Goal: Task Accomplishment & Management: Manage account settings

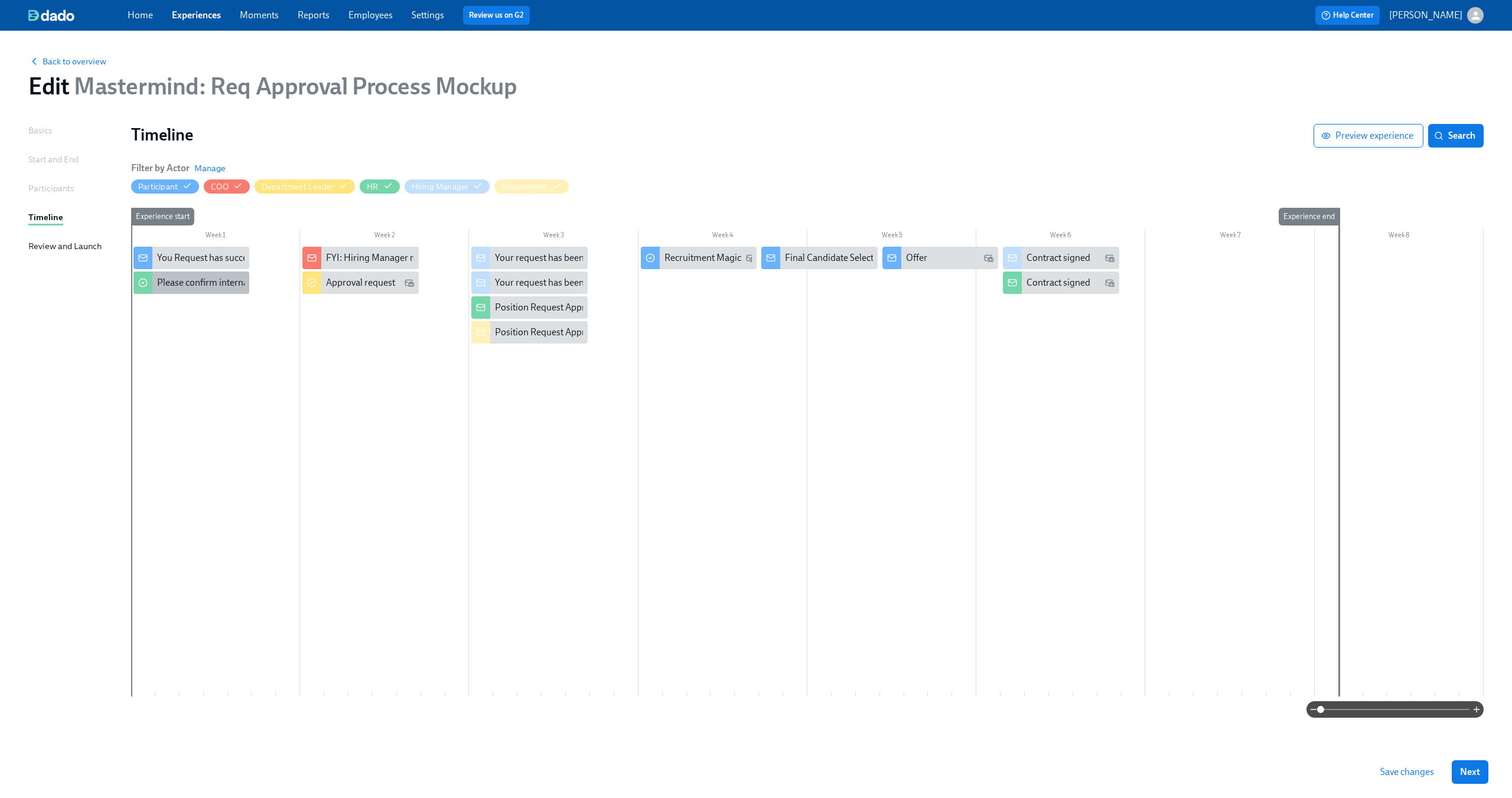
click at [216, 294] on div "Please confirm internal comp alignment" at bounding box center [191, 283] width 115 height 22
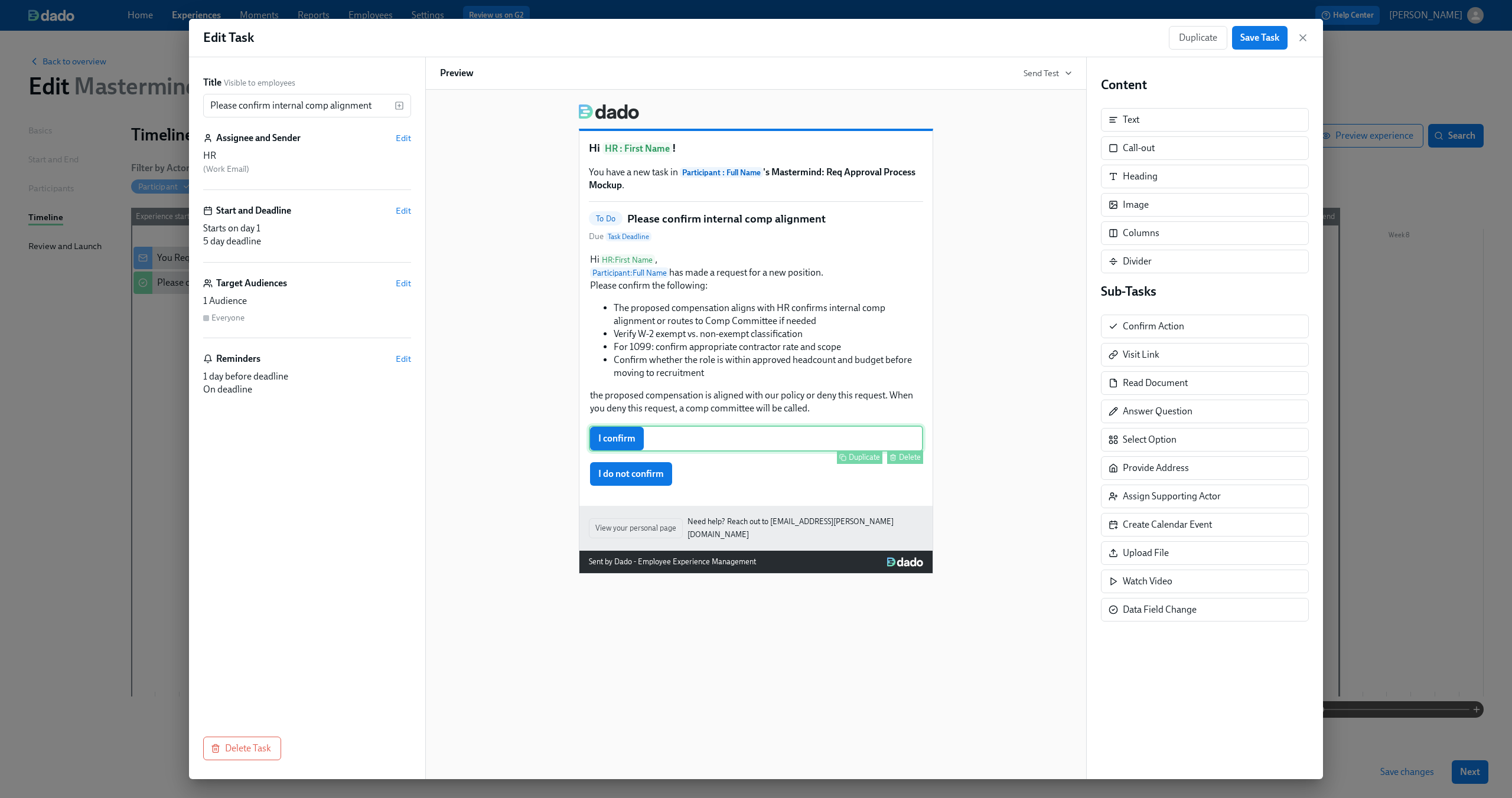
click at [701, 439] on div "I confirm Duplicate Delete" at bounding box center [756, 439] width 334 height 26
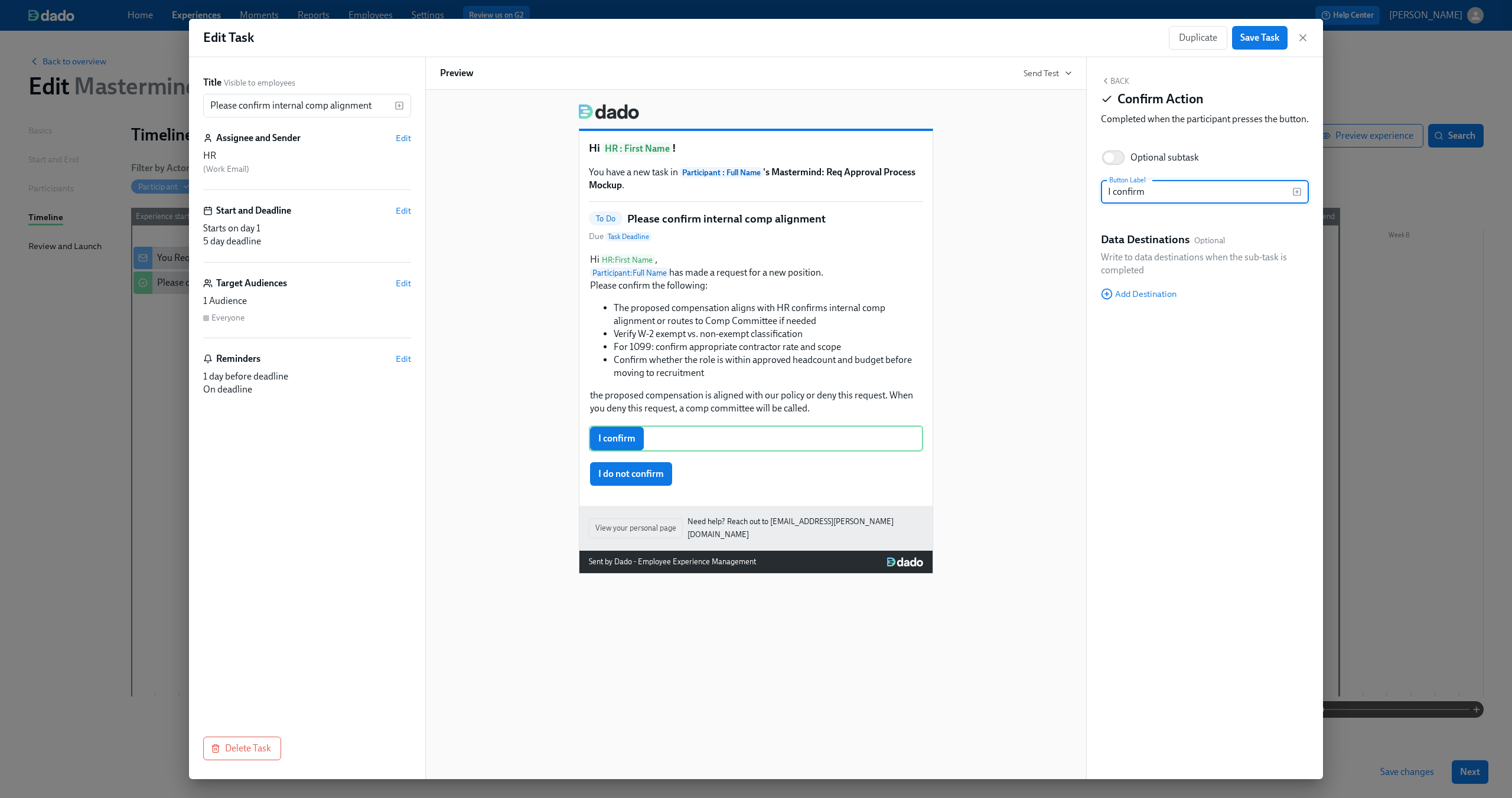
click at [1216, 204] on input "I confirm" at bounding box center [1196, 192] width 191 height 24
click at [1167, 300] on span "Add Destination" at bounding box center [1139, 294] width 76 height 12
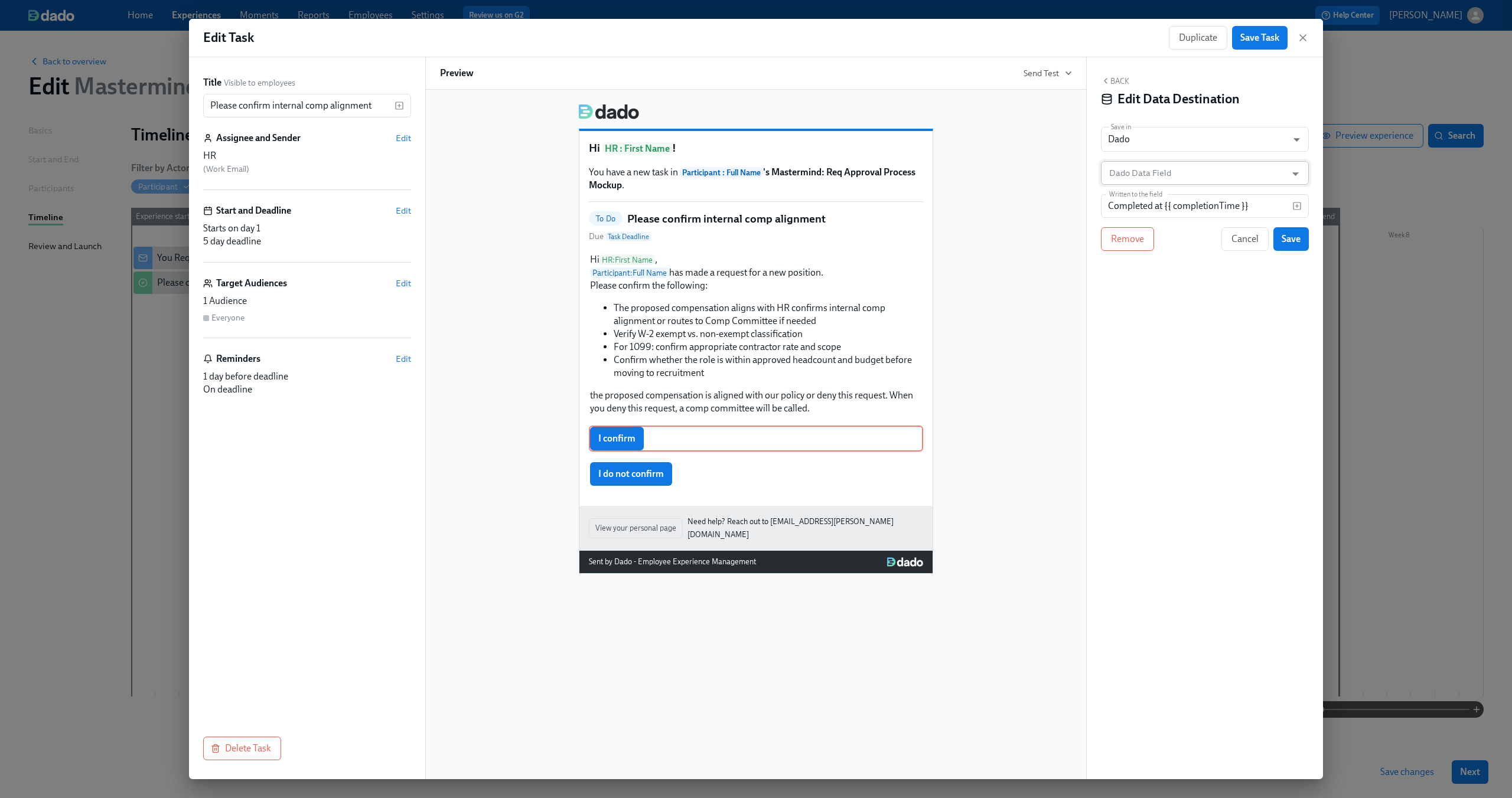
click at [1176, 176] on input "Dado Data Field" at bounding box center [1196, 173] width 179 height 24
click at [1301, 35] on icon "button" at bounding box center [1303, 38] width 12 height 12
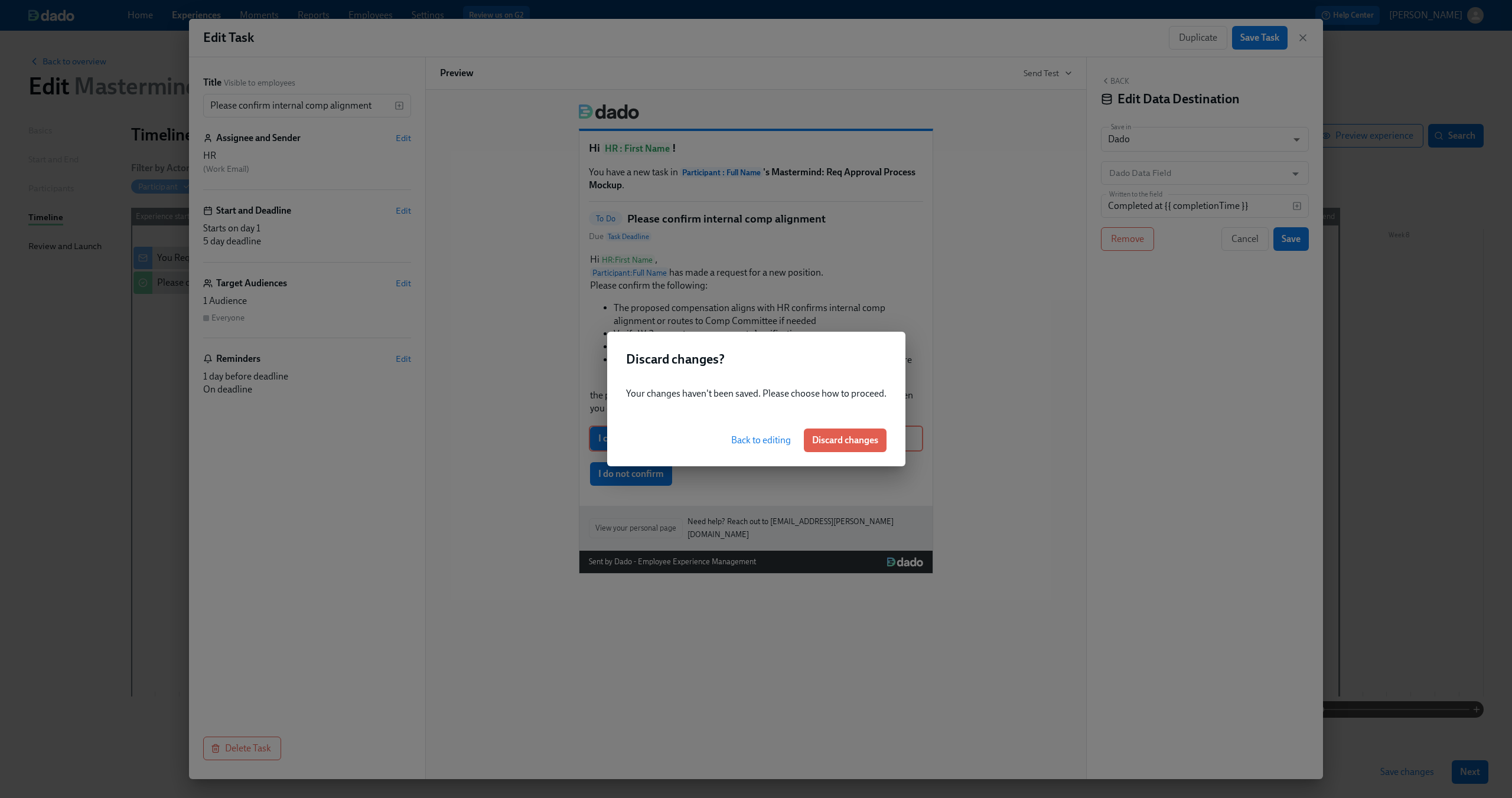
click at [753, 440] on span "Back to editing" at bounding box center [760, 440] width 60 height 12
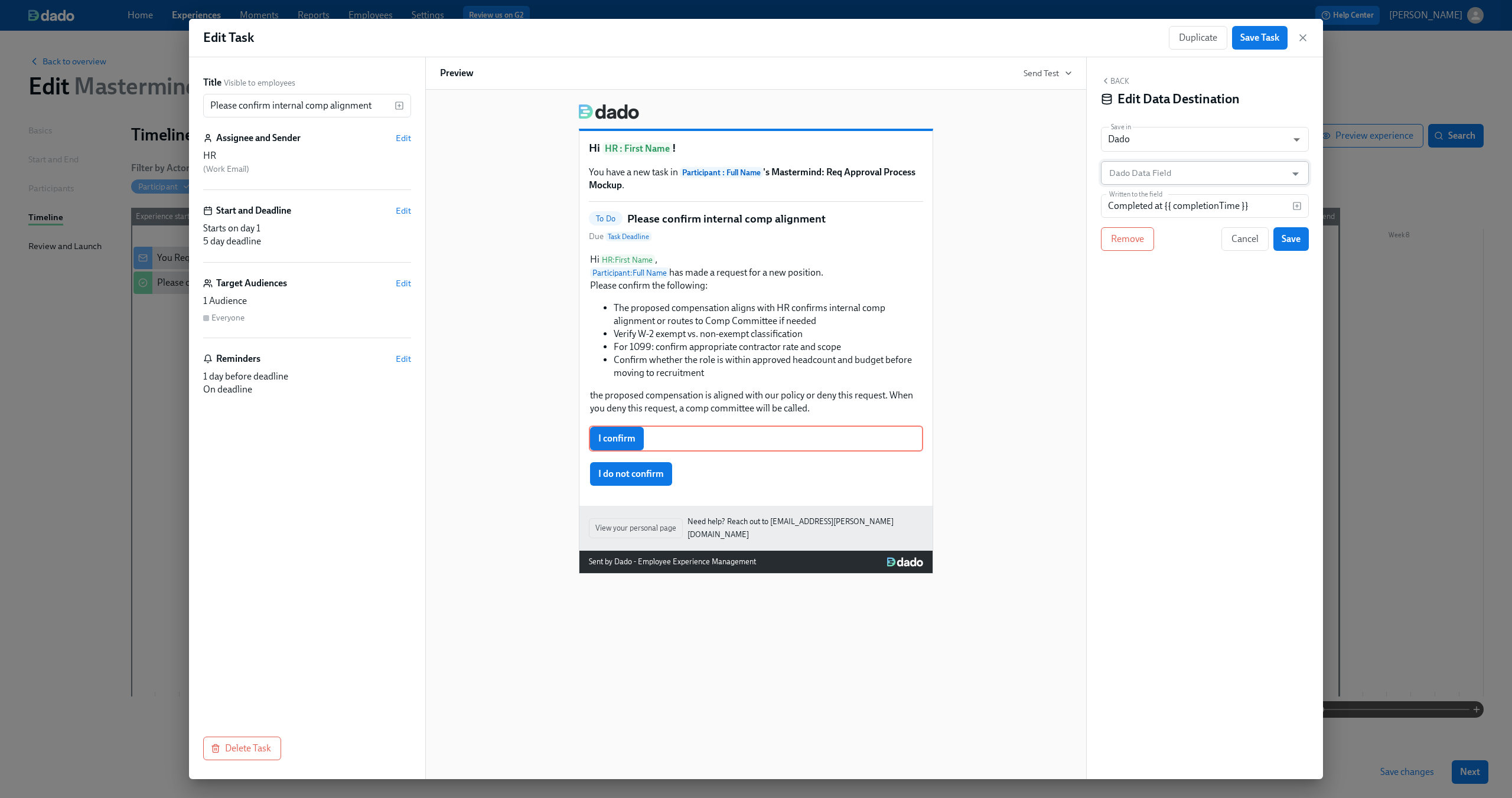
click at [1196, 175] on input "Dado Data Field" at bounding box center [1196, 173] width 179 height 24
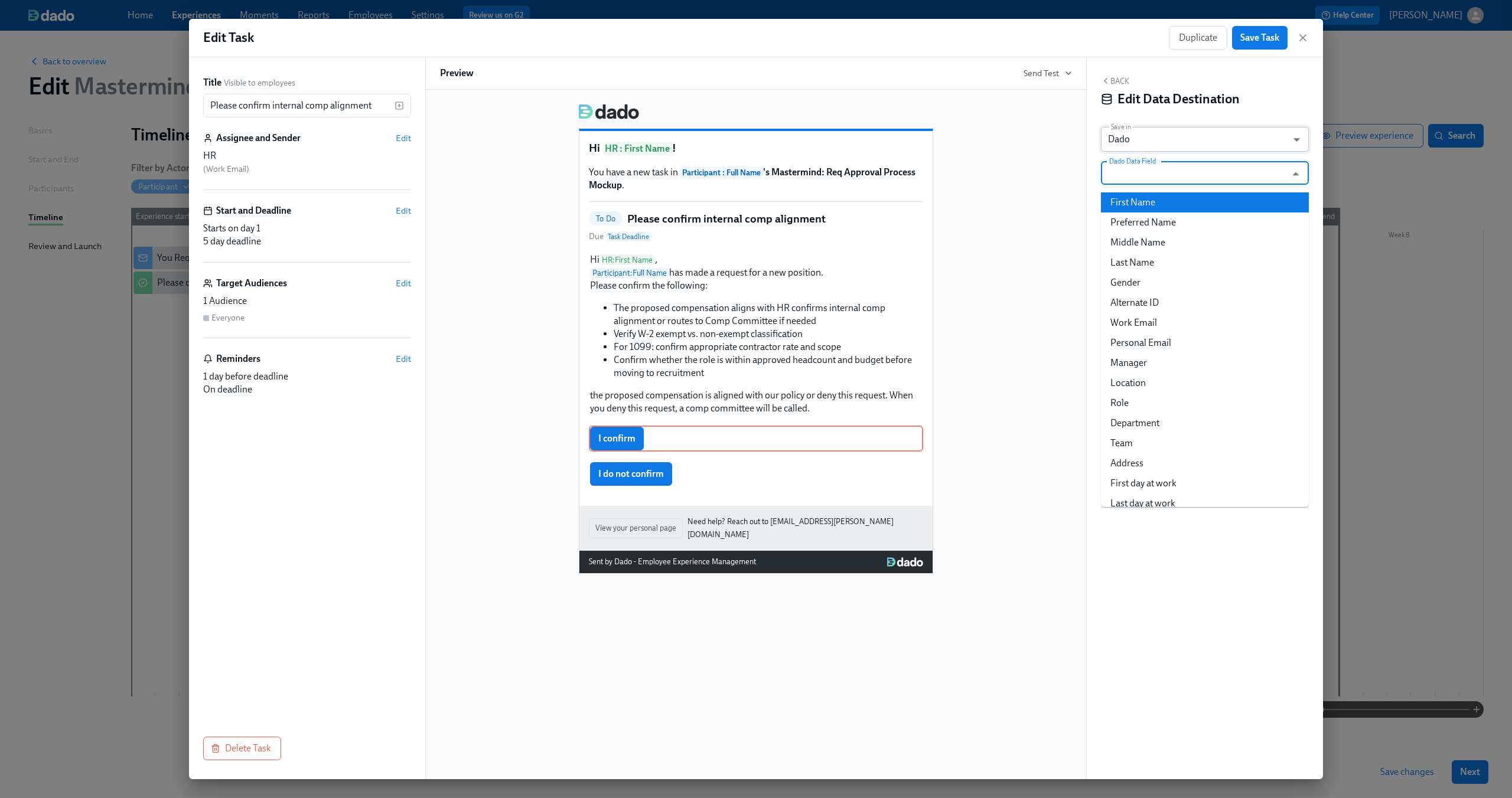
click at [1280, 135] on body "Home Experiences Moments Reports Employees Settings Review us on G2 Help Center…" at bounding box center [756, 399] width 1512 height 798
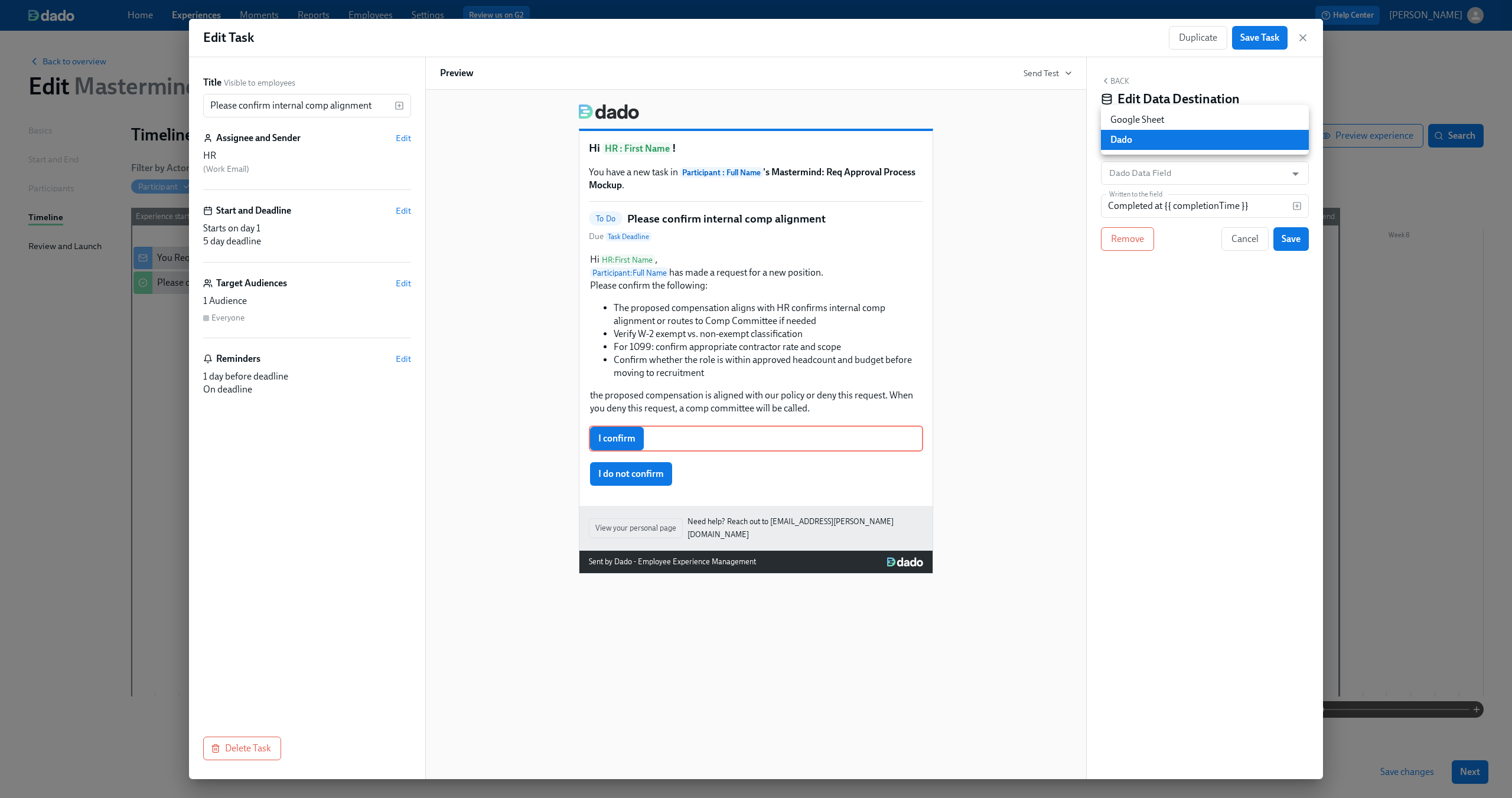
click at [1280, 135] on li "Dado" at bounding box center [1205, 140] width 208 height 20
click at [1296, 91] on div "Edit Data Destination" at bounding box center [1205, 99] width 208 height 18
click at [1301, 44] on div "Duplicate Save Task" at bounding box center [1238, 38] width 140 height 24
click at [1301, 34] on icon "button" at bounding box center [1303, 38] width 12 height 12
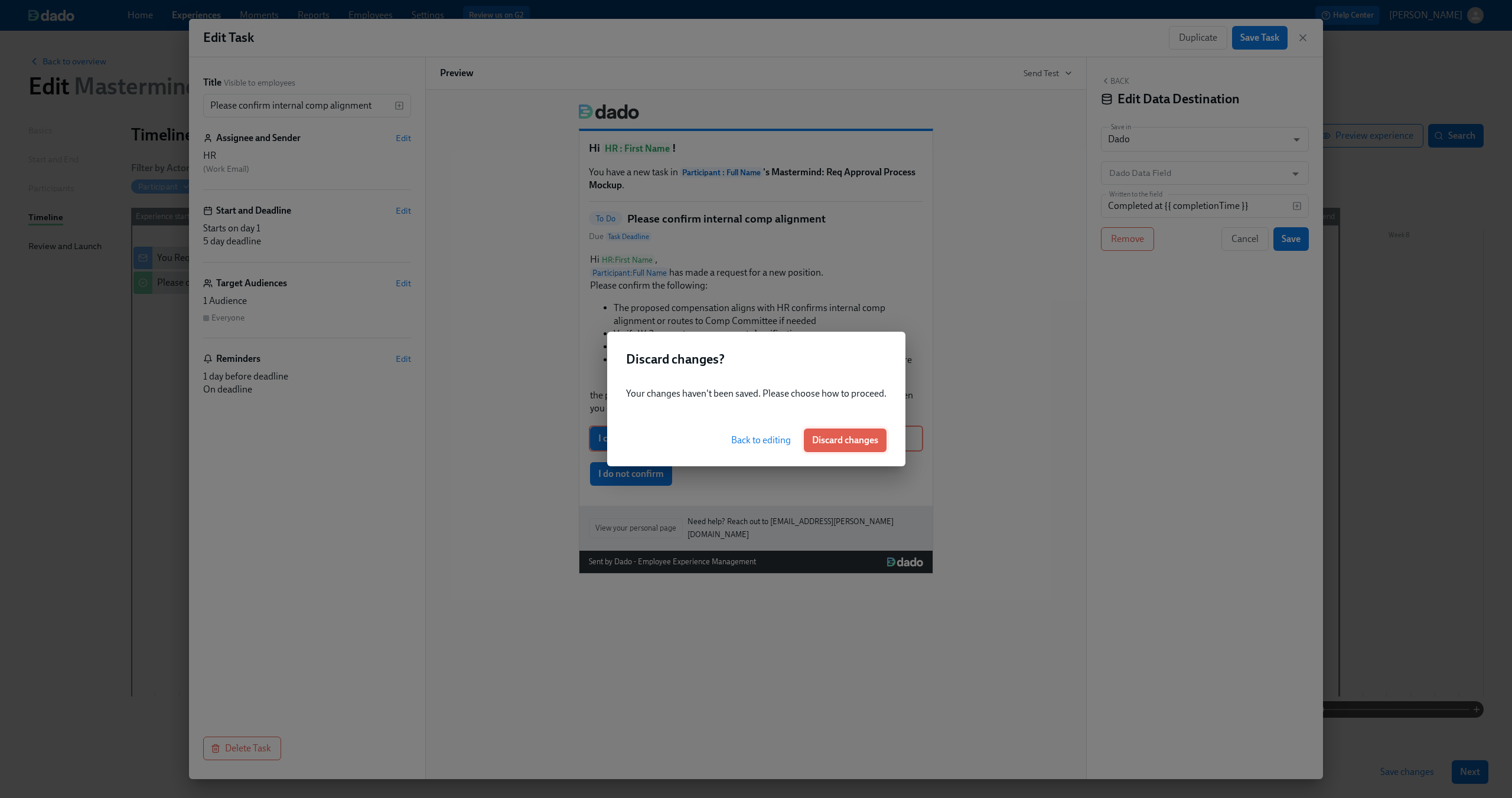
click at [832, 447] on button "Discard changes" at bounding box center [845, 440] width 83 height 24
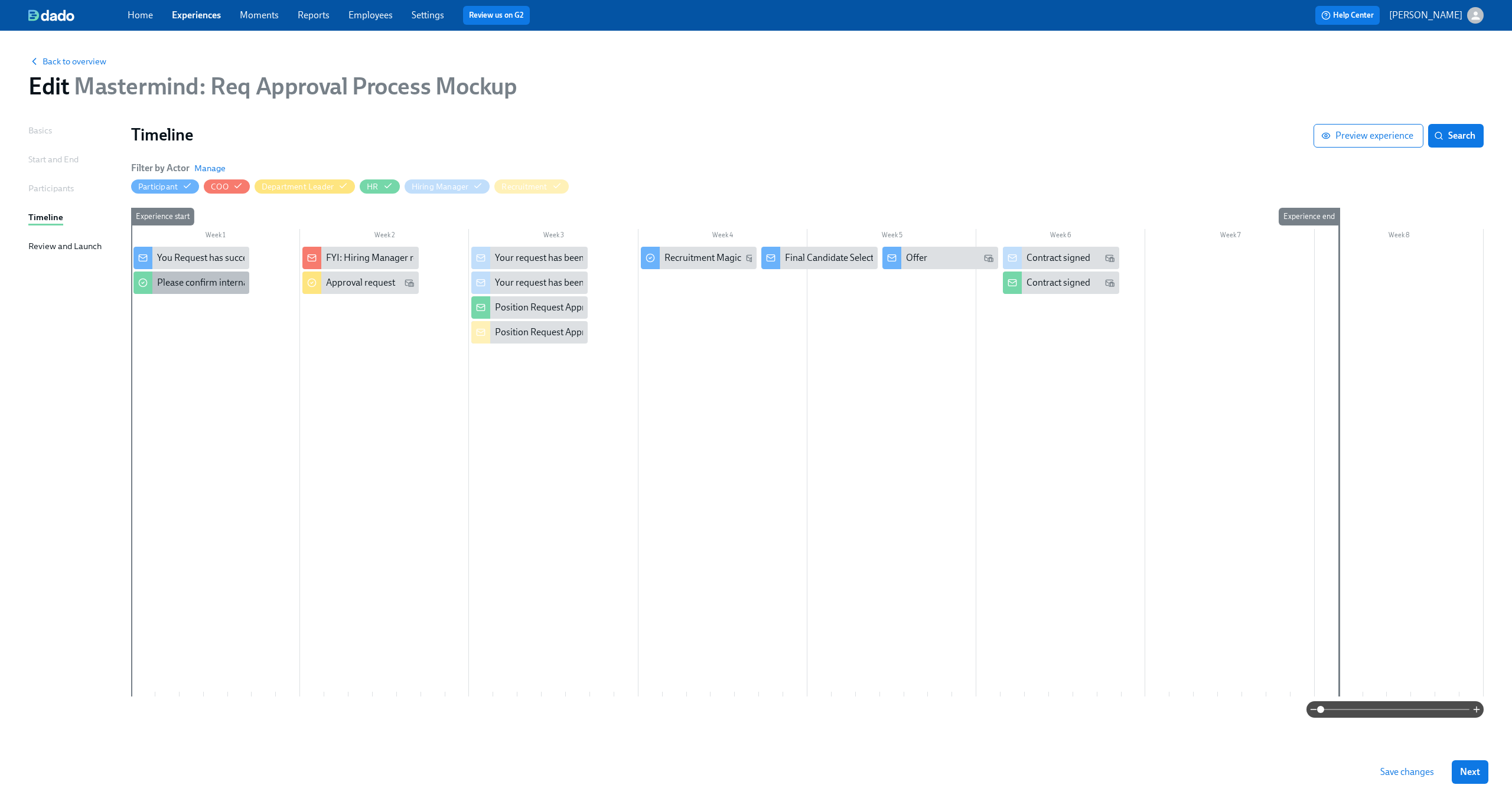
click at [203, 285] on div "Please confirm internal comp alignment" at bounding box center [237, 283] width 161 height 13
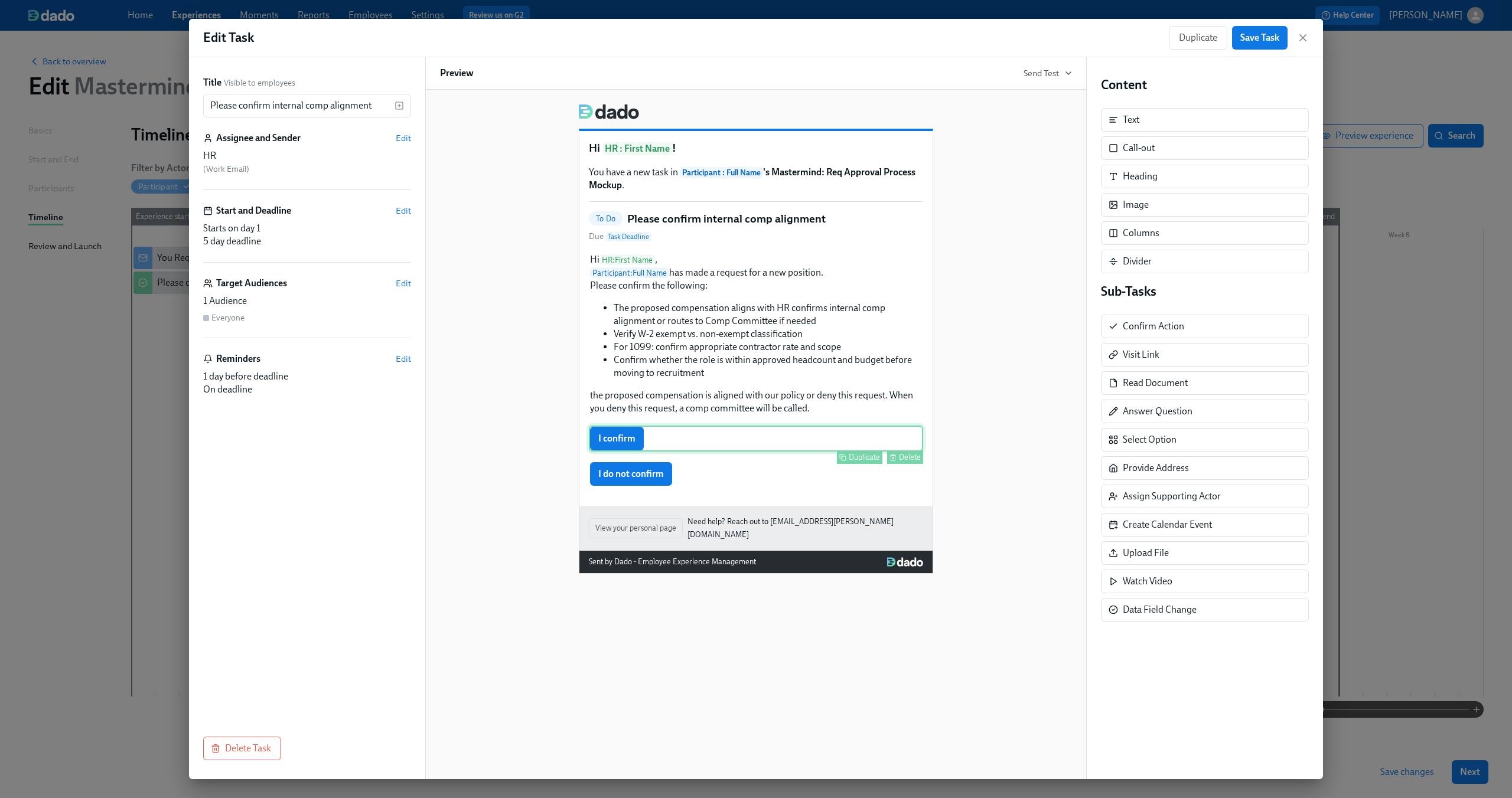
click at [654, 443] on div "I confirm Duplicate Delete" at bounding box center [756, 439] width 334 height 26
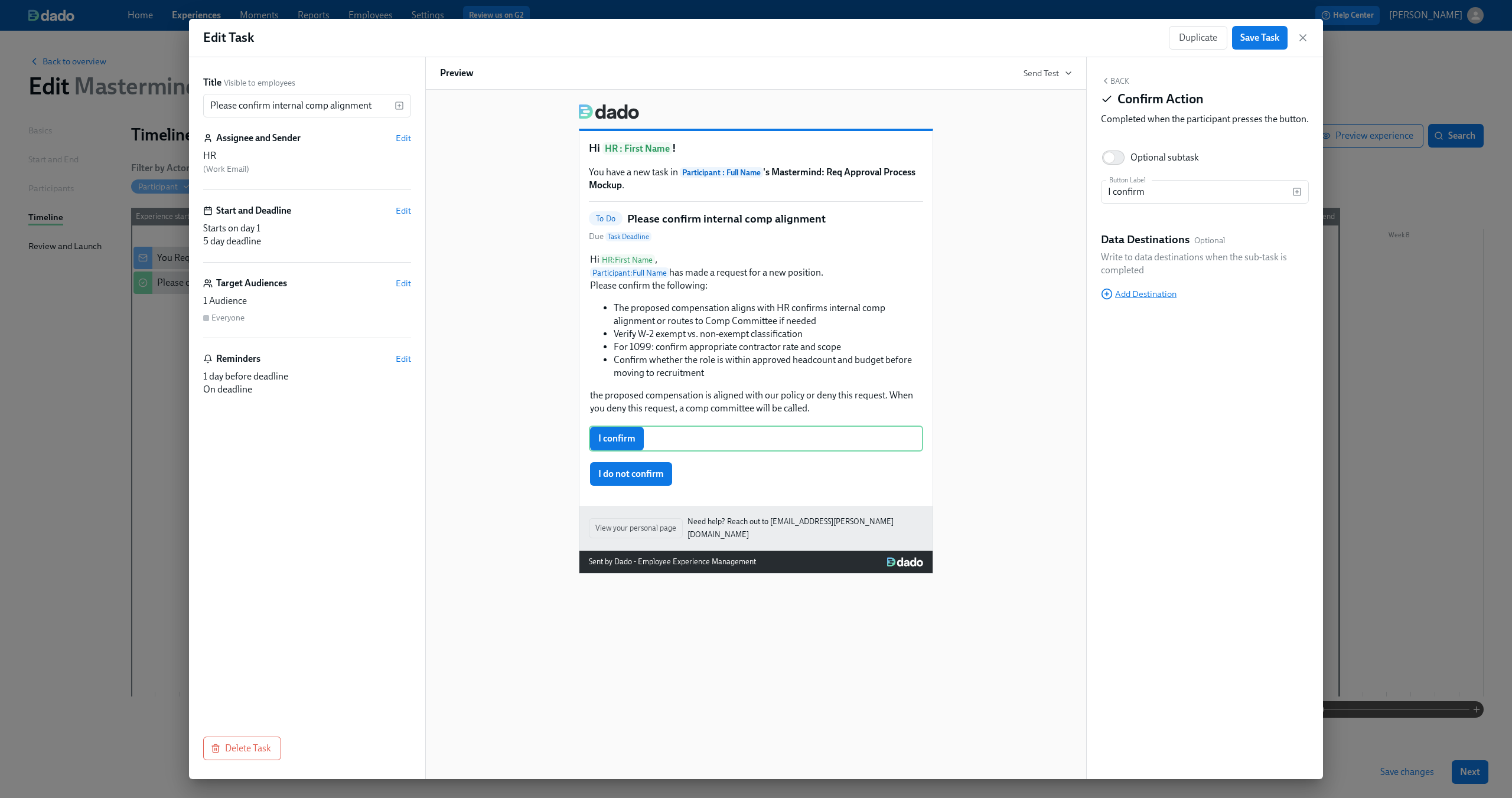
click at [1135, 300] on span "Add Destination" at bounding box center [1139, 294] width 76 height 12
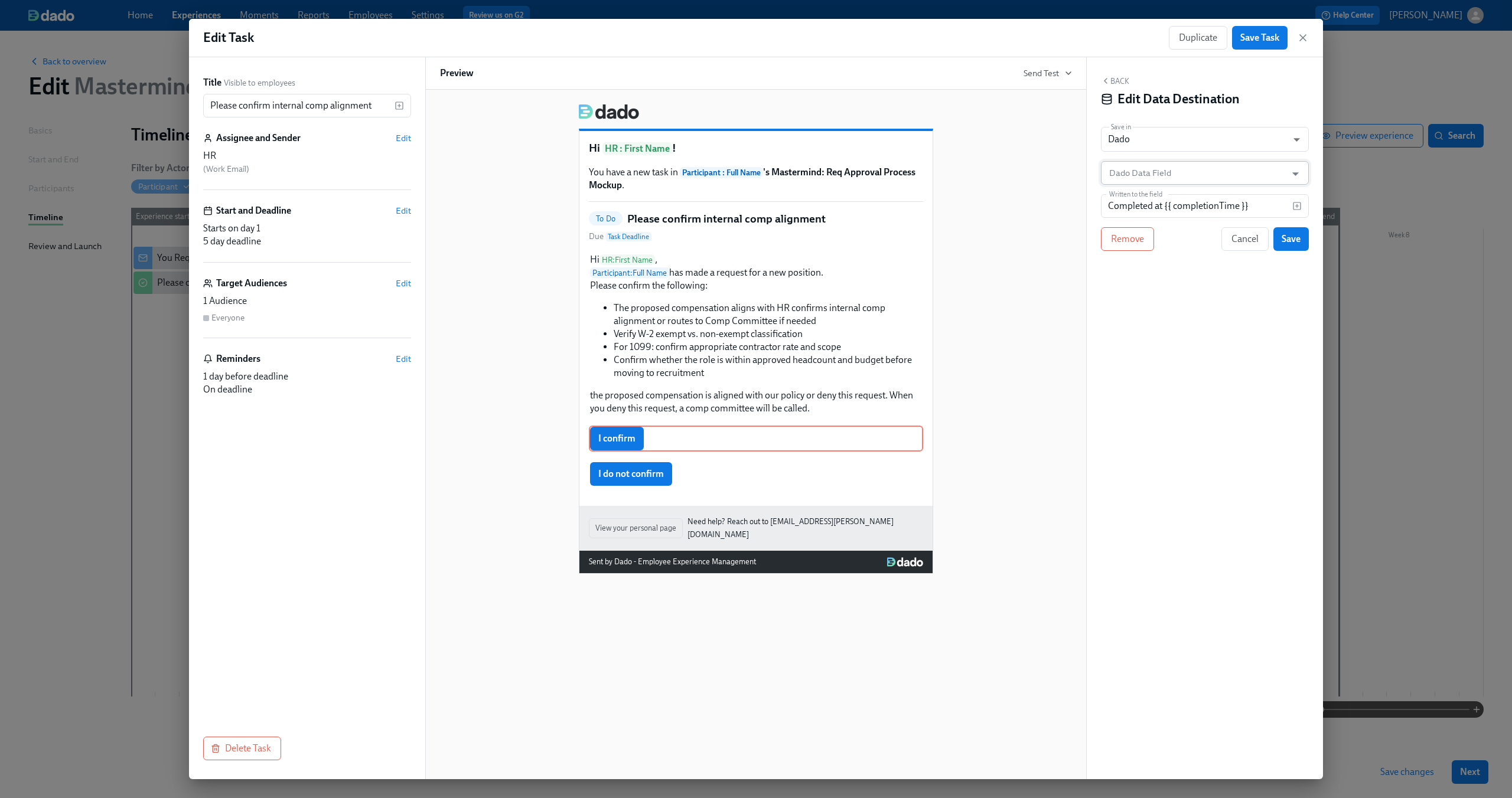
click at [1238, 169] on input "Dado Data Field" at bounding box center [1196, 173] width 179 height 24
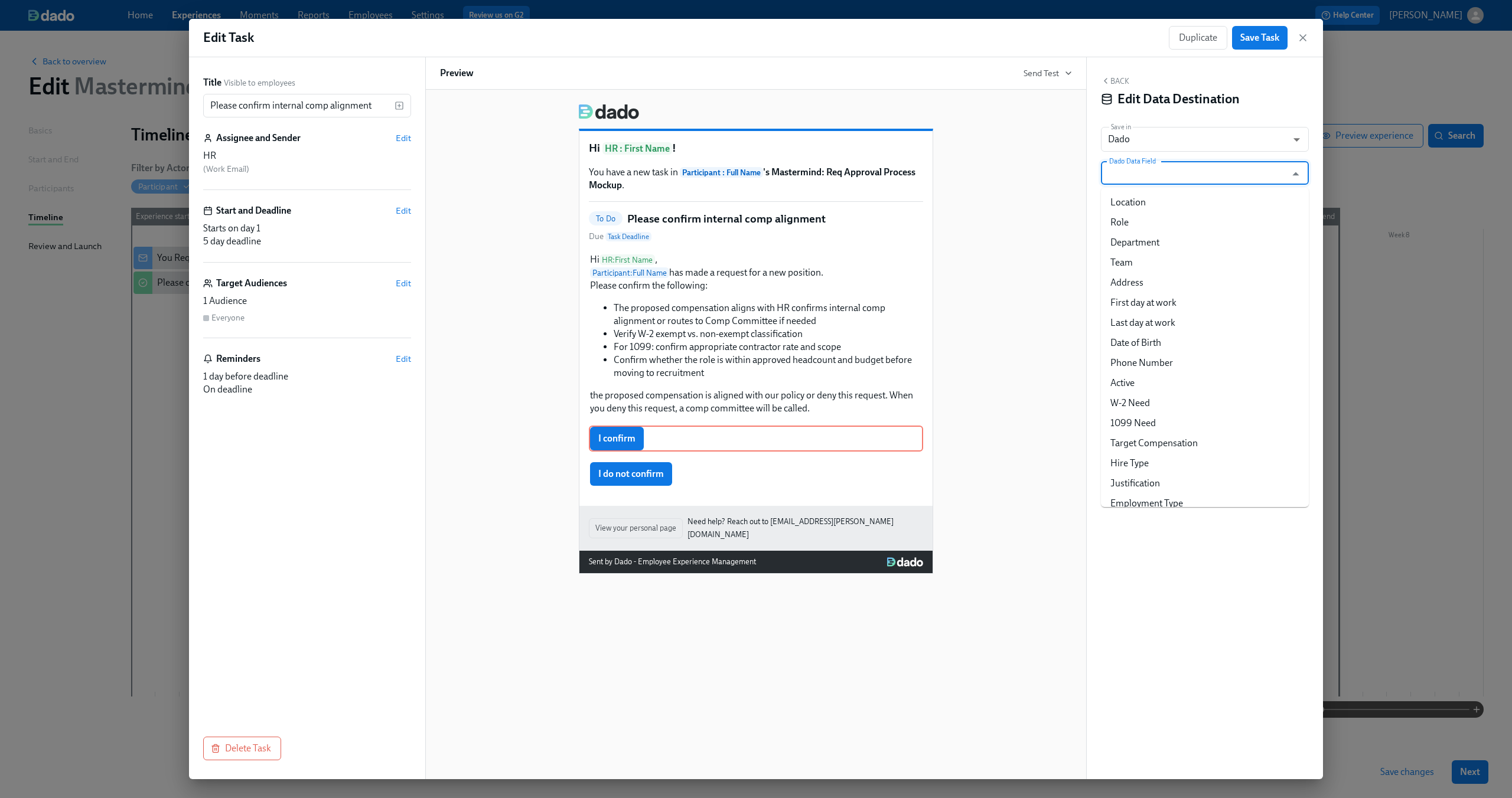
scroll to position [252, 0]
click at [1206, 488] on li "HR Signs Off" at bounding box center [1205, 493] width 208 height 20
type input "HR Signs Off"
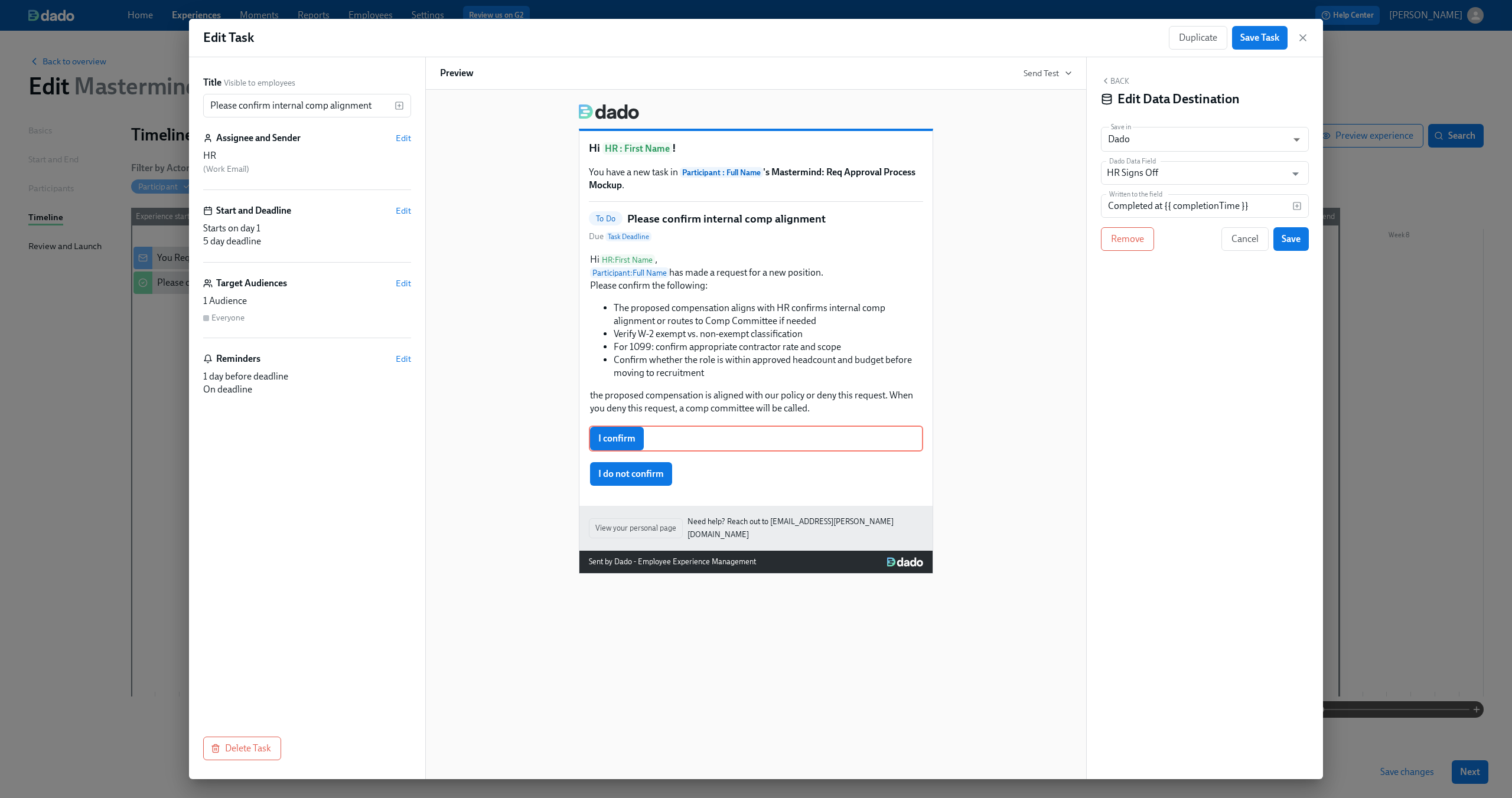
click at [1202, 288] on div "Back Edit Data Destination Save in Dado USER_PROFILE ​ Dado Data Field HR Signs…" at bounding box center [1205, 419] width 236 height 722
click at [1208, 209] on input "Completed at {{ completionTime }}" at bounding box center [1196, 206] width 191 height 24
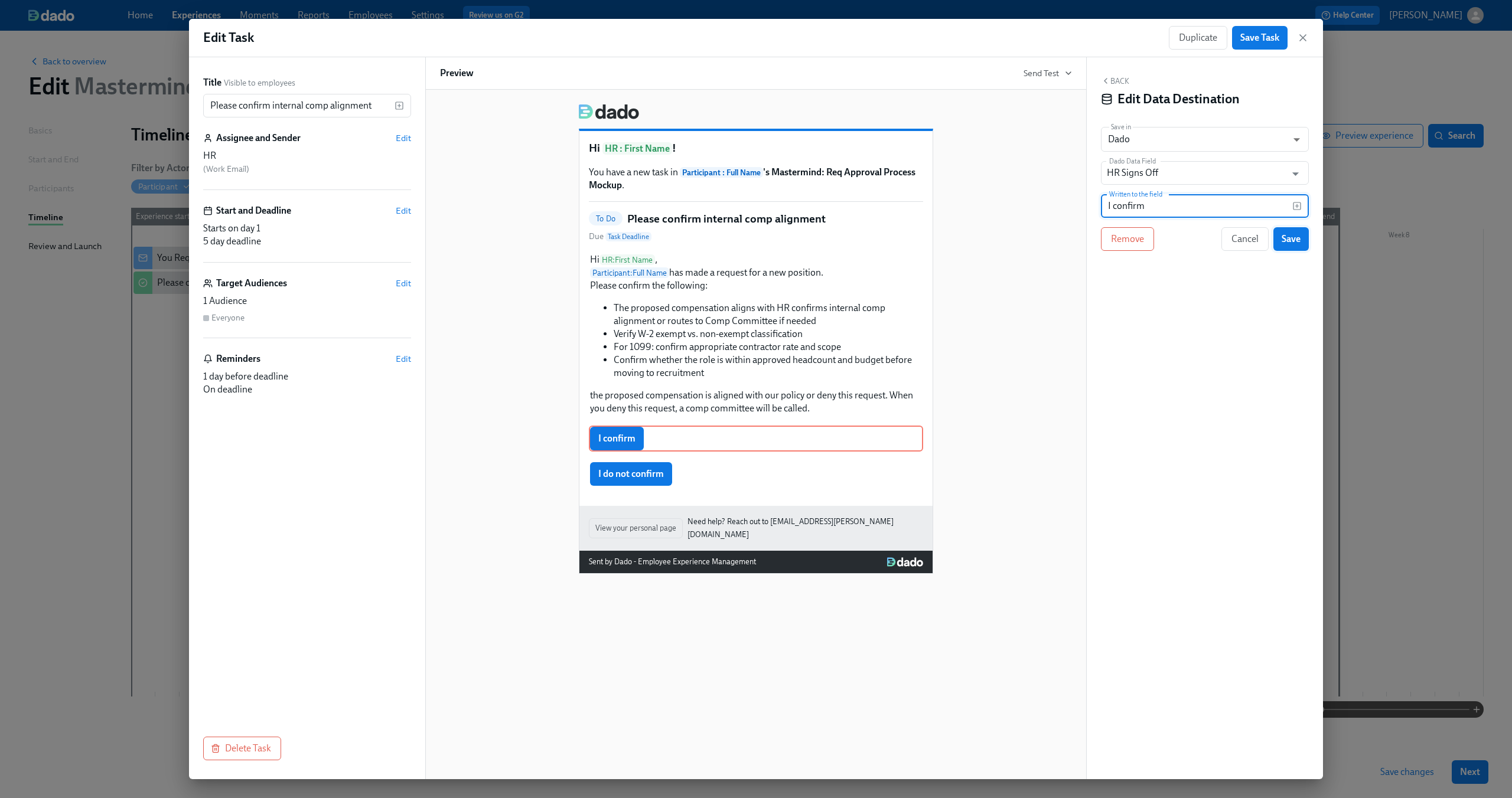
type input "I confirm"
click at [1290, 236] on span "Save" at bounding box center [1291, 239] width 19 height 12
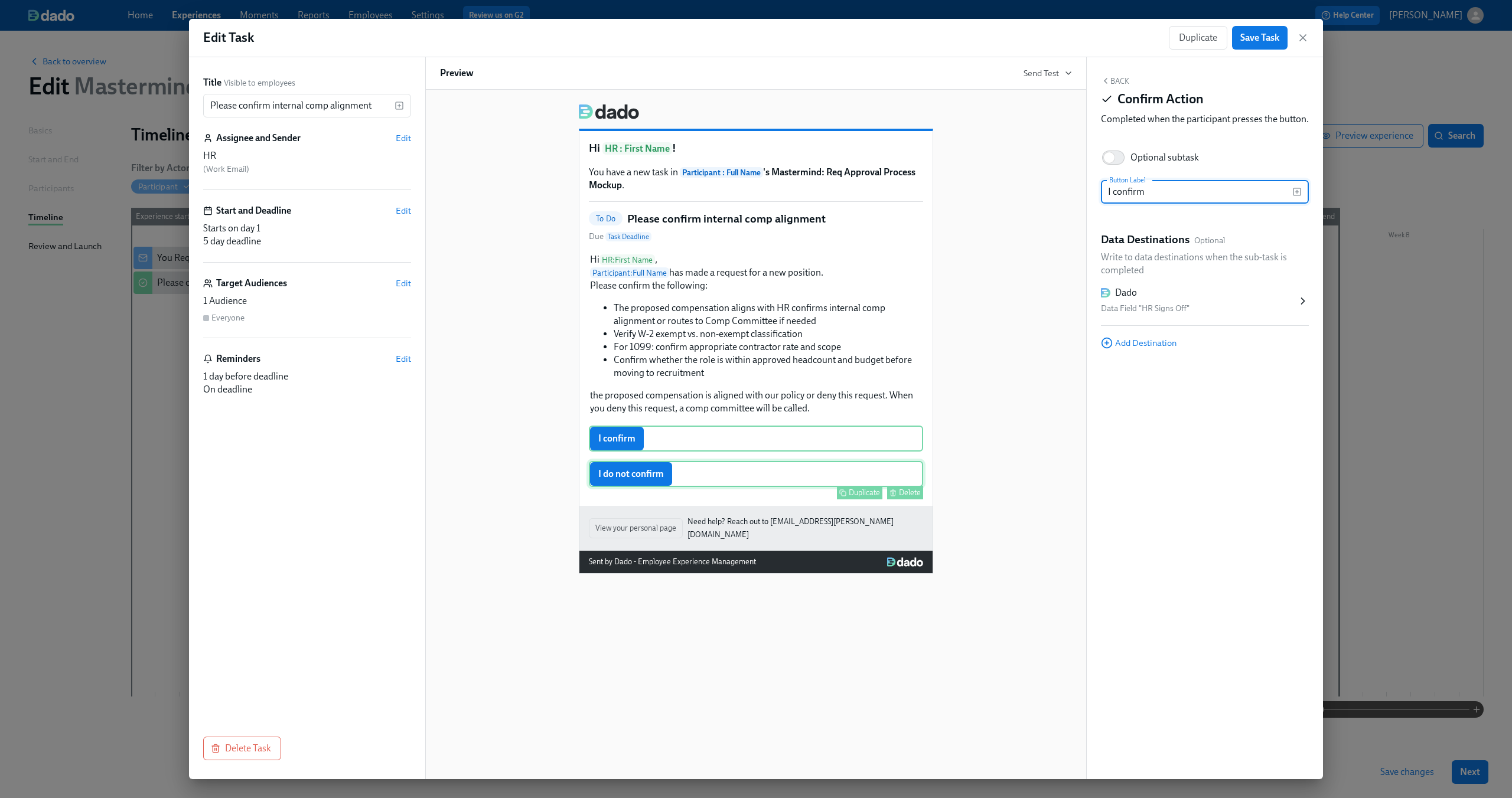
click at [651, 480] on div "I do not confirm Duplicate Delete" at bounding box center [756, 474] width 334 height 26
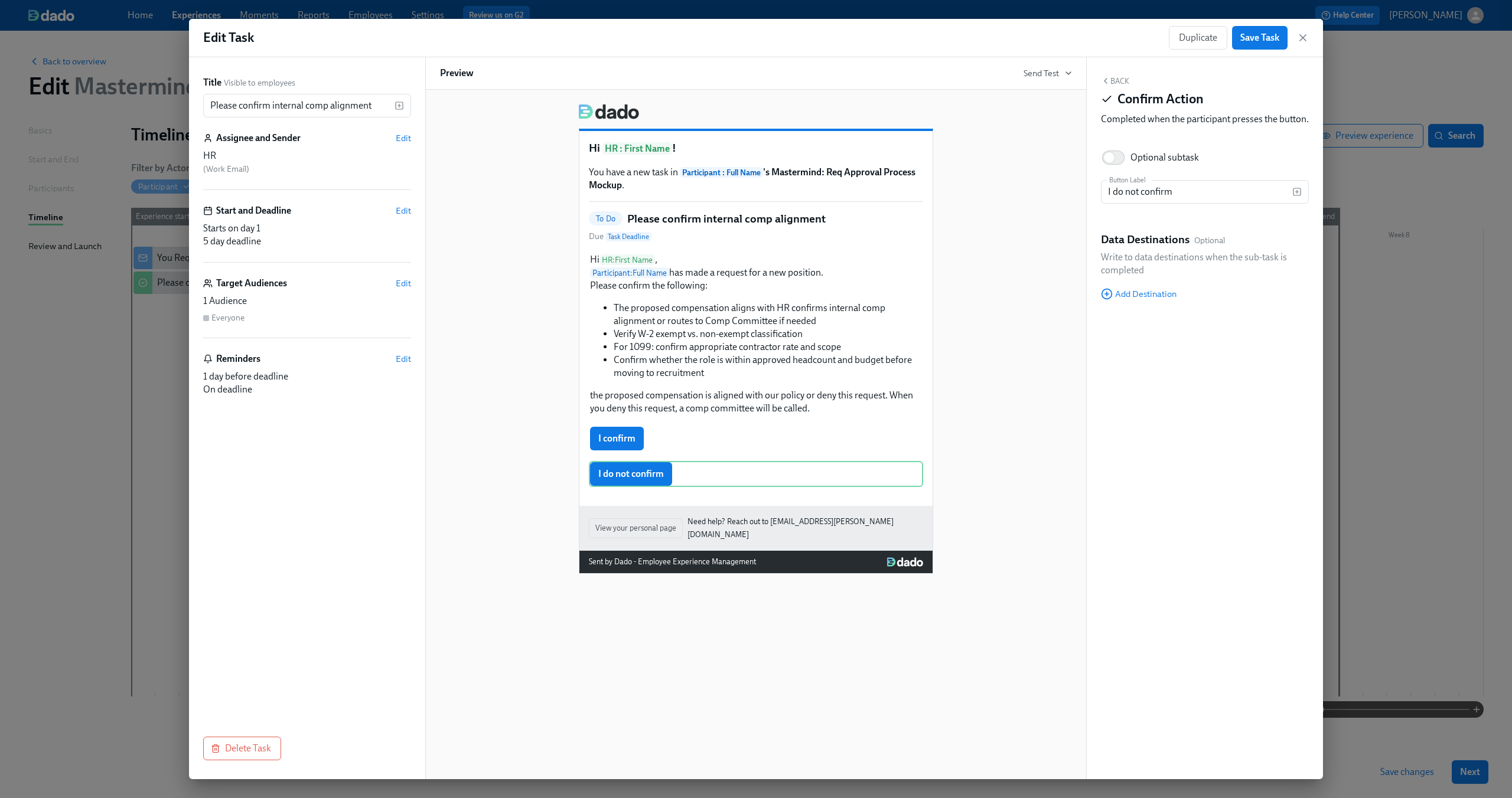
click at [1139, 314] on div "Back Confirm Action Completed when the participant presses the button. Optional…" at bounding box center [1205, 419] width 236 height 722
click at [1145, 300] on span "Add Destination" at bounding box center [1139, 294] width 76 height 12
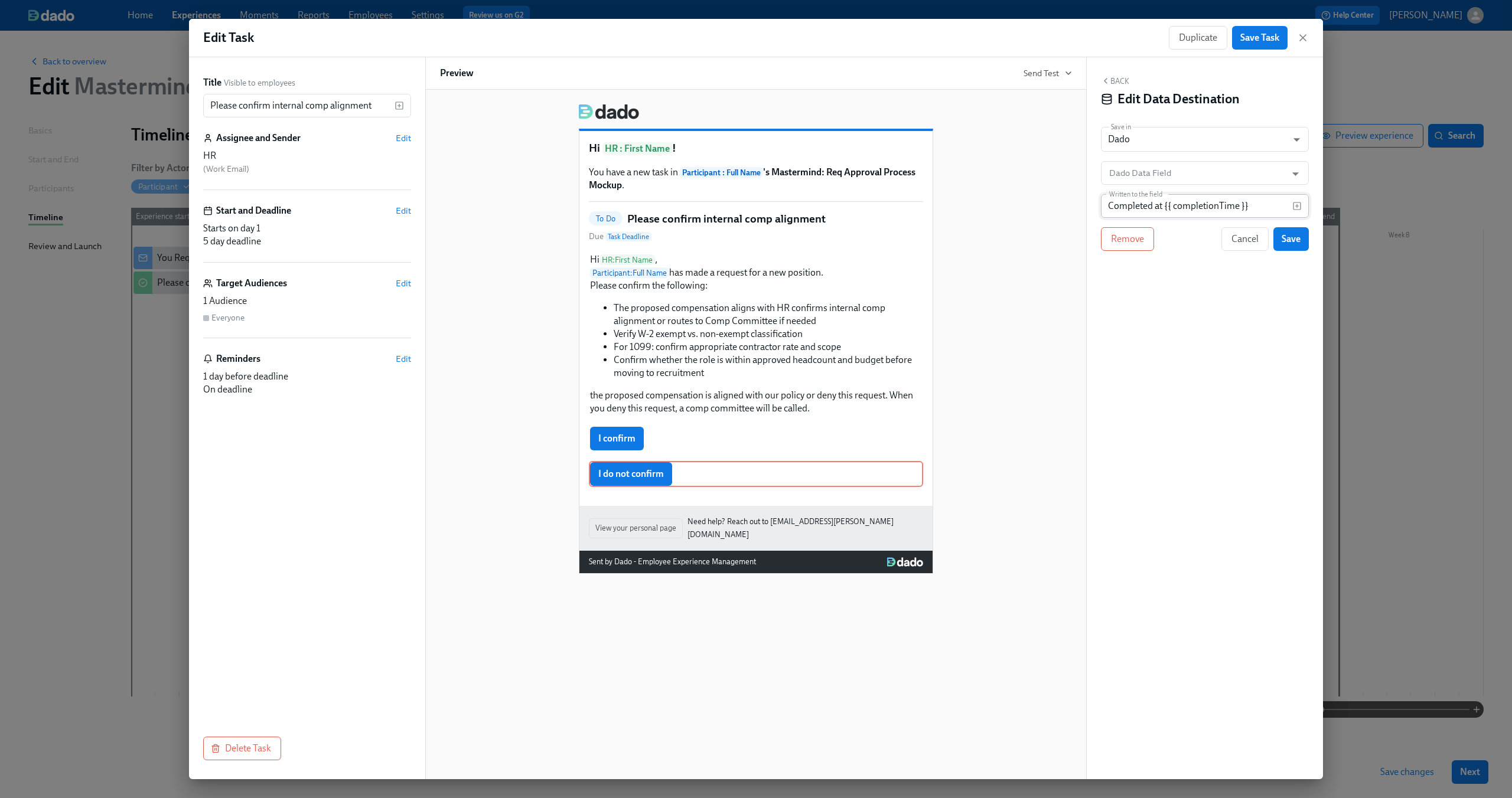
click at [1193, 205] on input "Completed at {{ completionTime }}" at bounding box center [1196, 206] width 191 height 24
click at [1277, 204] on input "Completed at {{ completionTime }}" at bounding box center [1196, 206] width 191 height 24
click at [1262, 204] on input "Completed at {{ completionTime }}" at bounding box center [1196, 206] width 191 height 24
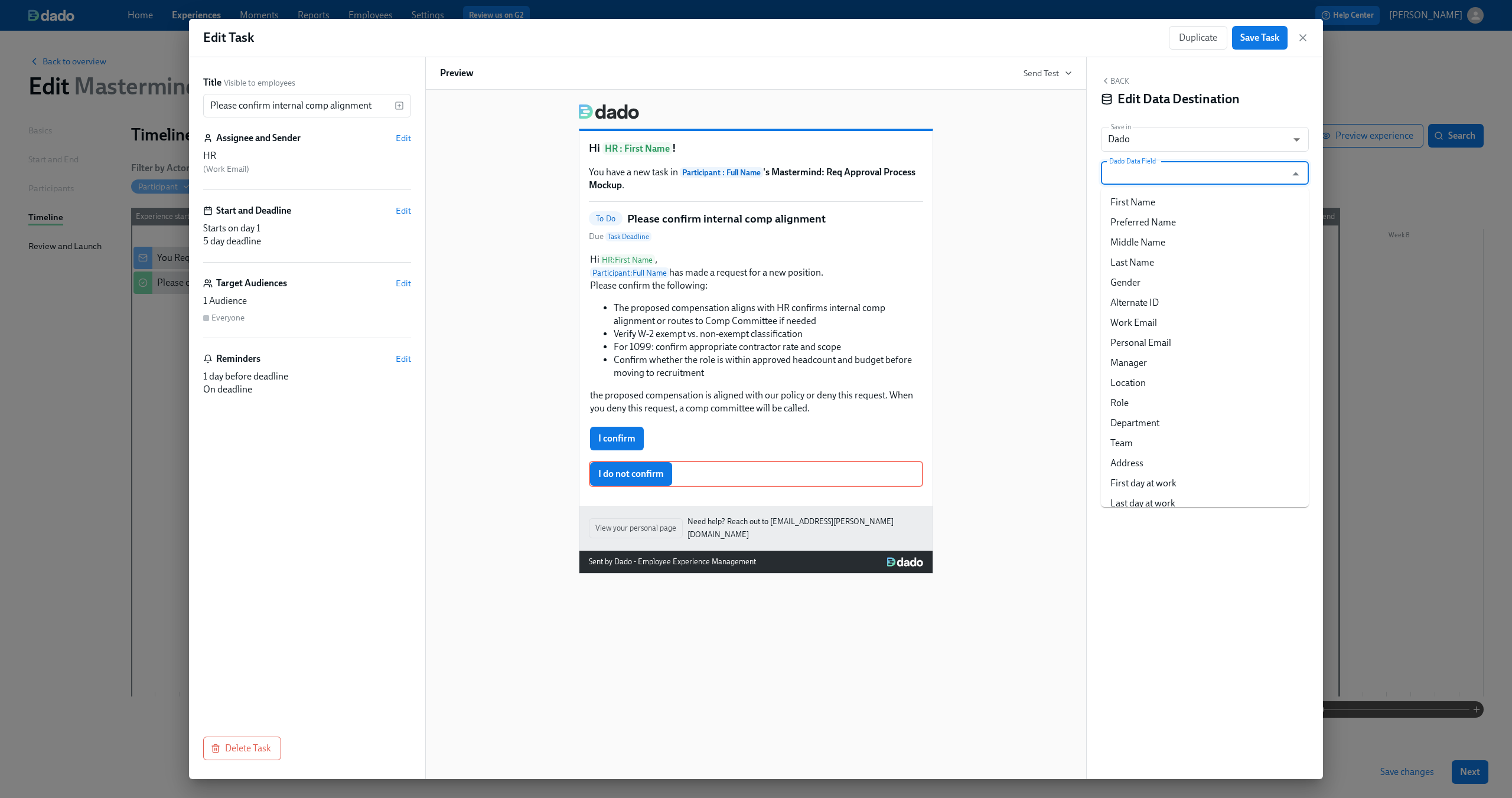
click at [1250, 167] on input "Dado Data Field" at bounding box center [1196, 173] width 179 height 24
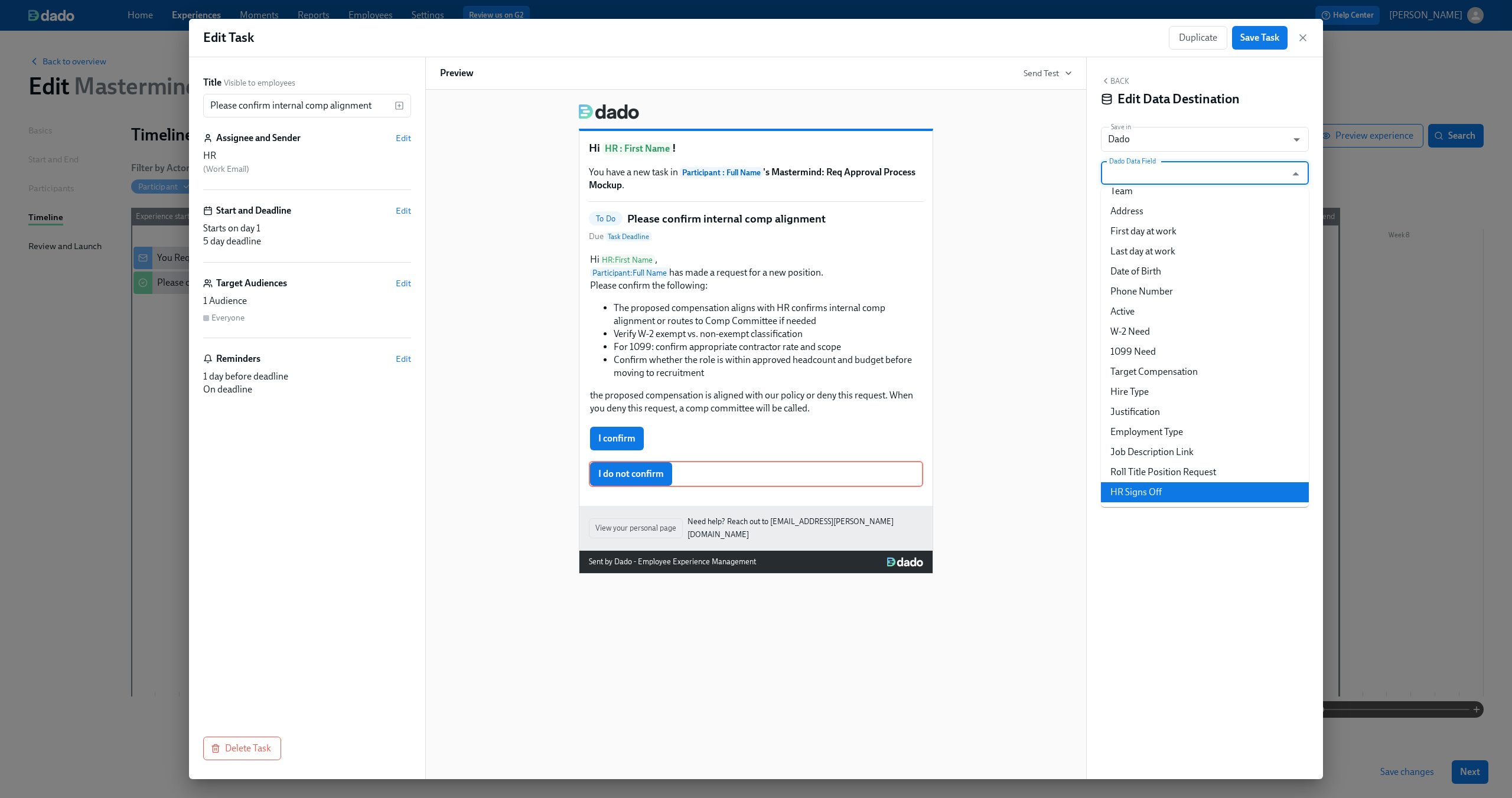
click at [1182, 488] on li "HR Signs Off" at bounding box center [1205, 493] width 208 height 20
type input "HR Signs Off"
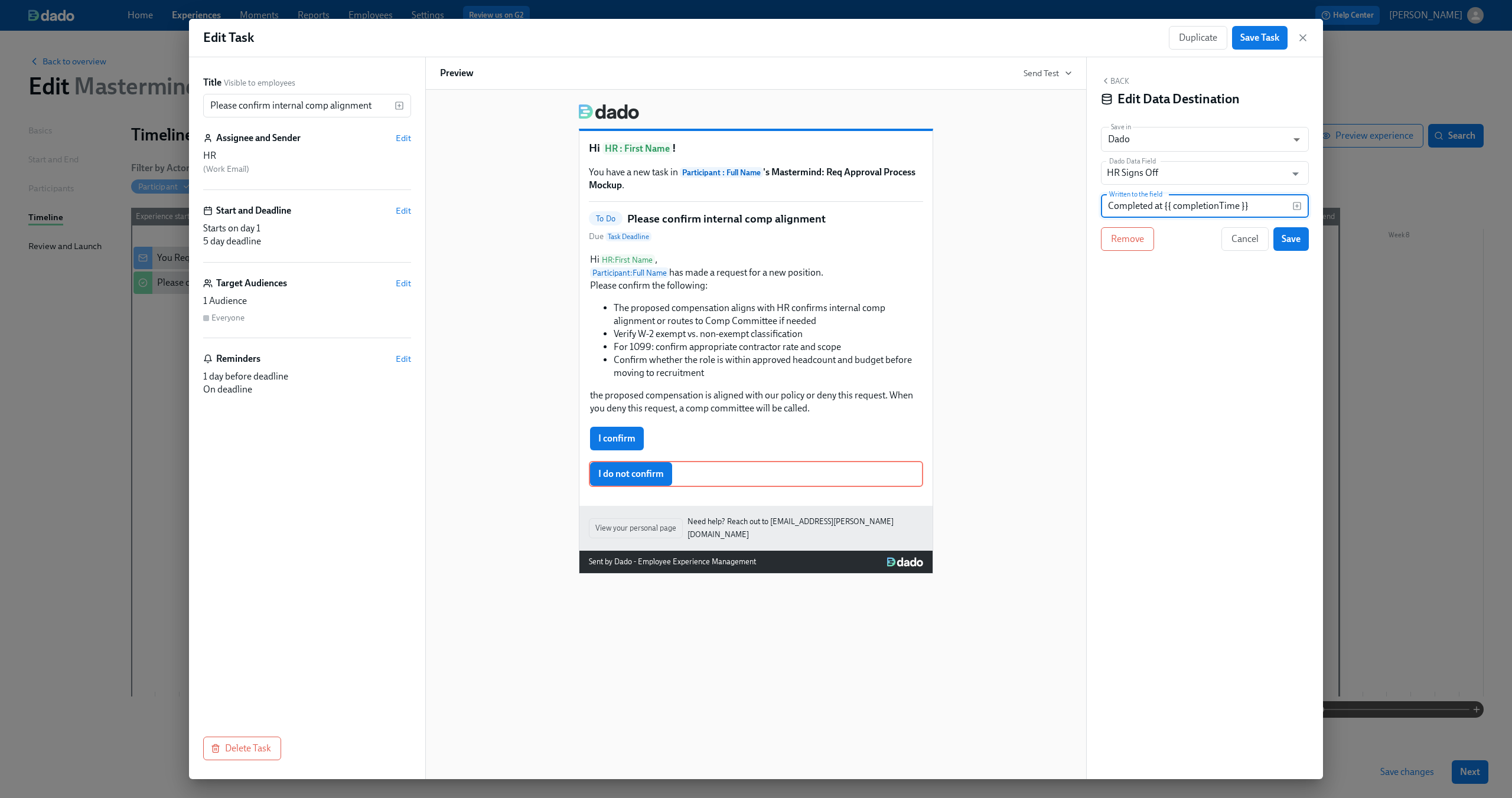
click at [1203, 199] on input "Completed at {{ completionTime }}" at bounding box center [1196, 206] width 191 height 24
type input "I do not confirm"
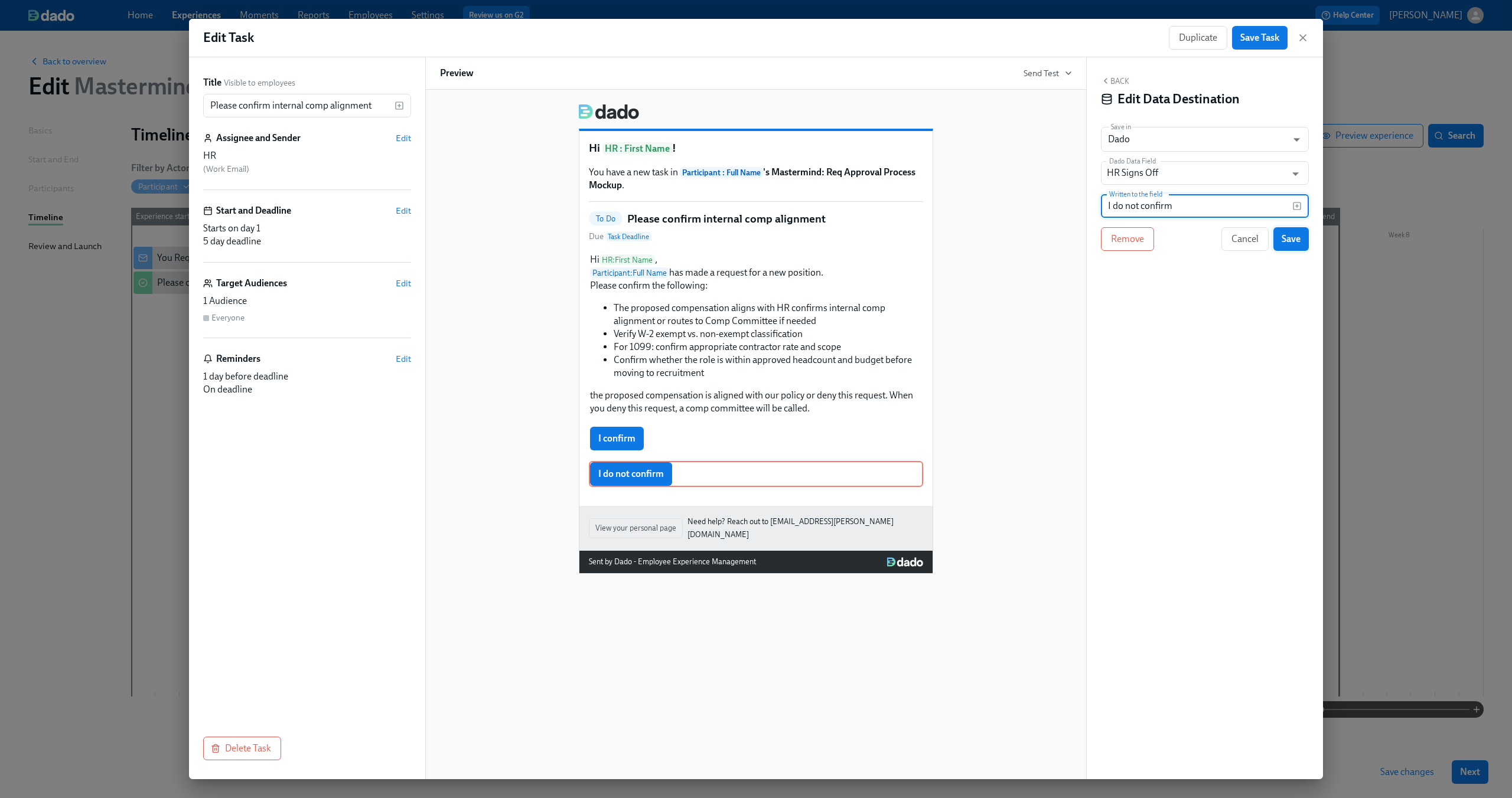
click at [1277, 243] on button "Save" at bounding box center [1291, 239] width 36 height 24
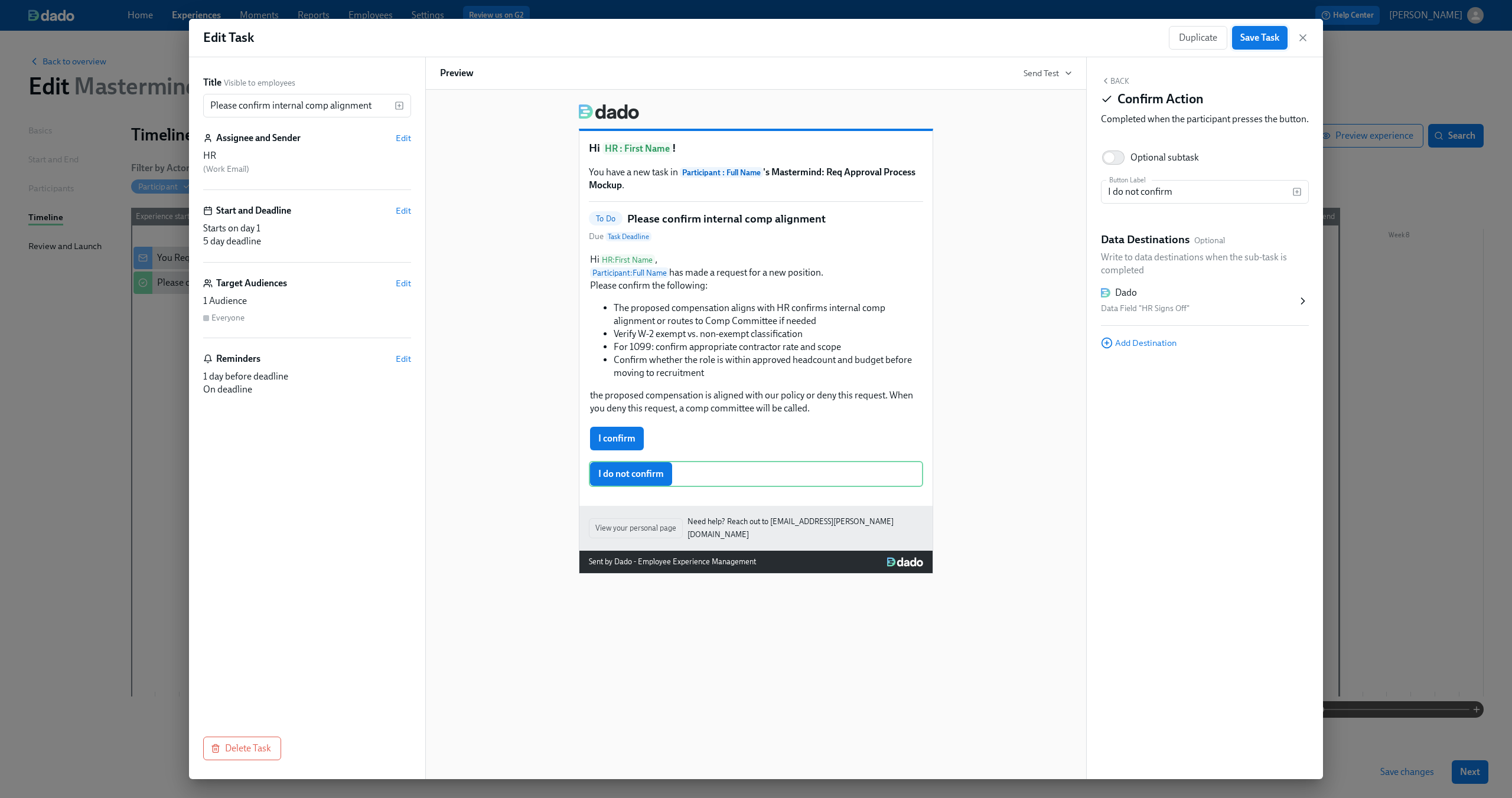
click at [1254, 28] on button "Save Task" at bounding box center [1260, 38] width 56 height 24
click at [1311, 40] on div "Edit Task Duplicate Save Task" at bounding box center [756, 38] width 1134 height 38
click at [1308, 39] on icon "button" at bounding box center [1303, 38] width 12 height 12
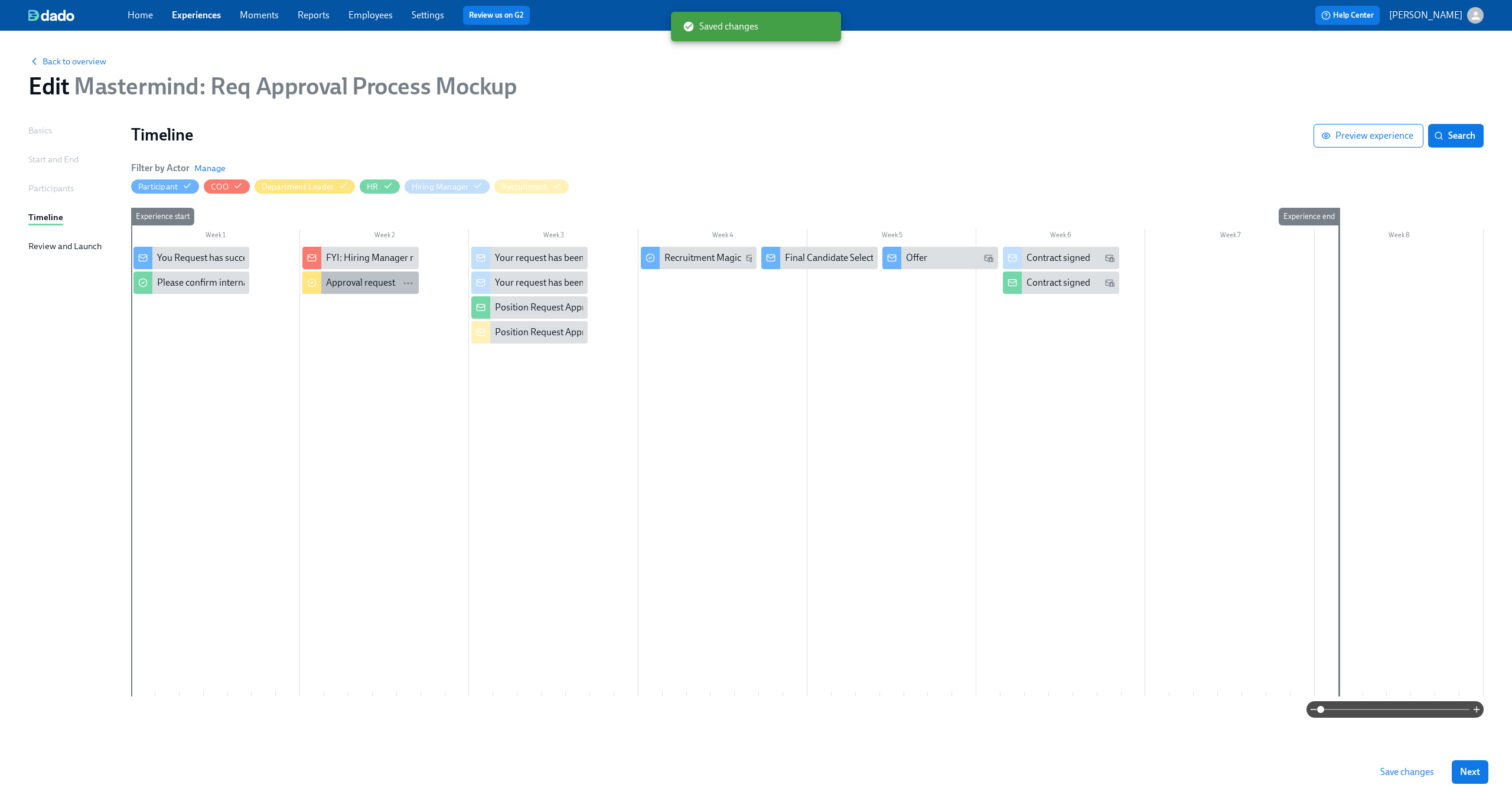
click at [355, 279] on div "Approval request" at bounding box center [360, 283] width 69 height 13
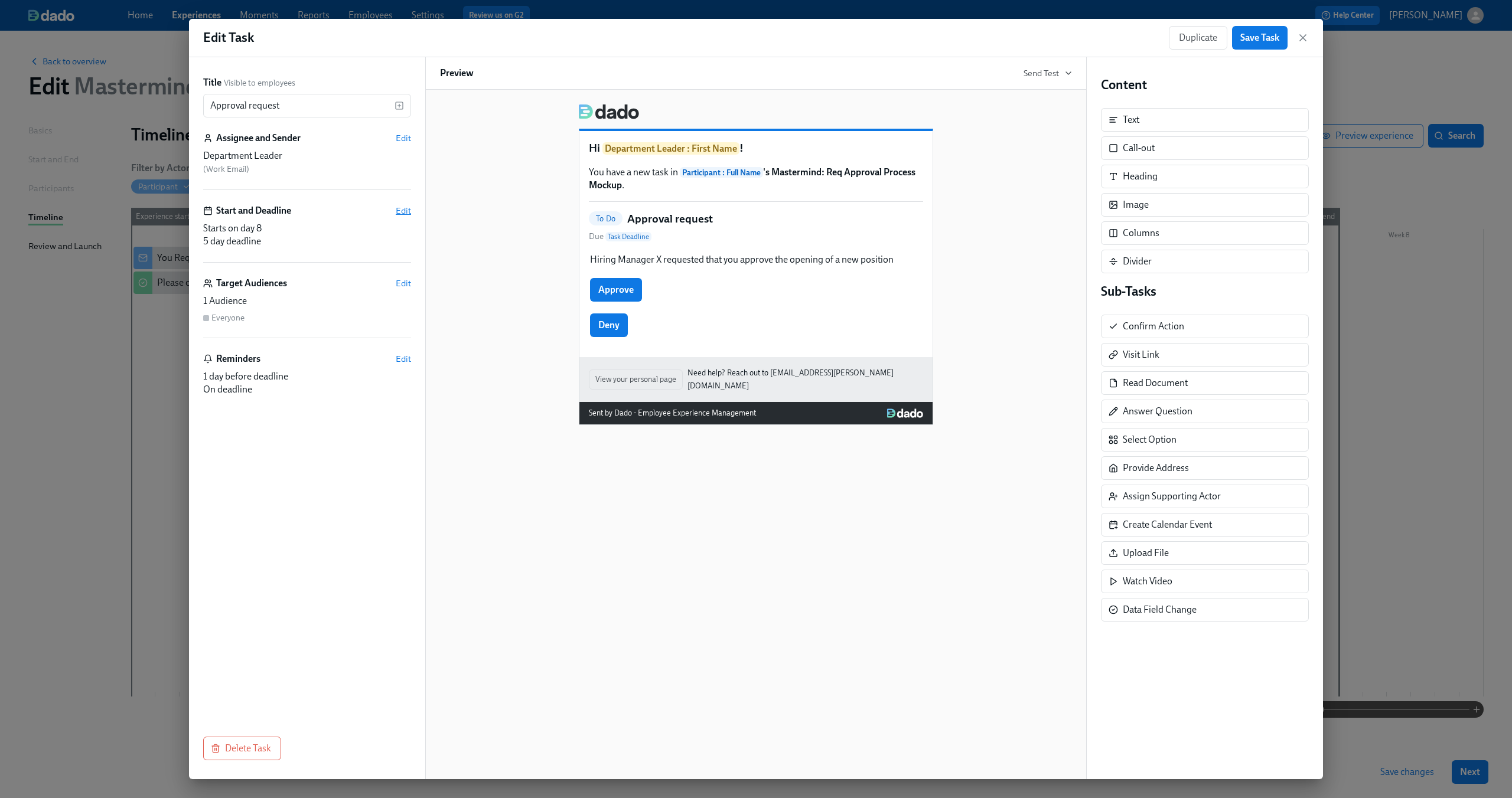
click at [405, 207] on span "Edit" at bounding box center [403, 211] width 15 height 12
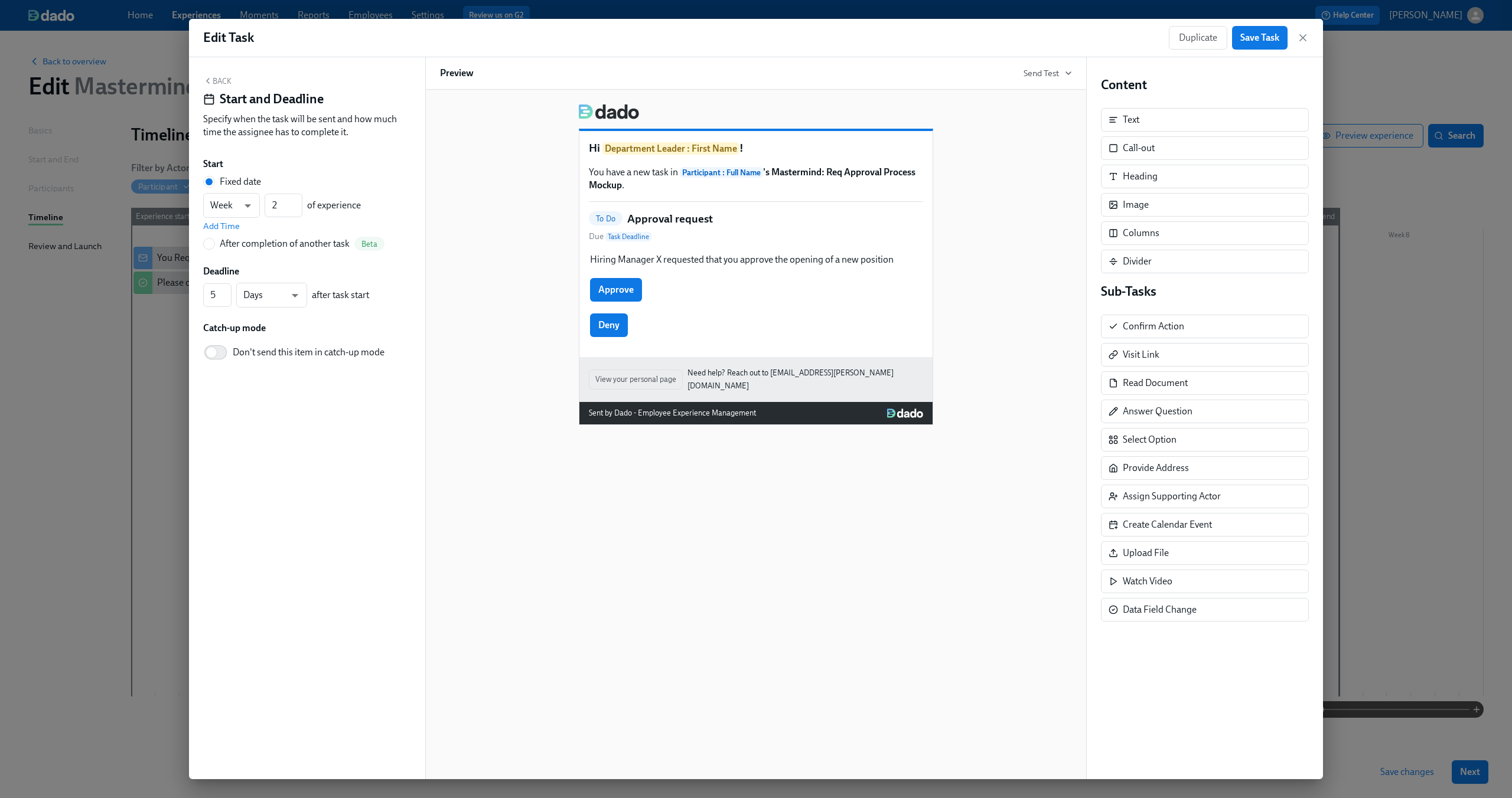
click at [213, 85] on button "Back" at bounding box center [217, 81] width 28 height 9
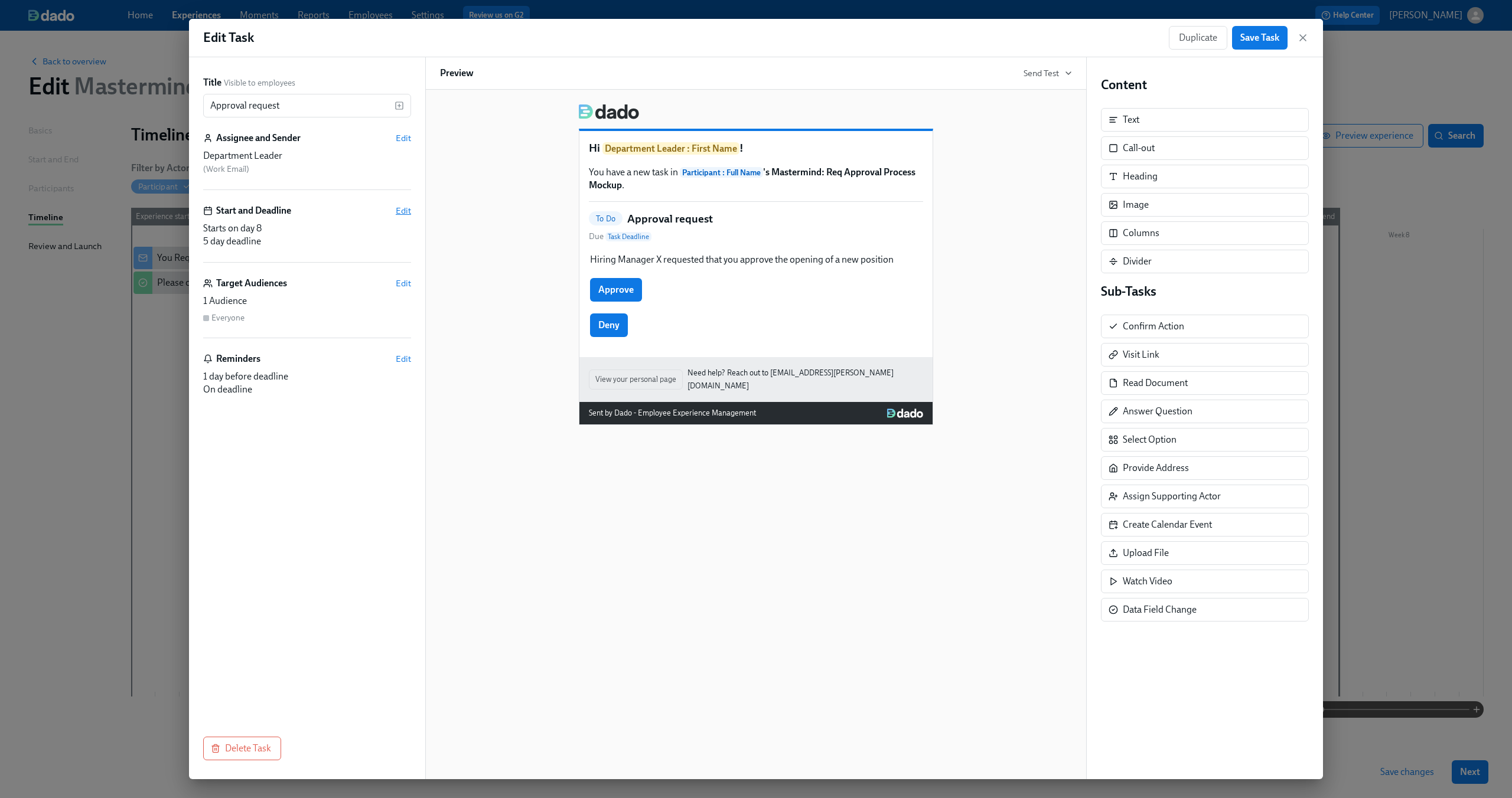
click at [397, 207] on span "Edit" at bounding box center [403, 211] width 15 height 12
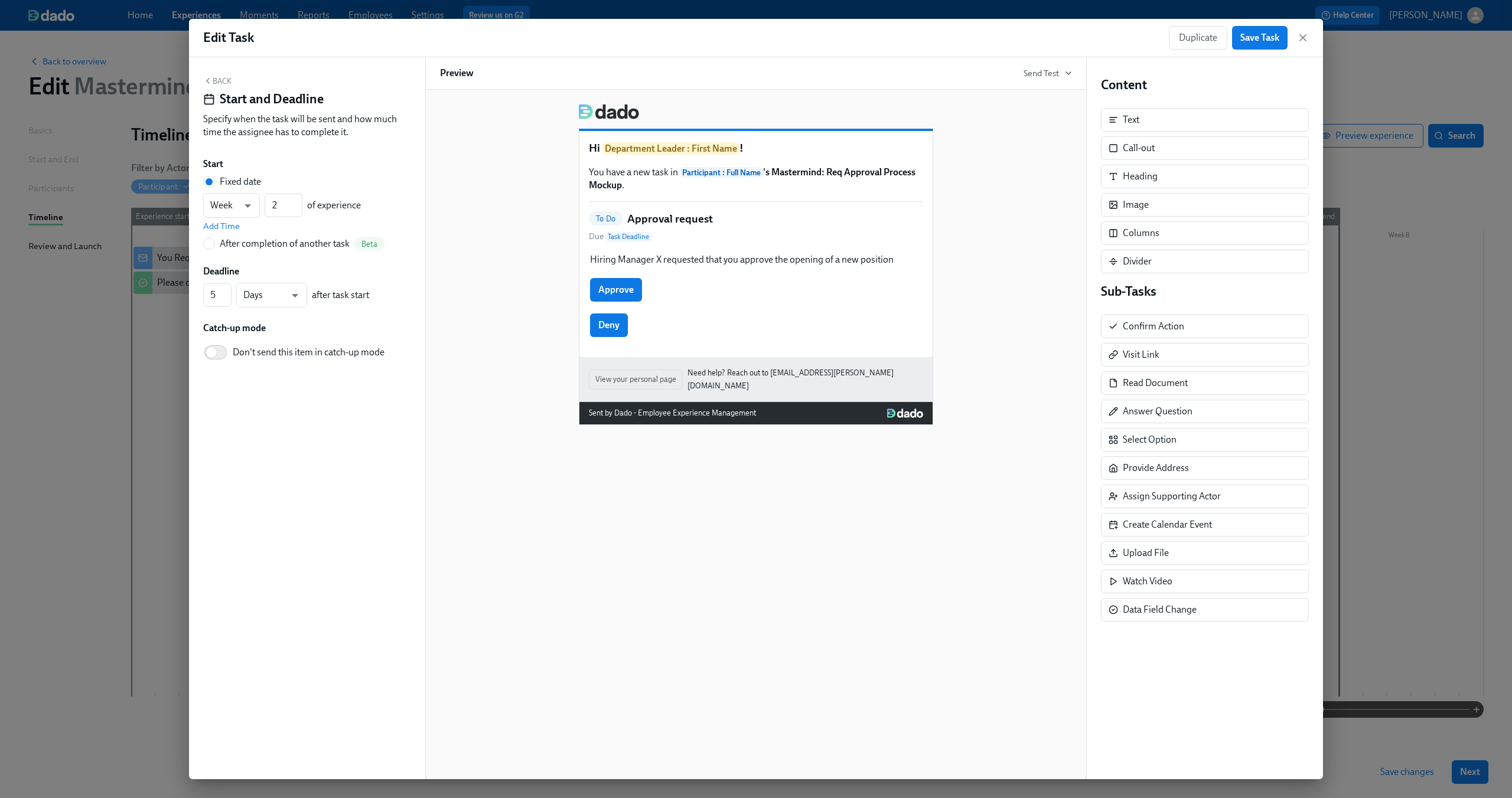
click at [226, 71] on div "Back Start and Deadline Specify when the task will be sent and how much time th…" at bounding box center [307, 419] width 236 height 722
click at [219, 81] on button "Back" at bounding box center [217, 81] width 28 height 9
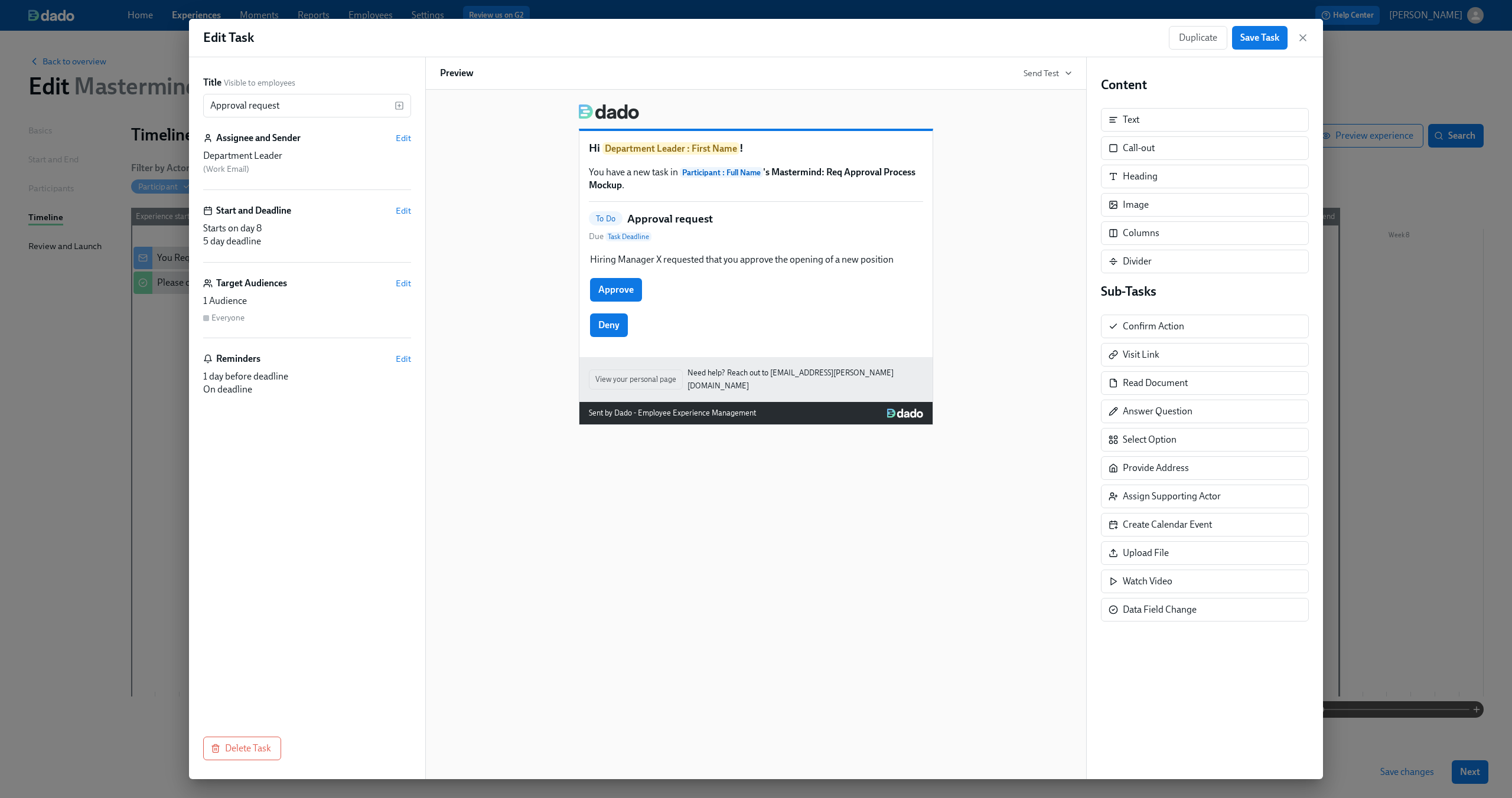
click at [261, 241] on div "Starts on day 8 5 day deadline" at bounding box center [307, 235] width 208 height 26
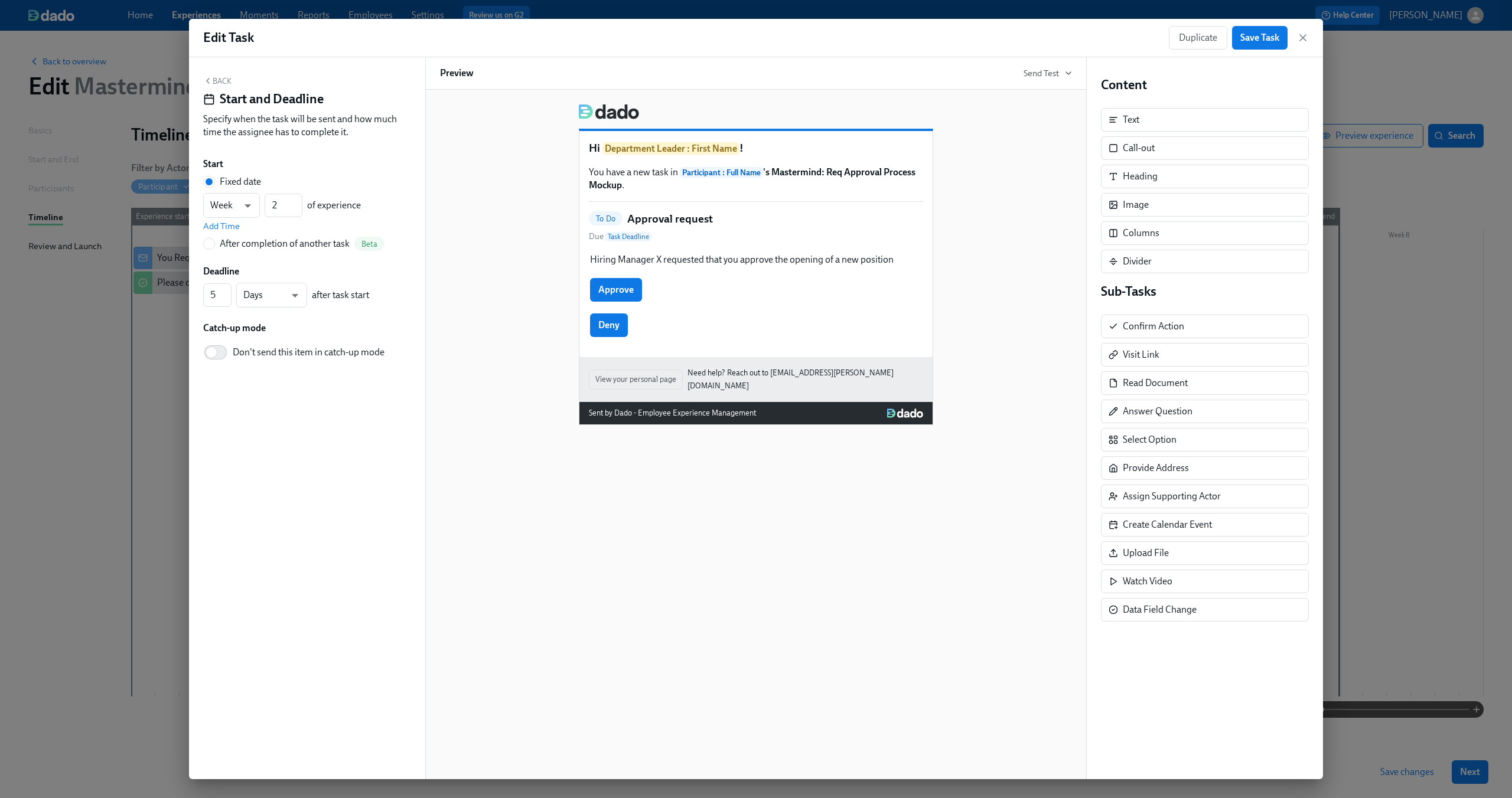
click at [262, 241] on div "After completion of another task" at bounding box center [284, 244] width 130 height 13
click at [214, 241] on input "After completion of another task Beta" at bounding box center [209, 244] width 11 height 11
radio input "true"
click at [329, 217] on button "---" at bounding box center [307, 224] width 208 height 24
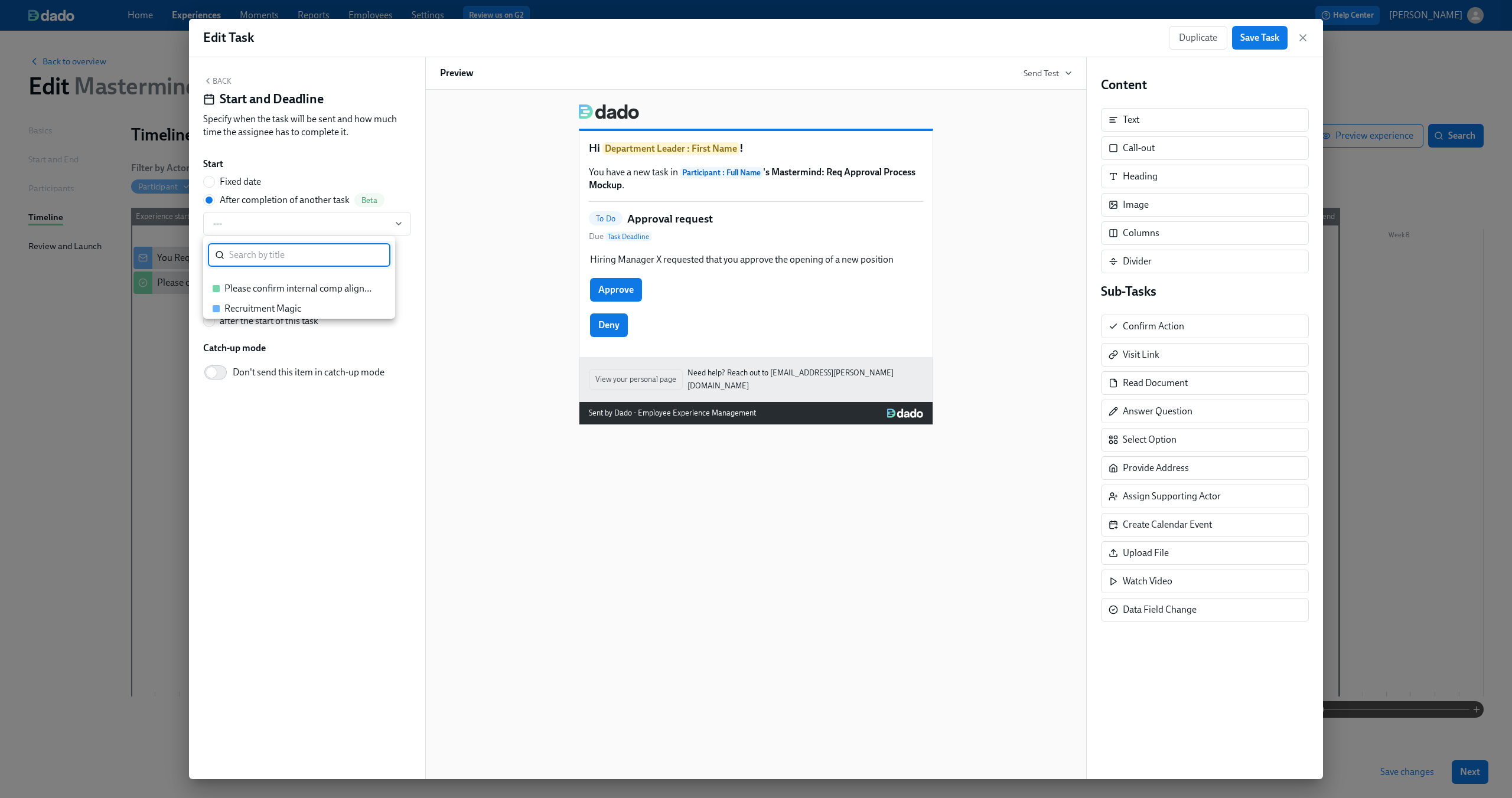
click at [530, 189] on div at bounding box center [756, 399] width 1512 height 798
click at [1308, 40] on icon "button" at bounding box center [1303, 38] width 12 height 12
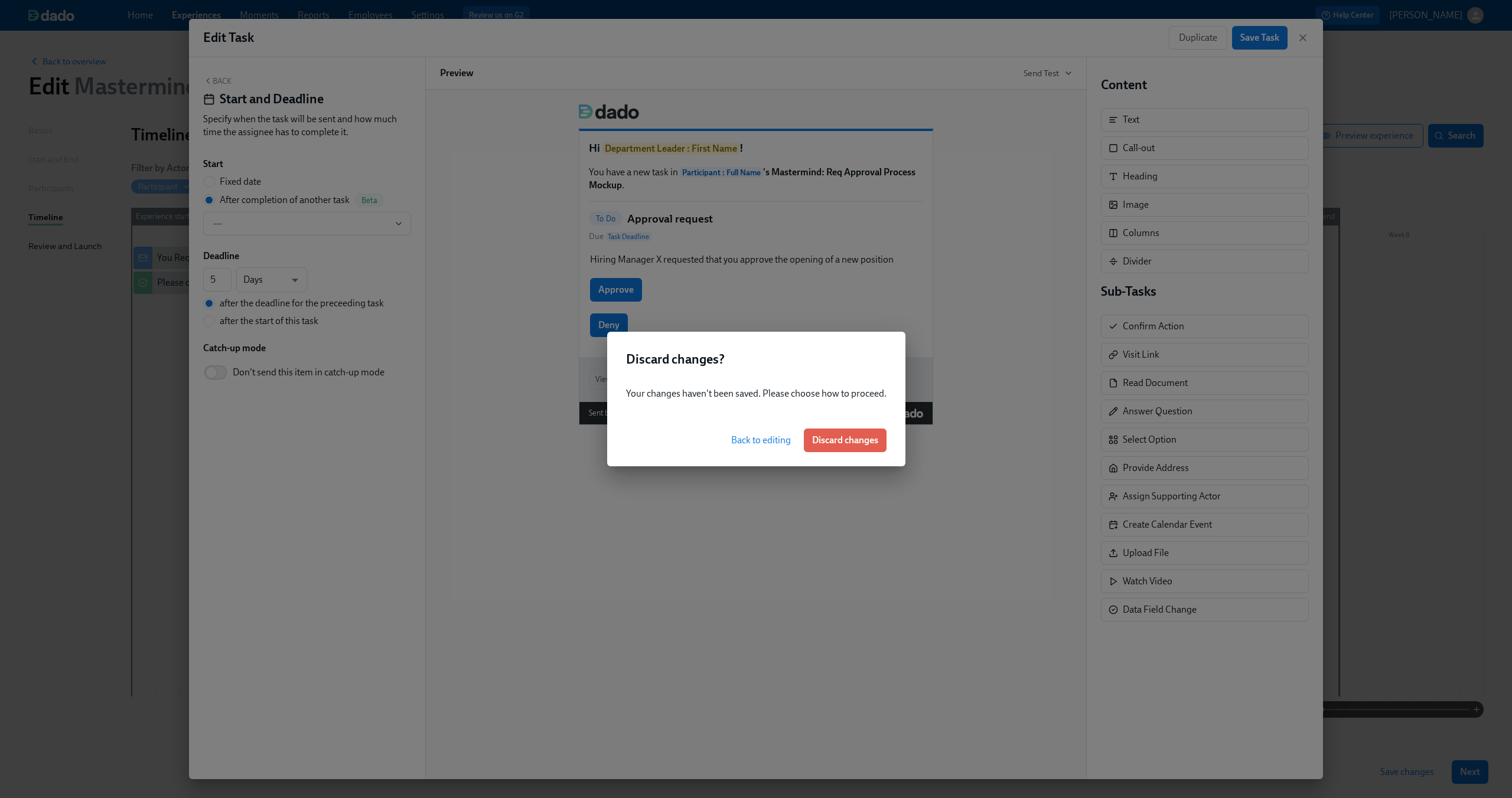
click at [749, 443] on span "Back to editing" at bounding box center [760, 440] width 60 height 12
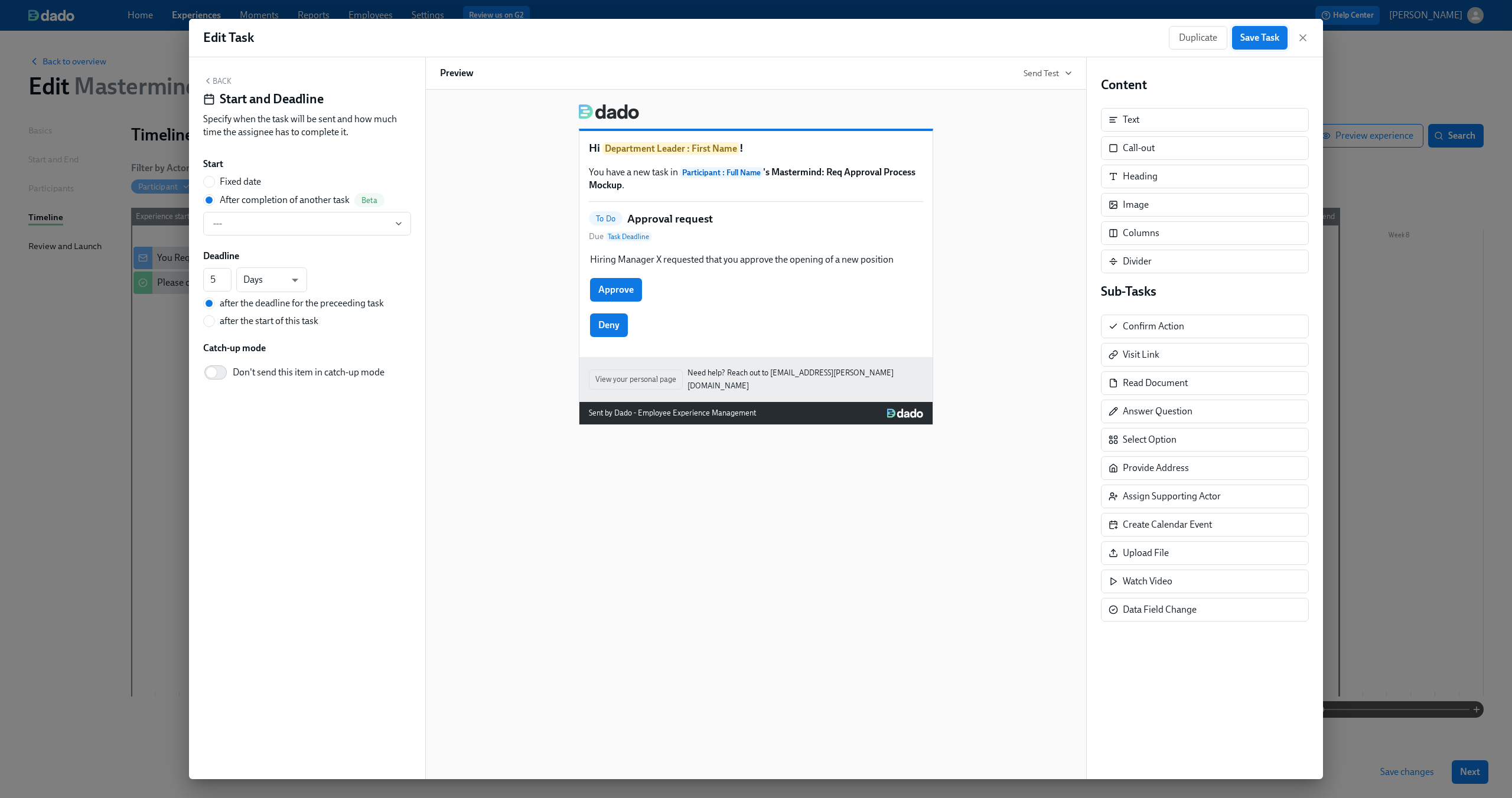
click at [1266, 46] on button "Save Task" at bounding box center [1260, 38] width 56 height 24
click at [242, 181] on span "Fixed date" at bounding box center [240, 182] width 41 height 13
click at [214, 181] on input "Fixed date" at bounding box center [209, 182] width 11 height 11
radio input "true"
radio input "false"
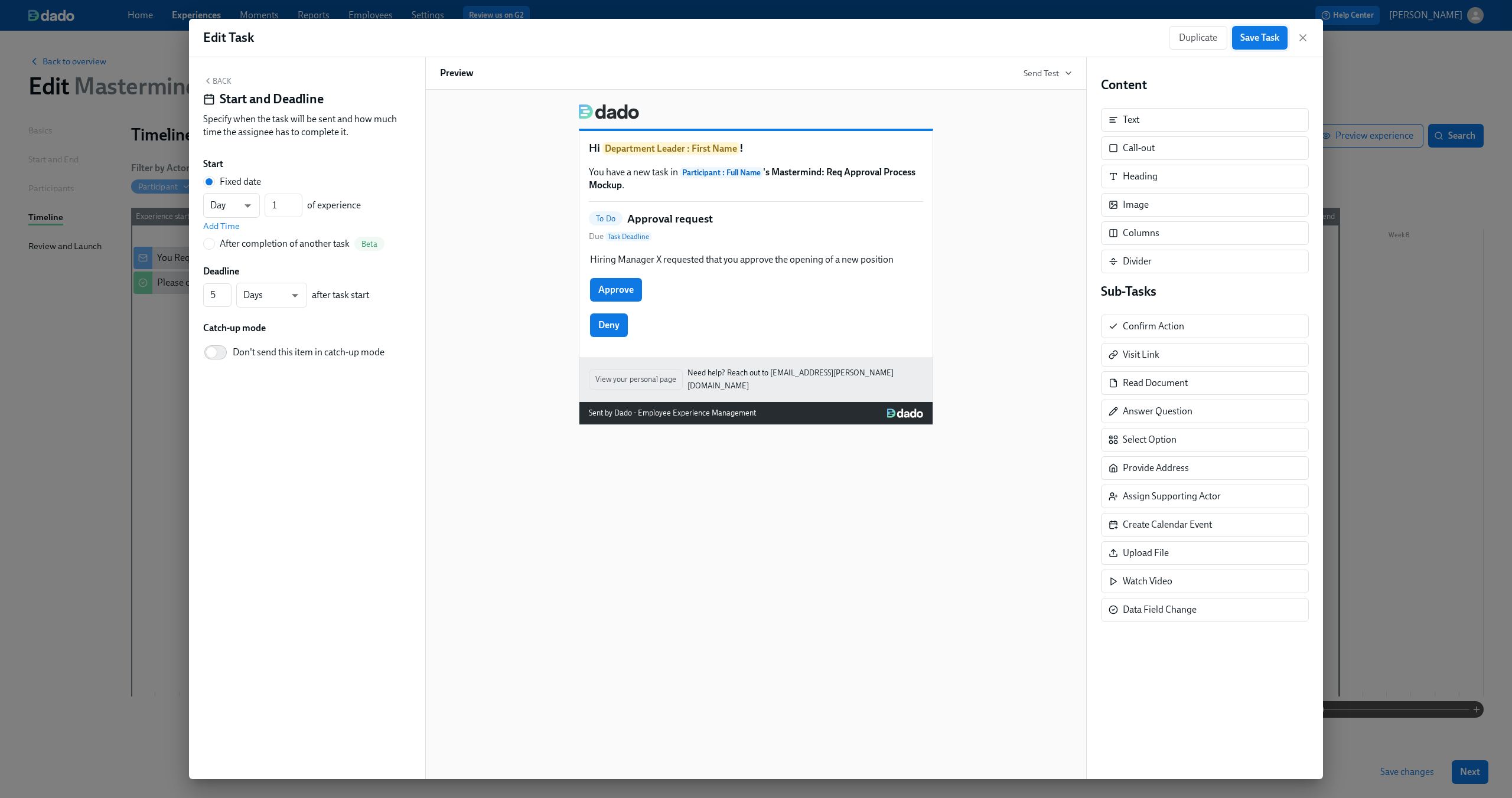
click at [1257, 41] on span "Save Task" at bounding box center [1260, 38] width 39 height 12
click at [1306, 38] on icon "button" at bounding box center [1303, 38] width 12 height 12
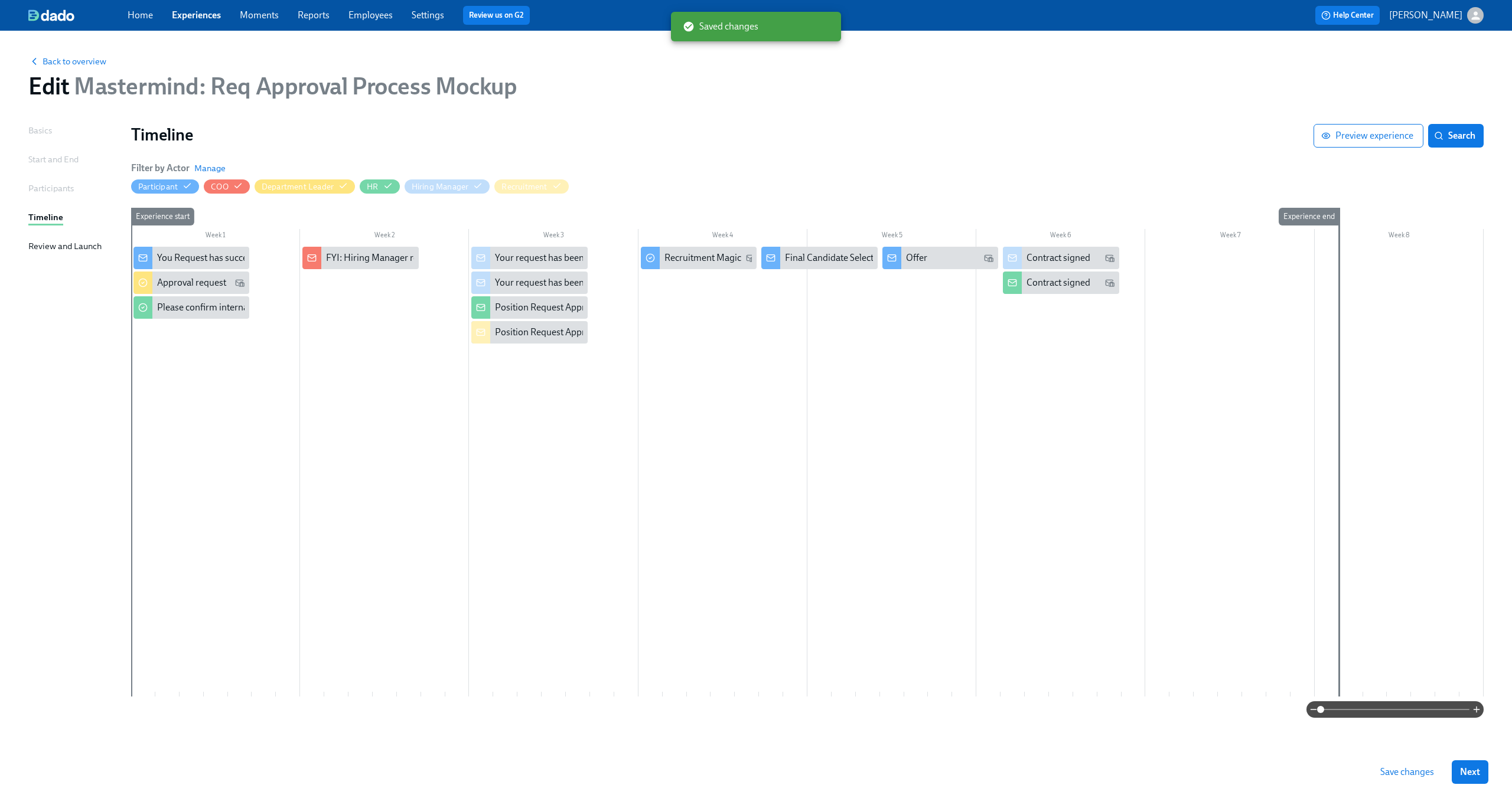
click at [1411, 774] on span "Save changes" at bounding box center [1407, 772] width 54 height 12
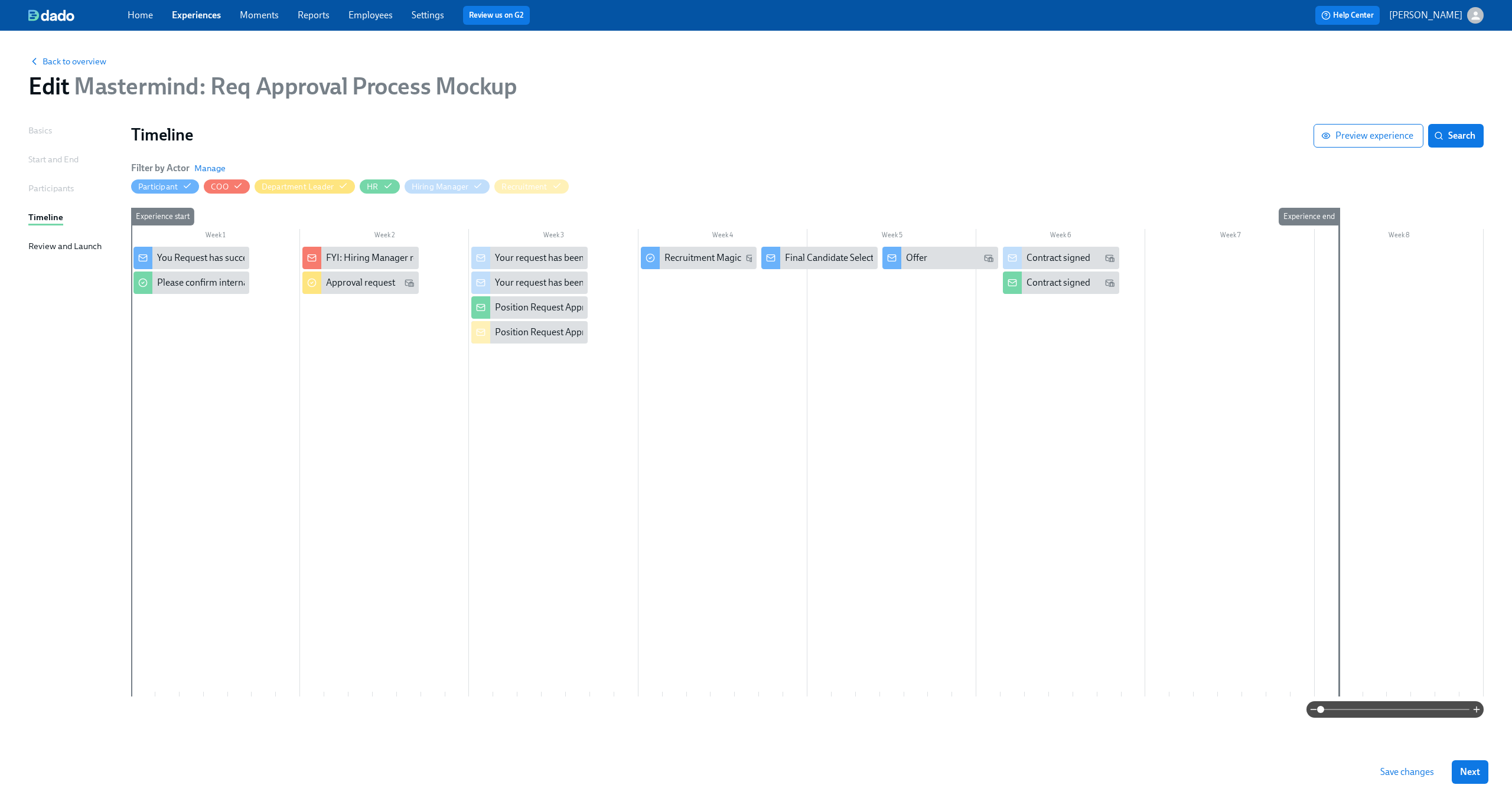
click at [1402, 776] on span "Save changes" at bounding box center [1407, 772] width 54 height 12
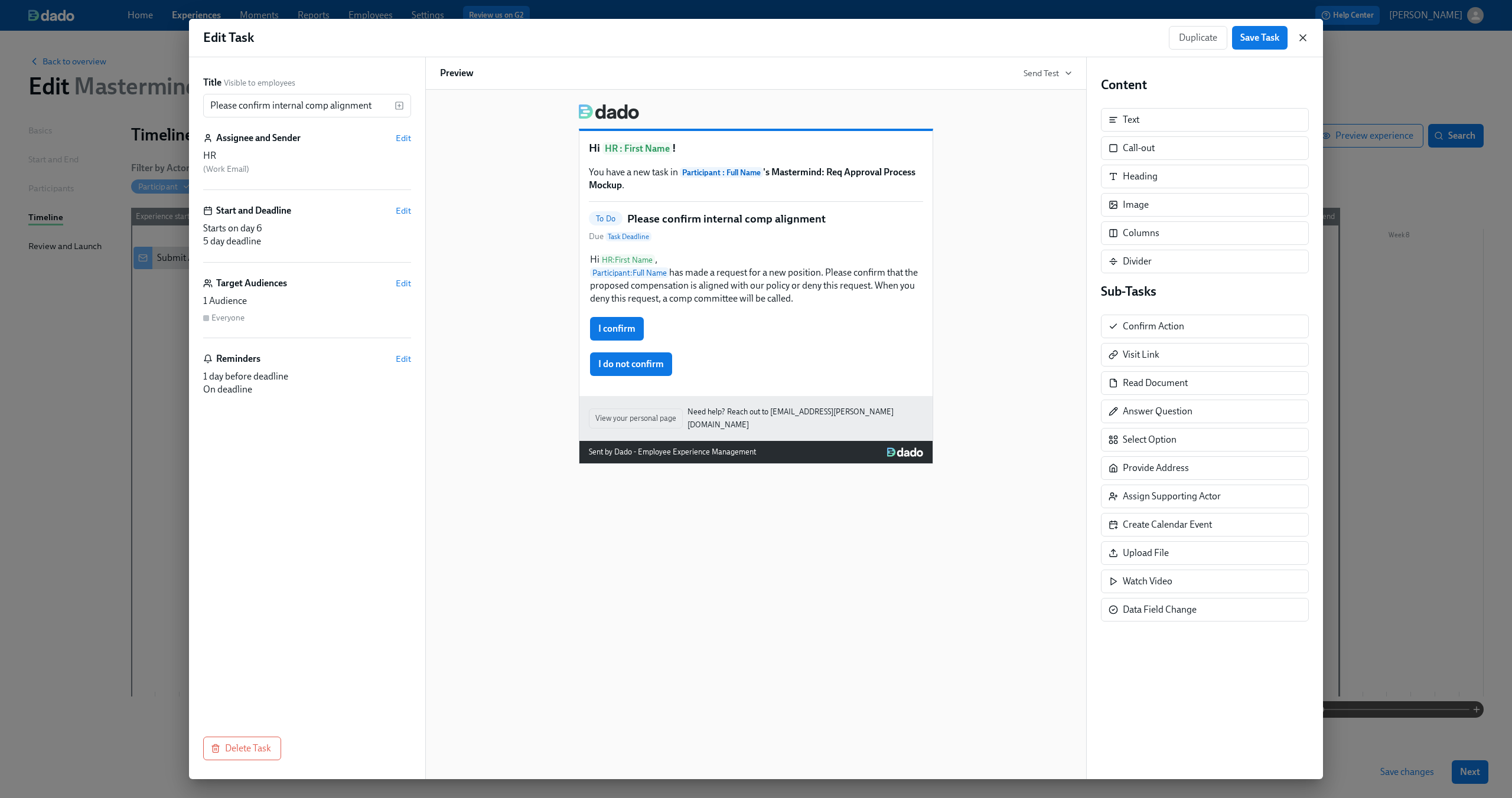
click at [1304, 33] on icon "button" at bounding box center [1303, 38] width 12 height 12
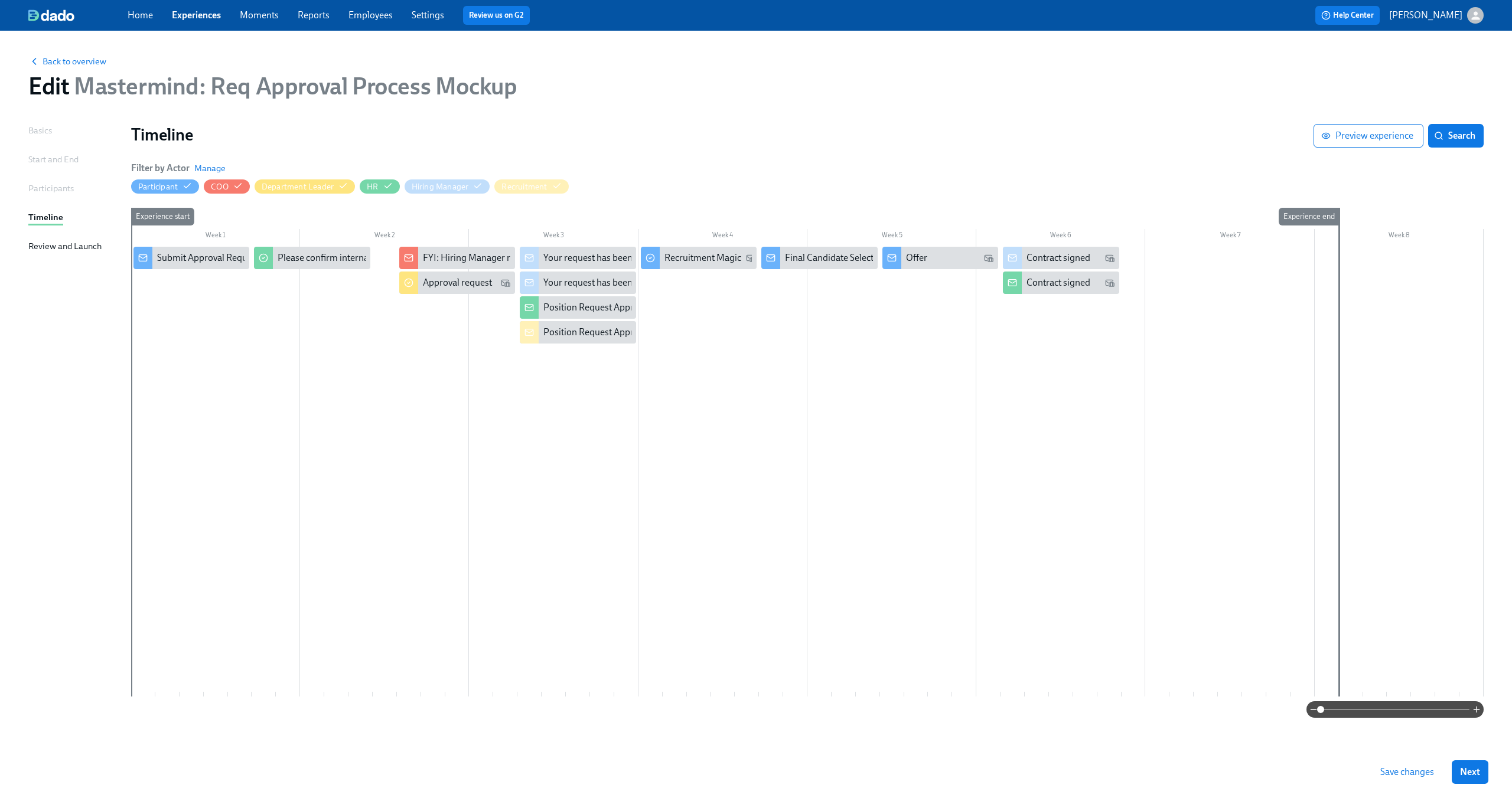
click at [378, 12] on link "Employees" at bounding box center [370, 15] width 44 height 11
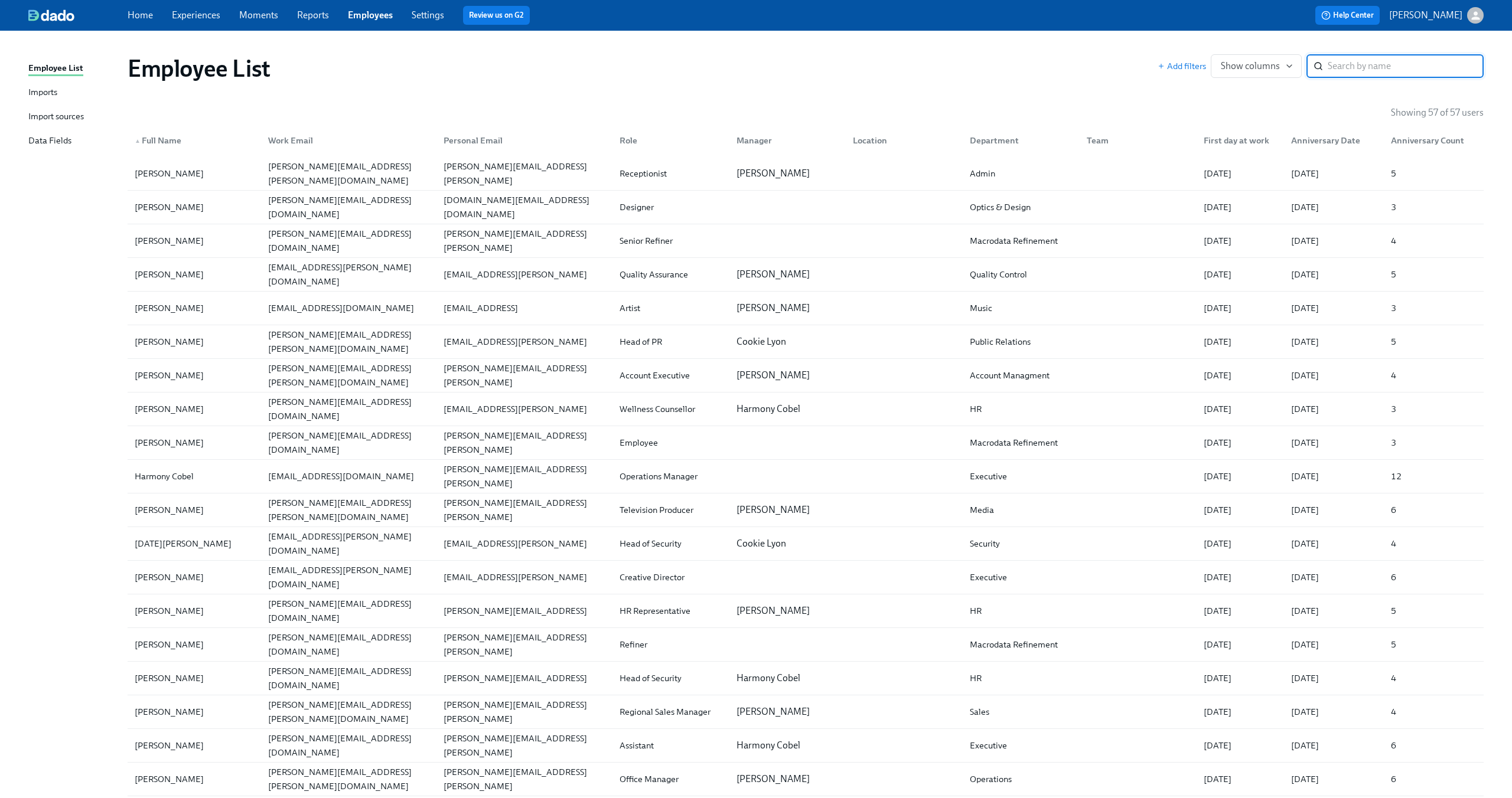
click at [436, 22] on div "Home Experiences Moments Reports Employees Settings Review us on G2" at bounding box center [466, 15] width 678 height 19
click at [46, 134] on div "Data Fields" at bounding box center [50, 141] width 43 height 15
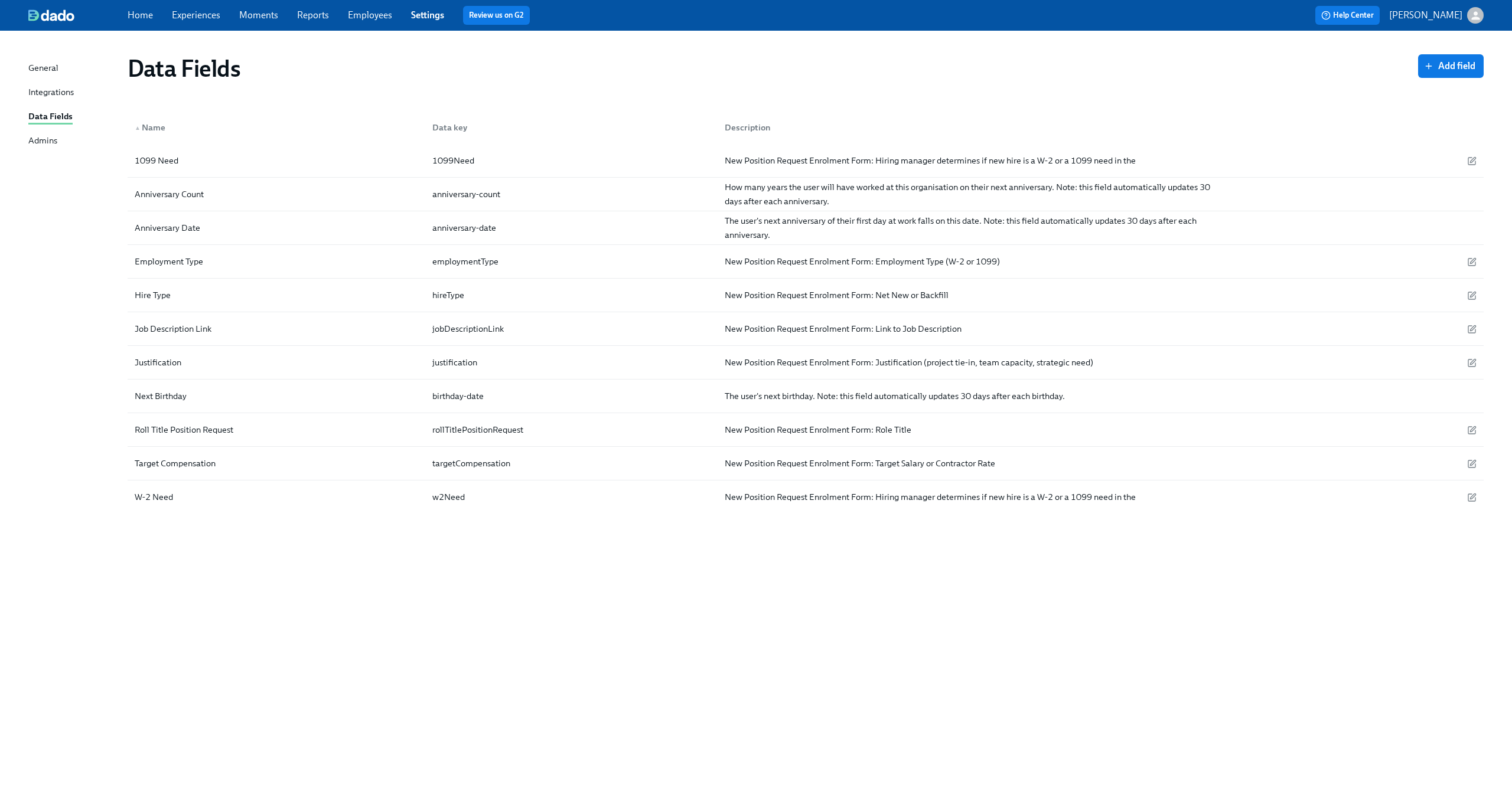
click at [498, 583] on div "Data Fields Add field ▲ Name Data key Description 1099 Need 1099Need New Positi…" at bounding box center [756, 407] width 1455 height 725
click at [1462, 67] on span "Add field" at bounding box center [1450, 66] width 49 height 12
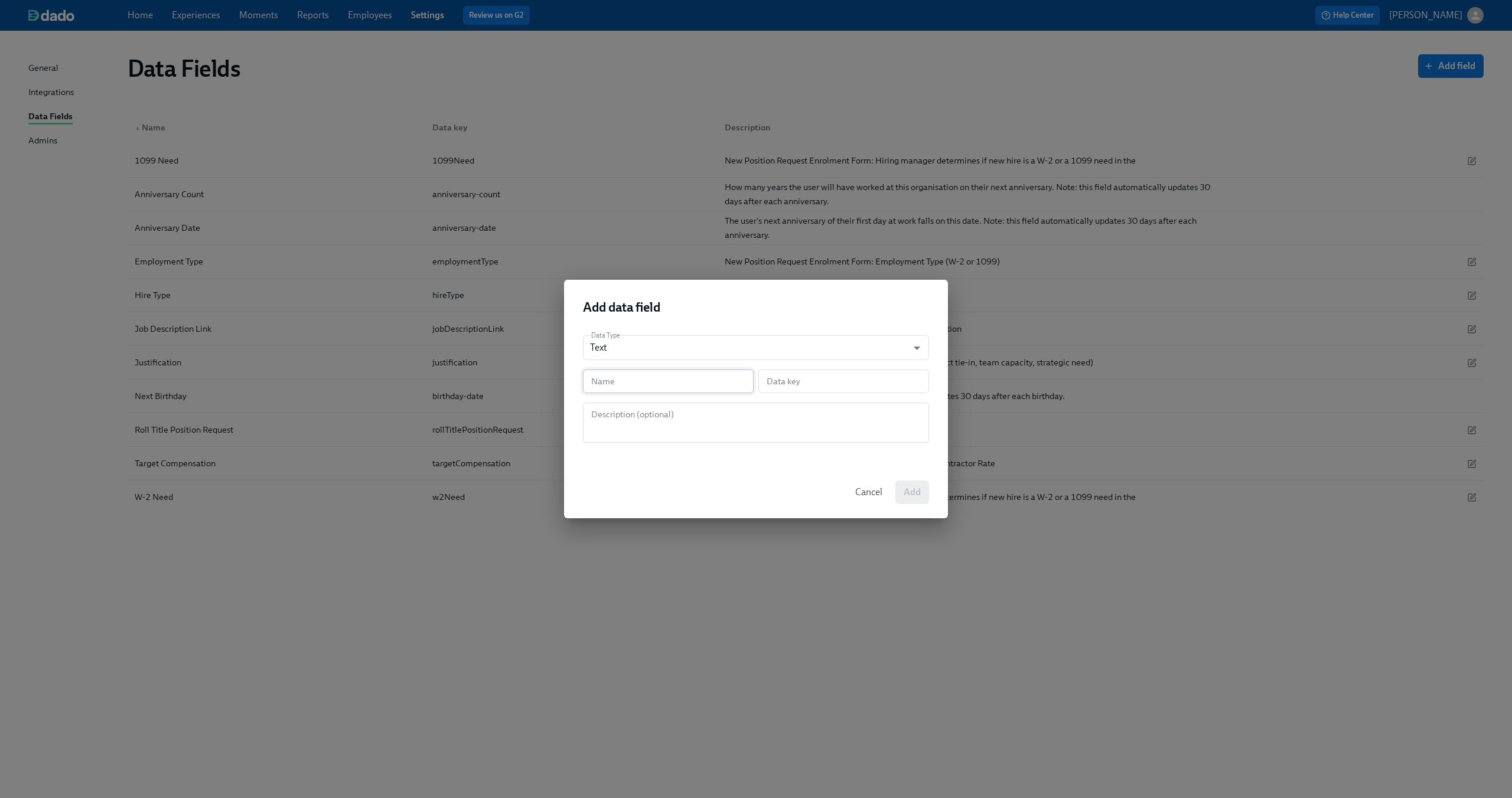
click at [626, 390] on input "text" at bounding box center [668, 381] width 171 height 24
type input "H"
type input "h"
type input "Hr"
type input "hr"
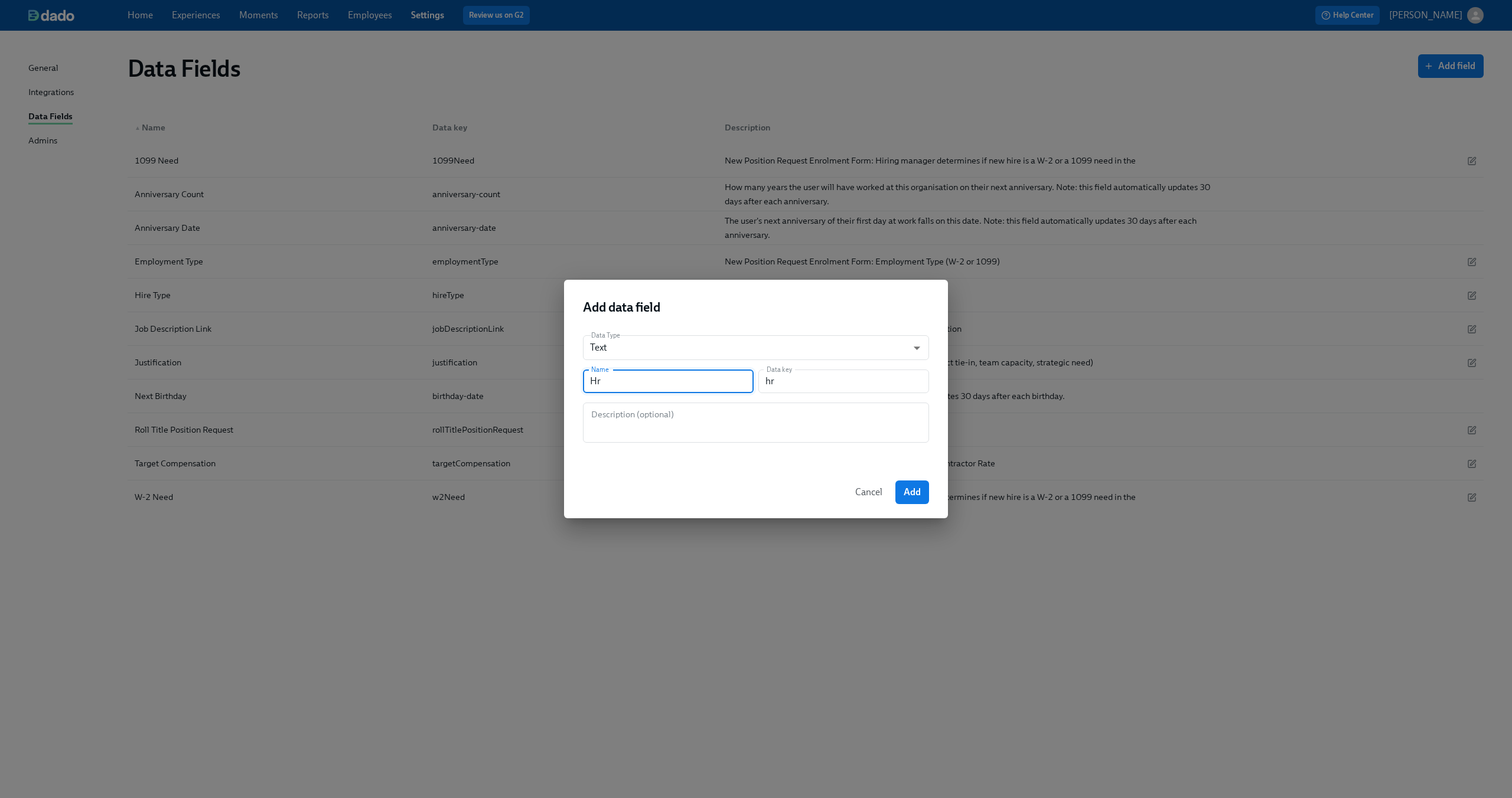
type input "H"
type input "h"
type input "HR"
type input "hr"
type input "HR S"
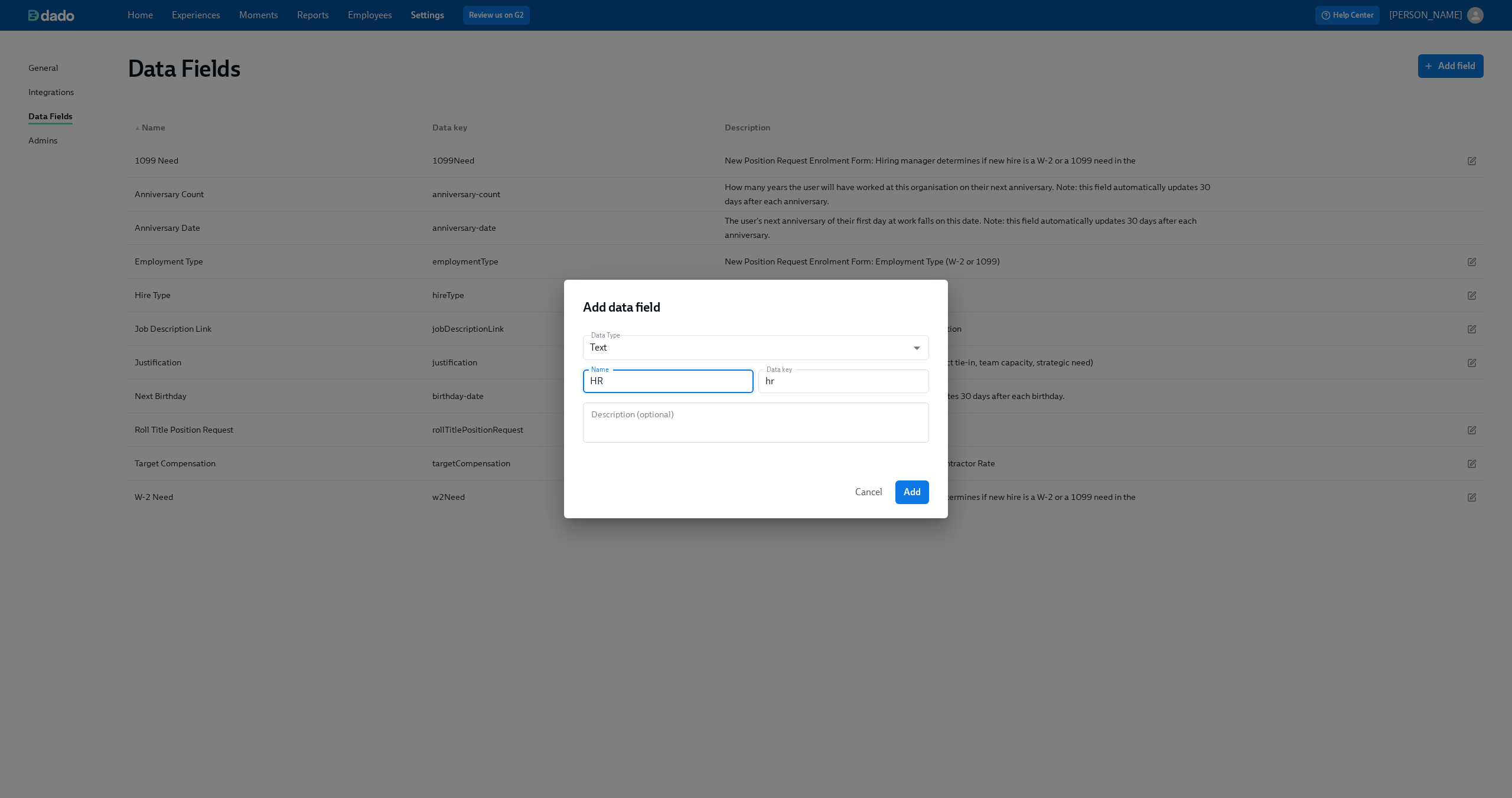
type input "hrS"
type input "HR Si"
type input "hrSi"
type input "HR Sig"
type input "hrSig"
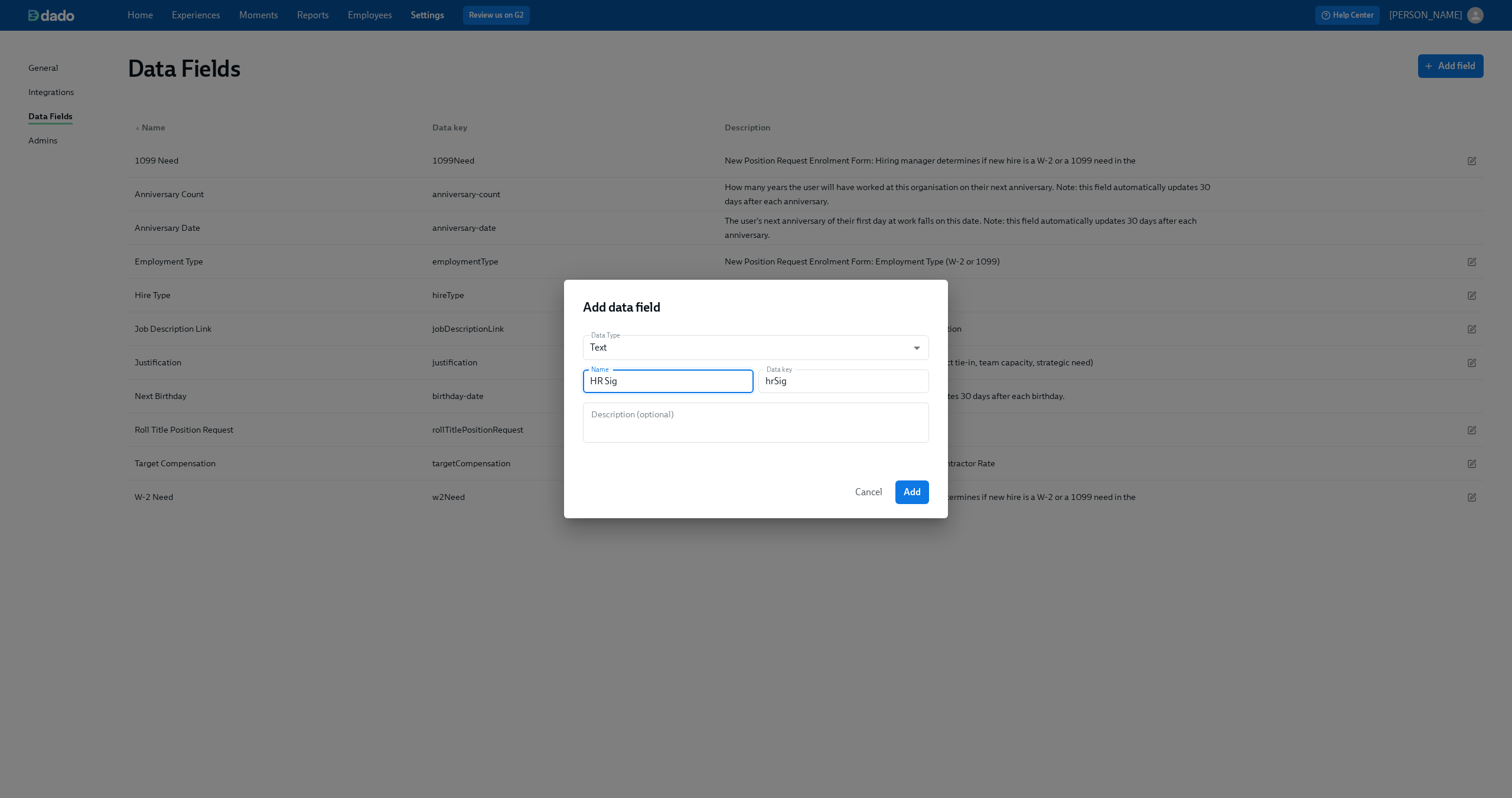
type input "HR Sign"
type input "hrSign"
type input "HR Signs"
type input "hrSigns"
type input "HR Signs o"
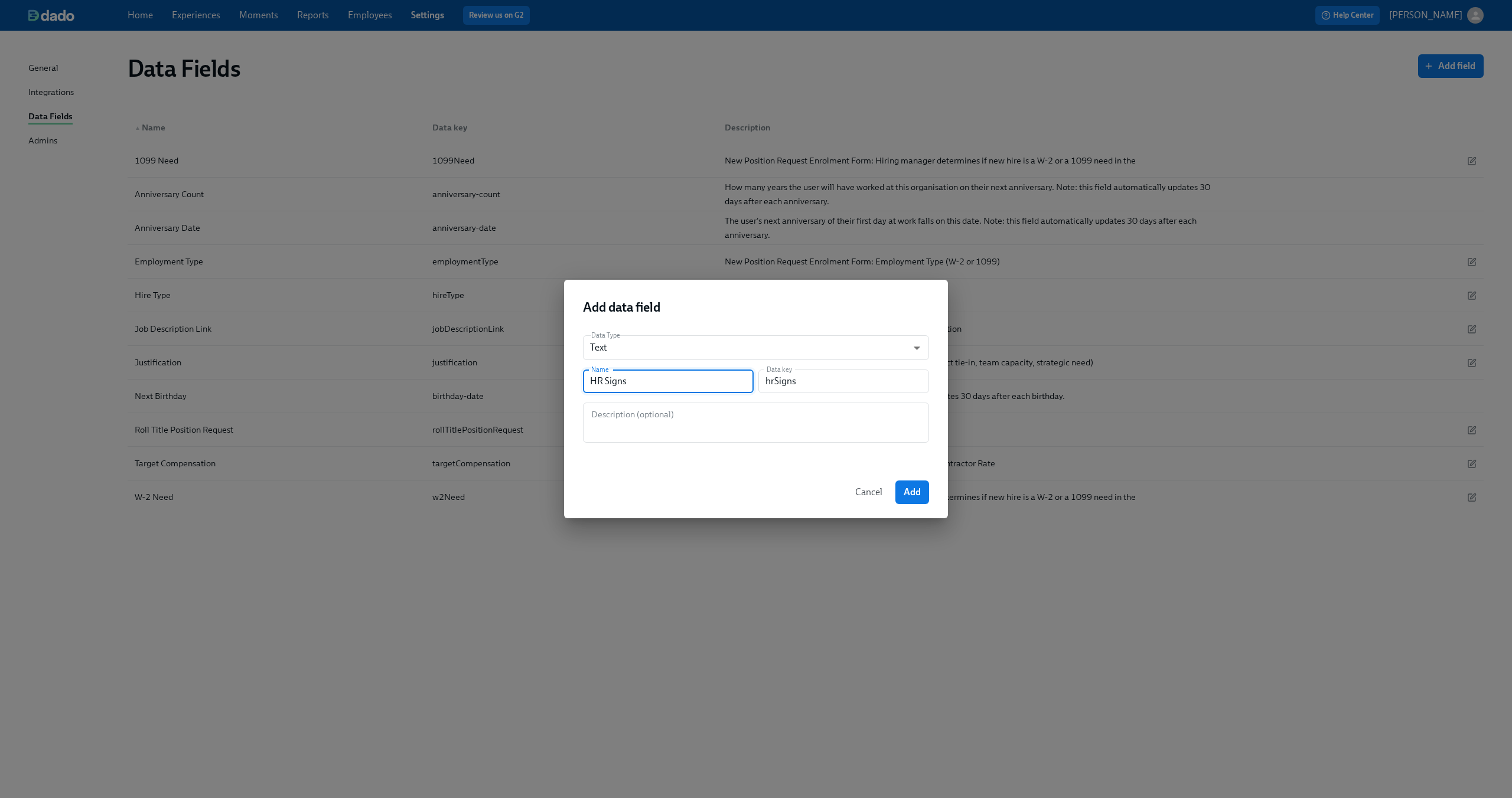
type input "hrSignsO"
type input "HR Signs"
type input "hrSigns"
type input "HR Signs O"
type input "hrSignsO"
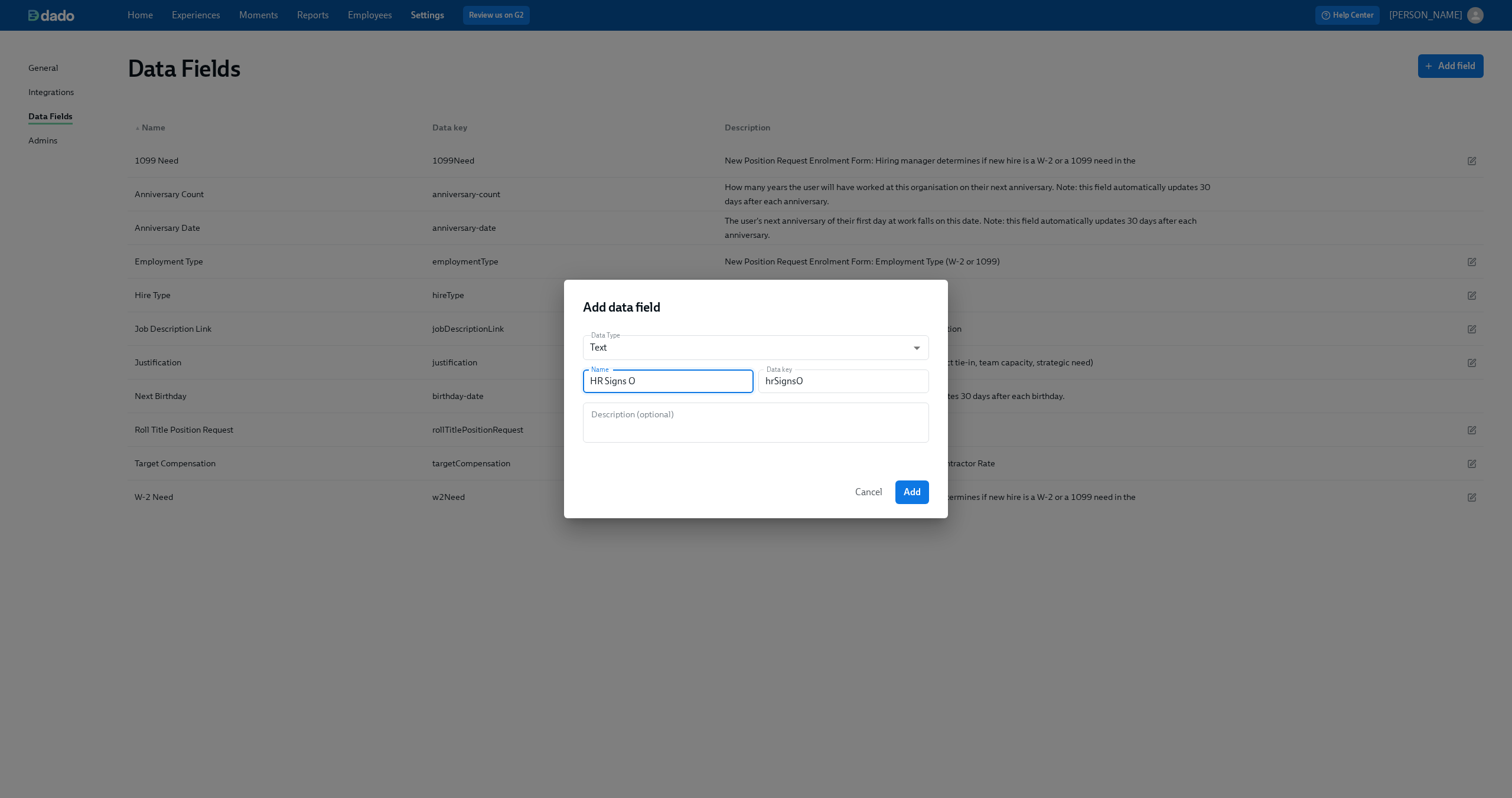
type input "HR Signs Of"
type input "hrSignsOf"
type input "HR Signs Off"
type input "hrSignsOff"
type input "HR Signs Off"
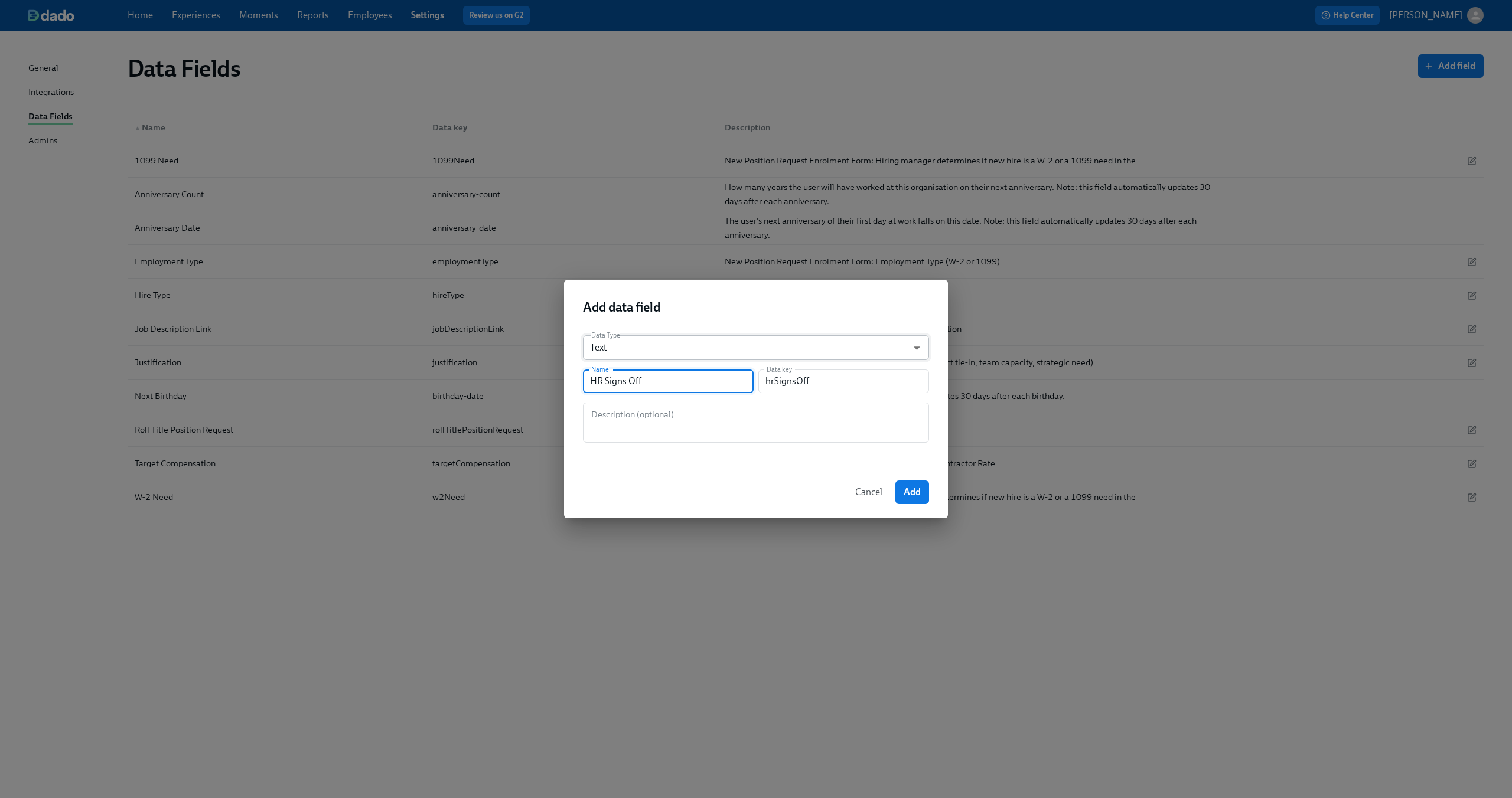
click at [664, 345] on body "Home Experiences Moments Reports Employees Settings Review us on G2 Help Center…" at bounding box center [756, 399] width 1512 height 798
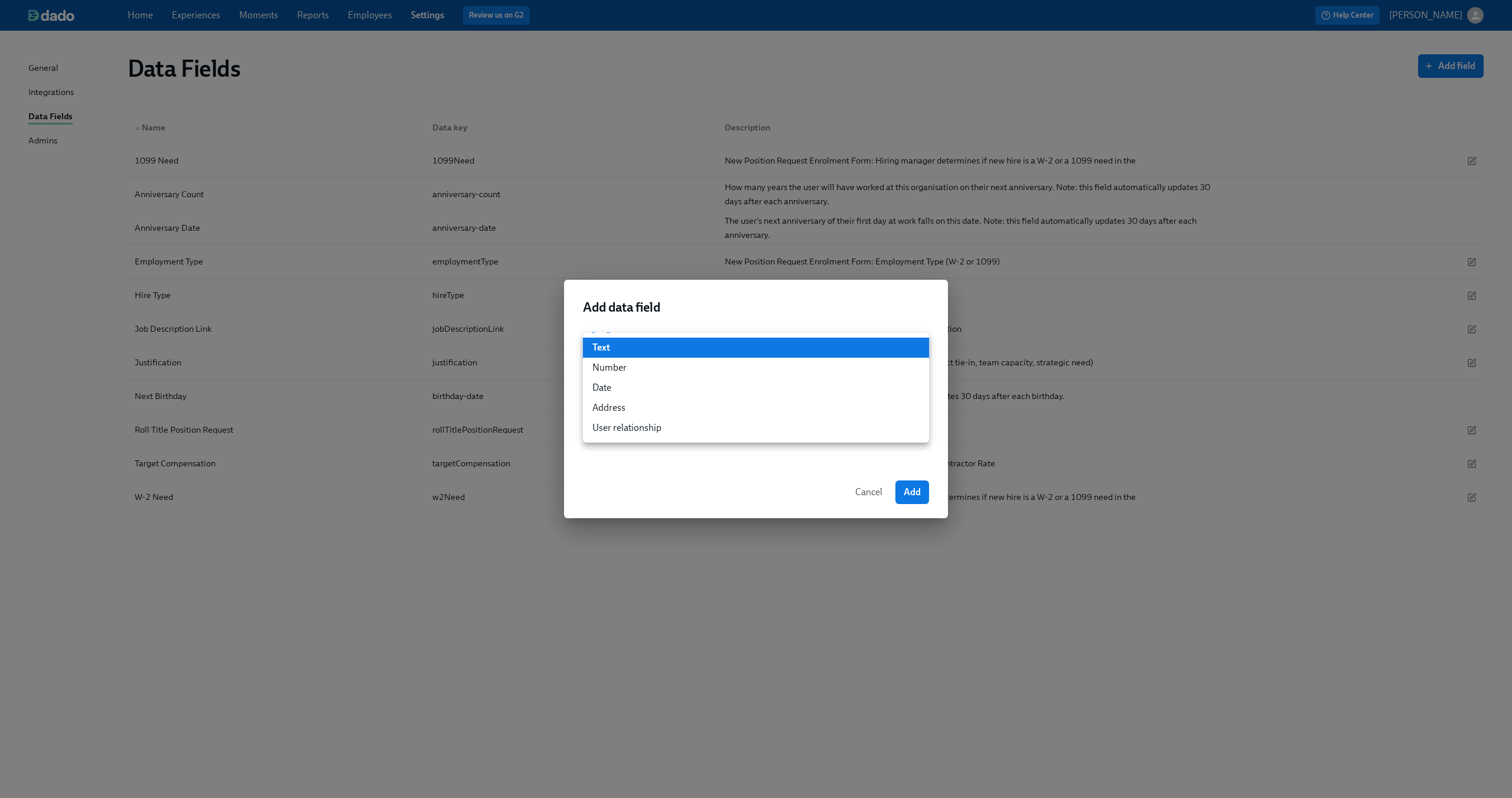
click at [664, 345] on li "Text" at bounding box center [756, 347] width 346 height 20
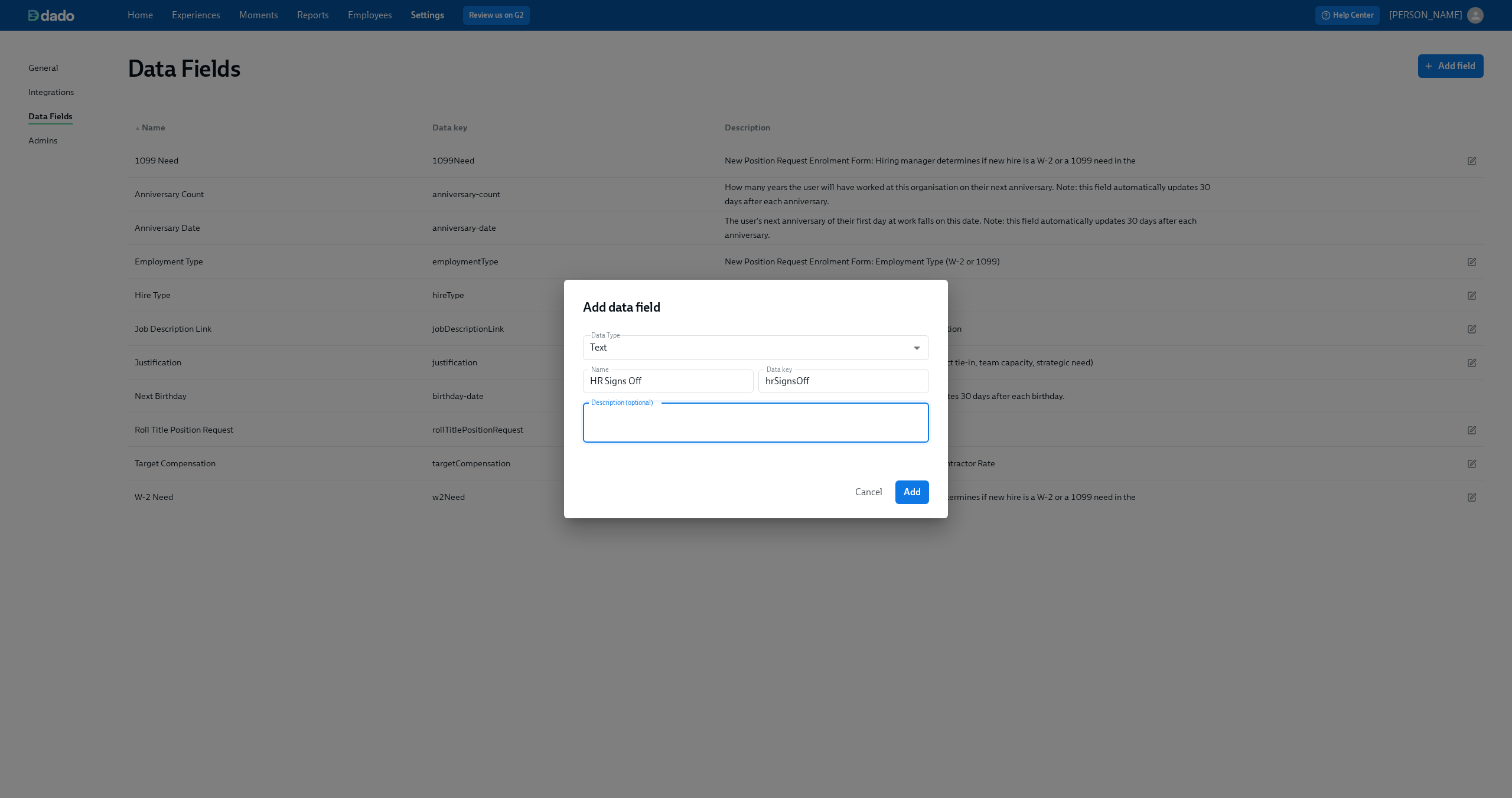
click at [642, 420] on textarea at bounding box center [756, 423] width 332 height 28
paste textarea "¡Hola, Ana y Ani! ¿Cómo estáis? ¡Espero que bien! Os envío este mensaje a las d…"
type textarea "¡Hola, Ana y Ani! ¿Cómo estáis? ¡Espero que bien! Os envío este mensaje a las d…"
click at [642, 420] on textarea "¡Hola, Ana y Ani! ¿Cómo estáis? ¡Espero que bien! Os envío este mensaje a las d…" at bounding box center [756, 423] width 332 height 28
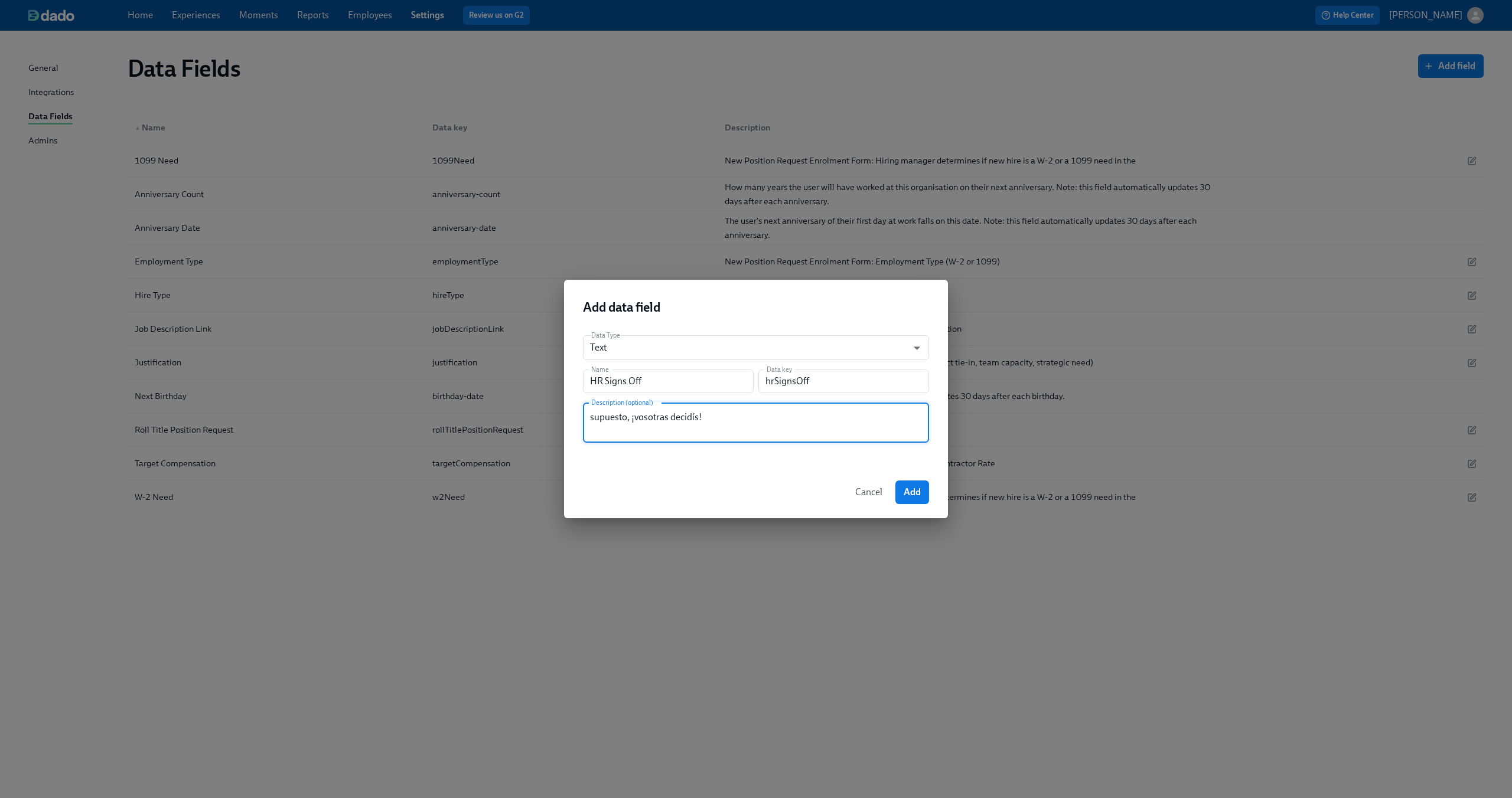
click at [642, 420] on textarea "¡Hola, Ana y Ani! ¿Cómo estáis? ¡Espero que bien! Os envío este mensaje a las d…" at bounding box center [756, 423] width 332 height 28
drag, startPoint x: 650, startPoint y: 429, endPoint x: 557, endPoint y: 340, distance: 128.7
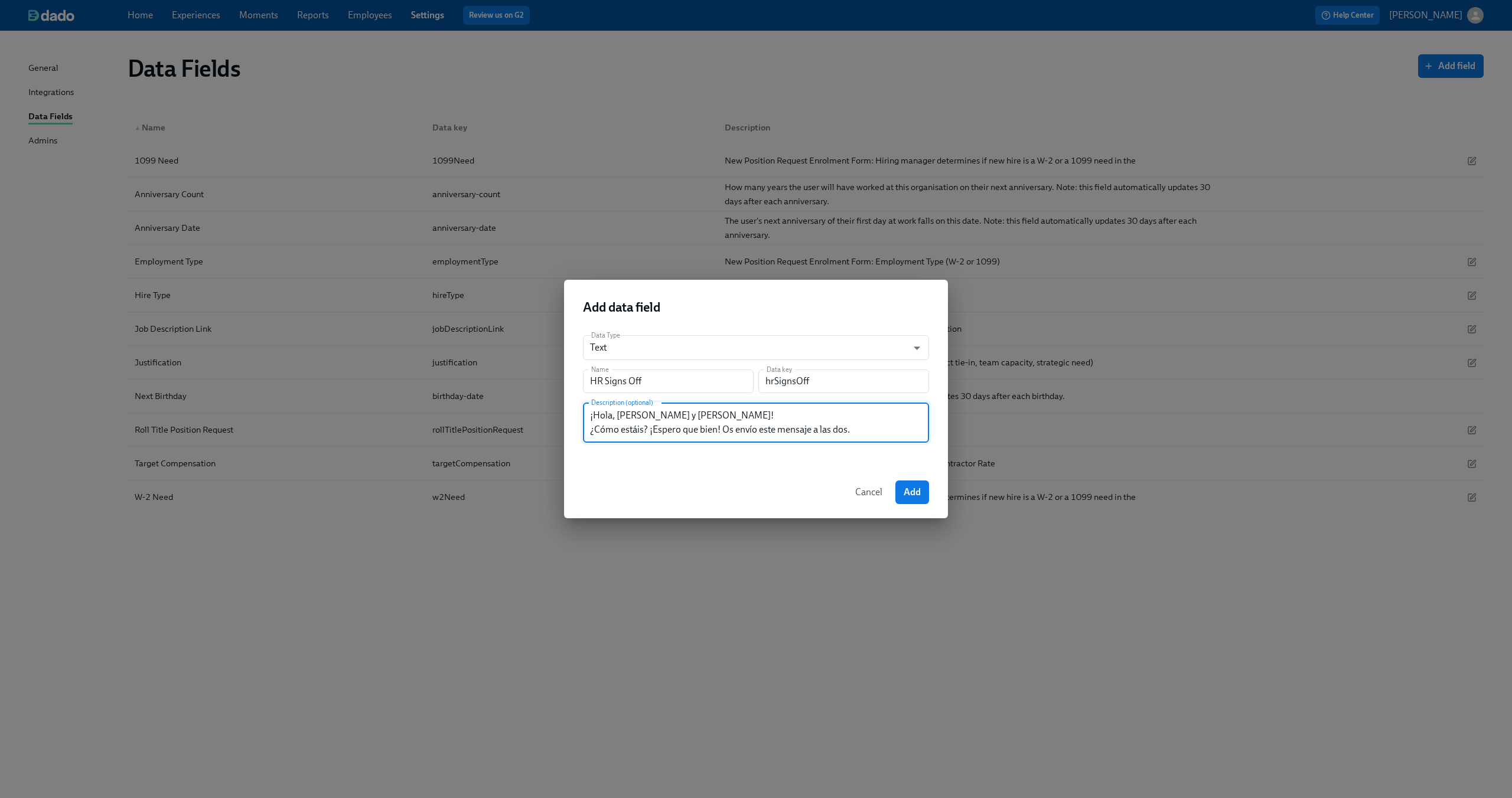
click at [557, 340] on div "Add data field Data Type Text string ​ Name HR Signs Off Name Data key hrSignsO…" at bounding box center [756, 399] width 1512 height 798
click at [432, 340] on div "Add data field Data Type Text string ​ Name HR Signs Off Name Data key hrSignsO…" at bounding box center [756, 399] width 1512 height 798
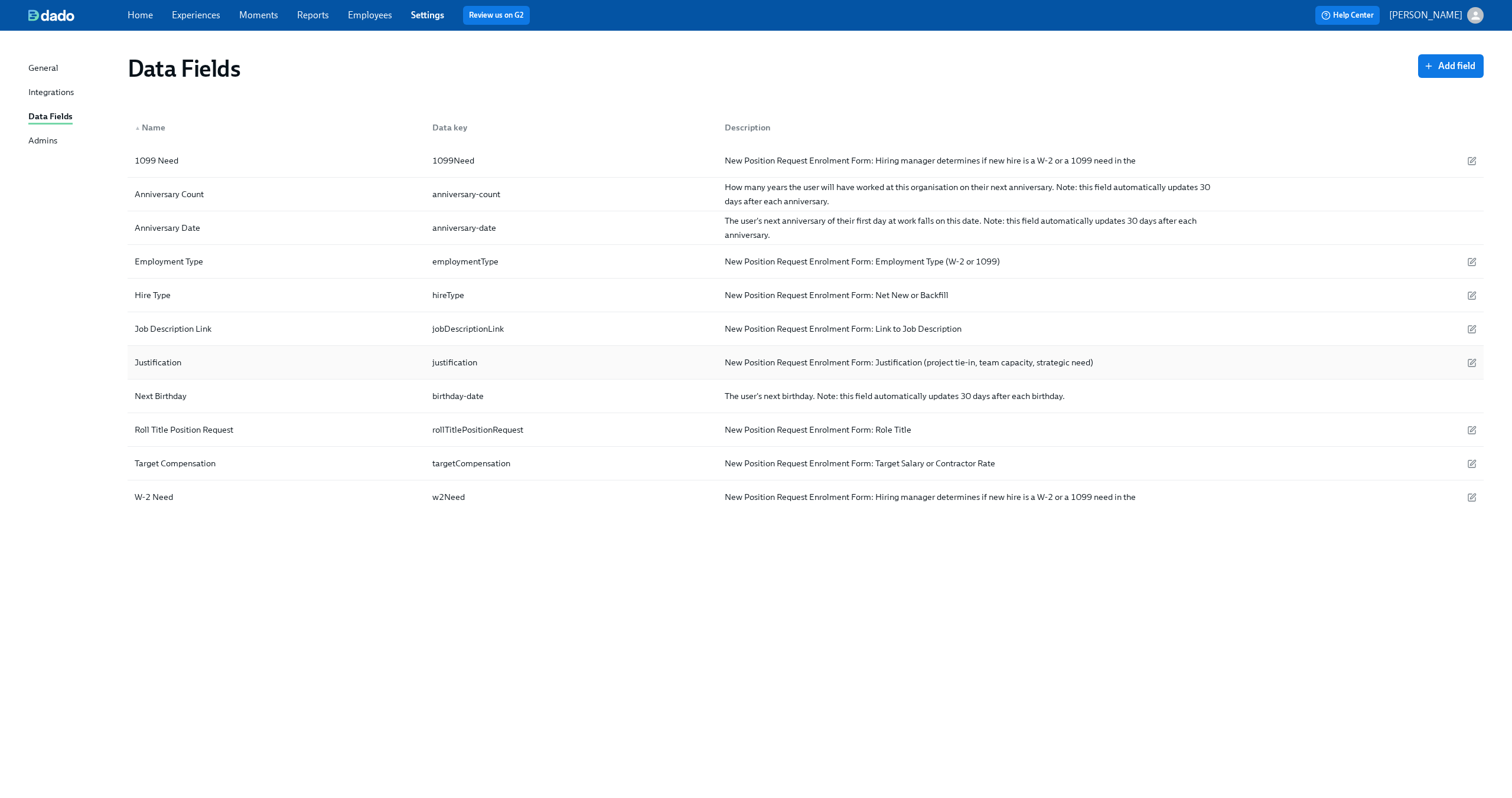
click at [277, 352] on div "Justification" at bounding box center [276, 362] width 293 height 24
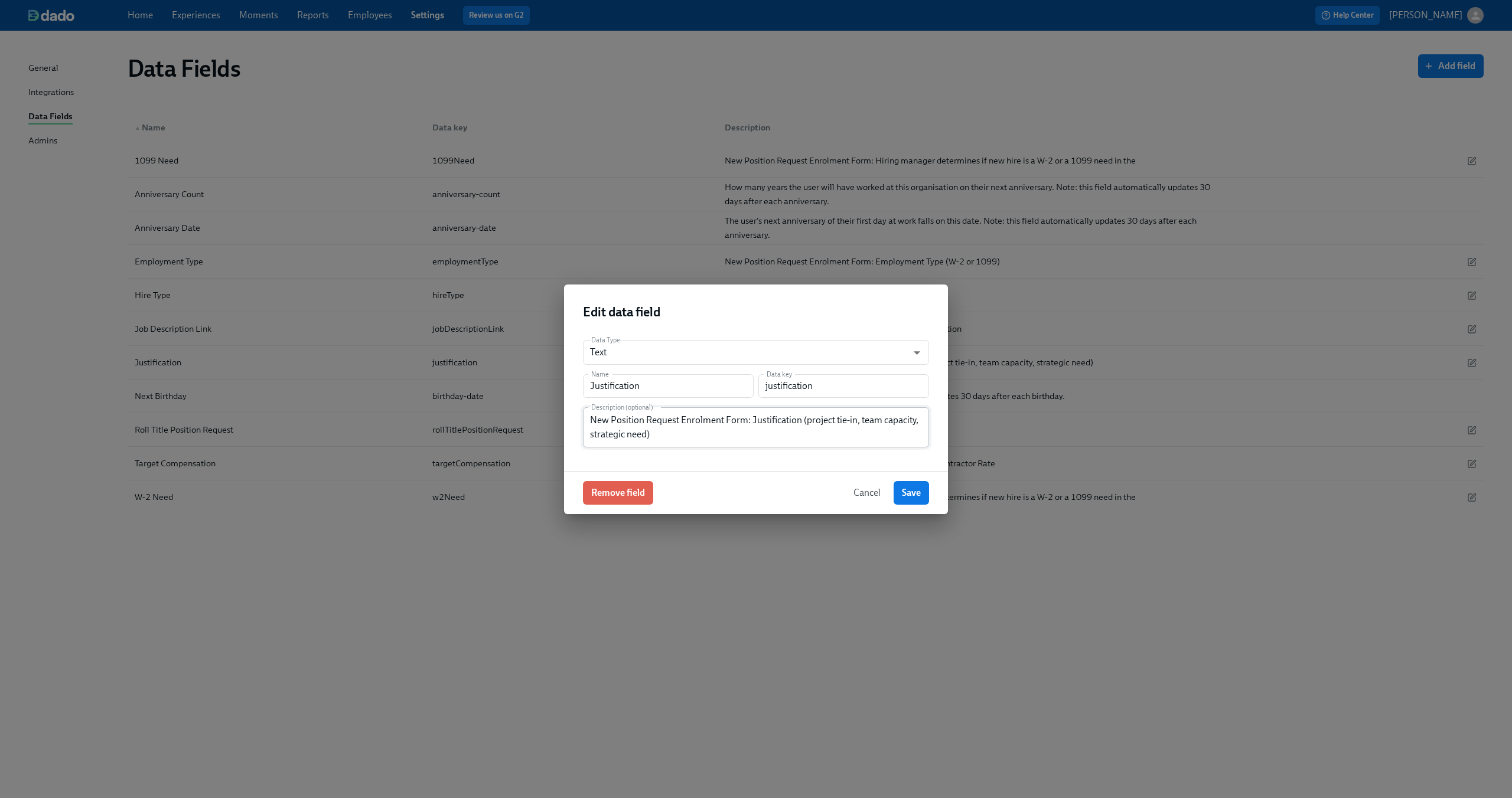
click at [676, 423] on textarea "New Position Request Enrolment Form: Justification (project tie-in, team capaci…" at bounding box center [756, 427] width 332 height 28
click at [858, 499] on button "Cancel" at bounding box center [867, 493] width 44 height 24
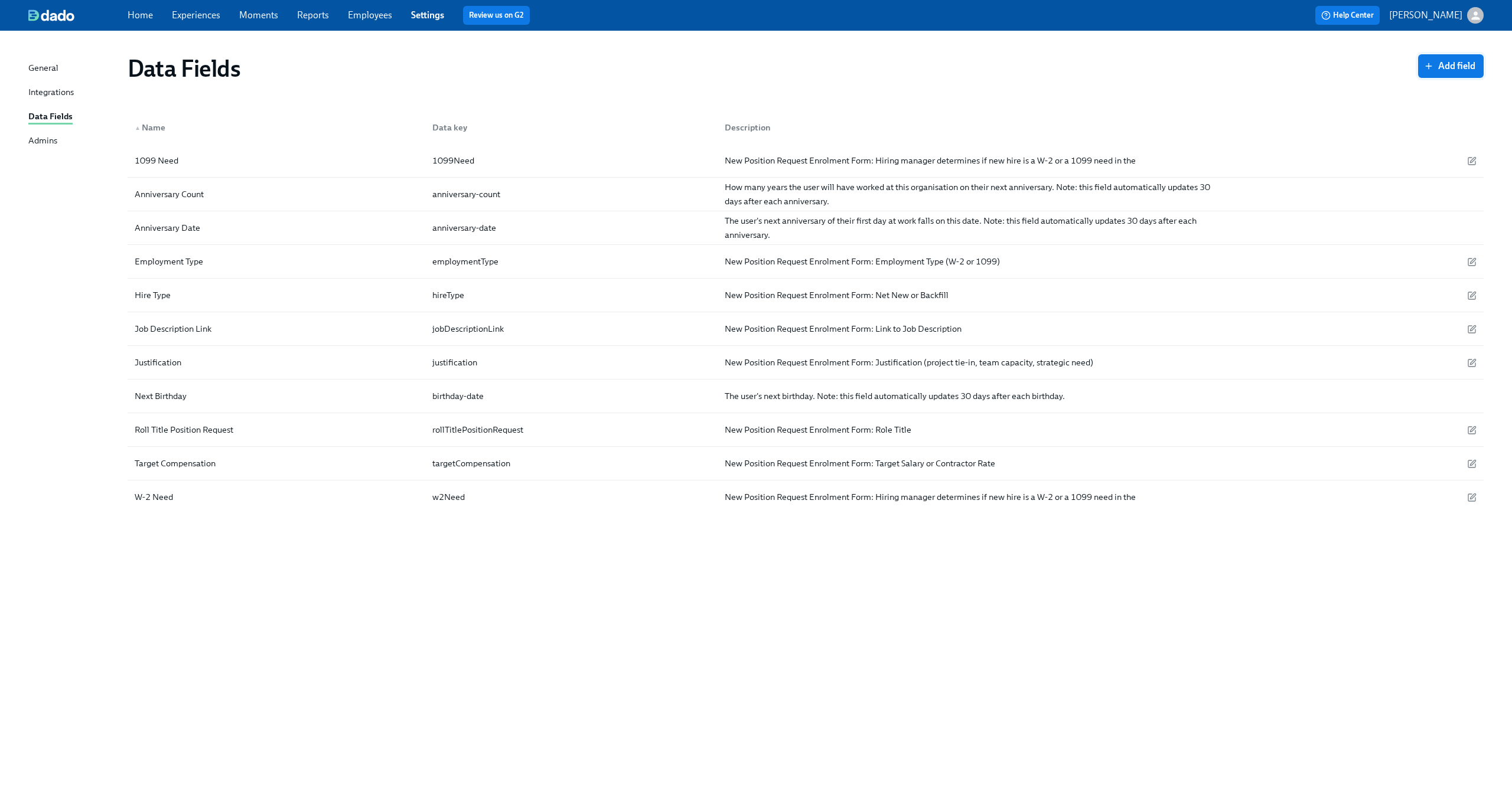
click at [1447, 63] on span "Add field" at bounding box center [1450, 66] width 49 height 12
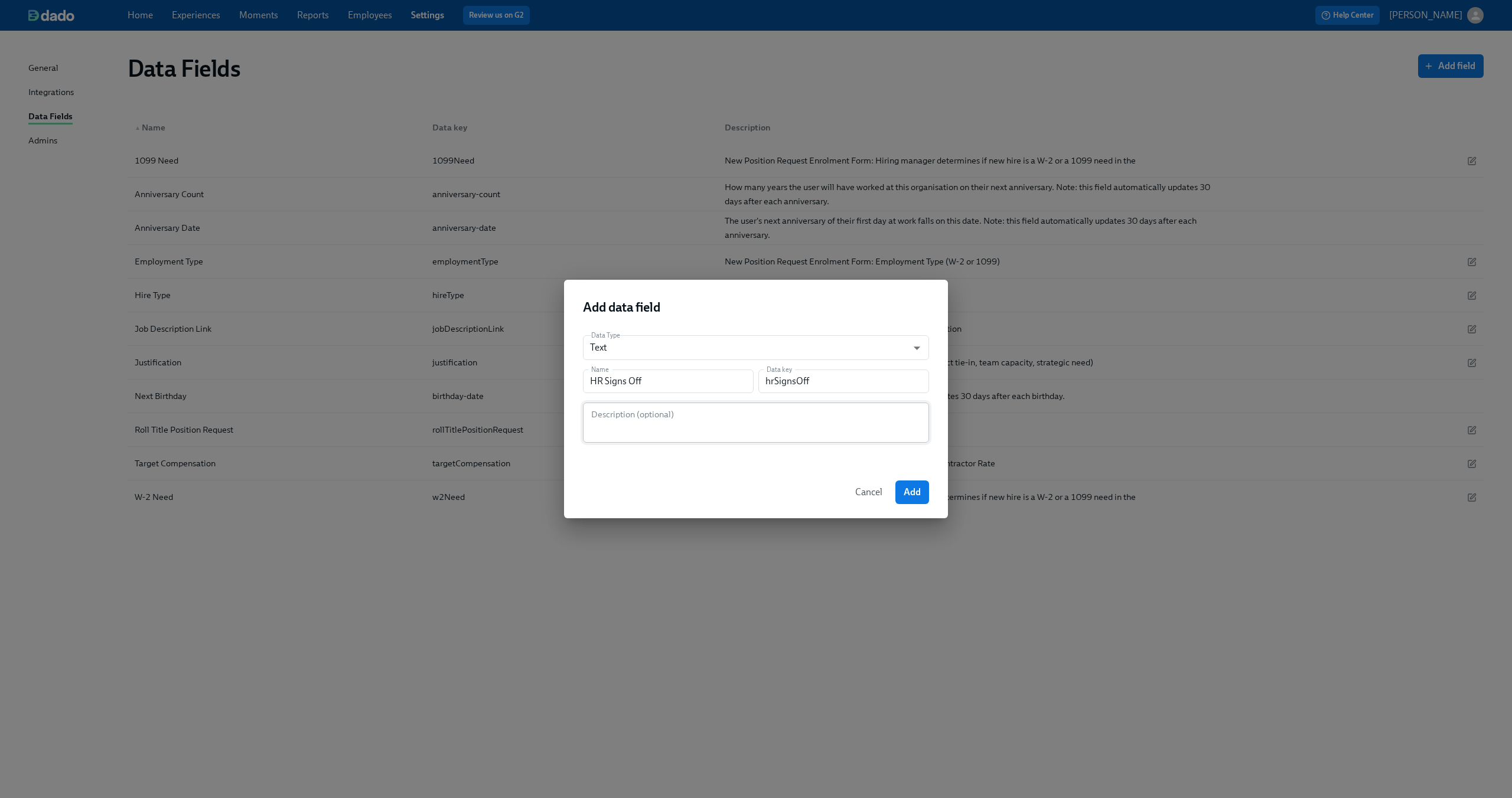
click at [605, 429] on textarea at bounding box center [756, 423] width 332 height 28
paste textarea "New Position Request Enrolment Form: Justification (project tie-in, team capaci…"
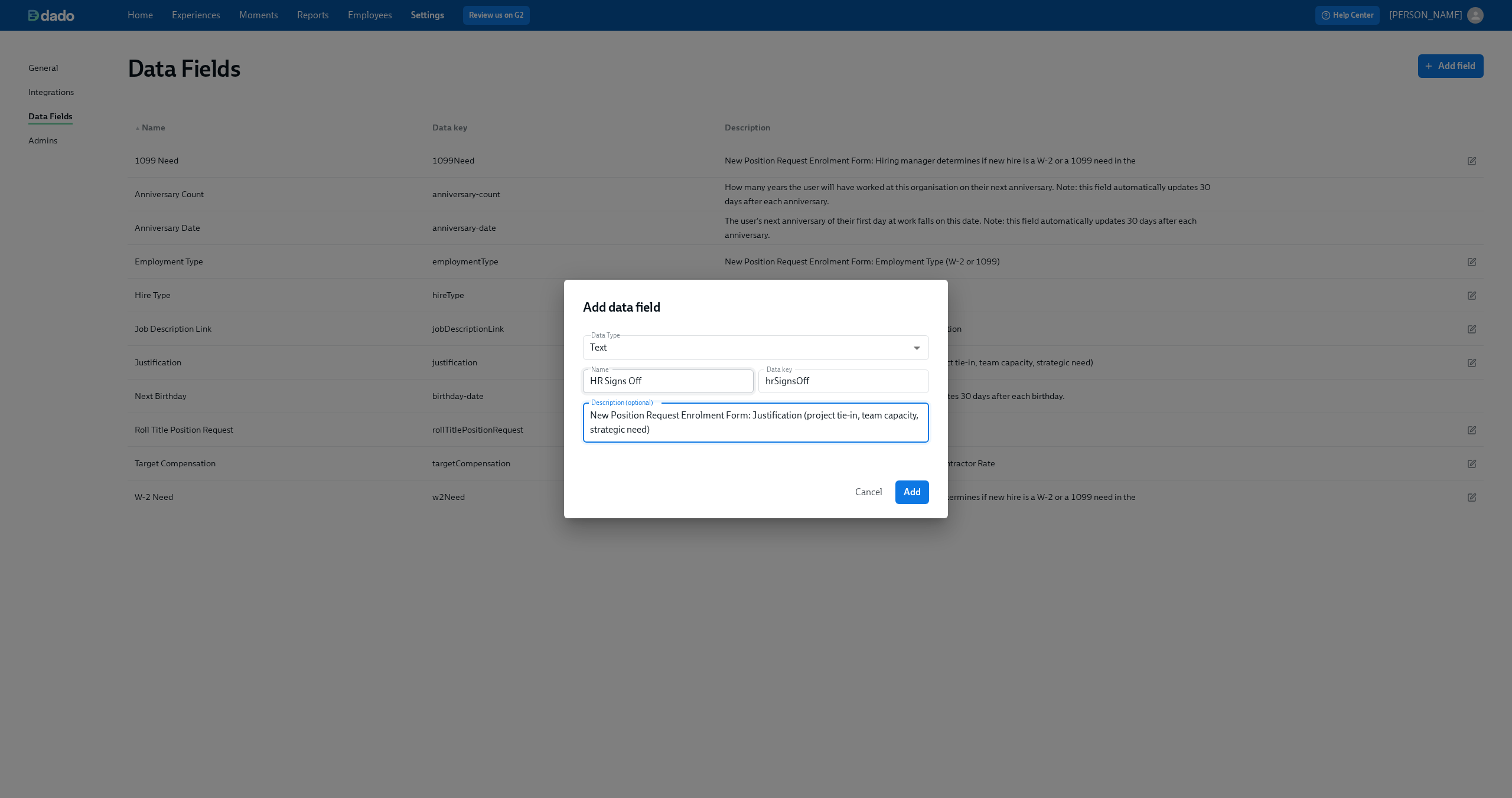
type textarea "New Position Request Enrolment Form: Justification (project tie-in, team capaci…"
click at [625, 381] on input "HR Signs Off" at bounding box center [668, 381] width 171 height 24
click at [908, 490] on span "Add" at bounding box center [912, 493] width 17 height 12
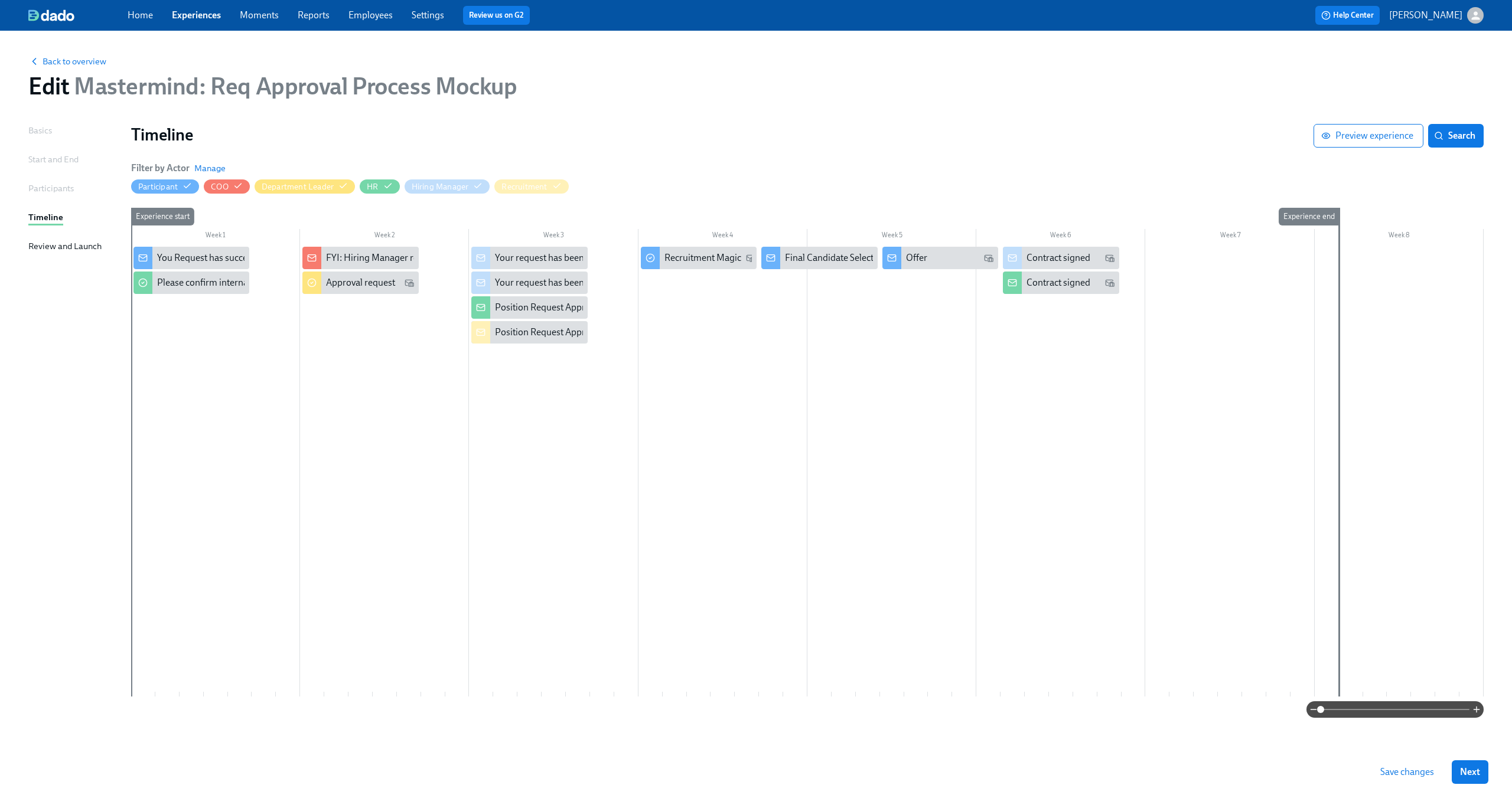
click at [1408, 767] on span "Save changes" at bounding box center [1407, 772] width 54 height 12
click at [678, 103] on div "Back to overview Edit Mastermind: Req Approval Process Mockup" at bounding box center [756, 78] width 1474 height 65
click at [378, 288] on div "Approval request" at bounding box center [360, 283] width 69 height 13
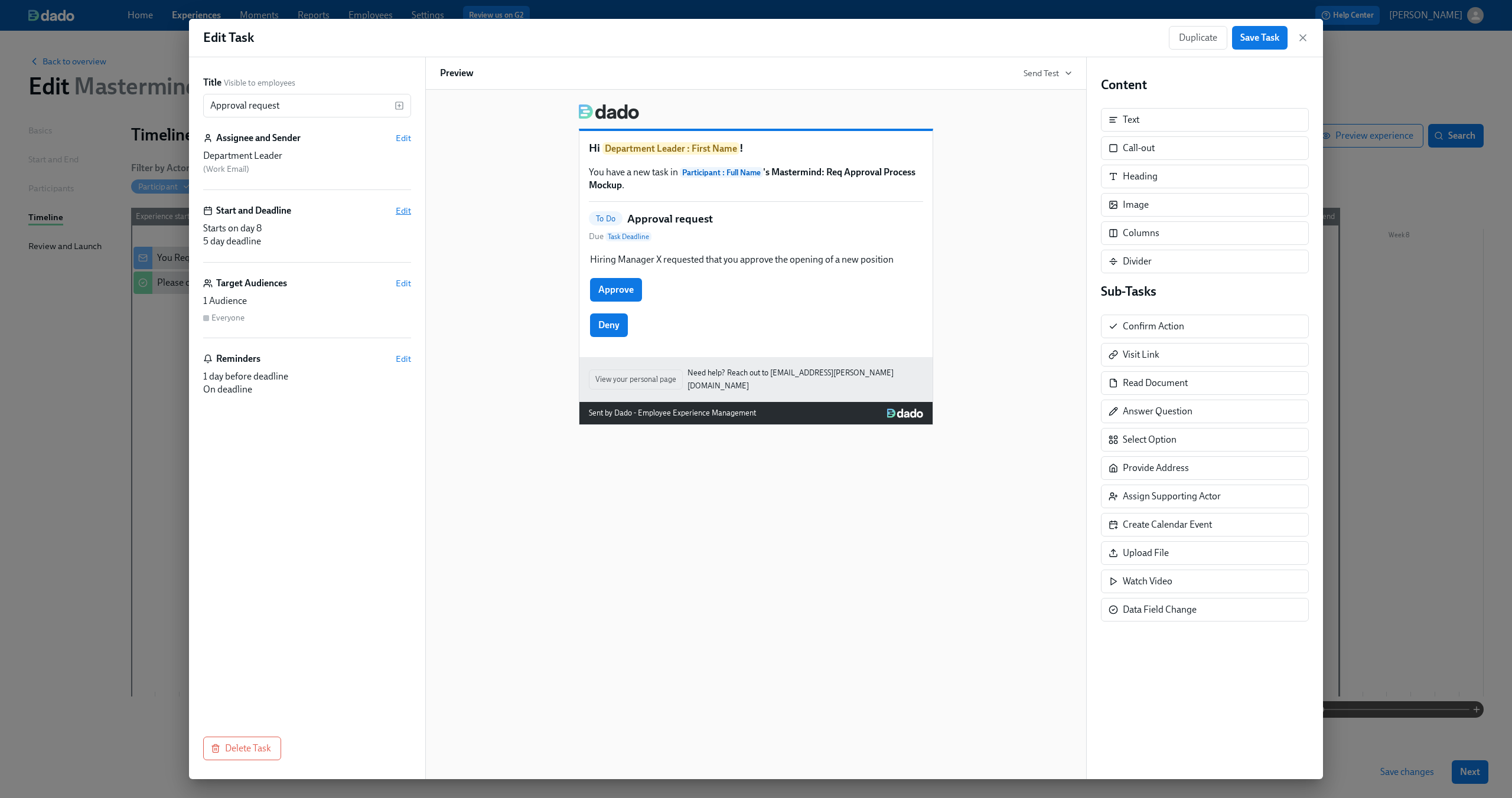
click at [400, 209] on span "Edit" at bounding box center [403, 211] width 15 height 12
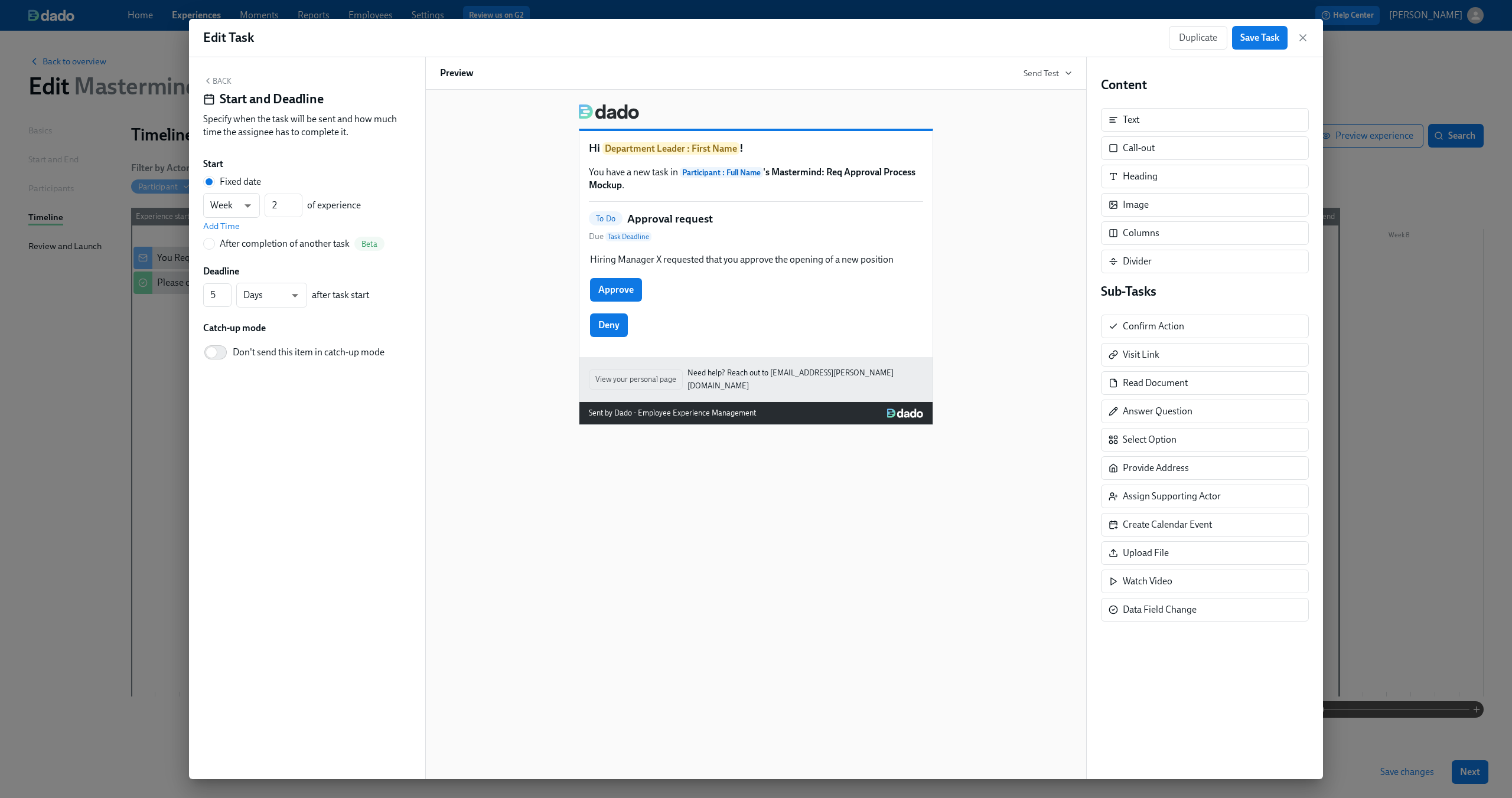
click at [244, 245] on div "After completion of another task" at bounding box center [284, 244] width 130 height 13
click at [214, 245] on input "After completion of another task Beta" at bounding box center [209, 244] width 11 height 11
radio input "true"
click at [260, 229] on span "---" at bounding box center [307, 224] width 188 height 12
click at [500, 176] on div at bounding box center [756, 399] width 1512 height 798
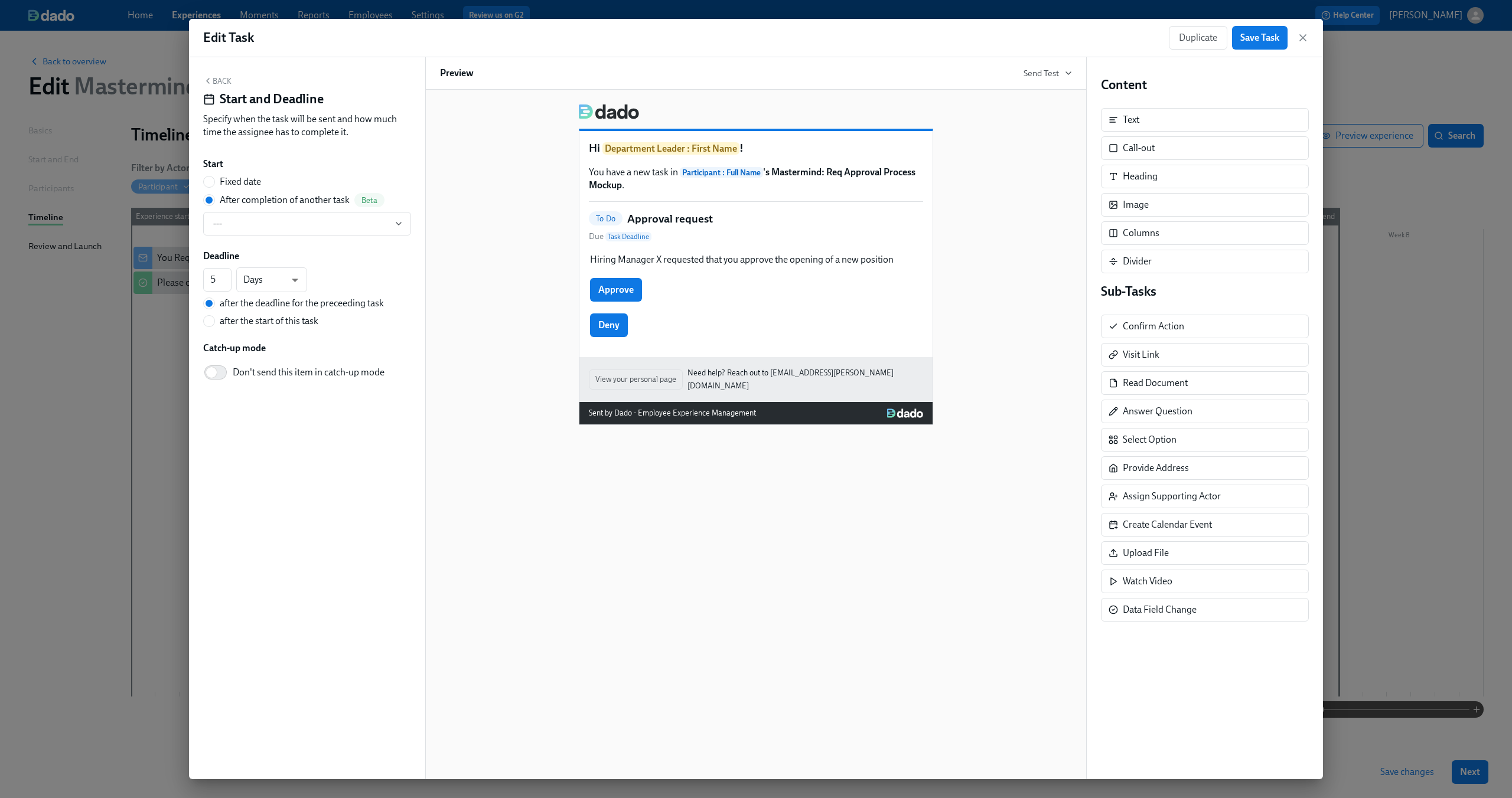
click at [455, 276] on div "Hi Department Leader : First Name ! You have a new task in Participant : Full N…" at bounding box center [756, 260] width 632 height 330
click at [1299, 36] on icon "button" at bounding box center [1303, 38] width 12 height 12
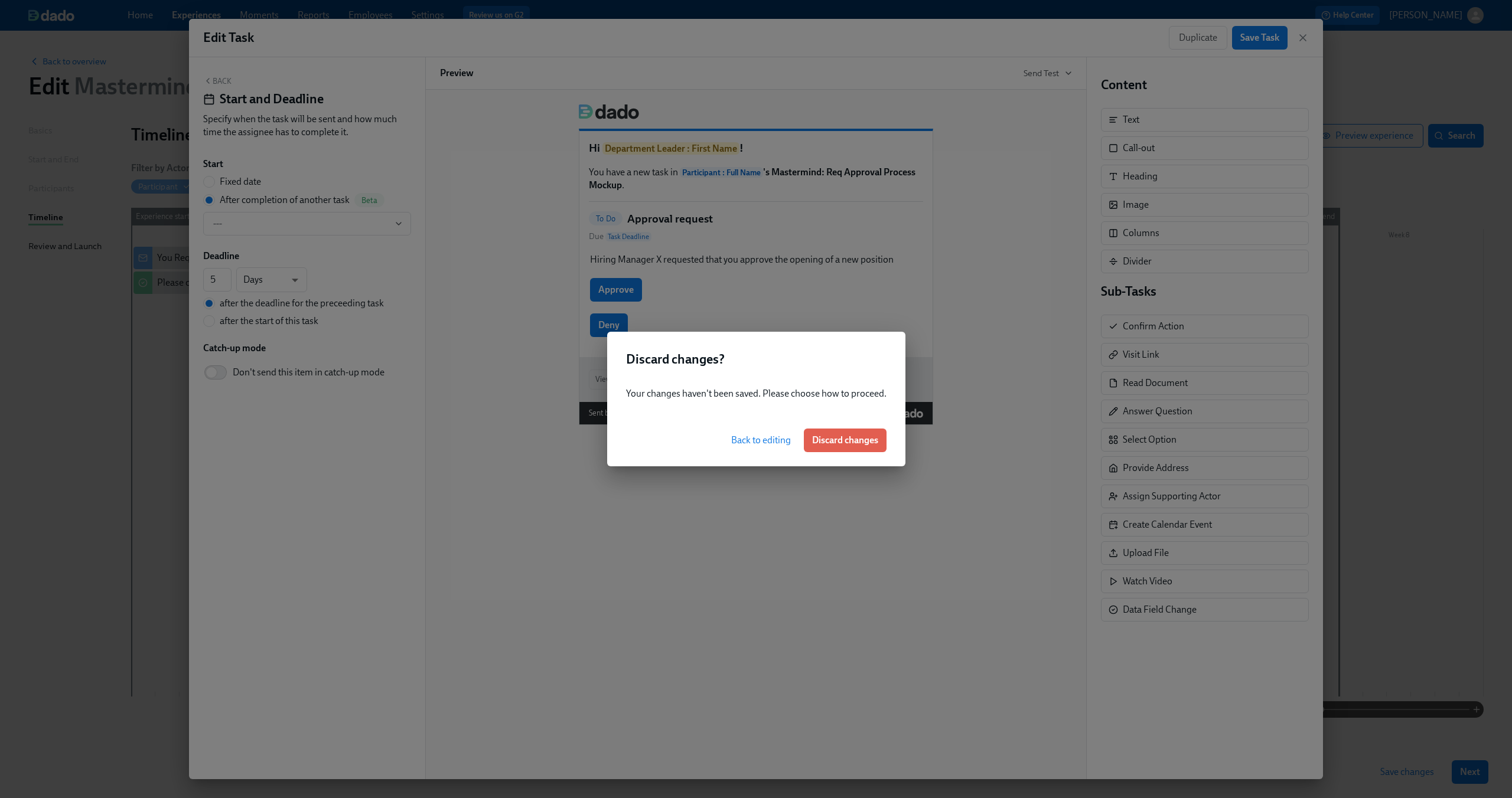
click at [763, 439] on span "Back to editing" at bounding box center [760, 440] width 60 height 12
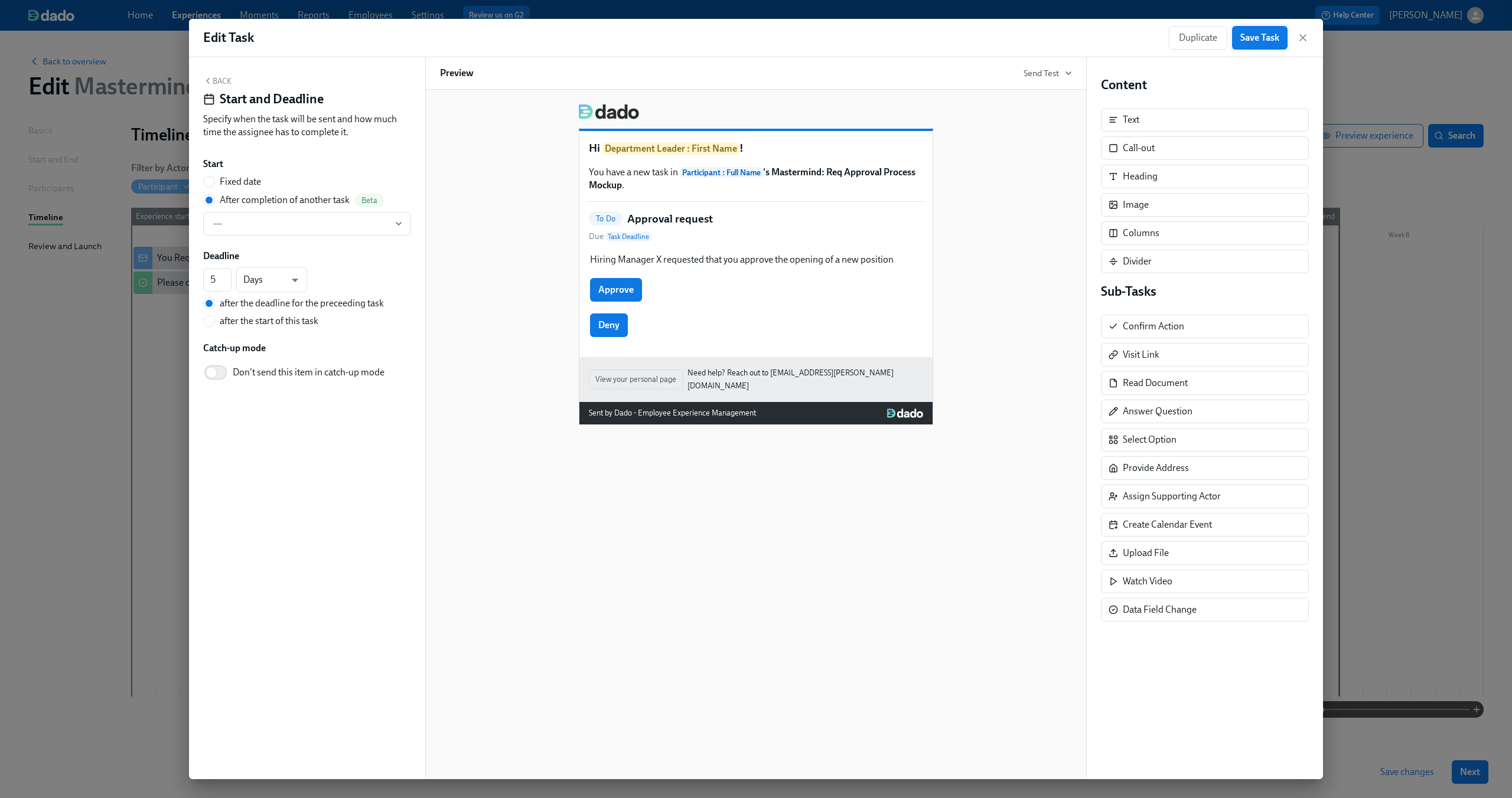
click at [1244, 38] on span "Save Task" at bounding box center [1260, 38] width 39 height 12
click at [1302, 38] on icon "button" at bounding box center [1303, 38] width 6 height 6
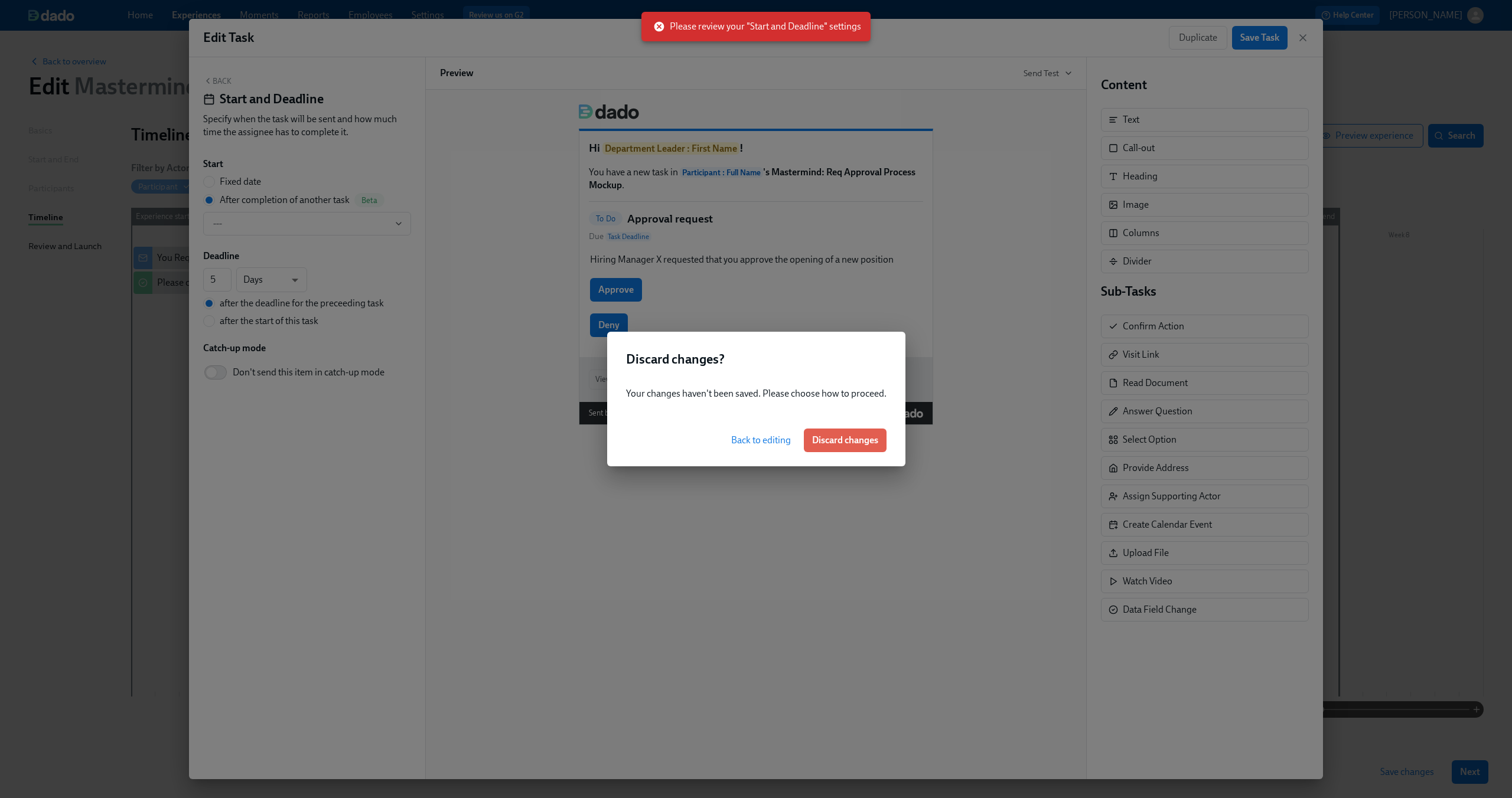
click at [752, 426] on div "Back to editing Discard changes" at bounding box center [756, 440] width 298 height 52
click at [749, 430] on button "Back to editing" at bounding box center [760, 440] width 76 height 24
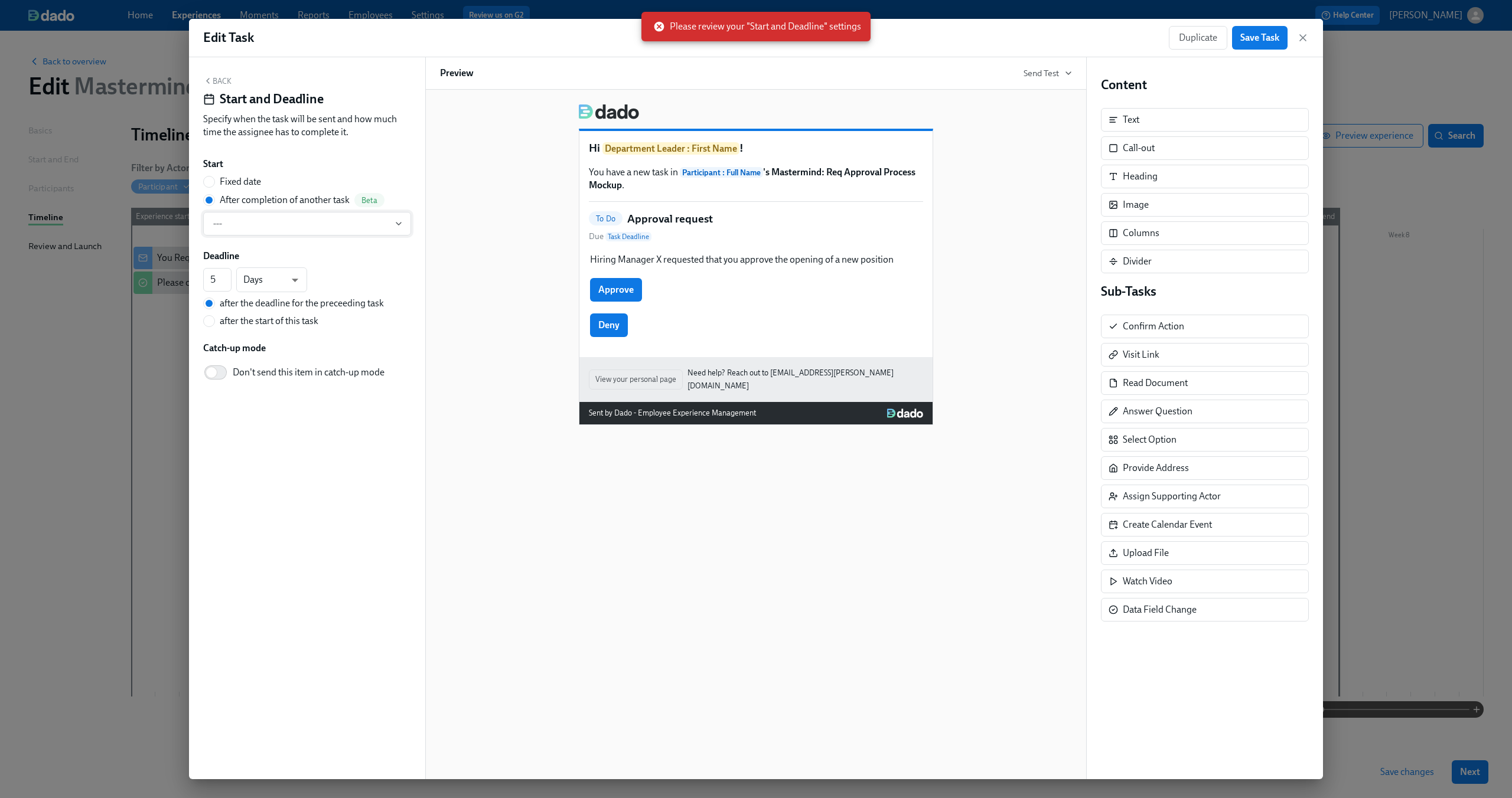
click at [341, 227] on span "---" at bounding box center [307, 224] width 188 height 12
click at [281, 184] on div at bounding box center [756, 399] width 1512 height 798
click at [251, 184] on span "Fixed date" at bounding box center [240, 182] width 41 height 13
click at [214, 184] on input "Fixed date" at bounding box center [209, 182] width 11 height 11
radio input "true"
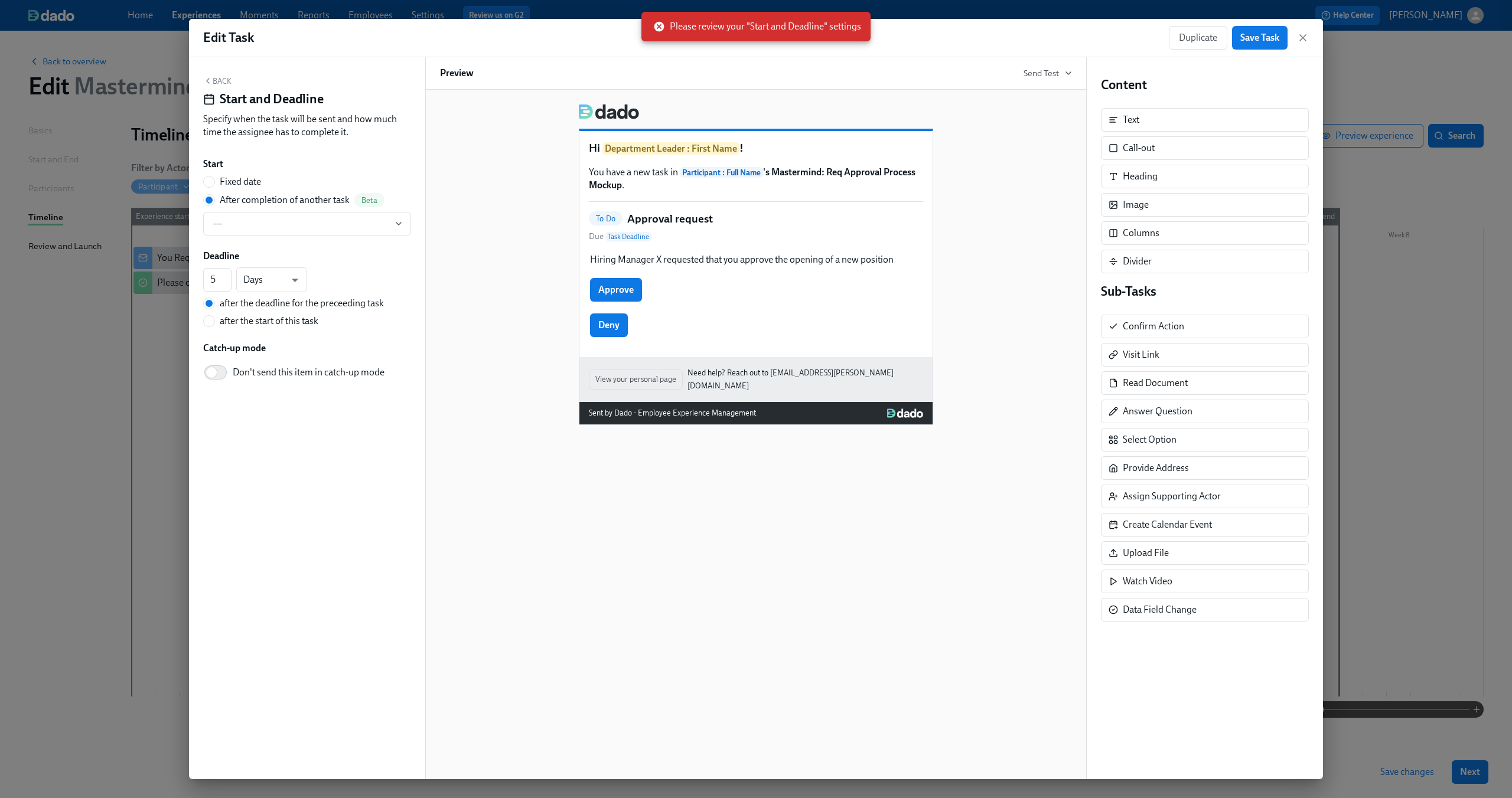
radio input "false"
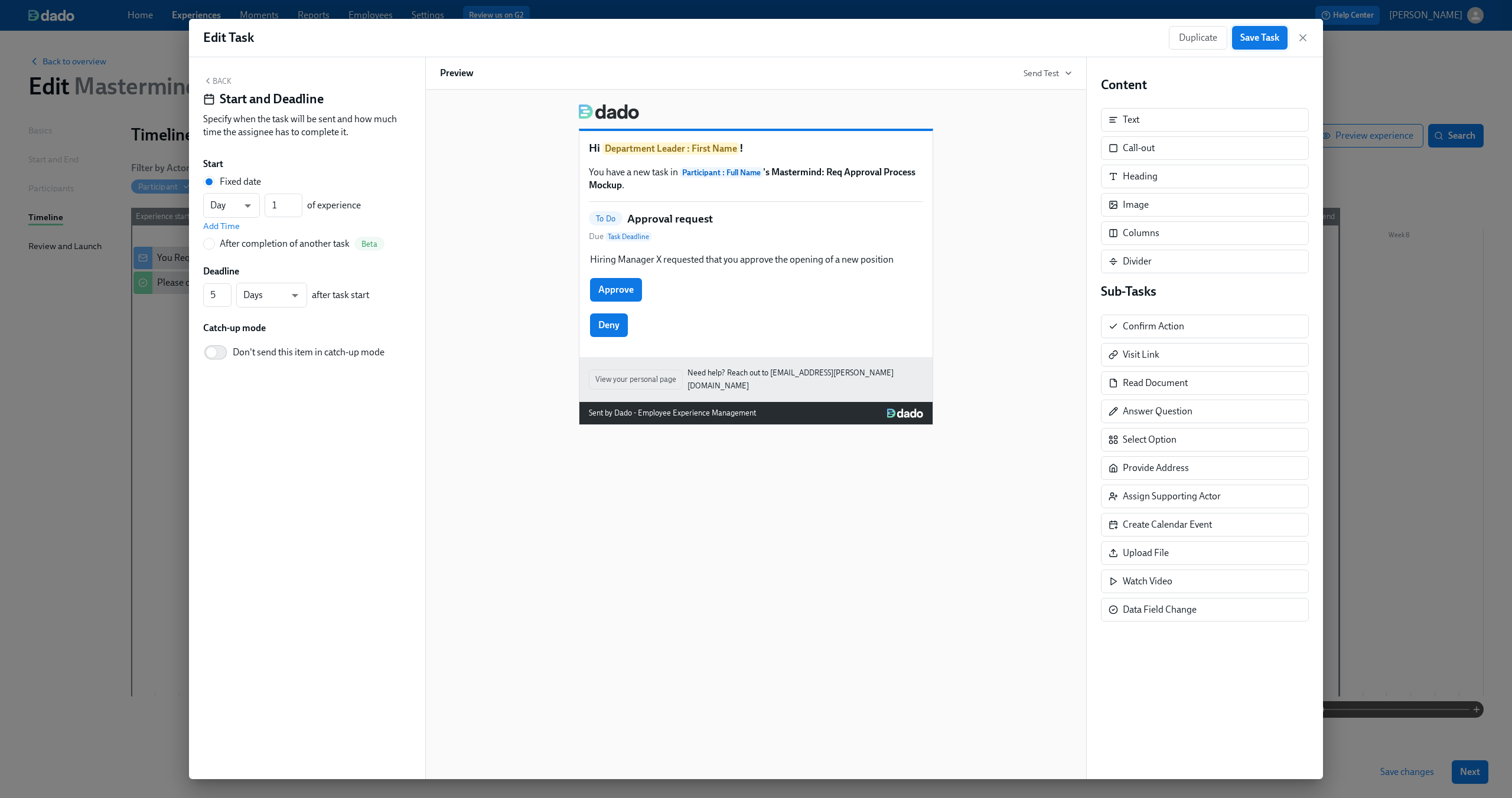
click at [1249, 30] on button "Save Task" at bounding box center [1260, 38] width 56 height 24
click at [1304, 38] on icon "button" at bounding box center [1303, 38] width 12 height 12
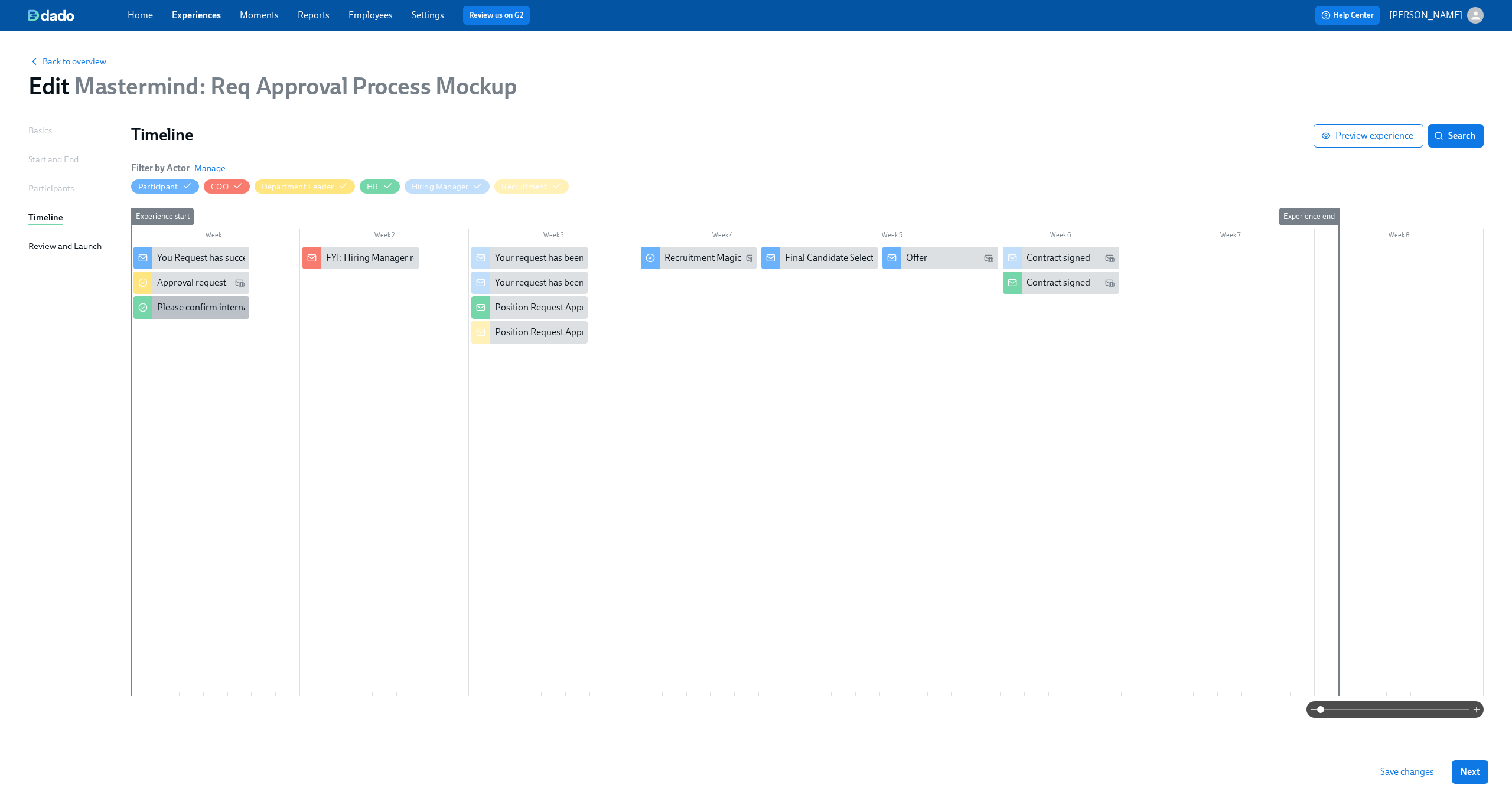
click at [171, 313] on div "Please confirm internal comp alignment" at bounding box center [237, 308] width 161 height 13
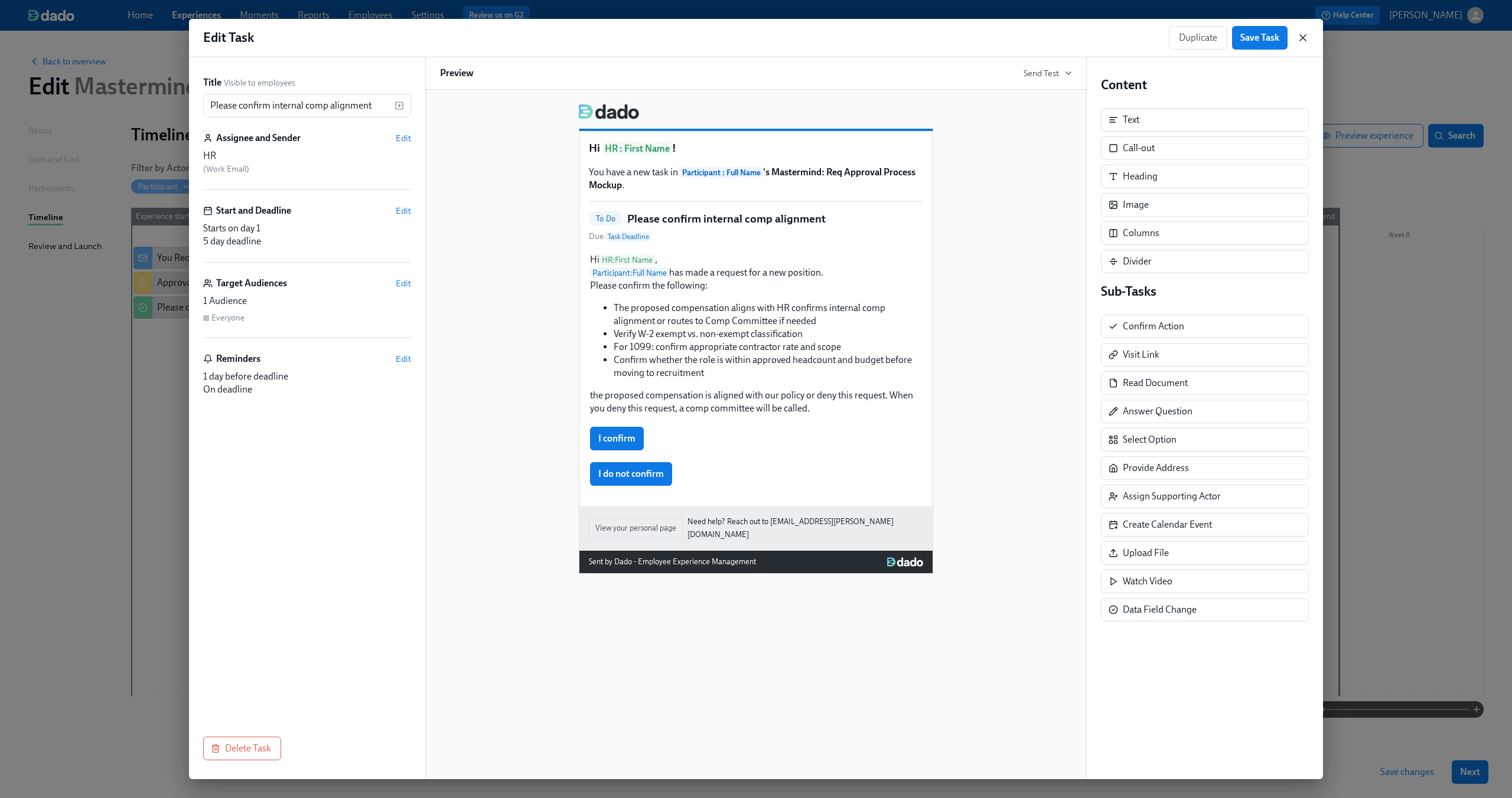
click at [1303, 38] on icon "button" at bounding box center [1303, 38] width 6 height 6
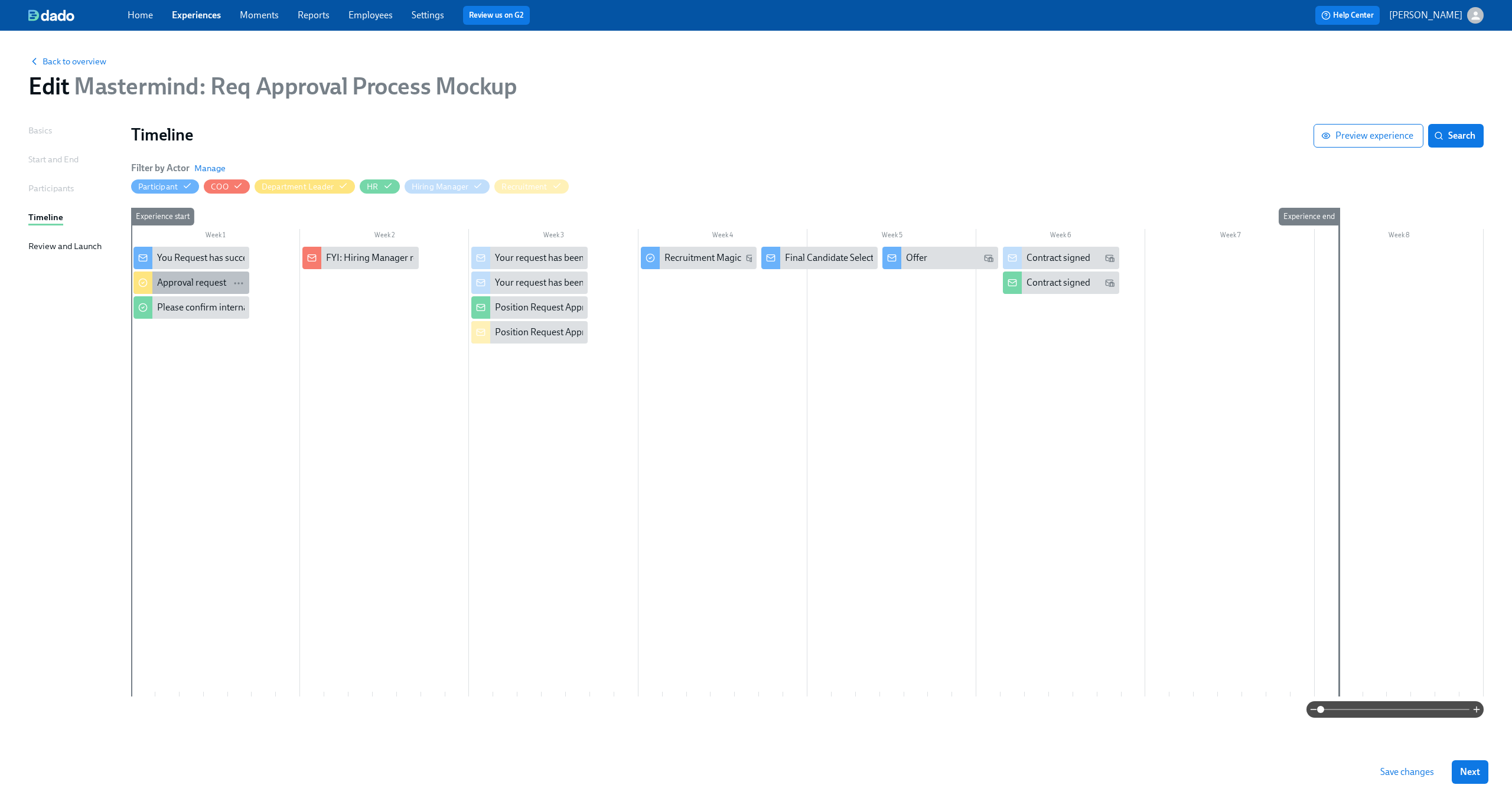
click at [199, 285] on div "Approval request" at bounding box center [191, 283] width 69 height 13
click at [1403, 774] on span "Save changes" at bounding box center [1407, 772] width 54 height 12
click at [216, 285] on div "Please confirm internal comp alignment" at bounding box center [237, 283] width 161 height 13
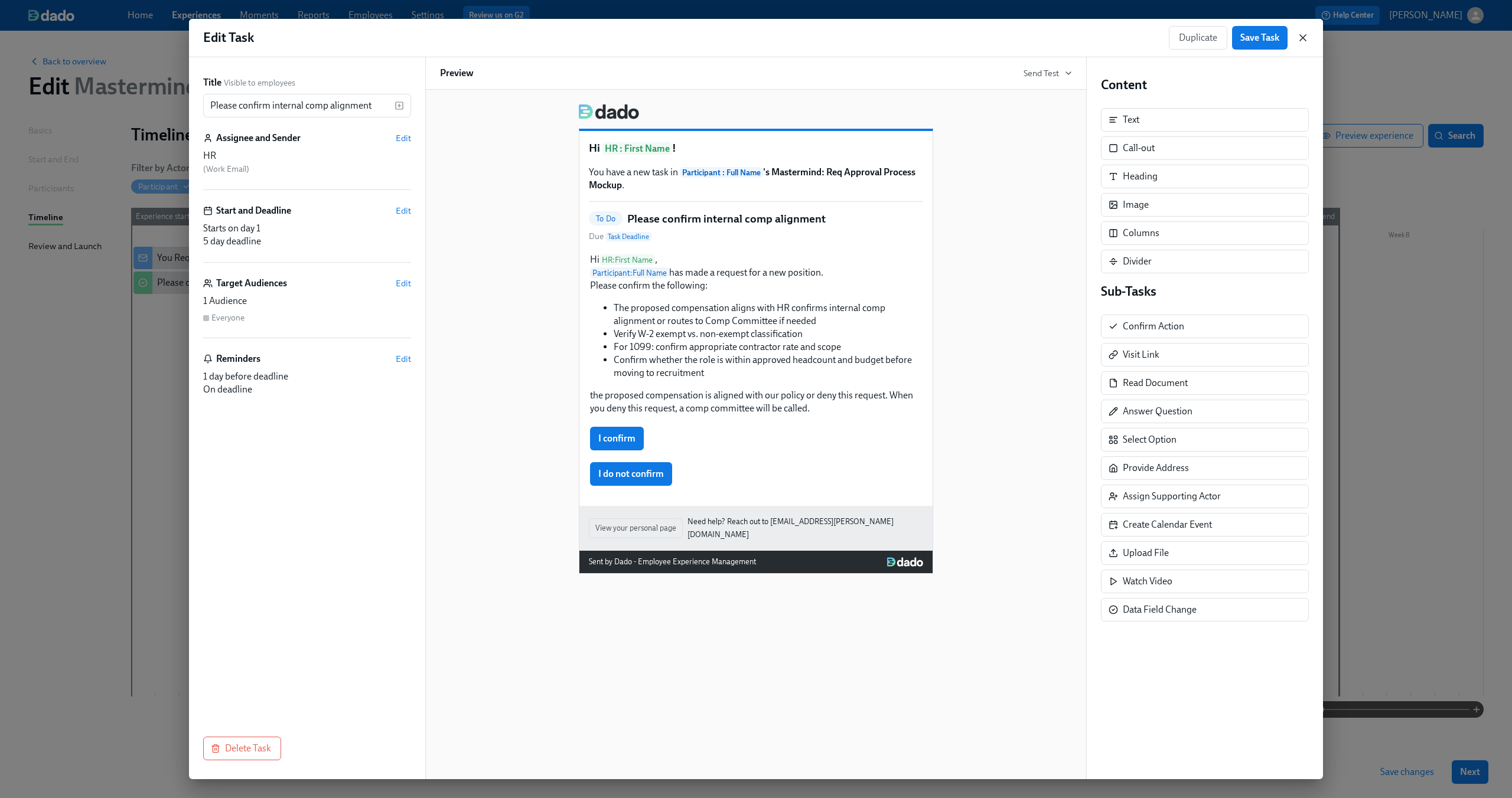
click at [1304, 37] on icon "button" at bounding box center [1303, 38] width 12 height 12
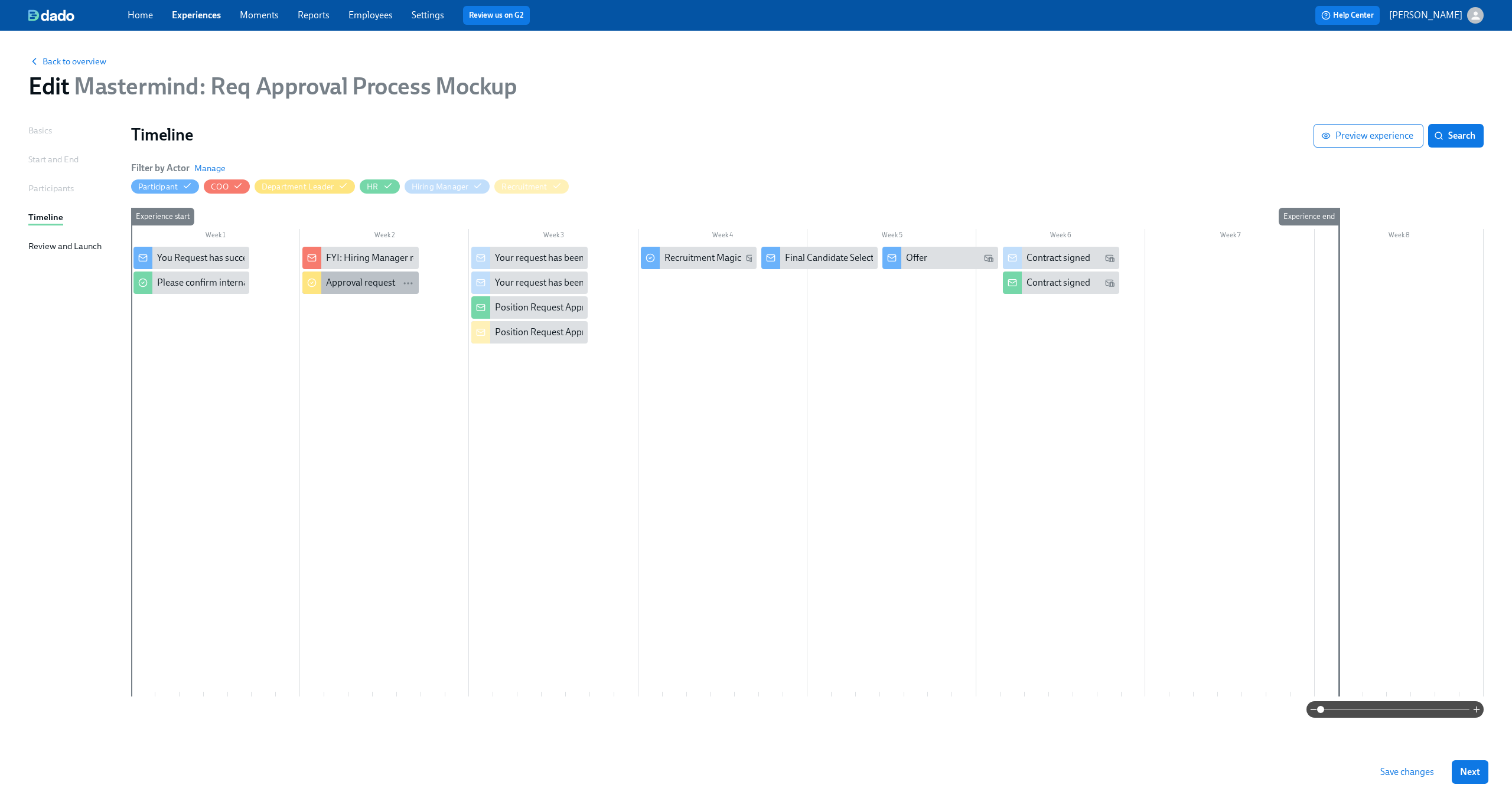
click at [373, 282] on div "Approval request" at bounding box center [360, 283] width 69 height 13
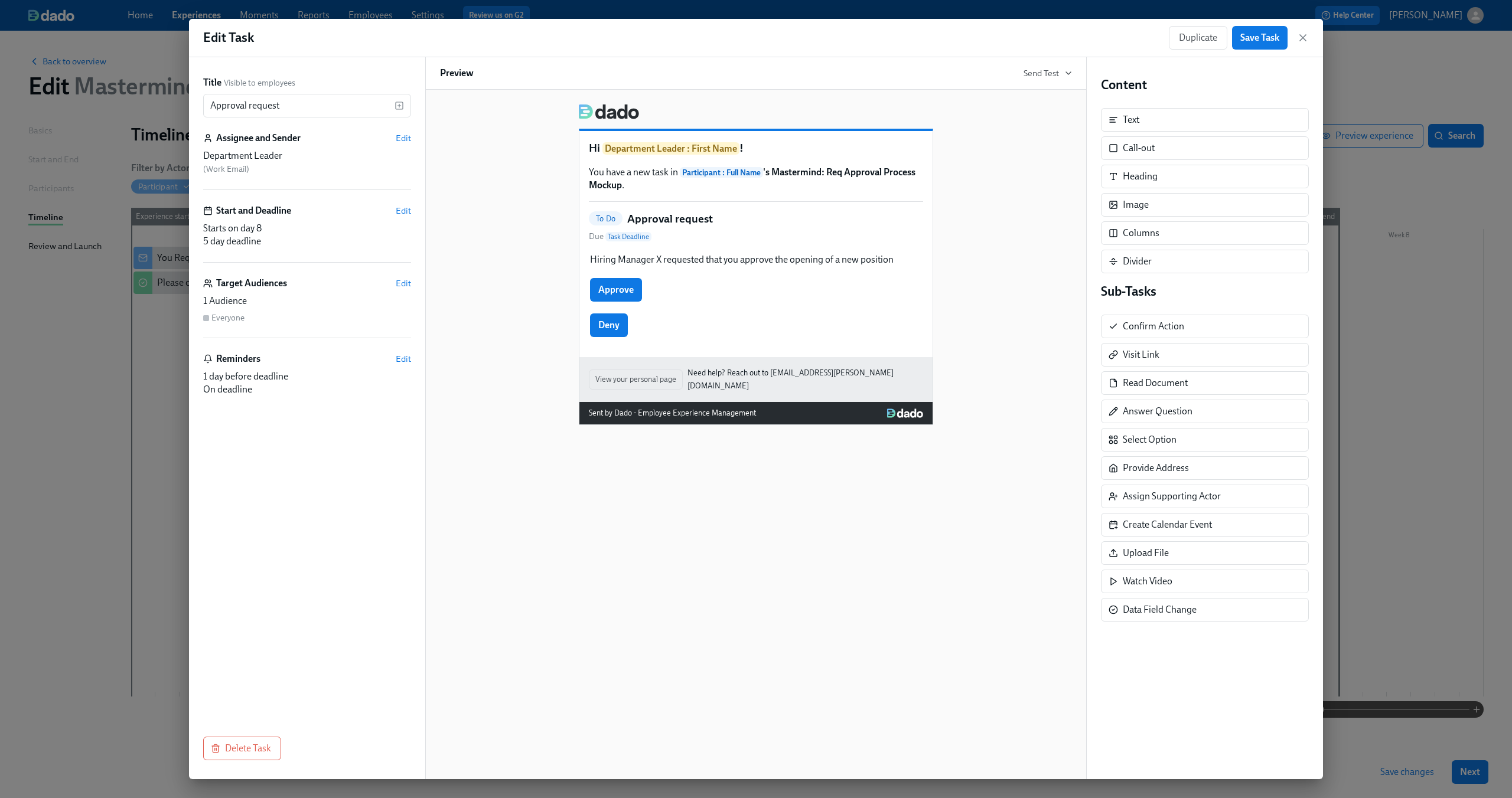
click at [315, 232] on div "Starts on day 8" at bounding box center [307, 229] width 208 height 13
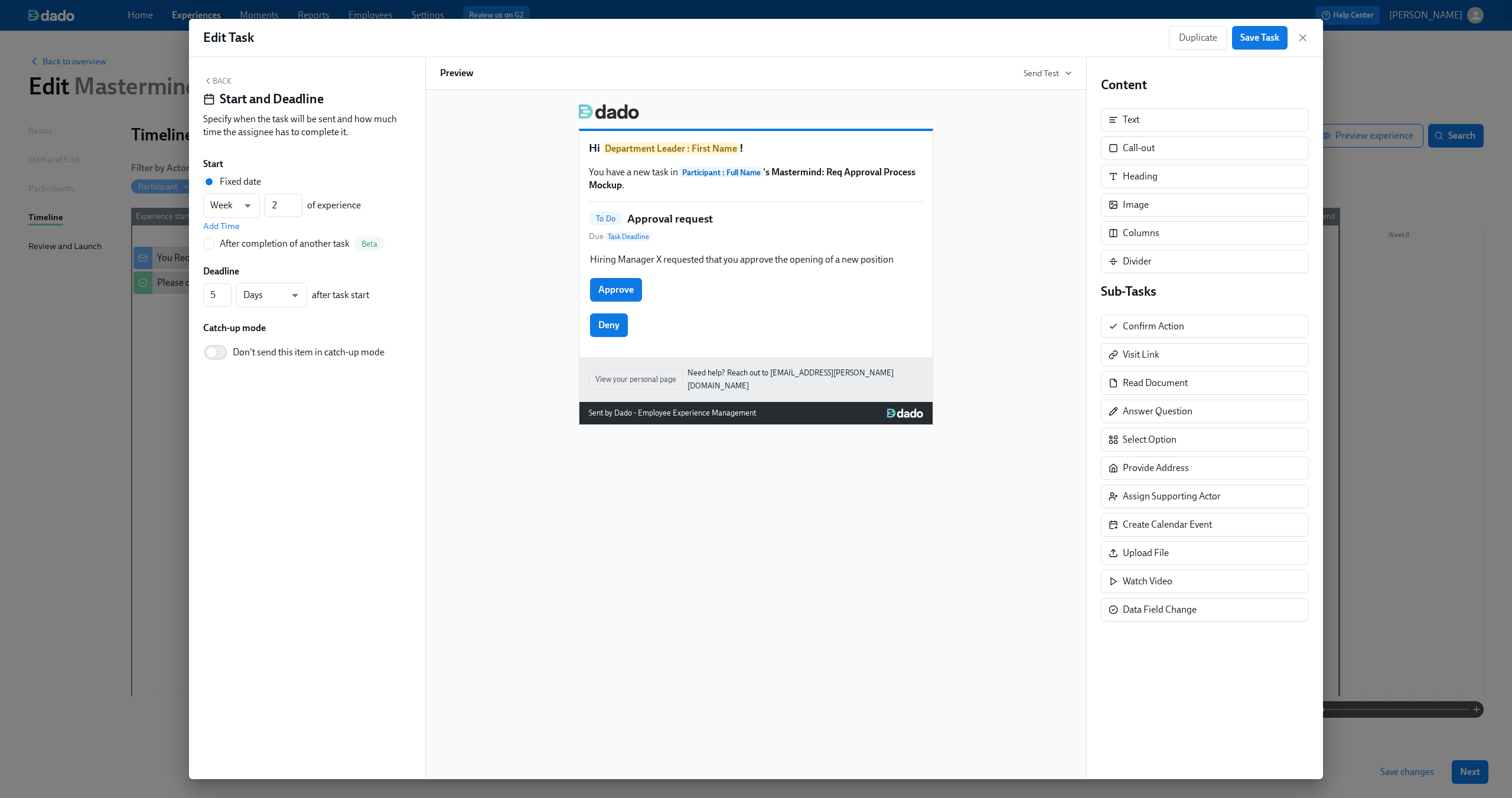
click at [221, 250] on div "After completion of another task" at bounding box center [284, 244] width 130 height 13
click at [214, 249] on input "After completion of another task Beta" at bounding box center [209, 244] width 11 height 11
radio input "true"
click at [239, 224] on span "---" at bounding box center [307, 224] width 188 height 12
click at [287, 291] on div "Please confirm internal comp alignment" at bounding box center [299, 289] width 149 height 13
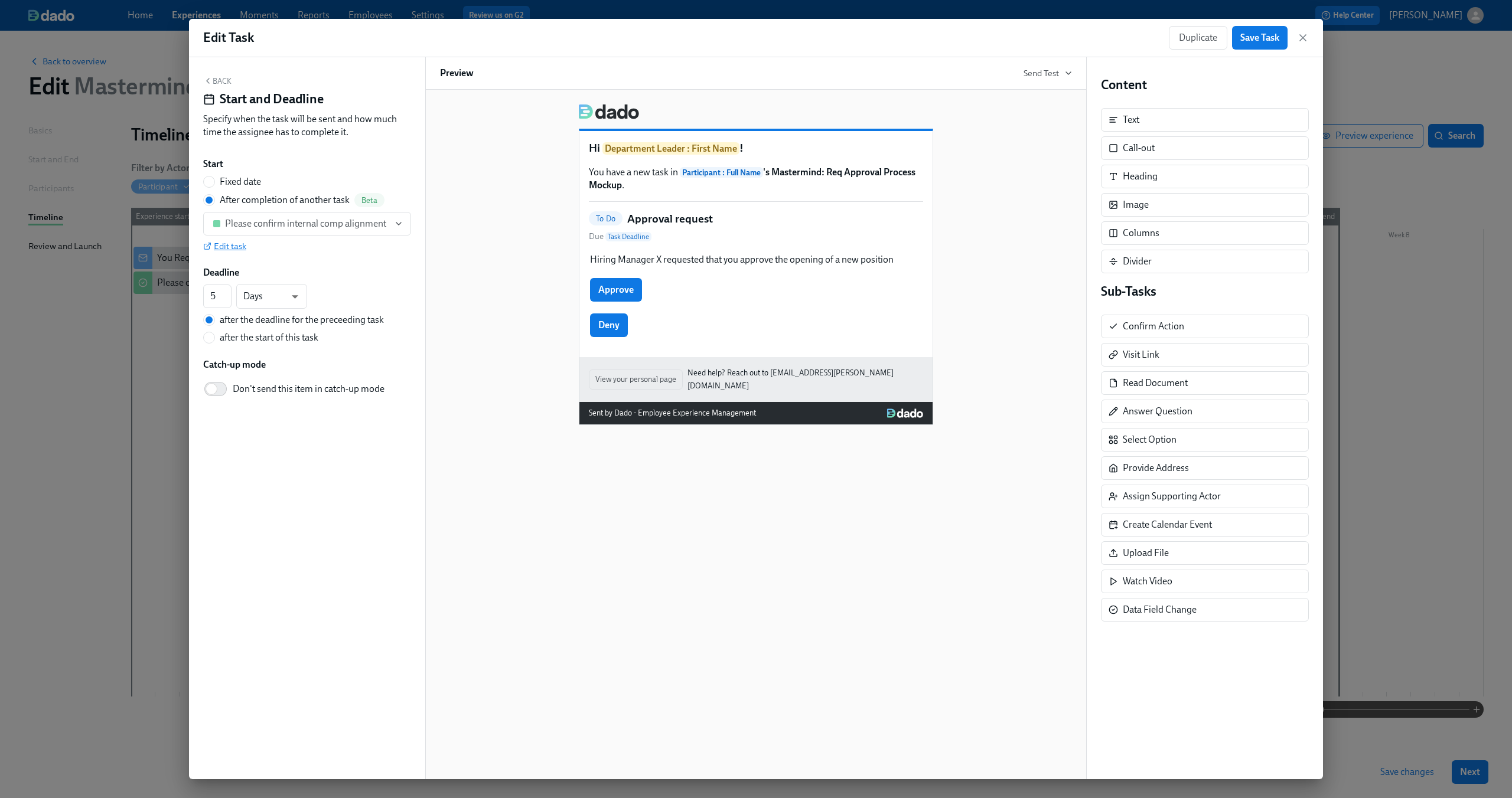
click at [235, 250] on span "Edit task" at bounding box center [224, 246] width 43 height 12
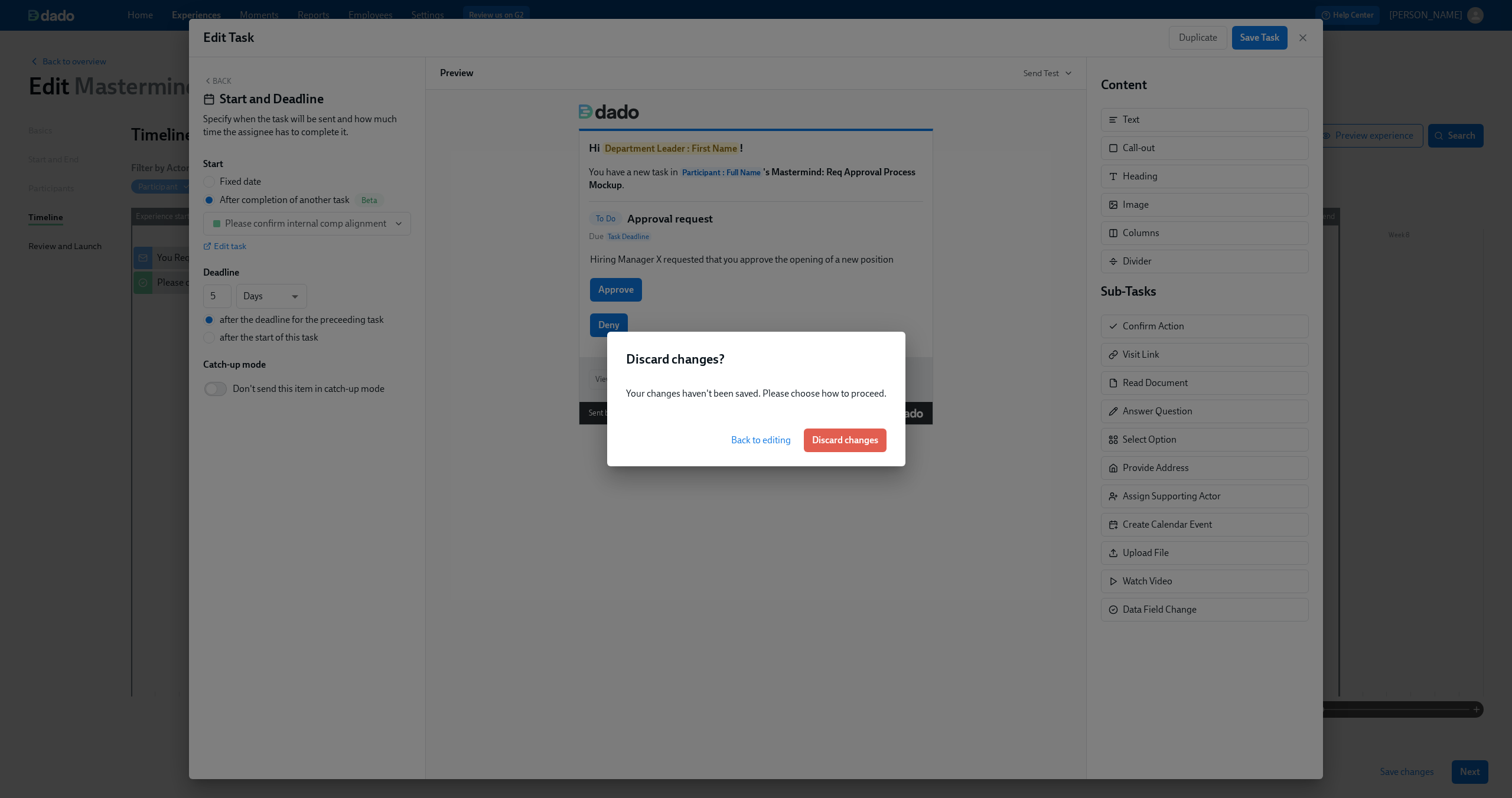
click at [775, 440] on span "Back to editing" at bounding box center [760, 440] width 60 height 12
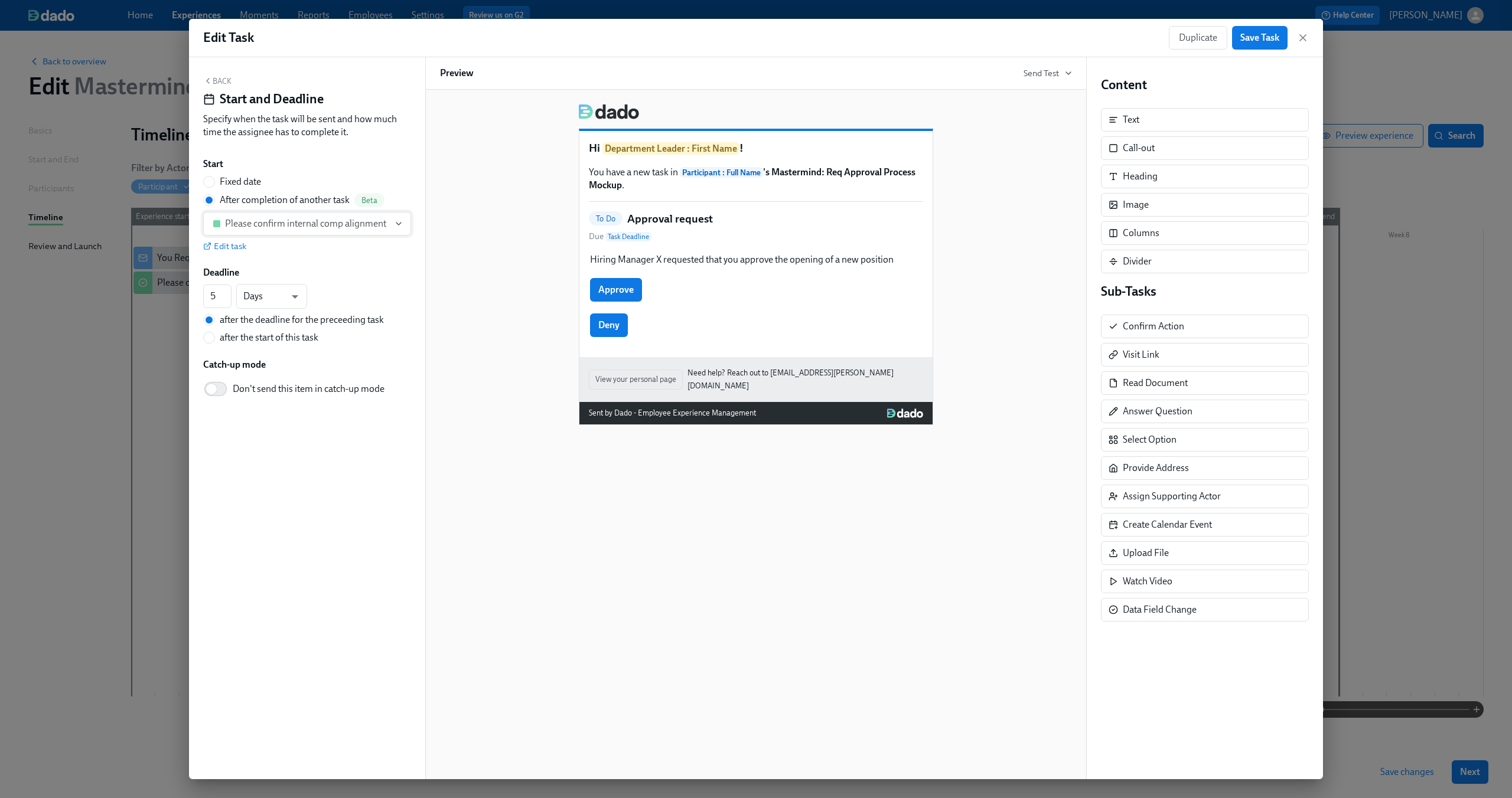
click at [374, 221] on div "Please confirm internal comp alignment" at bounding box center [306, 224] width 161 height 12
click at [374, 221] on div at bounding box center [756, 399] width 1512 height 798
click at [462, 210] on div "Hi Department Leader : First Name ! You have a new task in Participant : Full N…" at bounding box center [756, 260] width 632 height 330
click at [775, 482] on div "Hi Department Leader : First Name ! You have a new task in Participant : Full N…" at bounding box center [756, 435] width 662 height 690
click at [223, 172] on div "Start Fixed date After completion of another task Beta Please confirm internal …" at bounding box center [307, 205] width 208 height 95
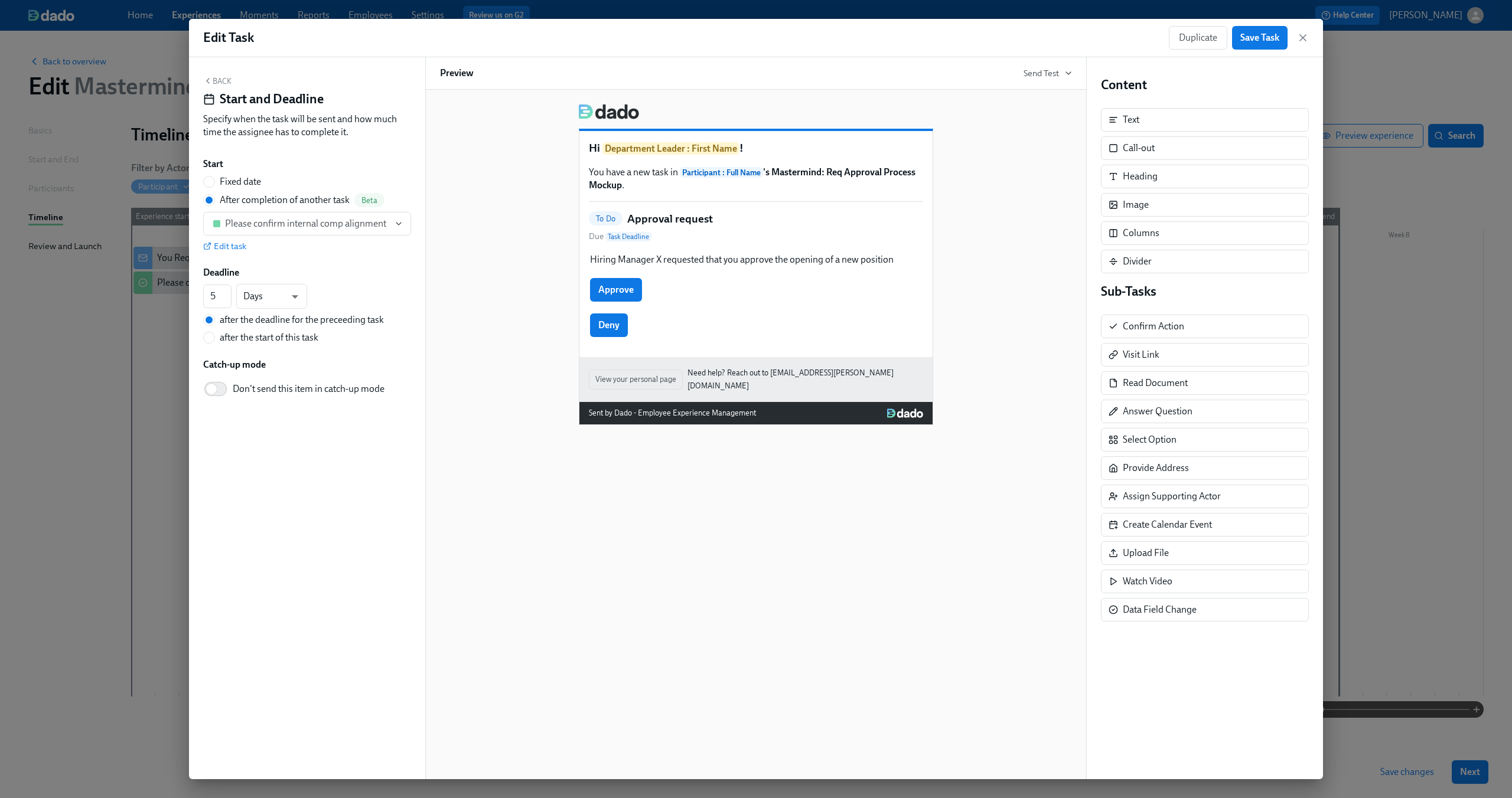
click at [214, 174] on div "Start Fixed date After completion of another task Beta Please confirm internal …" at bounding box center [307, 205] width 208 height 95
click at [213, 179] on input "Fixed date" at bounding box center [209, 182] width 11 height 11
radio input "true"
radio input "false"
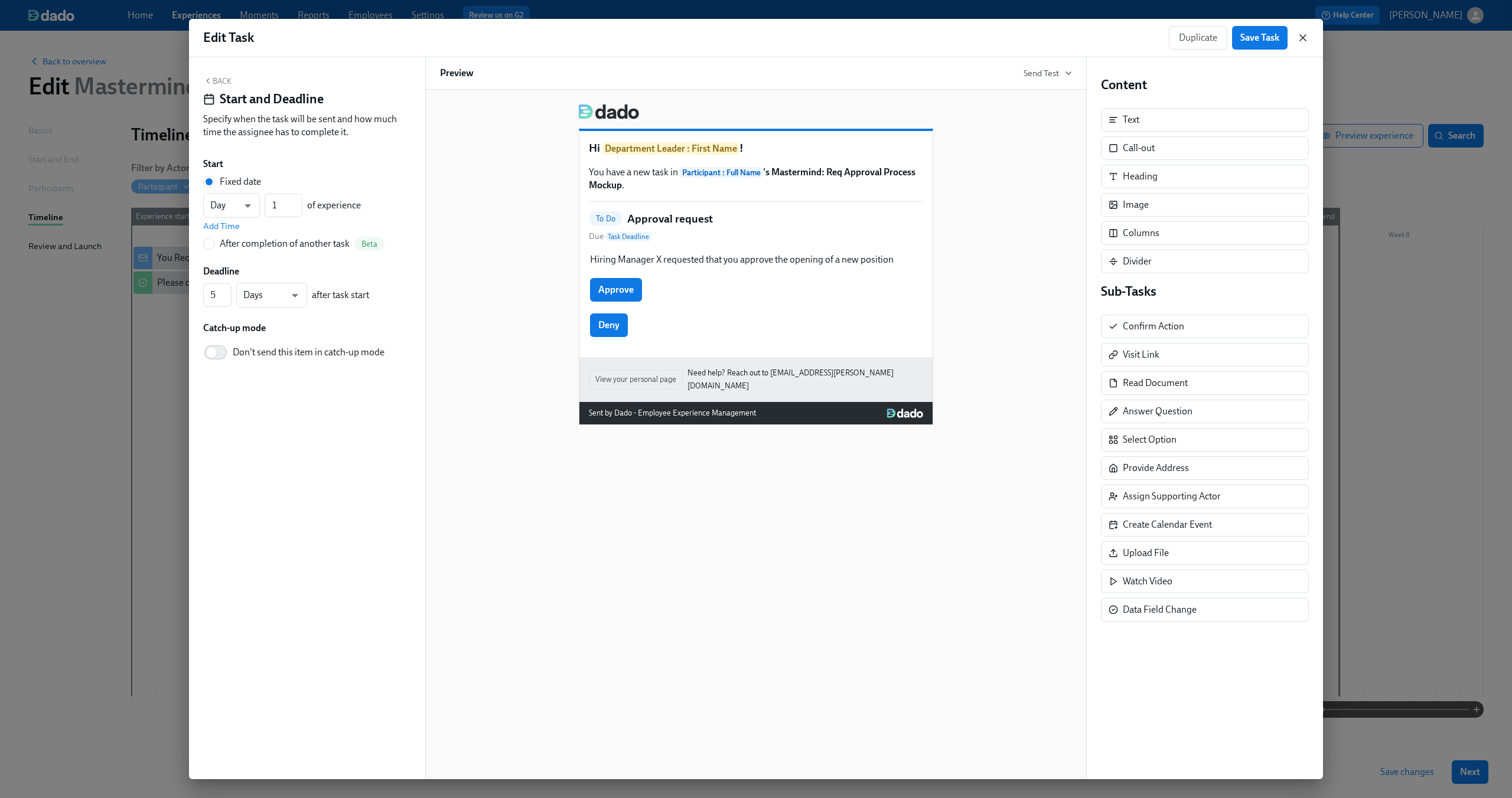
click at [1305, 36] on icon "button" at bounding box center [1303, 38] width 12 height 12
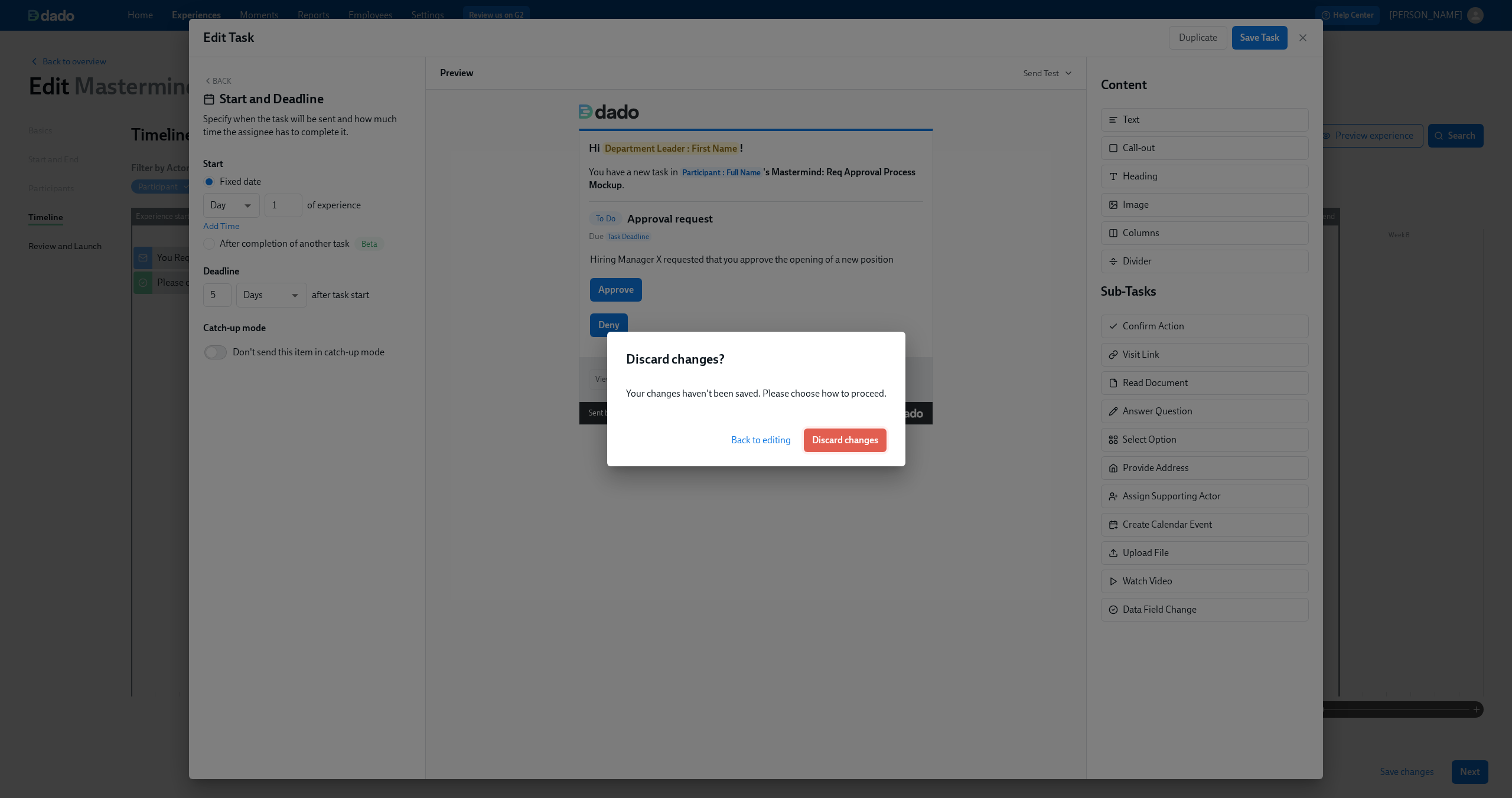
click at [828, 432] on button "Discard changes" at bounding box center [845, 440] width 83 height 24
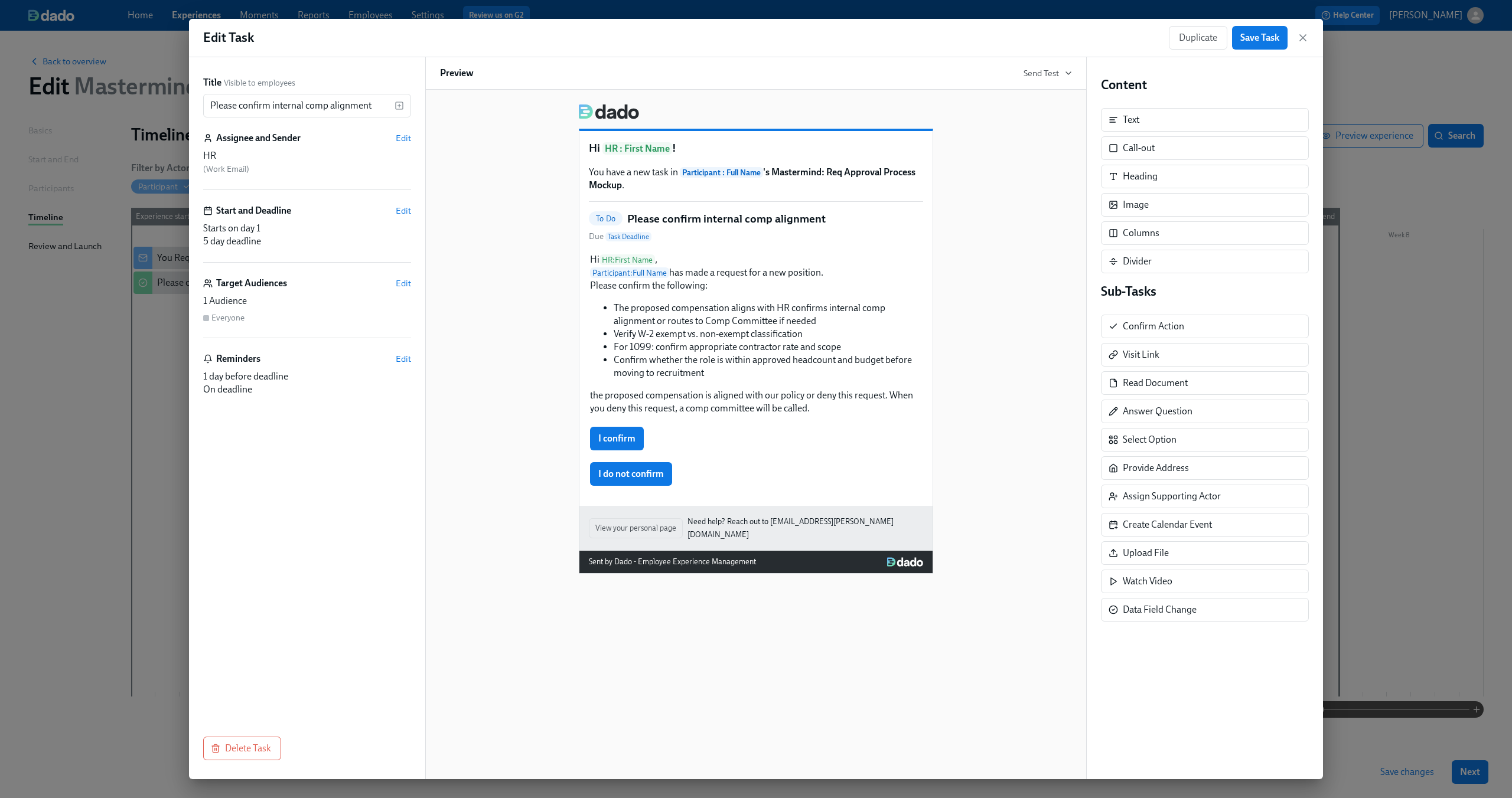
click at [1315, 37] on div "Edit Task Duplicate Save Task" at bounding box center [756, 38] width 1134 height 38
click at [1301, 37] on icon "button" at bounding box center [1303, 38] width 12 height 12
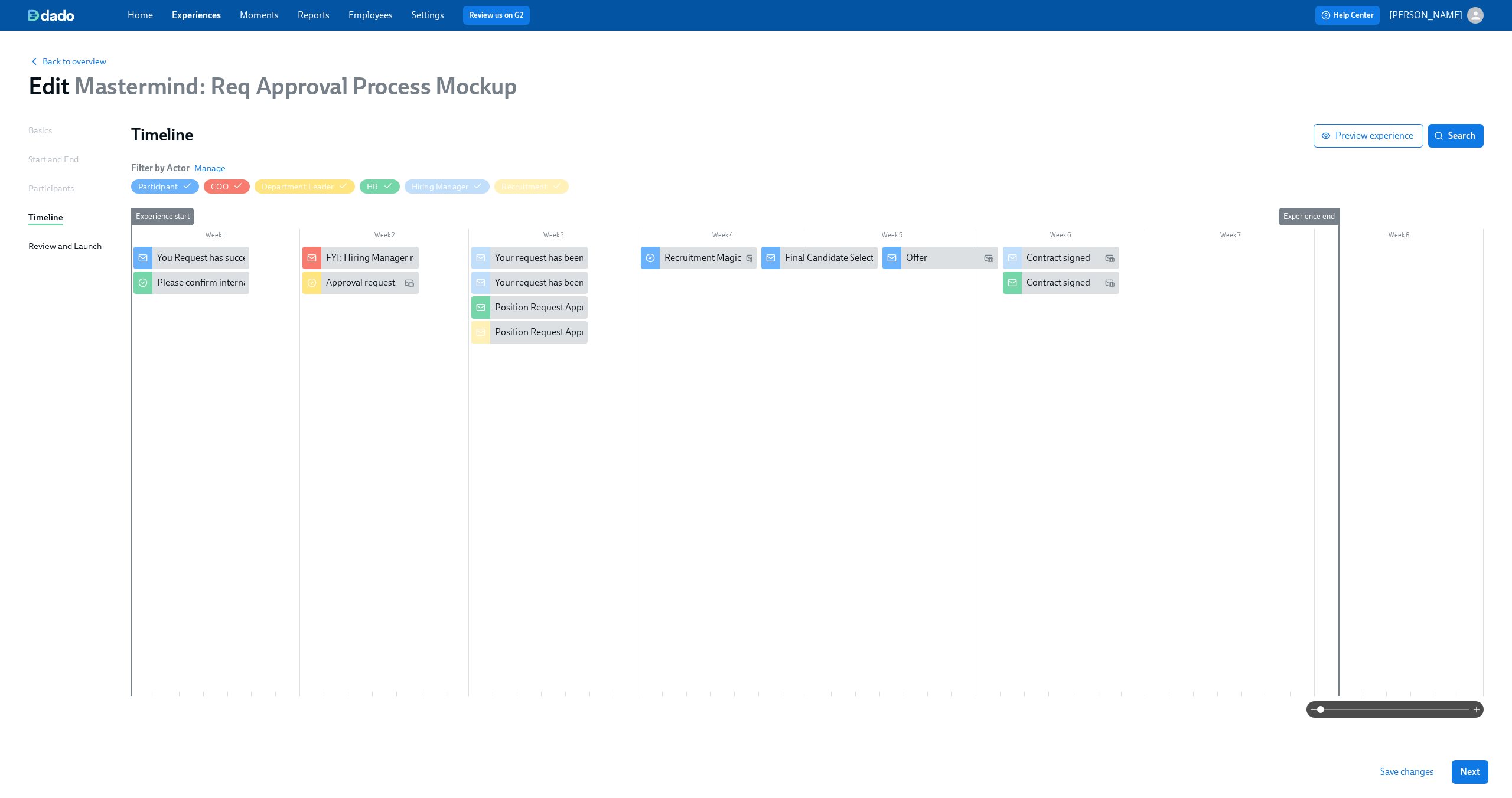
click at [733, 467] on div at bounding box center [807, 472] width 1352 height 450
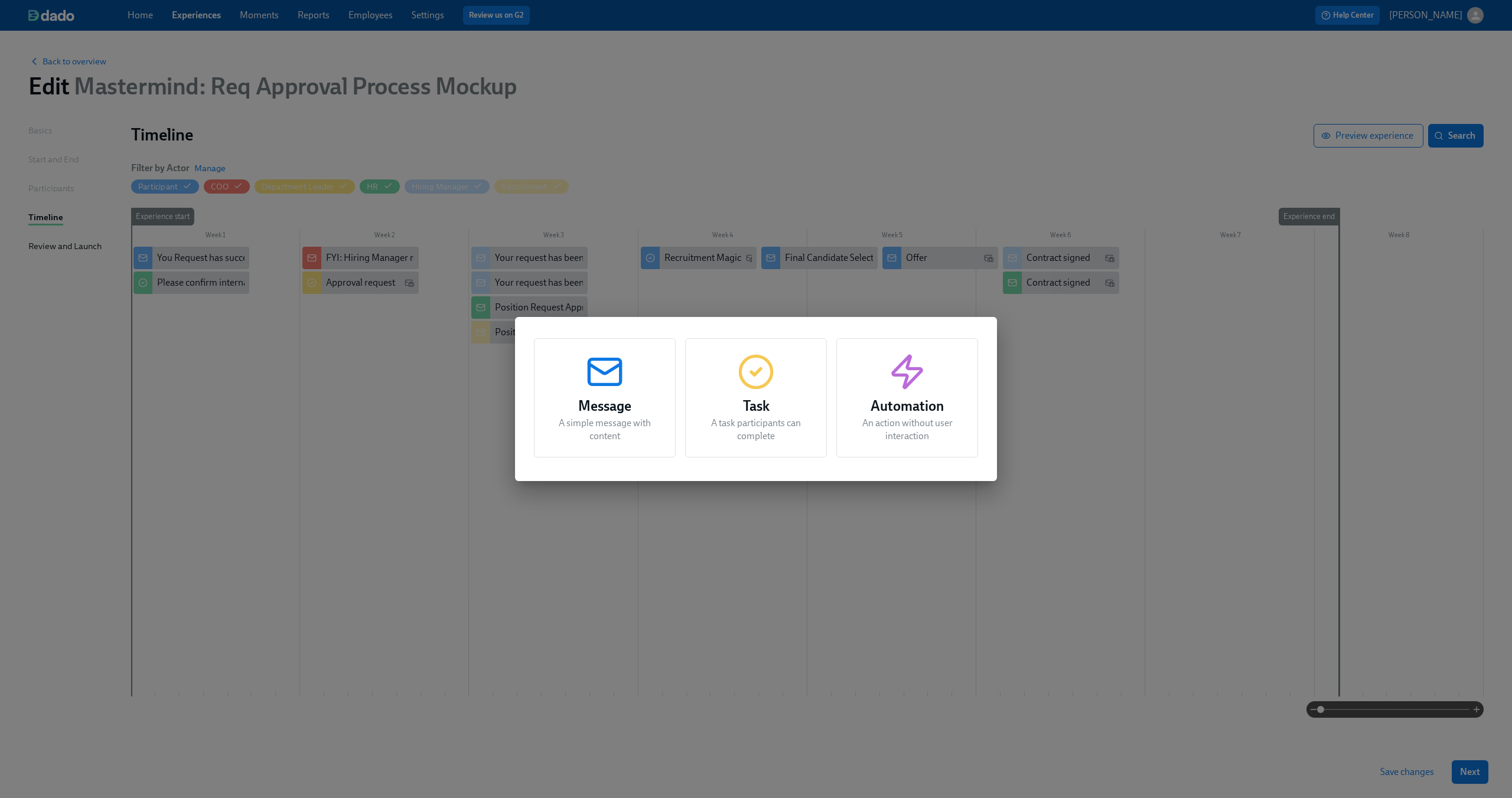
click at [882, 405] on h3 "Automation" at bounding box center [907, 406] width 112 height 21
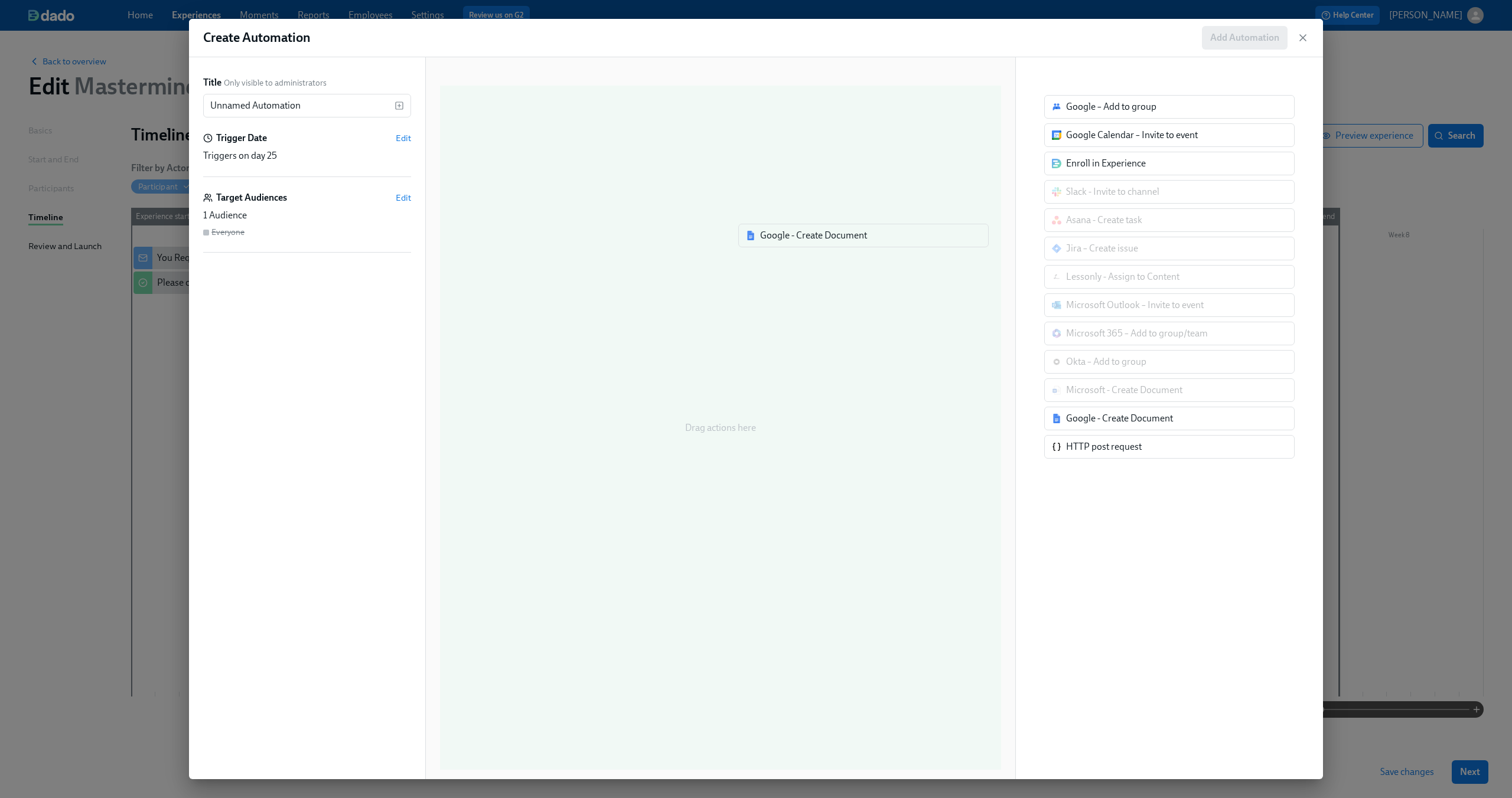
drag, startPoint x: 1080, startPoint y: 418, endPoint x: 759, endPoint y: 224, distance: 375.1
click at [760, 227] on div "Title Only visible to administrators Unnamed Automation ​ Trigger Date Edit Tri…" at bounding box center [756, 419] width 1134 height 722
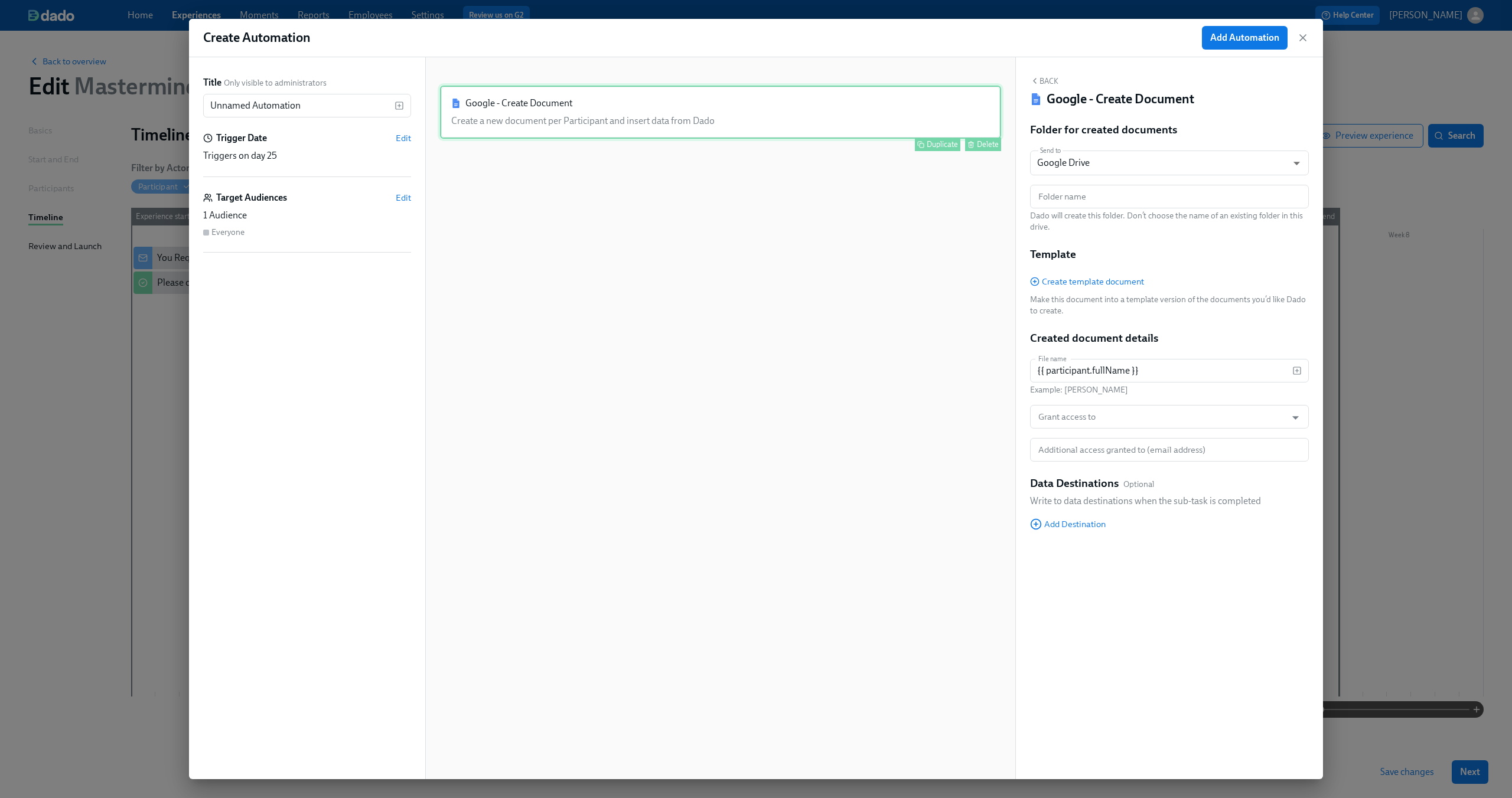
click at [803, 101] on div "Google - Create Document Create a new document per Participant and insert data …" at bounding box center [720, 112] width 561 height 53
click at [1103, 281] on span "Create template document" at bounding box center [1087, 282] width 114 height 12
type input "Dado - Mastermind: Req Approval Process Mockup"
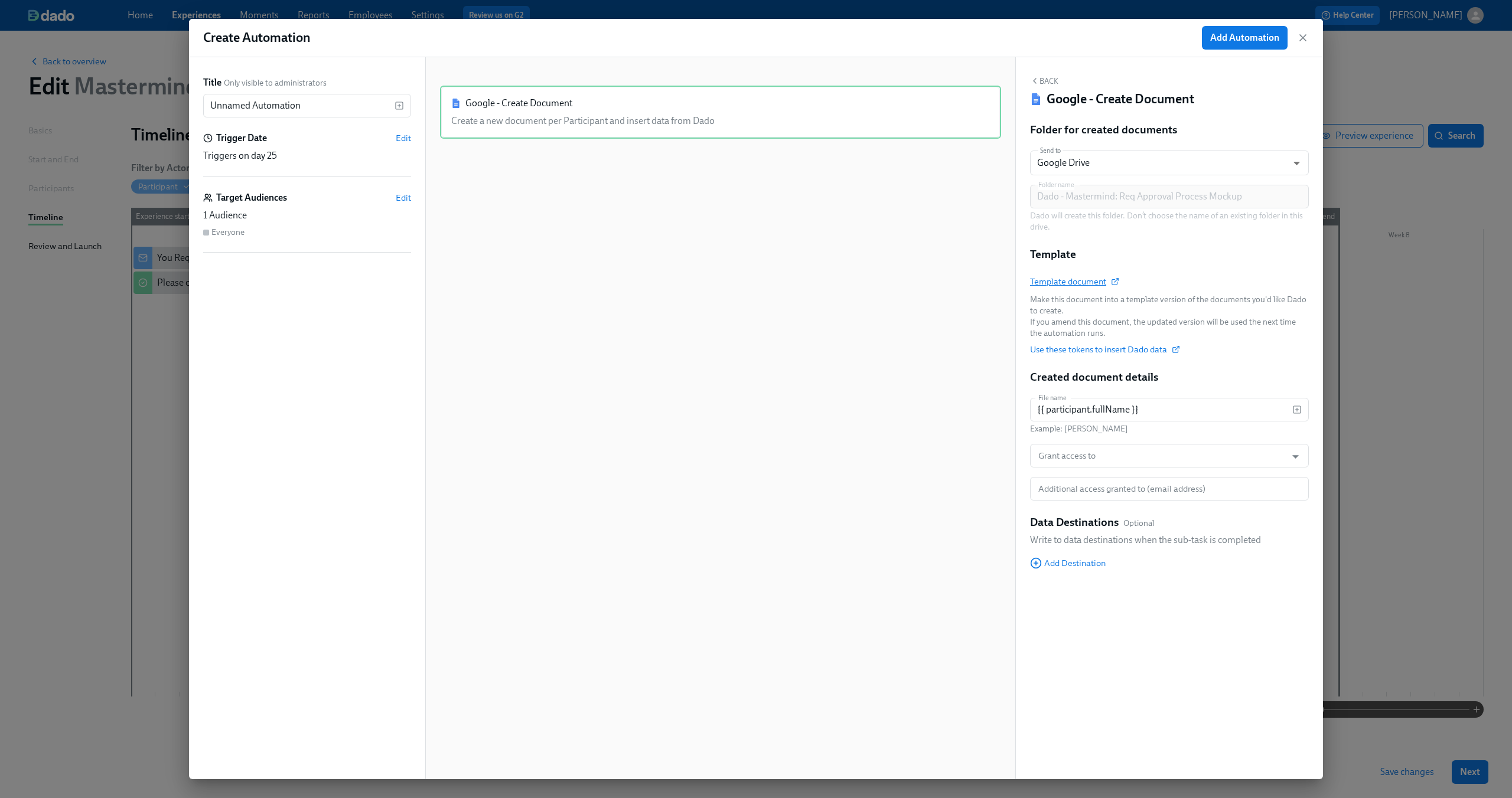
click at [1097, 281] on span "Template document" at bounding box center [1074, 282] width 88 height 12
click at [1302, 36] on icon "button" at bounding box center [1303, 38] width 12 height 12
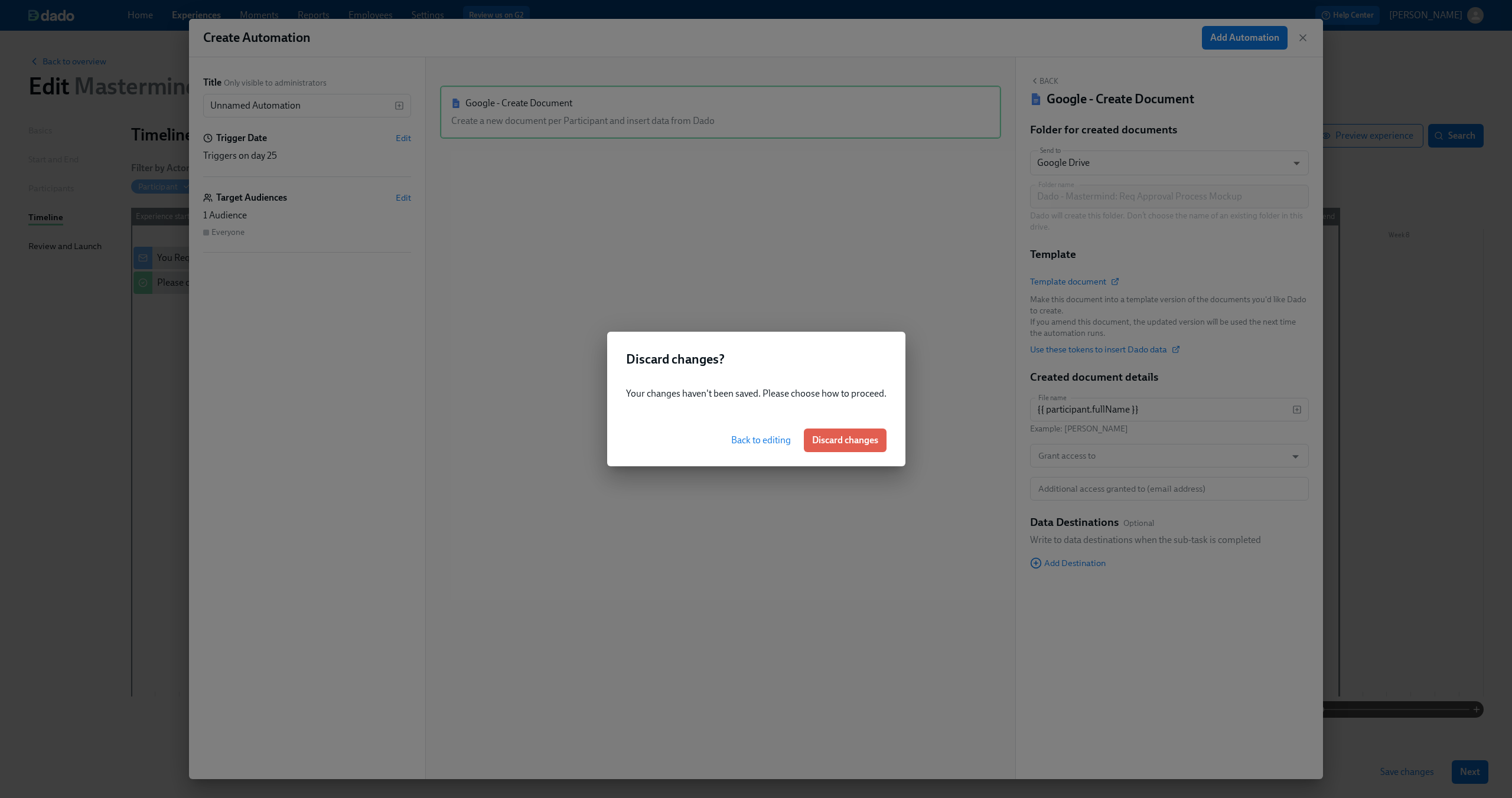
click at [762, 444] on span "Back to editing" at bounding box center [760, 440] width 60 height 12
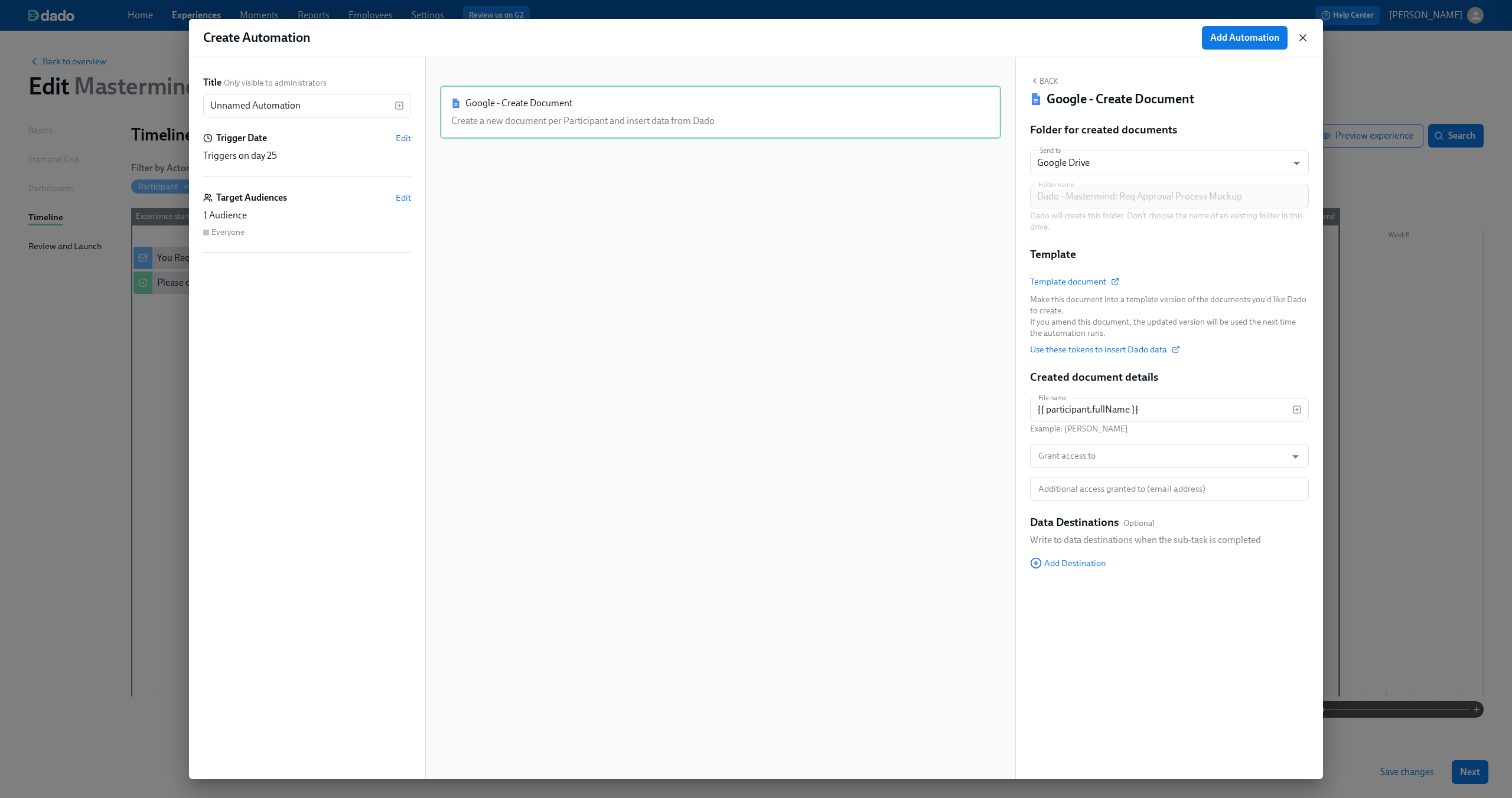
click at [1301, 40] on icon "button" at bounding box center [1303, 38] width 6 height 6
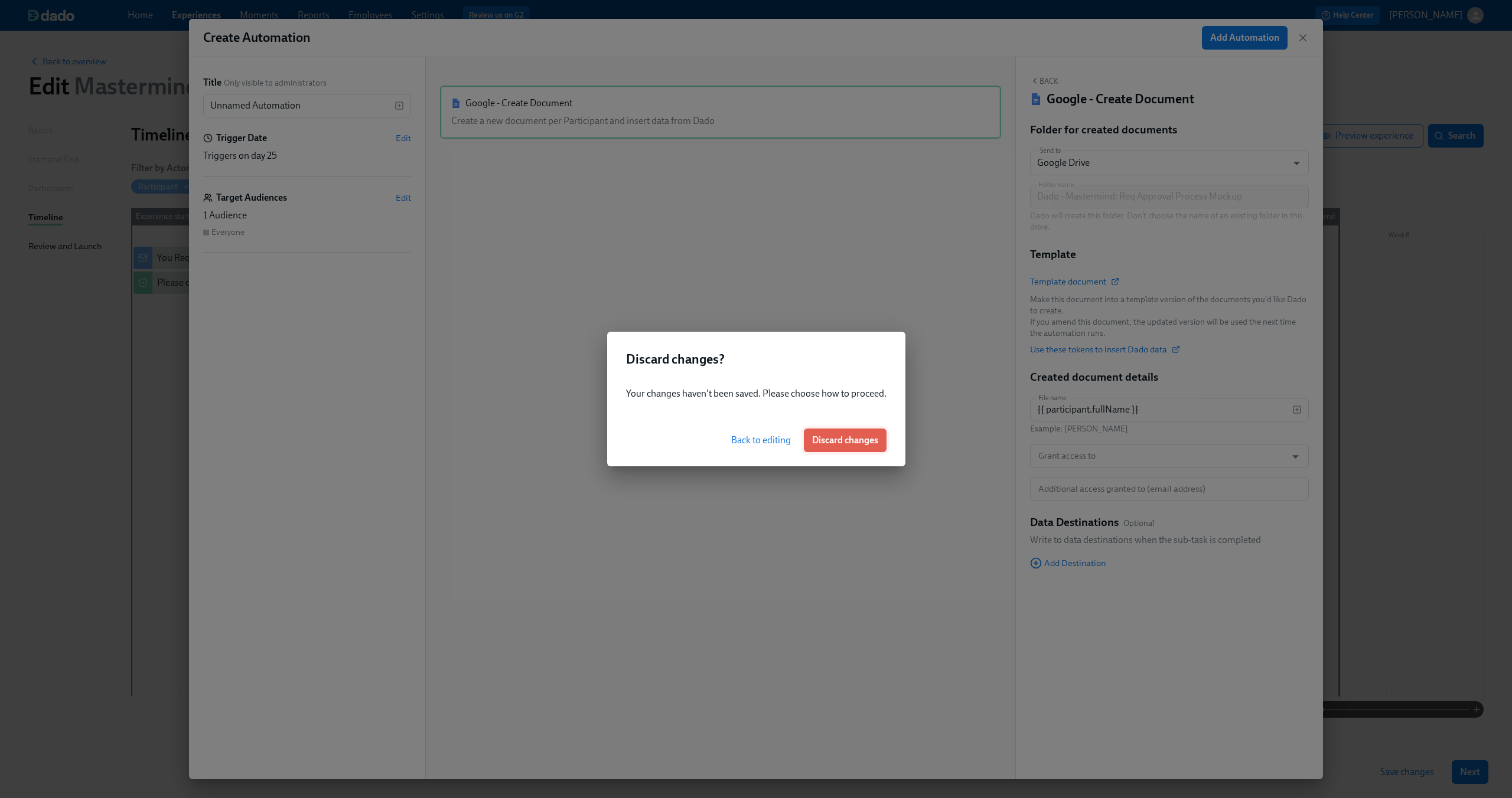
click at [821, 446] on span "Discard changes" at bounding box center [845, 440] width 66 height 12
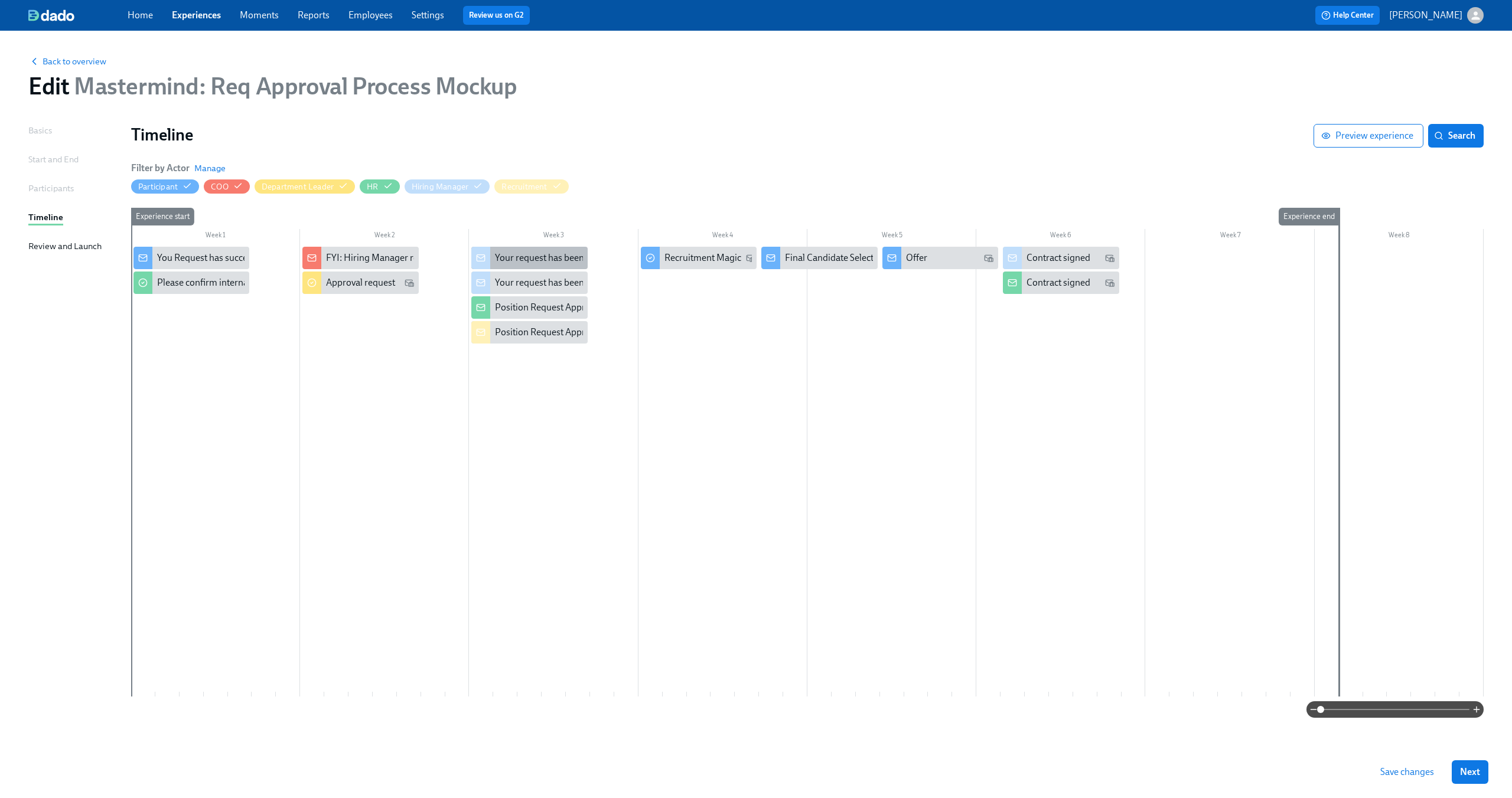
click at [509, 255] on div "Your request has been denied" at bounding box center [554, 258] width 118 height 13
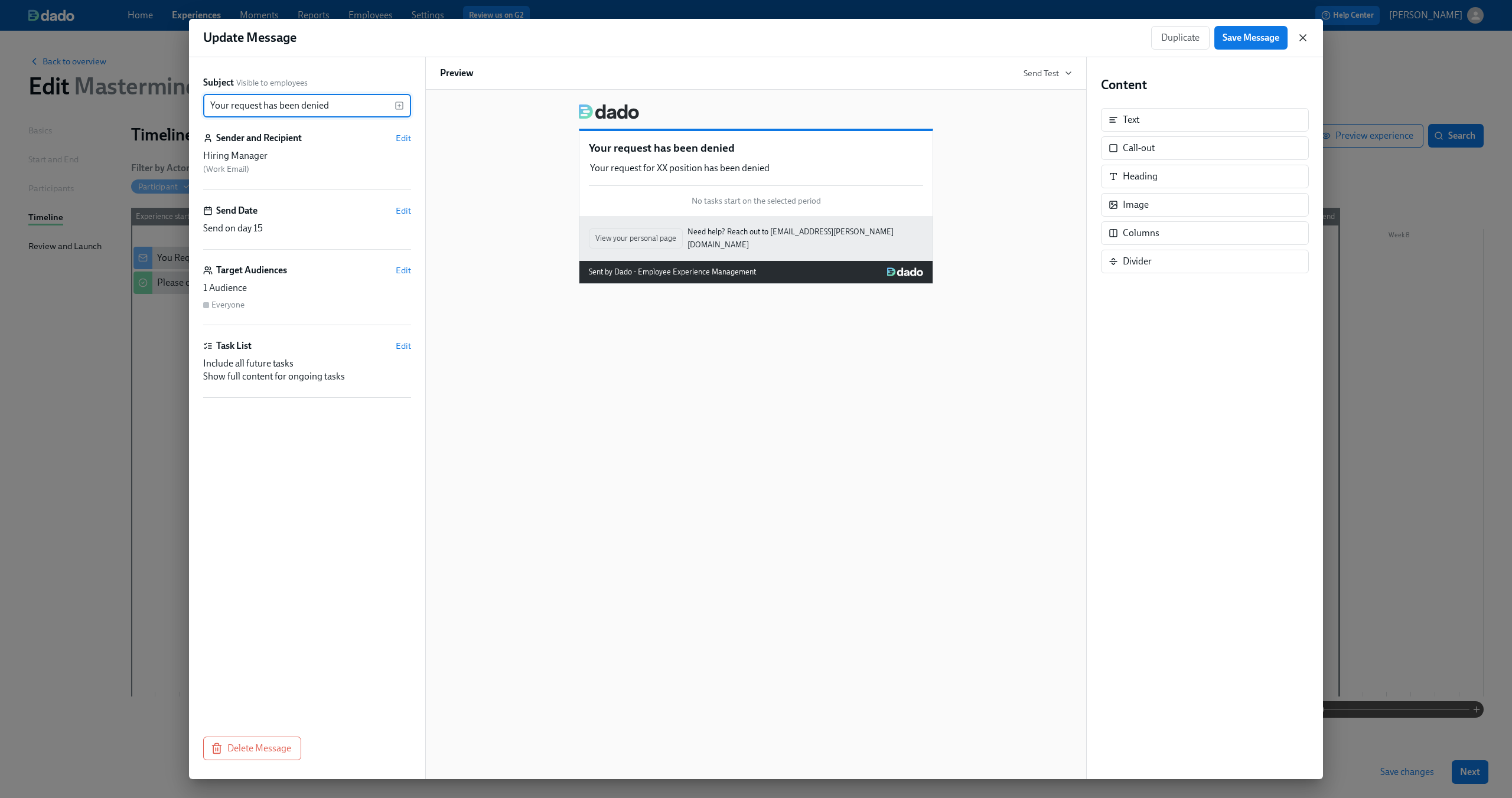
click at [1305, 34] on icon "button" at bounding box center [1303, 38] width 12 height 12
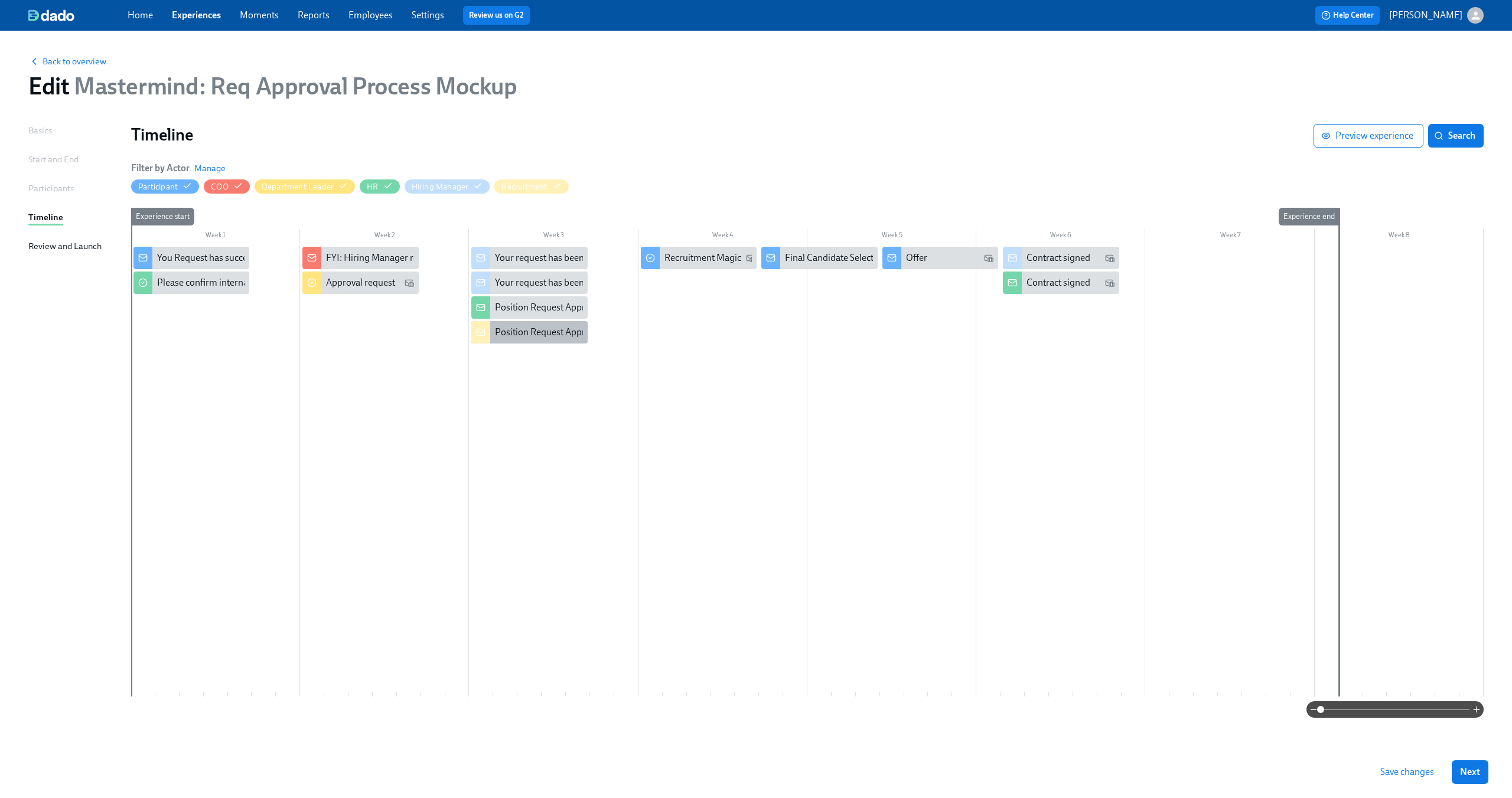
click at [502, 332] on div "Position Request Approved" at bounding box center [550, 332] width 110 height 13
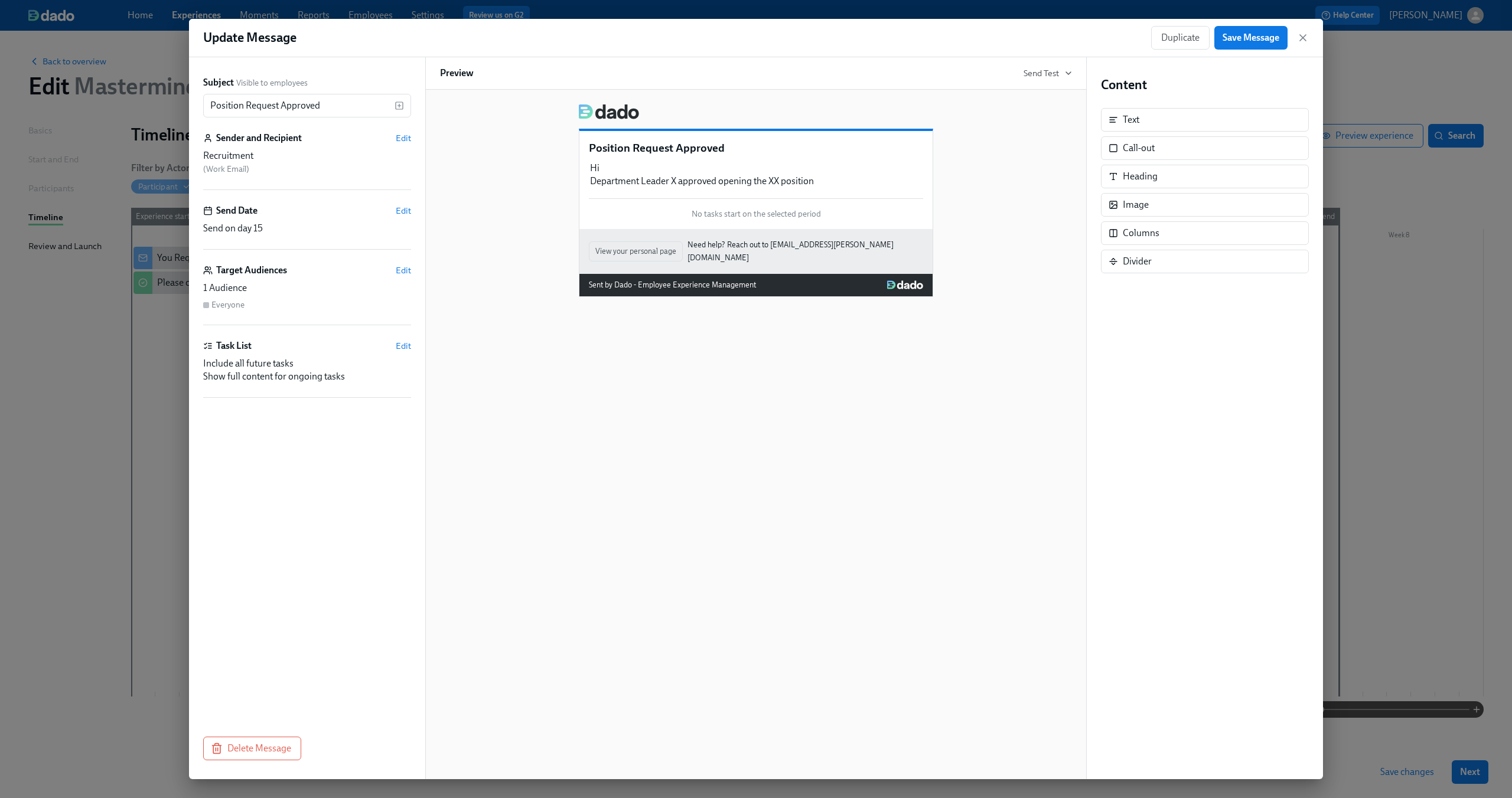
click at [620, 188] on div "Position Request Approved Hi Department Leader X approved opening the XX positi…" at bounding box center [756, 180] width 353 height 98
click at [638, 178] on div "Hi Department Leader X approved opening the XX position Duplicate Delete" at bounding box center [756, 175] width 334 height 28
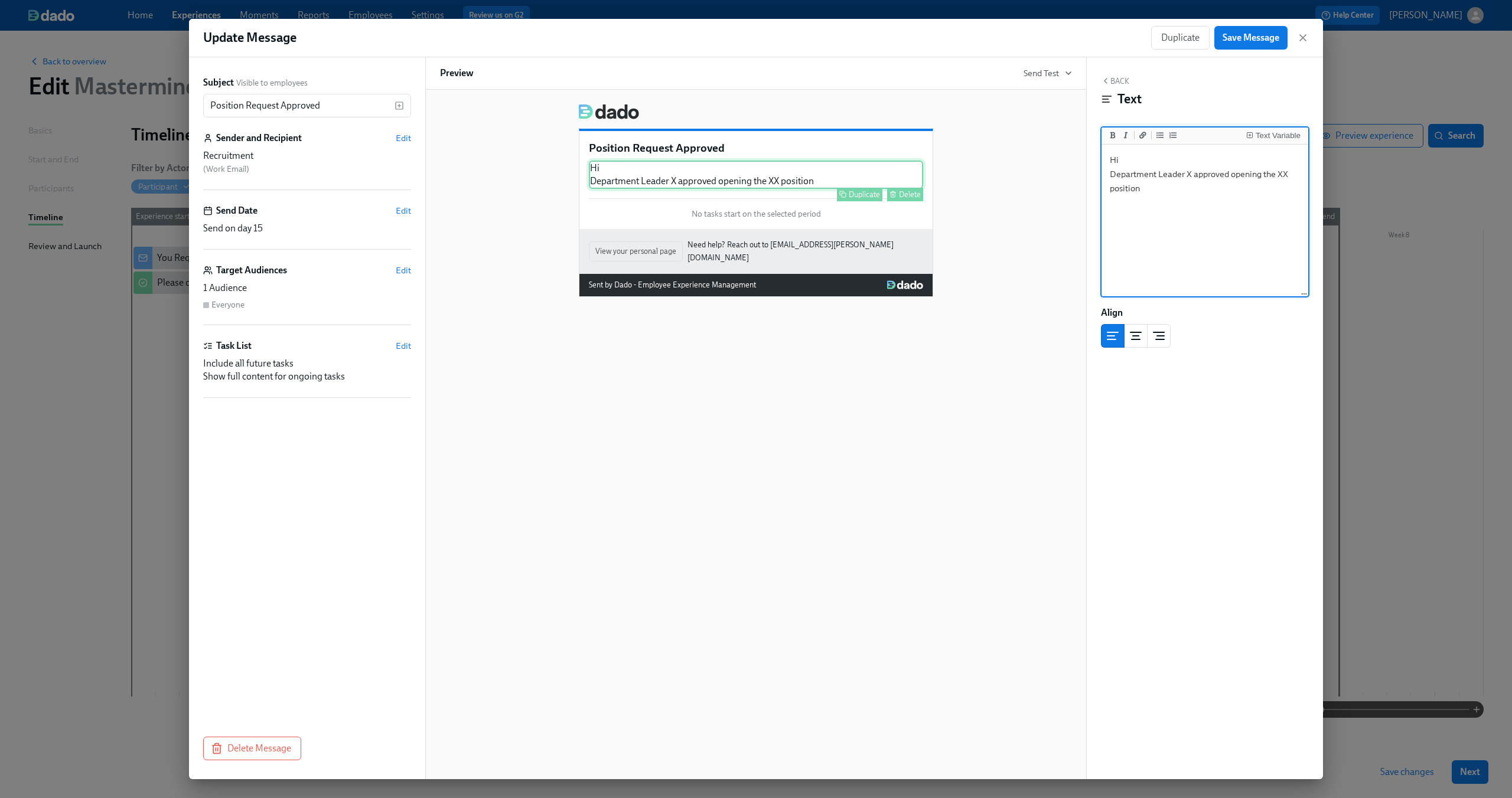
click at [821, 170] on div "Hi Department Leader X approved opening the XX position Duplicate Delete" at bounding box center [756, 175] width 334 height 28
click at [1221, 182] on textarea "Hi Department Leader X approved opening the XX position" at bounding box center [1205, 221] width 202 height 148
drag, startPoint x: 1145, startPoint y: 186, endPoint x: 1100, endPoint y: 173, distance: 46.8
click at [1100, 173] on div "Back Text Text Variable Hi Department Leader X approved opening the XX position…" at bounding box center [1205, 419] width 236 height 722
click at [1246, 128] on div "Text Variable" at bounding box center [1205, 136] width 207 height 17
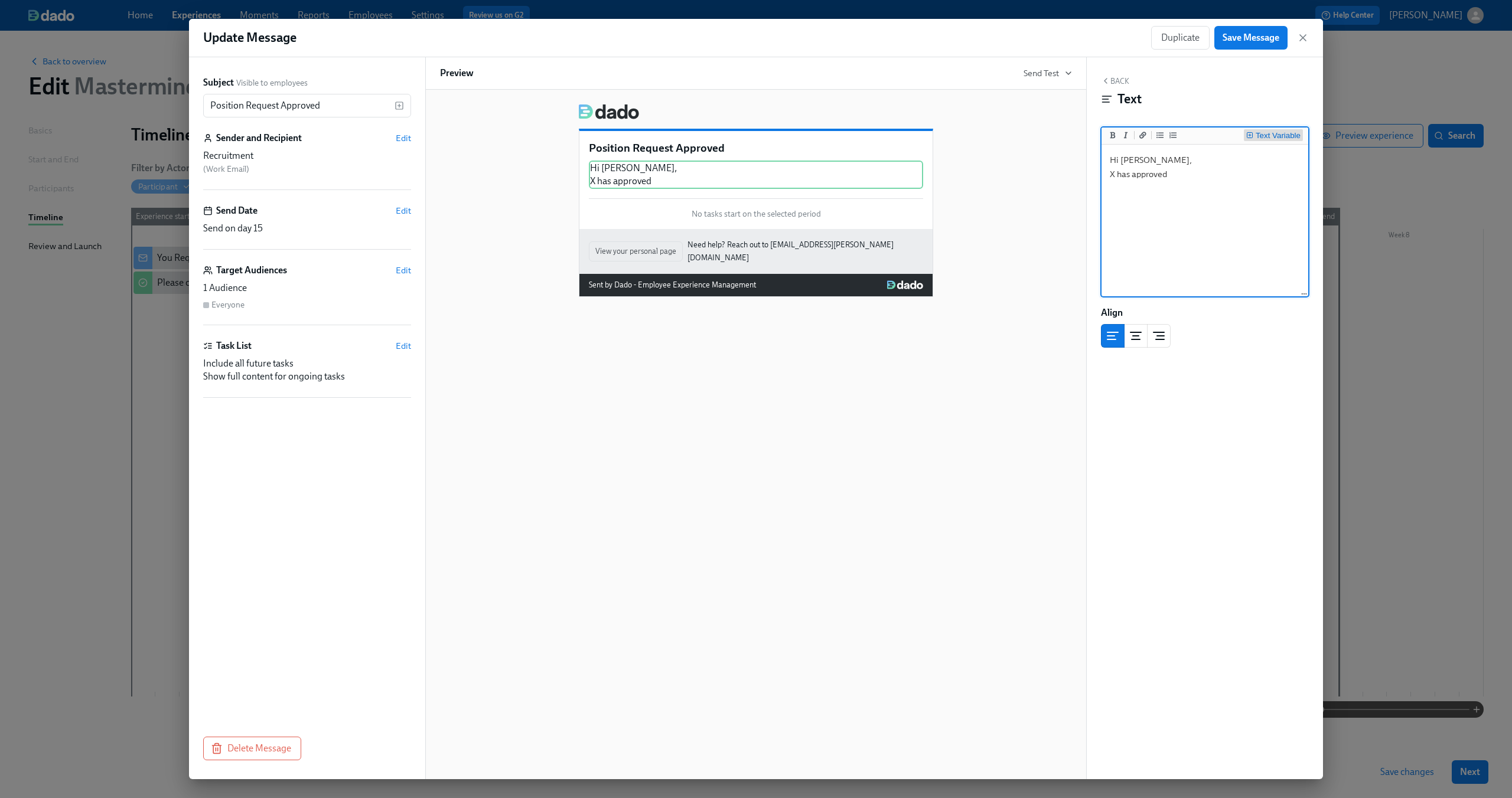
click at [1250, 130] on button "Text Variable" at bounding box center [1273, 135] width 59 height 12
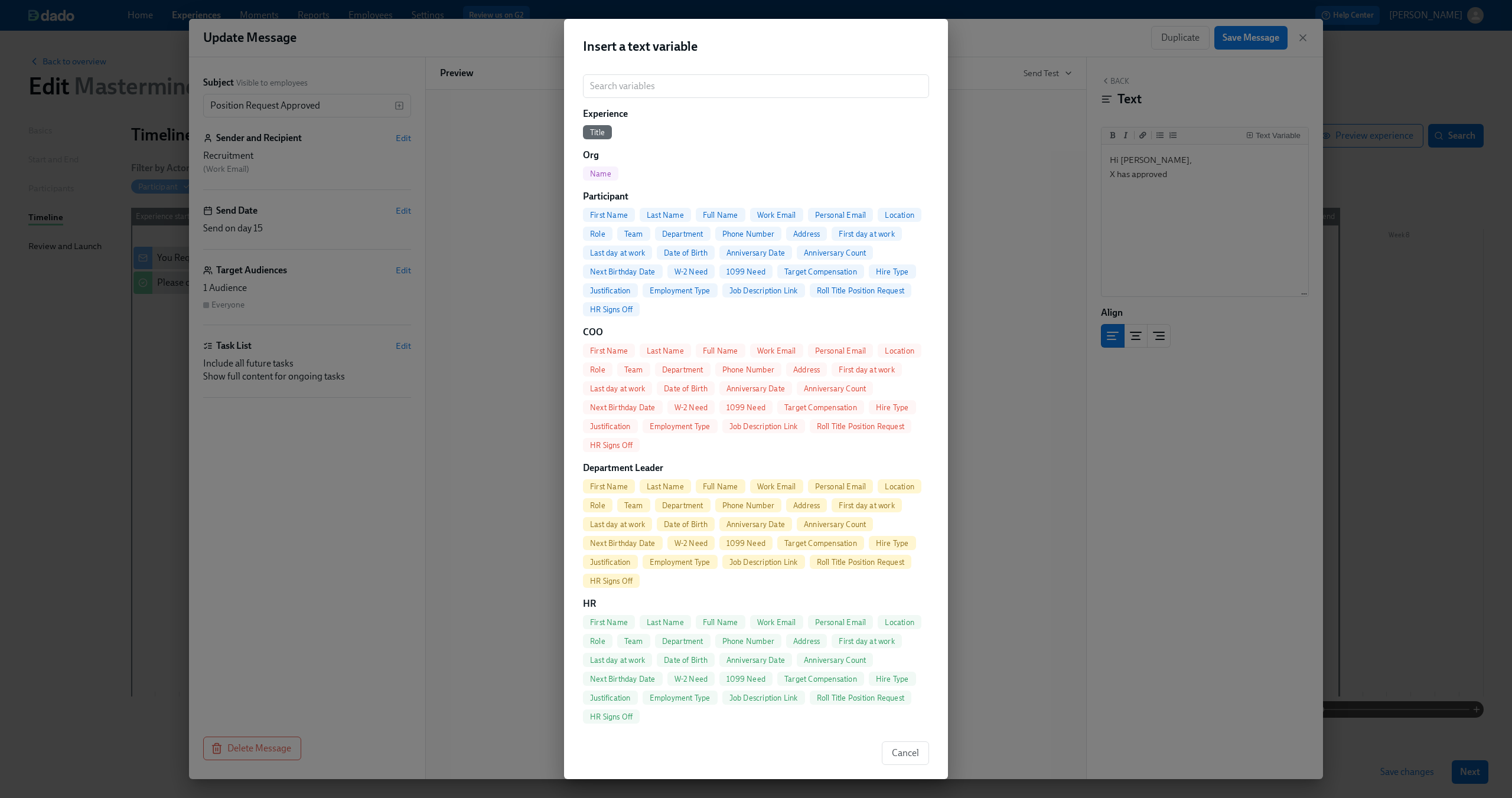
click at [728, 215] on span "Full Name" at bounding box center [721, 215] width 50 height 9
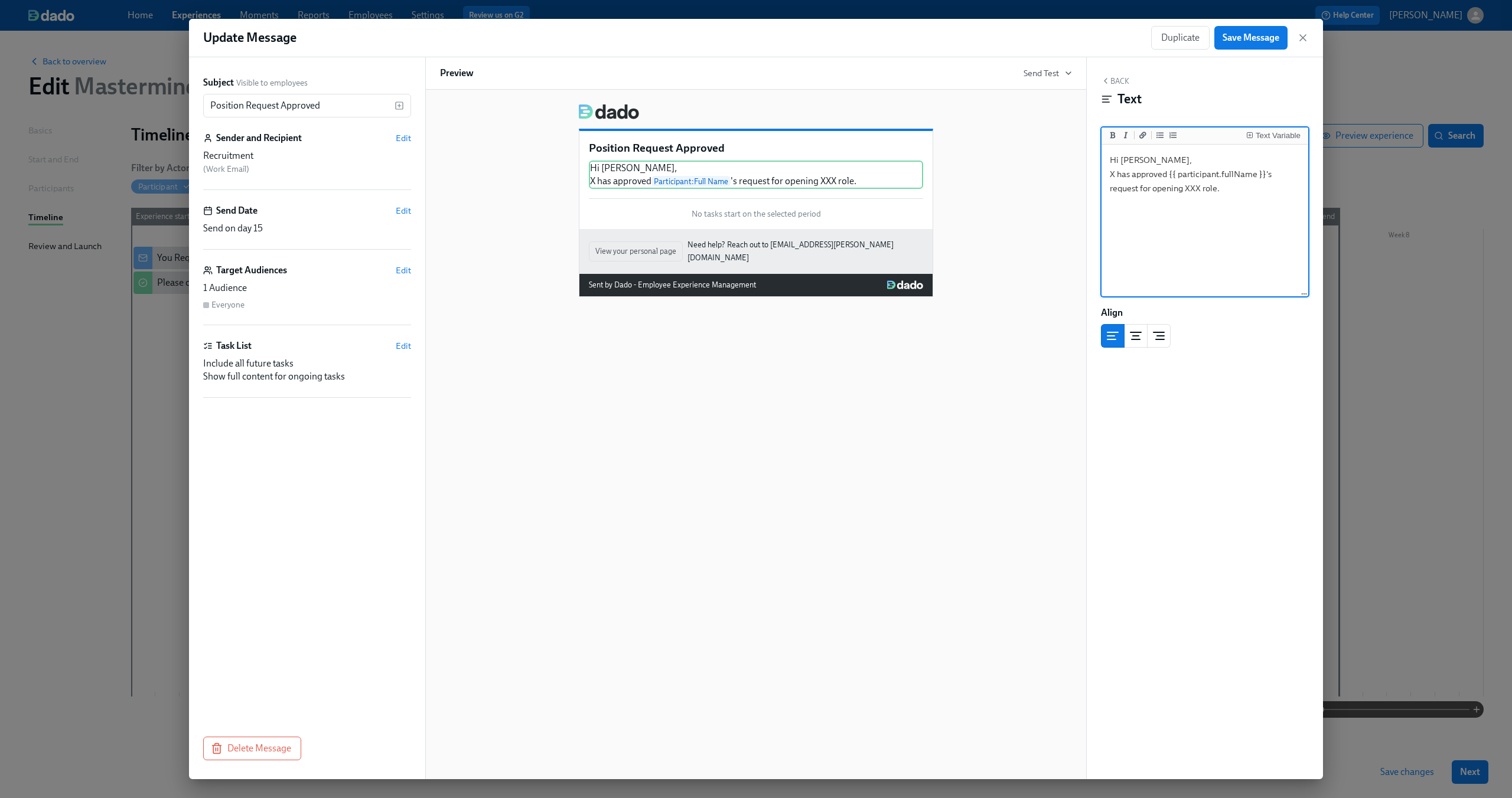
type textarea "Hi Andreas, X has approved {{ participant.fullName }}'s request for opening XXX…"
click at [795, 424] on div "Position Request Approved Hi Andreas, X has approved Participant : Full Name 's…" at bounding box center [756, 435] width 662 height 690
click at [407, 347] on span "Edit" at bounding box center [403, 346] width 15 height 12
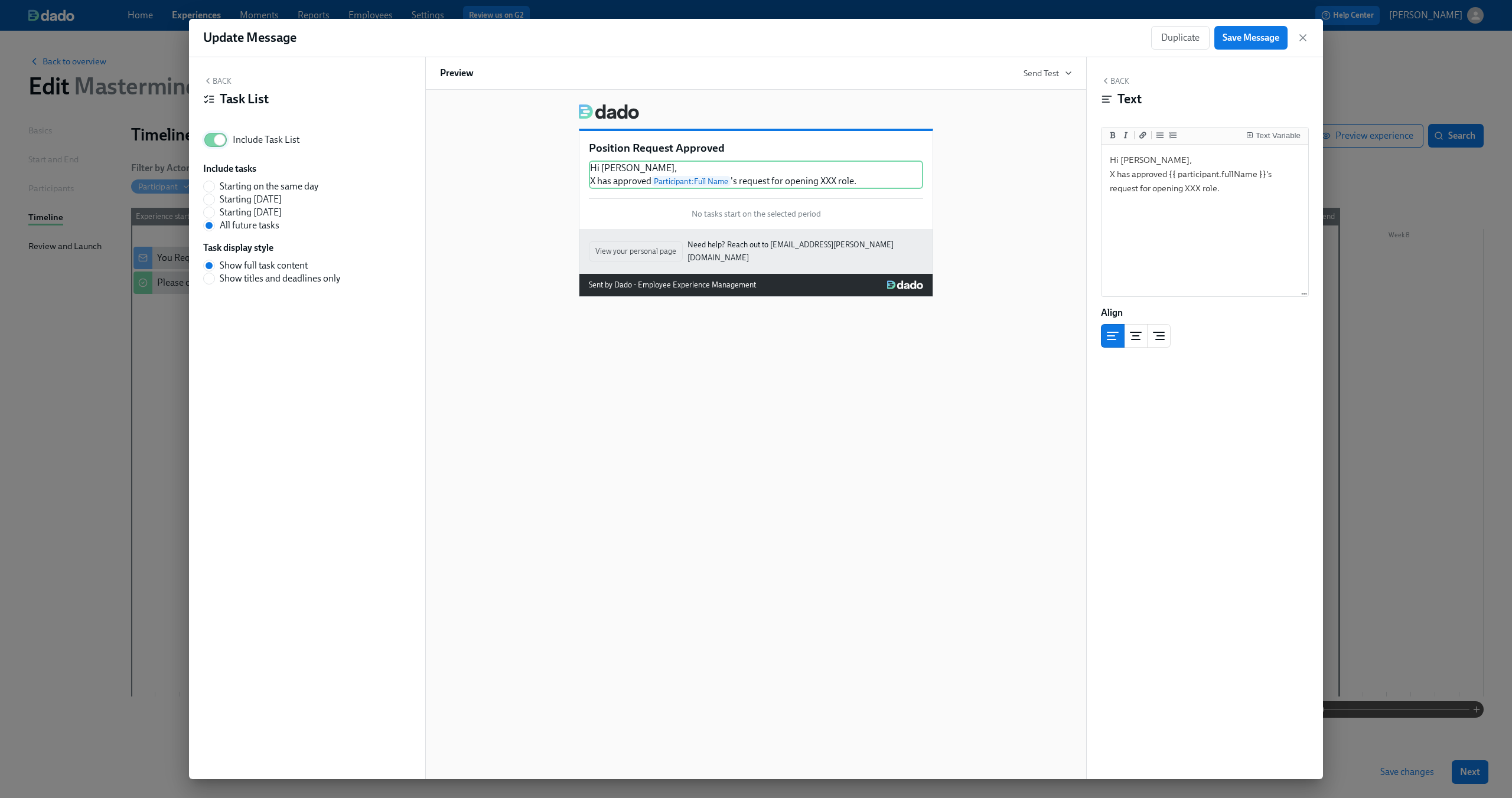
click at [210, 143] on input "Include Task List" at bounding box center [220, 140] width 78 height 26
checkbox input "false"
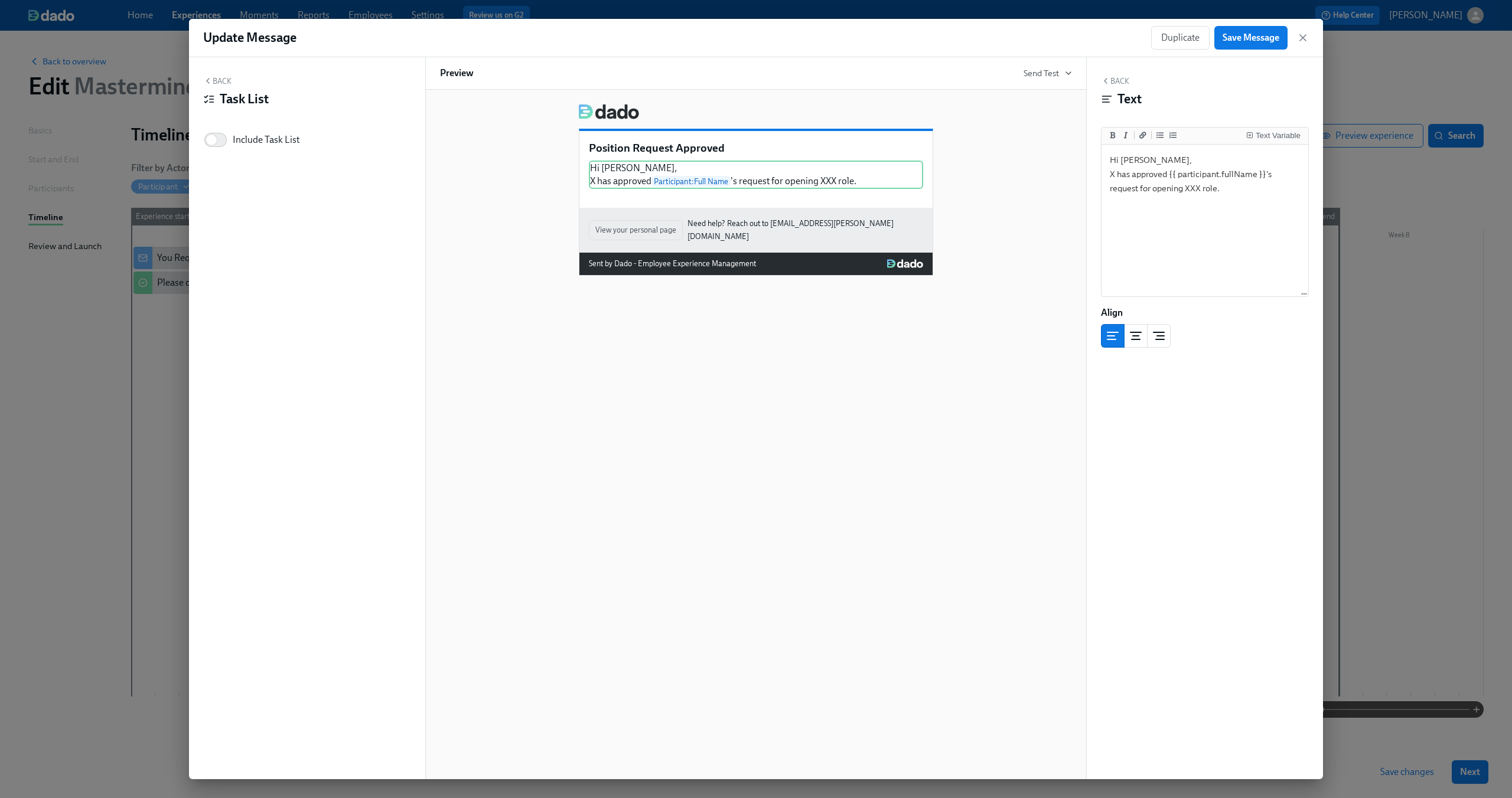
click at [223, 83] on button "Back" at bounding box center [217, 81] width 28 height 9
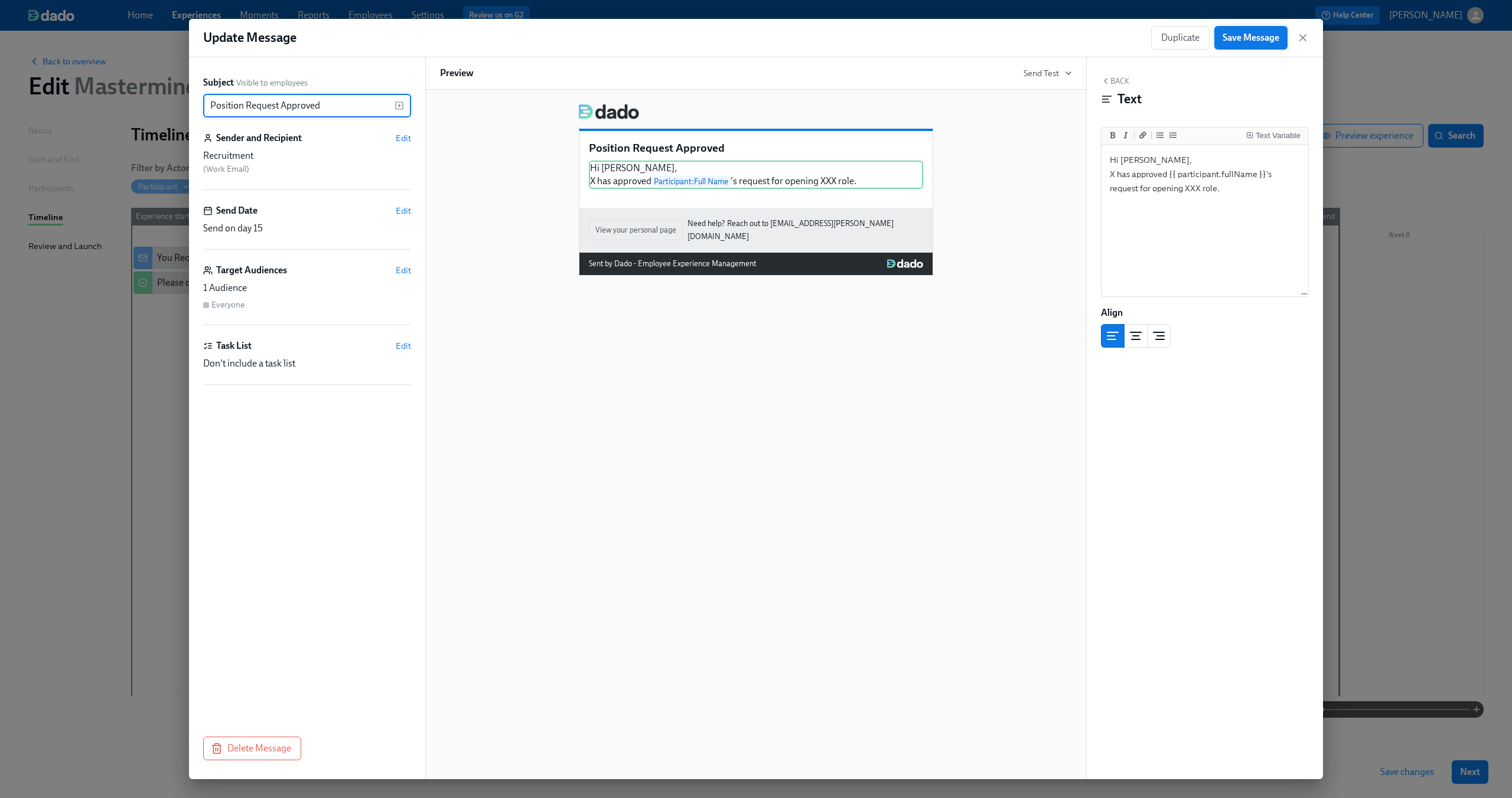
click at [1241, 41] on span "Save Message" at bounding box center [1251, 38] width 57 height 12
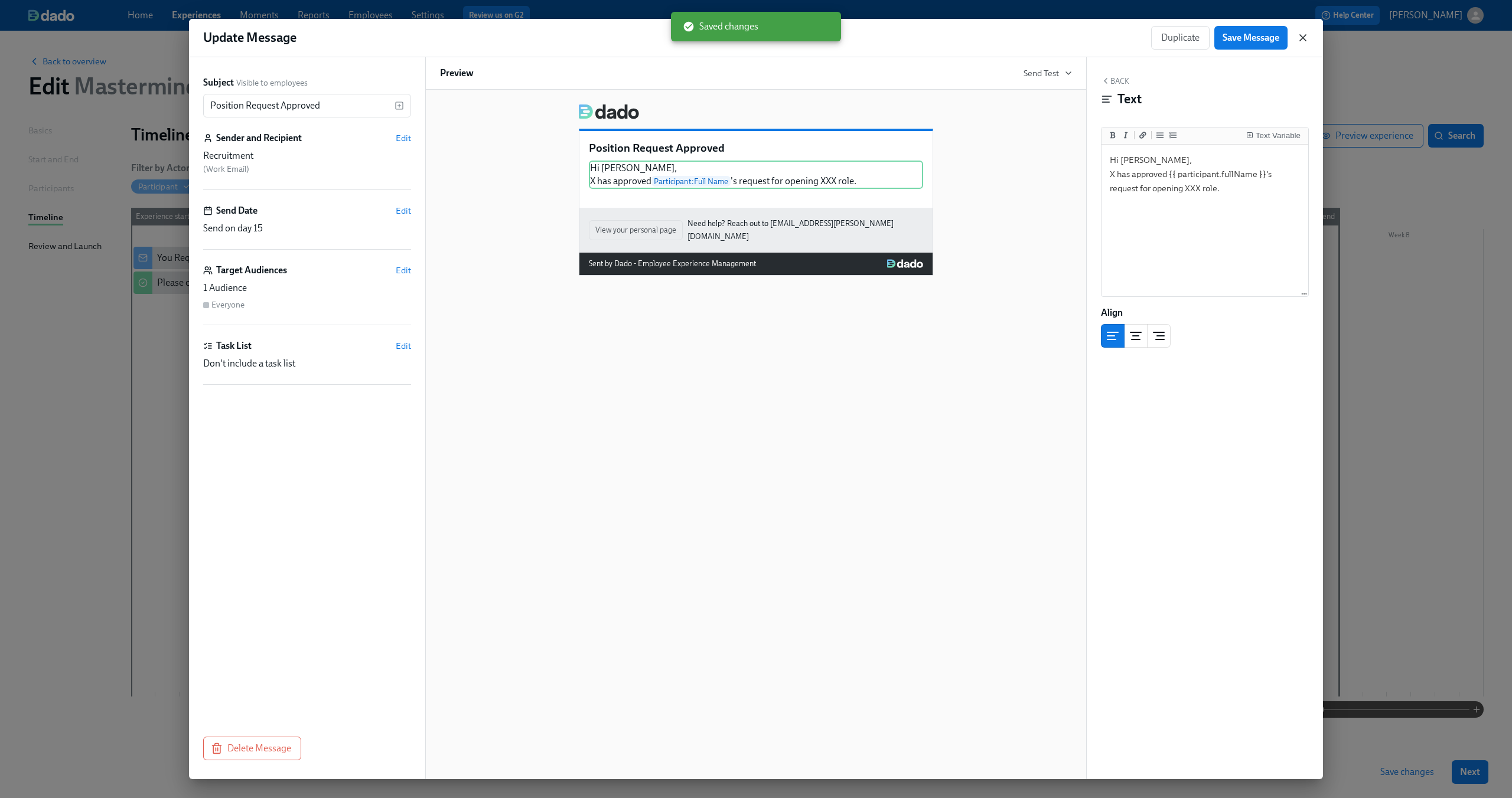
click at [1301, 37] on icon "button" at bounding box center [1303, 38] width 12 height 12
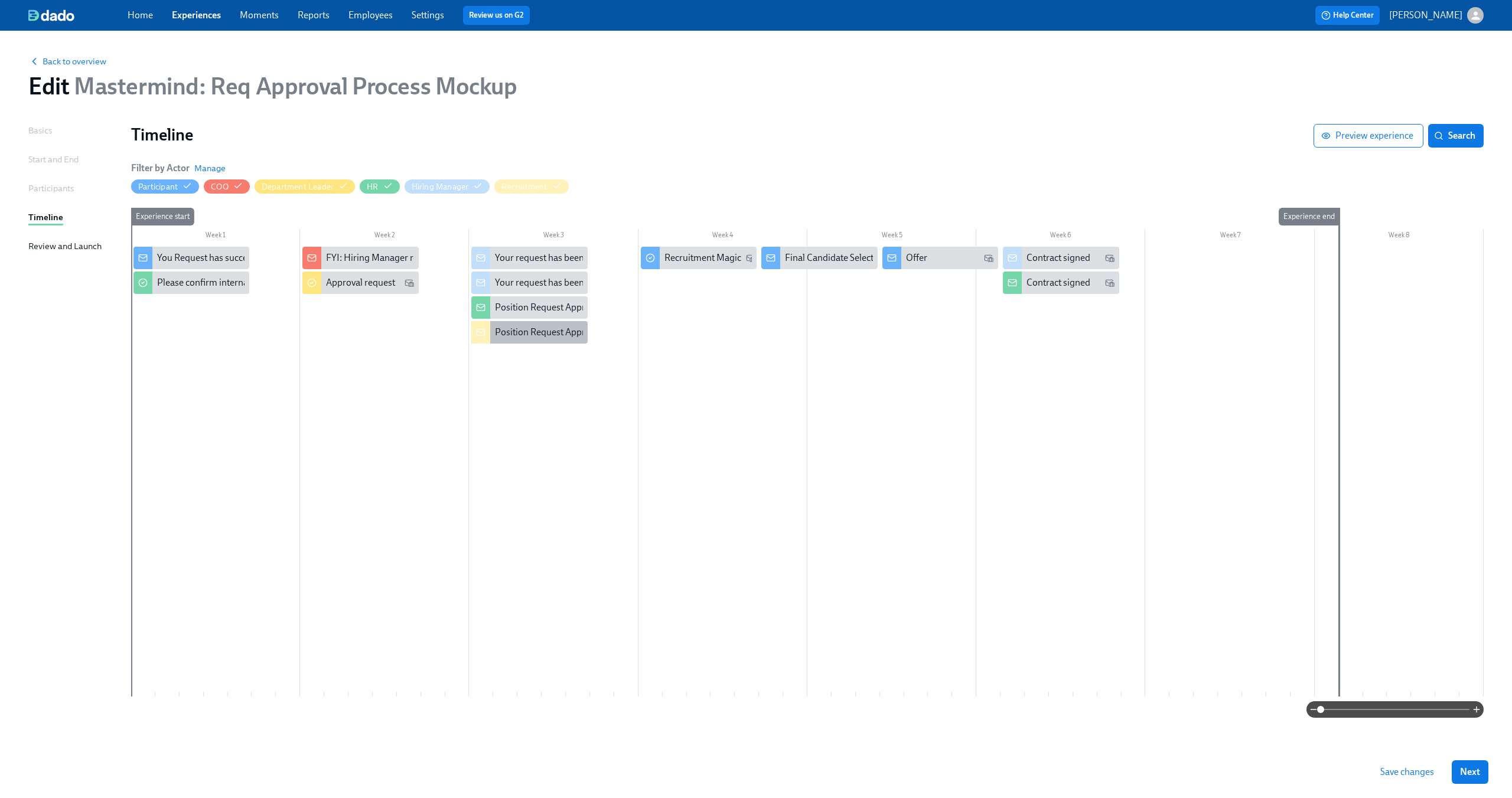
click at [520, 335] on div "Position Request Approved" at bounding box center [550, 332] width 110 height 13
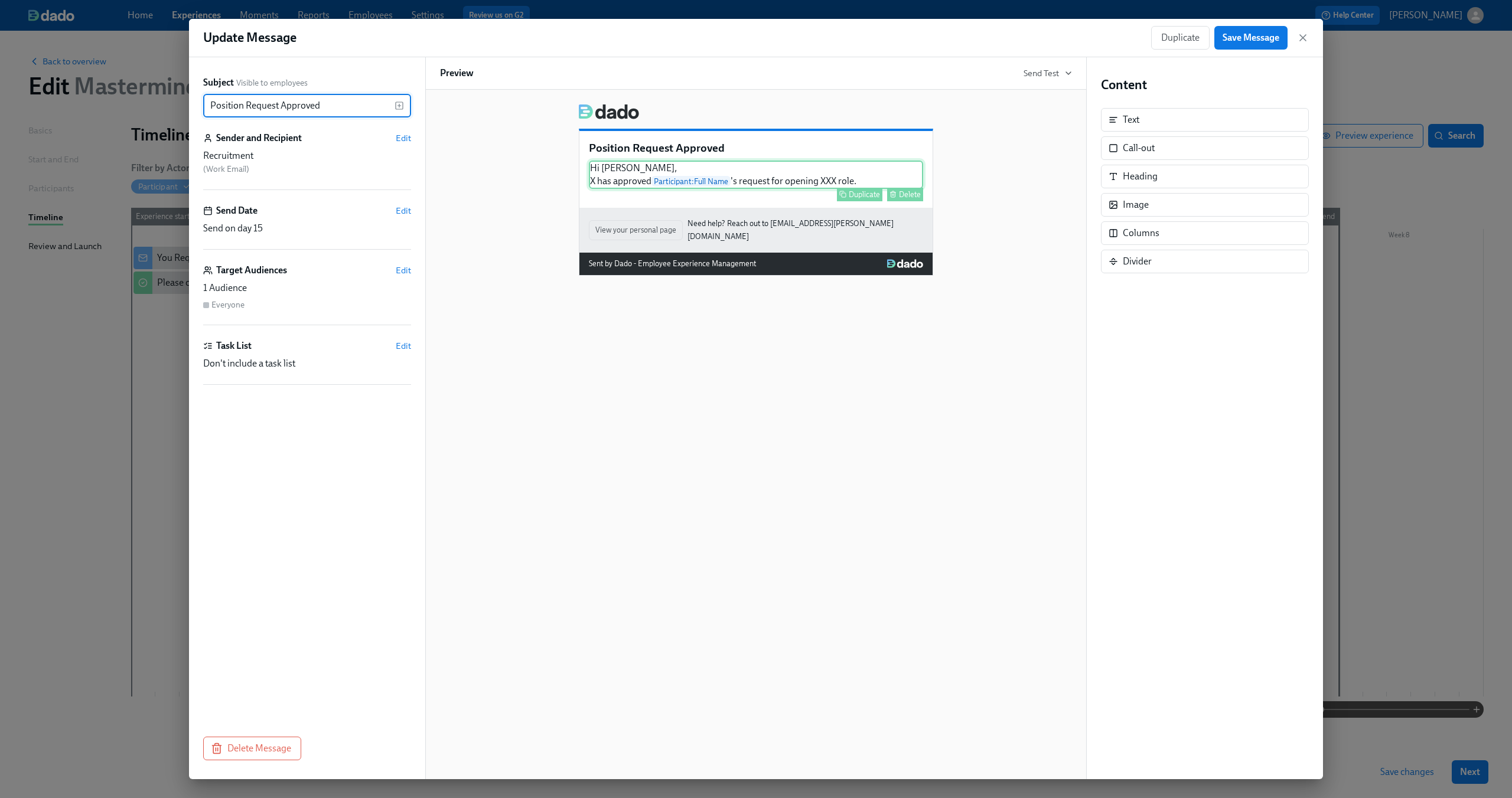
click at [650, 163] on div "Hi Andreas, X has approved Participant : Full Name 's request for opening XXX r…" at bounding box center [756, 175] width 334 height 28
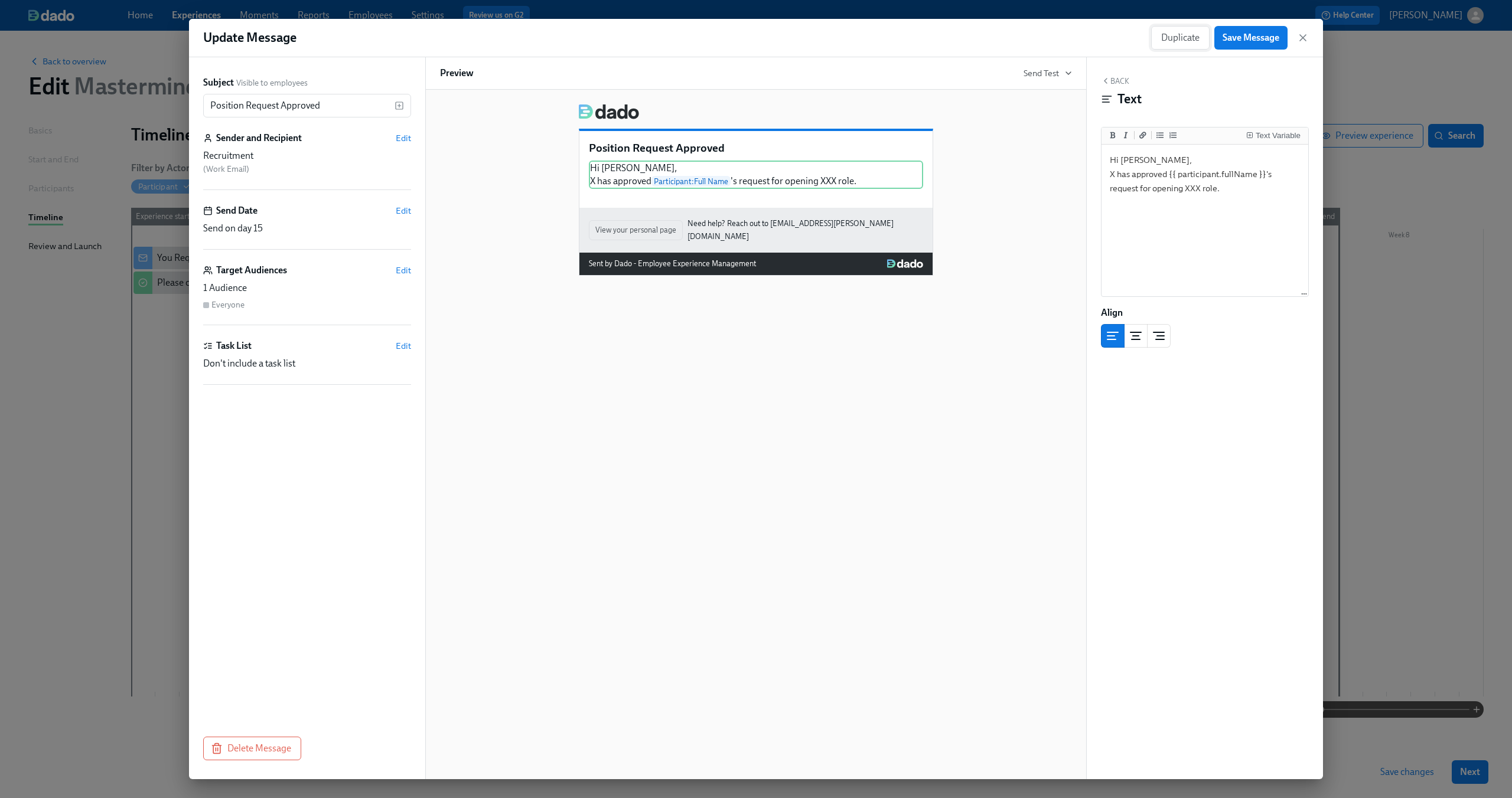
click at [1170, 39] on span "Duplicate" at bounding box center [1180, 38] width 38 height 12
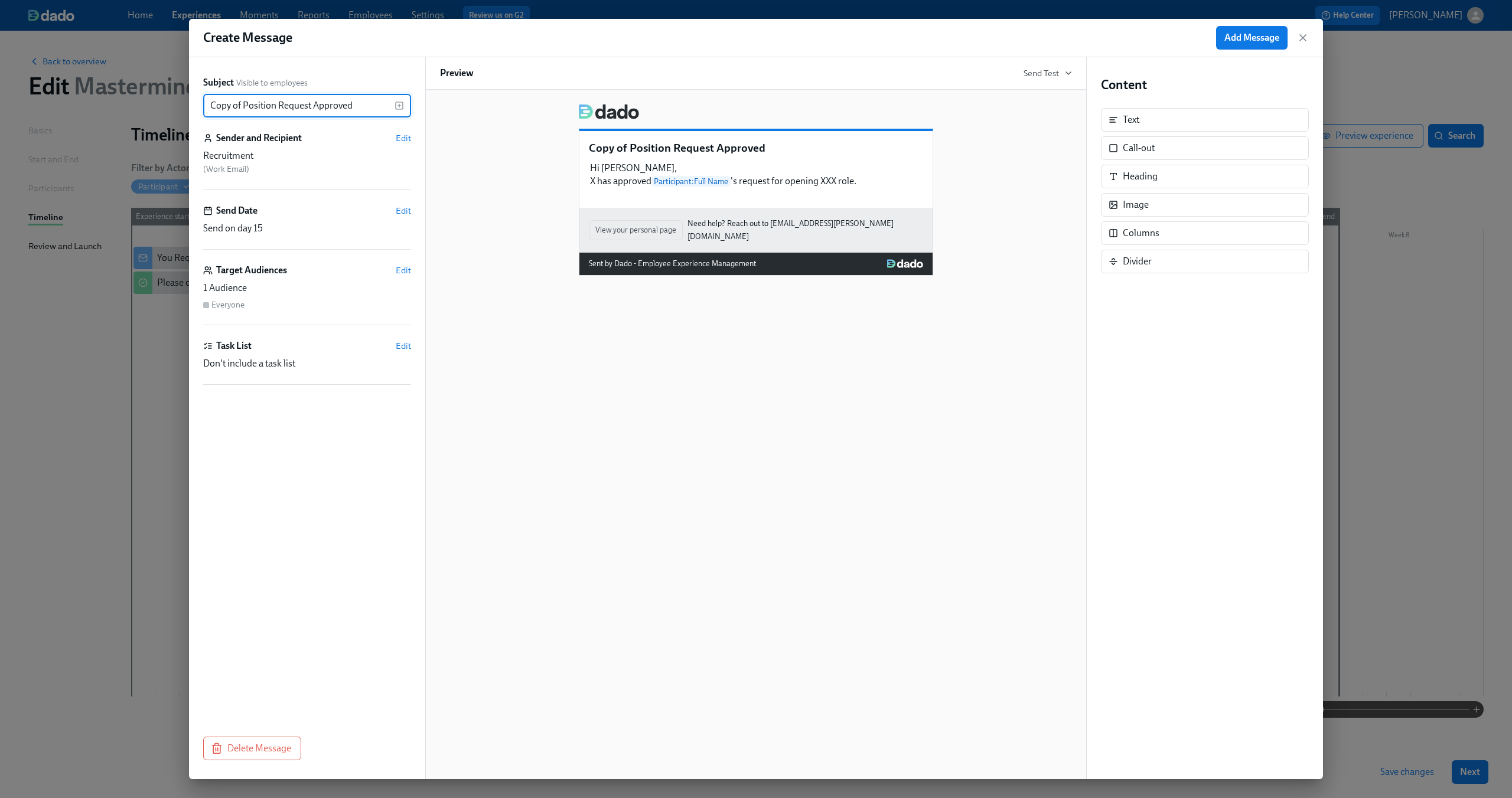
drag, startPoint x: 242, startPoint y: 106, endPoint x: 157, endPoint y: 105, distance: 85.0
click at [157, 105] on div "Create Message Add Message Subject Visible to employees Copy of Position Reques…" at bounding box center [756, 399] width 1512 height 798
click at [299, 108] on input "Position Request Approved" at bounding box center [298, 106] width 191 height 24
click at [753, 179] on div "Hi Andreas, X has approved Participant : Full Name 's request for opening XXX r…" at bounding box center [756, 175] width 334 height 28
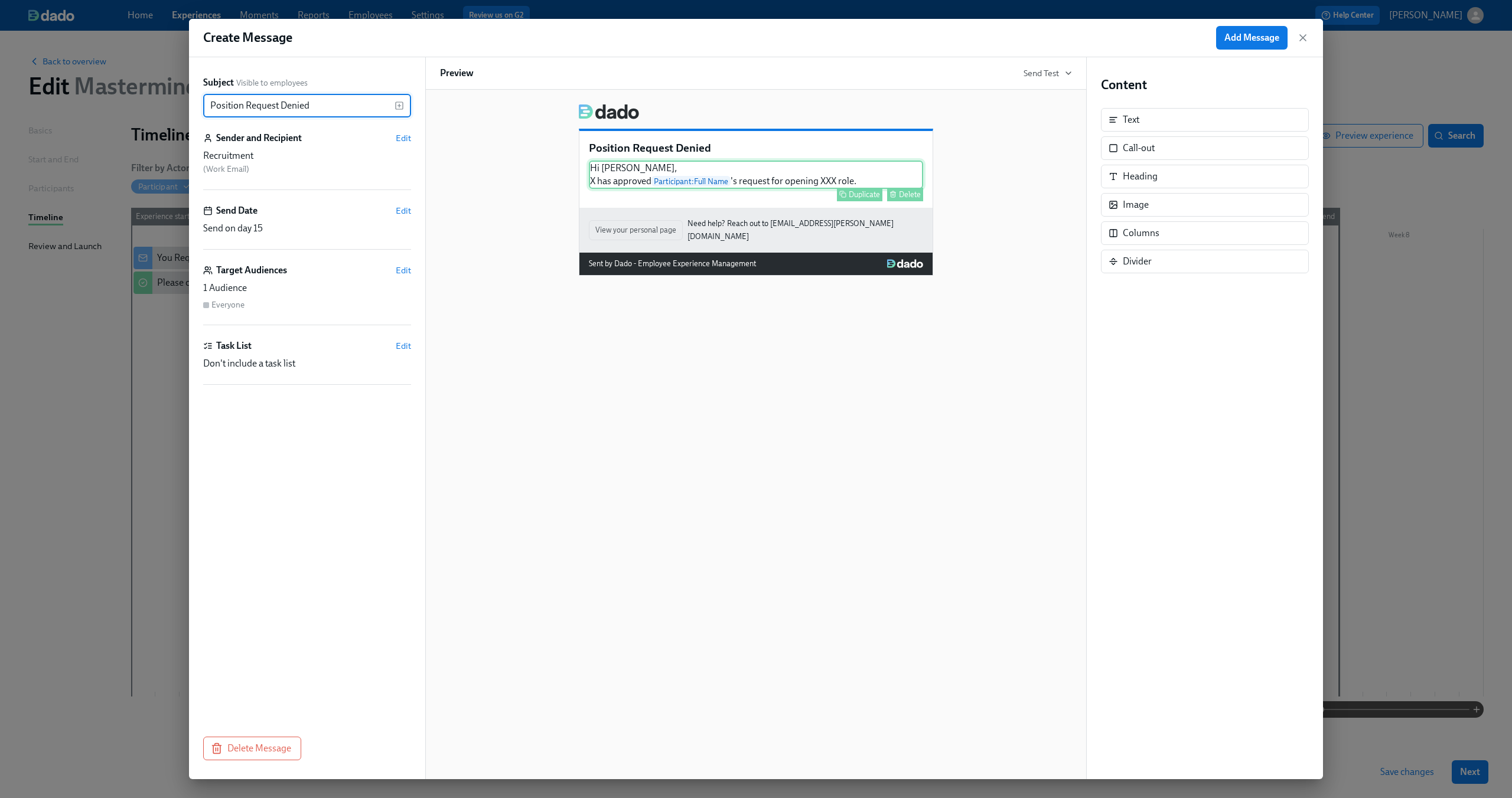
type input "Position Request Denied"
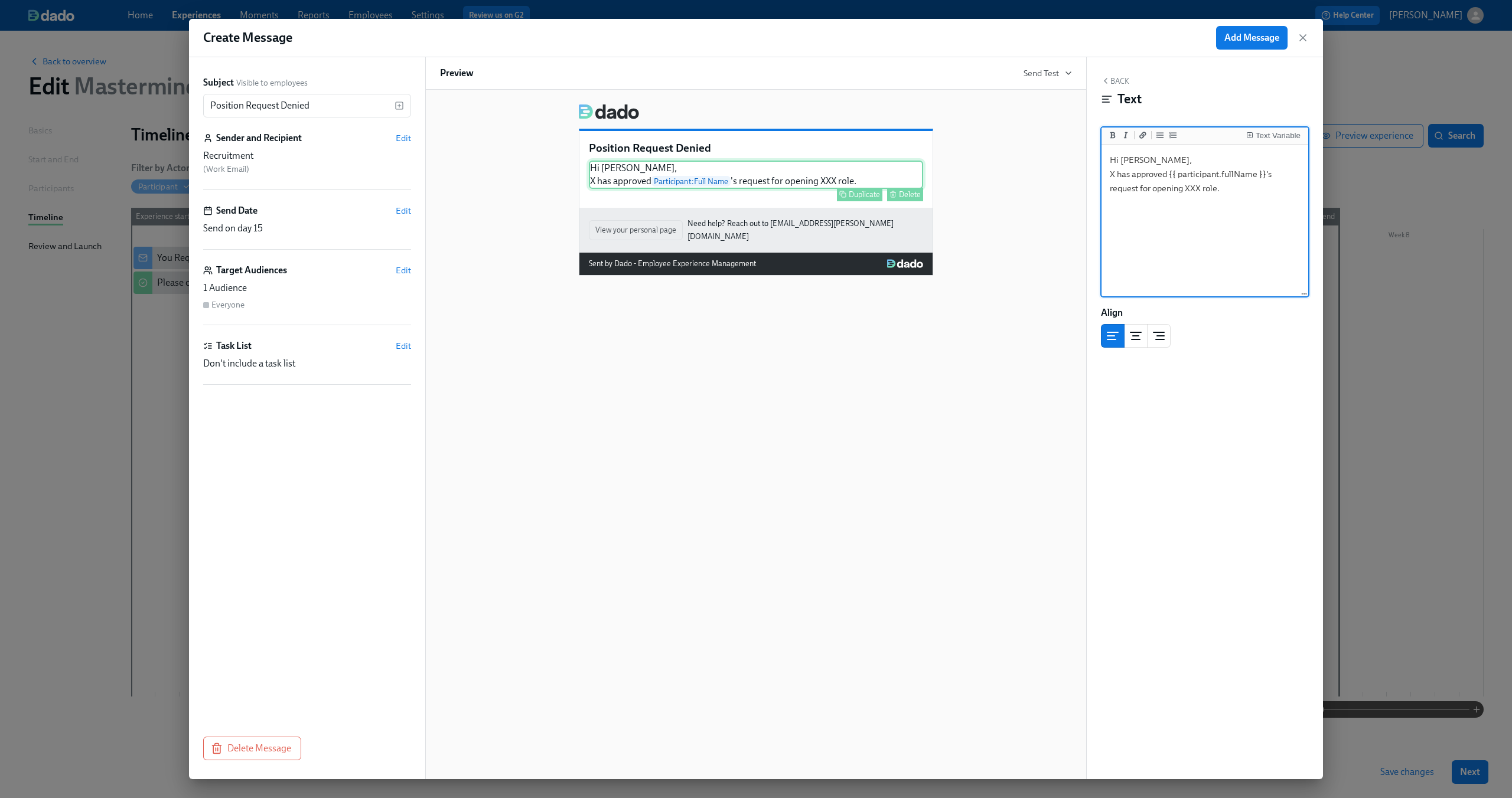
click at [634, 184] on div "Hi Andreas, X has approved Participant : Full Name 's request for opening XXX r…" at bounding box center [756, 175] width 334 height 28
click at [1151, 170] on textarea "Hi Andreas, X has approved {{ participant.fullName }}'s request for opening XXX…" at bounding box center [1205, 221] width 202 height 148
type textarea "Hi Andreas, X has denied {{ participant.fullName }}'s request for opening XXX r…"
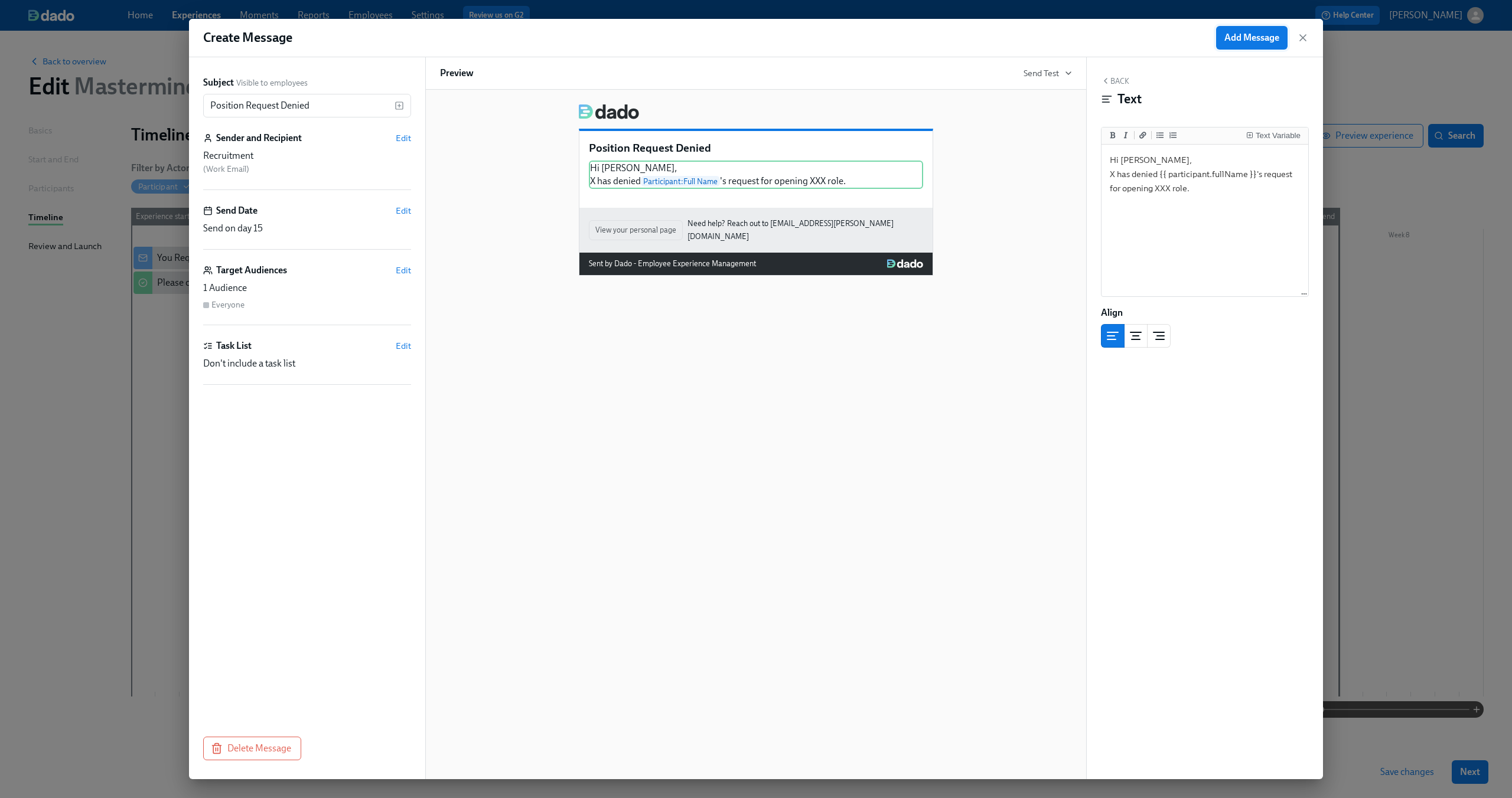
click at [1266, 38] on span "Add Message" at bounding box center [1251, 38] width 55 height 12
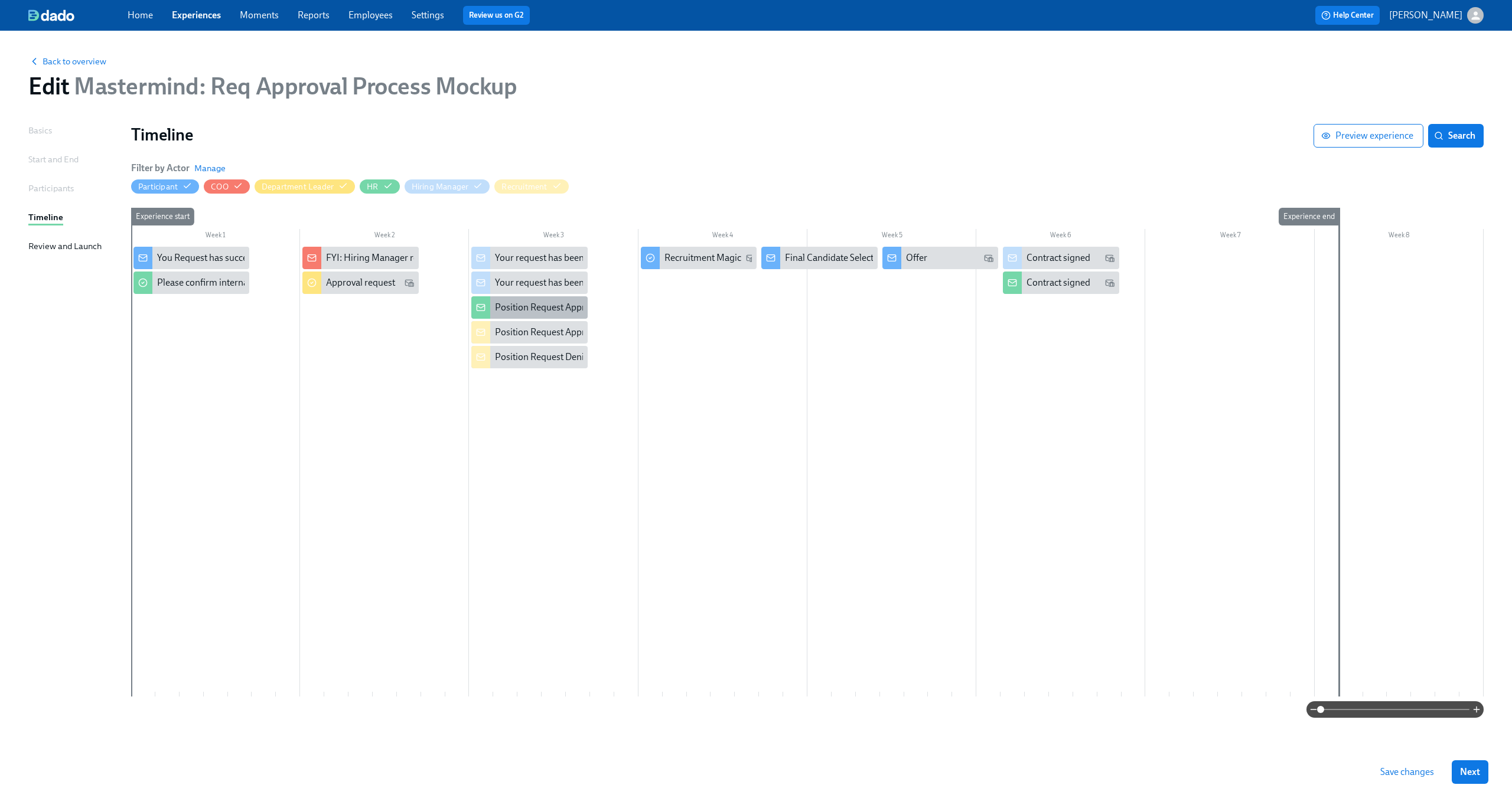
click at [547, 316] on div "Position Request Approved" at bounding box center [529, 308] width 115 height 22
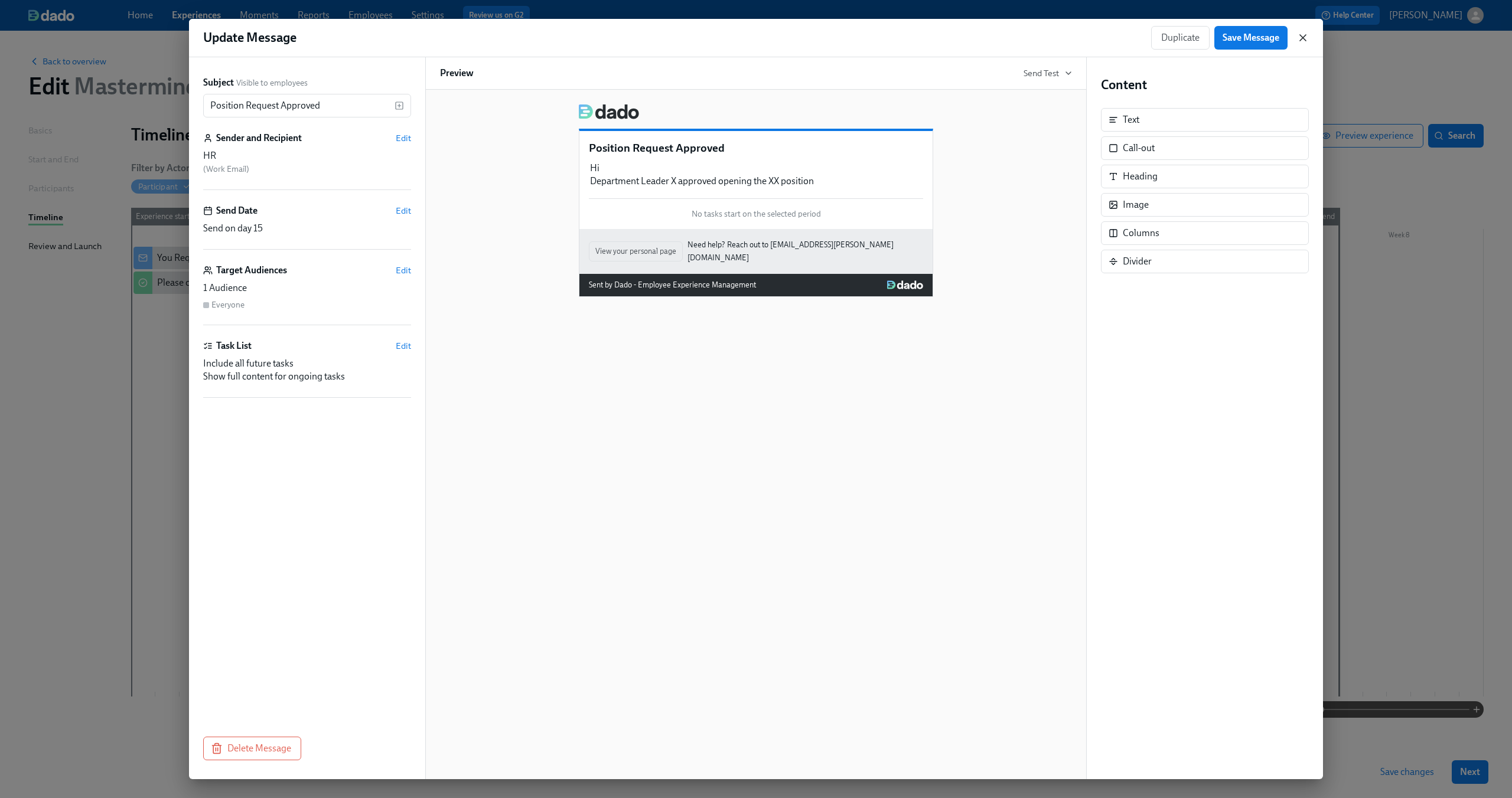
click at [1302, 41] on icon "button" at bounding box center [1303, 38] width 12 height 12
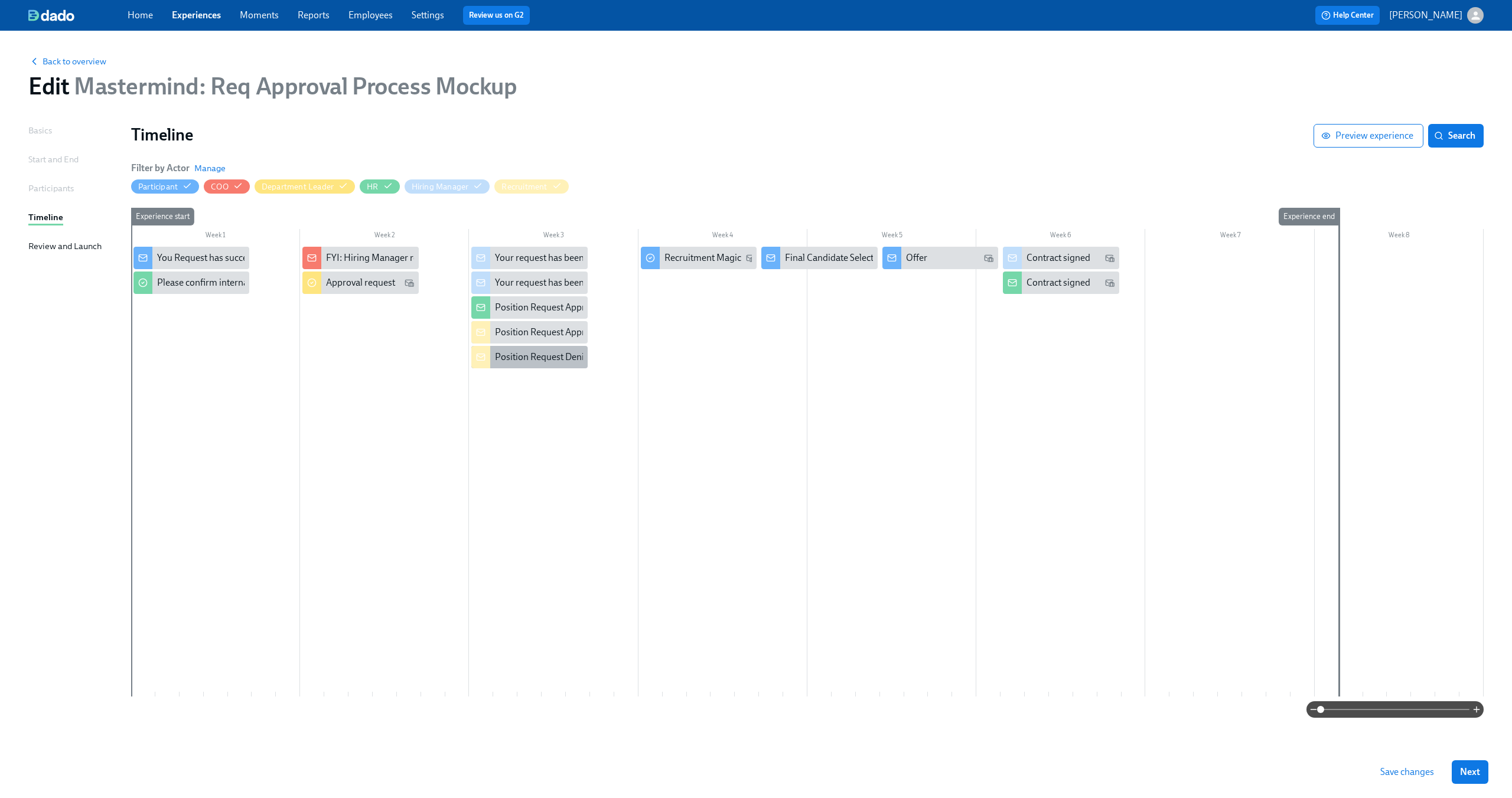
click at [552, 360] on div "Position Request Denied" at bounding box center [545, 357] width 99 height 13
click at [533, 307] on div "Position Request Approved" at bounding box center [550, 308] width 110 height 13
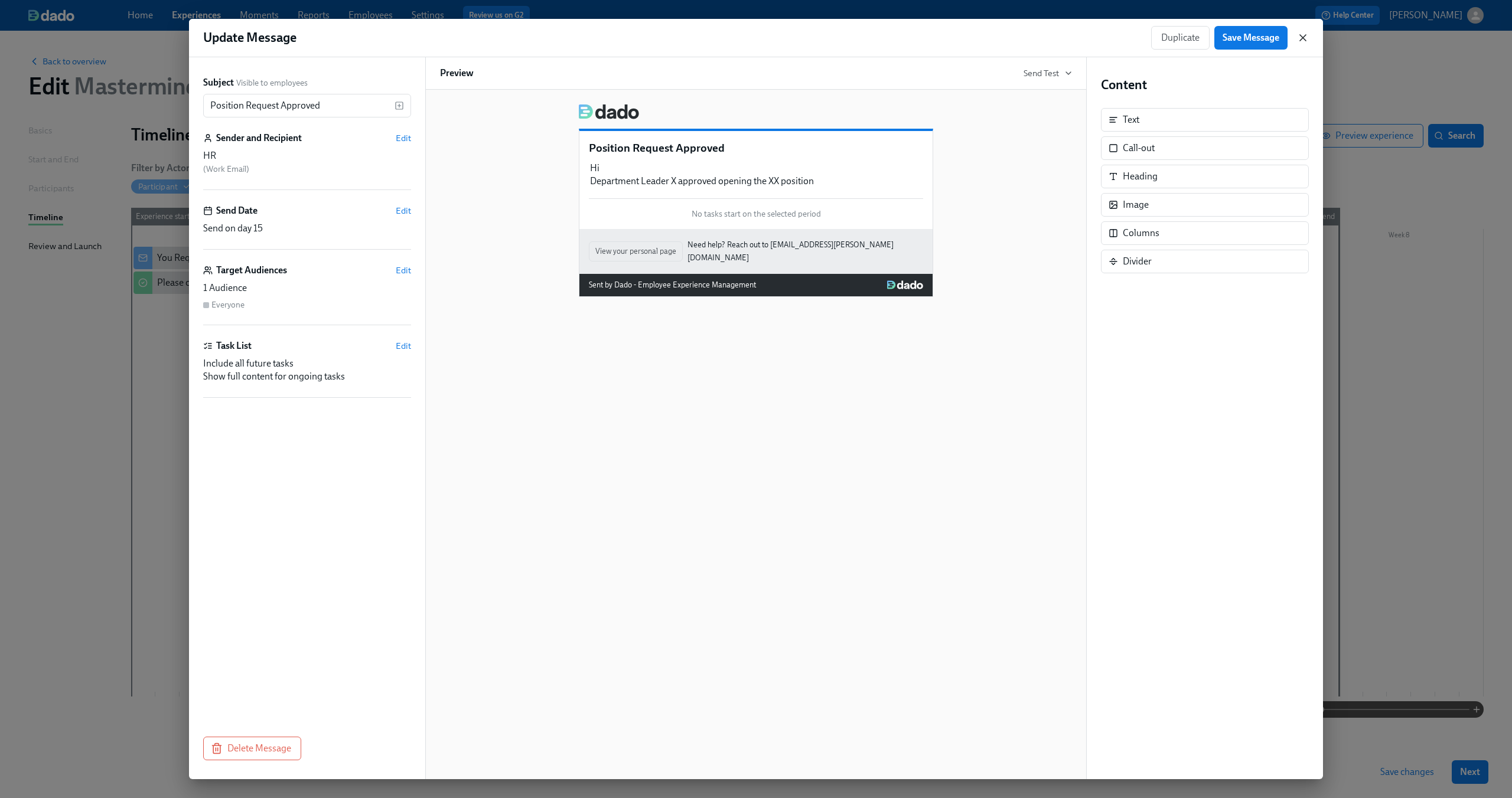
click at [1304, 38] on icon "button" at bounding box center [1303, 38] width 12 height 12
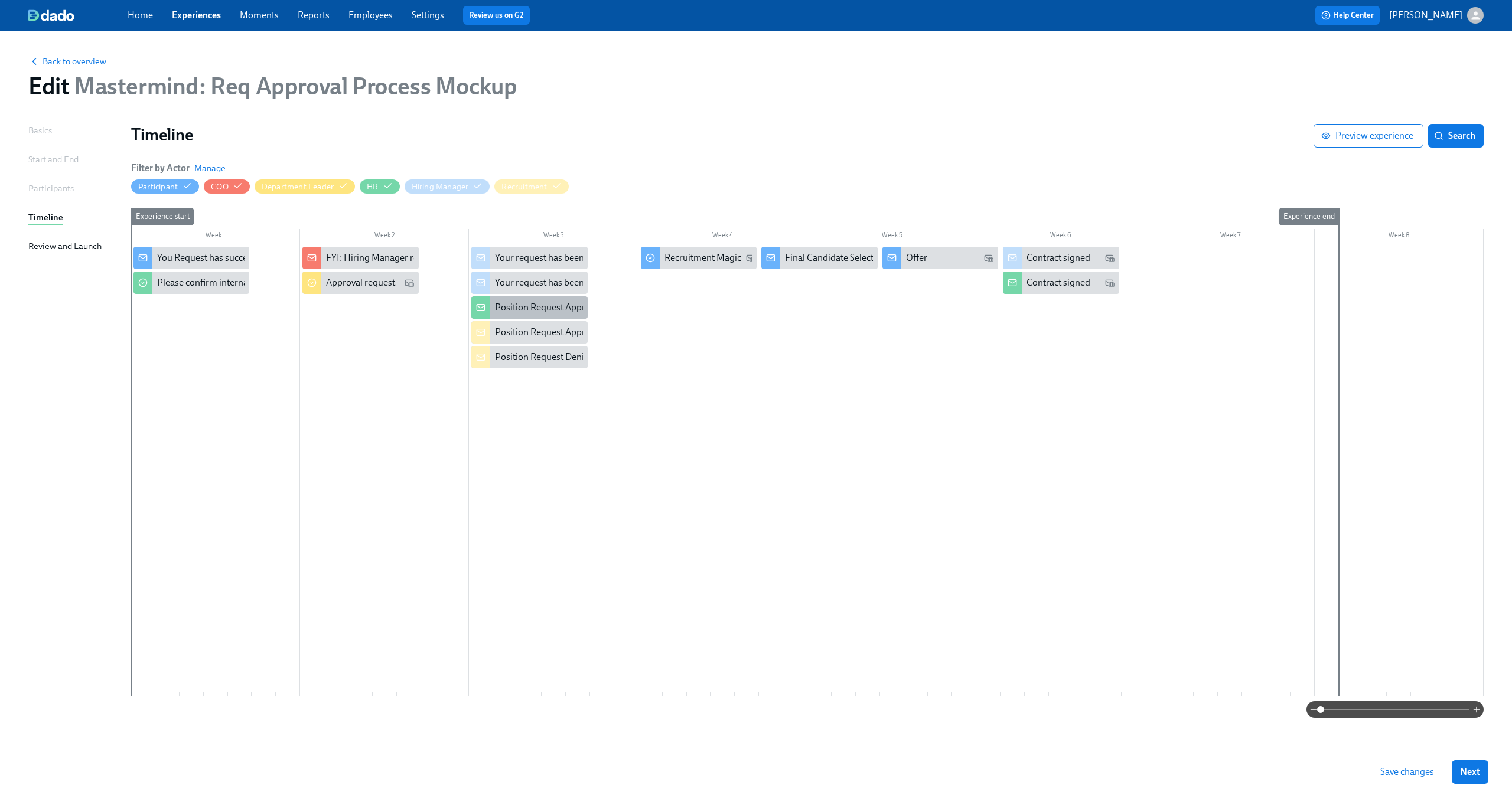
click at [529, 300] on div "Position Request Approved" at bounding box center [529, 308] width 115 height 22
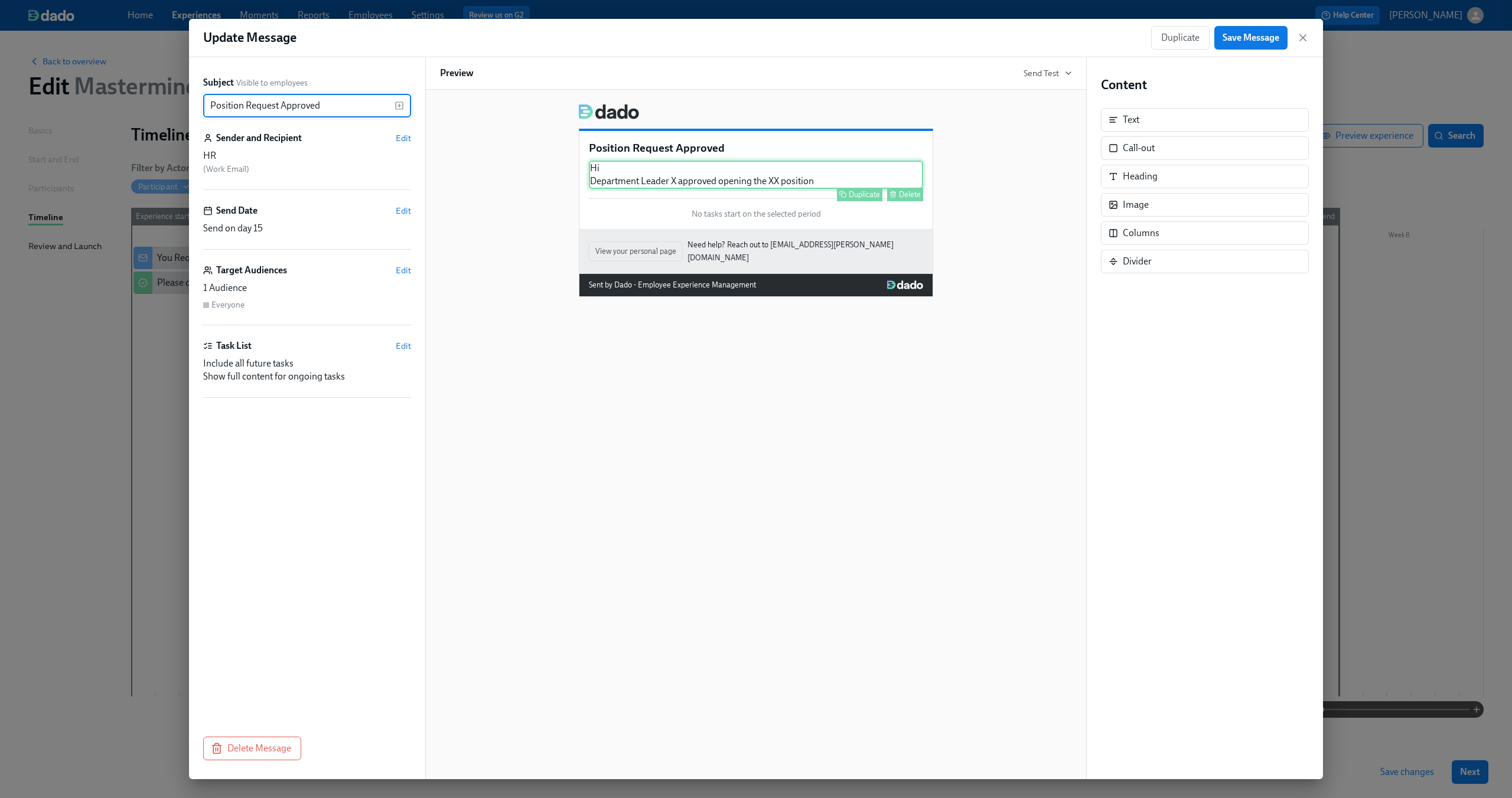
click at [640, 182] on div "Hi Department Leader X approved opening the XX position Duplicate Delete" at bounding box center [756, 175] width 334 height 28
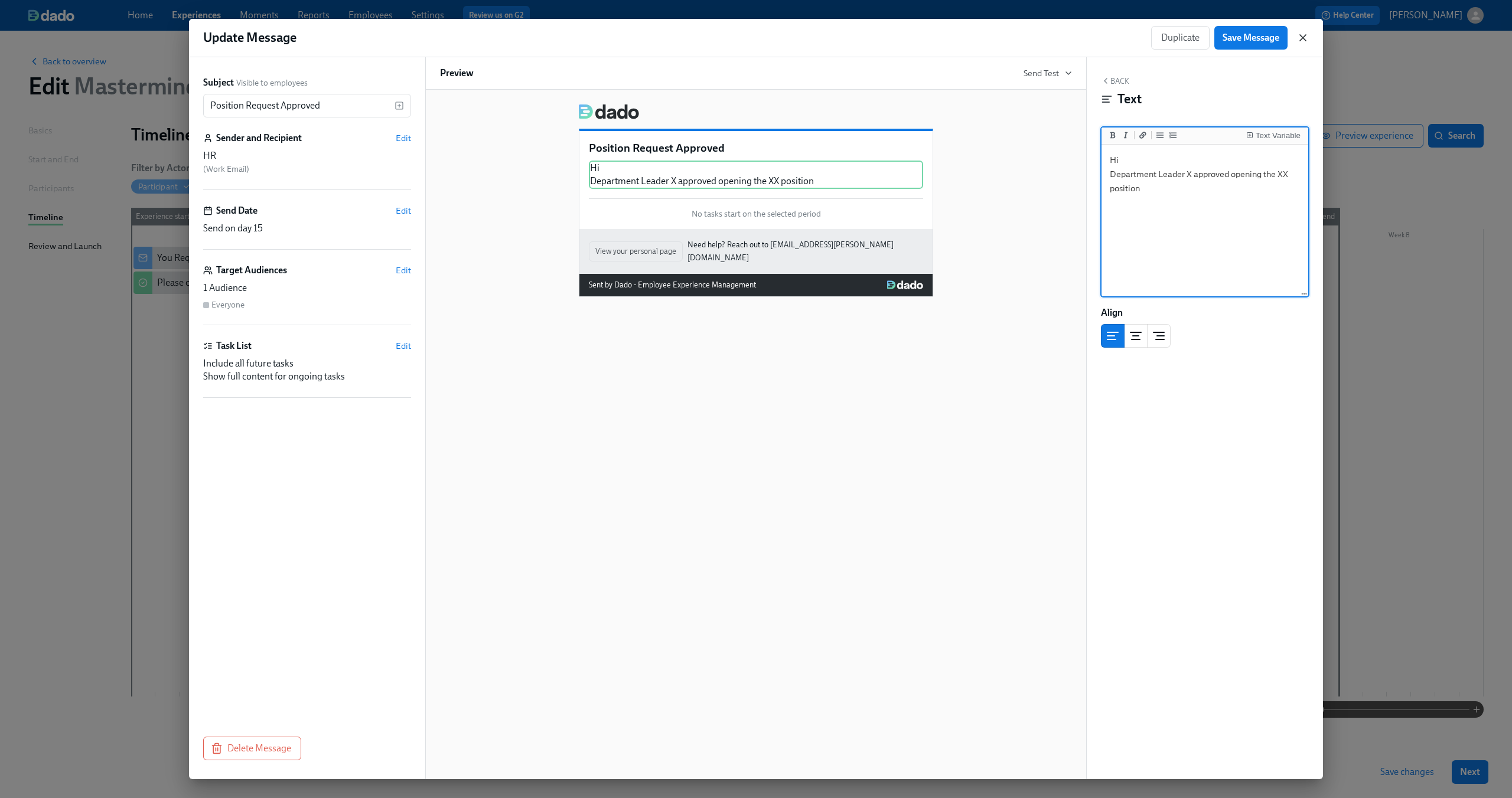
click at [1299, 38] on icon "button" at bounding box center [1303, 38] width 12 height 12
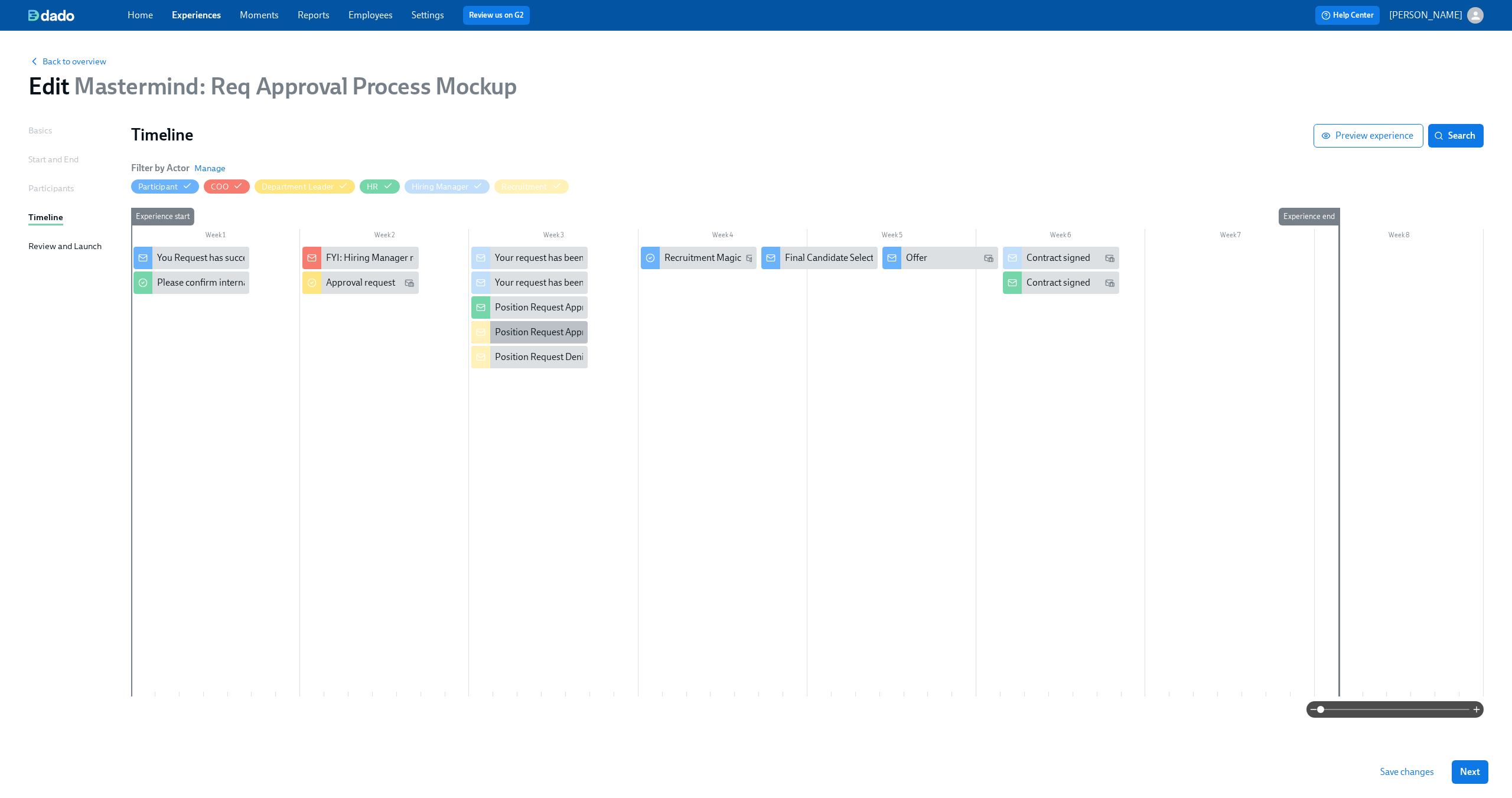
click at [529, 338] on div "Position Request Approved" at bounding box center [550, 332] width 110 height 13
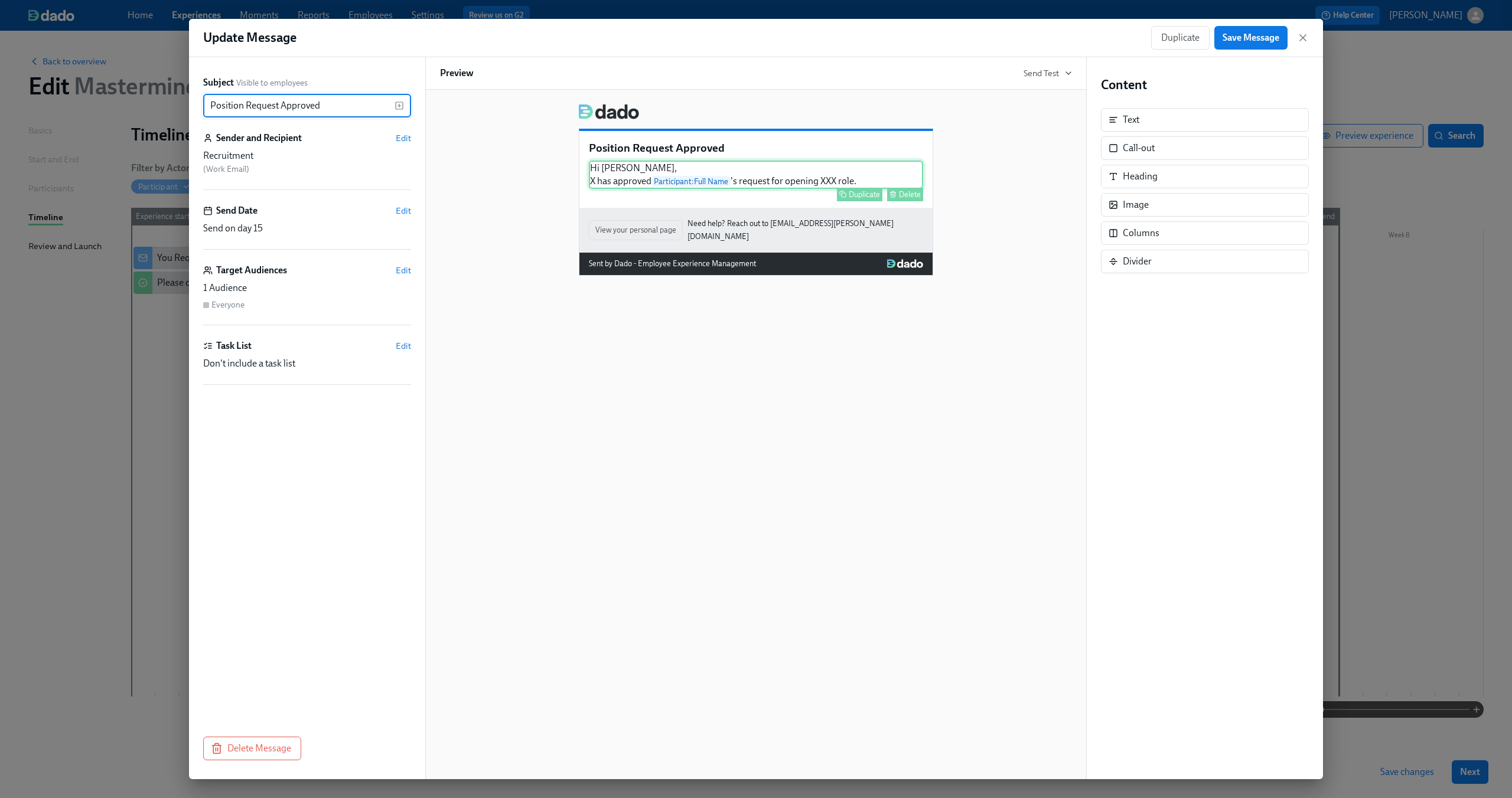
click at [619, 179] on div "Hi Andreas, X has approved Participant : Full Name 's request for opening XXX r…" at bounding box center [756, 175] width 334 height 28
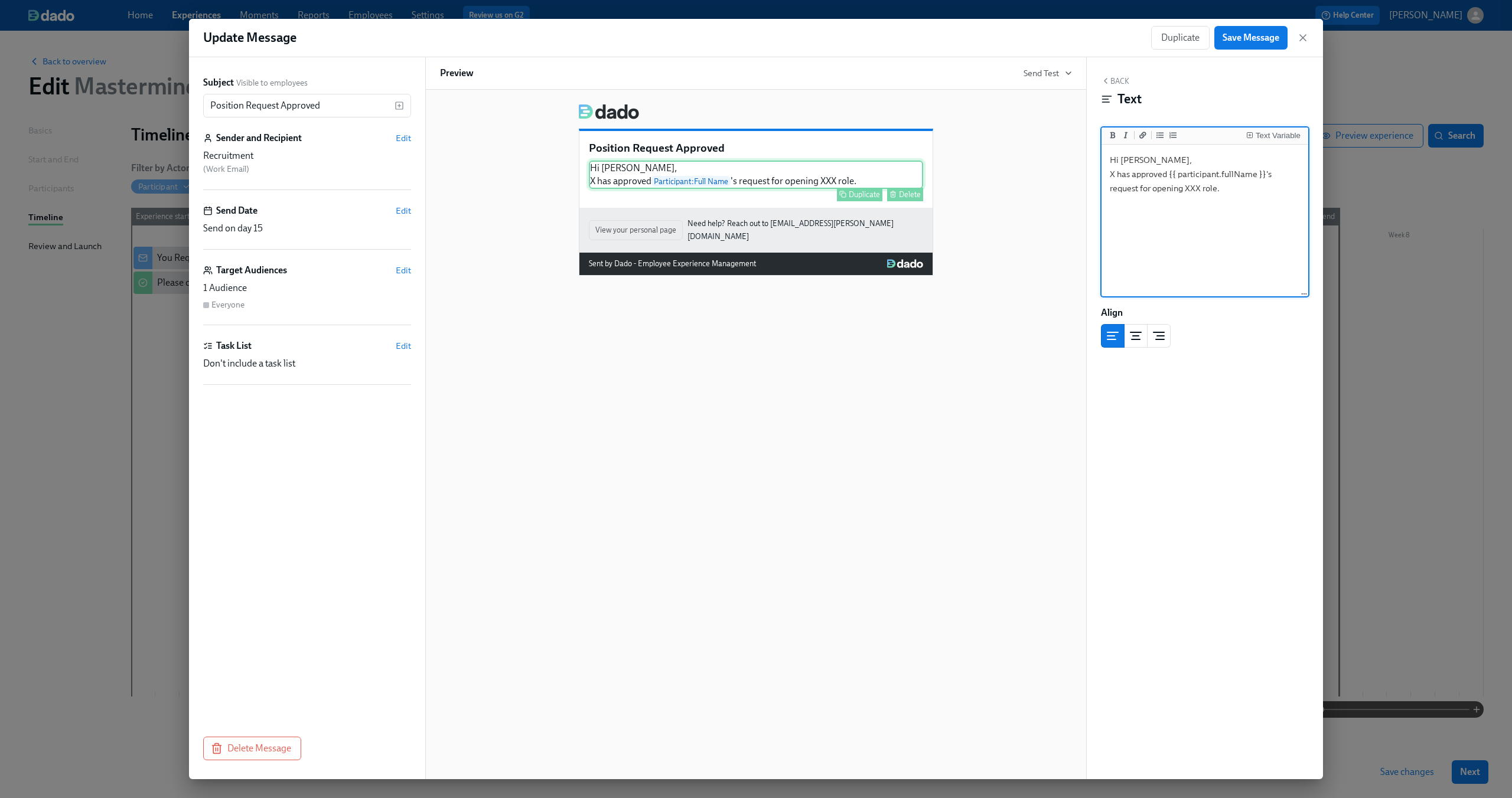
click at [820, 181] on div "Hi Andreas, X has approved Participant : Full Name 's request for opening XXX r…" at bounding box center [756, 175] width 334 height 28
drag, startPoint x: 1231, startPoint y: 189, endPoint x: 1084, endPoint y: 166, distance: 148.8
click at [1084, 166] on div "Subject Visible to employees Position Request Approved ​ Sender and Recipient E…" at bounding box center [756, 419] width 1134 height 722
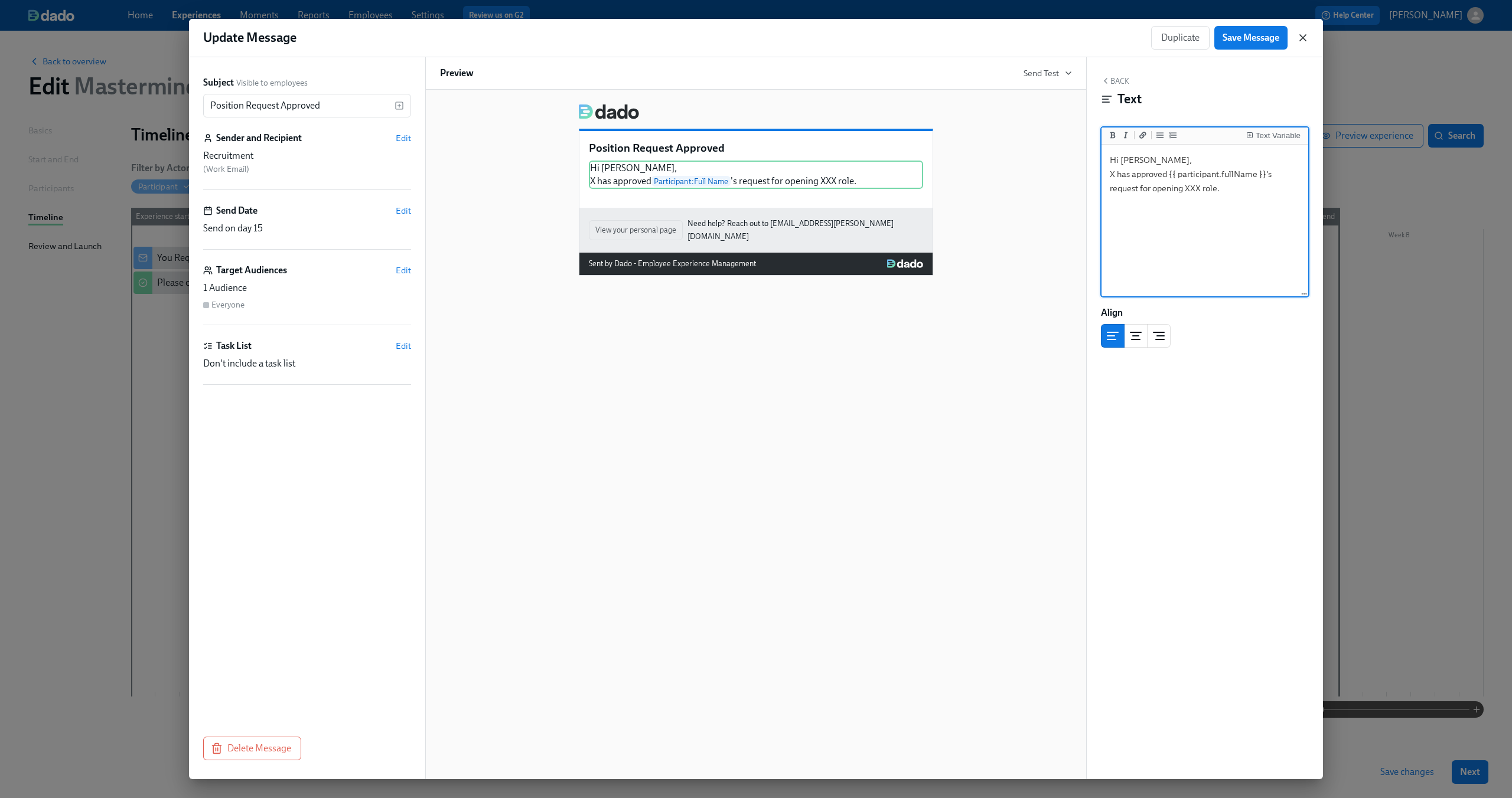
click at [1306, 37] on icon "button" at bounding box center [1303, 38] width 12 height 12
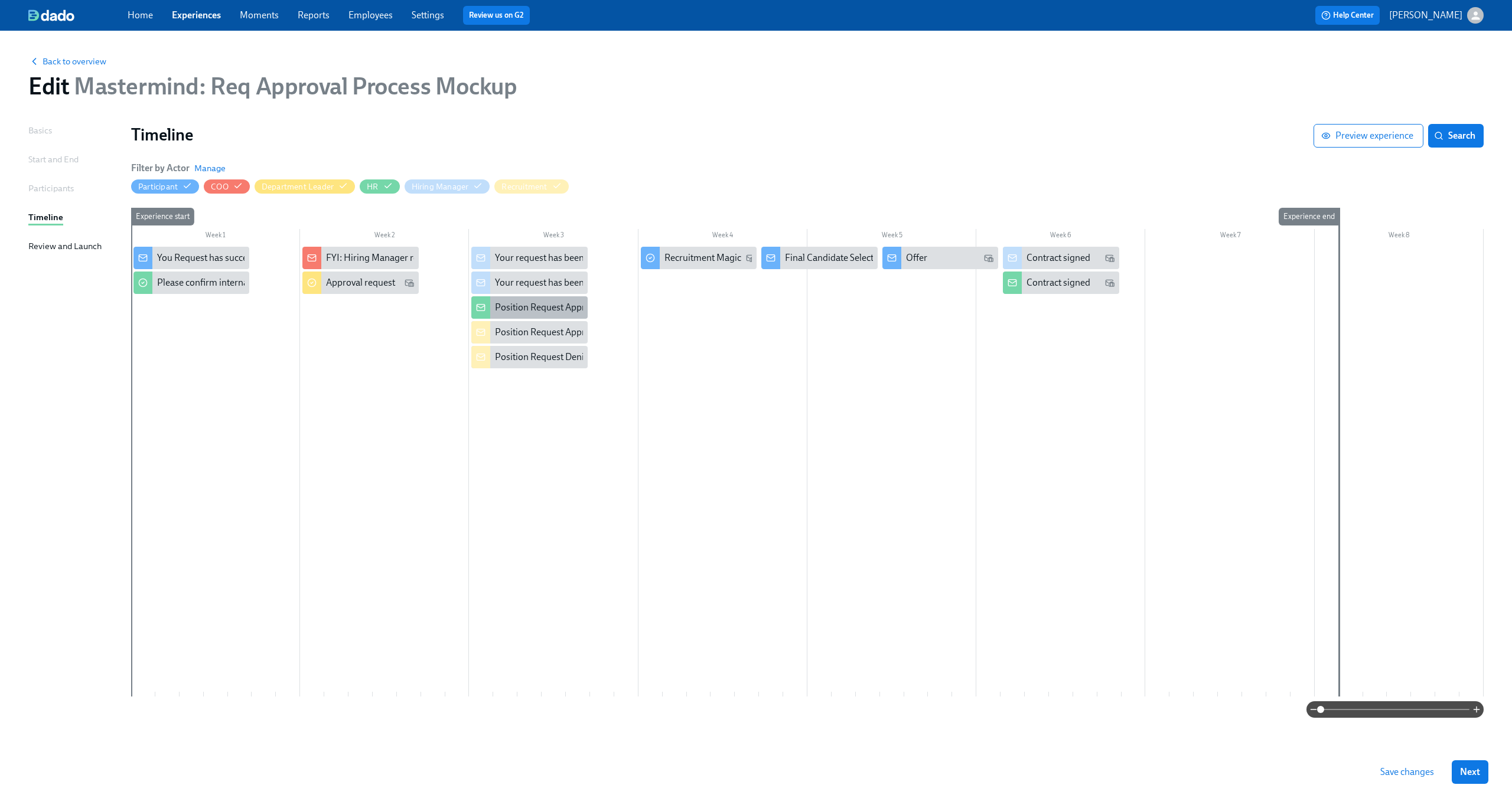
click at [540, 310] on div "Position Request Approved" at bounding box center [550, 308] width 110 height 13
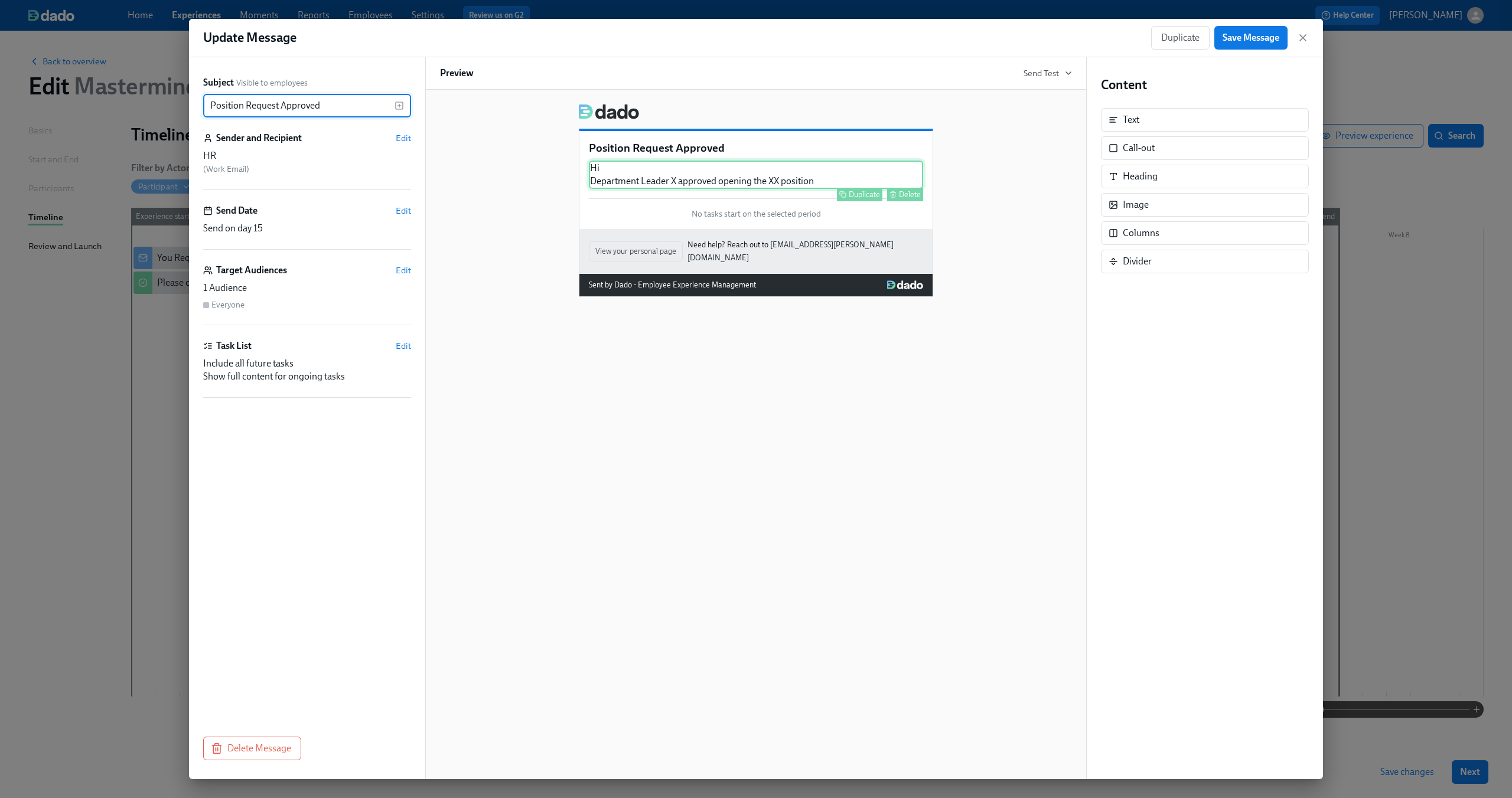
click at [850, 175] on div "Hi Department Leader X approved opening the XX position Duplicate Delete" at bounding box center [756, 175] width 334 height 28
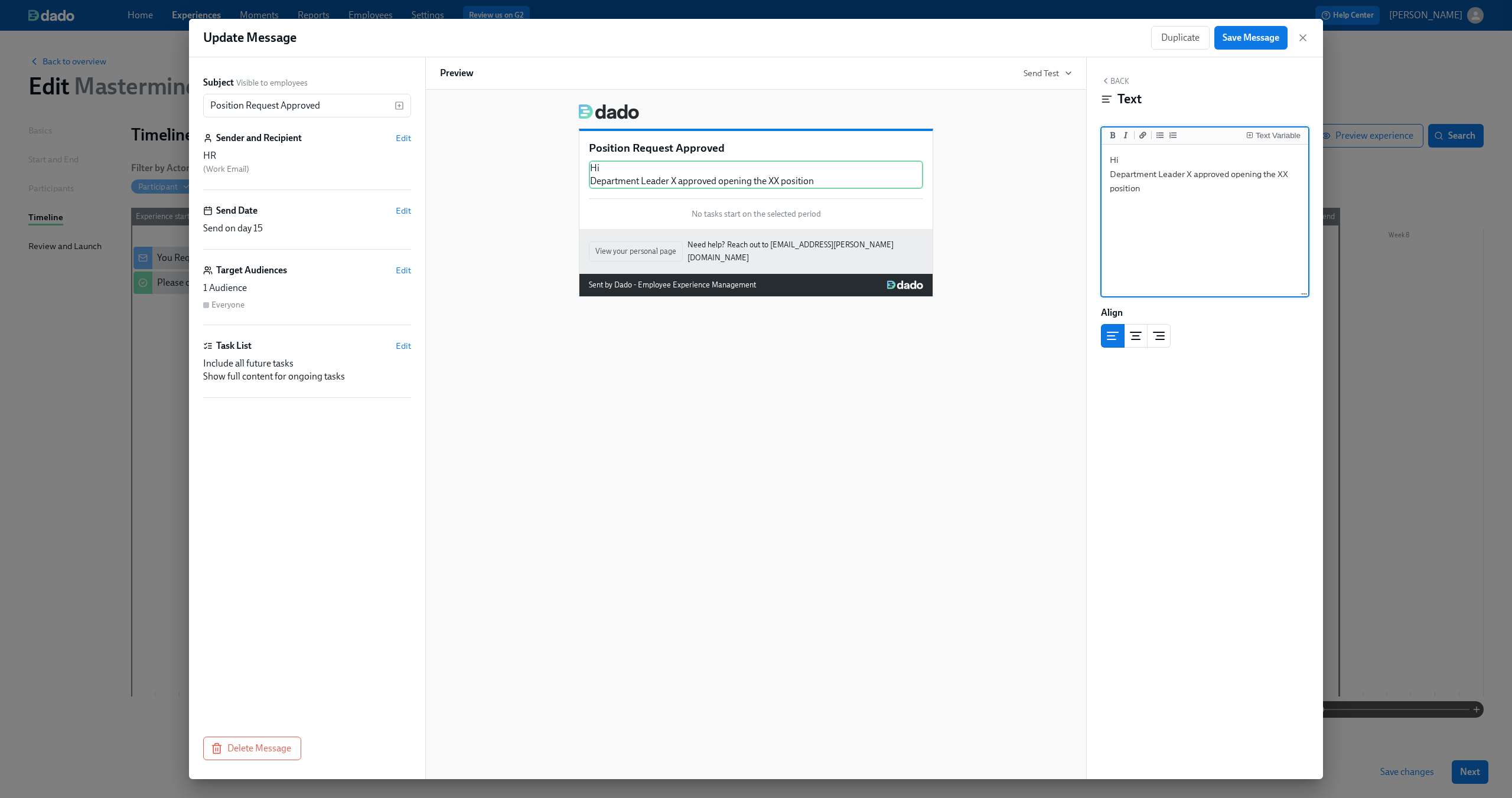
click at [1158, 198] on textarea "Hi Department Leader X approved opening the XX position" at bounding box center [1205, 221] width 202 height 148
drag, startPoint x: 1159, startPoint y: 191, endPoint x: 1080, endPoint y: 137, distance: 95.7
click at [1081, 138] on div "Subject Visible to employees Position Request Approved ​ Sender and Recipient E…" at bounding box center [756, 419] width 1134 height 722
click at [1123, 154] on textarea "Hi Andreas, X has approved {{ participant.fullName }}'s request for opening XXX…" at bounding box center [1205, 221] width 202 height 148
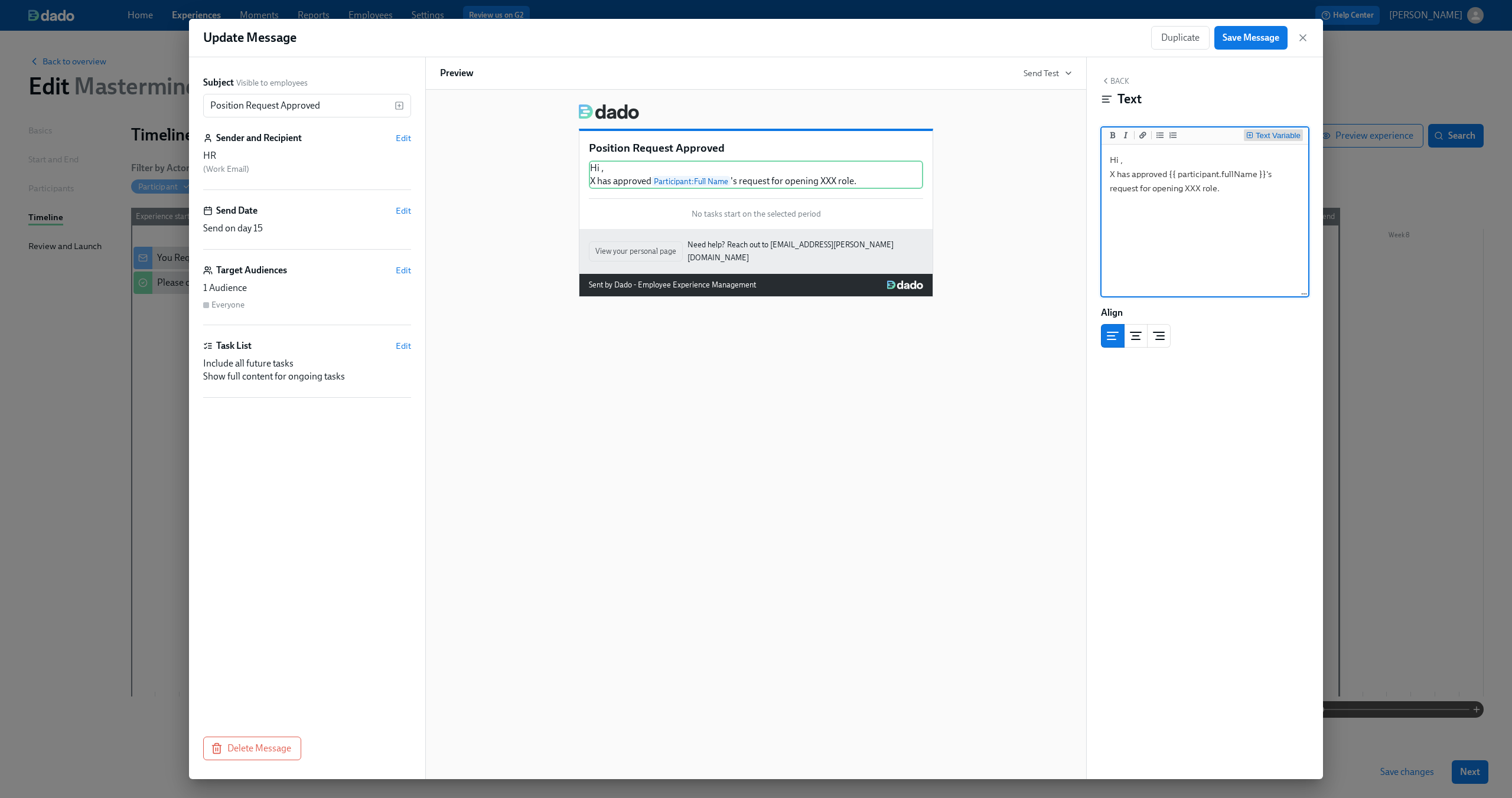
click at [1269, 134] on div "Text Variable" at bounding box center [1278, 136] width 45 height 8
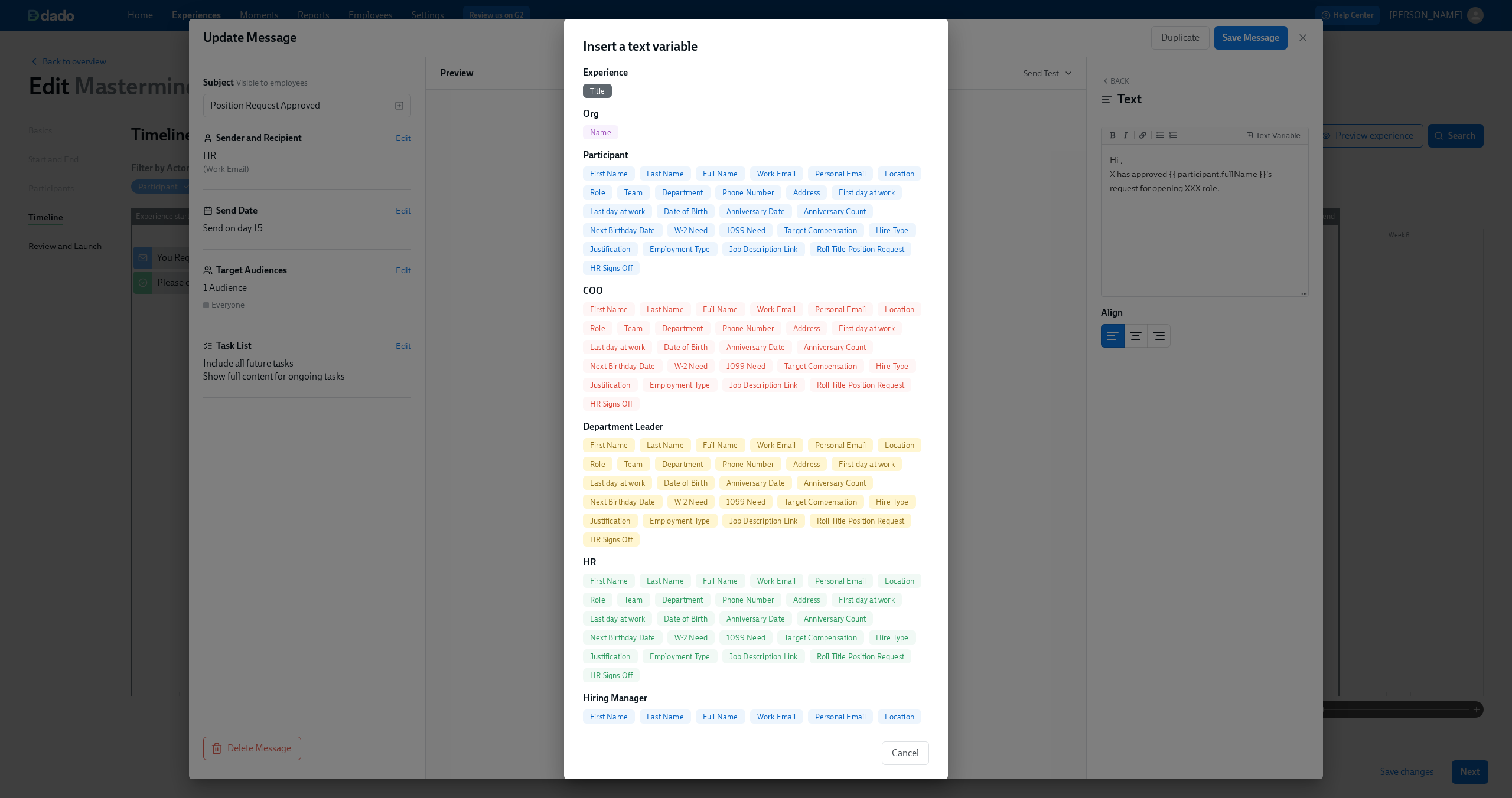
scroll to position [59, 0]
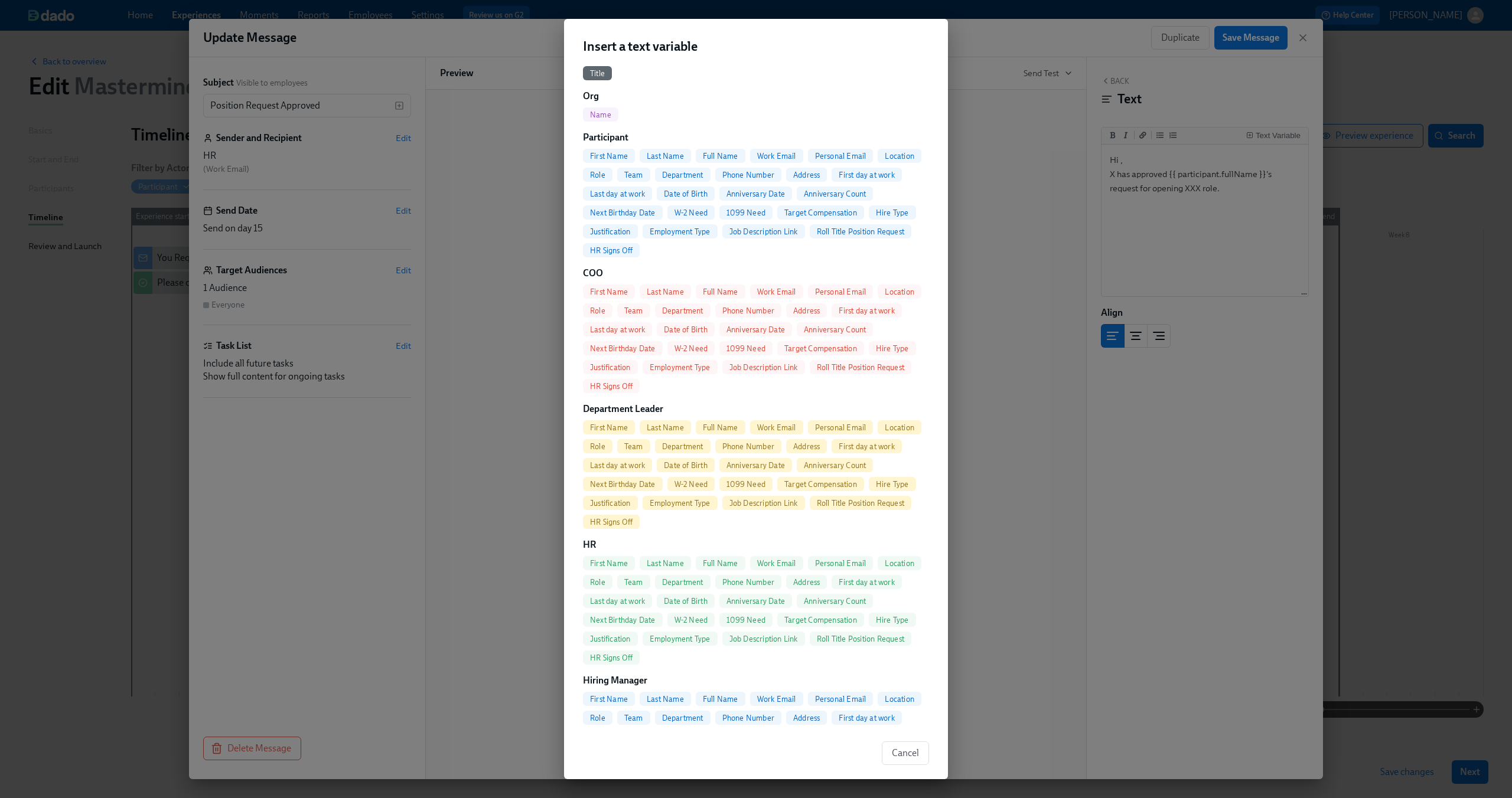
click at [615, 562] on span "First Name" at bounding box center [609, 563] width 52 height 9
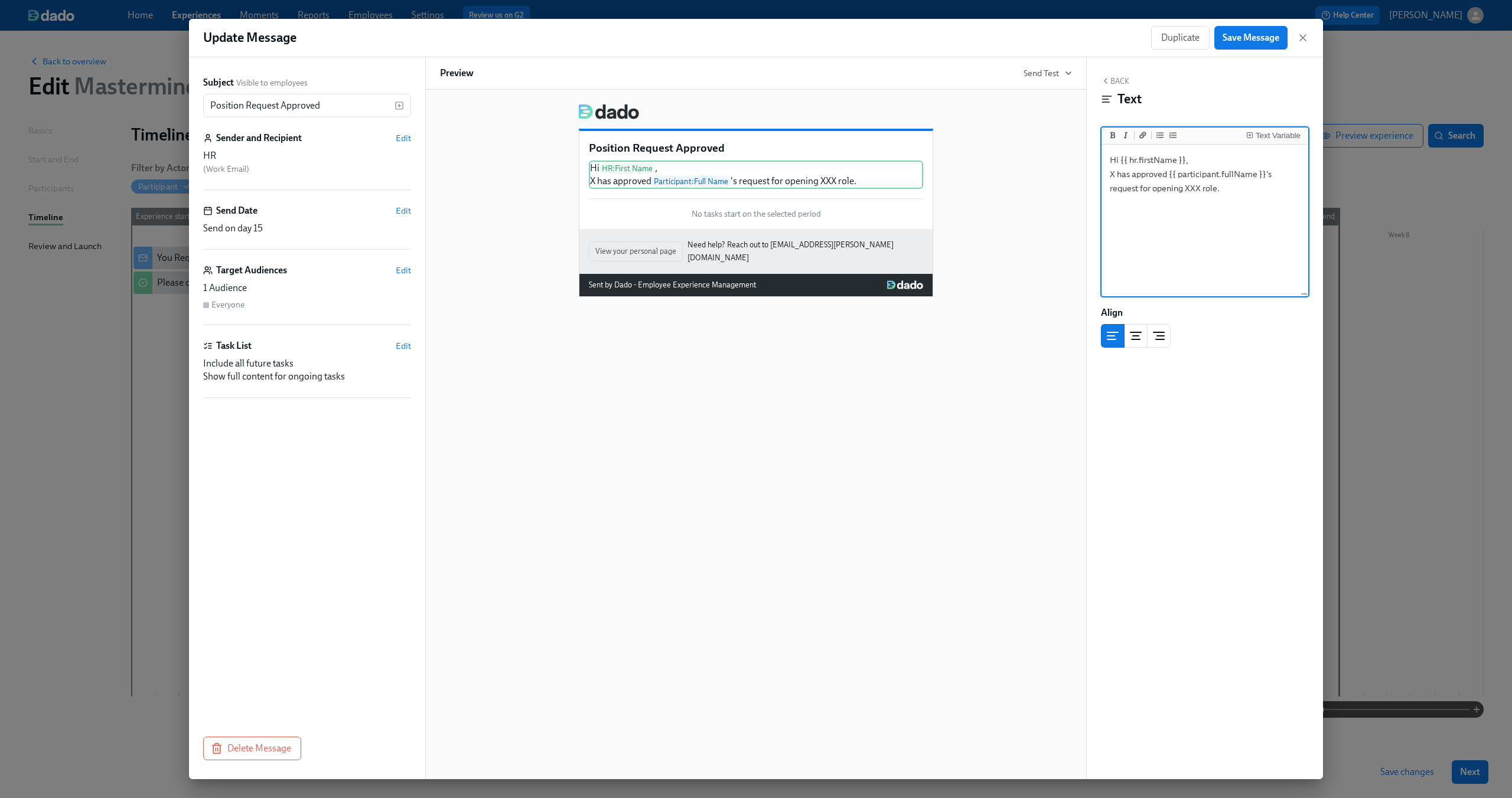
click at [1151, 201] on textarea "Hi {{ hr.firstName }}, X has approved {{ participant.fullName }}'s request for …" at bounding box center [1205, 221] width 202 height 148
click at [1247, 185] on textarea "Hi {{ hr.firstName }}, X has approved {{ participant.fullName }}'s request for …" at bounding box center [1205, 221] width 202 height 148
type textarea "Hi {{ hr.firstName }}, X has approved {{ participant.fullName }}'s request for …"
click at [1254, 49] on button "Save Message" at bounding box center [1251, 38] width 73 height 24
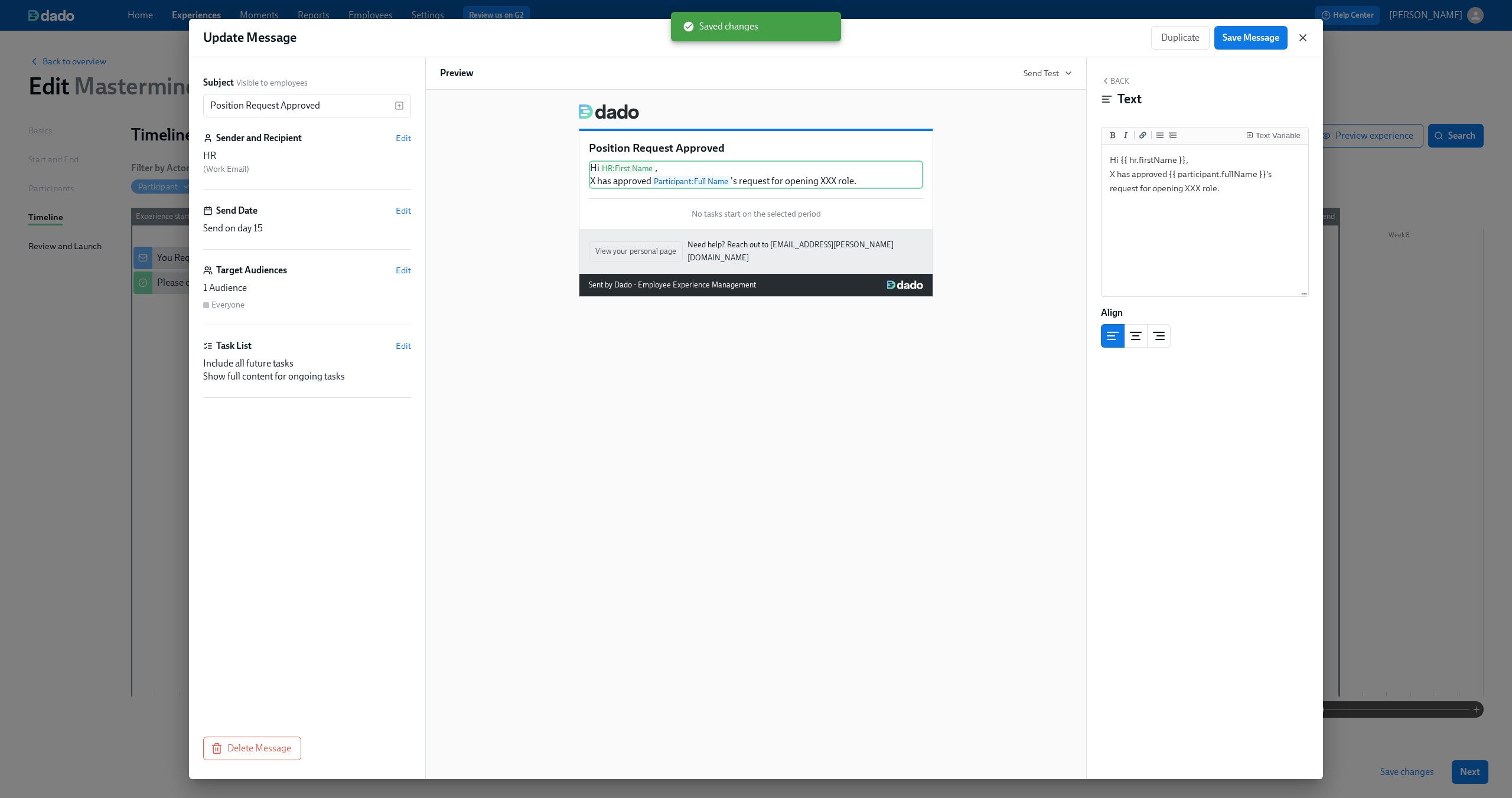
click at [1299, 39] on icon "button" at bounding box center [1303, 38] width 12 height 12
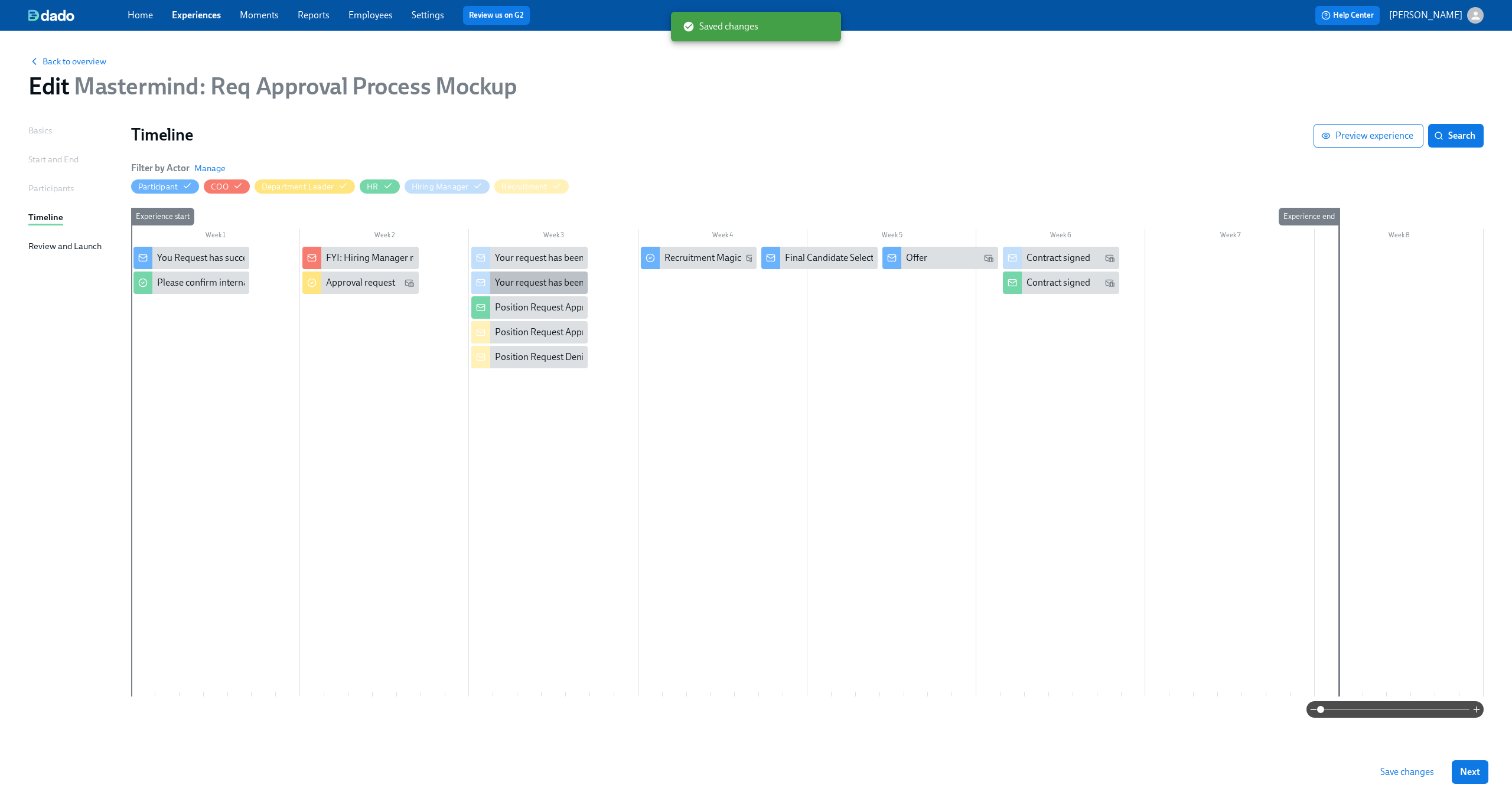
click at [537, 290] on div "Your request has been approved" at bounding box center [529, 283] width 115 height 22
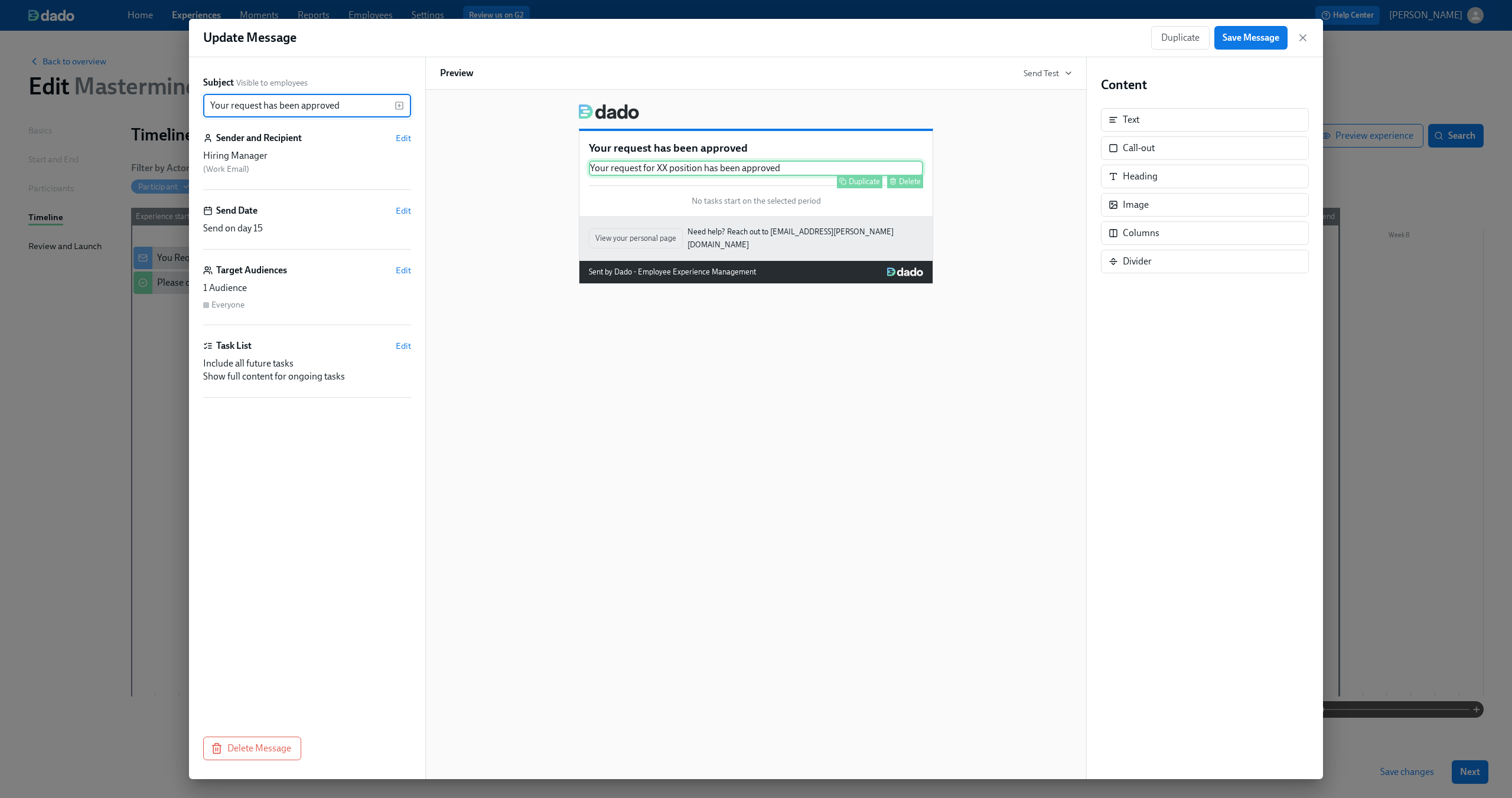
click at [683, 177] on div "Duplicate Delete" at bounding box center [757, 181] width 332 height 14
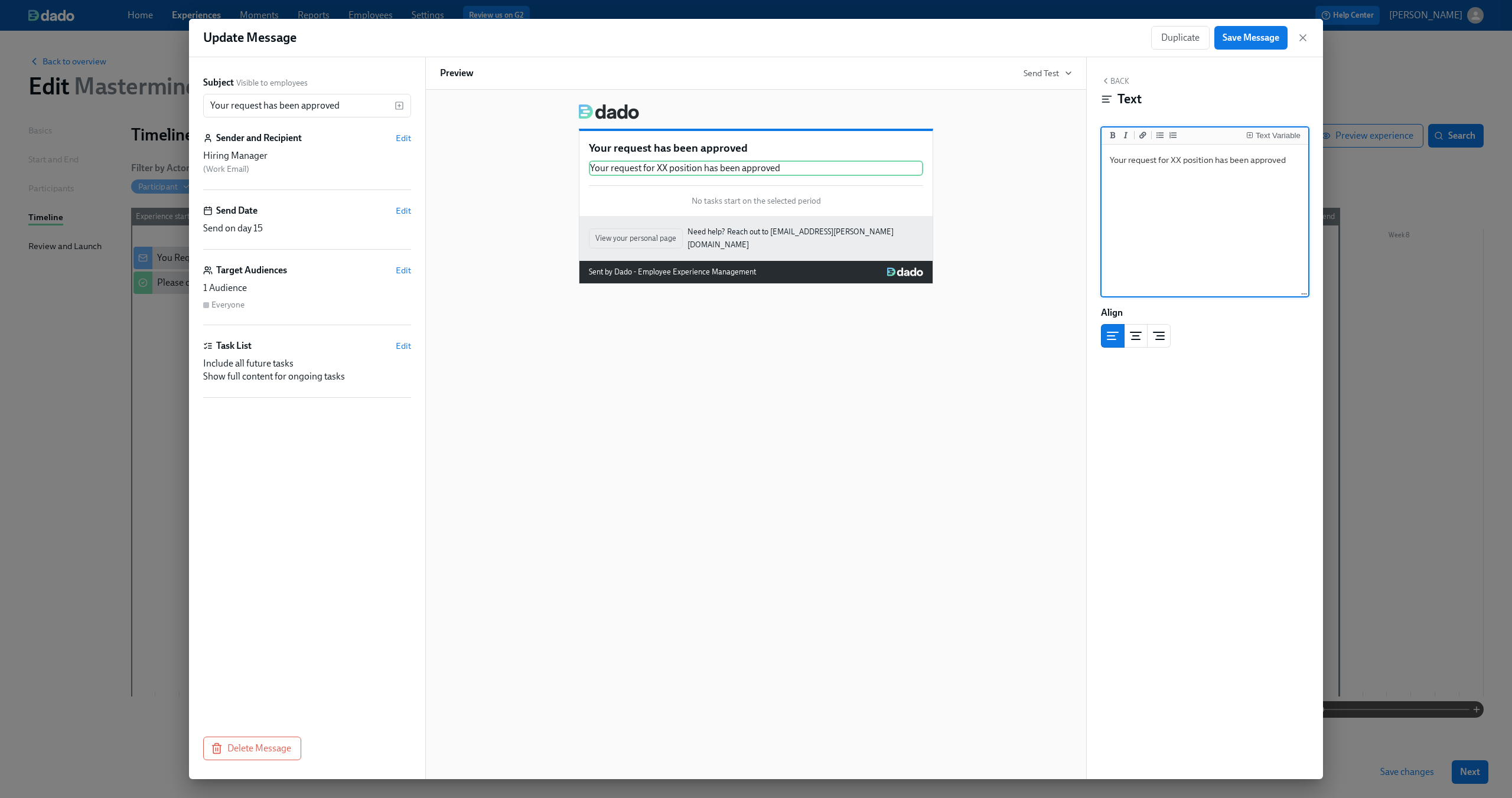
click at [1141, 156] on textarea "Your request for XX position has been approved" at bounding box center [1205, 221] width 202 height 148
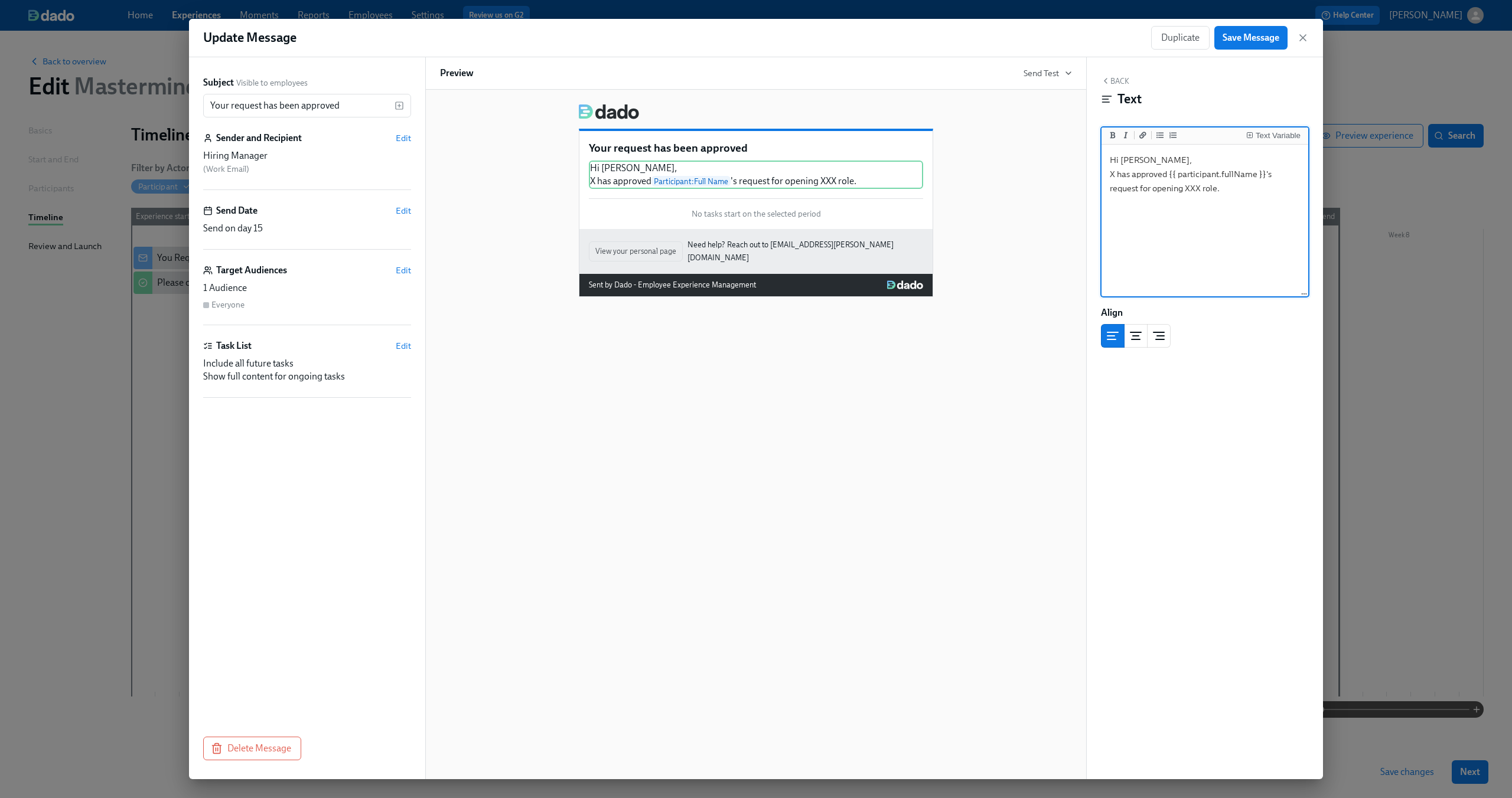
click at [1135, 165] on textarea "Hi Andreas, X has approved {{ participant.fullName }}'s request for opening XXX…" at bounding box center [1205, 221] width 202 height 148
click at [1276, 131] on button "Text Variable" at bounding box center [1273, 135] width 59 height 12
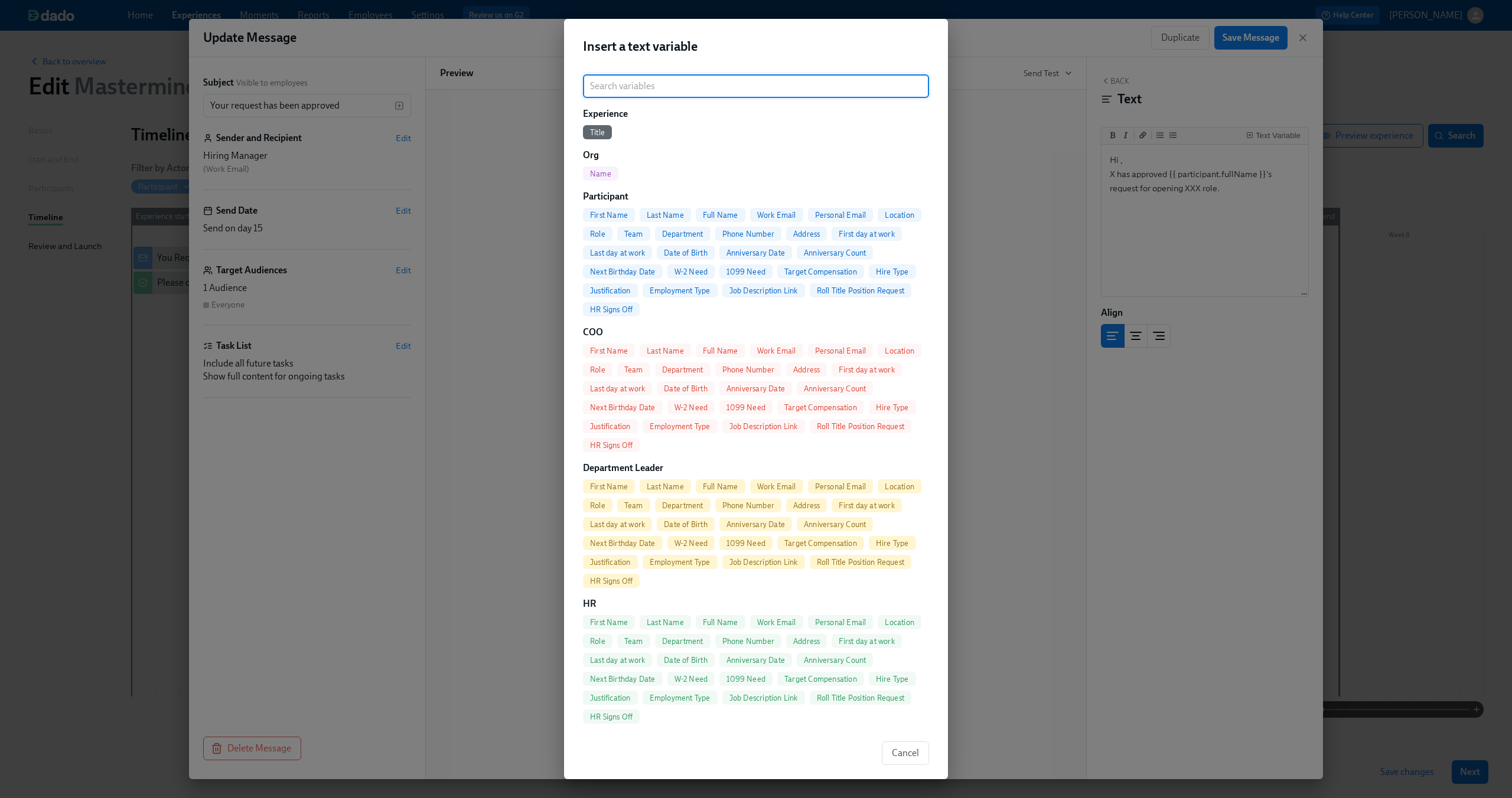
click at [709, 211] on span "Full Name" at bounding box center [721, 215] width 50 height 9
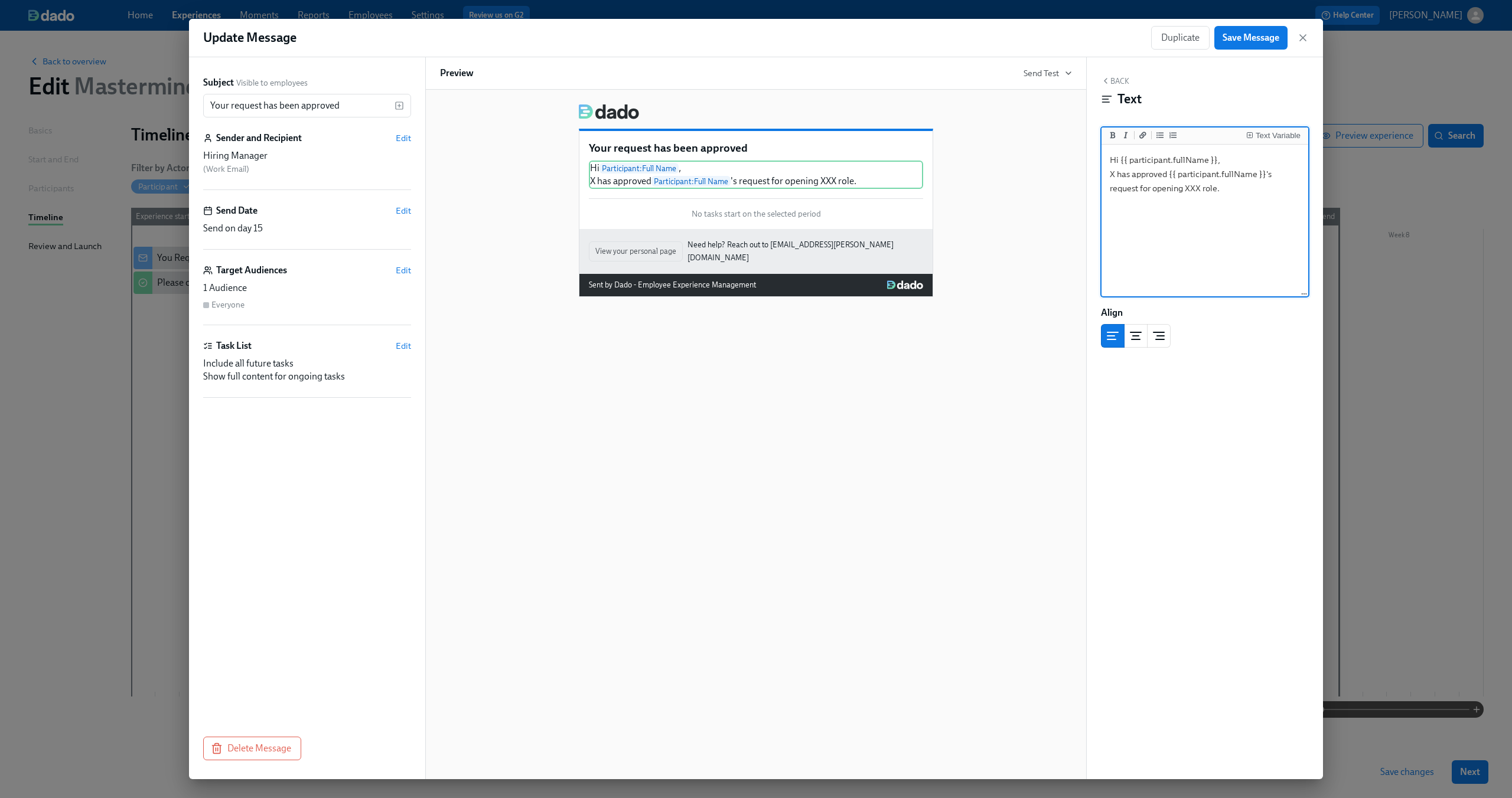
drag, startPoint x: 1168, startPoint y: 175, endPoint x: 1276, endPoint y: 170, distance: 108.1
click at [1276, 170] on textarea "Hi {{ participant.fullName }}, X has approved {{ participant.fullName }}'s requ…" at bounding box center [1205, 221] width 202 height 148
type textarea "Hi {{ participant.fullName }}, X has approved your request for opening XXX role."
click at [1260, 38] on span "Save Message" at bounding box center [1251, 38] width 57 height 12
drag, startPoint x: 1300, startPoint y: 175, endPoint x: 1096, endPoint y: 158, distance: 204.7
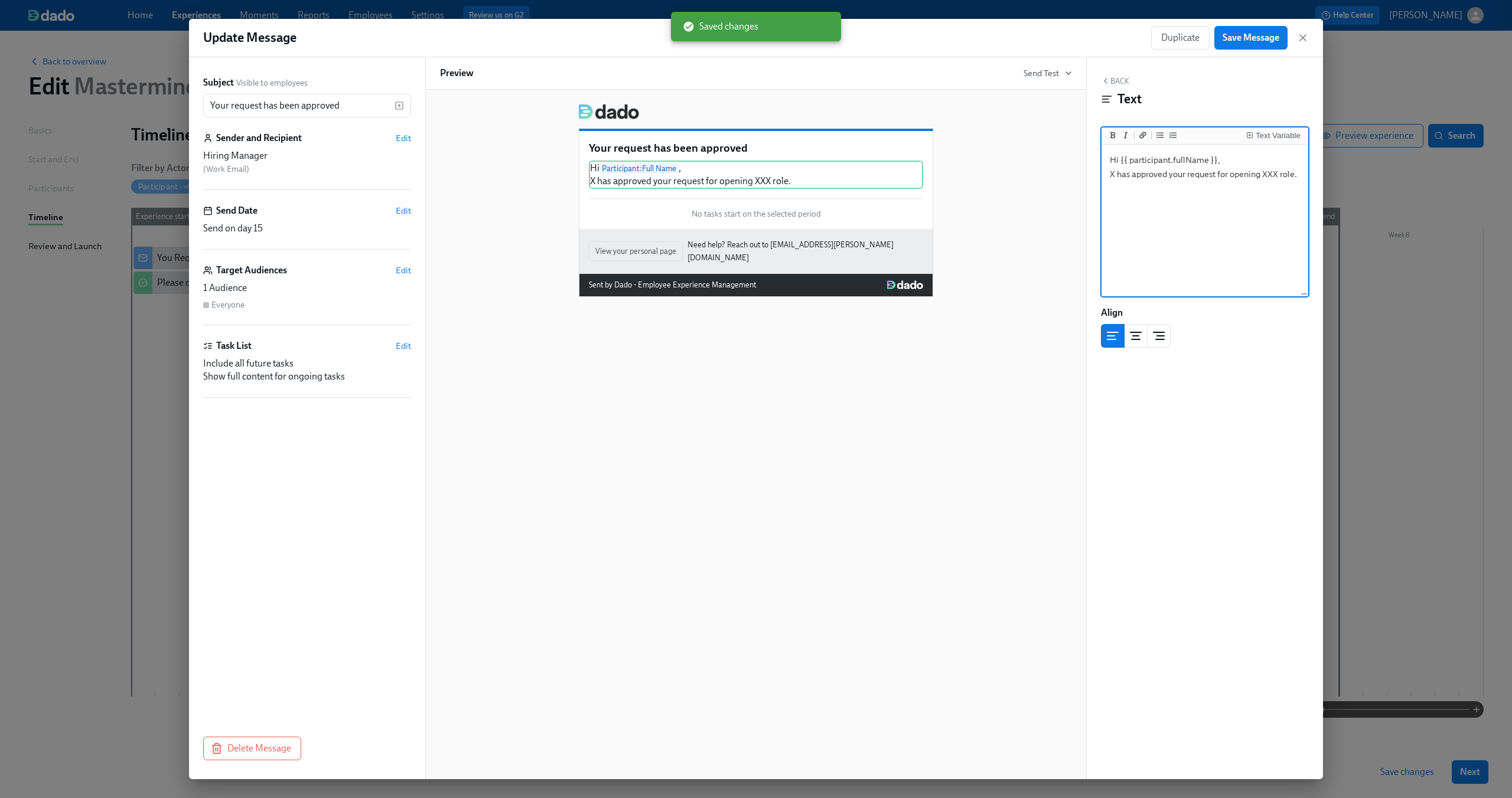
click at [1096, 158] on div "Back Text Text Variable Hi {{ participant.fullName }}, X has approved your requ…" at bounding box center [1205, 419] width 236 height 722
click at [1304, 36] on icon "button" at bounding box center [1303, 38] width 6 height 6
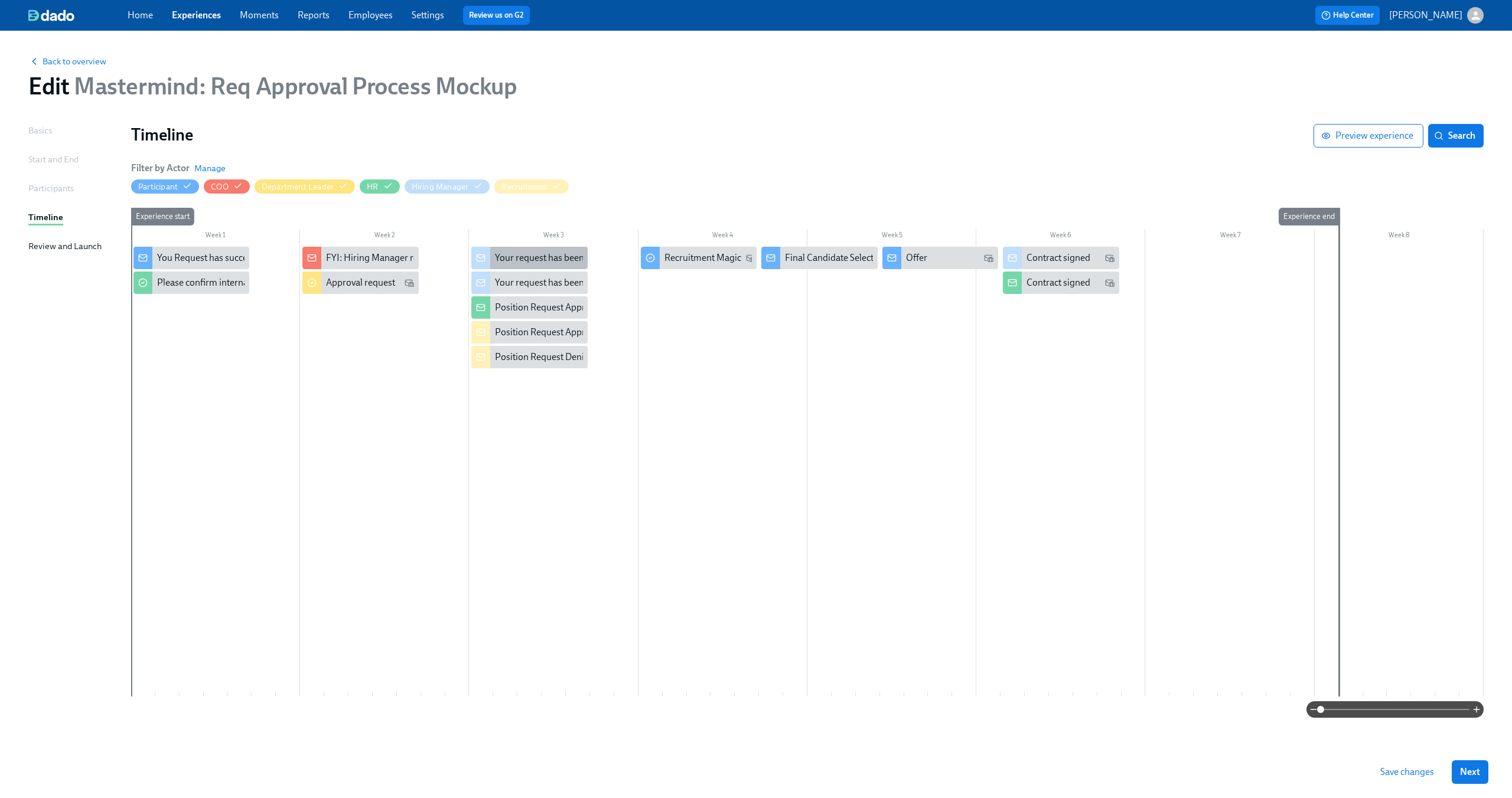
click at [553, 256] on div "Your request has been denied" at bounding box center [554, 258] width 118 height 13
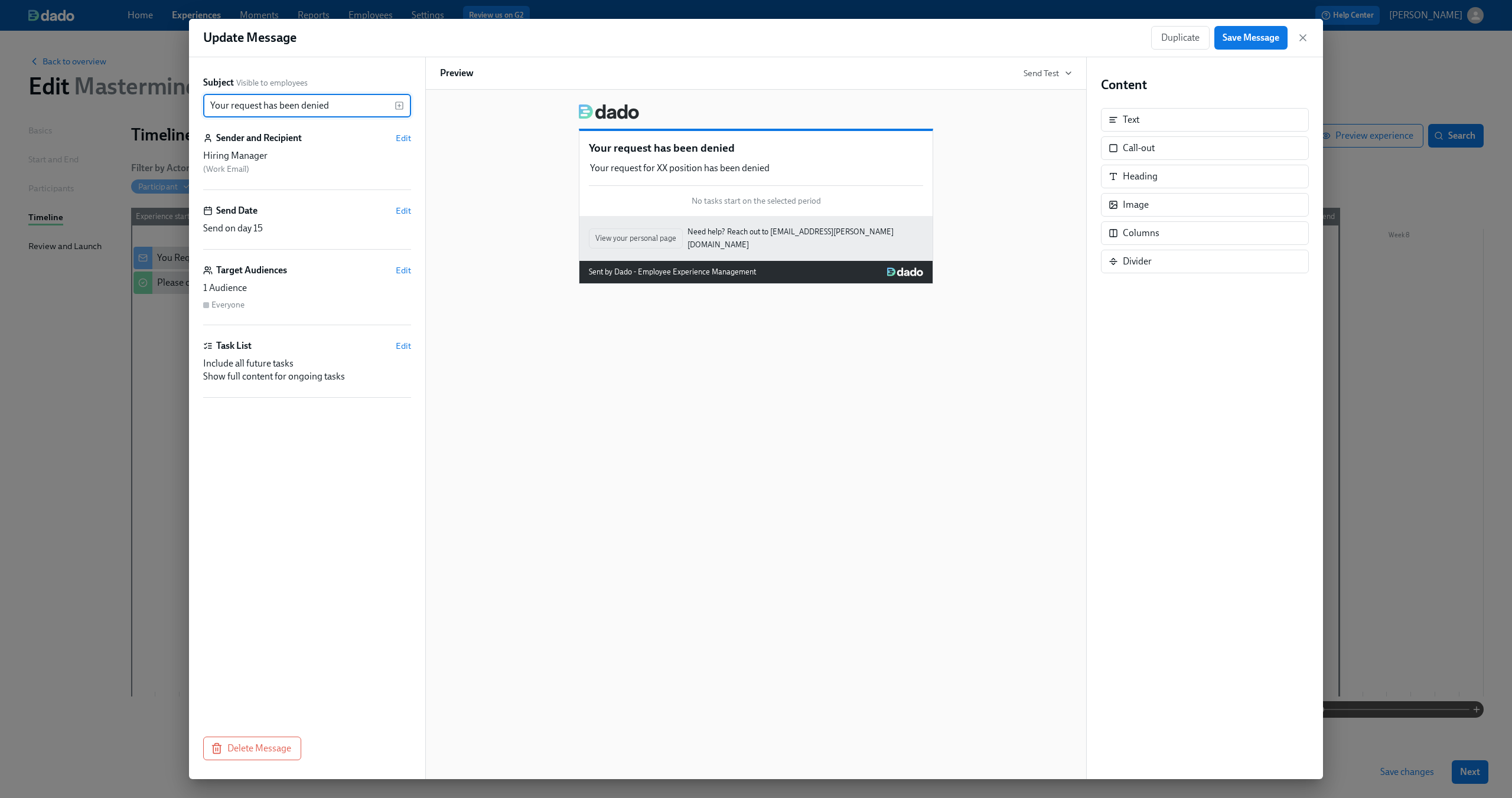
click at [800, 153] on p "Your request has been denied" at bounding box center [756, 148] width 334 height 15
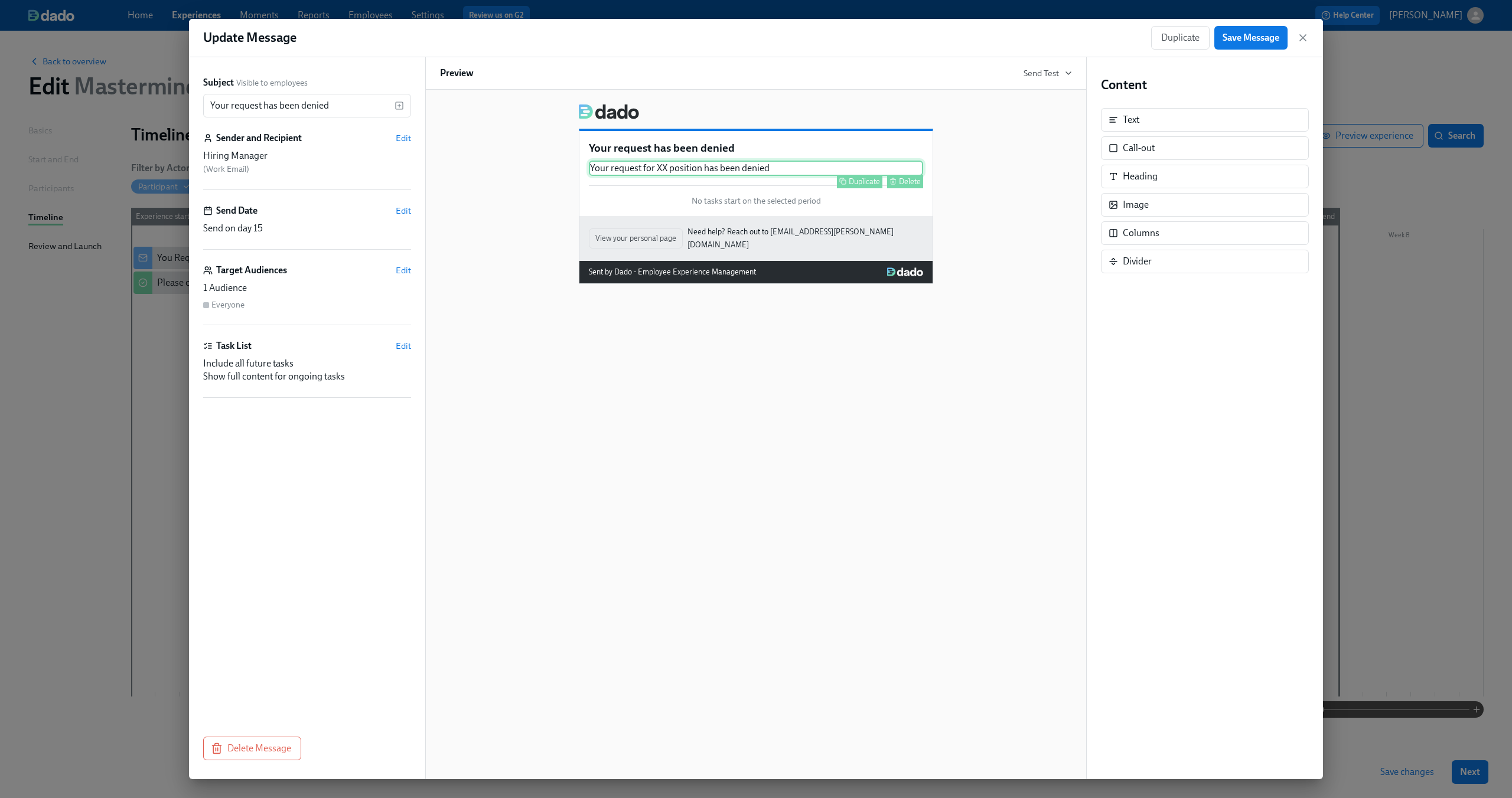
click at [792, 166] on div "Your request for XX position has been denied Duplicate Delete" at bounding box center [756, 168] width 334 height 15
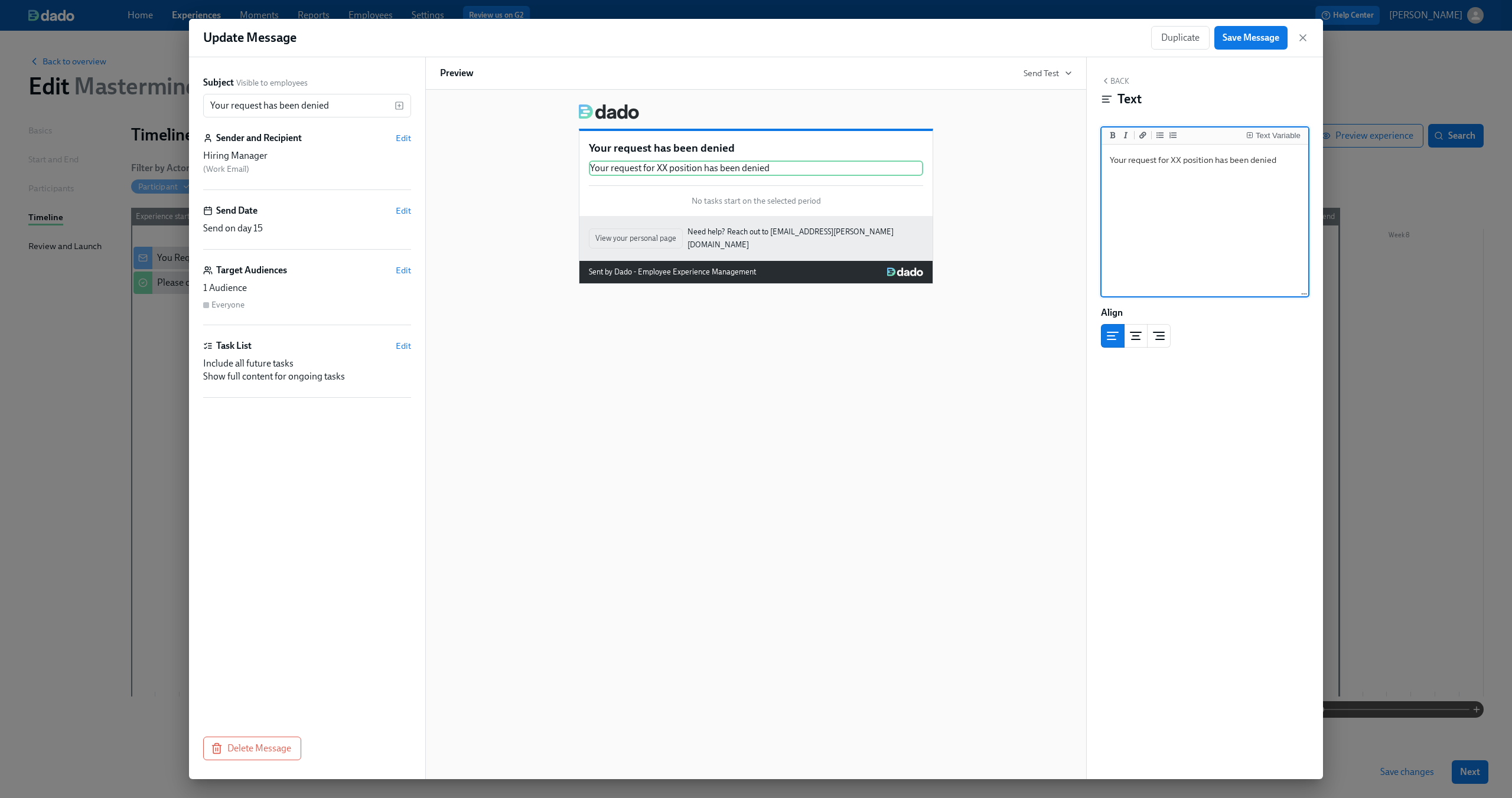
drag, startPoint x: 1297, startPoint y: 159, endPoint x: 1028, endPoint y: 153, distance: 269.1
click at [1028, 153] on div "Subject Visible to employees Your request has been denied ​ Sender and Recipien…" at bounding box center [756, 419] width 1134 height 722
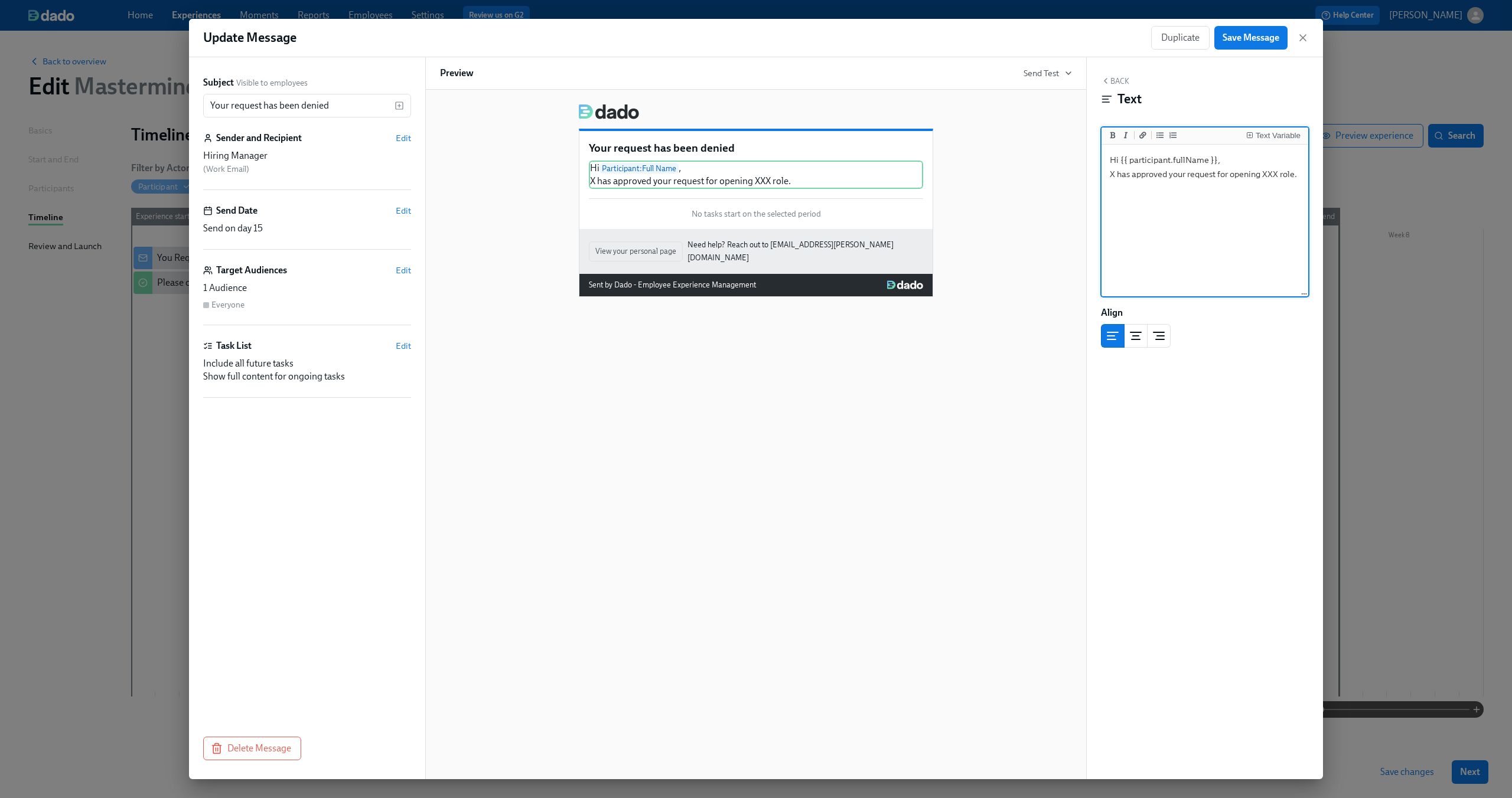
type textarea "Hi {{ participant.fullName }}, X has approved your request for opening XXX role."
click at [1049, 169] on div "Your request has been denied Hi Participant : Full Name , X has approved your r…" at bounding box center [756, 196] width 632 height 202
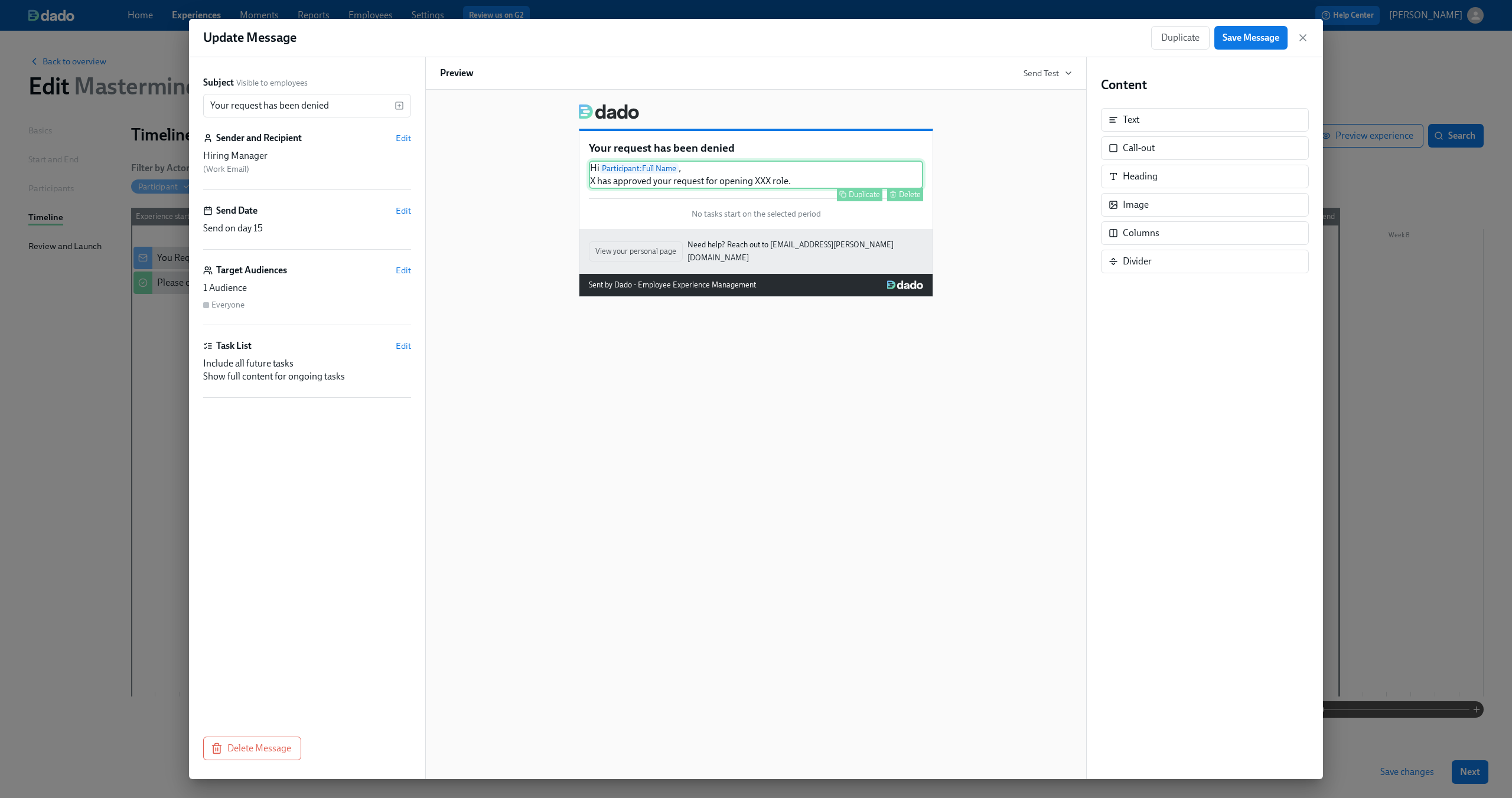
click at [898, 165] on div "Hi Participant : Full Name , X has approved your request for opening XXX role. …" at bounding box center [756, 175] width 334 height 28
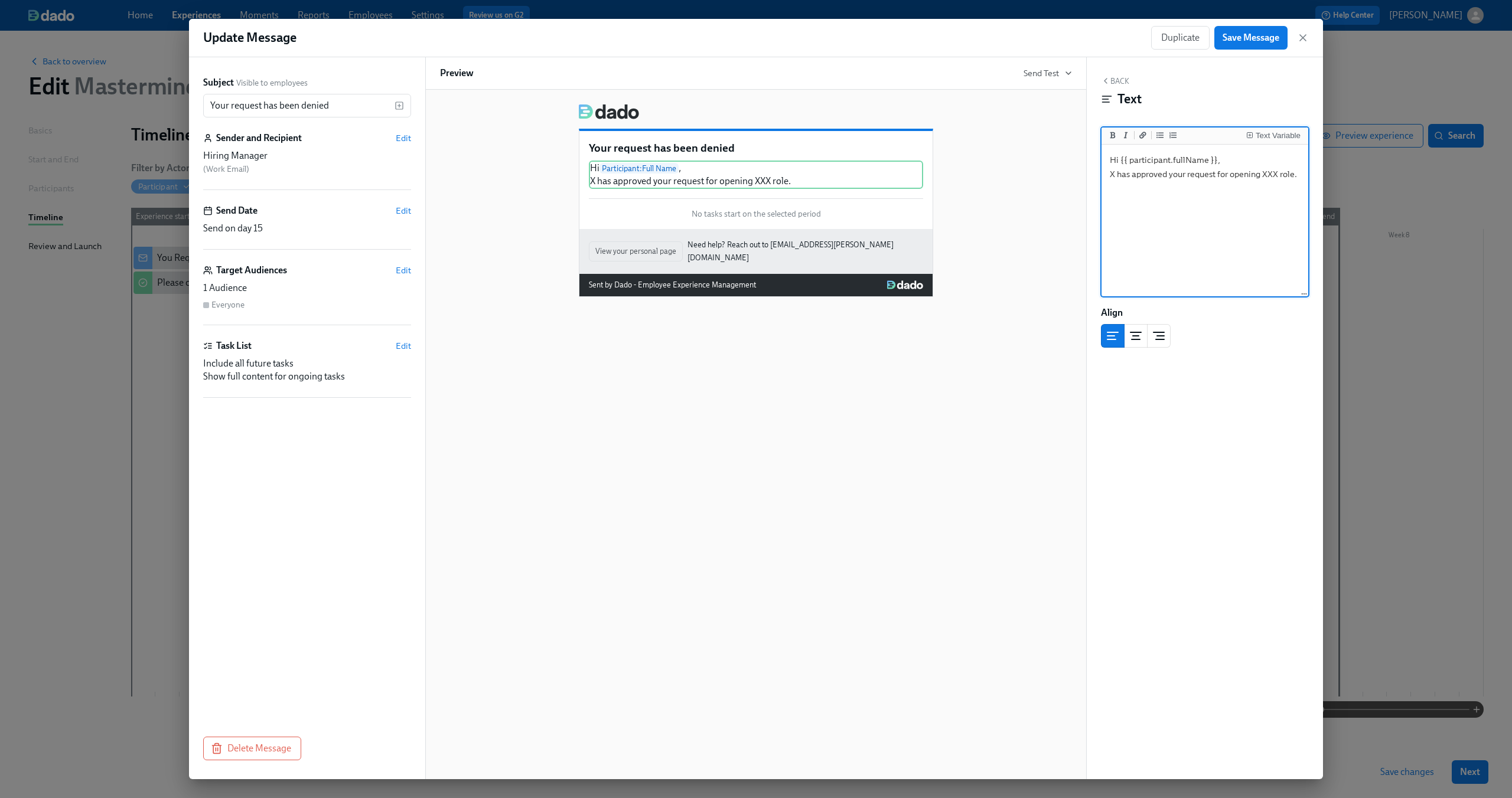
click at [1151, 178] on textarea "Hi {{ participant.fullName }}, X has approved your request for opening XXX role." at bounding box center [1205, 221] width 202 height 148
type textarea "Hi {{ participant.fullName }}, X has denied your request for opening XXX role."
click at [1266, 35] on span "Save Message" at bounding box center [1251, 38] width 57 height 12
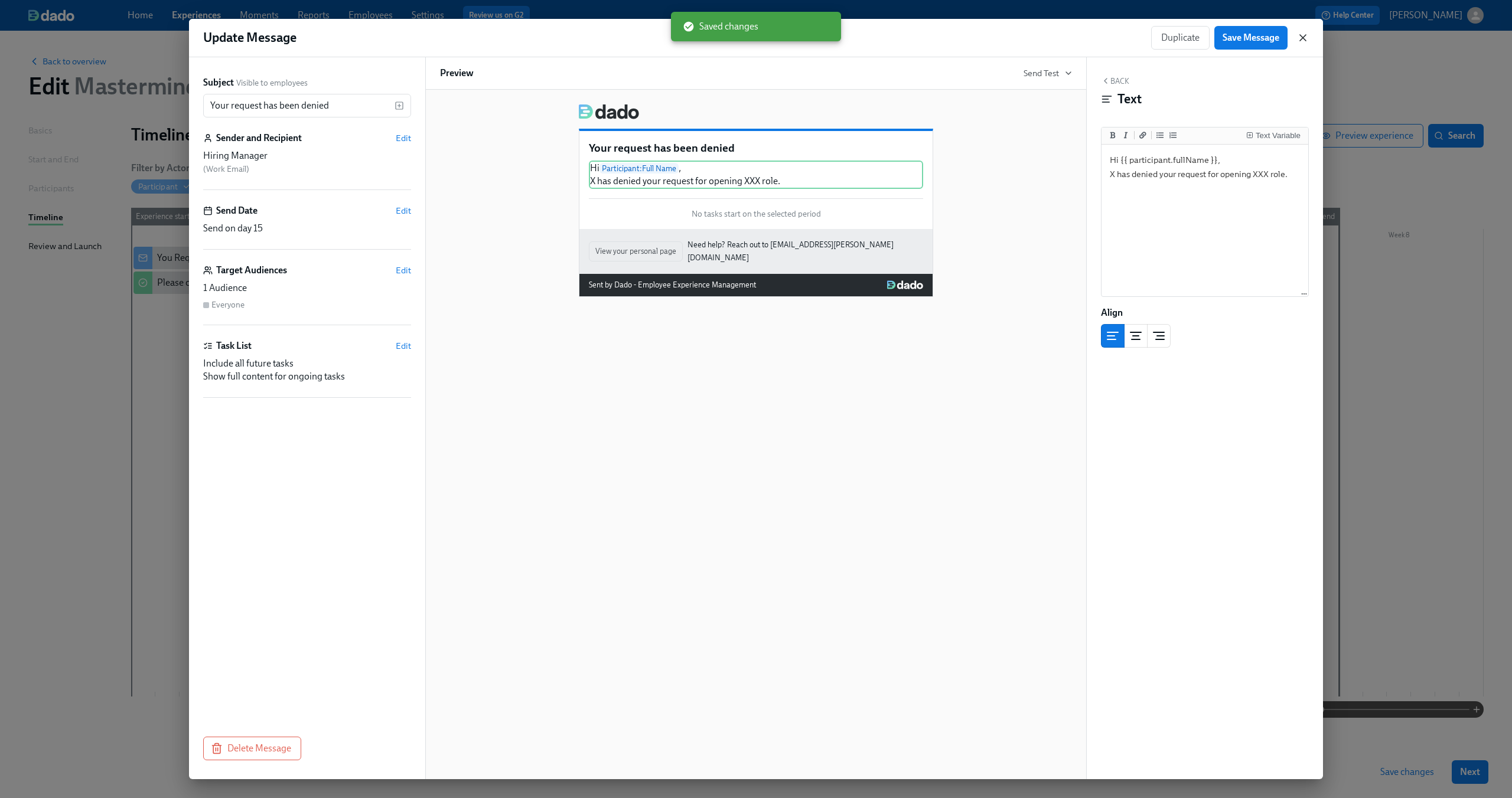
click at [1307, 34] on icon "button" at bounding box center [1303, 38] width 12 height 12
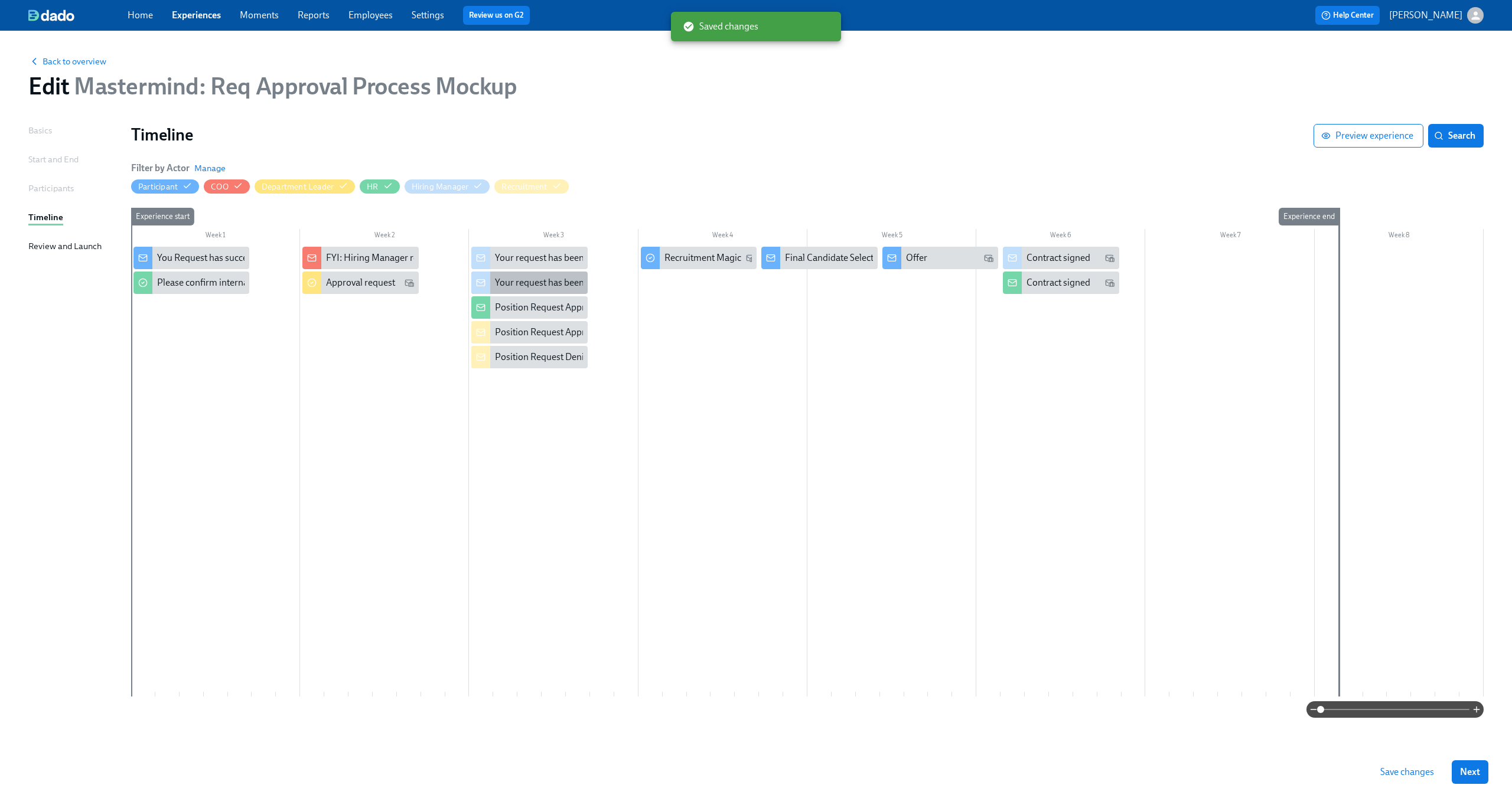
click at [554, 280] on div "Your request has been approved" at bounding box center [560, 283] width 129 height 13
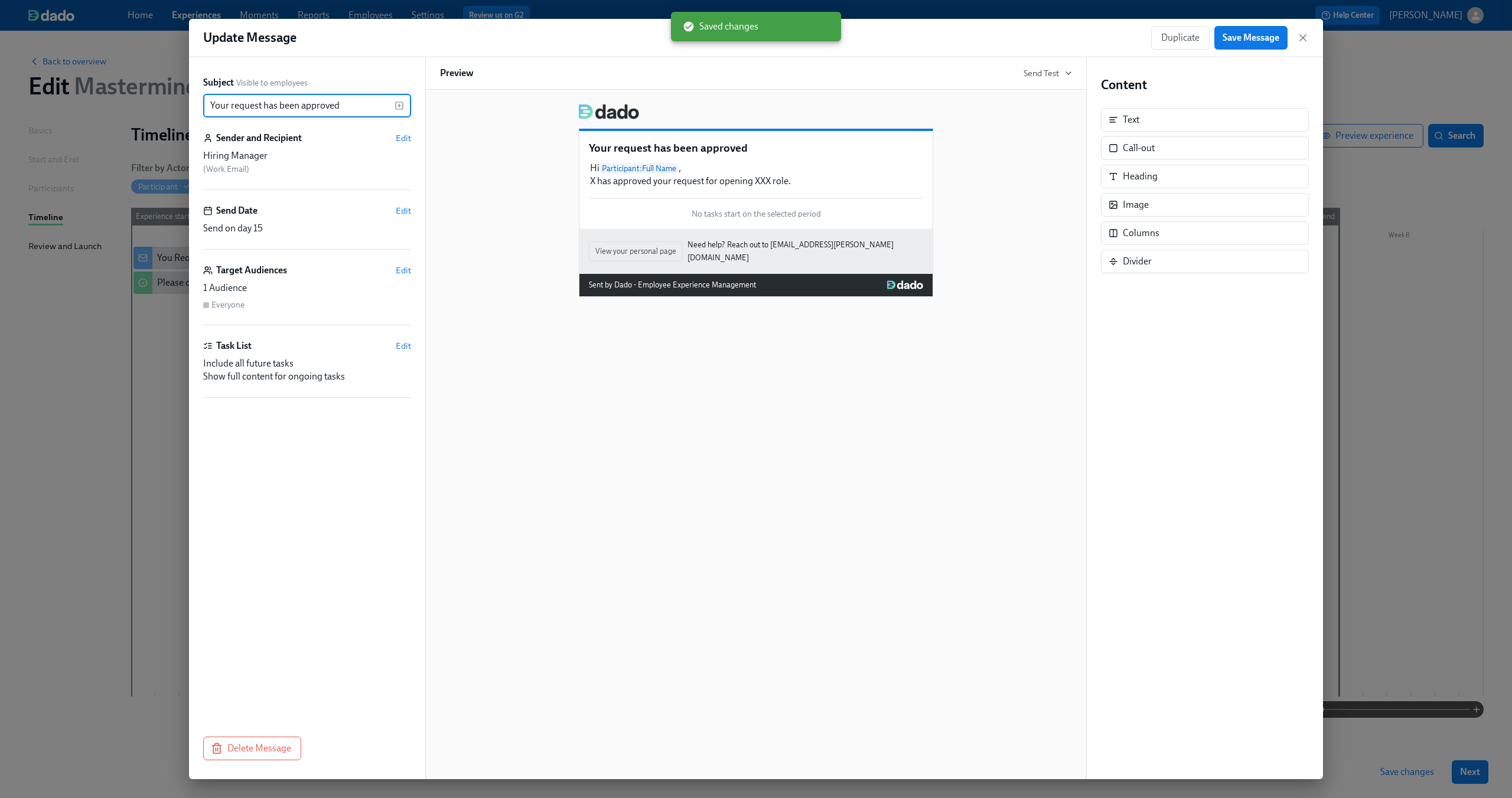
click at [711, 385] on div "Your request has been approved Hi Participant : Full Name , X has approved your…" at bounding box center [756, 435] width 662 height 690
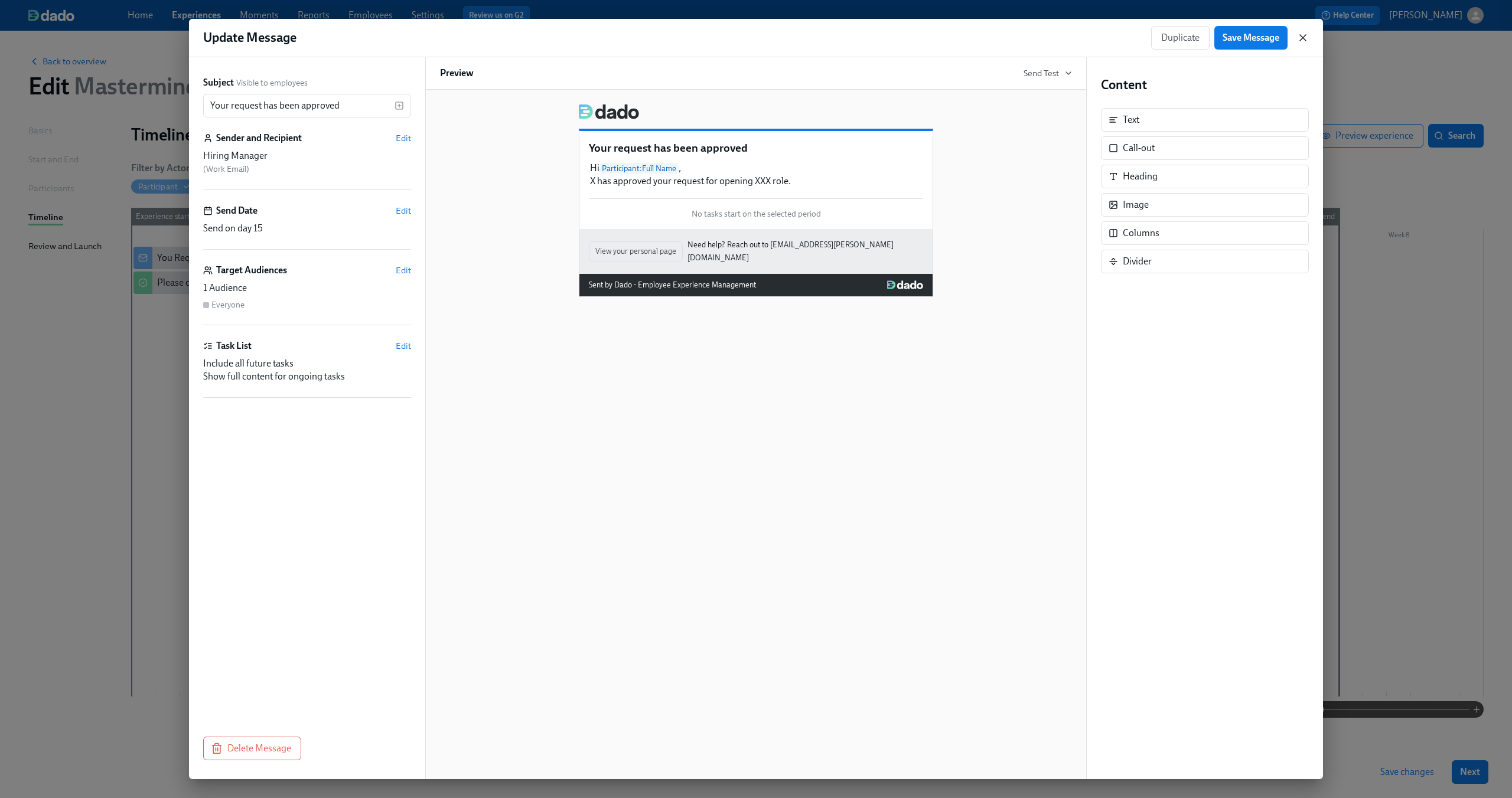
click at [1304, 37] on icon "button" at bounding box center [1303, 38] width 12 height 12
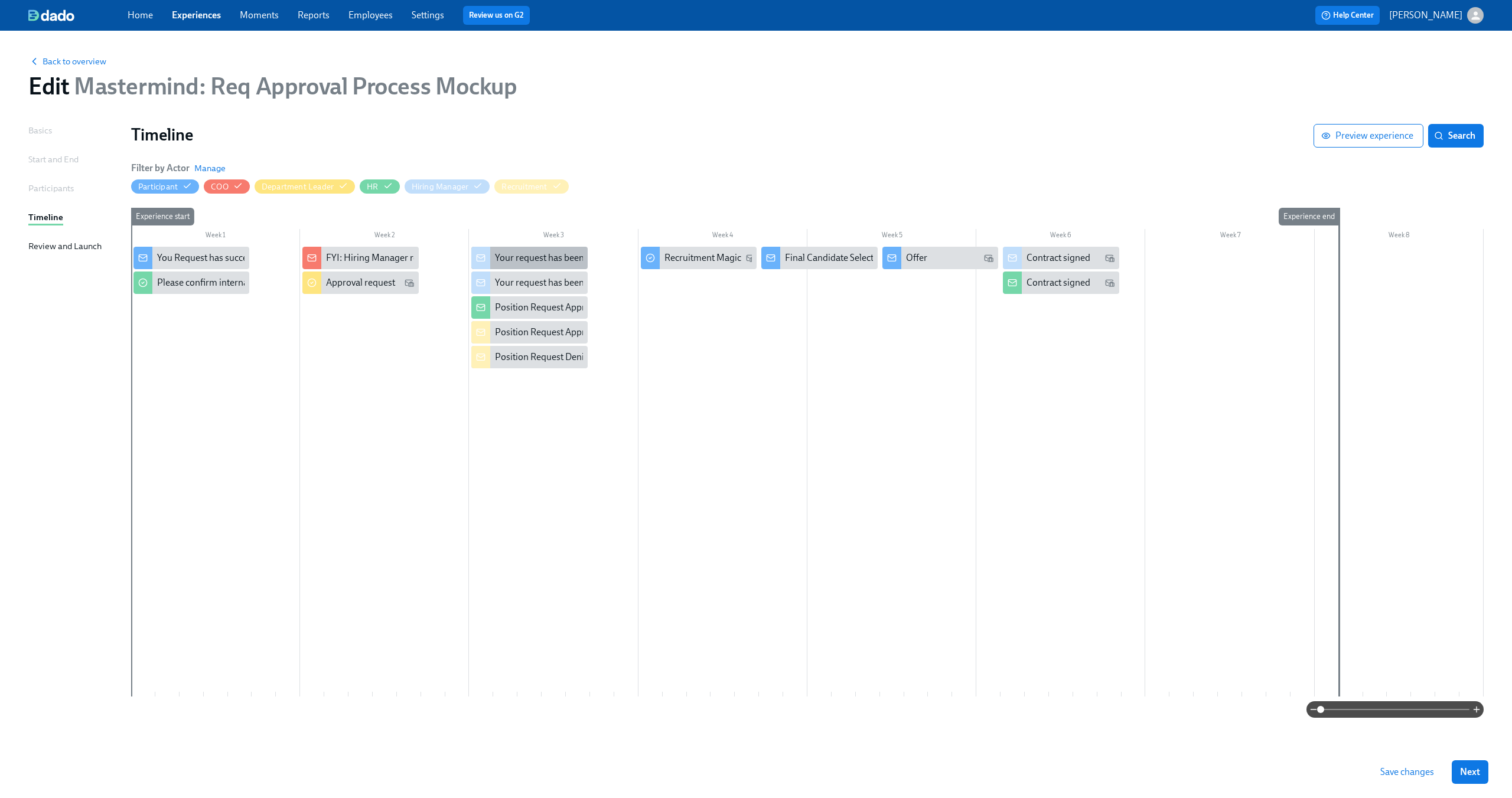
click at [524, 255] on div "Your request has been denied" at bounding box center [554, 258] width 118 height 13
click at [516, 351] on div "Position Request Denied" at bounding box center [545, 357] width 99 height 13
click at [511, 329] on div "Position Request Approved" at bounding box center [550, 332] width 110 height 13
click at [558, 310] on div "Position Request Approved" at bounding box center [550, 308] width 110 height 13
click at [606, 413] on div at bounding box center [807, 472] width 1352 height 450
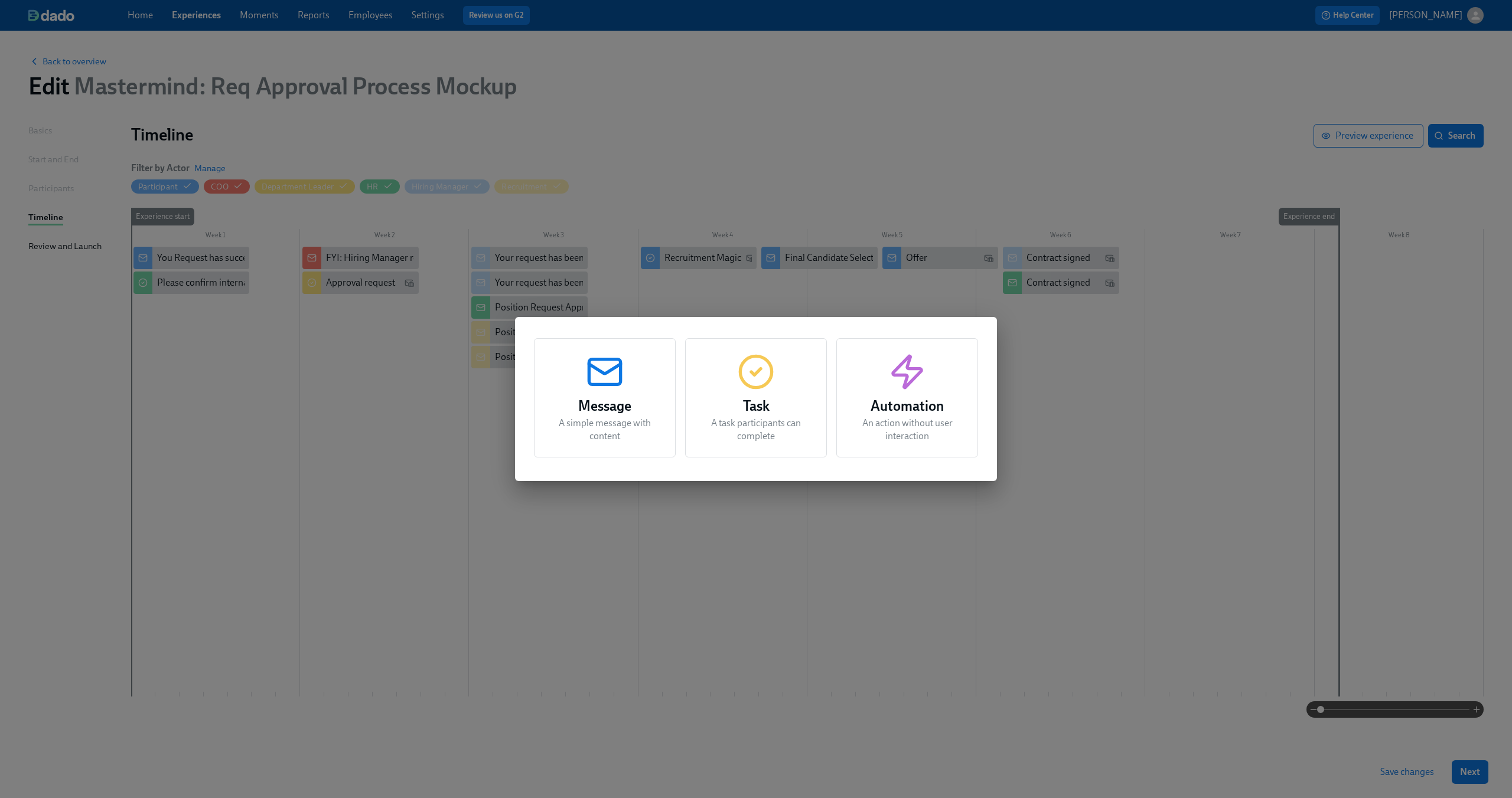
click at [599, 388] on icon "button" at bounding box center [605, 372] width 38 height 38
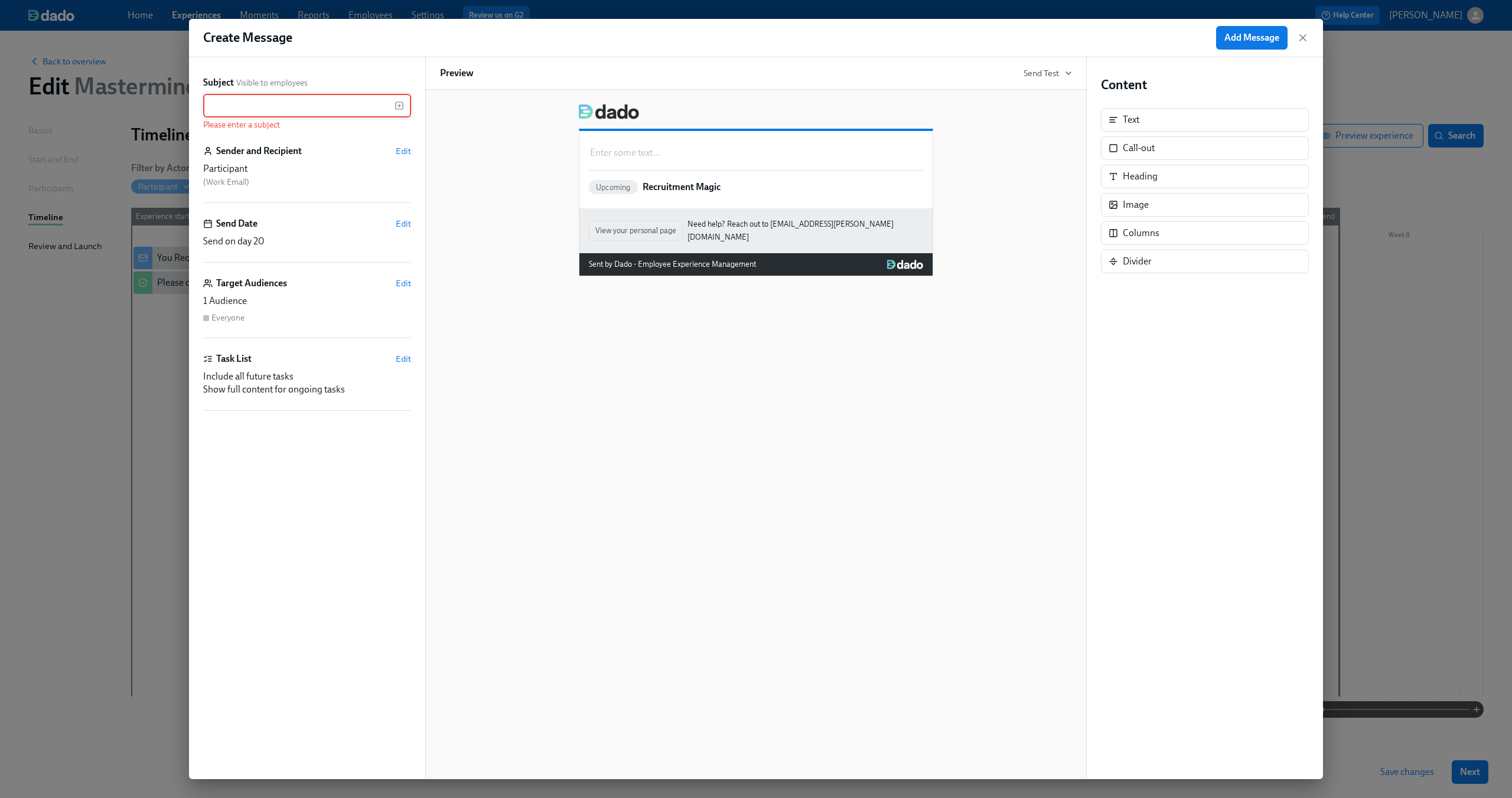
click at [394, 152] on div "Sender and Recipient Edit" at bounding box center [307, 151] width 208 height 13
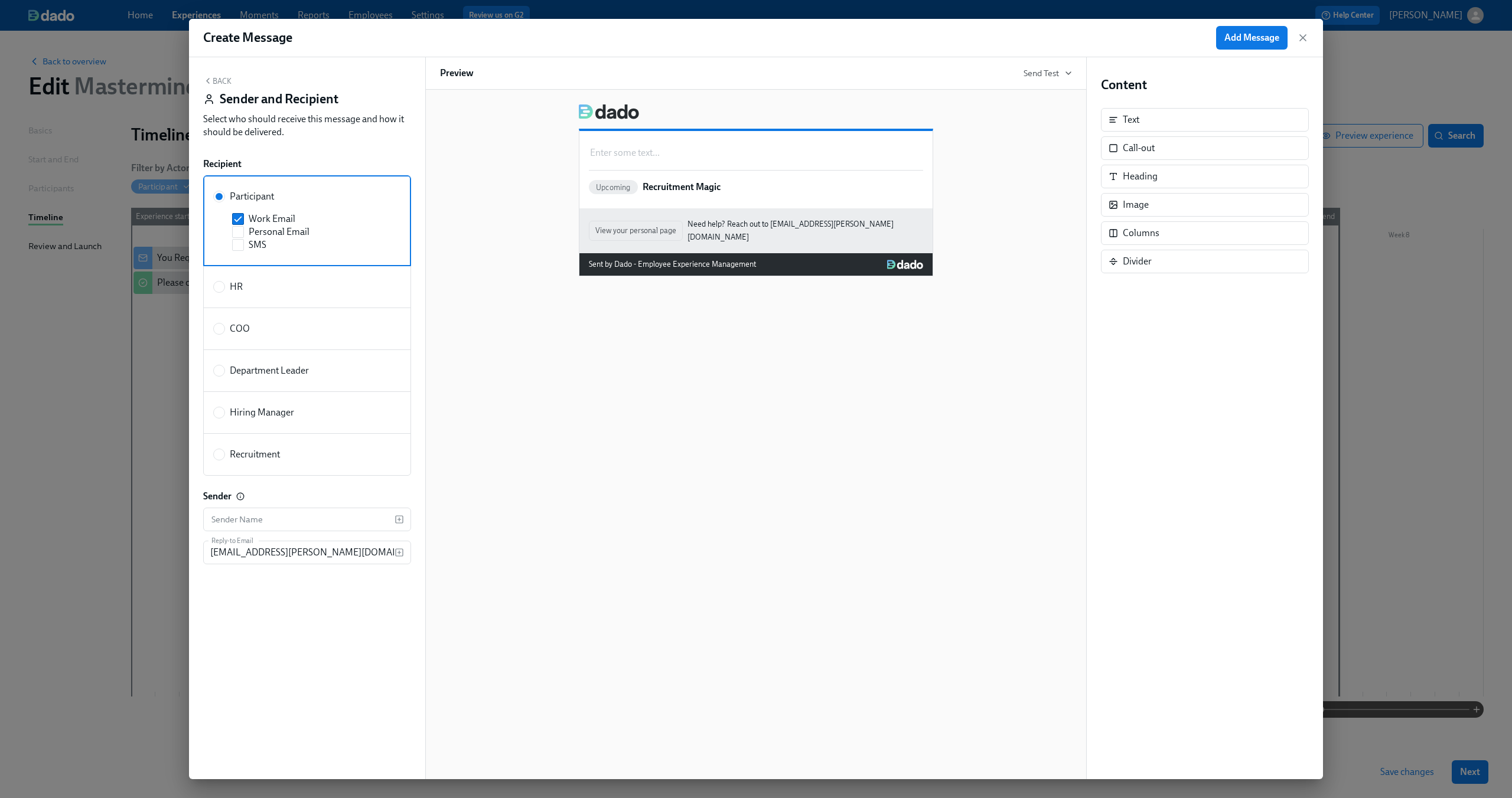
click at [241, 327] on span "COO" at bounding box center [240, 329] width 20 height 13
click at [224, 327] on input "COO" at bounding box center [219, 329] width 11 height 11
radio input "true"
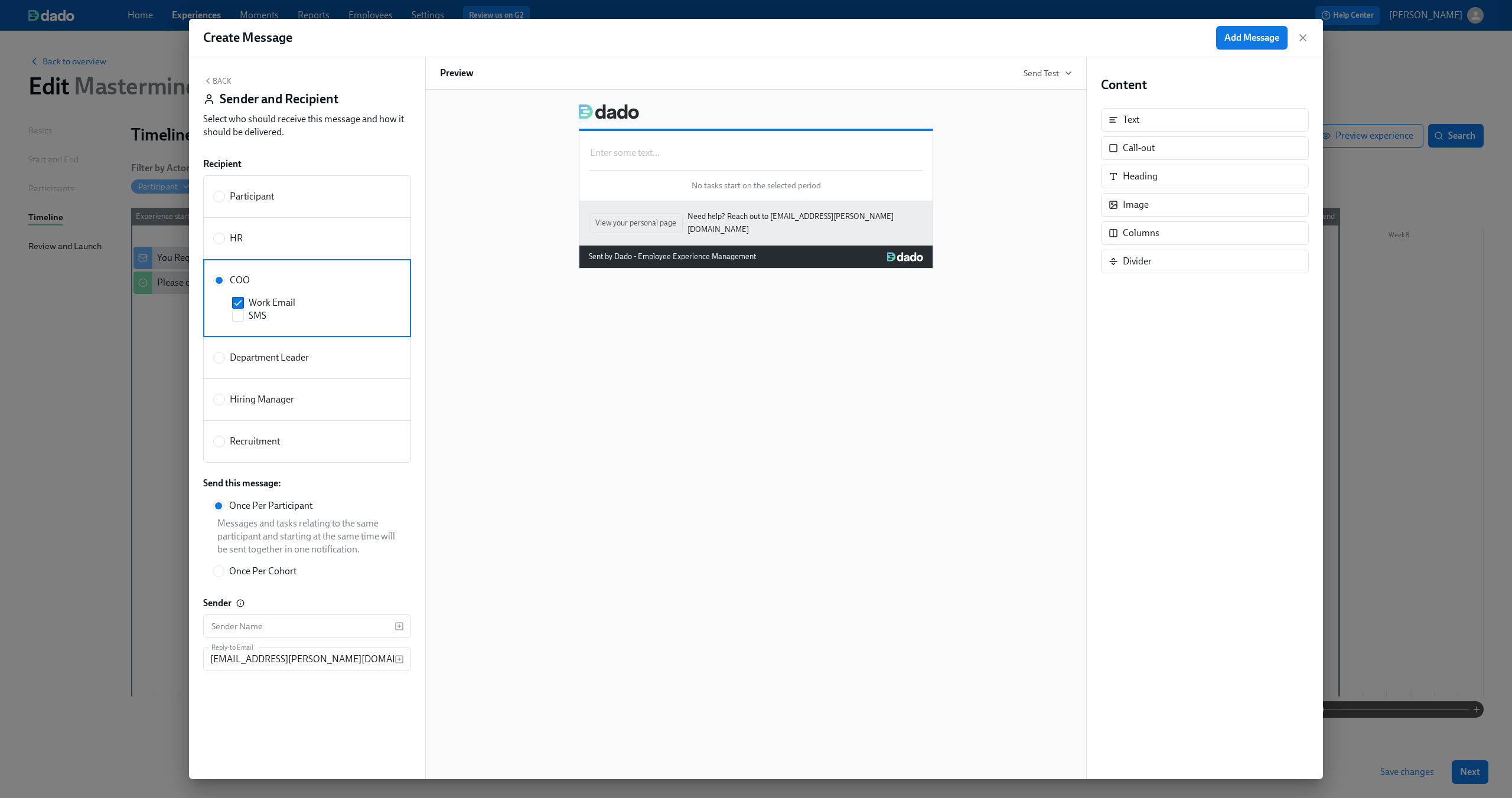
click at [225, 81] on button "Back" at bounding box center [217, 81] width 28 height 9
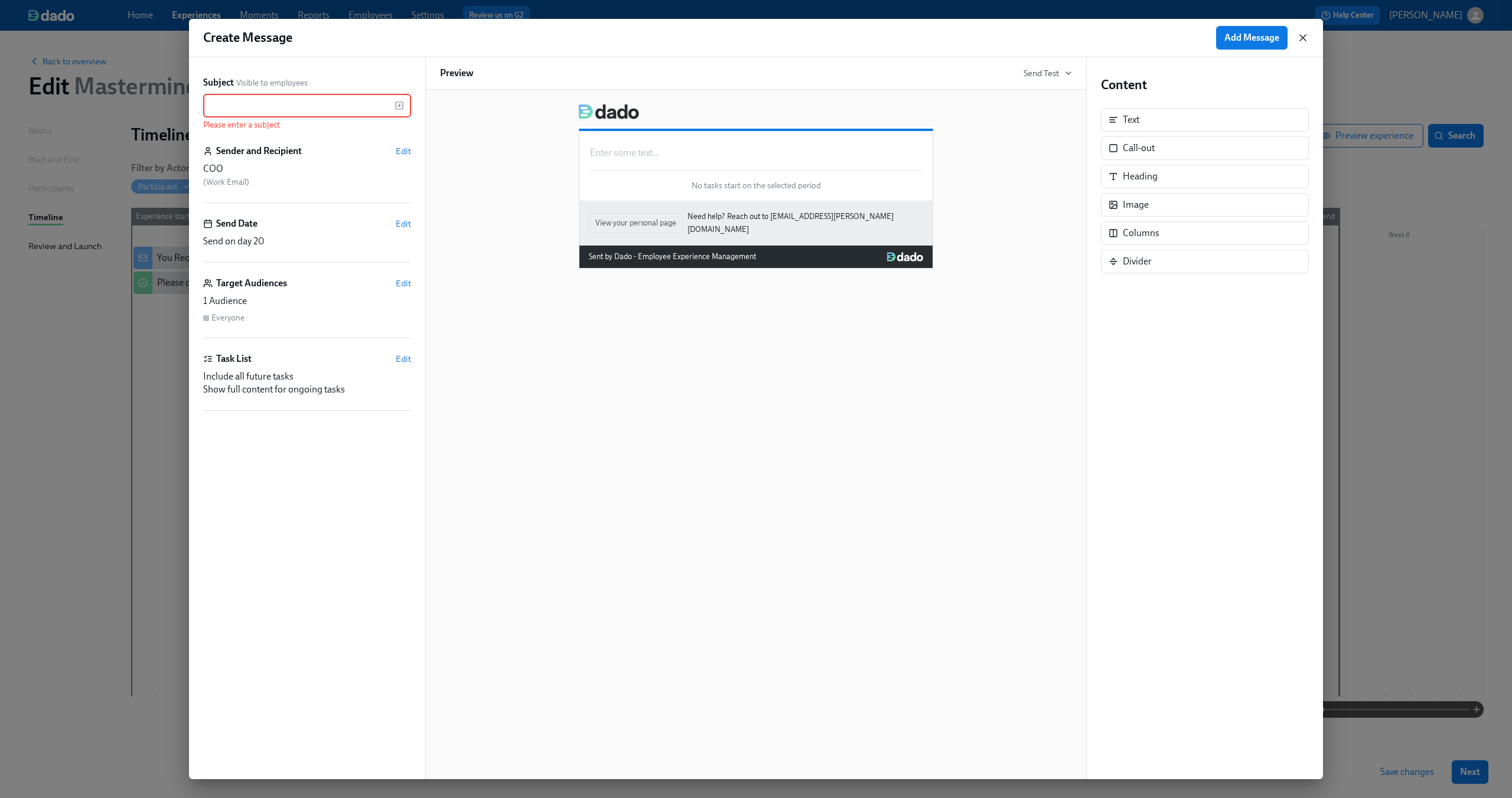
click at [1305, 37] on icon "button" at bounding box center [1303, 38] width 12 height 12
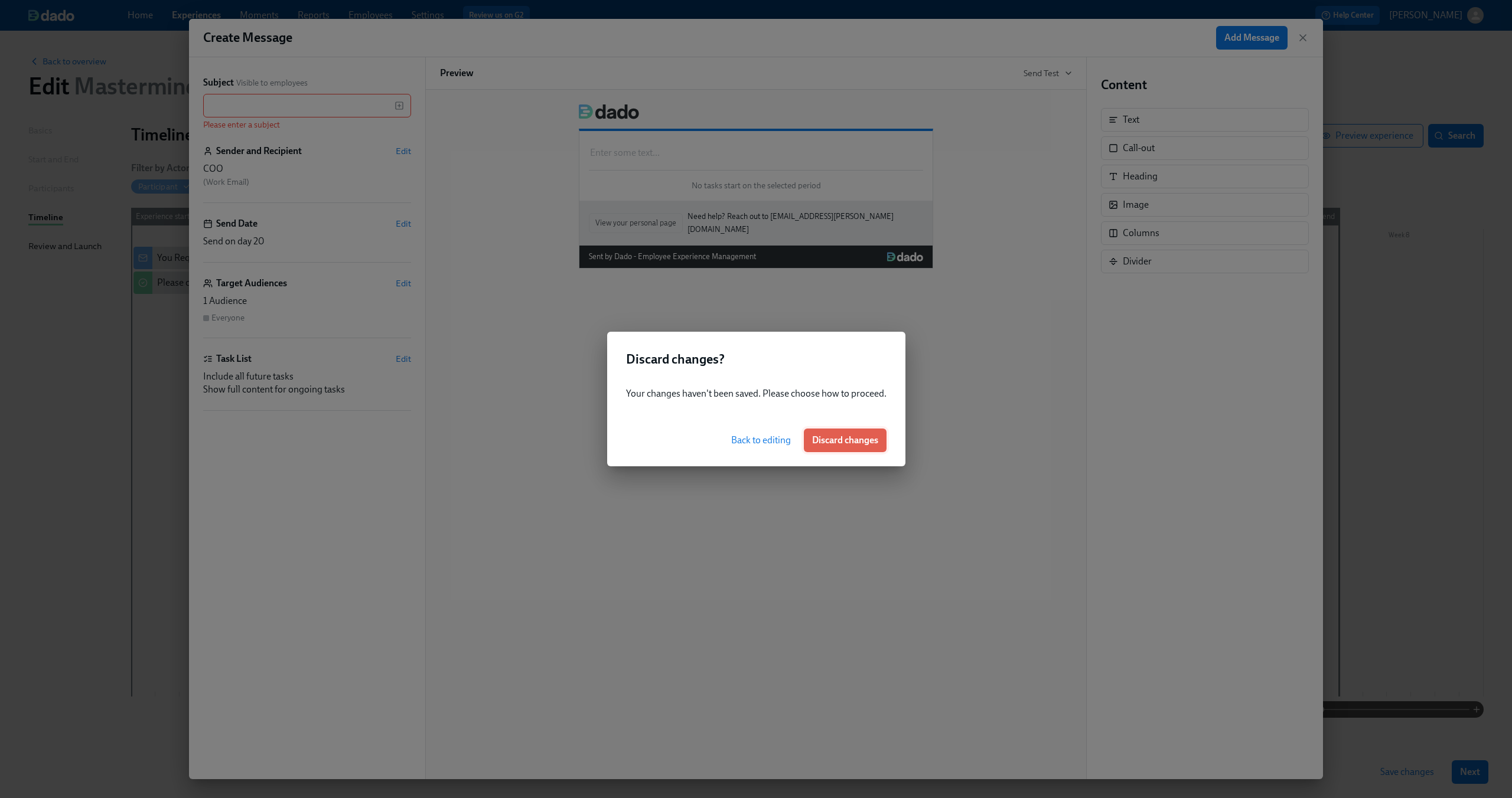
click at [842, 443] on span "Discard changes" at bounding box center [845, 440] width 66 height 12
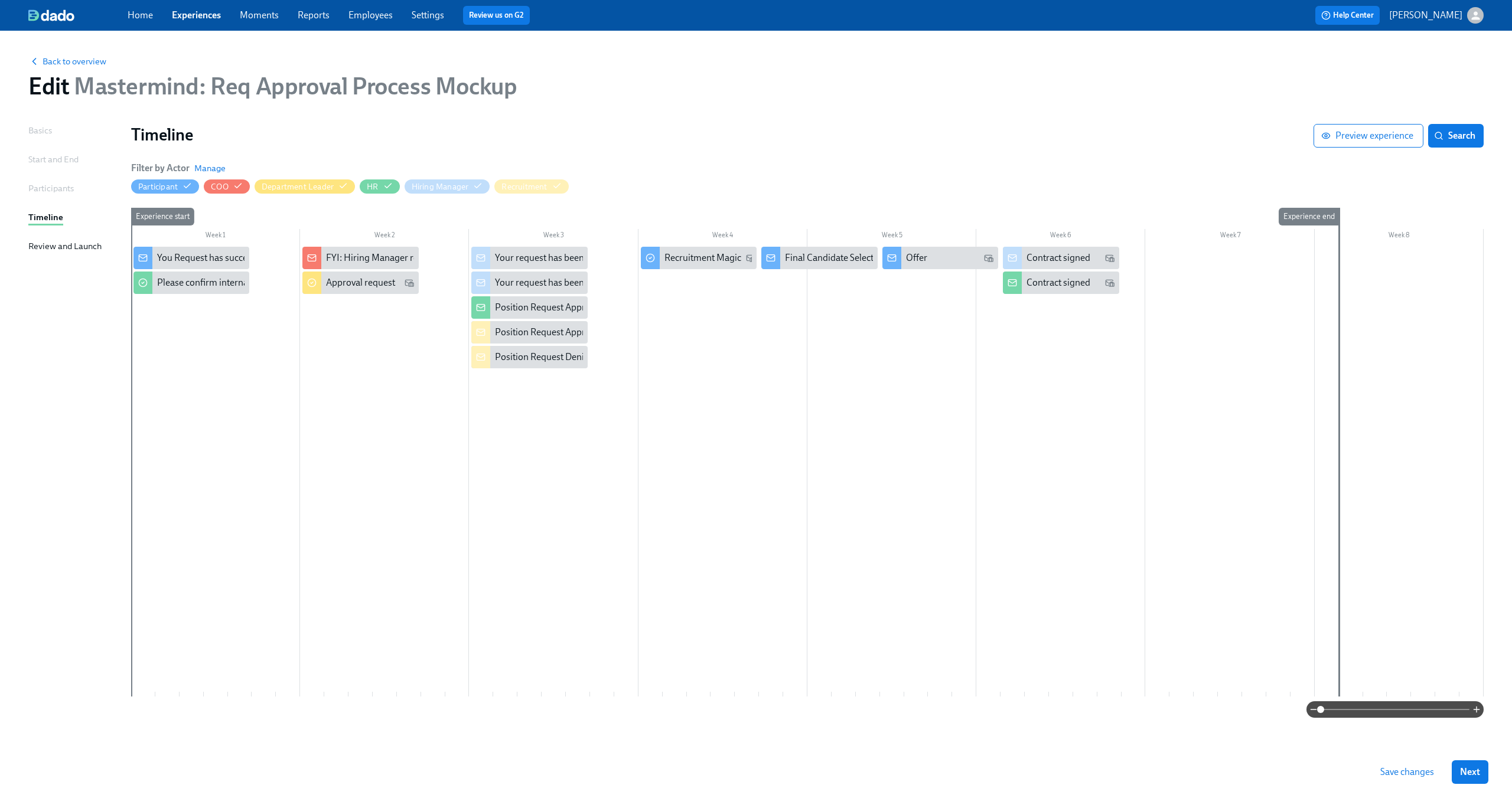
click at [1391, 771] on span "Save changes" at bounding box center [1407, 772] width 54 height 12
click at [371, 260] on div "FYI: Hiring Manager requested the opening of position X" at bounding box center [439, 258] width 227 height 13
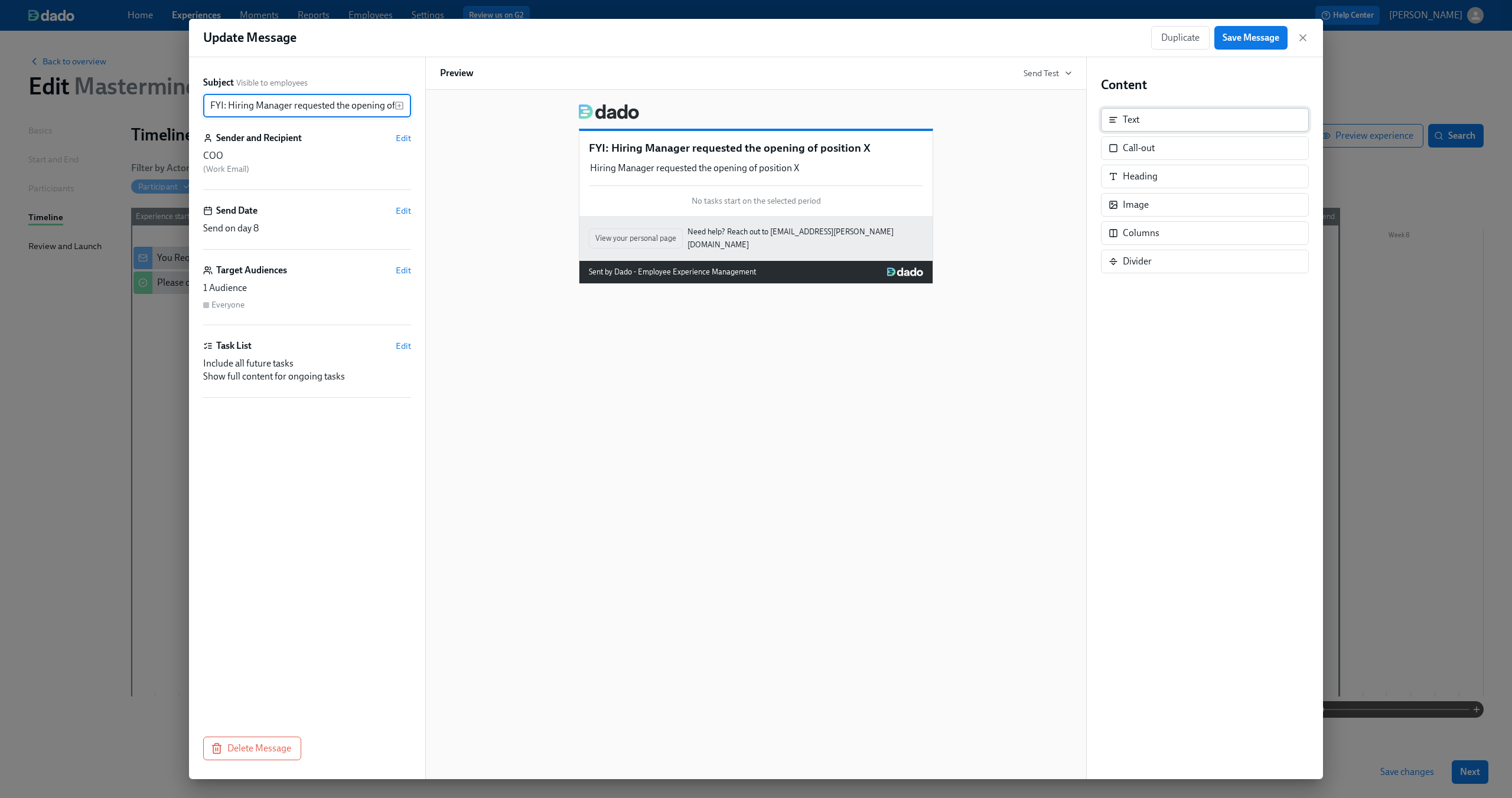
scroll to position [0, 41]
click at [1189, 38] on span "Duplicate" at bounding box center [1180, 38] width 38 height 12
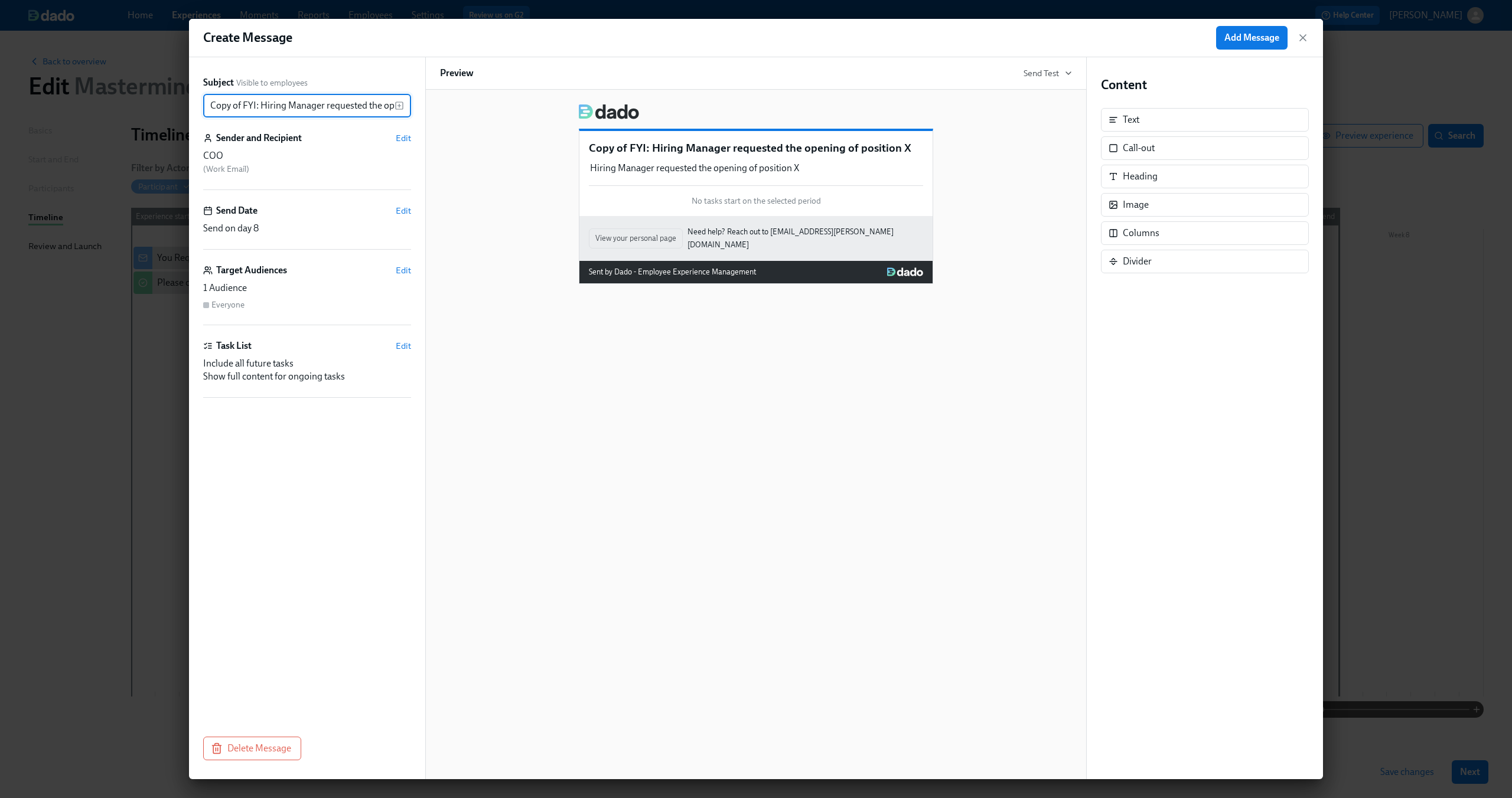
scroll to position [0, 74]
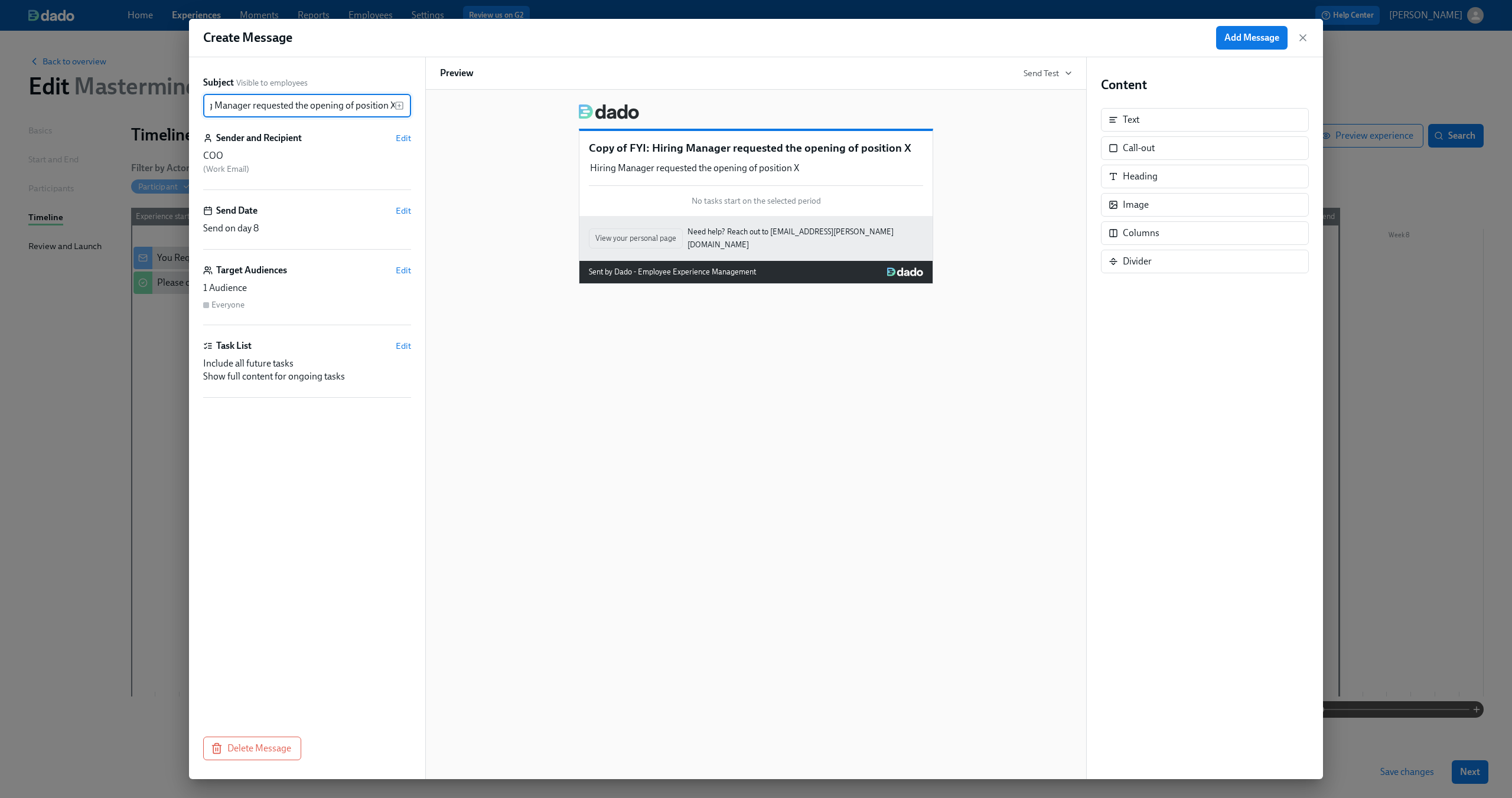
click at [310, 110] on input "Copy of FYI: Hiring Manager requested the opening of position X" at bounding box center [298, 106] width 191 height 24
drag, startPoint x: 241, startPoint y: 102, endPoint x: 164, endPoint y: 96, distance: 77.2
click at [164, 96] on div "Create Message Add Message Subject Visible to employees Copy of FYI: Hiring Man…" at bounding box center [756, 399] width 1512 height 798
click at [250, 97] on input "Copy of FYI: Hiring Manager requested the opening of position X" at bounding box center [298, 106] width 191 height 24
drag, startPoint x: 322, startPoint y: 105, endPoint x: 141, endPoint y: 102, distance: 181.0
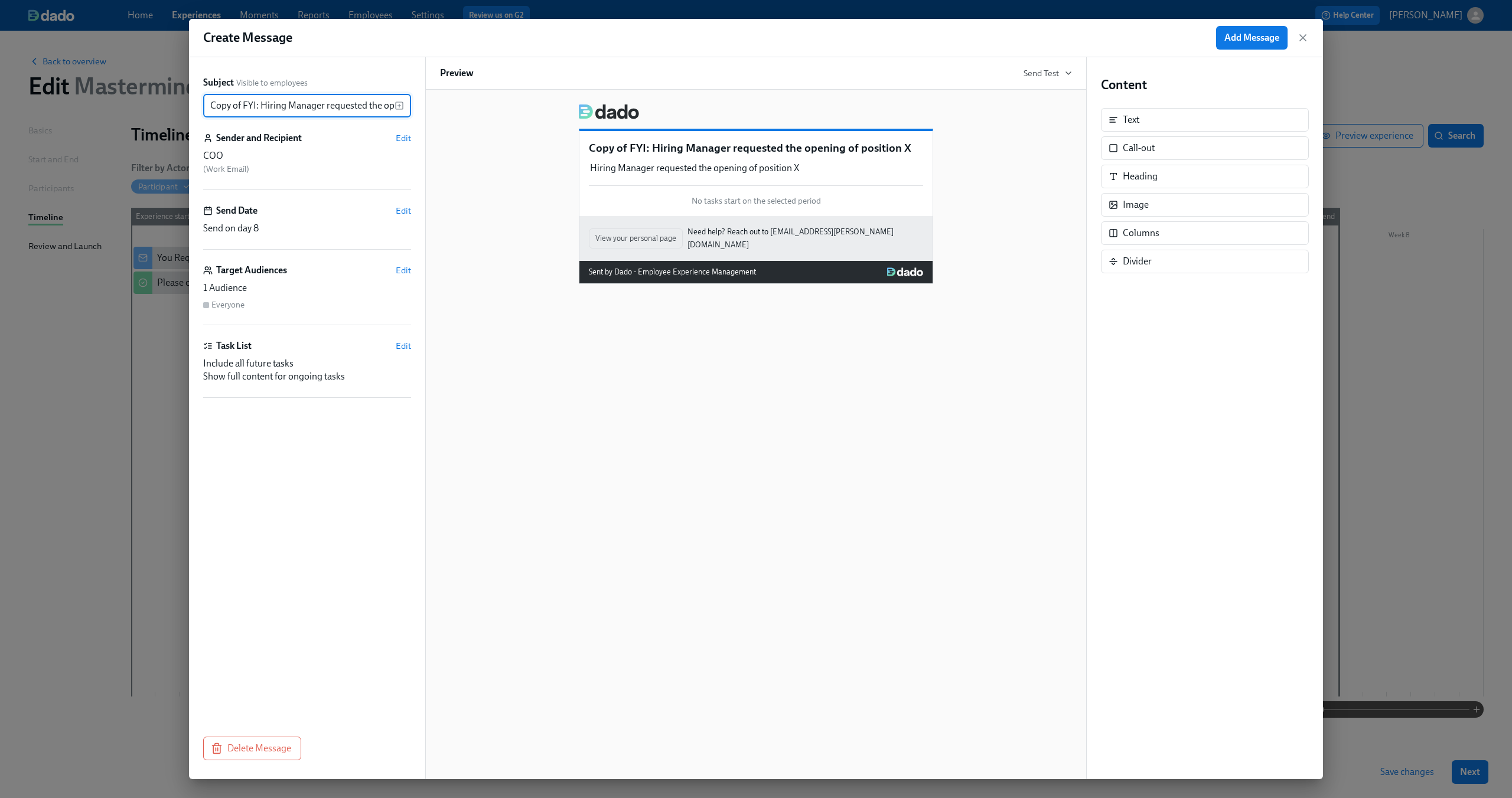
click at [148, 104] on div "Create Message Add Message Subject Visible to employees Copy of FYI: Hiring Man…" at bounding box center [756, 399] width 1512 height 798
click at [394, 102] on icon "button" at bounding box center [399, 106] width 9 height 9
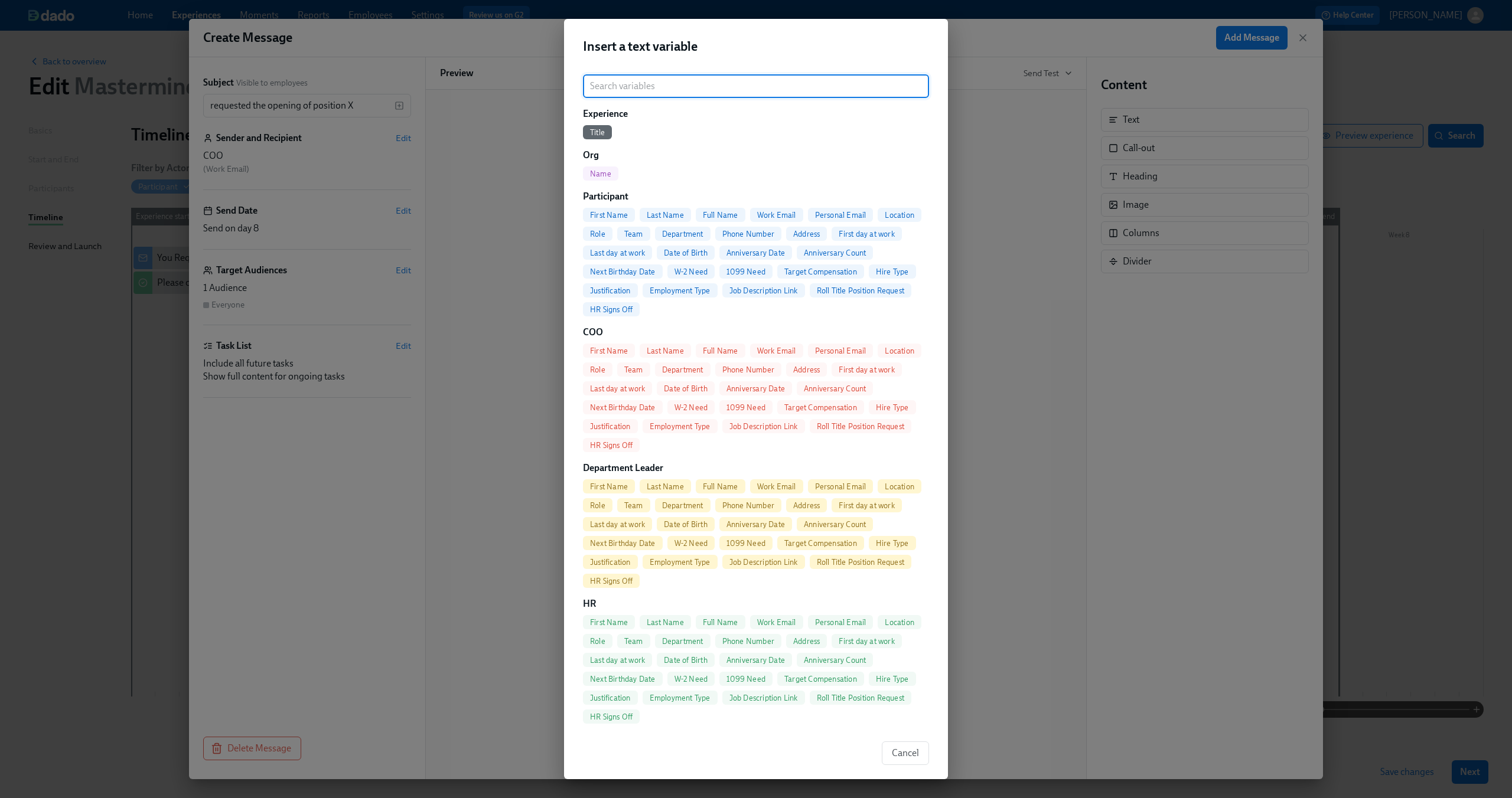
click at [715, 214] on span "Full Name" at bounding box center [721, 215] width 50 height 9
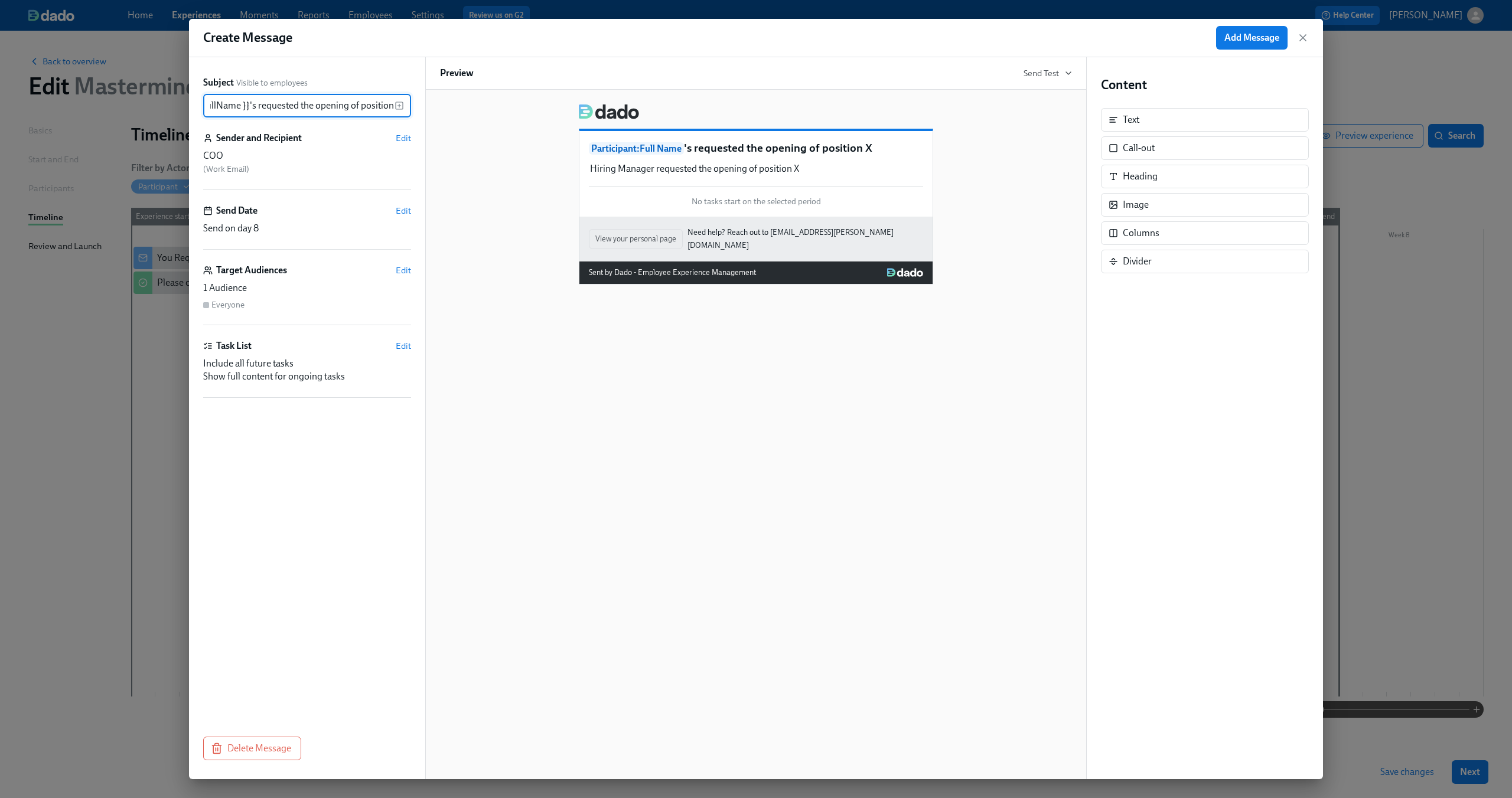
scroll to position [0, 68]
drag, startPoint x: 335, startPoint y: 111, endPoint x: 479, endPoint y: 114, distance: 144.0
click at [479, 114] on div "Subject Visible to employees {{ participant.fullName }}'s requested the opening…" at bounding box center [756, 419] width 1134 height 722
drag, startPoint x: 296, startPoint y: 106, endPoint x: 435, endPoint y: 114, distance: 139.2
click at [435, 114] on div "Subject Visible to employees {{ participant.fullName }}'s requested the opening…" at bounding box center [756, 419] width 1134 height 722
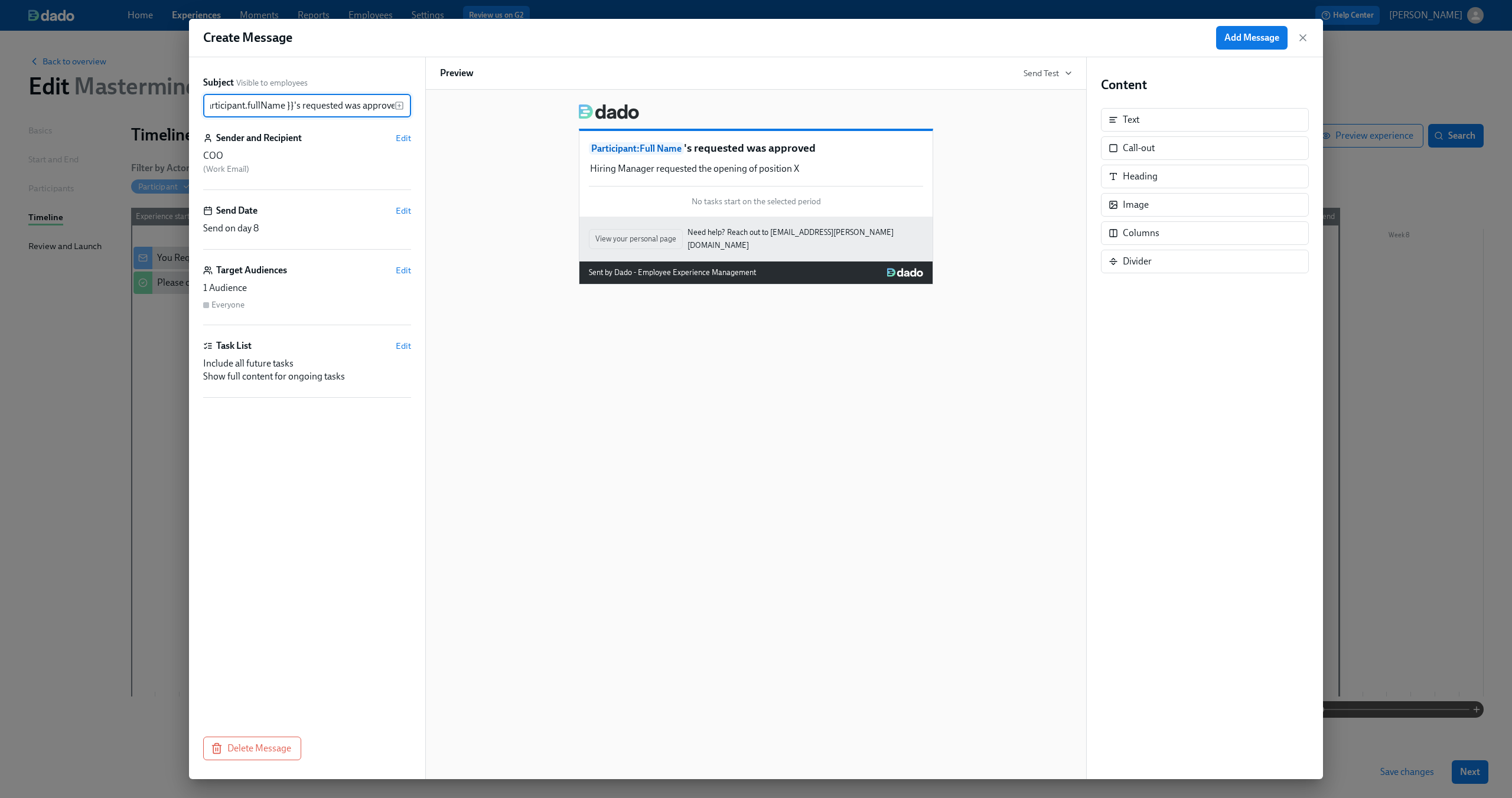
scroll to position [0, 23]
click at [775, 173] on div "Hiring Manager requested the opening of position X Duplicate Delete" at bounding box center [756, 169] width 334 height 15
type input "{{ participant.fullName }}'s requested was approved"
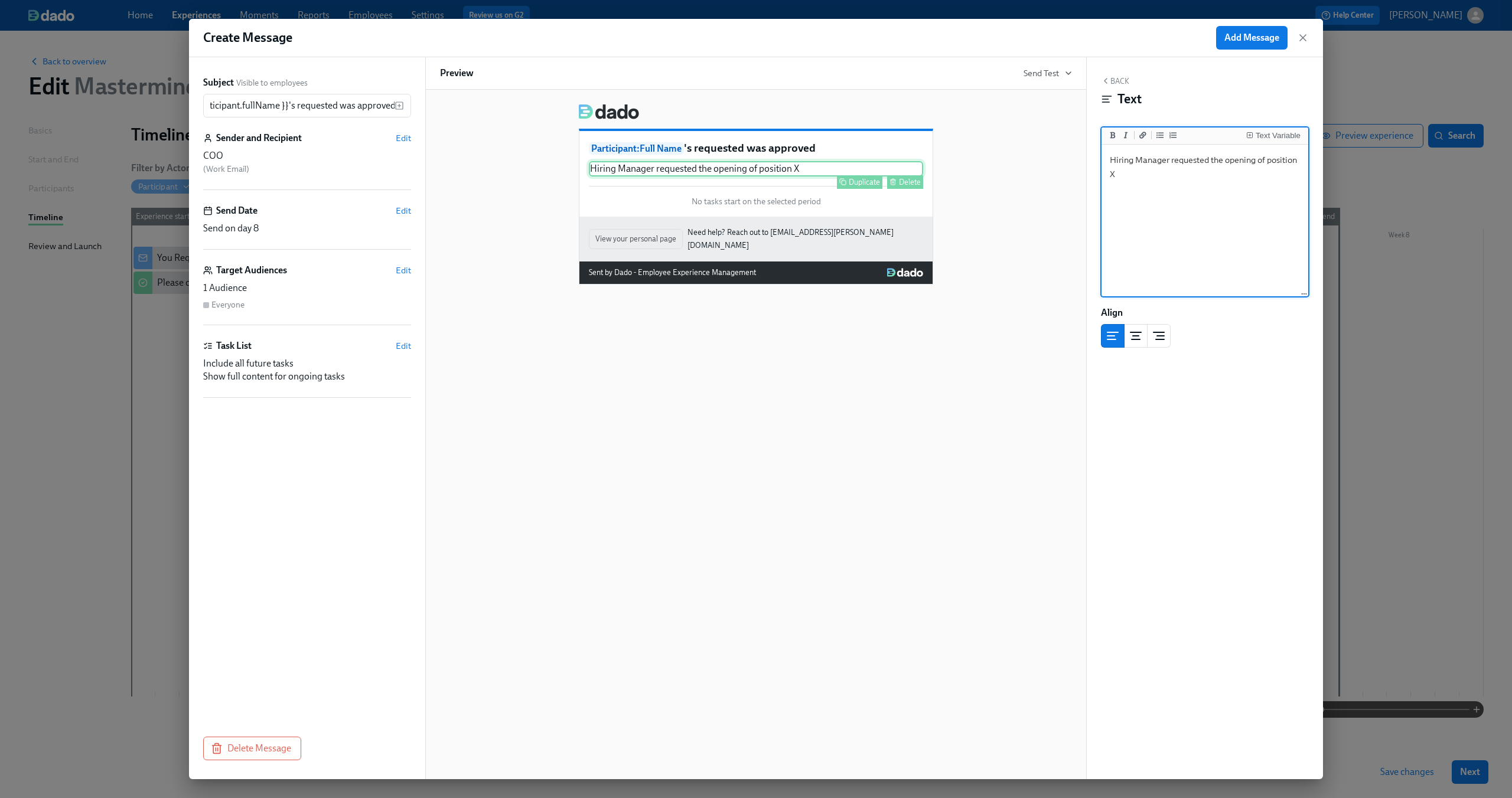
scroll to position [0, 0]
drag, startPoint x: 1129, startPoint y: 171, endPoint x: 1083, endPoint y: 147, distance: 51.9
click at [1083, 147] on div "Subject Visible to employees {{ participant.fullName }}'s requested was approve…" at bounding box center [756, 419] width 1134 height 722
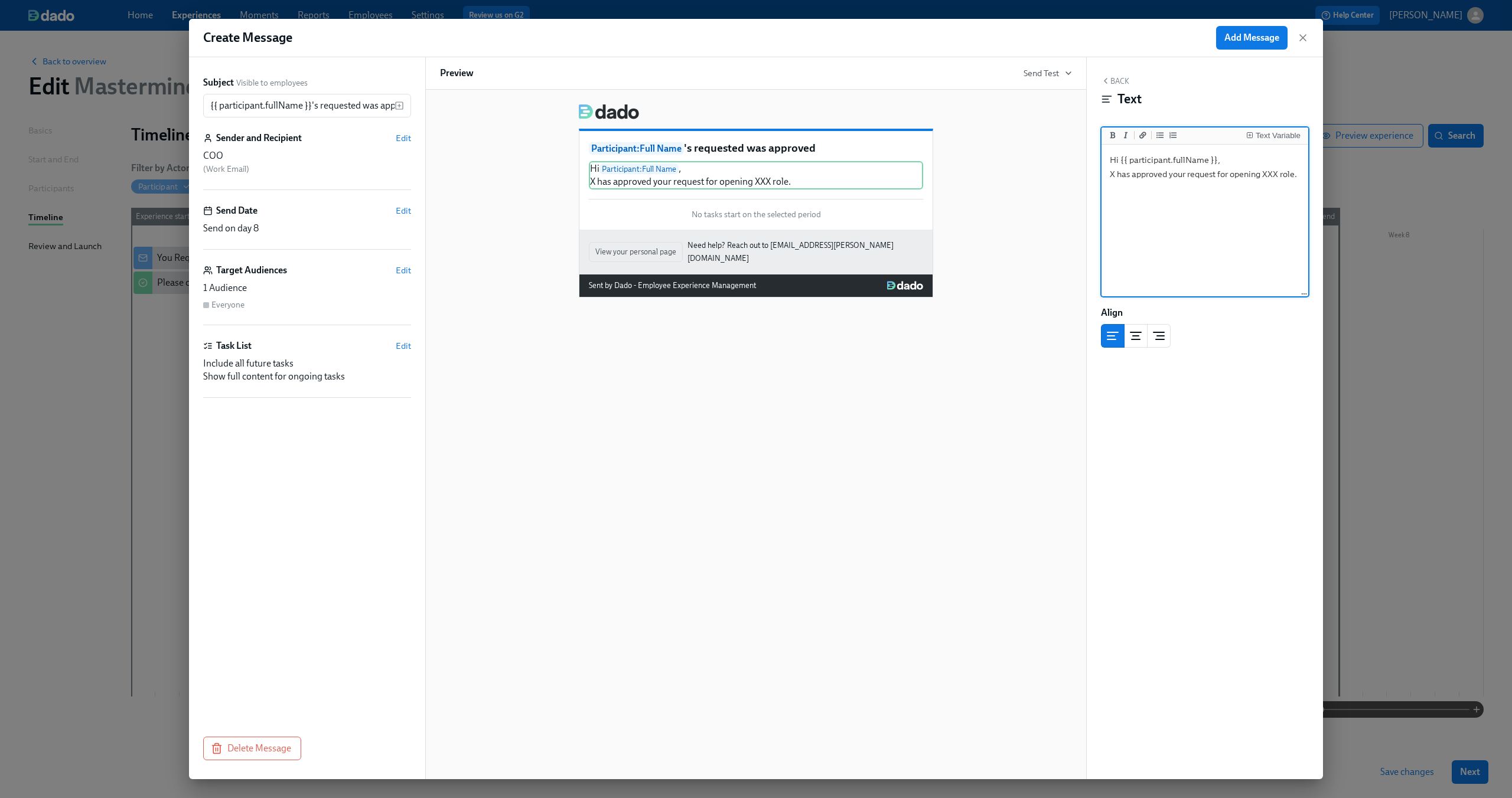
drag, startPoint x: 1121, startPoint y: 162, endPoint x: 1214, endPoint y: 162, distance: 93.0
click at [1214, 162] on textarea "Hi {{ participant.fullName }}, X has approved your request for opening XXX role." at bounding box center [1205, 221] width 202 height 148
click at [1107, 177] on textarea "Hi , X has approved your request for opening XXX role." at bounding box center [1205, 221] width 202 height 148
click at [1276, 133] on div "Text Variable" at bounding box center [1278, 136] width 45 height 8
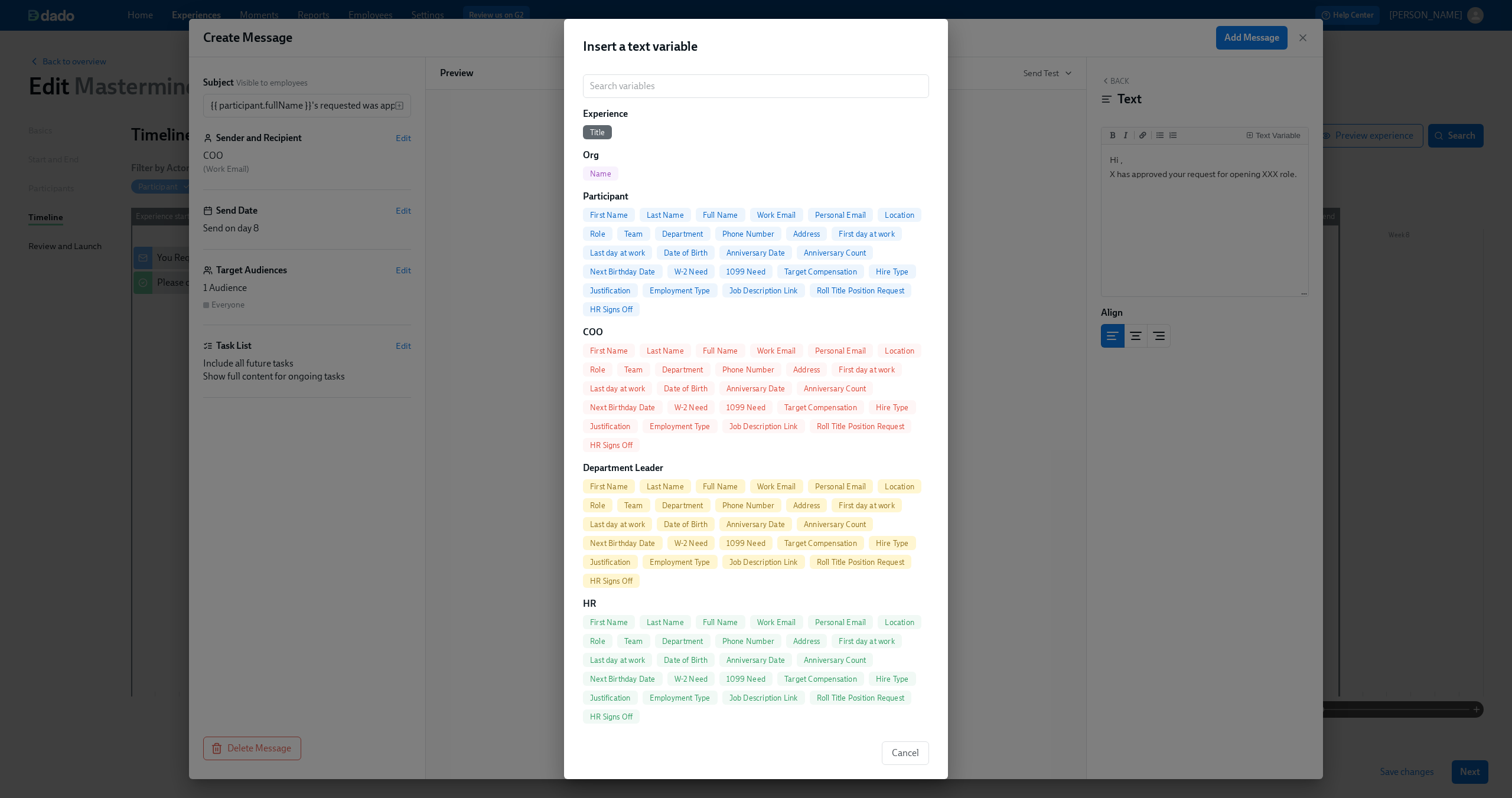
click at [731, 211] on span "Full Name" at bounding box center [721, 215] width 50 height 9
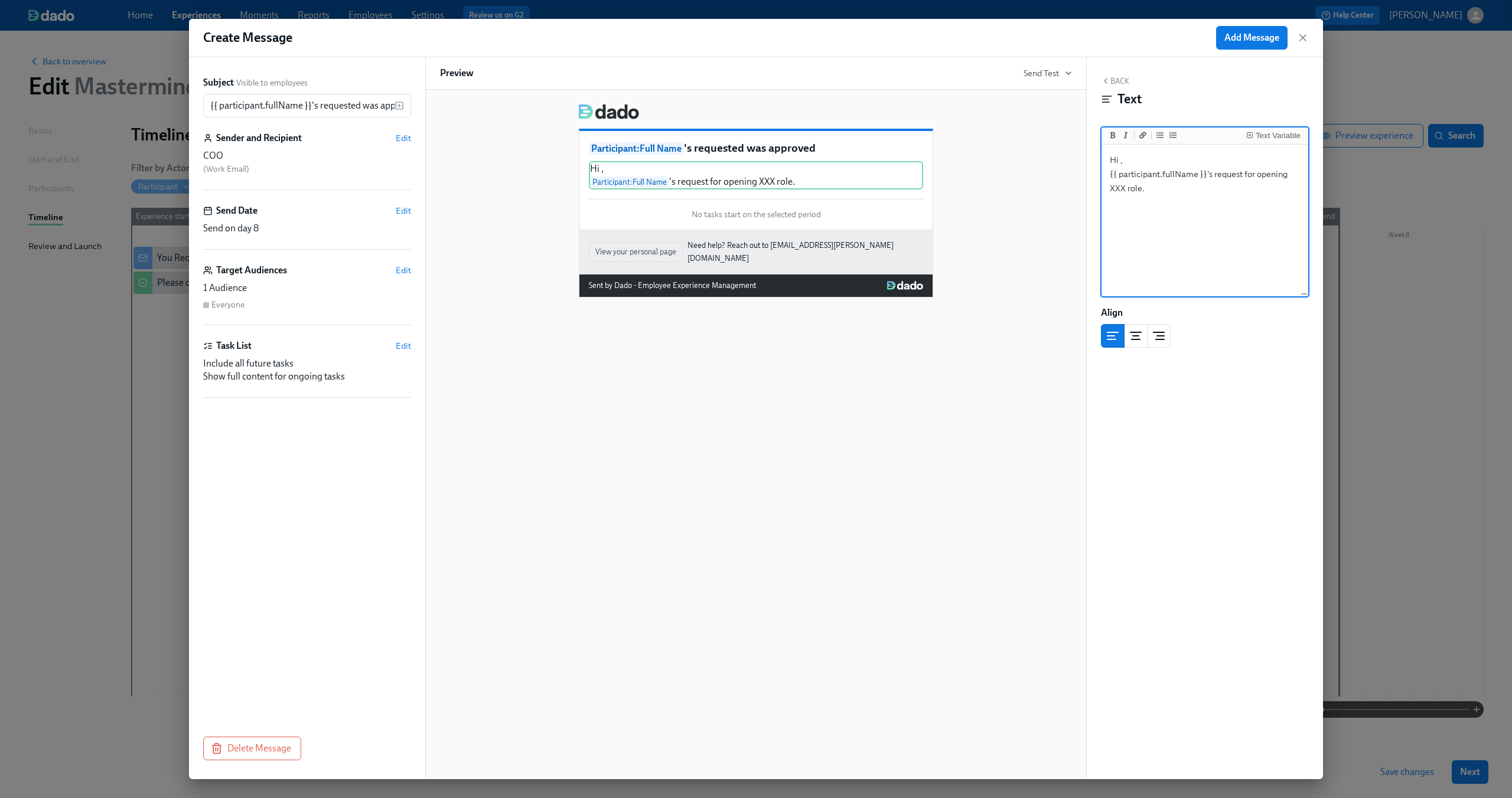
click at [1172, 192] on textarea "Hi , {{ participant.fullName }}'s request for opening XXX role." at bounding box center [1205, 221] width 202 height 148
drag, startPoint x: 1254, startPoint y: 40, endPoint x: 1200, endPoint y: 223, distance: 190.8
click at [1202, 223] on div "Create Message Add Message Subject Visible to employees {{ participant.fullName…" at bounding box center [756, 399] width 1134 height 760
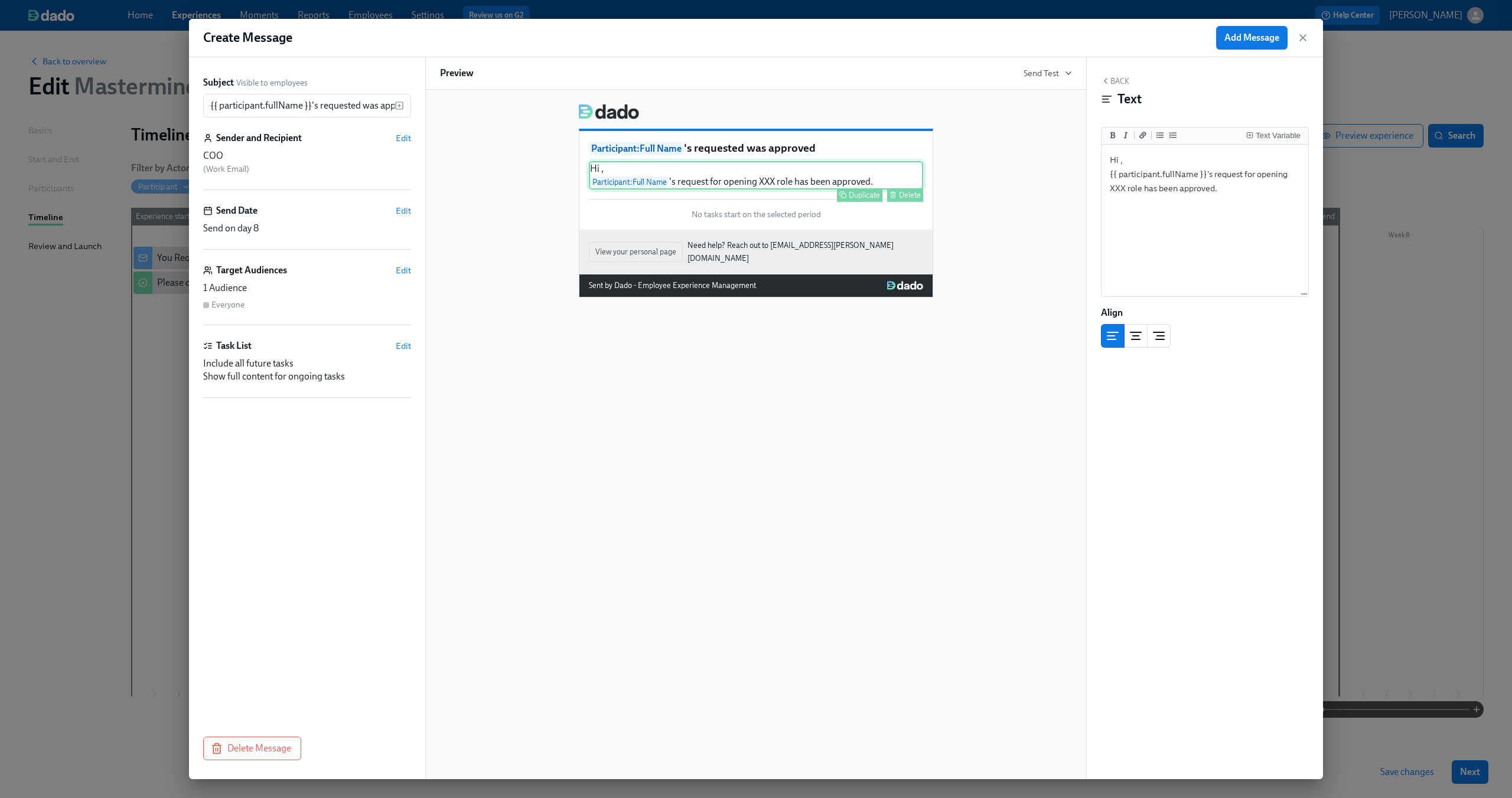
click at [602, 168] on div "Hi , Participant : Full Name 's request for opening XXX role has been approved.…" at bounding box center [756, 175] width 334 height 28
click at [1120, 160] on textarea "Hi , {{ participant.fullName }}'s request for opening XXX role has been approve…" at bounding box center [1205, 221] width 202 height 148
click at [1275, 131] on div "Text Variable" at bounding box center [1278, 136] width 45 height 8
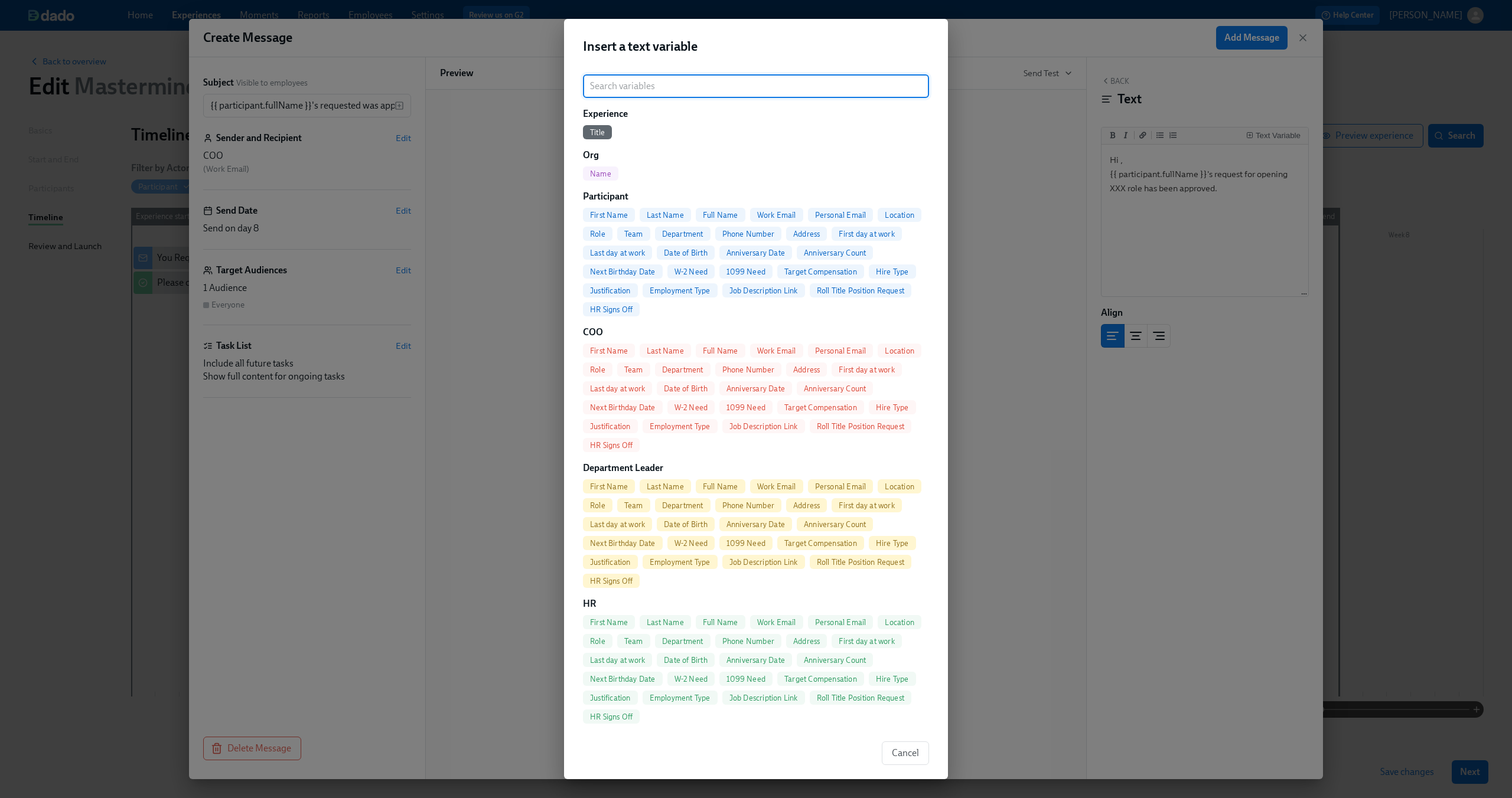
click at [614, 348] on span "First Name" at bounding box center [609, 350] width 52 height 9
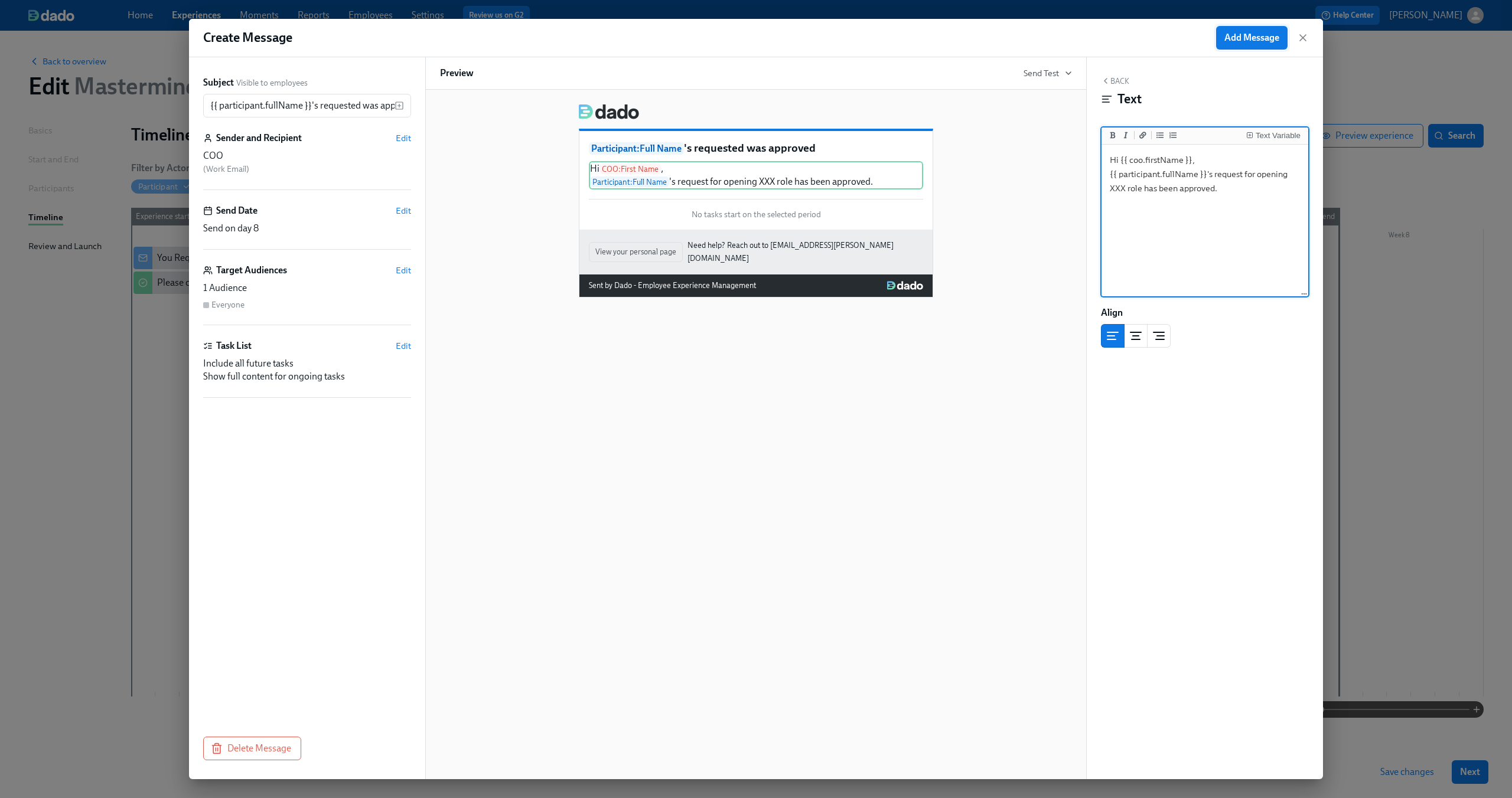
type textarea "Hi {{ coo.firstName }}, {{ participant.fullName }}'s request for opening XXX ro…"
click at [1256, 49] on button "Add Message" at bounding box center [1251, 38] width 72 height 24
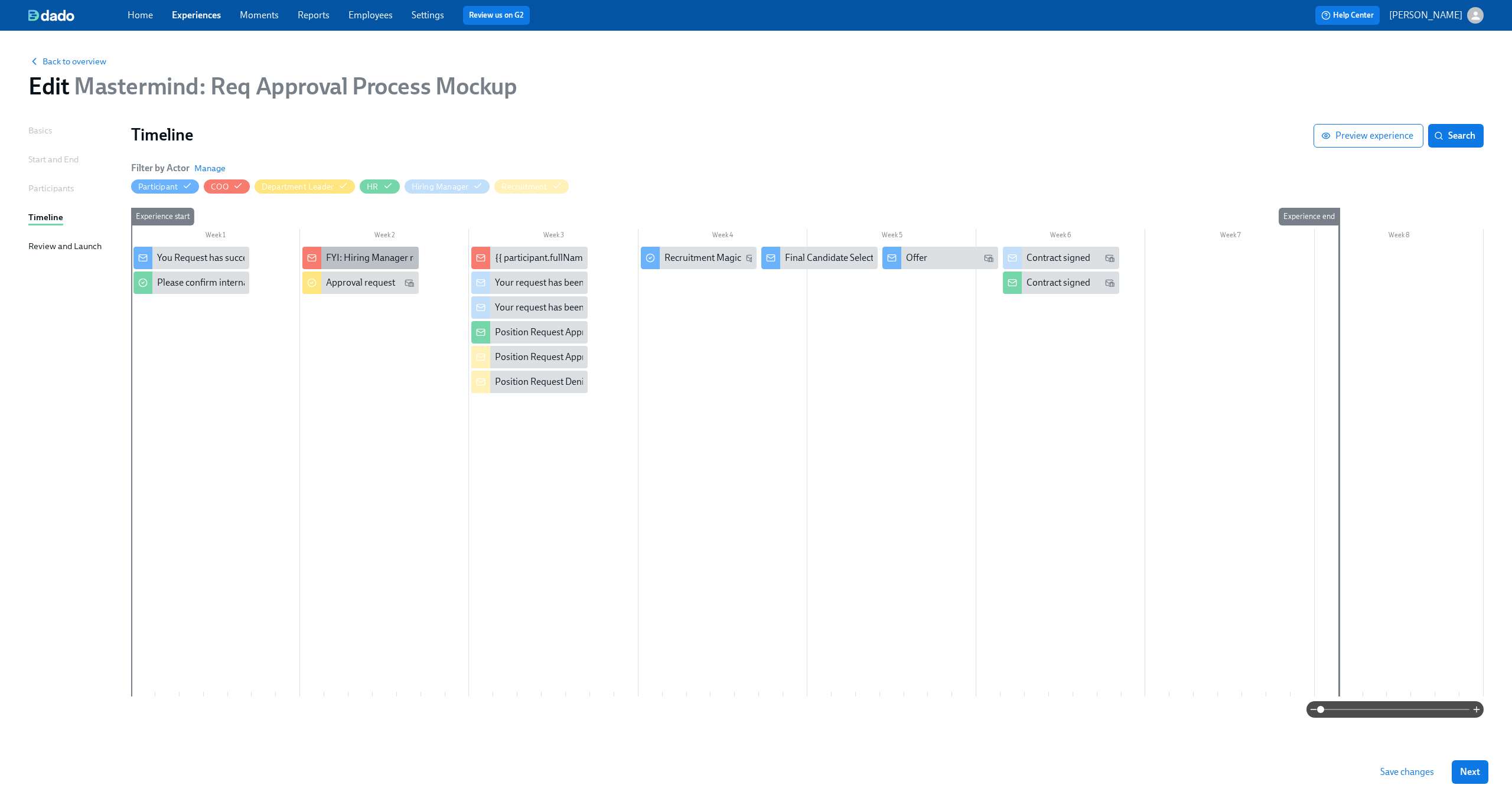
click at [346, 247] on div "FYI: Hiring Manager requested the opening of position X" at bounding box center [360, 258] width 115 height 22
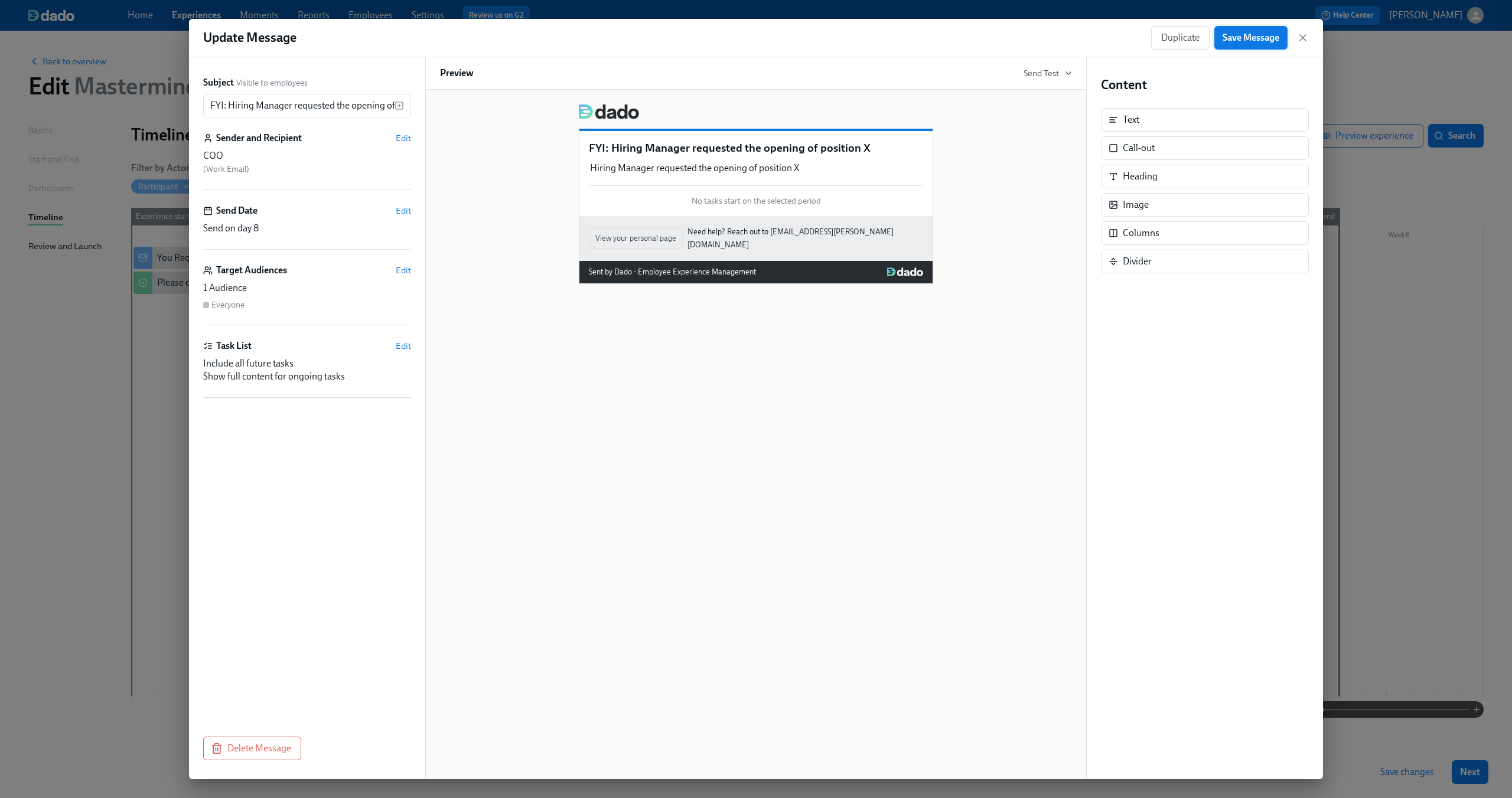
click at [1255, 46] on button "Save Message" at bounding box center [1251, 38] width 73 height 24
click at [1300, 40] on icon "button" at bounding box center [1303, 38] width 6 height 6
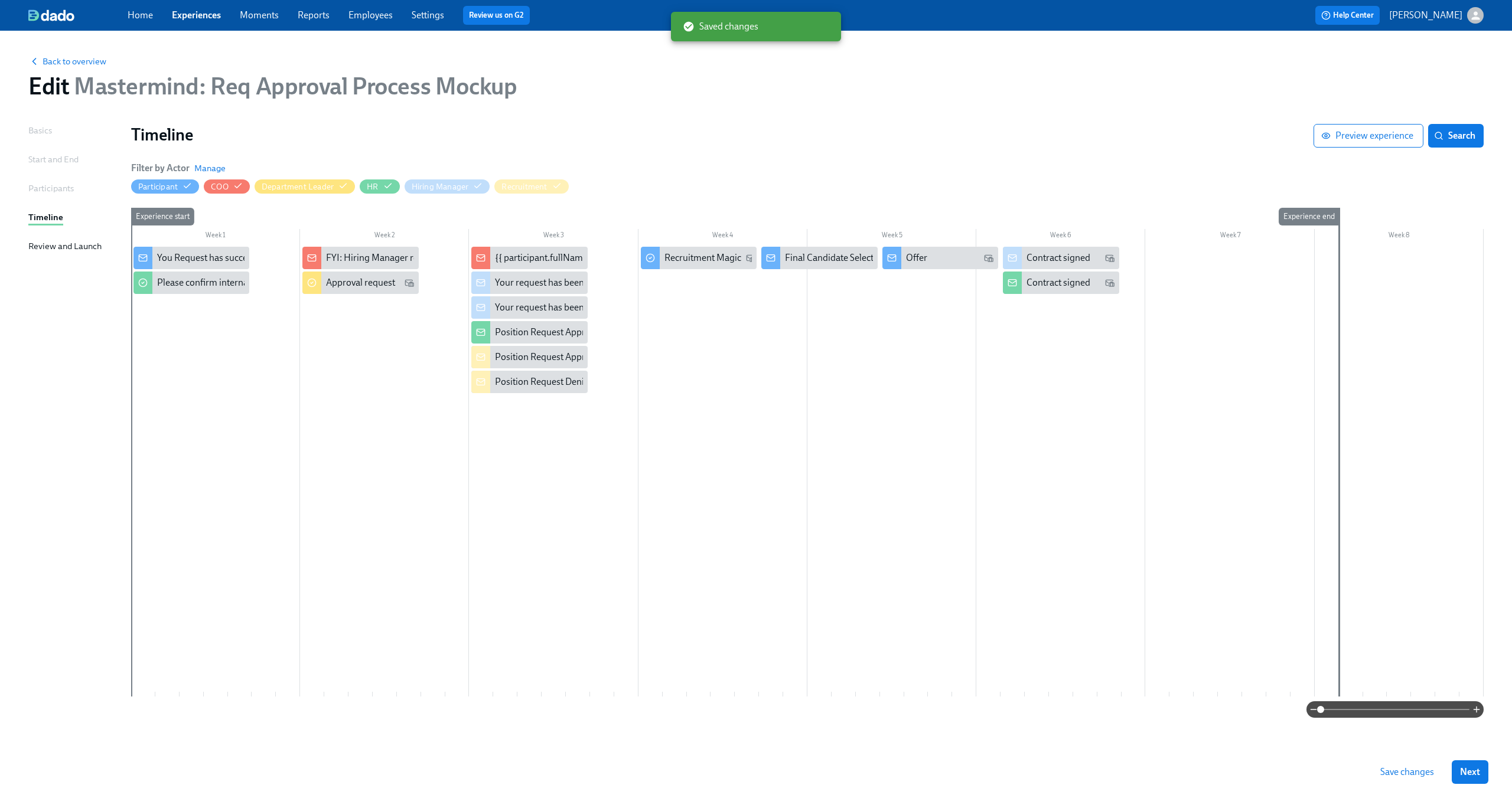
click at [1388, 770] on span "Save changes" at bounding box center [1407, 772] width 54 height 12
click at [529, 256] on div "{{ participant.fullName }}'s requested was approved" at bounding box center [599, 258] width 208 height 13
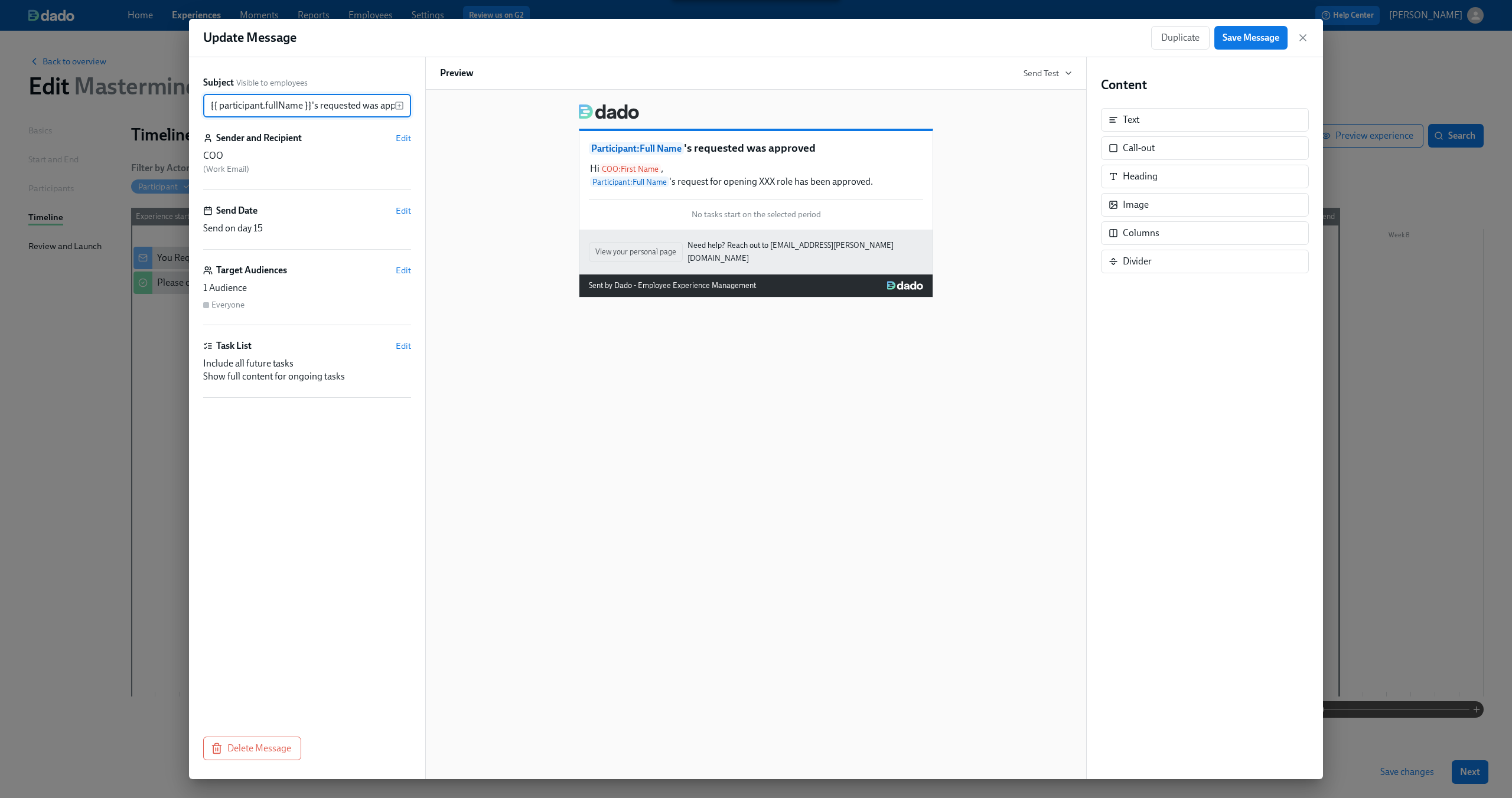
scroll to position [0, 23]
click at [1299, 36] on icon "button" at bounding box center [1303, 38] width 12 height 12
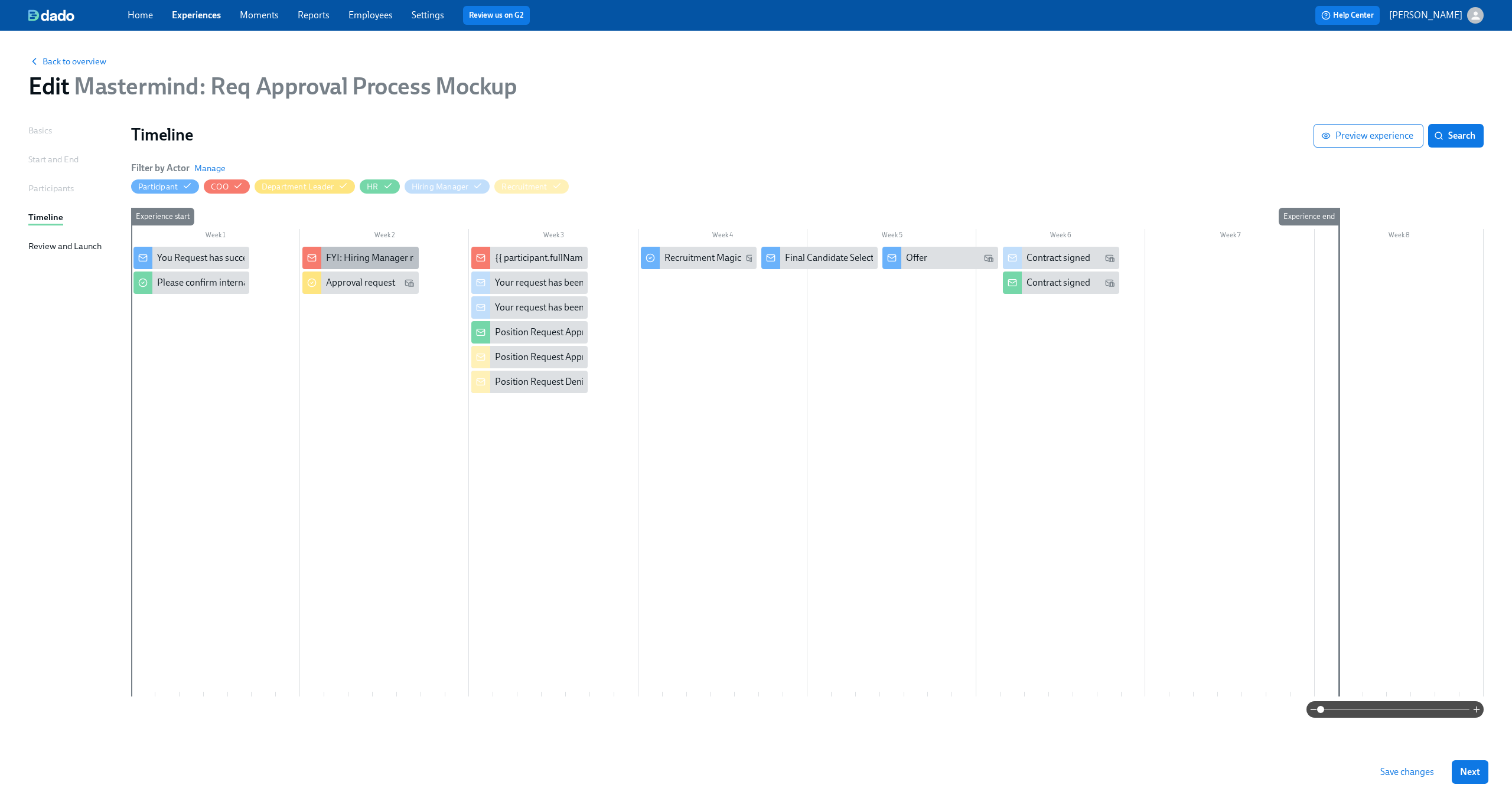
click at [355, 255] on div "FYI: Hiring Manager requested the opening of position X" at bounding box center [439, 258] width 227 height 13
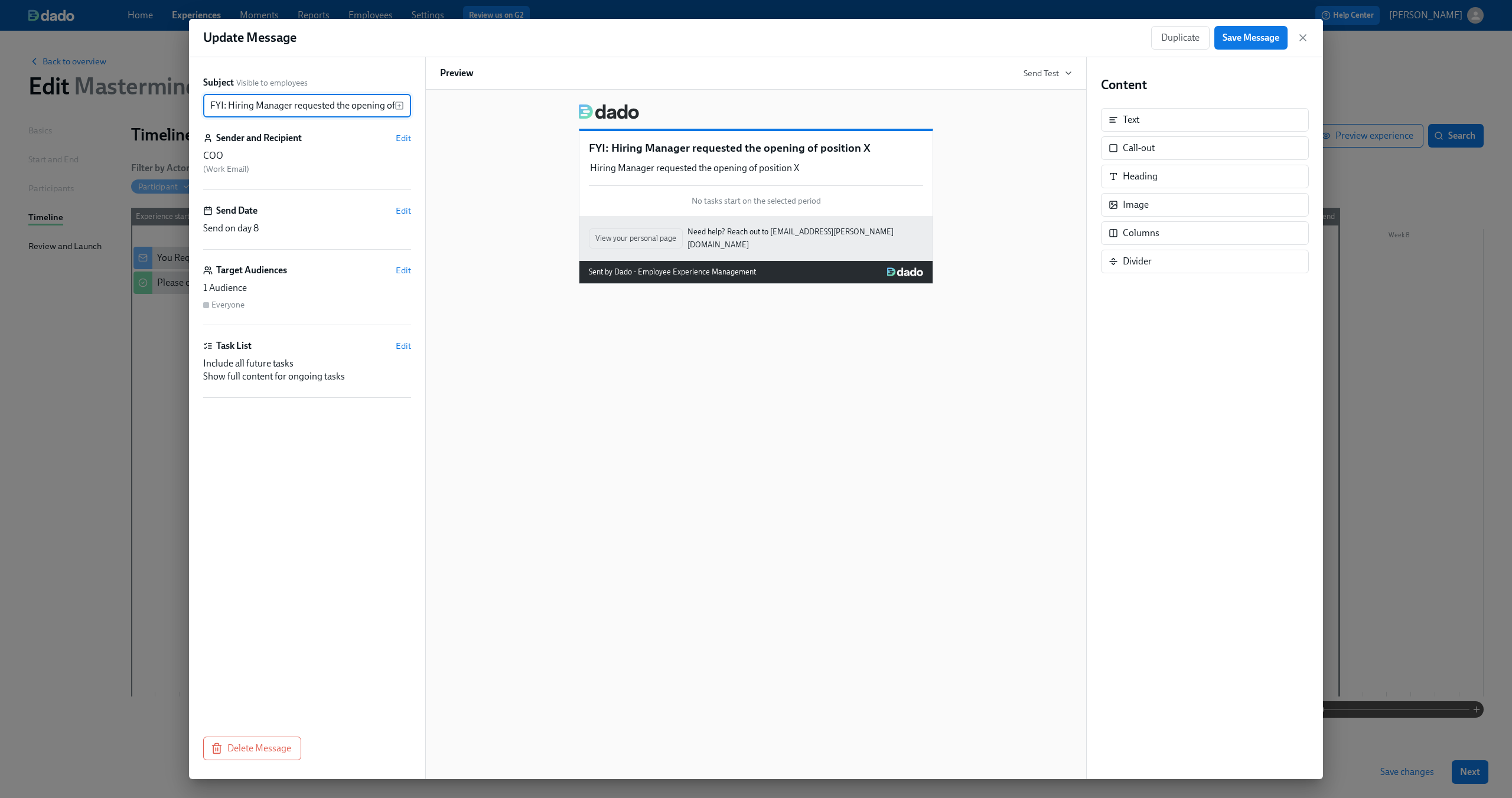
scroll to position [0, 41]
click at [645, 166] on div "Hiring Manager requested the opening of position X Duplicate Delete" at bounding box center [756, 168] width 334 height 15
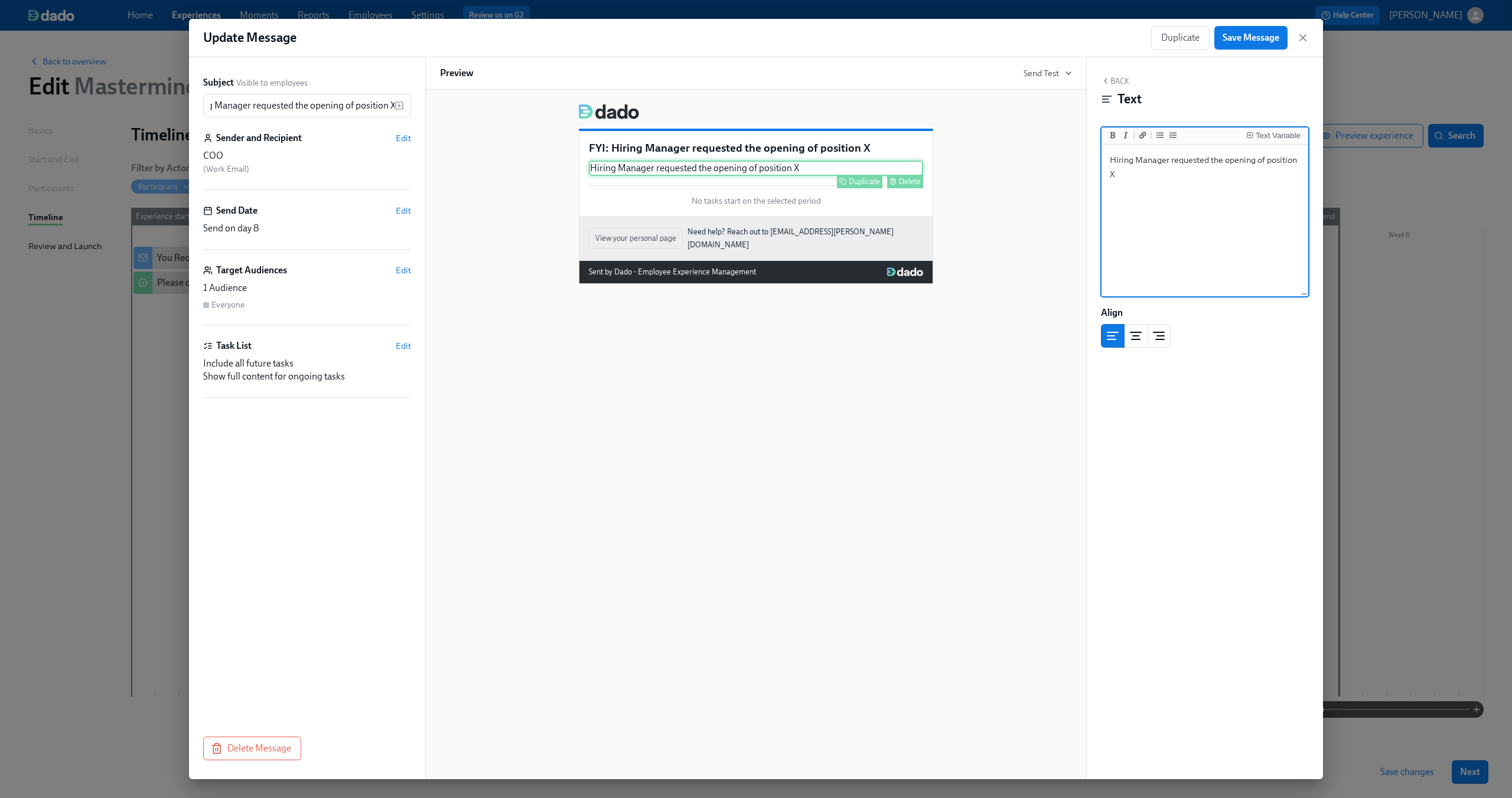
scroll to position [0, 0]
drag, startPoint x: 1171, startPoint y: 176, endPoint x: 1108, endPoint y: 157, distance: 65.8
click at [1108, 157] on textarea "Hiring Manager requested the opening of position X" at bounding box center [1205, 221] width 202 height 148
drag, startPoint x: 1125, startPoint y: 172, endPoint x: 1081, endPoint y: 149, distance: 49.6
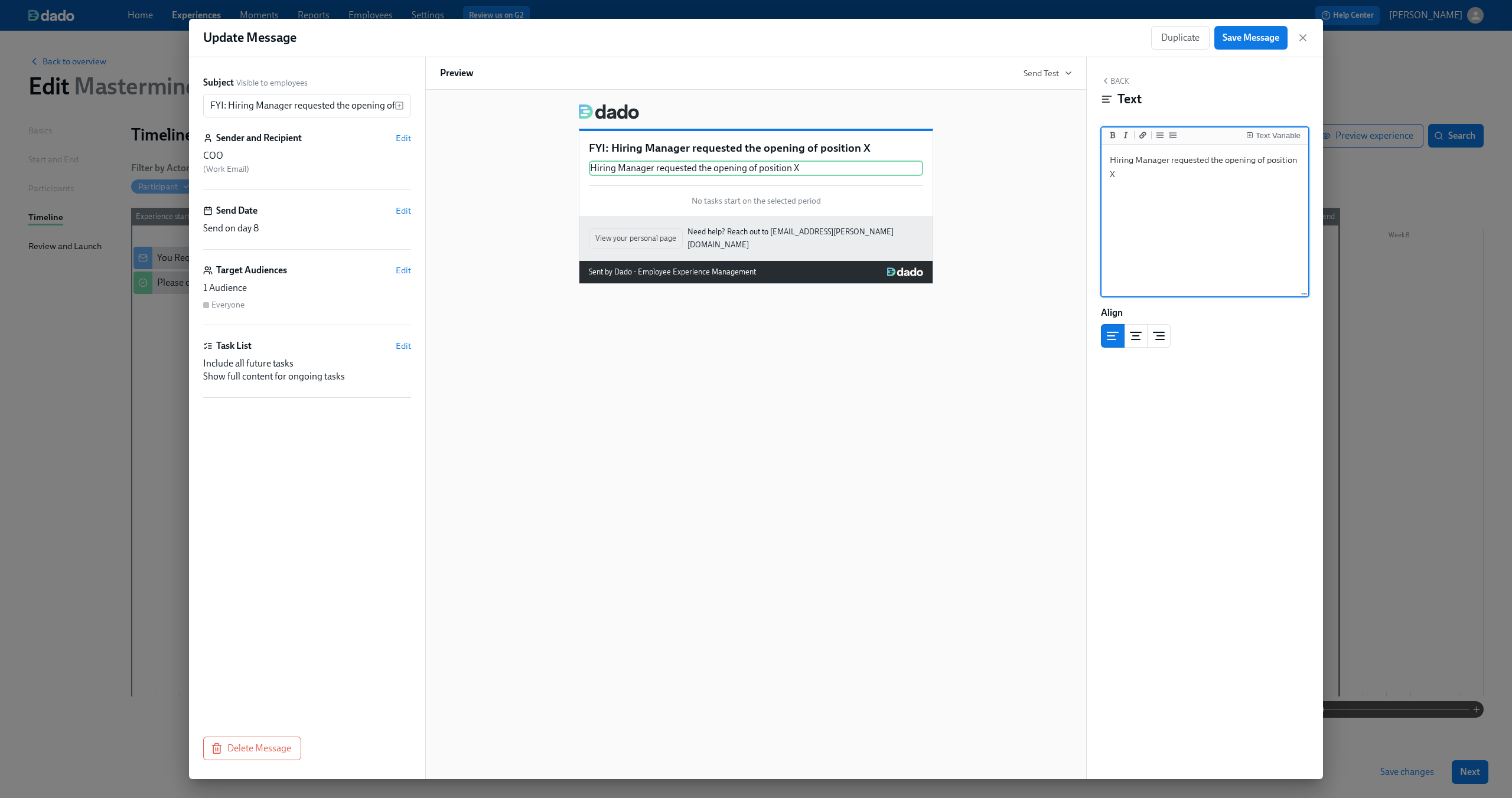
click at [1081, 149] on div "Subject Visible to employees FYI: Hiring Manager requested the opening of posit…" at bounding box center [756, 419] width 1134 height 722
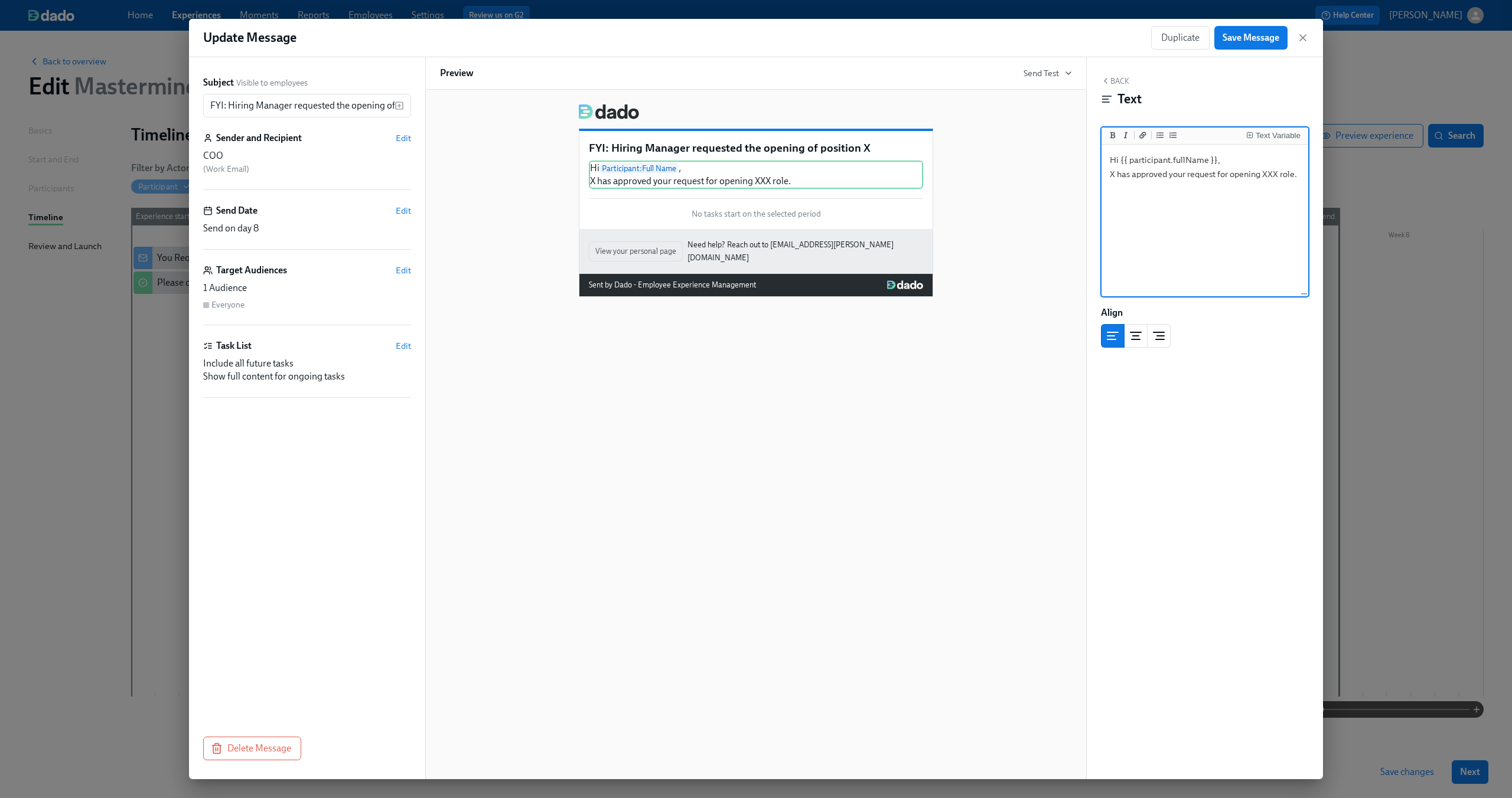
drag, startPoint x: 1122, startPoint y: 160, endPoint x: 1200, endPoint y: 153, distance: 78.3
click at [1200, 153] on textarea "Hi {{ participant.fullName }}, X has approved your request for opening XXX role." at bounding box center [1205, 221] width 202 height 148
drag, startPoint x: 1216, startPoint y: 159, endPoint x: 1122, endPoint y: 161, distance: 94.0
click at [1122, 161] on textarea "Hi {{ participant.fullName }}, X has approved your request for opening XXX role." at bounding box center [1205, 221] width 202 height 148
click at [1250, 130] on button "Text Variable" at bounding box center [1273, 135] width 59 height 12
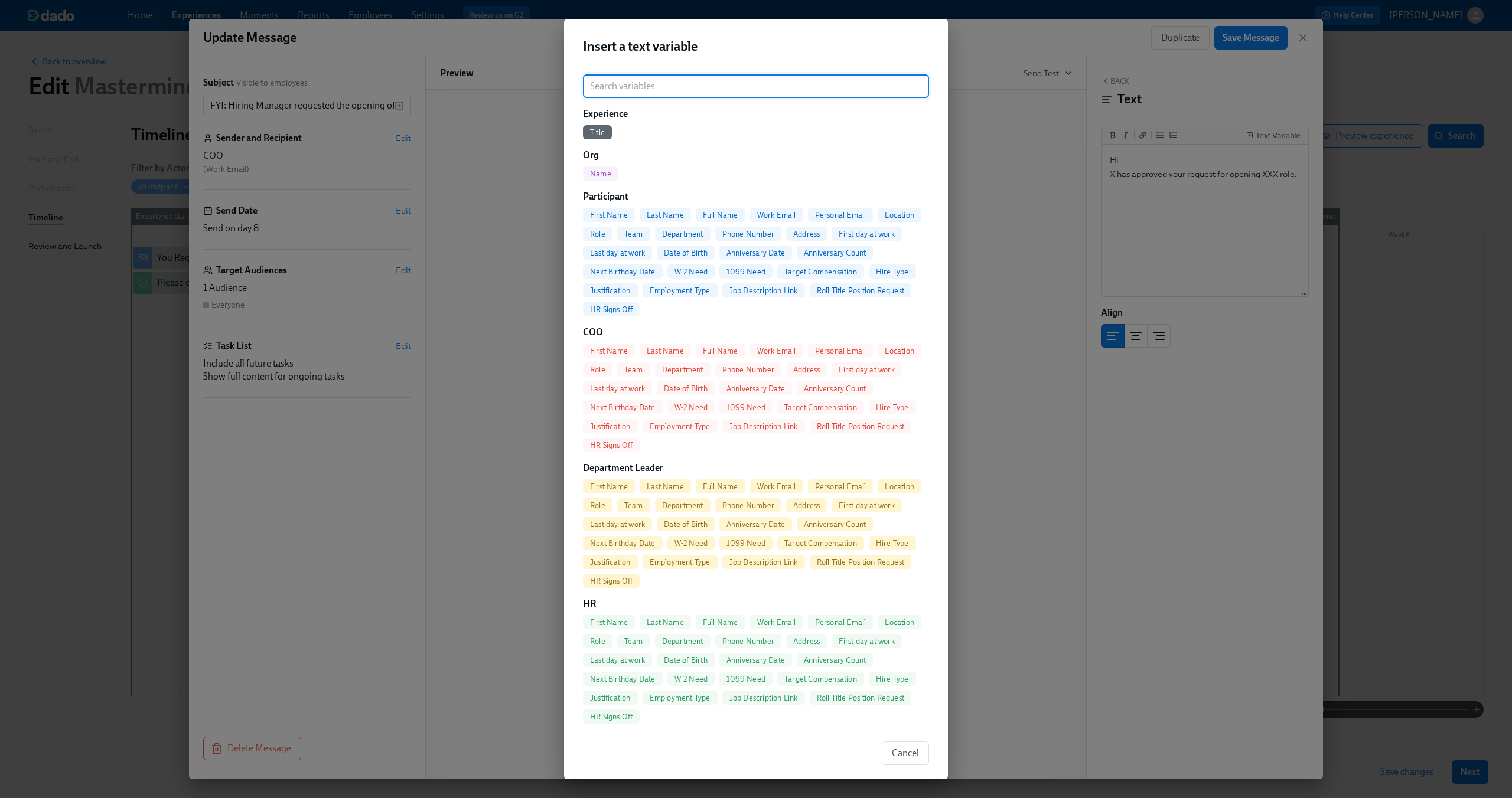
click at [618, 351] on span "First Name" at bounding box center [609, 350] width 52 height 9
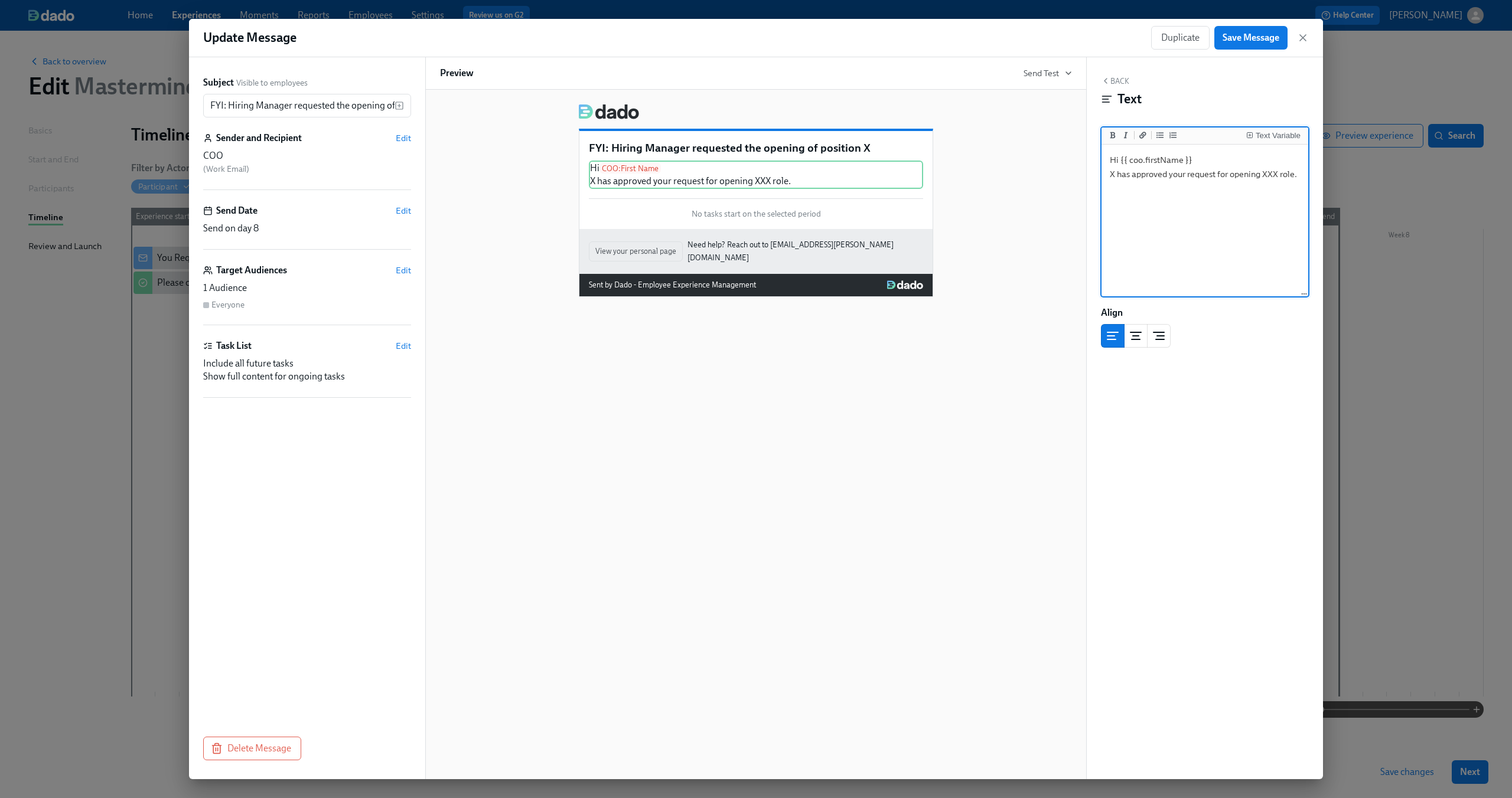
click at [1115, 176] on textarea "Hi {{ coo.firstName }} X has approved your request for opening XXX role." at bounding box center [1205, 221] width 202 height 148
click at [1259, 133] on div "Text Variable" at bounding box center [1278, 136] width 45 height 8
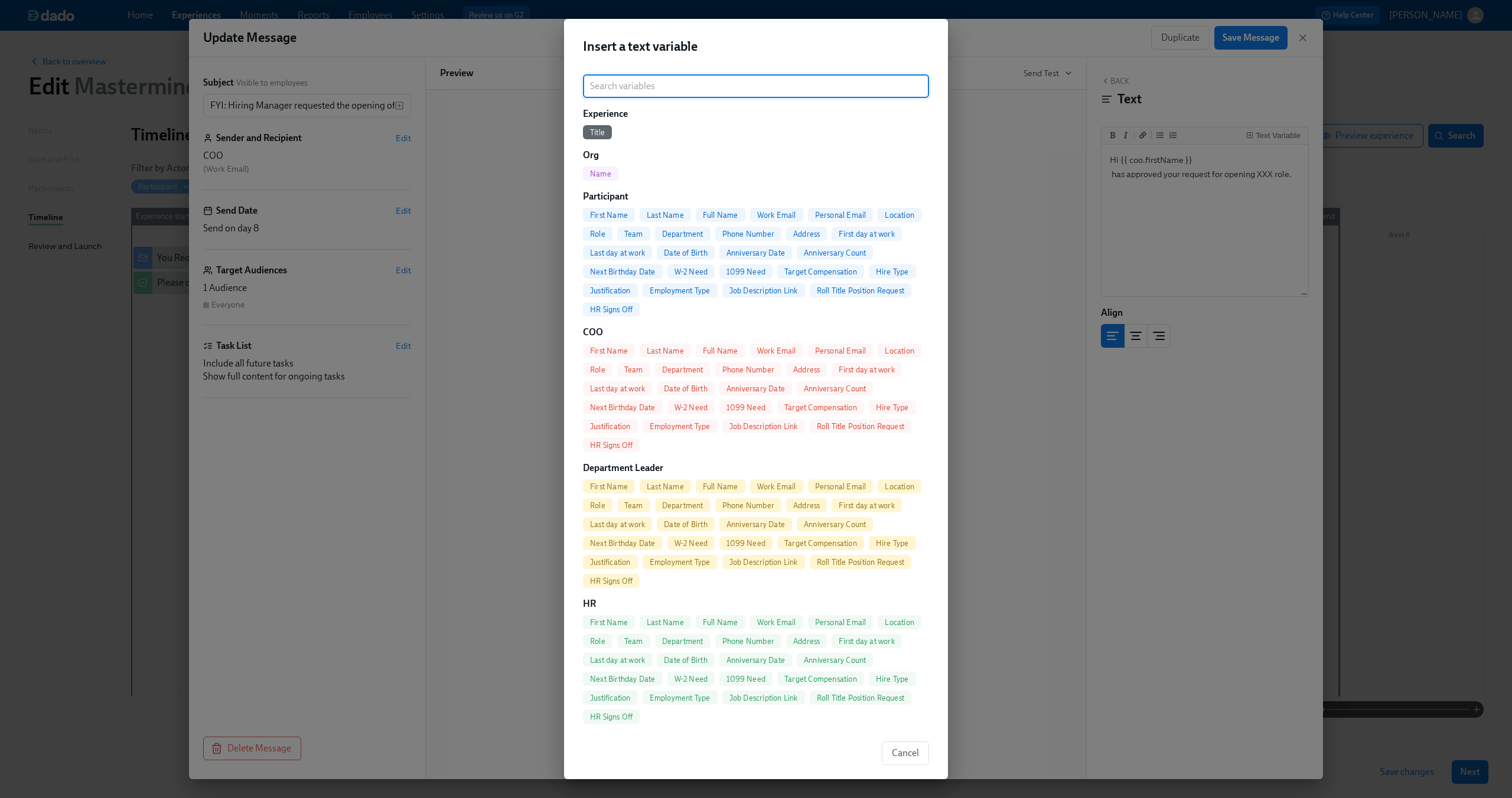
click at [709, 214] on span "Full Name" at bounding box center [721, 215] width 50 height 9
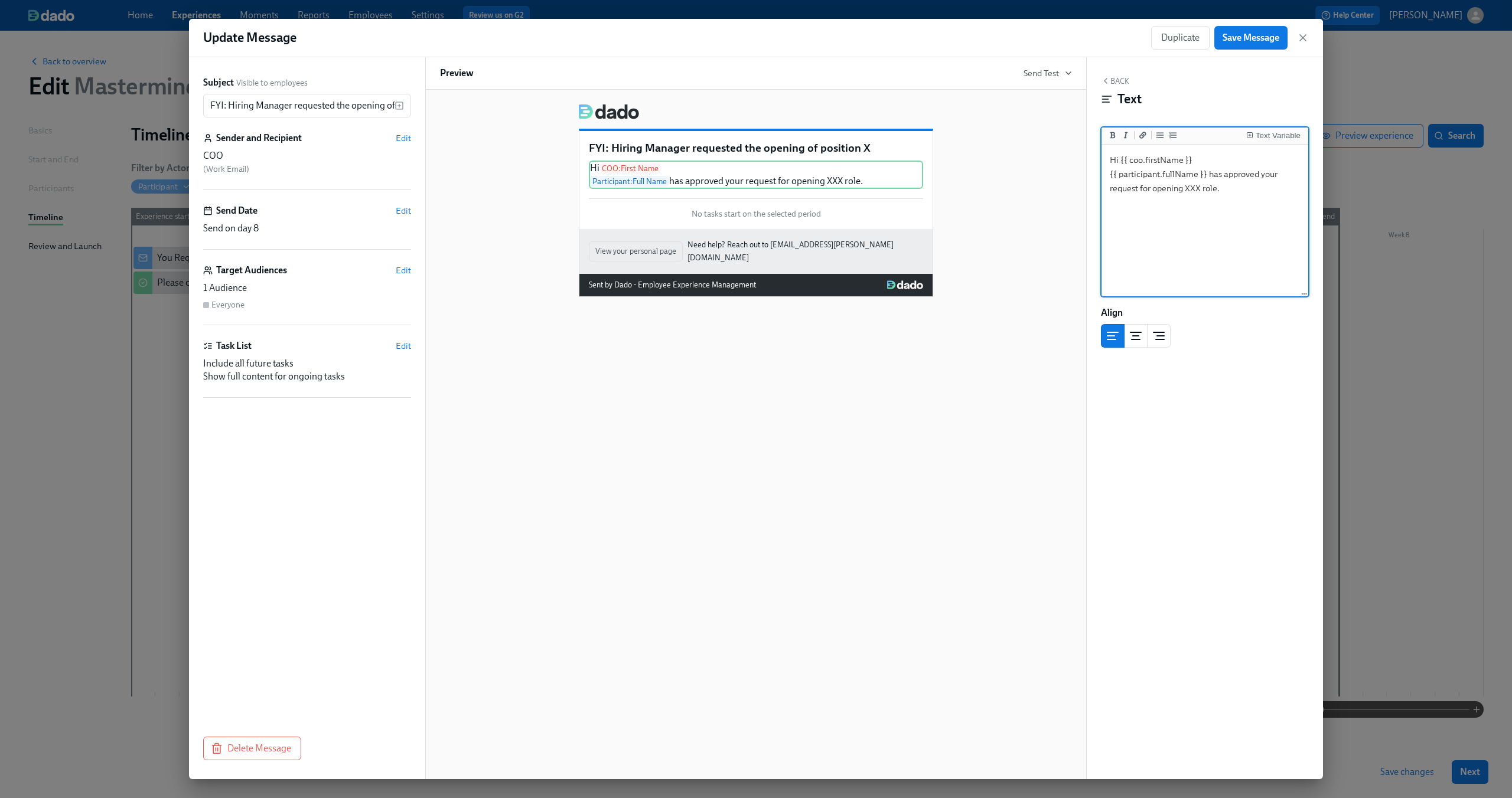
click at [1234, 177] on textarea "Hi {{ coo.firstName }} {{ participant.fullName }} has approved your request for…" at bounding box center [1205, 221] width 202 height 148
click at [1141, 189] on textarea "Hi {{ coo.firstName }} {{ participant.fullName }} has requested the opening XXX…" at bounding box center [1205, 221] width 202 height 148
click at [1144, 189] on textarea "Hi {{ coo.firstName }} {{ participant.fullName }} has requested the opening XXX…" at bounding box center [1205, 221] width 202 height 148
type textarea "Hi {{ coo.firstName }} {{ participant.fullName }} has requested the opening of …"
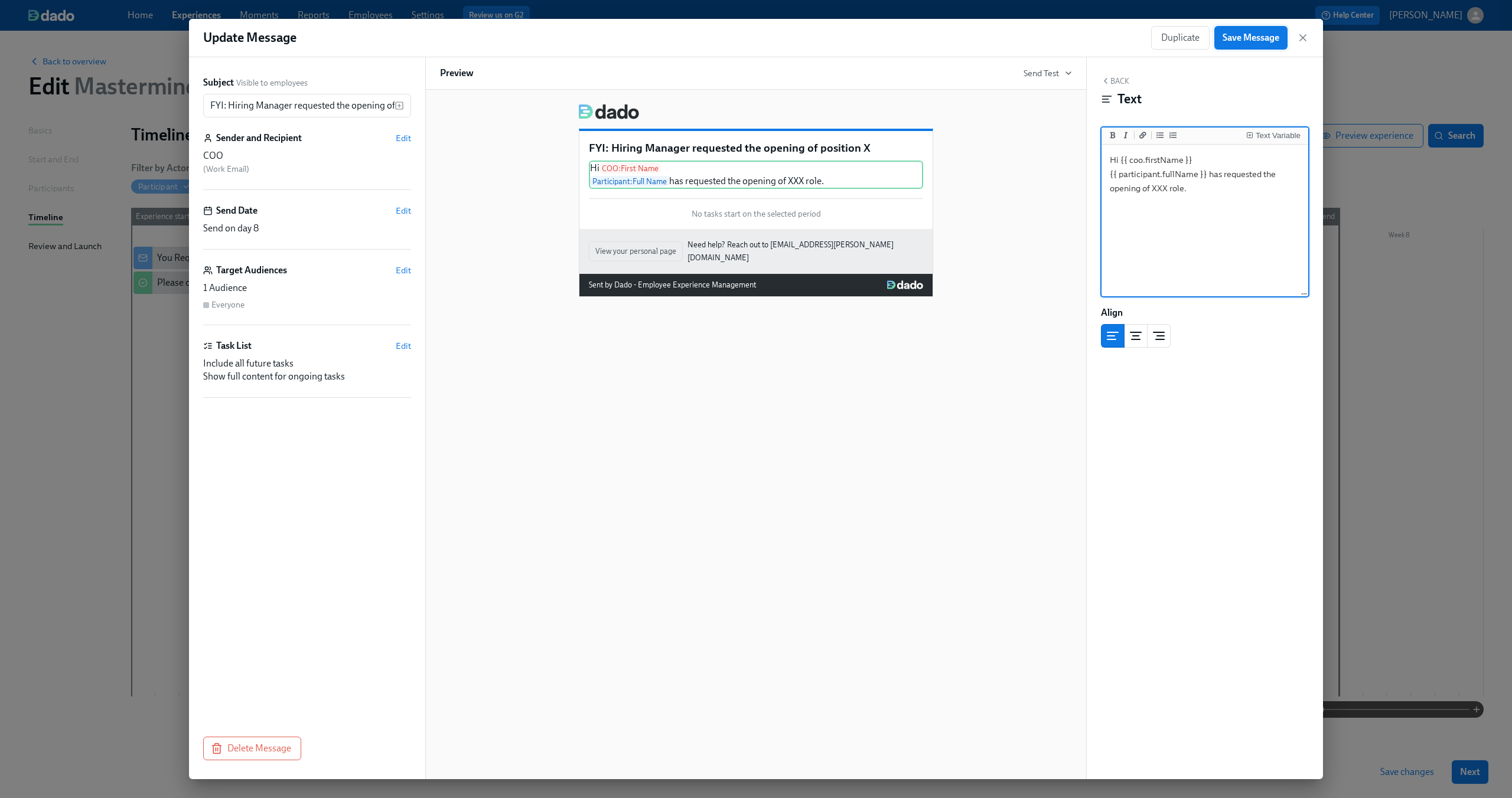
click at [1270, 31] on button "Save Message" at bounding box center [1251, 38] width 73 height 24
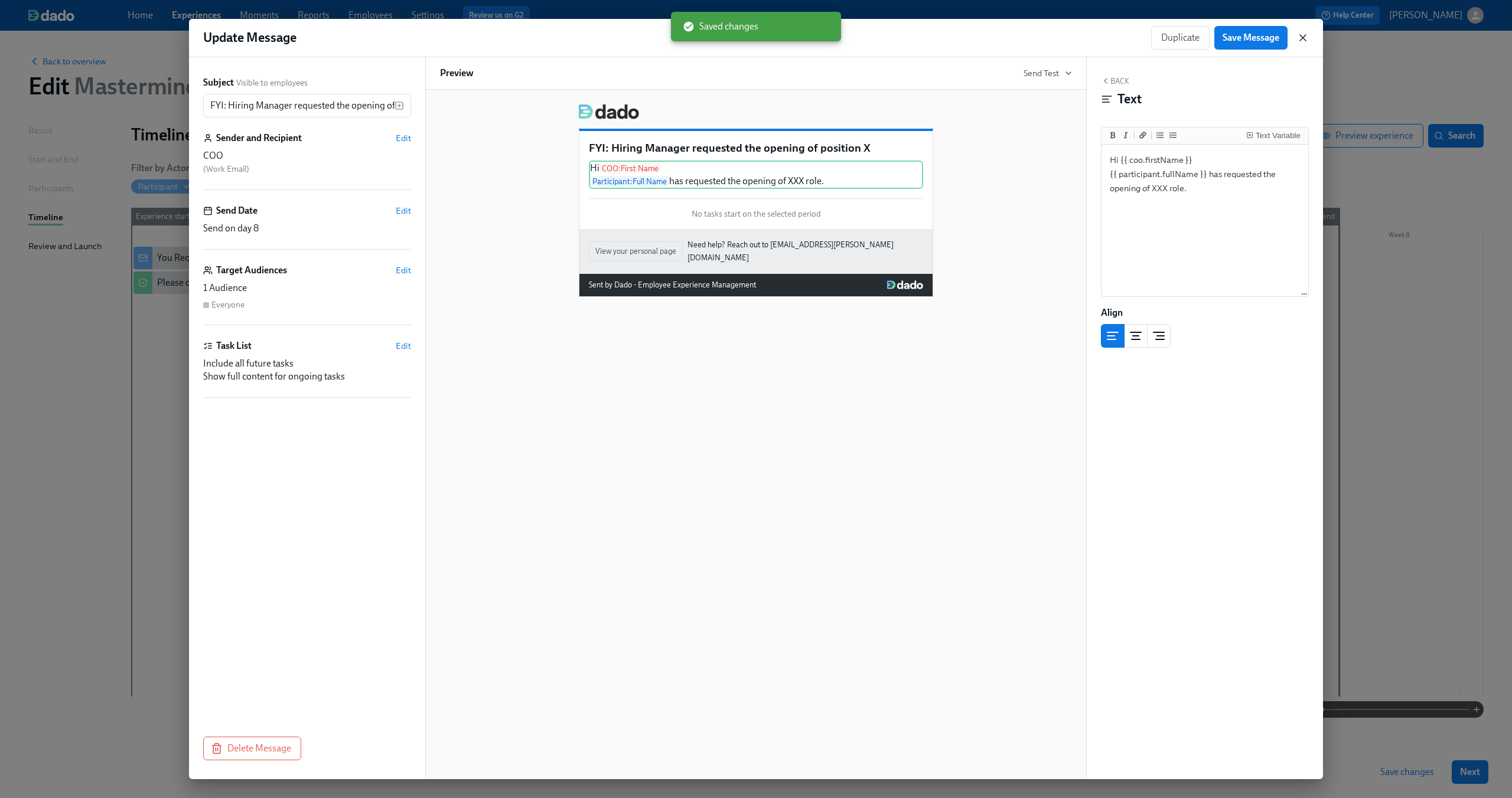
click at [1297, 41] on icon "button" at bounding box center [1303, 38] width 12 height 12
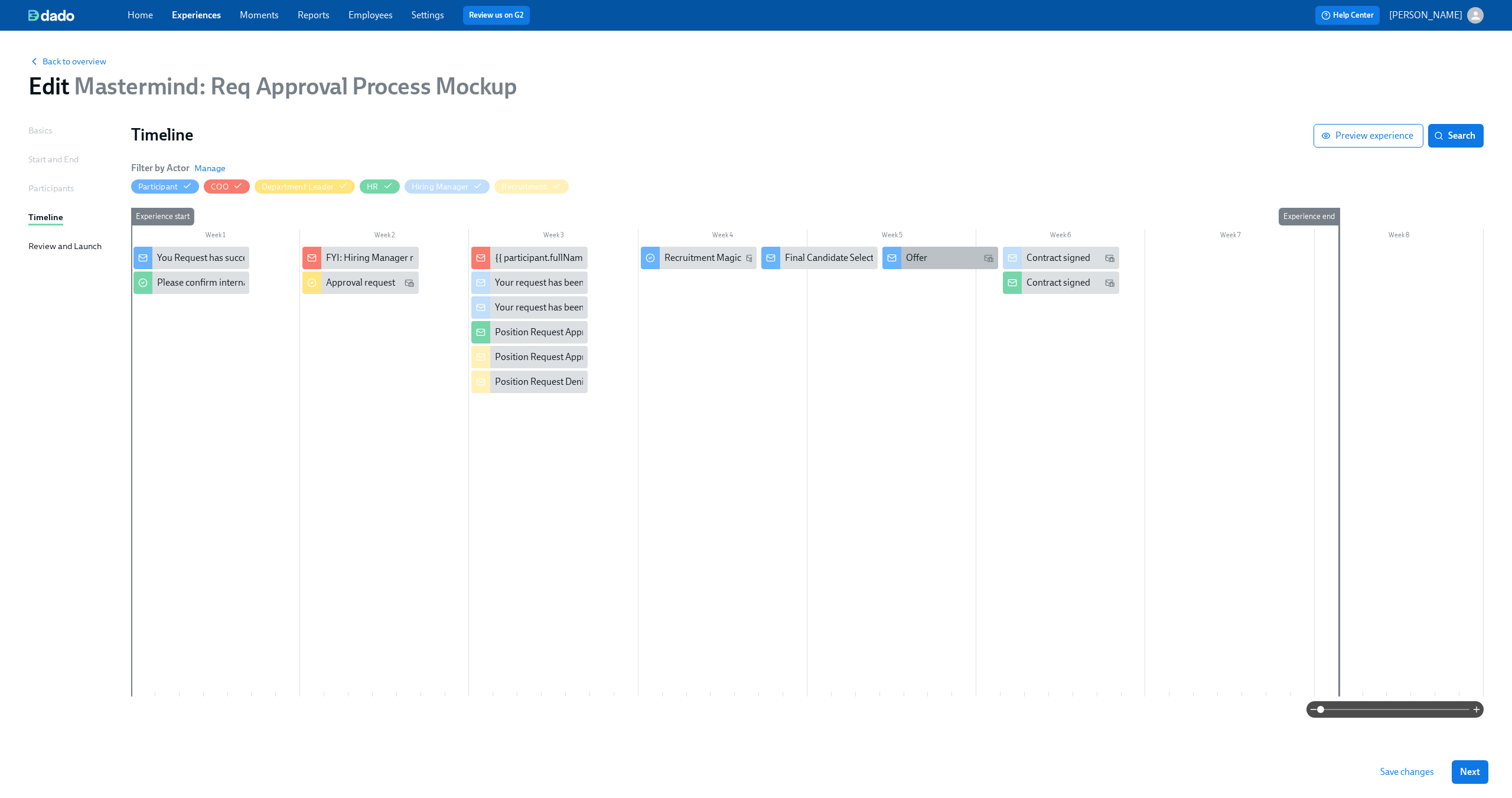
click at [933, 267] on div "Offer" at bounding box center [940, 258] width 115 height 22
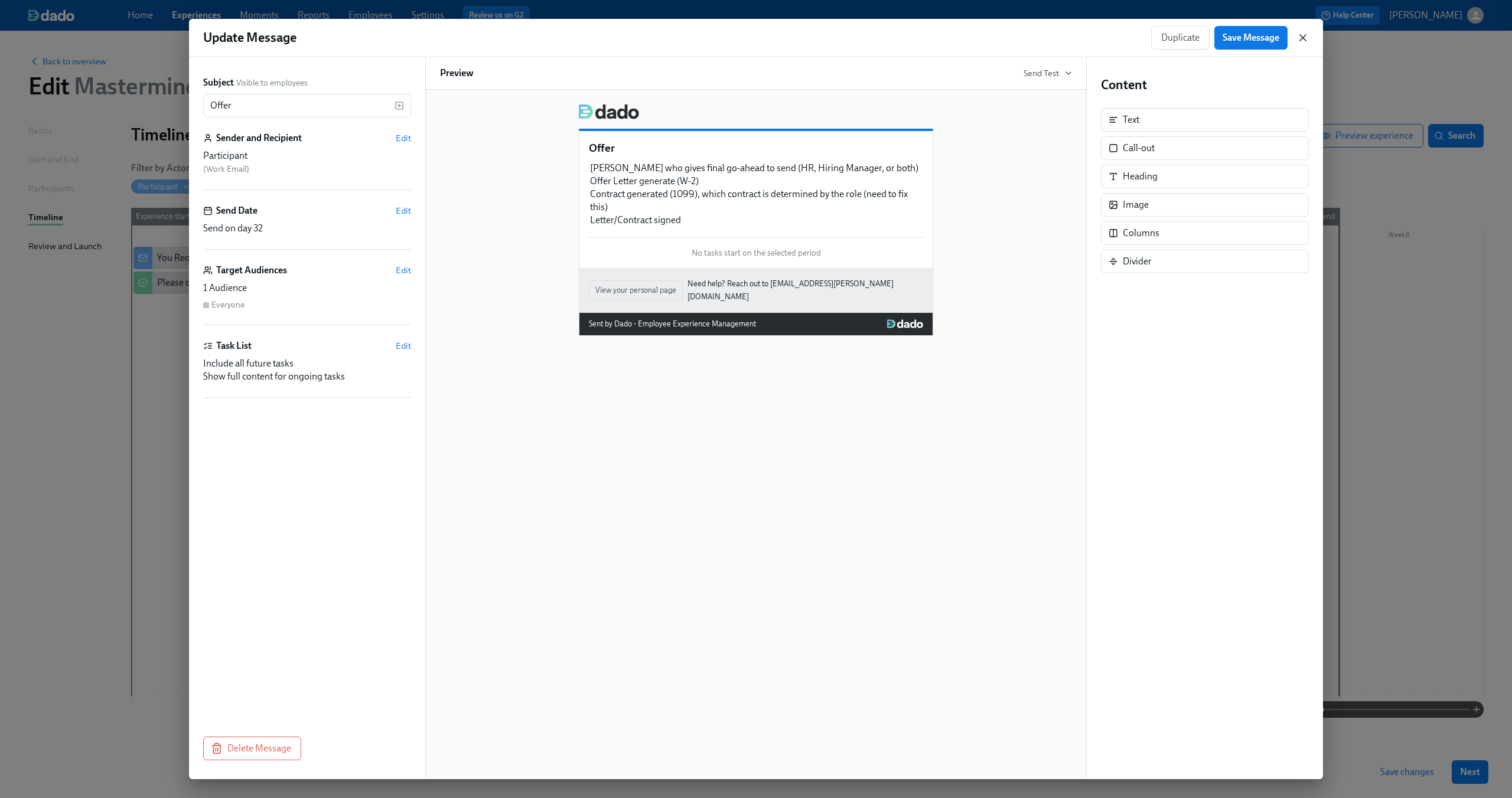
click at [1301, 34] on icon "button" at bounding box center [1303, 38] width 12 height 12
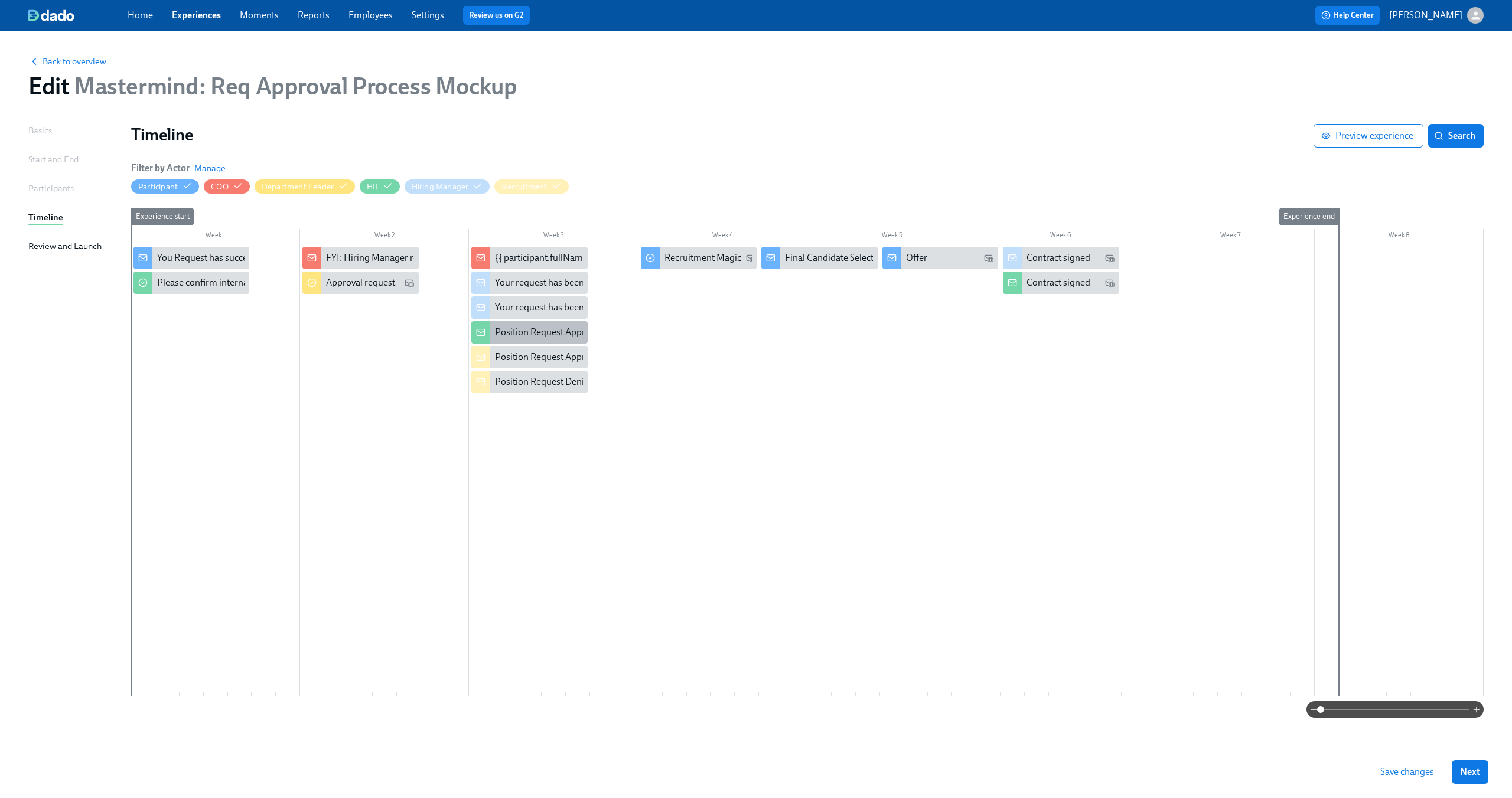
click at [530, 340] on div "Position Request Approved" at bounding box center [529, 332] width 115 height 22
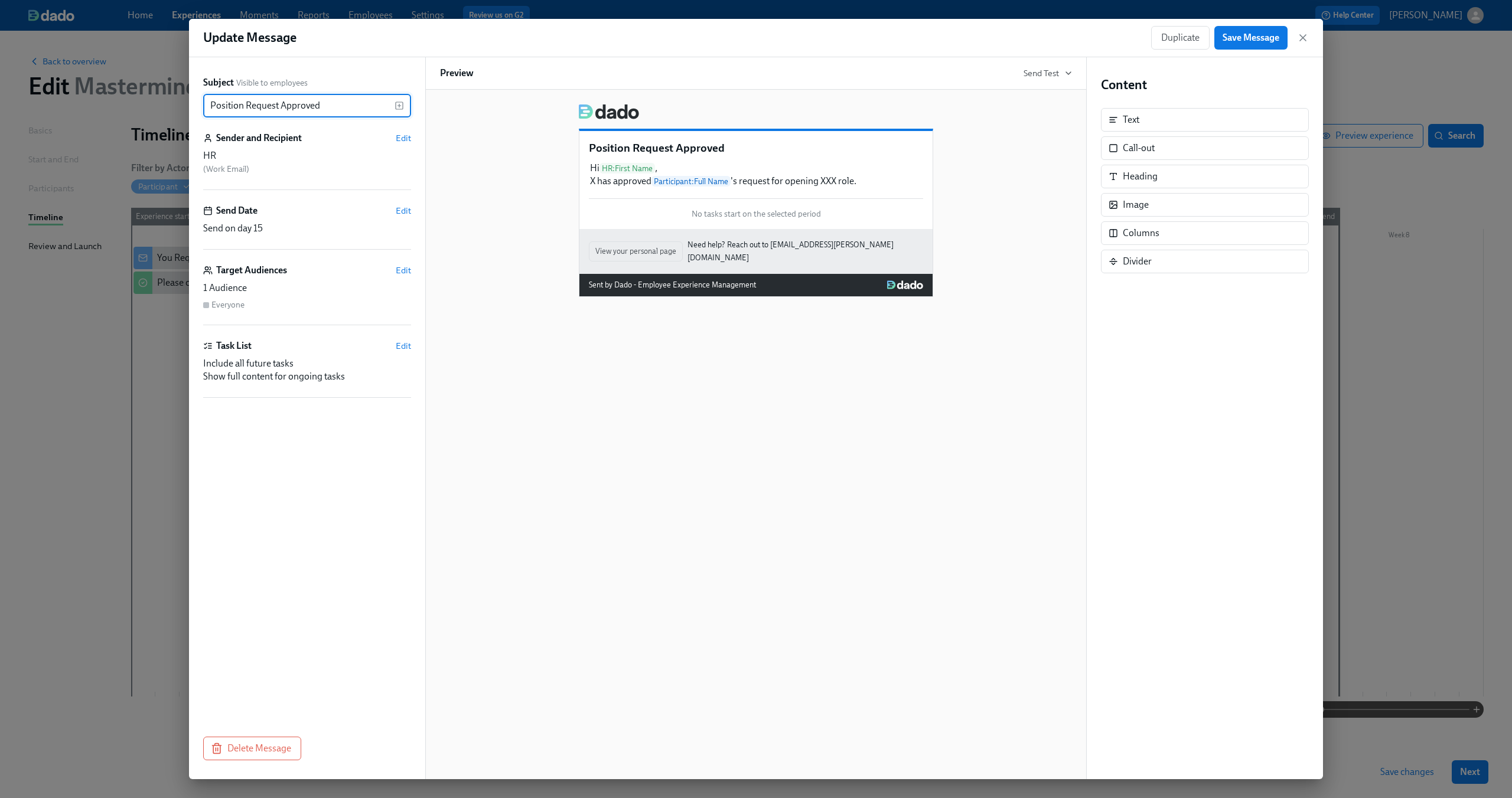
click at [508, 121] on div "Position Request Approved Hi HR : First Name , X has approved Participant : Ful…" at bounding box center [756, 196] width 632 height 202
click at [1308, 36] on icon "button" at bounding box center [1303, 38] width 12 height 12
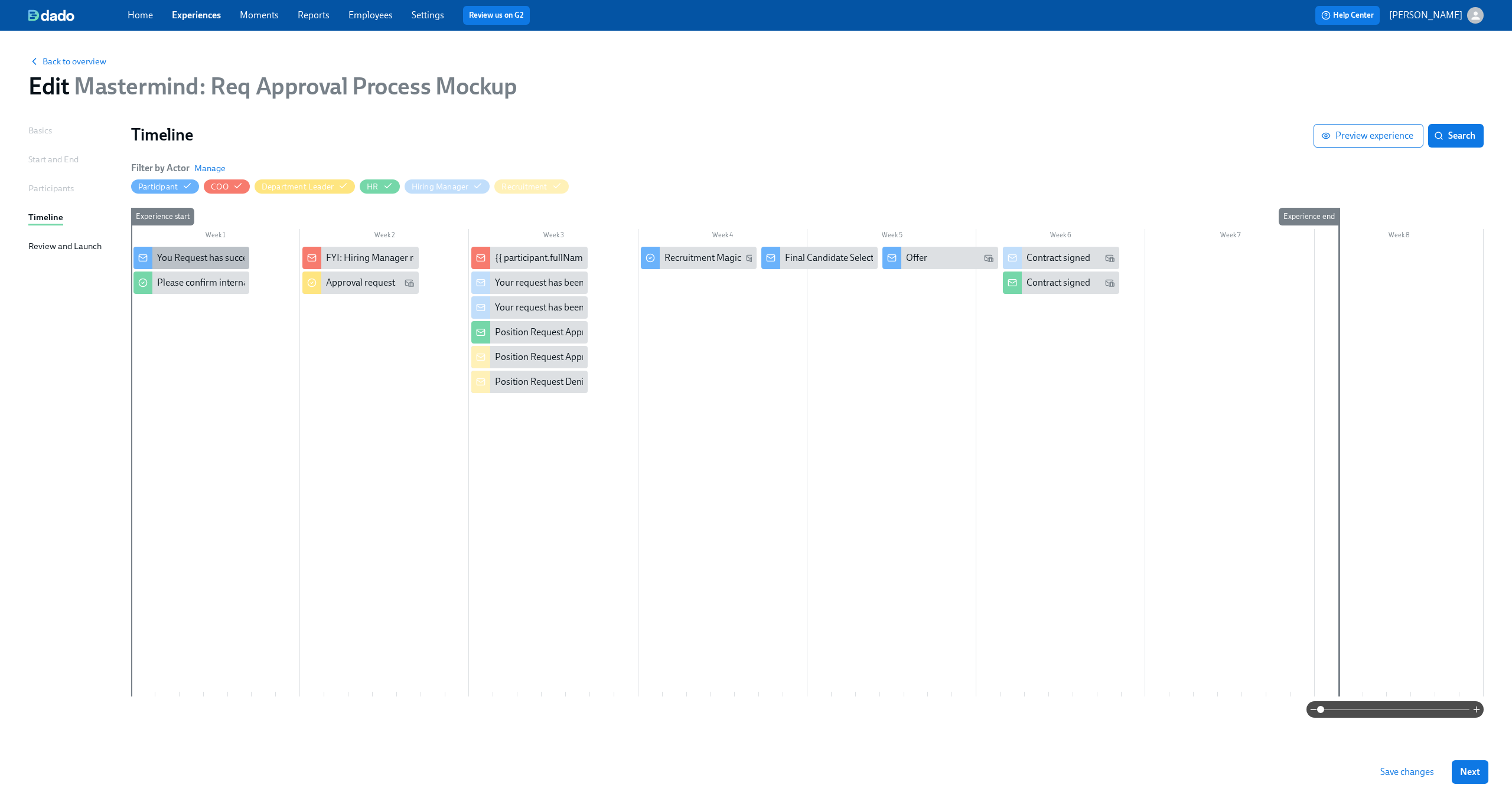
click at [218, 263] on div "You Request has successfully submitted" at bounding box center [236, 258] width 159 height 13
click at [173, 285] on div "Please confirm internal comp alignment" at bounding box center [237, 283] width 161 height 13
click at [220, 165] on span "Manage" at bounding box center [210, 168] width 31 height 12
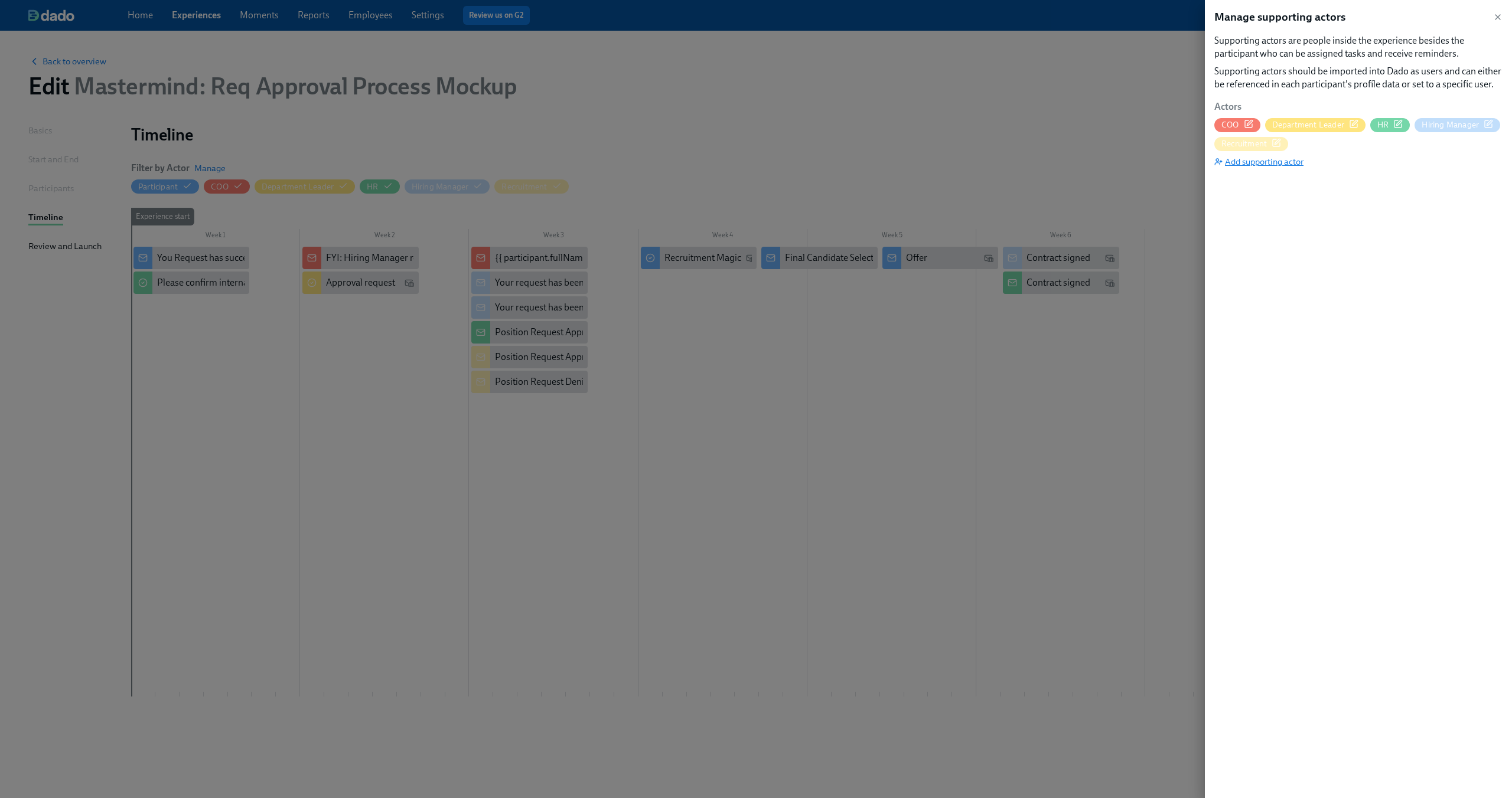
click at [1289, 165] on span "Add supporting actor" at bounding box center [1259, 162] width 89 height 12
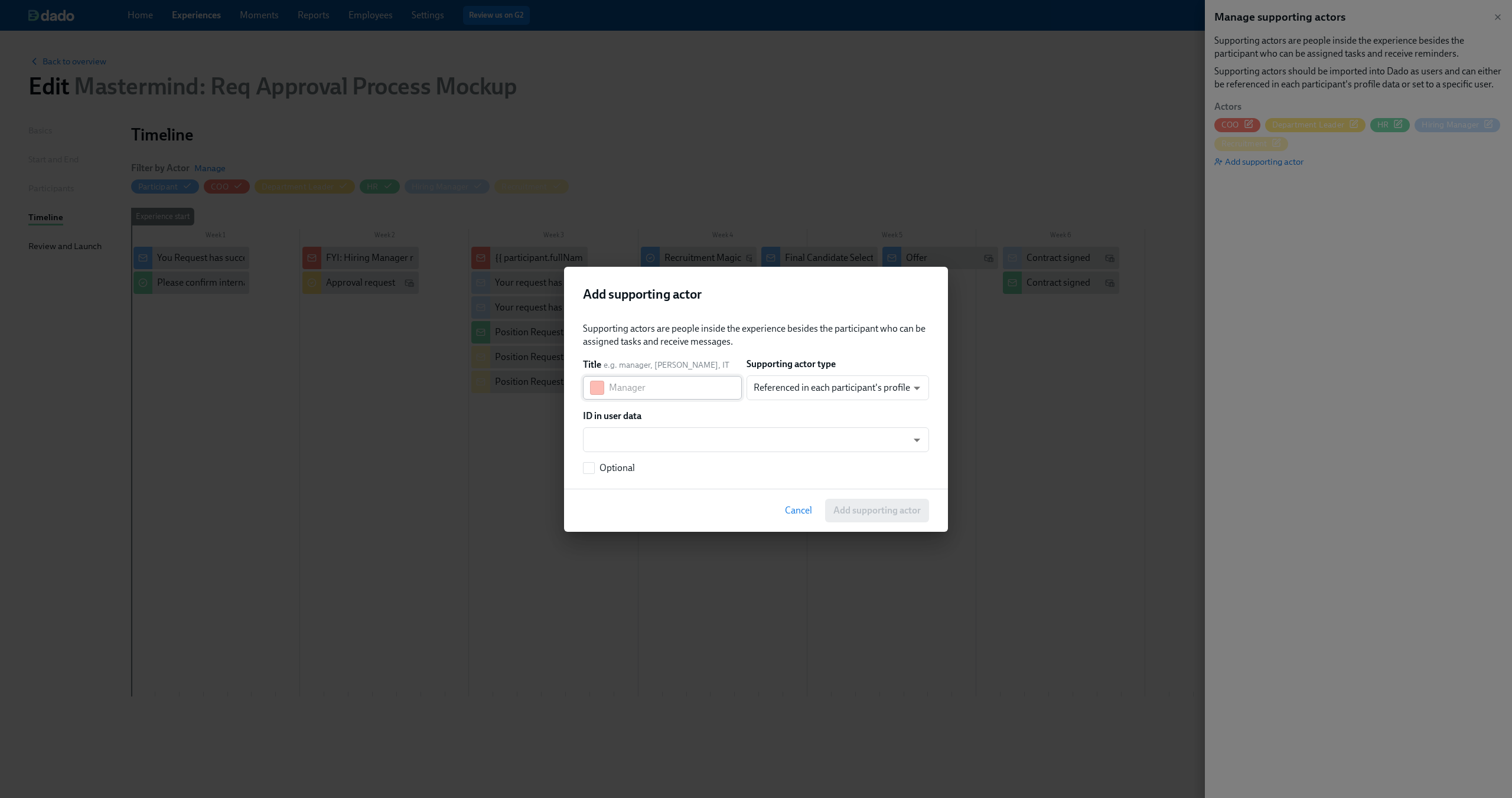
click at [681, 391] on input "text" at bounding box center [675, 388] width 133 height 24
type input "Status Tracker"
click at [708, 433] on body "Home Experiences Moments Reports Employees Settings Review us on G2 Help Center…" at bounding box center [756, 399] width 1512 height 798
click at [734, 411] on div at bounding box center [756, 399] width 1512 height 798
click at [779, 390] on body "Home Experiences Moments Reports Employees Settings Review us on G2 Help Center…" at bounding box center [756, 399] width 1512 height 798
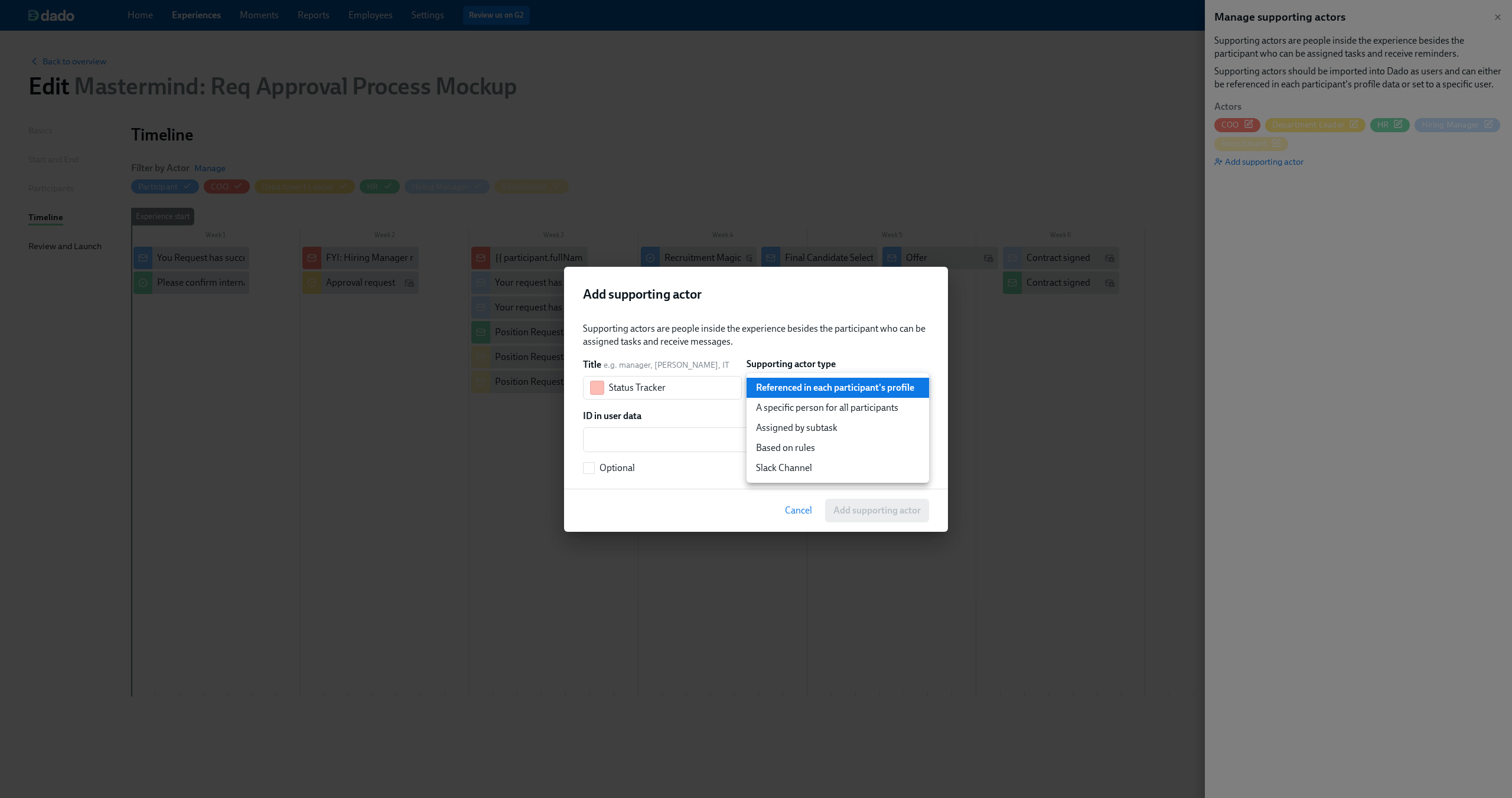
click at [779, 405] on li "A specific person for all participants" at bounding box center [837, 408] width 182 height 20
type input "staticUser"
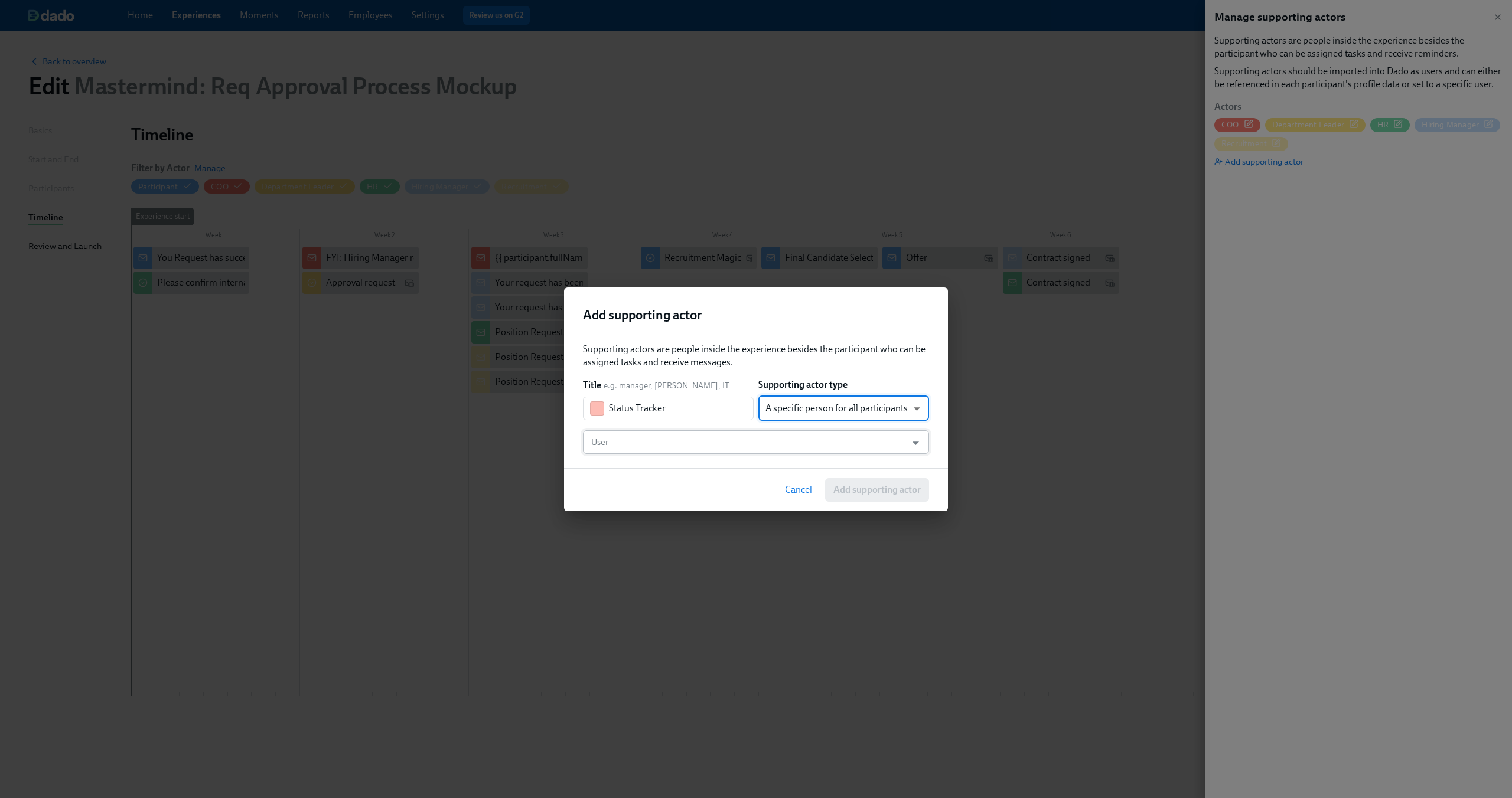
click at [717, 445] on input "User" at bounding box center [744, 442] width 312 height 24
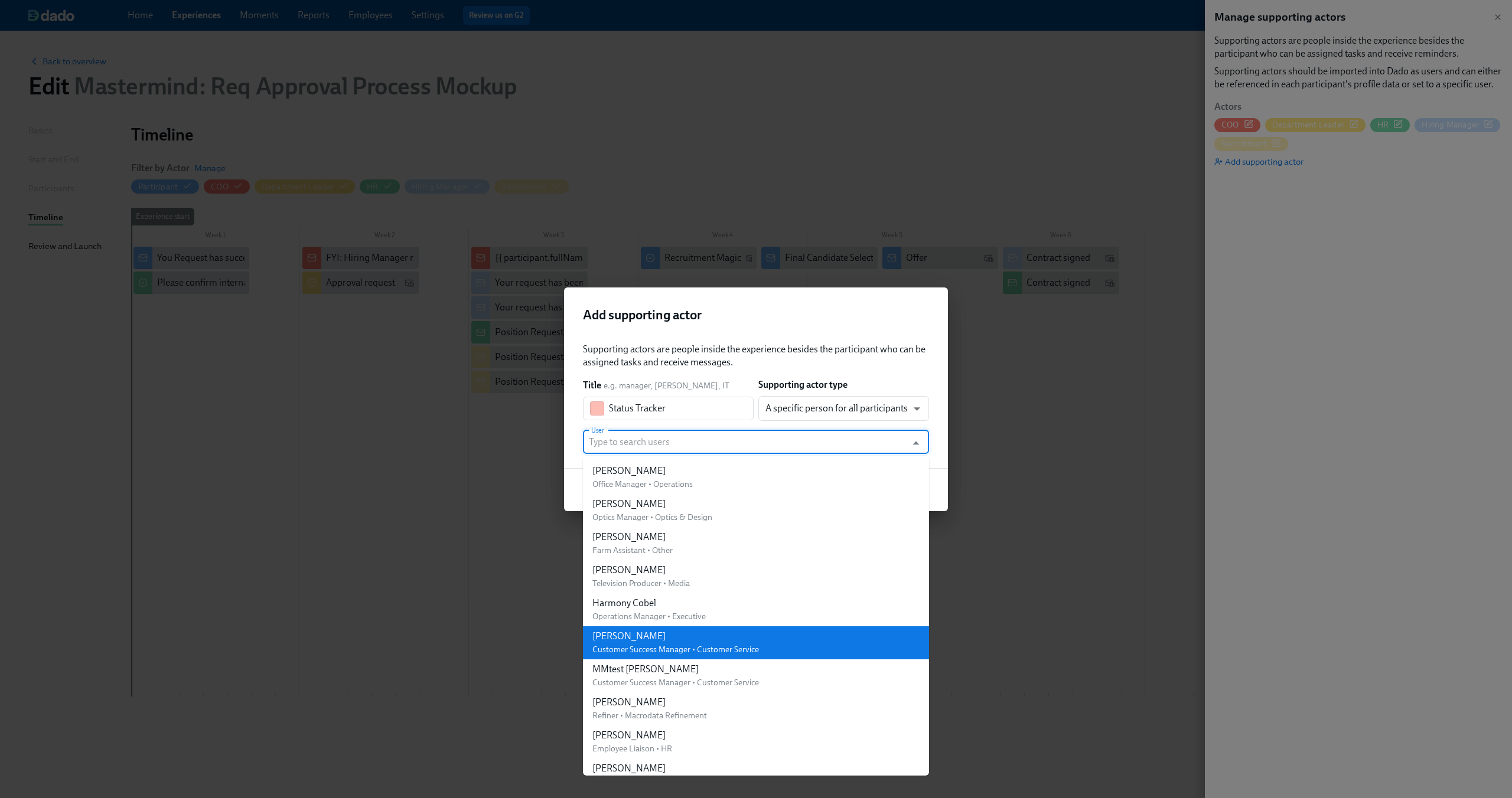
click at [717, 641] on div "[PERSON_NAME]" at bounding box center [675, 636] width 166 height 13
type input "[PERSON_NAME]"
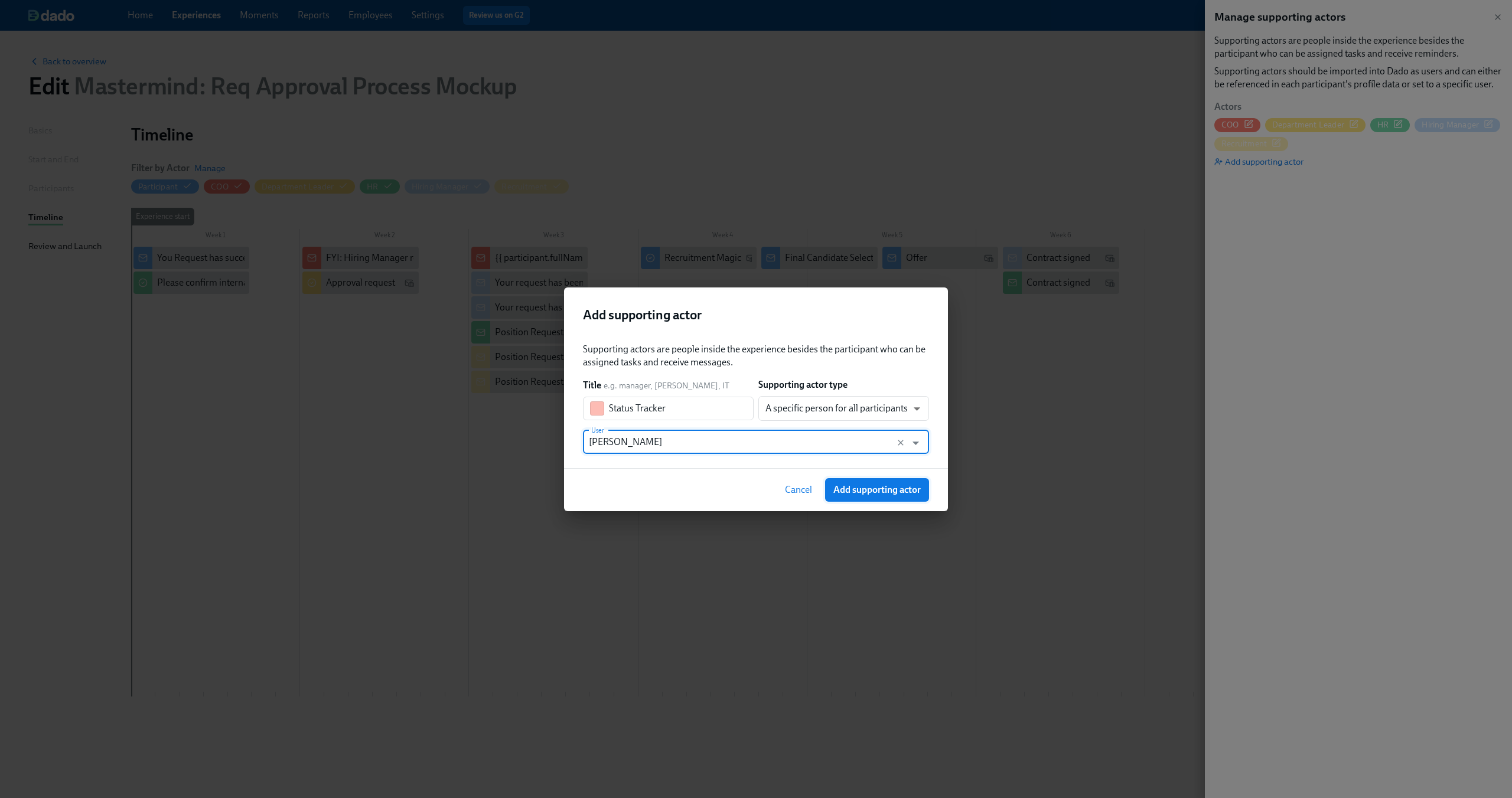
click at [843, 494] on span "Add supporting actor" at bounding box center [877, 490] width 88 height 12
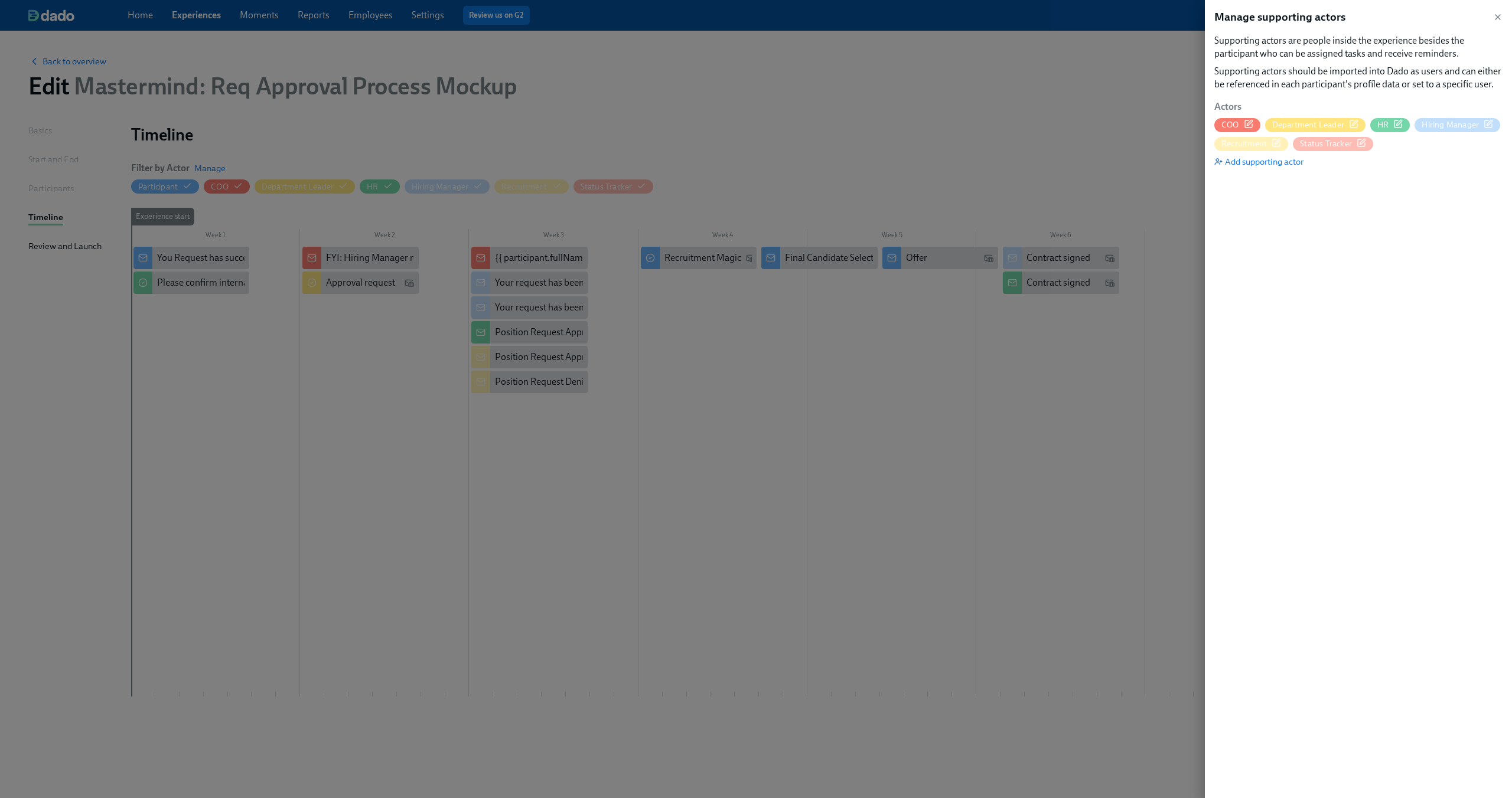
click at [444, 353] on div at bounding box center [756, 399] width 1512 height 798
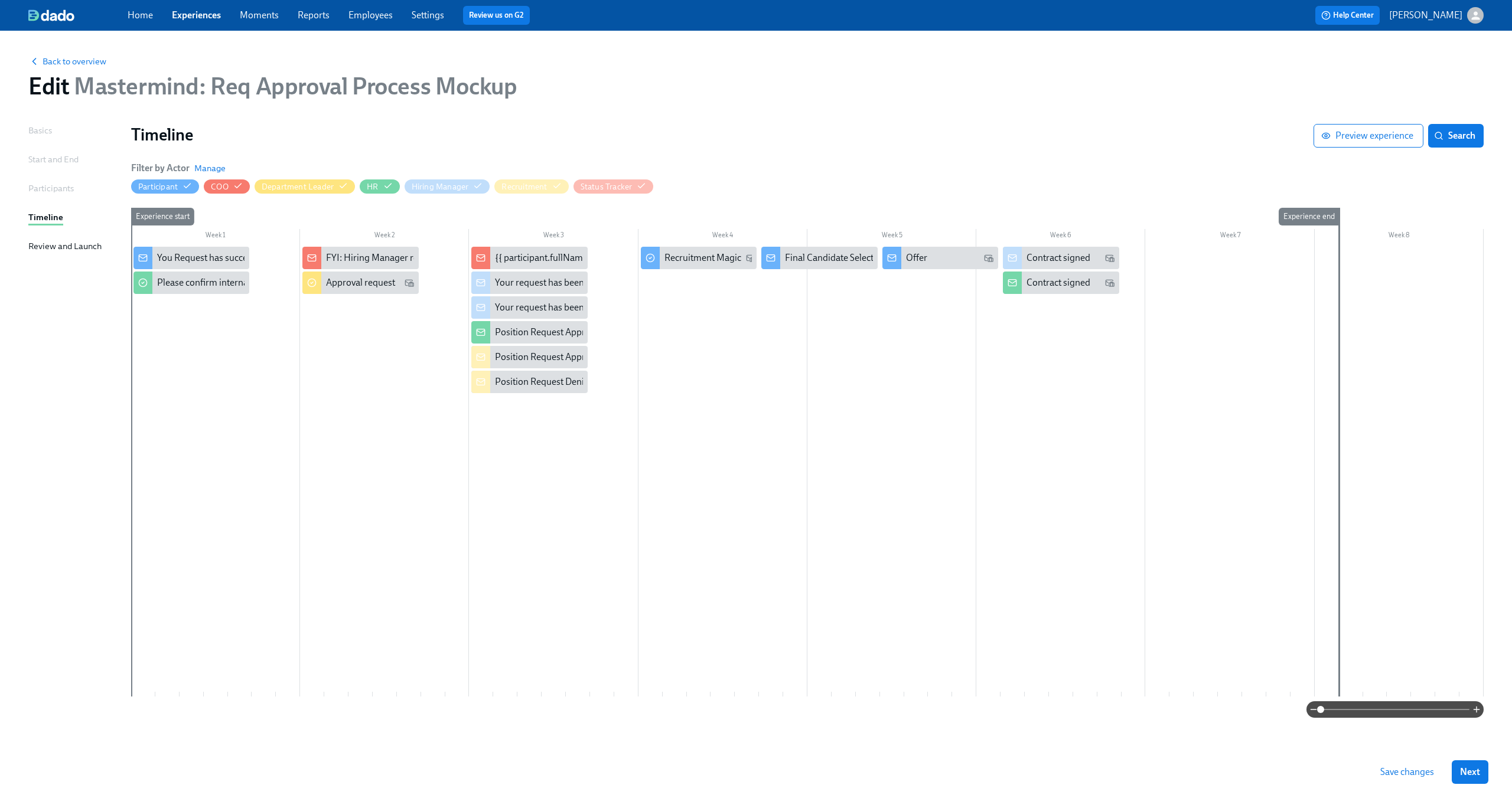
click at [330, 365] on div at bounding box center [807, 472] width 1352 height 450
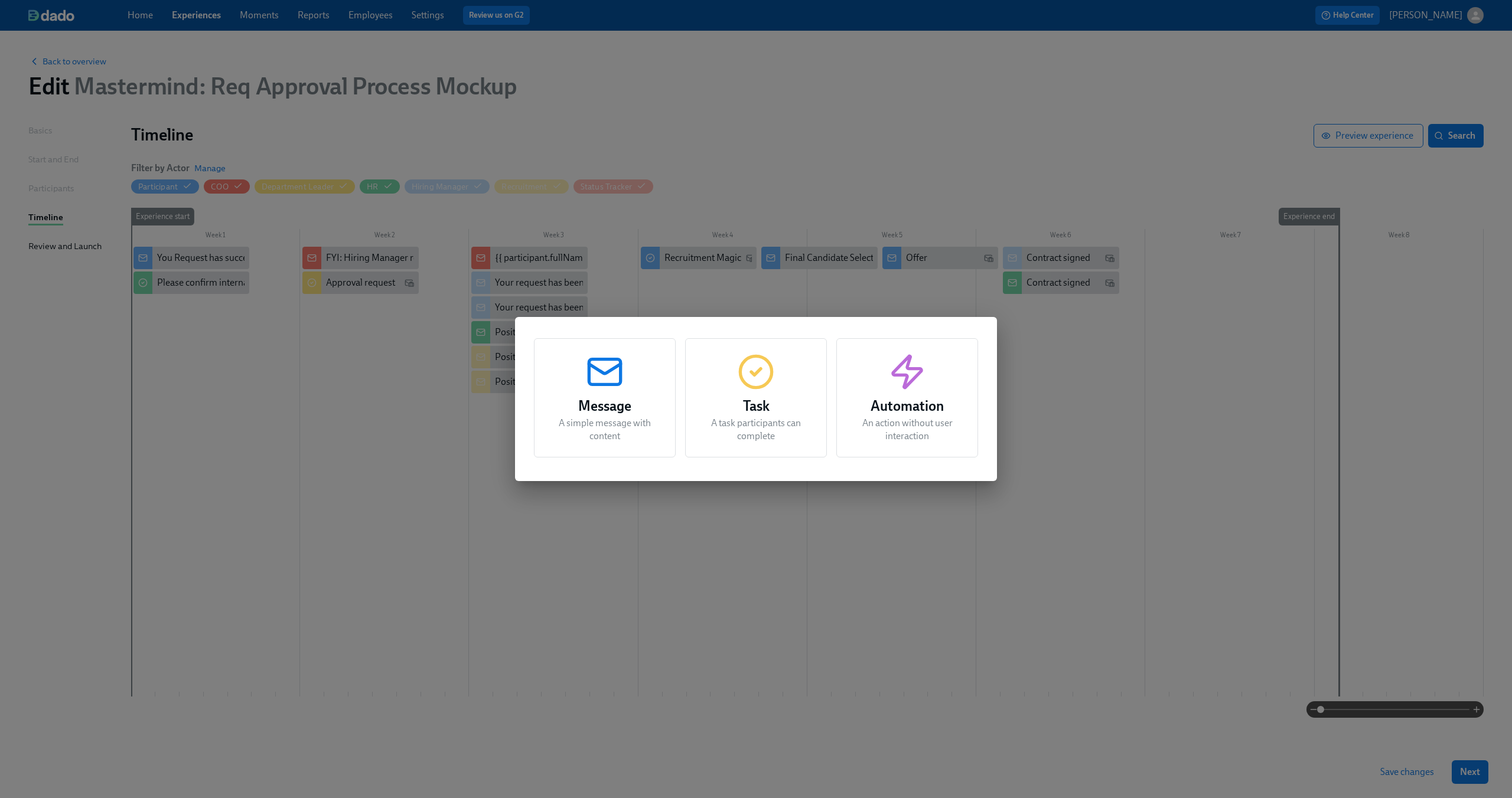
click at [919, 388] on icon "button" at bounding box center [907, 372] width 38 height 38
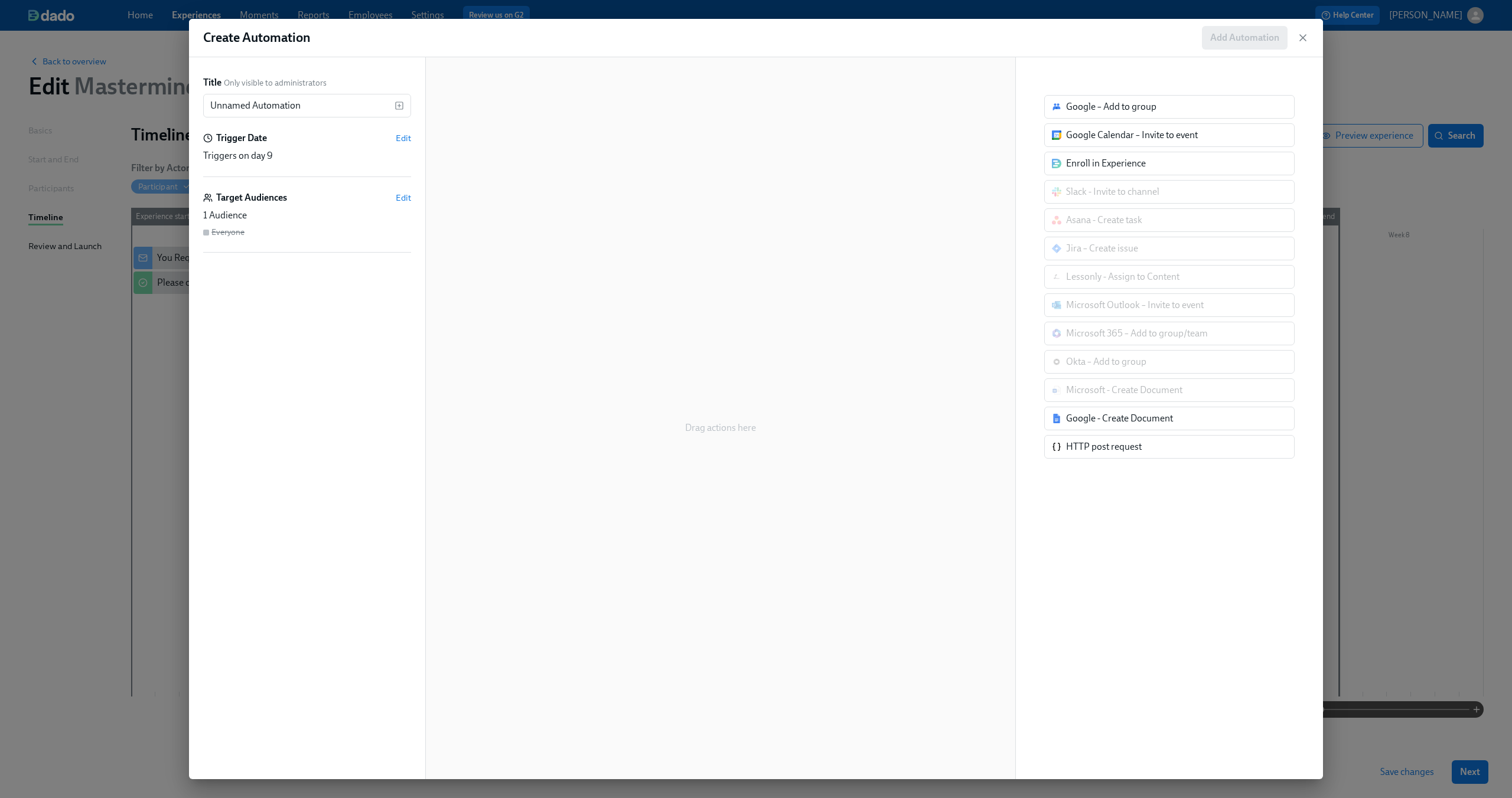
click at [400, 130] on div "Title Only visible to administrators Unnamed Automation ​ Trigger Date Edit Tri…" at bounding box center [307, 165] width 208 height 176
click at [400, 135] on span "Edit" at bounding box center [403, 138] width 15 height 12
click at [265, 202] on div "After completion of another task" at bounding box center [284, 195] width 130 height 13
click at [214, 201] on input "After completion of another task Beta" at bounding box center [209, 195] width 11 height 11
radio input "true"
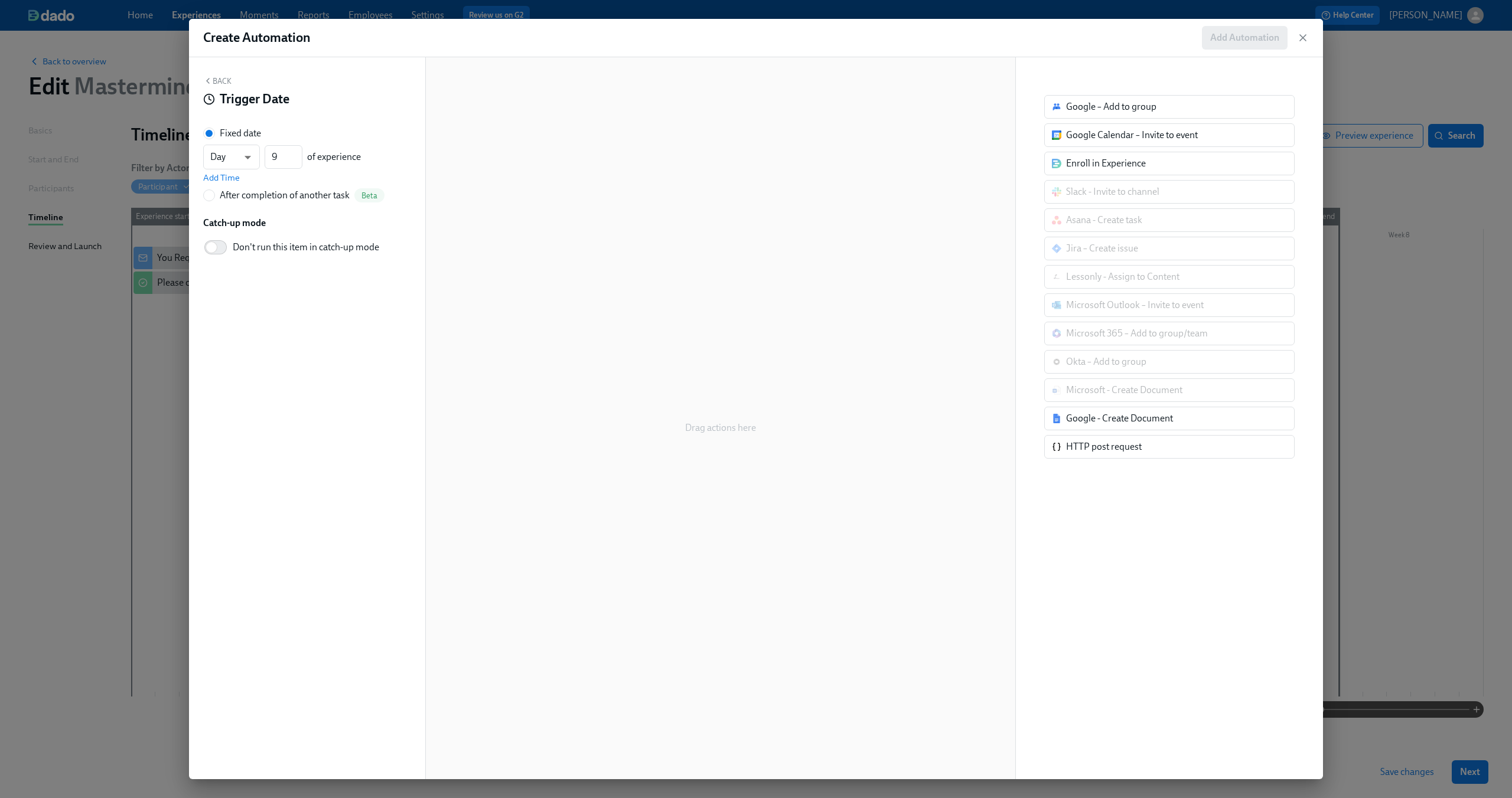
radio input "false"
click at [375, 181] on span "---" at bounding box center [307, 175] width 188 height 12
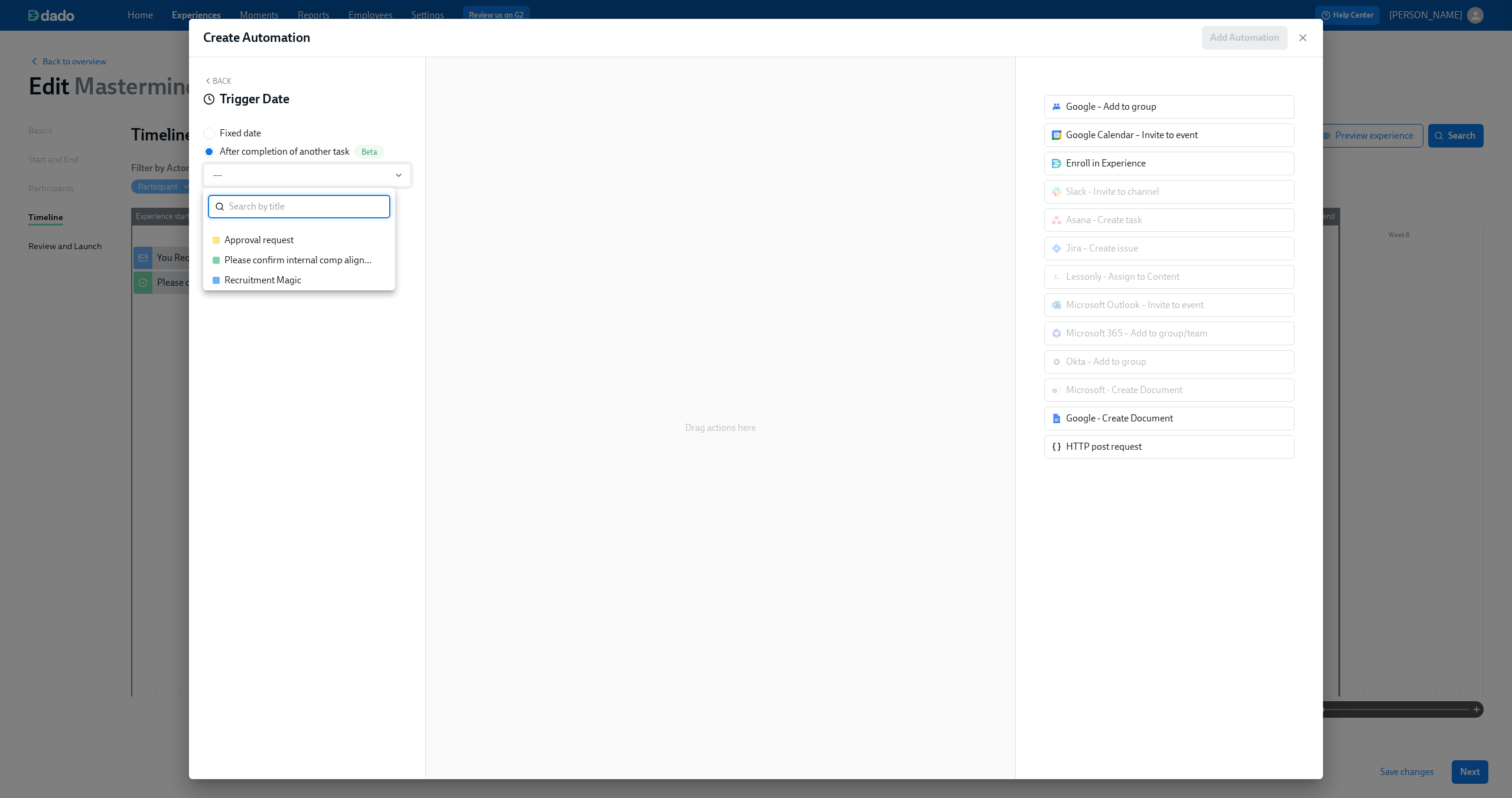
click at [375, 181] on div at bounding box center [756, 399] width 1512 height 798
click at [318, 178] on span "---" at bounding box center [307, 175] width 188 height 12
click at [1306, 36] on div at bounding box center [756, 399] width 1512 height 798
click at [1306, 36] on icon "button" at bounding box center [1303, 38] width 12 height 12
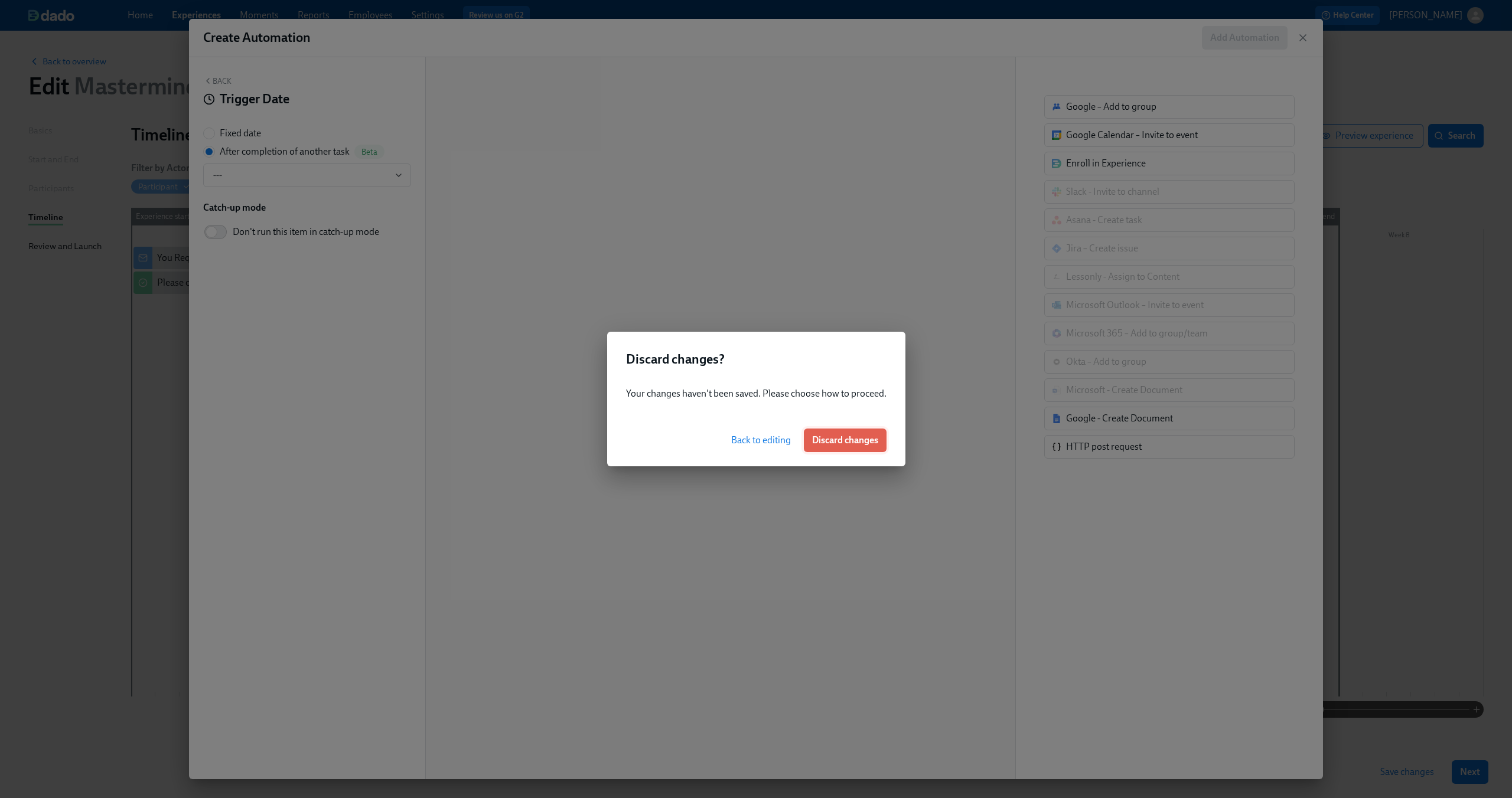
click at [840, 442] on span "Discard changes" at bounding box center [845, 440] width 66 height 12
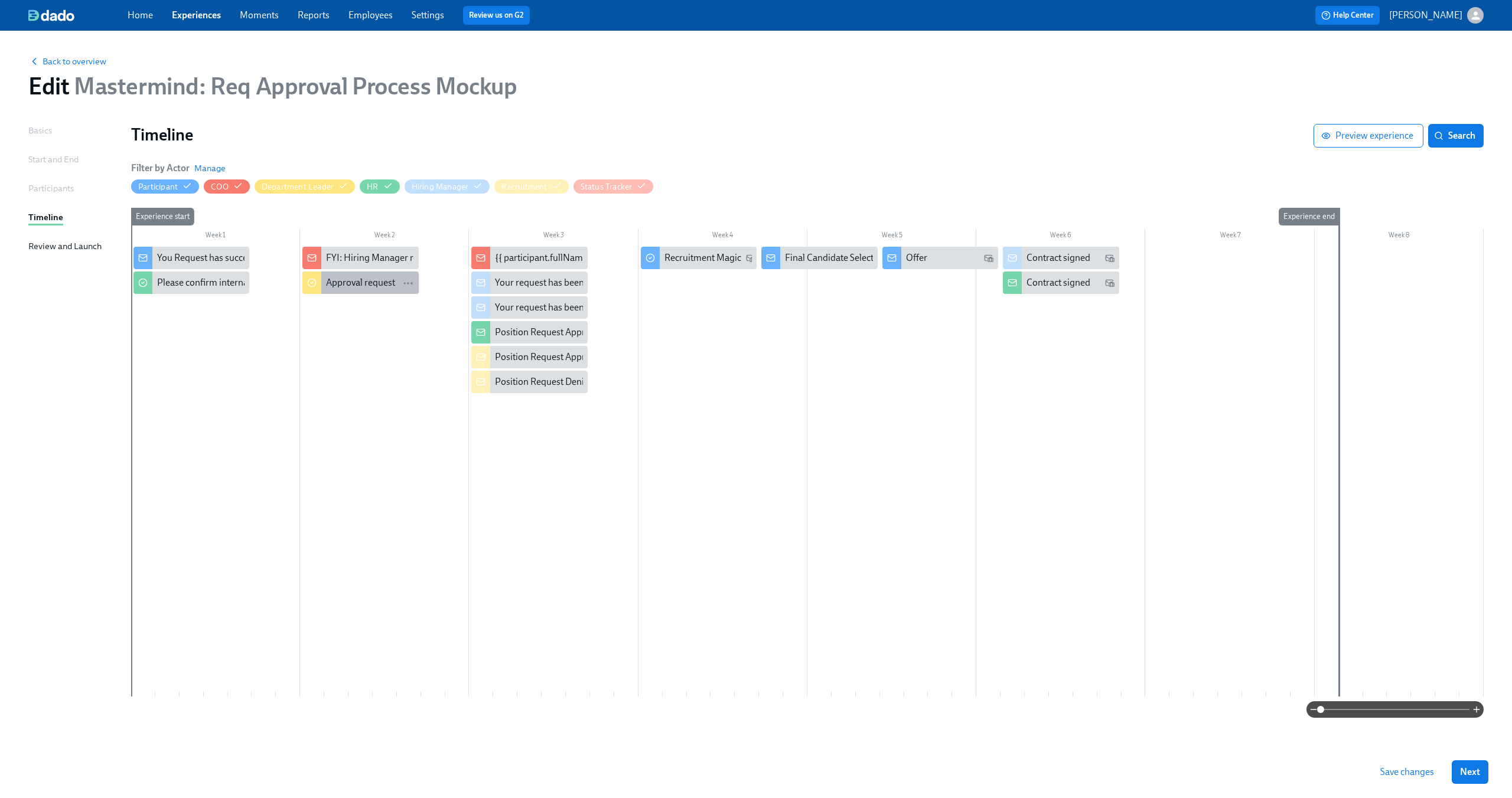
click at [384, 288] on div "Approval request" at bounding box center [360, 283] width 69 height 13
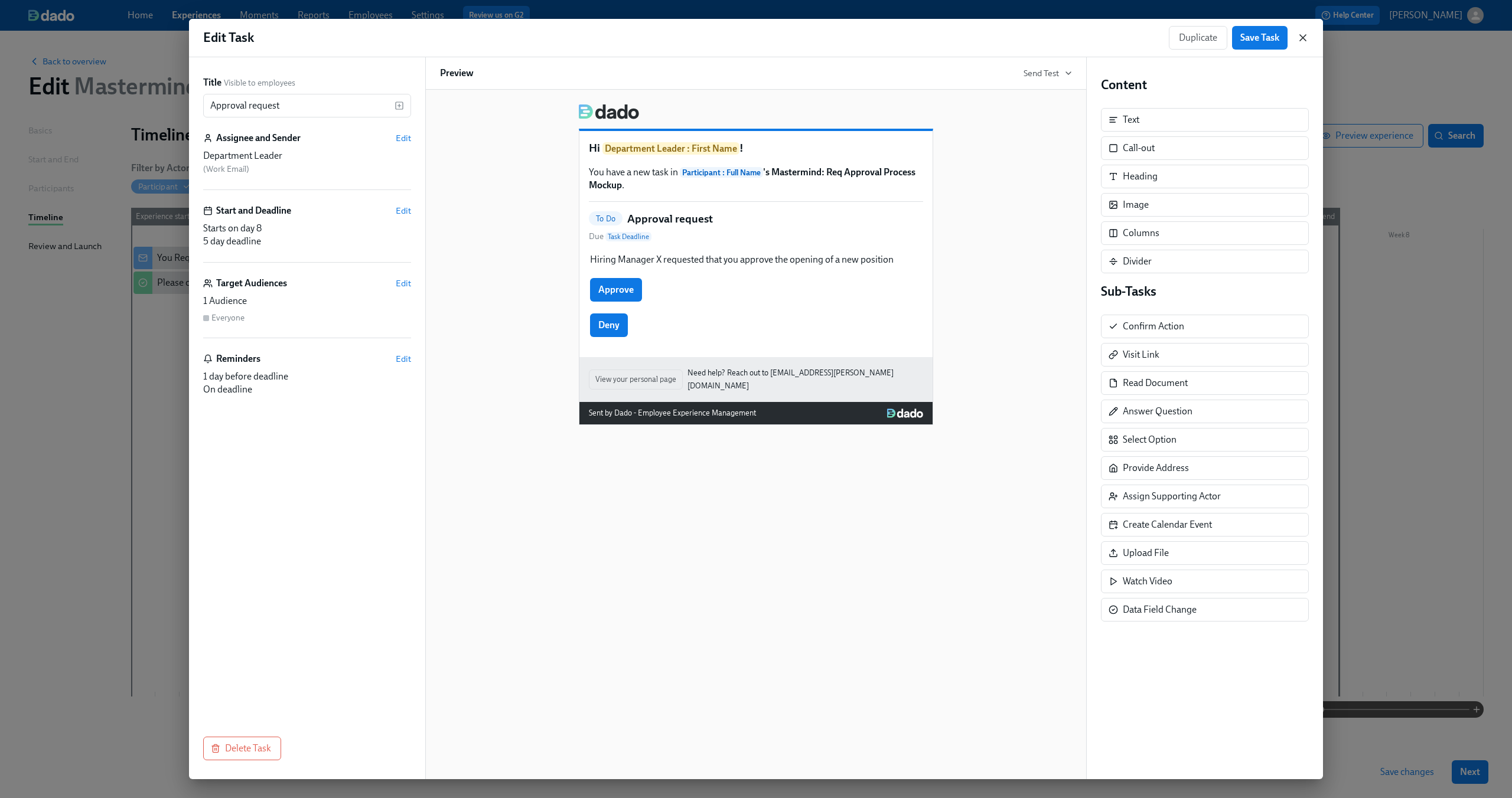
click at [1306, 40] on icon "button" at bounding box center [1303, 38] width 12 height 12
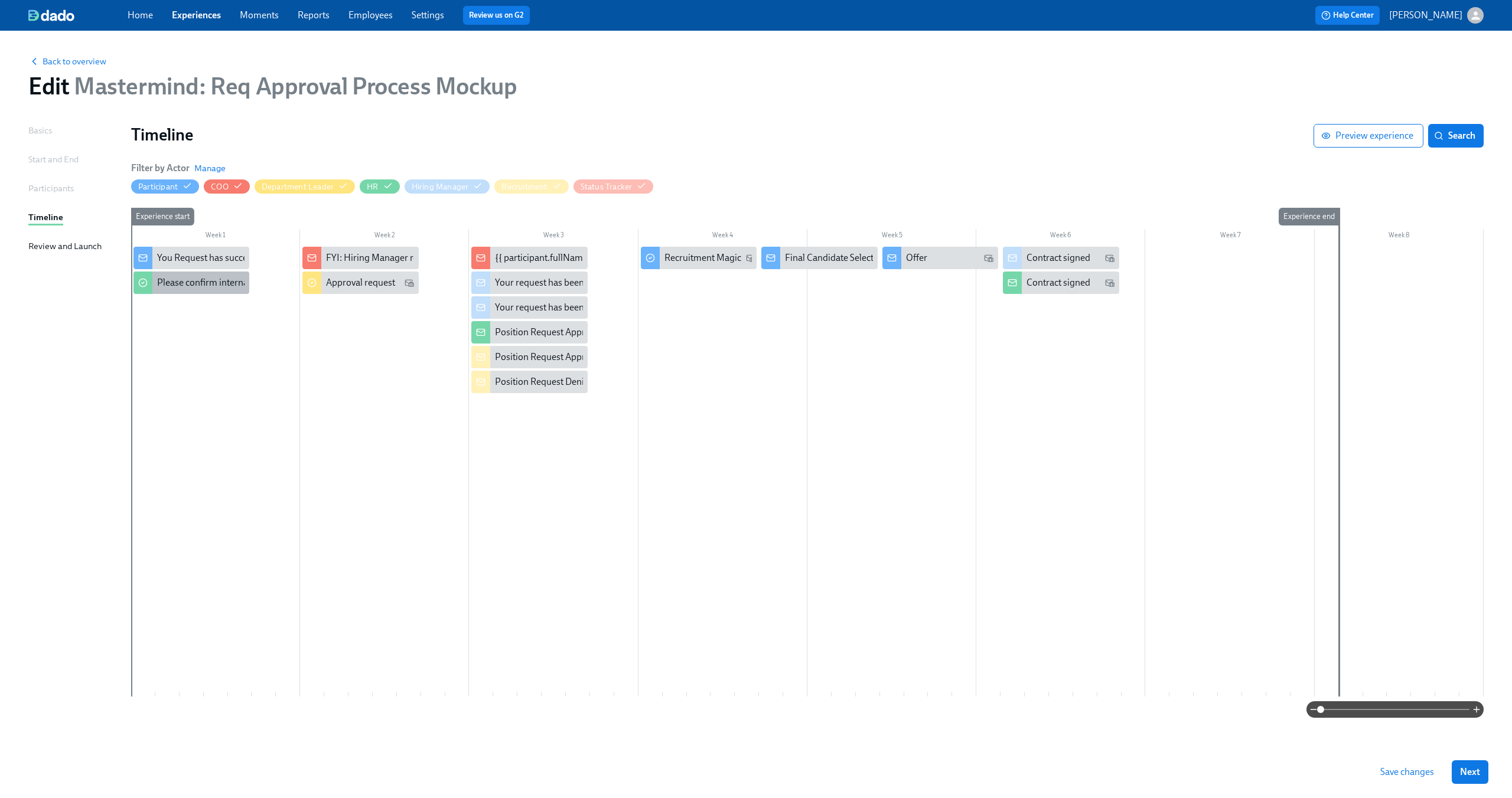
click at [195, 287] on div "Please confirm internal comp alignment" at bounding box center [237, 283] width 161 height 13
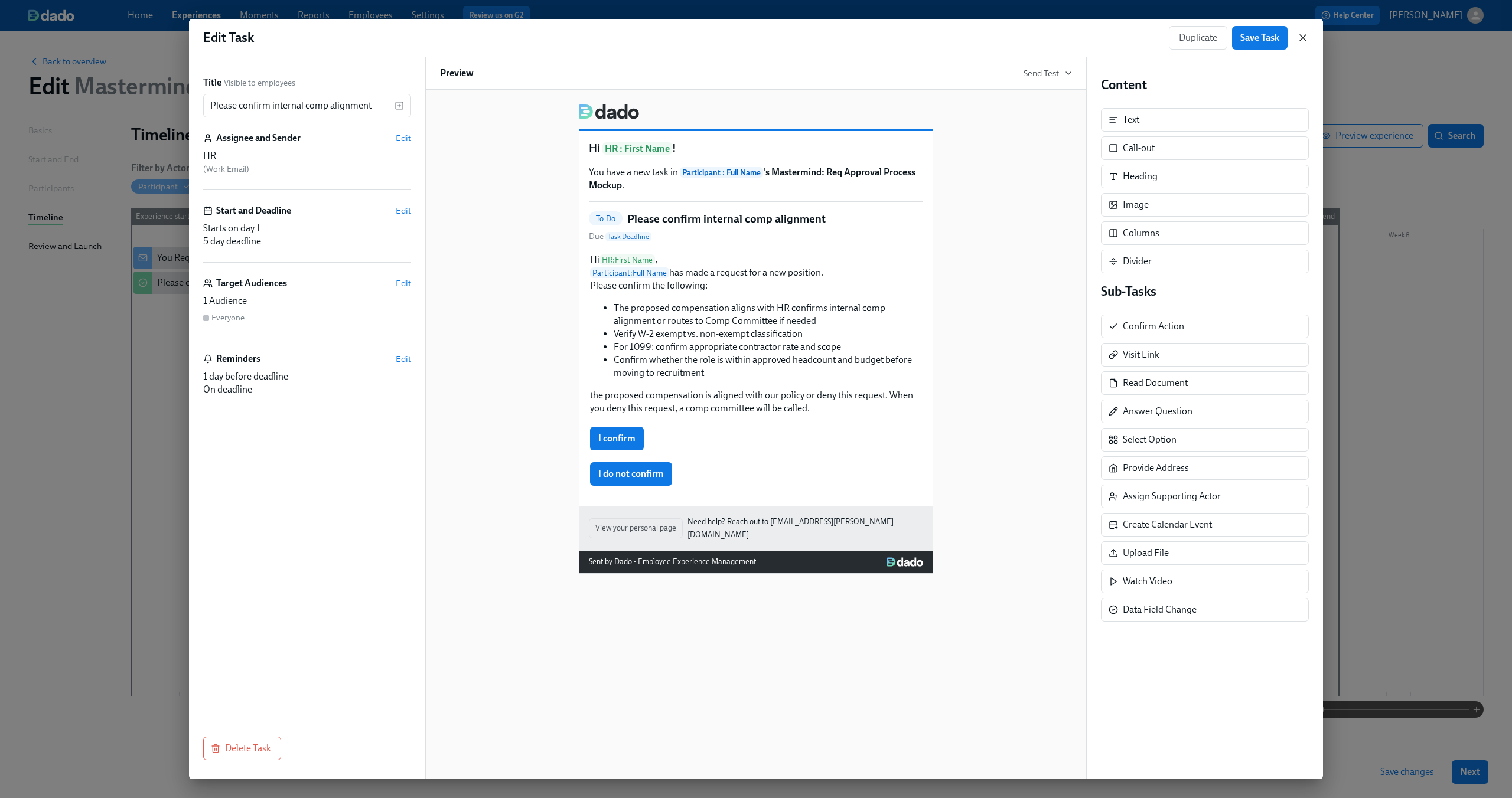
click at [1297, 37] on icon "button" at bounding box center [1303, 38] width 12 height 12
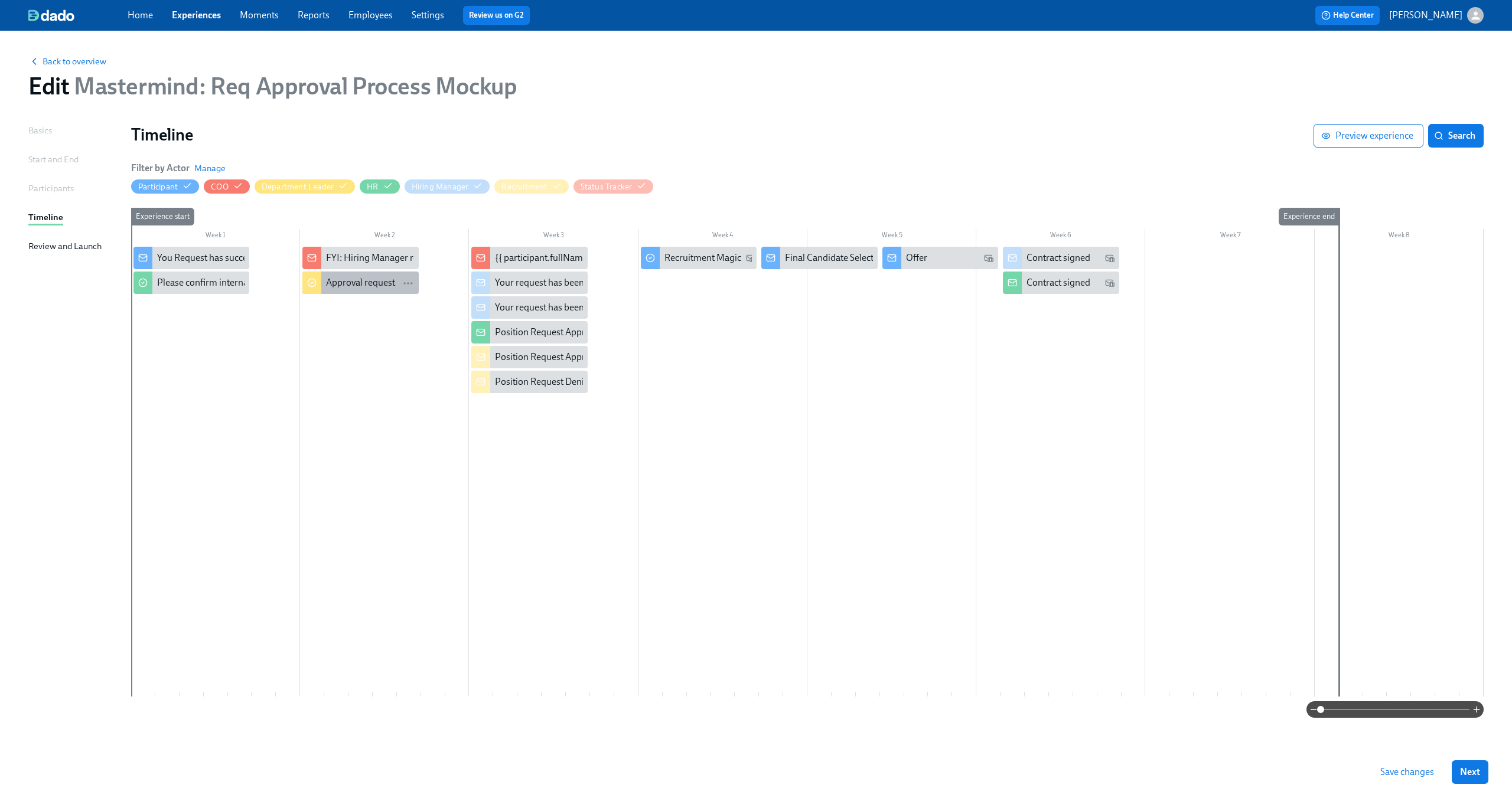
click at [348, 288] on div "Approval request" at bounding box center [360, 283] width 69 height 13
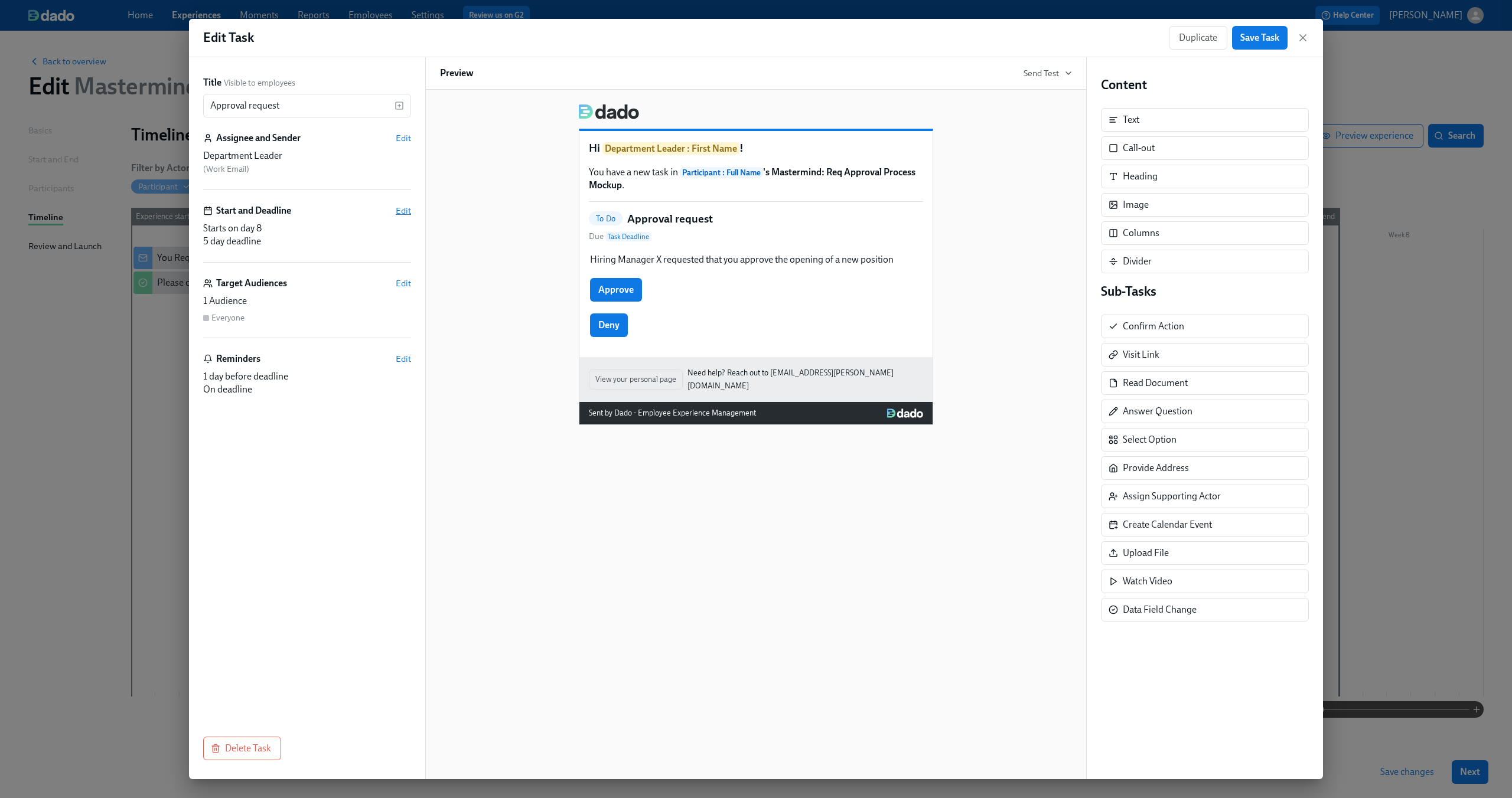
click at [402, 209] on span "Edit" at bounding box center [403, 211] width 15 height 12
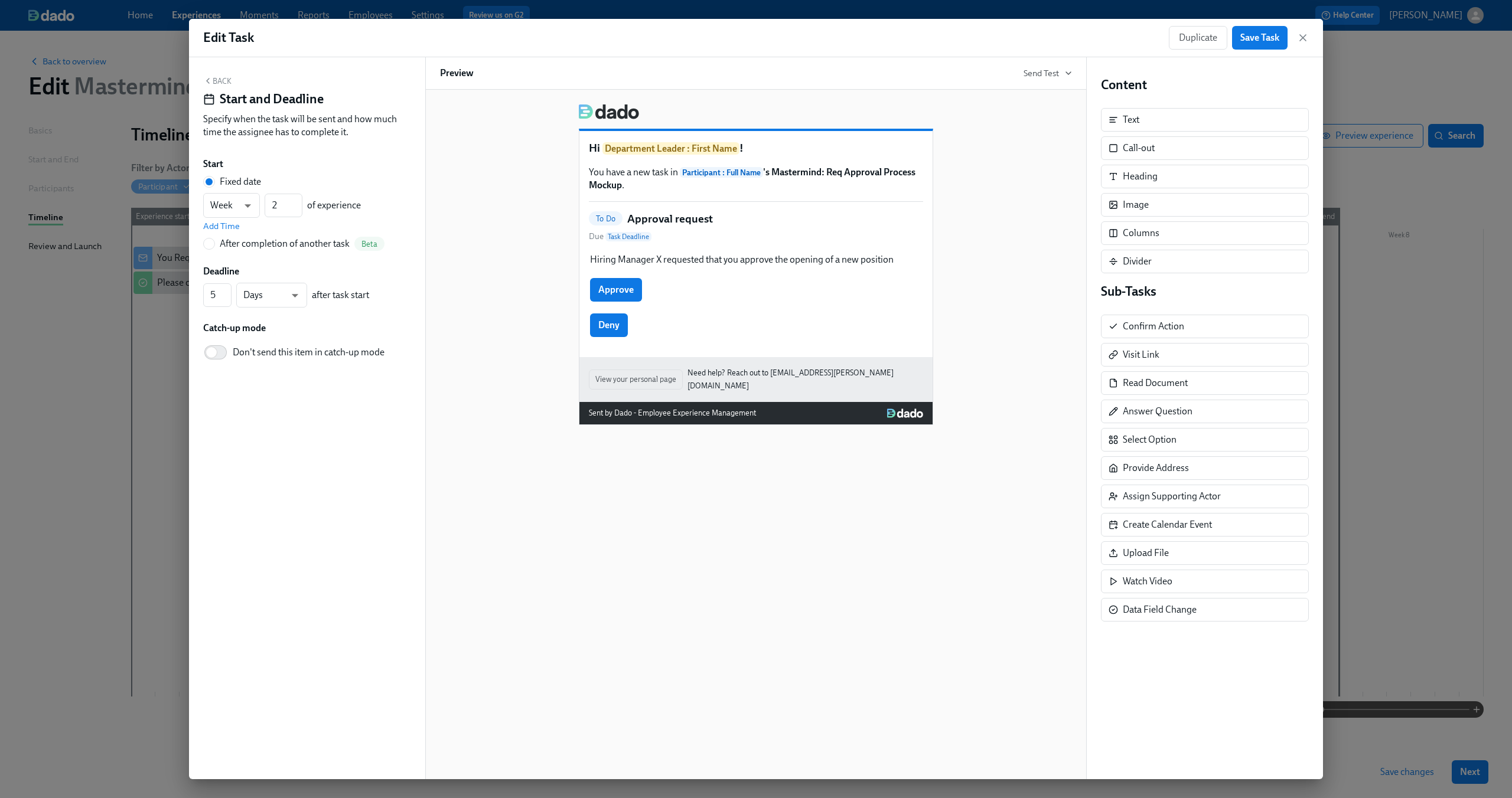
click at [229, 81] on button "Back" at bounding box center [217, 81] width 28 height 9
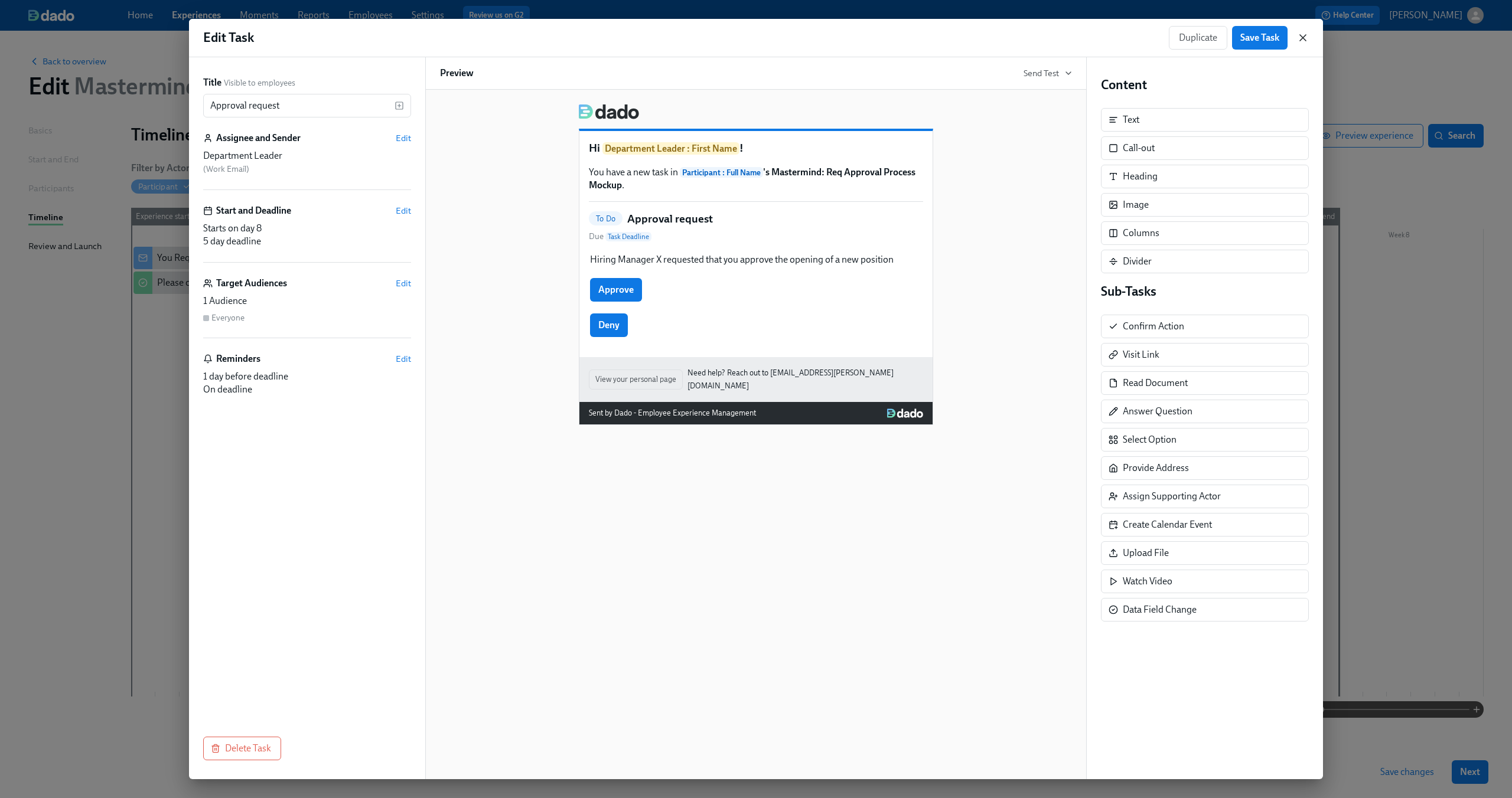
click at [1302, 37] on icon "button" at bounding box center [1303, 38] width 12 height 12
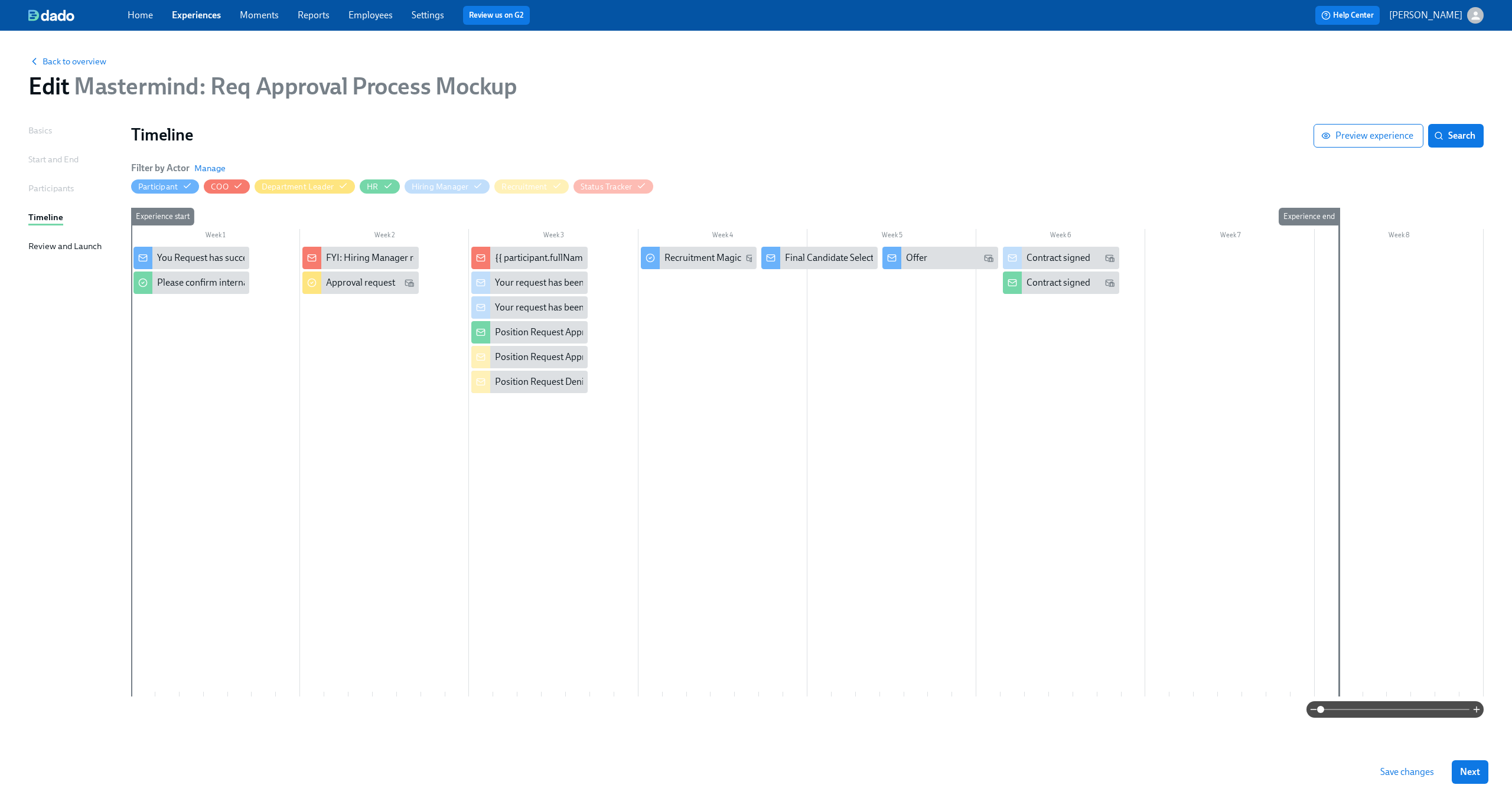
click at [269, 379] on div at bounding box center [807, 472] width 1352 height 450
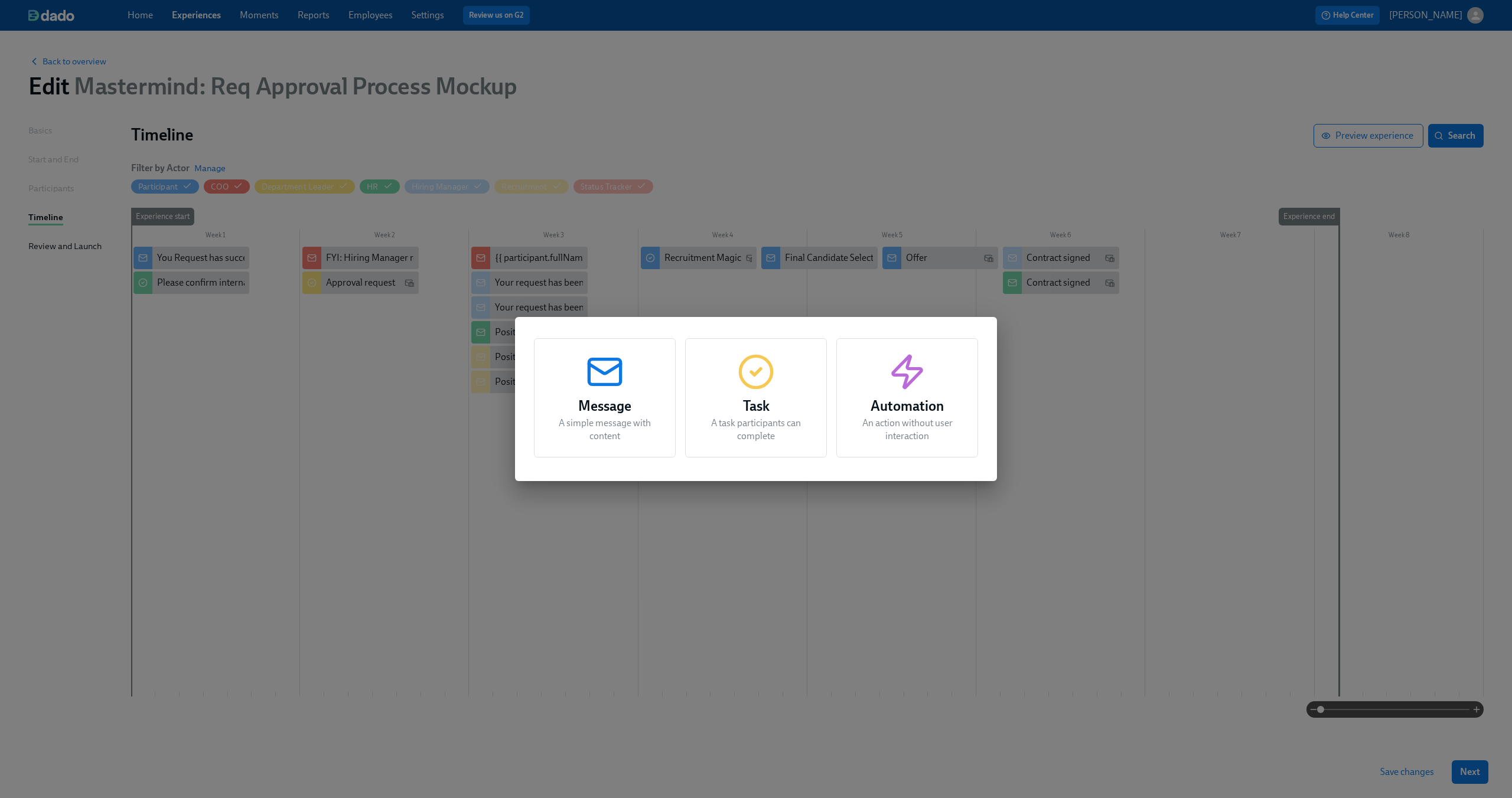
click at [905, 400] on h3 "Automation" at bounding box center [907, 406] width 112 height 21
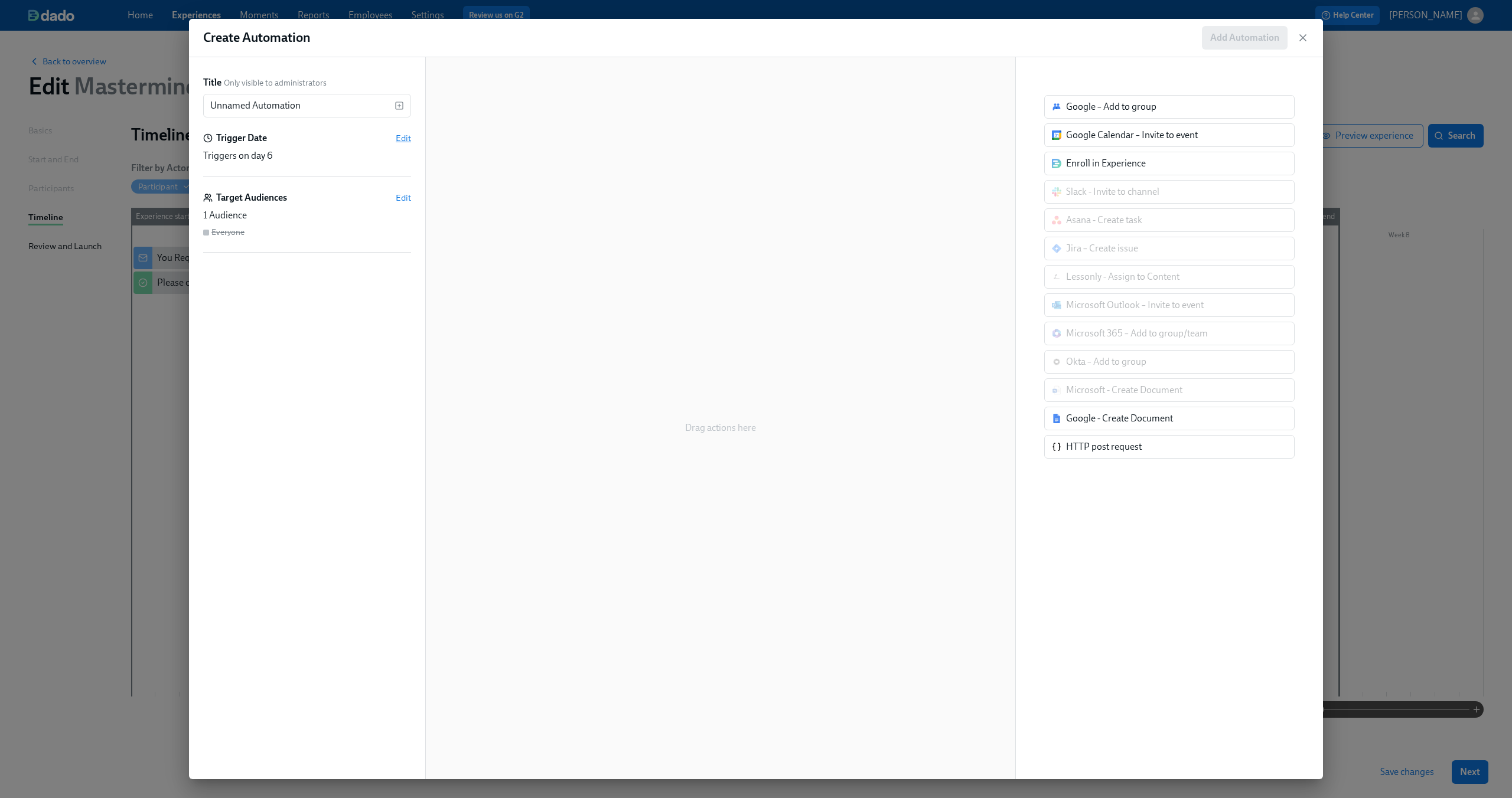
click at [402, 133] on span "Edit" at bounding box center [403, 138] width 15 height 12
click at [318, 197] on div "After completion of another task" at bounding box center [284, 195] width 130 height 13
click at [214, 197] on input "After completion of another task Beta" at bounding box center [209, 195] width 11 height 11
radio input "true"
radio input "false"
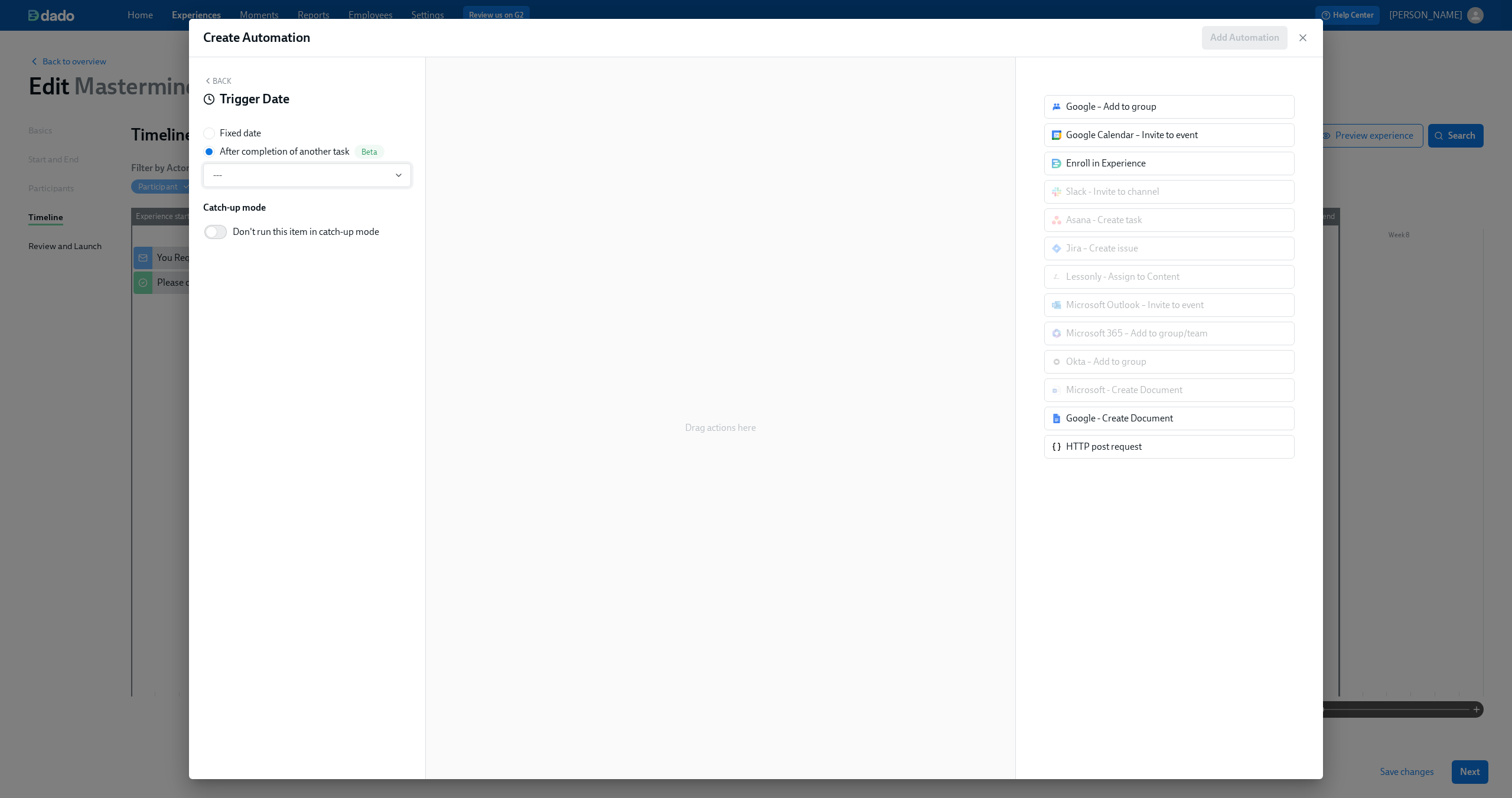
click at [316, 175] on span "---" at bounding box center [307, 175] width 188 height 12
click at [294, 256] on div "Please confirm internal comp alignment" at bounding box center [299, 260] width 149 height 13
click at [294, 283] on div "Back Trigger Date Fixed date After completion of another task Beta Please confi…" at bounding box center [307, 419] width 236 height 722
click at [1302, 43] on icon "button" at bounding box center [1303, 38] width 12 height 12
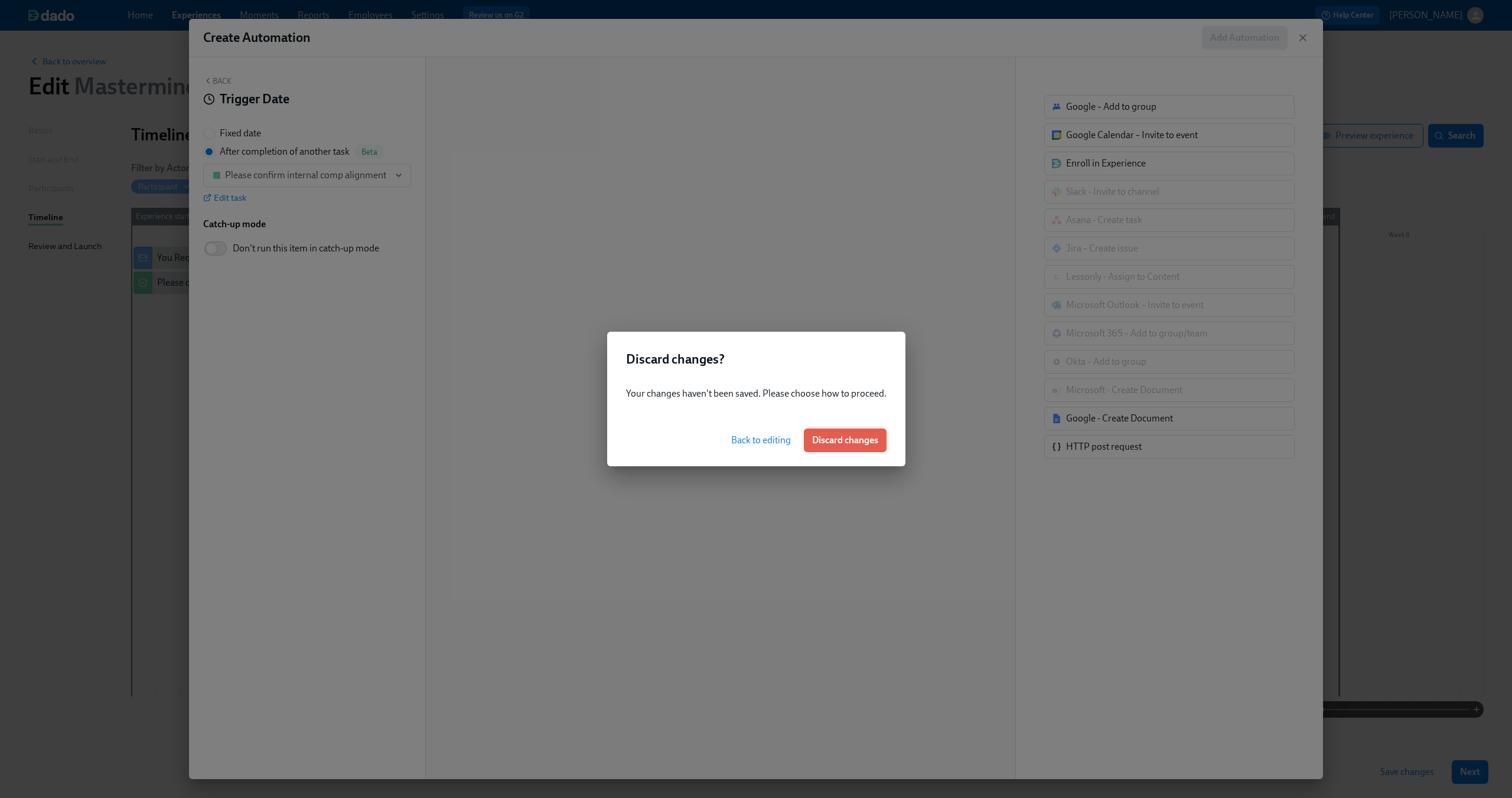
click at [812, 442] on span "Discard changes" at bounding box center [845, 440] width 66 height 12
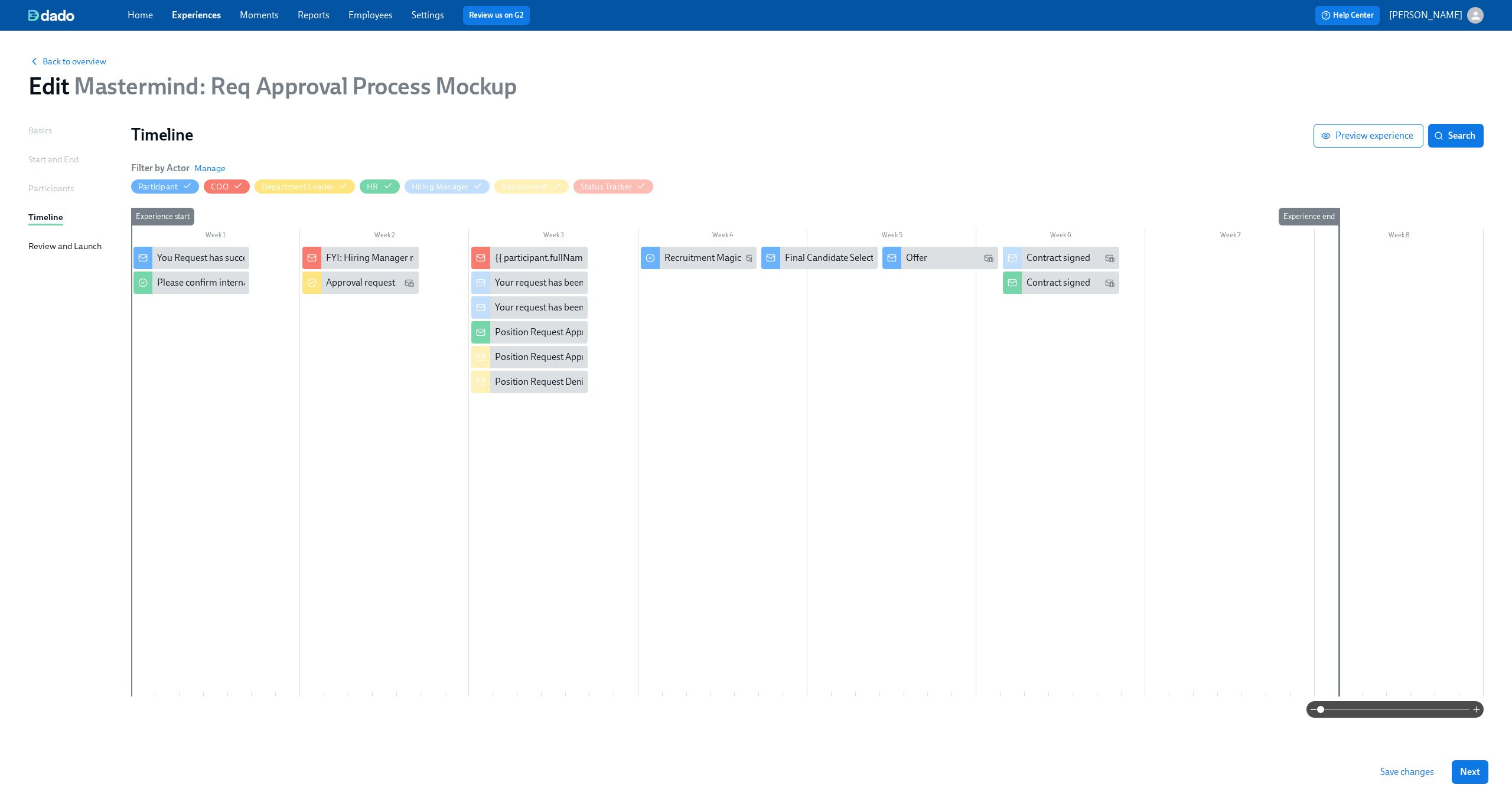
click at [326, 424] on div at bounding box center [807, 472] width 1352 height 450
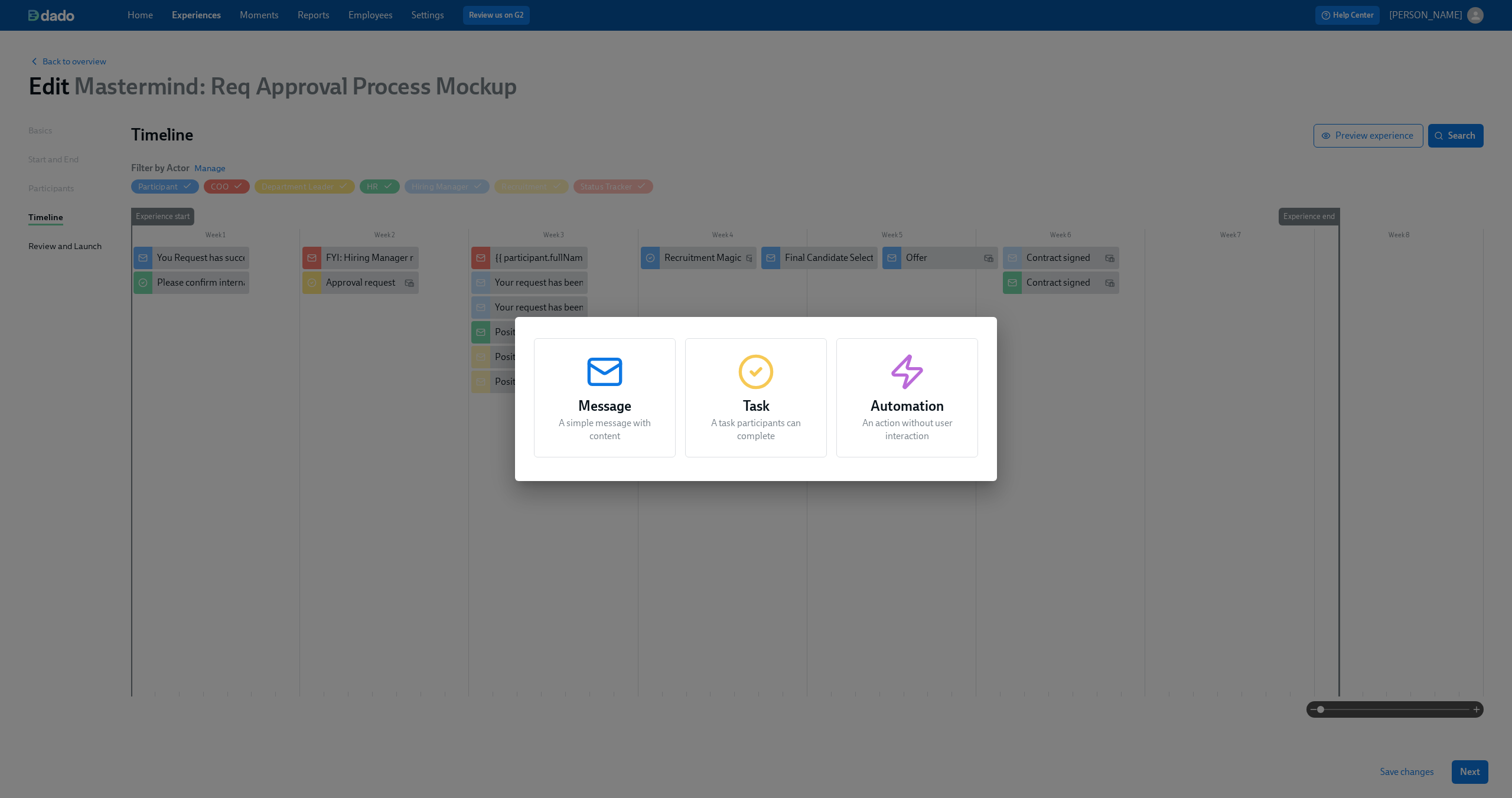
click at [358, 382] on div "Message A simple message with content Task A task participants can complete Aut…" at bounding box center [756, 399] width 1512 height 798
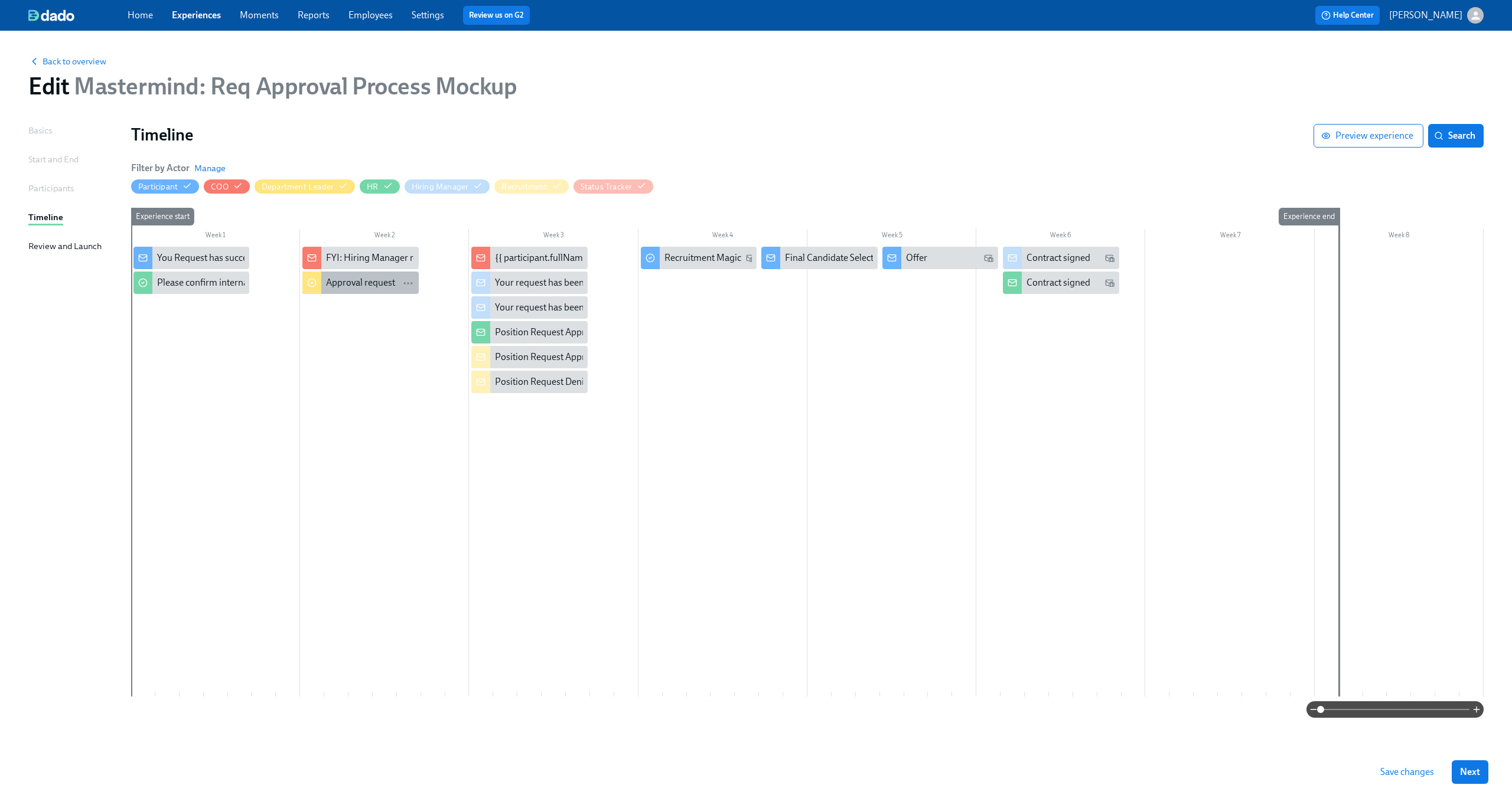
click at [341, 284] on div "Approval request" at bounding box center [360, 283] width 69 height 13
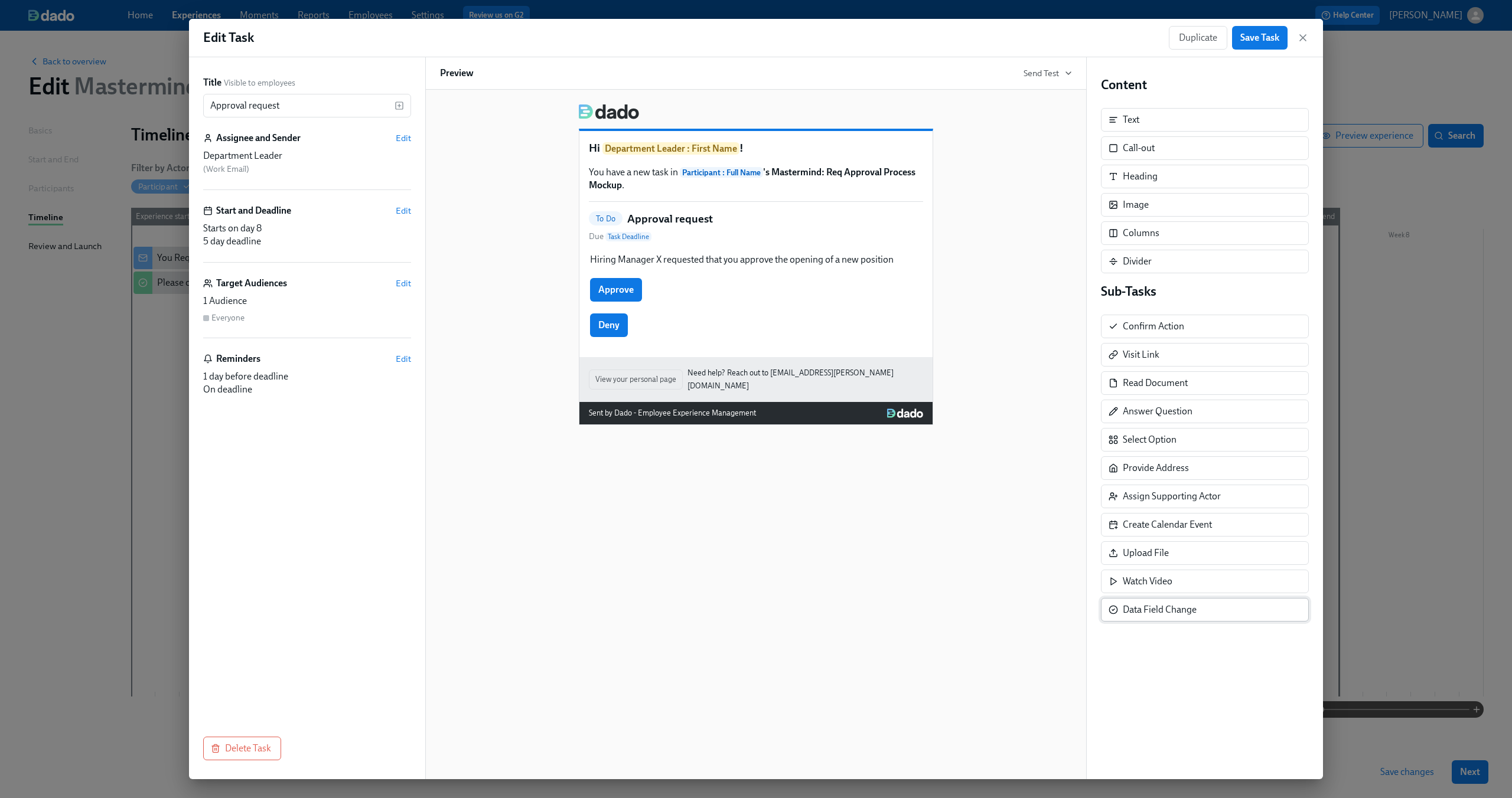
click at [1206, 618] on div "Data Field Change" at bounding box center [1205, 610] width 208 height 24
click at [1306, 42] on icon "button" at bounding box center [1303, 38] width 12 height 12
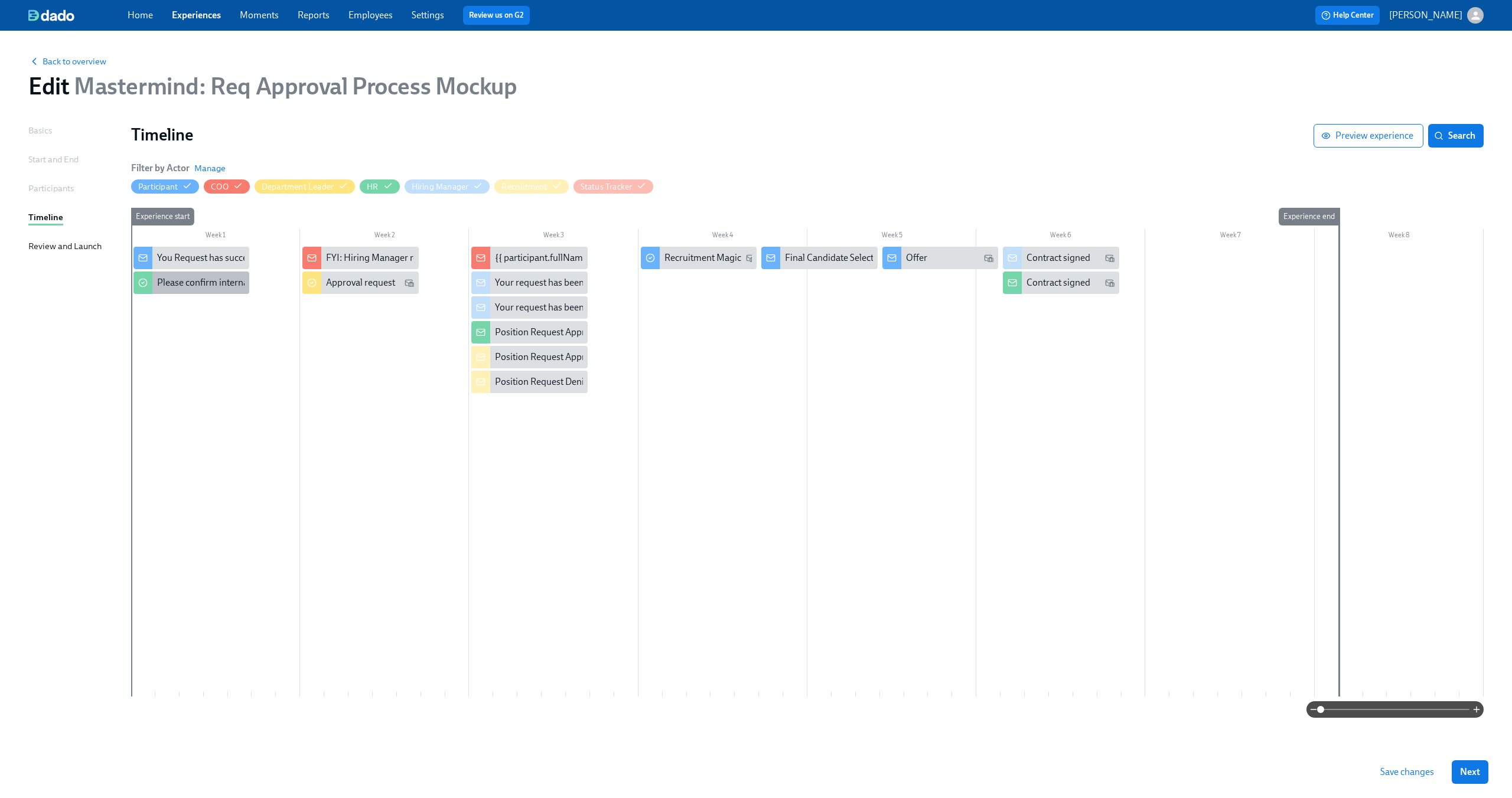
click at [176, 285] on div "Please confirm internal comp alignment" at bounding box center [237, 283] width 161 height 13
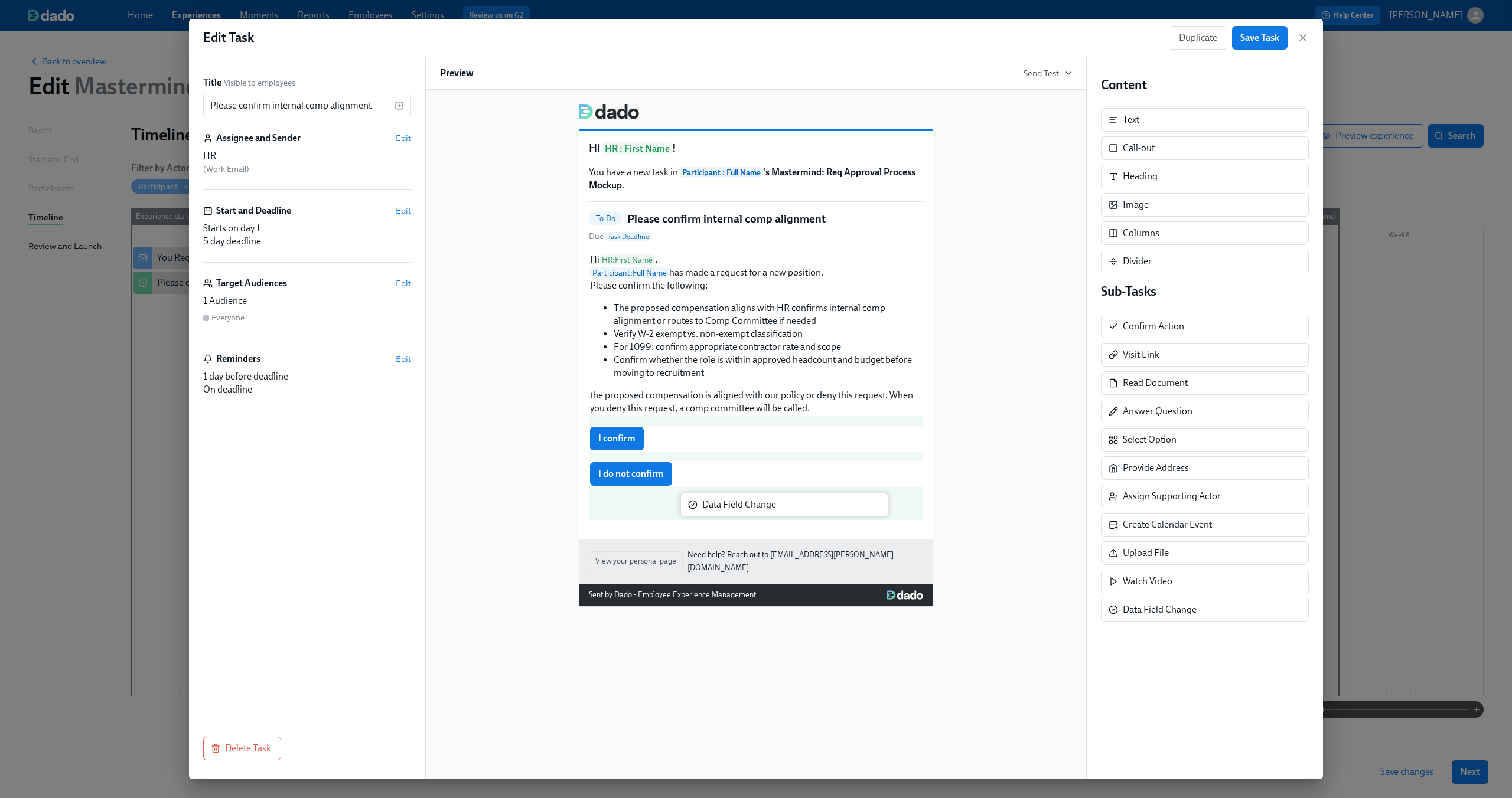
drag, startPoint x: 1137, startPoint y: 613, endPoint x: 712, endPoint y: 507, distance: 438.0
click at [712, 507] on div "Title Visible to employees Please confirm internal comp alignment ​ Assignee an…" at bounding box center [756, 419] width 1134 height 722
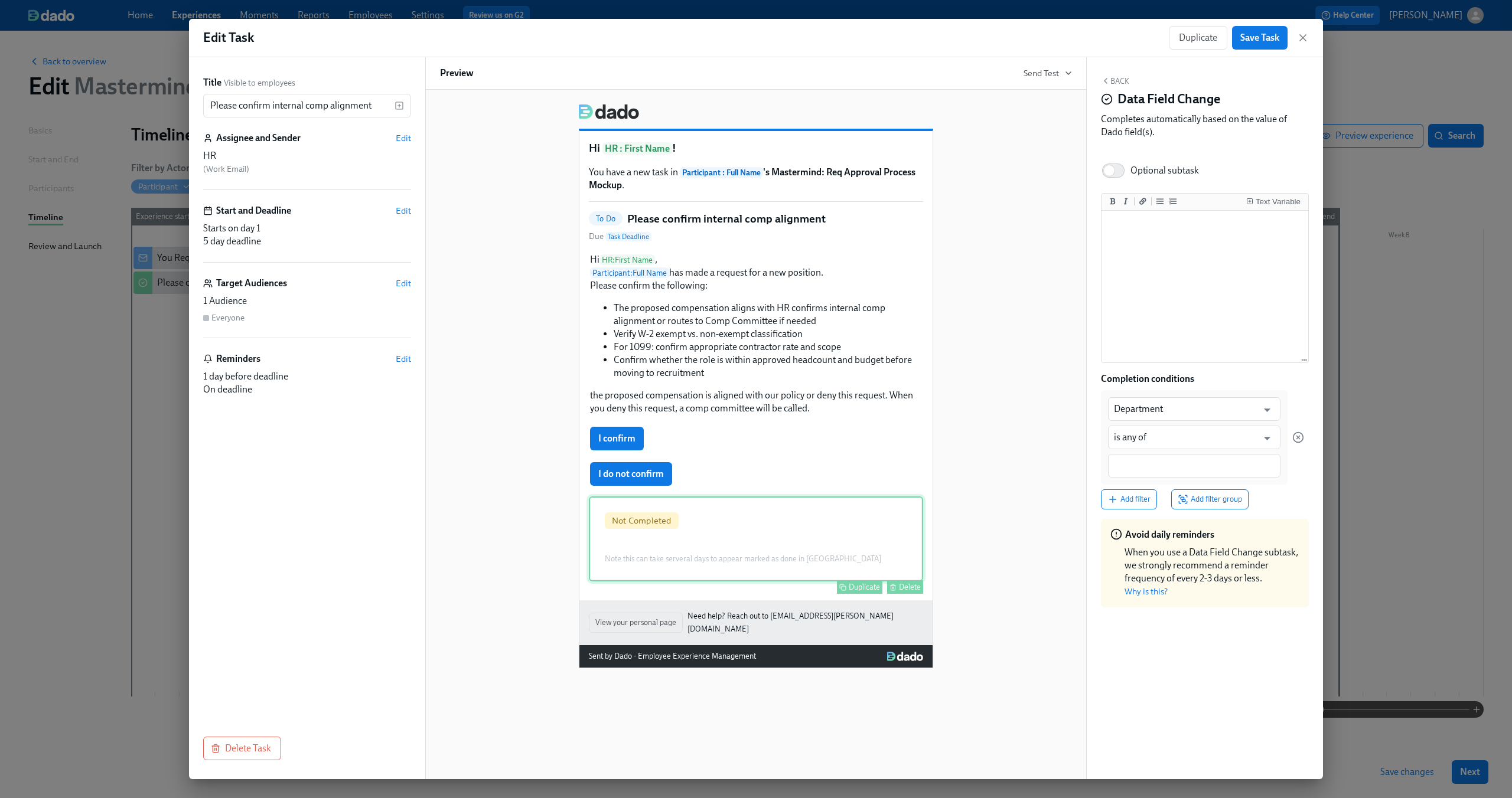
click at [648, 559] on div "Not Completed Note this can take serveral days to appear marked as done in Dado…" at bounding box center [756, 539] width 334 height 85
click at [805, 531] on div "Not Completed Note this can take serveral days to appear marked as done in Dado…" at bounding box center [756, 539] width 334 height 85
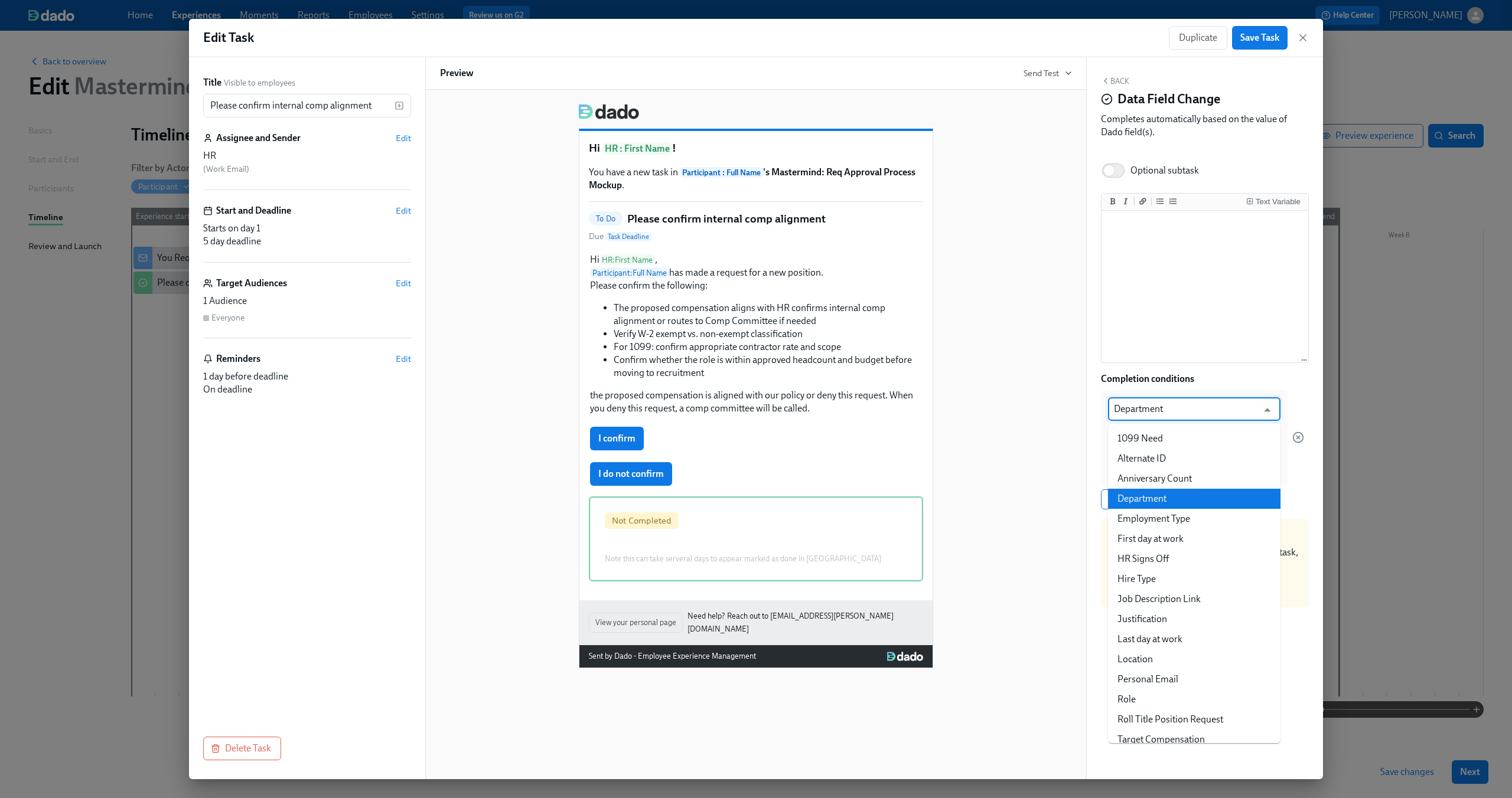
click at [1232, 411] on input "Department" at bounding box center [1186, 409] width 143 height 24
click at [1291, 395] on div "Department ​ is any of ​" at bounding box center [1202, 437] width 203 height 95
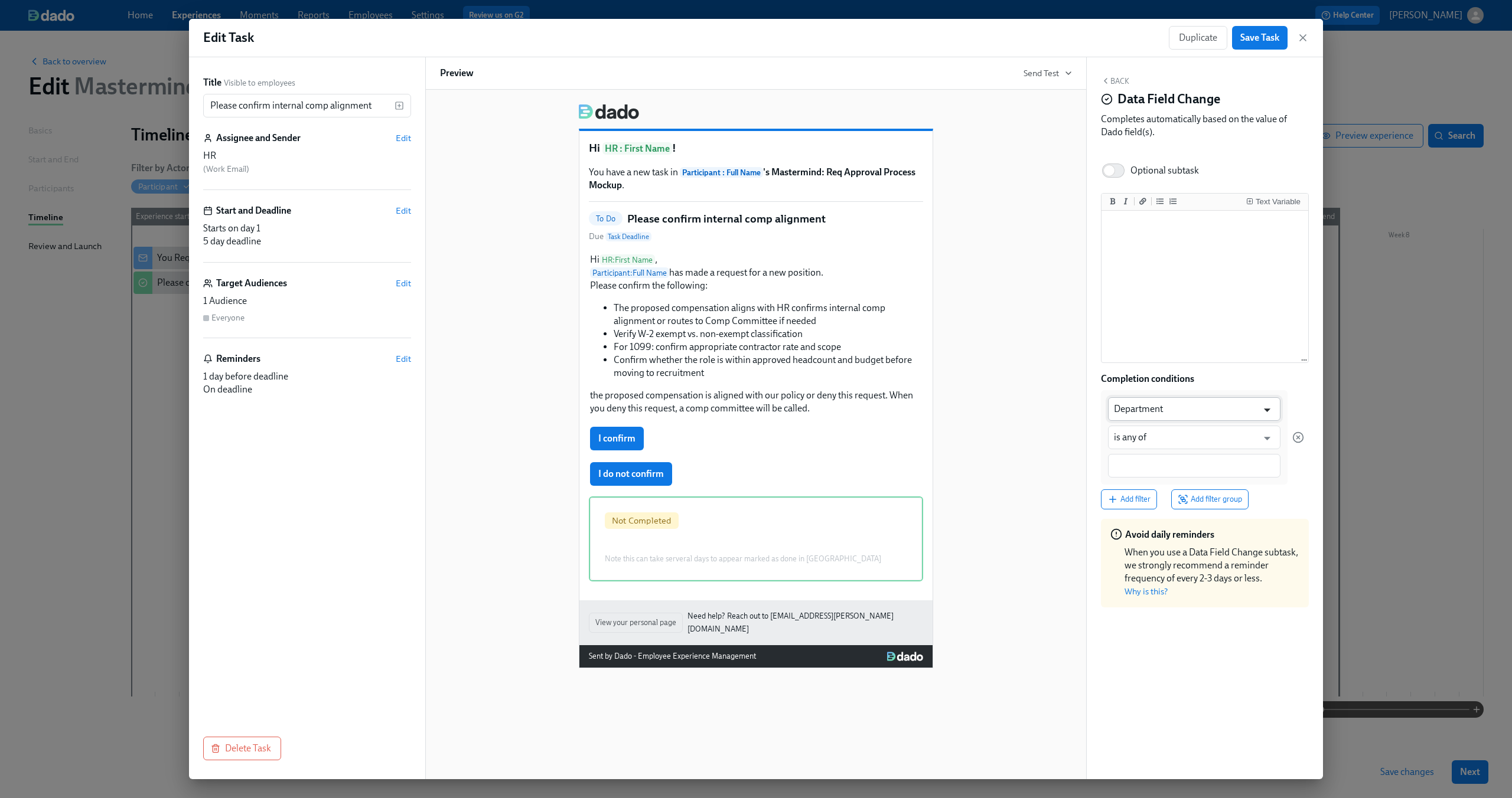
click at [1267, 413] on icon "Open" at bounding box center [1267, 410] width 16 height 16
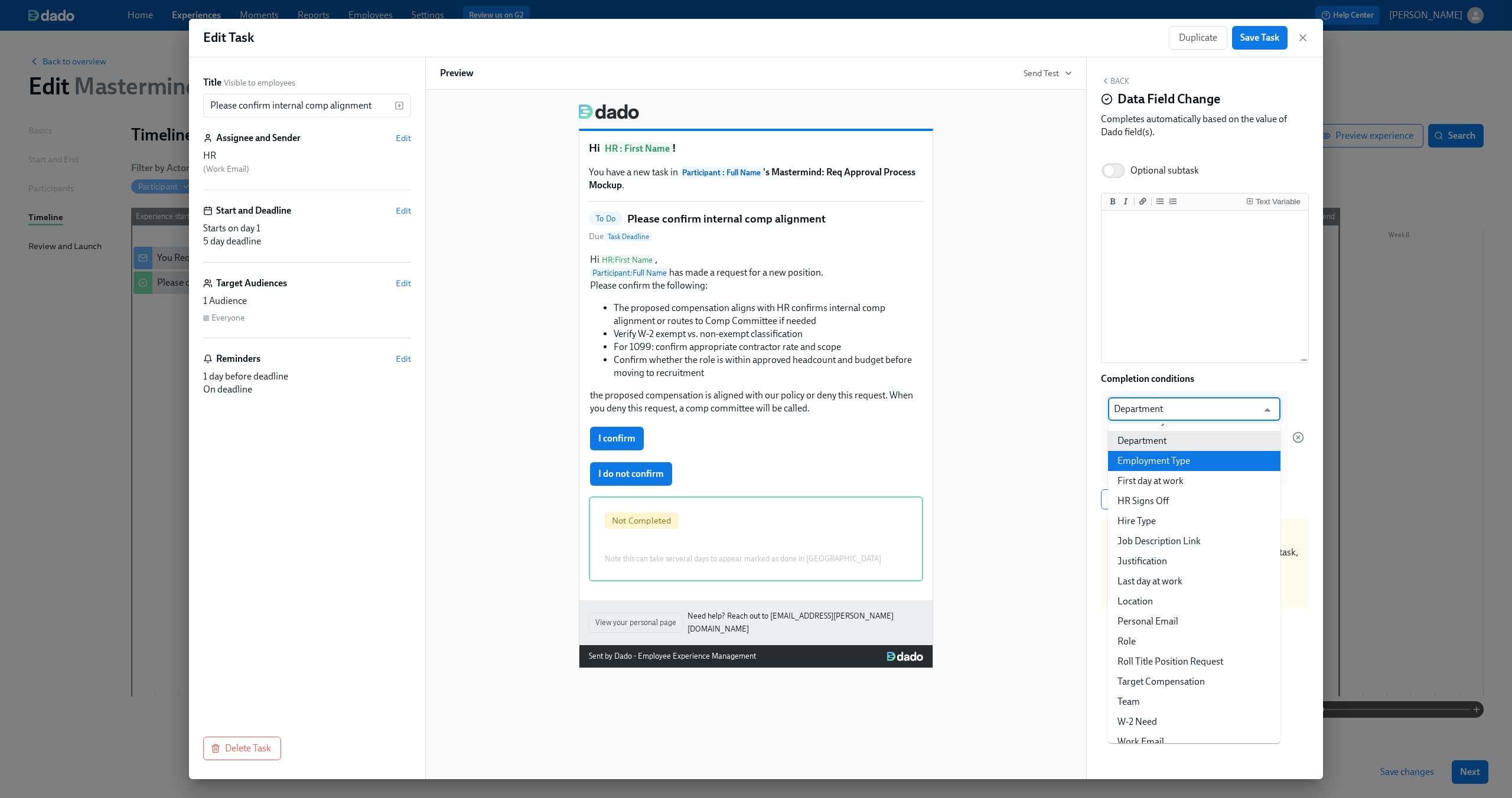
scroll to position [72, 0]
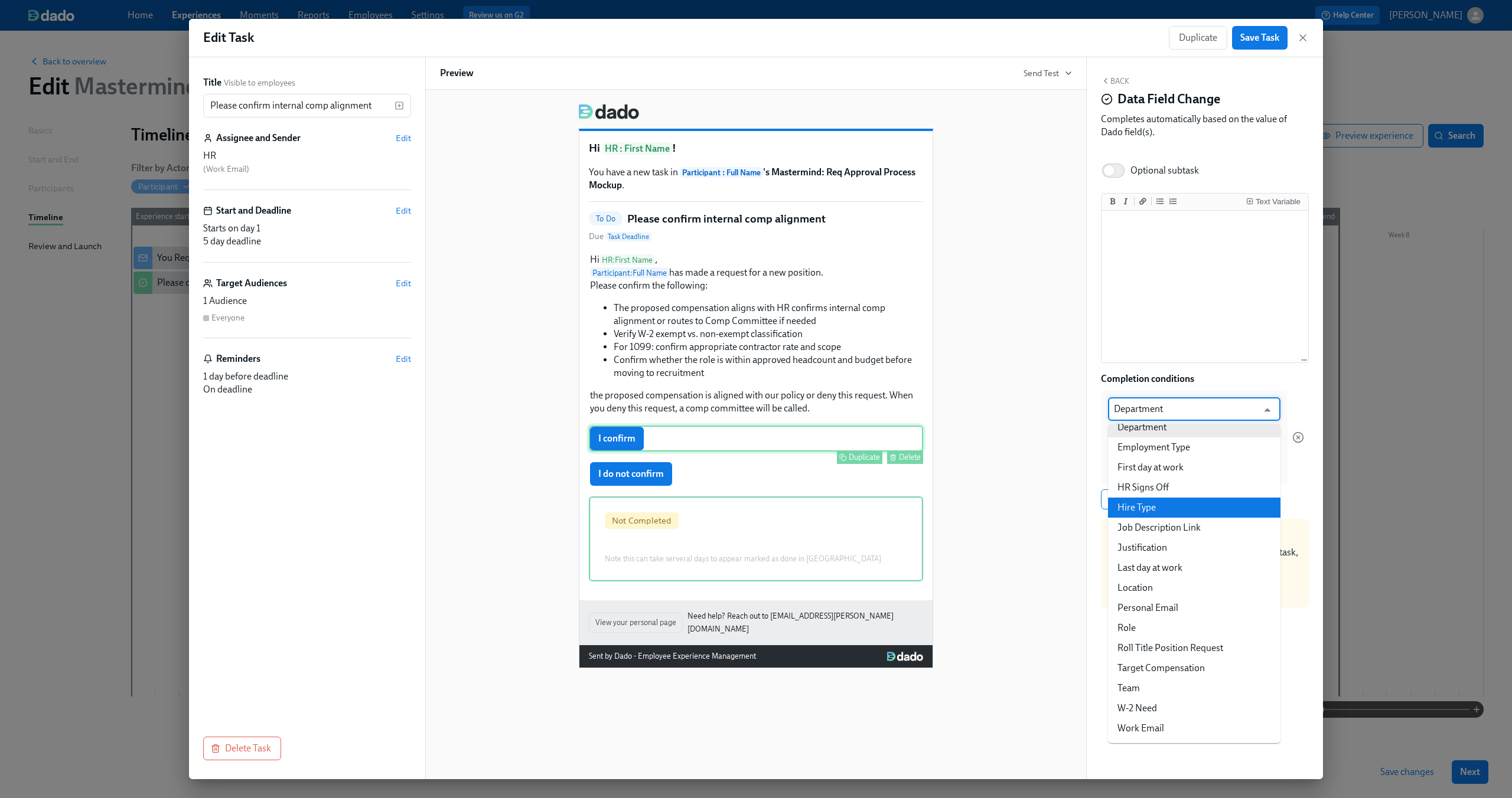
click at [634, 438] on div "I confirm Duplicate Delete" at bounding box center [756, 439] width 334 height 26
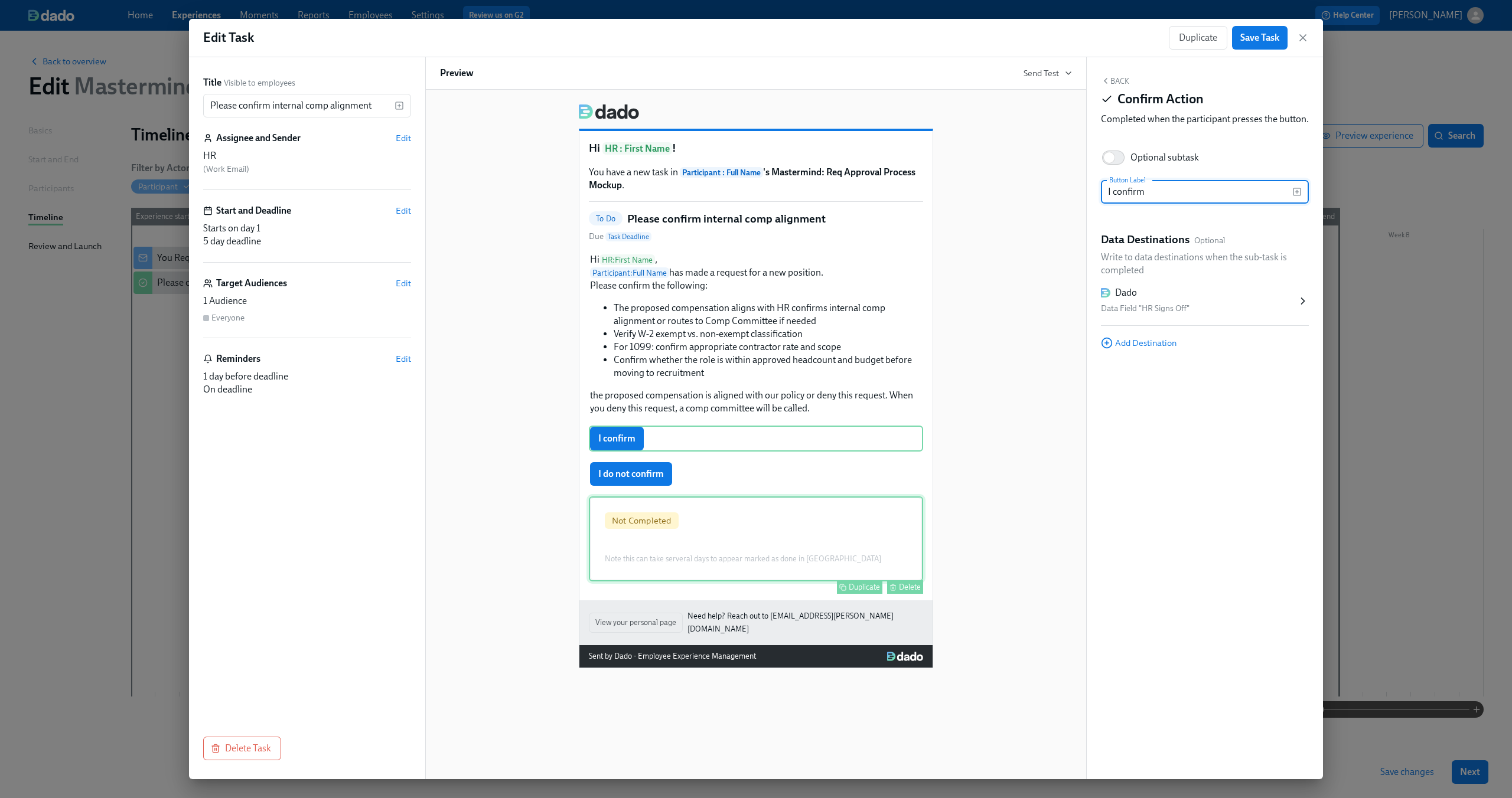
click at [685, 545] on div "Not Completed Note this can take serveral days to appear marked as done in Dado…" at bounding box center [756, 539] width 334 height 85
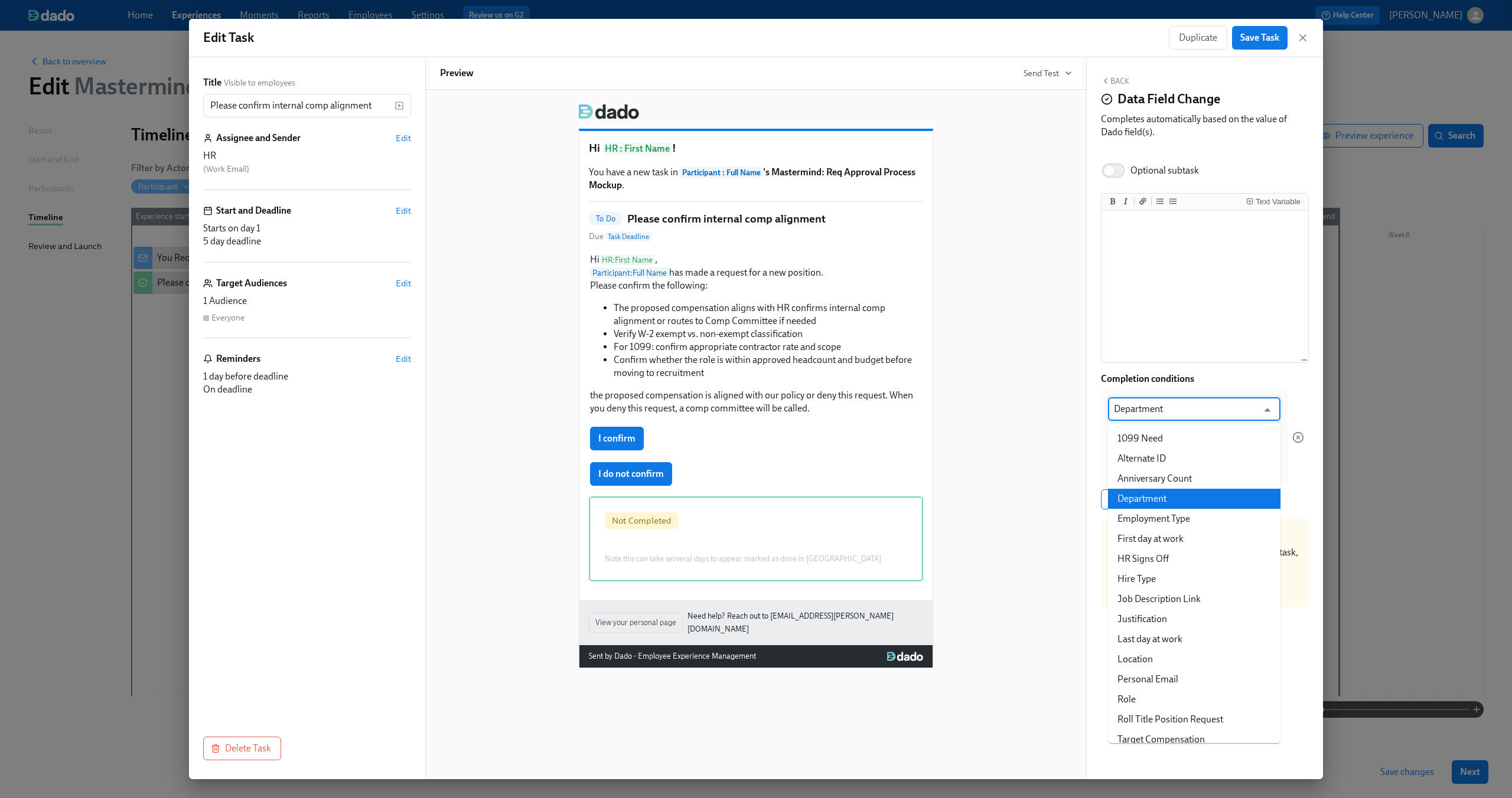
click at [1246, 403] on input "Department" at bounding box center [1186, 409] width 143 height 24
click at [1231, 494] on li "HR Signs Off" at bounding box center [1194, 488] width 172 height 20
type input "HR Signs Off"
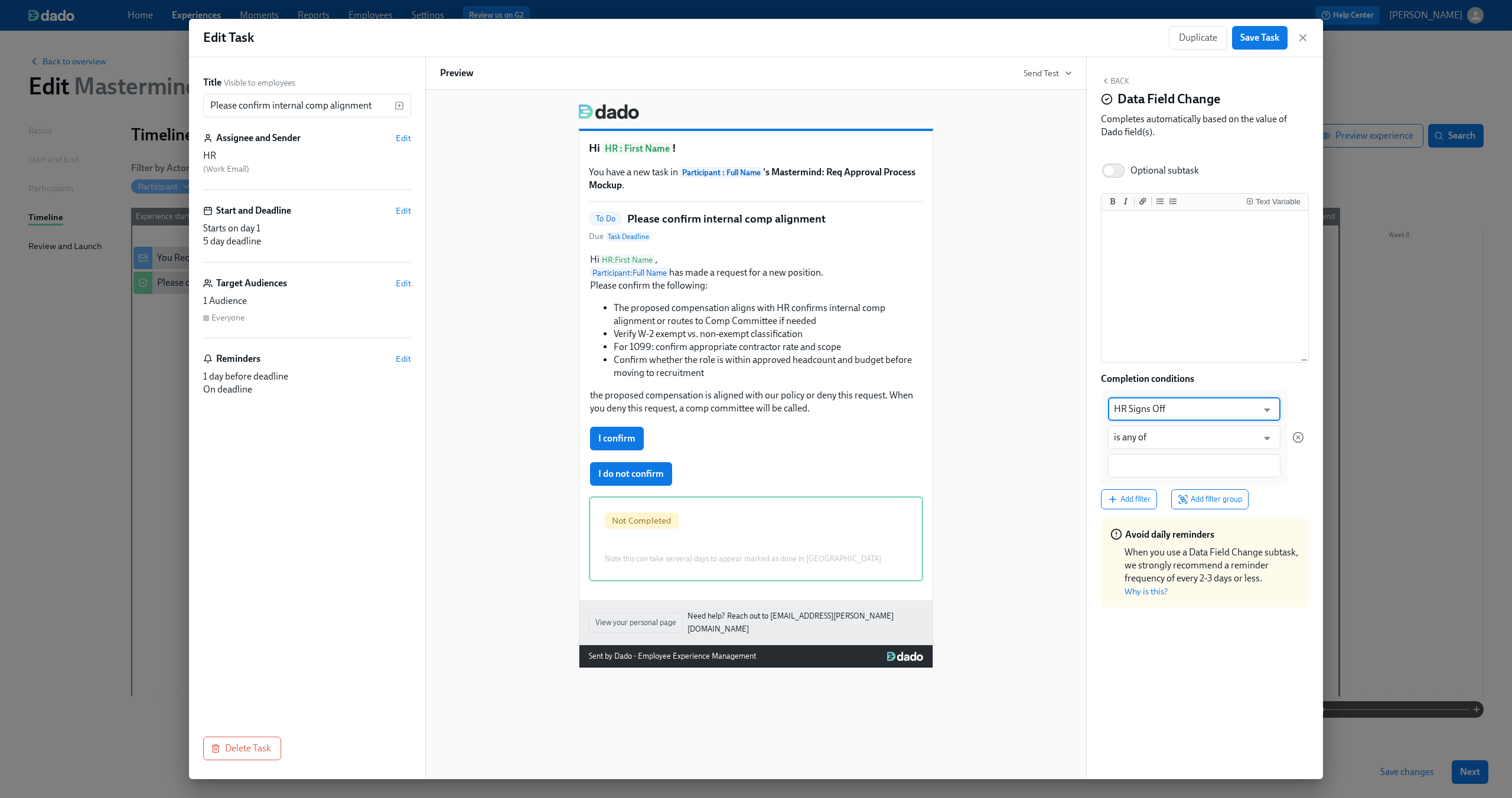
click at [1191, 459] on div at bounding box center [1194, 466] width 172 height 24
type input "I confirm"
click at [1304, 487] on div "HR Signs Off ​ is any of ​ I confirm Add filter Add filter group" at bounding box center [1205, 449] width 208 height 119
click at [1303, 39] on icon "button" at bounding box center [1303, 38] width 12 height 12
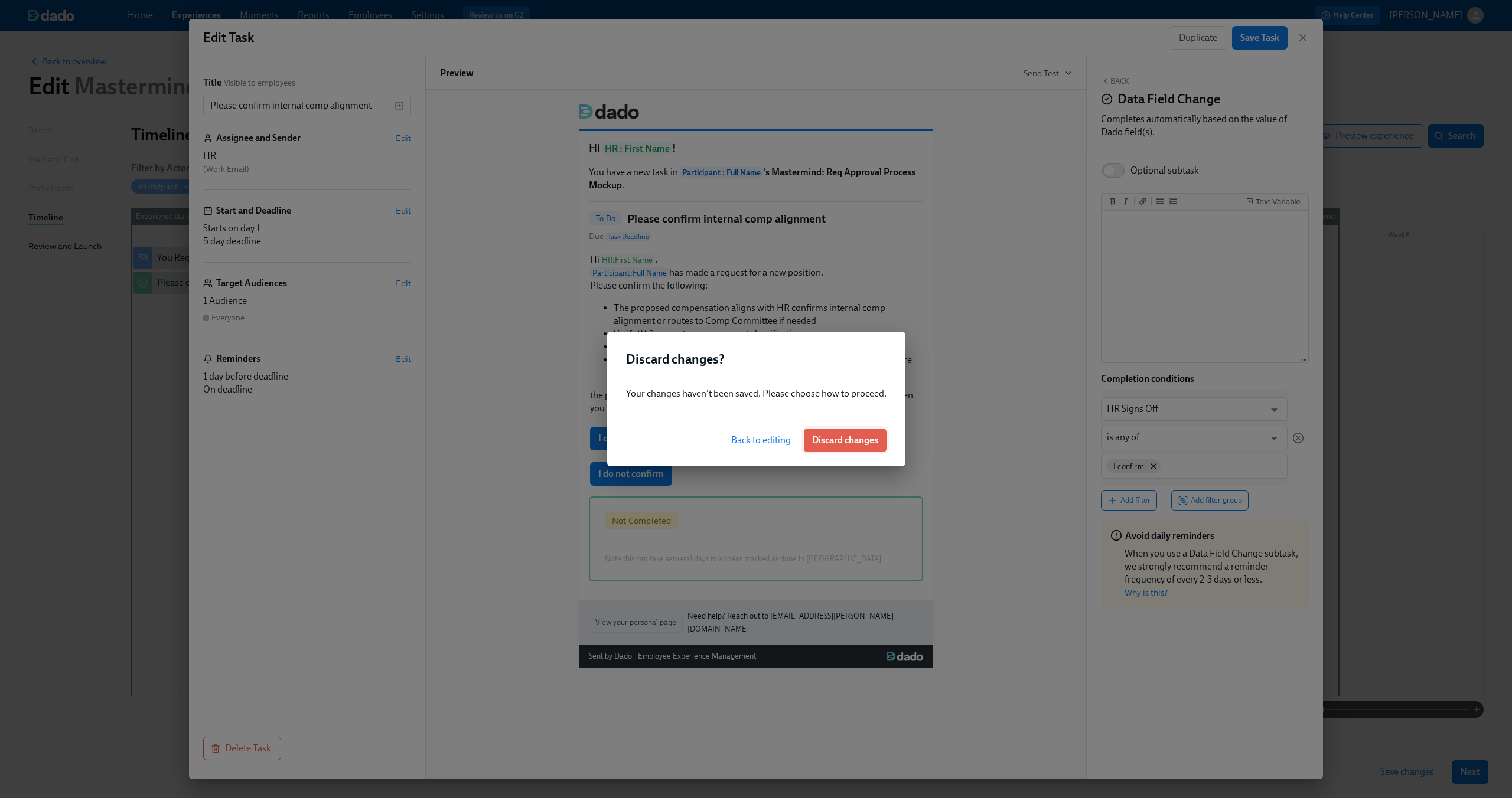
click at [856, 442] on span "Discard changes" at bounding box center [845, 440] width 66 height 12
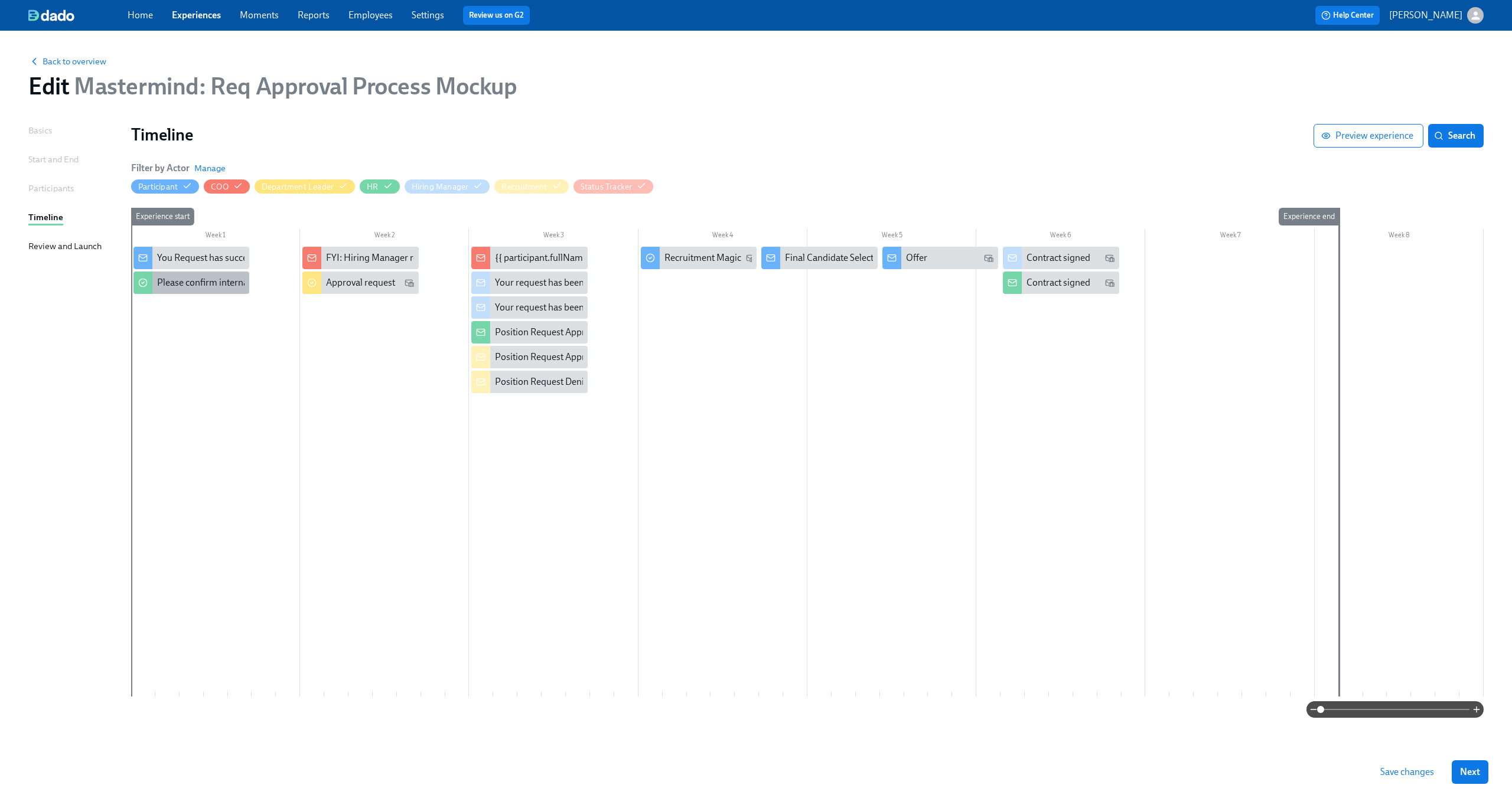
click at [158, 281] on div "Please confirm internal comp alignment" at bounding box center [237, 283] width 161 height 13
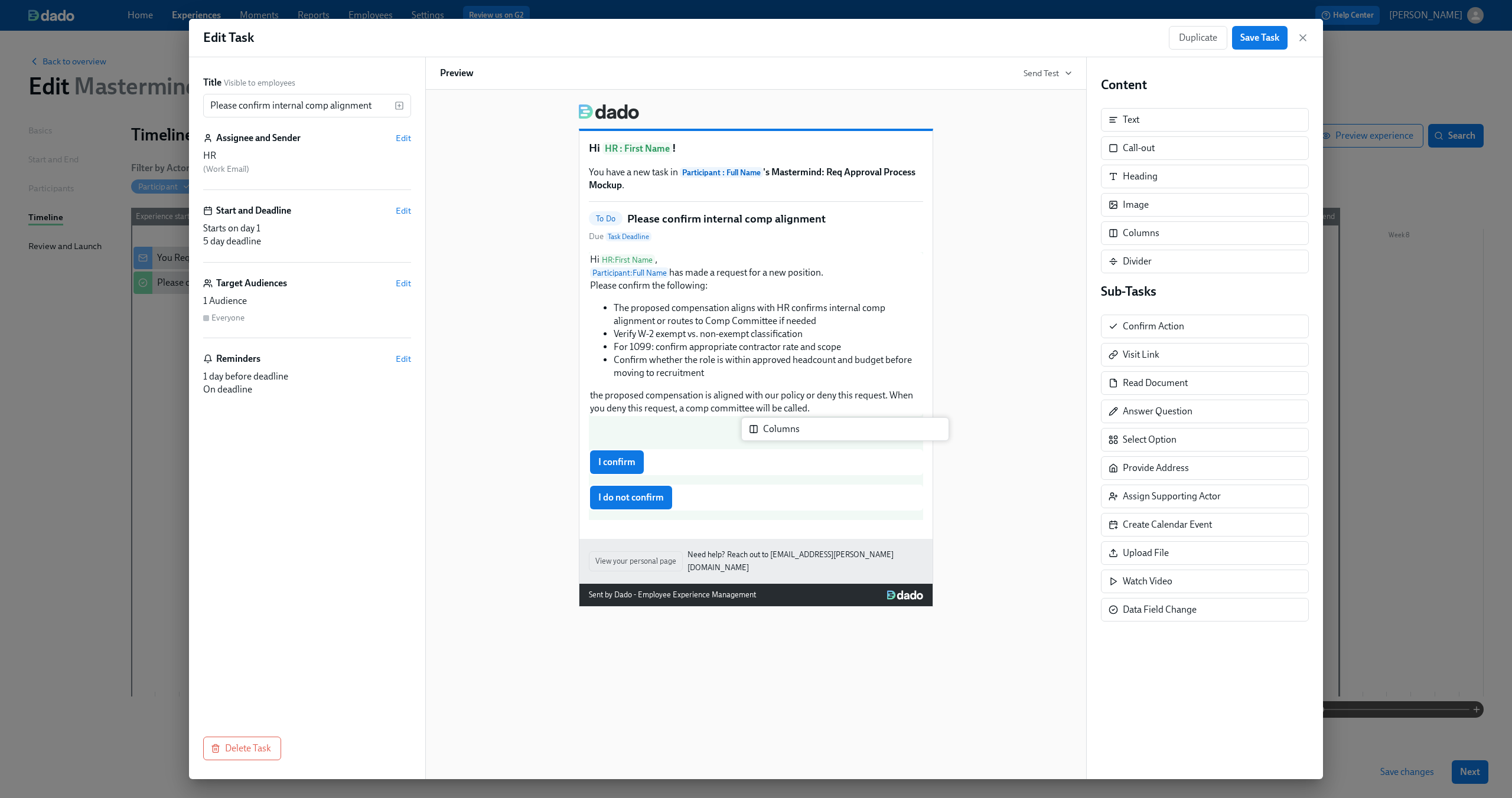
drag, startPoint x: 1196, startPoint y: 234, endPoint x: 830, endPoint y: 437, distance: 418.5
click at [830, 437] on div "Title Visible to employees Please confirm internal comp alignment ​ Assignee an…" at bounding box center [756, 419] width 1134 height 722
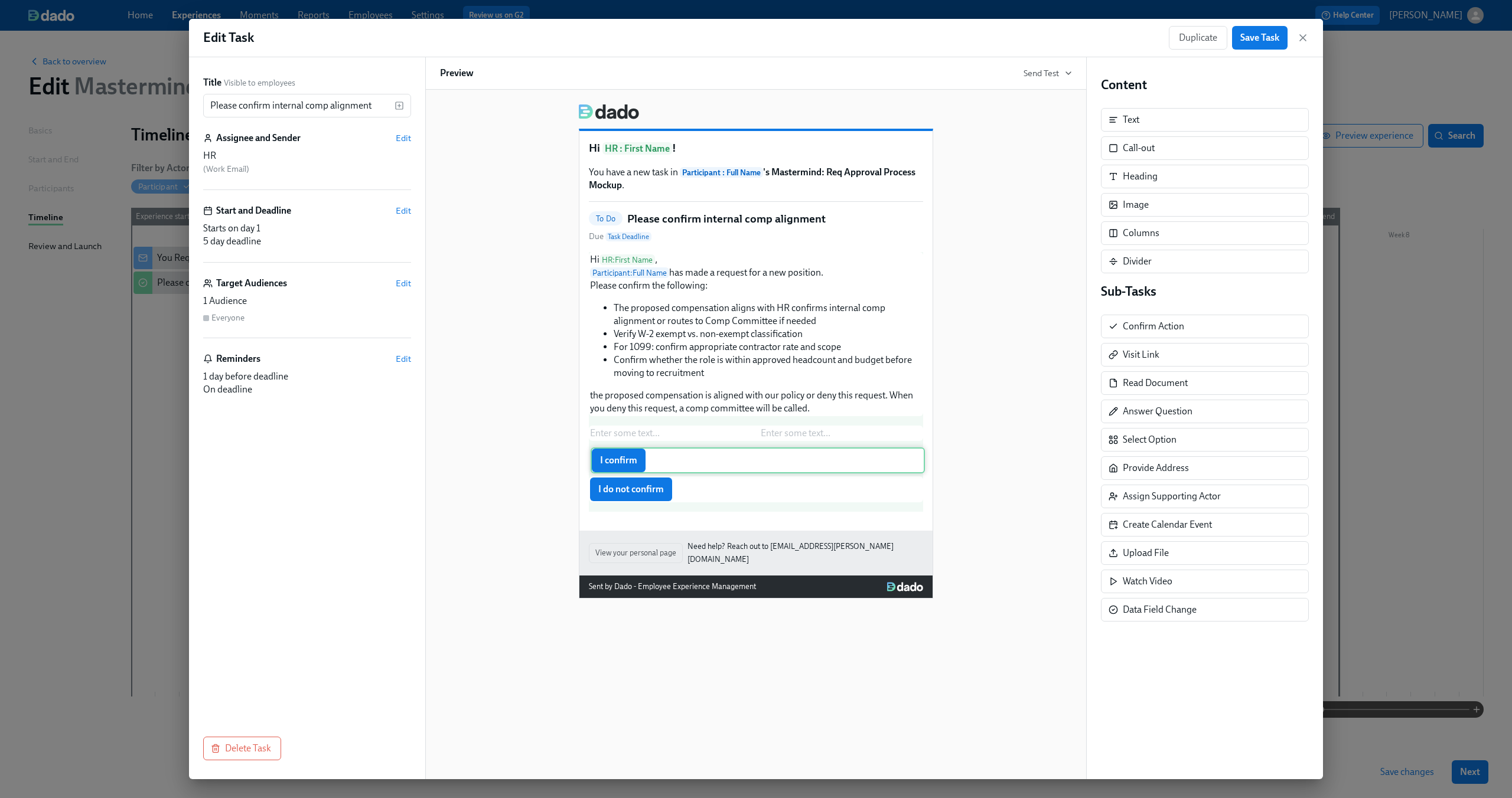
drag, startPoint x: 633, startPoint y: 467, endPoint x: 634, endPoint y: 458, distance: 9.1
click at [634, 458] on div "Hi HR : First Name , Participant : Full Name has made a request for a new posit…" at bounding box center [756, 382] width 334 height 260
click at [630, 436] on div "Enter some text ... Enter some text ... Delete" at bounding box center [756, 433] width 334 height 15
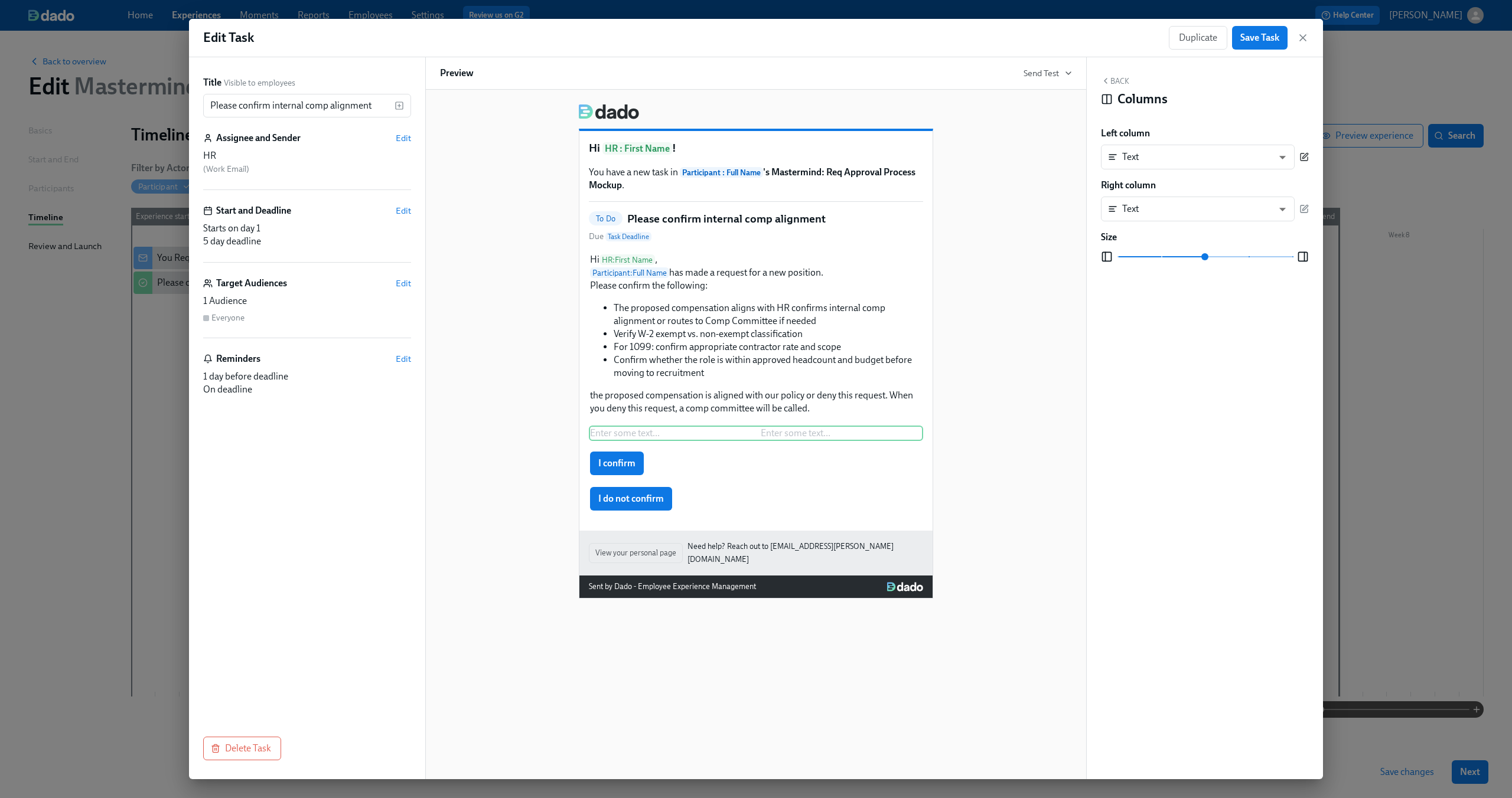
click at [1306, 157] on icon "button" at bounding box center [1304, 157] width 9 height 9
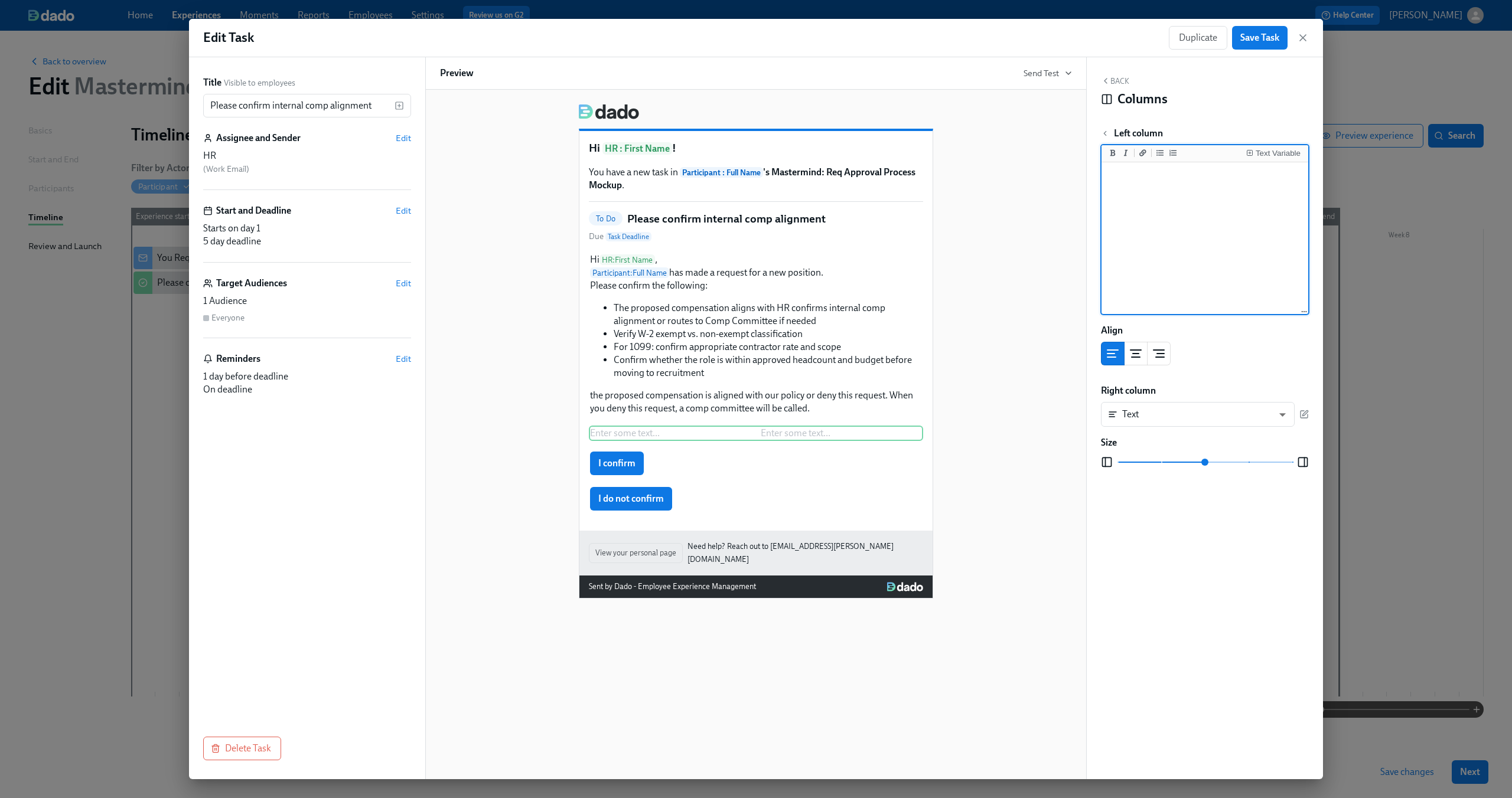
click at [1273, 121] on div "Back Columns Left column Text Variable Align Right column Text TEXT ​ Size Bloc…" at bounding box center [1205, 419] width 236 height 722
click at [678, 435] on div "Enter some text ... Enter some text ... Delete" at bounding box center [756, 433] width 334 height 15
click at [1110, 79] on button "Back" at bounding box center [1115, 81] width 28 height 9
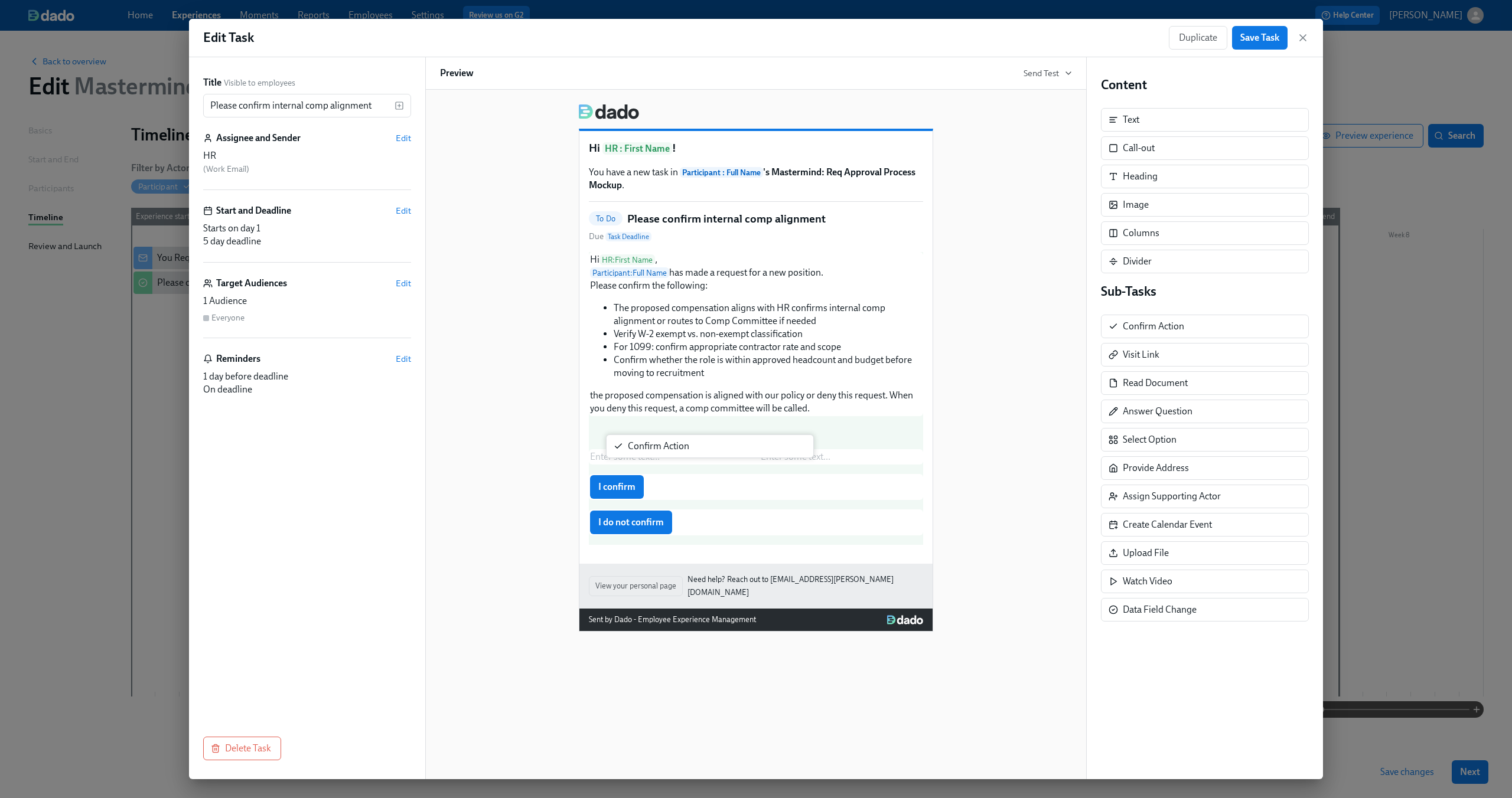
drag, startPoint x: 1134, startPoint y: 332, endPoint x: 633, endPoint y: 453, distance: 515.4
click at [633, 453] on div "Title Visible to employees Please confirm internal comp alignment ​ Assignee an…" at bounding box center [756, 419] width 1134 height 722
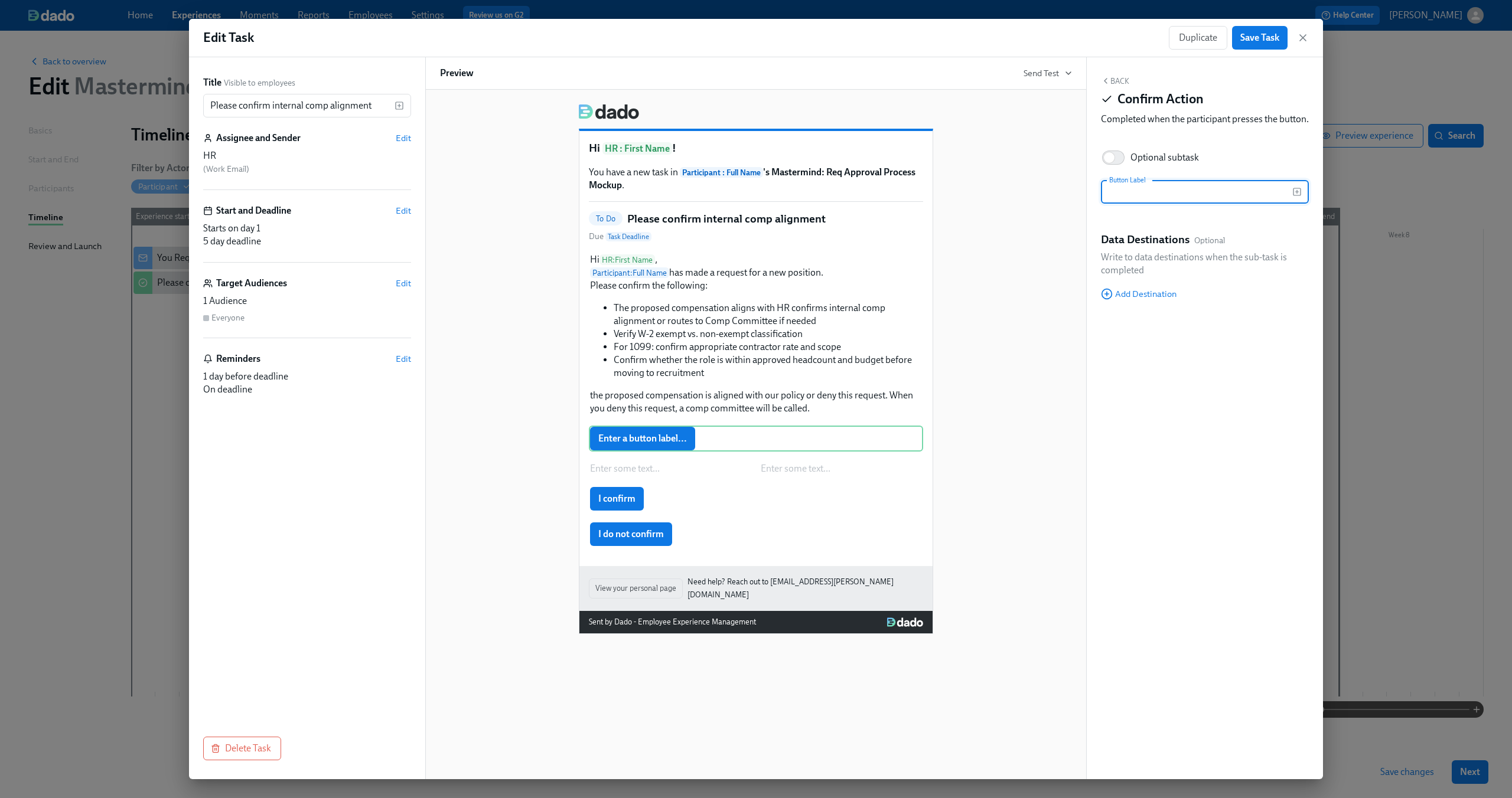
click at [1107, 85] on icon "button" at bounding box center [1106, 81] width 9 height 9
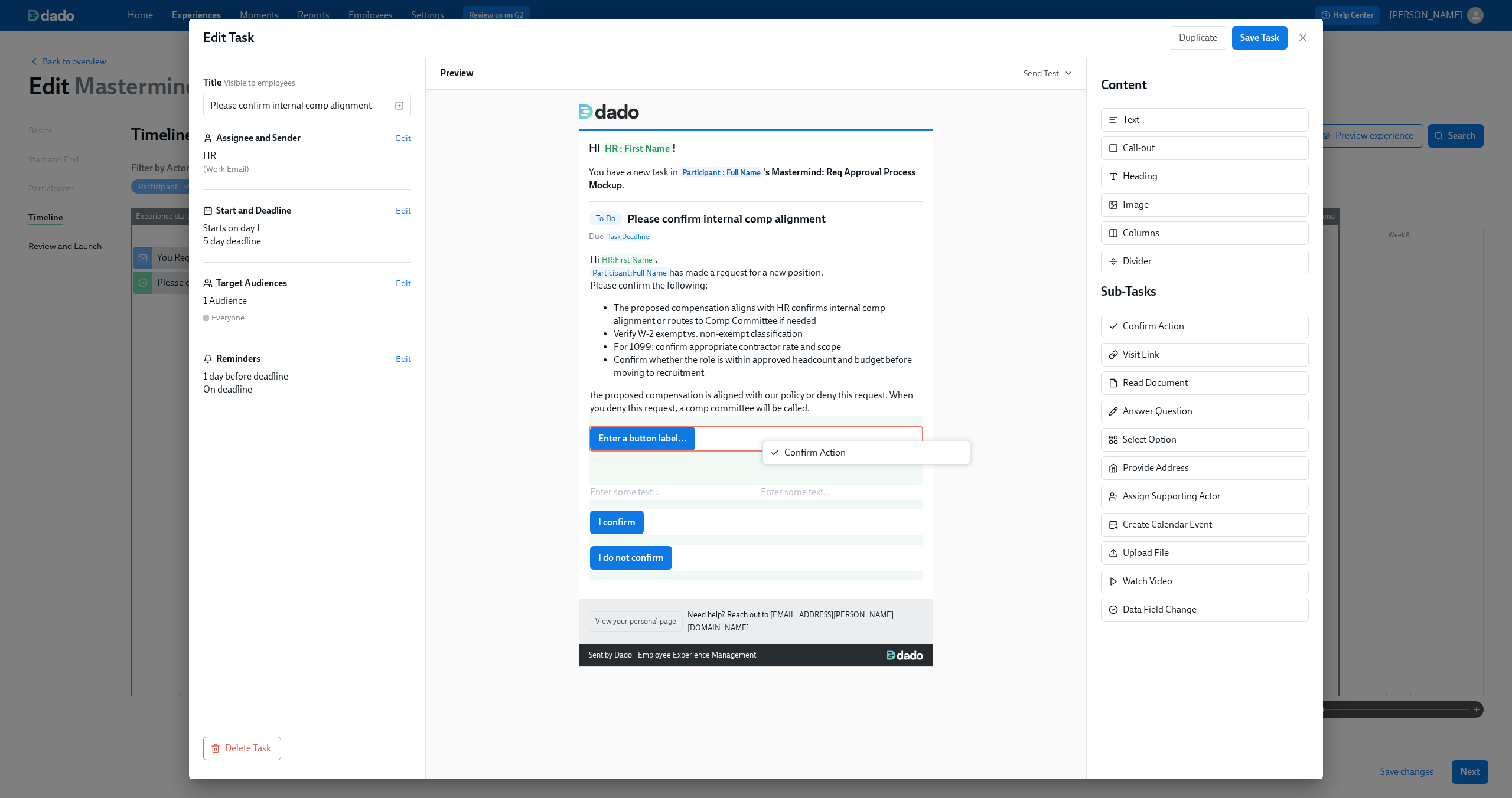
drag, startPoint x: 1161, startPoint y: 329, endPoint x: 818, endPoint y: 455, distance: 365.4
click at [818, 455] on div "Title Visible to employees Please confirm internal comp alignment ​ Assignee an…" at bounding box center [756, 419] width 1134 height 722
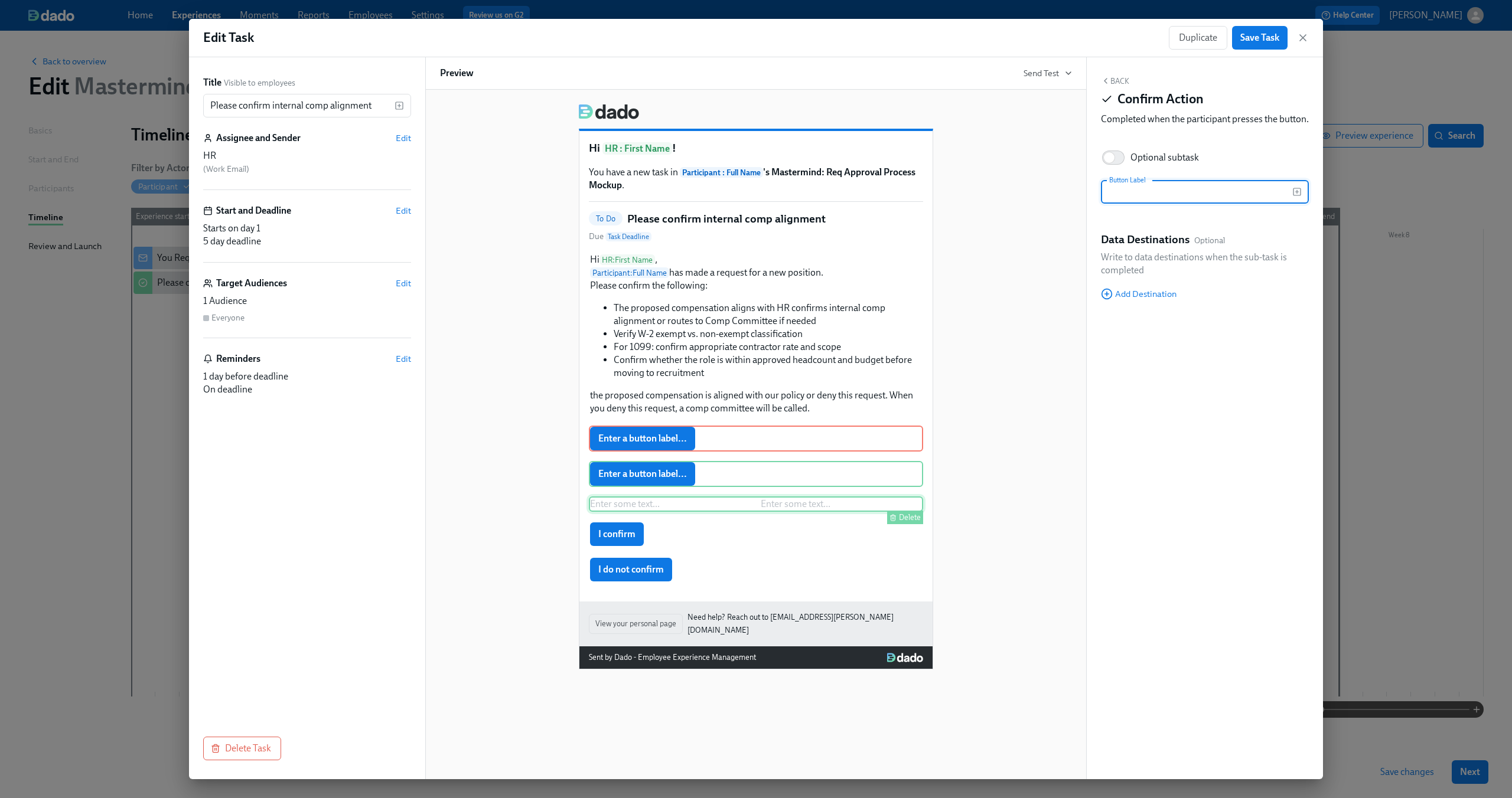
click at [642, 506] on div "Enter some text ... Enter some text ... Delete" at bounding box center [756, 504] width 334 height 15
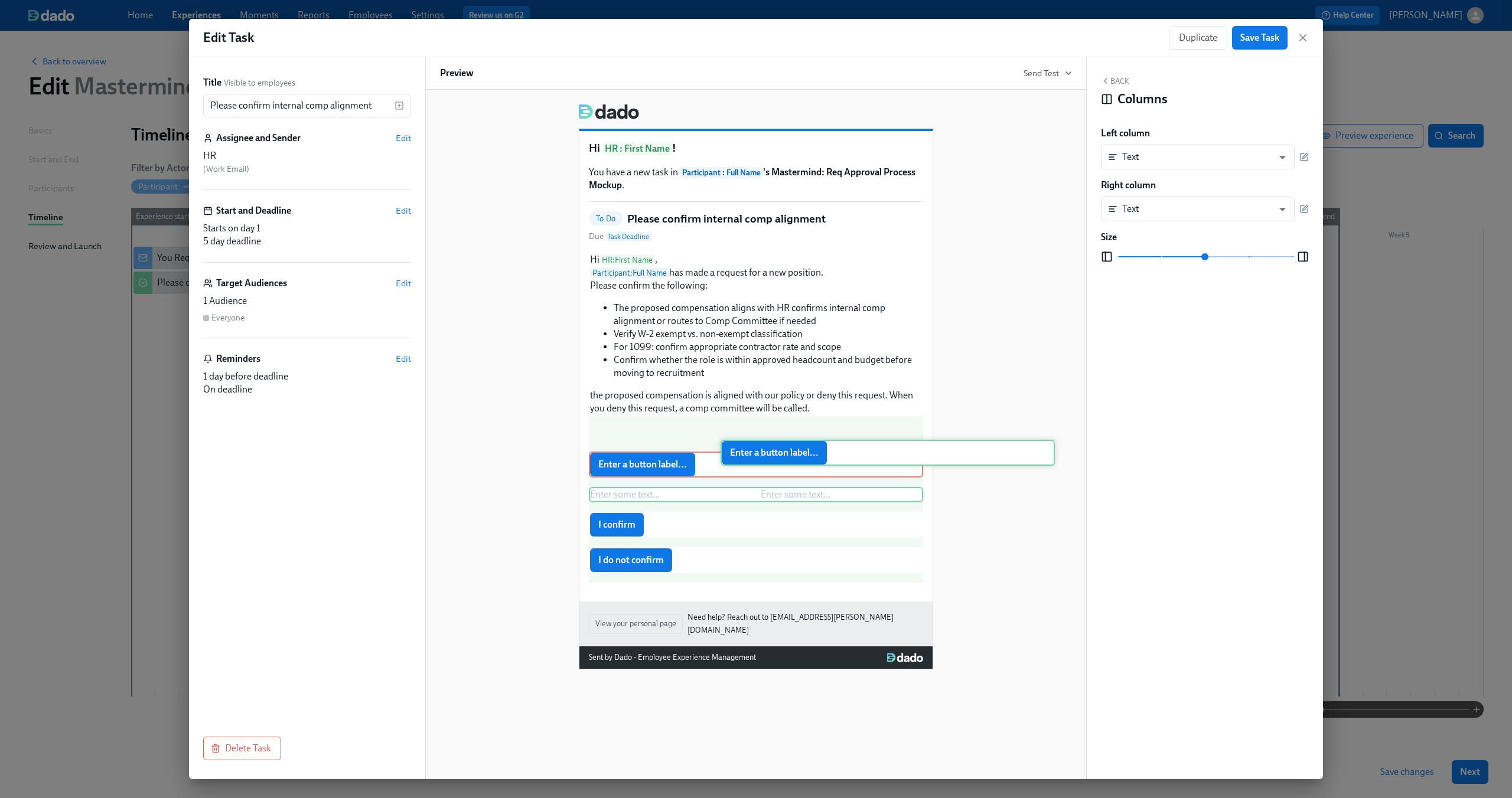
drag, startPoint x: 648, startPoint y: 472, endPoint x: 788, endPoint y: 447, distance: 142.2
click at [788, 447] on div "Hi HR : First Name , Participant : Full Name has made a request for a new posit…" at bounding box center [756, 417] width 334 height 330
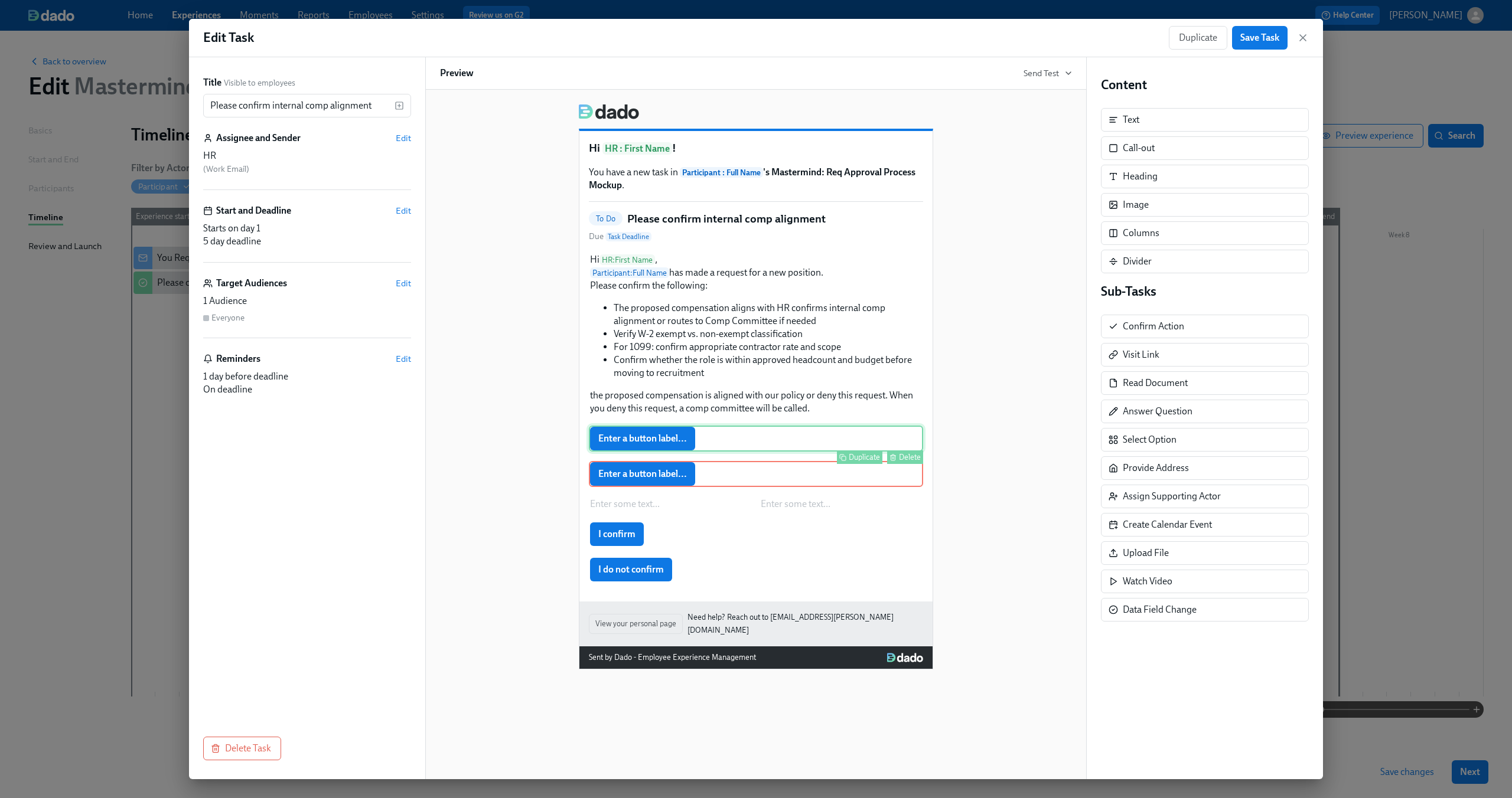
click at [775, 440] on div "Enter a button label... Duplicate Delete" at bounding box center [756, 439] width 334 height 26
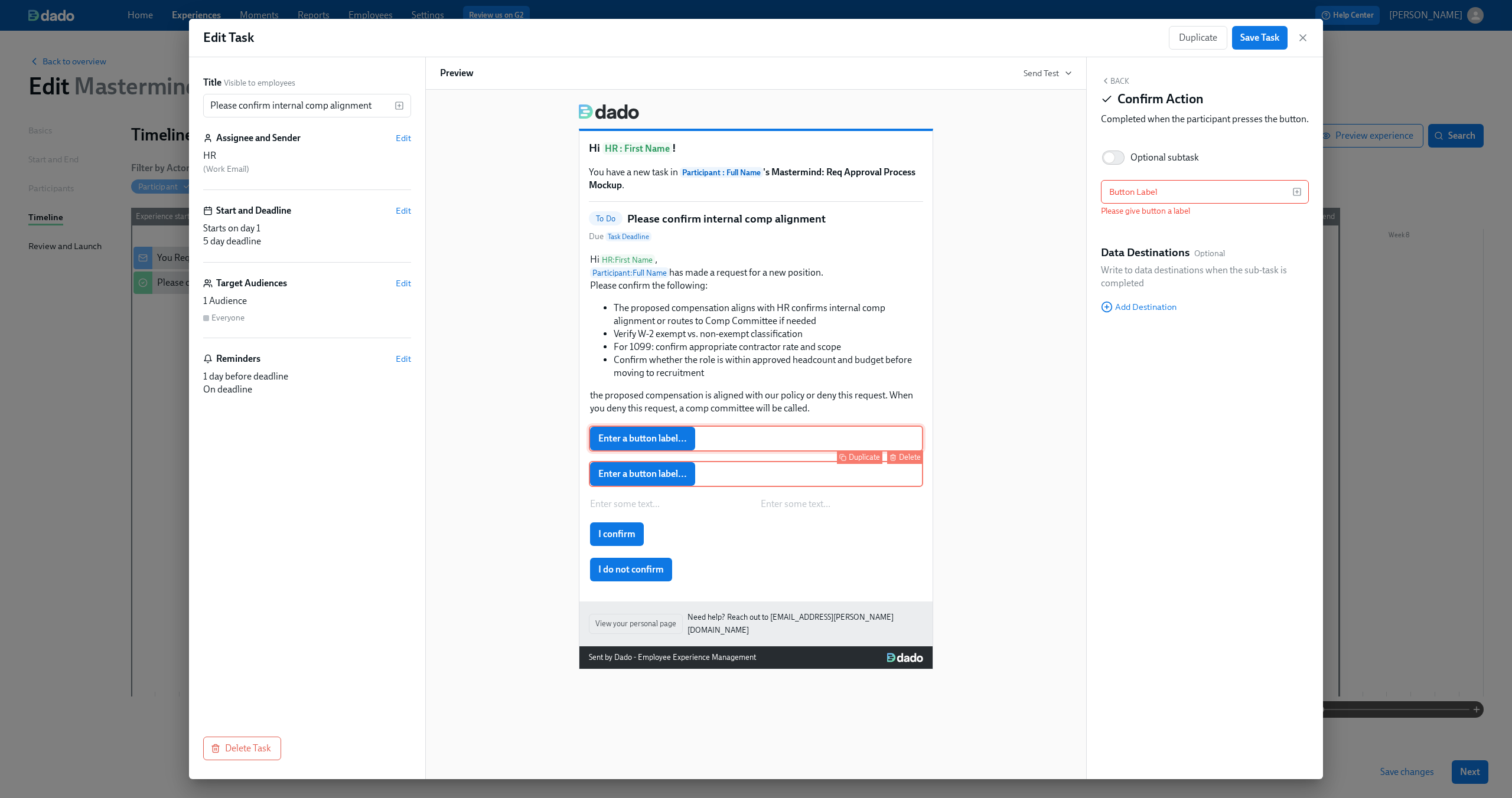
click at [906, 457] on div "Delete" at bounding box center [910, 457] width 22 height 9
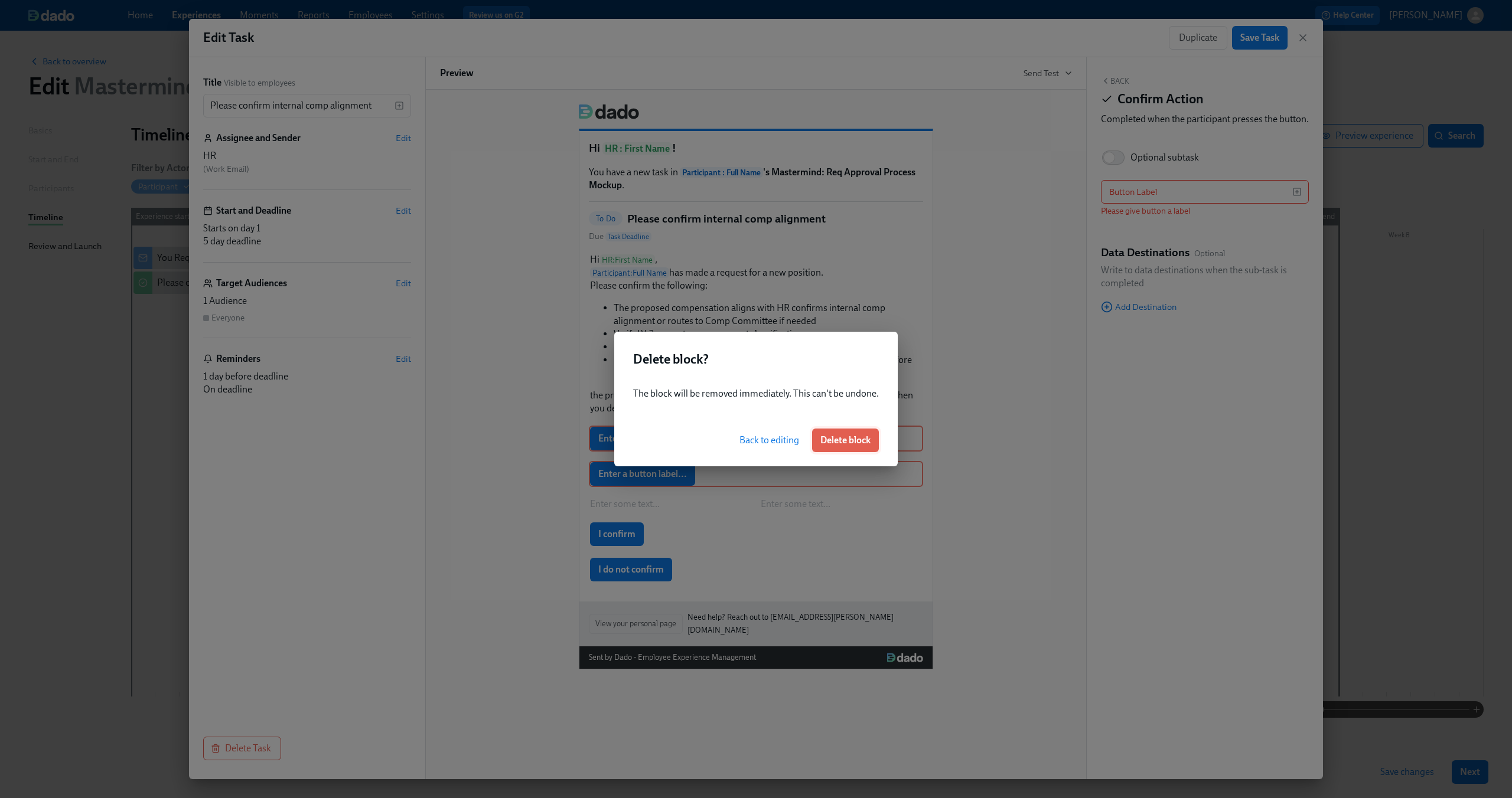
click at [844, 439] on span "Delete block" at bounding box center [845, 440] width 50 height 12
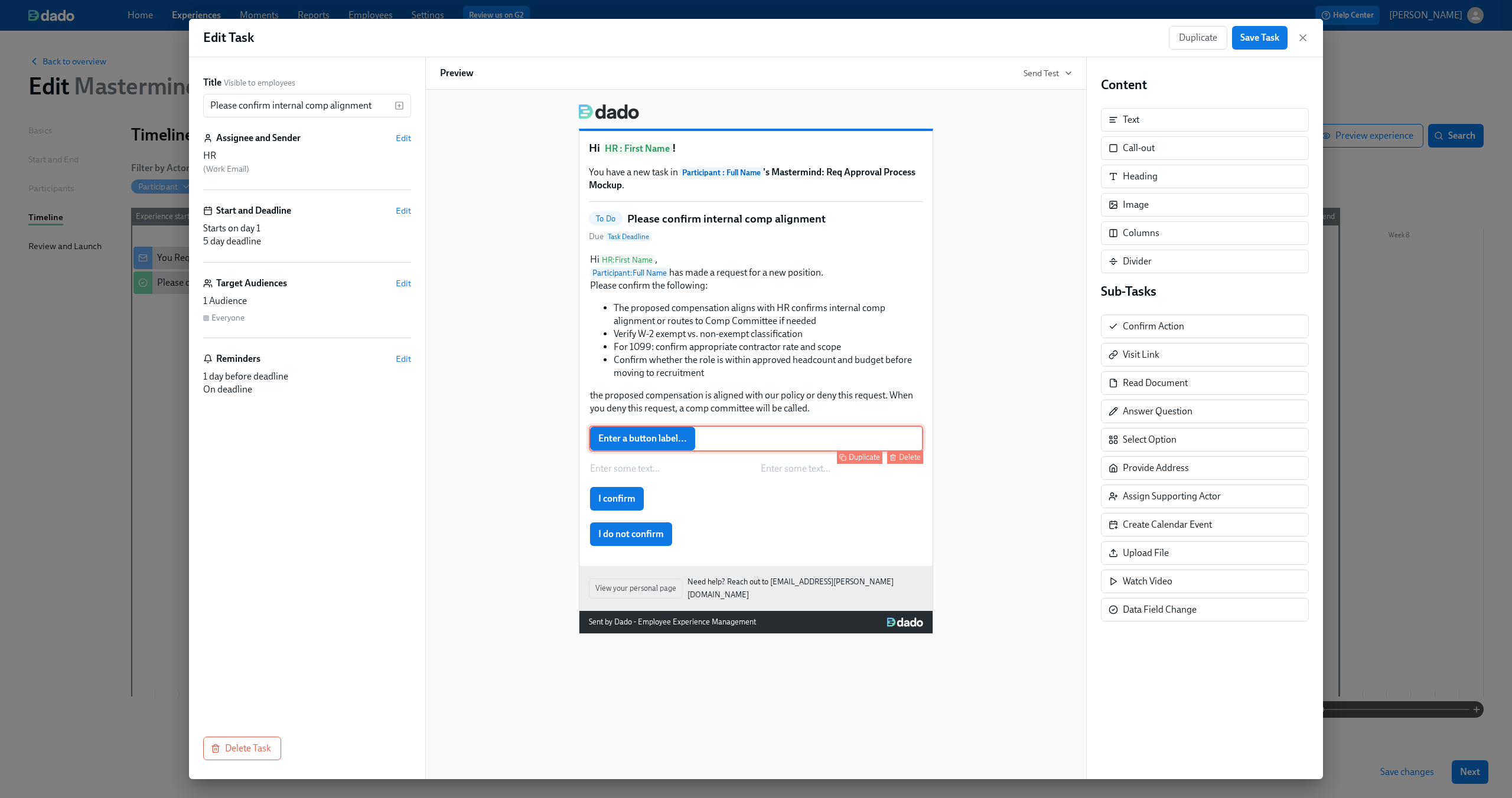
click at [906, 461] on div "Delete" at bounding box center [910, 457] width 22 height 9
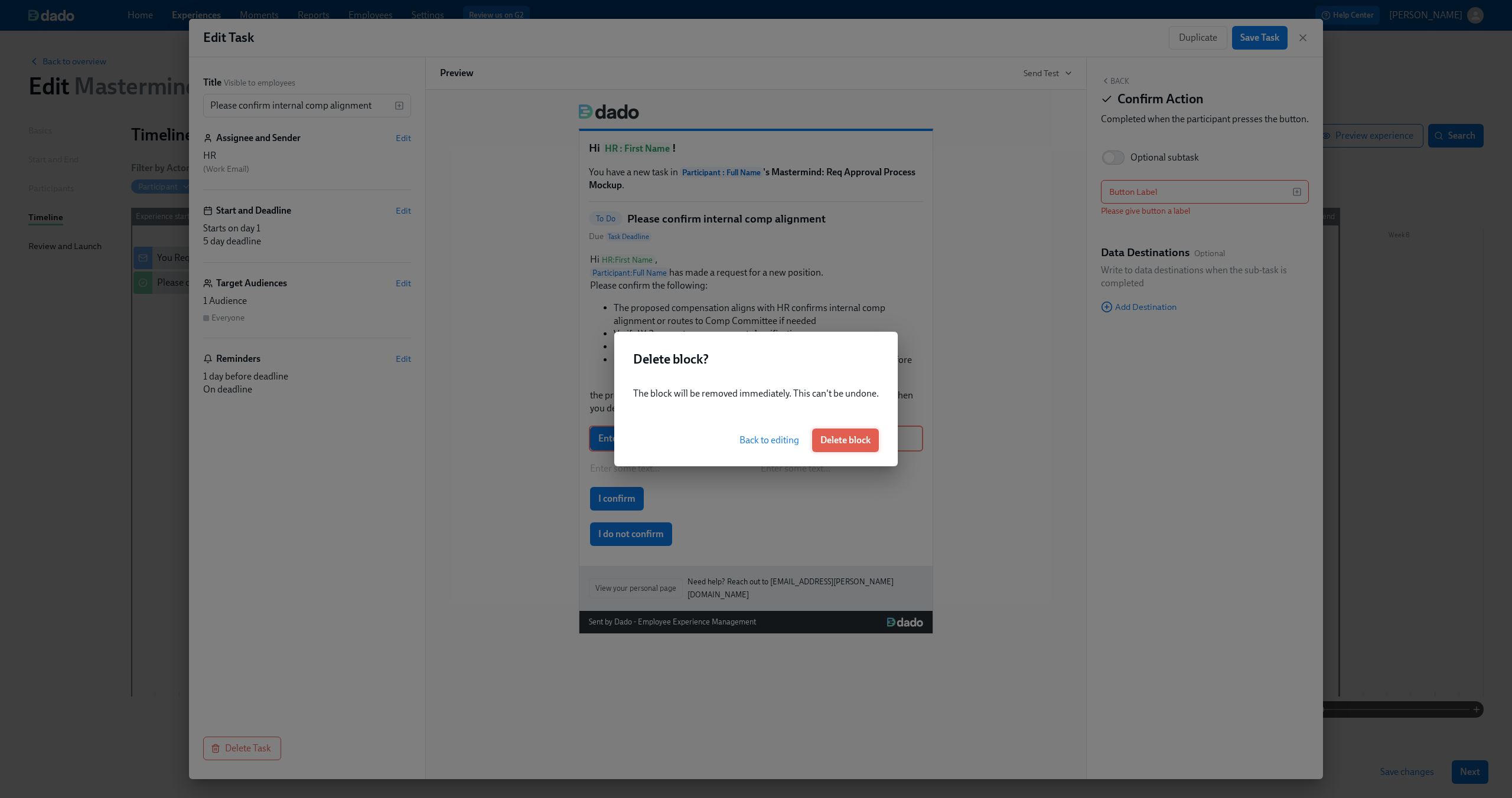
click at [857, 445] on span "Delete block" at bounding box center [845, 440] width 50 height 12
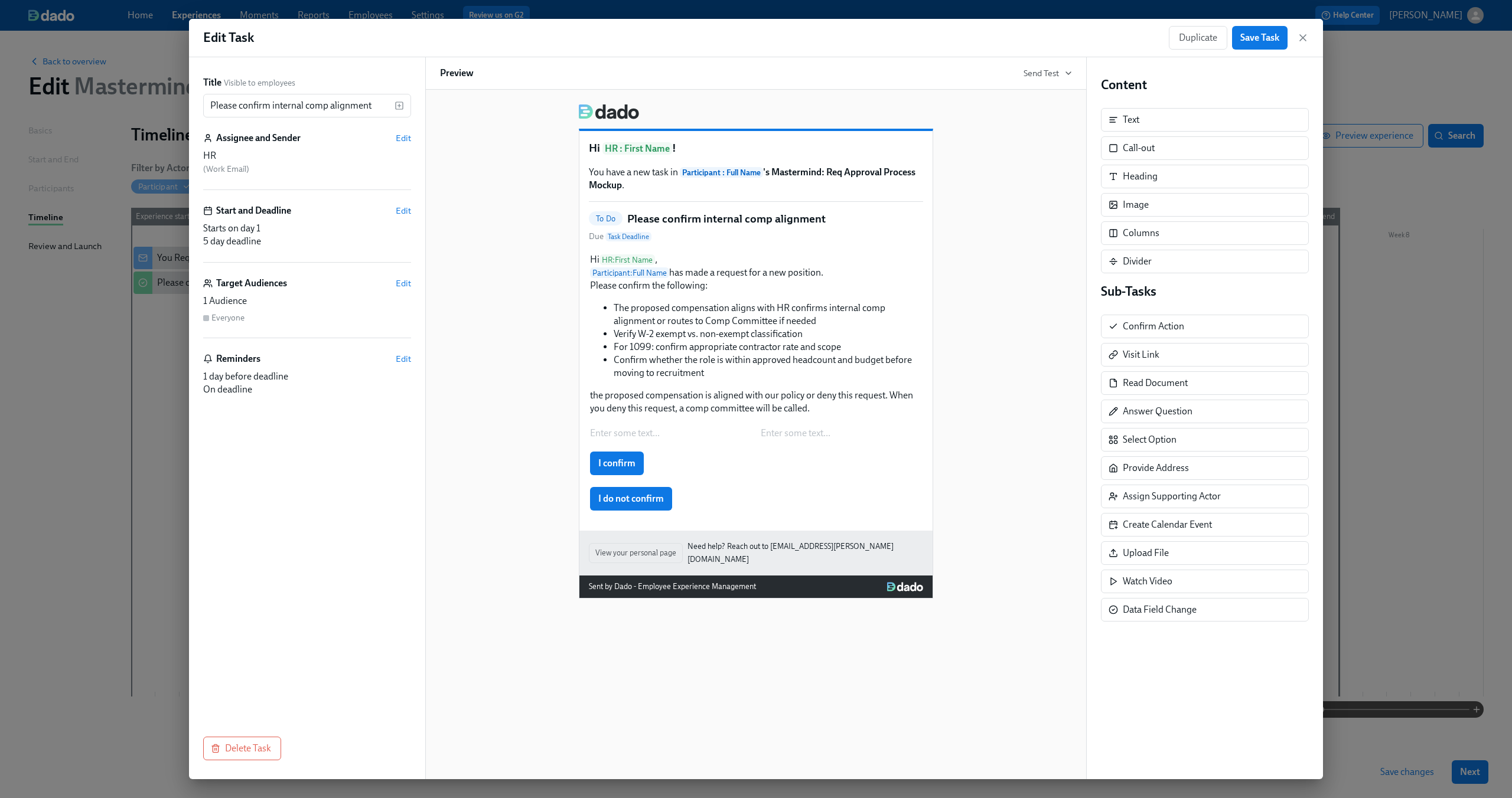
click at [634, 444] on div "Hi HR : First Name , Participant : Full Name has made a request for a new posit…" at bounding box center [756, 382] width 334 height 260
click at [633, 436] on div "Enter some text ... Enter some text ... Delete" at bounding box center [756, 433] width 334 height 15
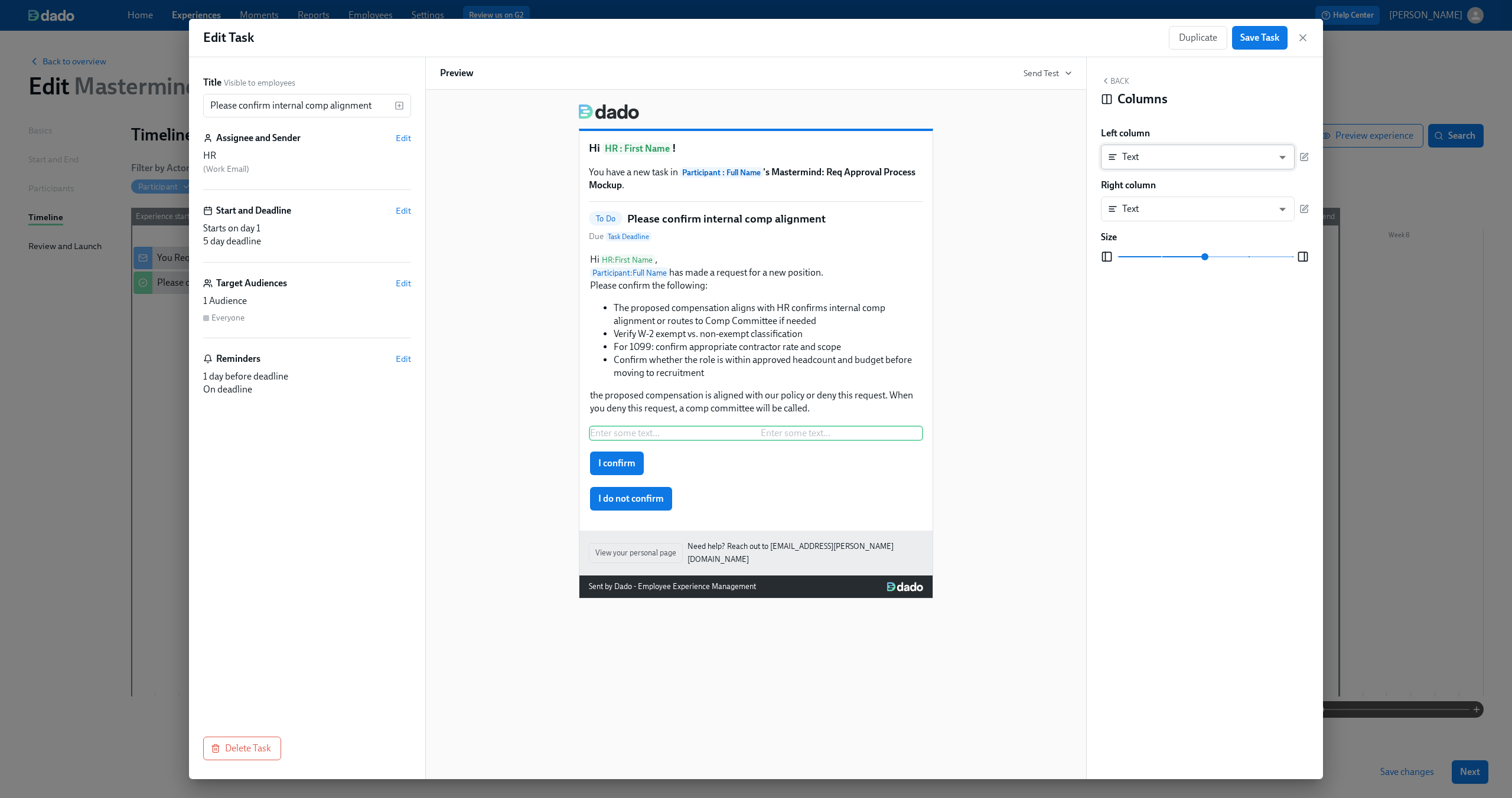
click at [1280, 160] on body "Home Experiences Moments Reports Employees Settings Review us on G2 Help Center…" at bounding box center [756, 399] width 1512 height 798
click at [1218, 260] on li "Confirm Action" at bounding box center [1198, 258] width 194 height 20
type input "CONFIRM"
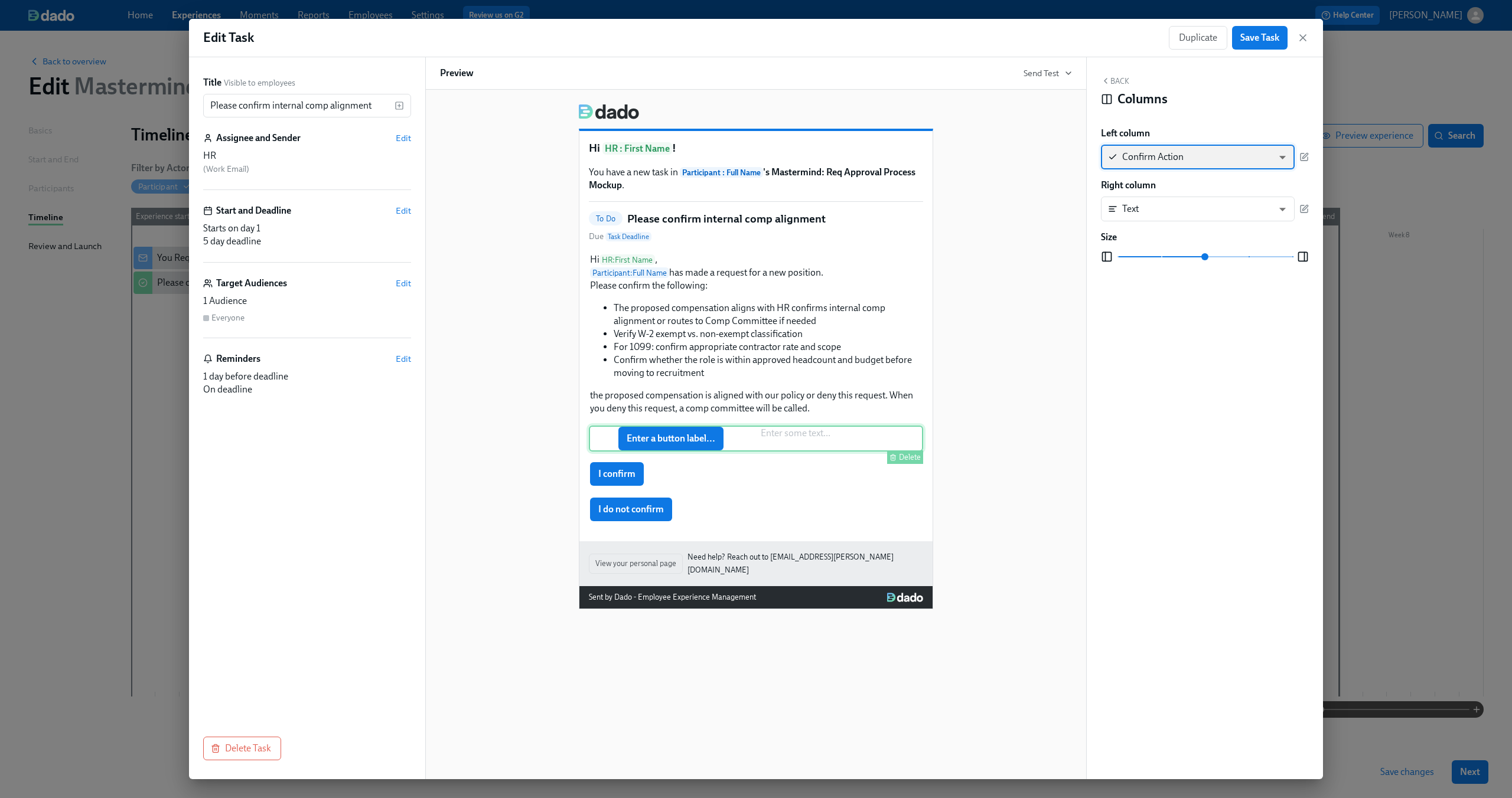
click at [808, 446] on div "Enter a button label... Enter some text ... [GEOGRAPHIC_DATA]" at bounding box center [756, 439] width 334 height 26
click at [1222, 207] on body "Home Experiences Moments Reports Employees Settings Review us on G2 Help Center…" at bounding box center [756, 399] width 1512 height 798
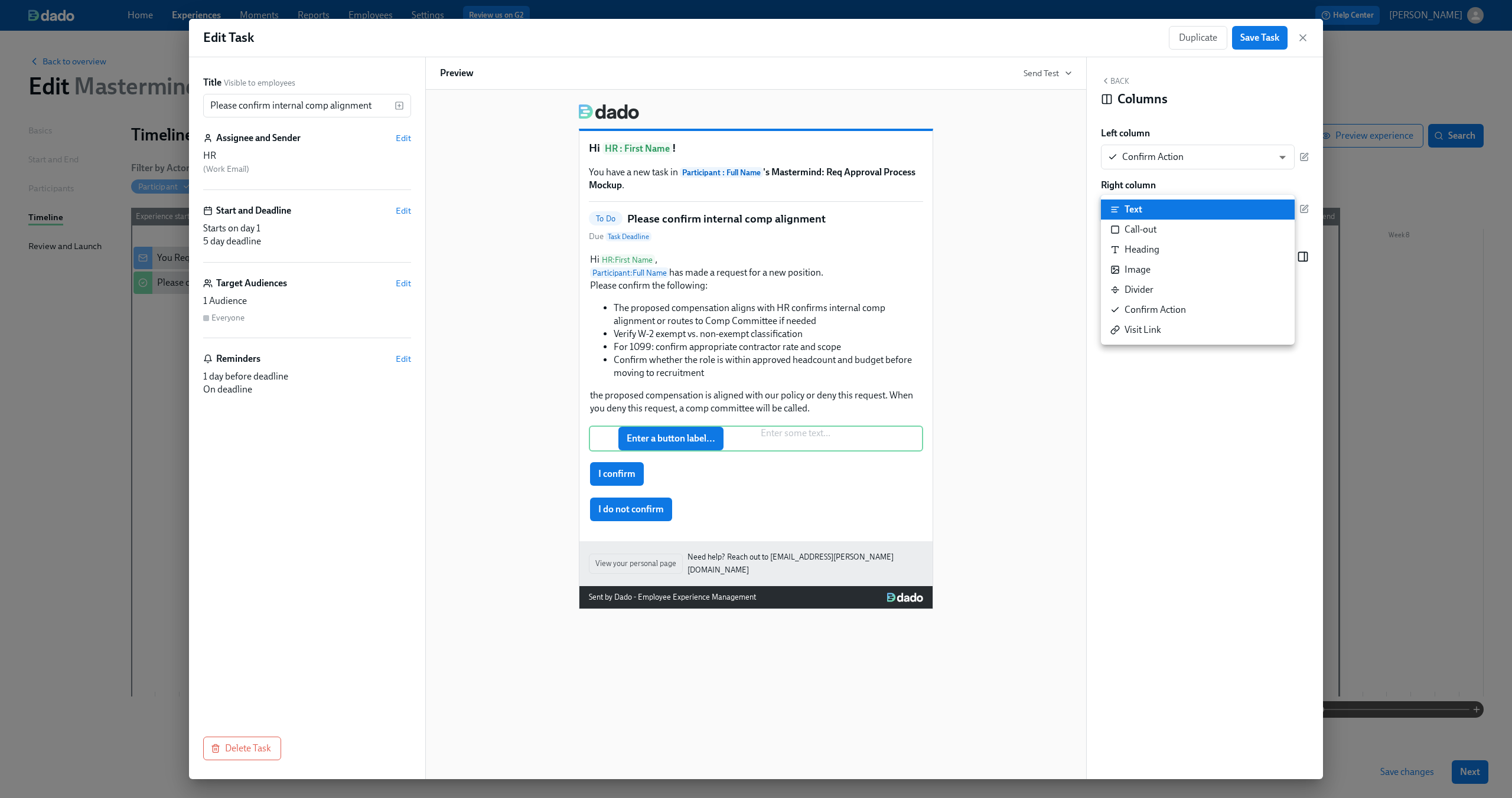
click at [1205, 306] on li "Confirm Action" at bounding box center [1198, 310] width 194 height 20
type input "CONFIRM"
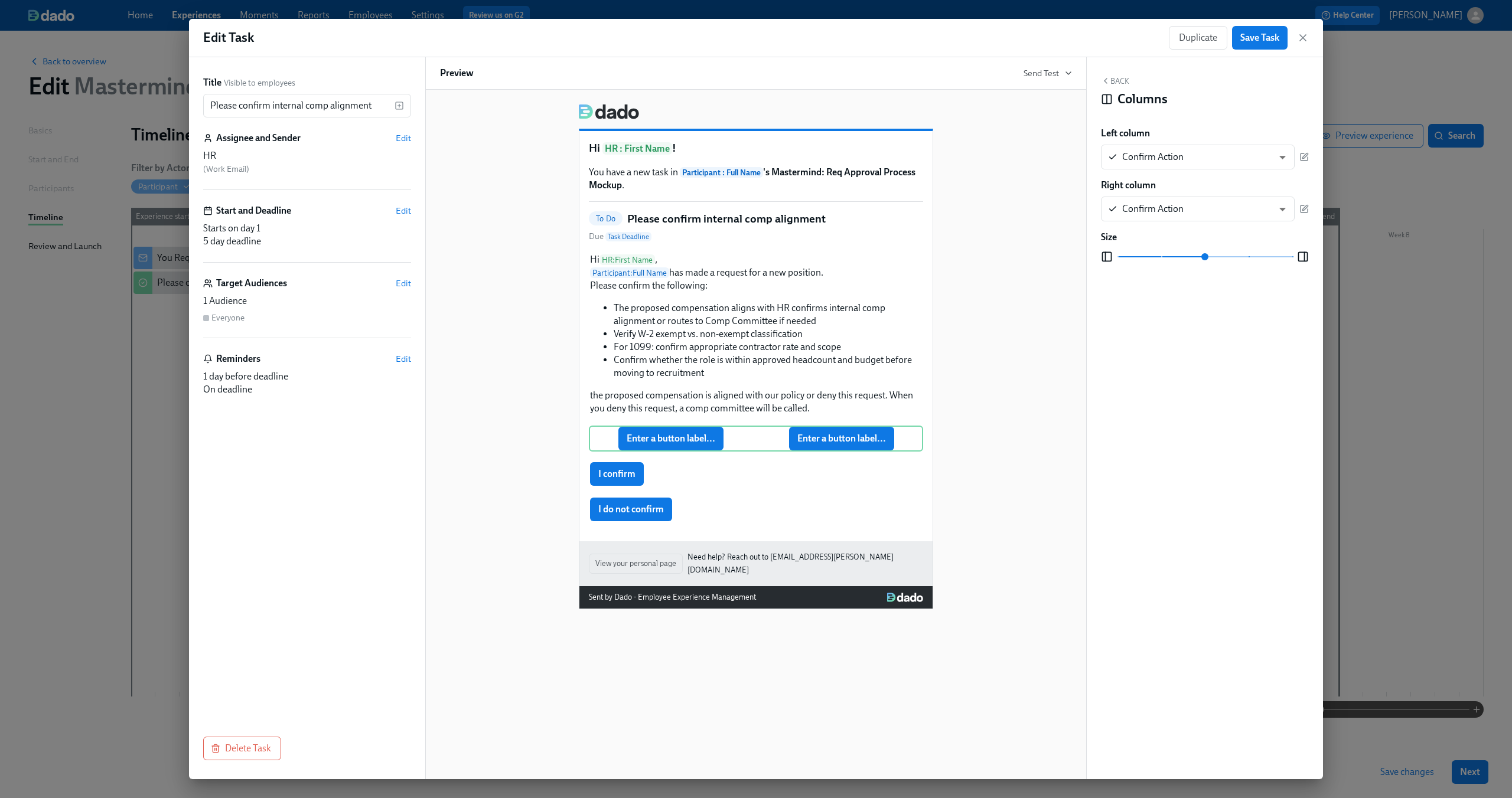
click at [997, 475] on div "Hi HR : First Name ! You have a new task in Participant : Full Name 's Mastermi…" at bounding box center [756, 352] width 632 height 515
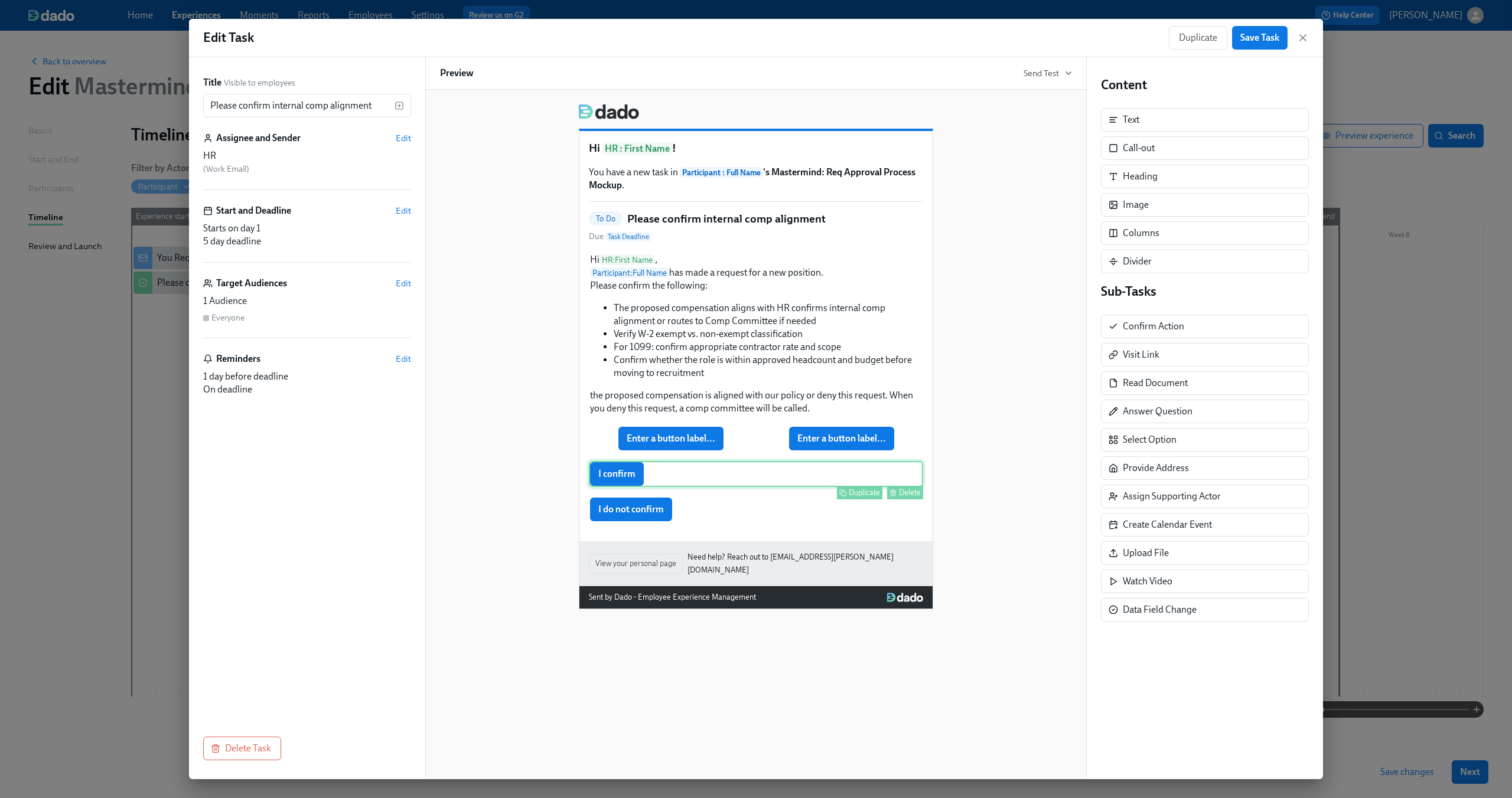
click at [632, 473] on div "I confirm Duplicate Delete" at bounding box center [756, 474] width 334 height 26
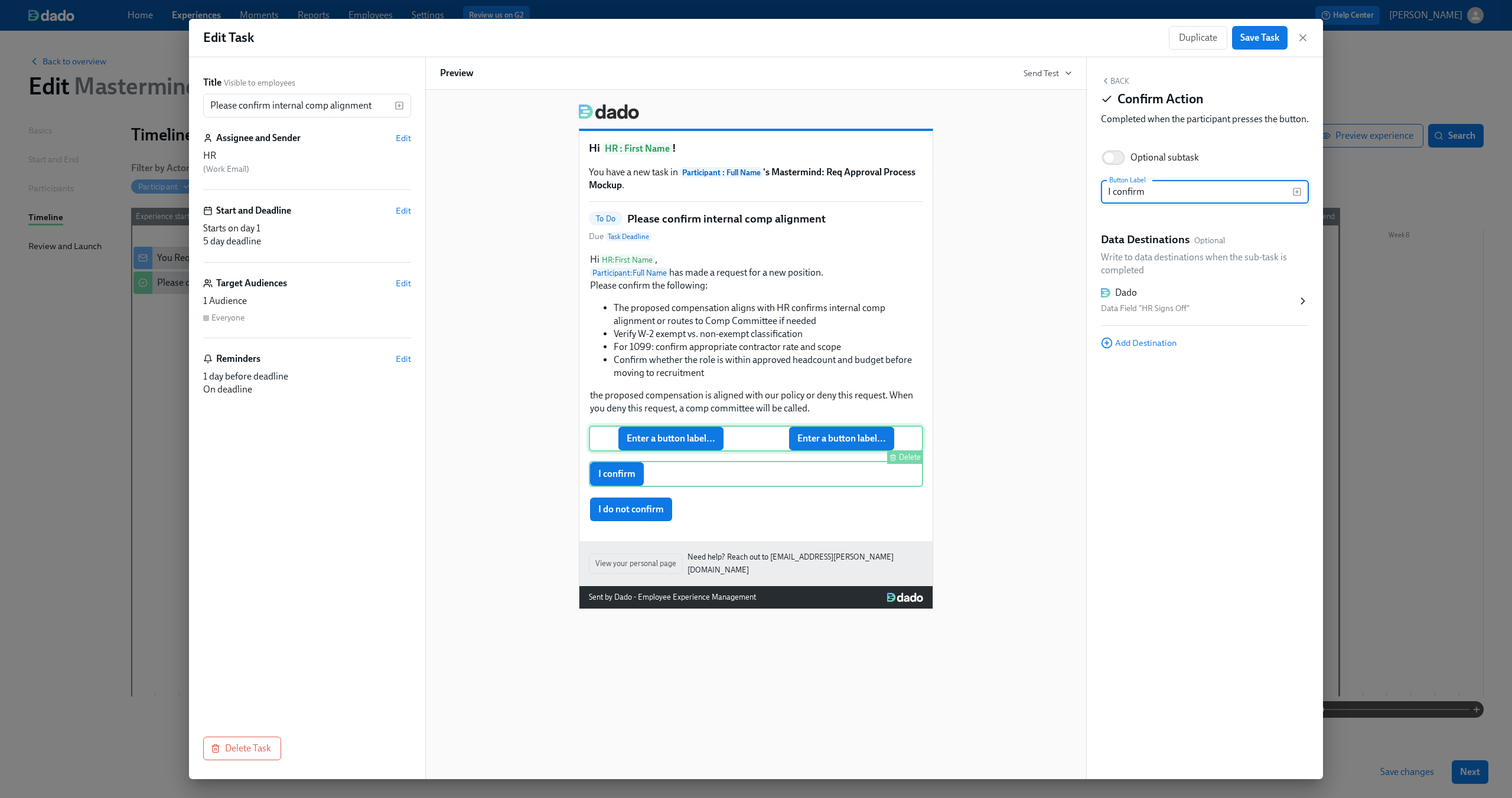
click at [652, 440] on div "Enter a button label... Enter a button label... [GEOGRAPHIC_DATA]" at bounding box center [756, 439] width 334 height 26
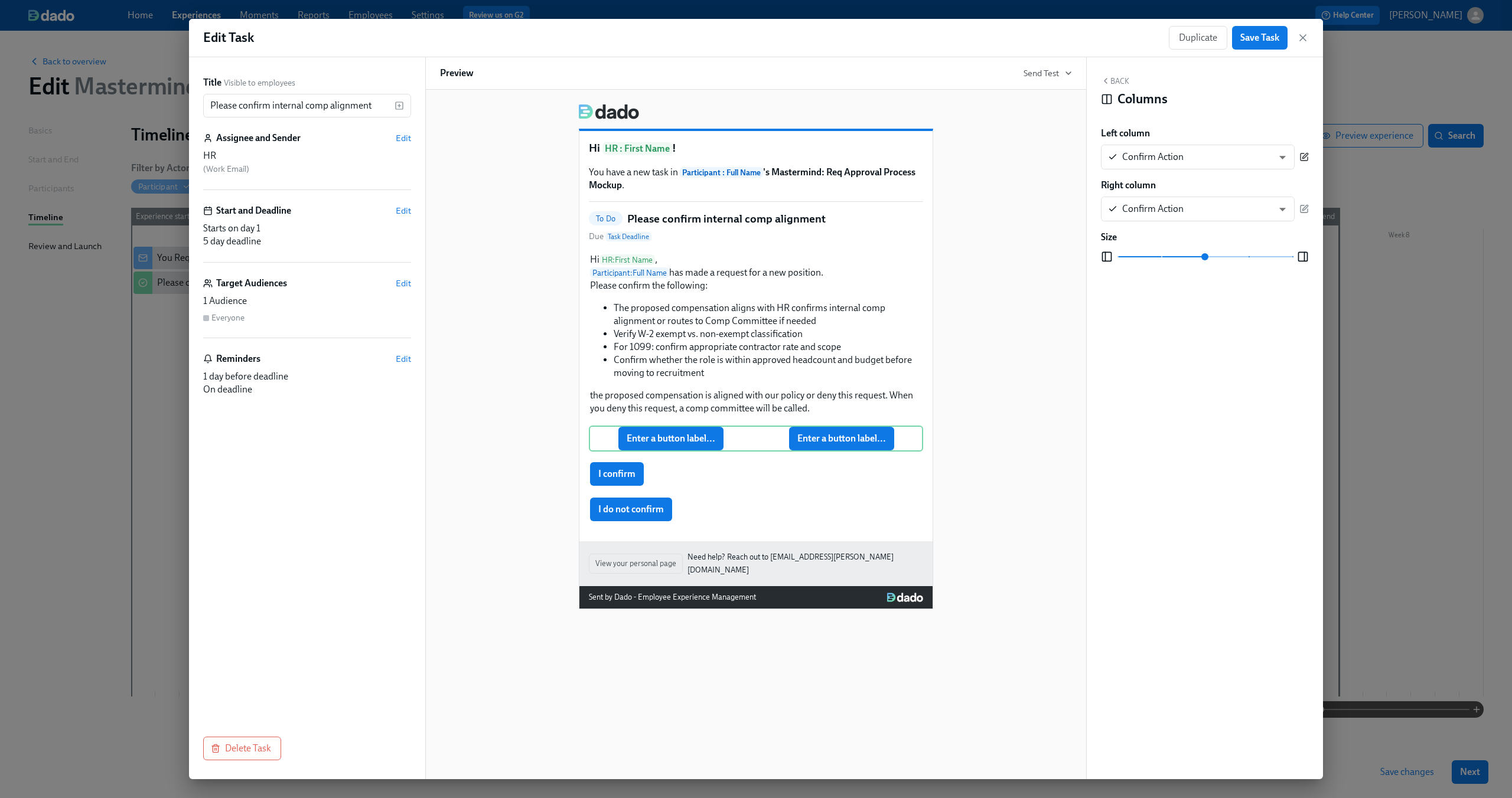
click at [1306, 157] on icon "button" at bounding box center [1304, 157] width 9 height 9
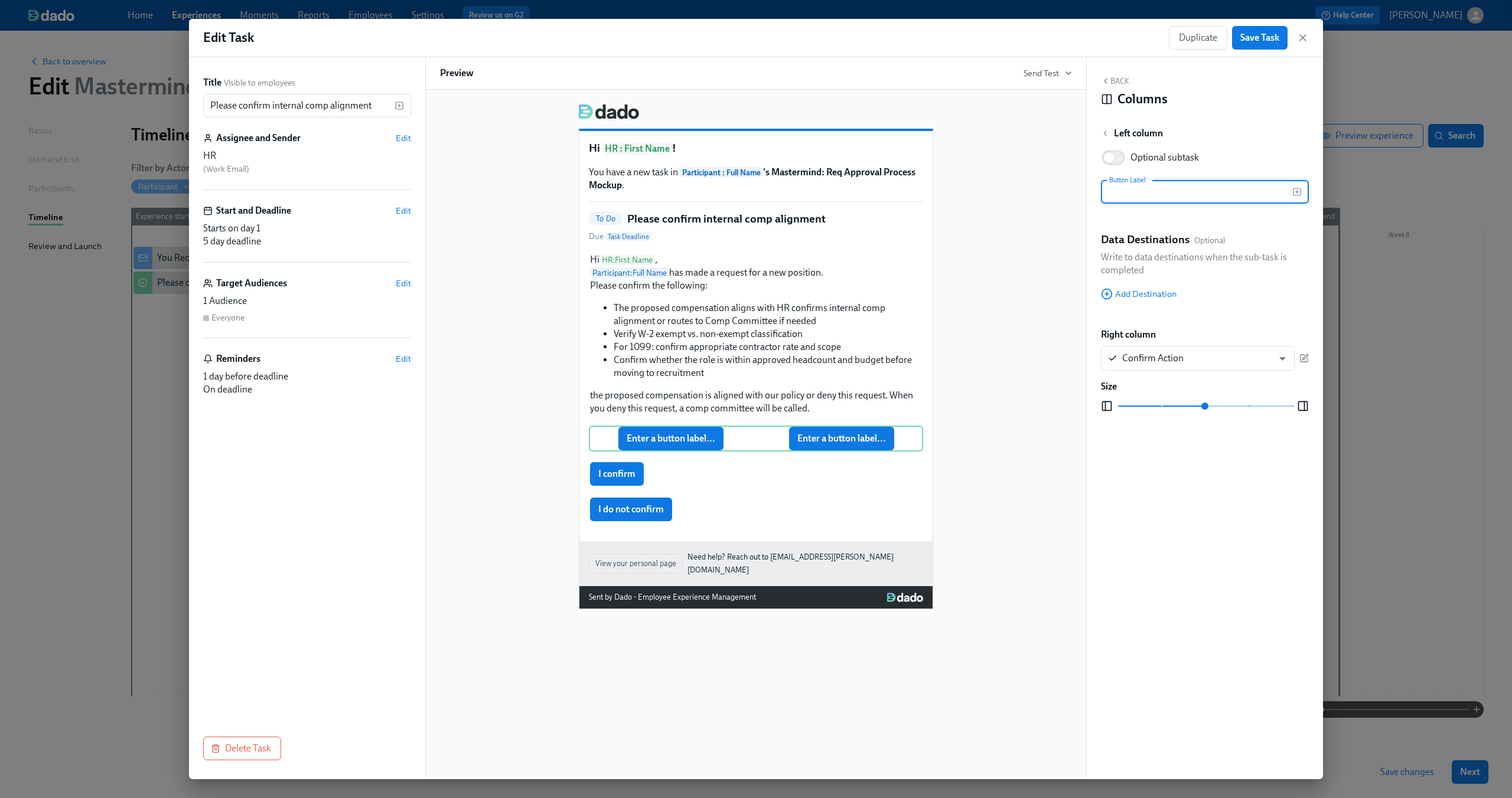
click at [1192, 198] on input "text" at bounding box center [1196, 192] width 191 height 24
type input "I confrim"
click at [1109, 76] on div "Back Columns Left column Optional subtask Button Label I confrim Button Label D…" at bounding box center [1205, 419] width 236 height 722
click at [1118, 81] on button "Back" at bounding box center [1115, 81] width 28 height 9
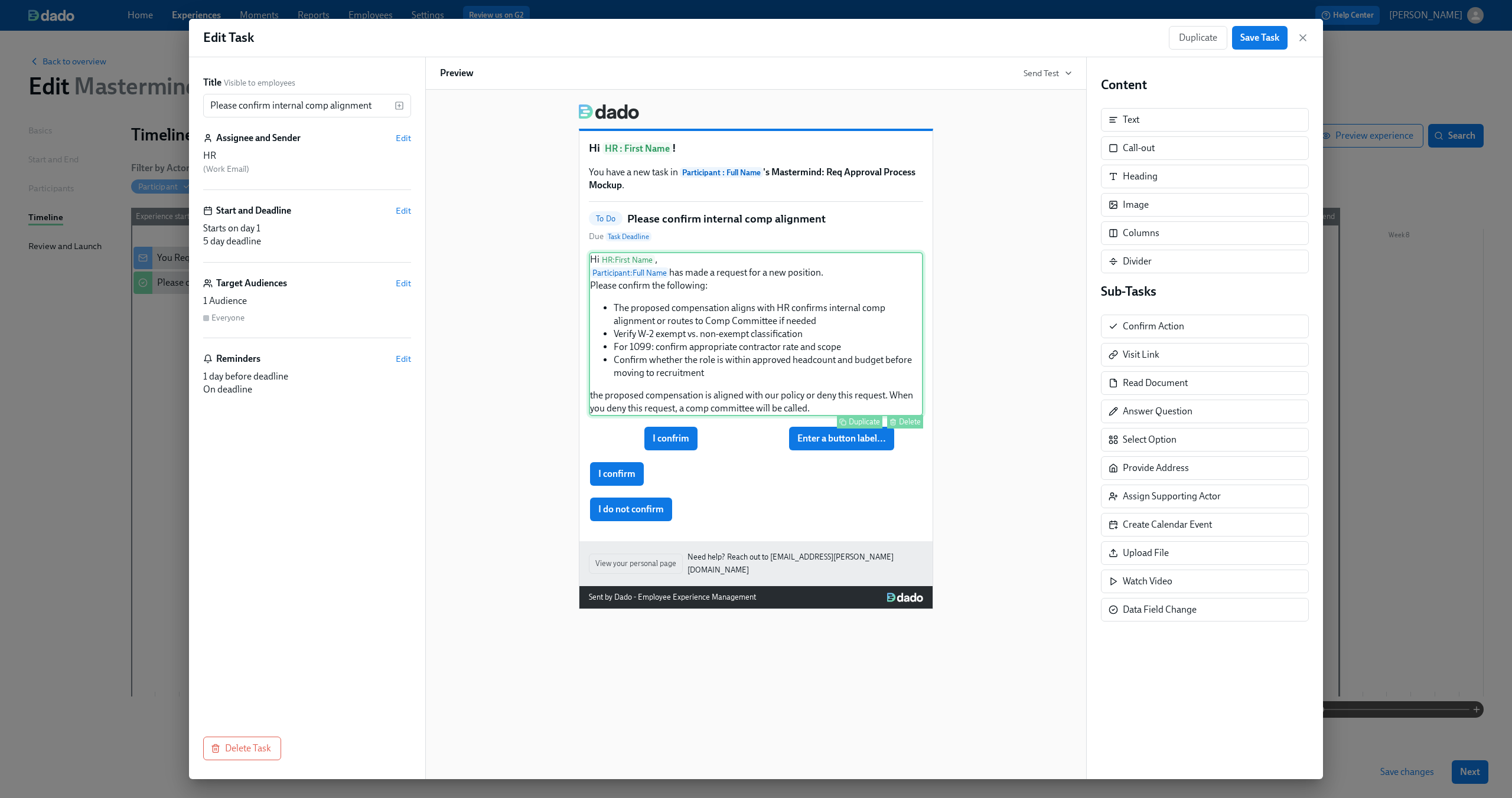
click at [829, 428] on div "Duplicate Delete" at bounding box center [757, 421] width 332 height 14
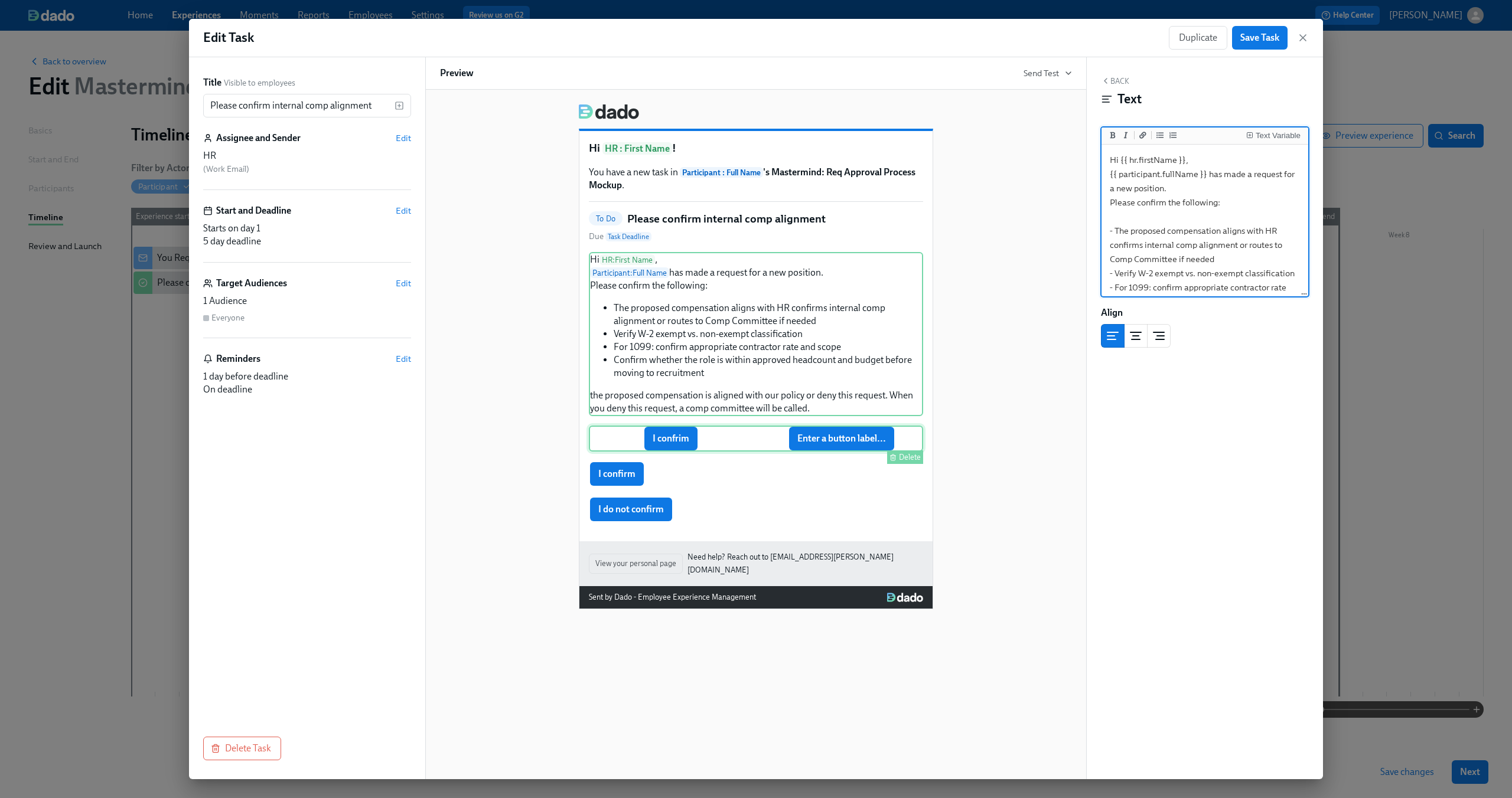
click at [817, 446] on div "I confrim Enter a button label... Delete" at bounding box center [756, 439] width 334 height 26
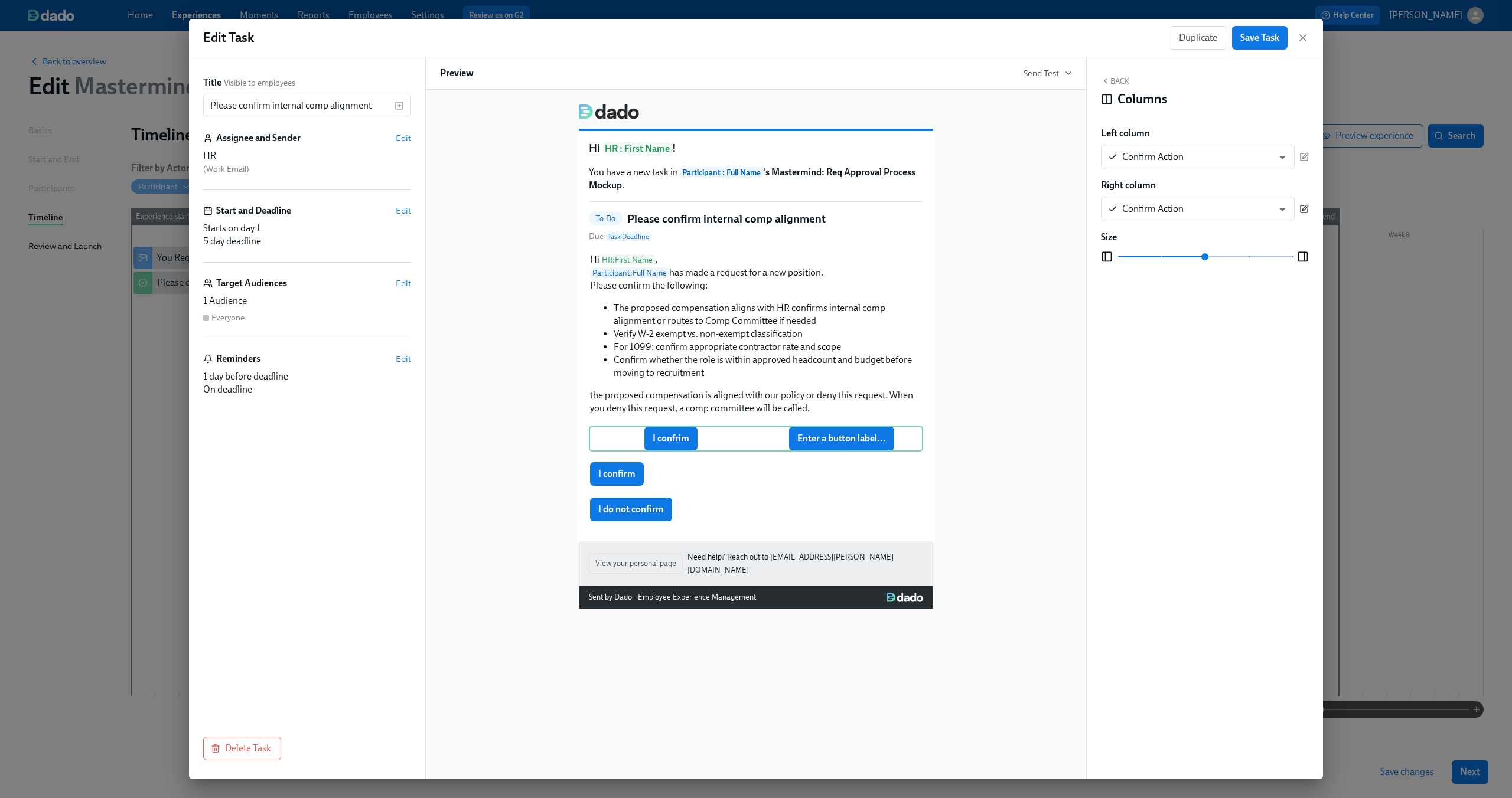
click at [1302, 207] on icon "button" at bounding box center [1304, 209] width 9 height 9
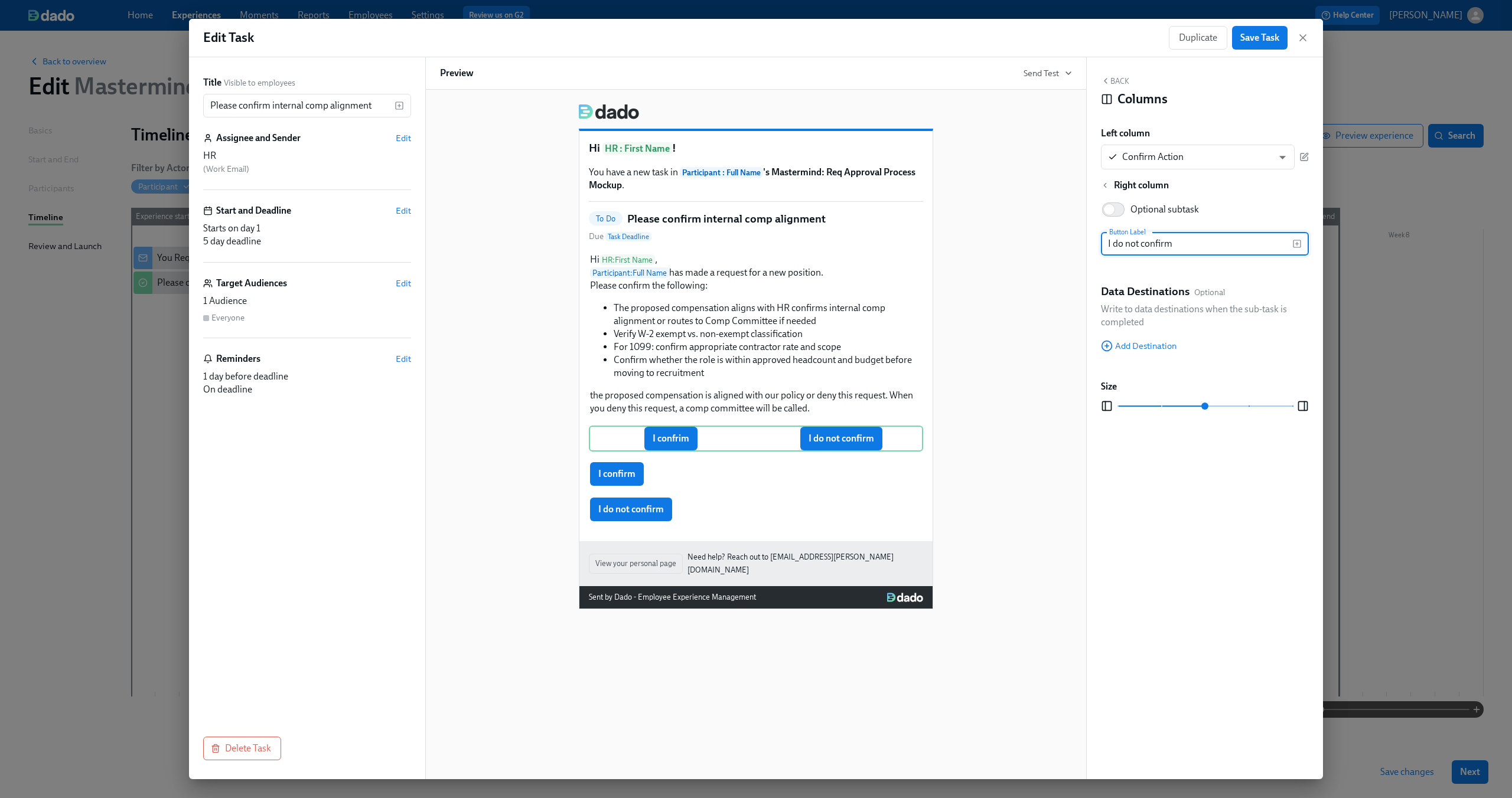
type input "I do not confirm"
click at [1174, 455] on div "Back Columns Left column Confirm Action CONFIRM ​ Right column Optional subtask…" at bounding box center [1205, 419] width 236 height 722
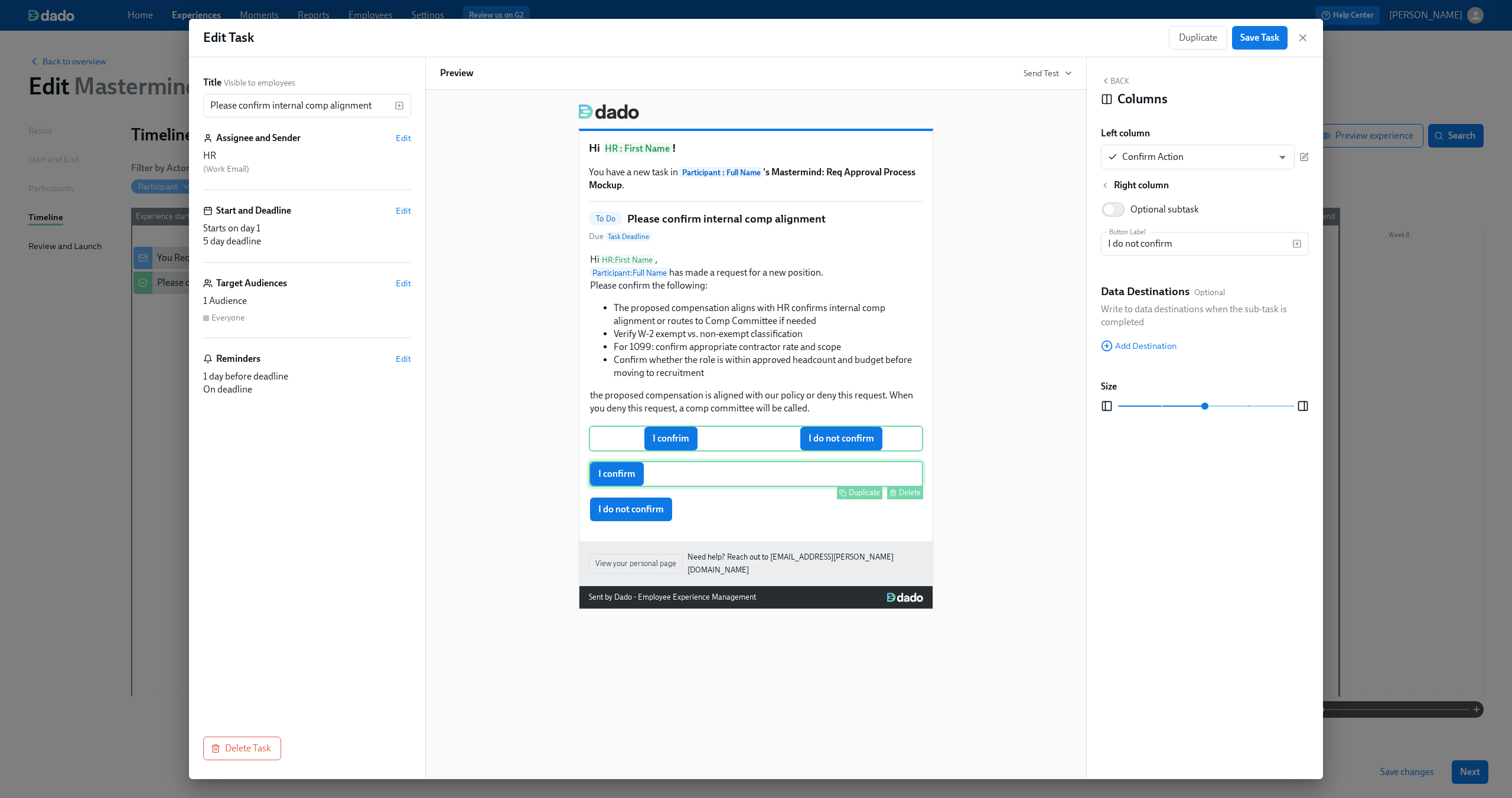
click at [660, 482] on div "I confirm Duplicate Delete" at bounding box center [756, 474] width 334 height 26
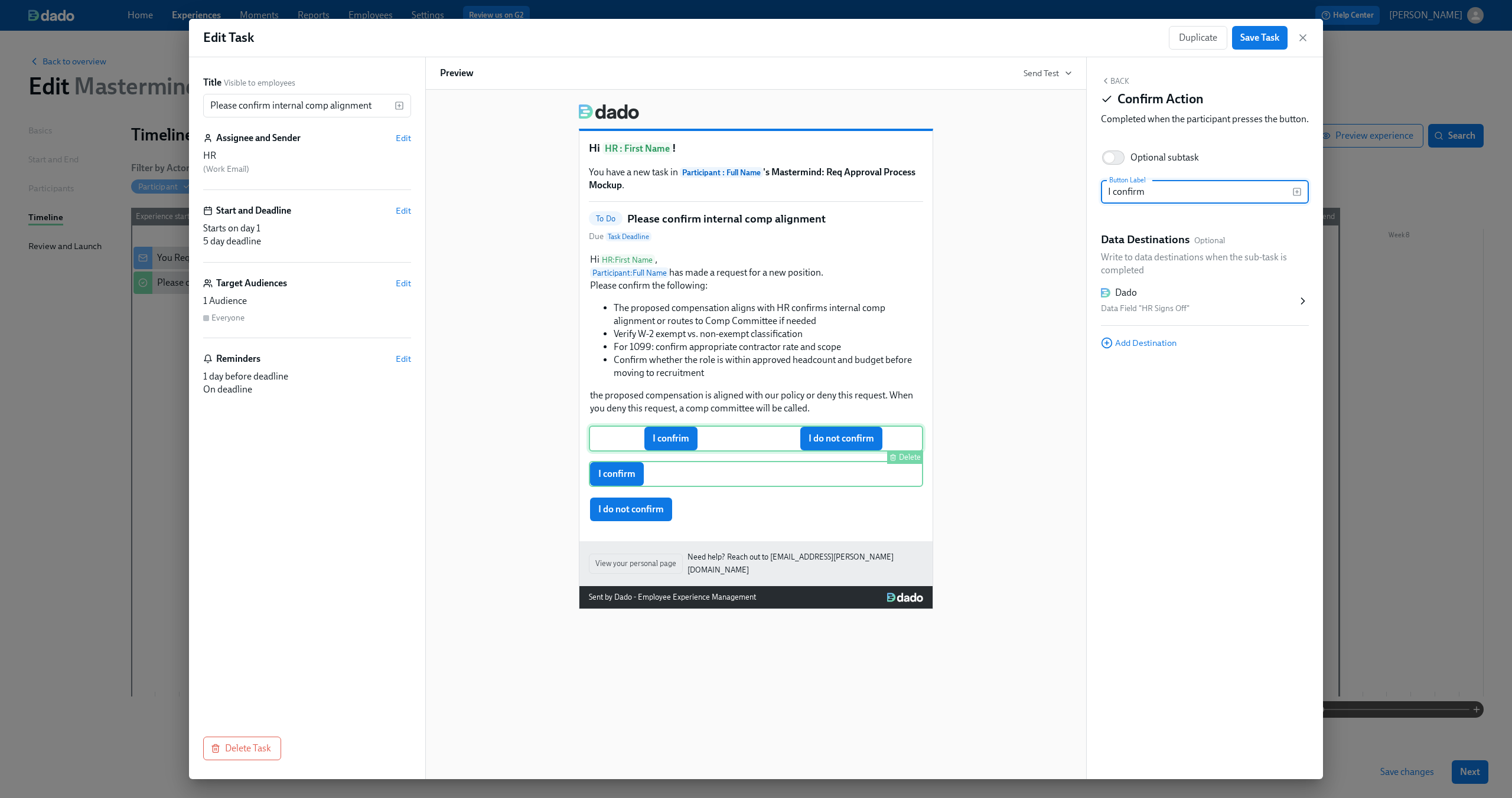
click at [674, 444] on div "I confrim I do not confirm Delete" at bounding box center [756, 439] width 334 height 26
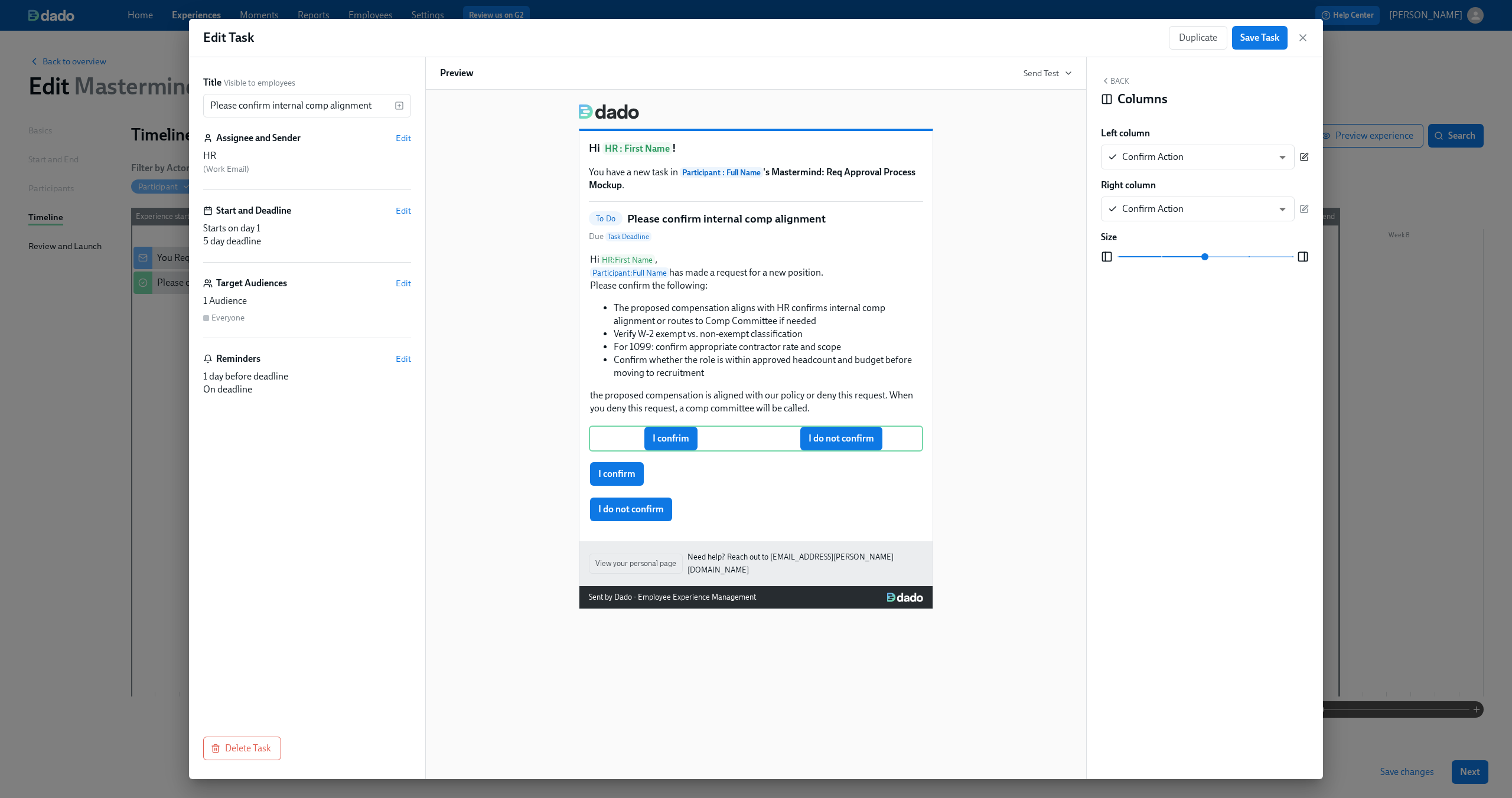
click at [1304, 153] on icon "button" at bounding box center [1304, 157] width 9 height 9
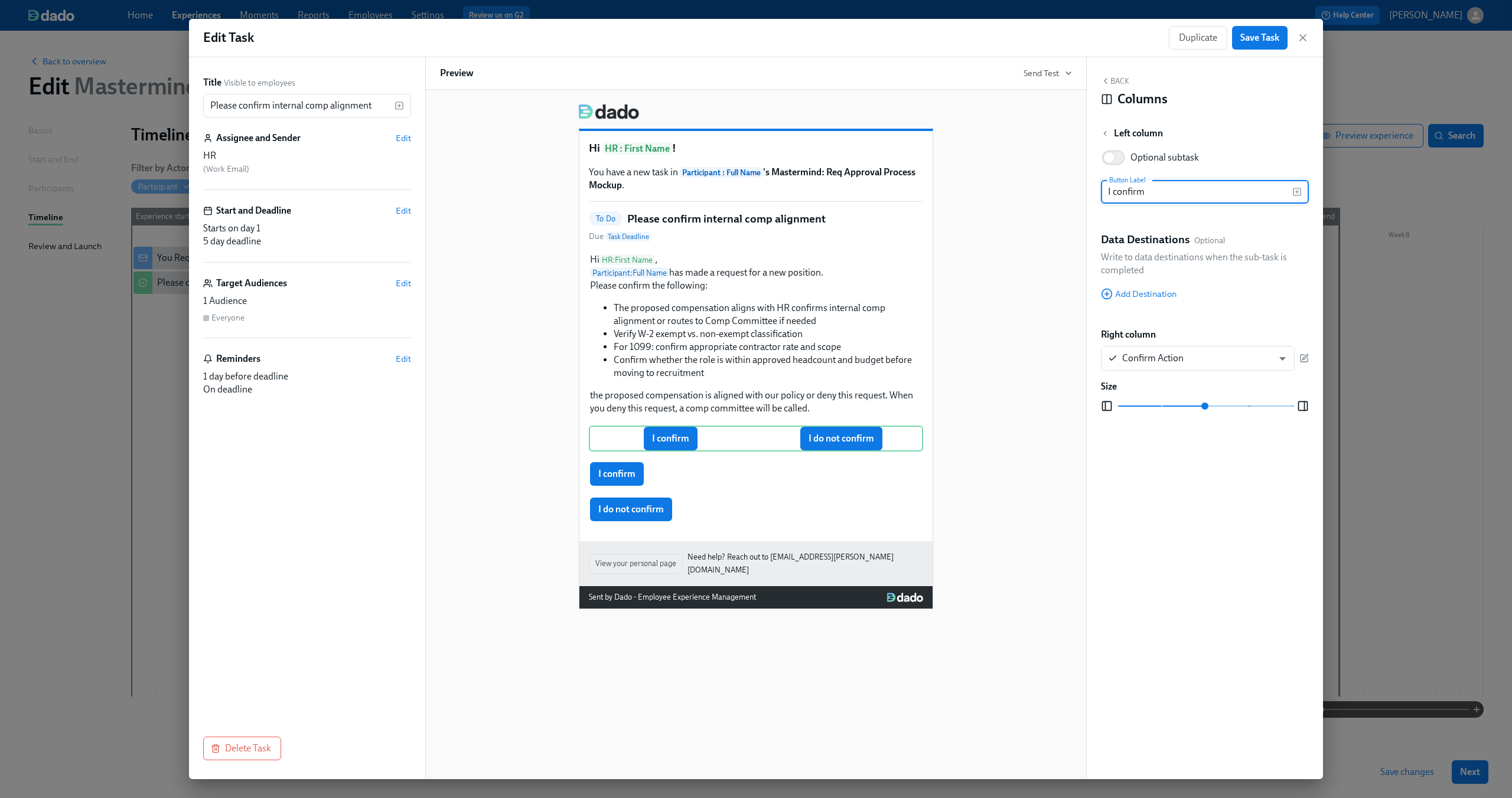
type input "I confirm"
click at [1280, 226] on div "Optional subtask Button Label I confirm Button Label Data Destinations Optional…" at bounding box center [1205, 231] width 208 height 173
click at [752, 447] on div "I confirm I do not confirm Delete" at bounding box center [756, 439] width 334 height 26
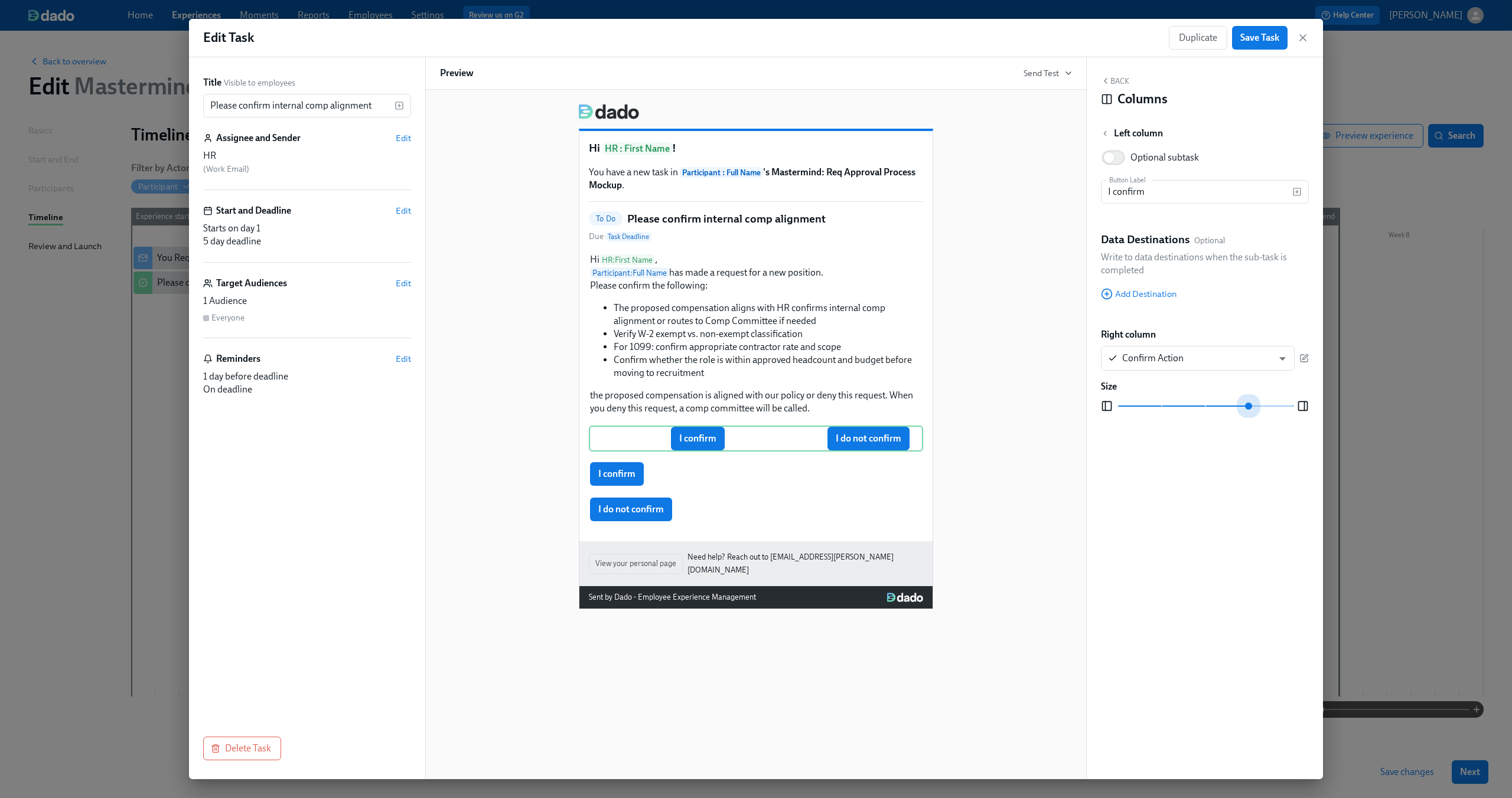
click at [1231, 403] on span at bounding box center [1205, 406] width 175 height 17
click at [1213, 406] on span at bounding box center [1205, 406] width 175 height 17
click at [1201, 406] on span "Column Size" at bounding box center [1205, 406] width 7 height 7
click at [1036, 435] on div "Hi HR : First Name ! You have a new task in Participant : Full Name 's Mastermi…" at bounding box center [756, 352] width 632 height 515
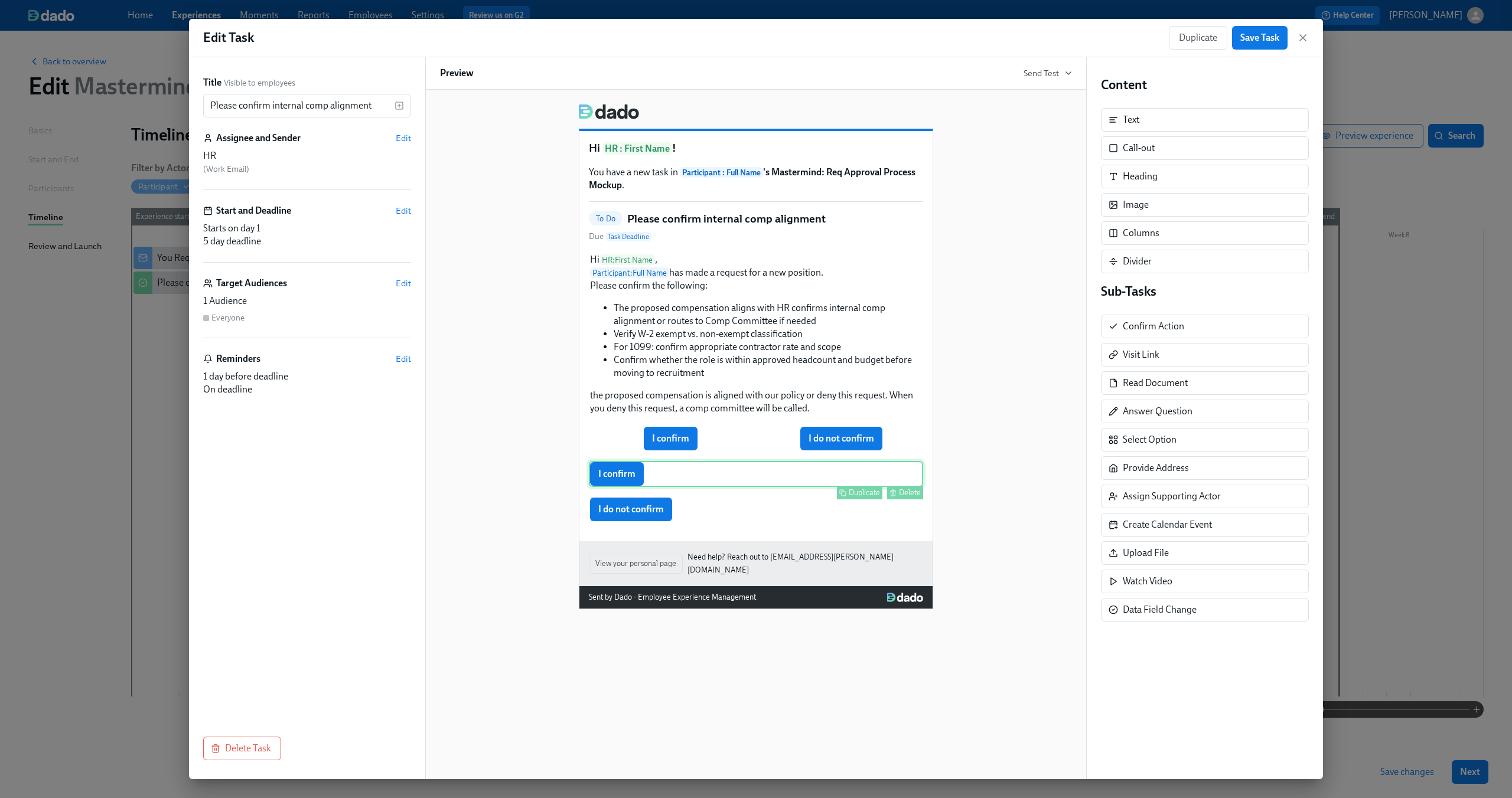
click at [647, 482] on div "I confirm Duplicate Delete" at bounding box center [756, 474] width 334 height 26
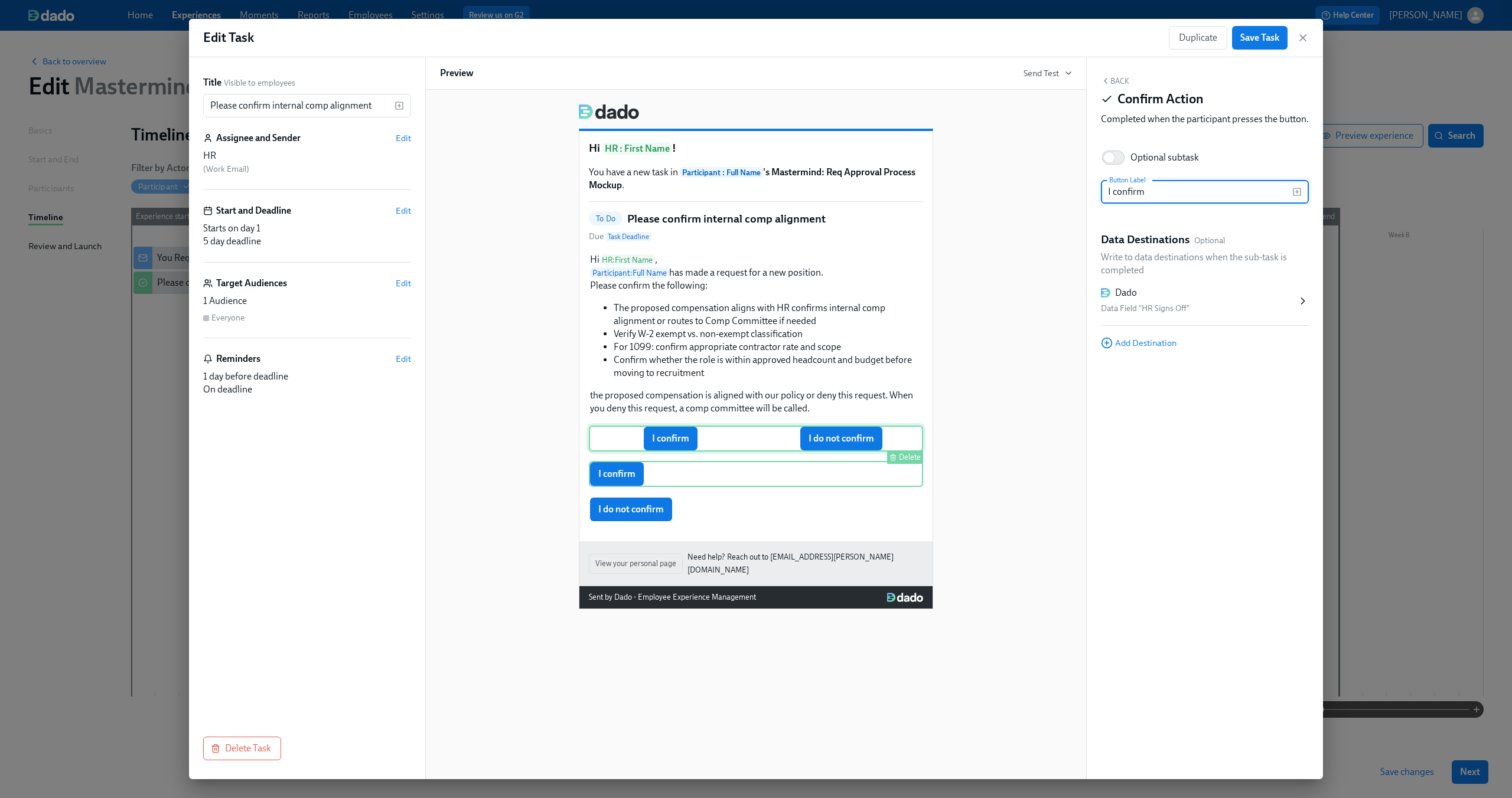
click at [686, 439] on div "I confirm I do not confirm Delete" at bounding box center [756, 439] width 334 height 26
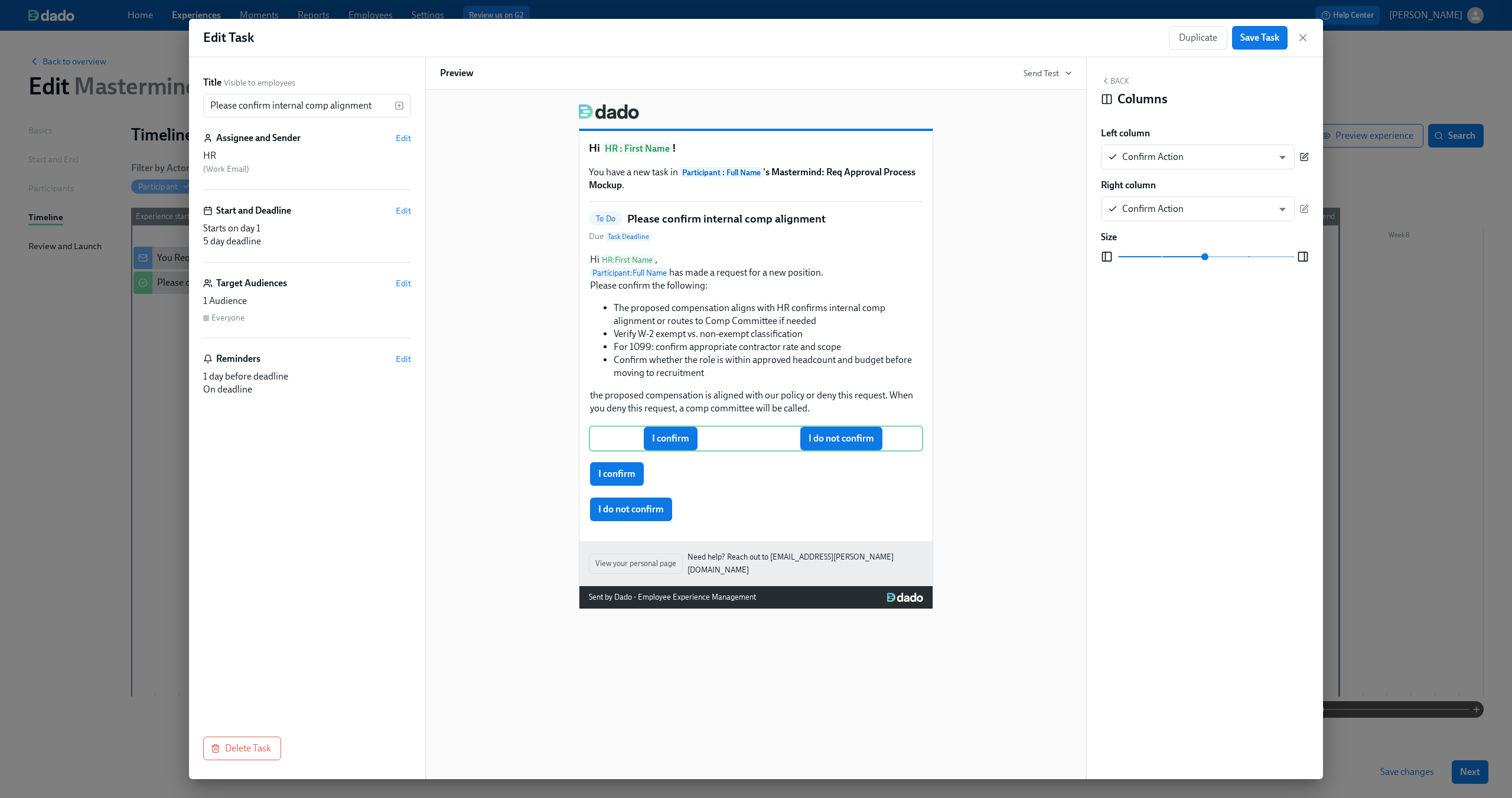
click at [1302, 160] on icon "button" at bounding box center [1304, 157] width 7 height 7
click at [1166, 300] on span "Add Destination" at bounding box center [1139, 294] width 76 height 12
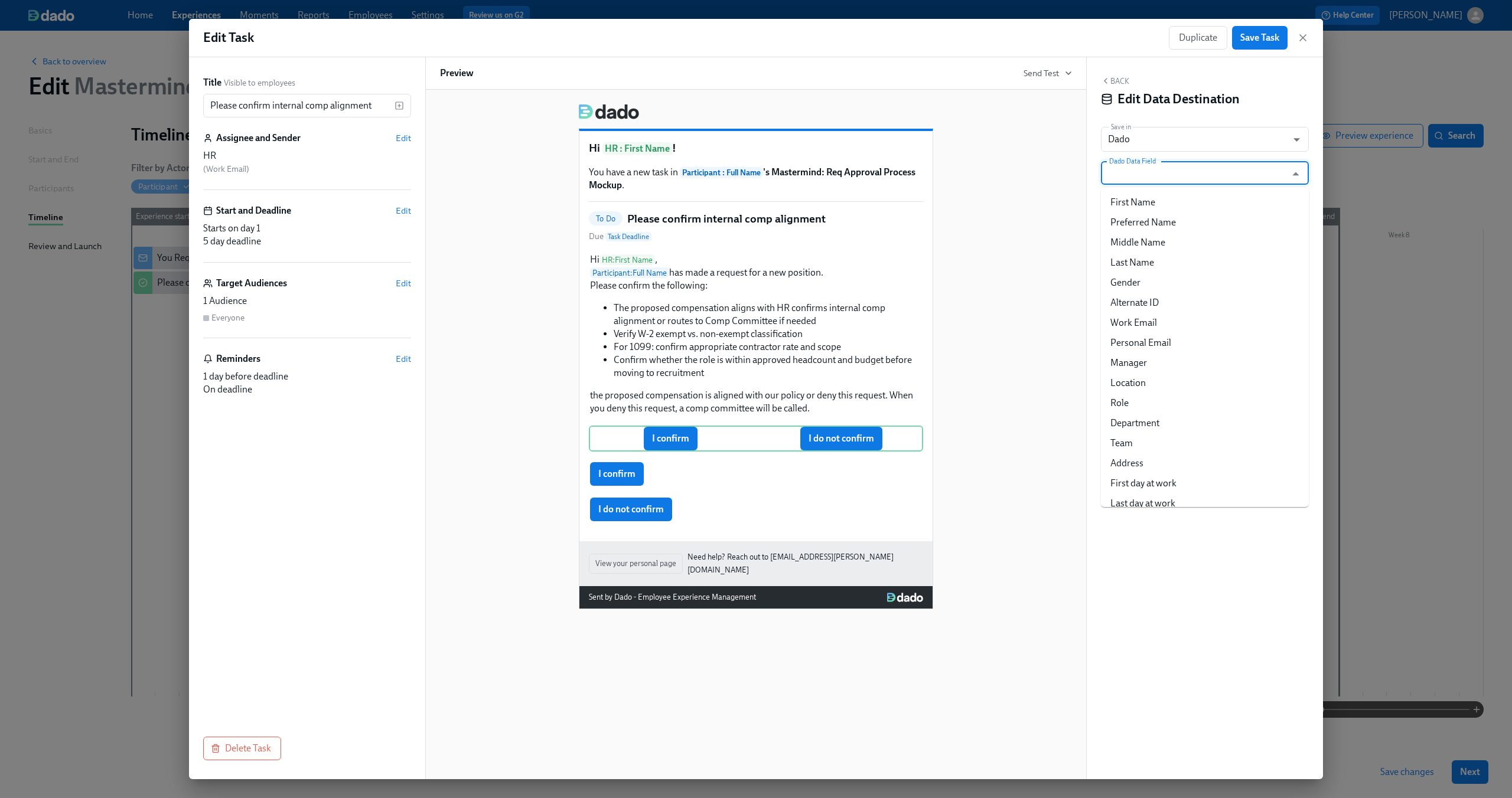
click at [1173, 179] on input "Dado Data Field" at bounding box center [1196, 173] width 179 height 24
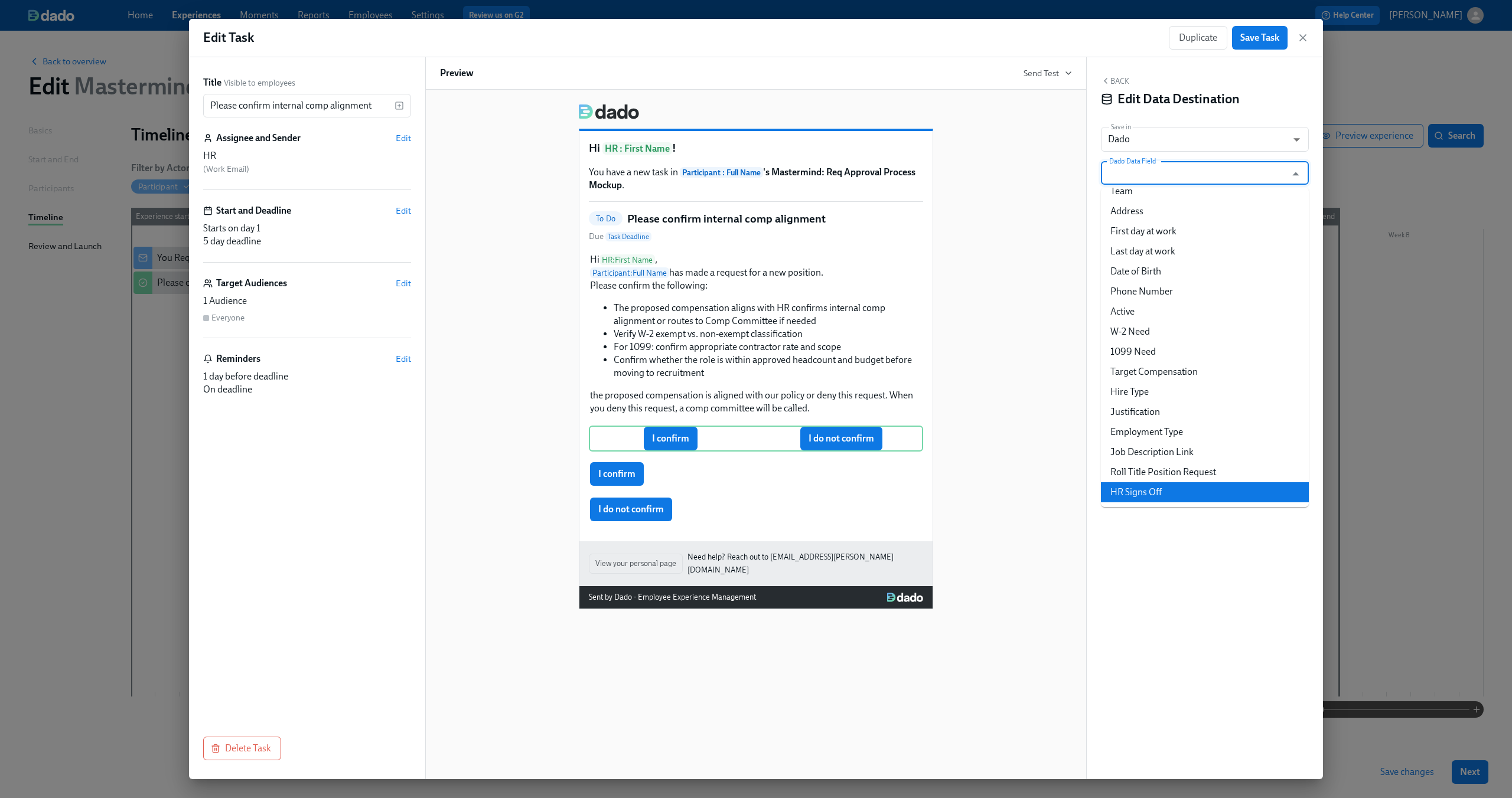
click at [1211, 493] on li "HR Signs Off" at bounding box center [1205, 493] width 208 height 20
type input "HR Signs Off"
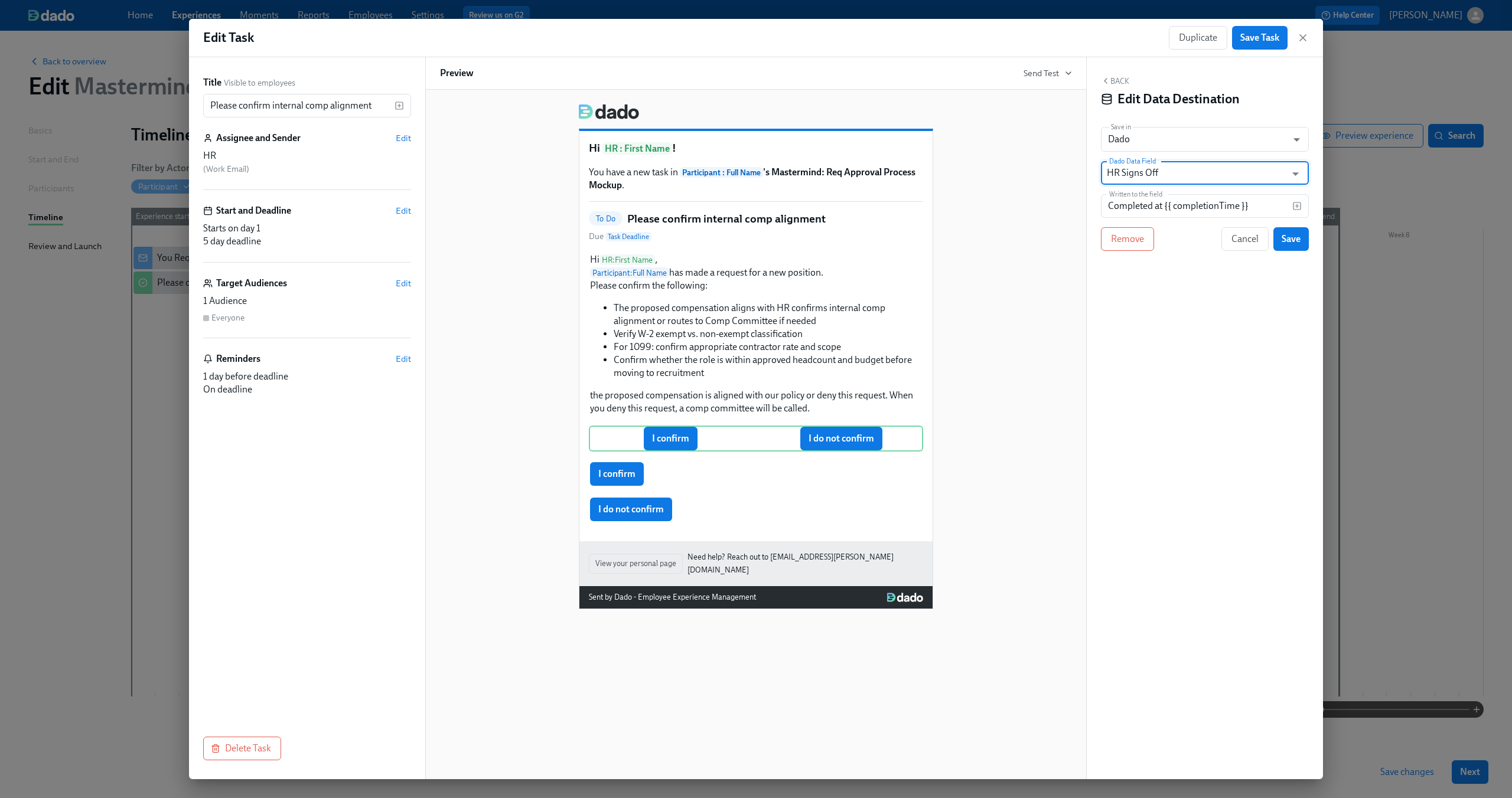
click at [1196, 374] on div "Back Edit Data Destination Save in Dado USER_PROFILE ​ Dado Data Field HR Signs…" at bounding box center [1205, 419] width 236 height 722
click at [1200, 211] on input "Completed at {{ completionTime }}" at bounding box center [1196, 206] width 191 height 24
type input "I confirm"
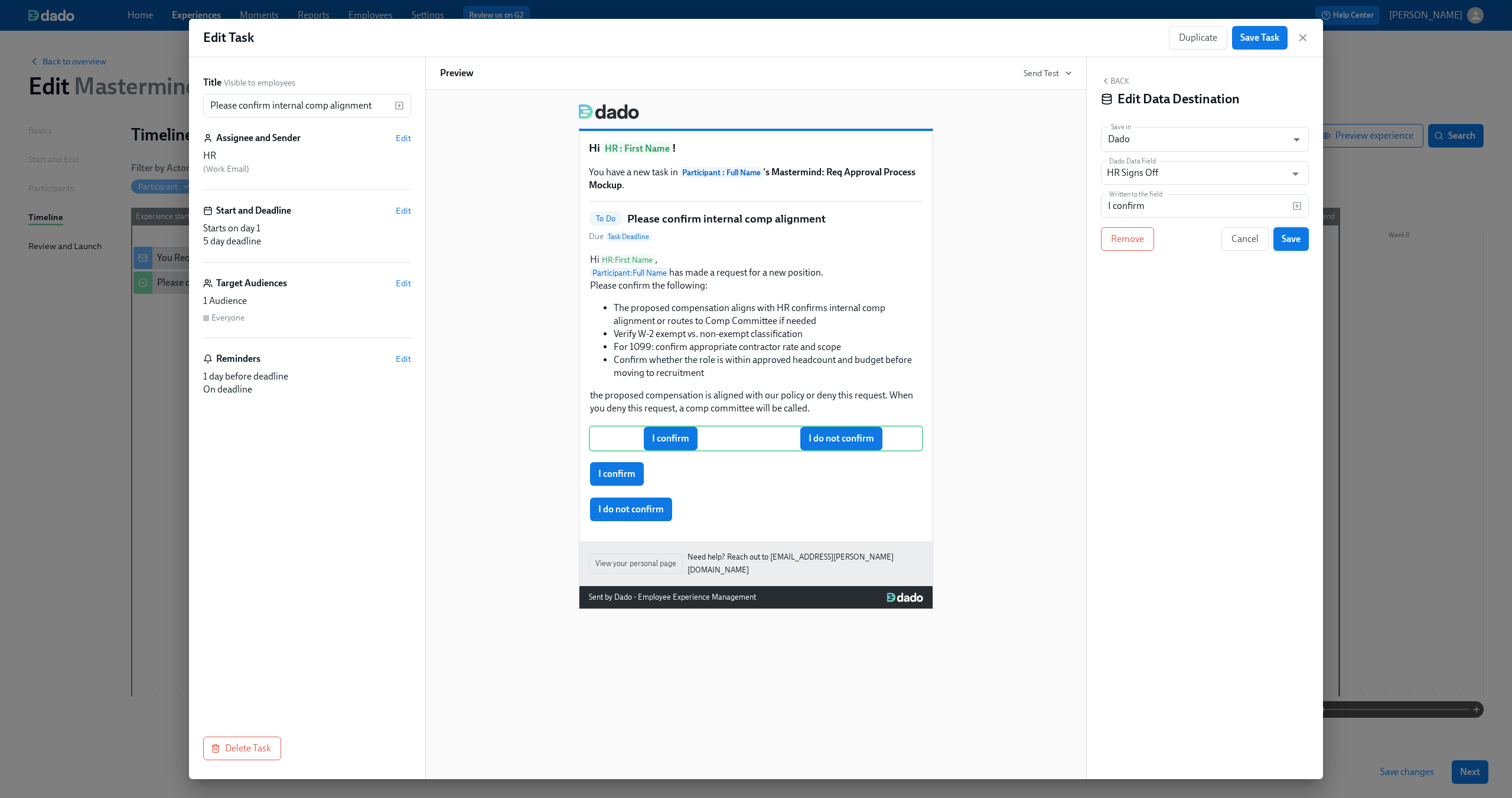
click at [1287, 236] on span "Save" at bounding box center [1291, 239] width 19 height 12
click at [1305, 205] on icon "button" at bounding box center [1304, 209] width 9 height 9
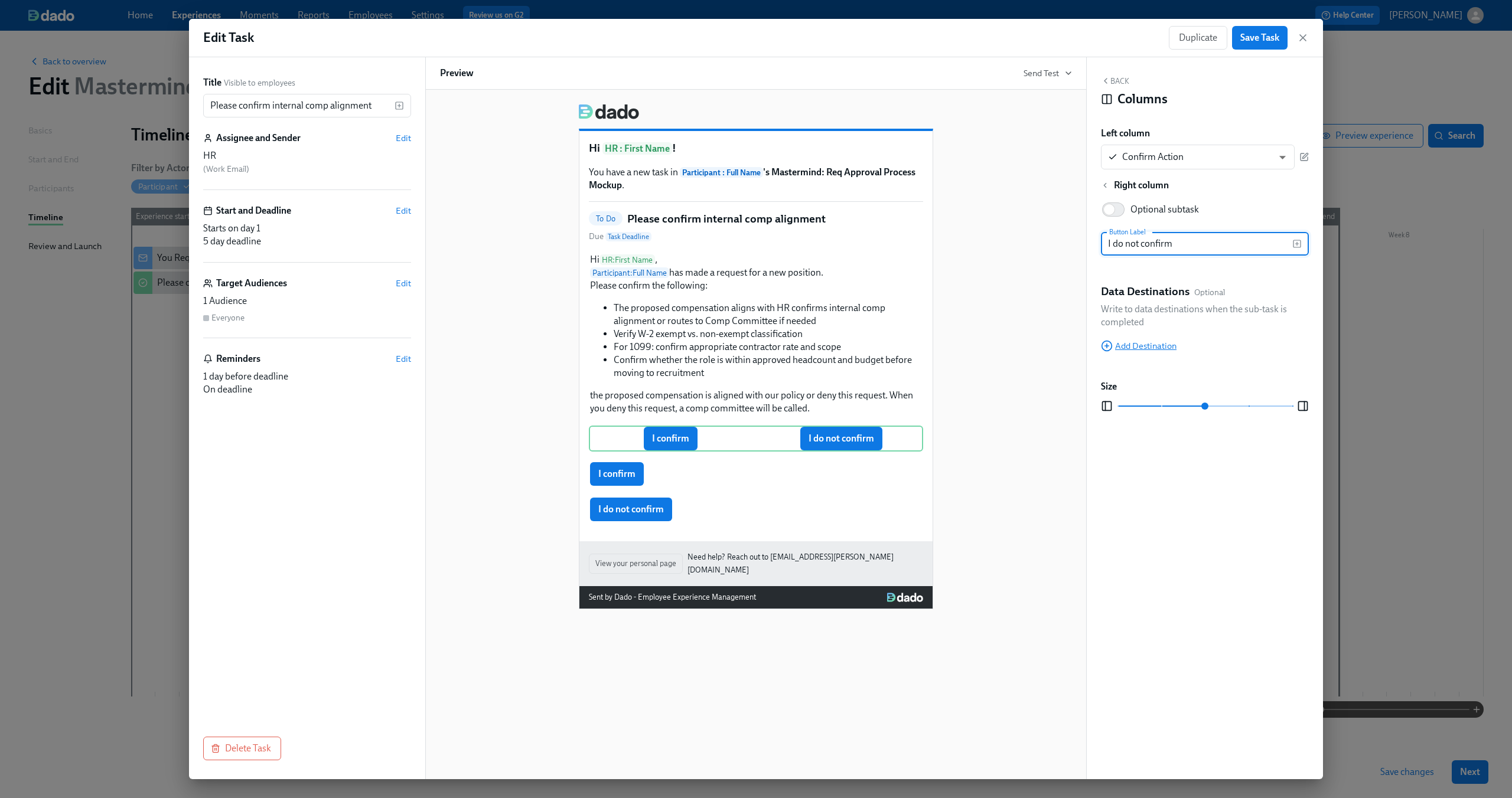
click at [1152, 344] on span "Add Destination" at bounding box center [1139, 346] width 76 height 12
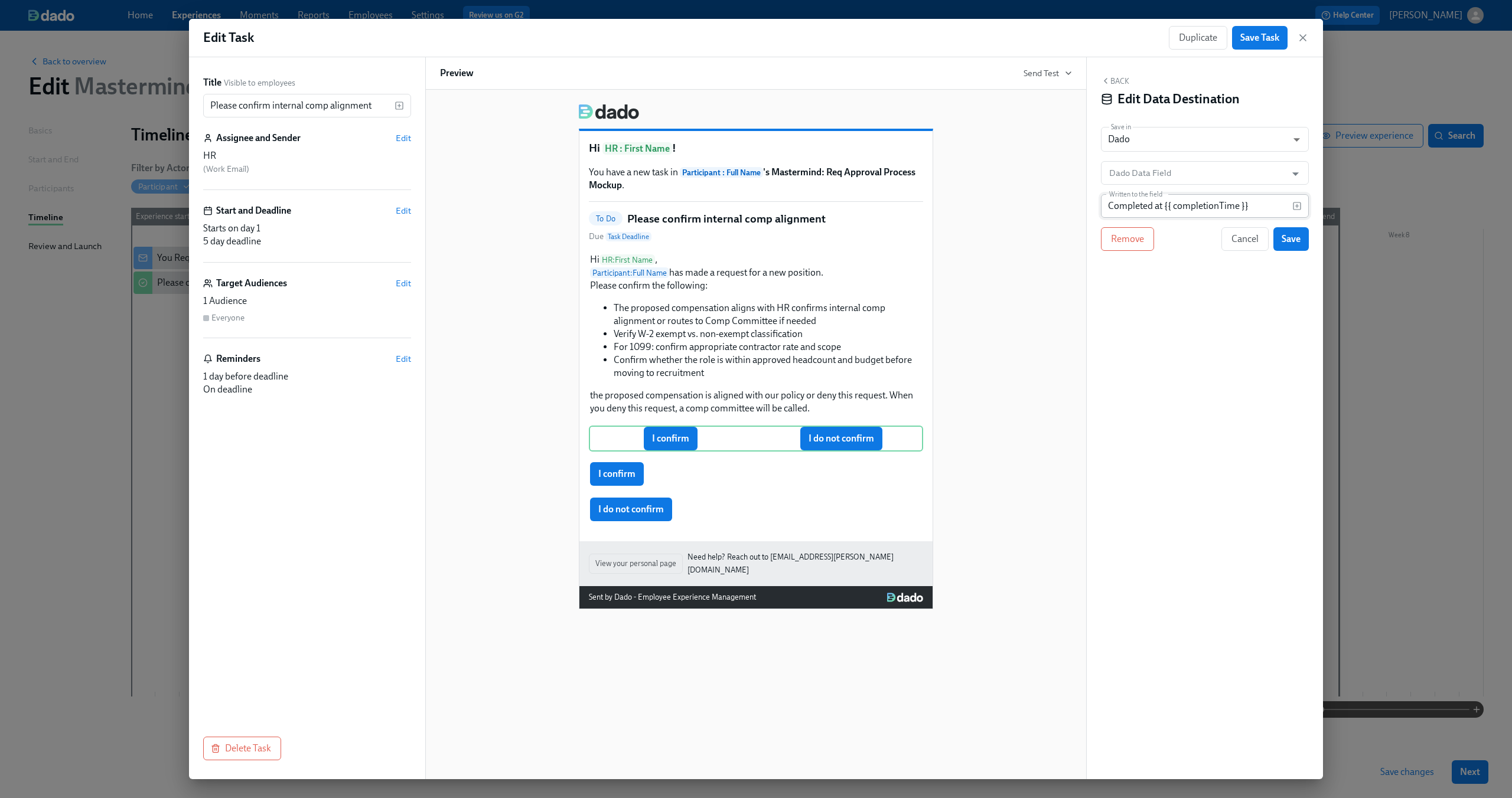
click at [1186, 209] on input "Completed at {{ completionTime }}" at bounding box center [1196, 206] width 191 height 24
click at [1267, 165] on input "Dado Data Field" at bounding box center [1196, 173] width 179 height 24
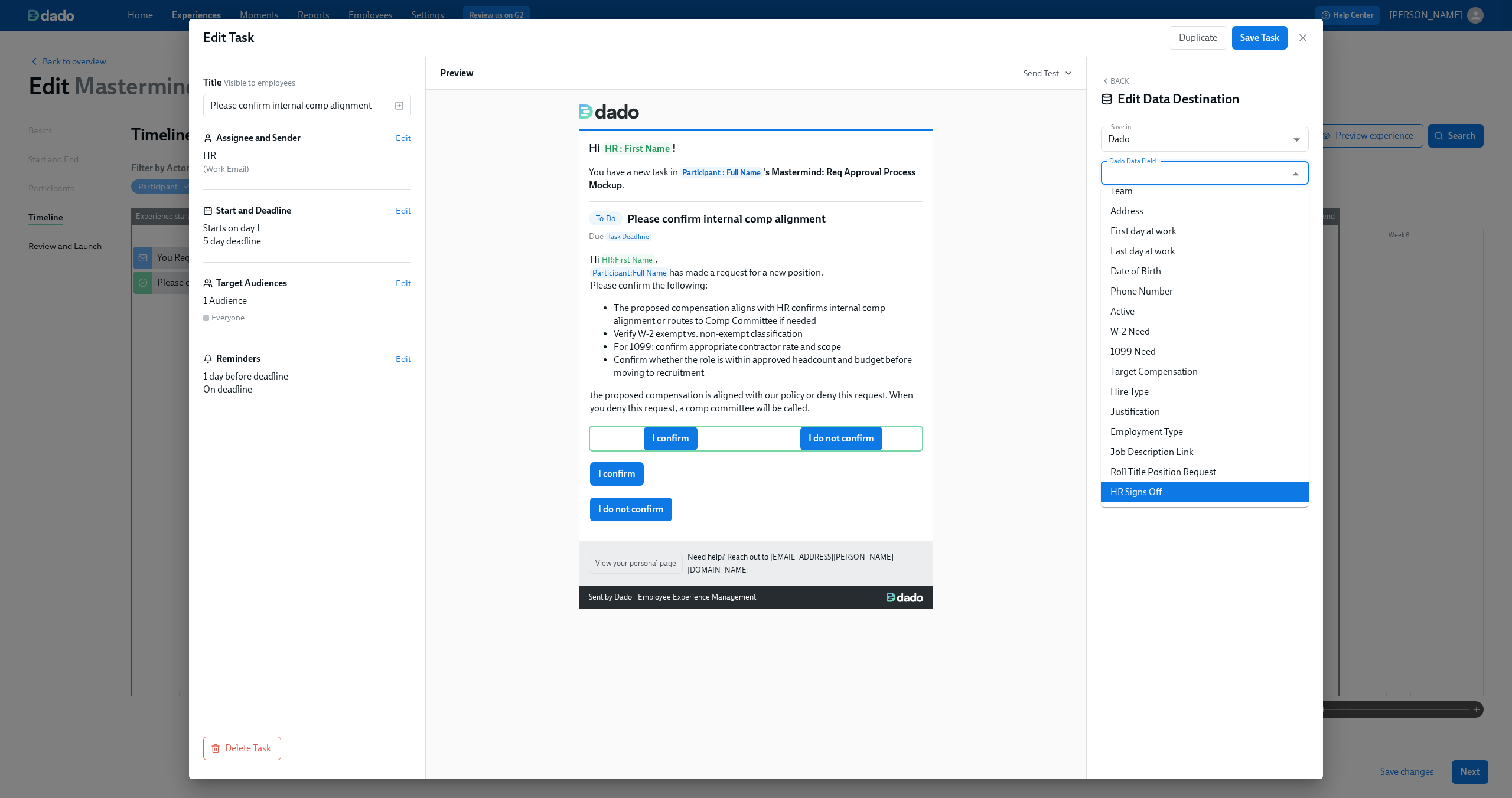
click at [1175, 487] on li "HR Signs Off" at bounding box center [1205, 493] width 208 height 20
type input "HR Signs Off"
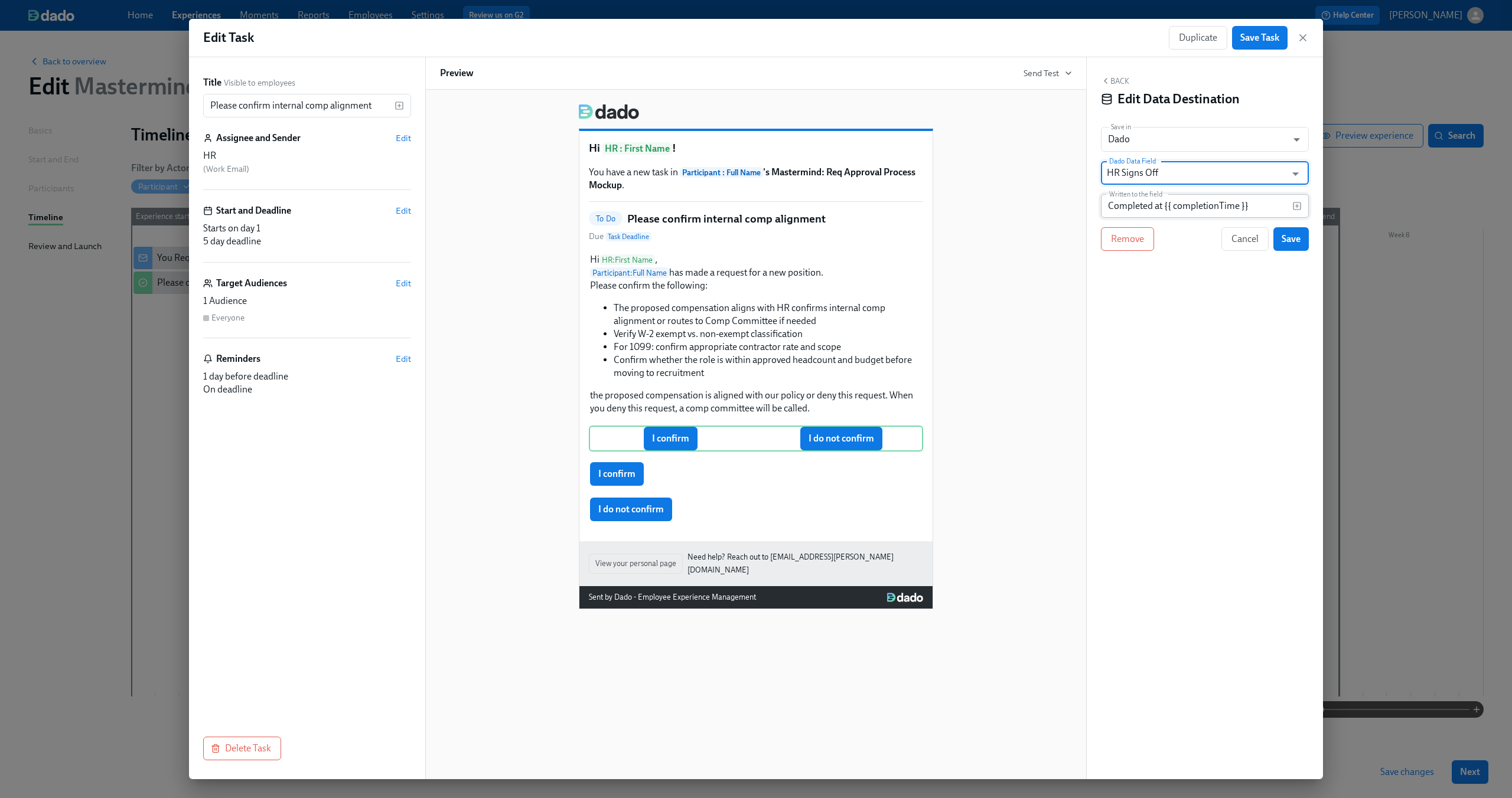
click at [1190, 209] on input "Completed at {{ completionTime }}" at bounding box center [1196, 206] width 191 height 24
type input "I do not confirm"
click at [1293, 233] on button "Save" at bounding box center [1291, 239] width 36 height 24
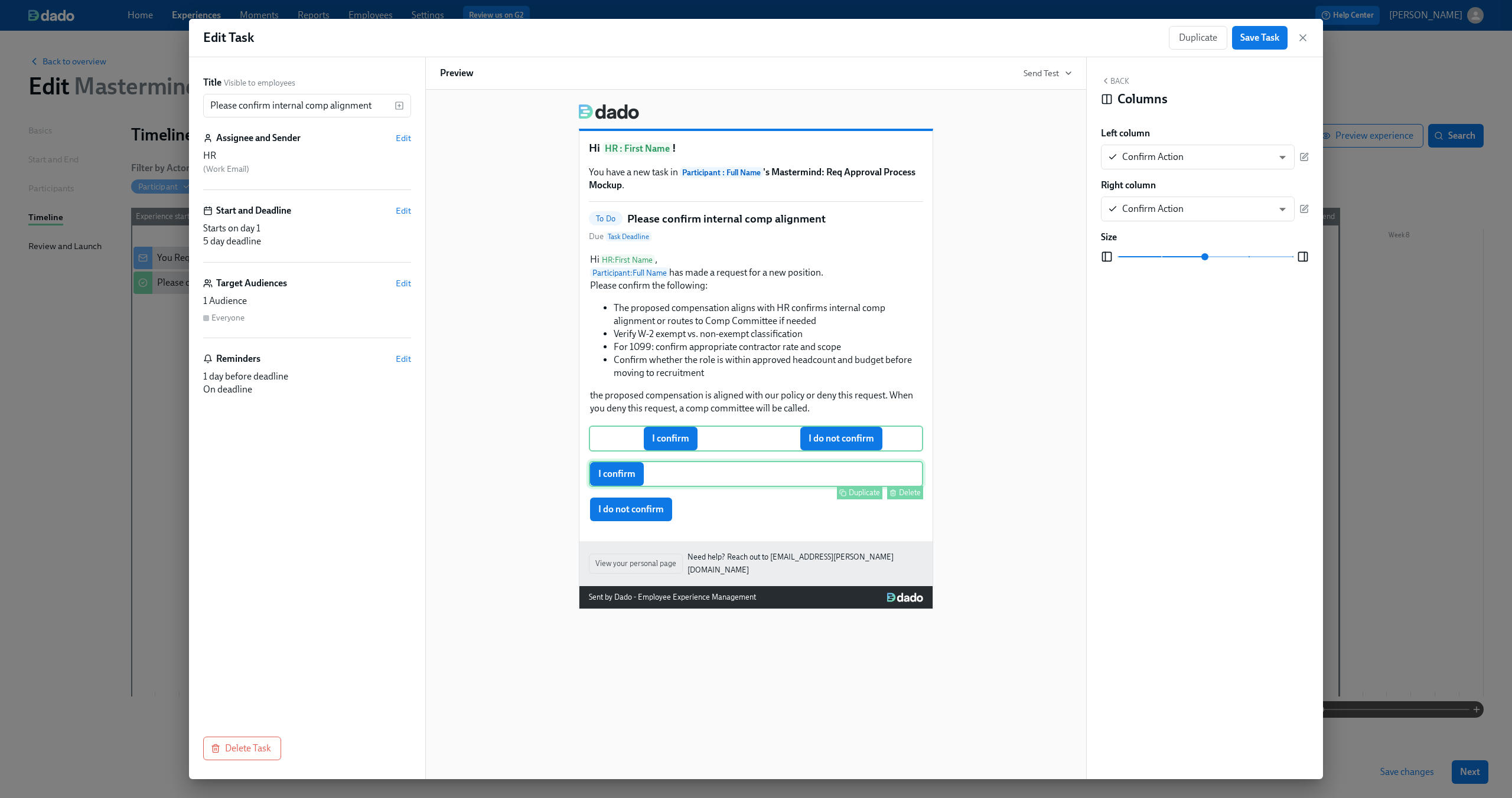
click at [729, 487] on div "I confirm Duplicate Delete" at bounding box center [756, 474] width 334 height 26
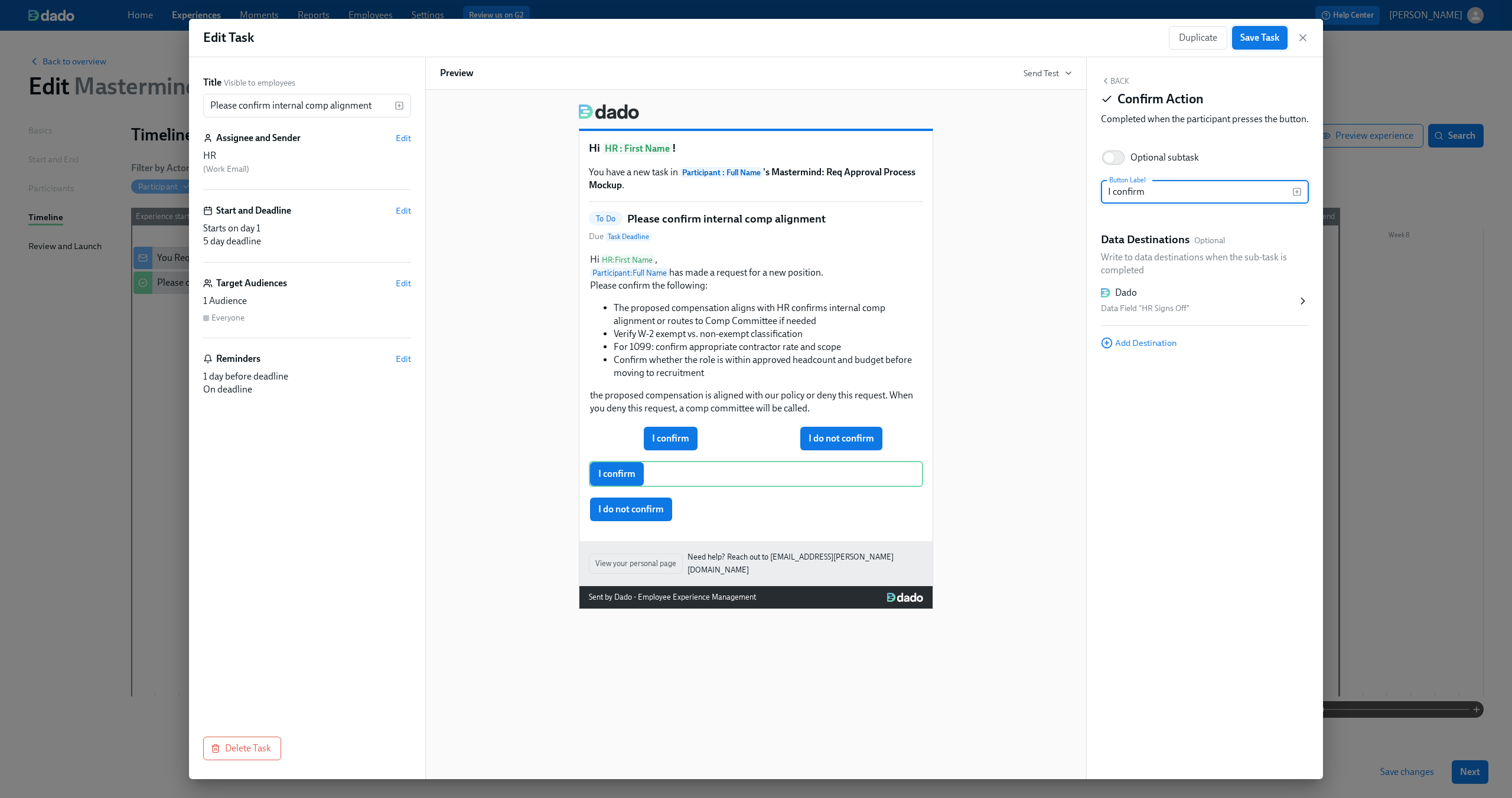
click at [1251, 30] on button "Save Task" at bounding box center [1260, 38] width 56 height 24
click at [1304, 39] on icon "button" at bounding box center [1303, 38] width 6 height 6
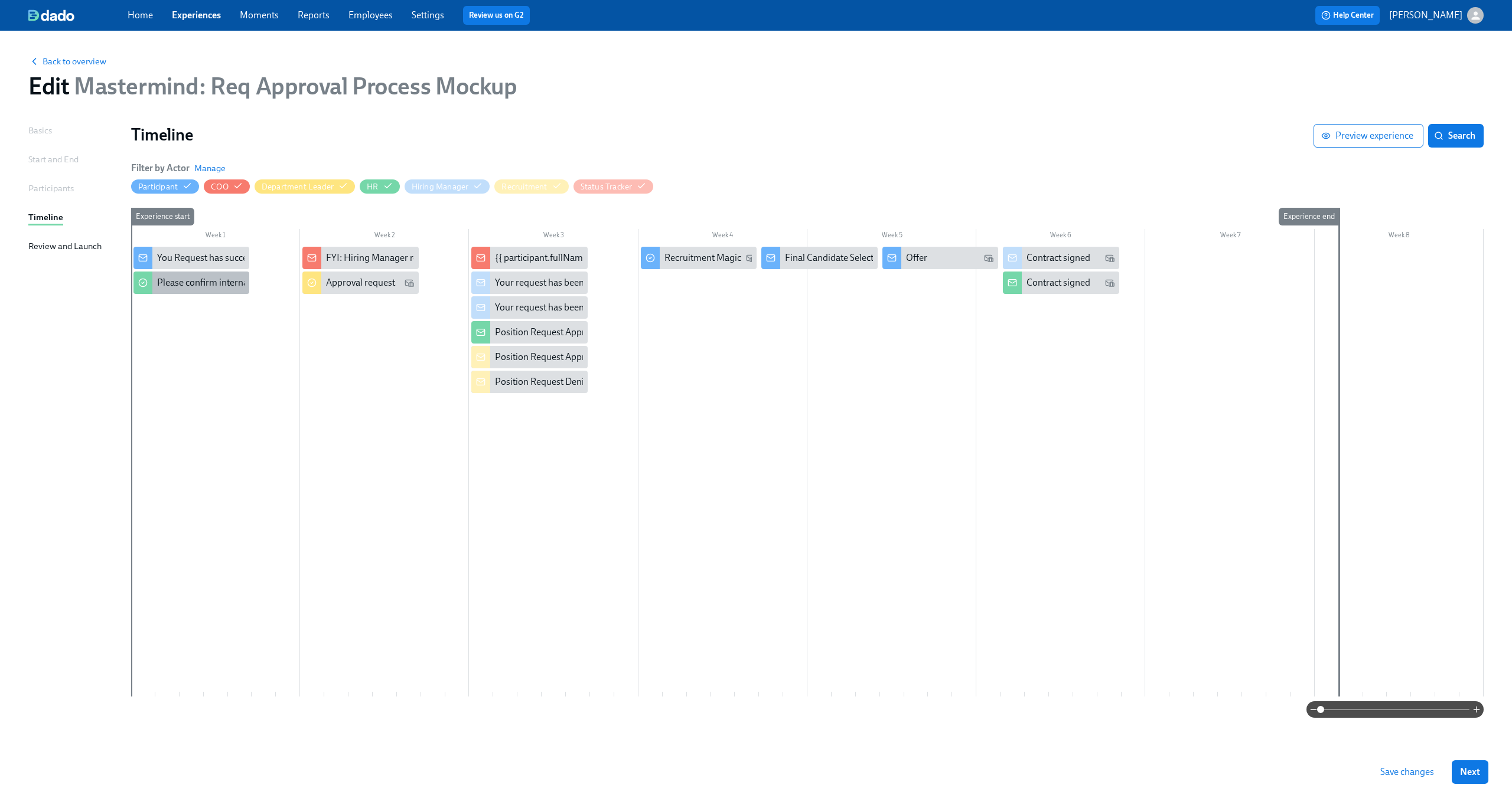
click at [192, 290] on div "Please confirm internal comp alignment" at bounding box center [191, 283] width 115 height 22
click at [343, 285] on div "Approval request" at bounding box center [360, 283] width 69 height 13
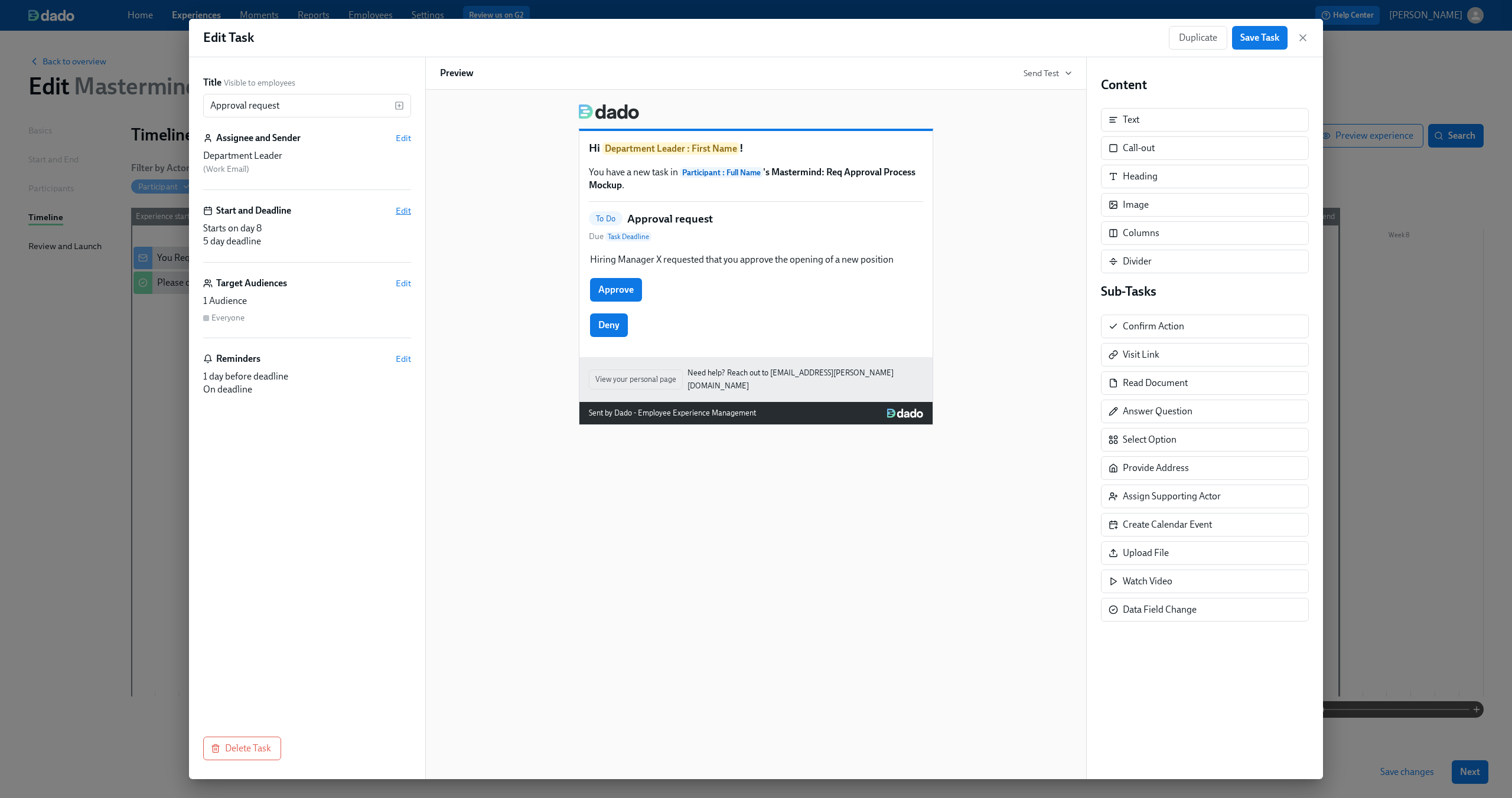
click at [396, 207] on span "Edit" at bounding box center [403, 211] width 15 height 12
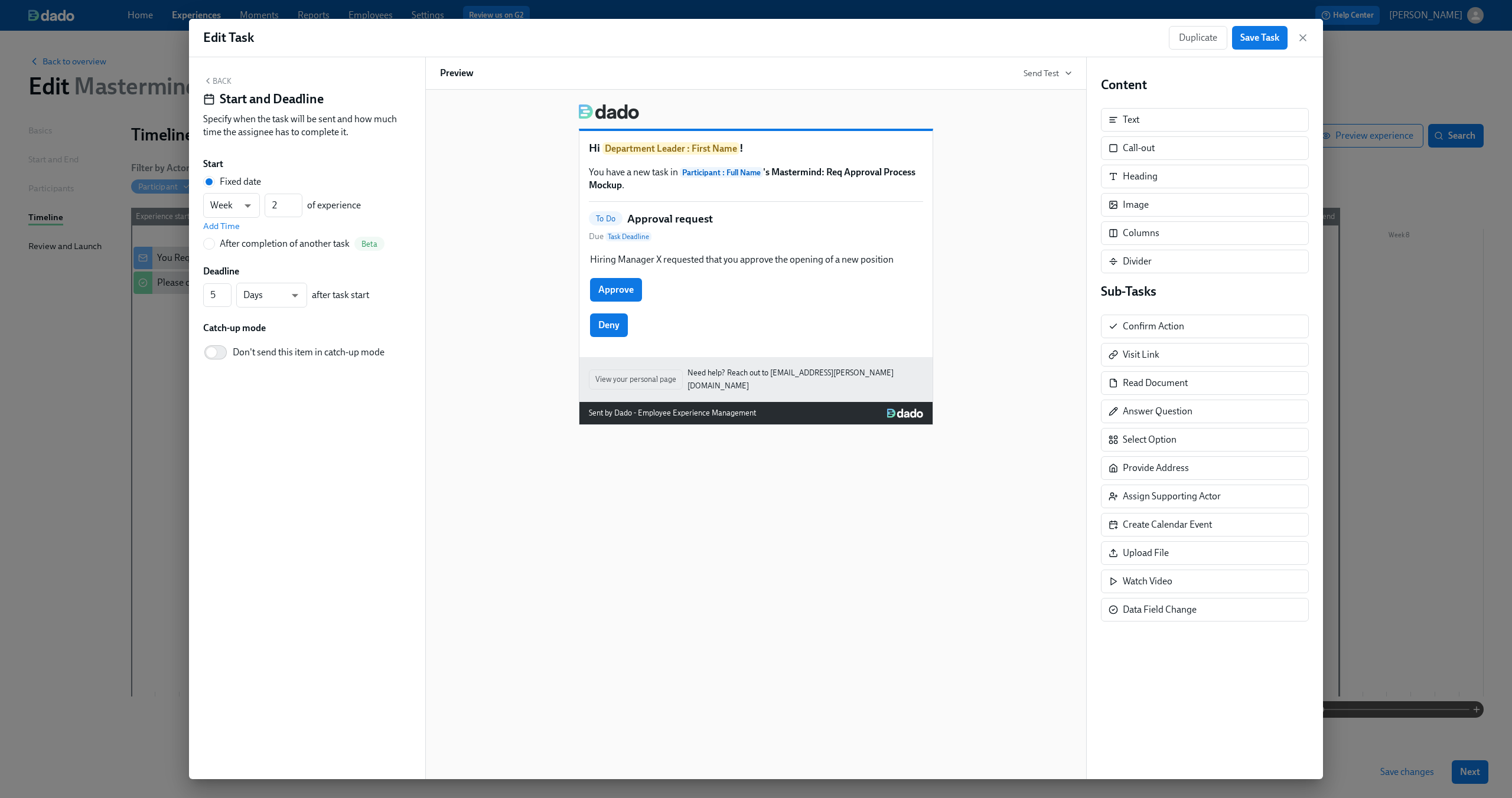
click at [263, 246] on div "After completion of another task" at bounding box center [284, 244] width 130 height 13
click at [214, 246] on input "After completion of another task Beta" at bounding box center [209, 244] width 11 height 11
radio input "true"
radio input "false"
click at [271, 226] on span "---" at bounding box center [307, 224] width 188 height 12
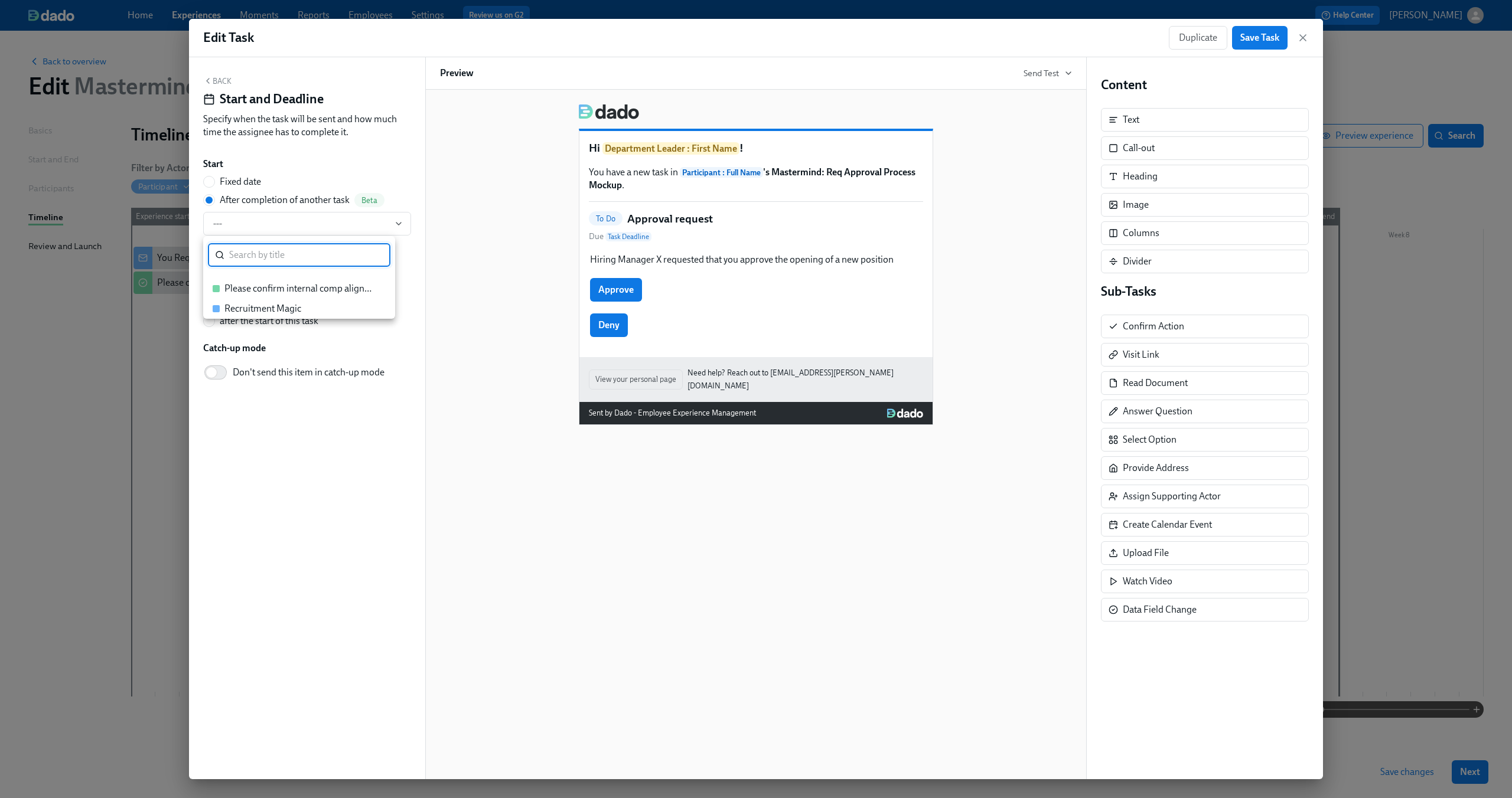
click at [264, 288] on div "Please confirm internal comp alignment" at bounding box center [299, 289] width 149 height 13
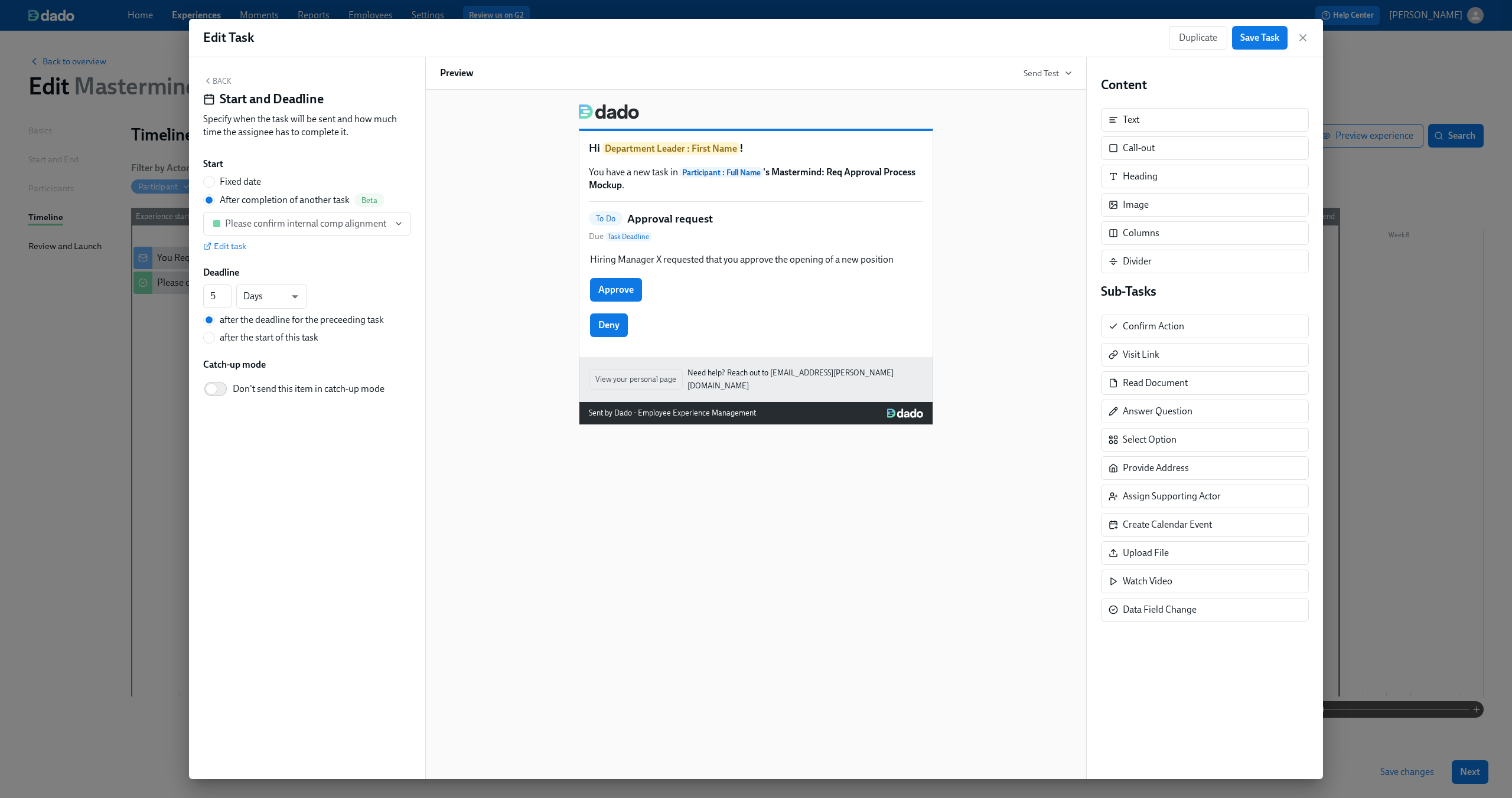
click at [380, 271] on div "Deadline" at bounding box center [307, 273] width 208 height 13
click at [442, 281] on div "Hi Department Leader : First Name ! You have a new task in Participant : Full N…" at bounding box center [756, 260] width 632 height 330
click at [1263, 45] on button "Save Task" at bounding box center [1260, 38] width 56 height 24
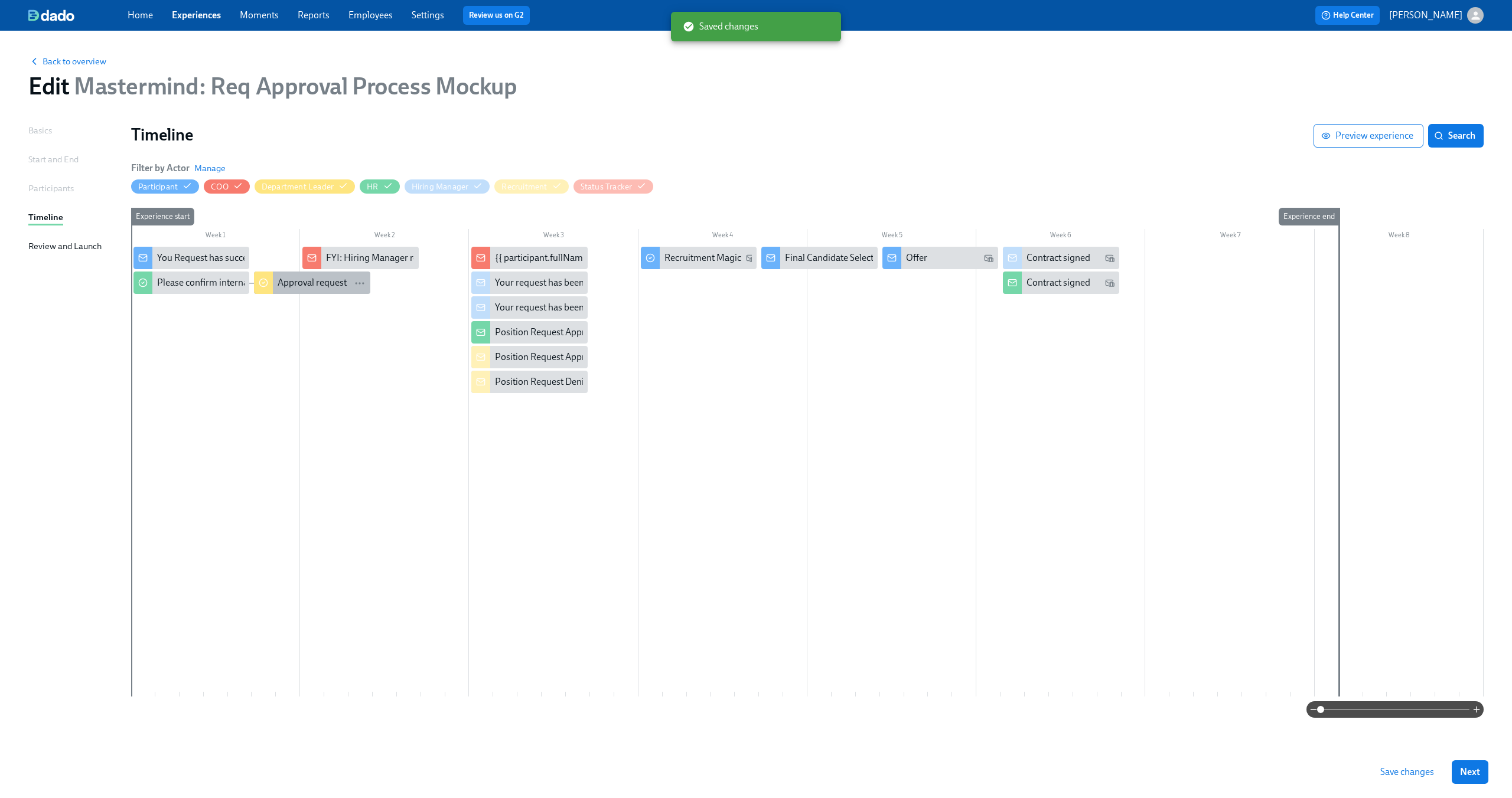
click at [320, 287] on div "Approval request" at bounding box center [312, 283] width 69 height 13
click at [319, 351] on div at bounding box center [807, 472] width 1352 height 450
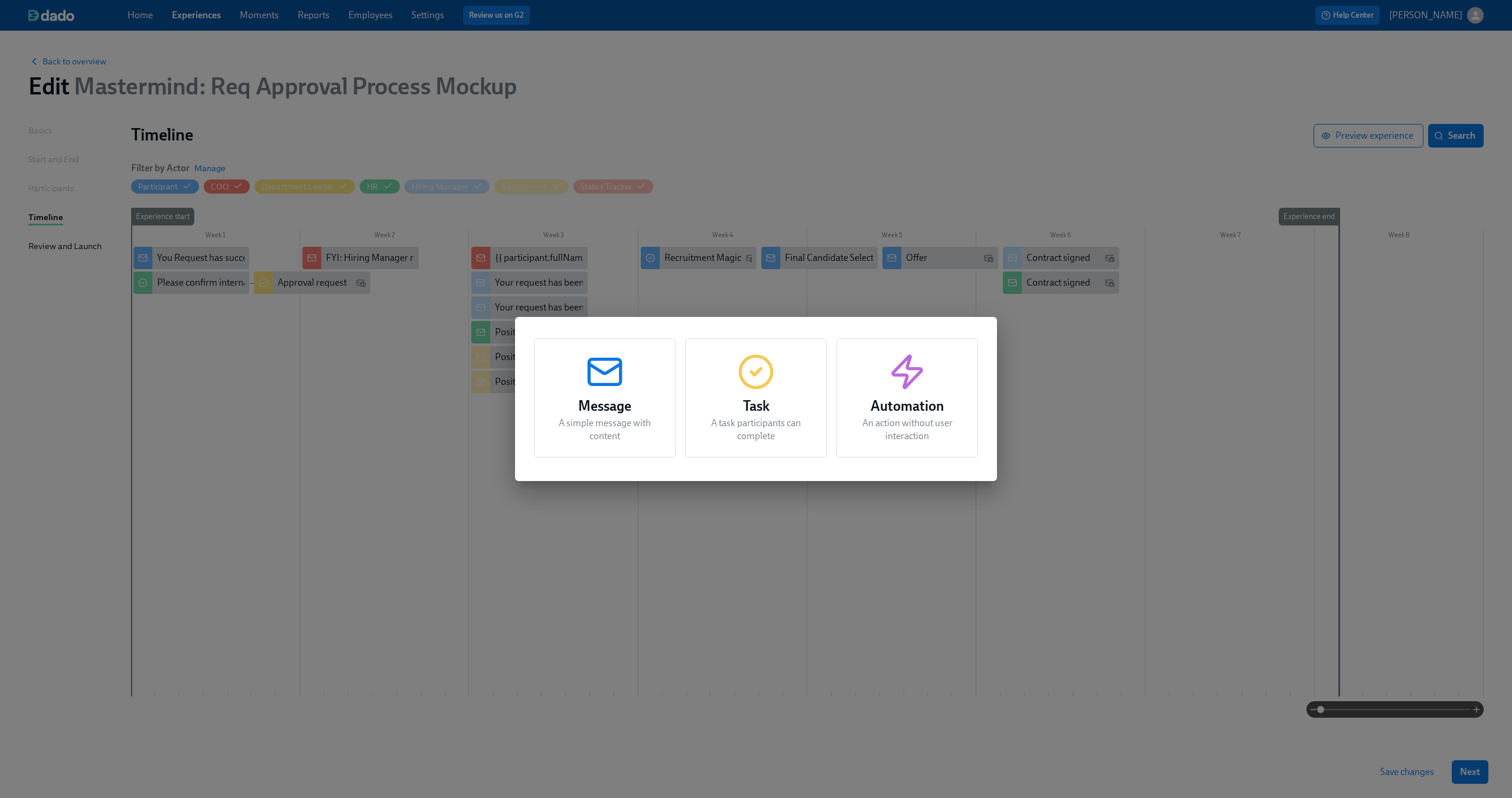
click at [914, 392] on div "Automation An action without user interaction" at bounding box center [907, 397] width 142 height 119
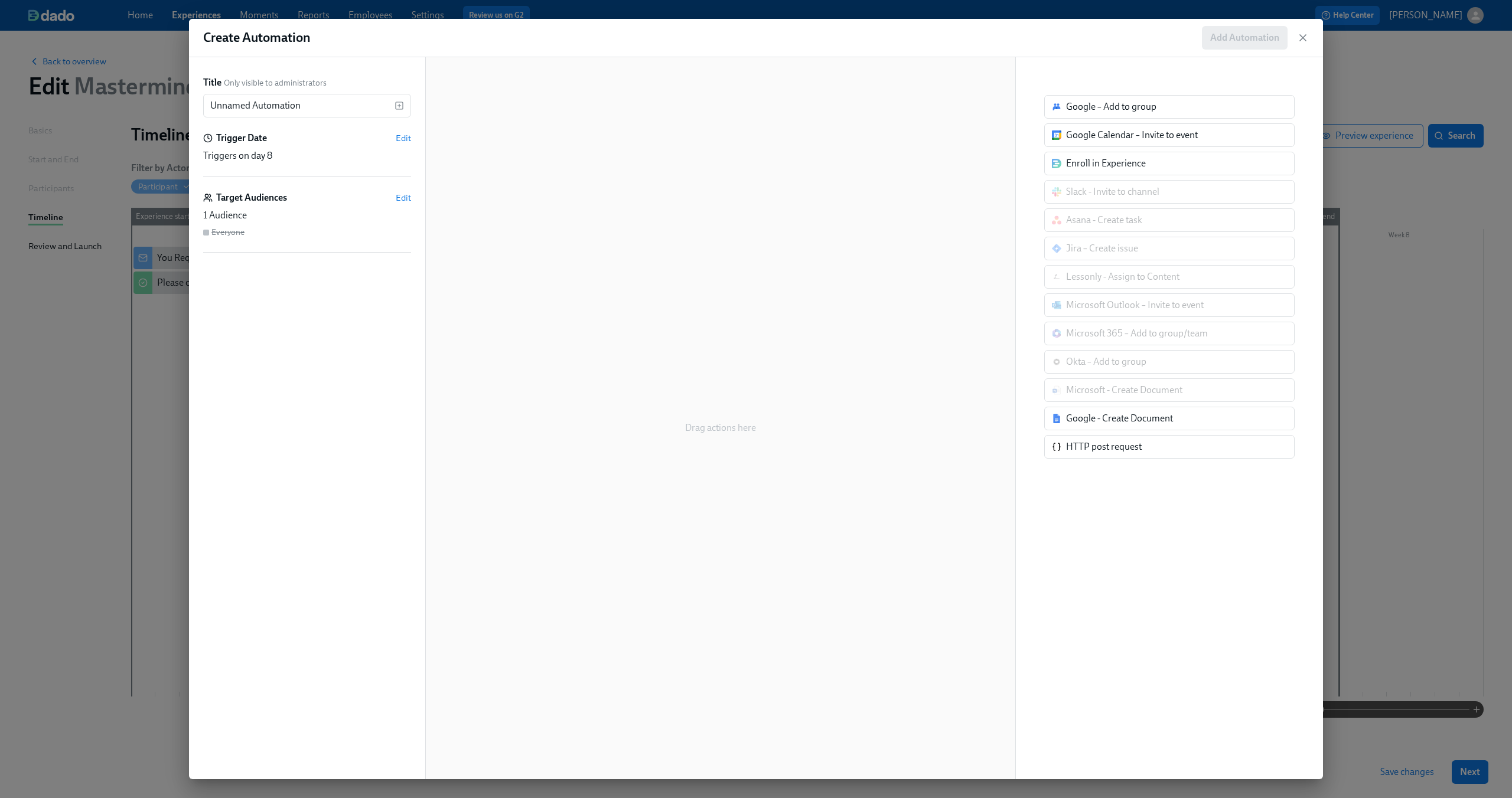
click at [687, 218] on div "Drag actions here" at bounding box center [720, 428] width 561 height 684
click at [1304, 38] on icon "button" at bounding box center [1303, 38] width 6 height 6
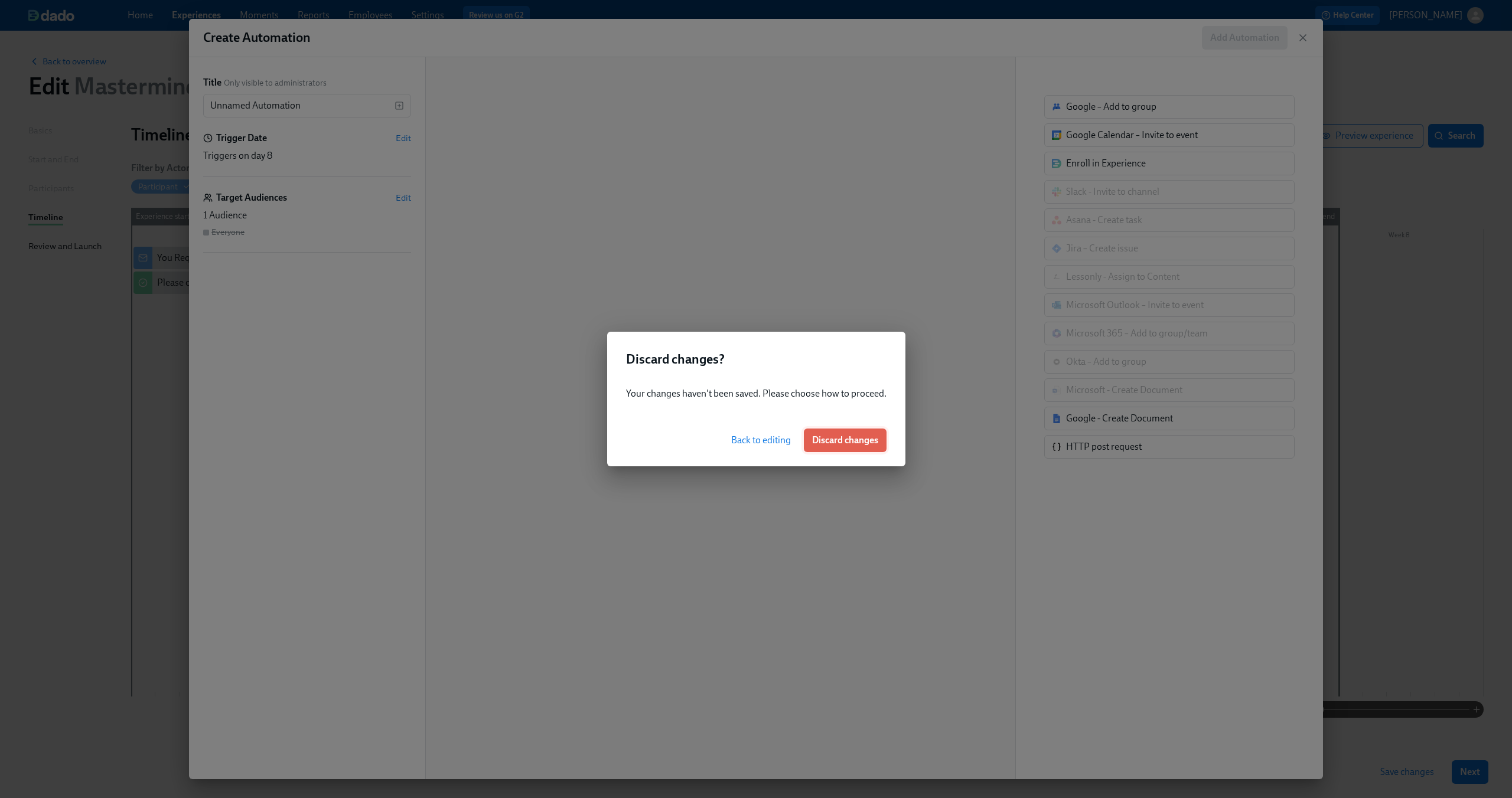
click at [816, 440] on span "Discard changes" at bounding box center [845, 440] width 66 height 12
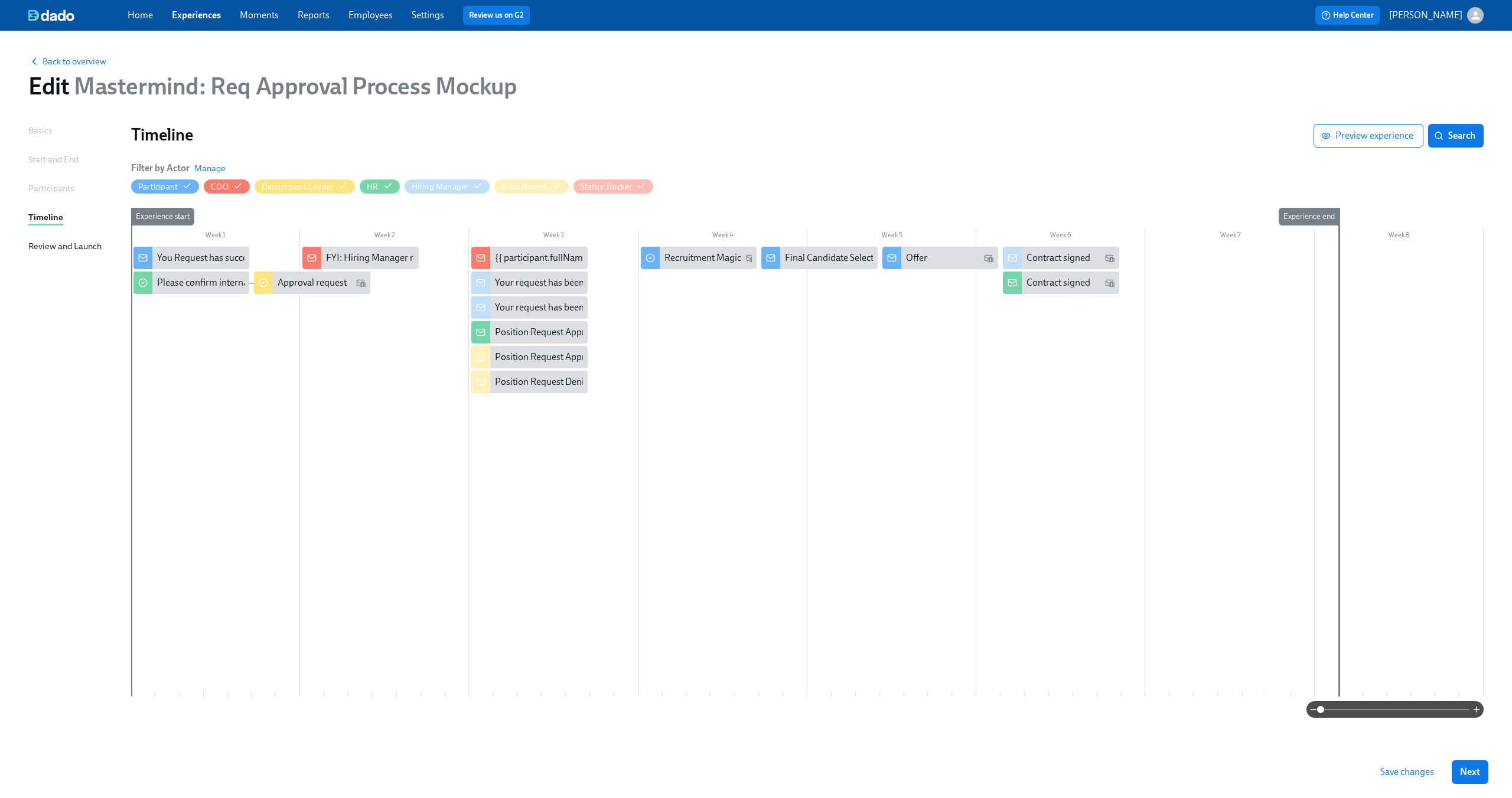
click at [380, 381] on div at bounding box center [807, 472] width 1352 height 450
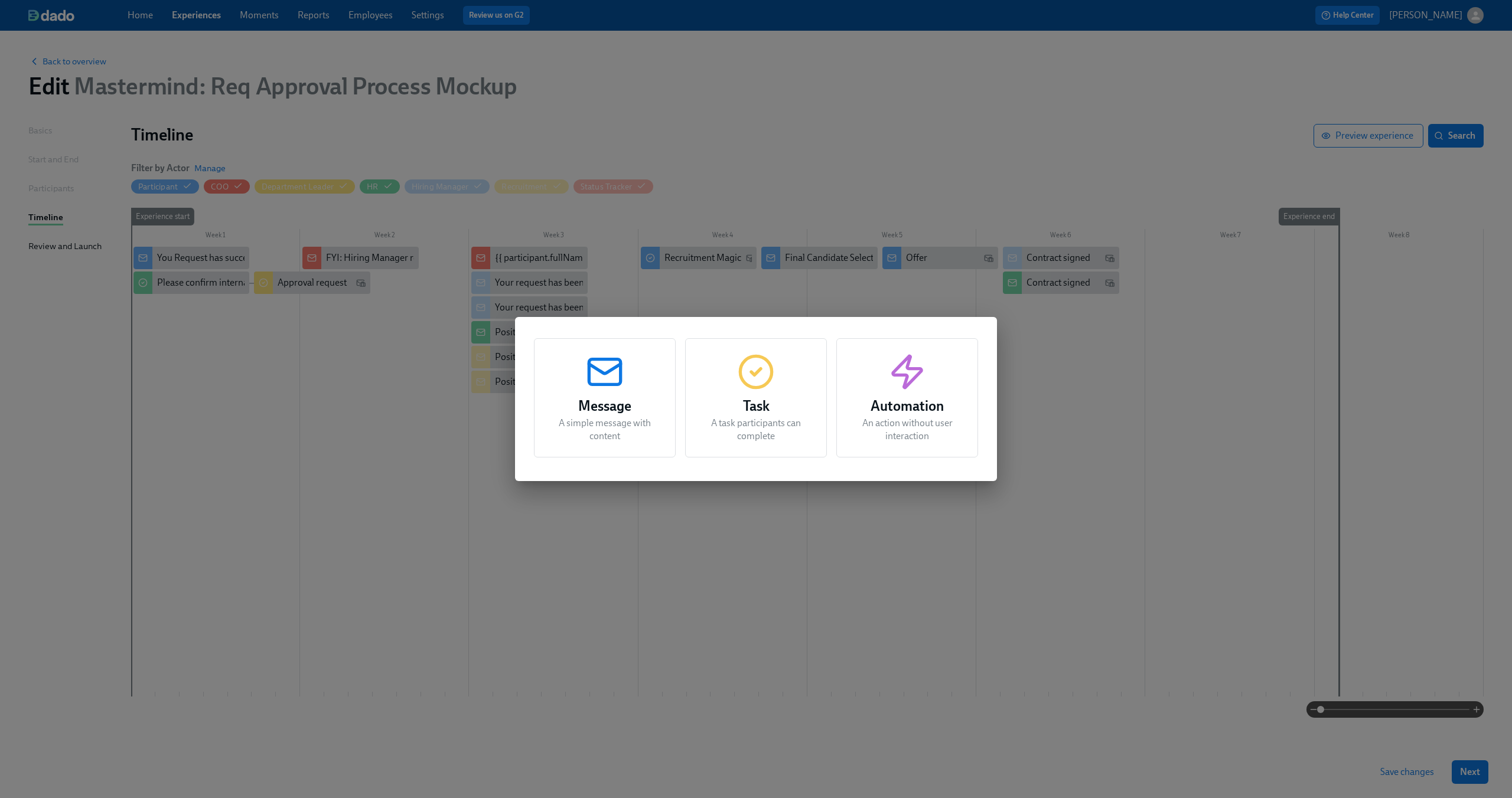
click at [919, 384] on icon "button" at bounding box center [907, 372] width 38 height 38
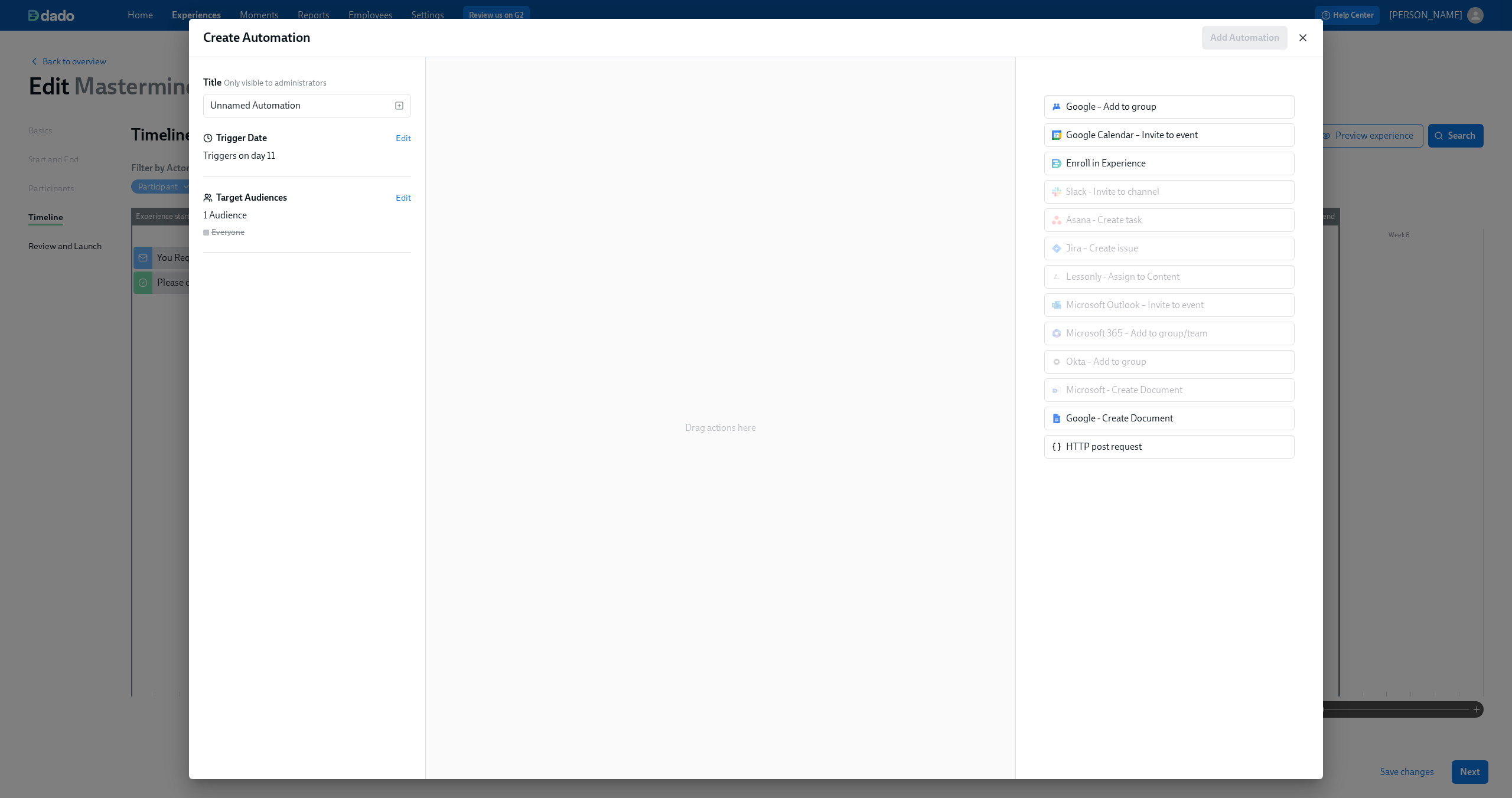
click at [1297, 36] on icon "button" at bounding box center [1303, 38] width 12 height 12
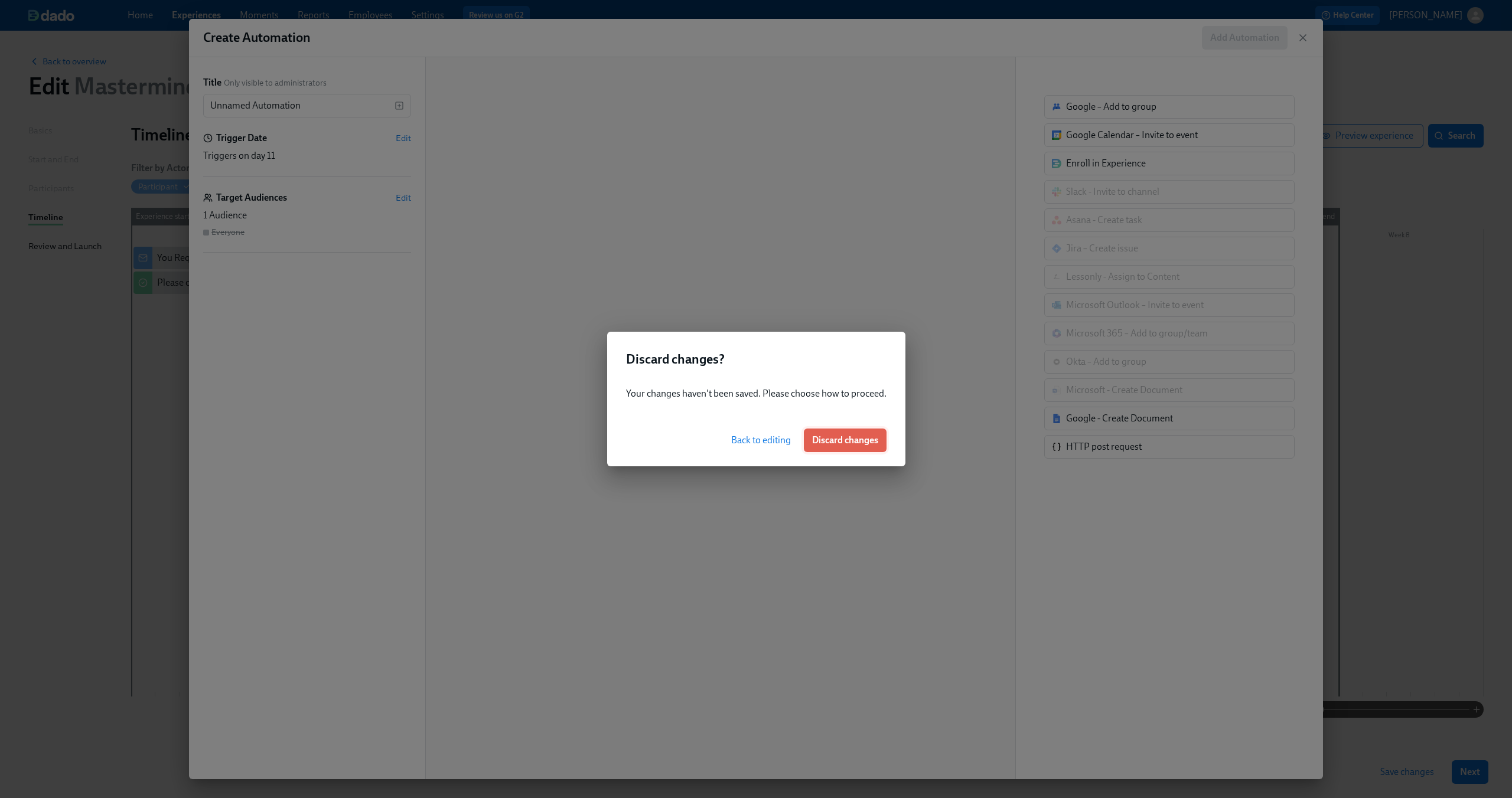
click at [837, 432] on button "Discard changes" at bounding box center [845, 440] width 83 height 24
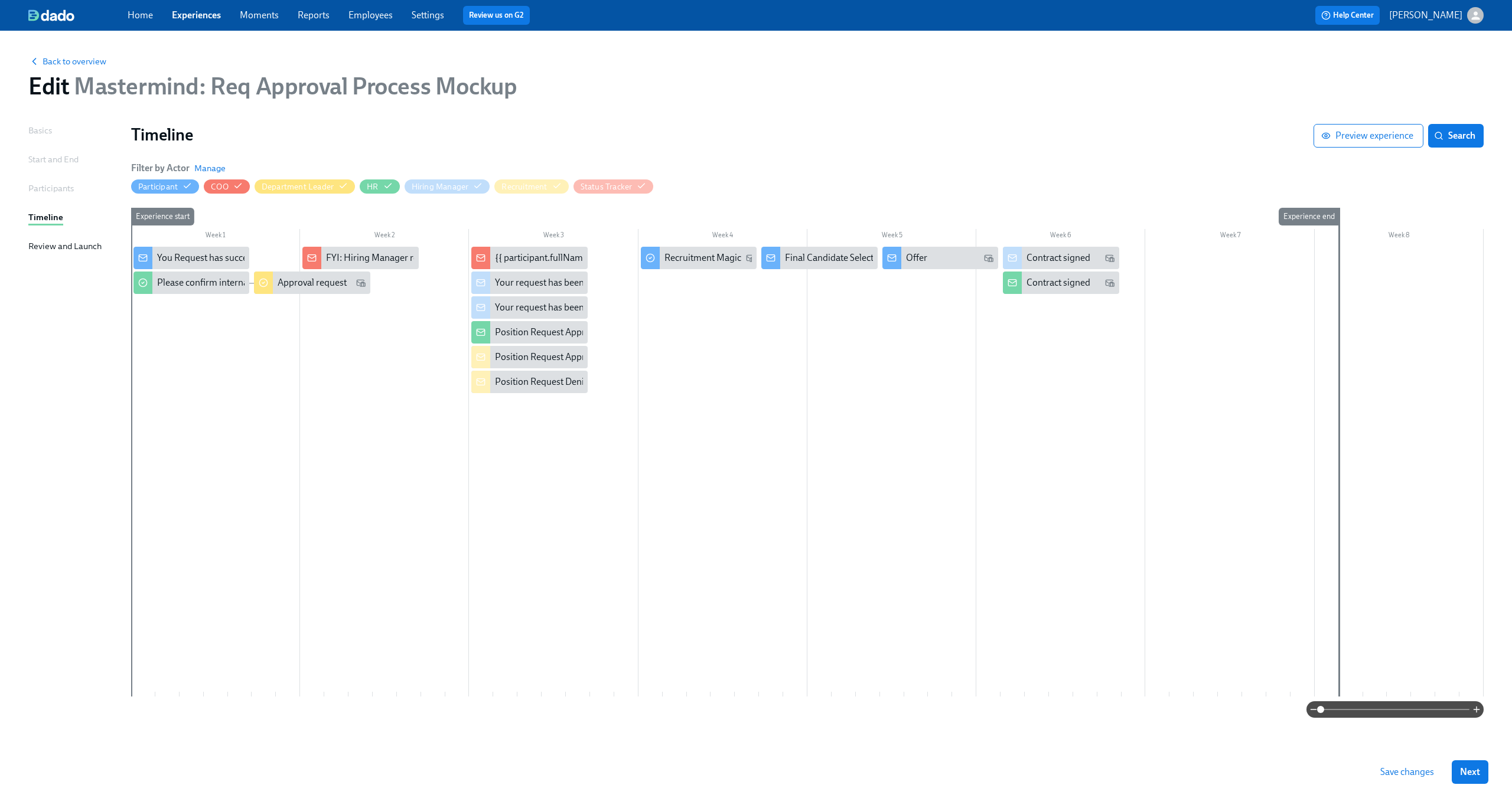
click at [391, 430] on div at bounding box center [807, 472] width 1352 height 450
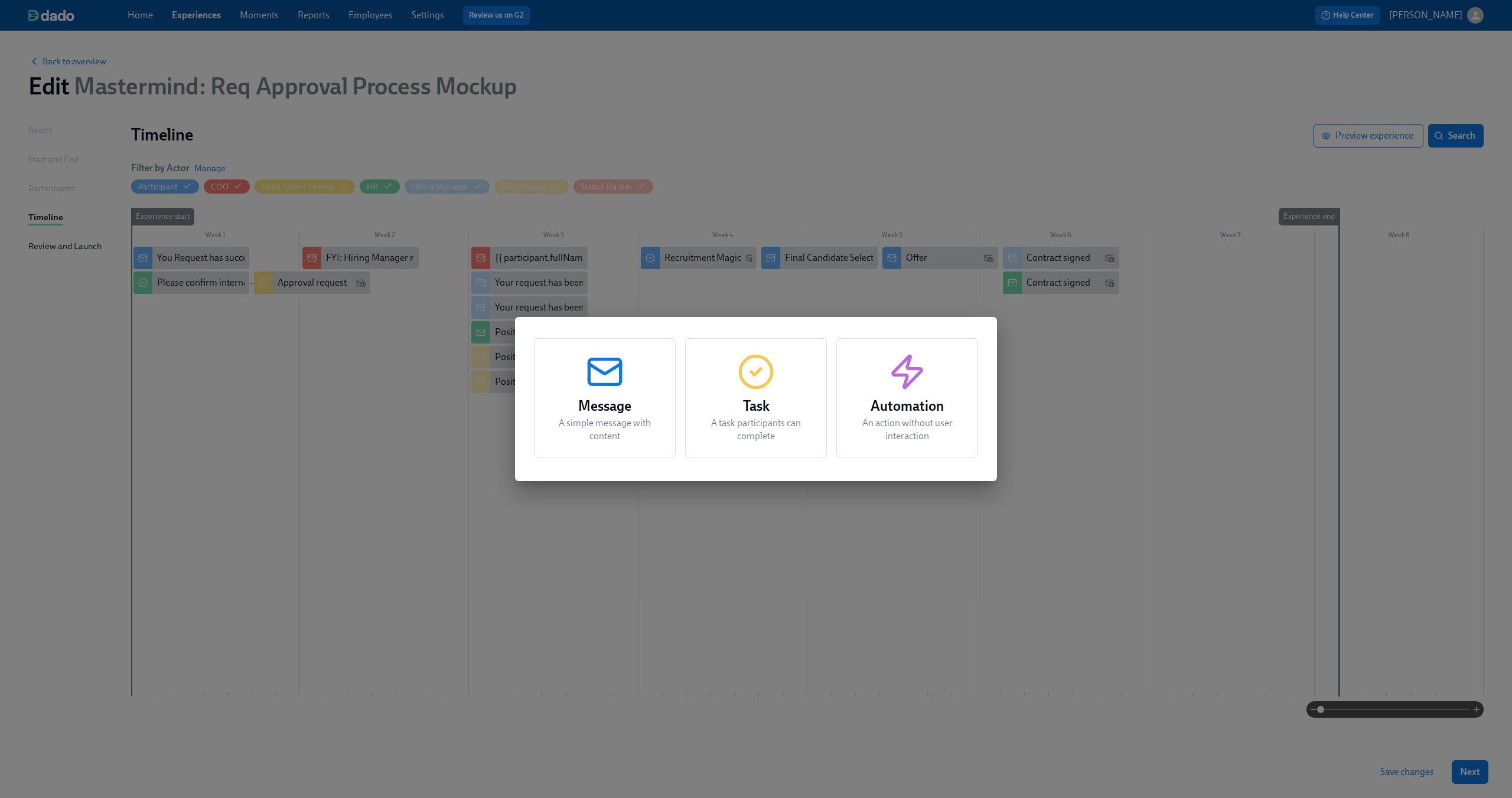
click at [744, 403] on h3 "Task" at bounding box center [756, 406] width 112 height 21
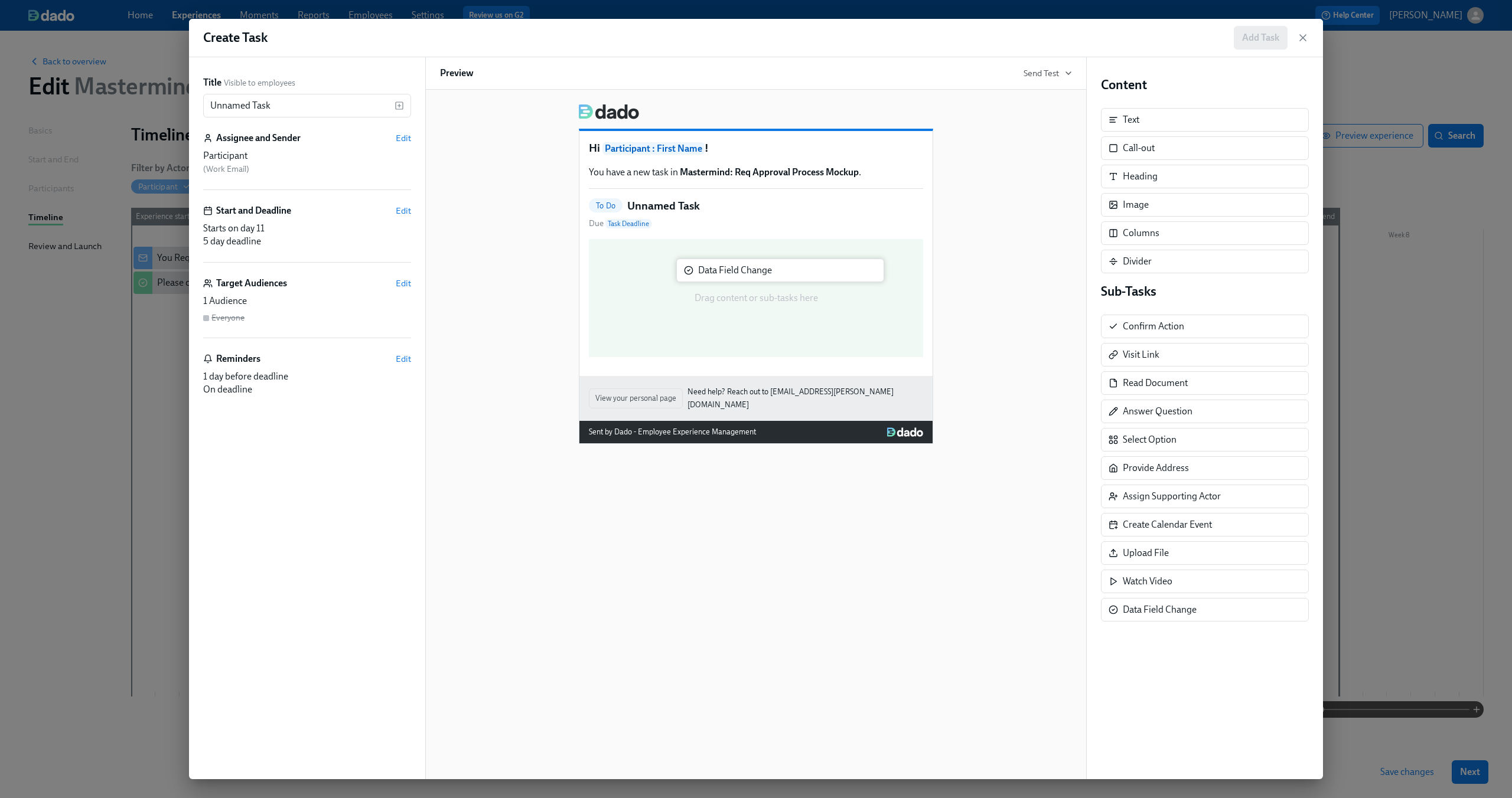
drag, startPoint x: 1212, startPoint y: 609, endPoint x: 779, endPoint y: 268, distance: 551.2
click at [779, 268] on div "Title Visible to employees Unnamed Task ​ Assignee and Sender Edit Participant …" at bounding box center [756, 419] width 1134 height 722
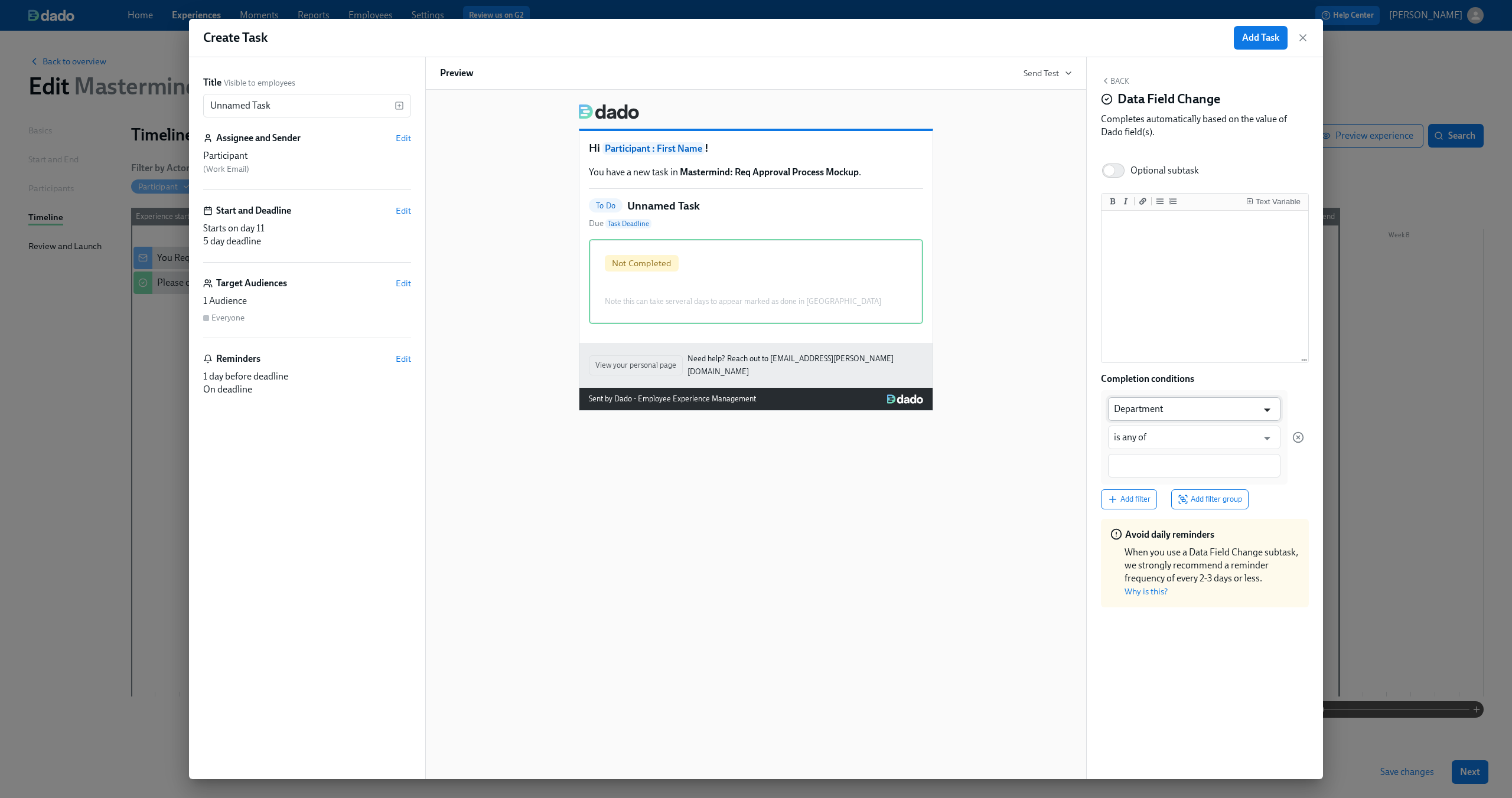
click at [1267, 405] on icon "Open" at bounding box center [1267, 410] width 16 height 16
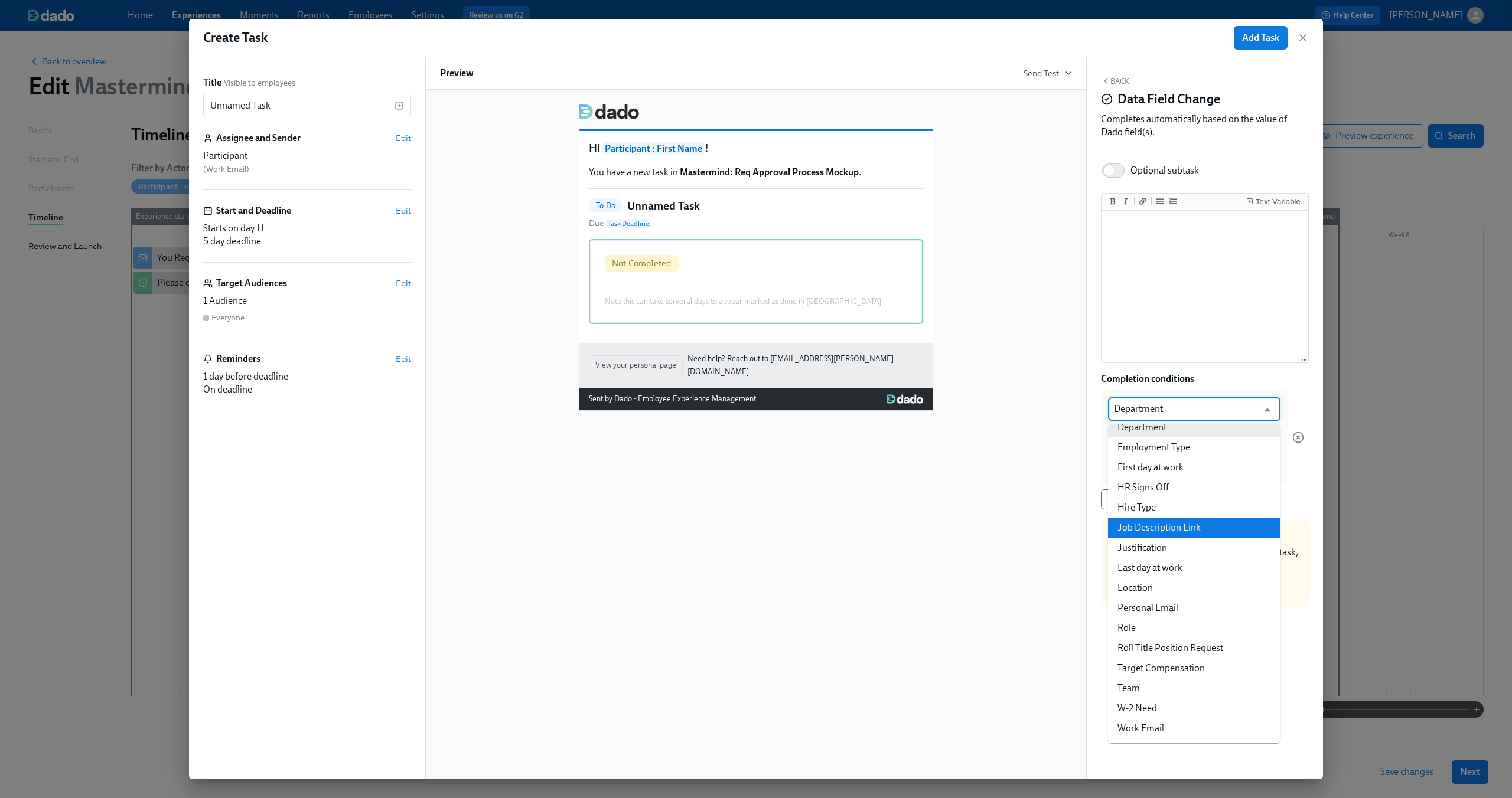
scroll to position [67, 0]
click at [1196, 498] on li "HR Signs Off" at bounding box center [1194, 493] width 172 height 20
type input "HR Signs Off"
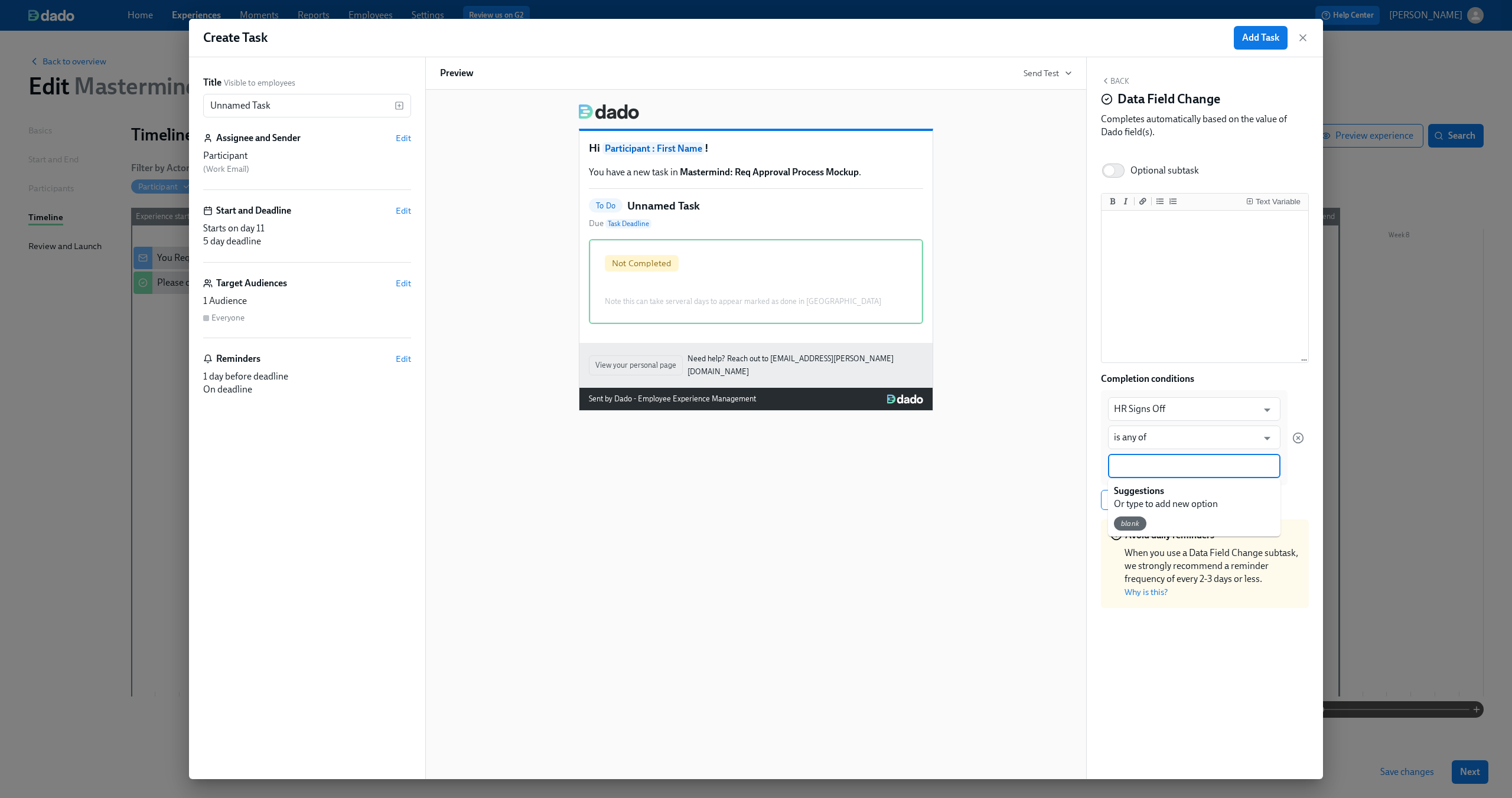
click at [1184, 462] on input at bounding box center [1194, 466] width 160 height 12
click at [407, 137] on span "Edit" at bounding box center [403, 138] width 15 height 12
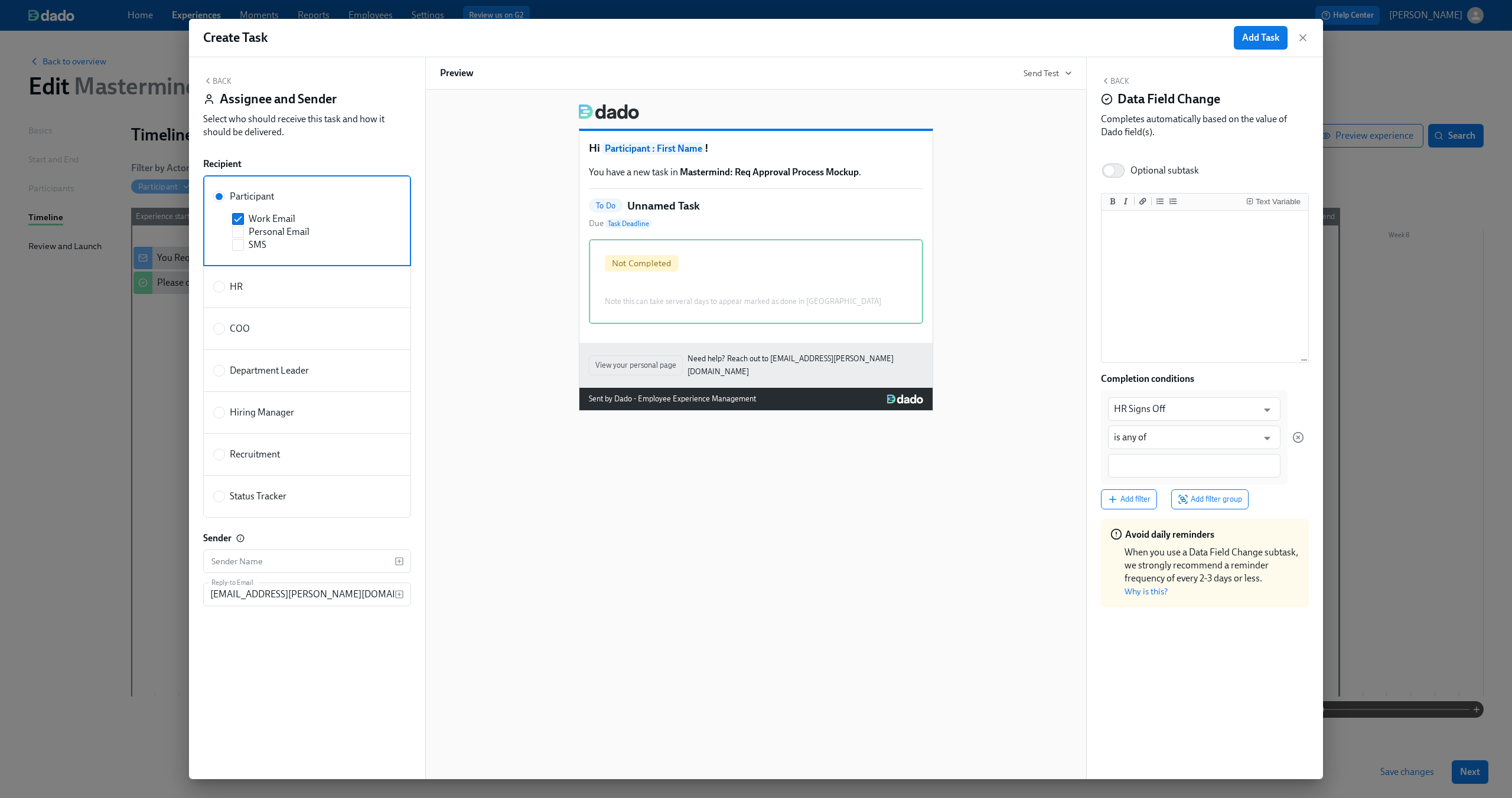
click at [264, 483] on label "Status Tracker" at bounding box center [307, 497] width 208 height 43
click at [224, 491] on input "Status Tracker" at bounding box center [219, 497] width 11 height 11
radio input "true"
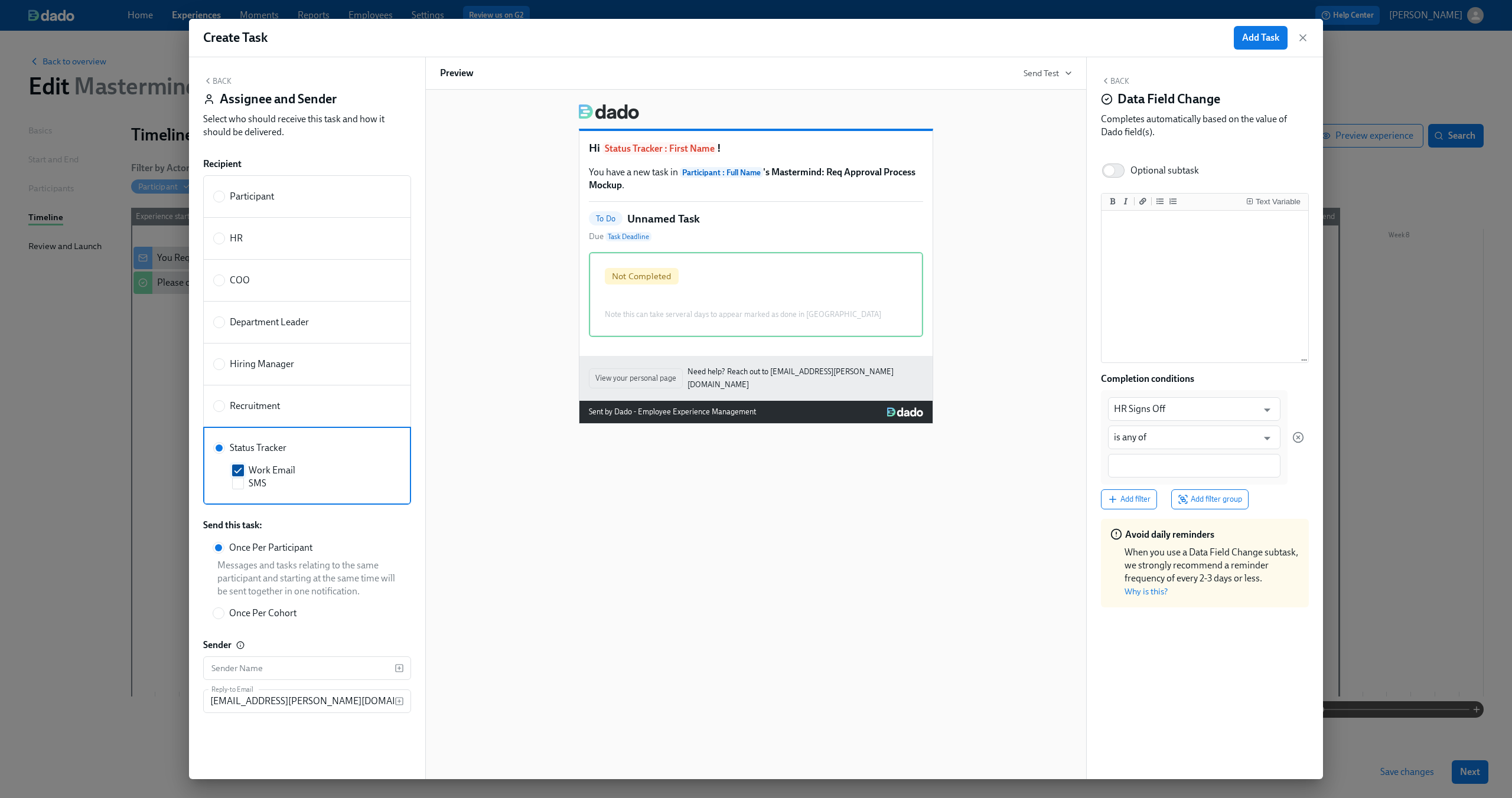
click at [304, 474] on label "Work Email" at bounding box center [309, 471] width 155 height 13
click at [243, 474] on input "Work Email" at bounding box center [238, 471] width 11 height 11
checkbox input "false"
click at [629, 506] on div "Hi Status Tracker : First Name ! You have a new task in Participant : Full Name…" at bounding box center [756, 435] width 662 height 690
click at [1200, 460] on input at bounding box center [1194, 466] width 160 height 12
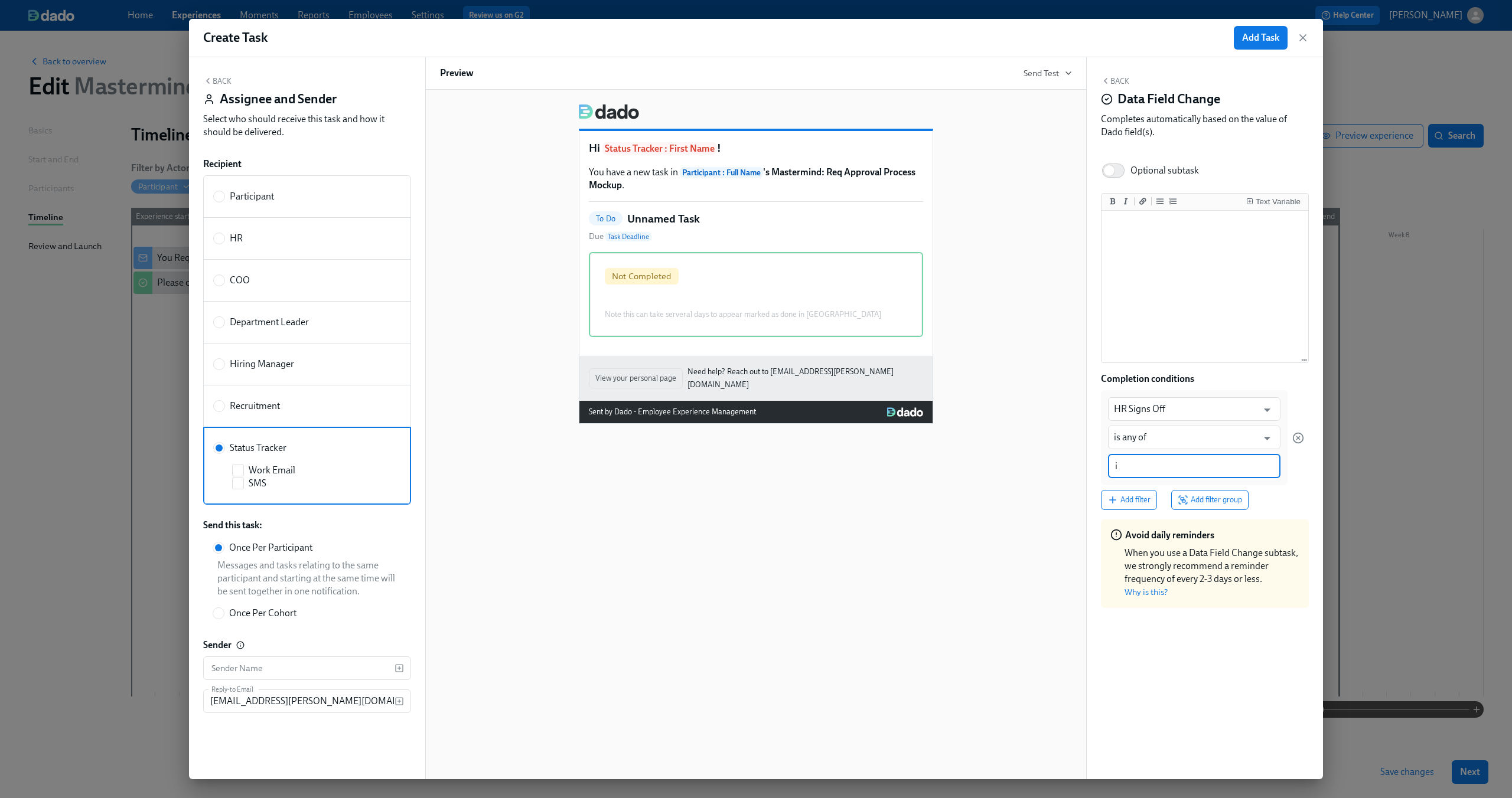
type input "i"
type input "I confirm"
click at [1028, 569] on div "Hi Status Tracker : First Name ! You have a new task in Participant : Full Name…" at bounding box center [756, 435] width 662 height 690
click at [1279, 39] on span "Add Task" at bounding box center [1260, 38] width 37 height 12
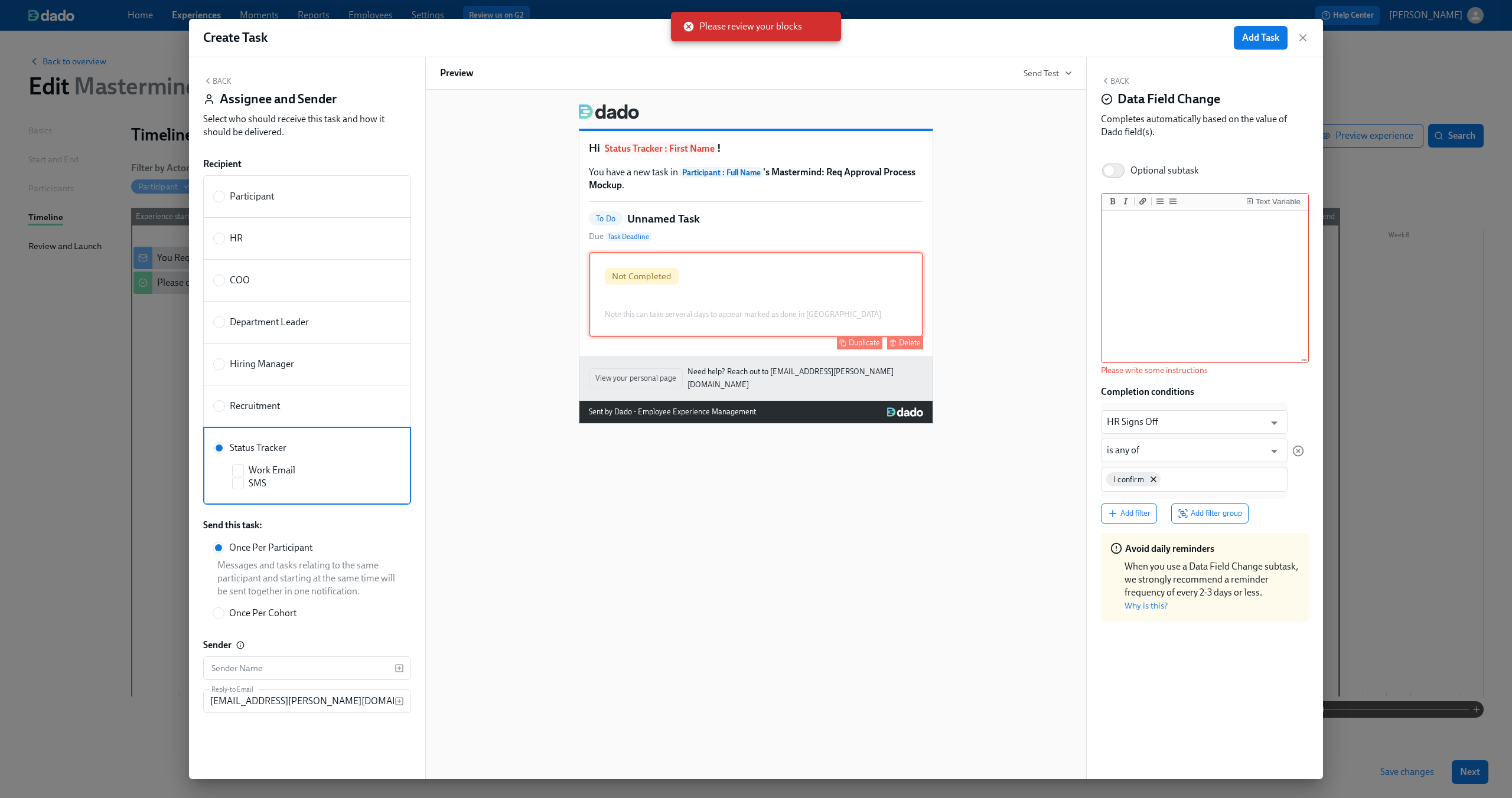
click at [800, 280] on div "Not Completed Note this can take serveral days to appear marked as done in Dado…" at bounding box center [756, 295] width 334 height 85
click at [1139, 308] on textarea at bounding box center [1205, 287] width 202 height 148
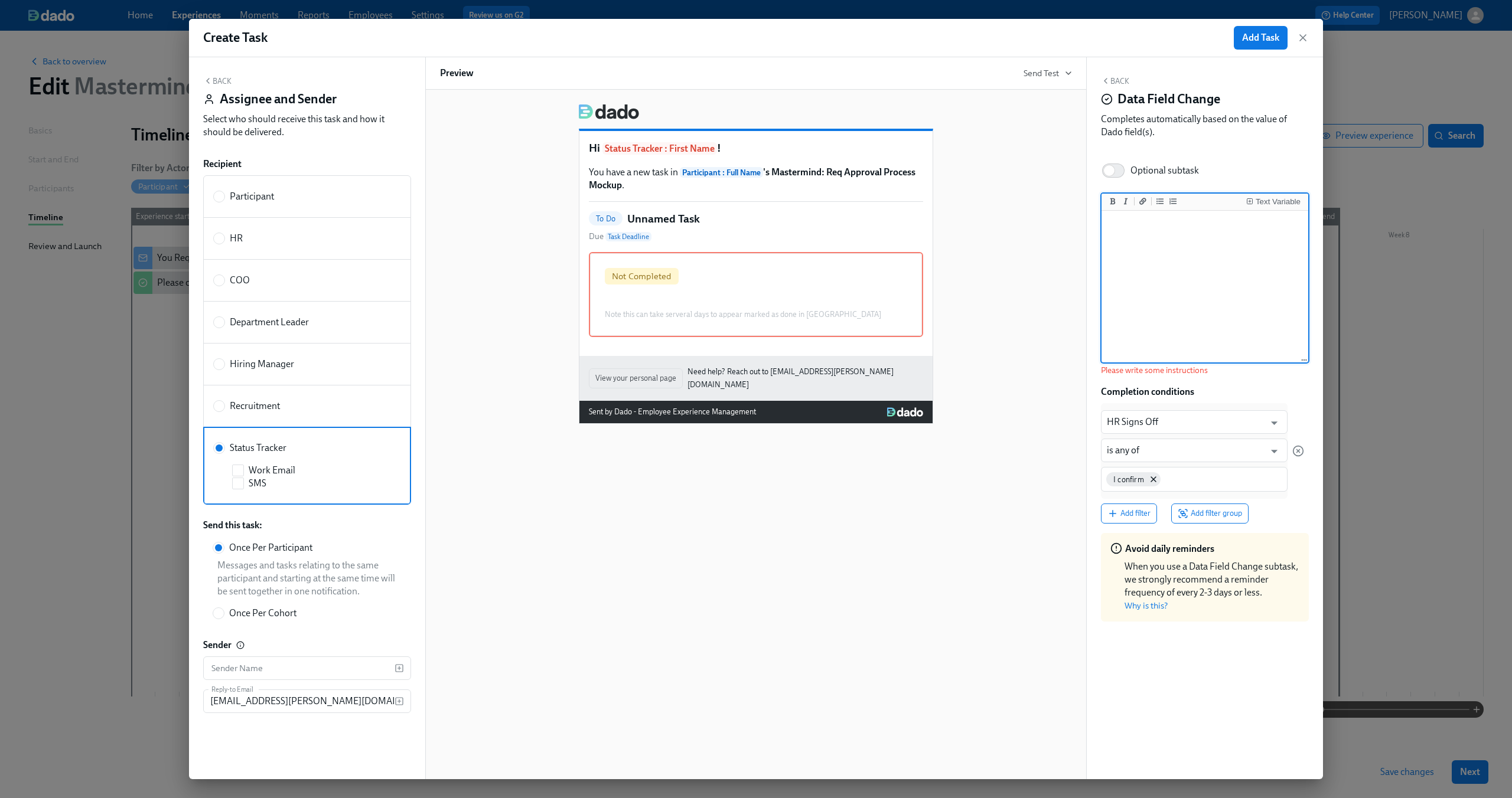
click at [1166, 268] on textarea at bounding box center [1205, 287] width 202 height 148
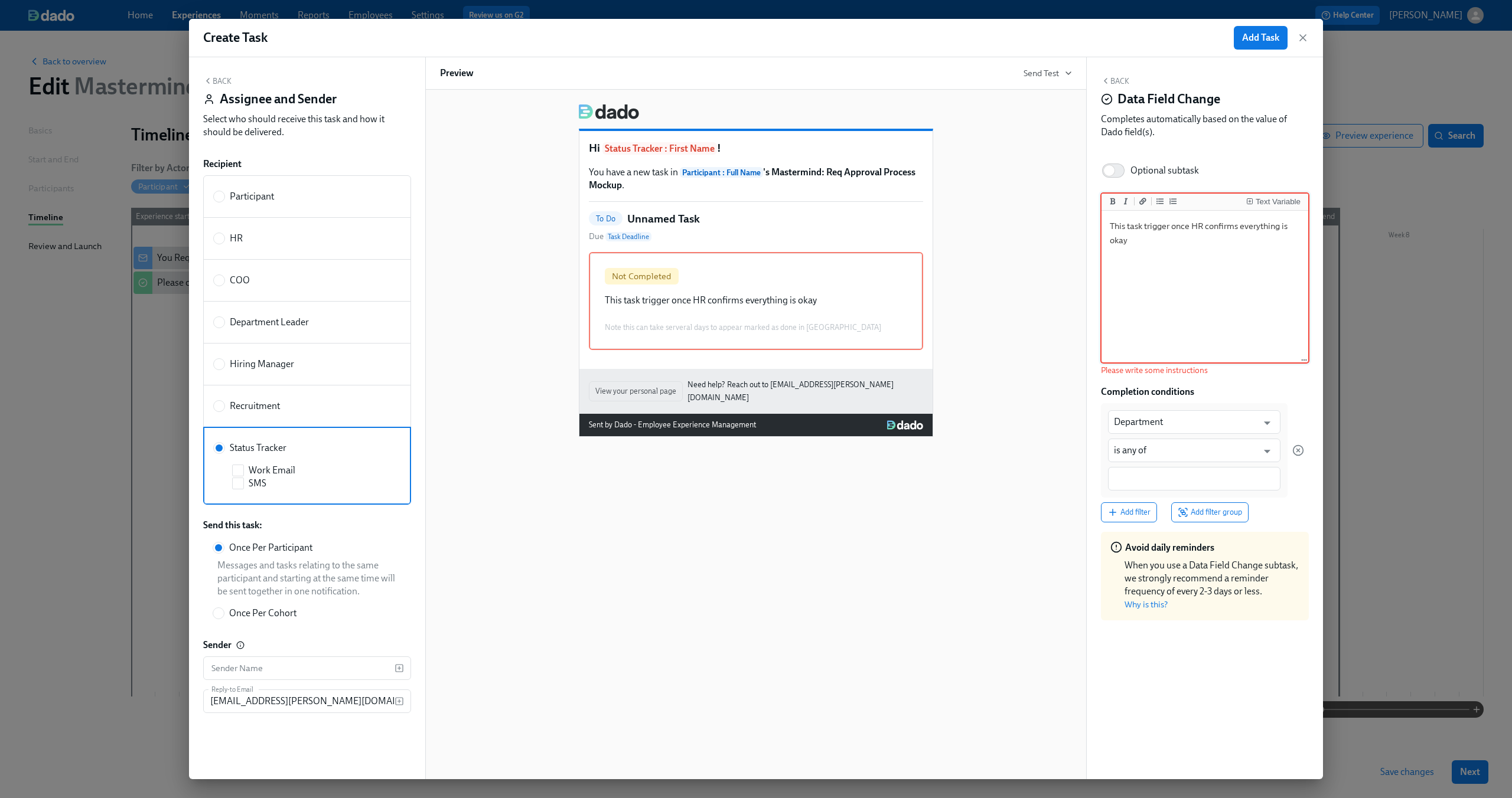
type textarea "This task trigger once HR confirms everything is okay"
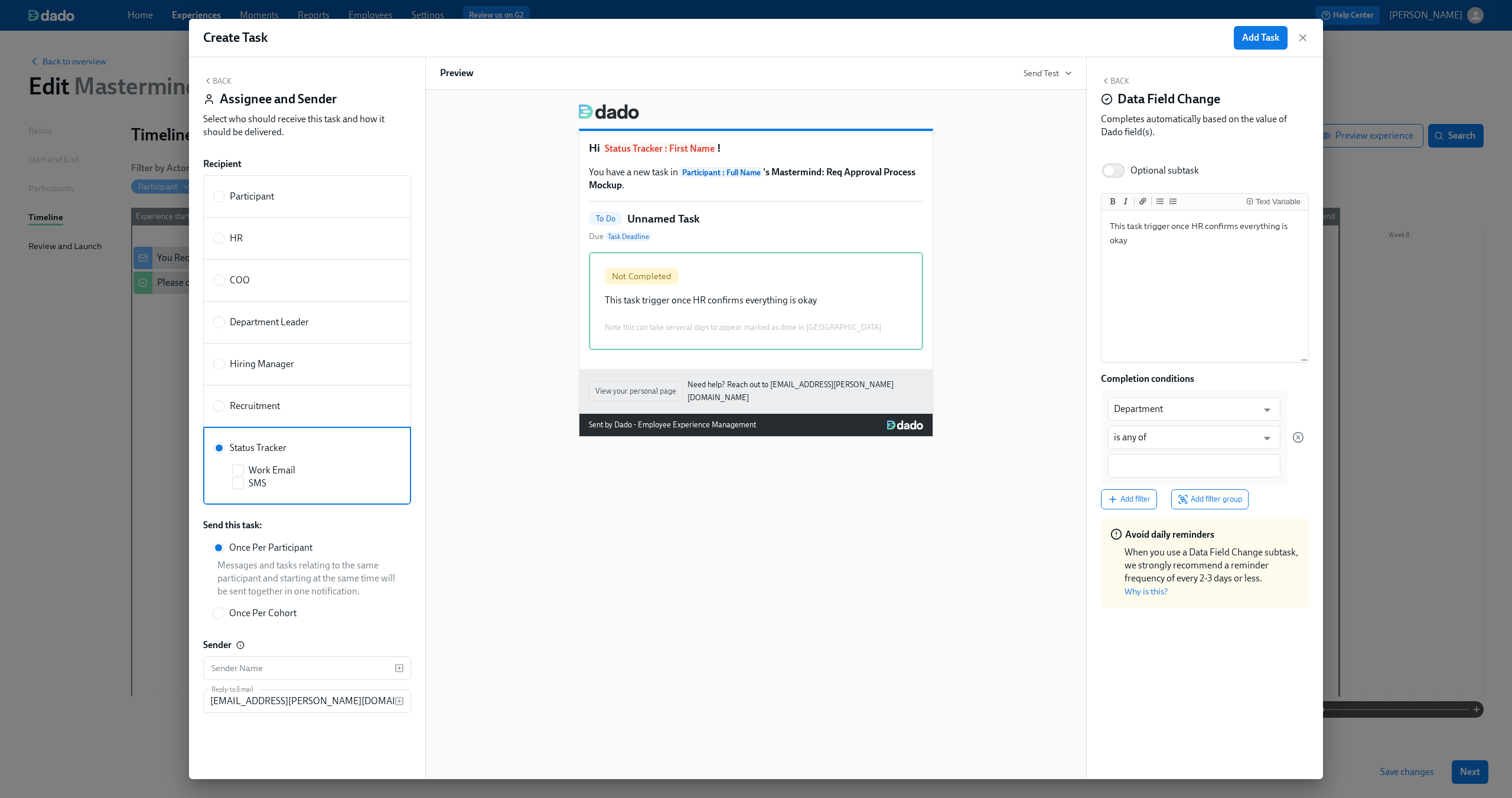
click at [1246, 381] on div "Text Variable This task trigger once HR confirms everything is okay This task t…" at bounding box center [1205, 405] width 208 height 424
click at [1186, 461] on input at bounding box center [1194, 466] width 160 height 12
type input "I confirm"
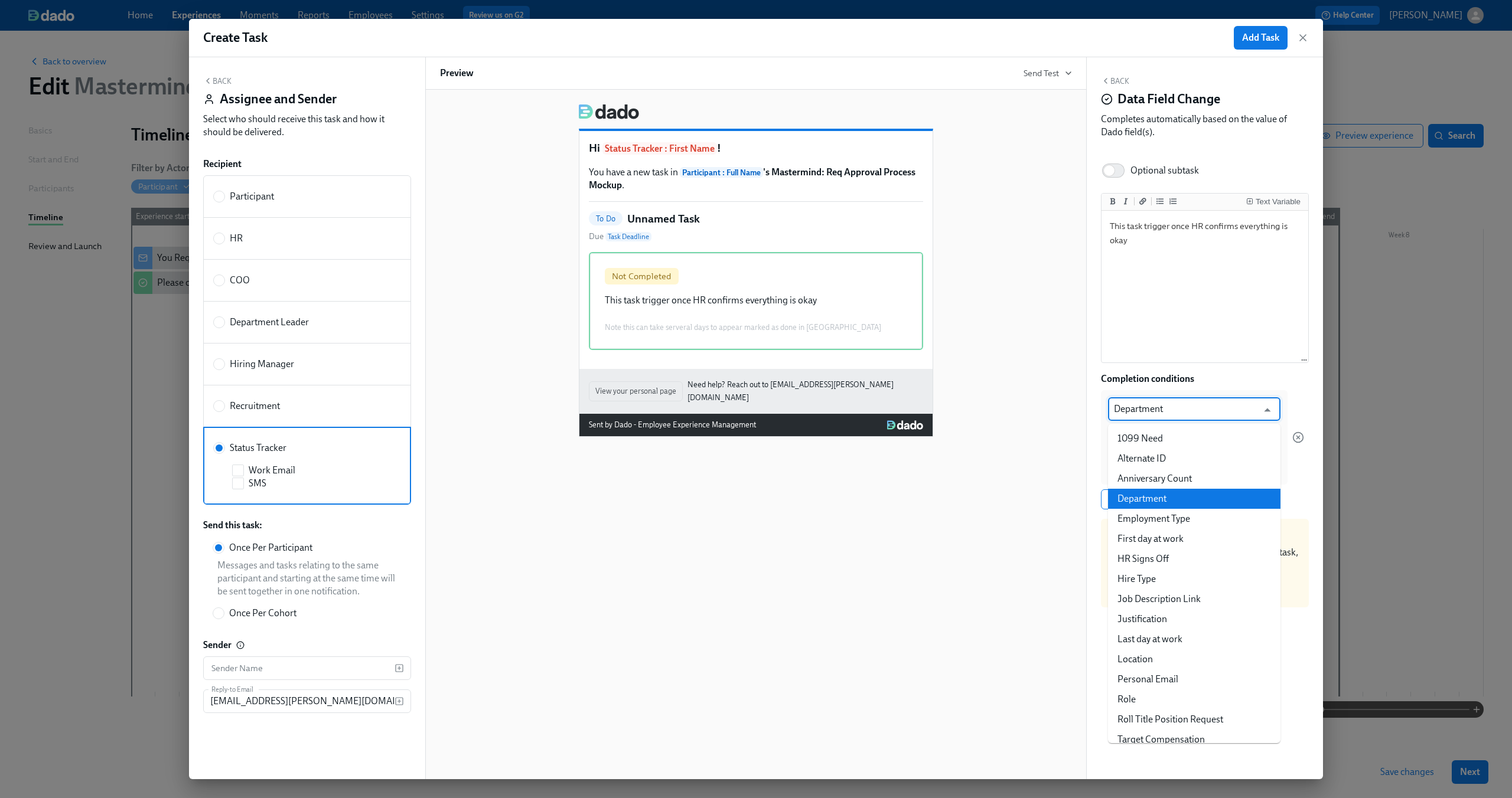
click at [1198, 418] on input "Department" at bounding box center [1186, 409] width 143 height 24
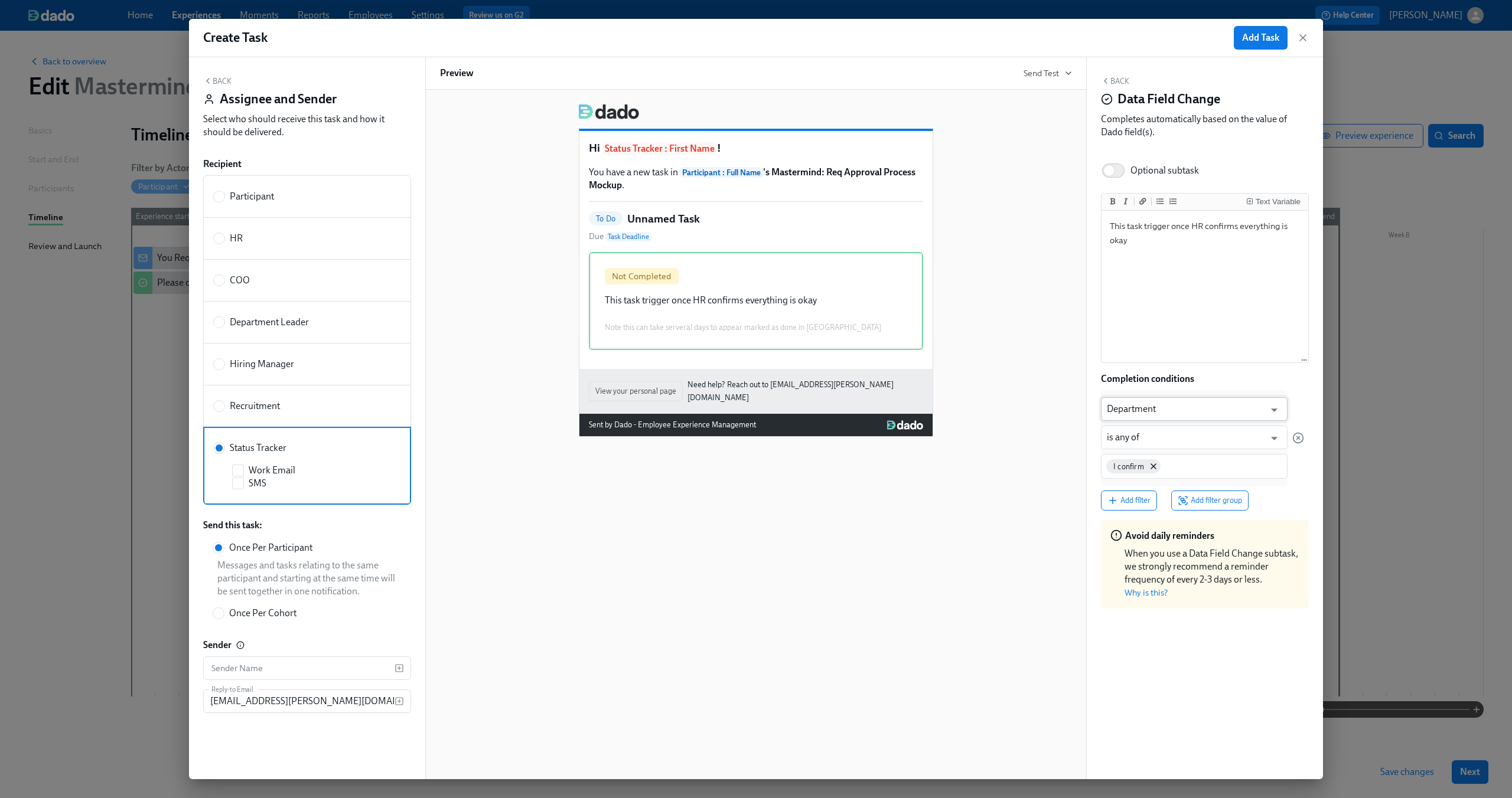
click at [1195, 408] on input "Department" at bounding box center [1186, 409] width 158 height 24
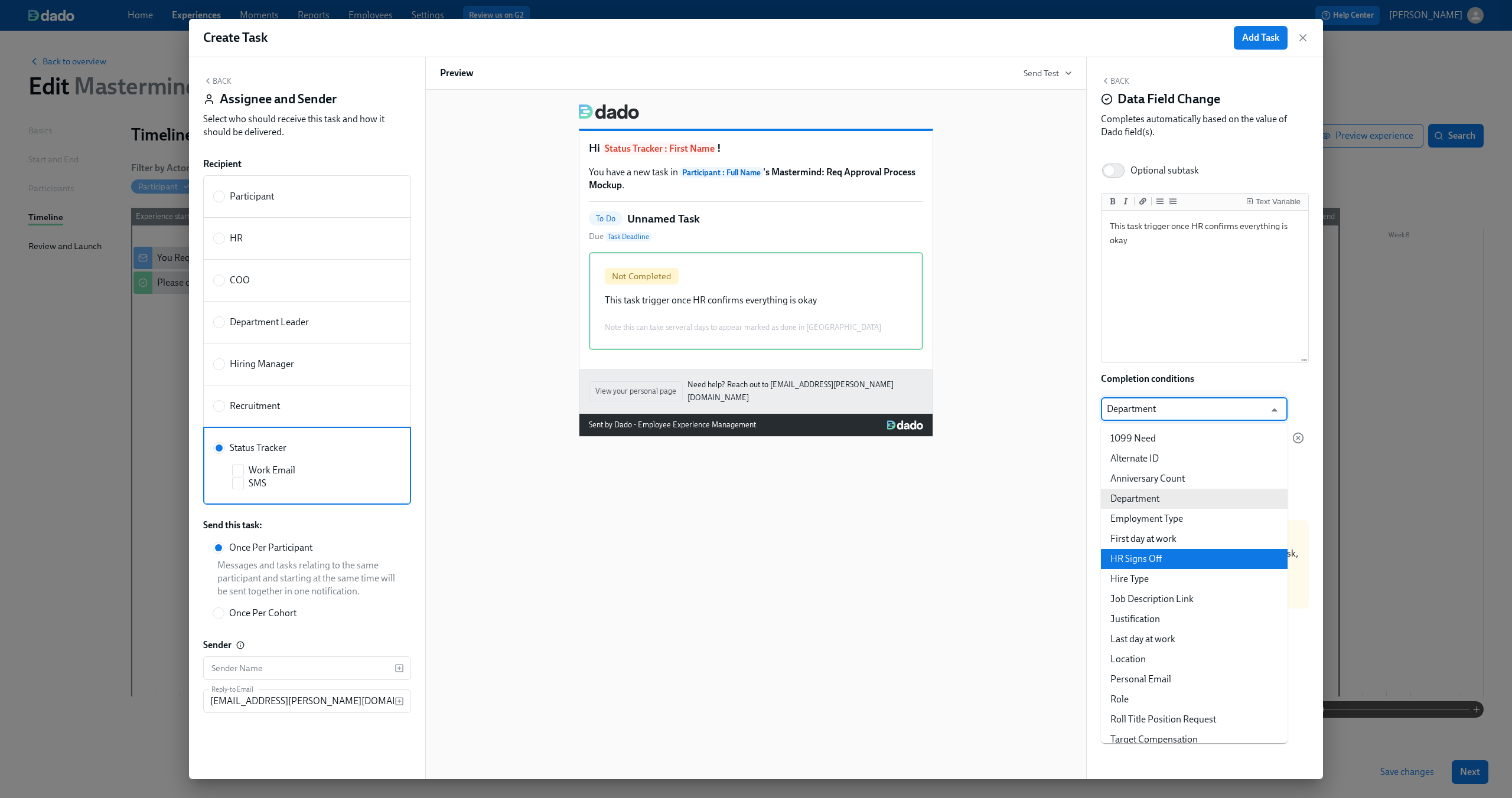
click at [1190, 559] on li "HR Signs Off" at bounding box center [1194, 559] width 187 height 20
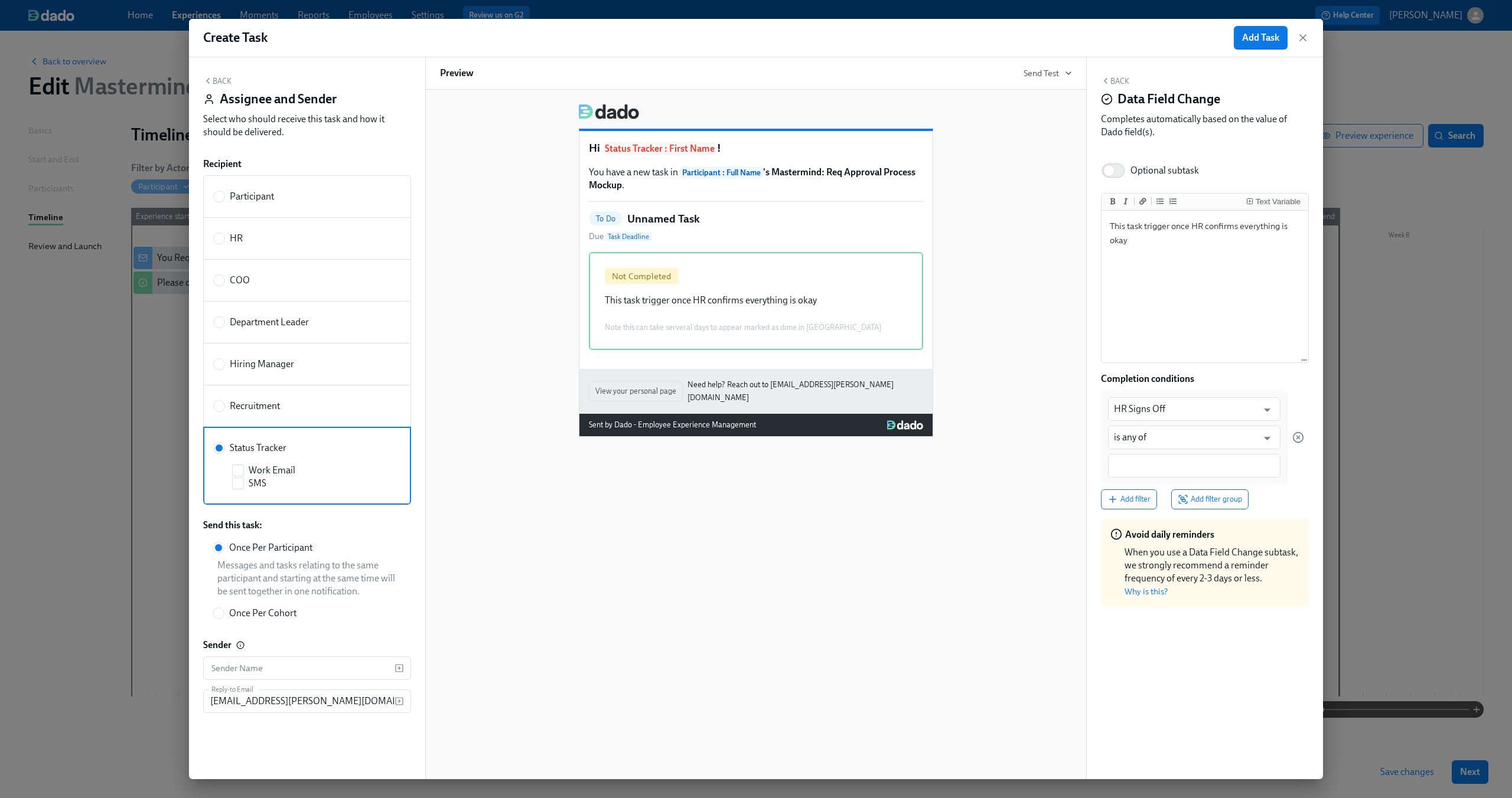
click at [1190, 631] on div "Back Data Field Change Completes automatically based on the value of Dado field…" at bounding box center [1205, 419] width 236 height 722
click at [1265, 37] on span "Add Task" at bounding box center [1260, 38] width 37 height 12
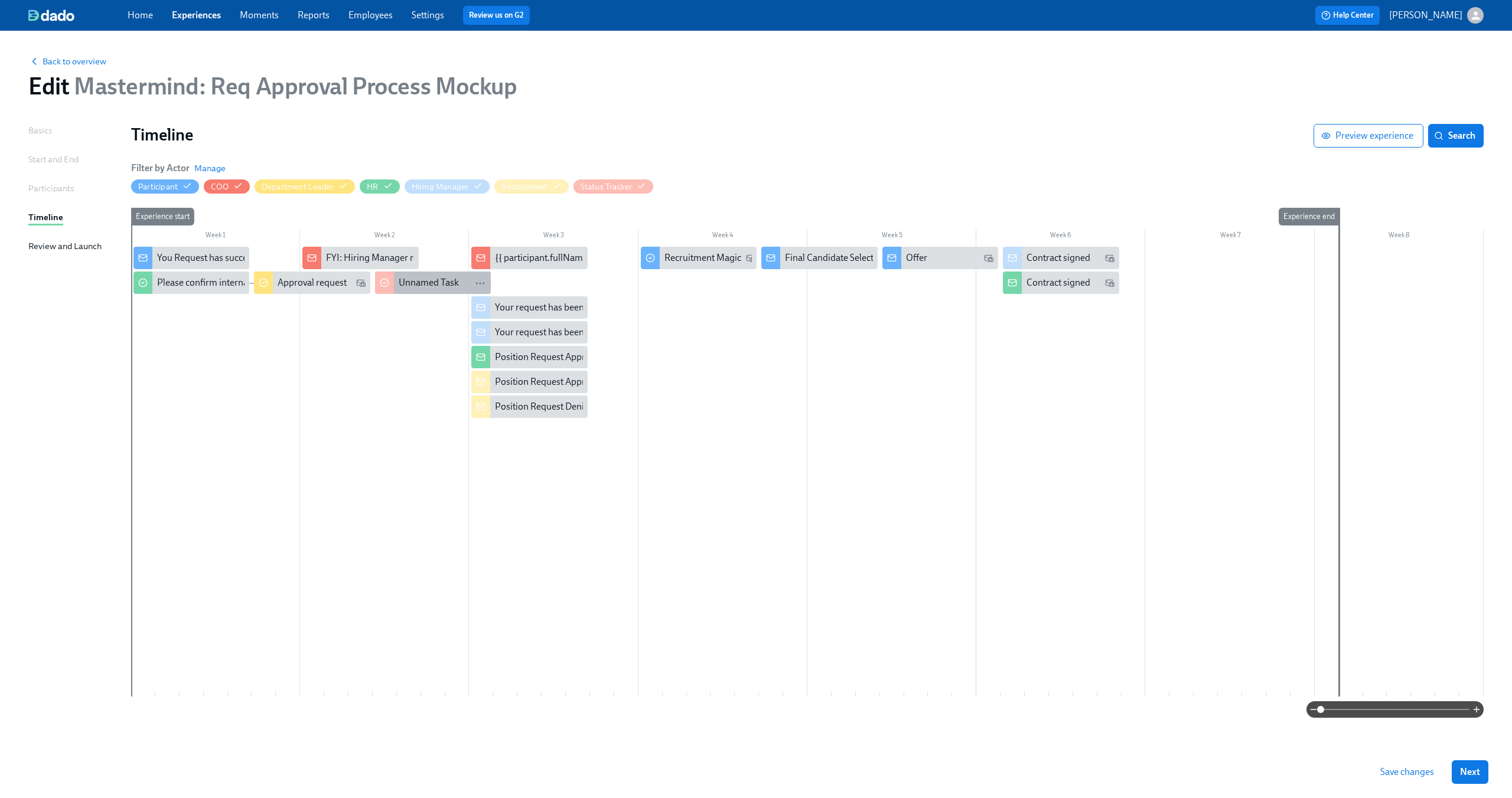
click at [422, 278] on div "Unnamed Task" at bounding box center [429, 283] width 60 height 13
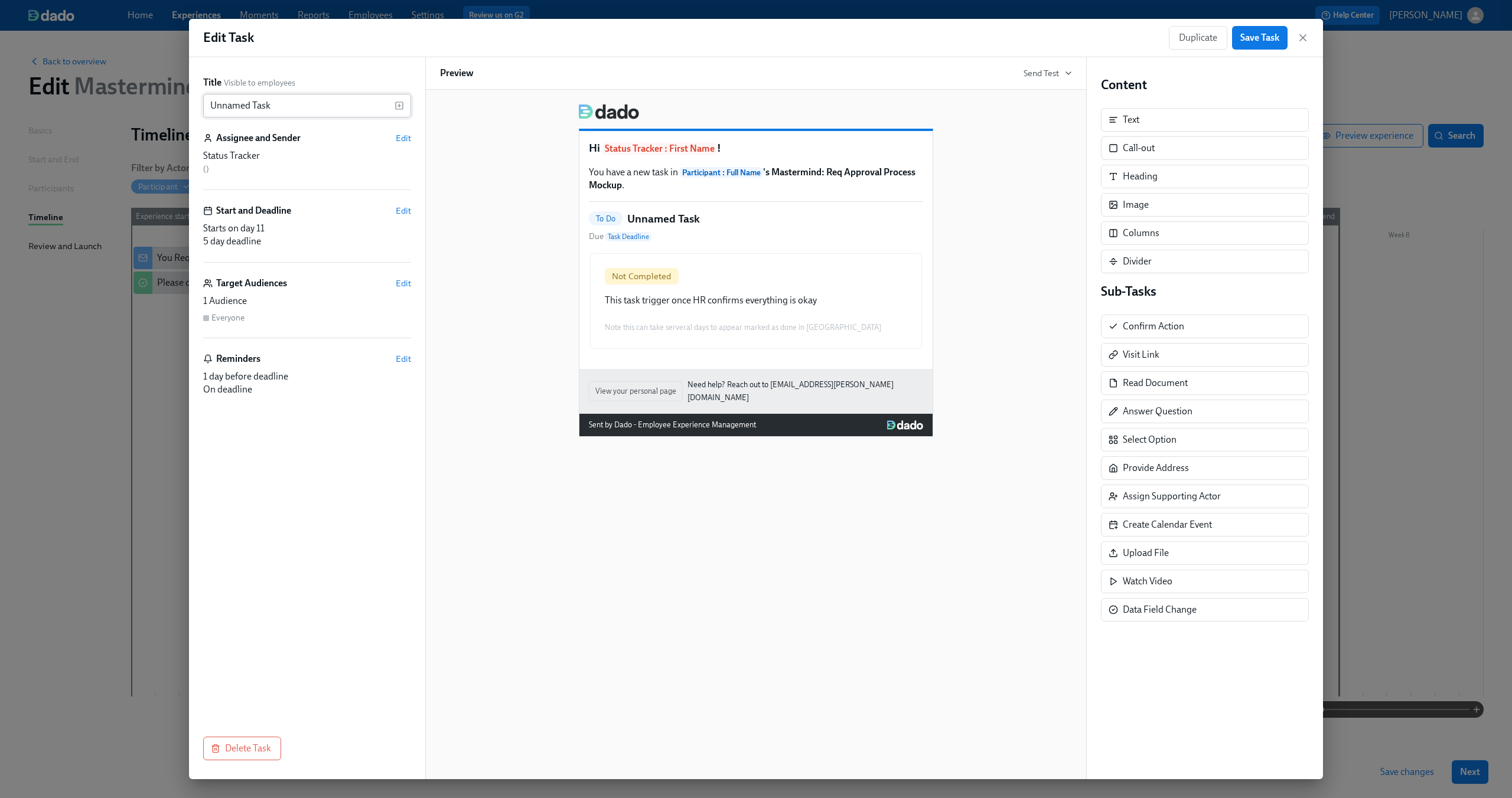
click at [294, 103] on input "Unnamed Task" at bounding box center [298, 106] width 191 height 24
type input "HR Confirms"
click at [1270, 40] on span "Save Task" at bounding box center [1260, 38] width 39 height 12
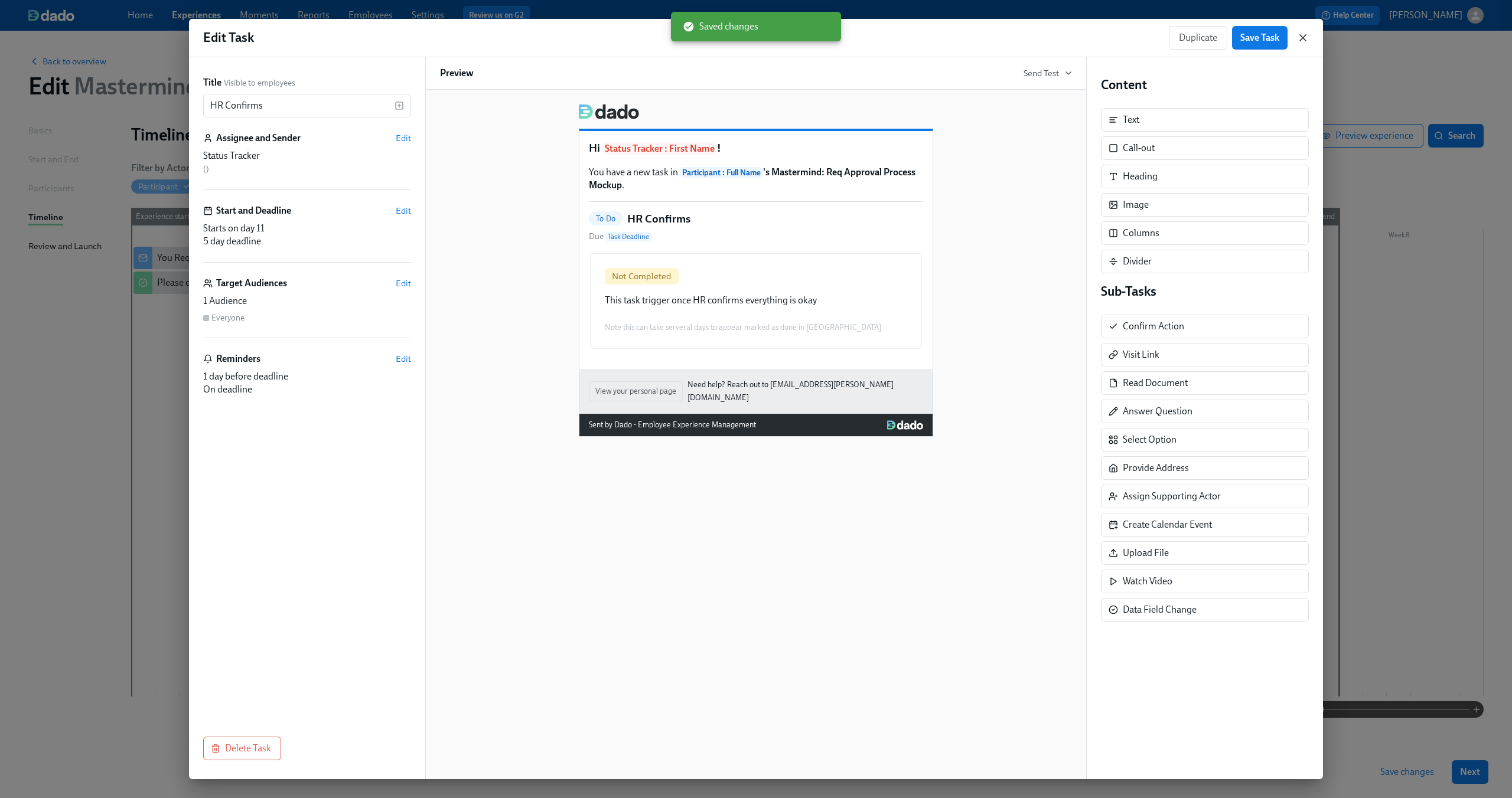
click at [1305, 38] on icon "button" at bounding box center [1303, 38] width 12 height 12
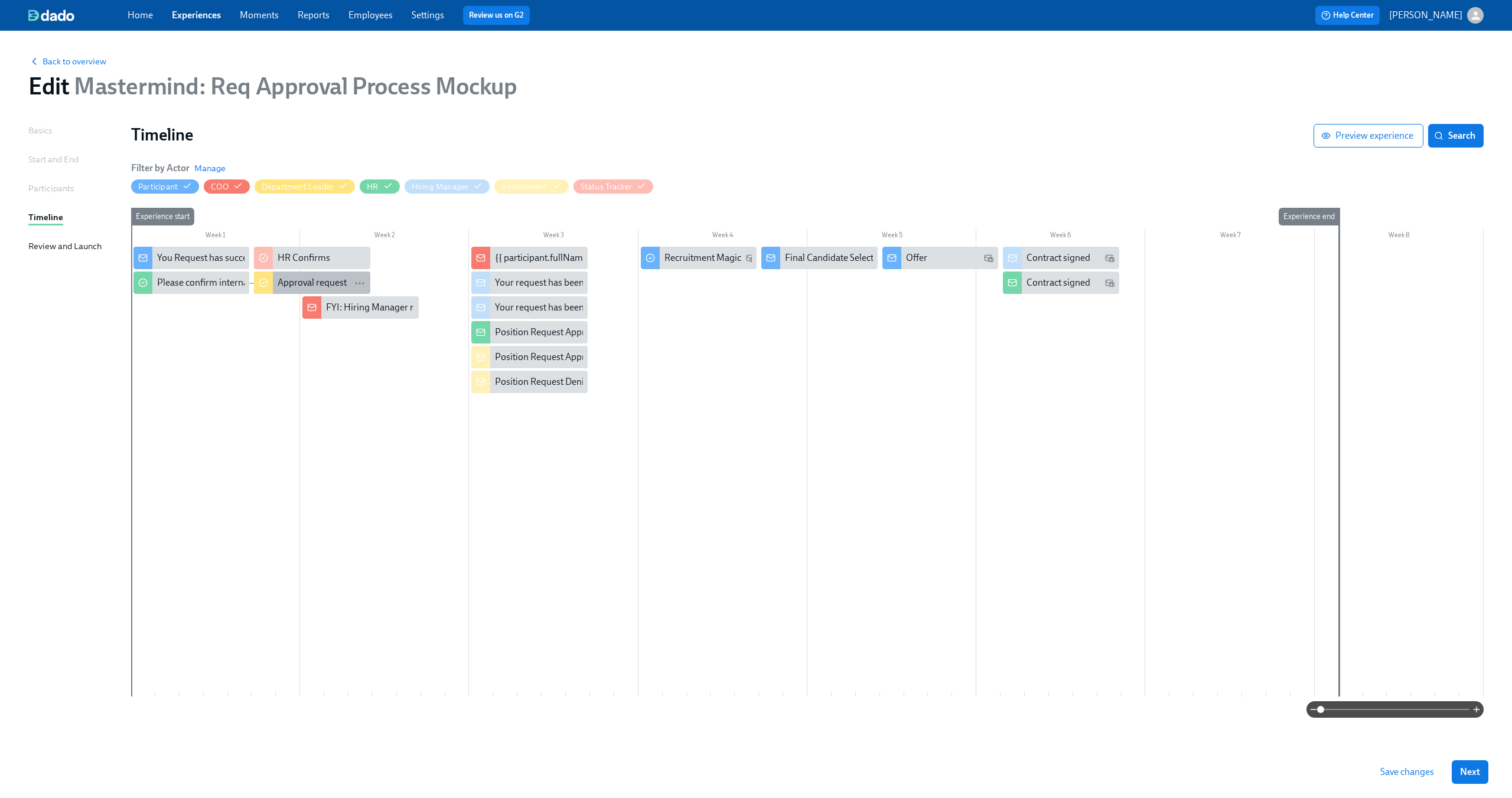
click at [300, 285] on div "Approval request" at bounding box center [312, 283] width 69 height 13
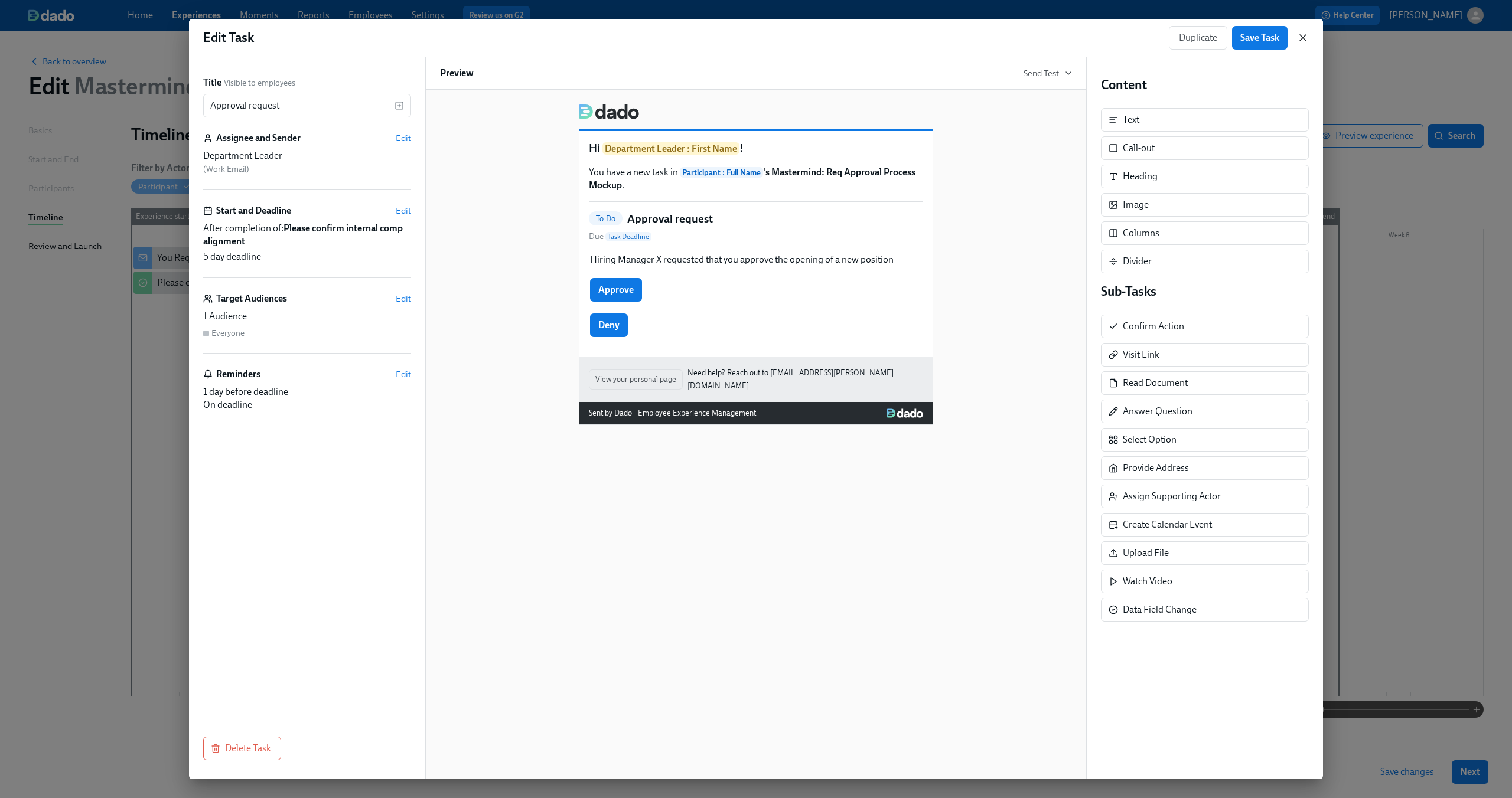
click at [1302, 32] on icon "button" at bounding box center [1303, 38] width 12 height 12
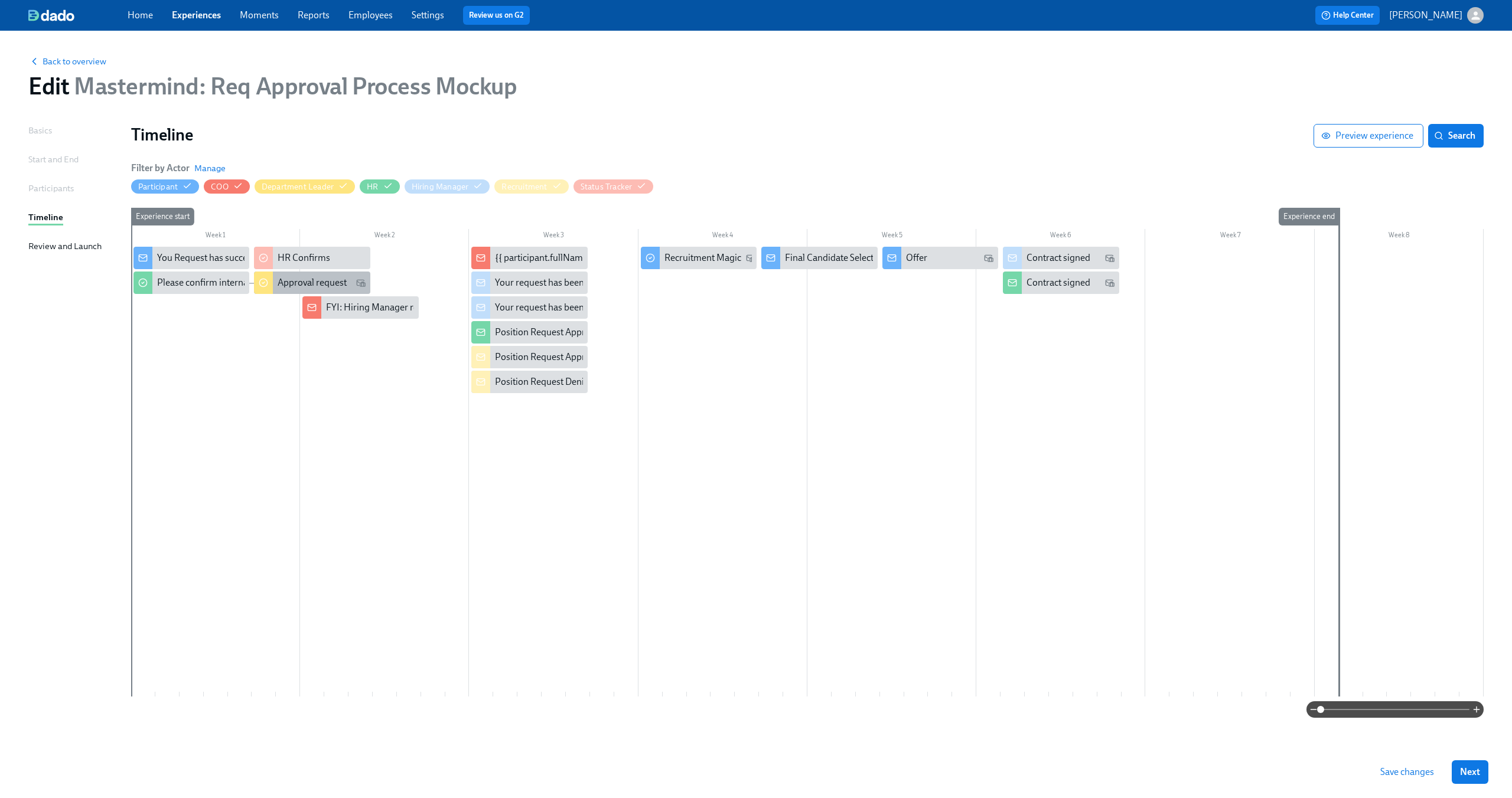
click at [323, 276] on div "Approval request" at bounding box center [312, 283] width 115 height 22
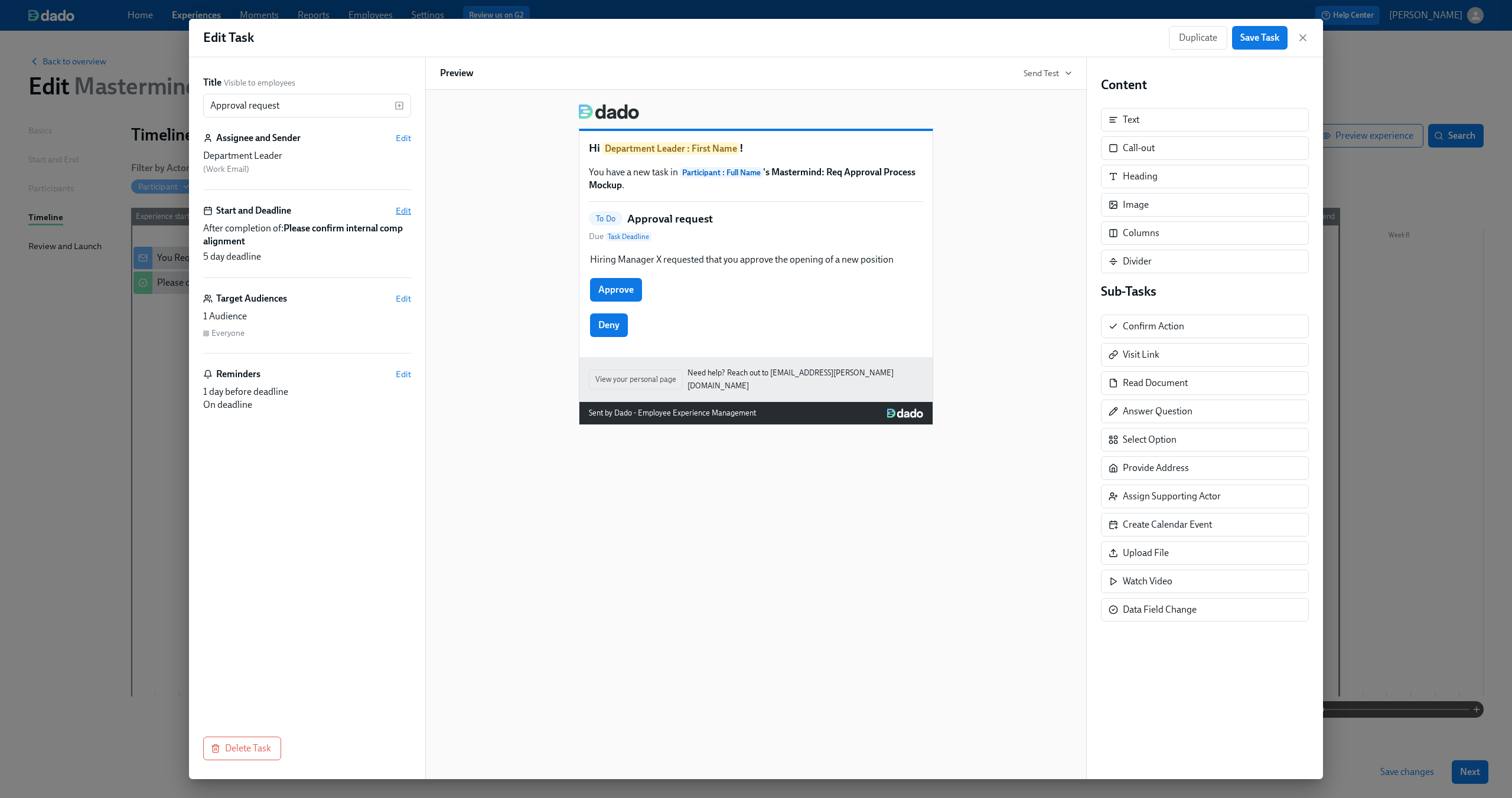
click at [402, 207] on span "Edit" at bounding box center [403, 211] width 15 height 12
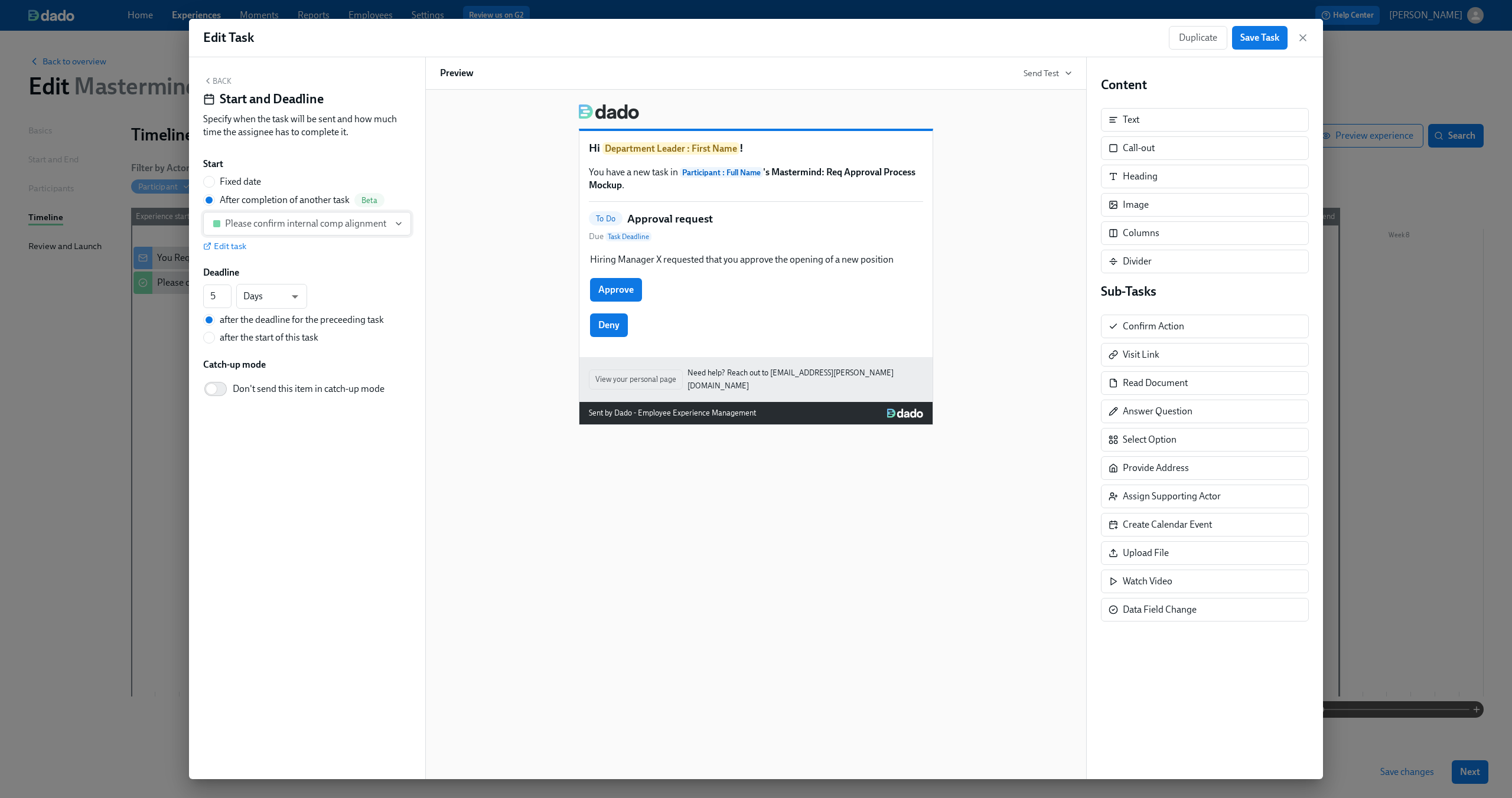
click at [397, 225] on icon "button" at bounding box center [399, 224] width 9 height 9
click at [397, 225] on div at bounding box center [756, 399] width 1512 height 798
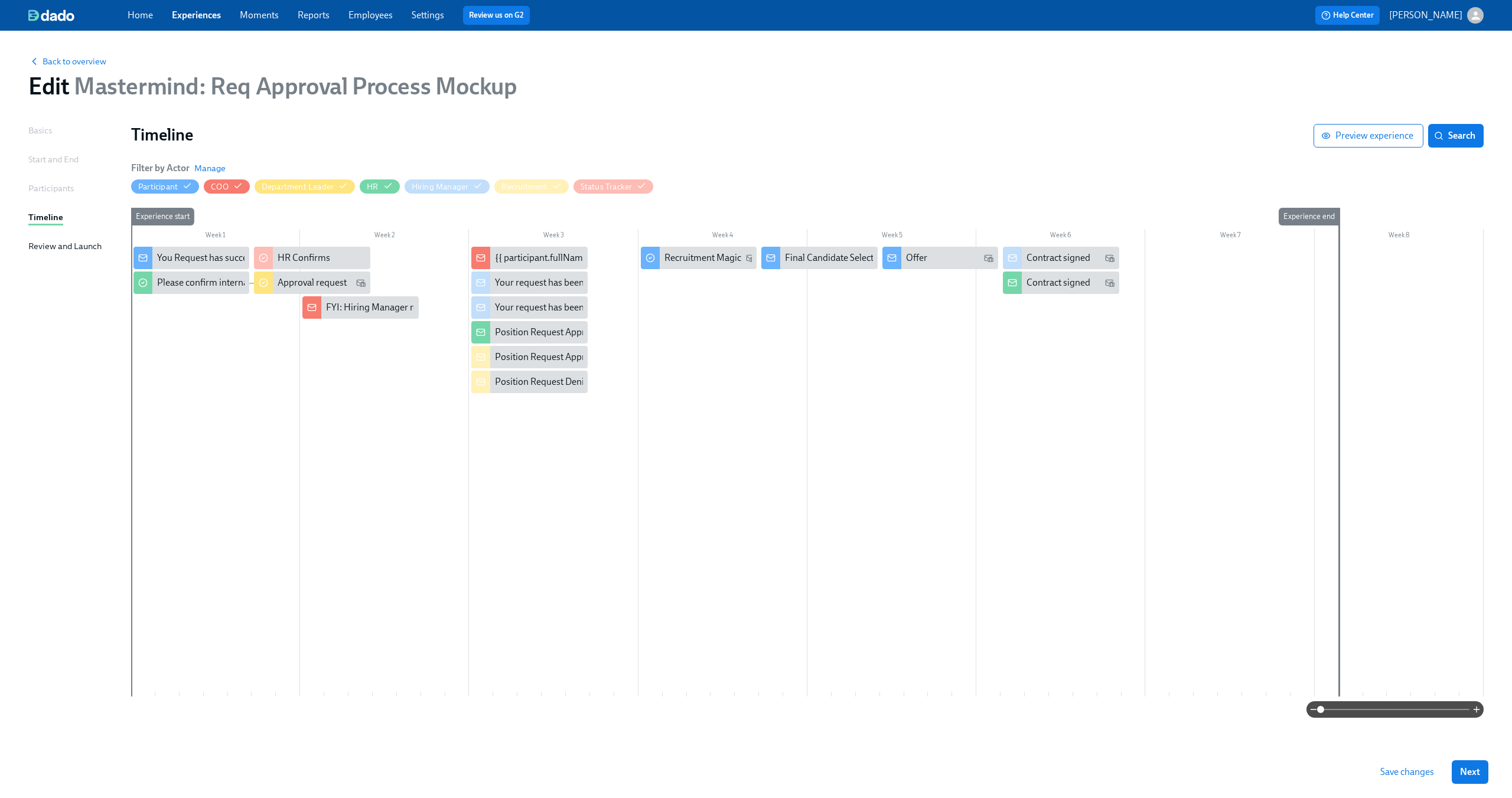
click at [1410, 764] on button "Save changes" at bounding box center [1407, 772] width 70 height 24
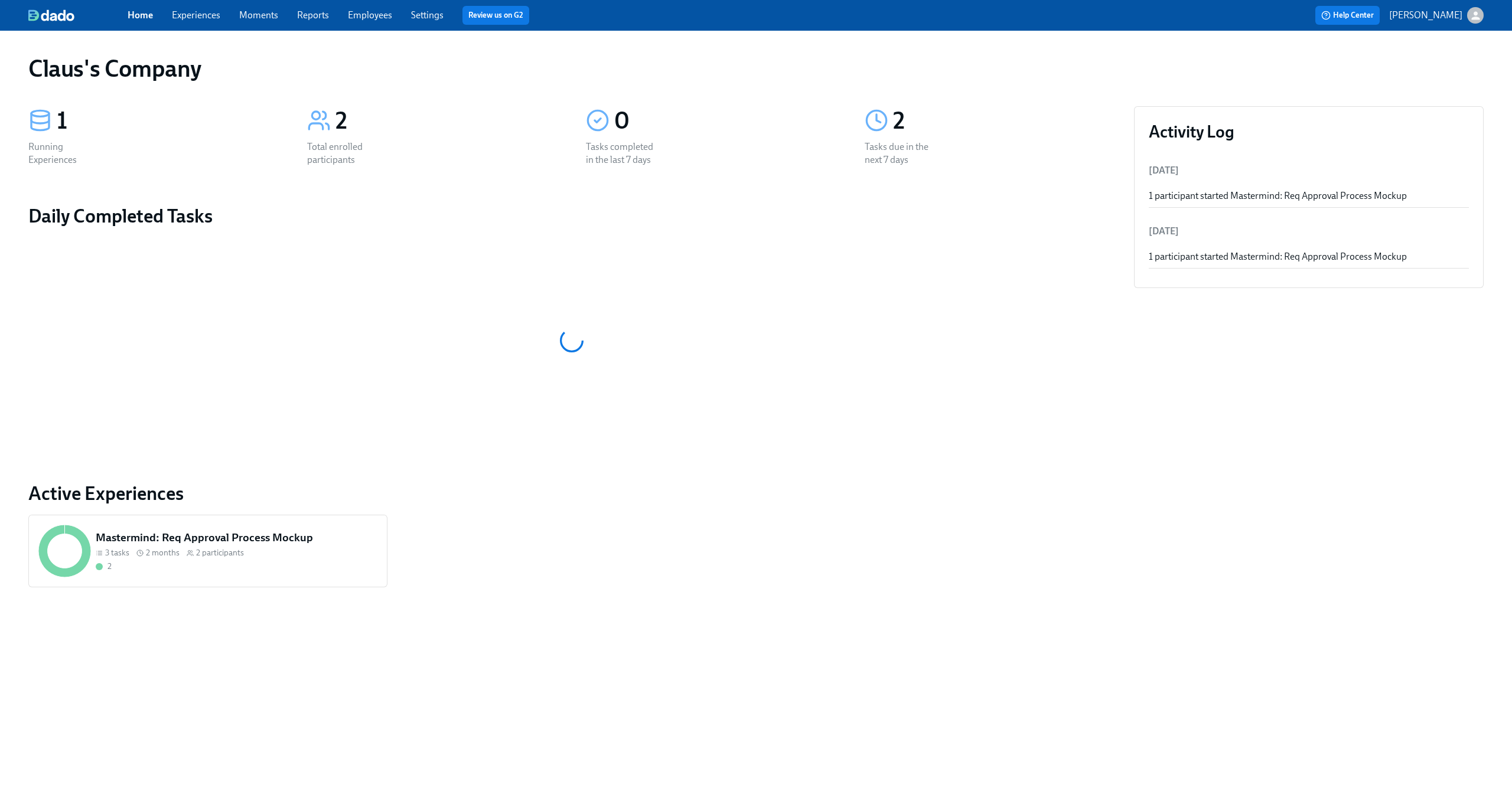
click at [1468, 20] on div "button" at bounding box center [1475, 15] width 17 height 17
click at [1457, 70] on span "Switch organization..." at bounding box center [1418, 69] width 111 height 13
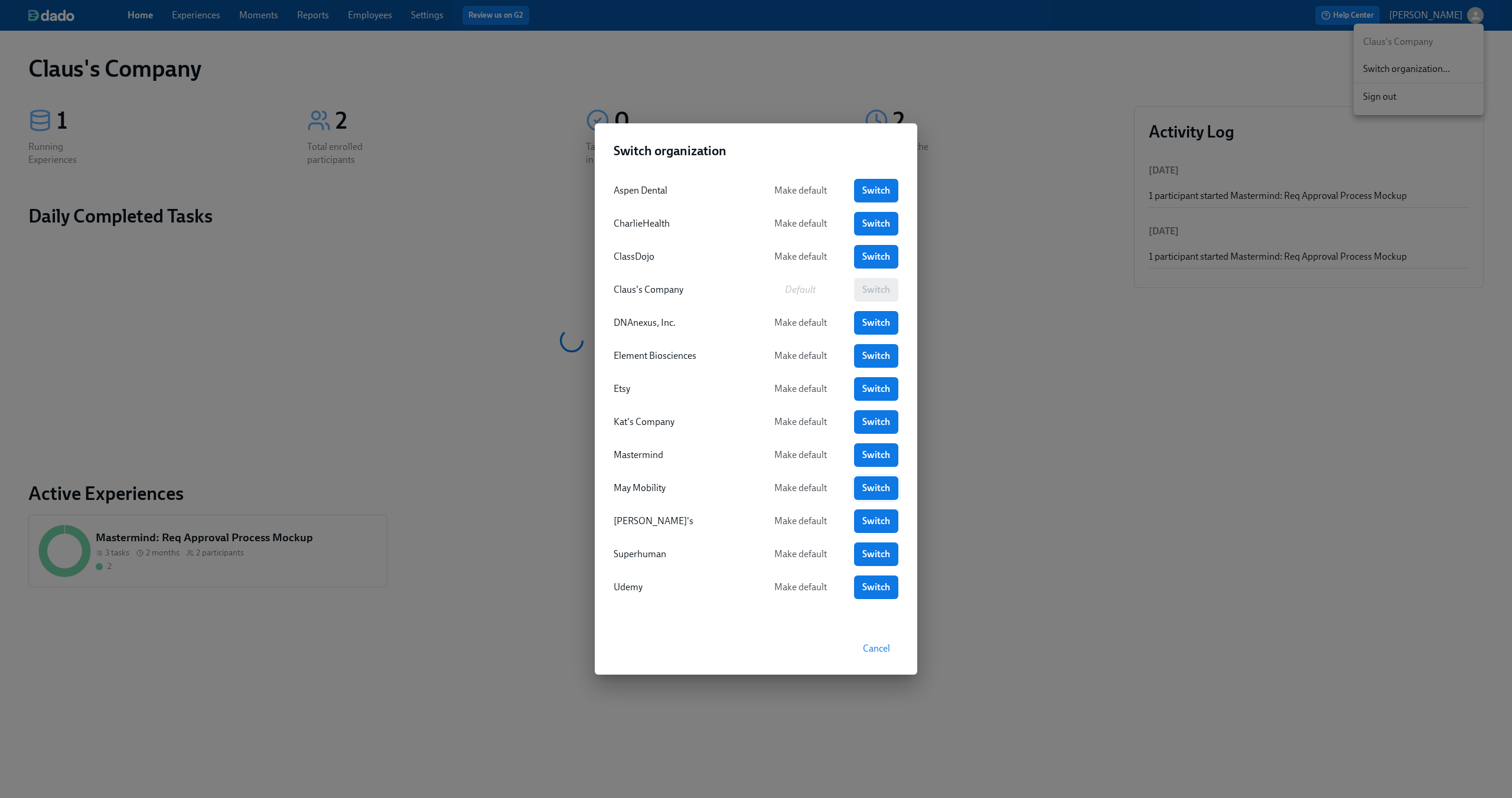
click at [871, 490] on span "Switch" at bounding box center [876, 488] width 28 height 12
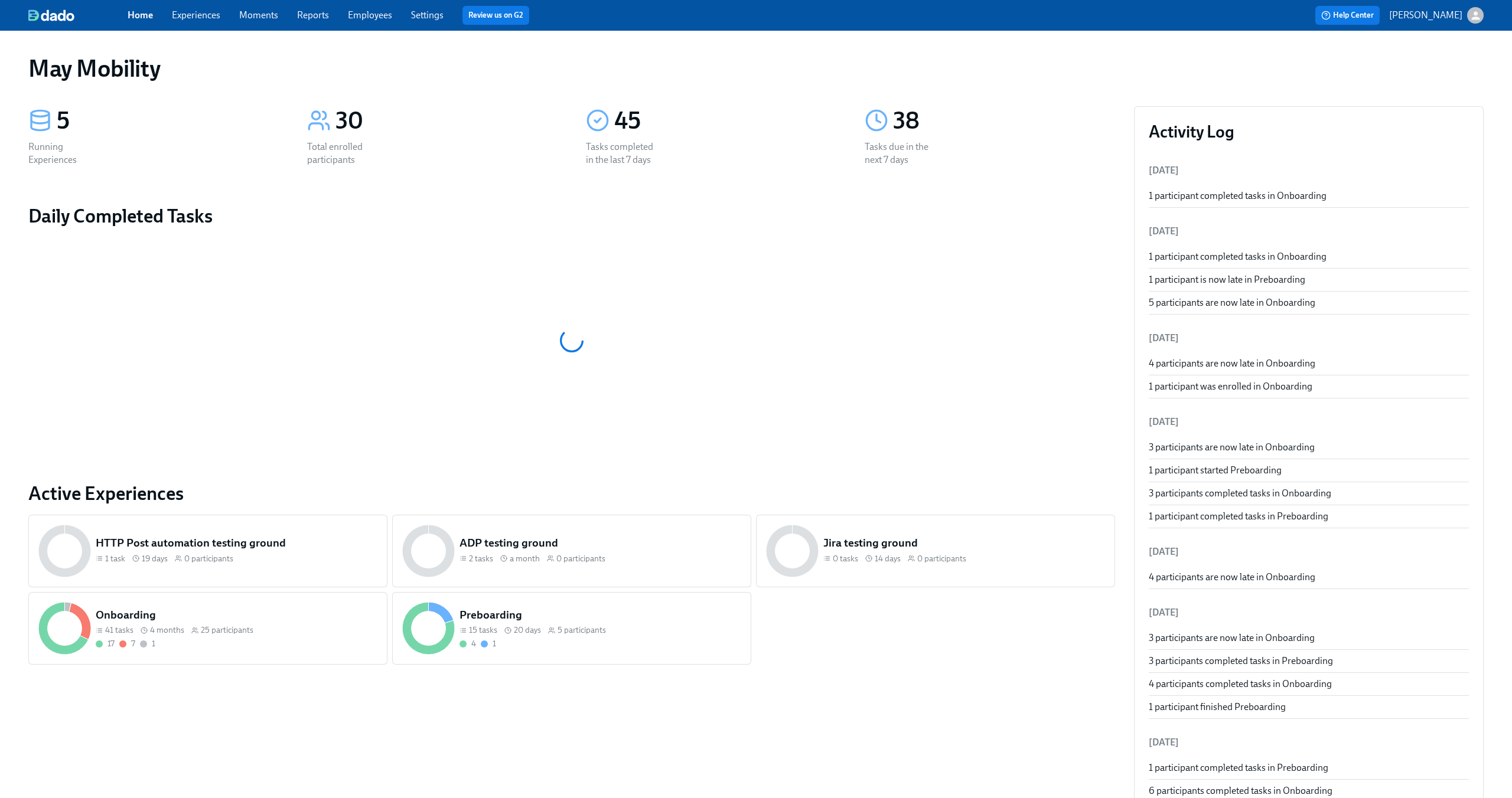
click at [182, 15] on link "Experiences" at bounding box center [196, 15] width 49 height 11
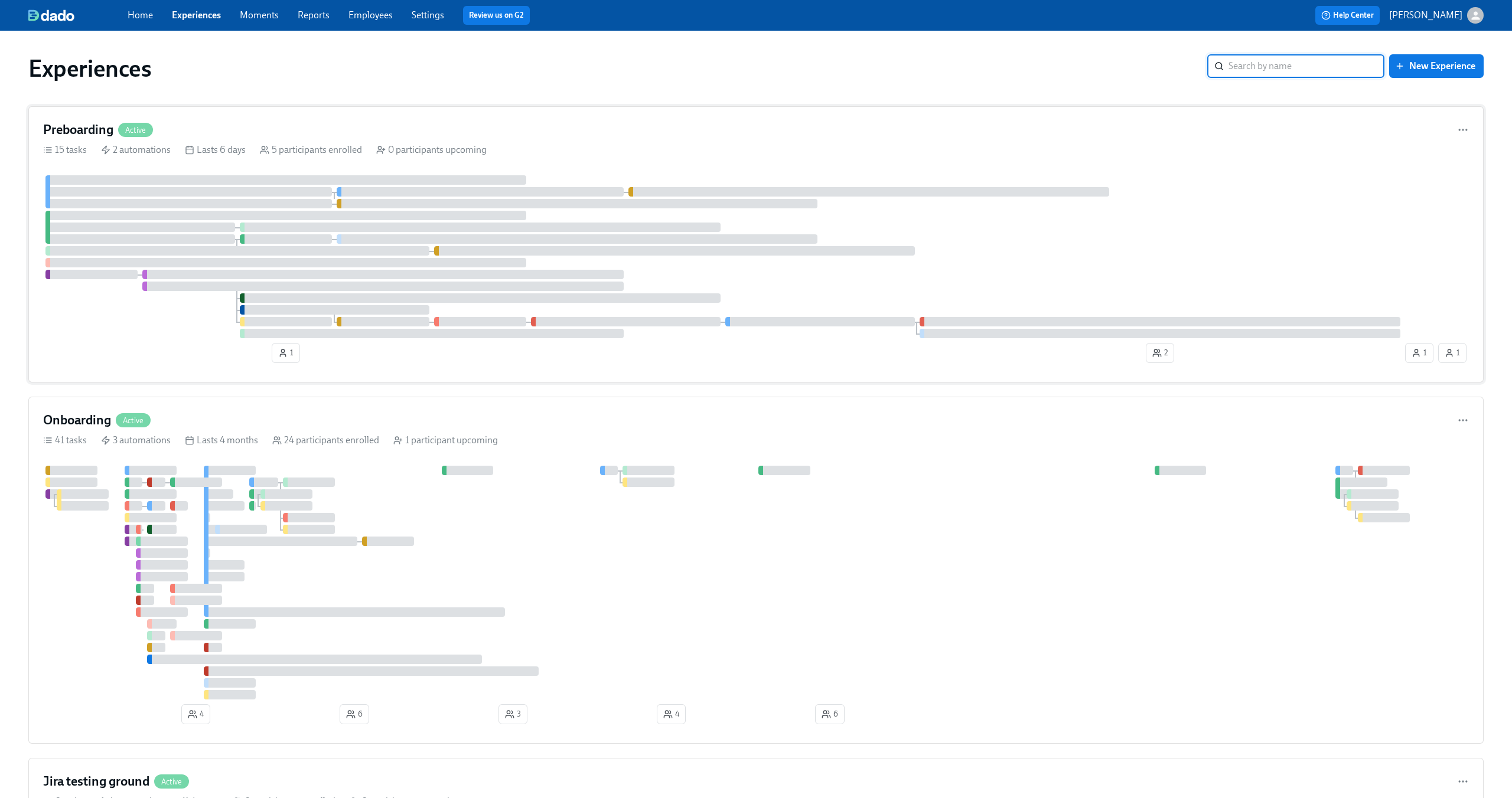
click at [361, 136] on div "Preboarding Active" at bounding box center [756, 130] width 1426 height 18
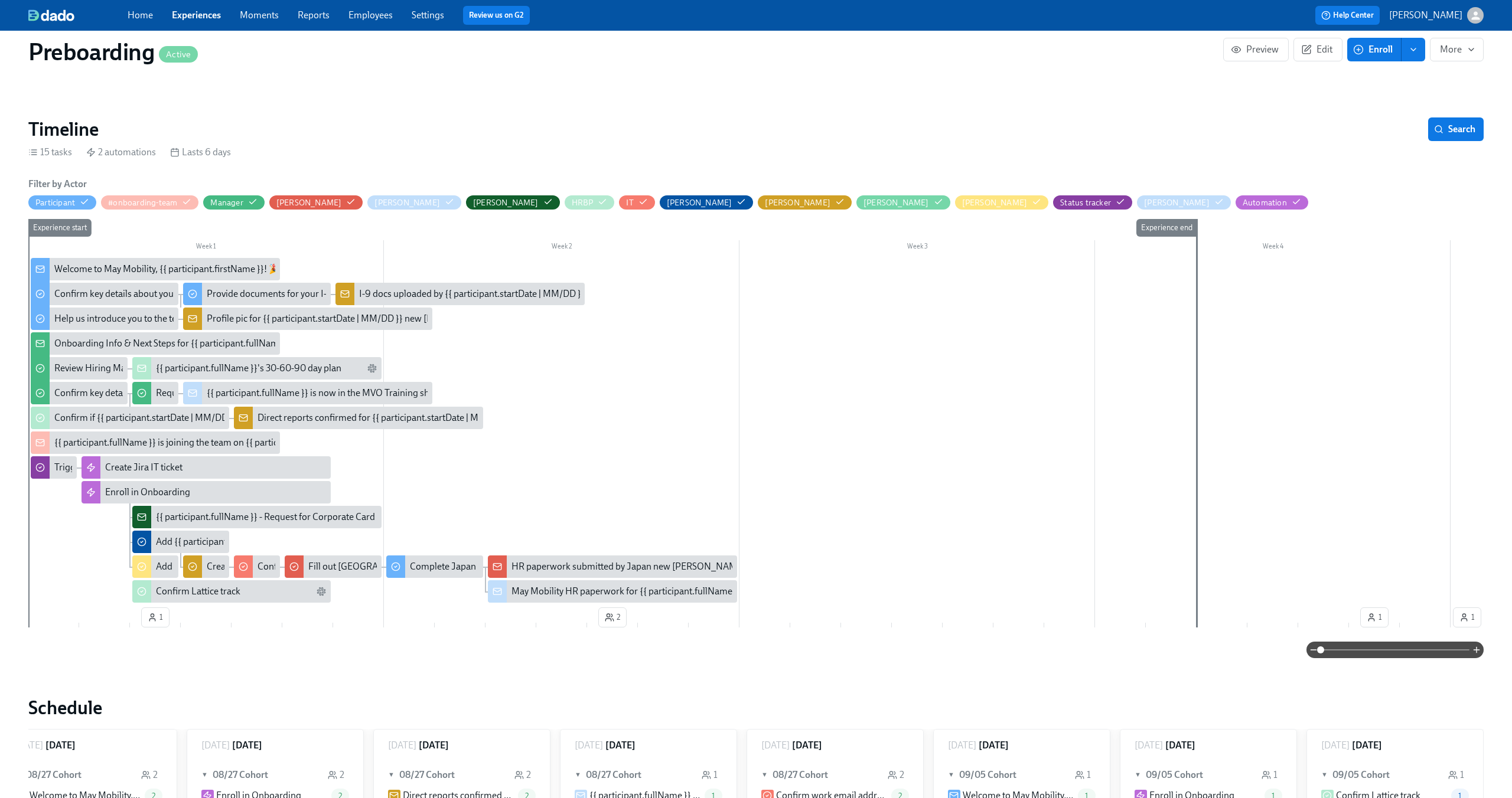
scroll to position [155, 0]
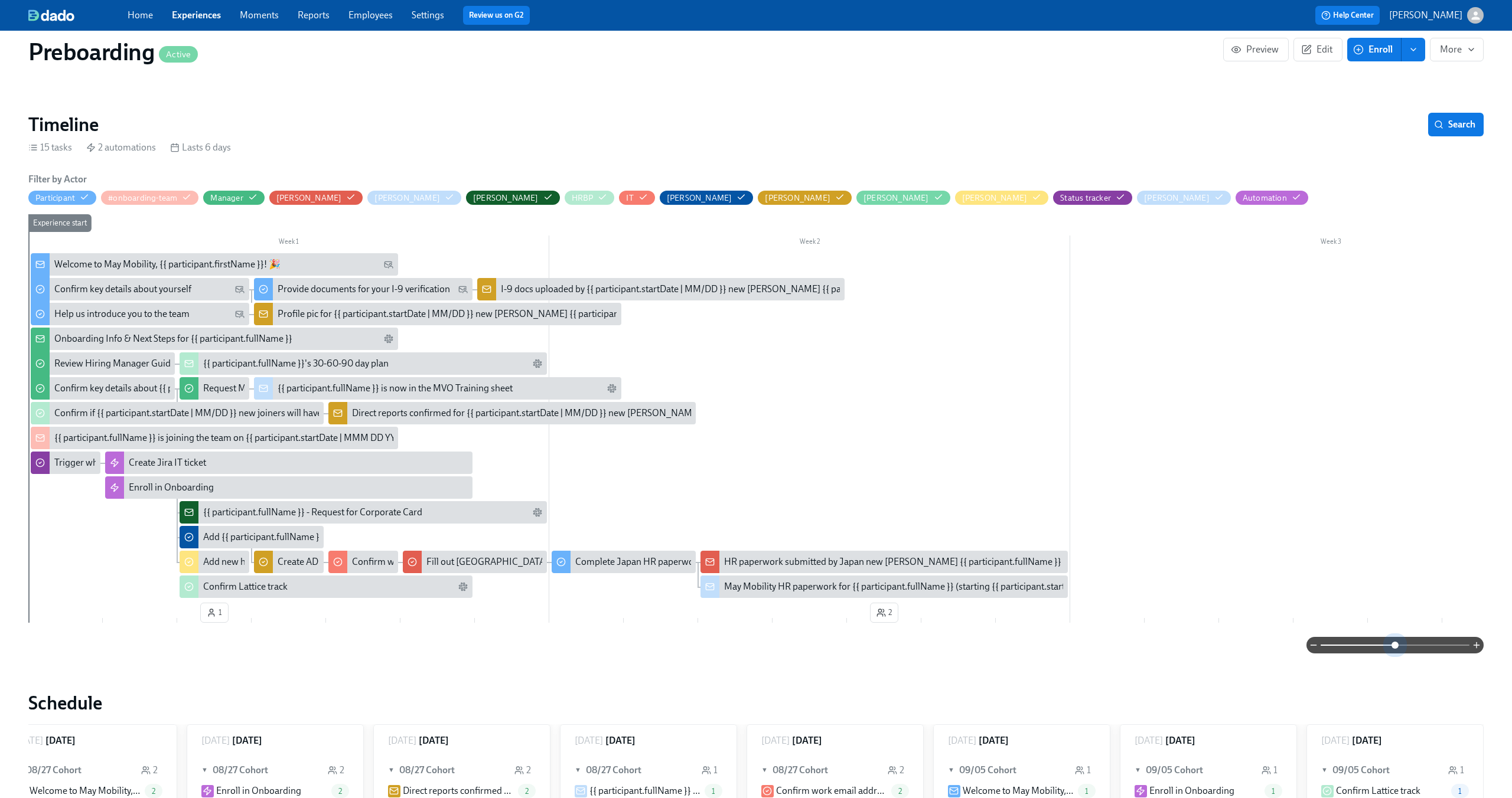
click at [1394, 647] on span at bounding box center [1395, 645] width 149 height 17
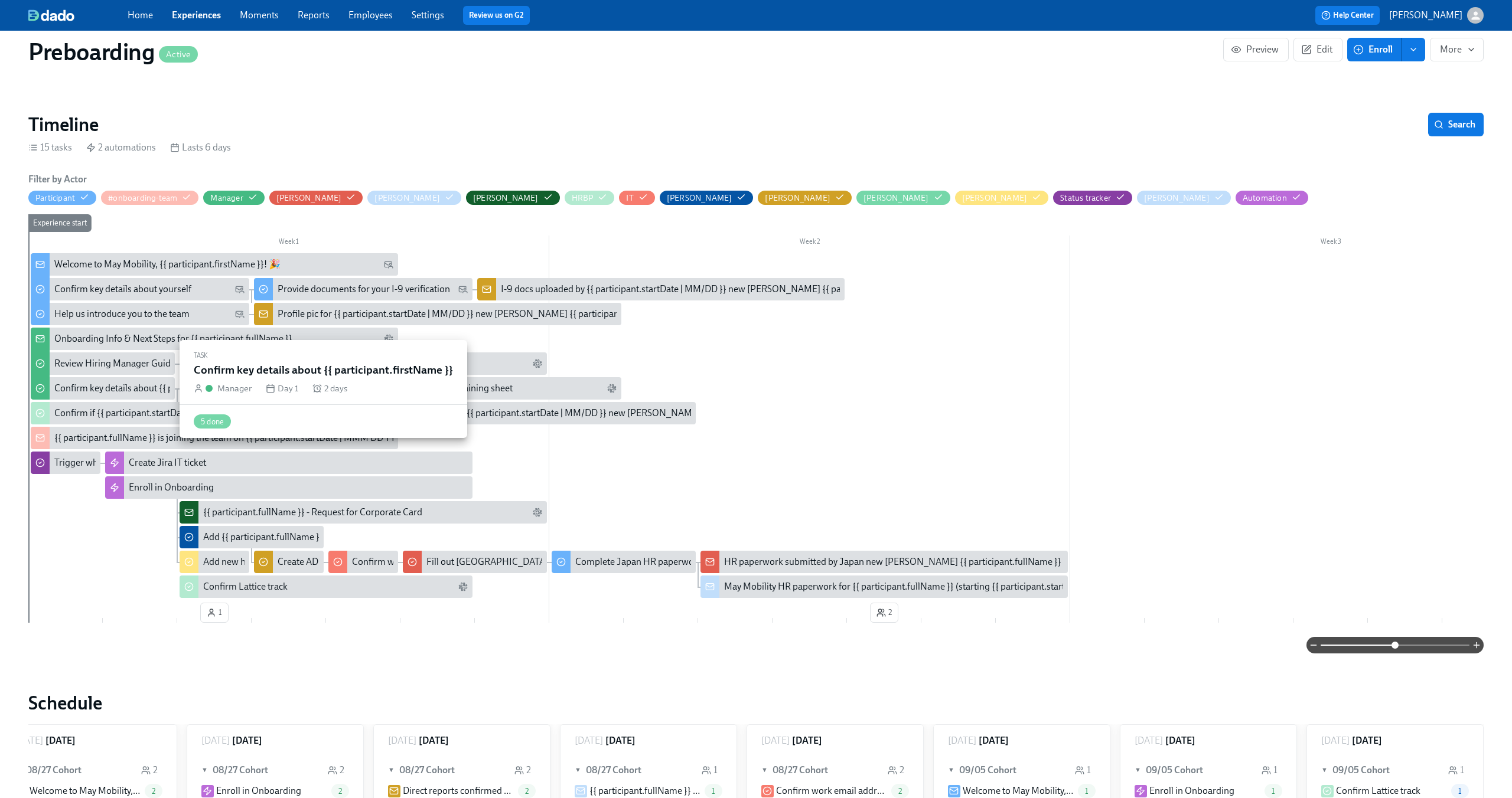
click at [118, 388] on div "Confirm key details about {{ participant.firstName }}" at bounding box center [159, 388] width 209 height 13
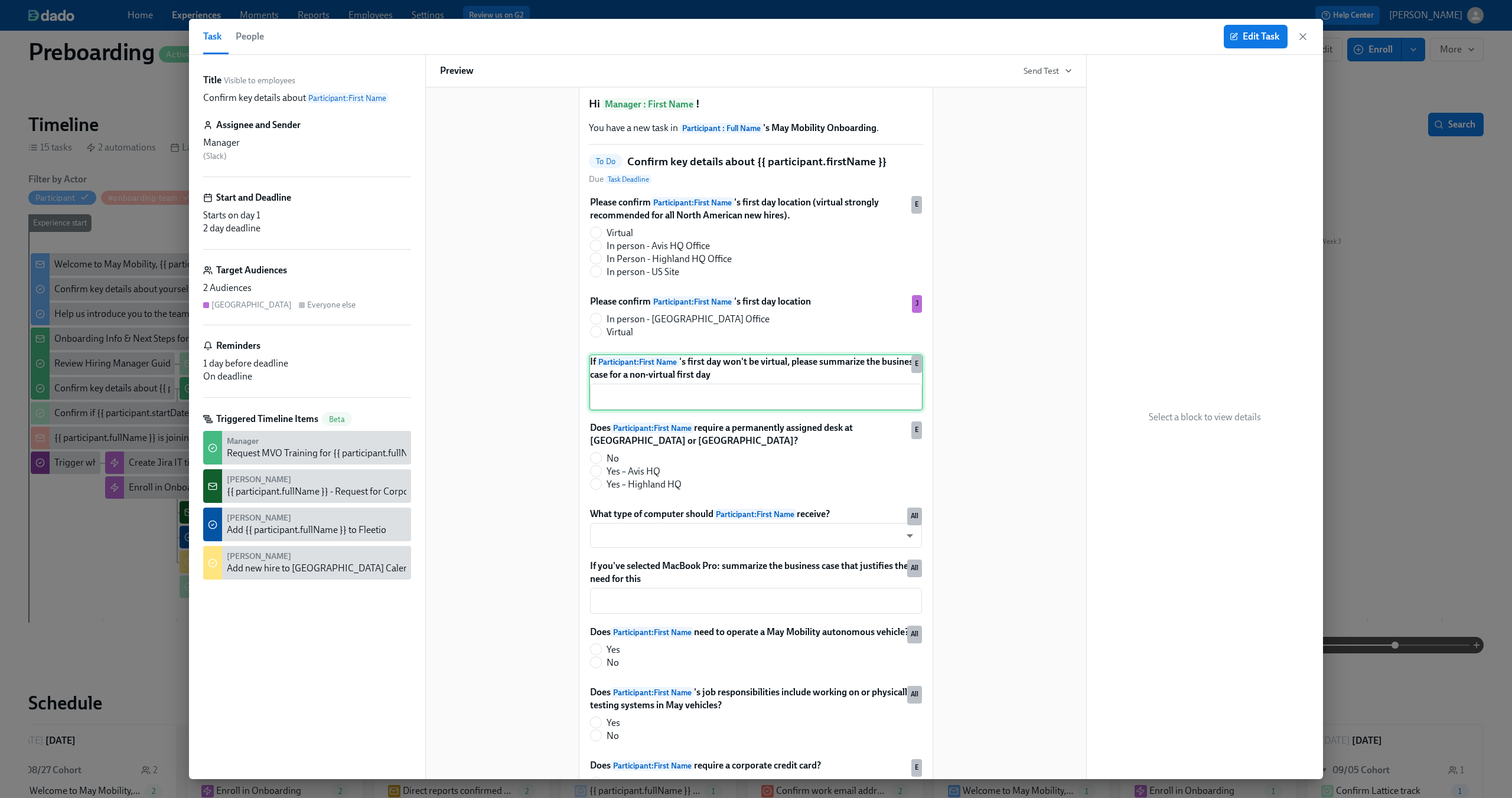
scroll to position [1, 0]
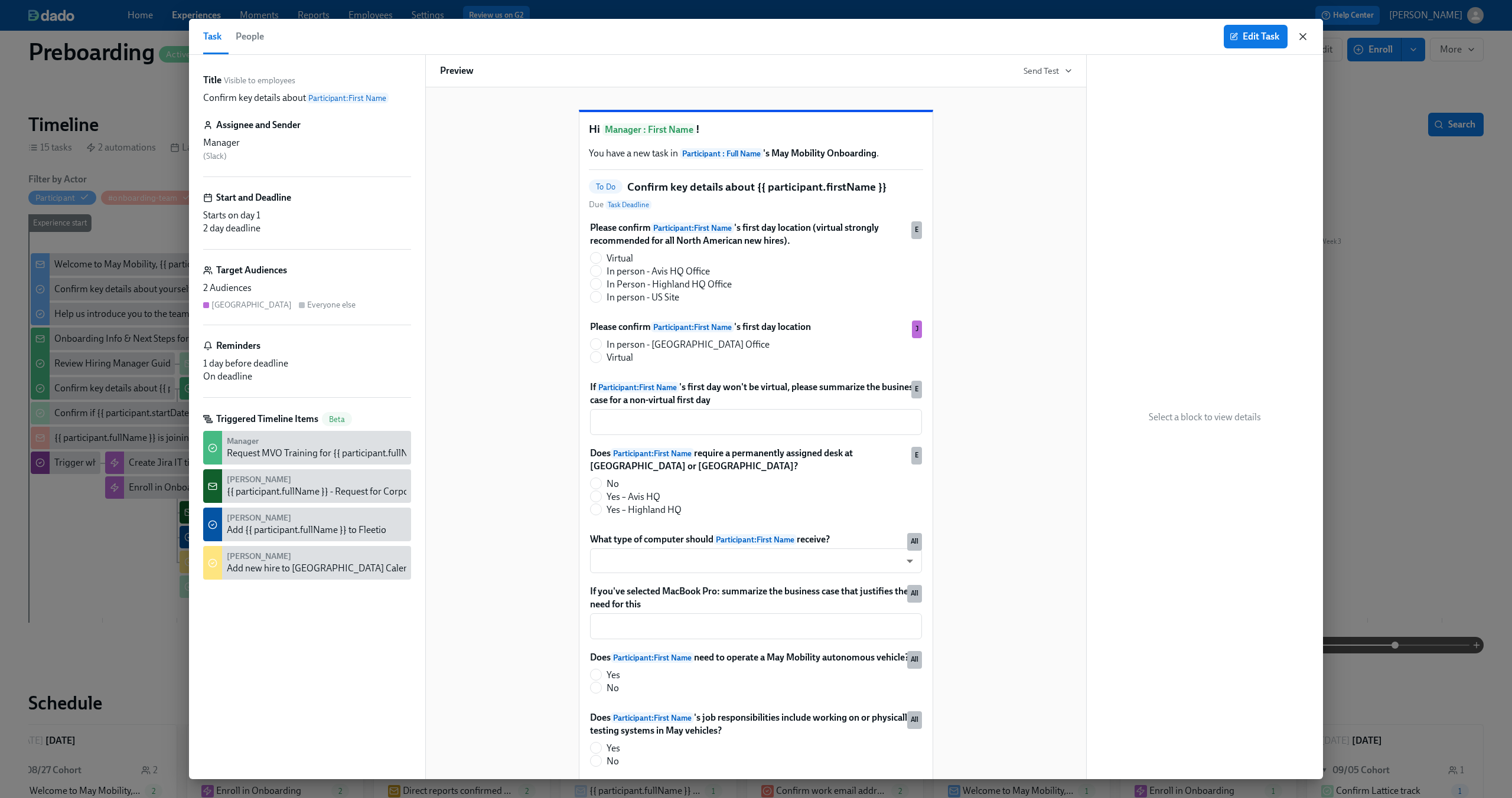
click at [1305, 31] on icon "button" at bounding box center [1303, 37] width 12 height 12
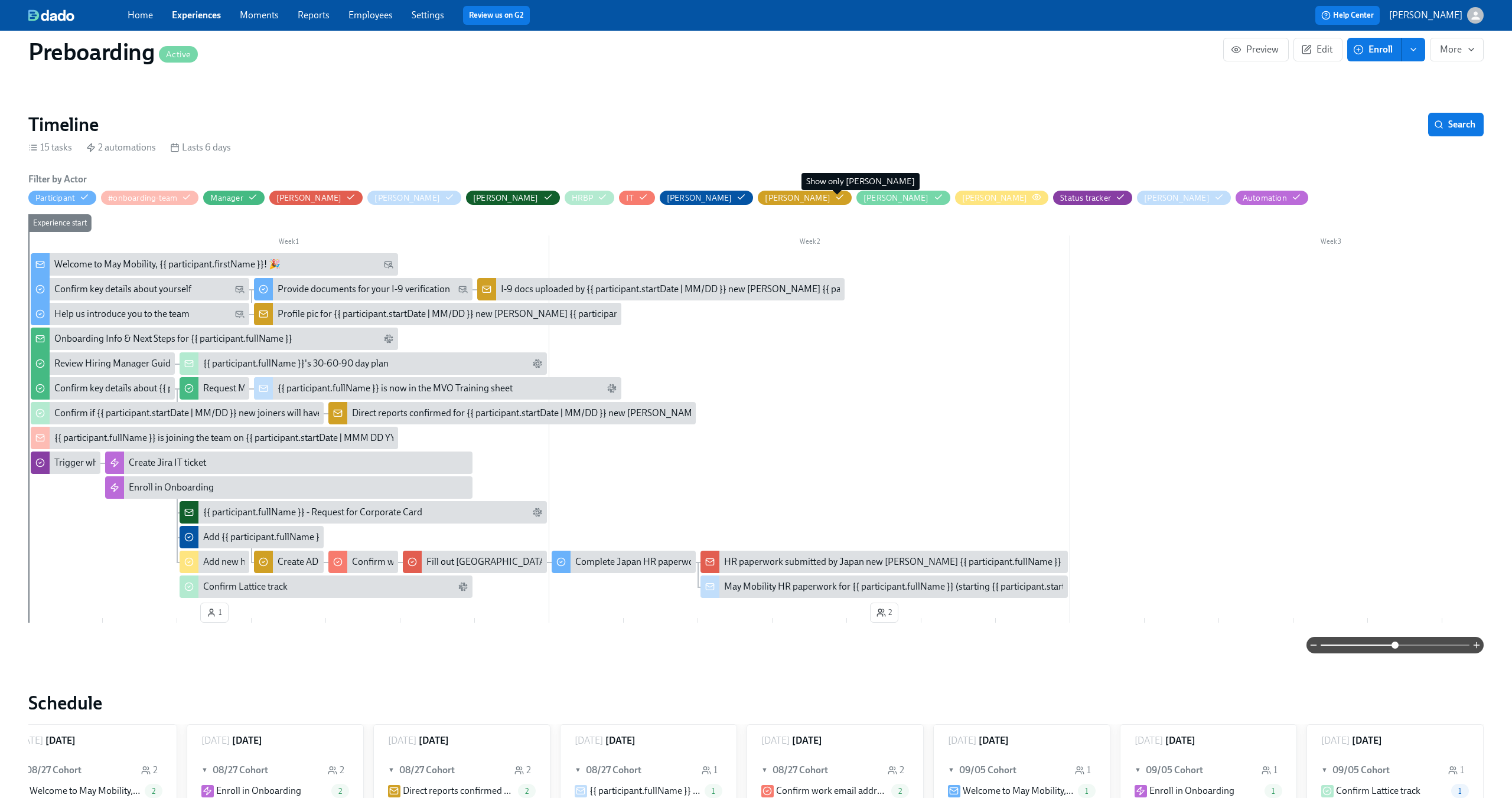
click at [1032, 198] on icon "button" at bounding box center [1036, 197] width 9 height 9
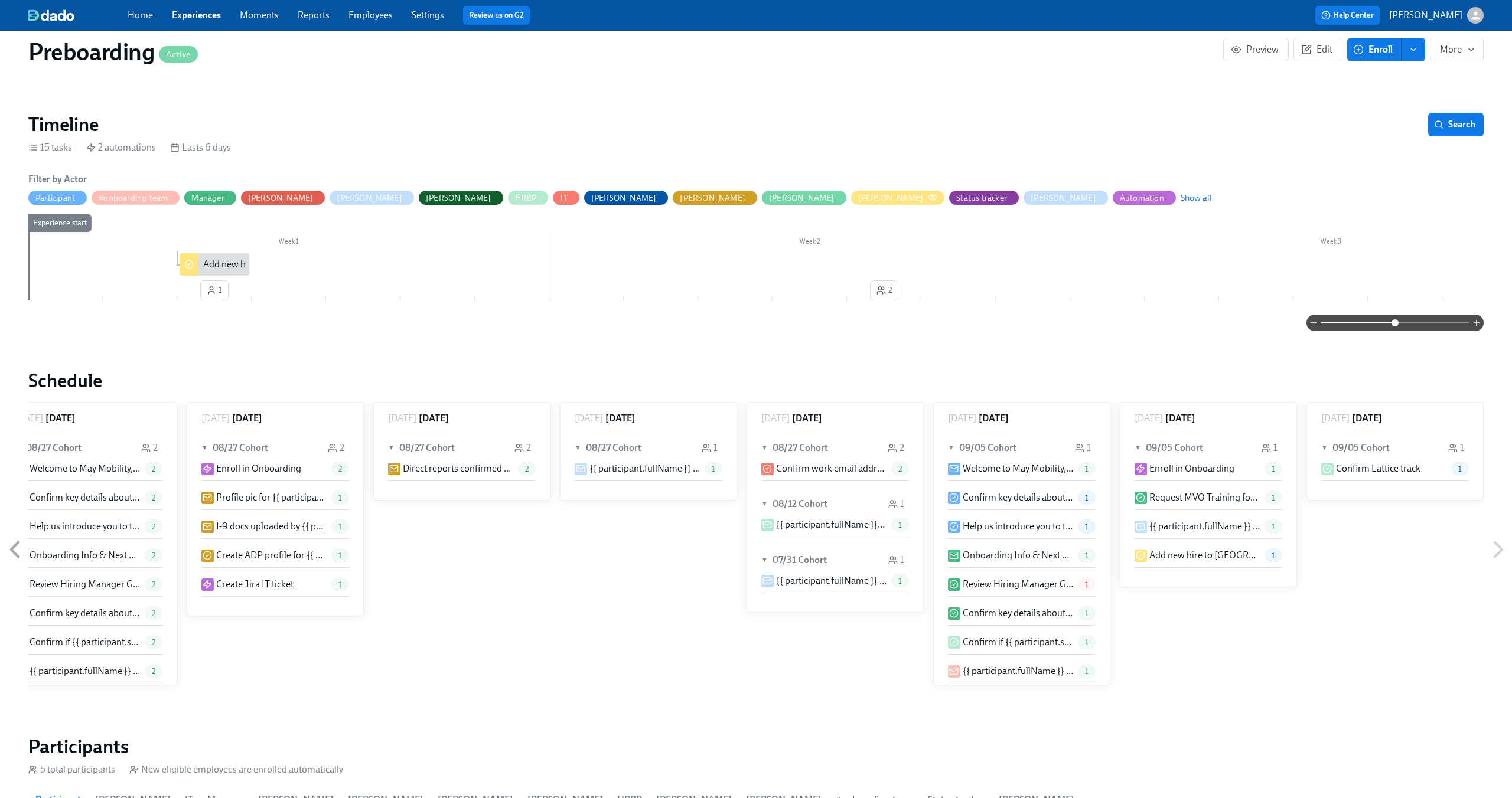
click at [929, 199] on icon "button" at bounding box center [933, 197] width 8 height 5
click at [931, 196] on circle "button" at bounding box center [932, 197] width 2 height 2
click at [1355, 327] on span at bounding box center [1395, 323] width 149 height 17
click at [1180, 196] on span "Show all" at bounding box center [1196, 198] width 31 height 12
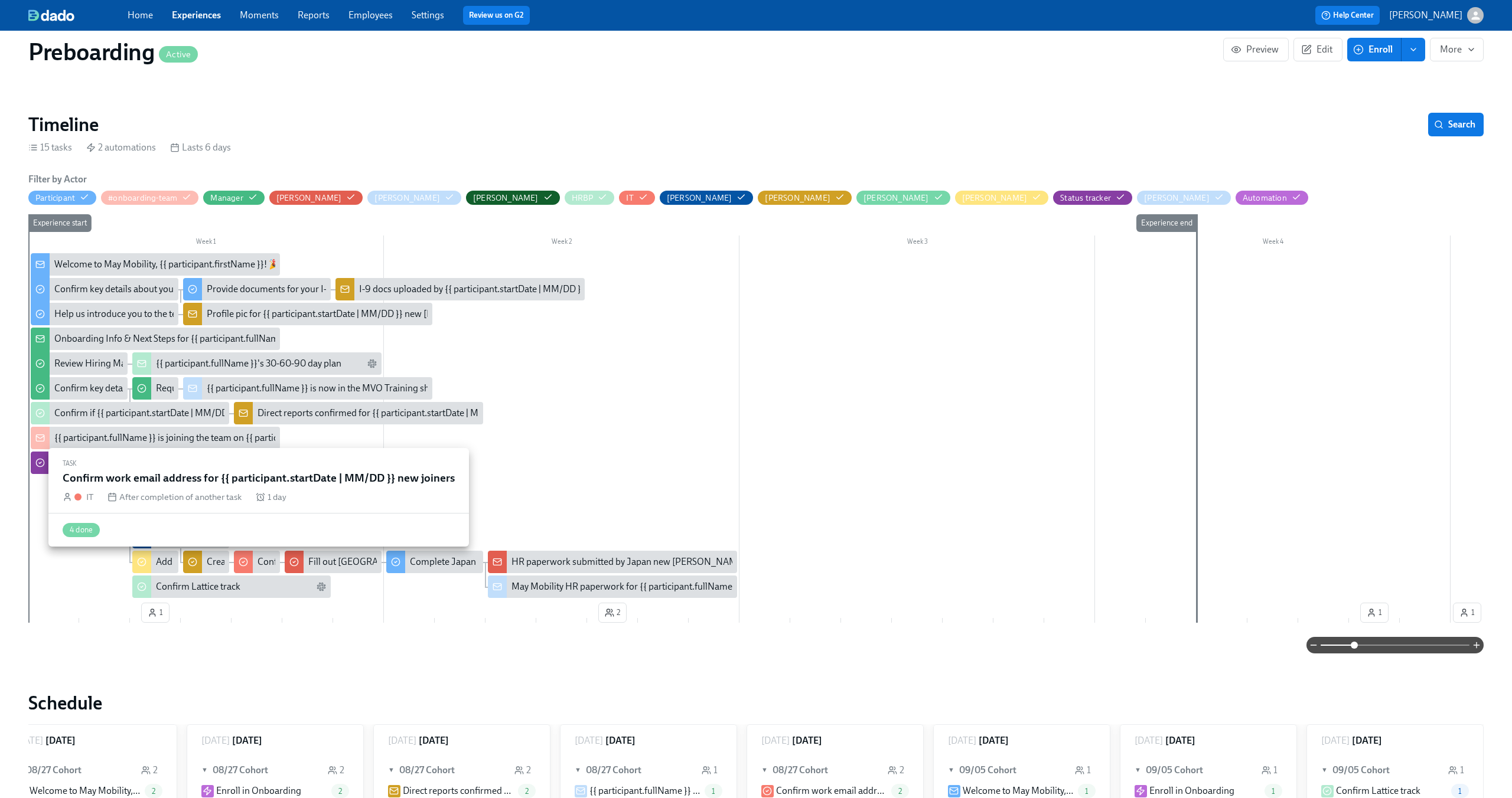
click at [259, 565] on div "Confirm work email address for {{ participant.startDate | MM/DD }} new joiners" at bounding box center [416, 562] width 317 height 13
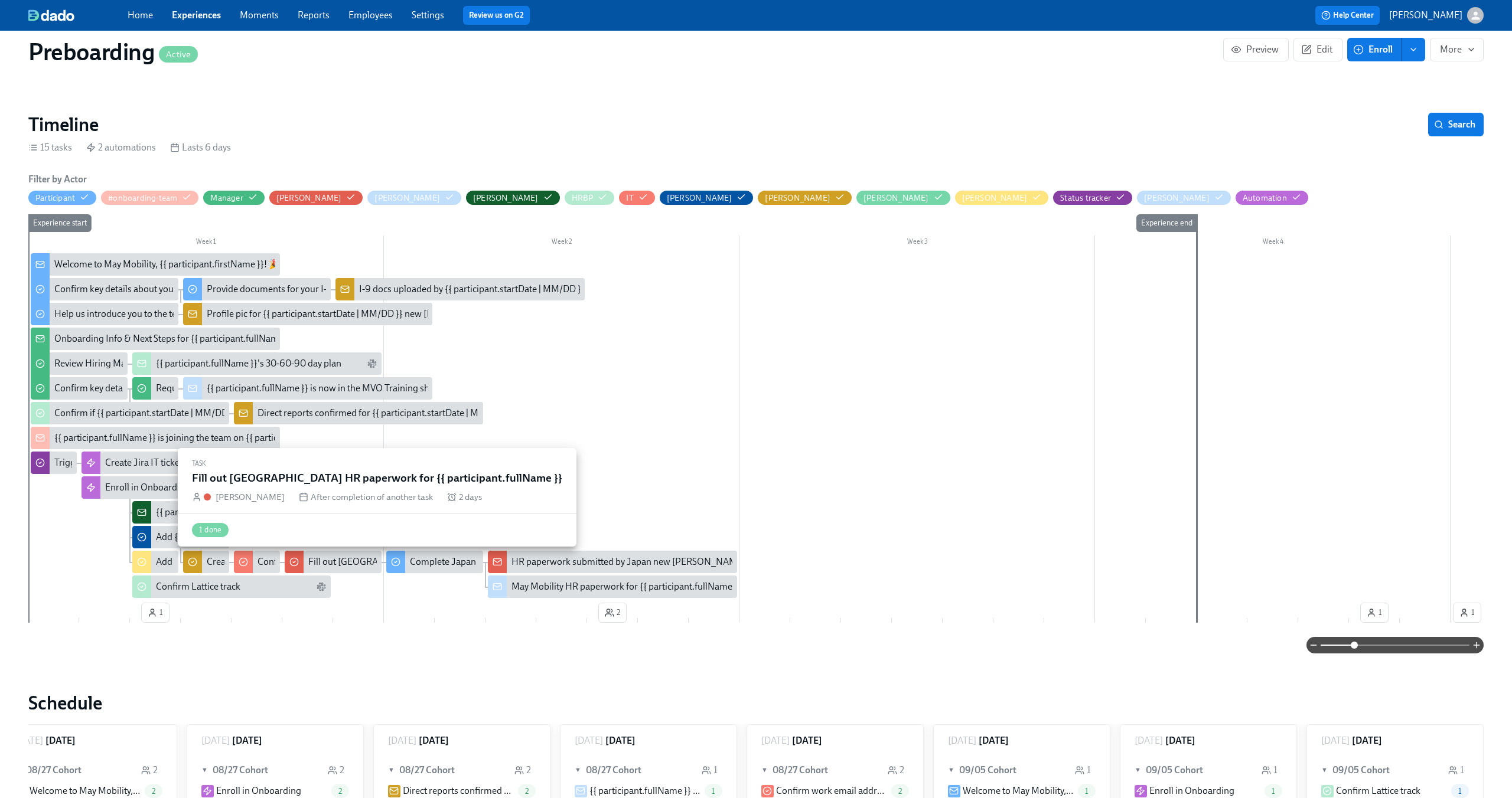
click at [328, 558] on div "Fill out Japan HR paperwork for {{ participant.fullName }}" at bounding box center [458, 562] width 300 height 13
click at [427, 559] on div "Complete Japan HR paperwork" at bounding box center [473, 562] width 127 height 13
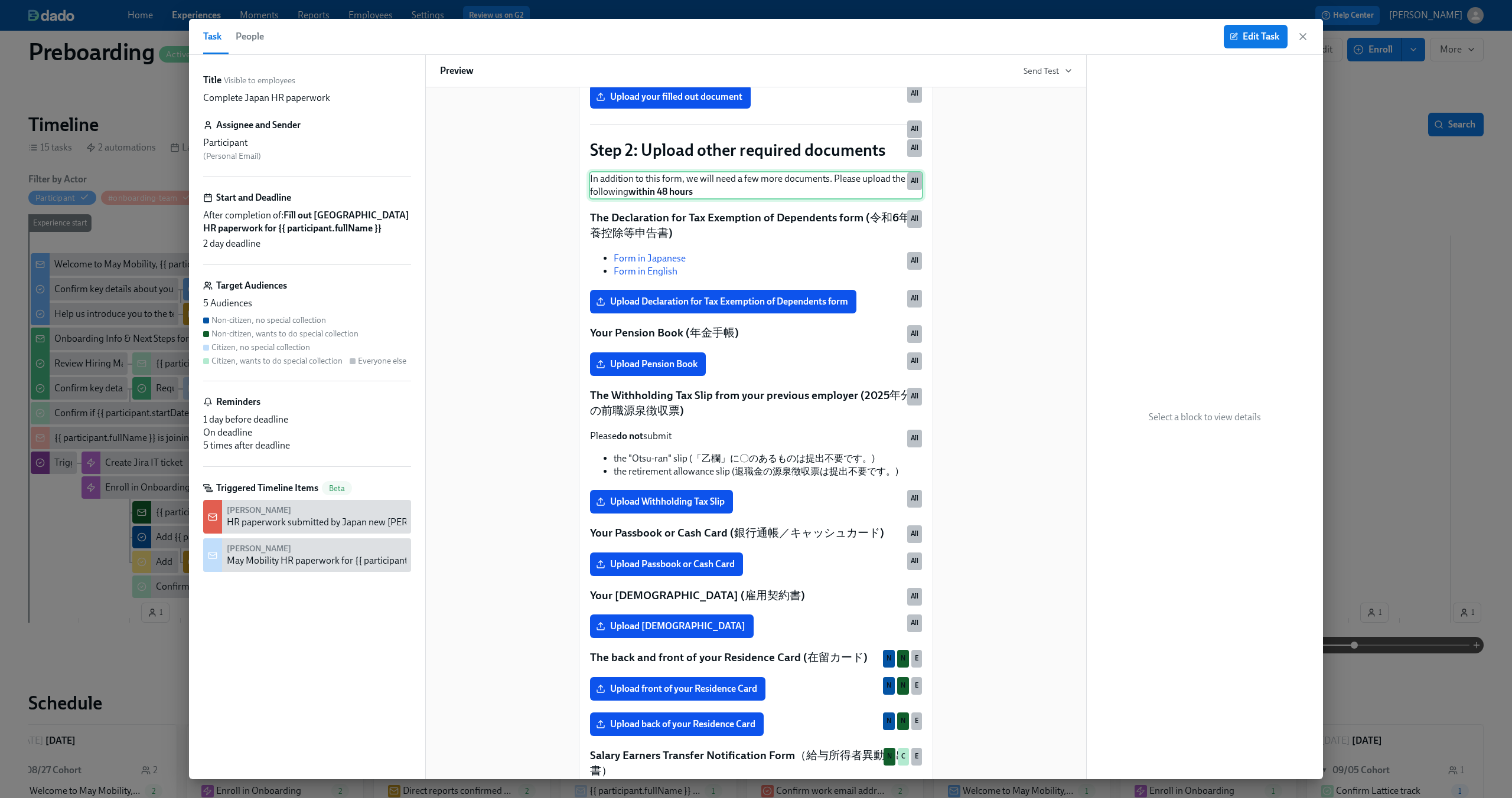
scroll to position [394, 0]
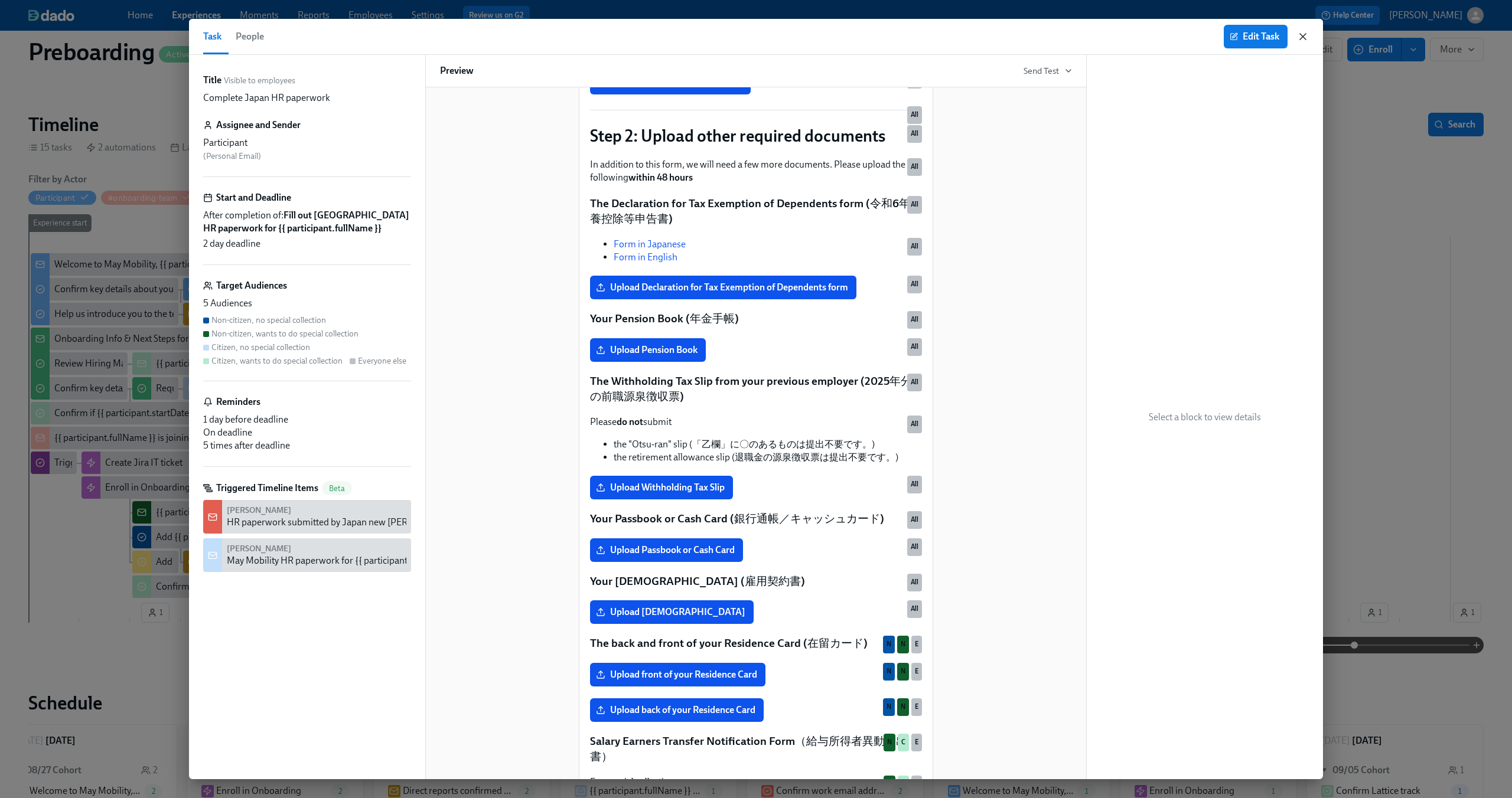
click at [1301, 41] on icon "button" at bounding box center [1303, 37] width 12 height 12
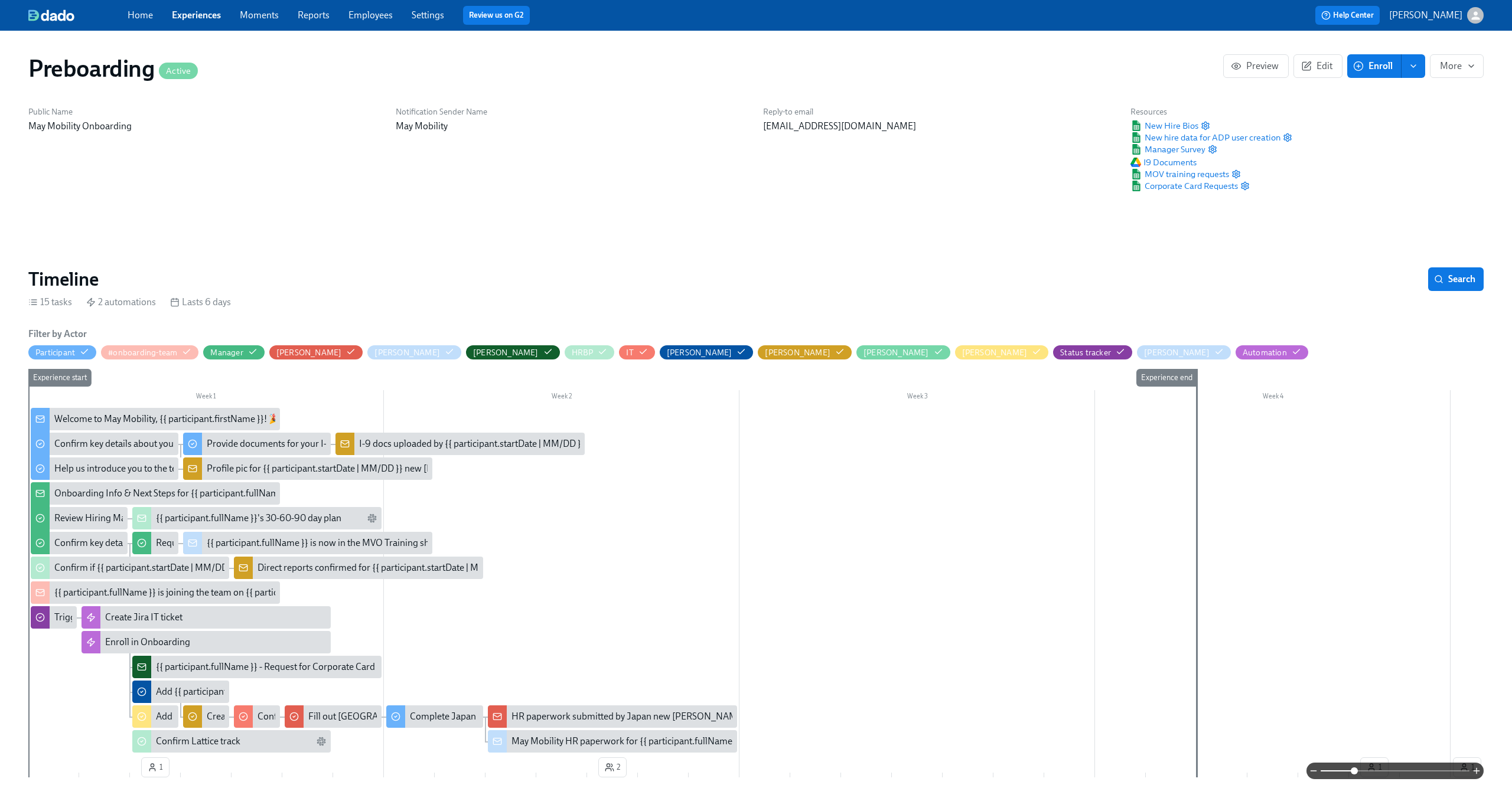
click at [214, 22] on div "Home Experiences Moments Reports Employees Settings Review us on G2" at bounding box center [466, 15] width 678 height 19
click at [210, 15] on link "Experiences" at bounding box center [196, 15] width 49 height 11
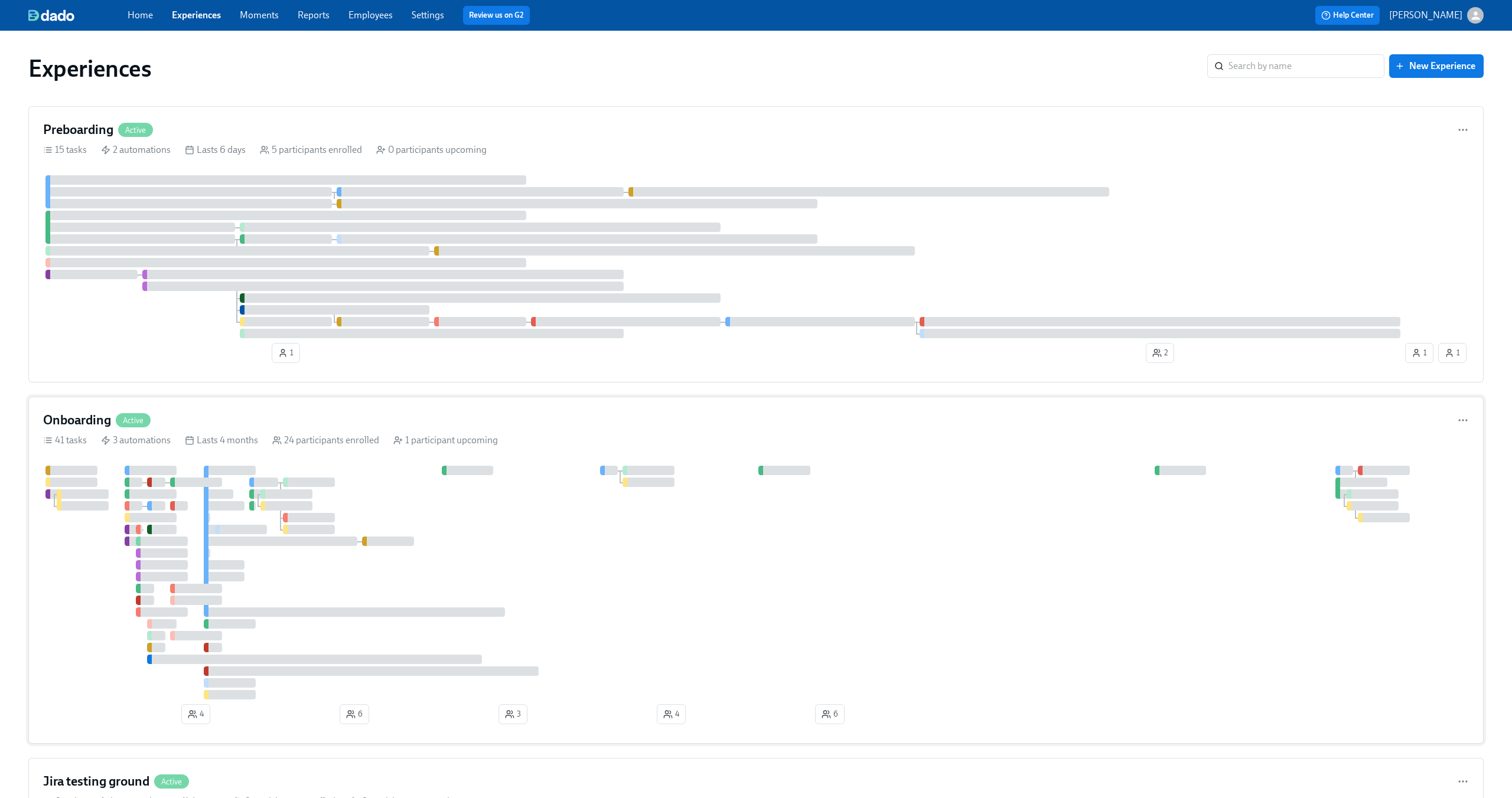
click at [298, 415] on div "Onboarding Active" at bounding box center [756, 420] width 1426 height 18
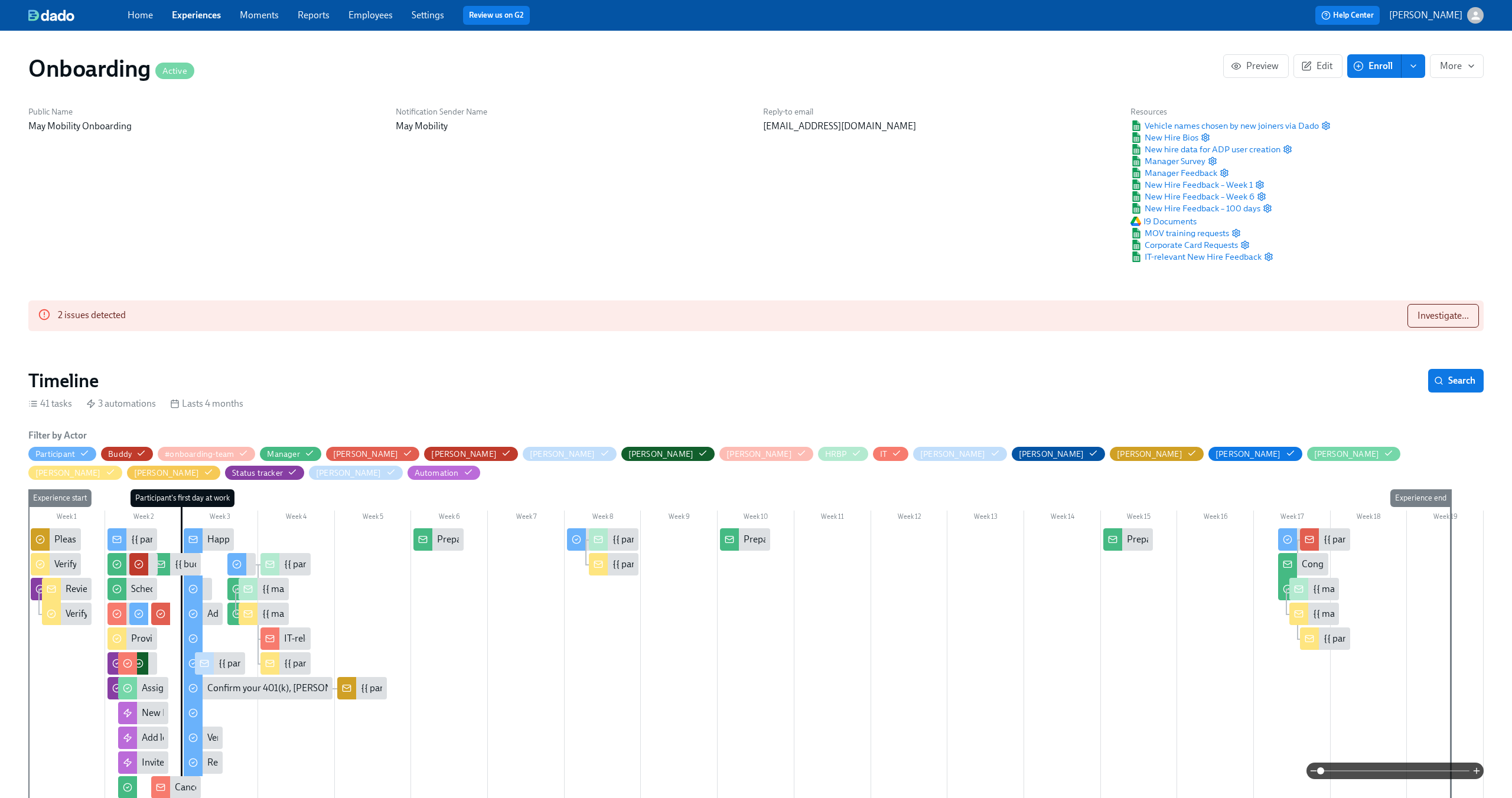
scroll to position [0, 6527]
click at [1417, 317] on span "Investigate..." at bounding box center [1443, 316] width 52 height 12
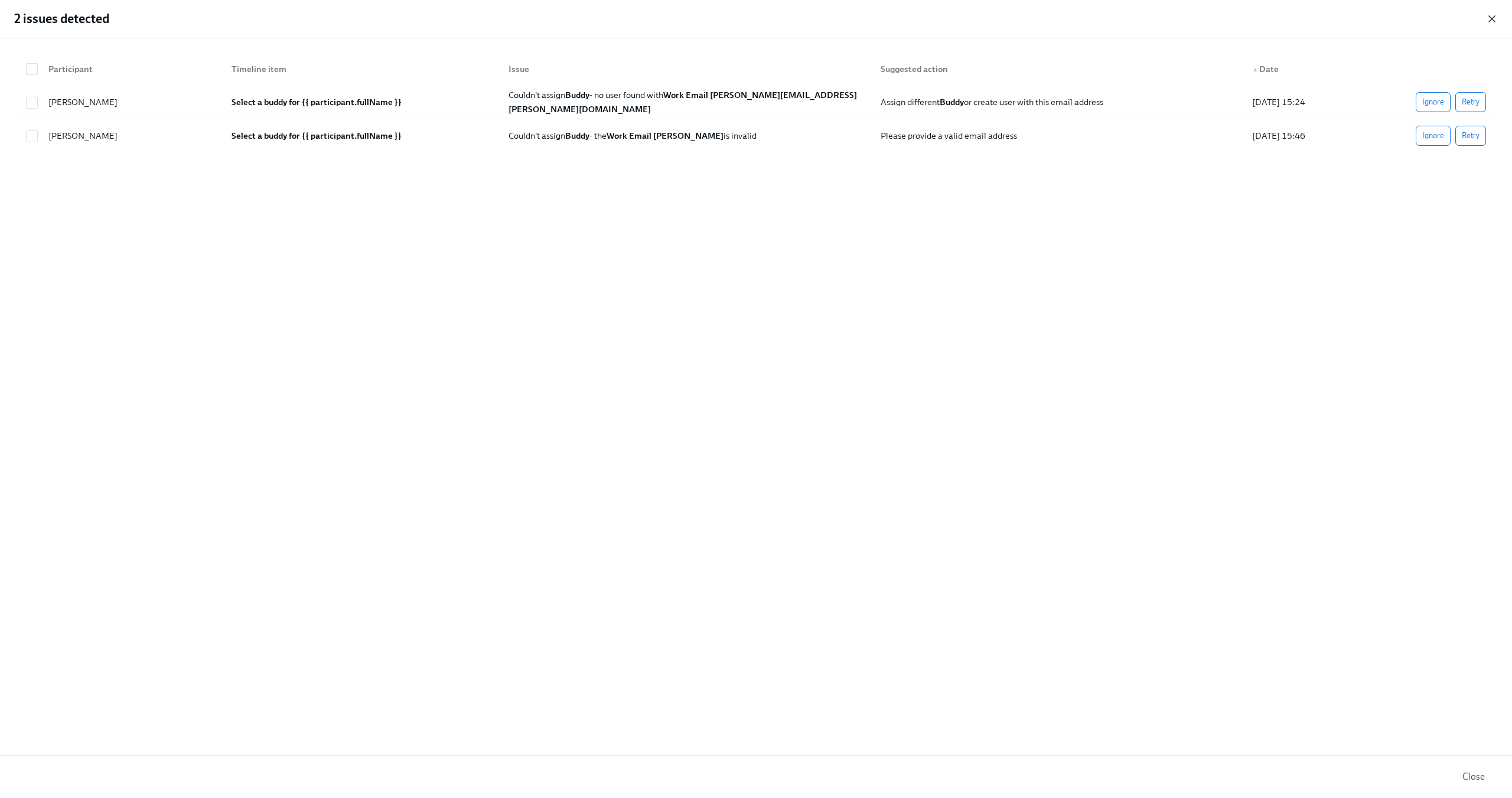
click at [1494, 17] on icon "button" at bounding box center [1492, 19] width 6 height 6
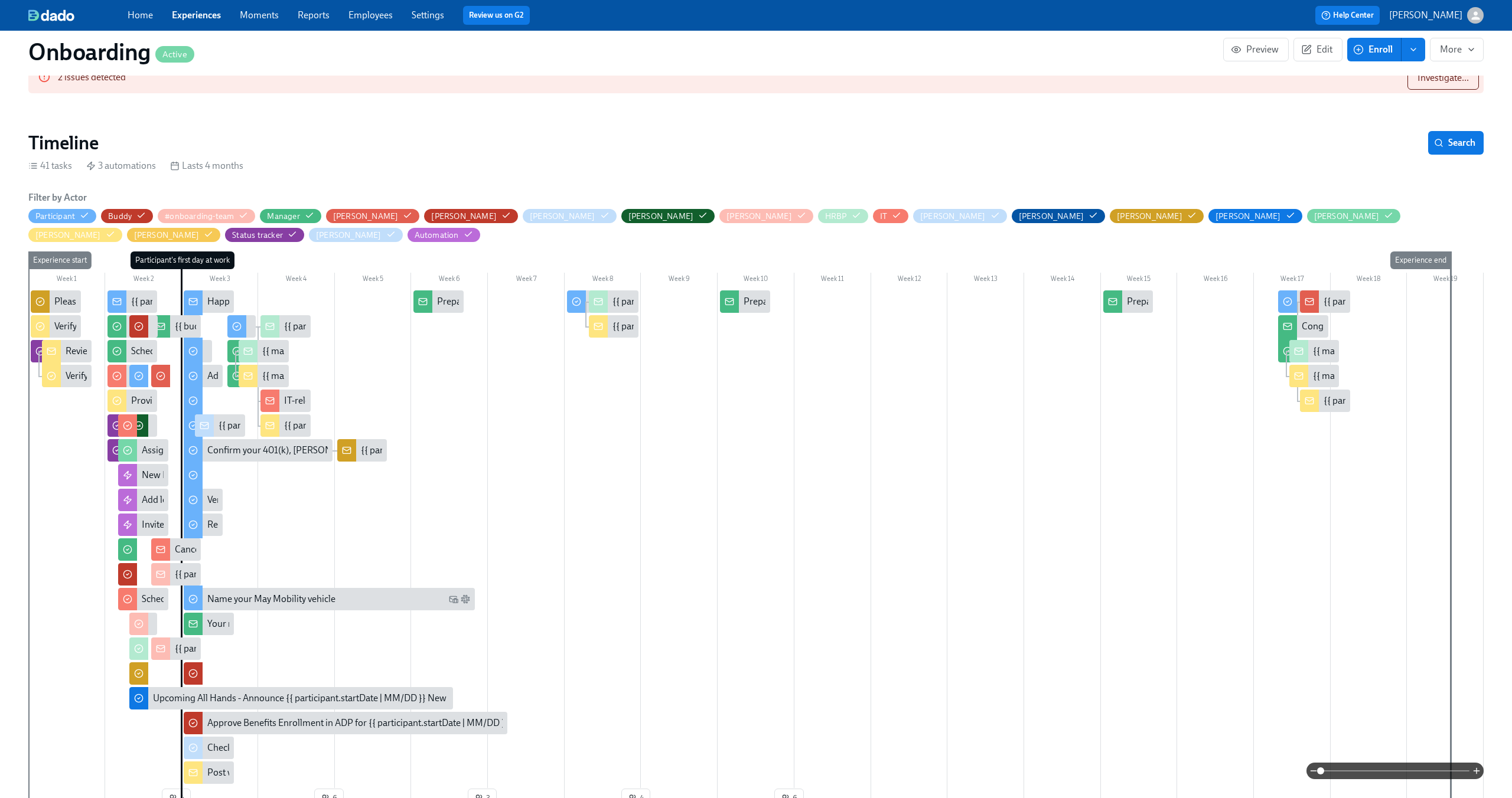
scroll to position [272, 0]
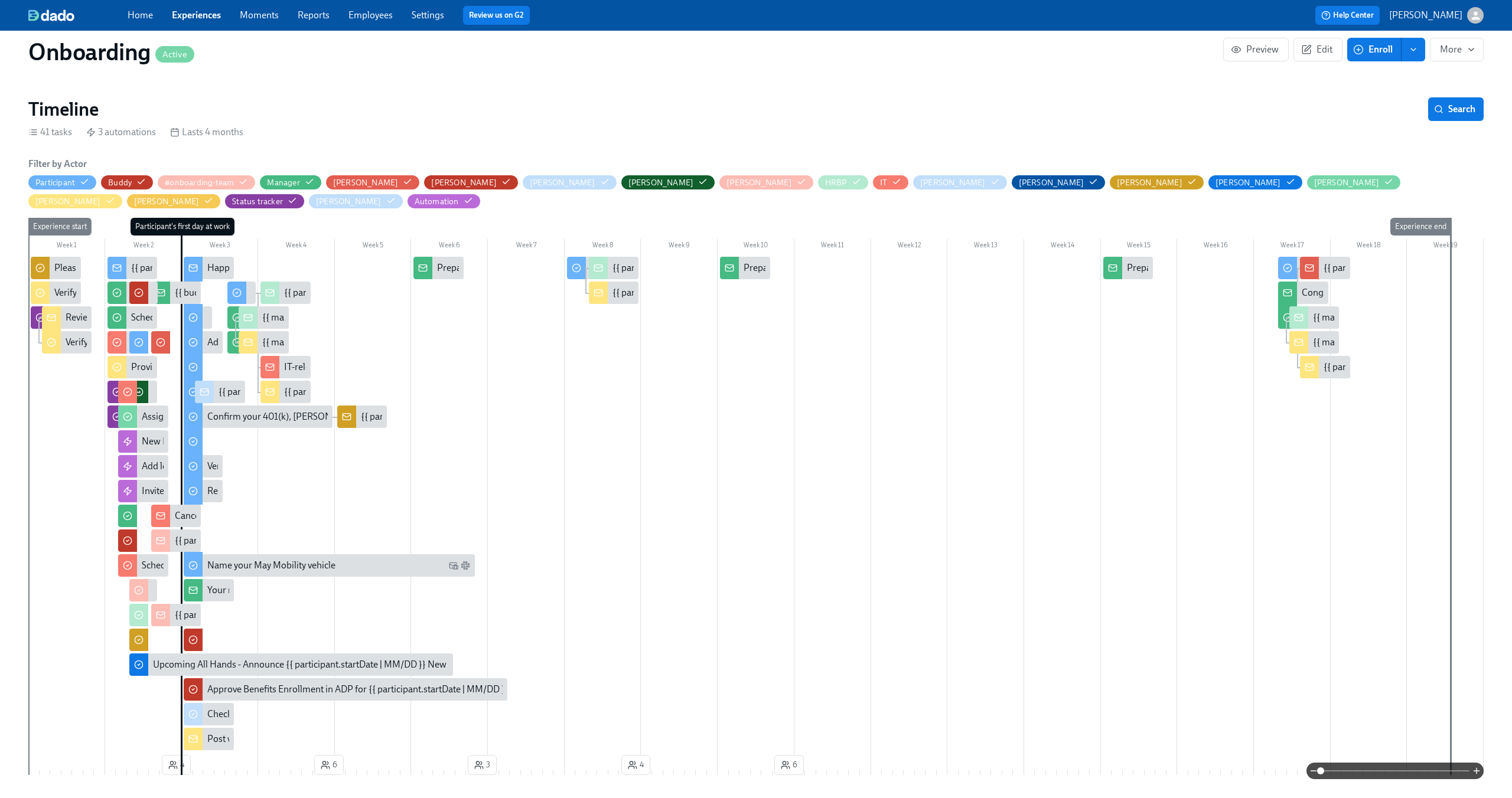
click at [1392, 773] on span at bounding box center [1395, 771] width 149 height 17
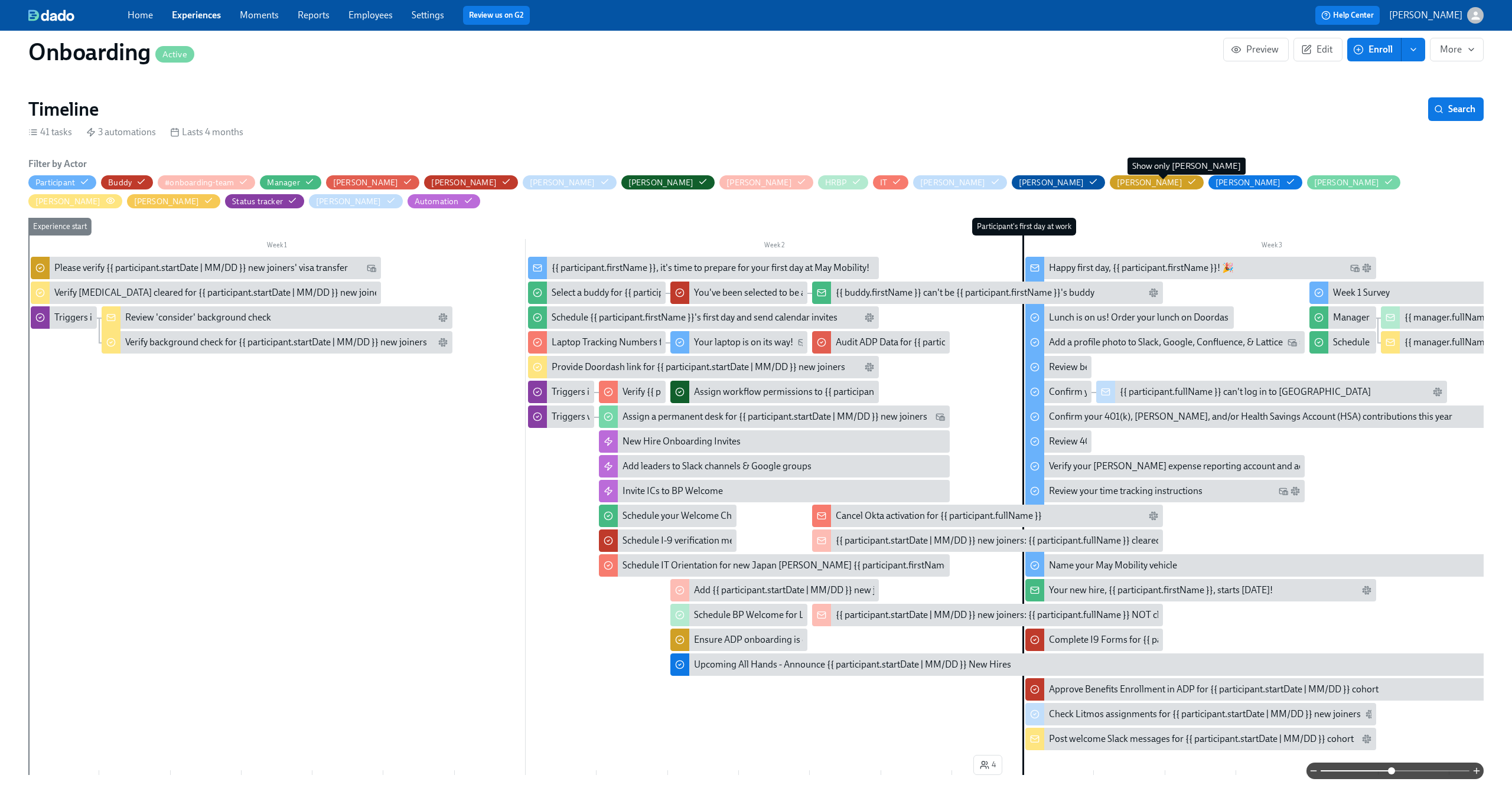
click at [115, 196] on icon "button" at bounding box center [110, 201] width 9 height 9
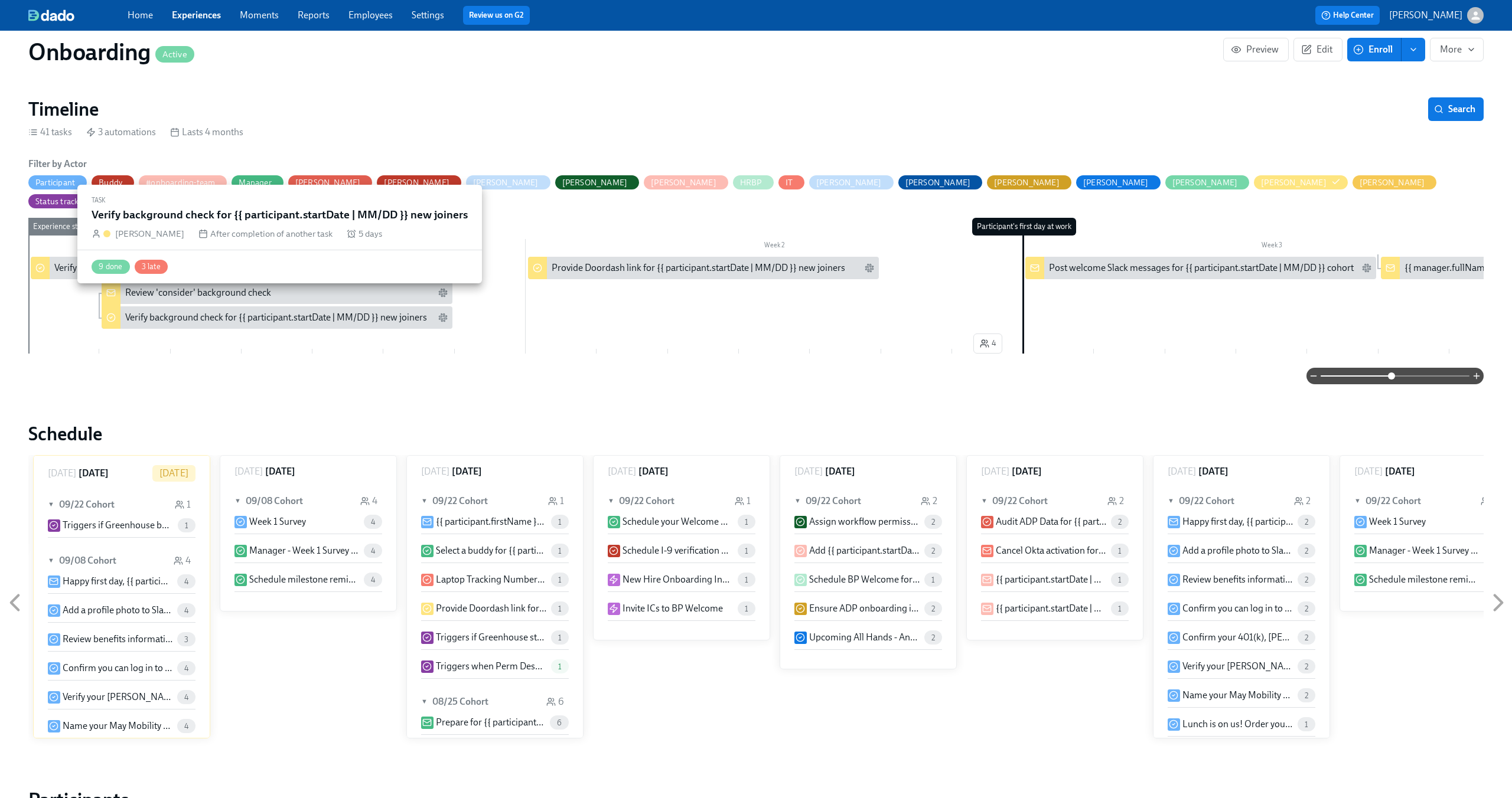
click at [178, 311] on div "Verify background check for {{ participant.startDate | MM/DD }} new joiners" at bounding box center [276, 317] width 302 height 13
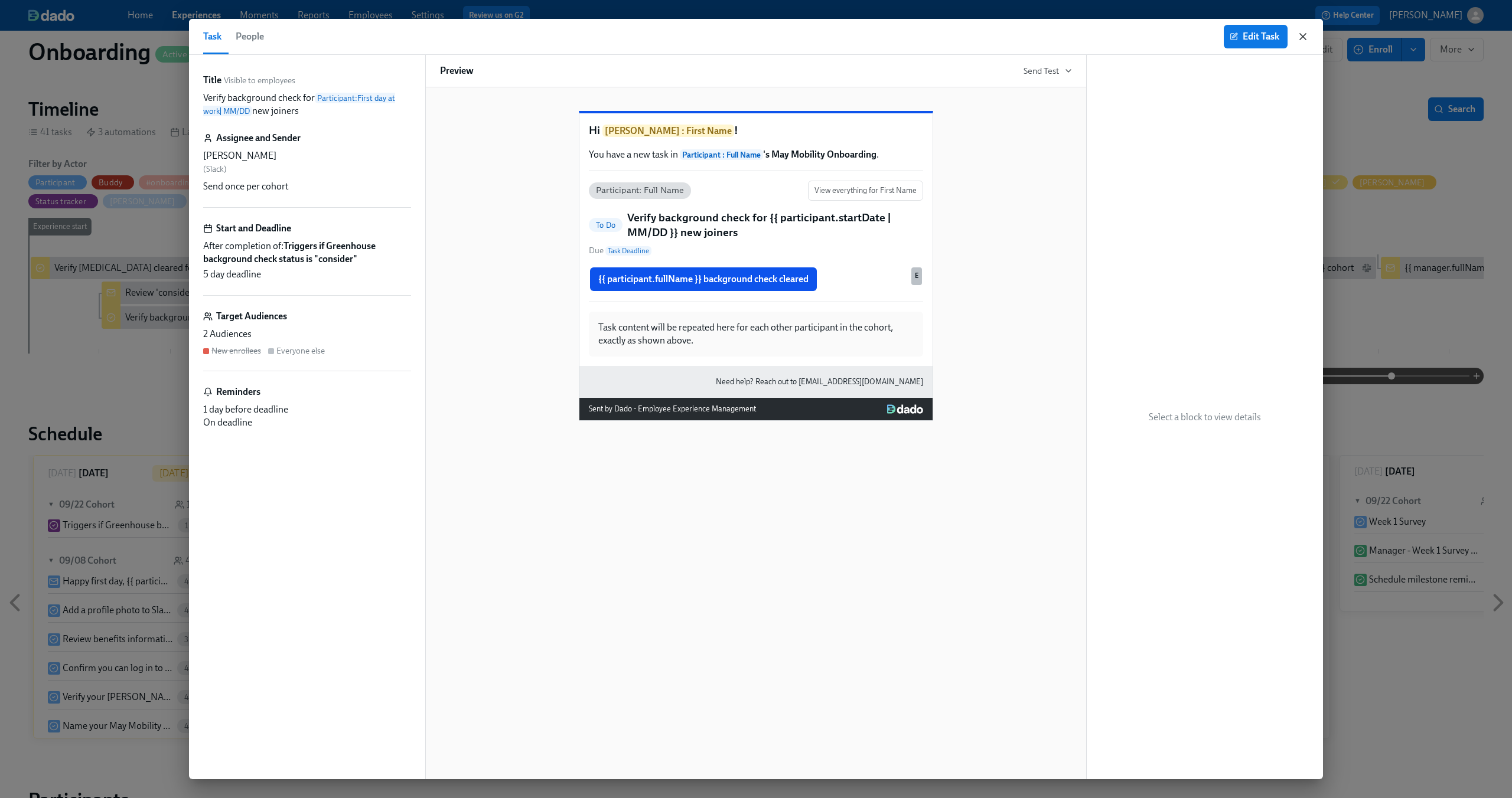
click at [1305, 34] on icon "button" at bounding box center [1303, 37] width 12 height 12
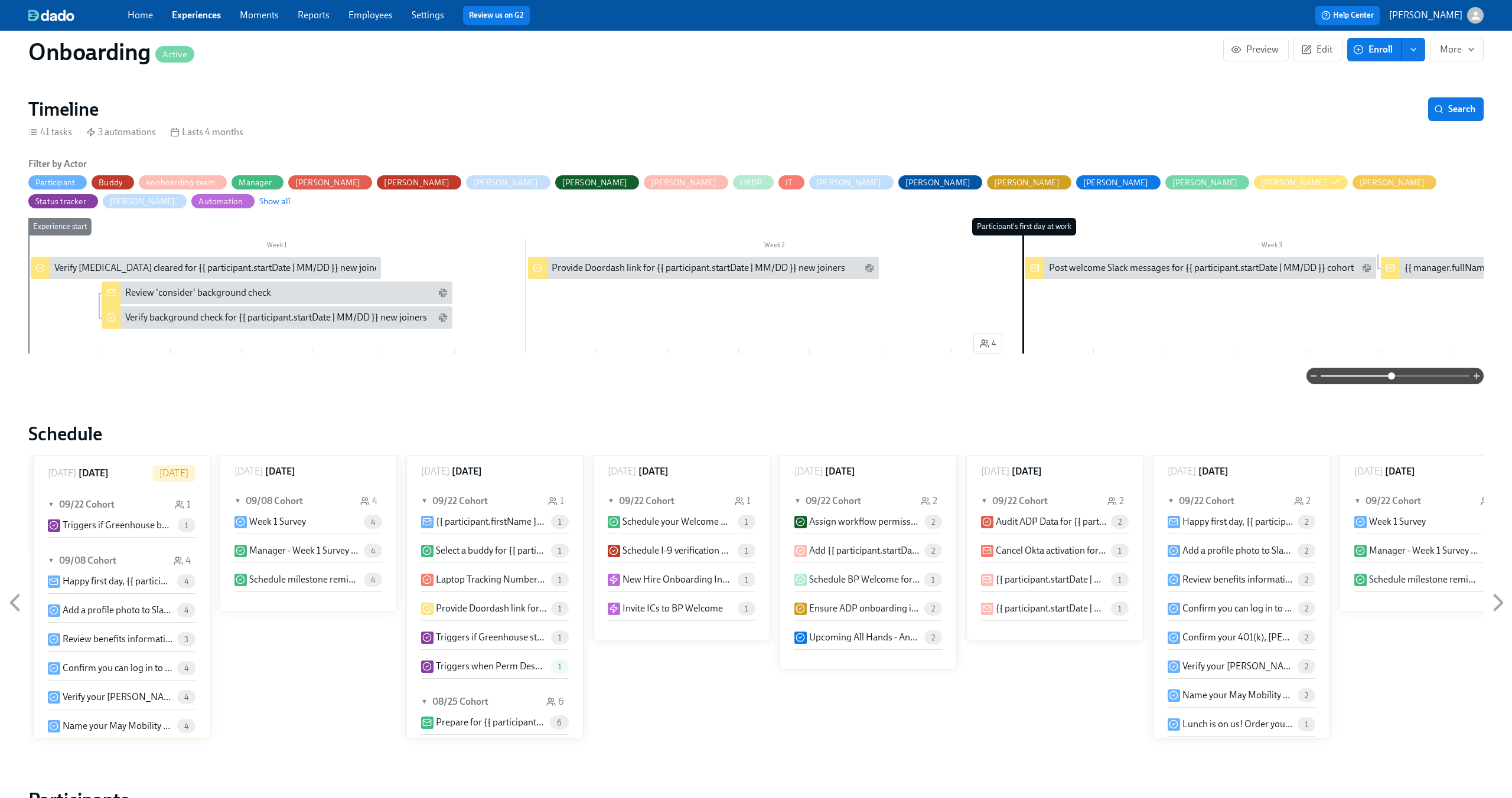
click at [194, 287] on div "Review 'consider' background check" at bounding box center [198, 293] width 146 height 13
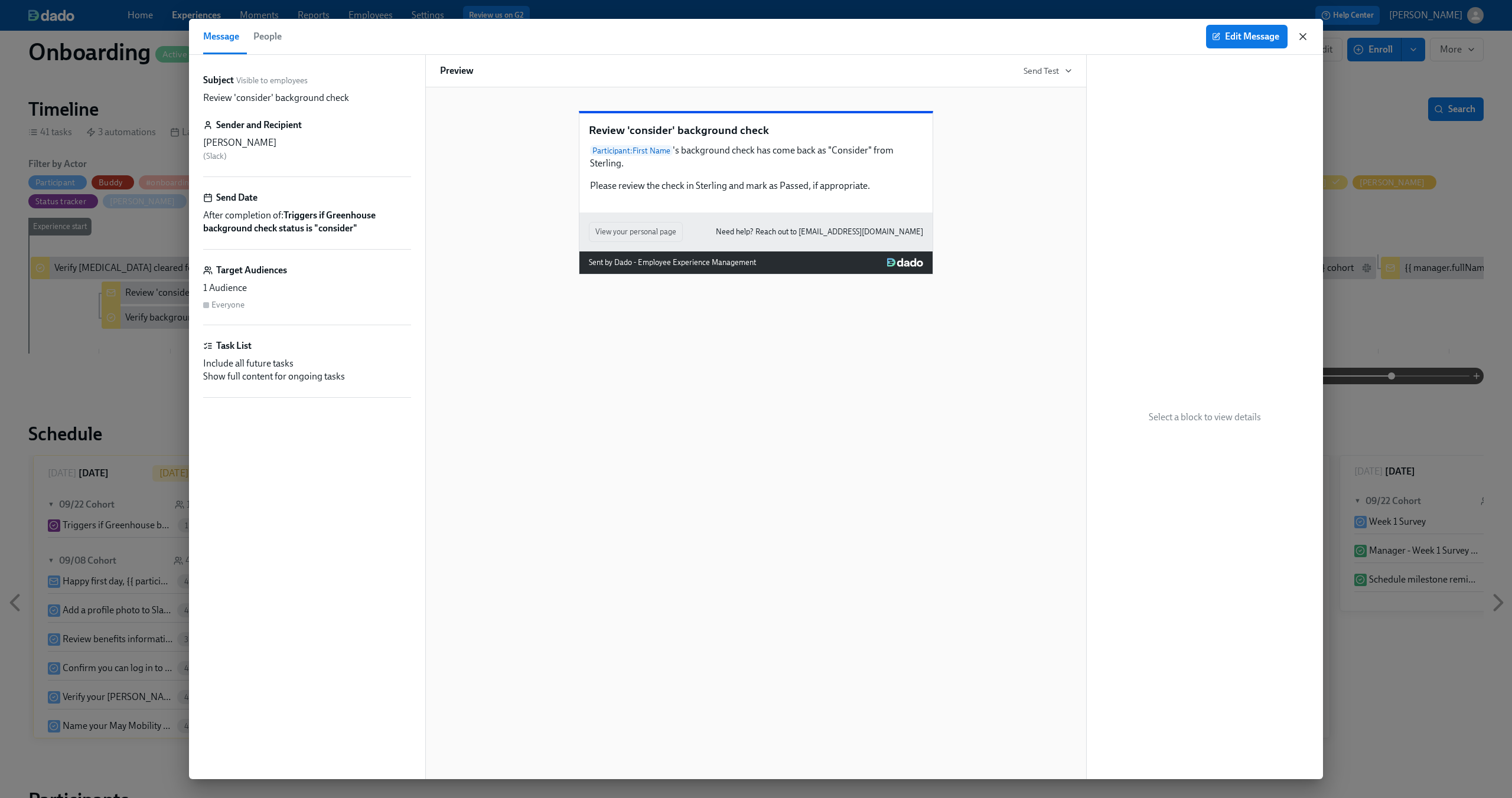
click at [1302, 39] on icon "button" at bounding box center [1303, 37] width 12 height 12
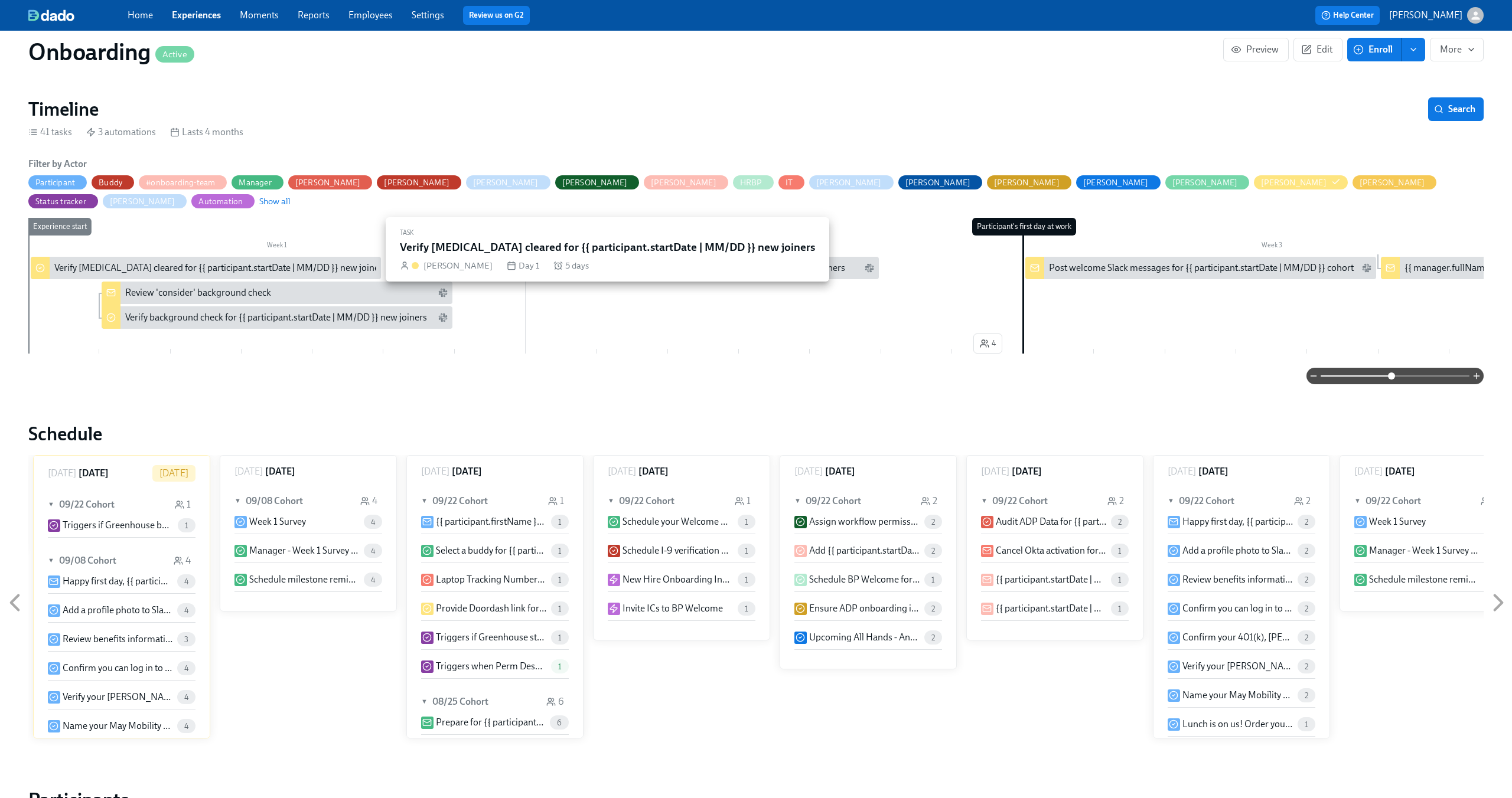
click at [236, 262] on div "Verify drug test cleared for {{ participant.startDate | MM/DD }} new joiners" at bounding box center [220, 268] width 332 height 13
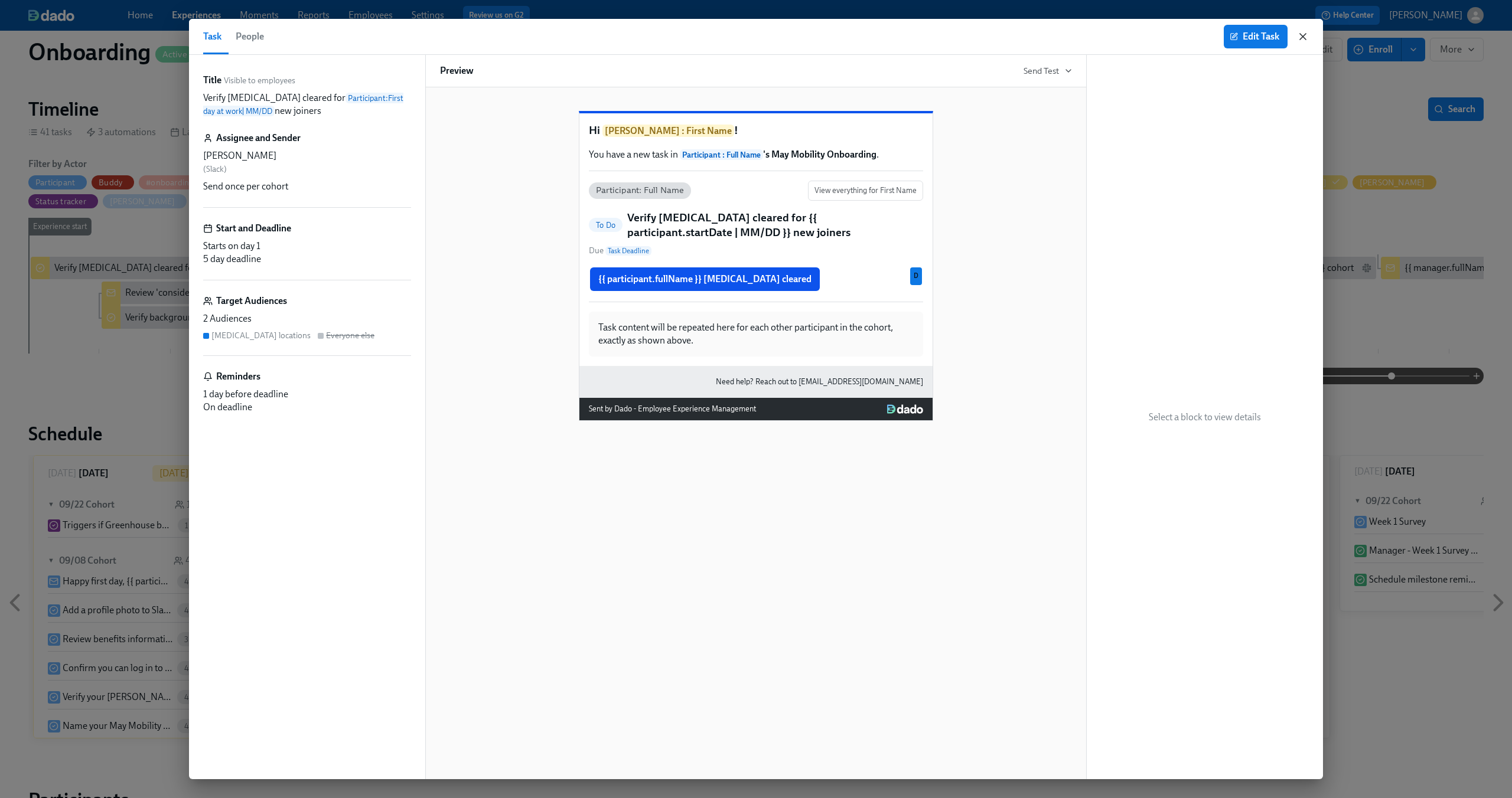
click at [1304, 36] on icon "button" at bounding box center [1303, 37] width 6 height 6
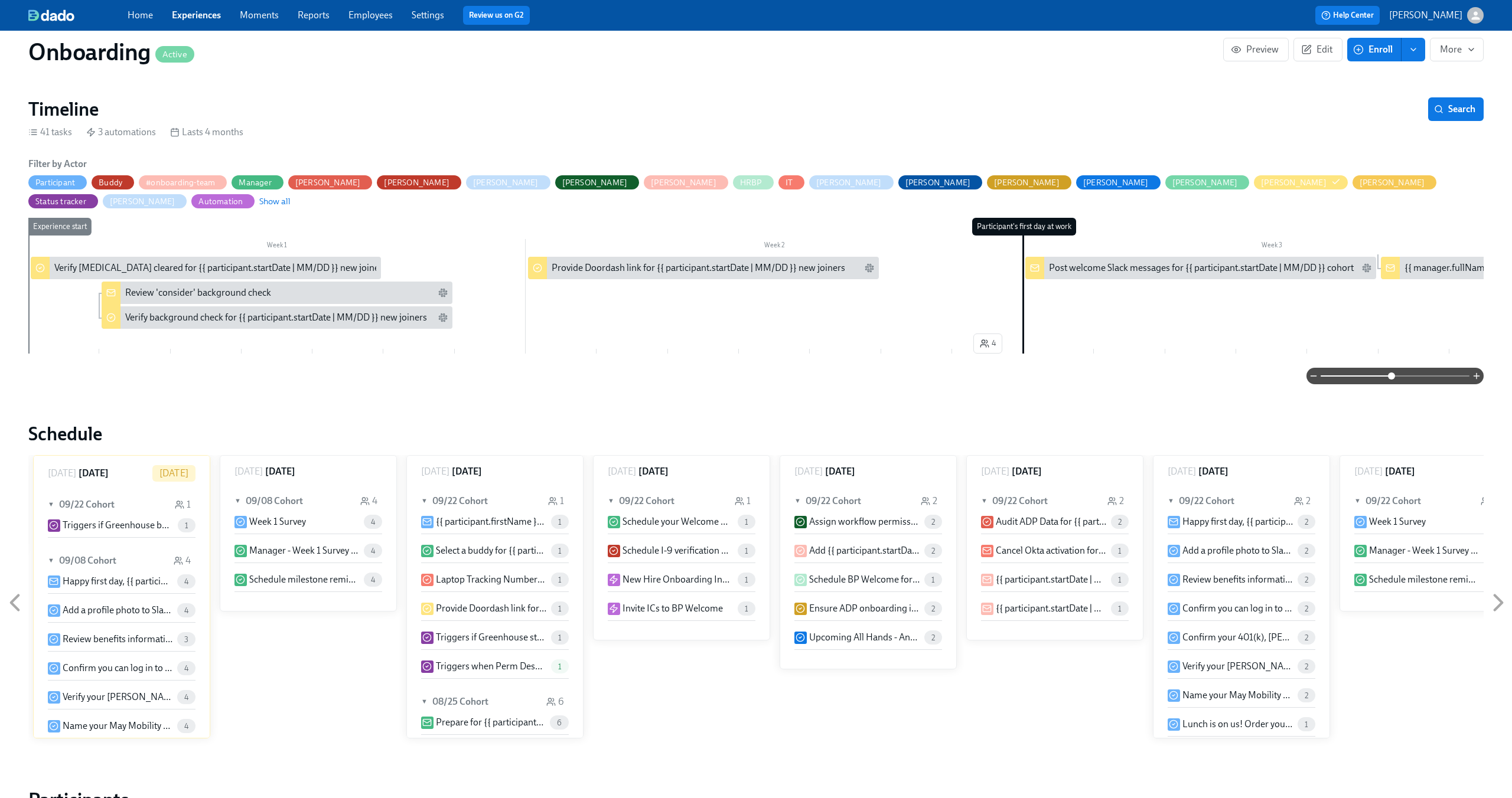
click at [251, 287] on div "Review 'consider' background check" at bounding box center [198, 293] width 146 height 13
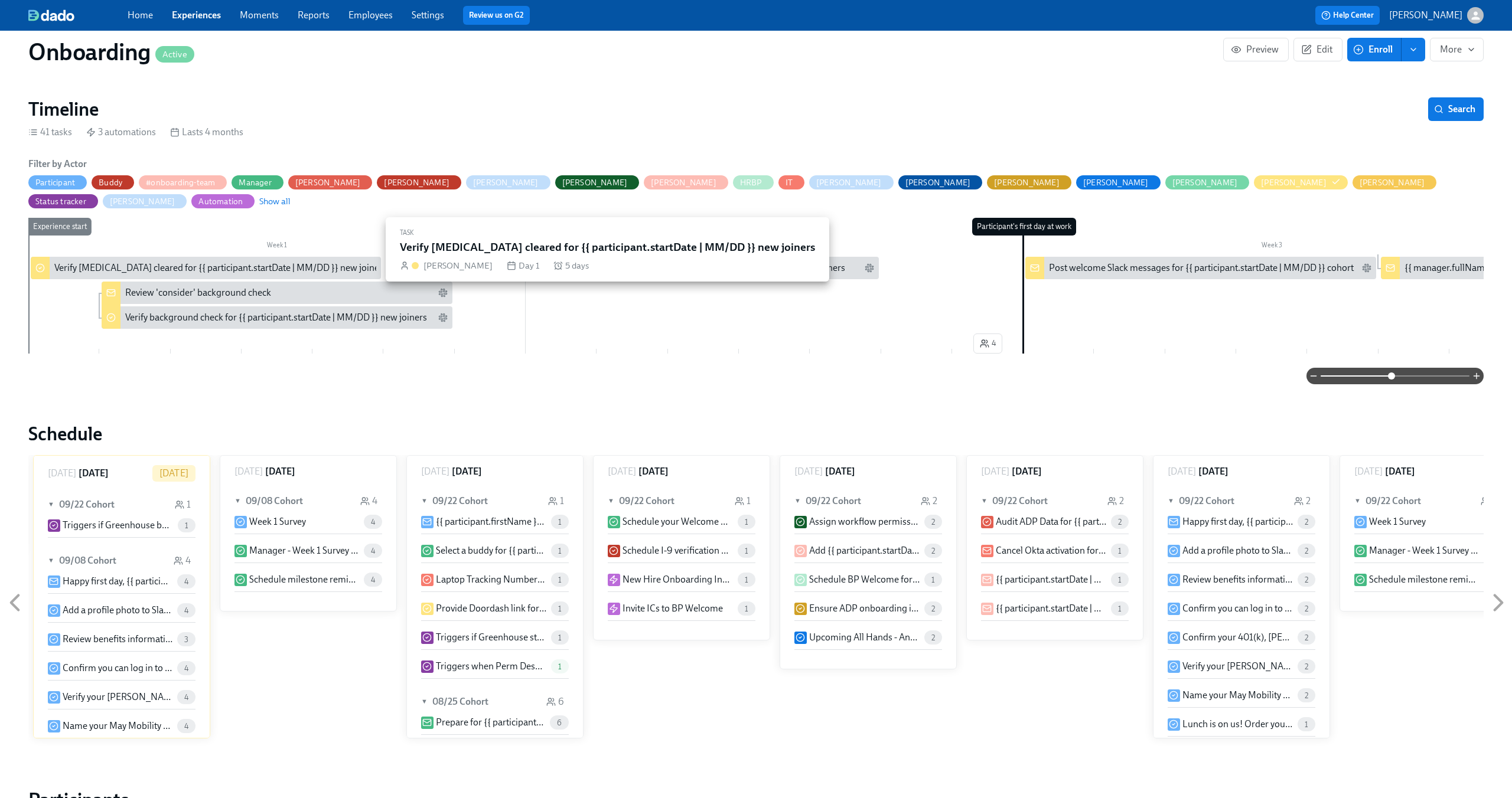
click at [136, 262] on div "Verify [MEDICAL_DATA] cleared for {{ participant.startDate | MM/DD }} new joine…" at bounding box center [220, 268] width 332 height 13
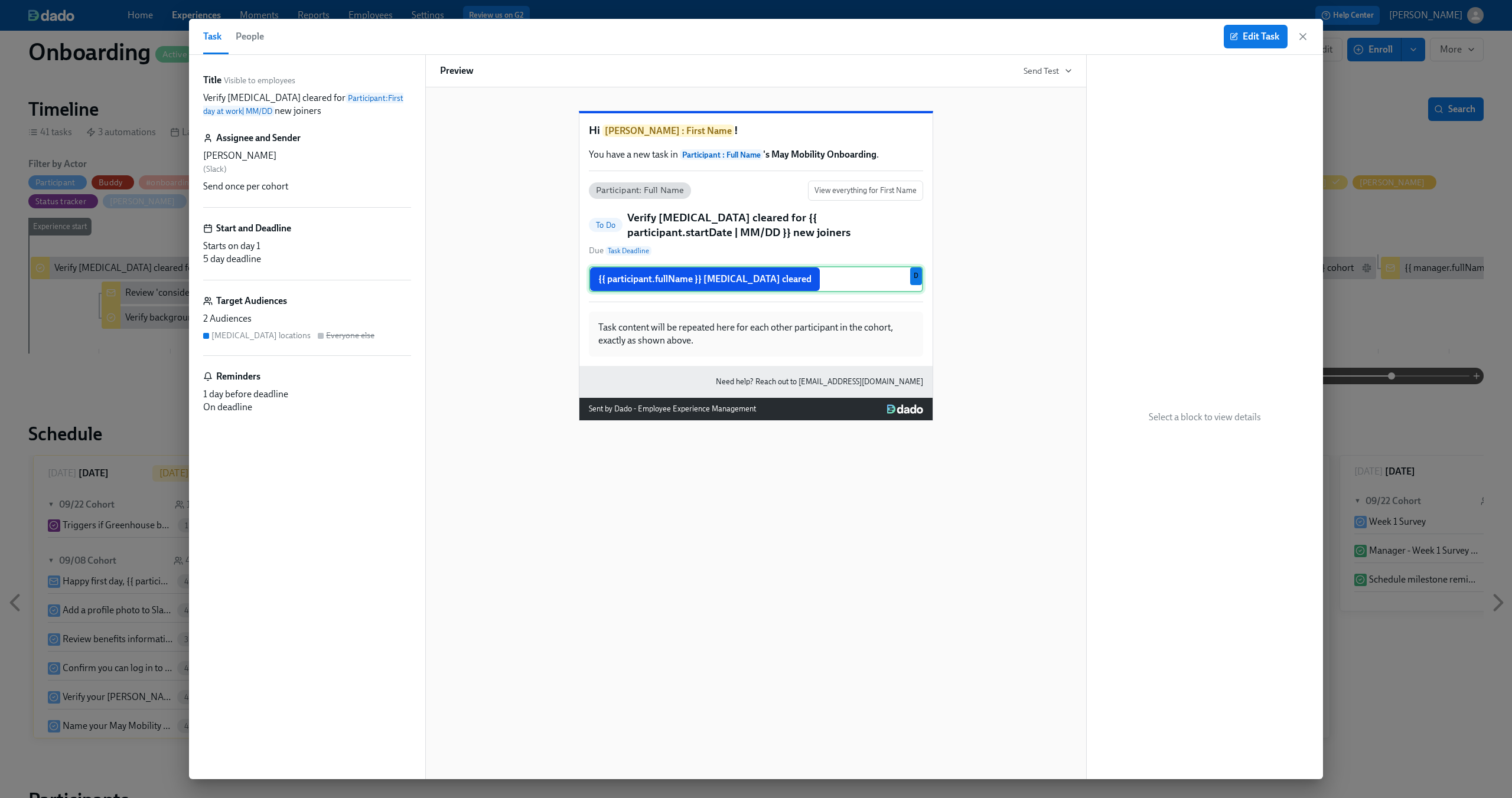
click at [853, 292] on div "{{ participant.fullName }} drug test cleared D" at bounding box center [756, 279] width 334 height 26
click at [1304, 39] on icon "button" at bounding box center [1303, 37] width 12 height 12
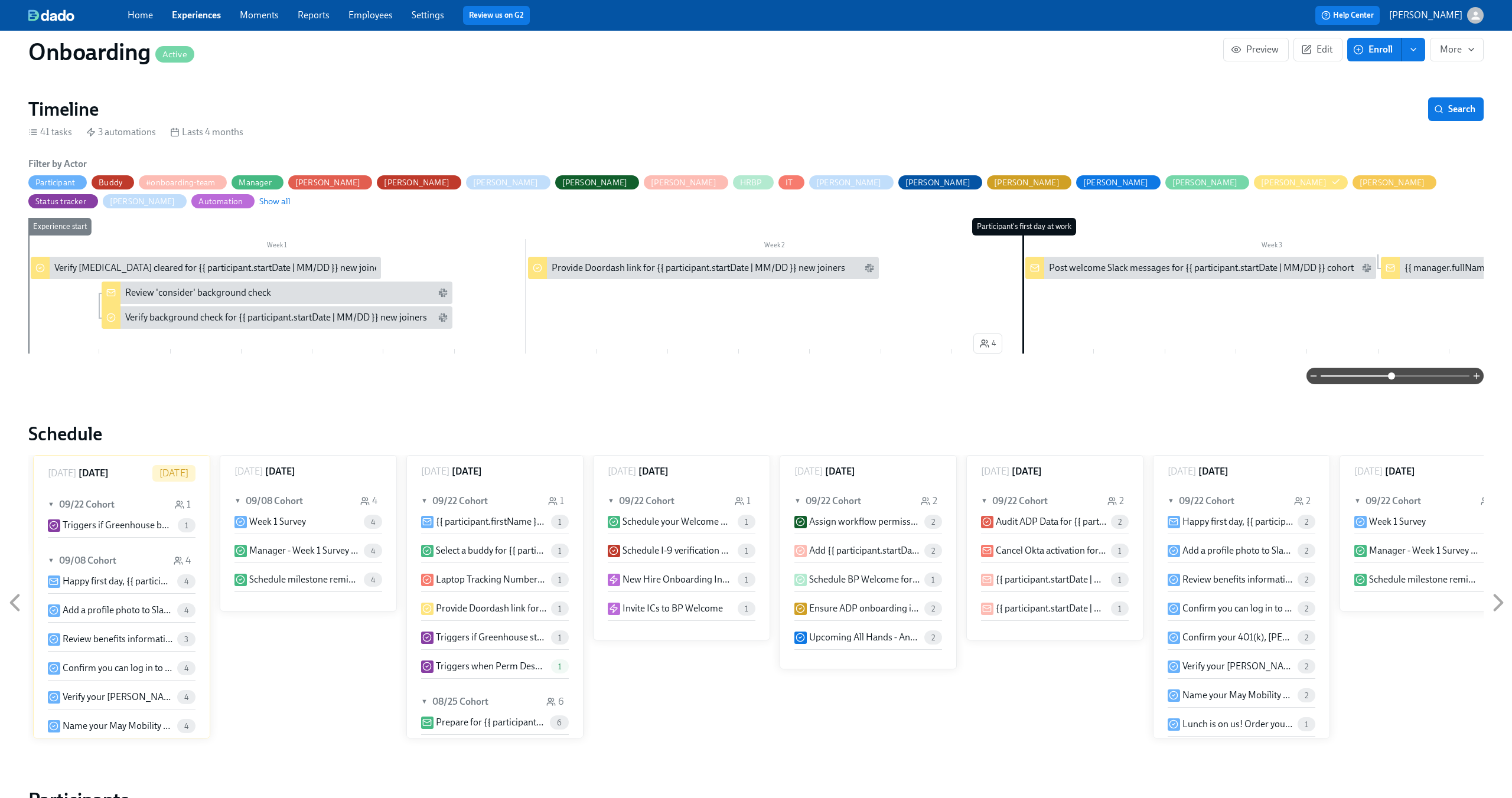
click at [210, 20] on link "Experiences" at bounding box center [196, 15] width 49 height 11
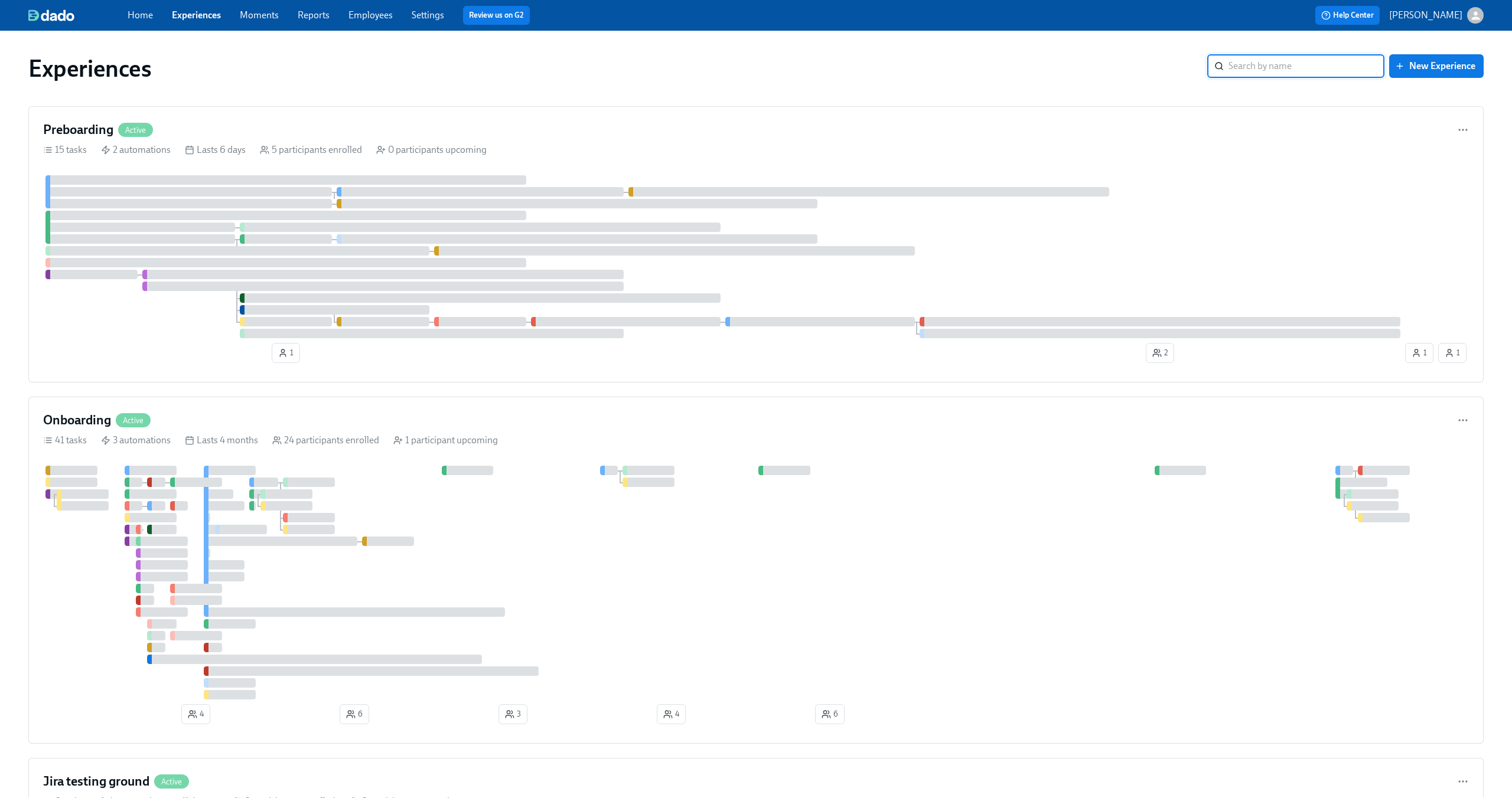
click at [210, 20] on link "Experiences" at bounding box center [196, 15] width 49 height 11
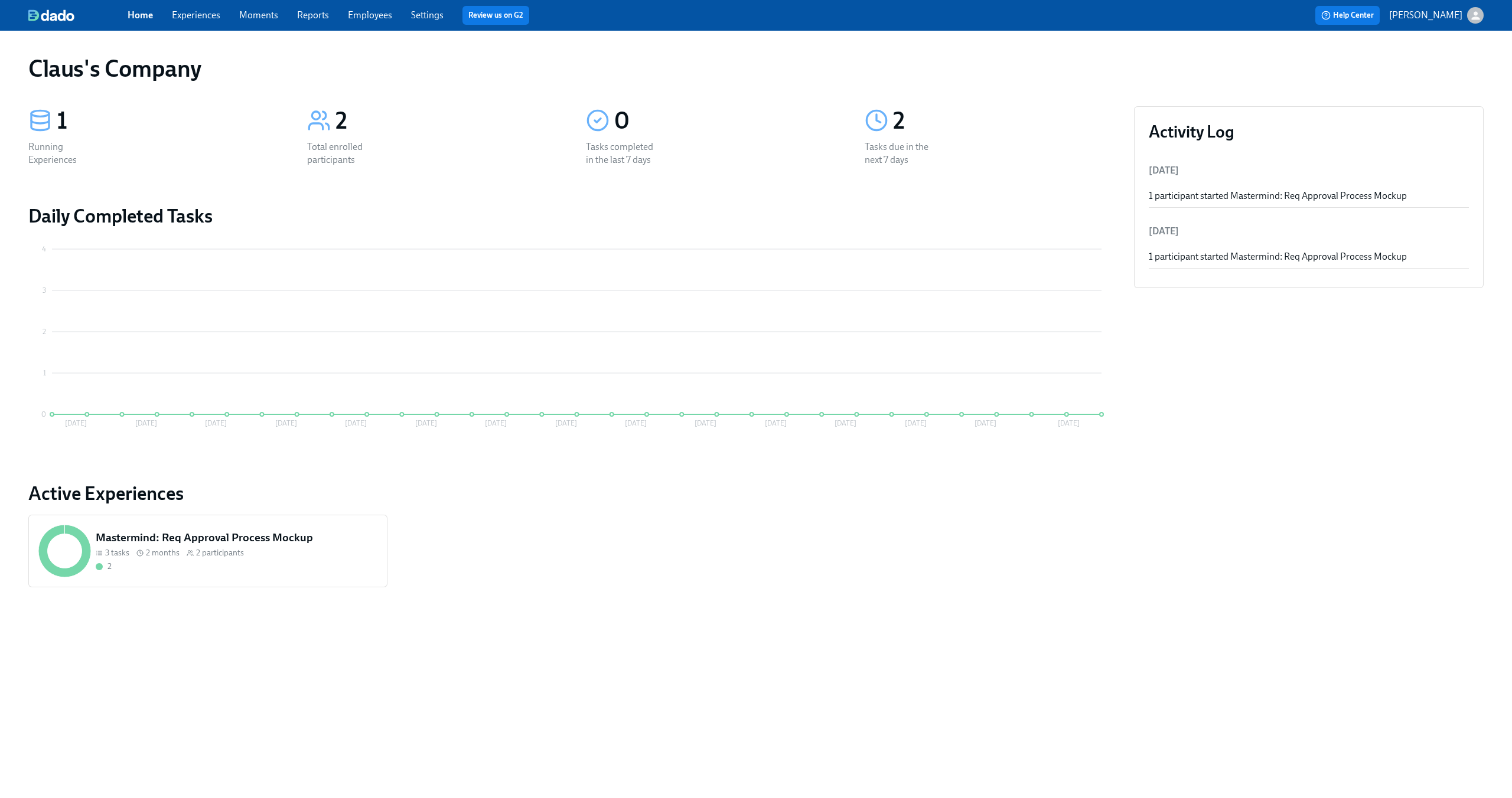
click at [1475, 15] on icon "button" at bounding box center [1475, 15] width 8 height 8
click at [1436, 75] on span "Switch organization..." at bounding box center [1418, 69] width 111 height 13
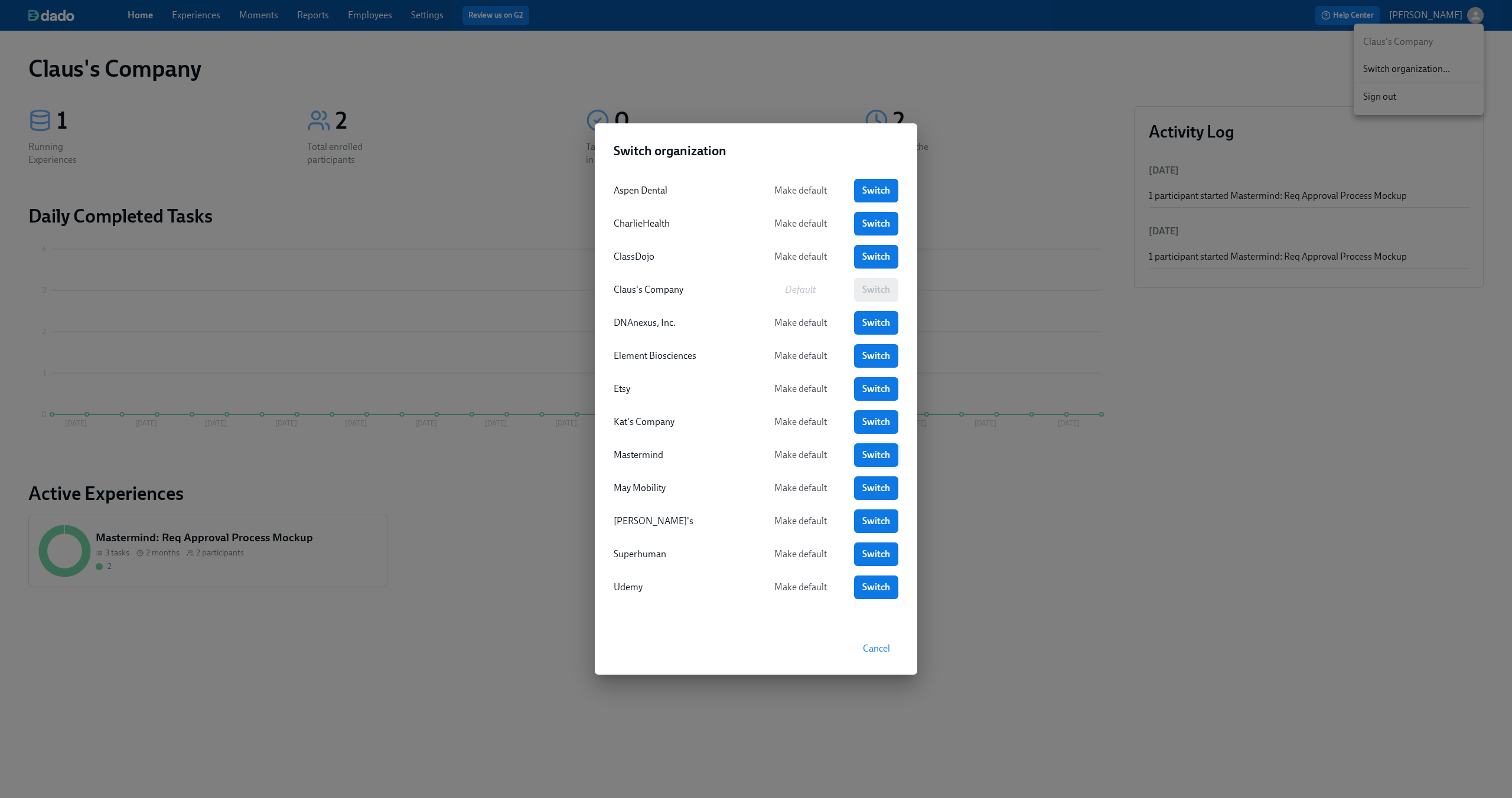
click at [876, 451] on span "Switch" at bounding box center [876, 455] width 28 height 12
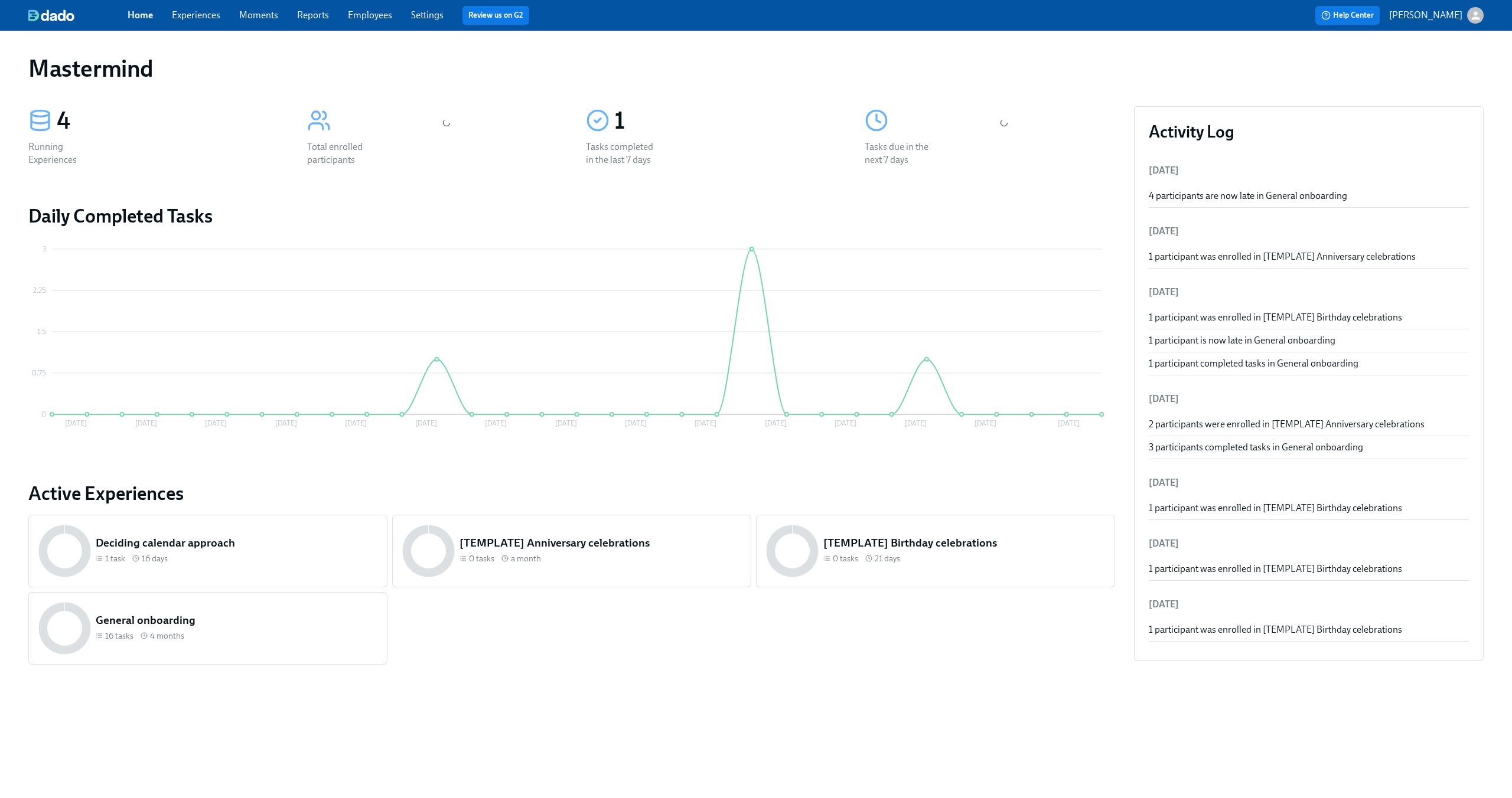
click at [191, 15] on link "Experiences" at bounding box center [196, 15] width 49 height 11
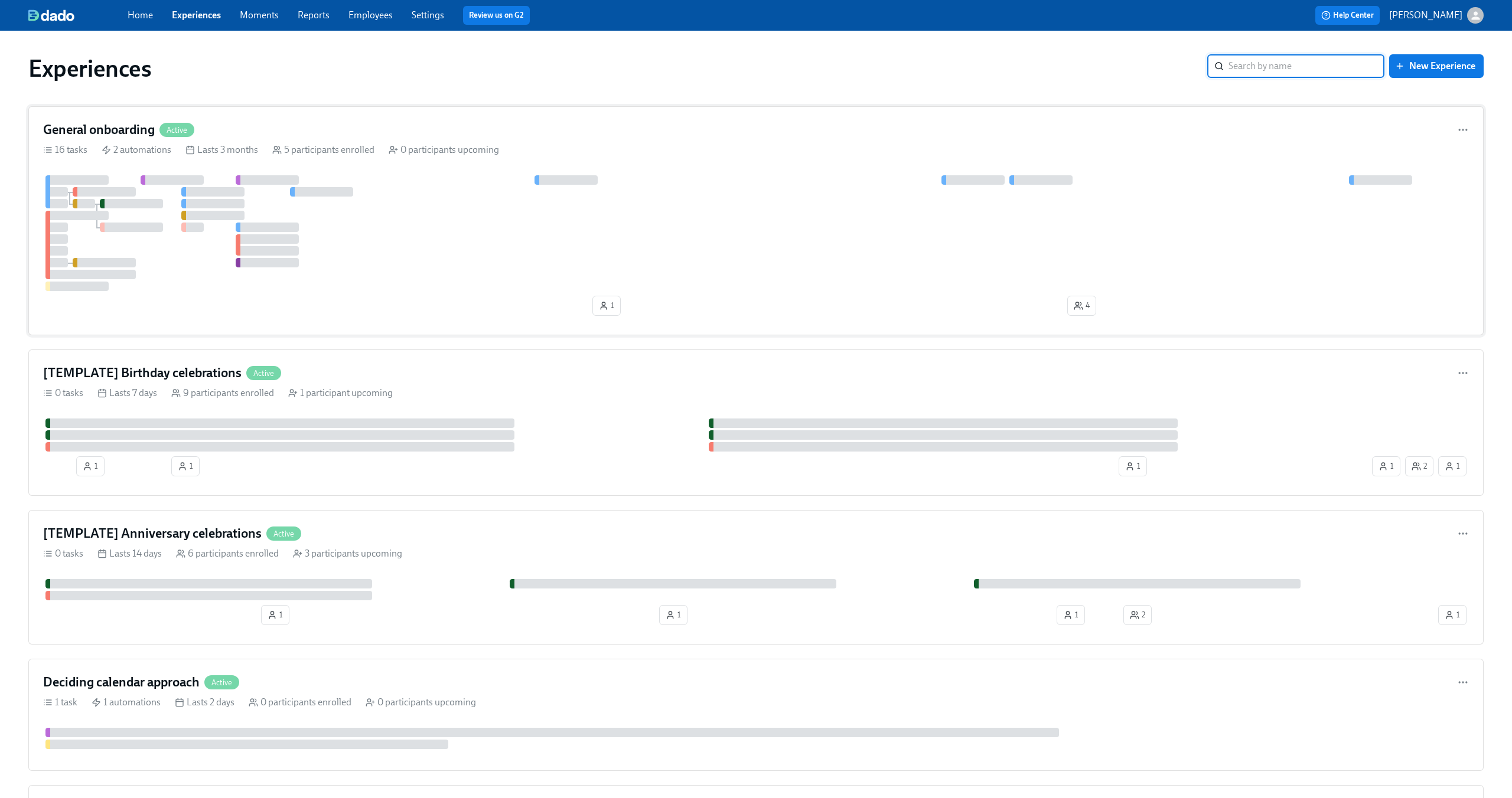
click at [432, 226] on div at bounding box center [756, 233] width 1426 height 115
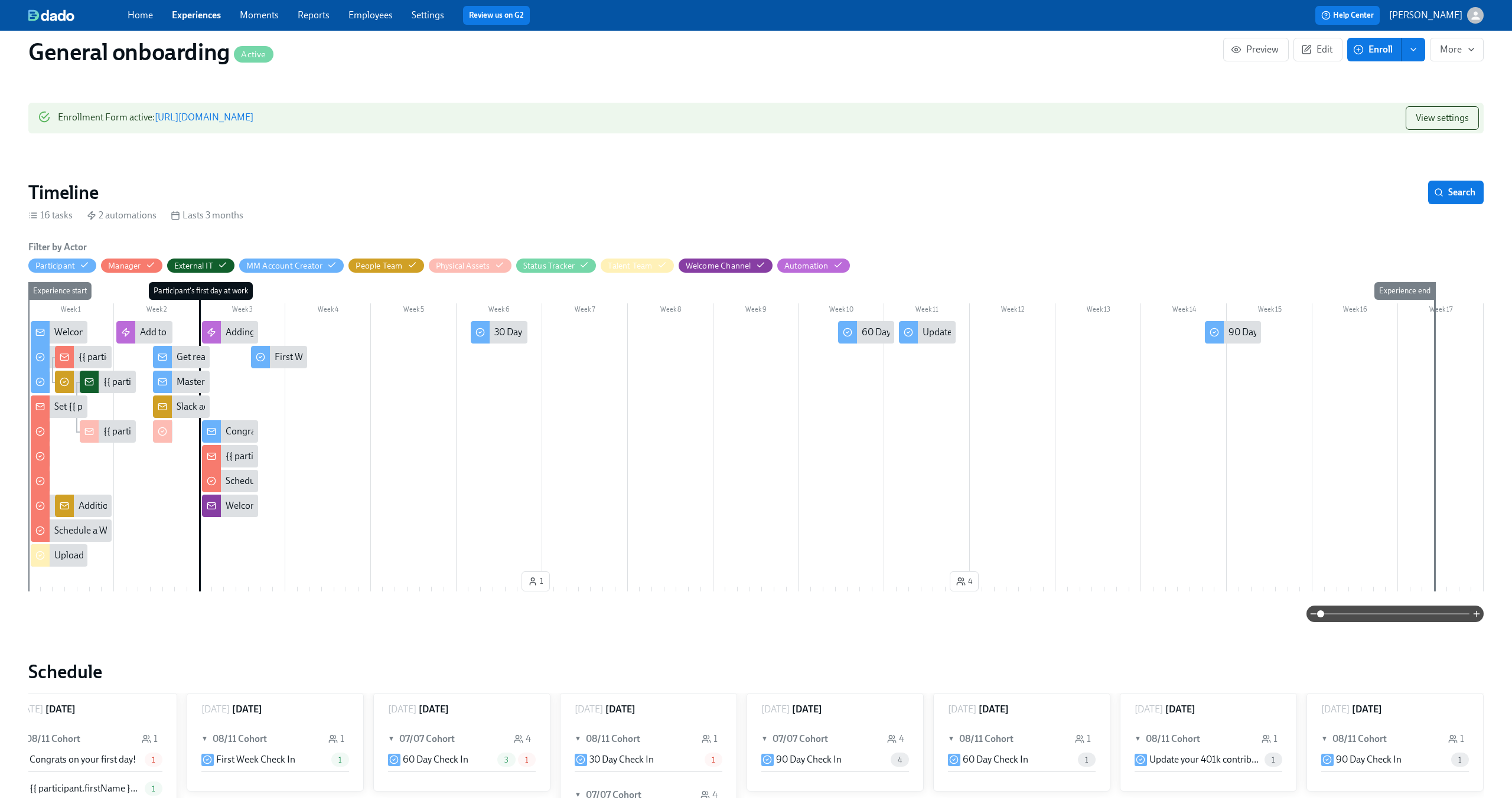
scroll to position [113, 0]
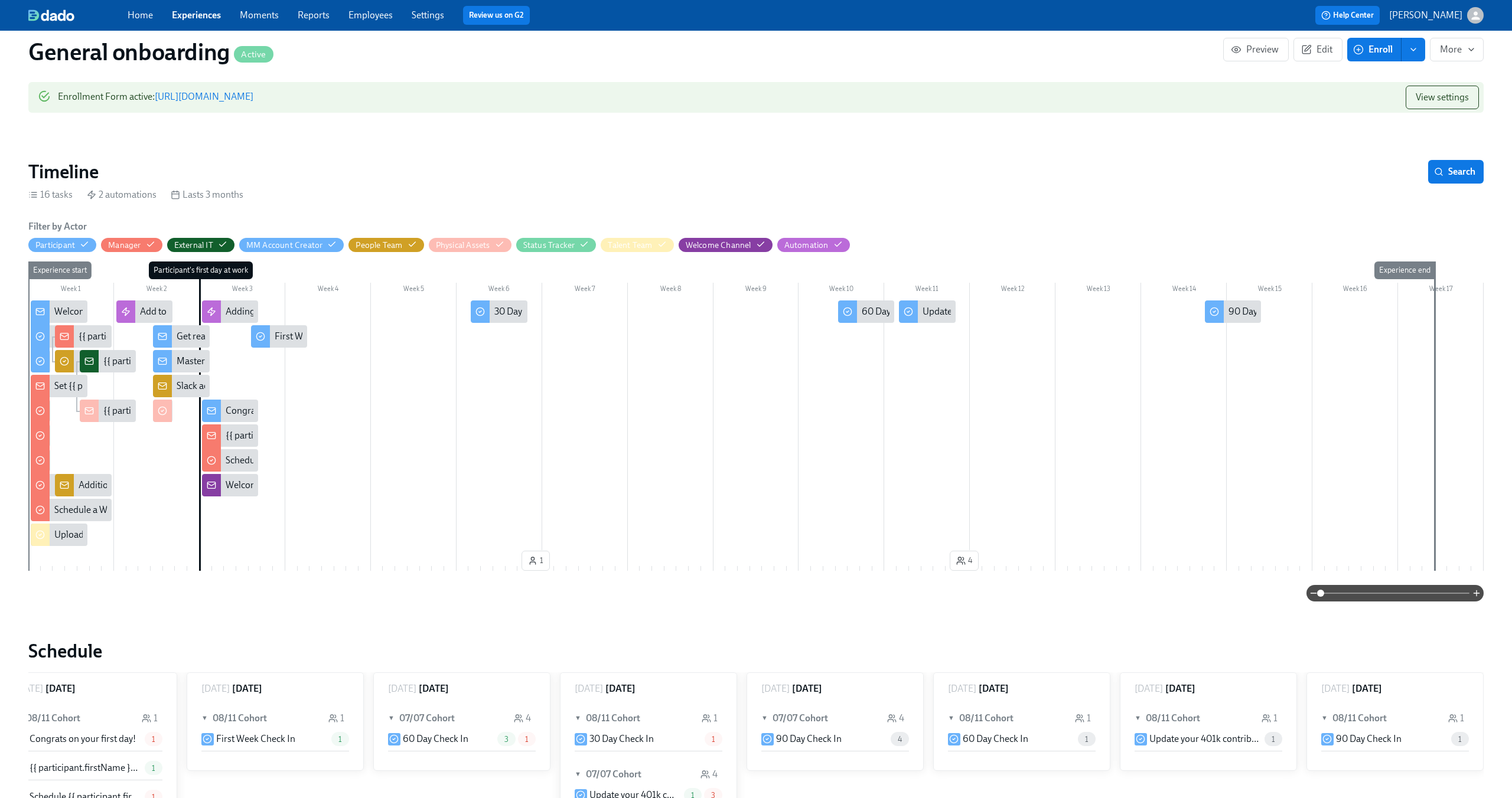
click at [1370, 595] on span at bounding box center [1395, 593] width 149 height 17
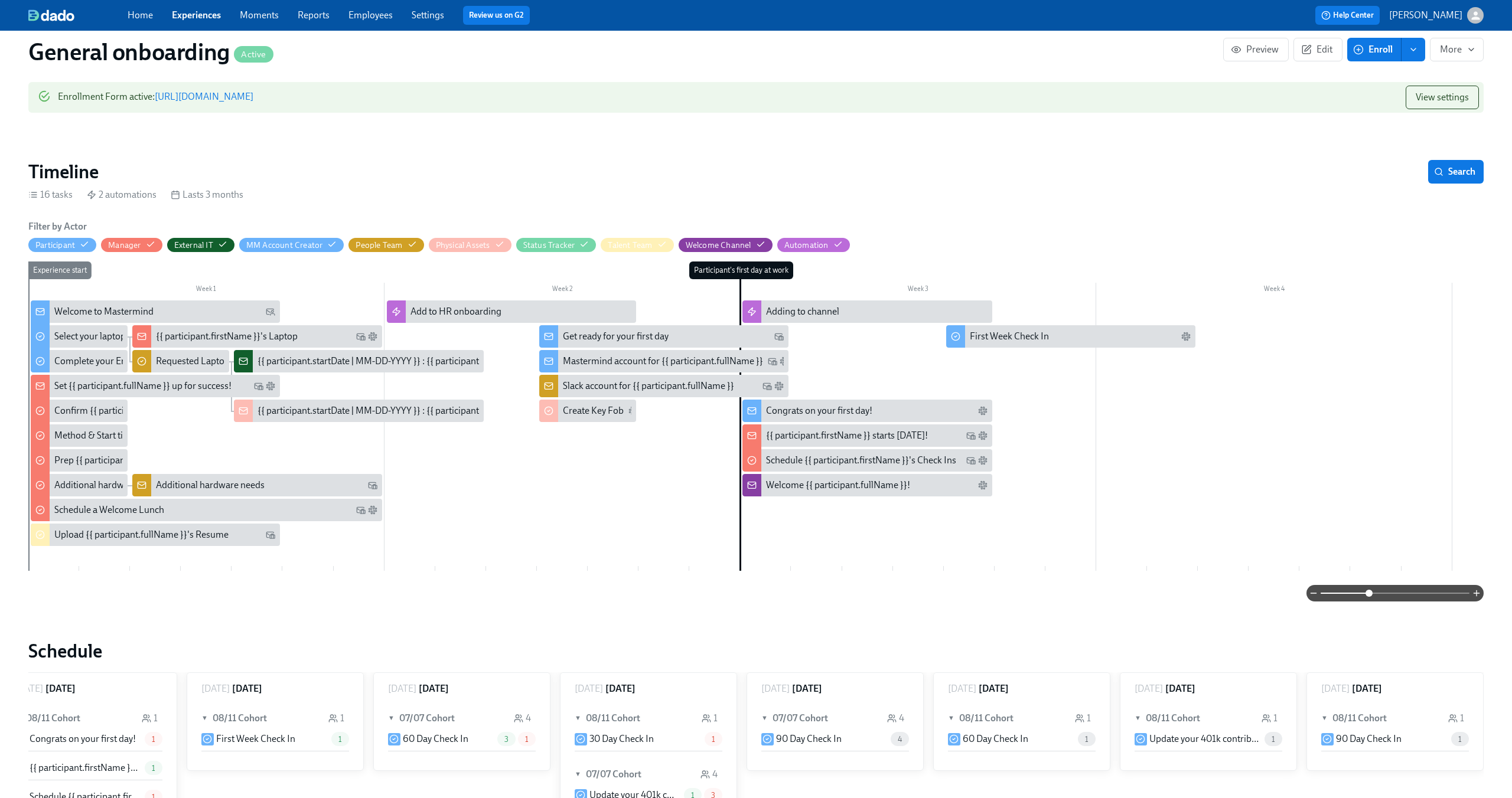
click at [168, 333] on div "{{ participant.firstName }}'s Laptop" at bounding box center [226, 336] width 142 height 13
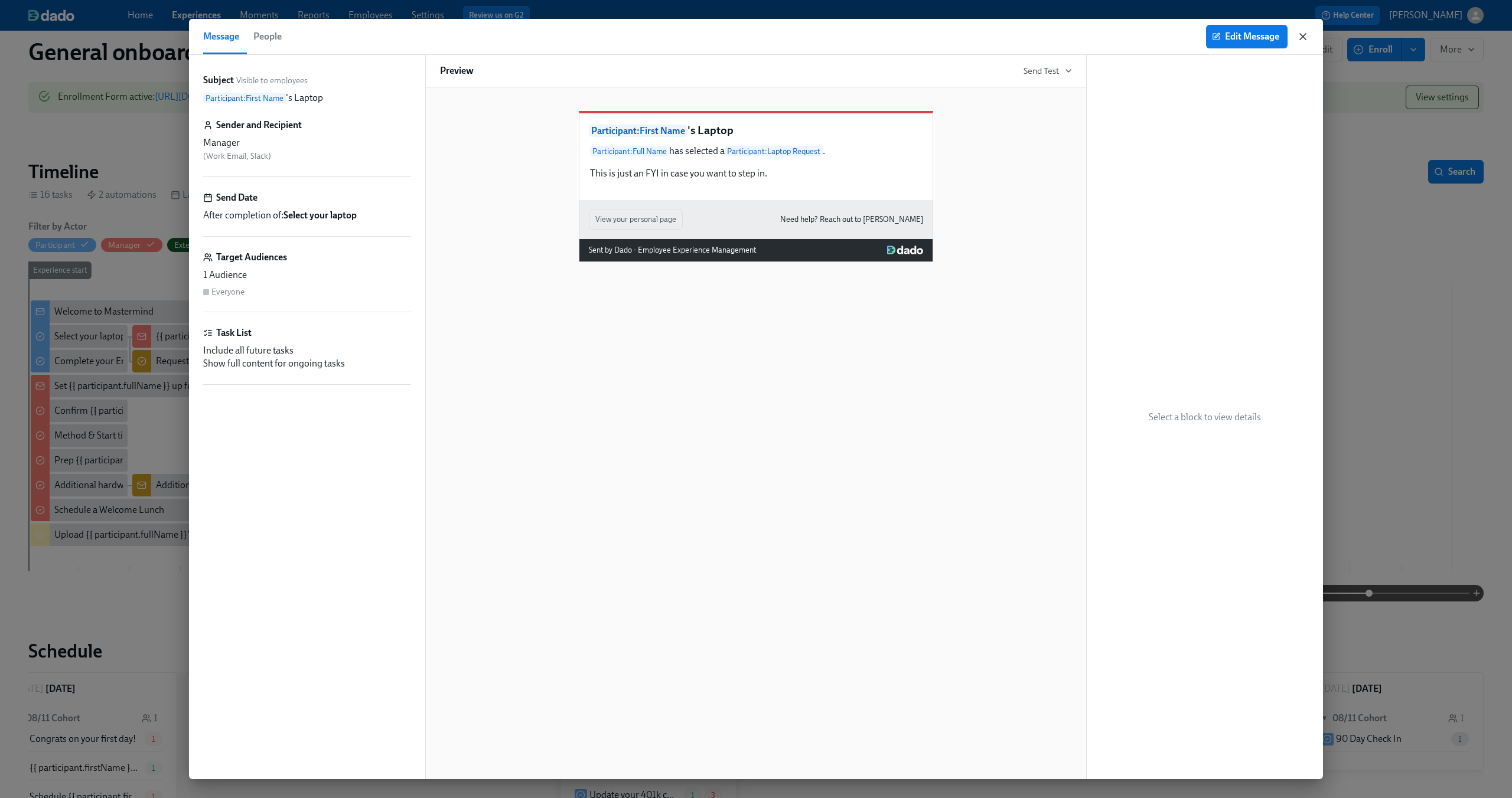
click at [1301, 37] on icon "button" at bounding box center [1303, 37] width 12 height 12
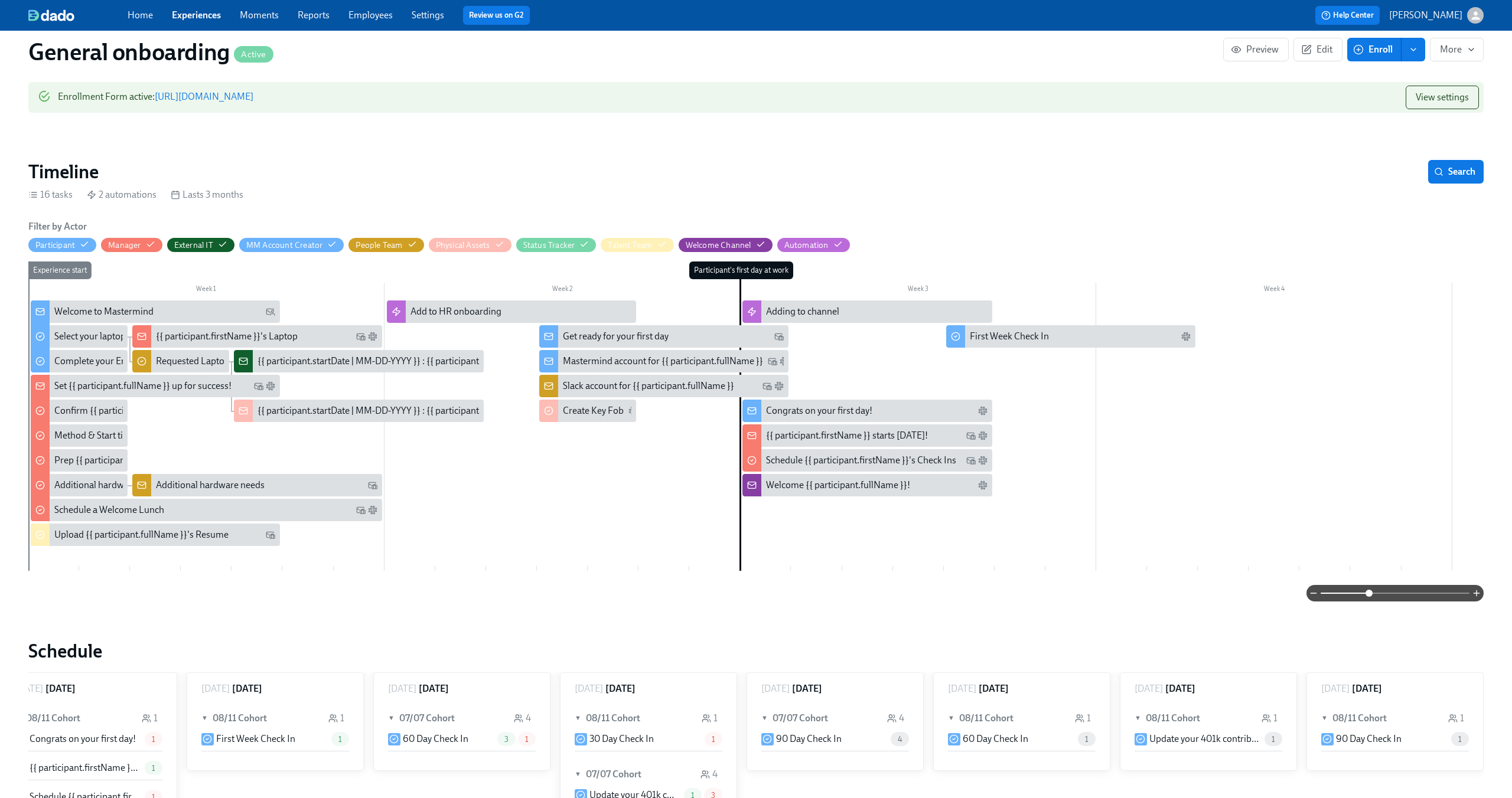
click at [78, 385] on div "Set {{ participant.fullName }} up for success!" at bounding box center [143, 386] width 177 height 13
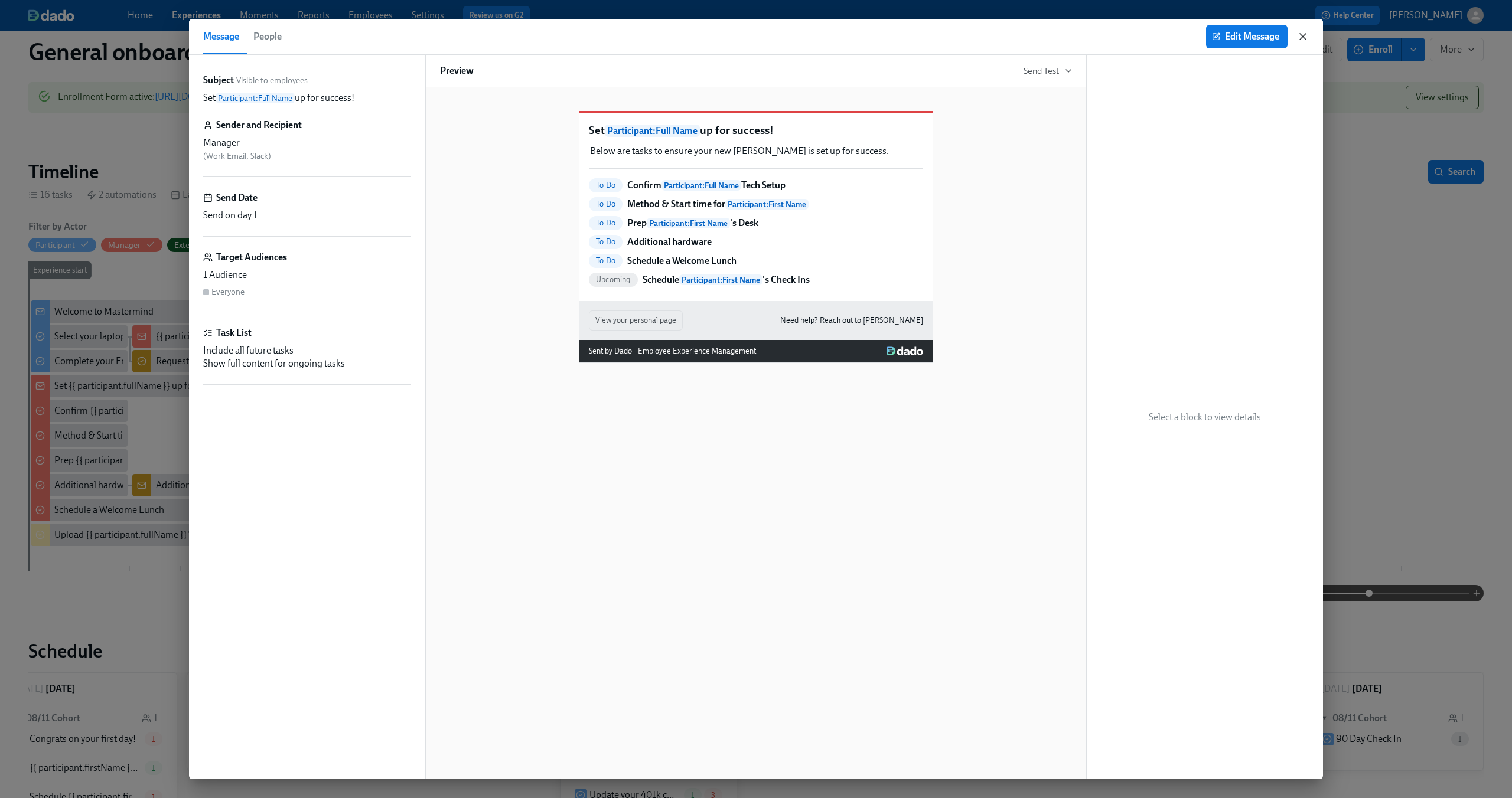
click at [1304, 36] on icon "button" at bounding box center [1303, 37] width 6 height 6
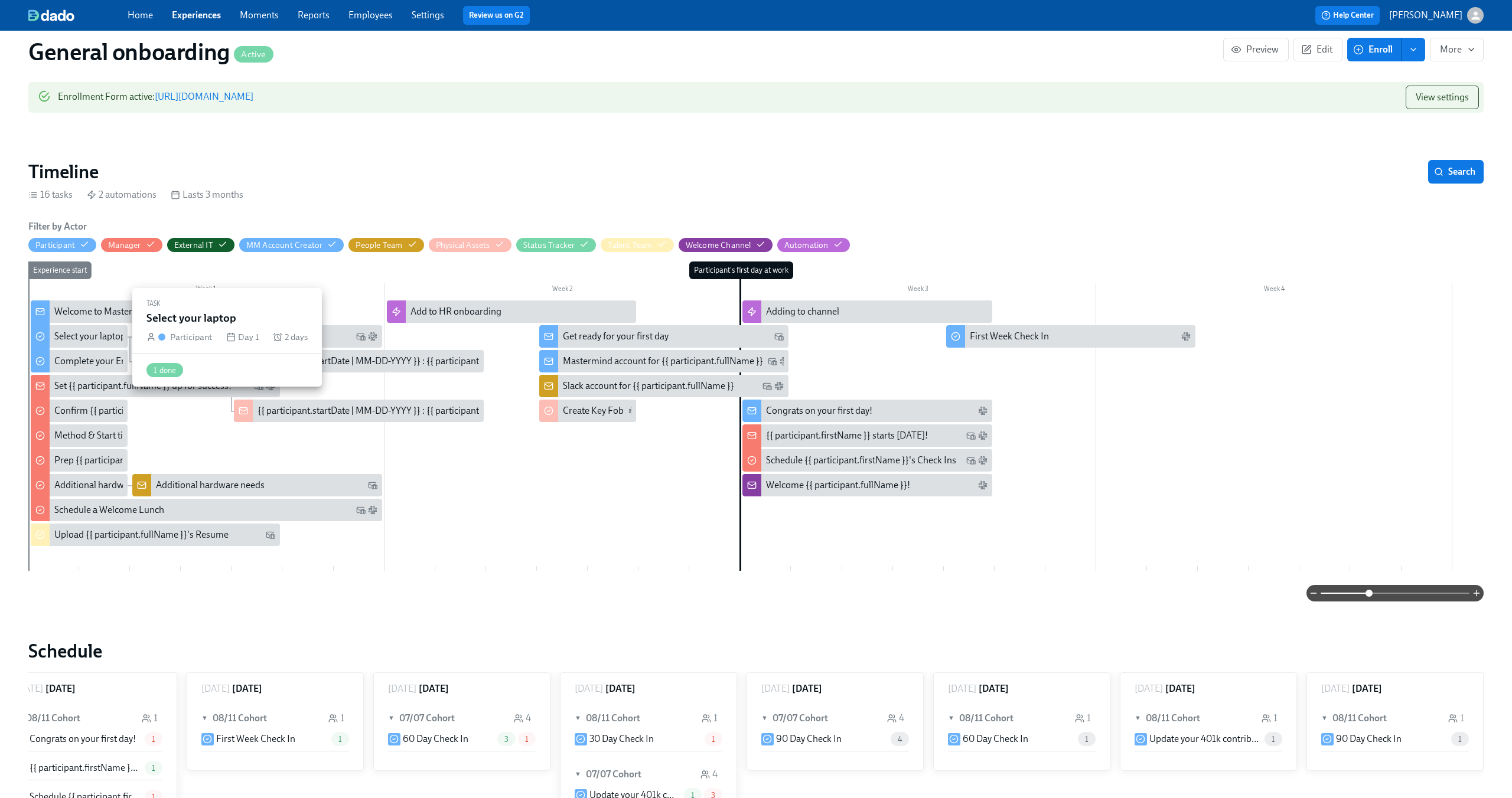
click at [78, 337] on div "Select your laptop" at bounding box center [90, 336] width 72 height 13
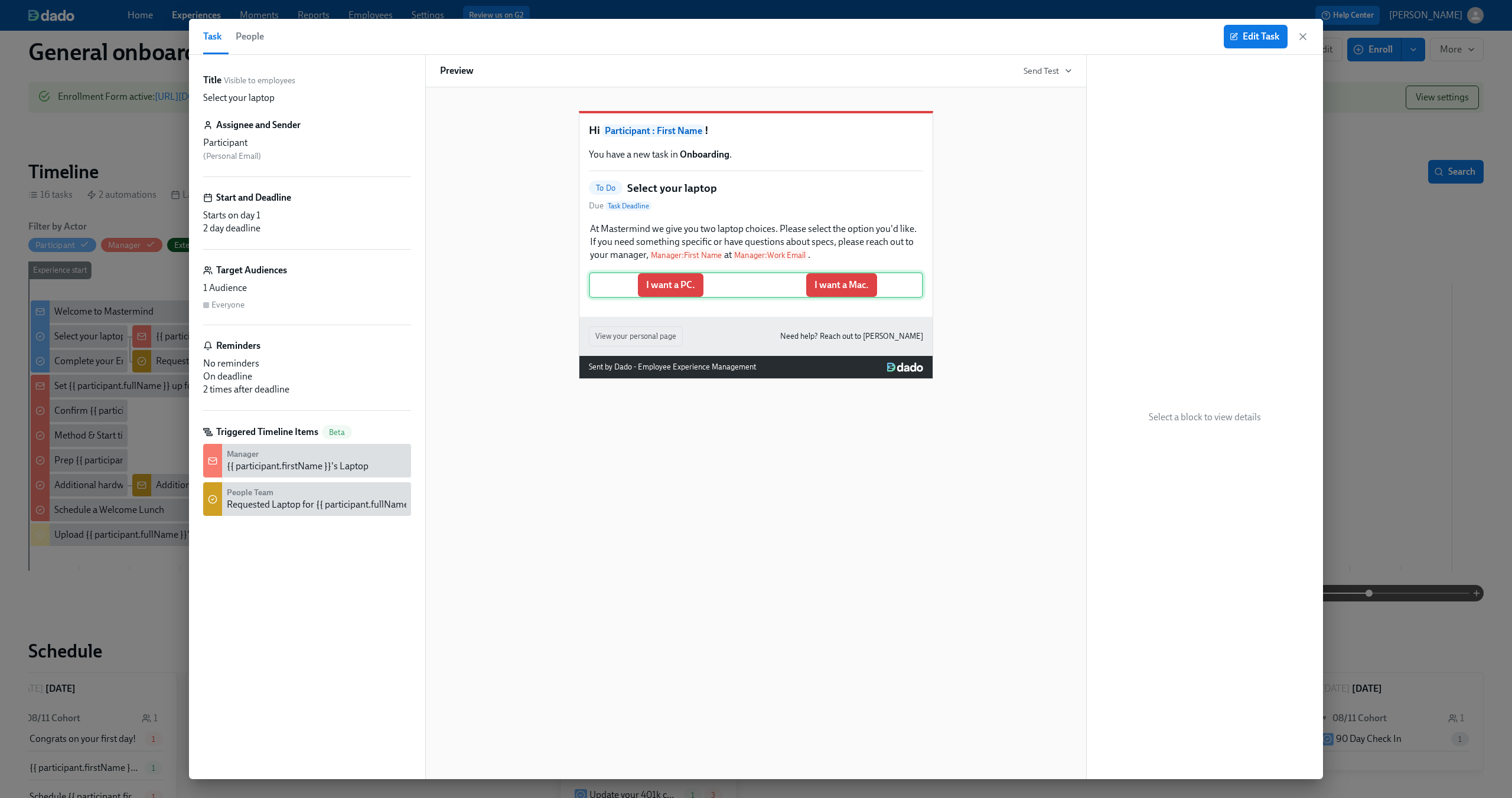
click at [739, 295] on div "I want a PC. I want a Mac." at bounding box center [756, 285] width 334 height 26
click at [1272, 40] on span "Edit Task" at bounding box center [1256, 37] width 47 height 12
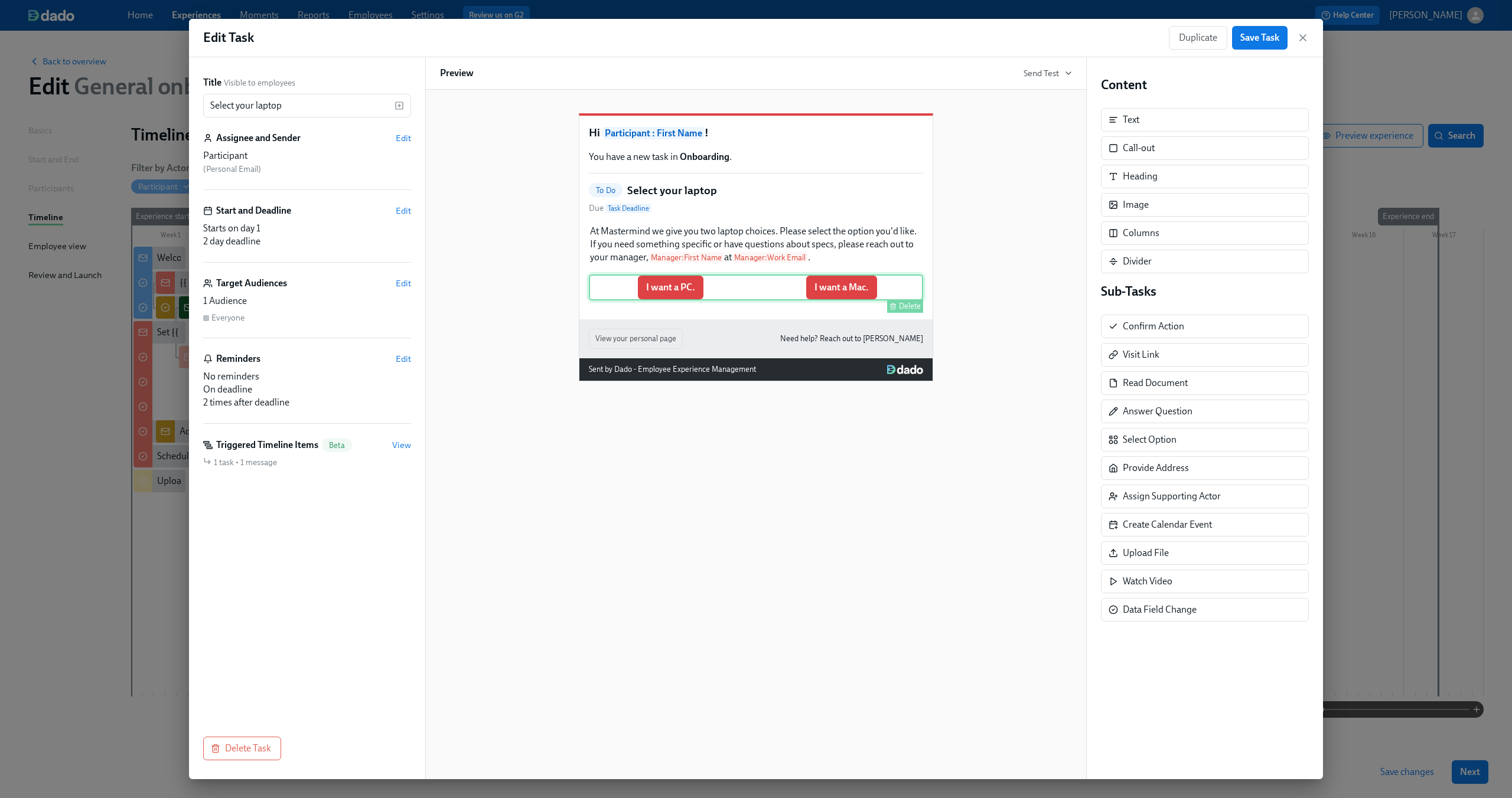
click at [766, 301] on div "I want a PC. I want a Mac. [GEOGRAPHIC_DATA]" at bounding box center [756, 288] width 334 height 26
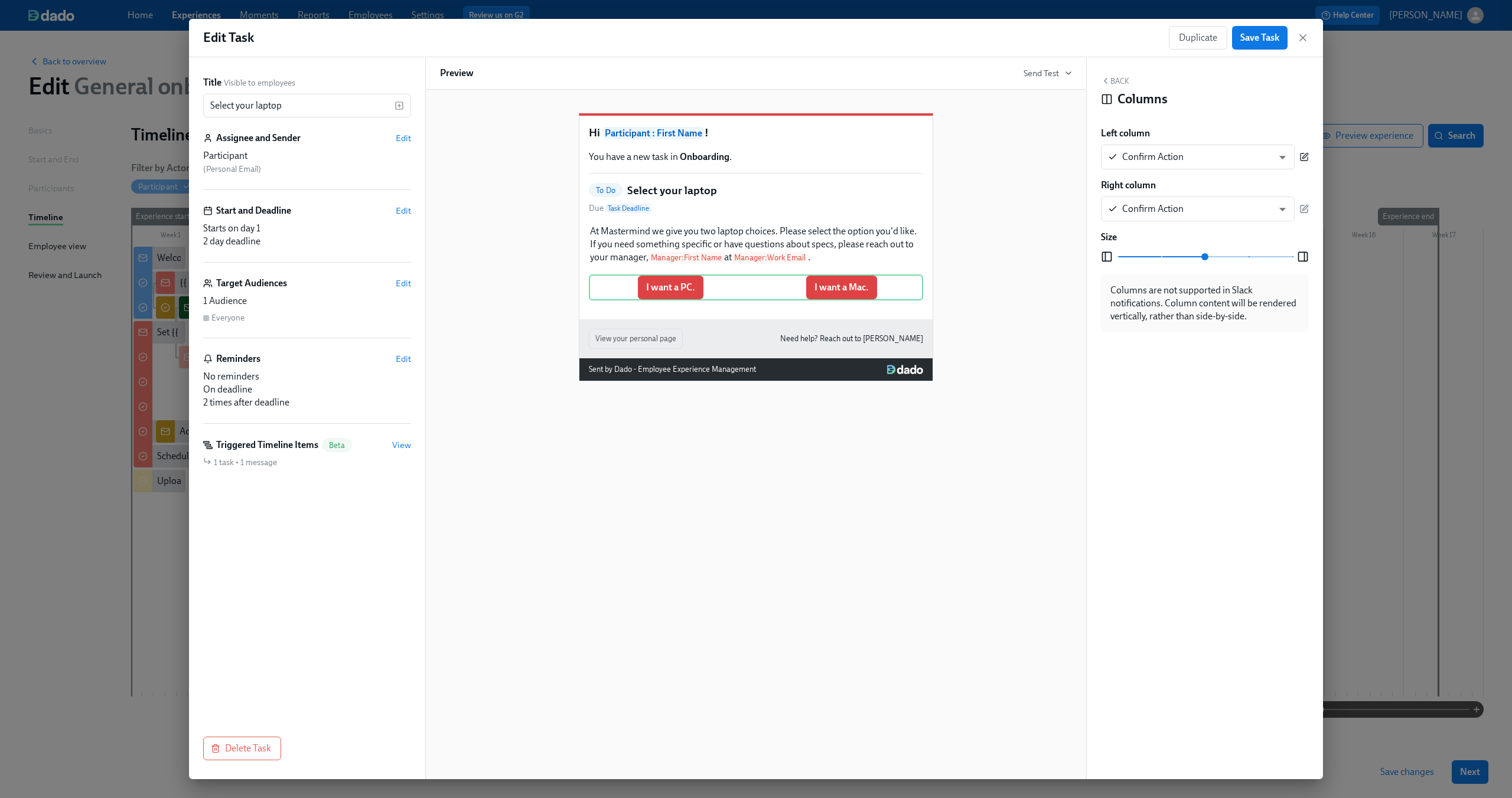
click at [1308, 155] on icon "button" at bounding box center [1304, 157] width 9 height 9
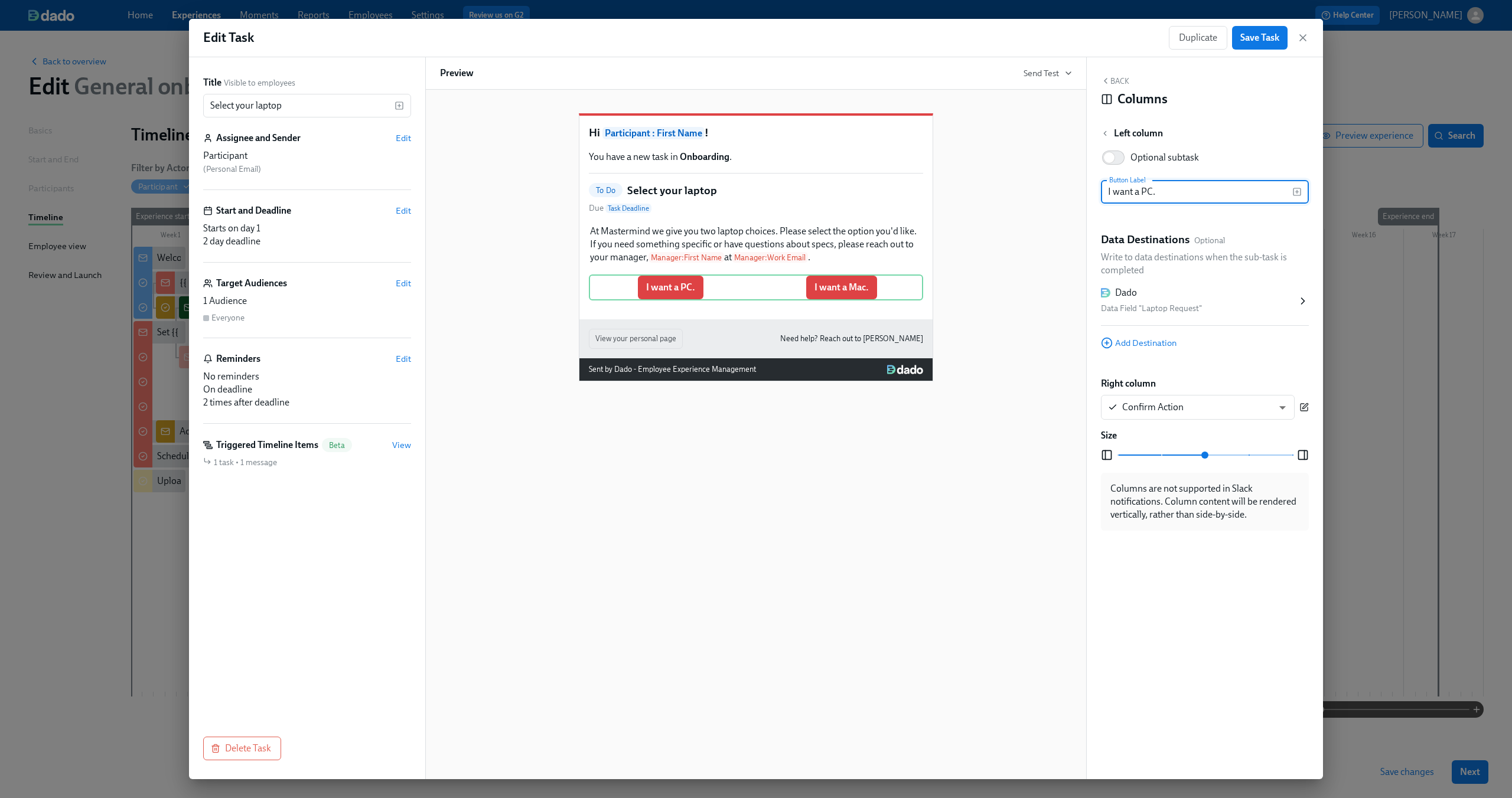
click at [1306, 404] on icon "button" at bounding box center [1304, 407] width 9 height 9
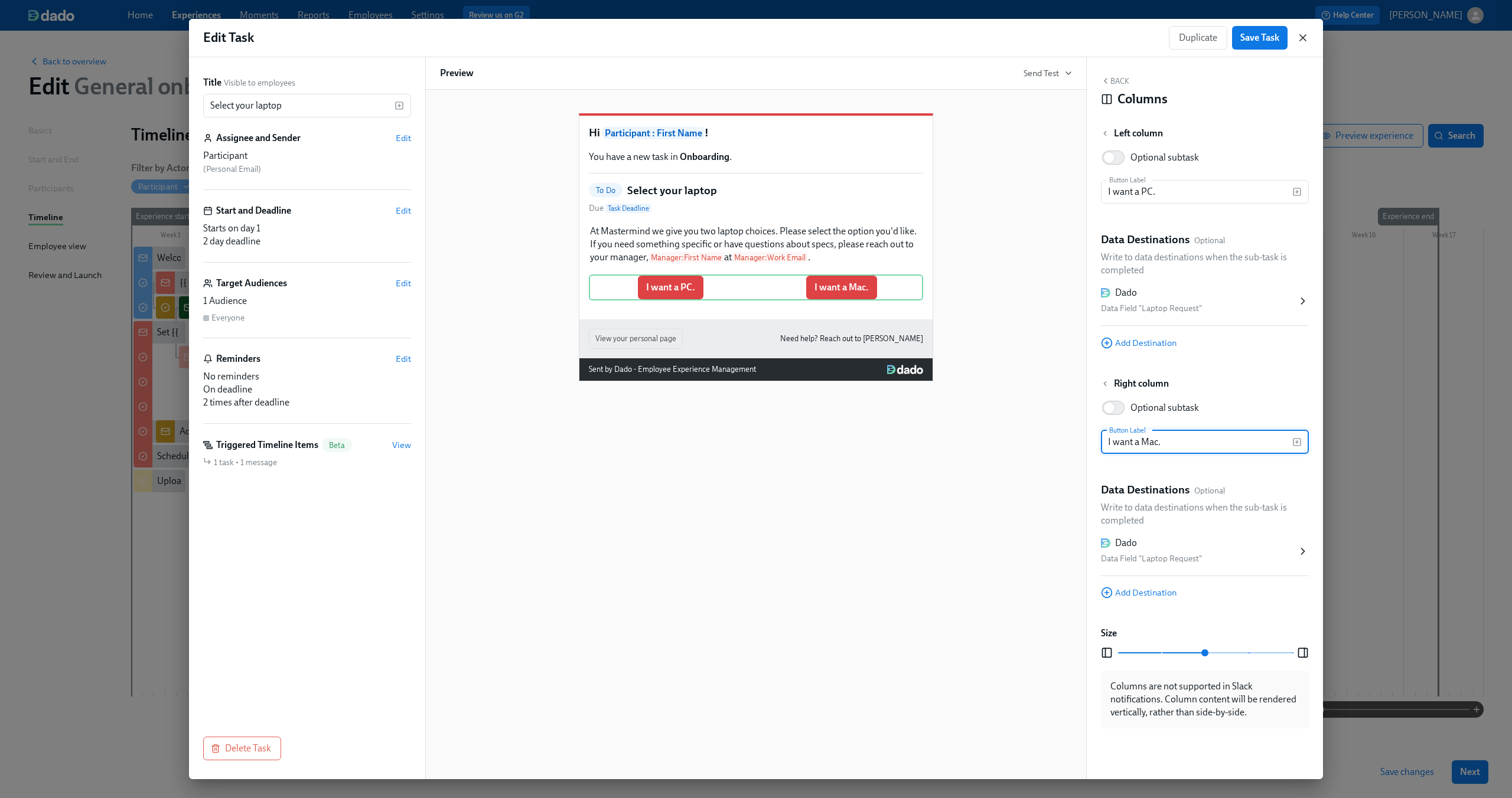
click at [1305, 32] on icon "button" at bounding box center [1303, 38] width 12 height 12
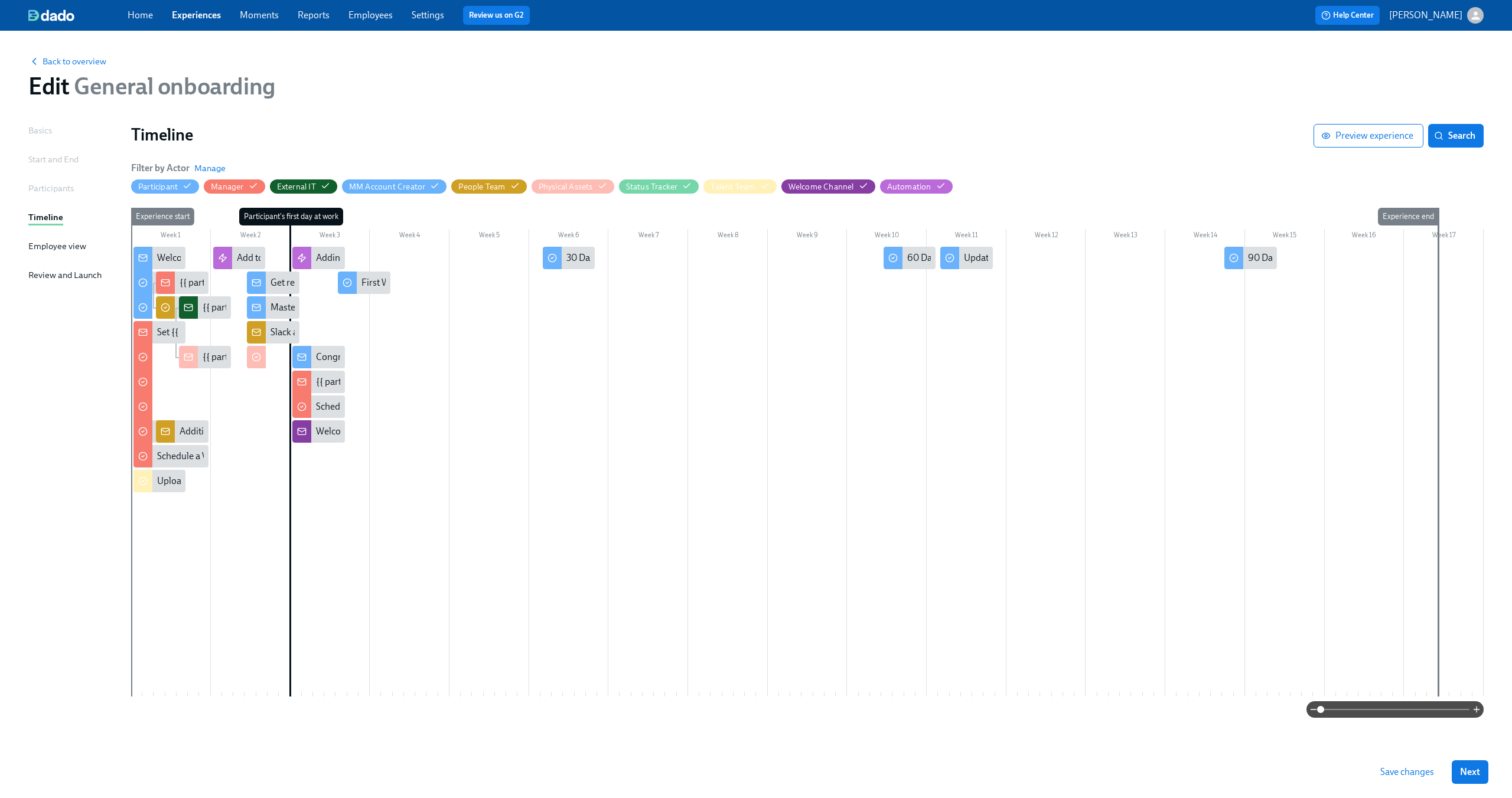
click at [1378, 711] on span at bounding box center [1395, 710] width 149 height 17
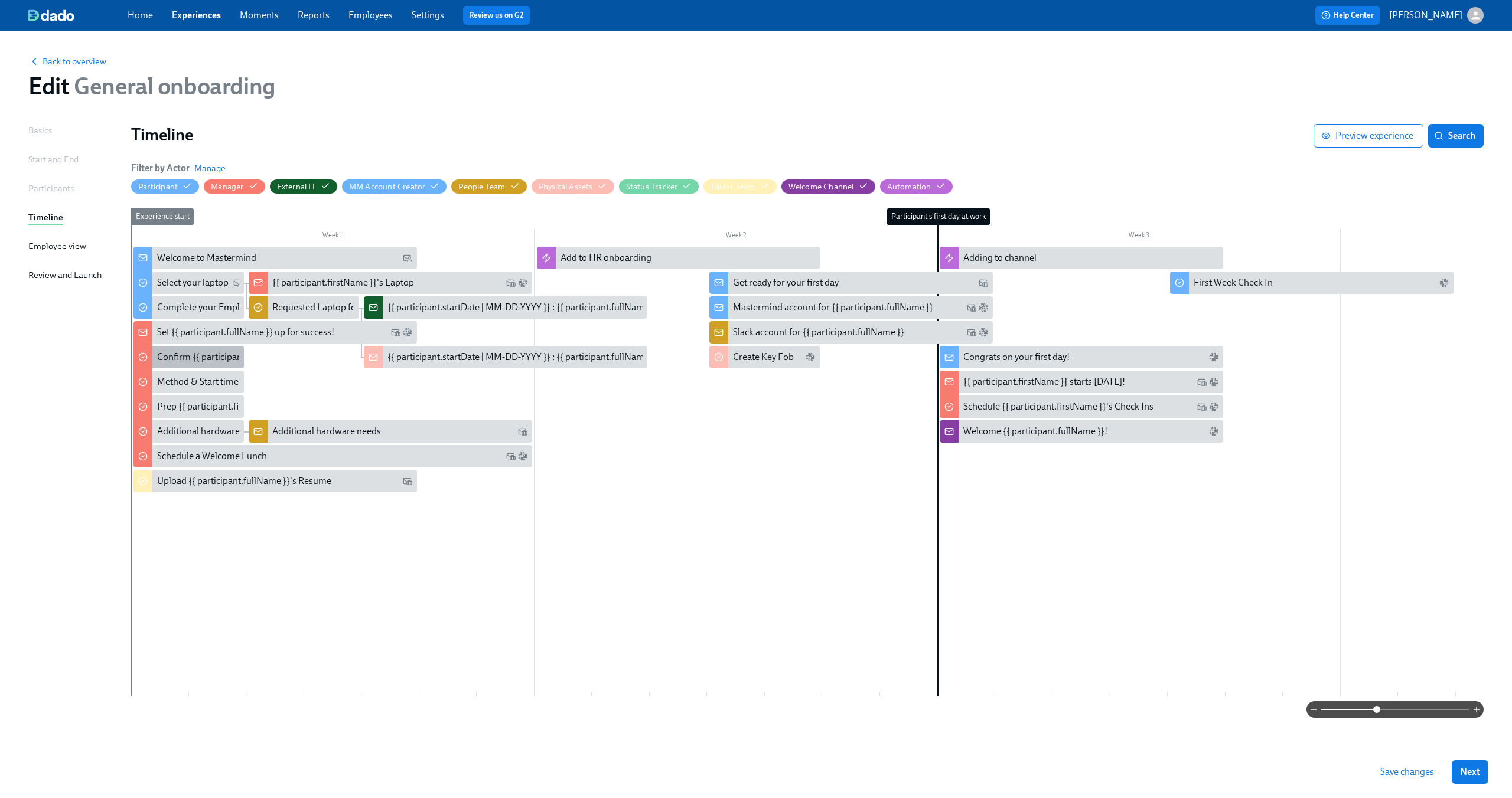
click at [192, 357] on div "Confirm {{ participant.fullName }} Tech Setup" at bounding box center [248, 357] width 182 height 13
click at [163, 339] on div "Set {{ participant.fullName }} up for success!" at bounding box center [275, 332] width 284 height 22
click at [172, 433] on div "Additional hardware" at bounding box center [198, 432] width 83 height 13
click at [198, 279] on div "Select your laptop" at bounding box center [192, 283] width 72 height 13
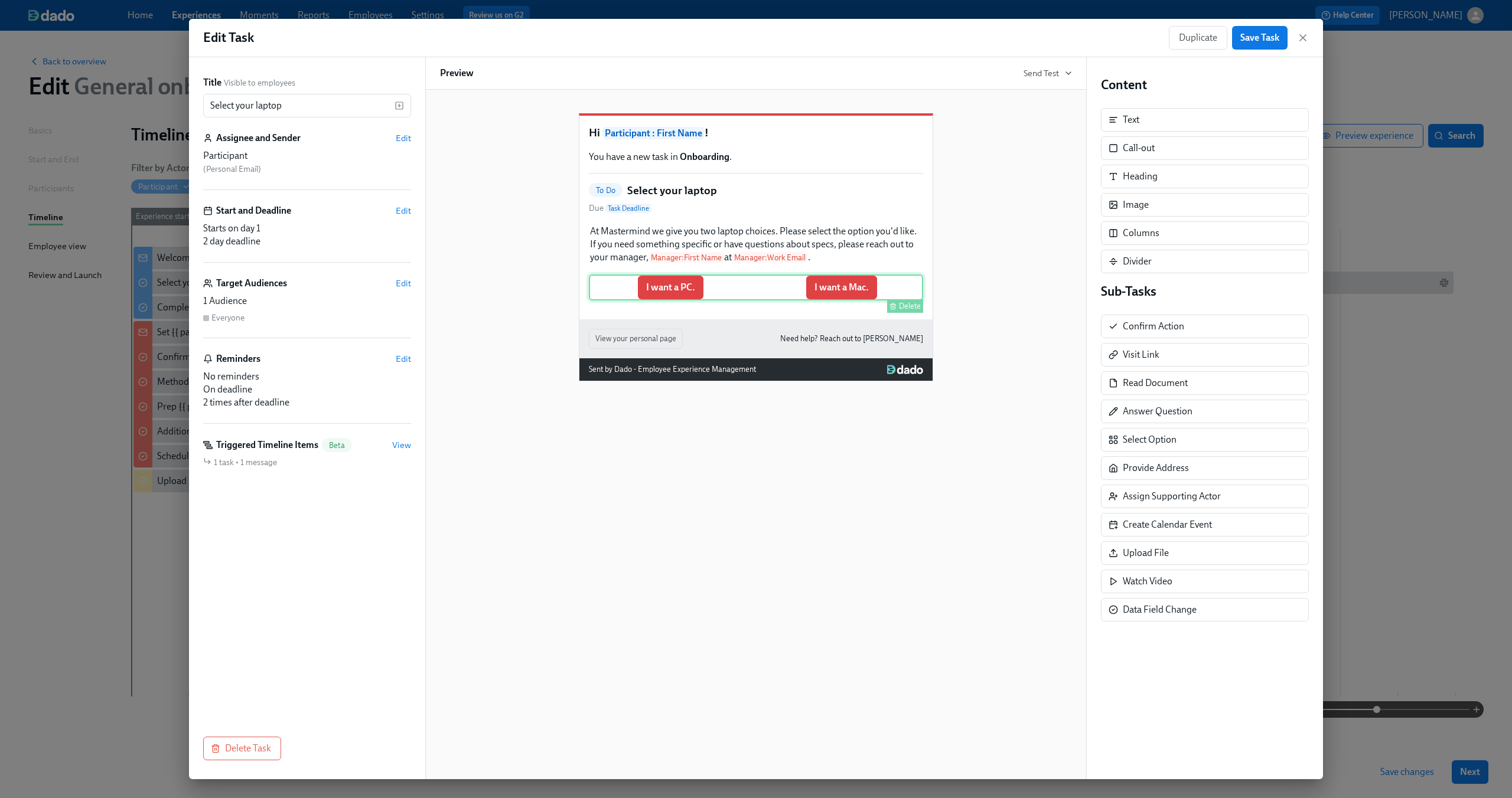
click at [719, 301] on div "I want a PC. I want a Mac. [GEOGRAPHIC_DATA]" at bounding box center [756, 288] width 334 height 26
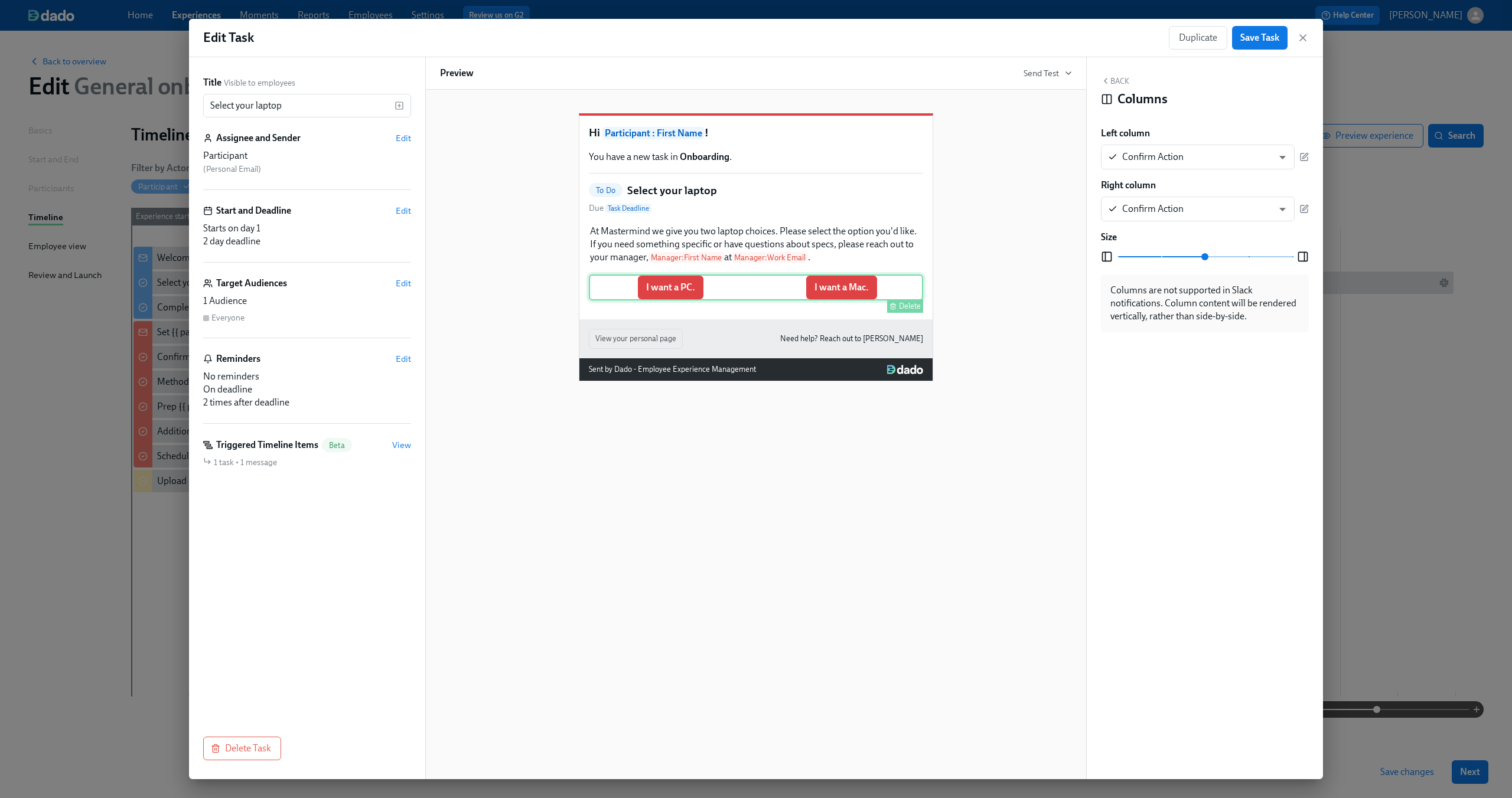
click at [739, 301] on div "I want a PC. I want a Mac. [GEOGRAPHIC_DATA]" at bounding box center [756, 288] width 334 height 26
click at [1305, 158] on icon "button" at bounding box center [1304, 157] width 9 height 9
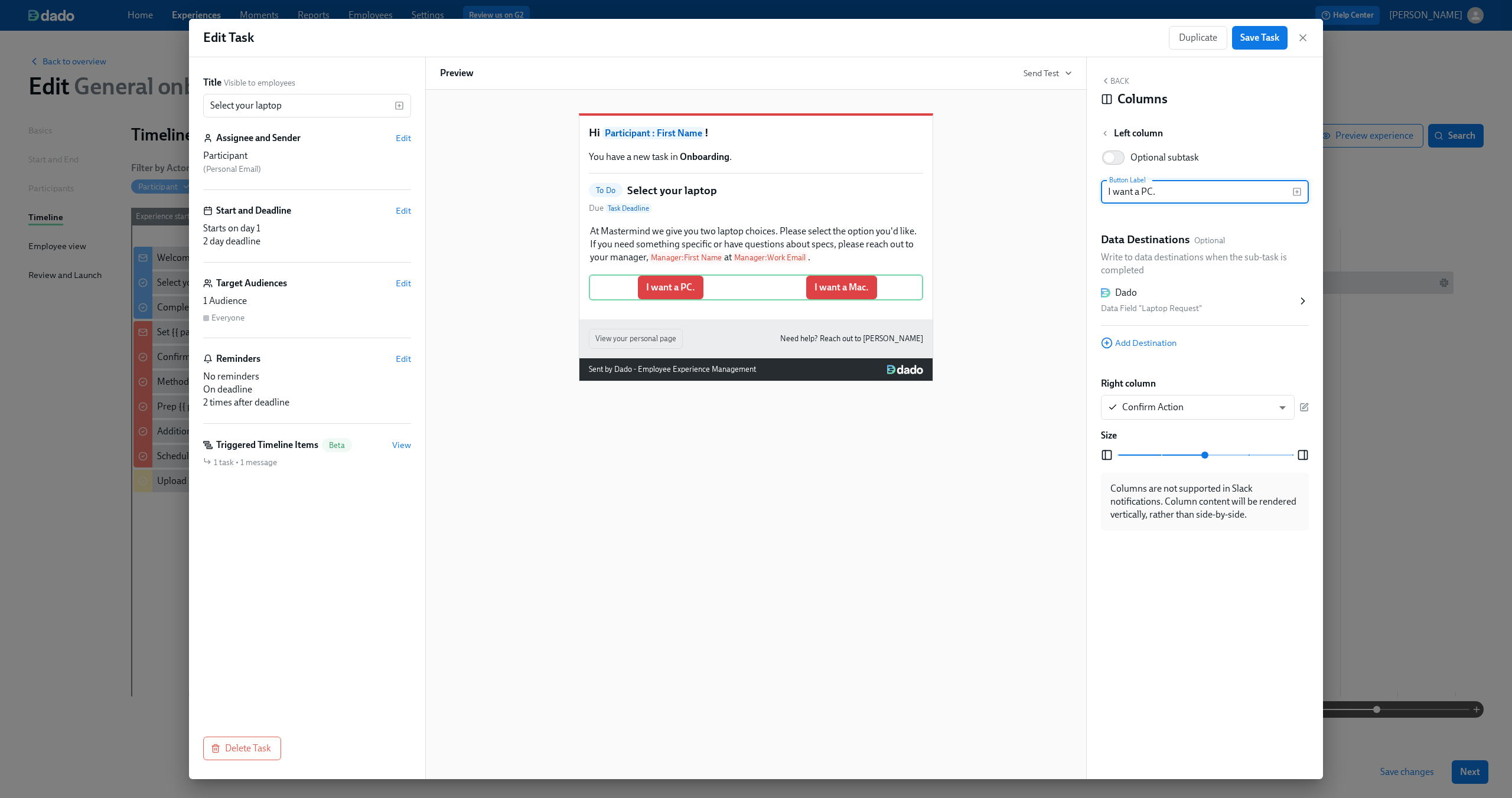
click at [1289, 96] on div "Columns" at bounding box center [1205, 99] width 208 height 18
click at [1304, 38] on icon "button" at bounding box center [1303, 38] width 12 height 12
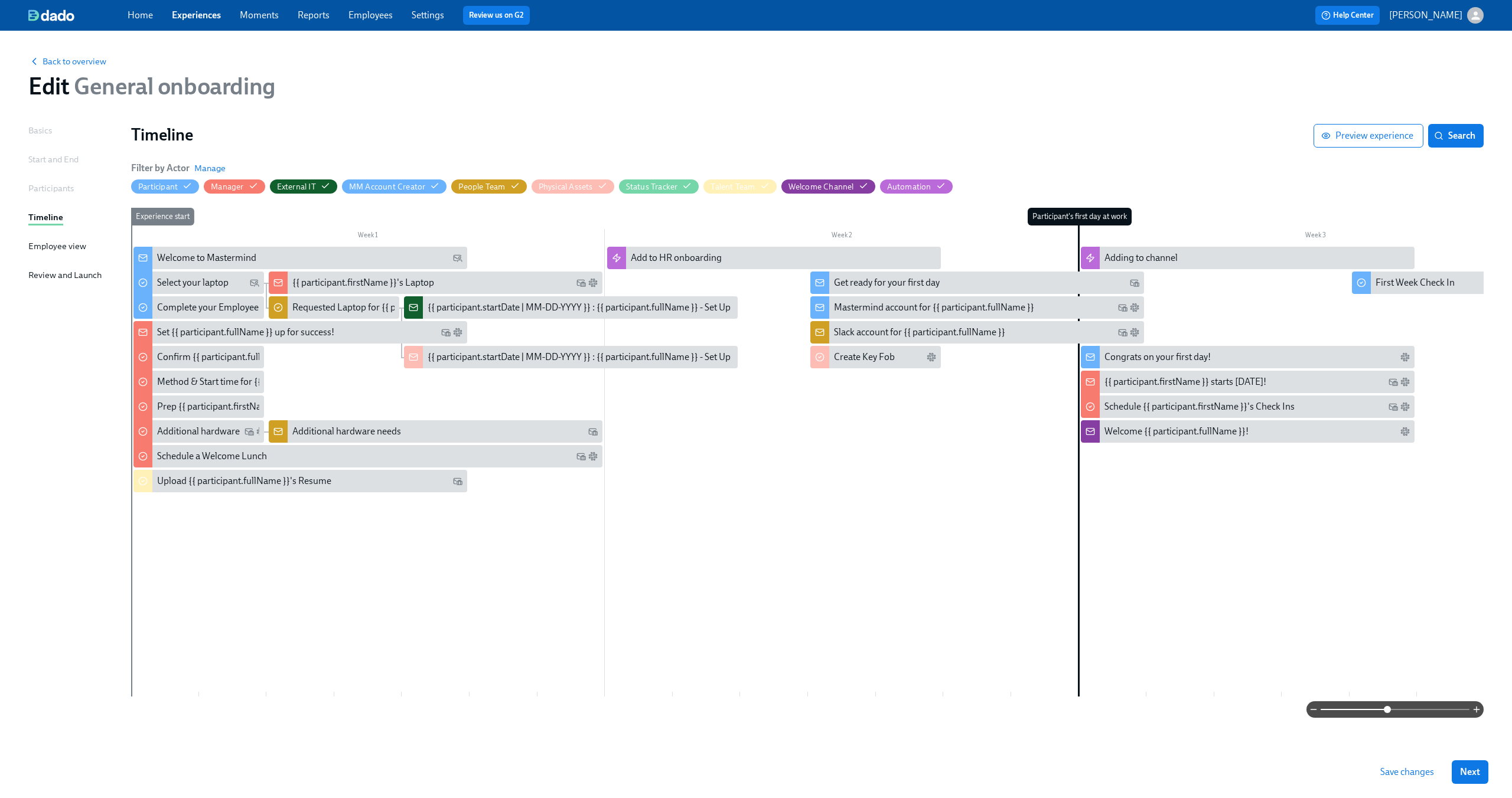
click at [1386, 709] on span at bounding box center [1395, 710] width 149 height 17
click at [210, 278] on div "Select your laptop" at bounding box center [192, 283] width 72 height 13
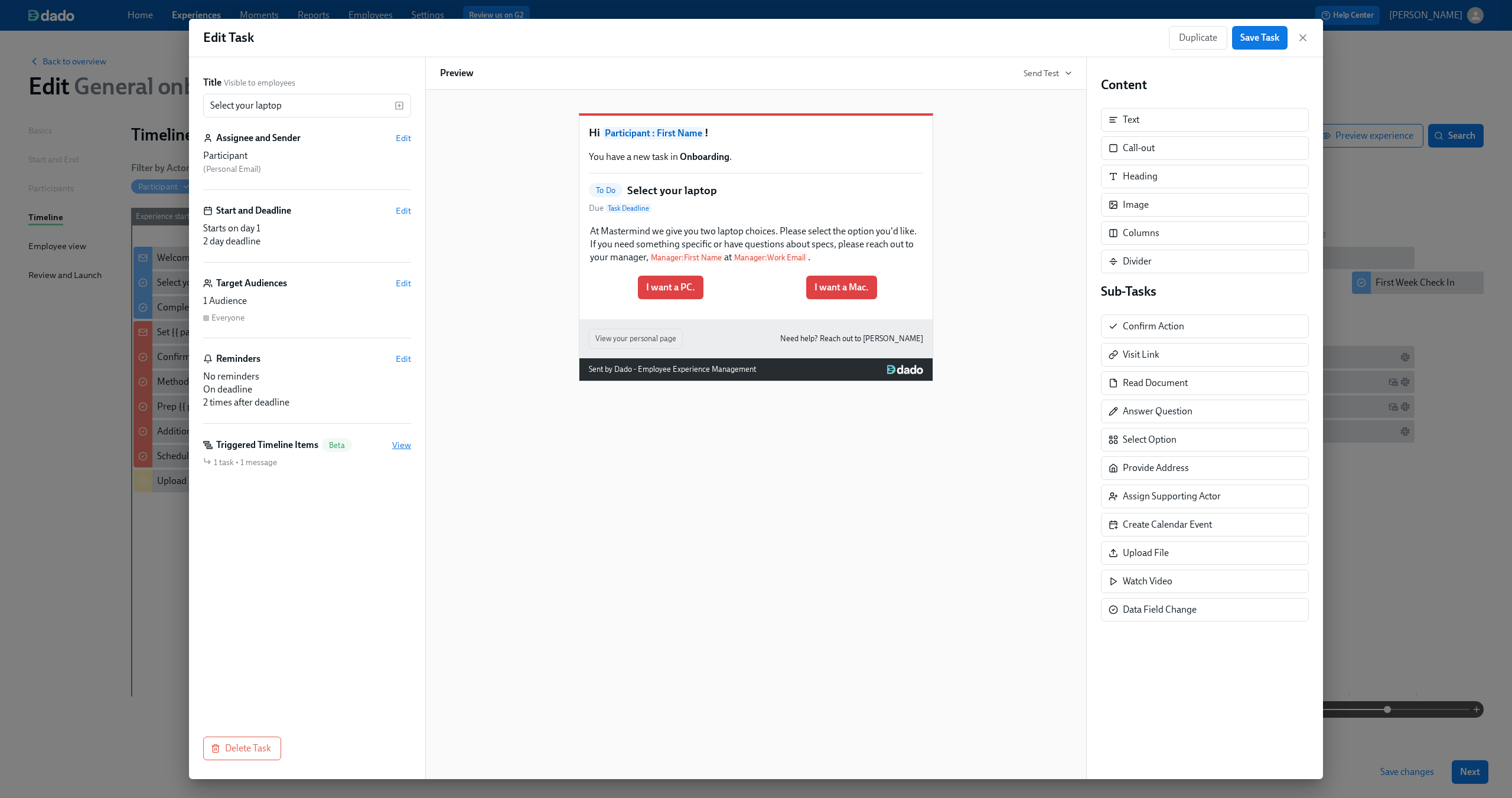
click at [399, 442] on span "View" at bounding box center [402, 445] width 19 height 12
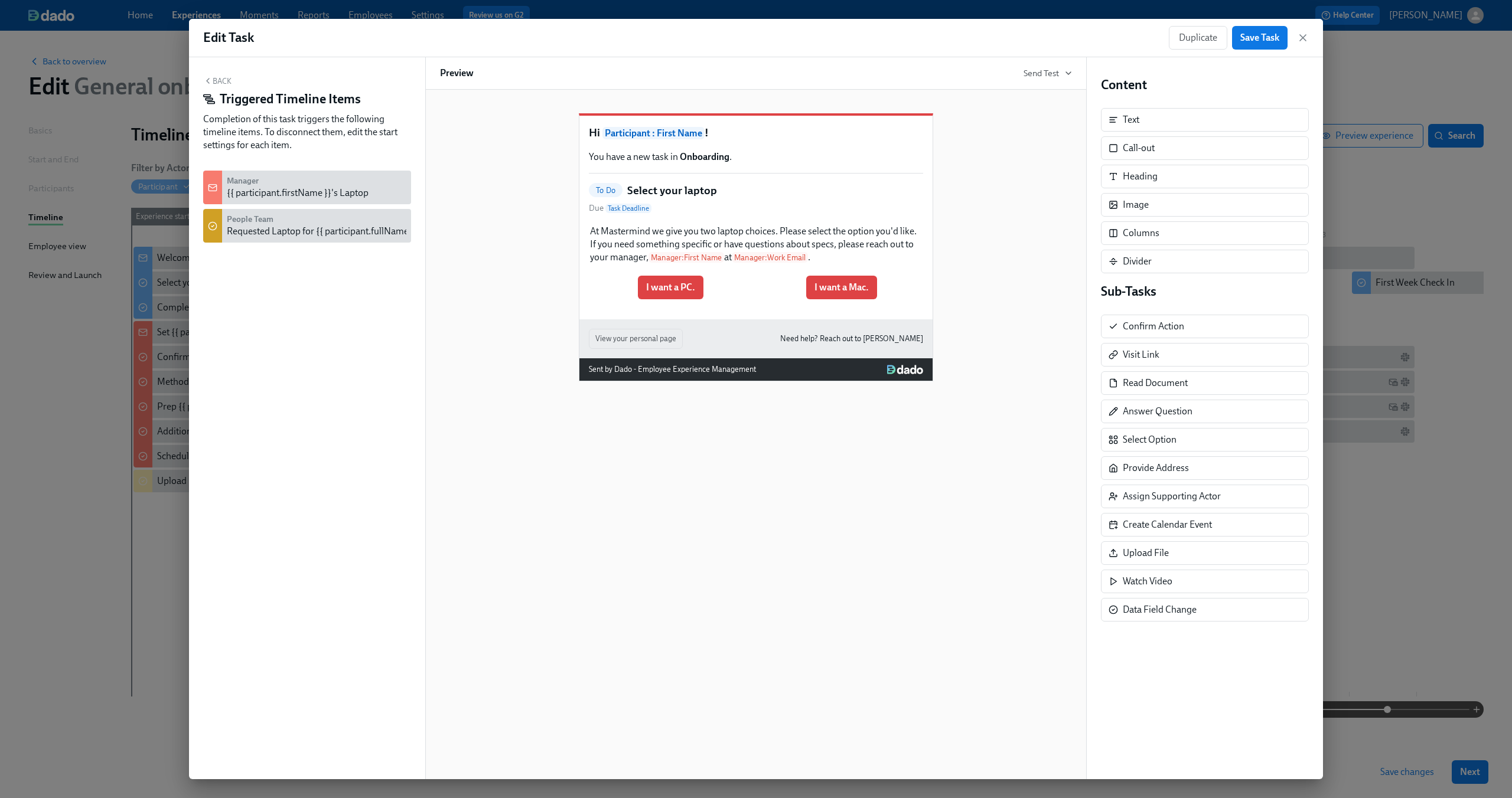
click at [340, 179] on div "Manager {{ participant.firstName }}'s Laptop" at bounding box center [297, 187] width 142 height 24
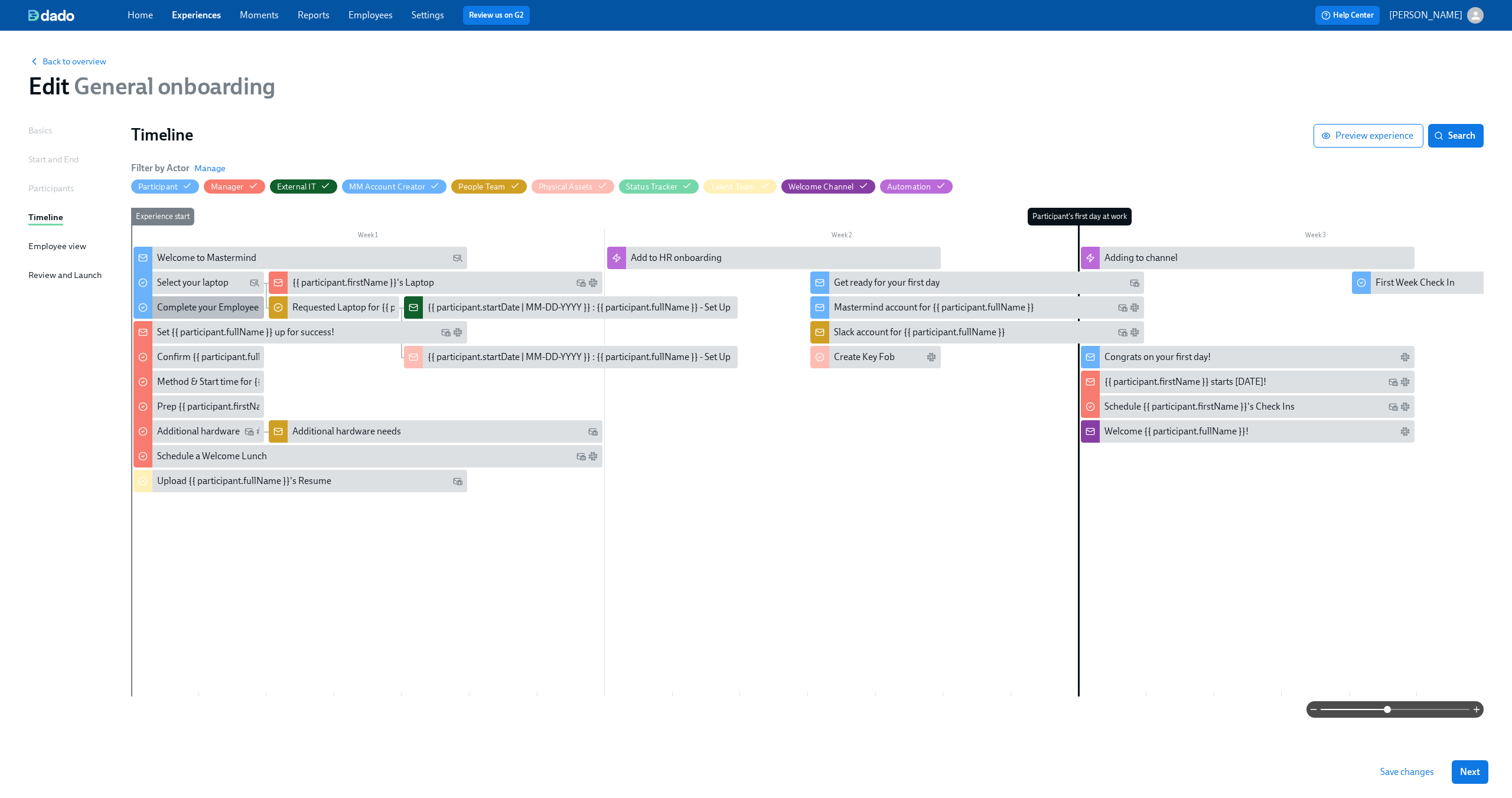
click at [172, 310] on div "Complete your Employee Profile" at bounding box center [222, 308] width 130 height 13
click at [177, 308] on div "Complete your Employee Profile" at bounding box center [222, 308] width 130 height 13
click at [174, 282] on div "Select your laptop" at bounding box center [192, 283] width 72 height 13
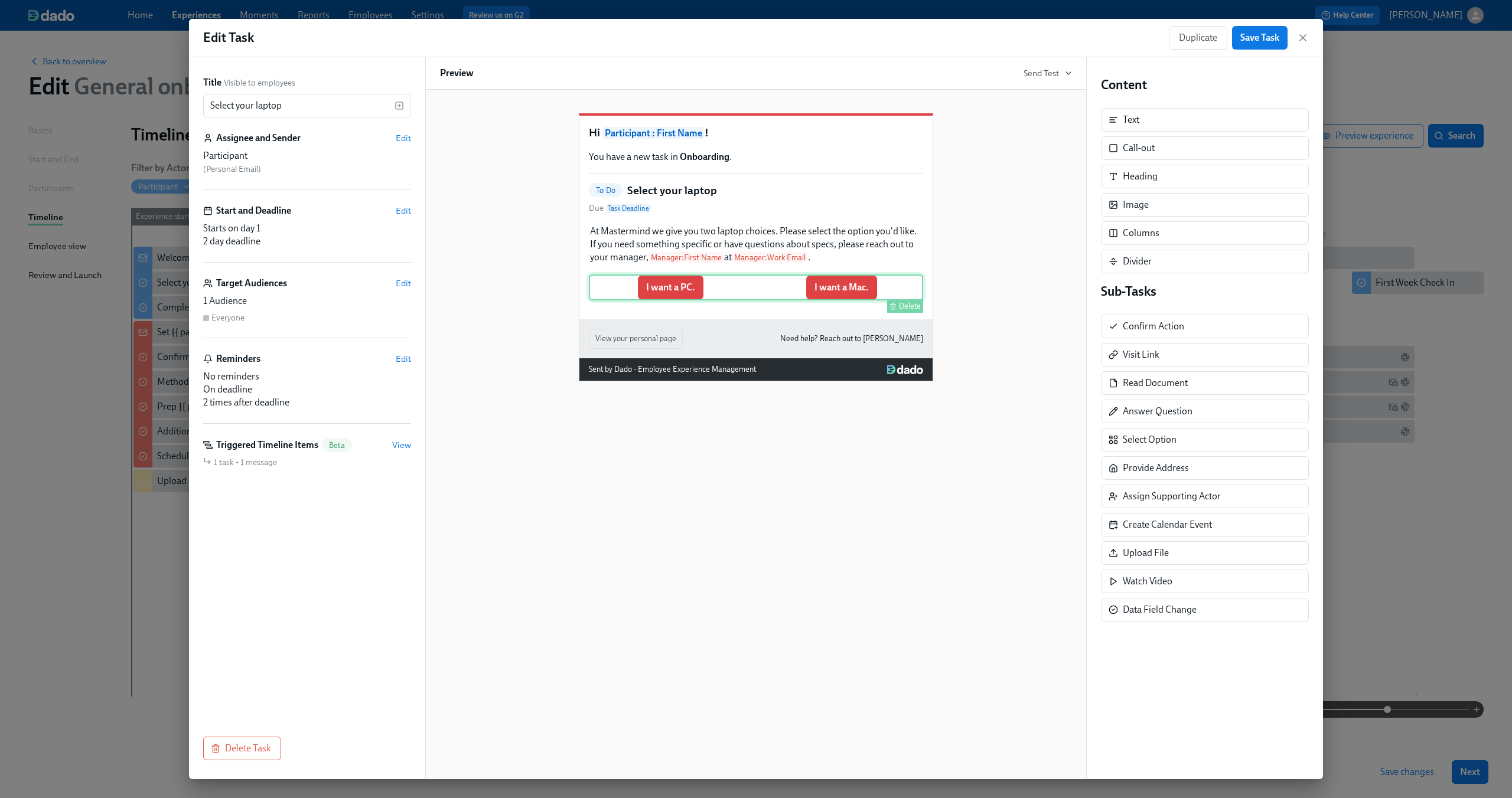
click at [748, 300] on div "I want a PC. I want a Mac. Delete" at bounding box center [756, 288] width 334 height 26
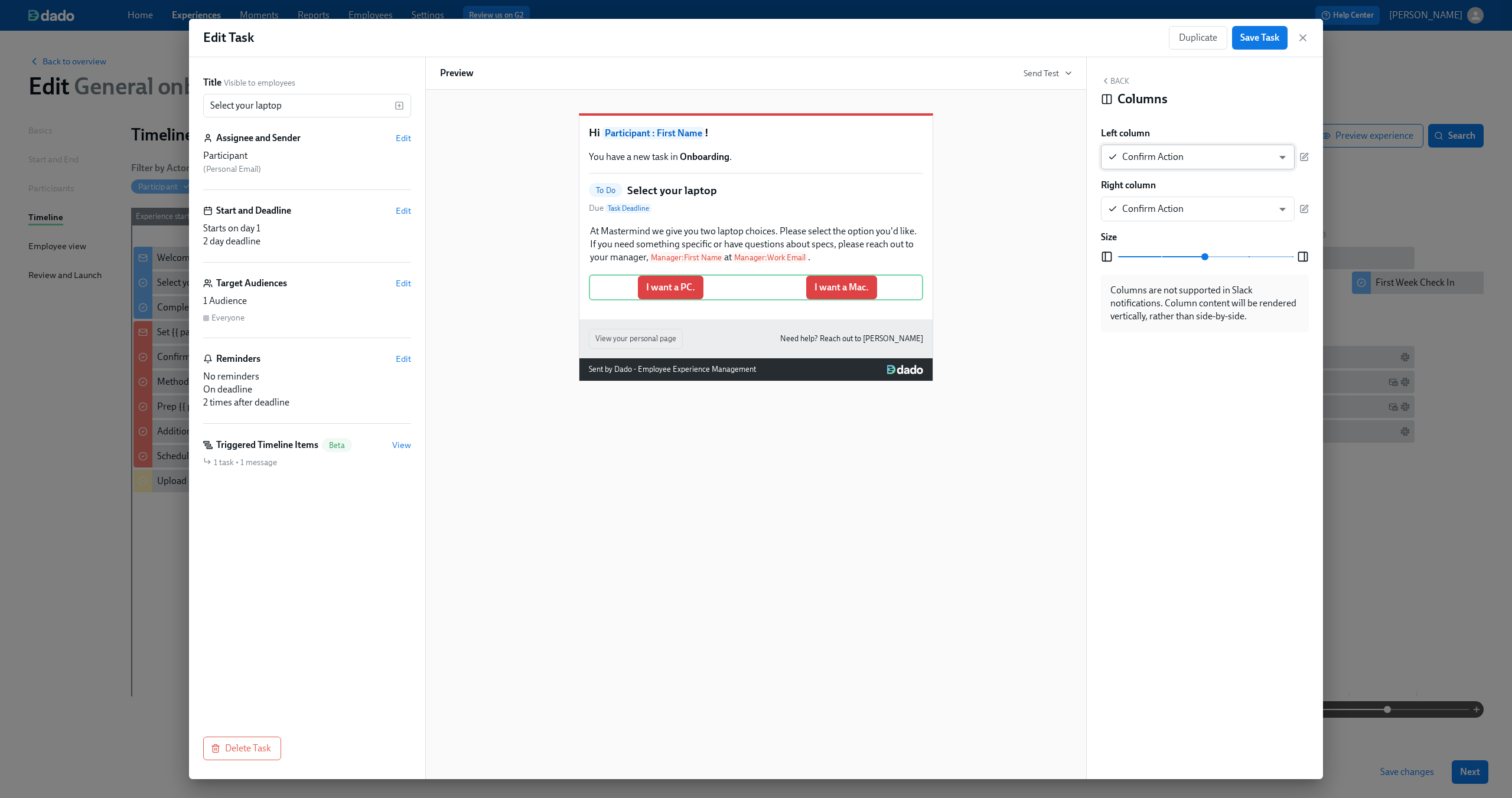
click at [1282, 157] on body "Home Experiences Moments Reports Employees Settings Review us on G2 Help Center…" at bounding box center [756, 399] width 1512 height 798
click at [858, 561] on div at bounding box center [756, 399] width 1512 height 798
click at [679, 301] on div "I want a PC. I want a Mac. Delete" at bounding box center [756, 288] width 334 height 26
click at [1305, 155] on icon "button" at bounding box center [1305, 156] width 5 height 5
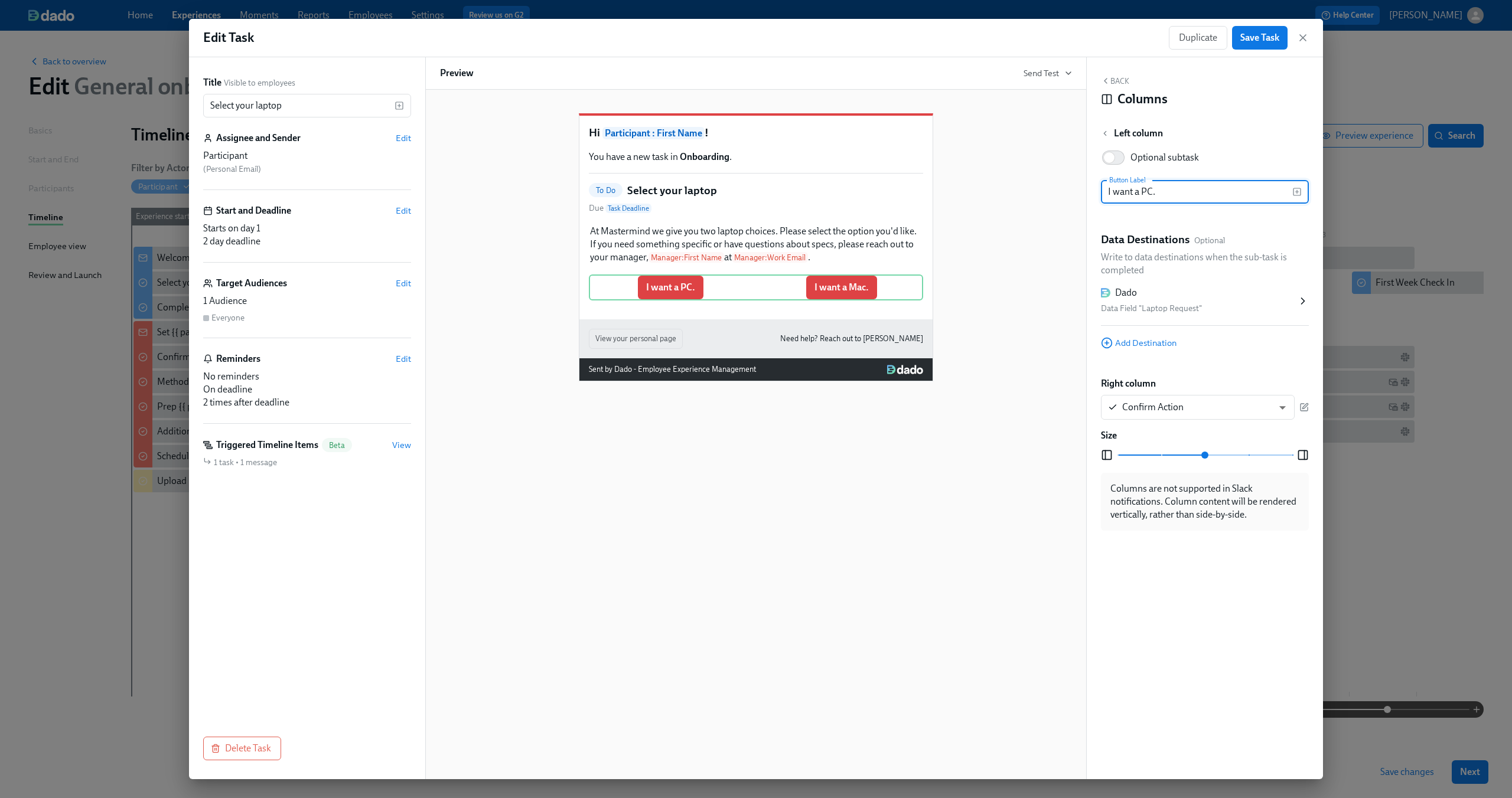
click at [1267, 298] on div "Dado" at bounding box center [1199, 293] width 196 height 13
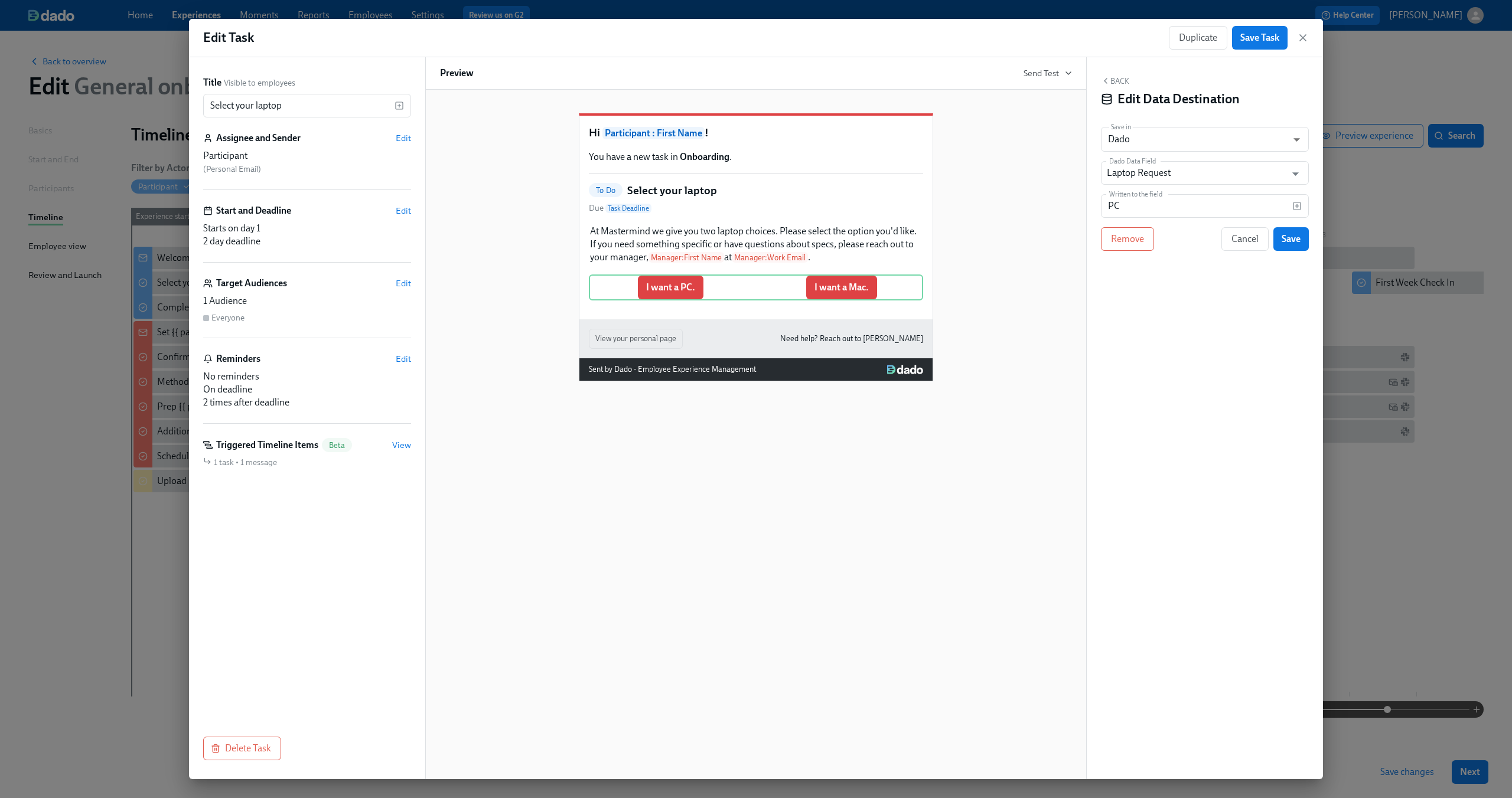
click at [1112, 78] on button "Back" at bounding box center [1115, 81] width 28 height 9
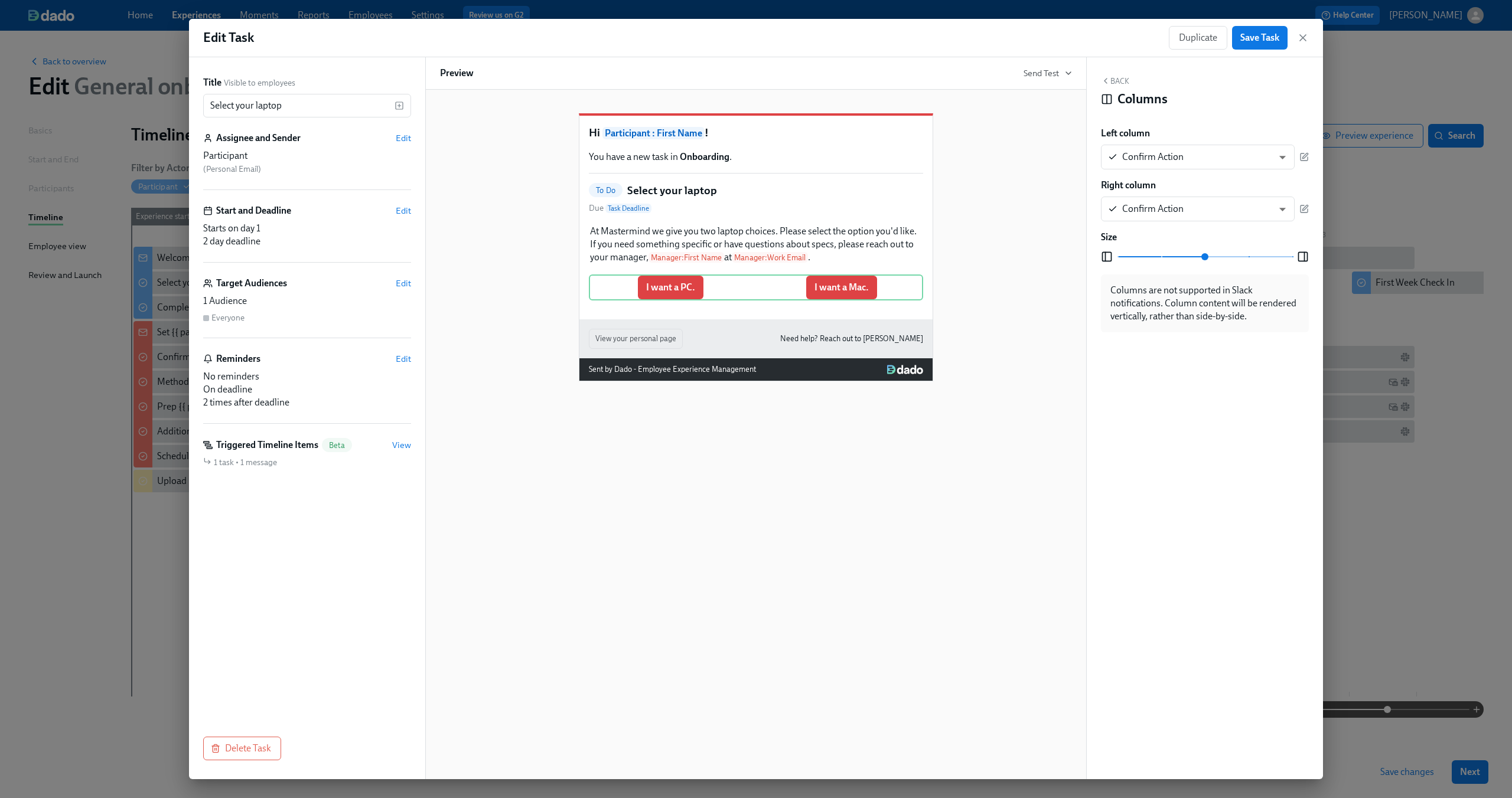
click at [1112, 78] on button "Back" at bounding box center [1115, 81] width 28 height 9
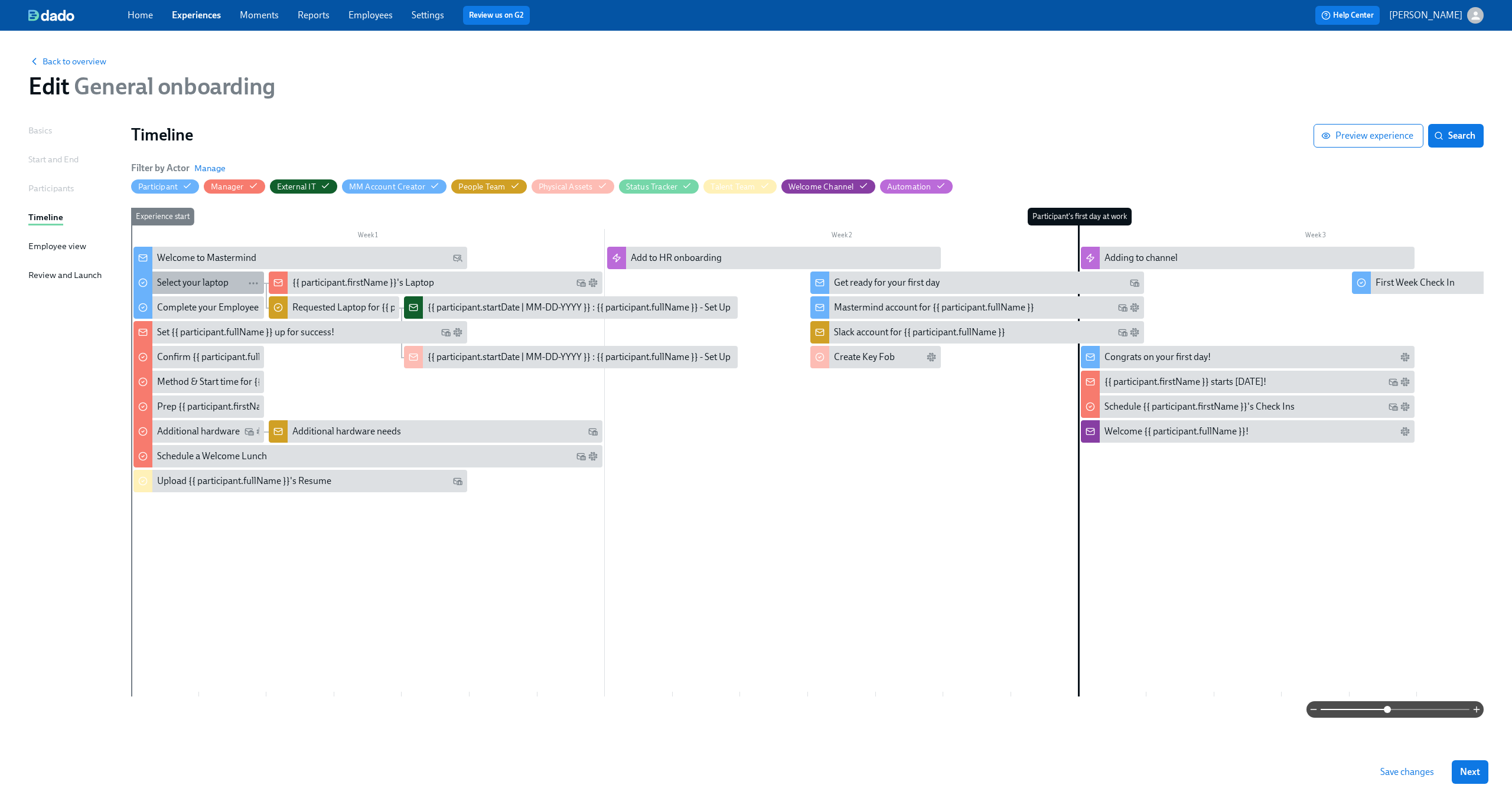
click at [232, 284] on div "Select your laptop" at bounding box center [208, 283] width 102 height 13
click at [323, 287] on div "{{ participant.firstName }}'s Laptop" at bounding box center [363, 283] width 142 height 13
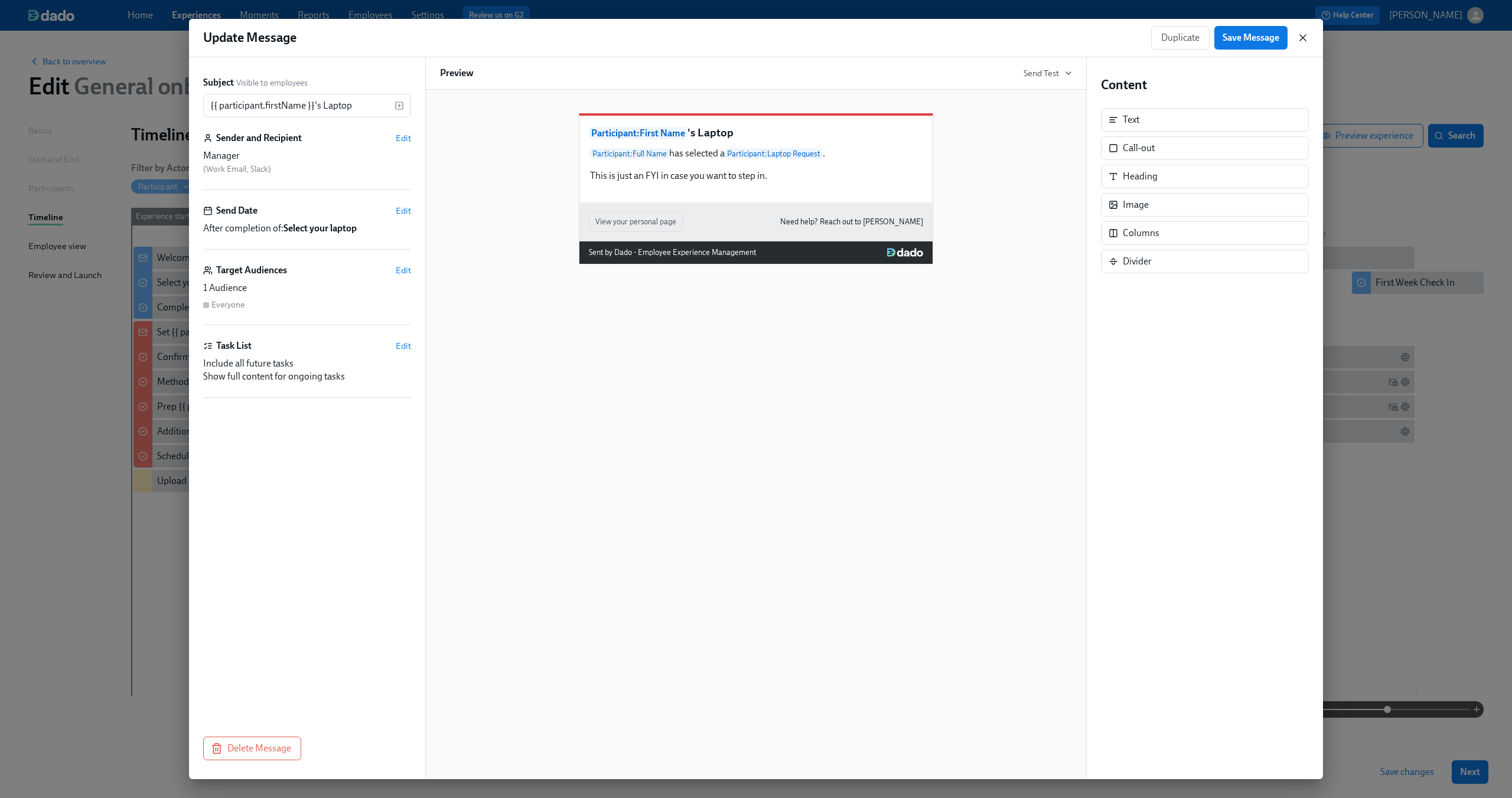
click at [1304, 42] on icon "button" at bounding box center [1303, 38] width 12 height 12
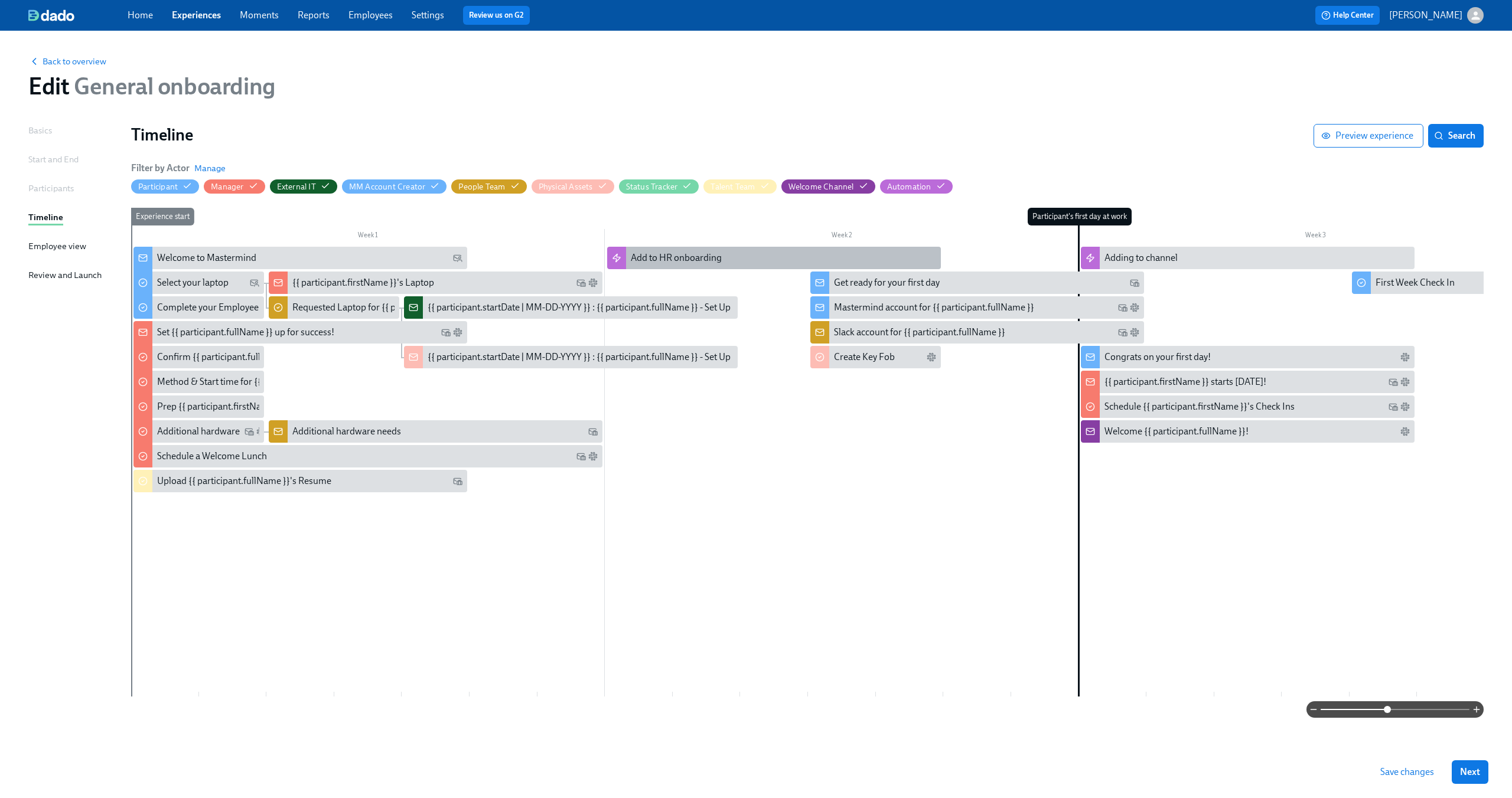
click at [740, 266] on div "Add to HR onboarding" at bounding box center [773, 258] width 333 height 22
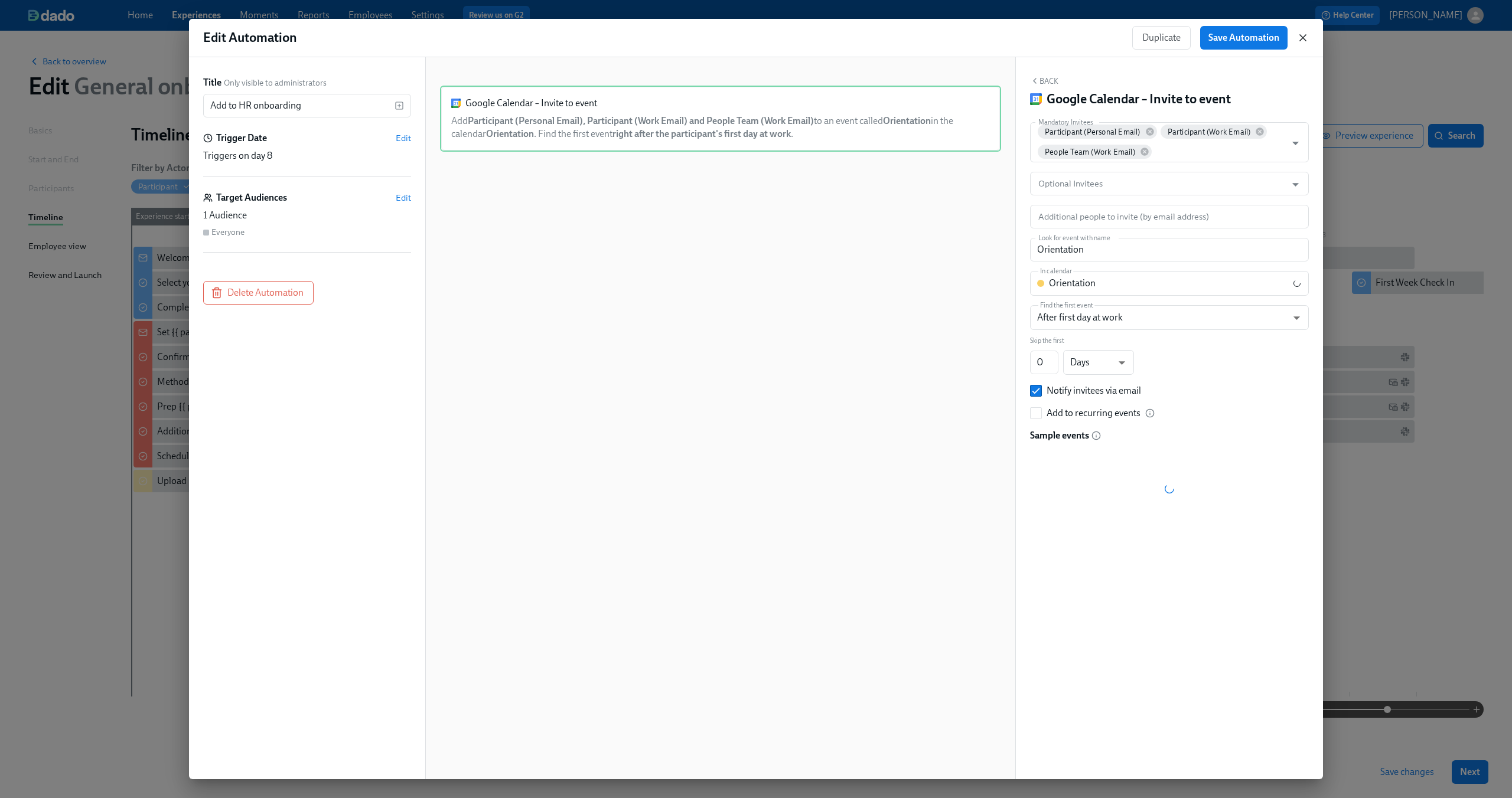
click at [1298, 40] on icon "button" at bounding box center [1303, 38] width 12 height 12
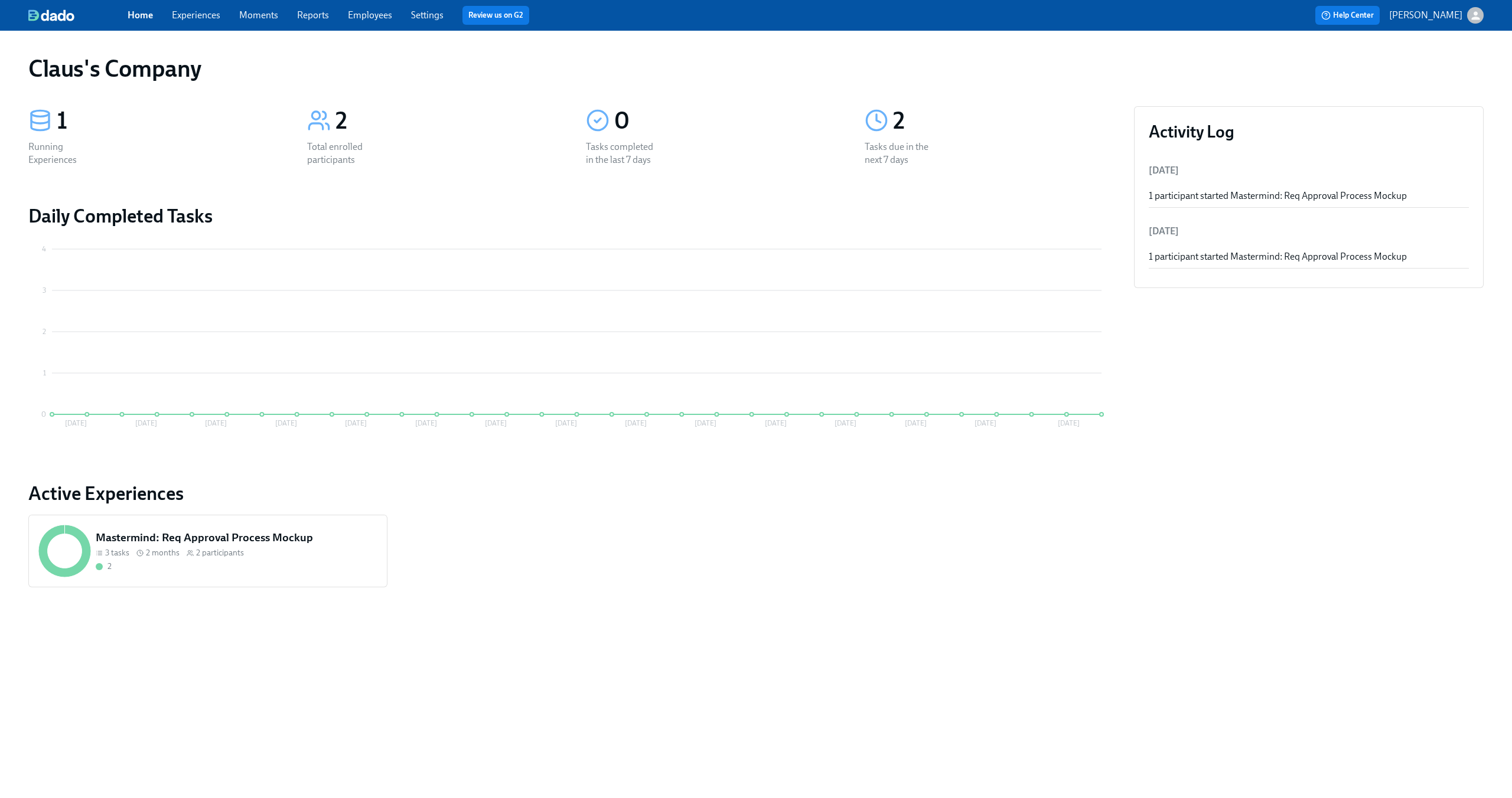
click at [1480, 16] on icon "button" at bounding box center [1475, 15] width 12 height 12
click at [1400, 78] on div "Switch organization..." at bounding box center [1418, 69] width 130 height 28
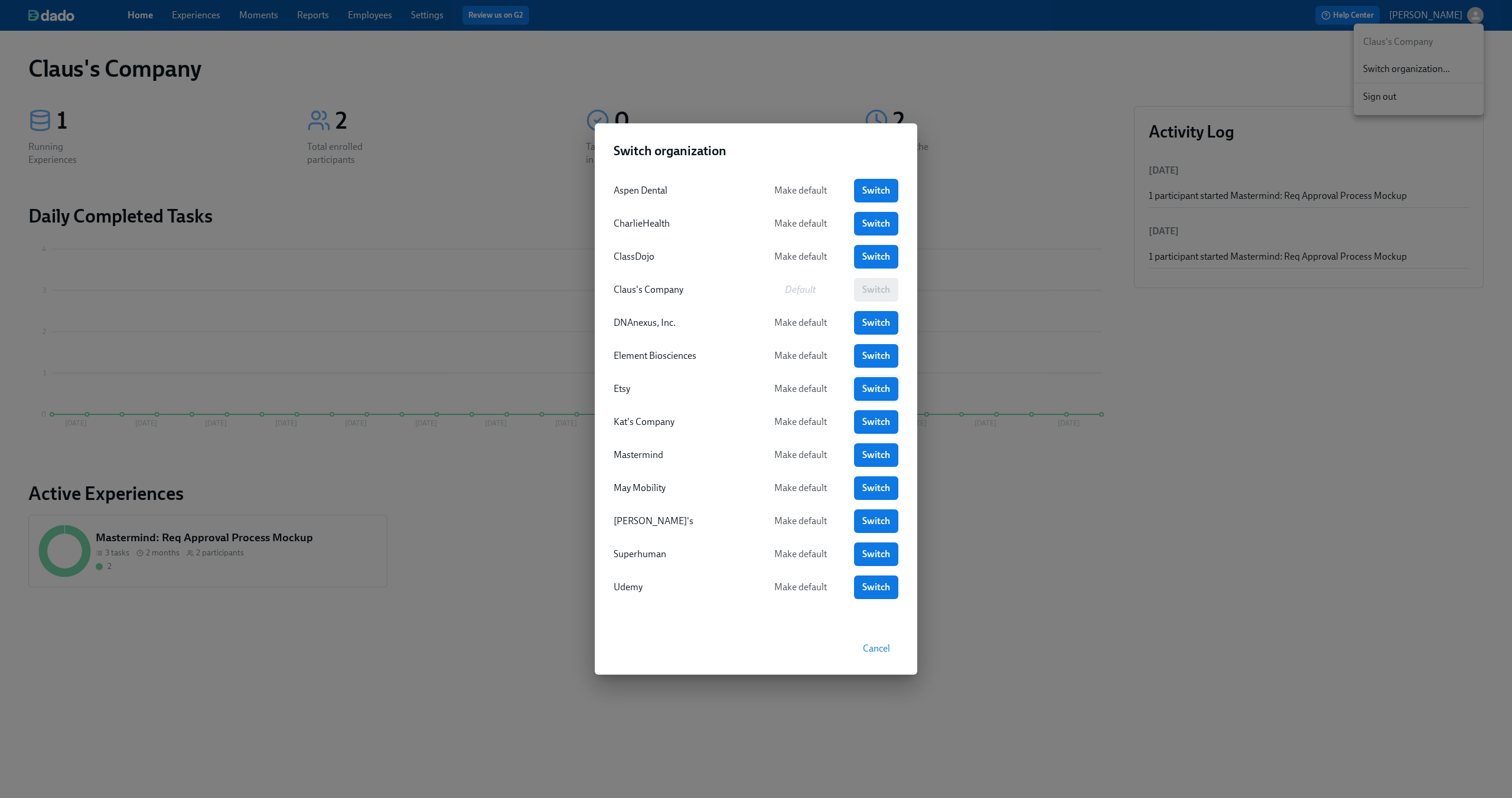
click at [876, 391] on span "Switch" at bounding box center [876, 389] width 28 height 12
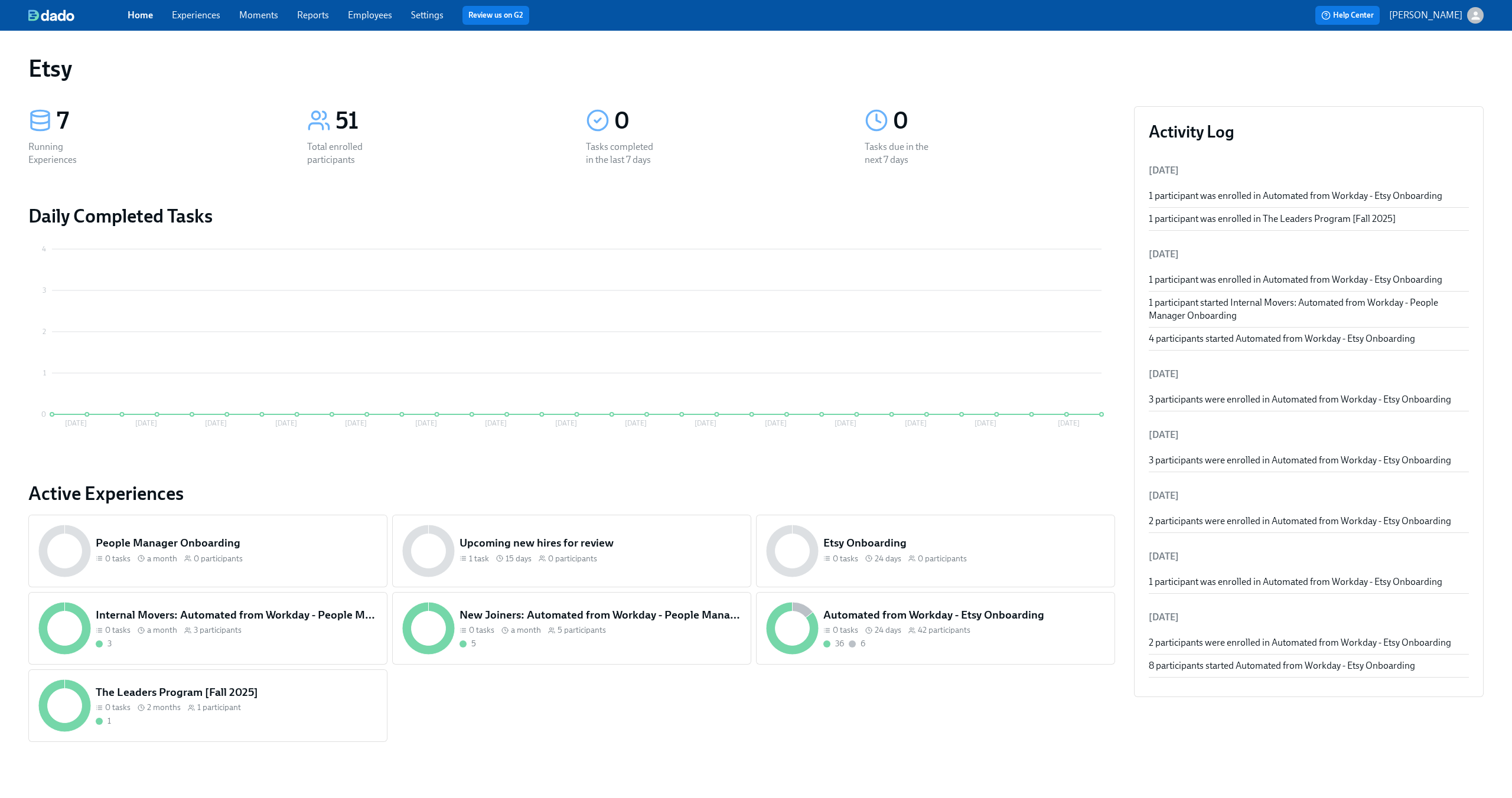
click at [203, 12] on link "Experiences" at bounding box center [196, 15] width 49 height 11
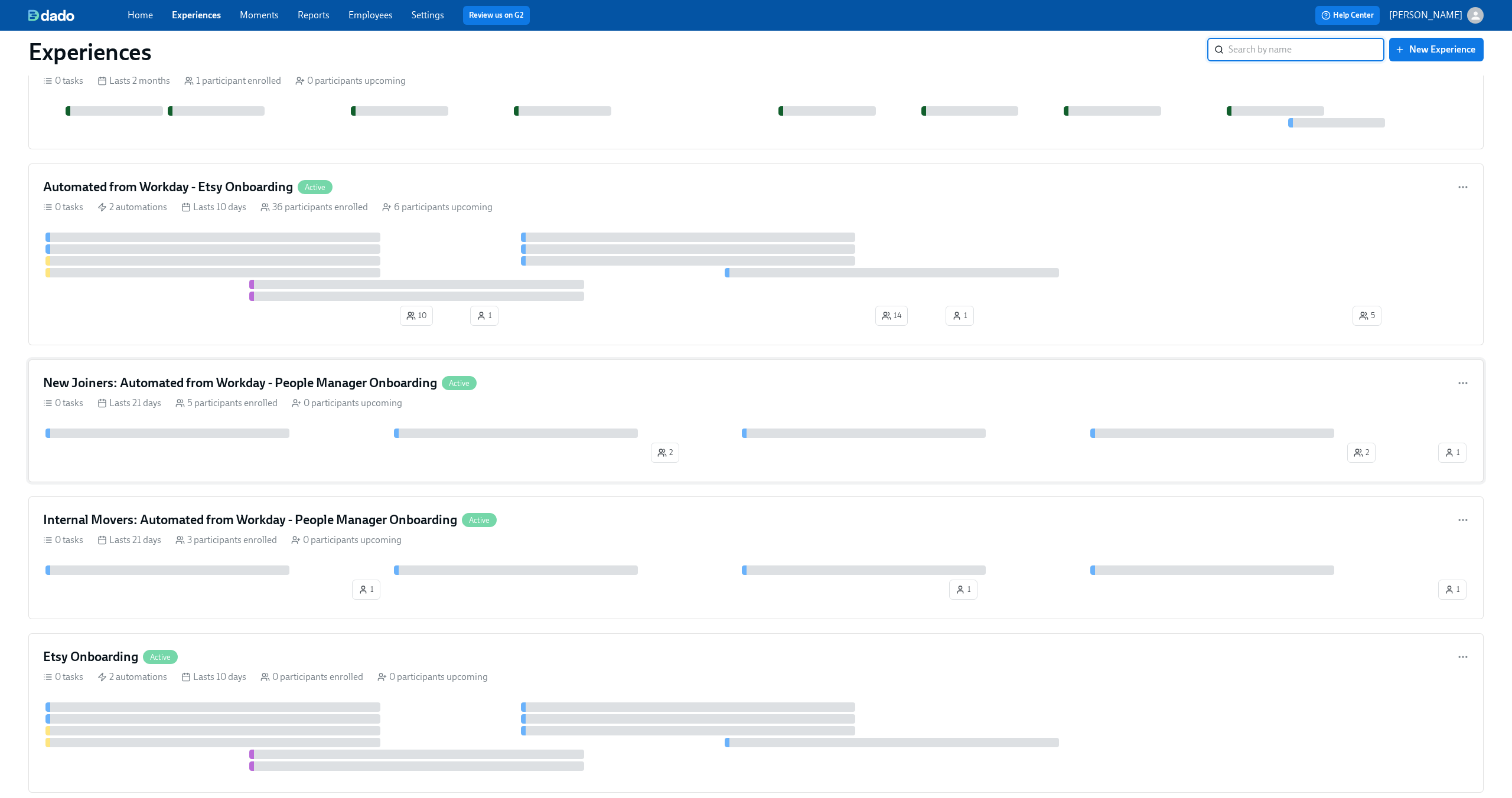
scroll to position [72, 0]
click at [602, 527] on div "Internal Movers: Automated from Workday - People Manager Onboarding Active 0 ta…" at bounding box center [756, 555] width 1455 height 123
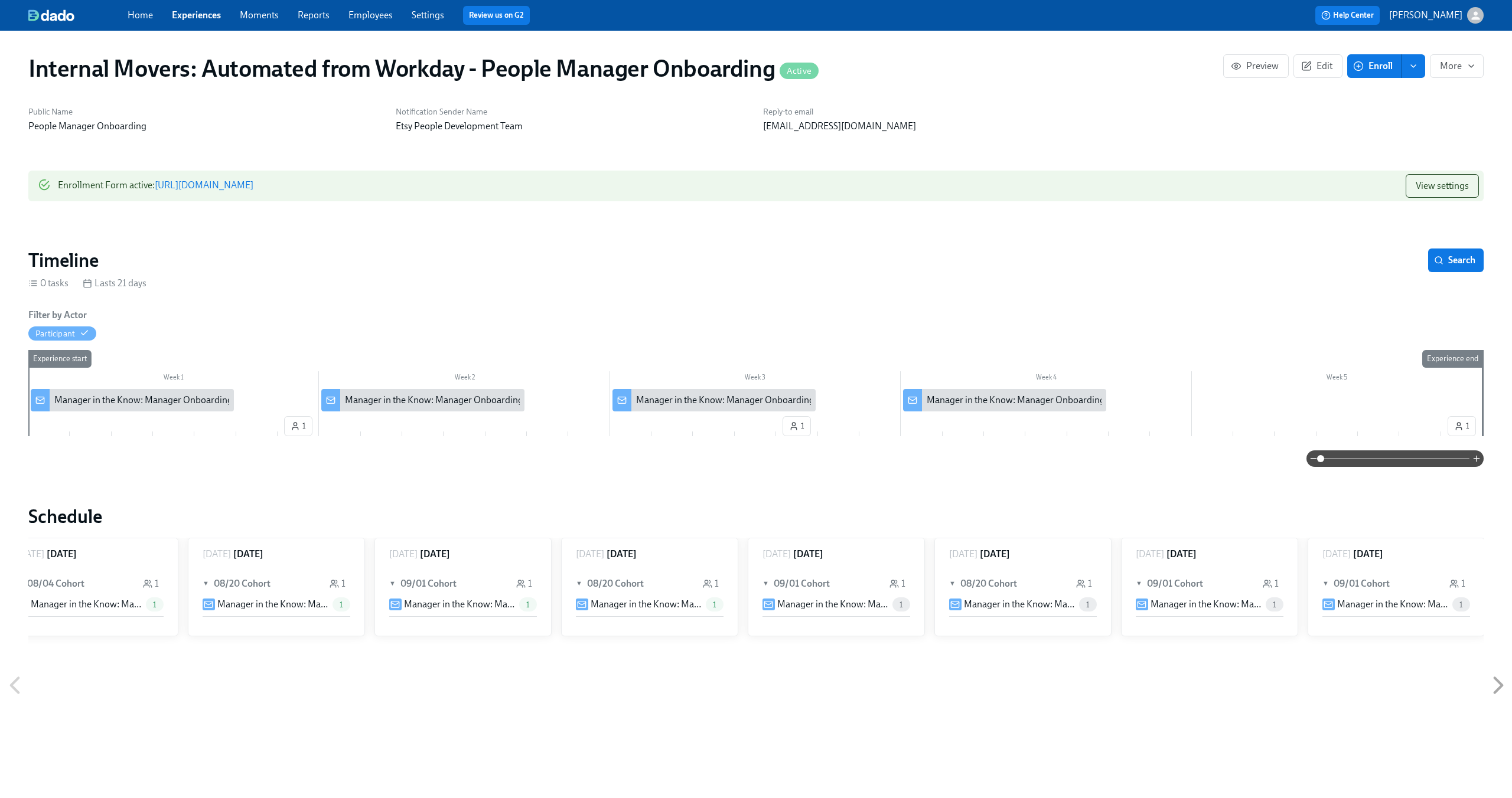
scroll to position [0, 775]
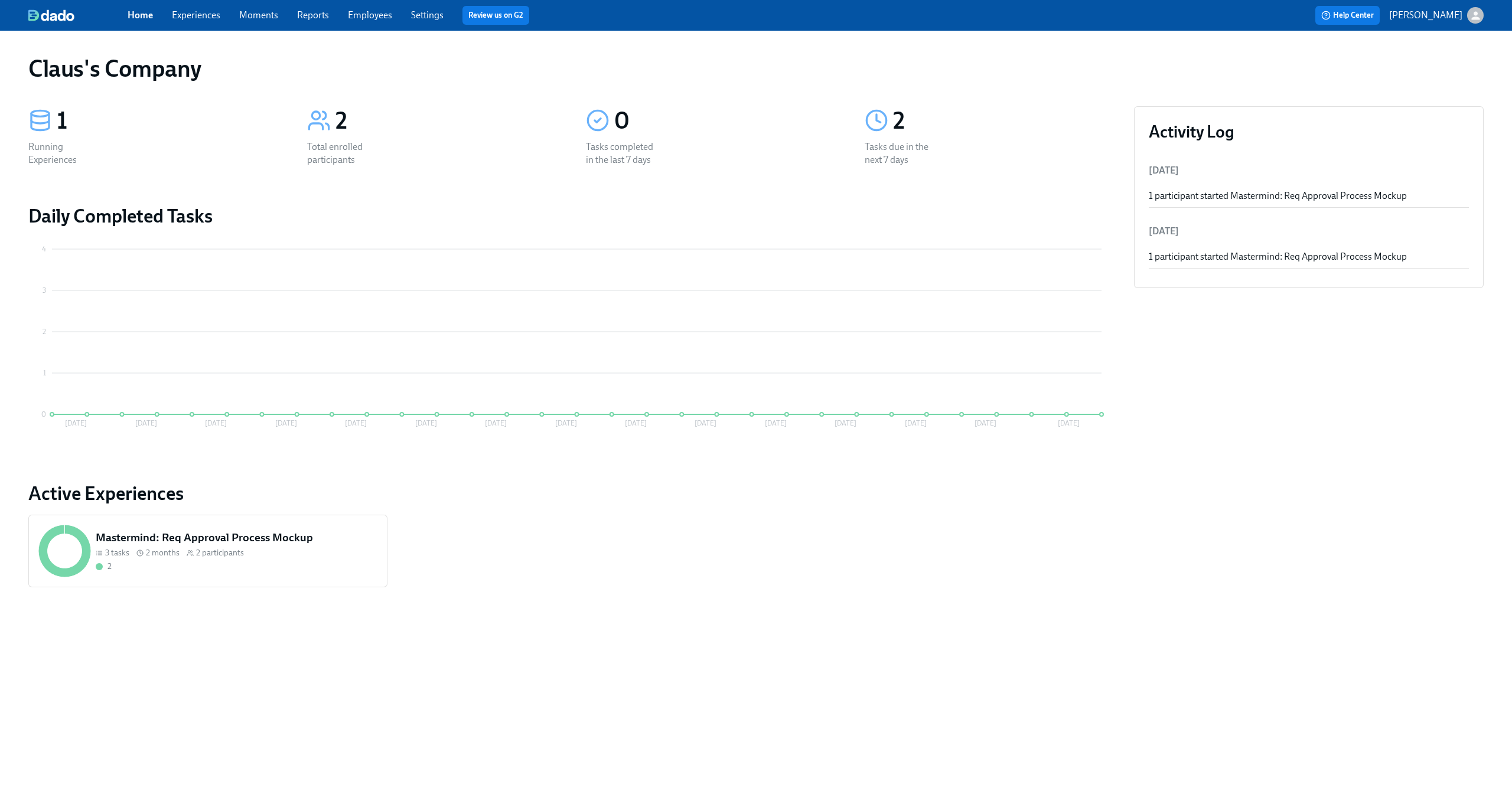
click at [1478, 17] on icon "button" at bounding box center [1475, 15] width 8 height 8
click at [1410, 75] on span "Switch organization..." at bounding box center [1418, 69] width 111 height 13
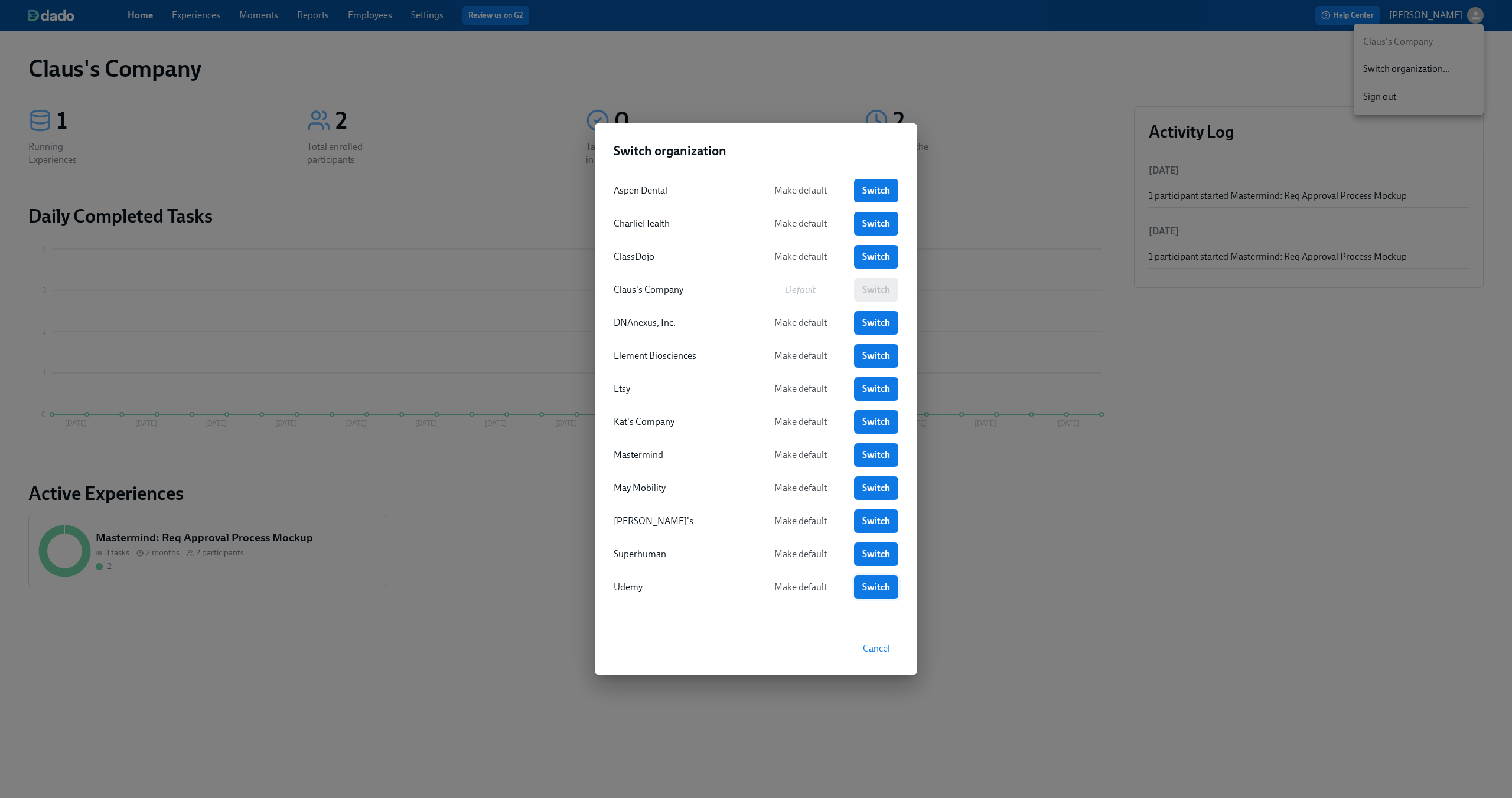
click at [874, 585] on span "Switch" at bounding box center [876, 587] width 28 height 12
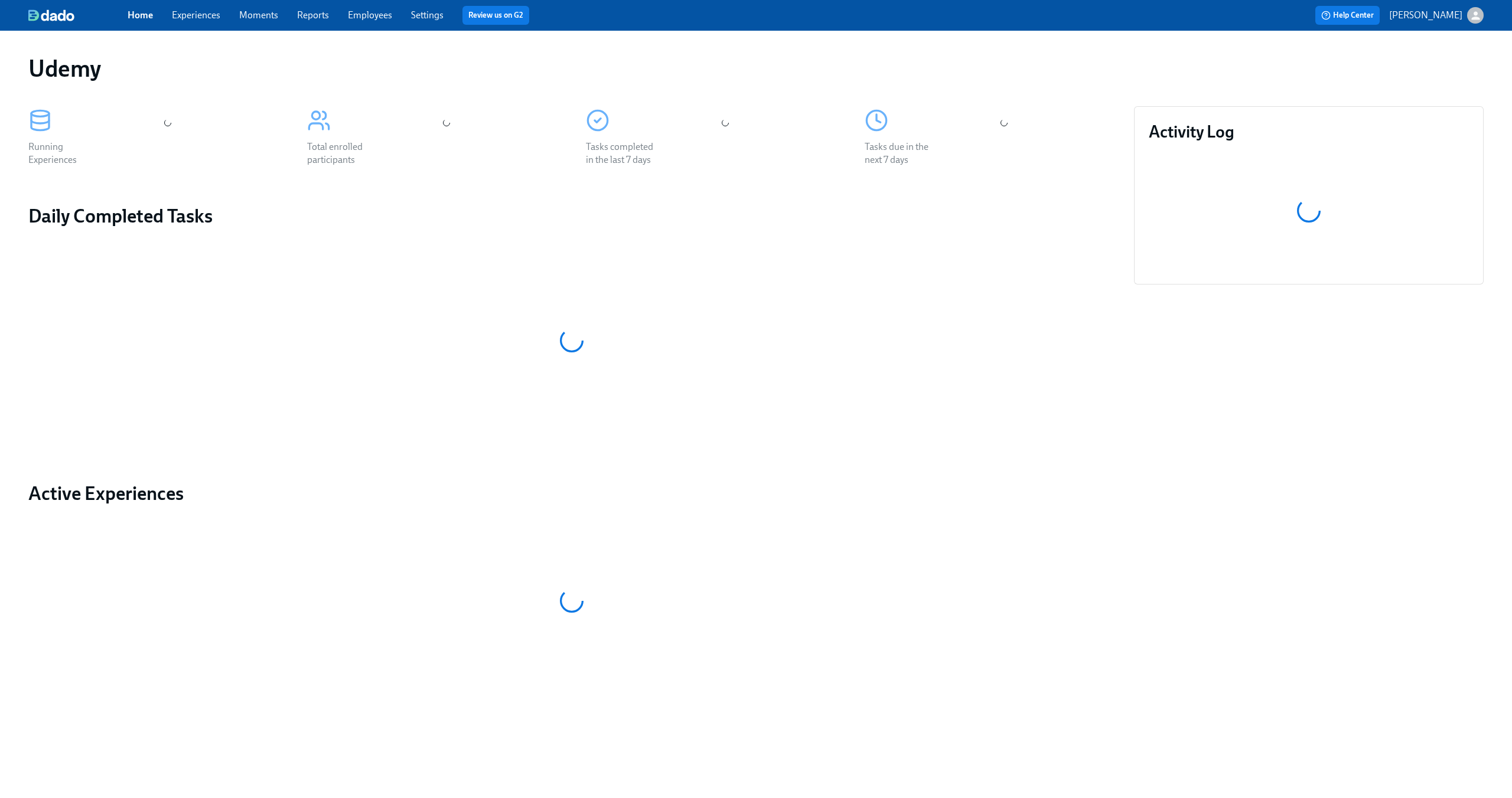
click at [204, 25] on div "Home Experiences Moments Reports Employees Settings Review us on G2 Help Center…" at bounding box center [756, 15] width 1512 height 31
click at [201, 12] on link "Experiences" at bounding box center [196, 15] width 49 height 11
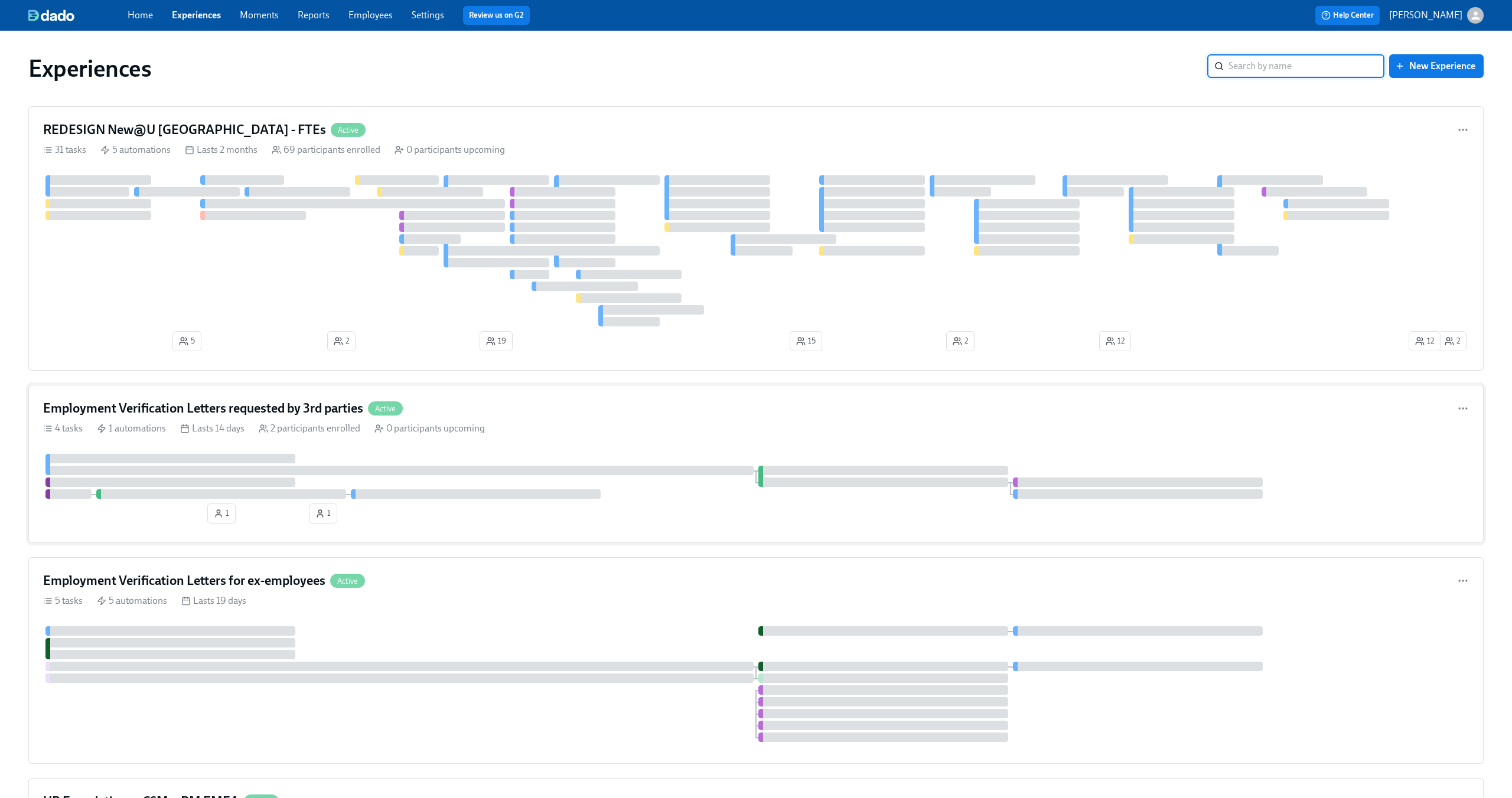
click at [547, 410] on div "Employment Verification Letters requested by 3rd parties Active" at bounding box center [756, 408] width 1426 height 18
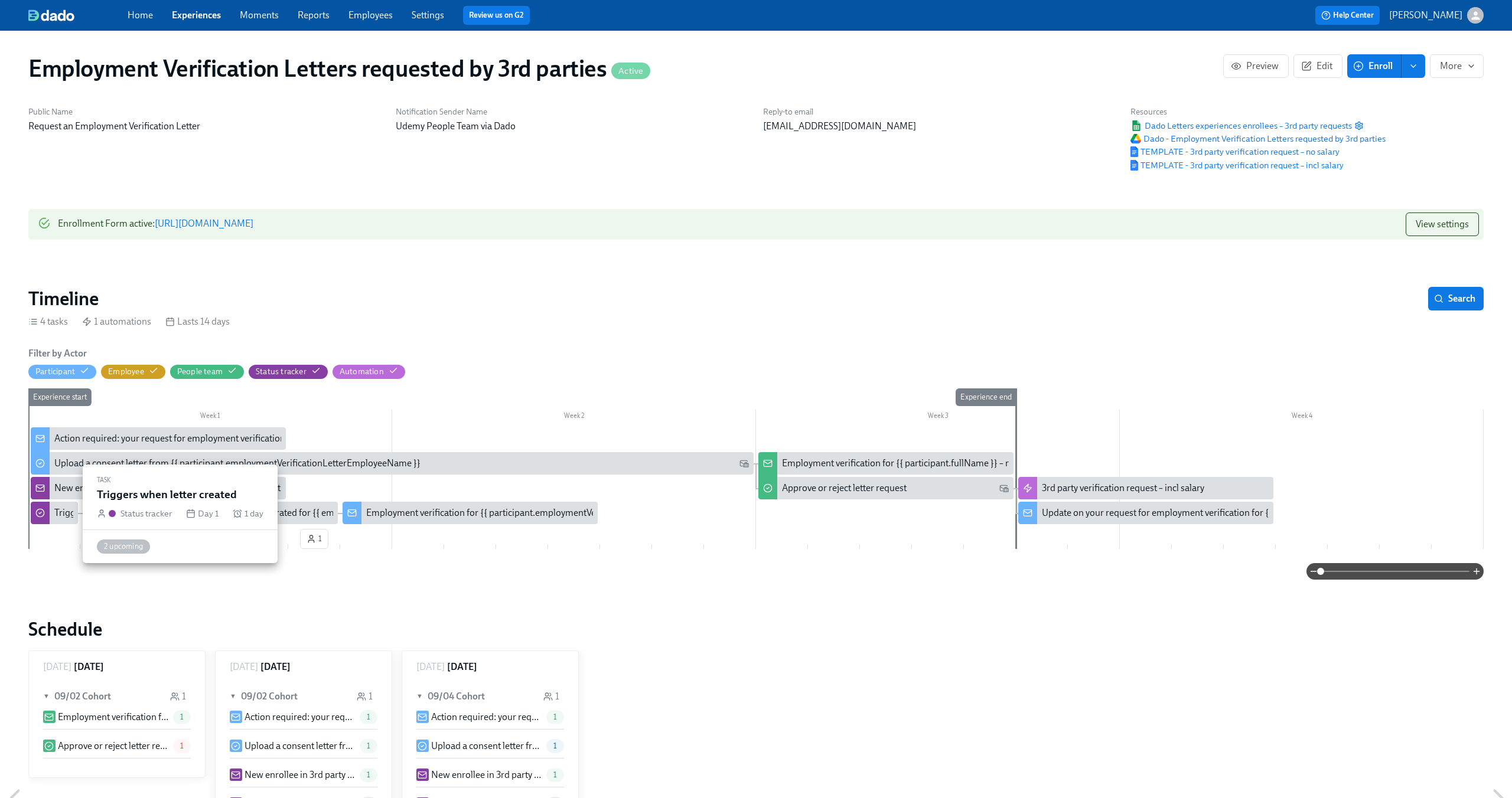
click at [60, 511] on div "Triggers when letter created" at bounding box center [111, 513] width 113 height 13
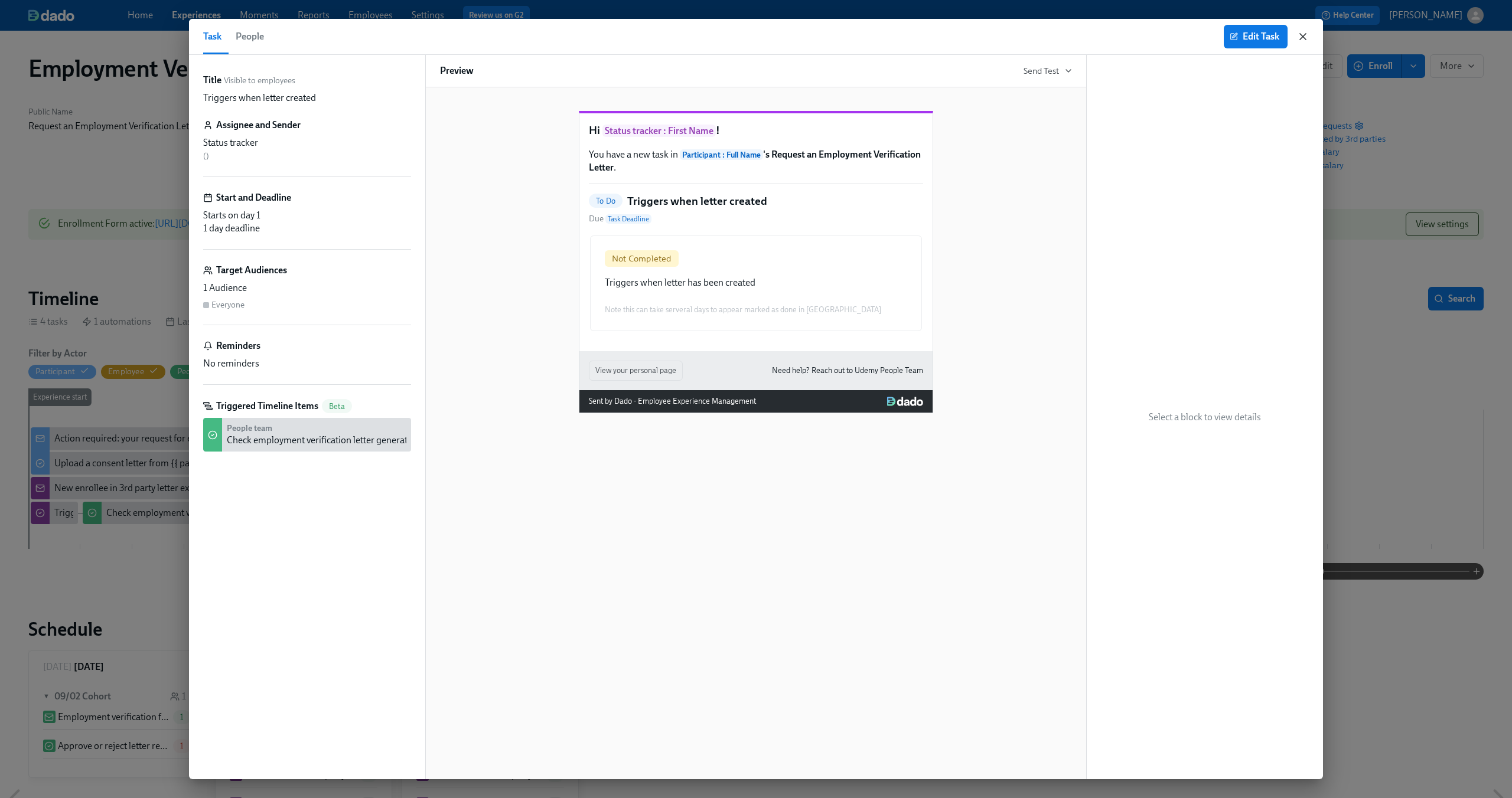
click at [1301, 37] on icon "button" at bounding box center [1303, 37] width 12 height 12
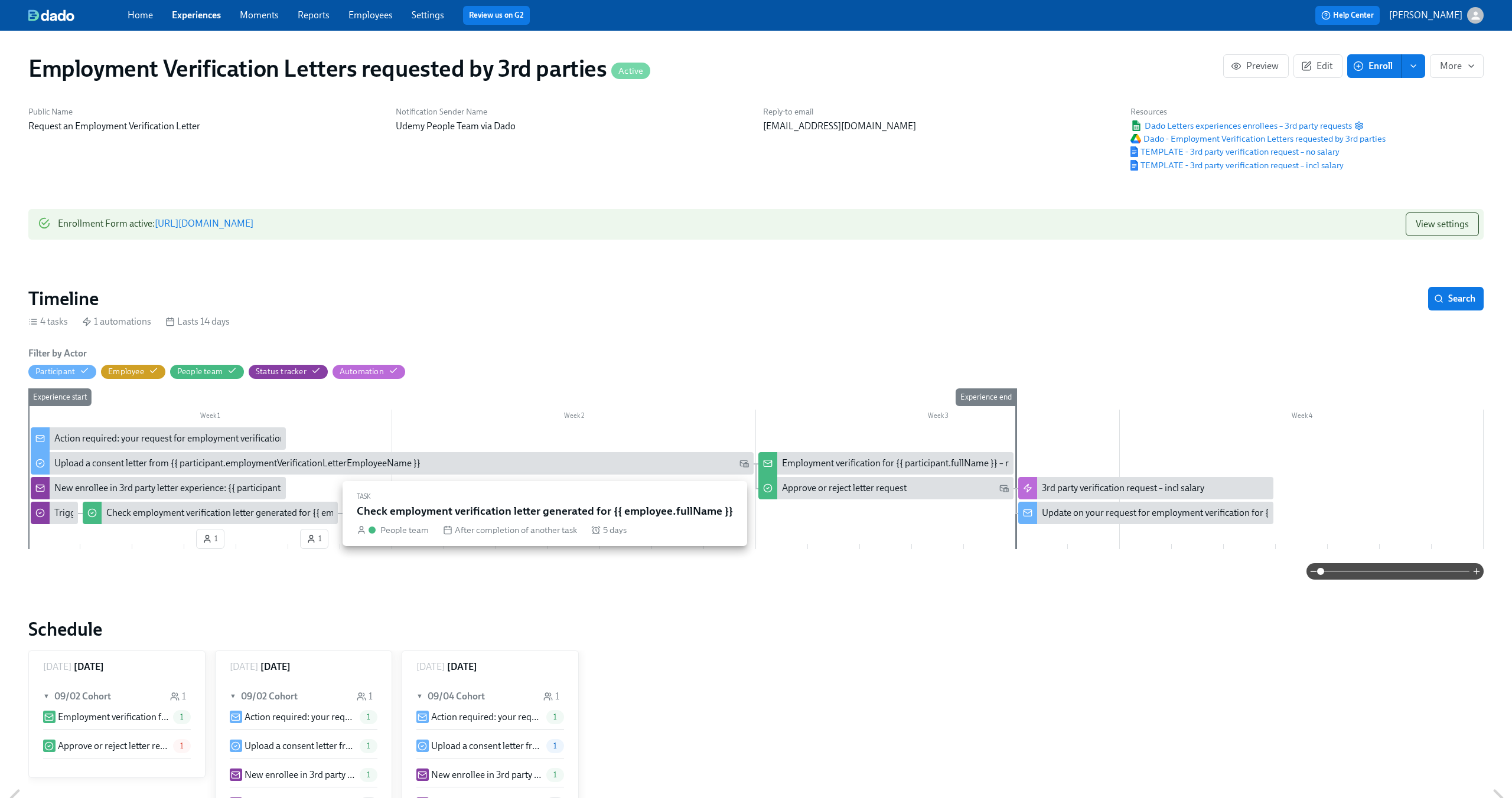
click at [187, 516] on div "Check employment verification letter generated for {{ employee.fullName }}" at bounding box center [258, 513] width 304 height 13
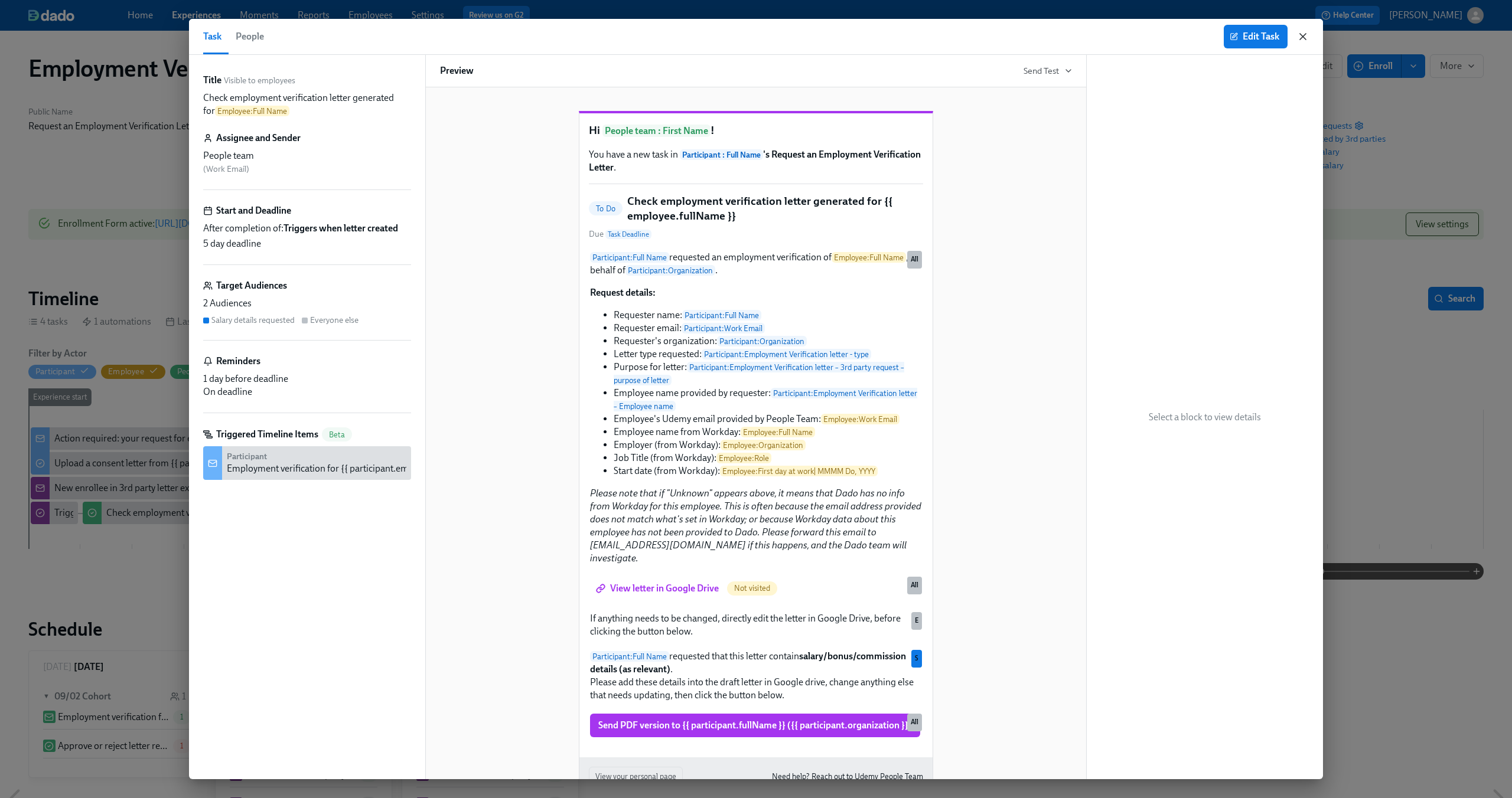
click at [1305, 36] on icon "button" at bounding box center [1303, 37] width 12 height 12
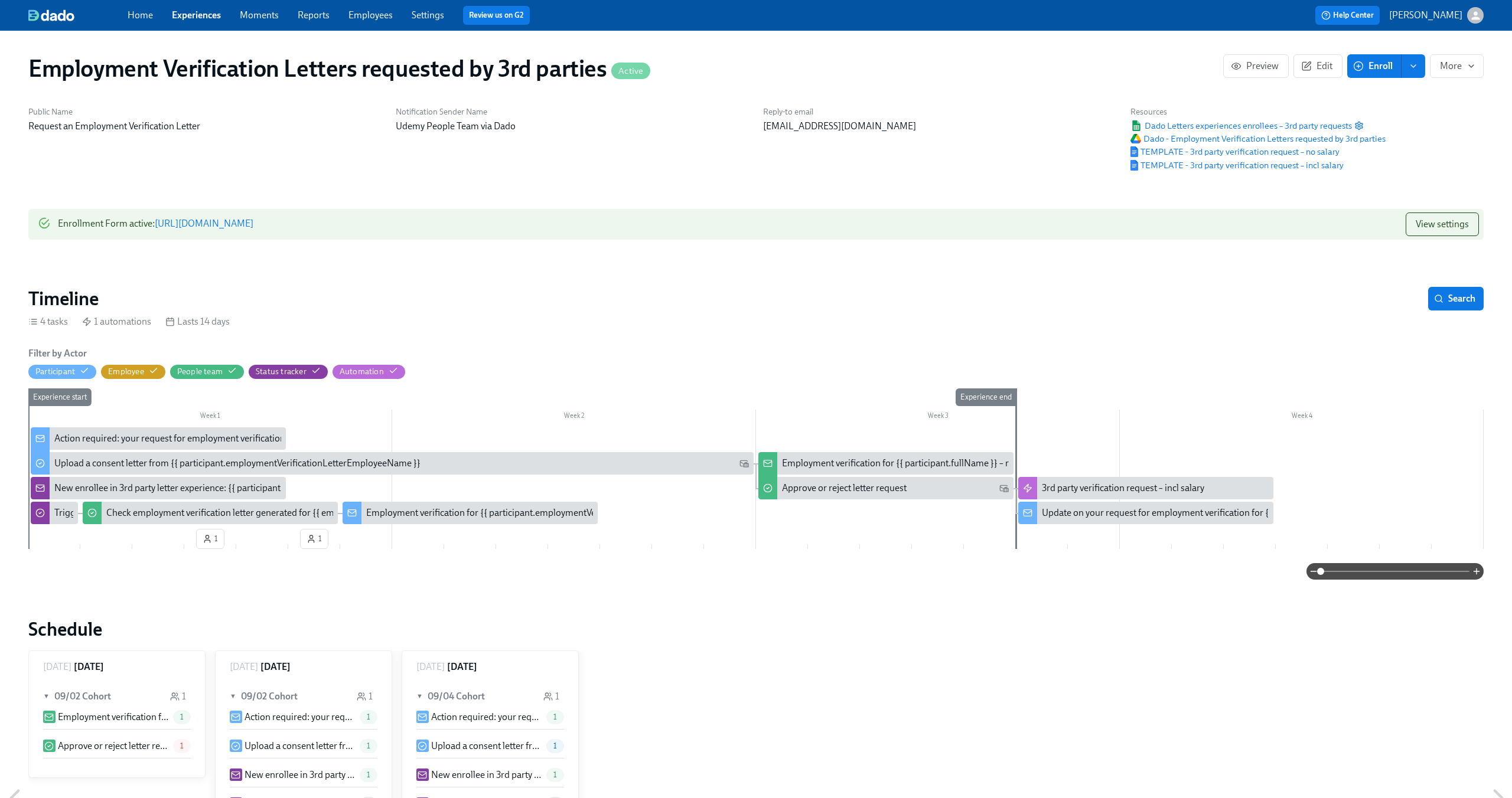
click at [440, 516] on div "Employment verification for {{ participant.employmentVerificationLetterEmployee…" at bounding box center [548, 513] width 364 height 13
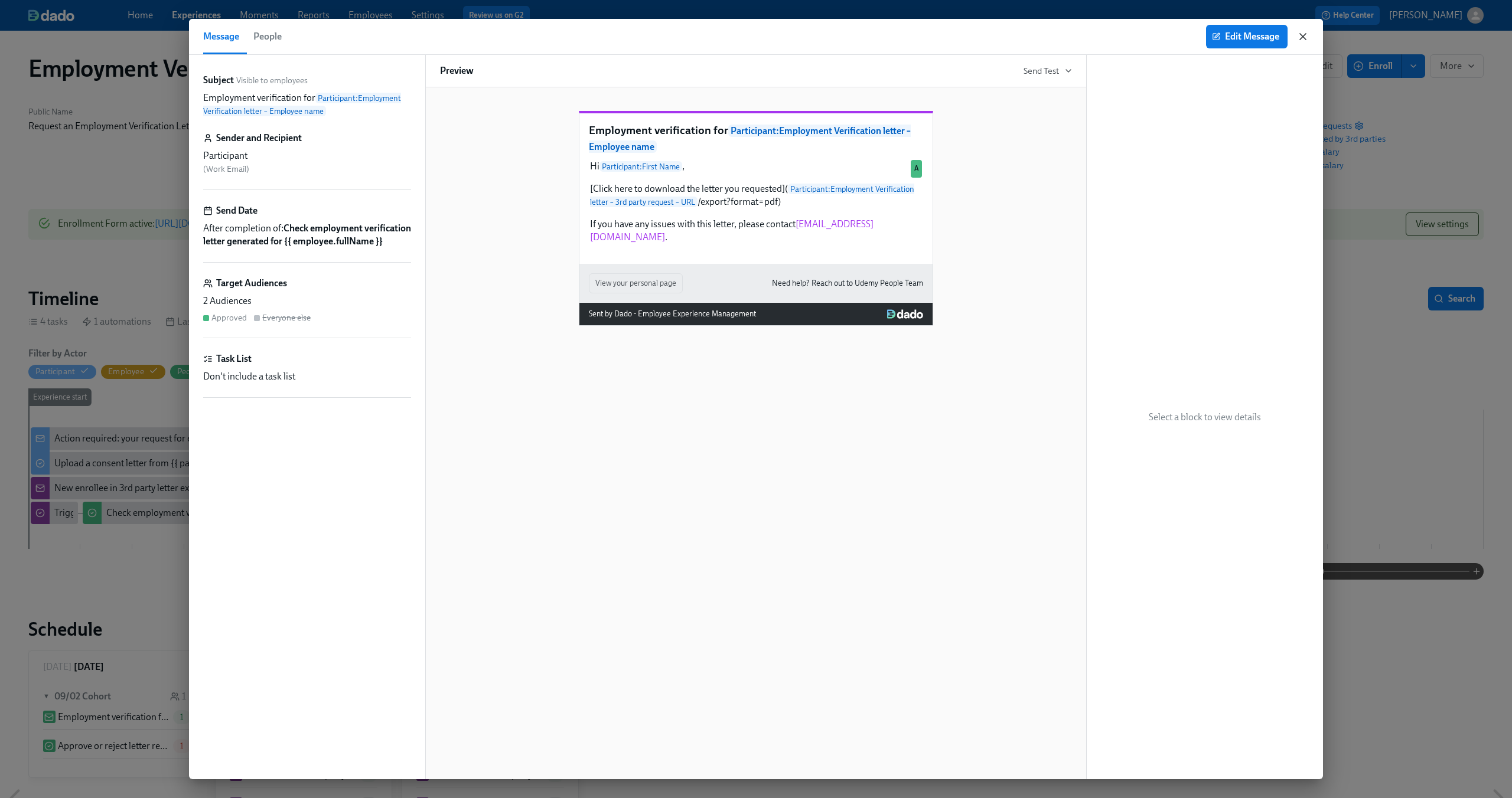
click at [1303, 38] on icon "button" at bounding box center [1303, 37] width 12 height 12
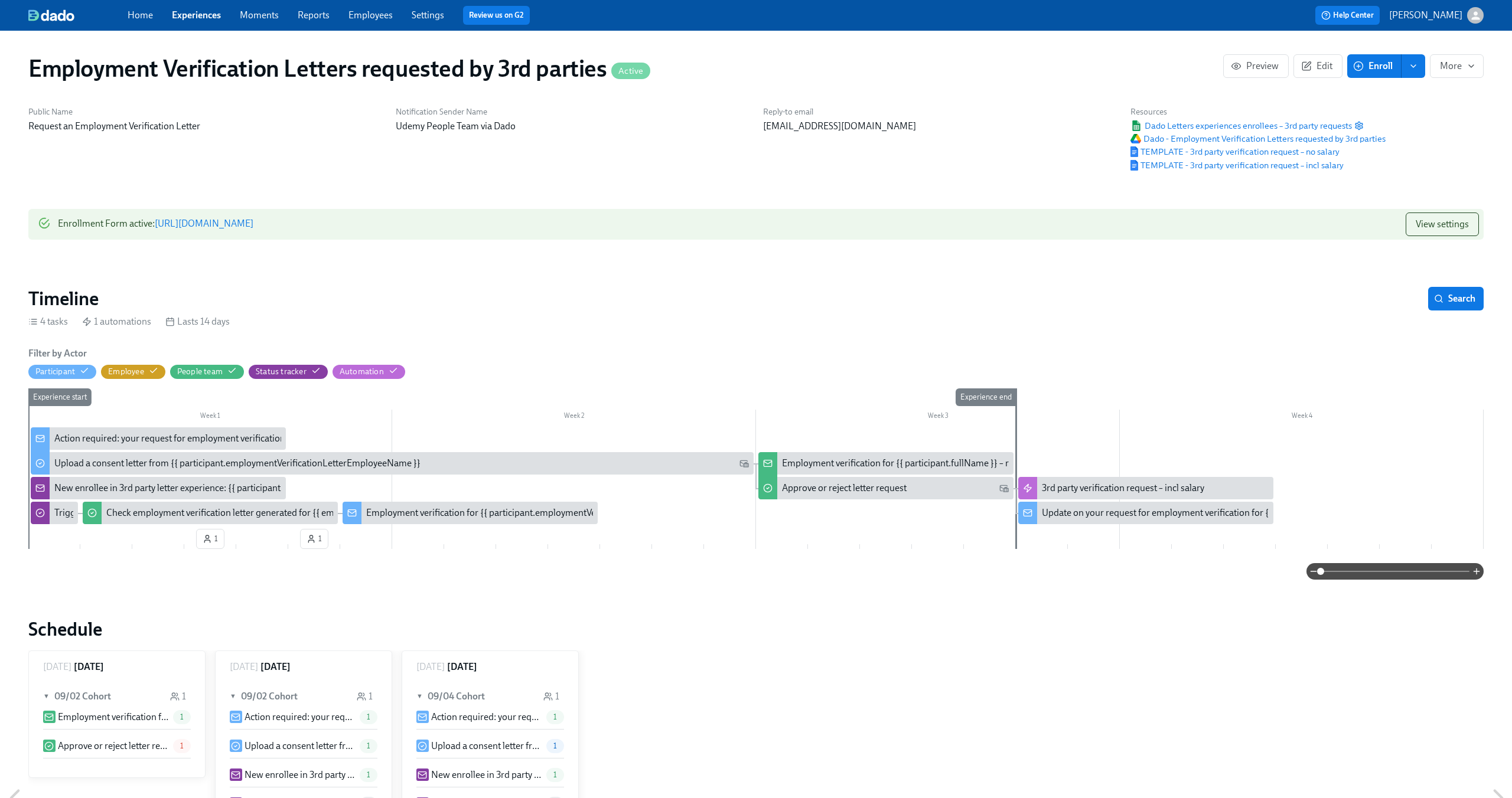
click at [195, 20] on link "Experiences" at bounding box center [196, 15] width 49 height 11
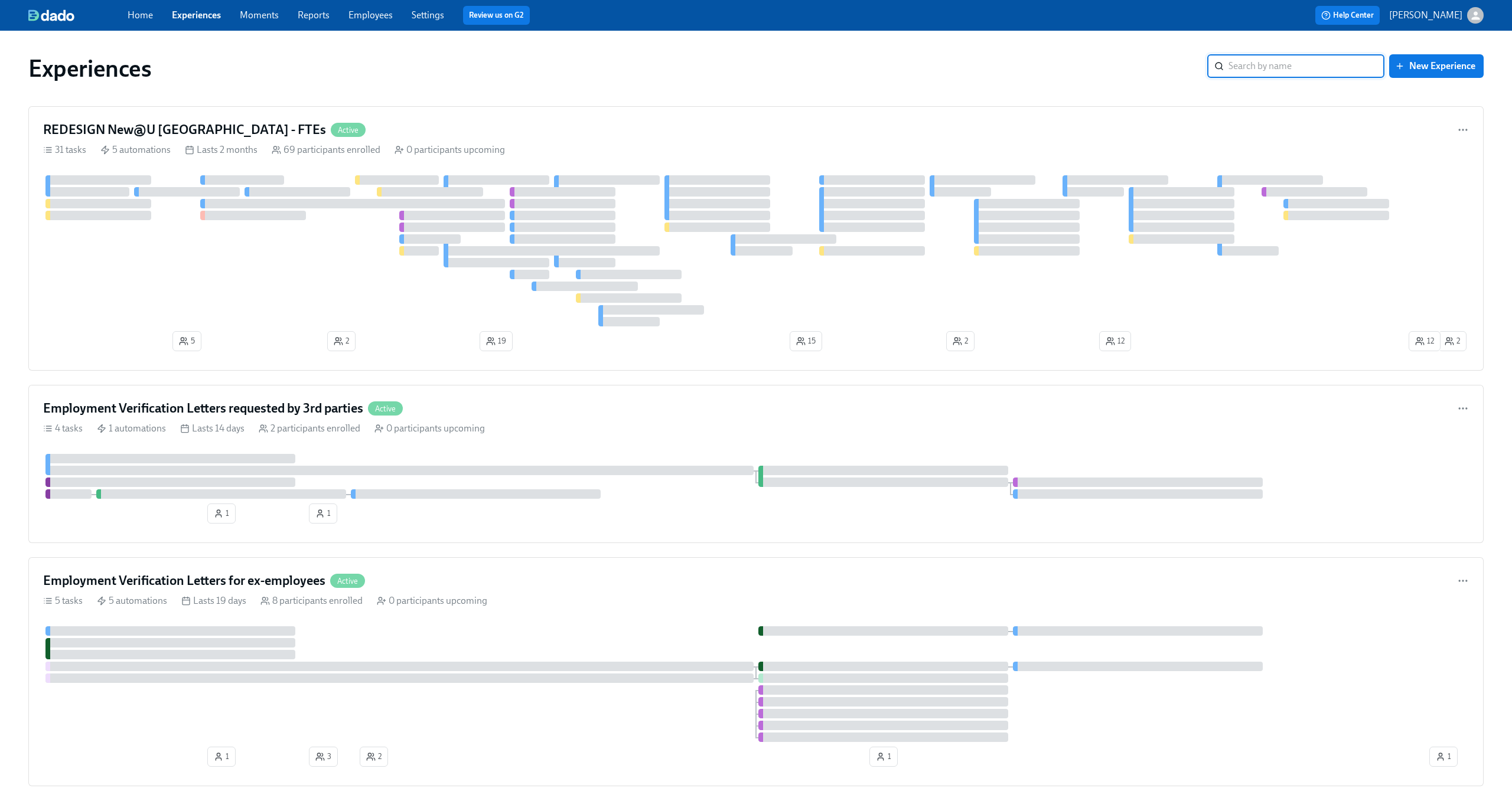
click at [1474, 14] on icon "button" at bounding box center [1475, 15] width 8 height 8
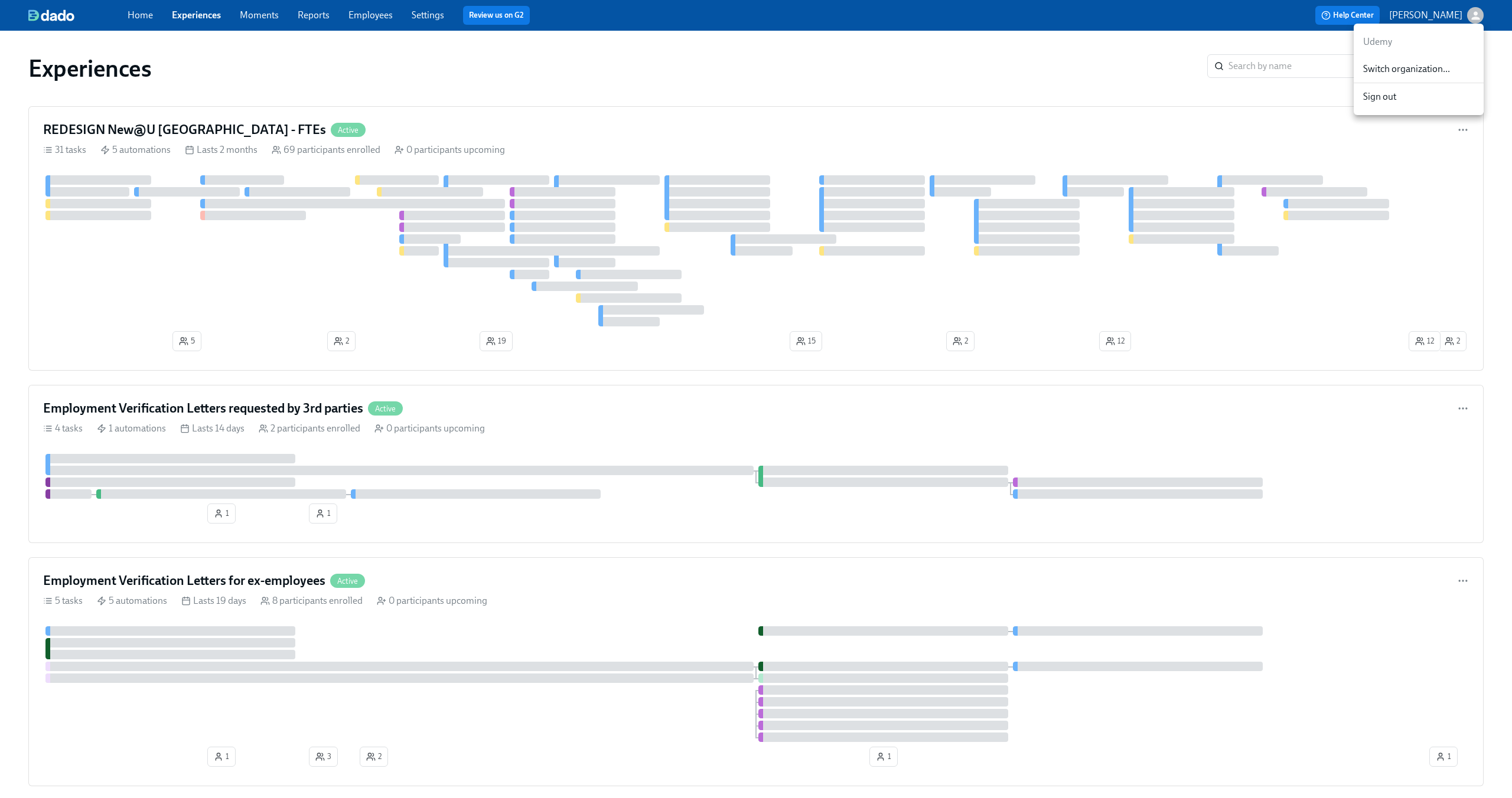
click at [1436, 70] on span "Switch organization..." at bounding box center [1418, 69] width 111 height 13
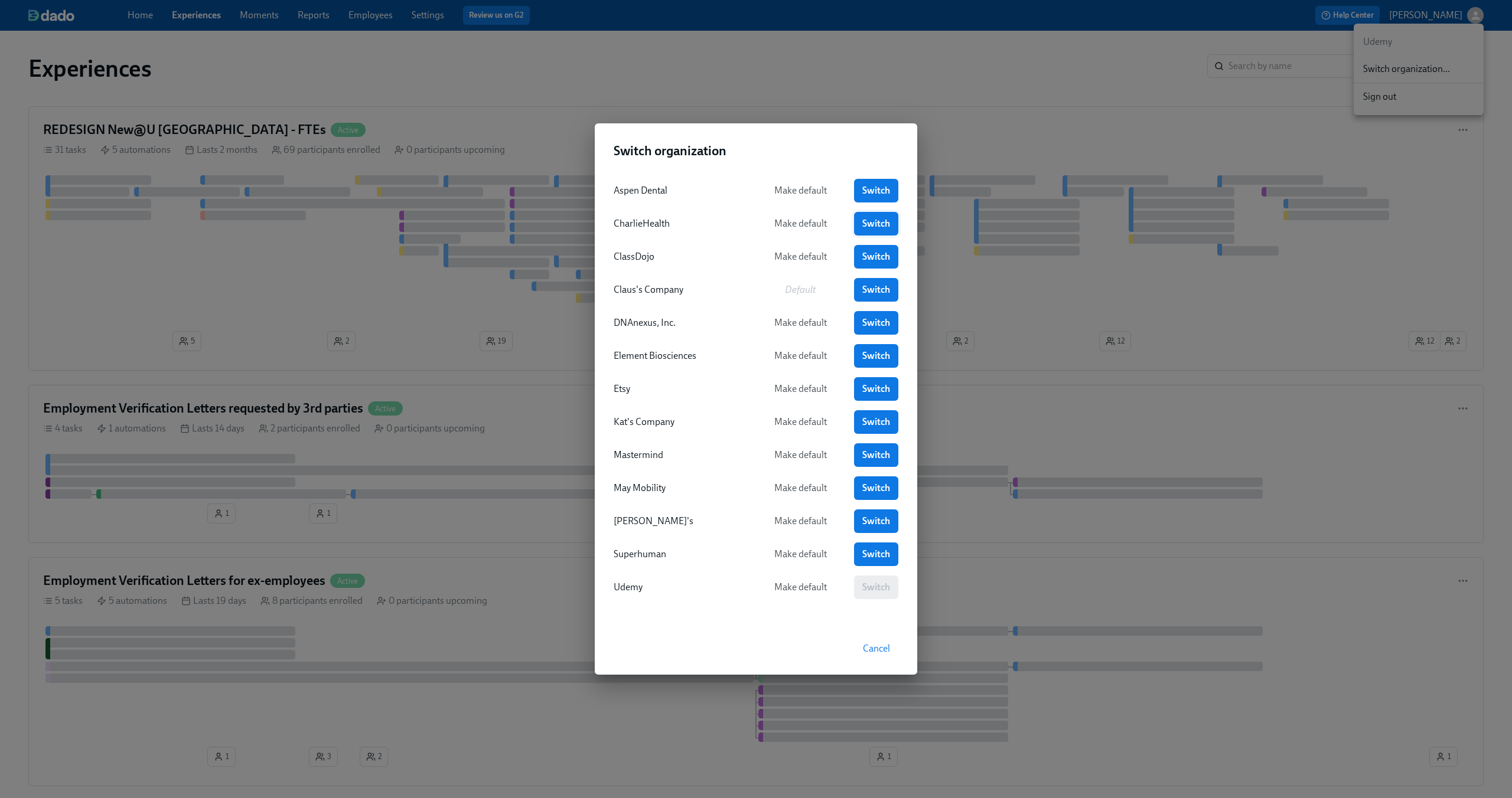
click at [869, 224] on span "Switch" at bounding box center [876, 224] width 28 height 12
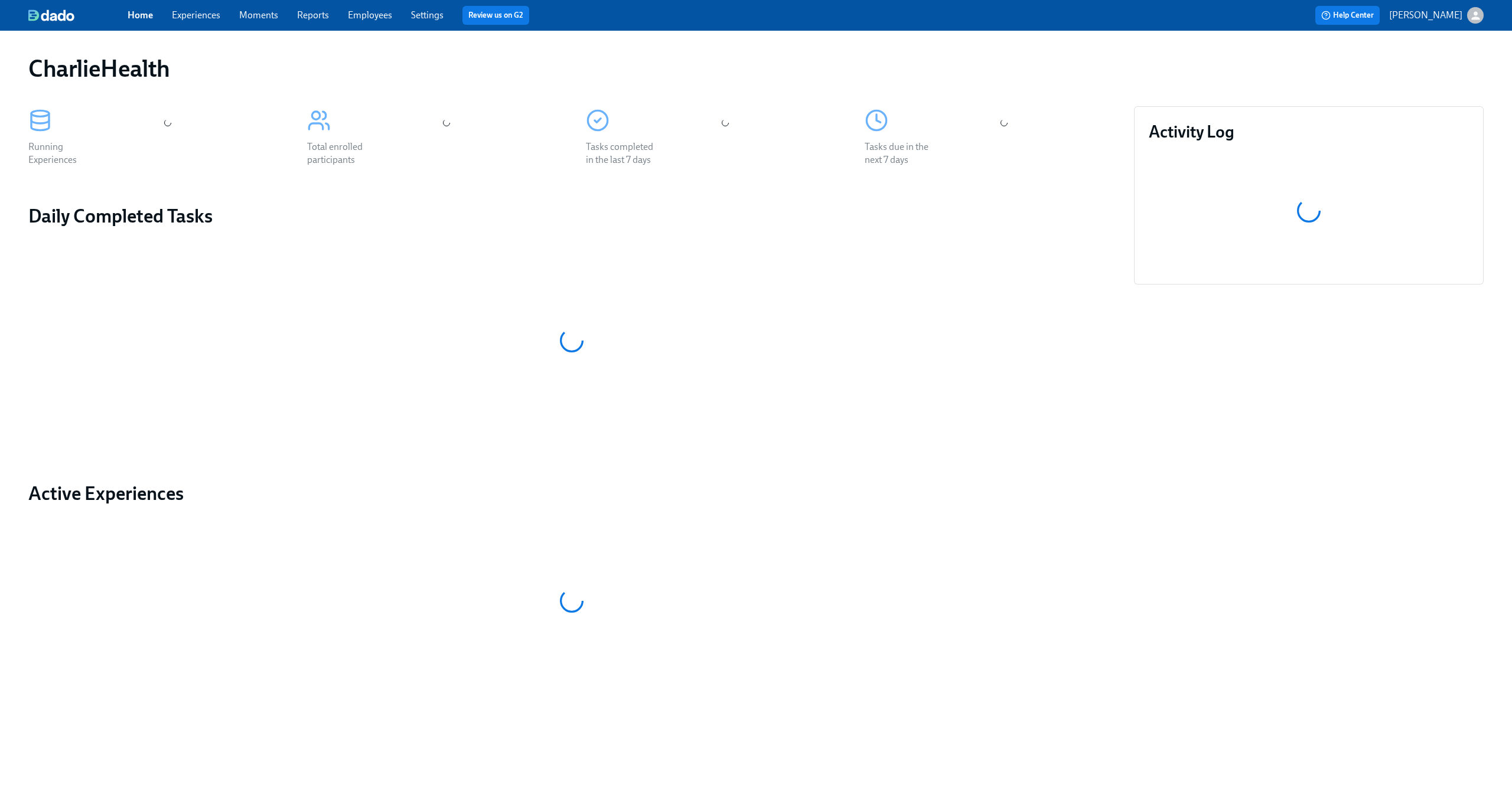
click at [194, 25] on div "Home Experiences Moments Reports Employees Settings Review us on G2 Help Center…" at bounding box center [756, 15] width 1512 height 31
click at [194, 17] on link "Experiences" at bounding box center [196, 15] width 49 height 11
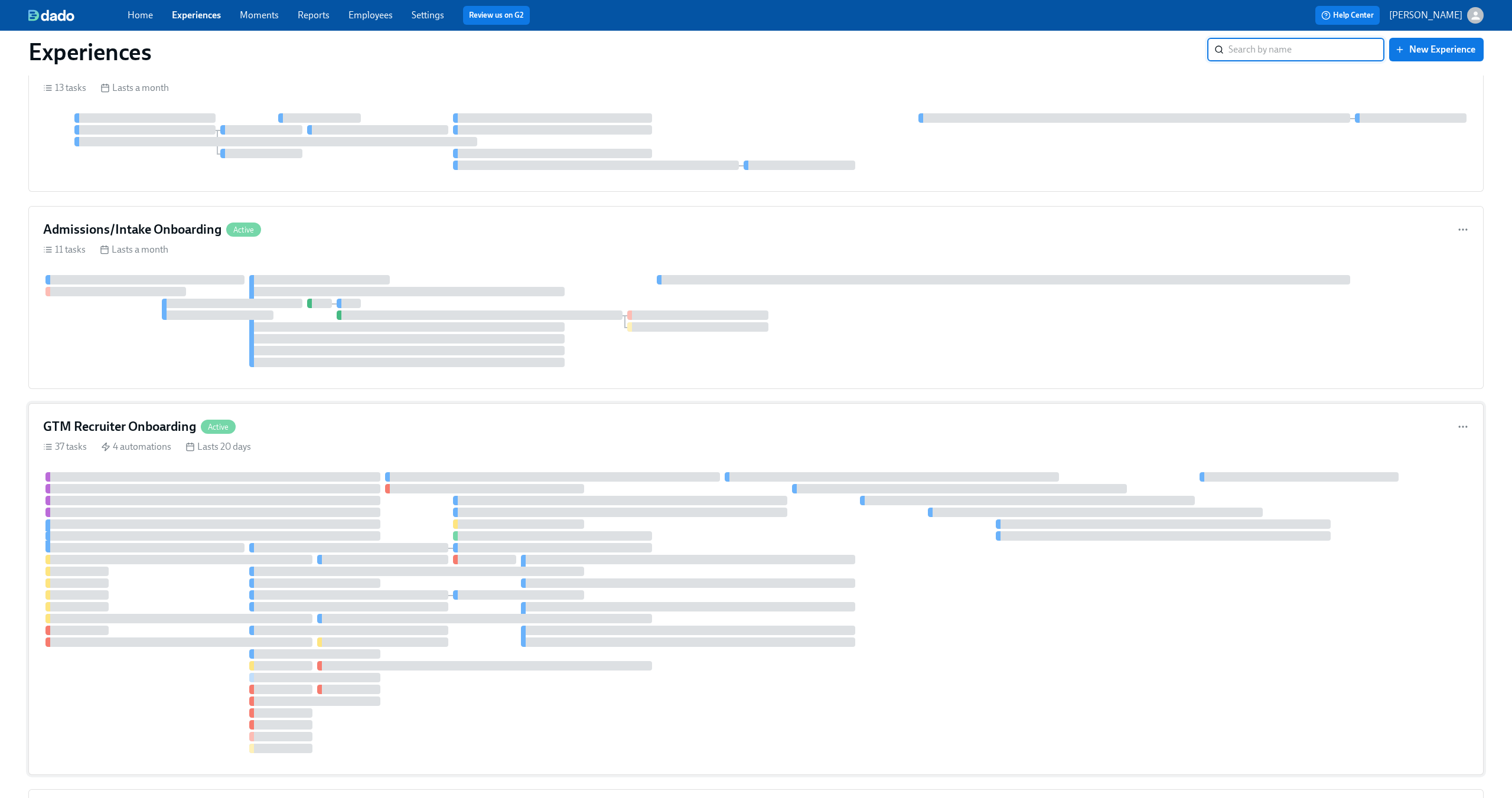
scroll to position [75, 0]
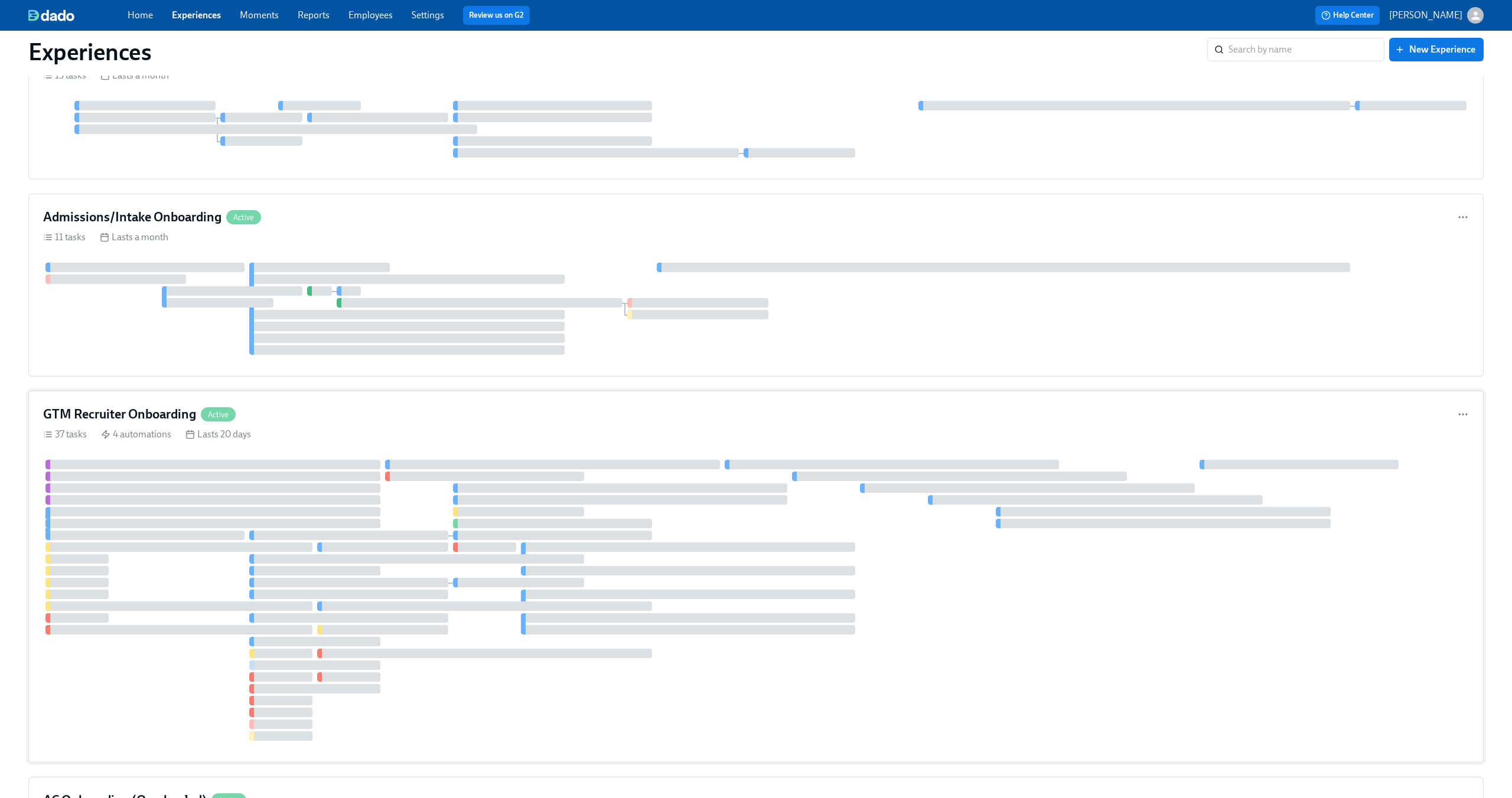
click at [378, 417] on div "GTM Recruiter Onboarding Active" at bounding box center [756, 414] width 1426 height 18
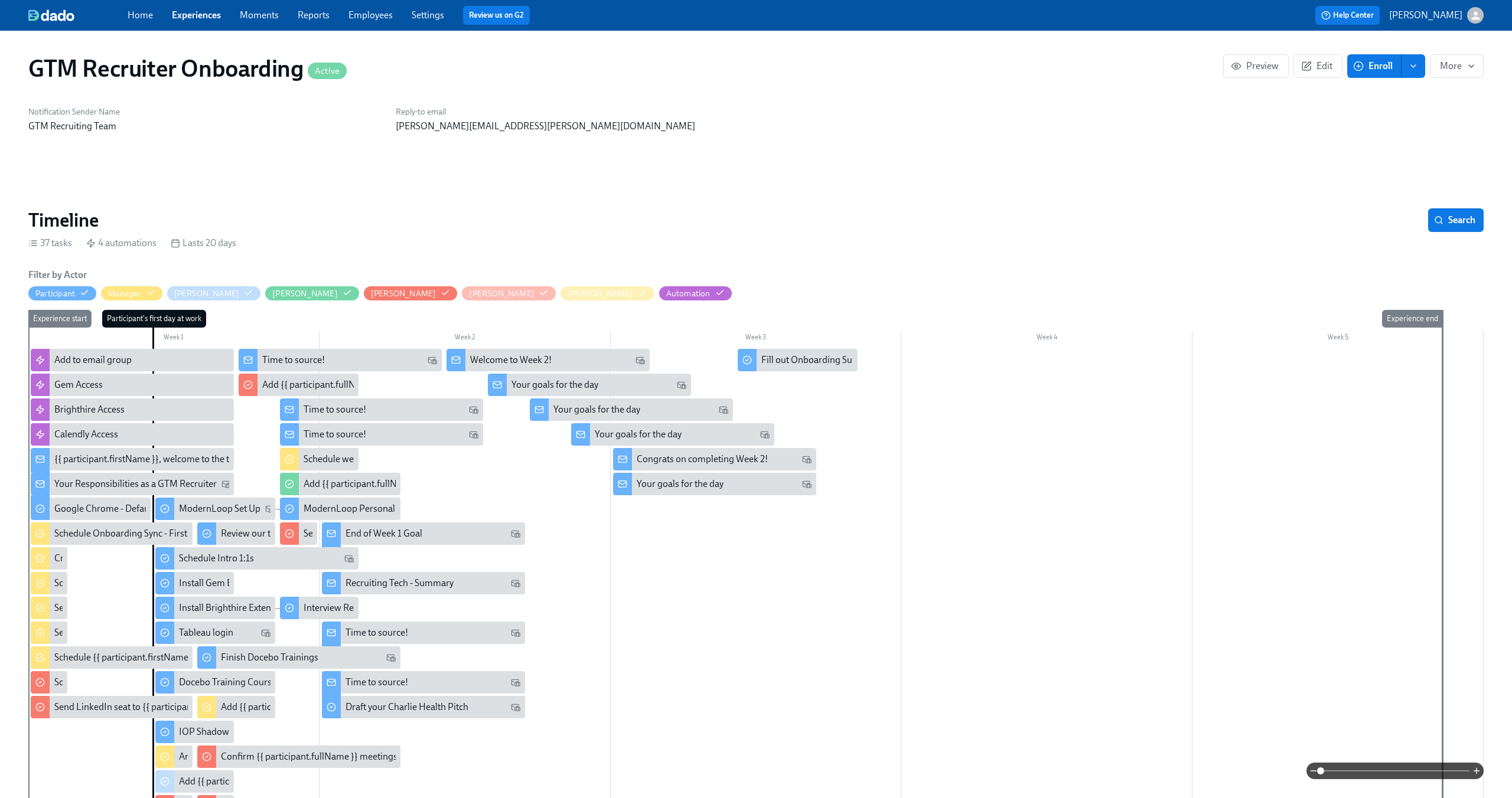
click at [1375, 764] on span at bounding box center [1395, 771] width 149 height 17
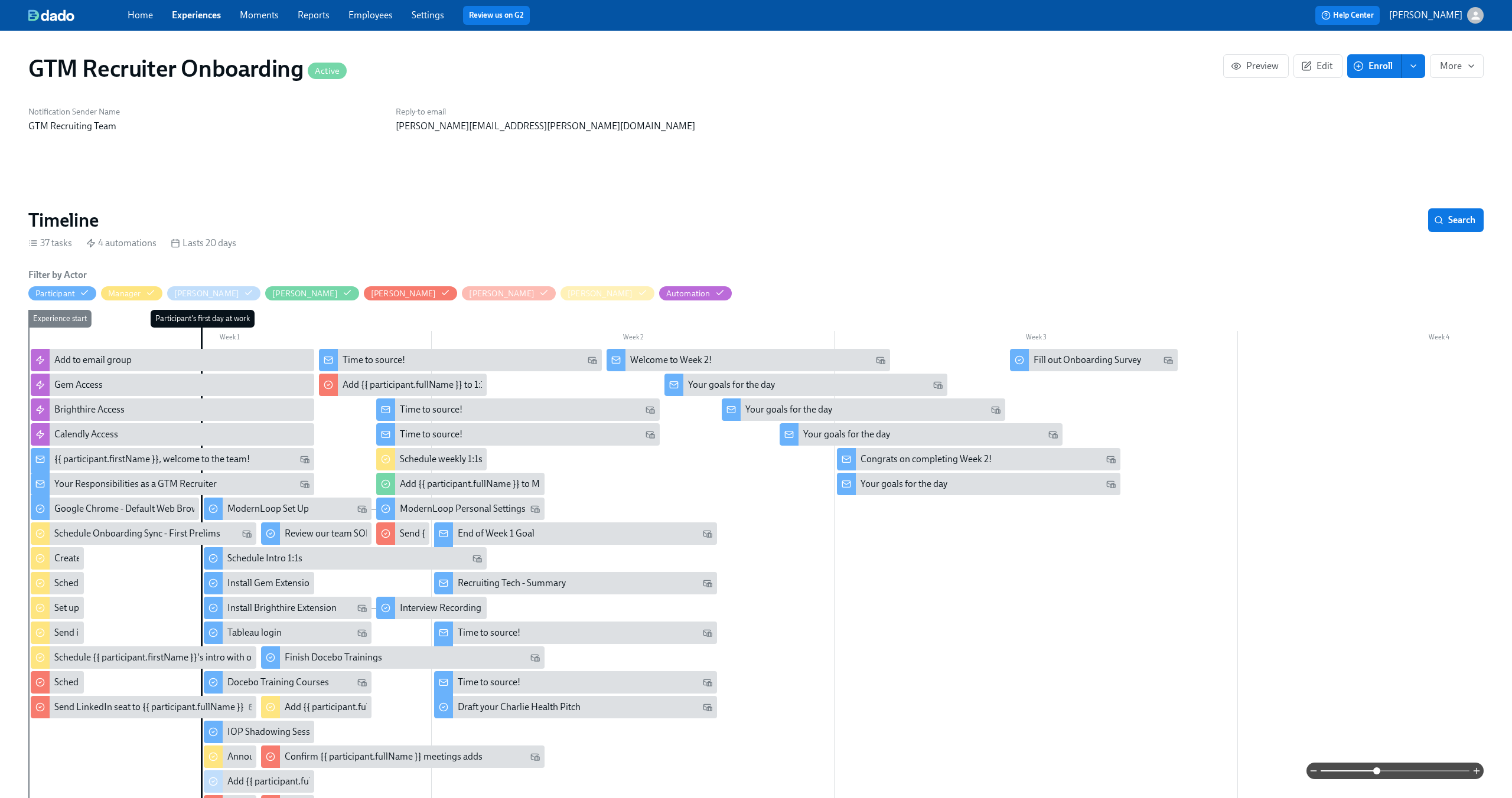
click at [1380, 769] on span at bounding box center [1376, 771] width 7 height 7
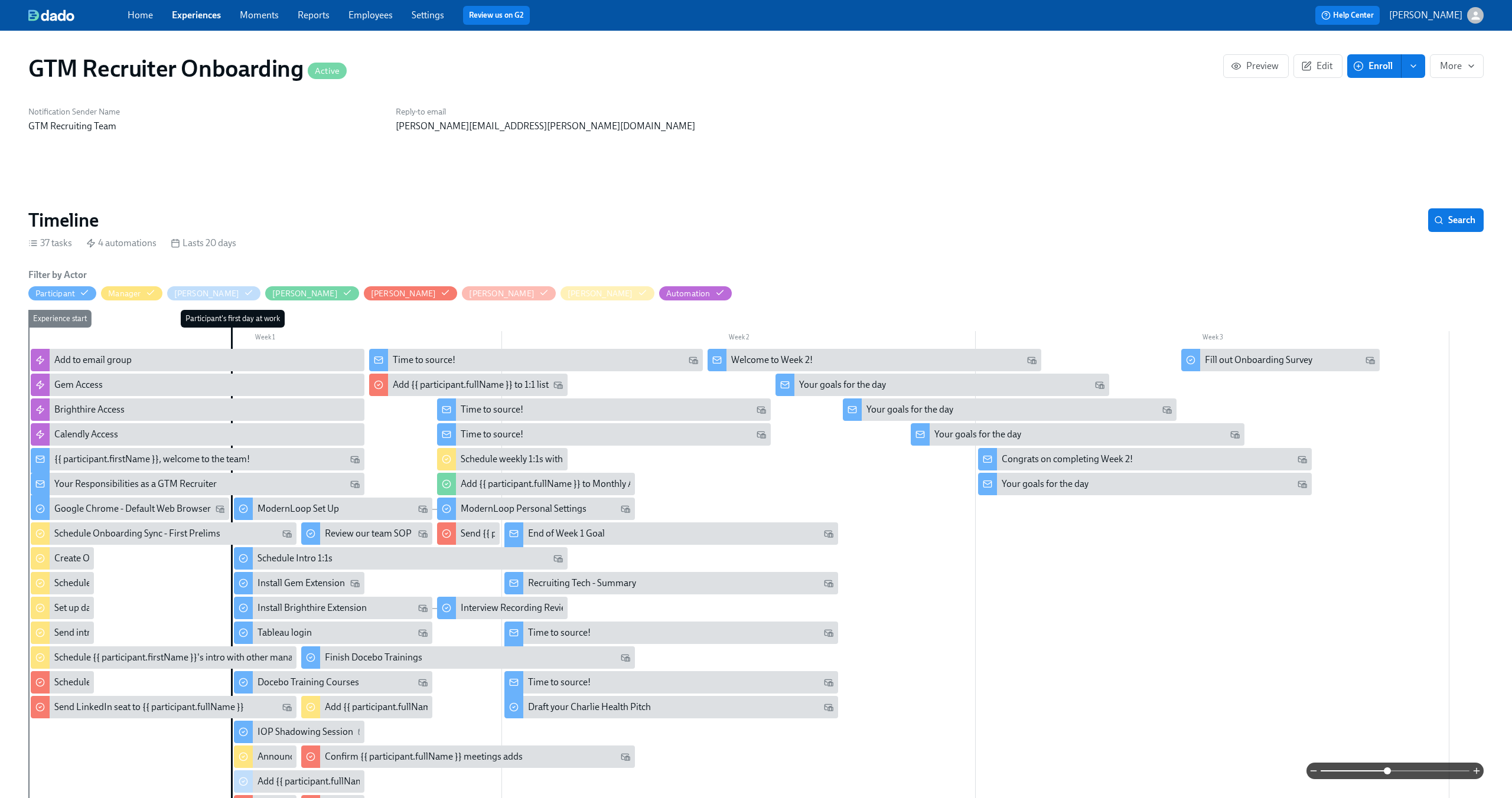
click at [1467, 14] on div "button" at bounding box center [1475, 15] width 17 height 17
click at [1431, 65] on span "Switch organization..." at bounding box center [1418, 69] width 111 height 13
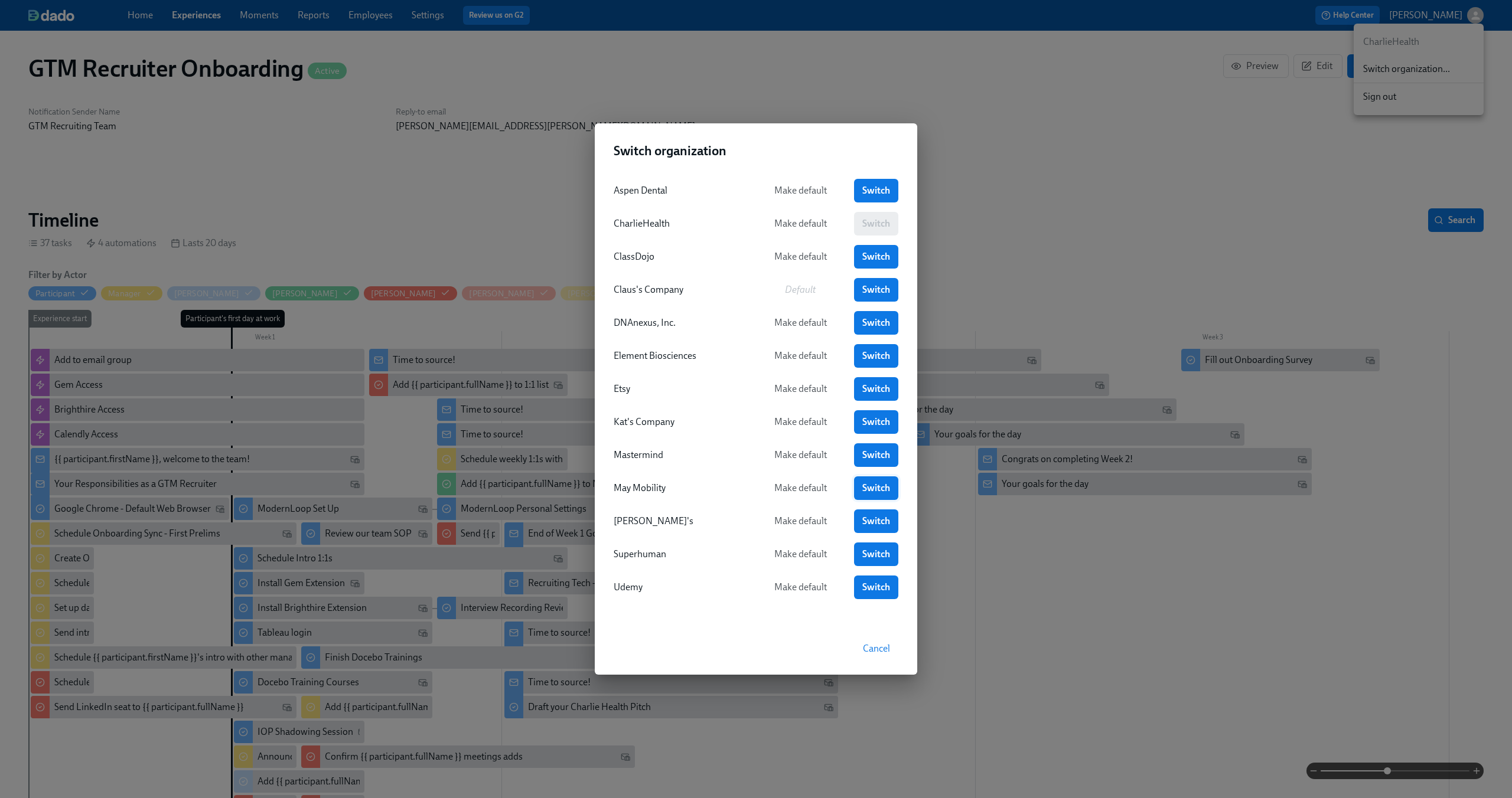
click at [860, 483] on link "Switch" at bounding box center [876, 488] width 44 height 24
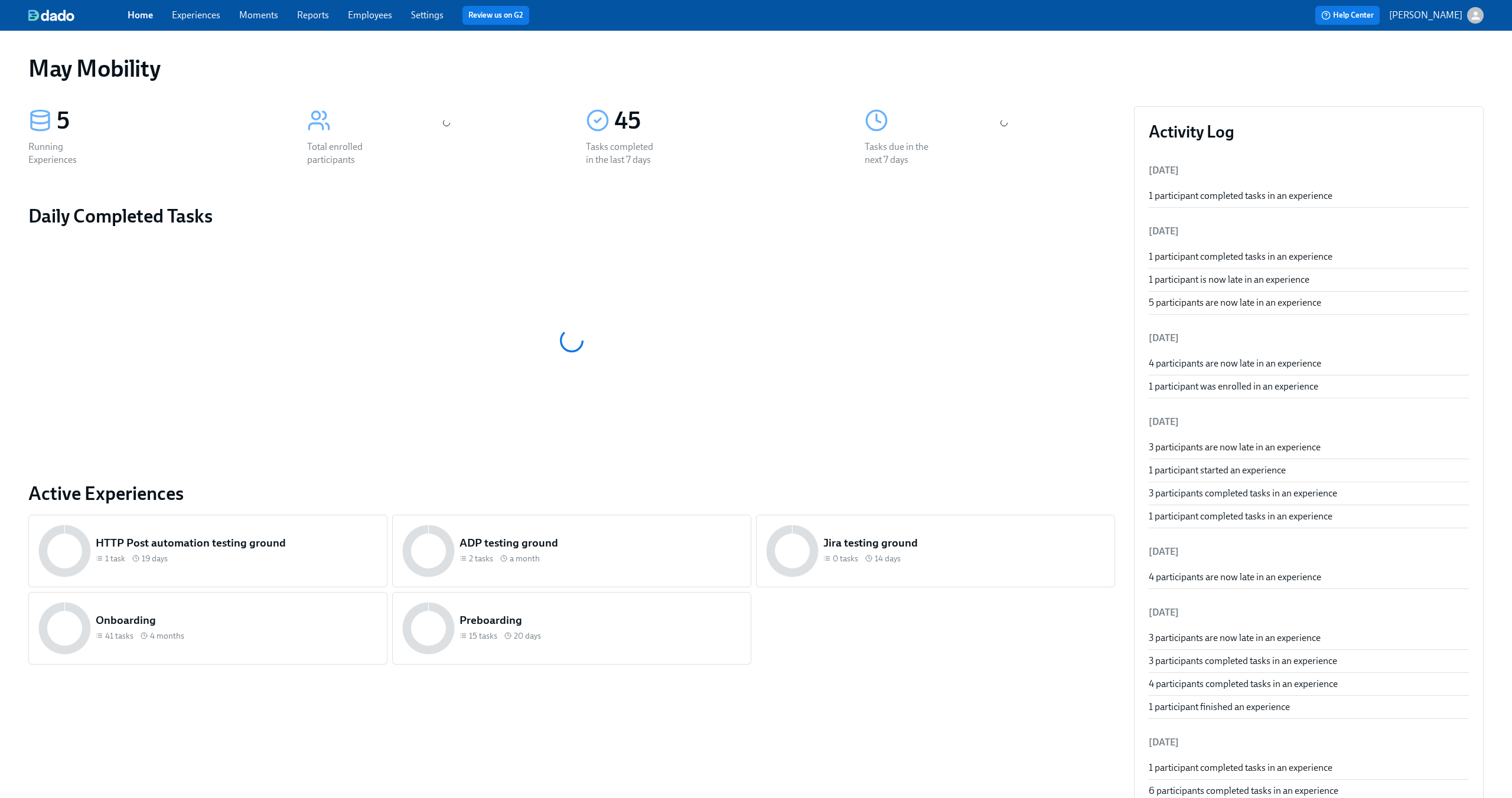
click at [216, 12] on link "Experiences" at bounding box center [196, 15] width 49 height 11
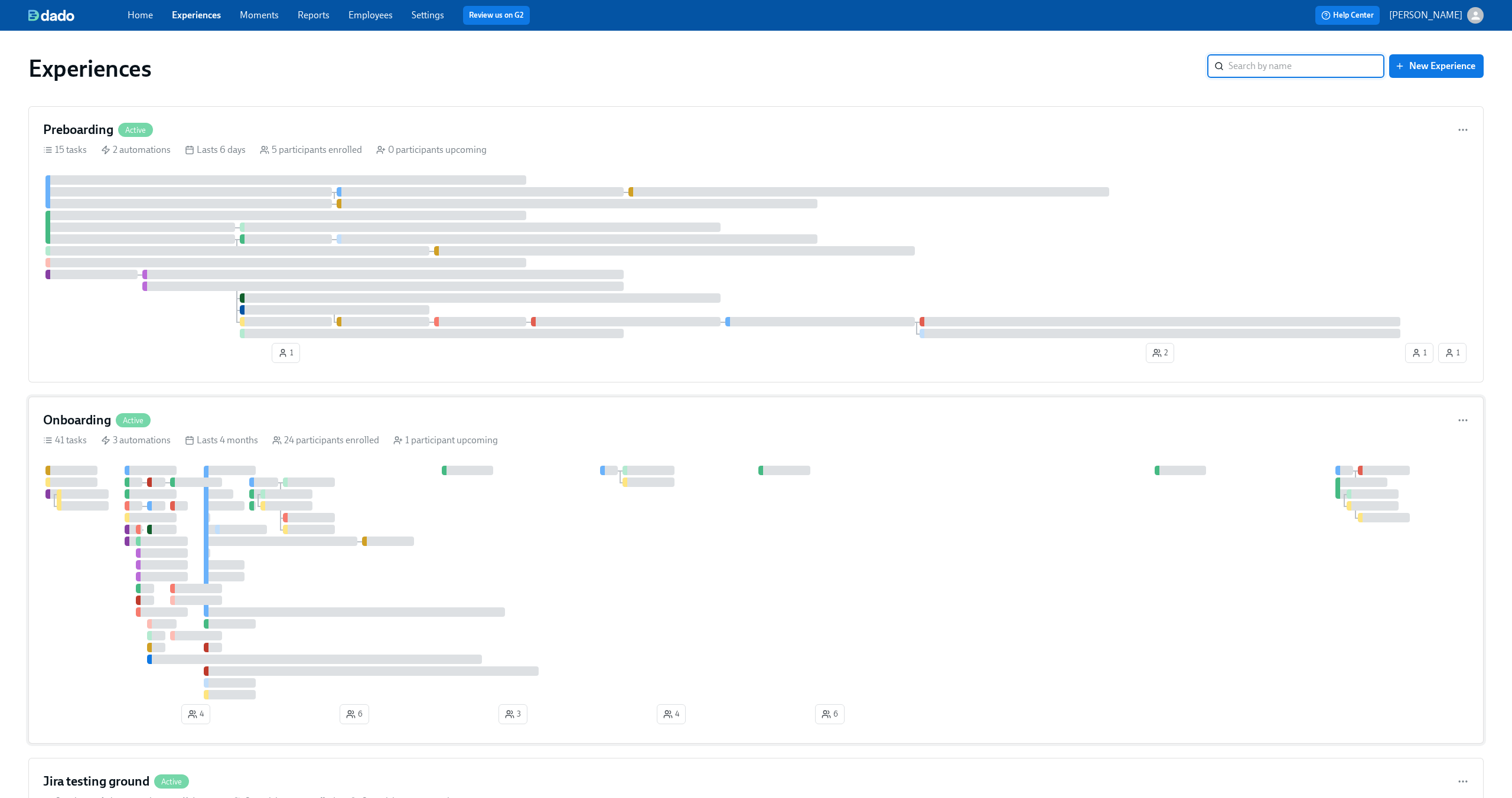
click at [783, 537] on div at bounding box center [756, 583] width 1426 height 234
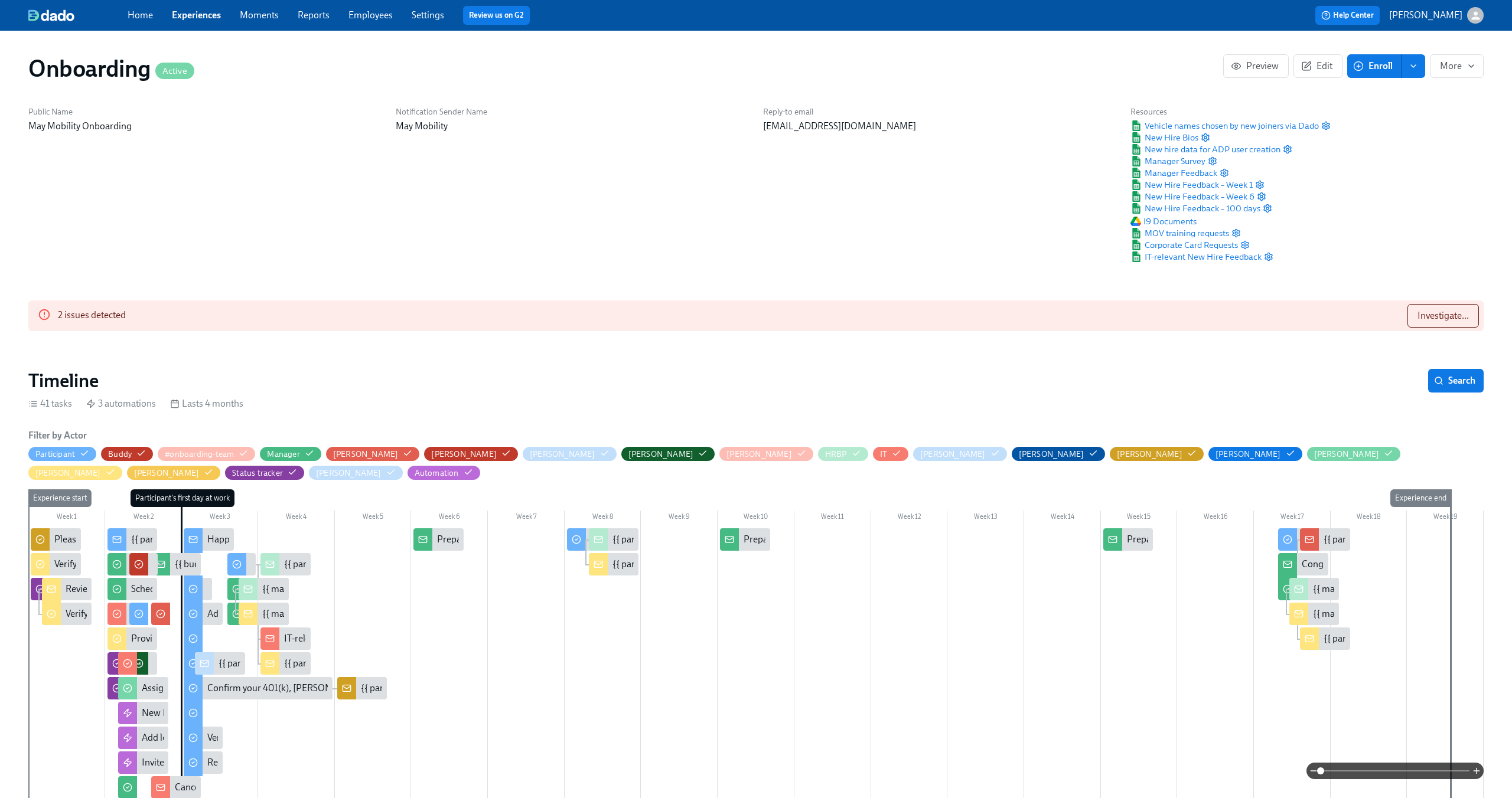
scroll to position [0, 6527]
click at [297, 468] on div "Status tracker" at bounding box center [265, 473] width 65 height 11
click at [297, 468] on icon "button" at bounding box center [293, 472] width 9 height 9
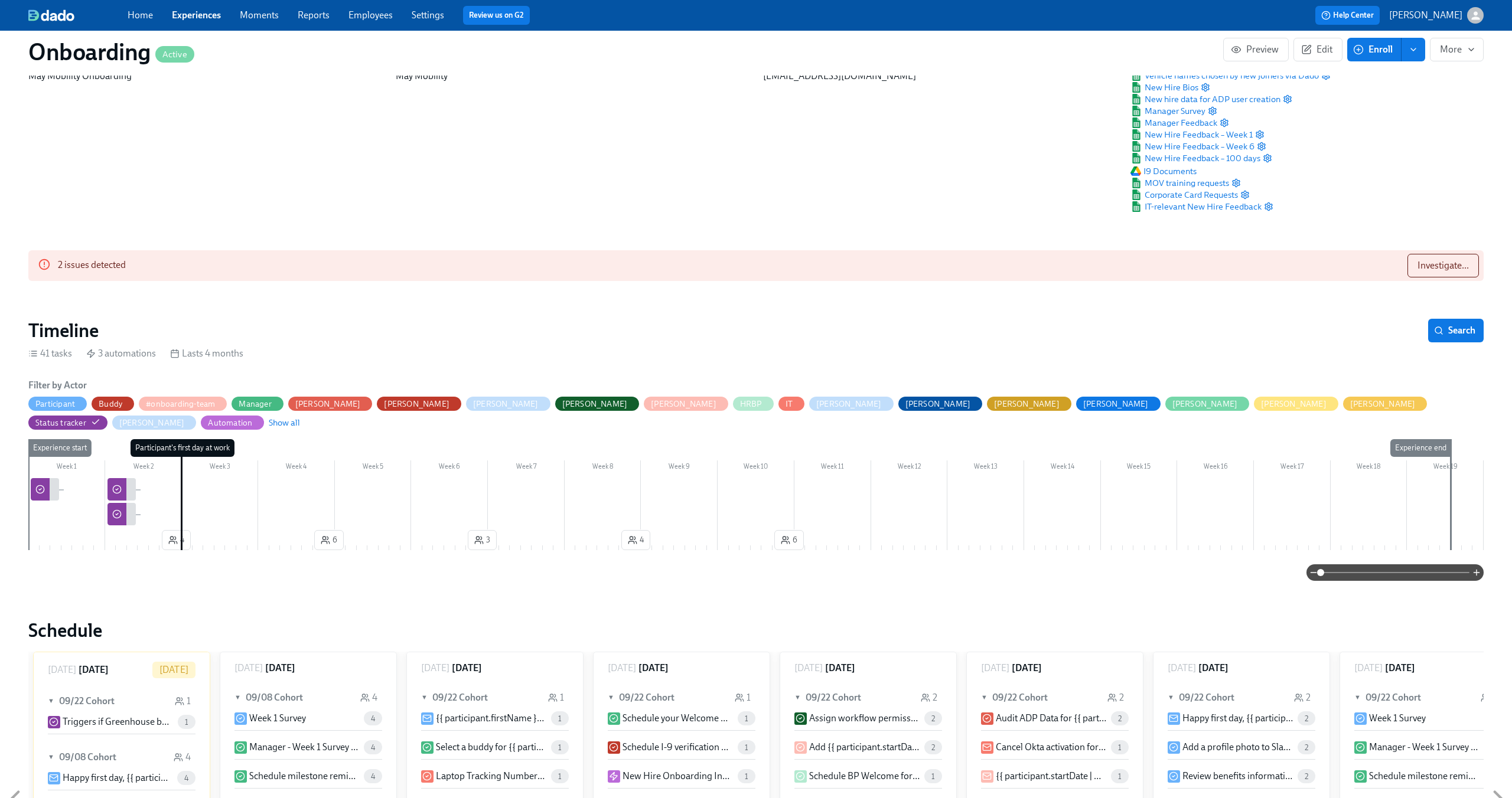
scroll to position [69, 0]
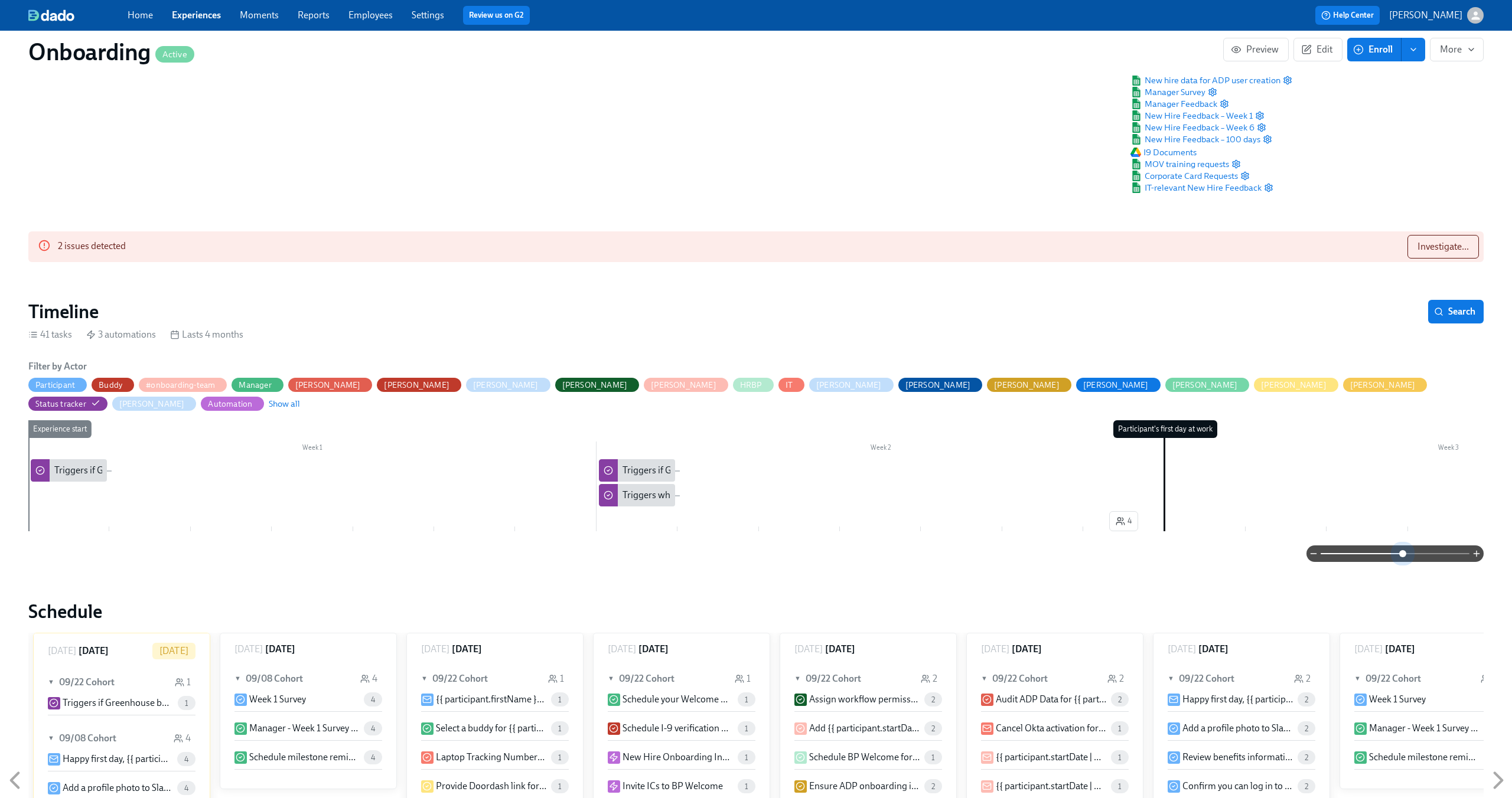
click at [1404, 545] on span at bounding box center [1395, 554] width 149 height 17
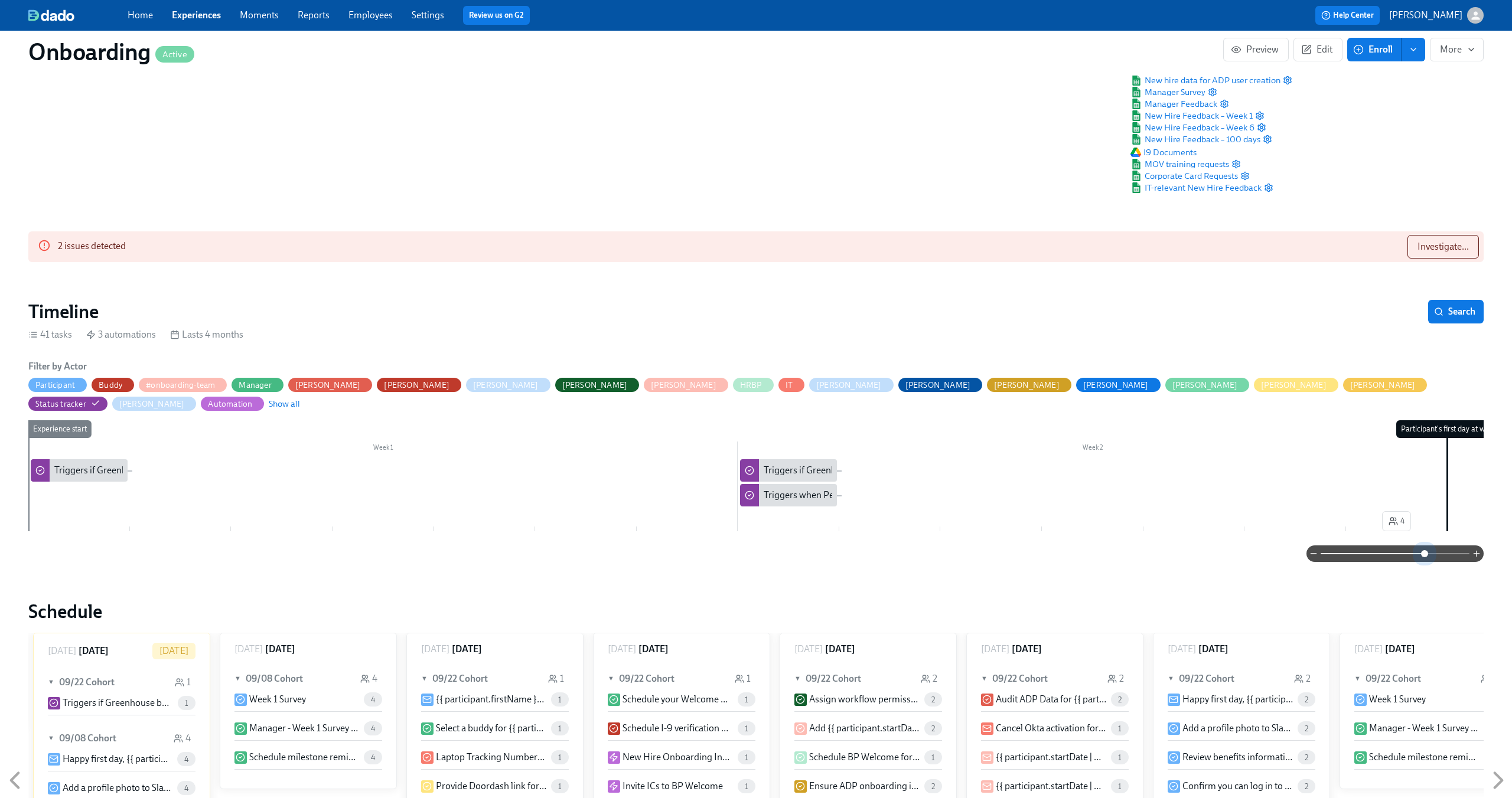
click at [1426, 545] on span at bounding box center [1395, 554] width 149 height 17
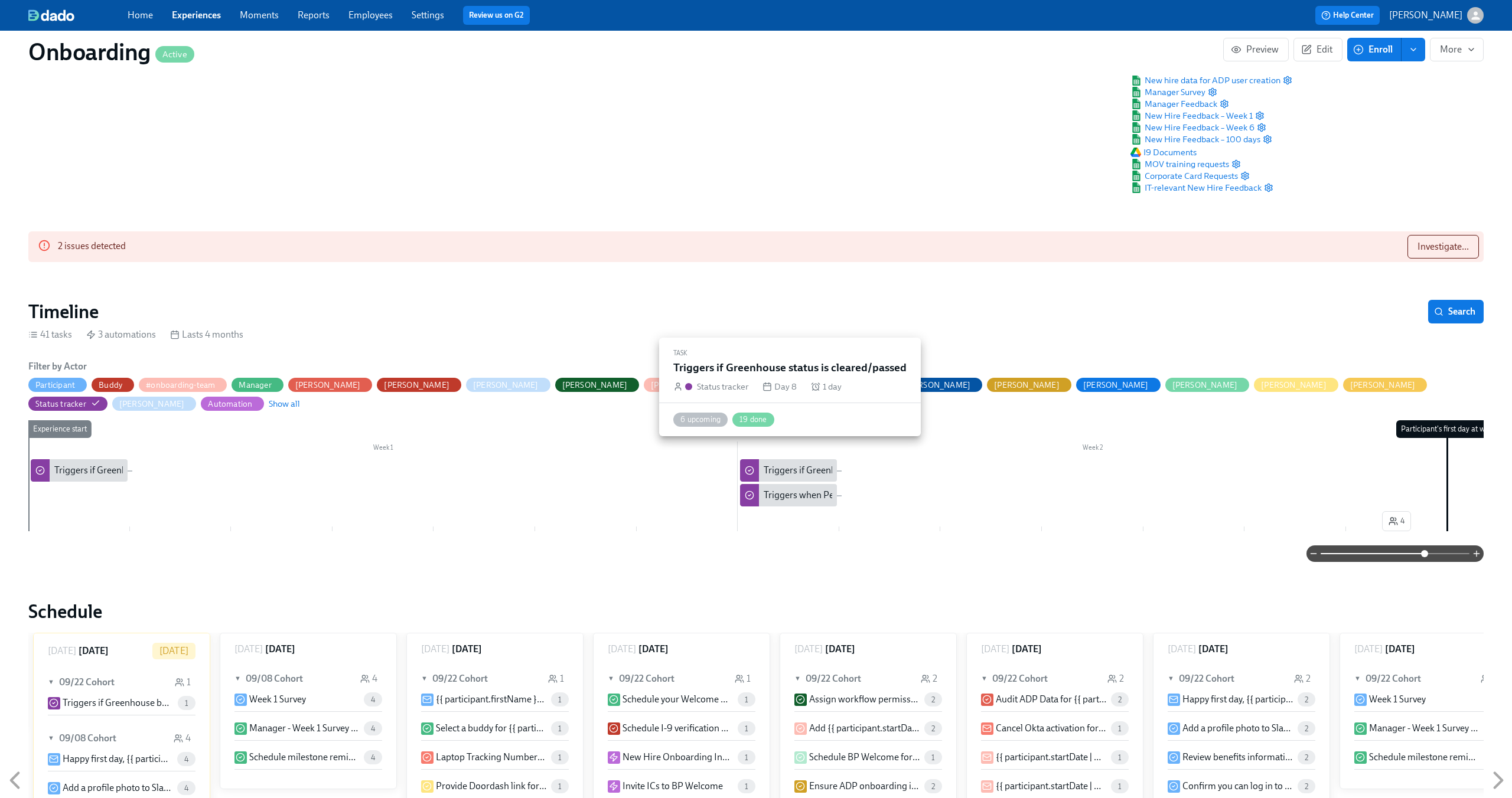
click at [785, 464] on div "Triggers if Greenhouse status is cleared/passed" at bounding box center [858, 471] width 190 height 13
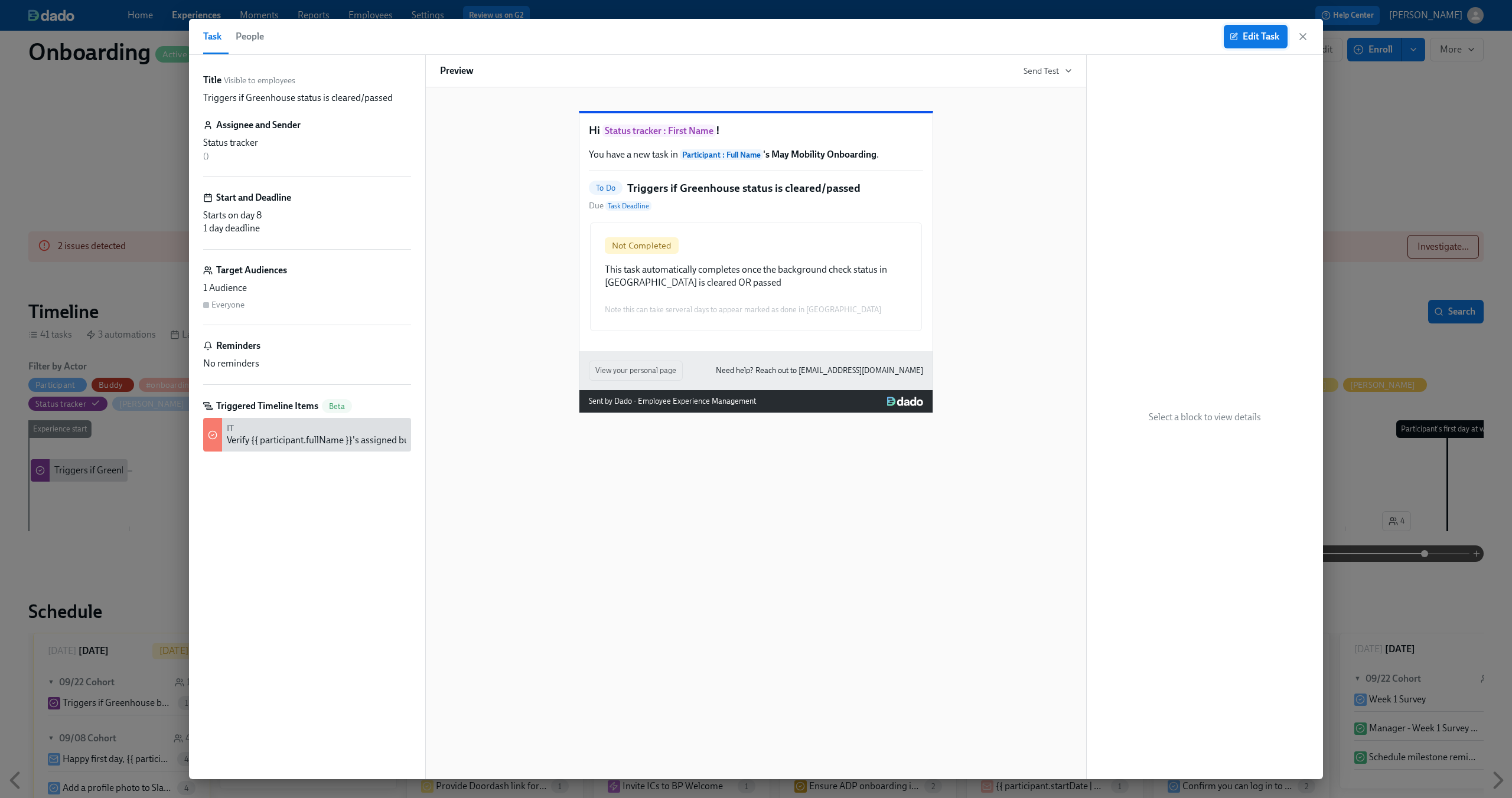
click at [1248, 37] on span "Edit Task" at bounding box center [1256, 37] width 47 height 12
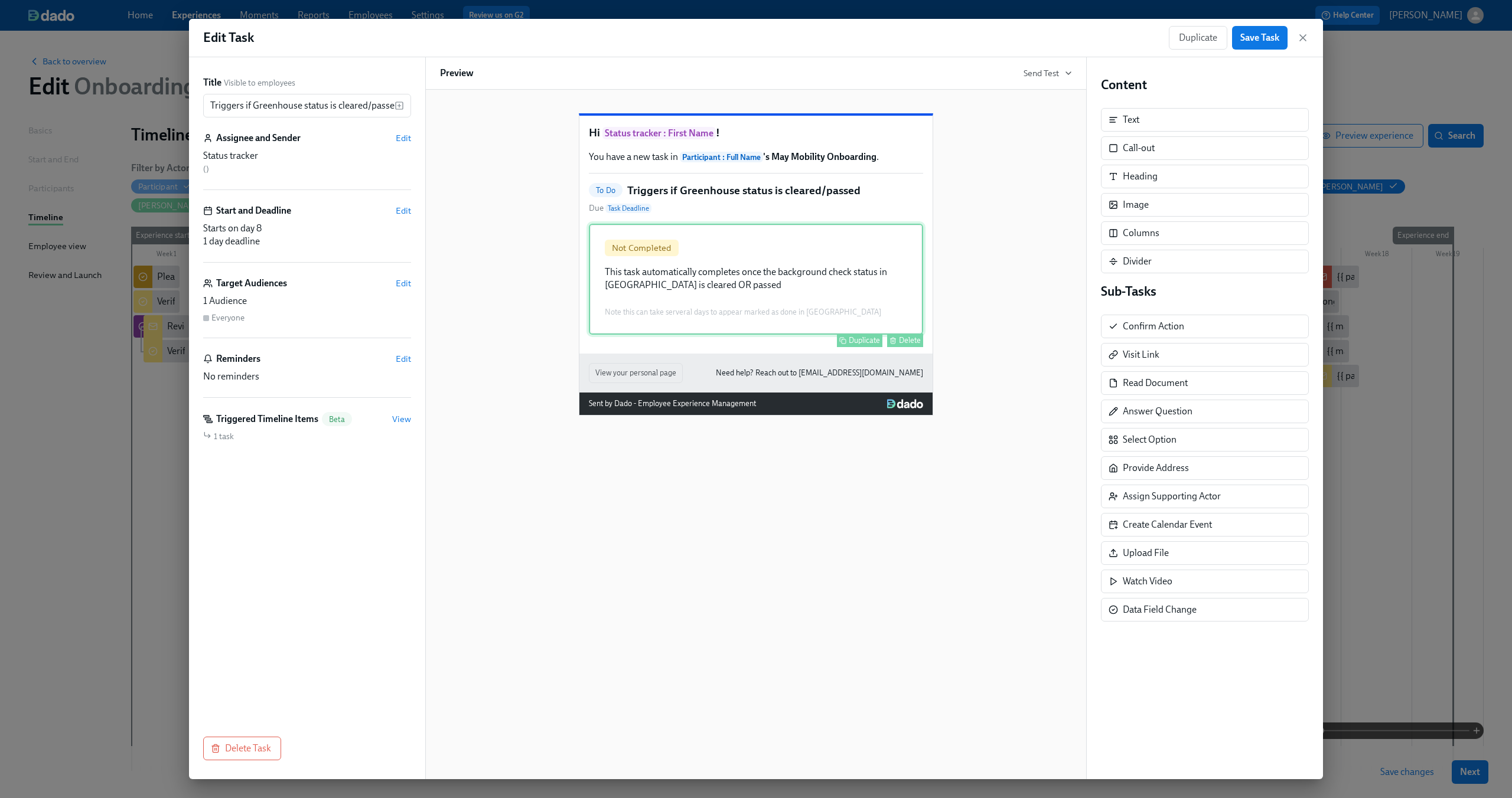
click at [790, 271] on div "Not Completed This task automatically completes once the background check statu…" at bounding box center [756, 279] width 334 height 111
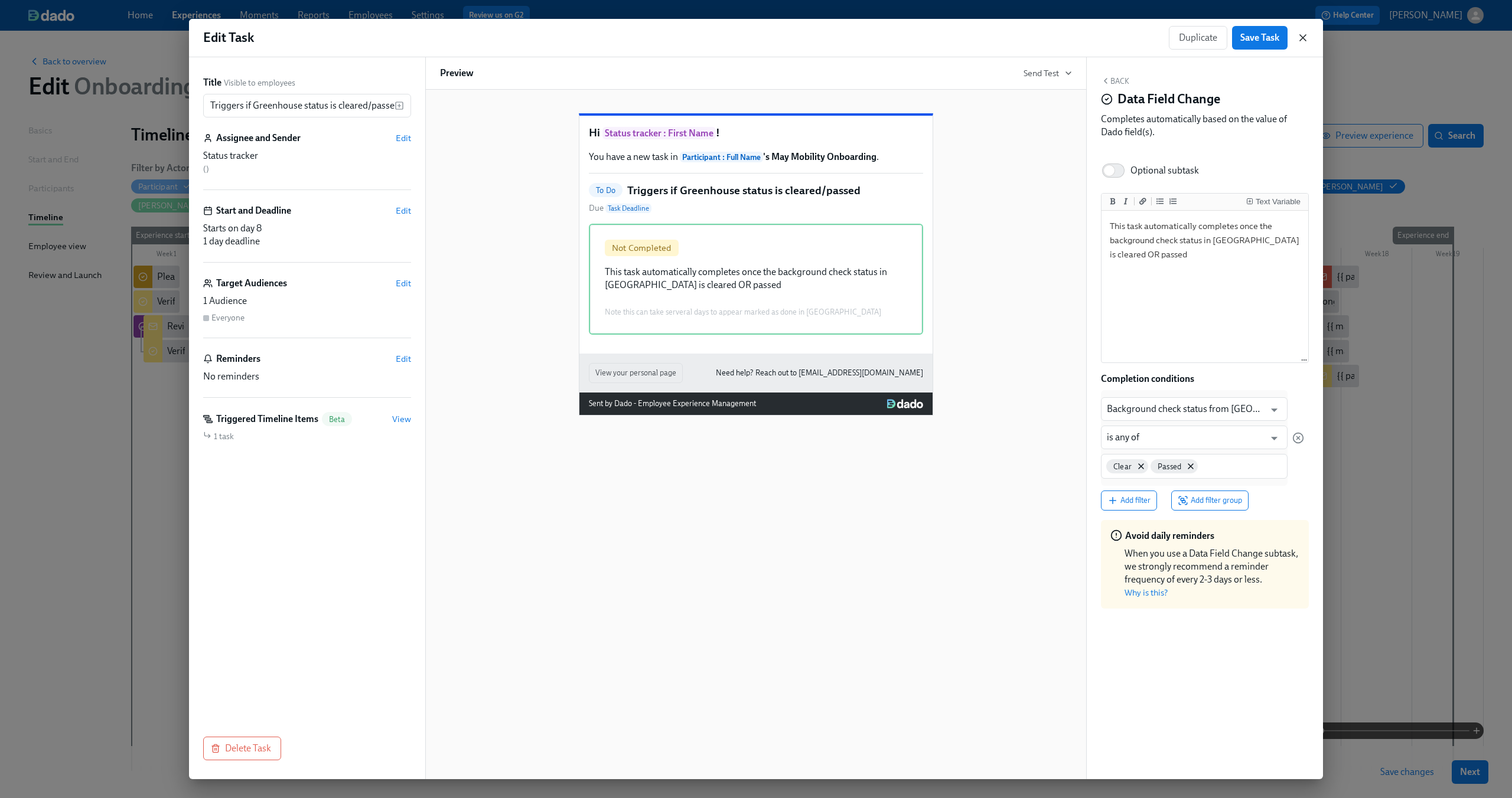
click at [1301, 37] on icon "button" at bounding box center [1303, 38] width 12 height 12
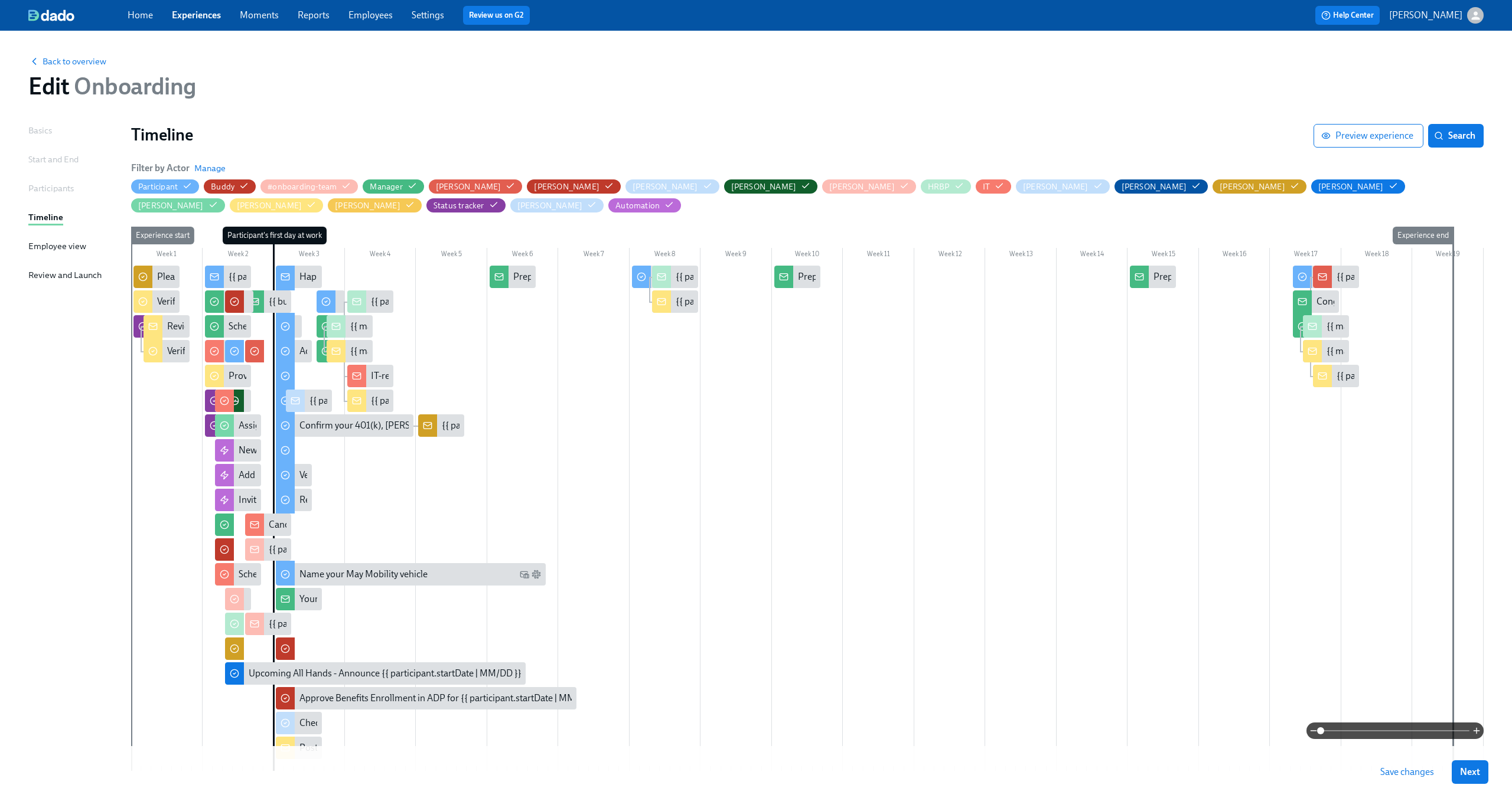
click at [1383, 726] on span at bounding box center [1395, 731] width 149 height 17
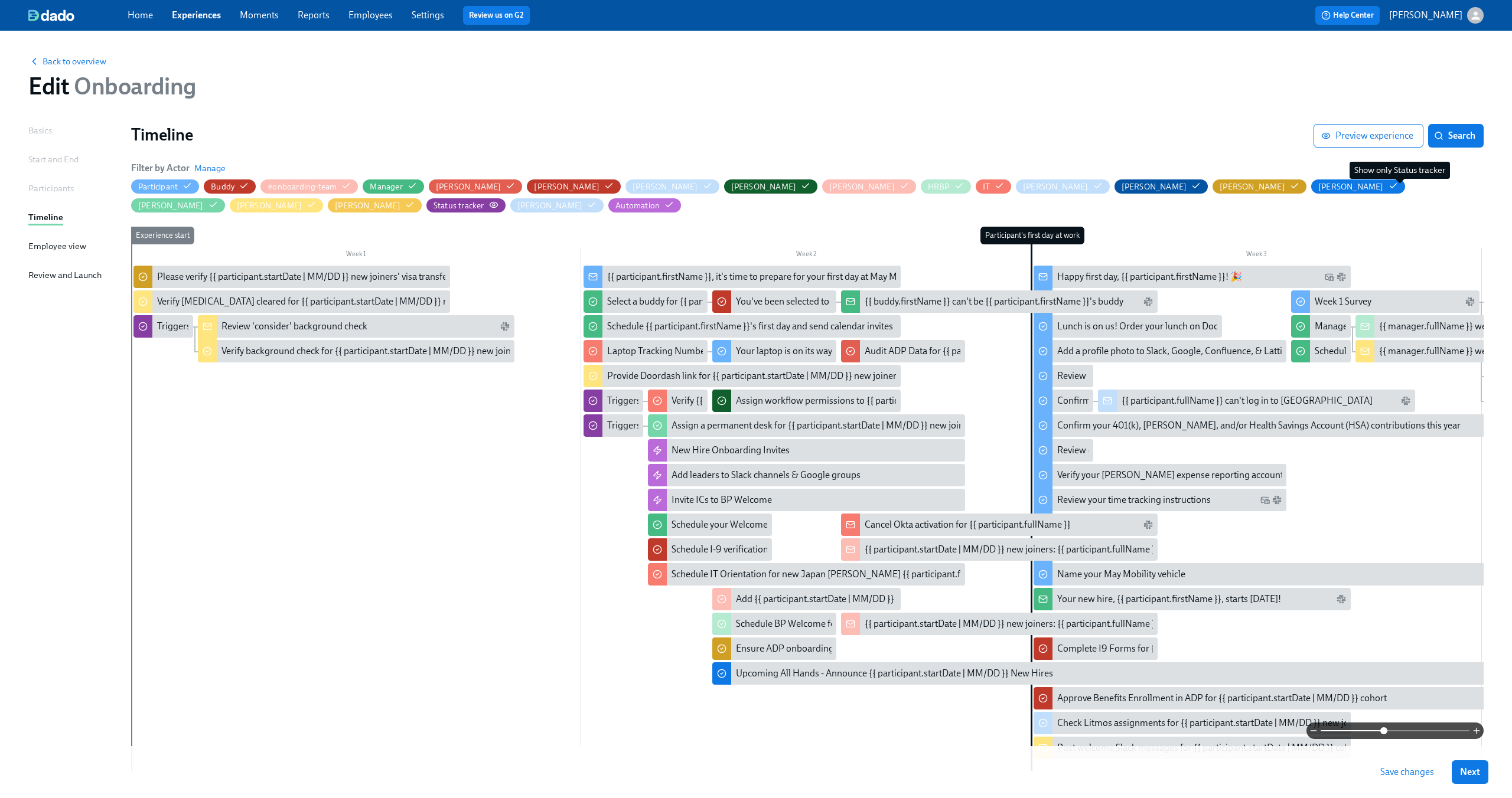
click at [497, 202] on icon "button" at bounding box center [493, 204] width 8 height 5
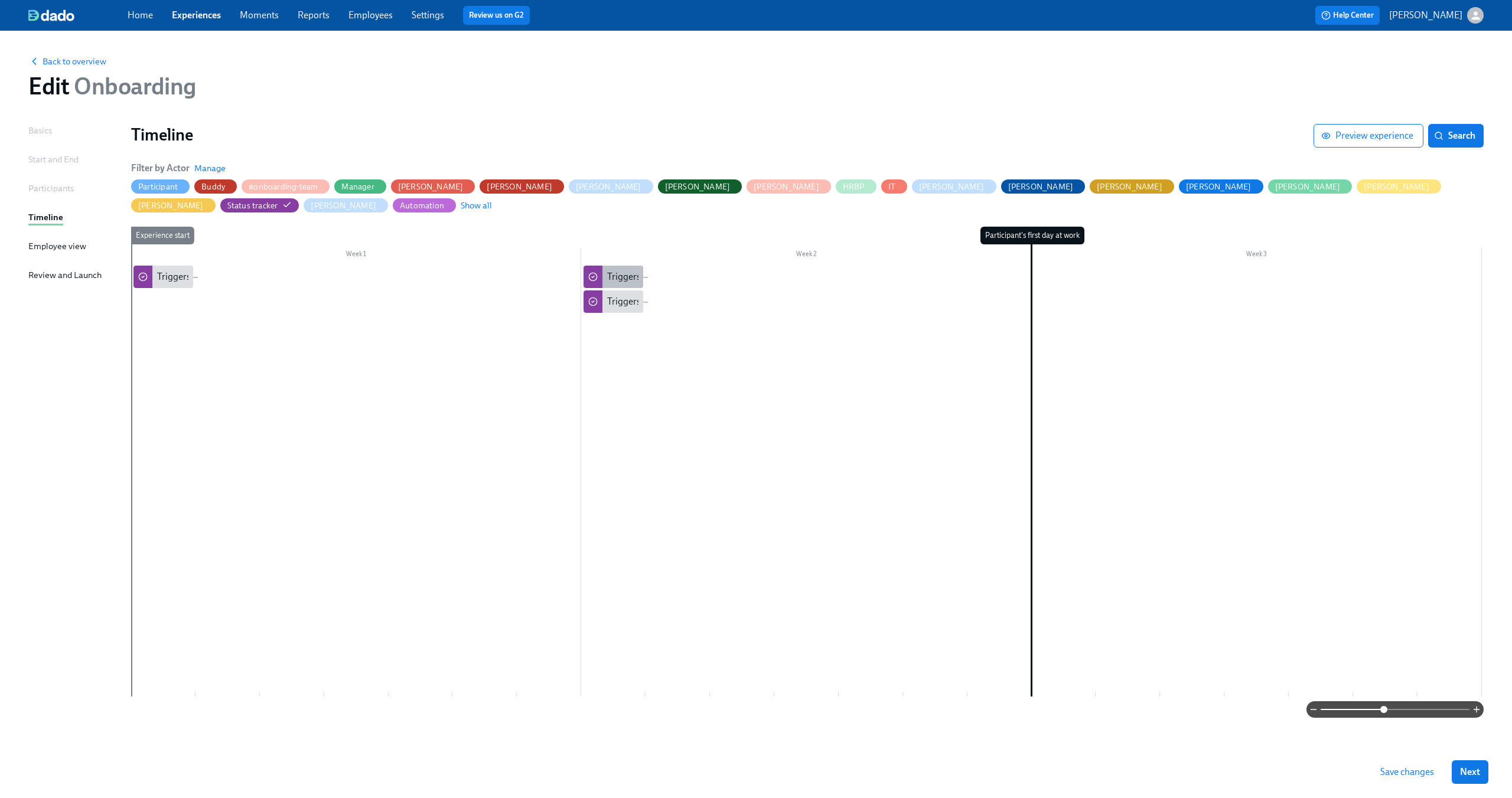
click at [611, 271] on div "Triggers if Greenhouse status is cleared/passed" at bounding box center [702, 277] width 190 height 13
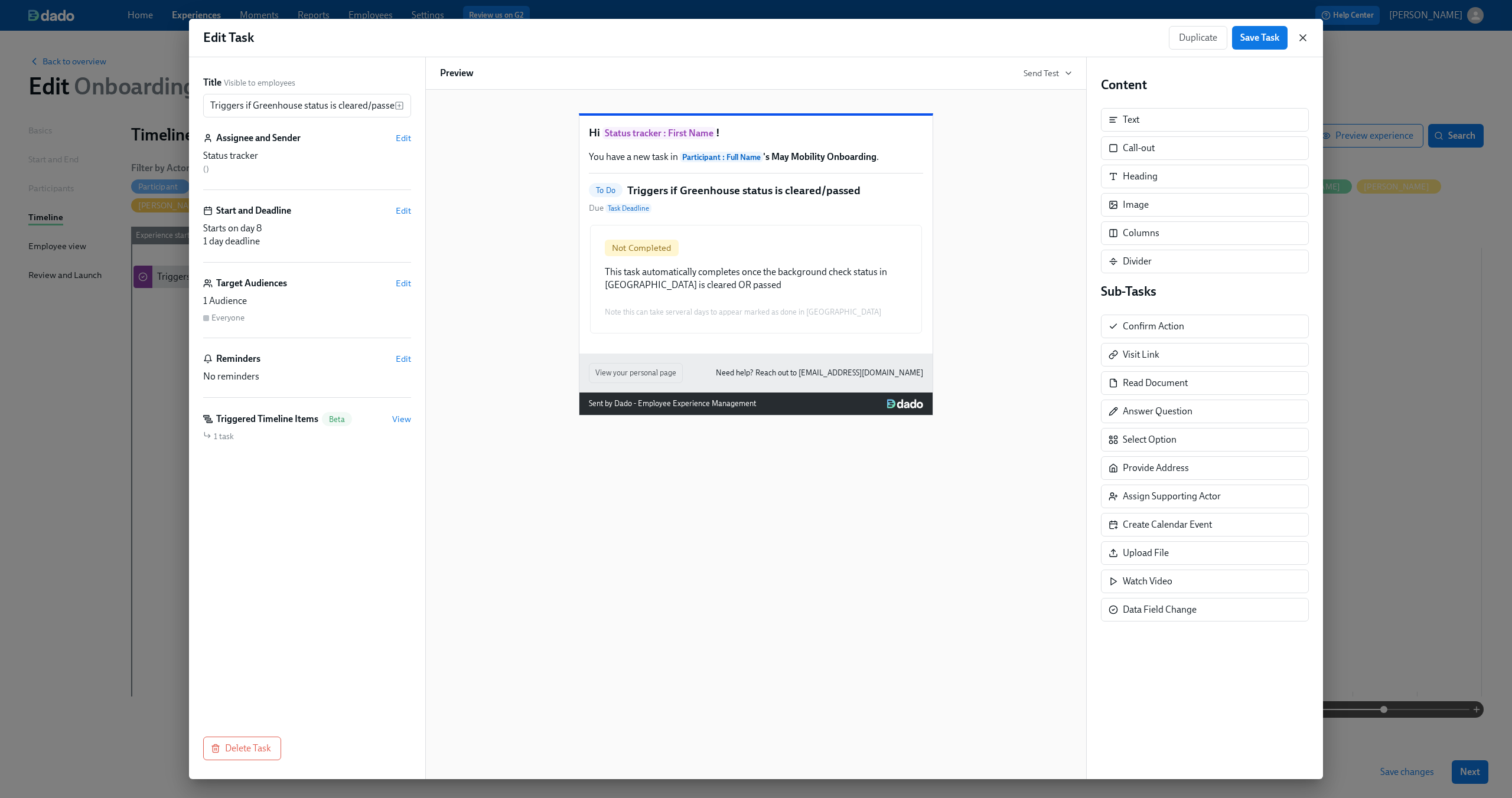
click at [1300, 35] on icon "button" at bounding box center [1303, 38] width 6 height 6
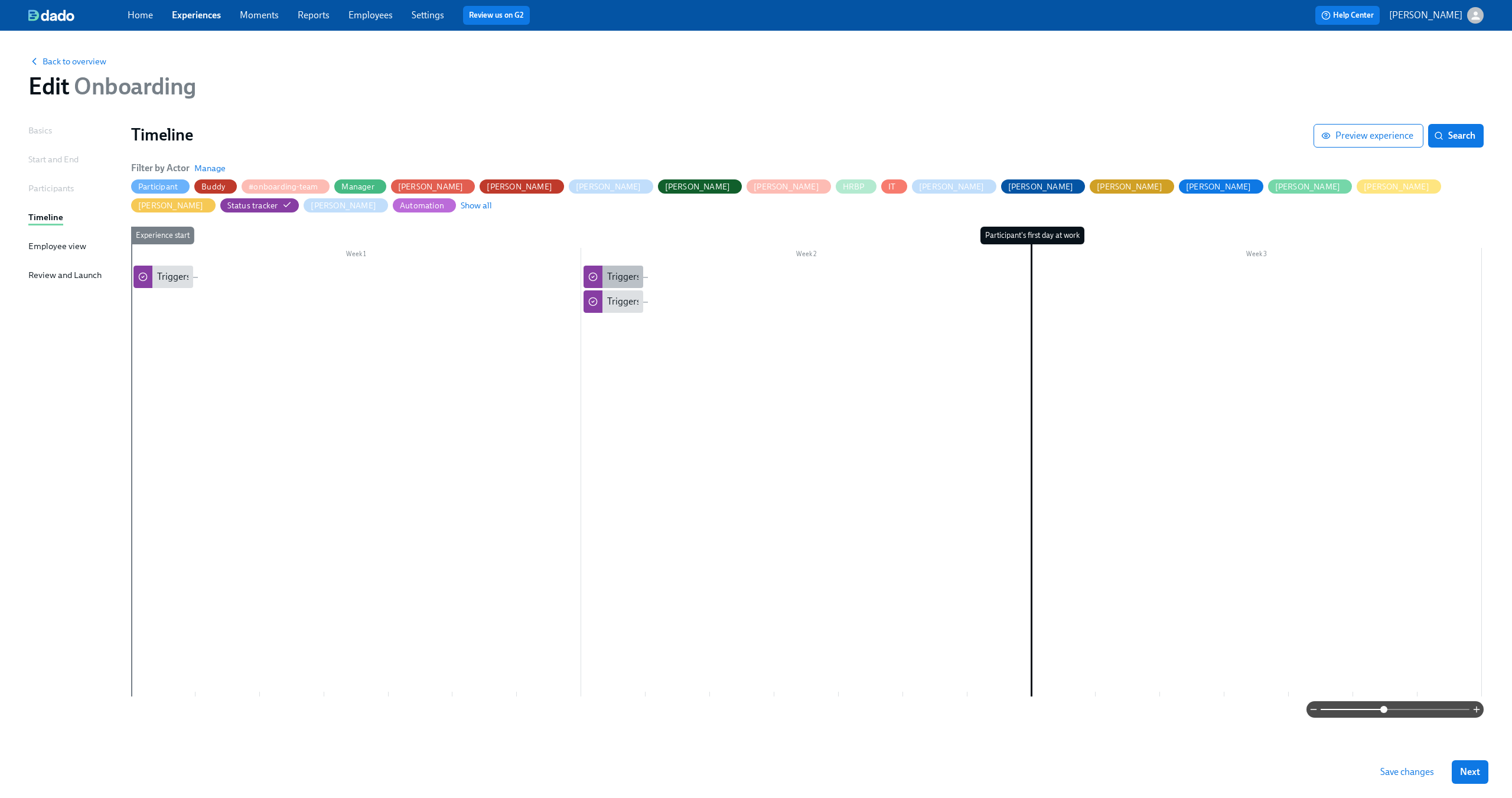
click at [619, 266] on div "Triggers if Greenhouse status is cleared/passed" at bounding box center [613, 277] width 60 height 22
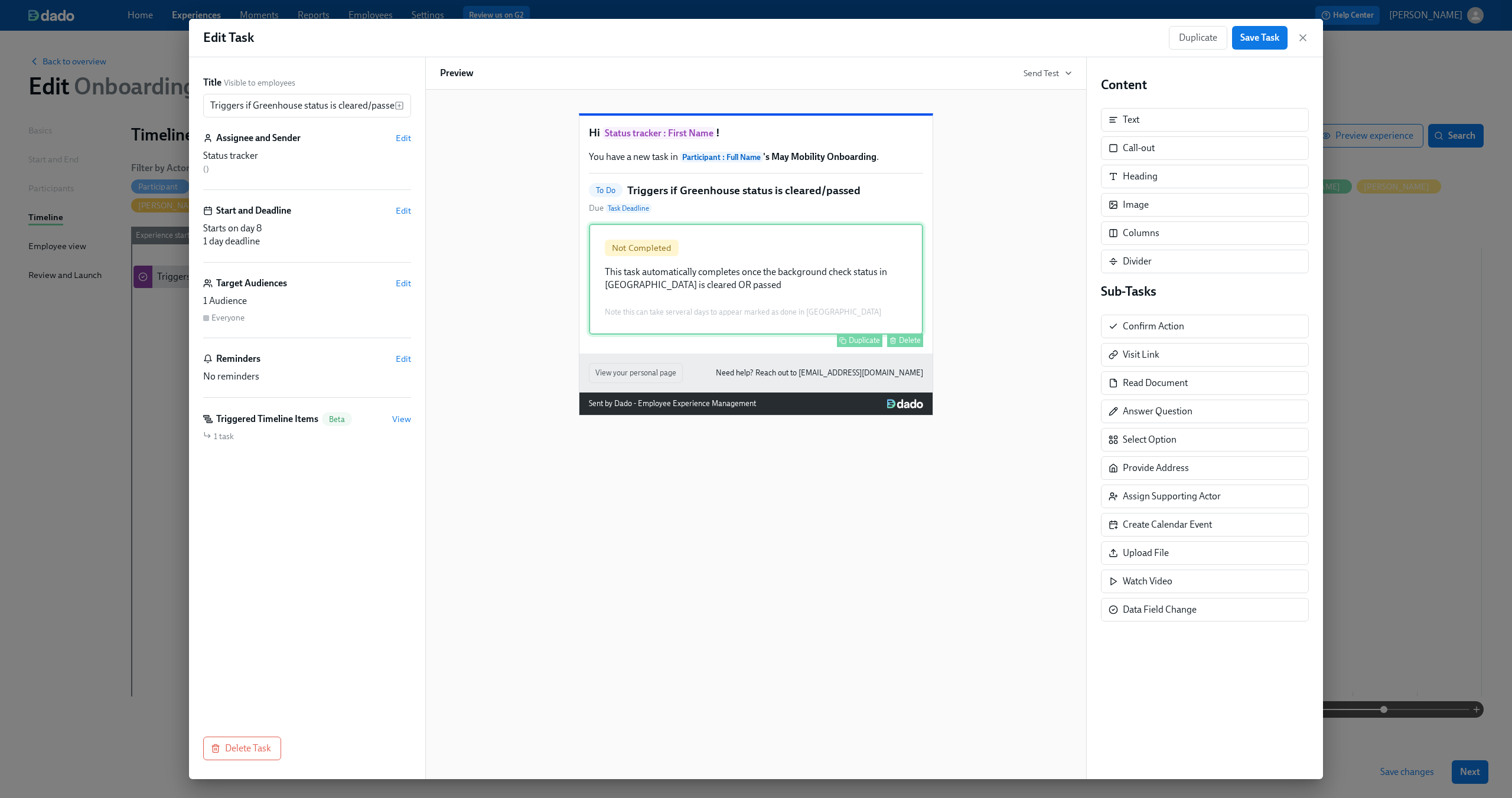
click at [727, 304] on div "Not Completed This task automatically completes once the background check statu…" at bounding box center [756, 279] width 334 height 111
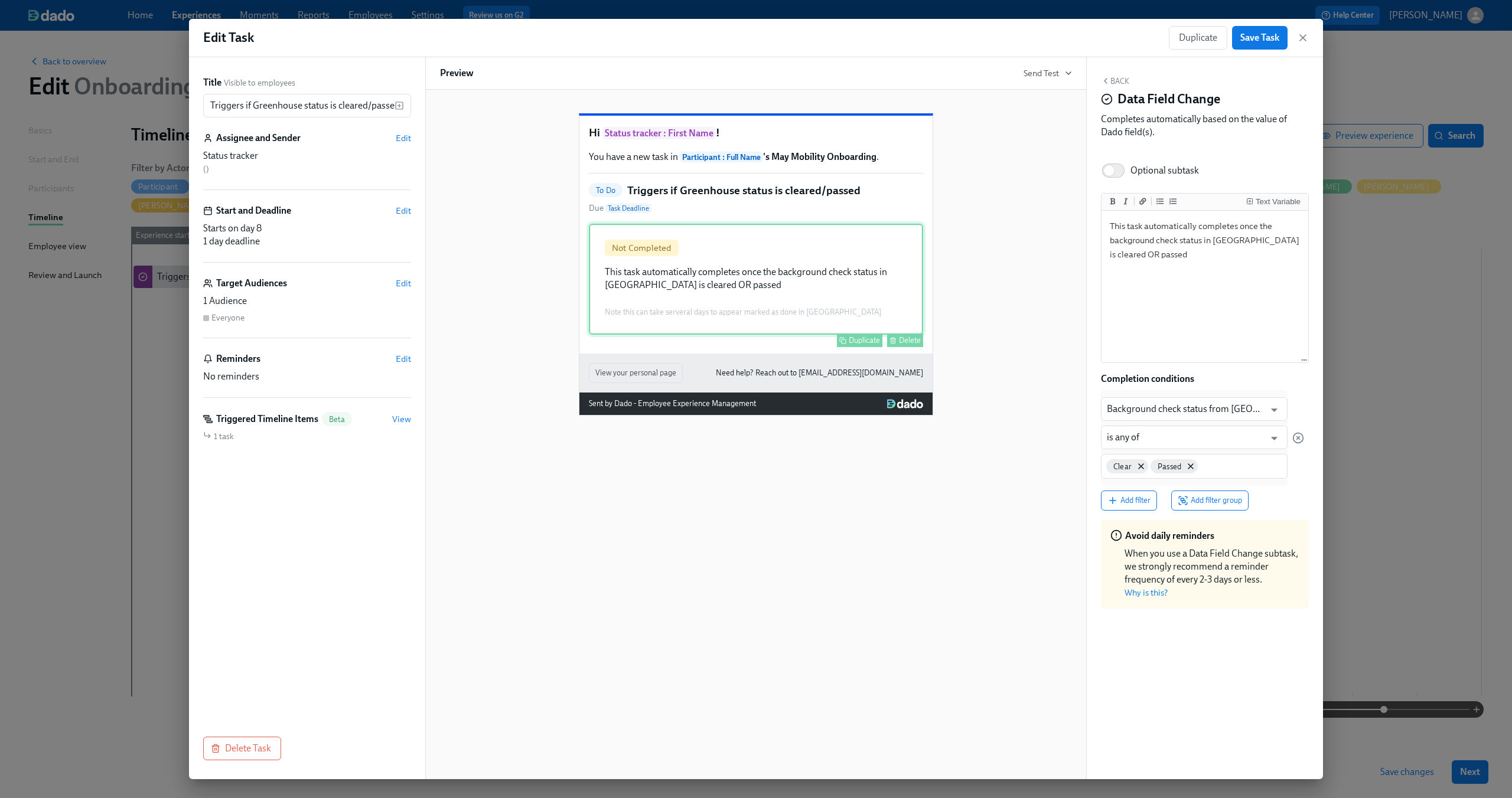
click at [715, 297] on div "Not Completed This task automatically completes once the background check statu…" at bounding box center [756, 279] width 334 height 111
click at [1309, 40] on div "Edit Task Duplicate Save Task" at bounding box center [756, 38] width 1134 height 38
click at [1304, 37] on icon "button" at bounding box center [1303, 38] width 6 height 6
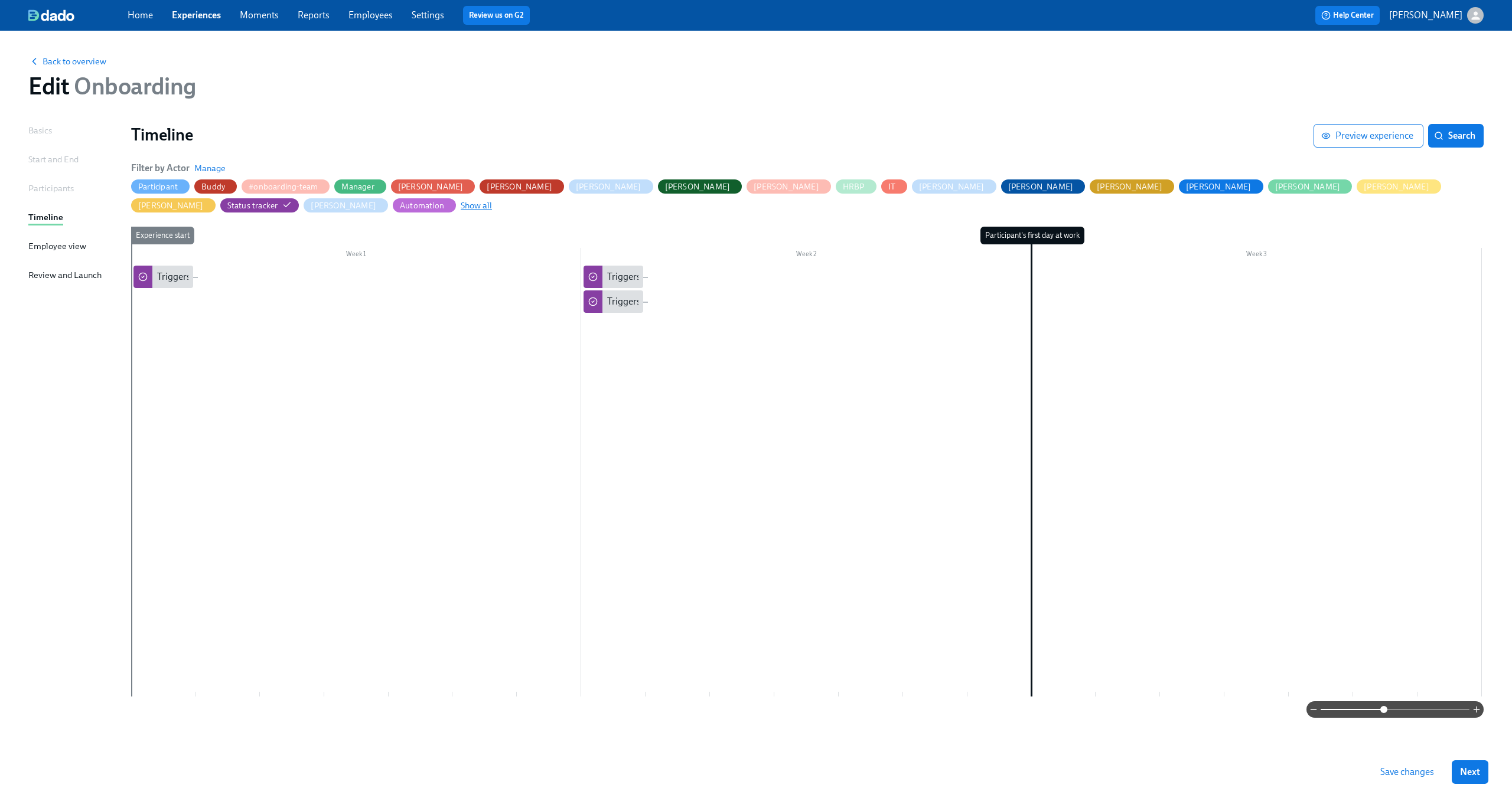
click at [492, 199] on span "Show all" at bounding box center [476, 205] width 31 height 12
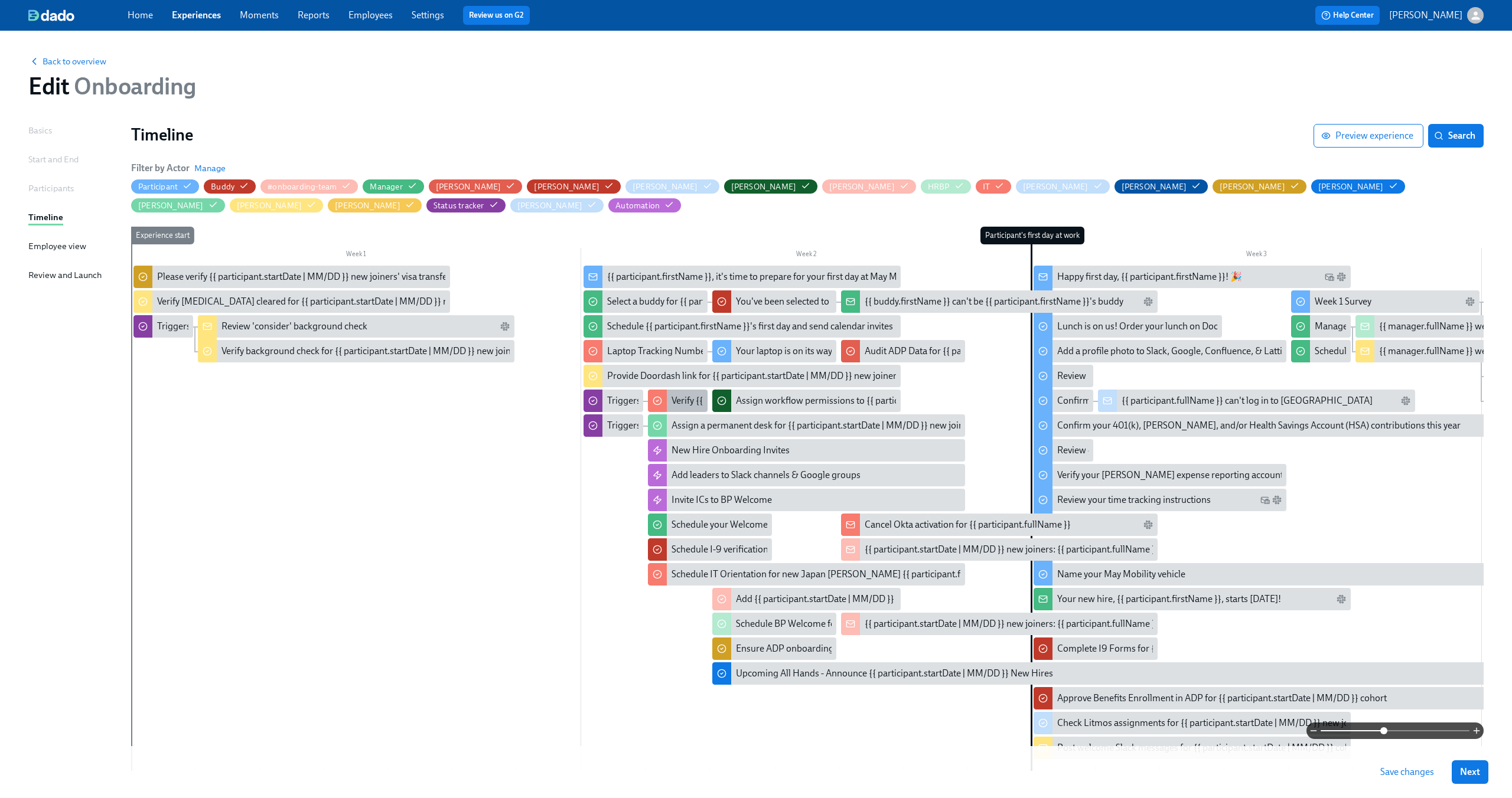
click at [687, 398] on div "Verify {{ participant.fullName }}'s assigned business unit" at bounding box center [784, 401] width 225 height 13
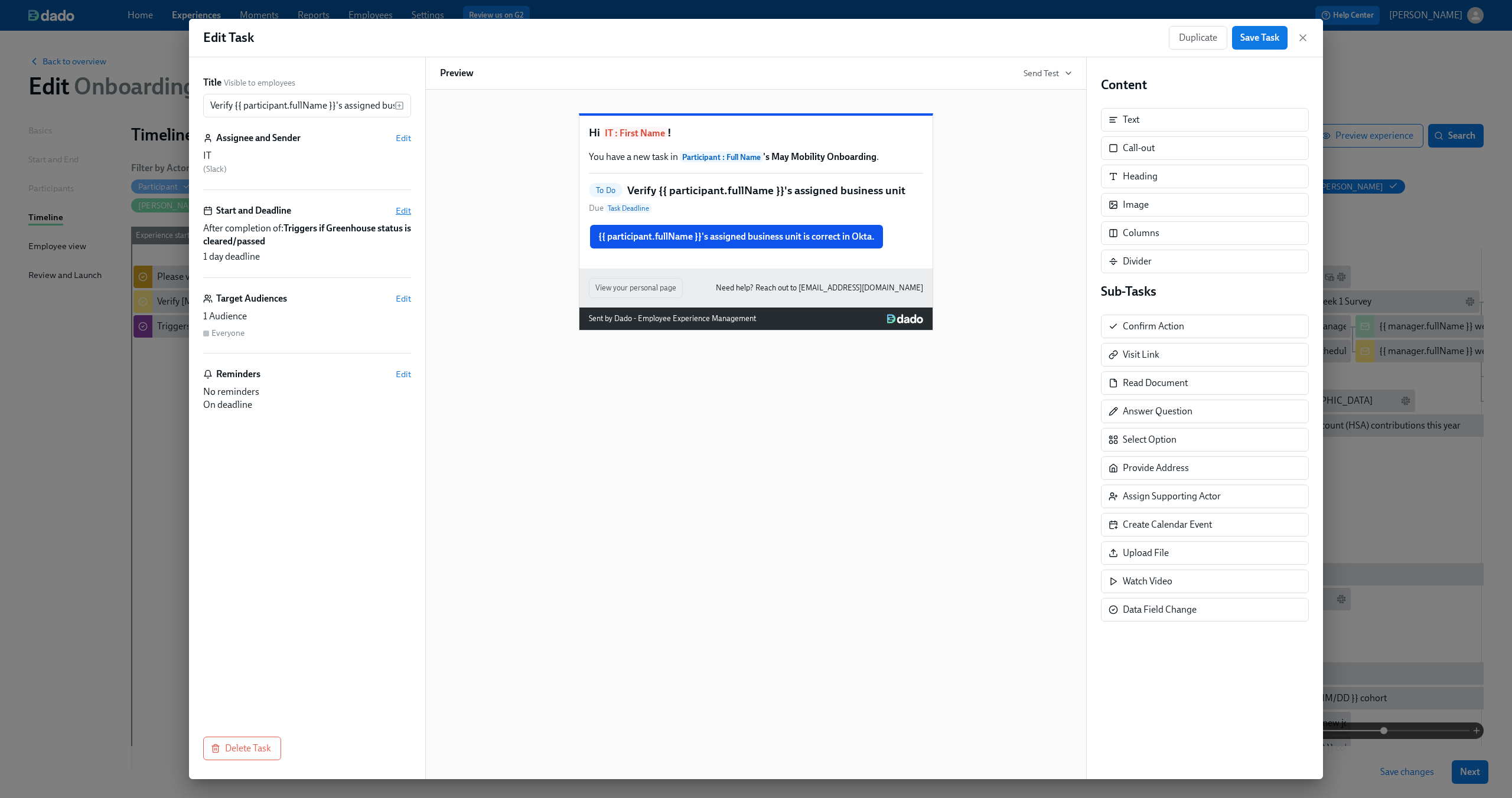
click at [407, 216] on span "Edit" at bounding box center [403, 211] width 15 height 12
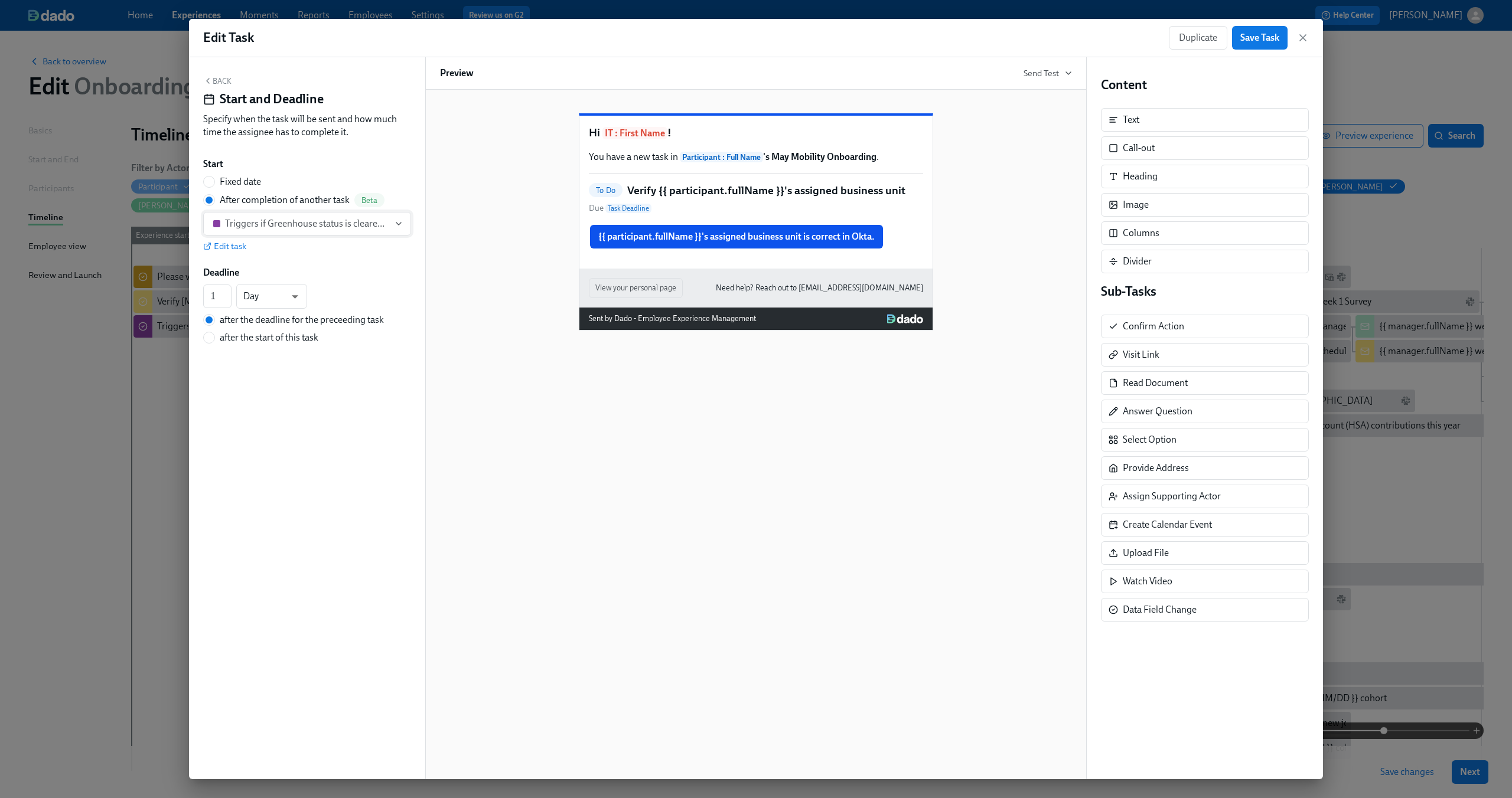
click at [329, 221] on div "Triggers if Greenhouse status is cleared/passed" at bounding box center [307, 224] width 164 height 12
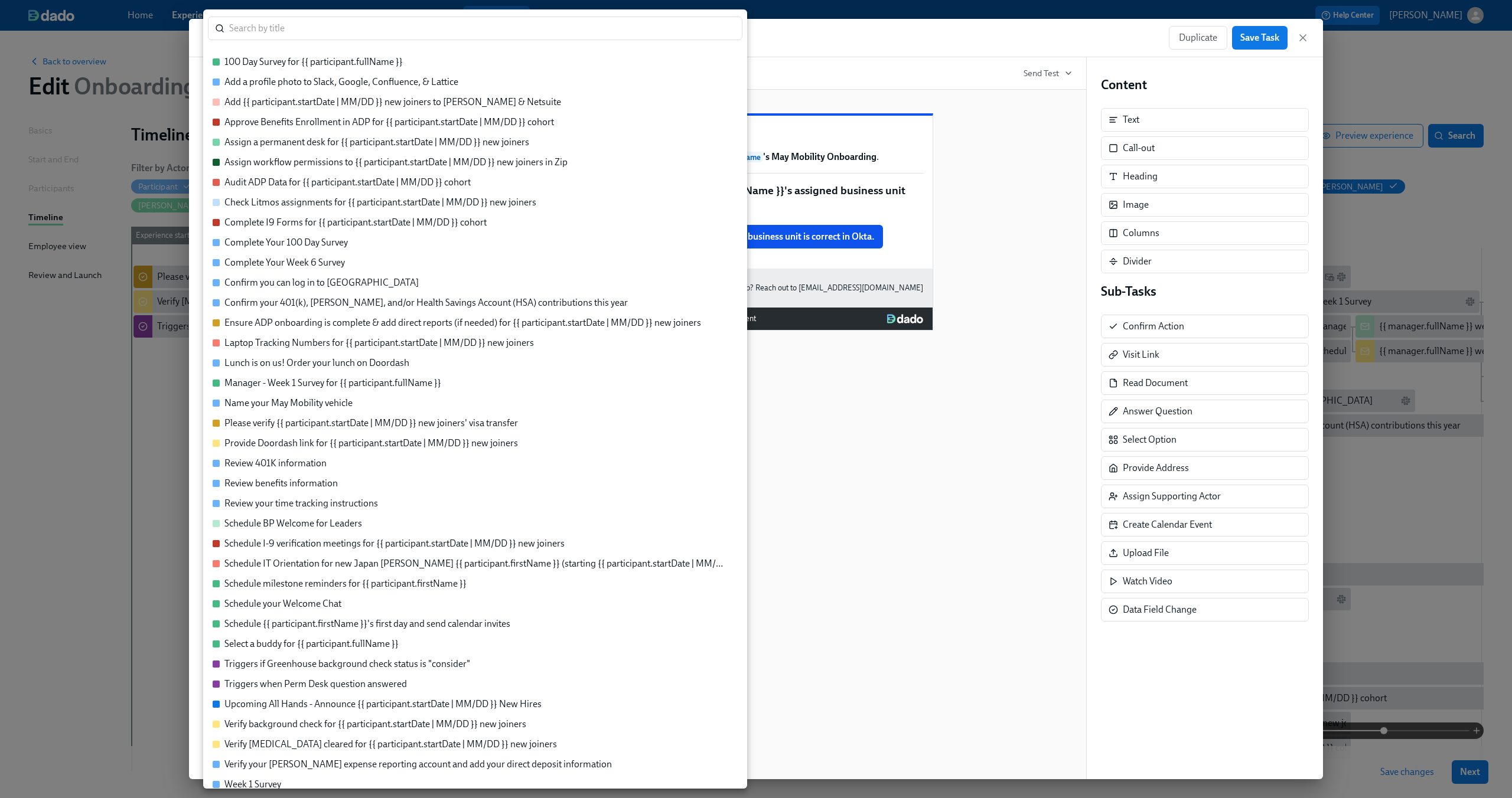
click at [950, 581] on div at bounding box center [756, 399] width 1512 height 798
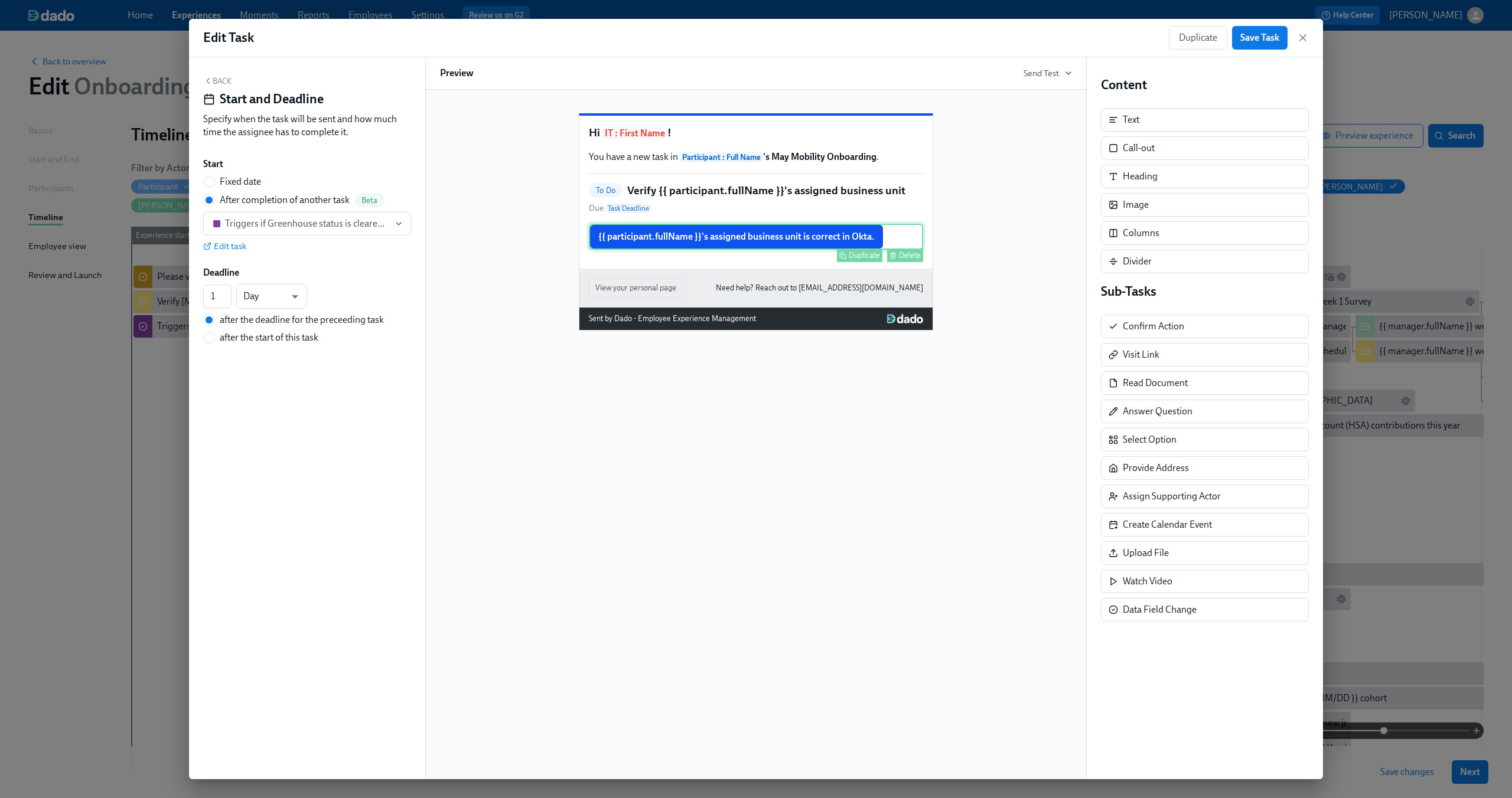
click at [905, 250] on div "{{ participant.fullName }}'s assigned business unit is correct in Okta. Duplica…" at bounding box center [756, 237] width 334 height 26
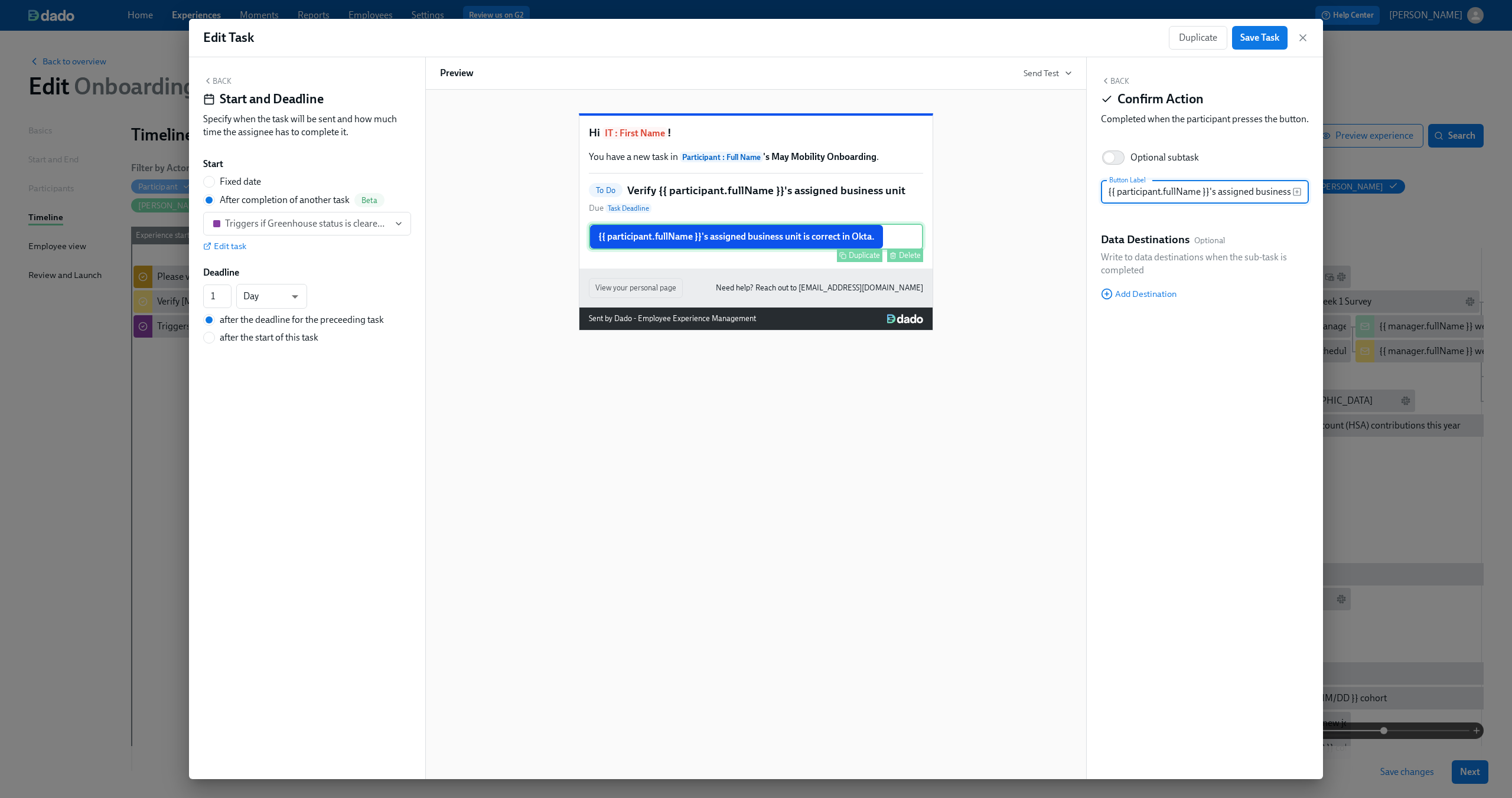
scroll to position [0, 87]
click at [1110, 79] on button "Back" at bounding box center [1115, 81] width 28 height 9
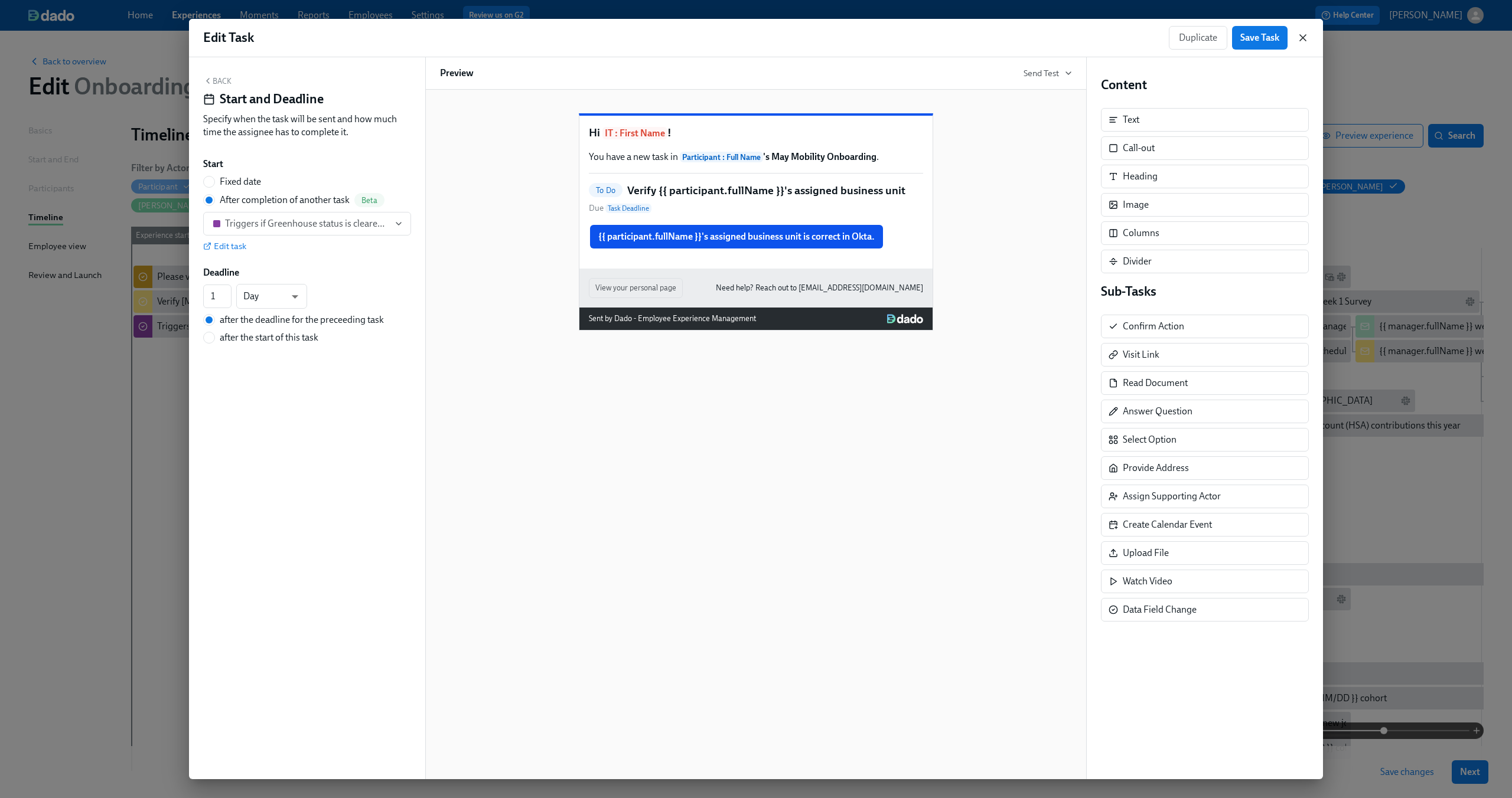
click at [1304, 32] on icon "button" at bounding box center [1303, 38] width 12 height 12
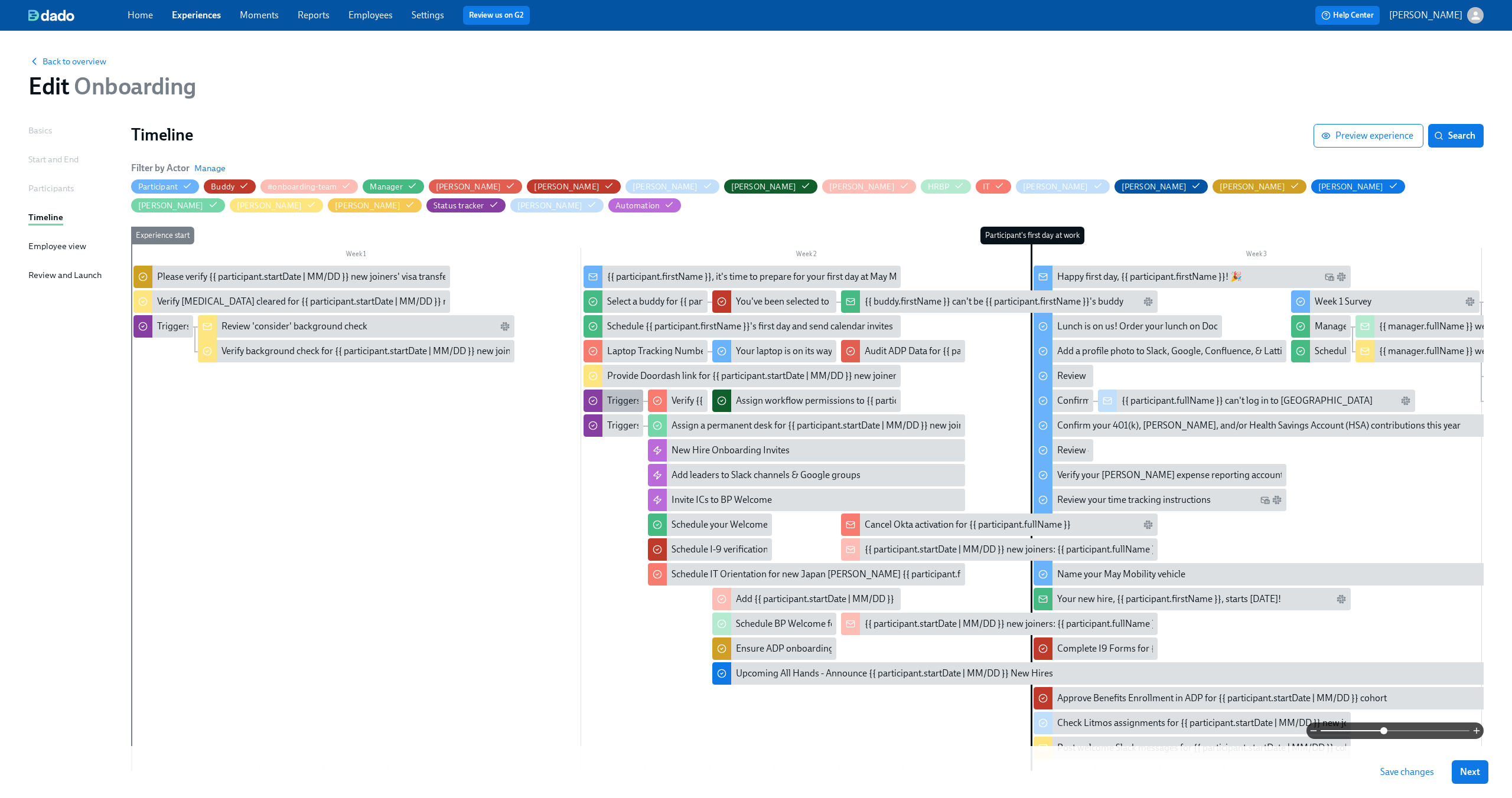
click at [614, 396] on div "Triggers if Greenhouse status is cleared/passed" at bounding box center [702, 401] width 190 height 13
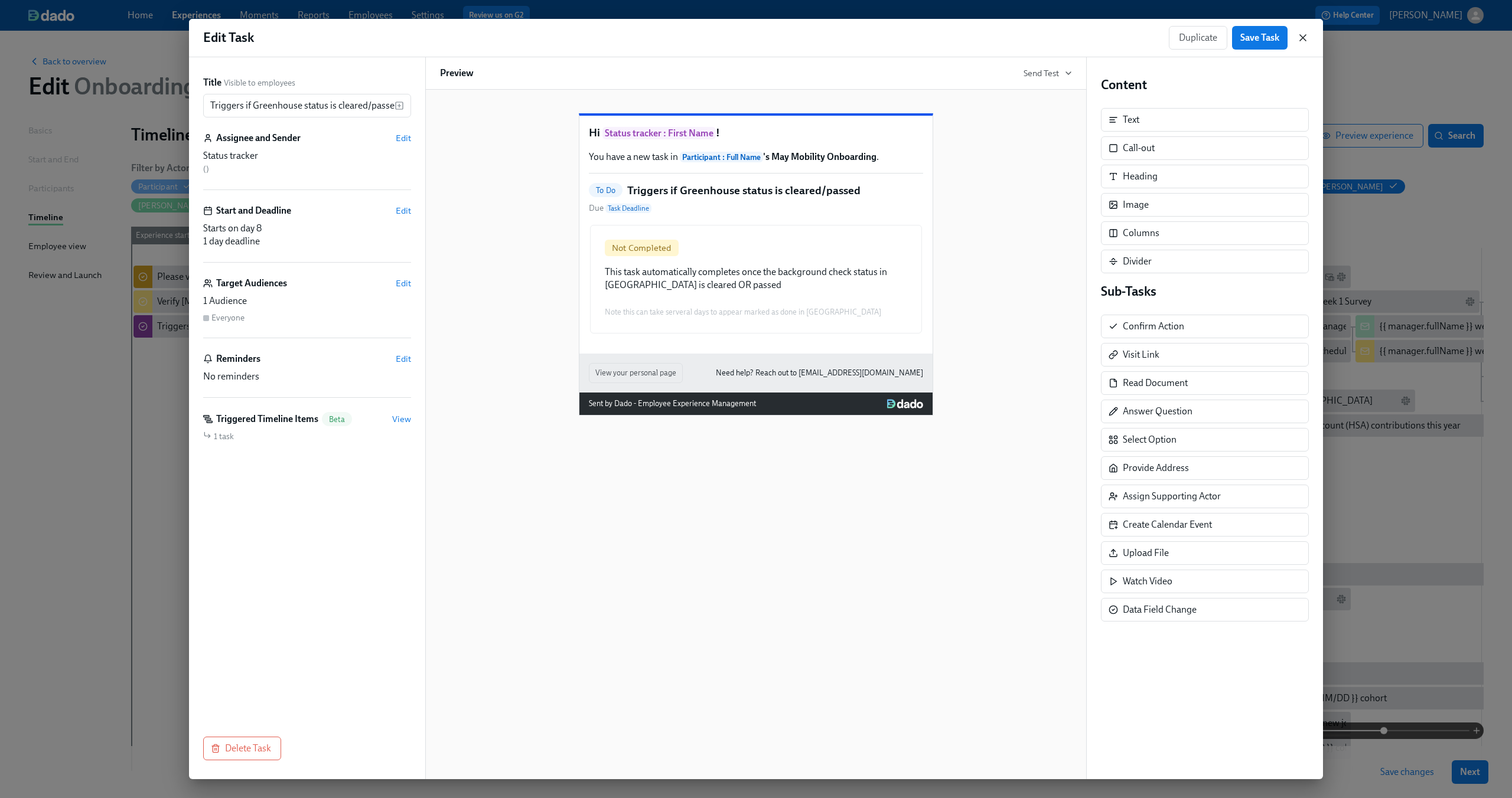
click at [1305, 33] on icon "button" at bounding box center [1303, 38] width 12 height 12
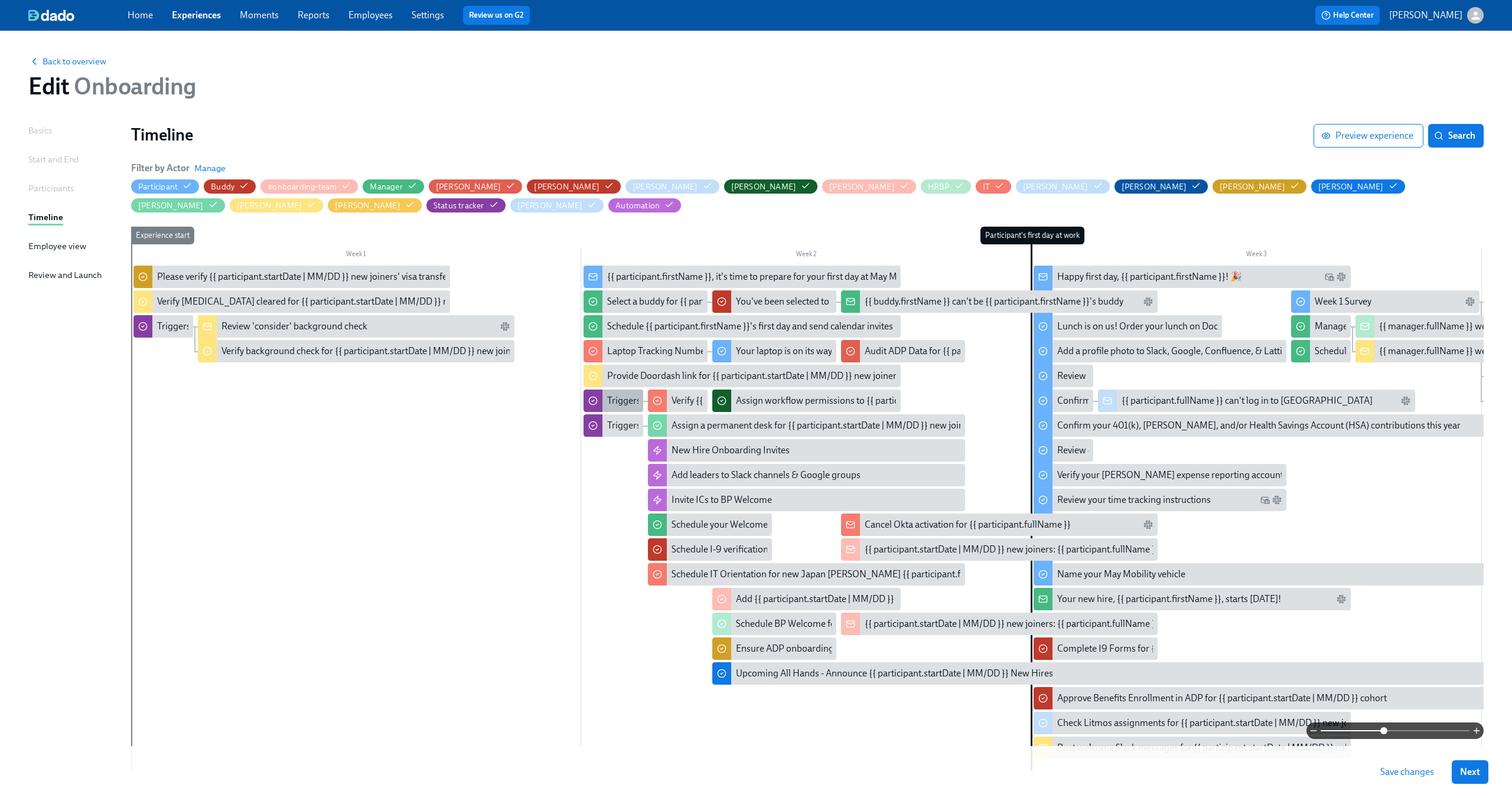
click at [619, 399] on div "Triggers if Greenhouse status is cleared/passed" at bounding box center [702, 401] width 190 height 13
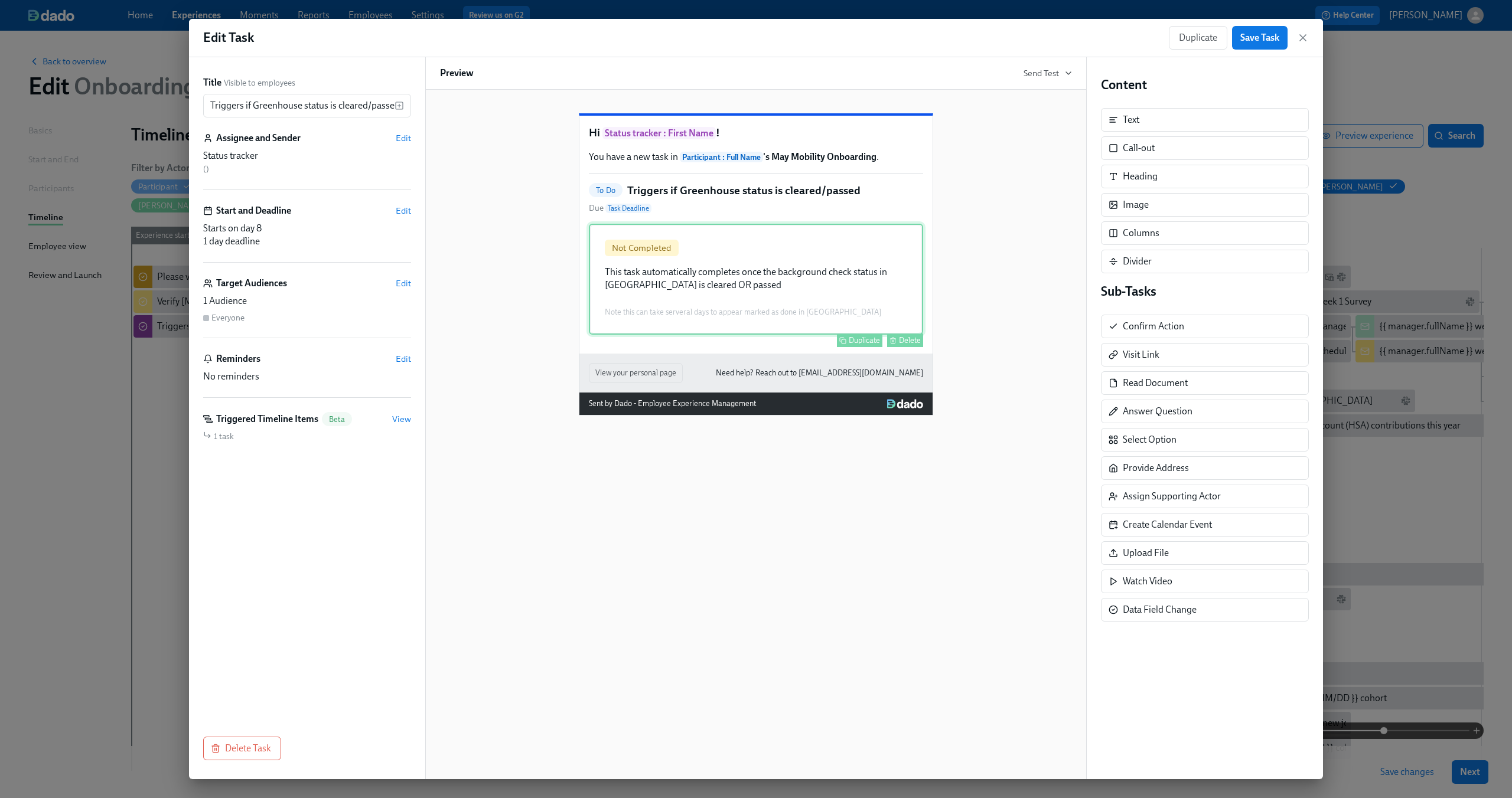
click at [754, 282] on div "Not Completed This task automatically completes once the background check statu…" at bounding box center [756, 279] width 334 height 111
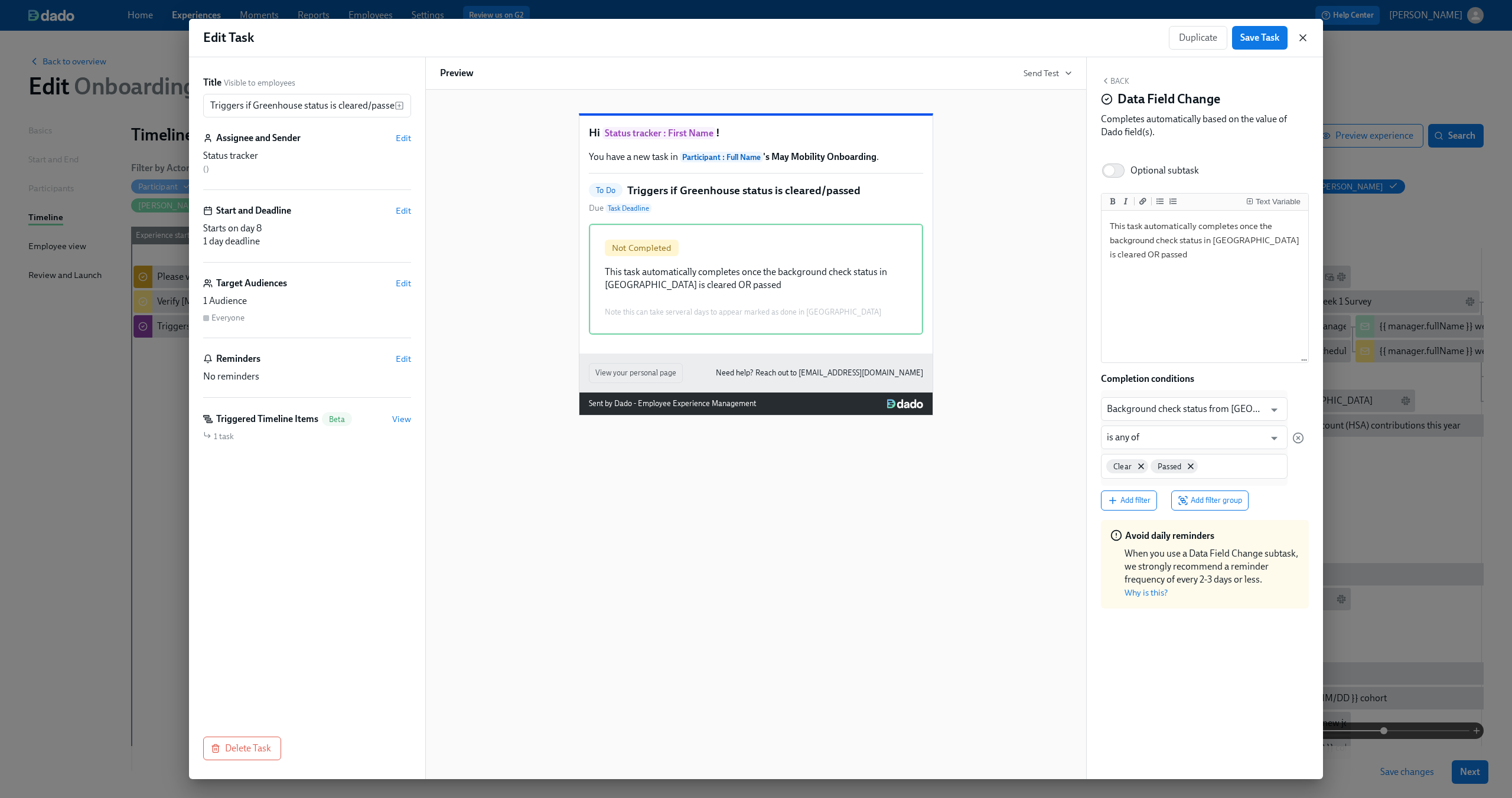
click at [1306, 38] on icon "button" at bounding box center [1303, 38] width 12 height 12
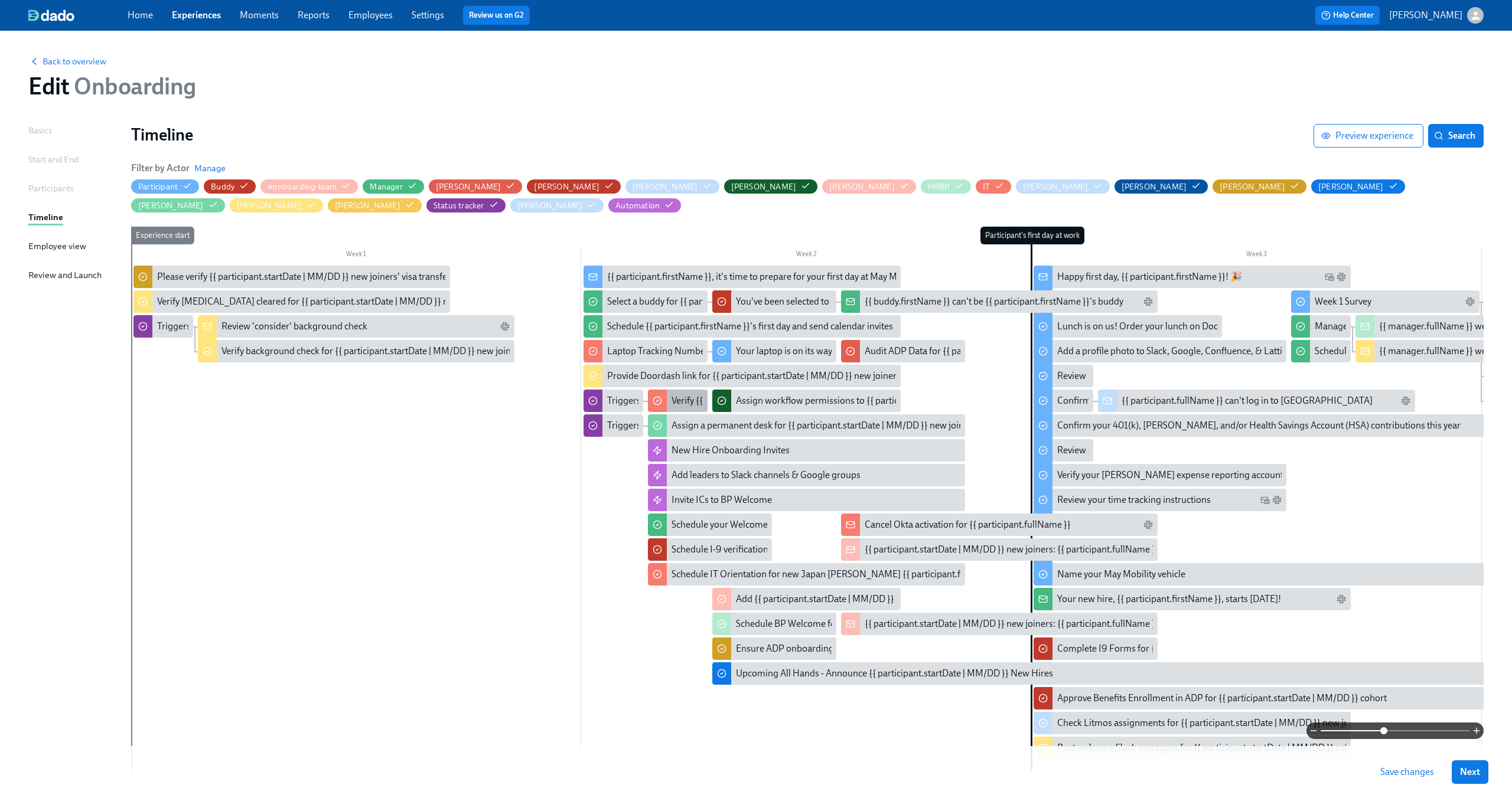
click at [676, 398] on div "Verify {{ participant.fullName }}'s assigned business unit" at bounding box center [784, 401] width 225 height 13
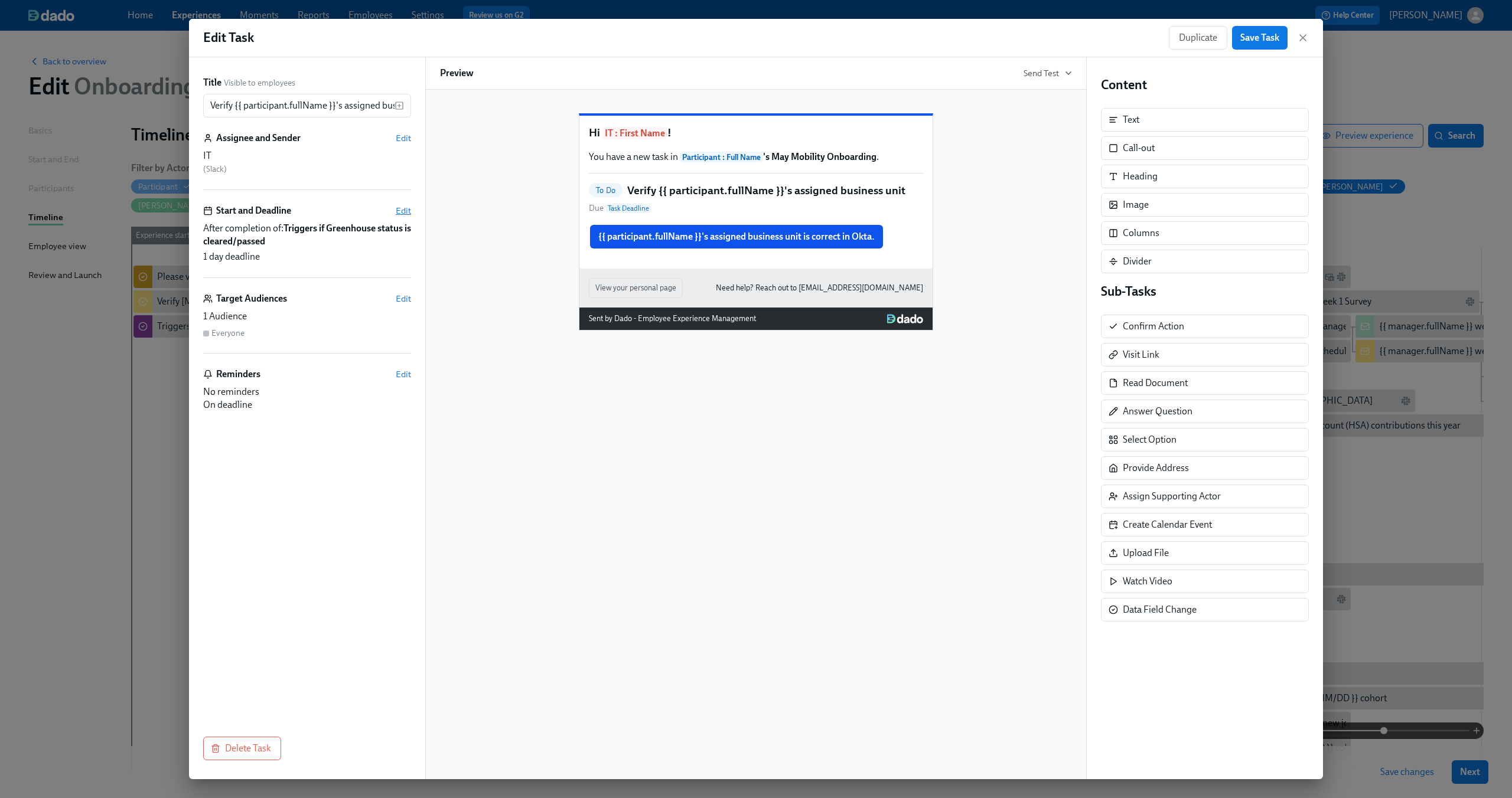
click at [410, 212] on span "Edit" at bounding box center [403, 211] width 15 height 12
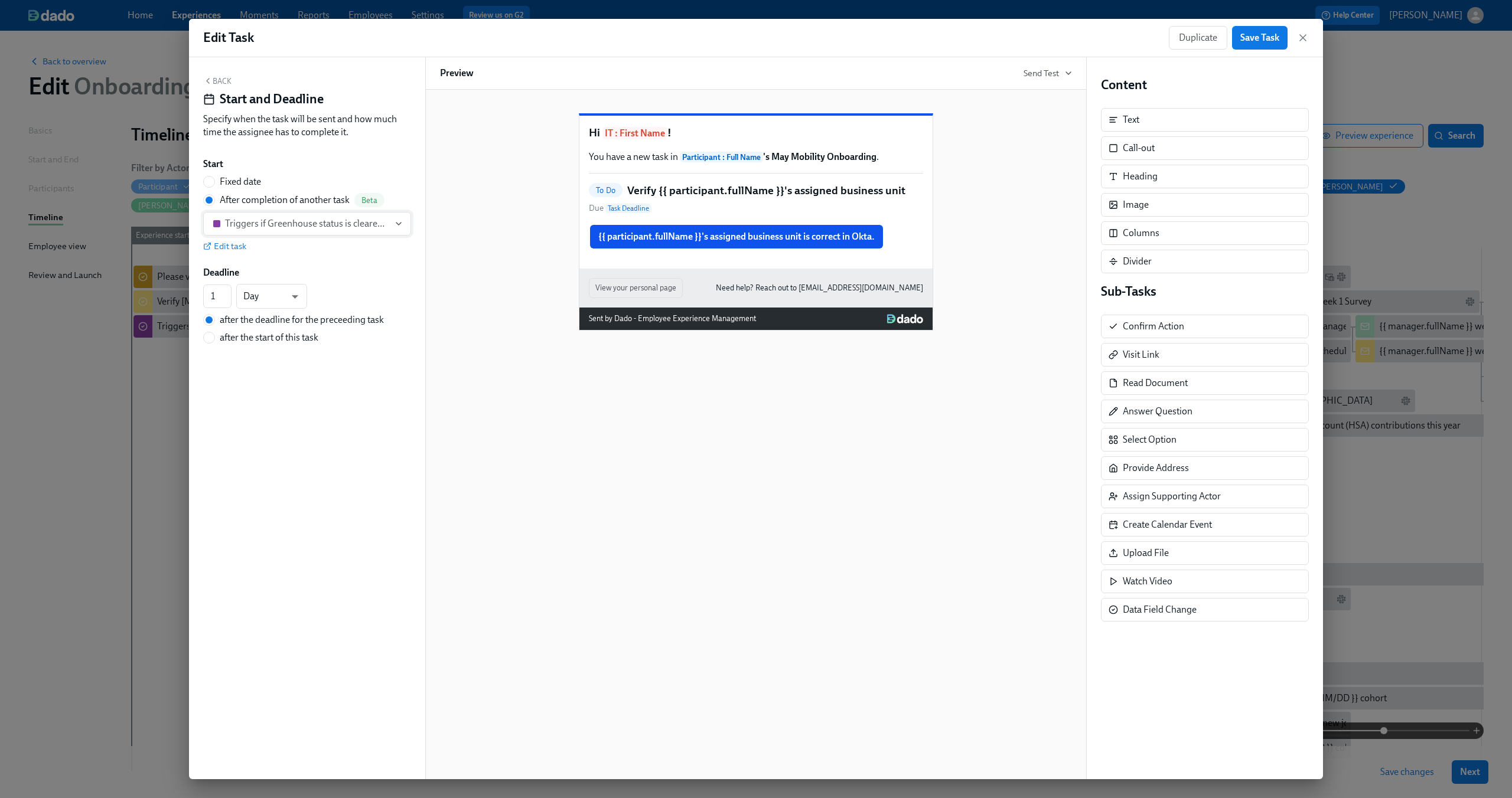
click at [381, 226] on div "Triggers if Greenhouse status is cleared/passed" at bounding box center [307, 224] width 164 height 12
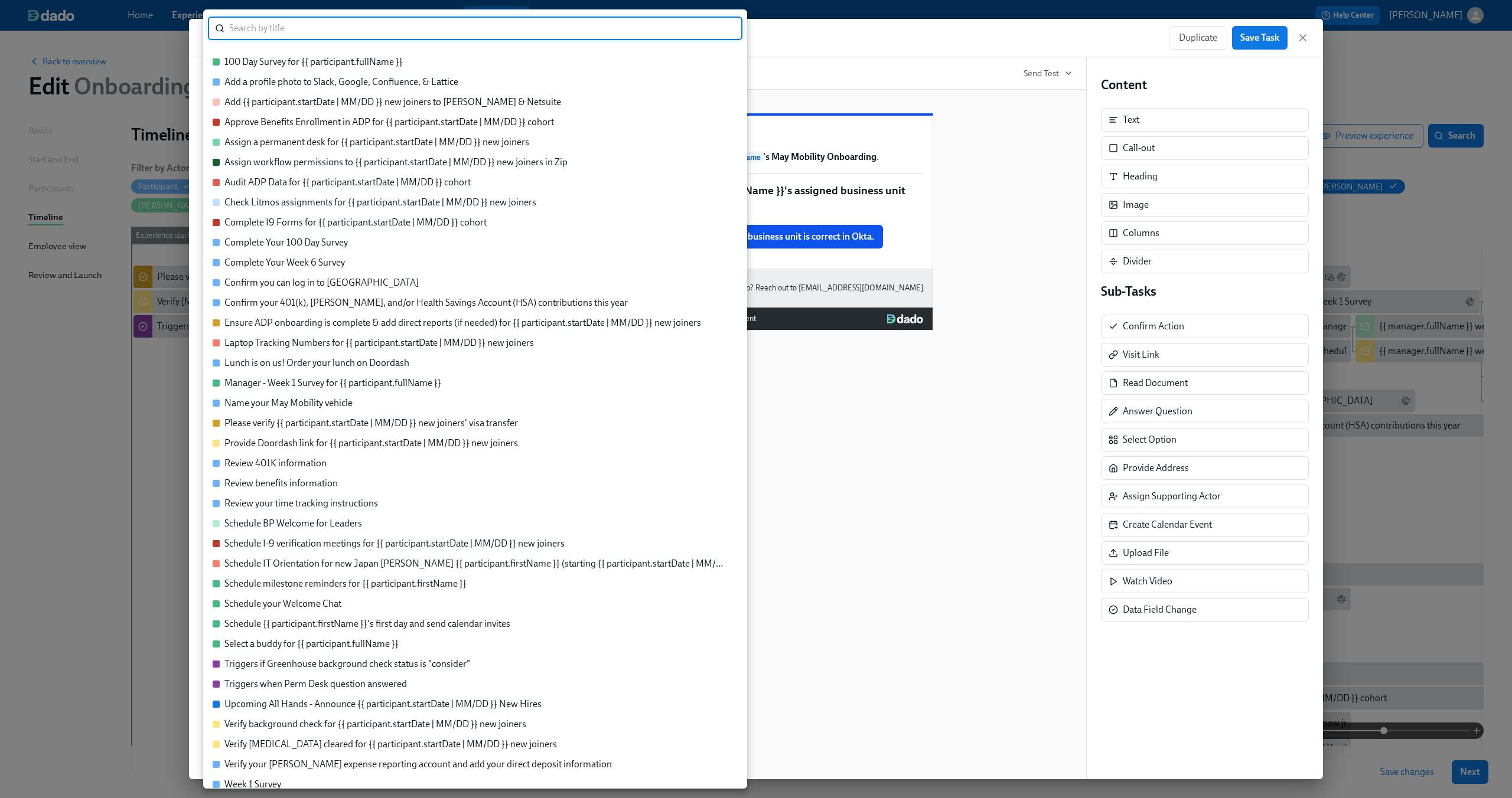
click at [892, 471] on div at bounding box center [756, 399] width 1512 height 798
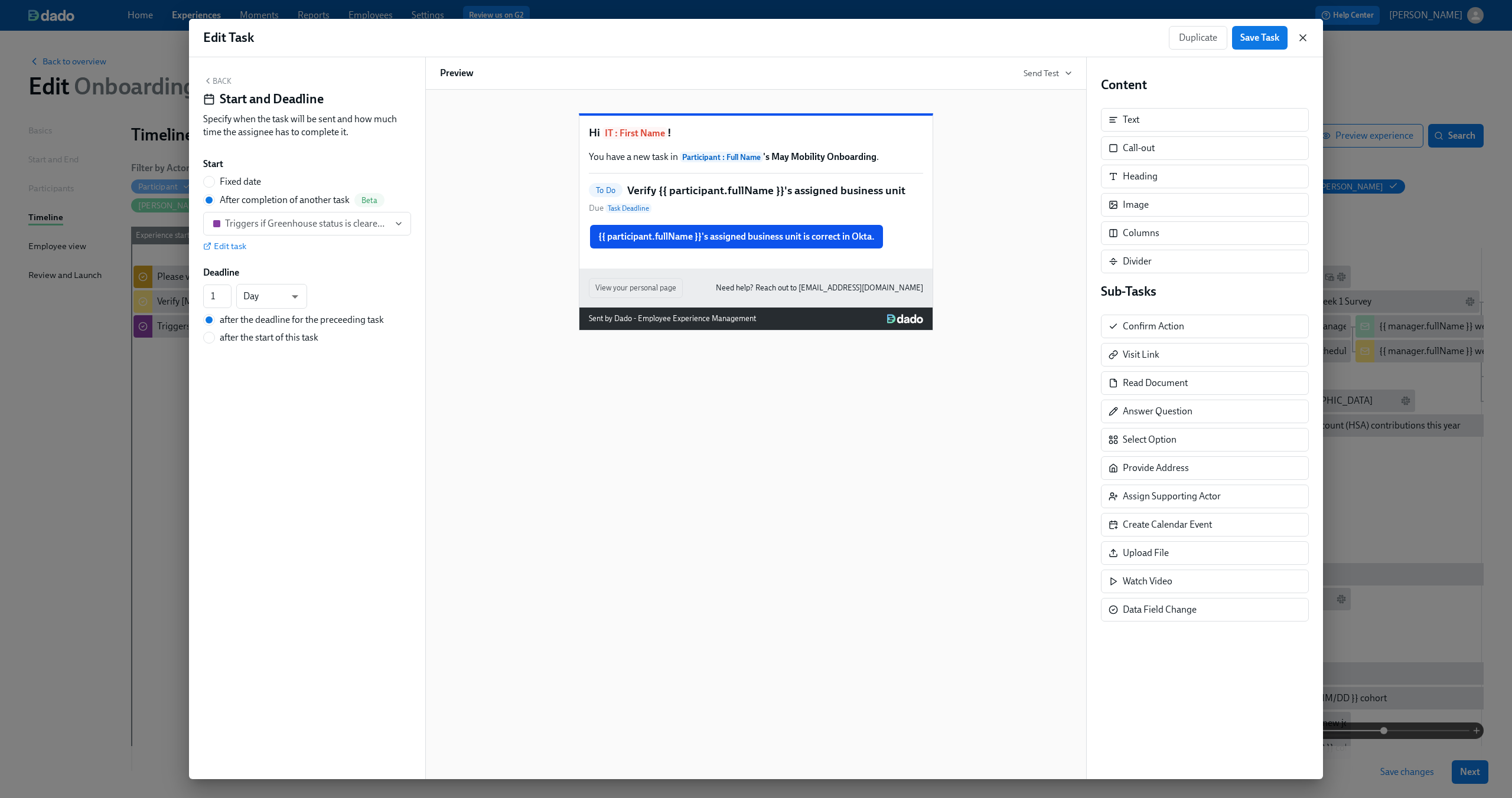
click at [1300, 35] on icon "button" at bounding box center [1303, 38] width 6 height 6
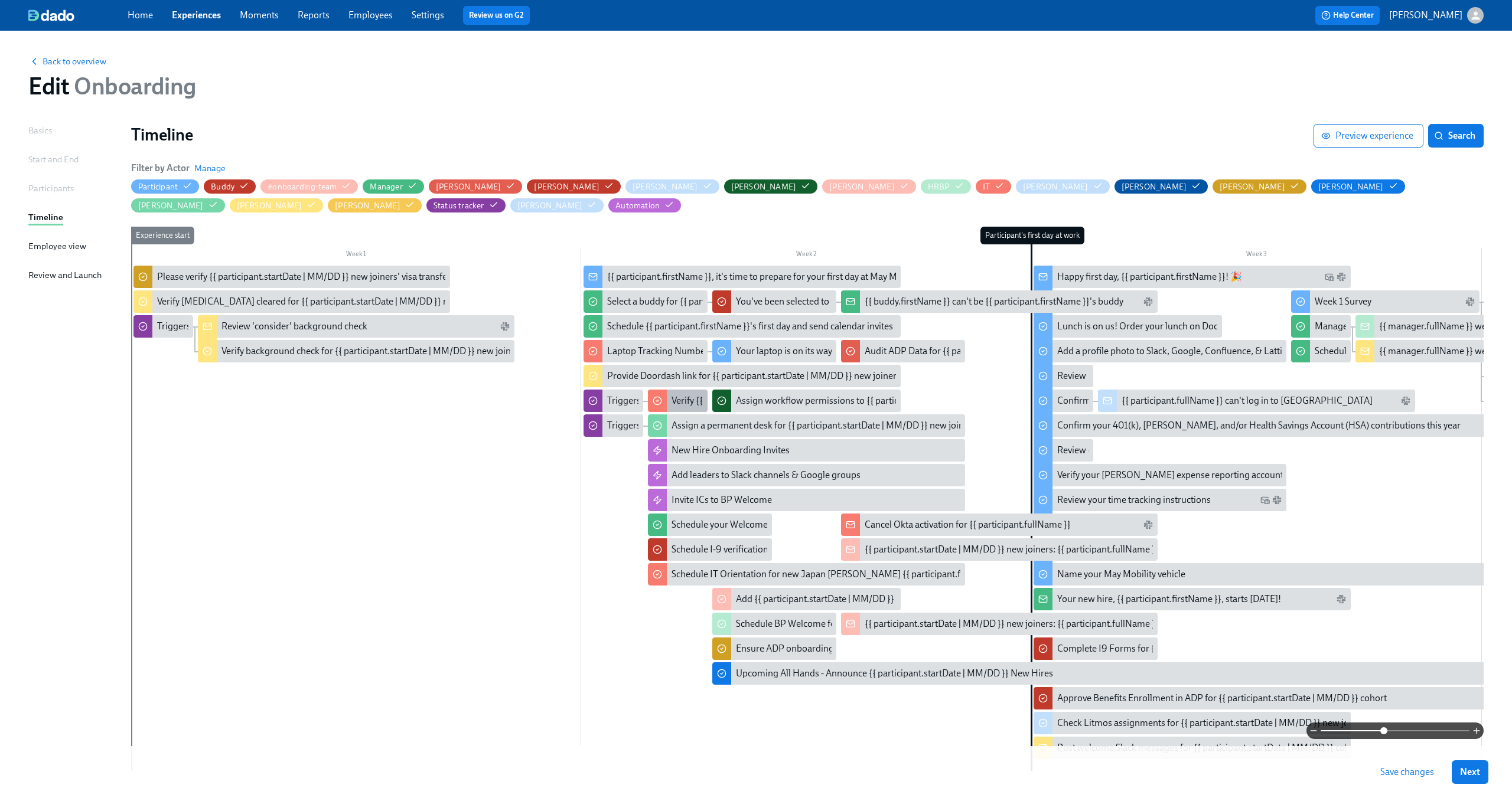
click at [689, 406] on div "Verify {{ participant.fullName }}'s assigned business unit" at bounding box center [784, 401] width 225 height 13
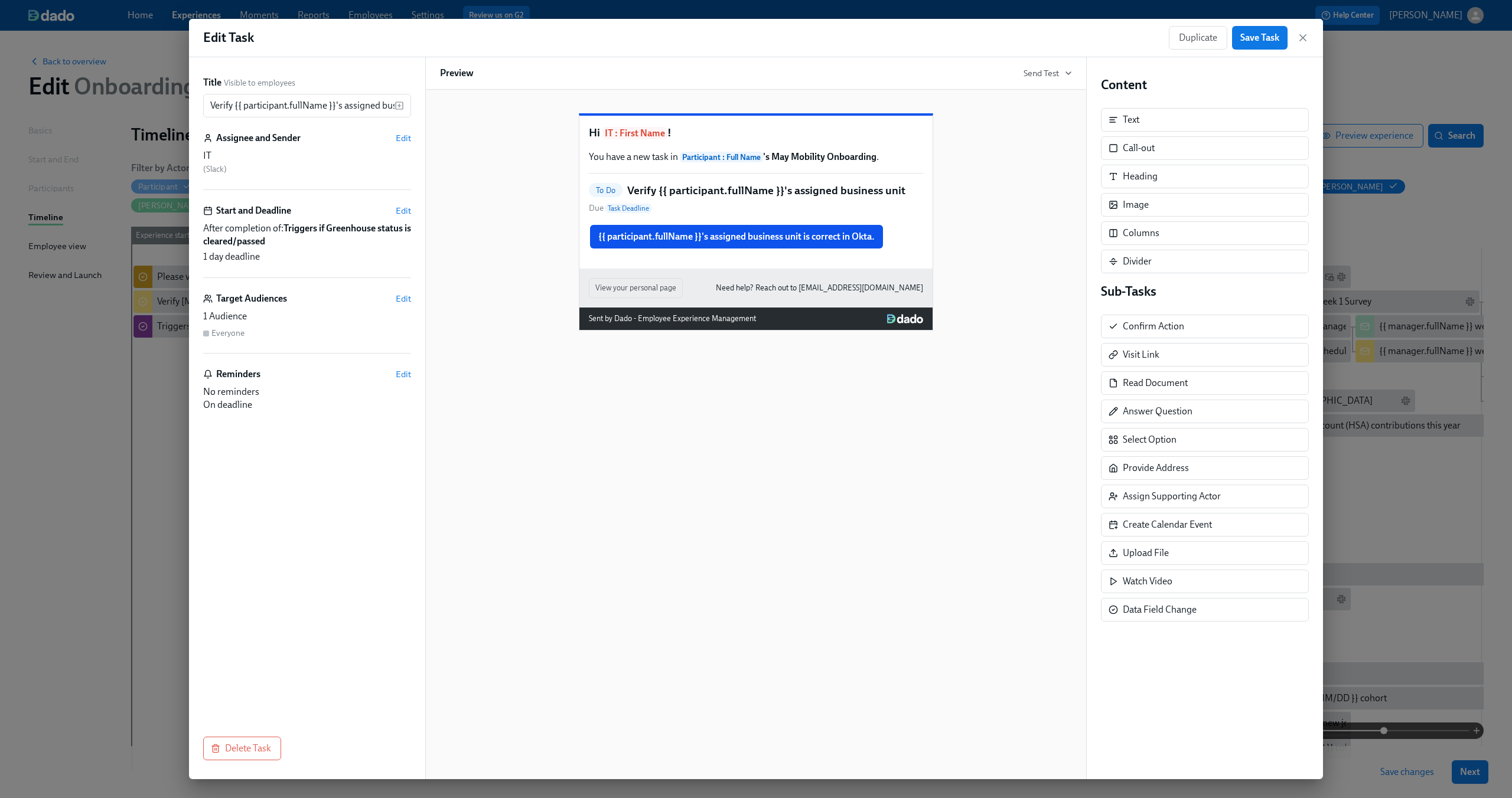
click at [1303, 47] on div "Duplicate Save Task" at bounding box center [1238, 38] width 140 height 24
click at [1303, 37] on icon "button" at bounding box center [1303, 38] width 6 height 6
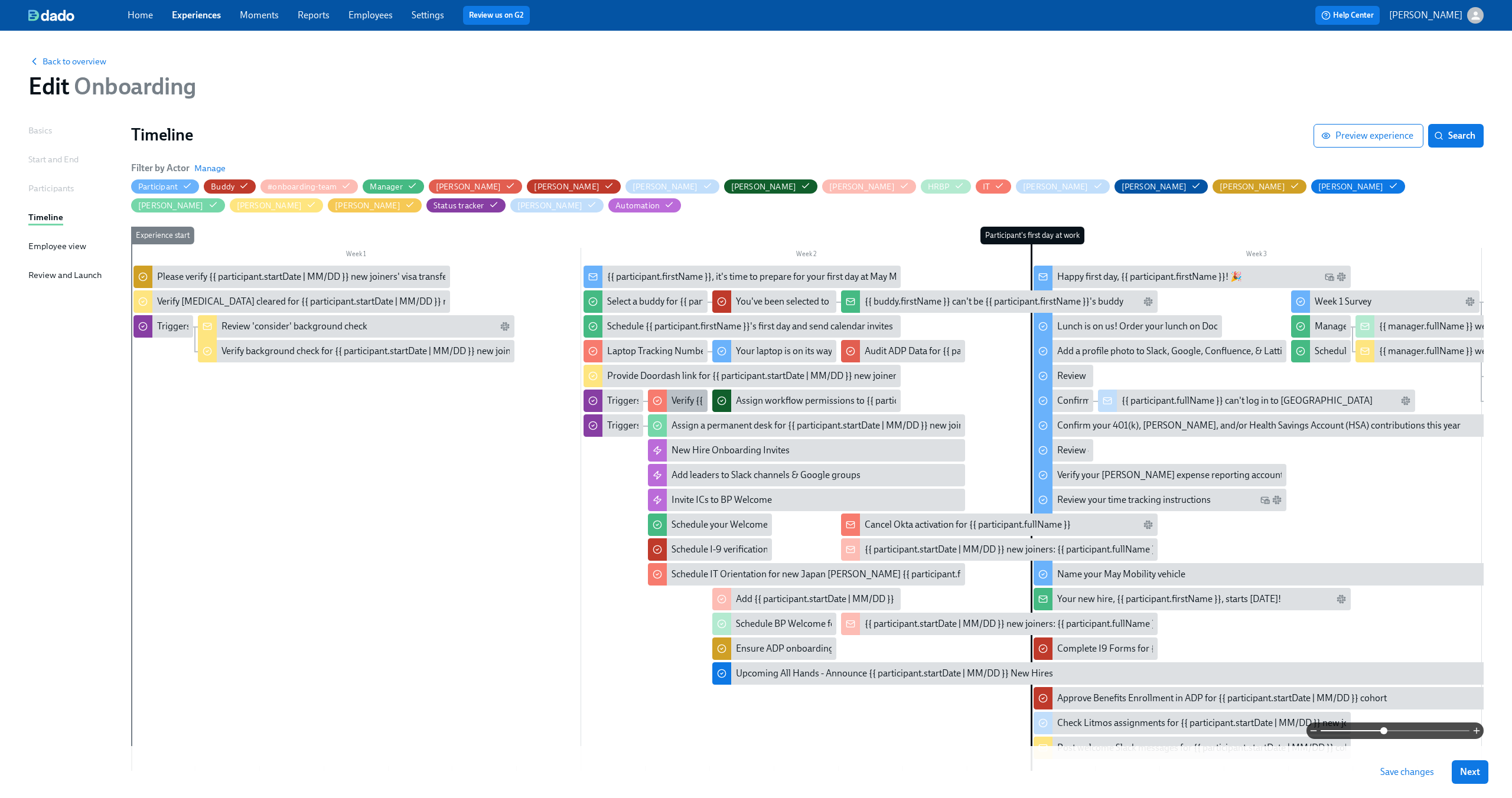
click at [677, 399] on div "Verify {{ participant.fullName }}'s assigned business unit" at bounding box center [784, 401] width 225 height 13
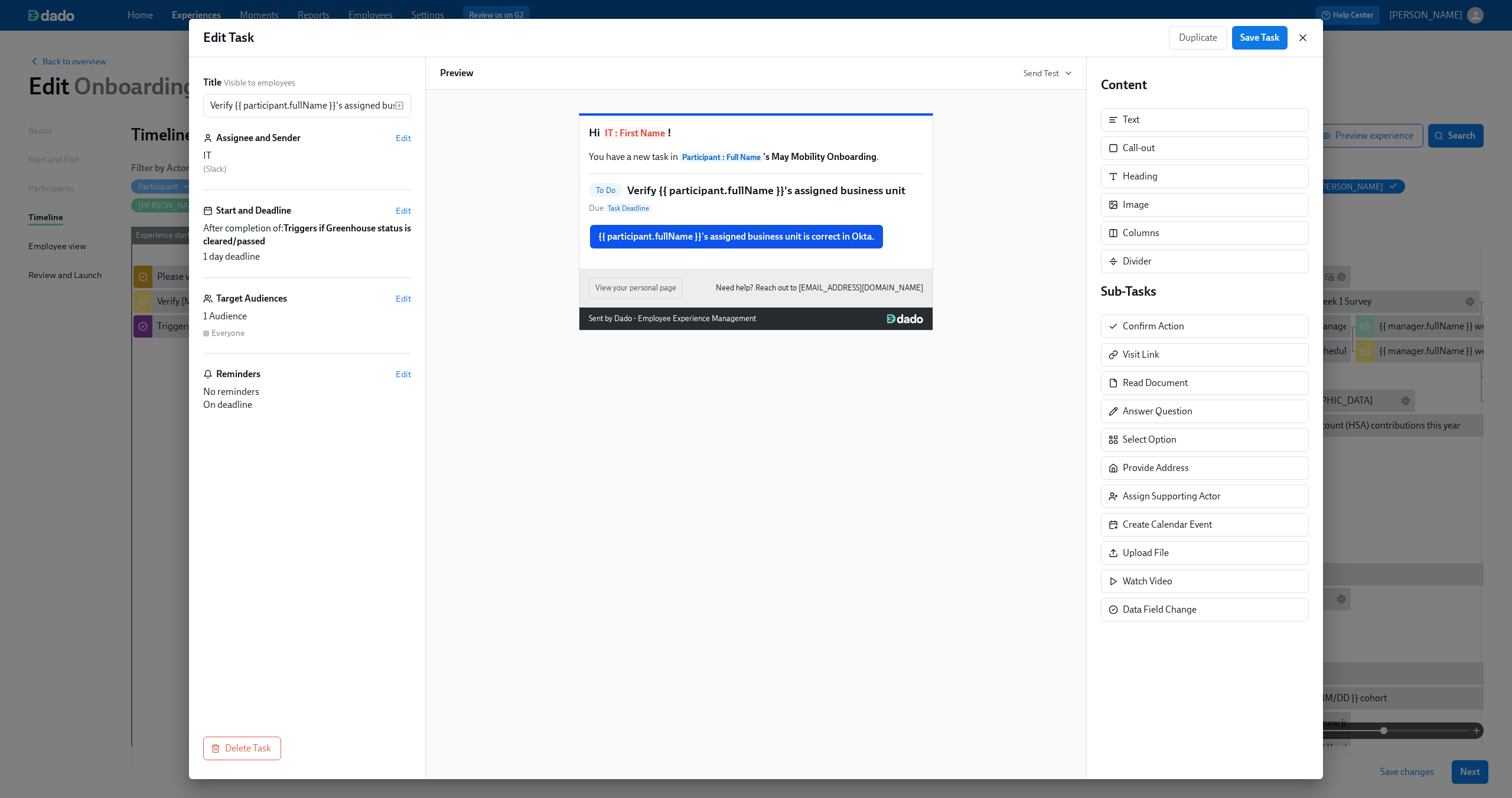
click at [1302, 38] on icon "button" at bounding box center [1303, 38] width 6 height 6
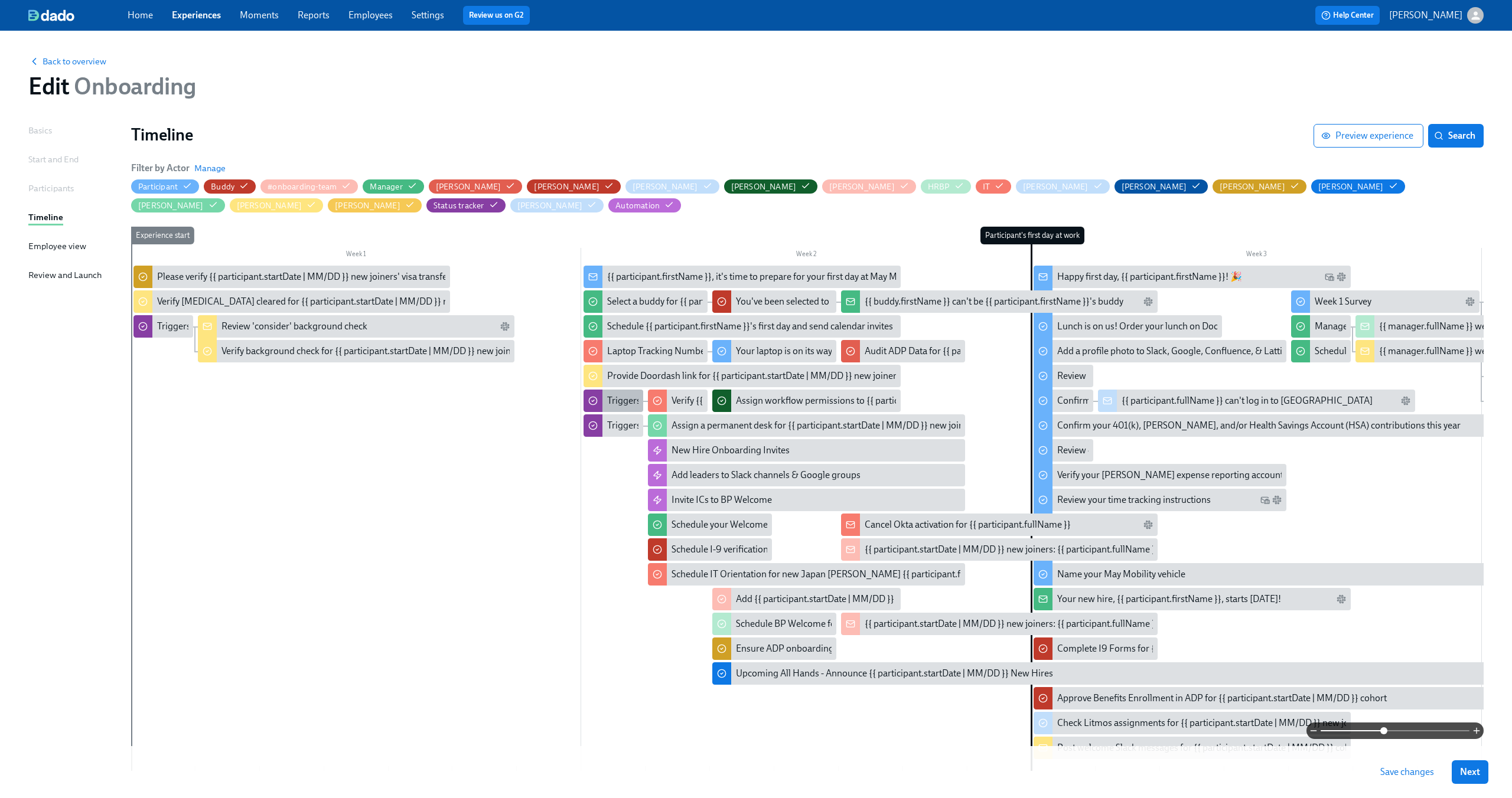
click at [617, 400] on div "Triggers if Greenhouse status is cleared/passed" at bounding box center [702, 401] width 190 height 13
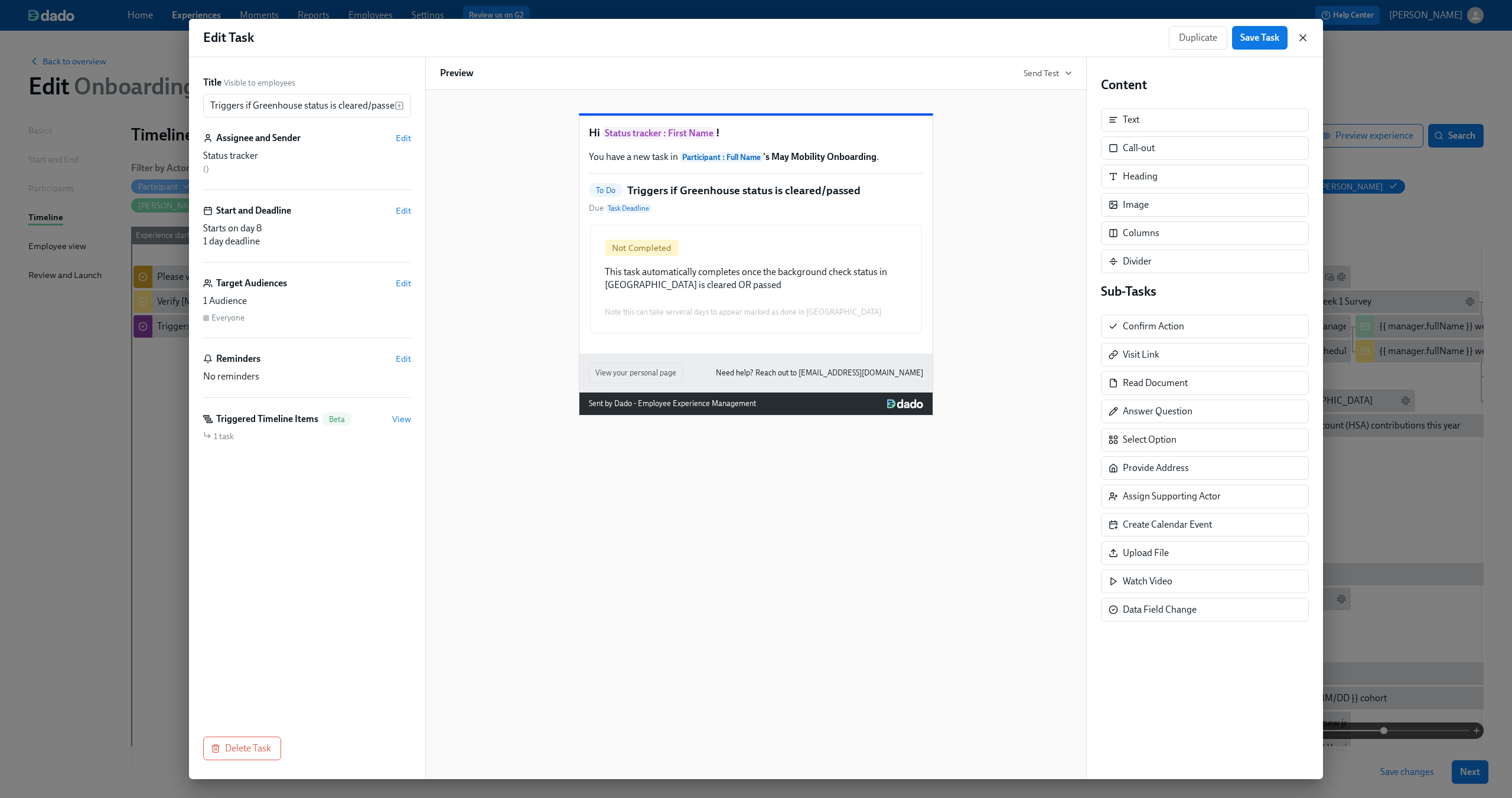
click at [1302, 41] on icon "button" at bounding box center [1303, 38] width 12 height 12
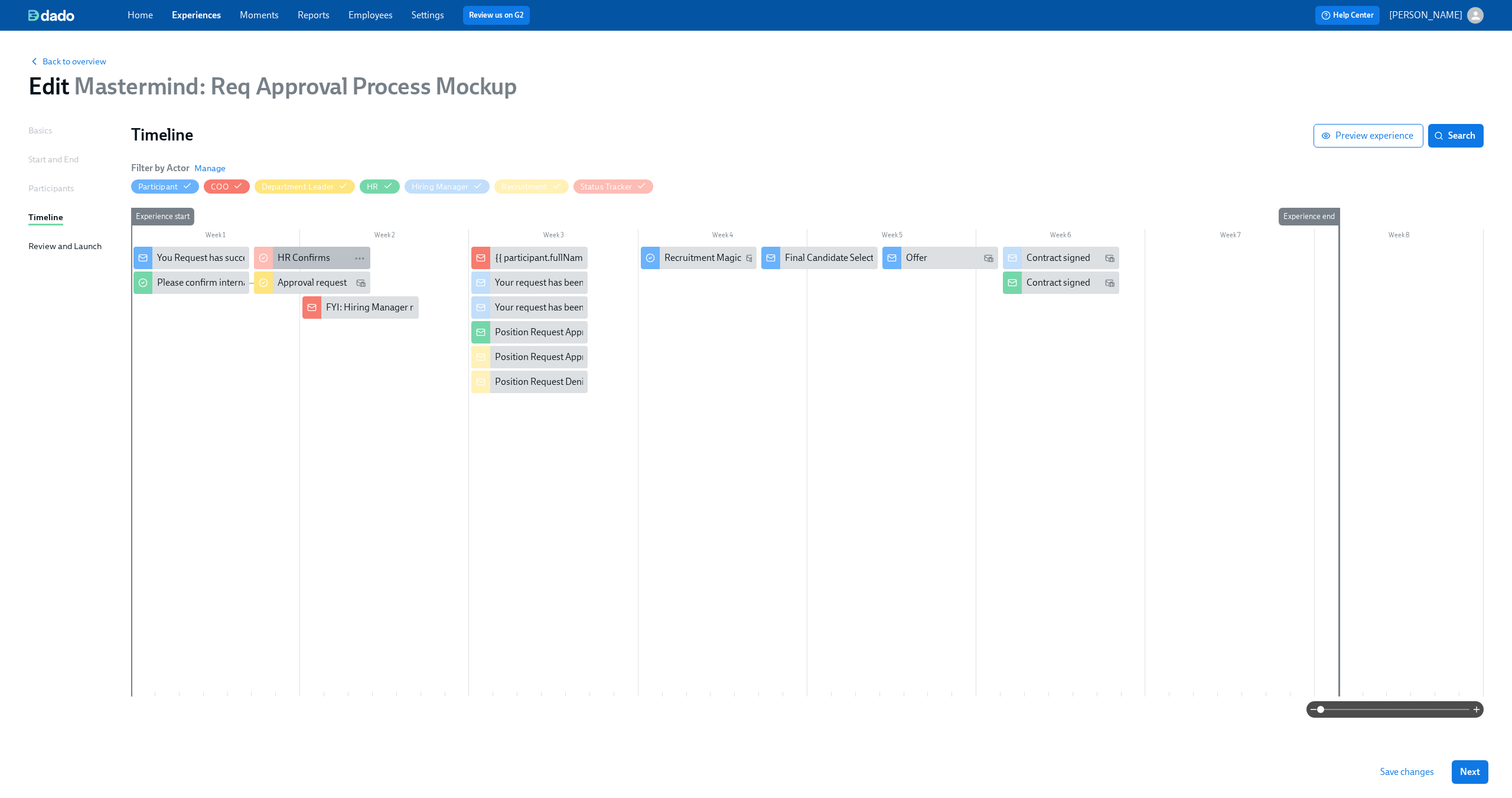
click at [337, 264] on div "HR Confirms" at bounding box center [322, 258] width 88 height 13
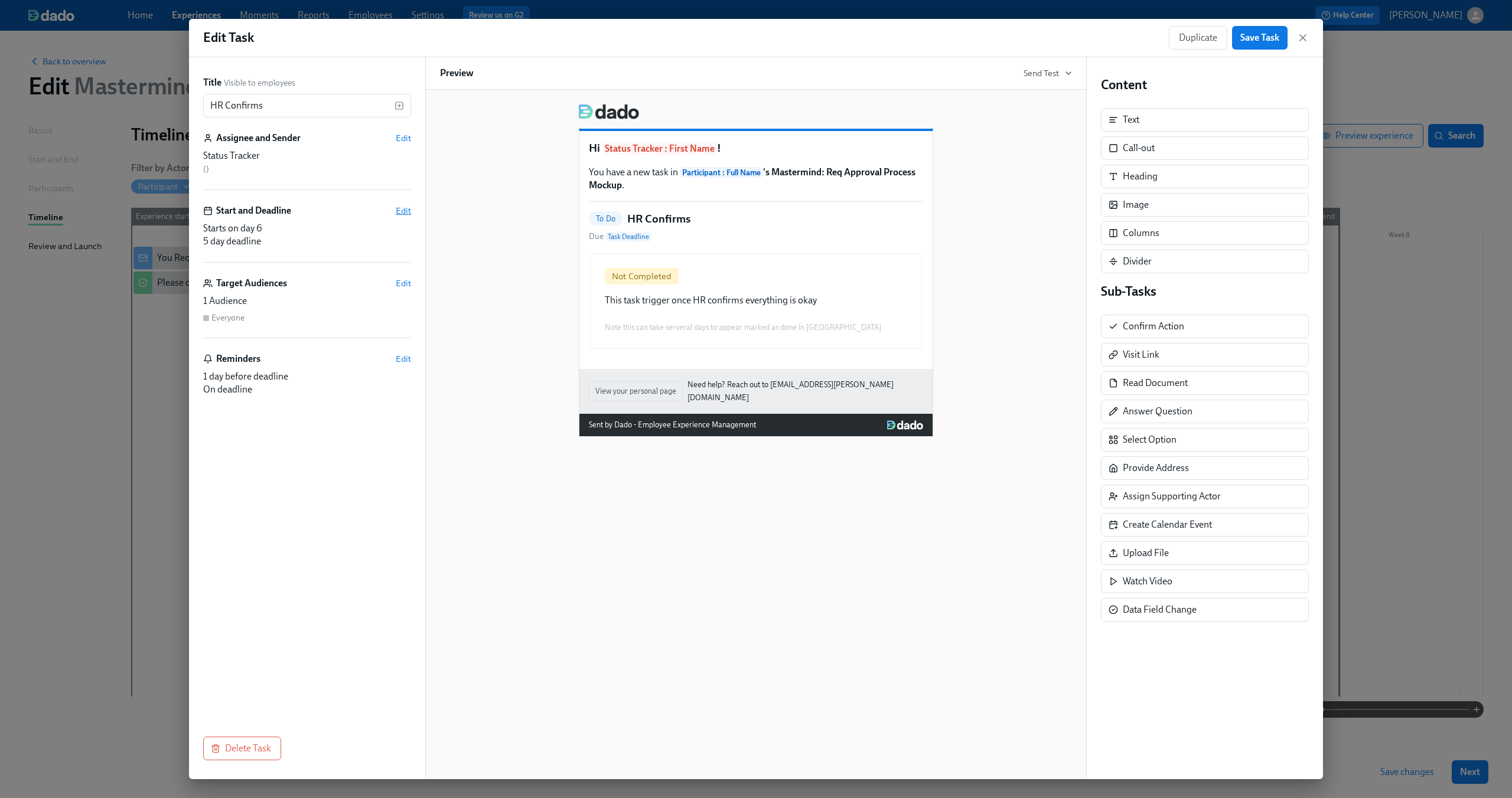
click at [397, 208] on span "Edit" at bounding box center [403, 211] width 15 height 12
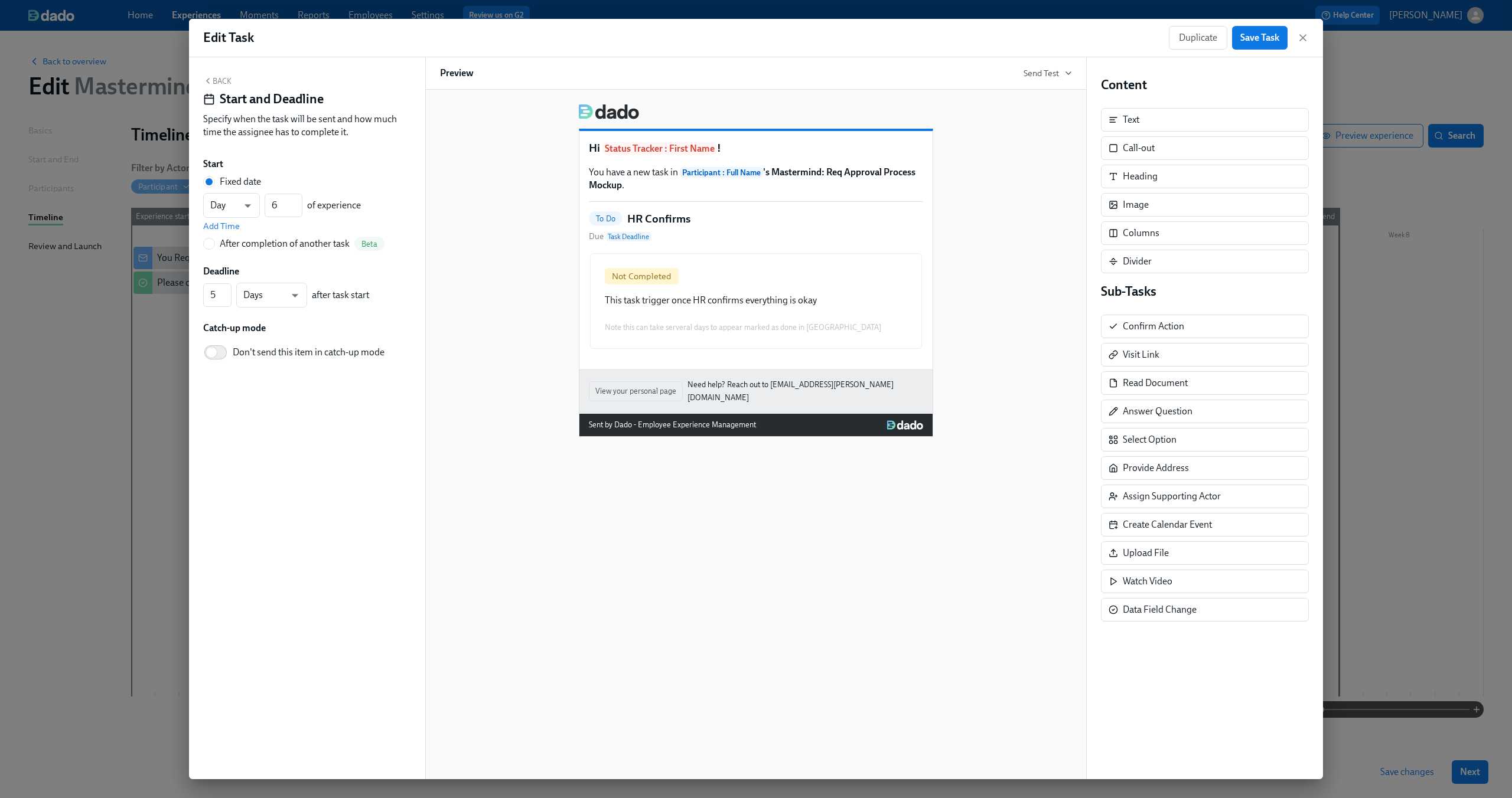
click at [297, 243] on div "After completion of another task" at bounding box center [284, 244] width 130 height 13
click at [214, 243] on input "After completion of another task Beta" at bounding box center [209, 244] width 11 height 11
radio input "true"
radio input "false"
click at [323, 220] on span "---" at bounding box center [307, 224] width 188 height 12
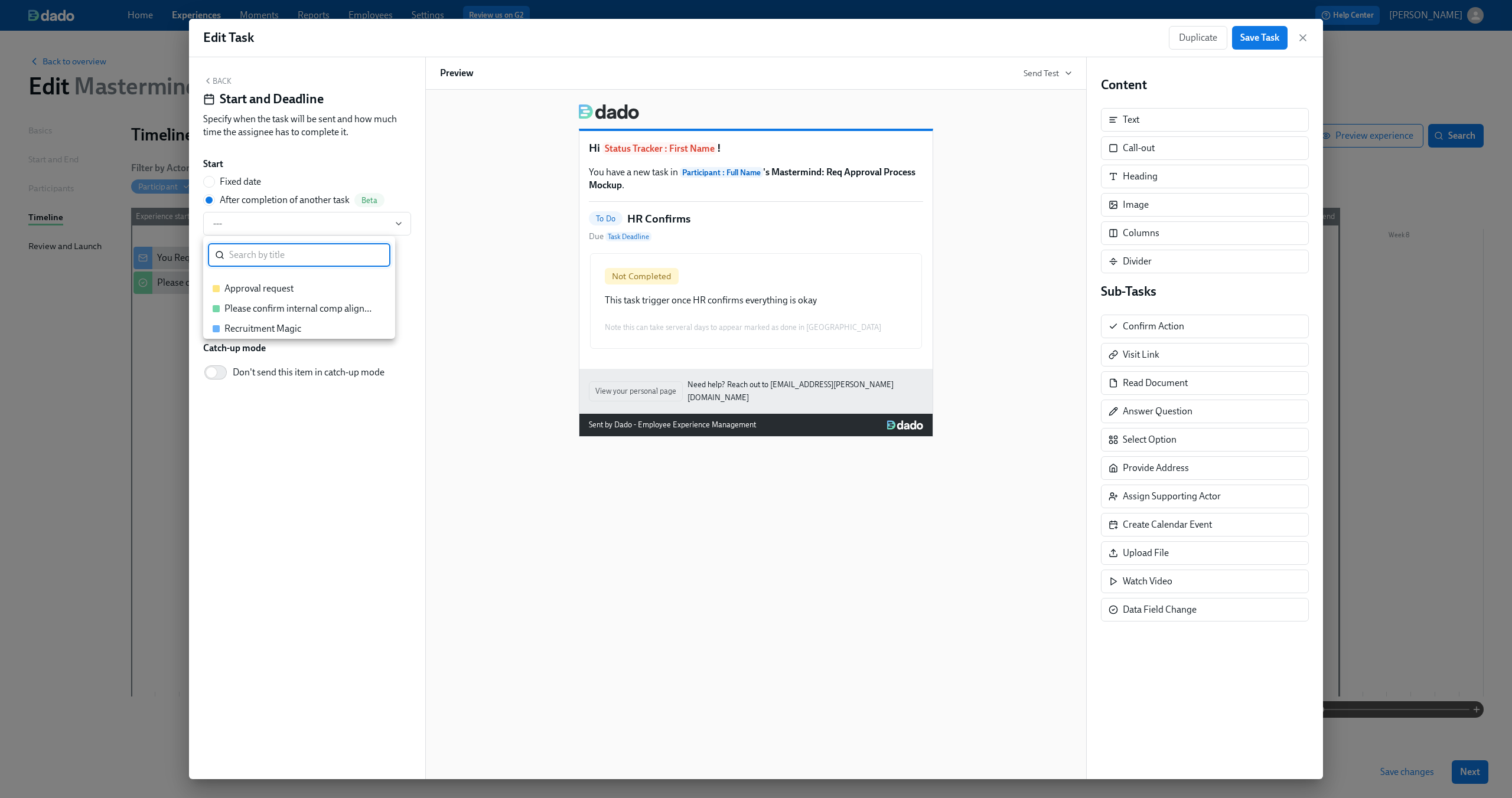
click at [476, 229] on div at bounding box center [756, 399] width 1512 height 798
click at [739, 271] on div "Not Completed This task trigger once HR confirms everything is okay Note this c…" at bounding box center [756, 301] width 334 height 98
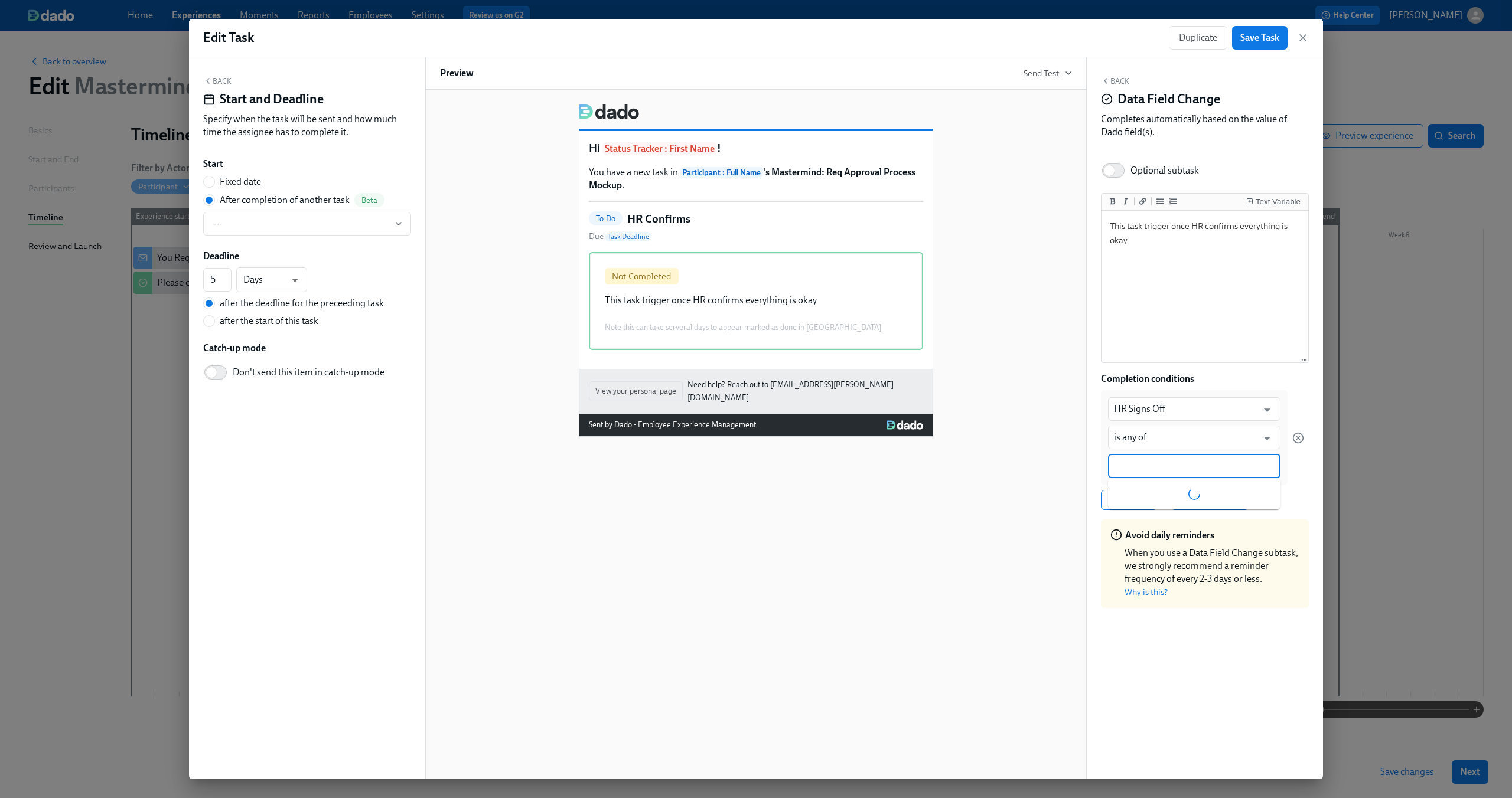
click at [1167, 461] on input at bounding box center [1194, 466] width 160 height 12
type input "i"
type input "I confirm"
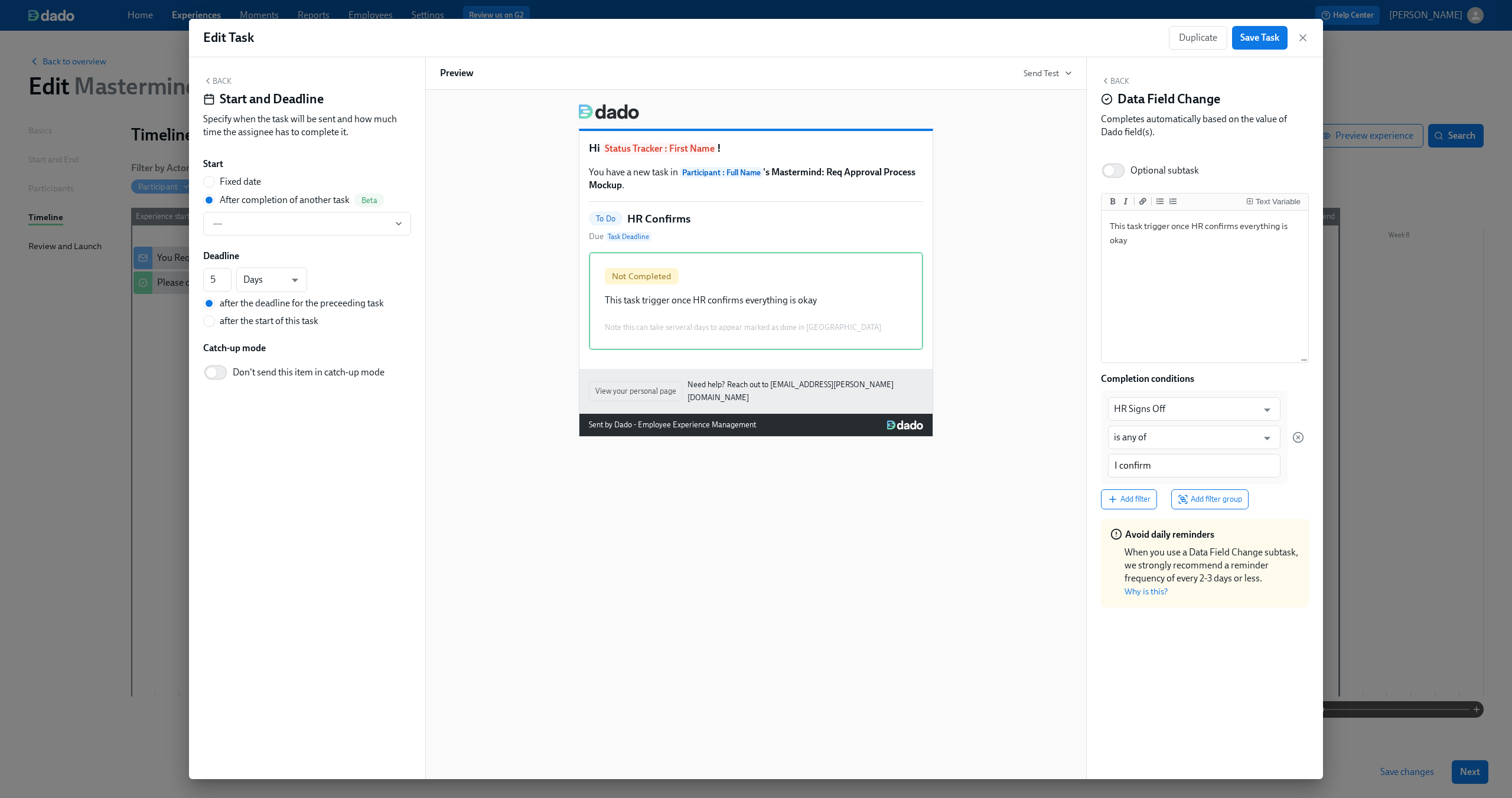
click at [1244, 371] on div "Text Variable This task trigger once HR confirms everything is okay This task t…" at bounding box center [1205, 405] width 208 height 424
click at [1265, 36] on span "Save Task" at bounding box center [1260, 38] width 39 height 12
click at [1157, 244] on textarea "This task trigger once HR confirms everything is okay" at bounding box center [1205, 287] width 202 height 148
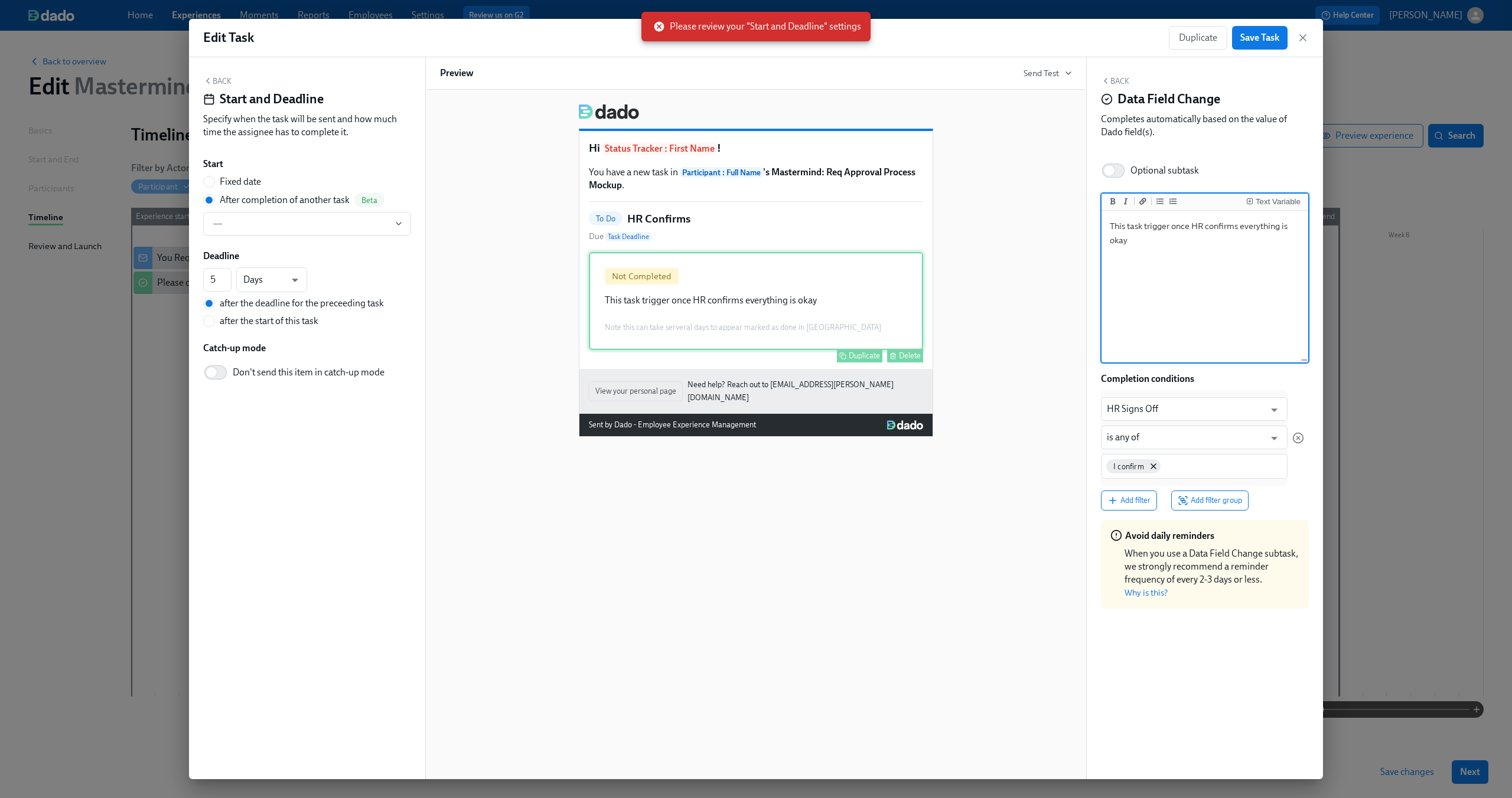
click at [753, 278] on div "Not Completed This task trigger once HR confirms everything is okay Note this c…" at bounding box center [756, 301] width 334 height 98
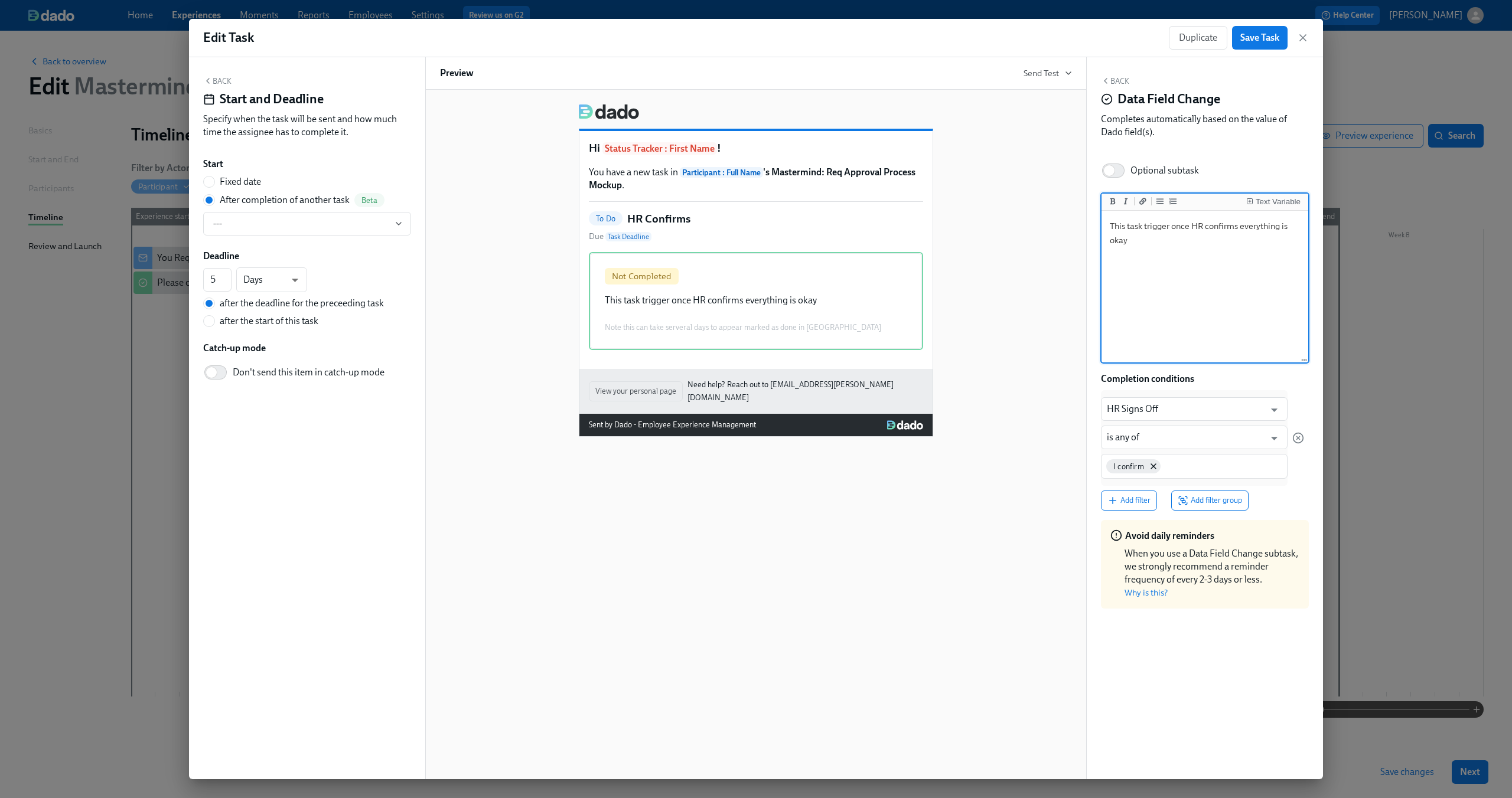
click at [1208, 240] on textarea "This task trigger once HR confirms everything is okay" at bounding box center [1205, 287] width 202 height 148
click at [1263, 51] on div "Edit Task Duplicate Save Task" at bounding box center [756, 38] width 1134 height 38
click at [1261, 41] on span "Save Task" at bounding box center [1260, 38] width 39 height 12
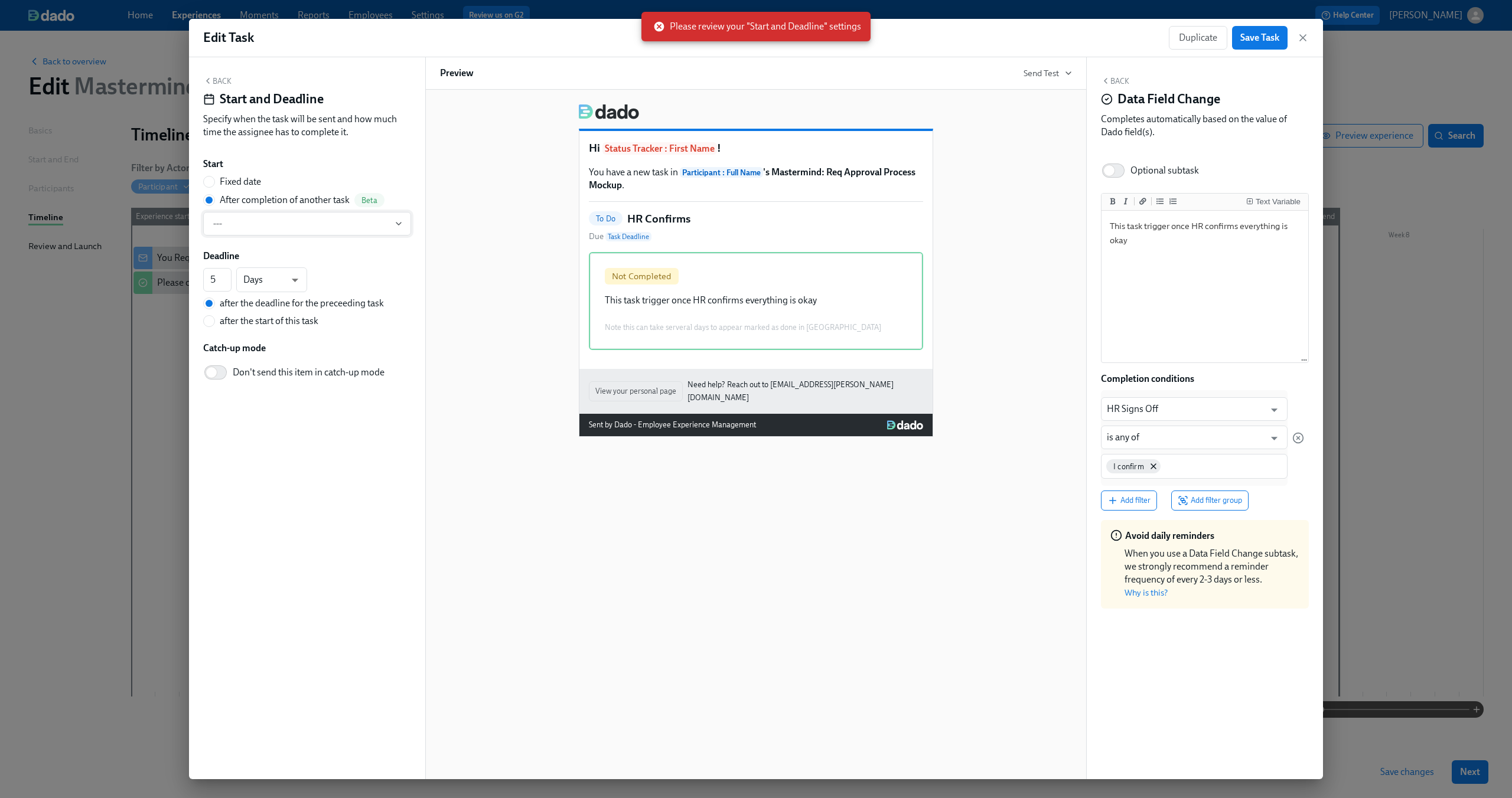
click at [405, 226] on button "---" at bounding box center [307, 224] width 208 height 24
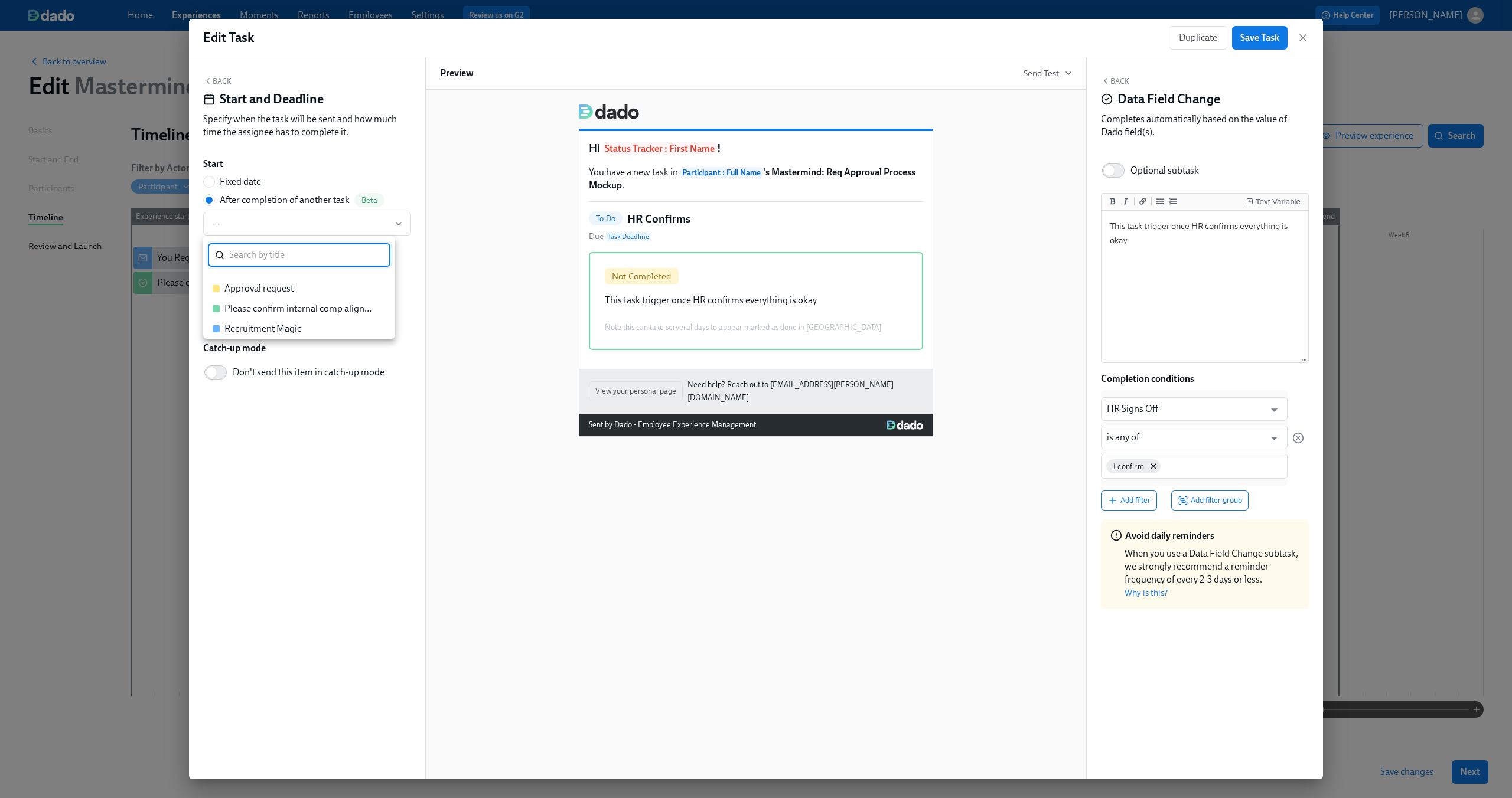
click at [222, 79] on div at bounding box center [756, 399] width 1512 height 798
click at [217, 80] on button "Back" at bounding box center [217, 81] width 28 height 9
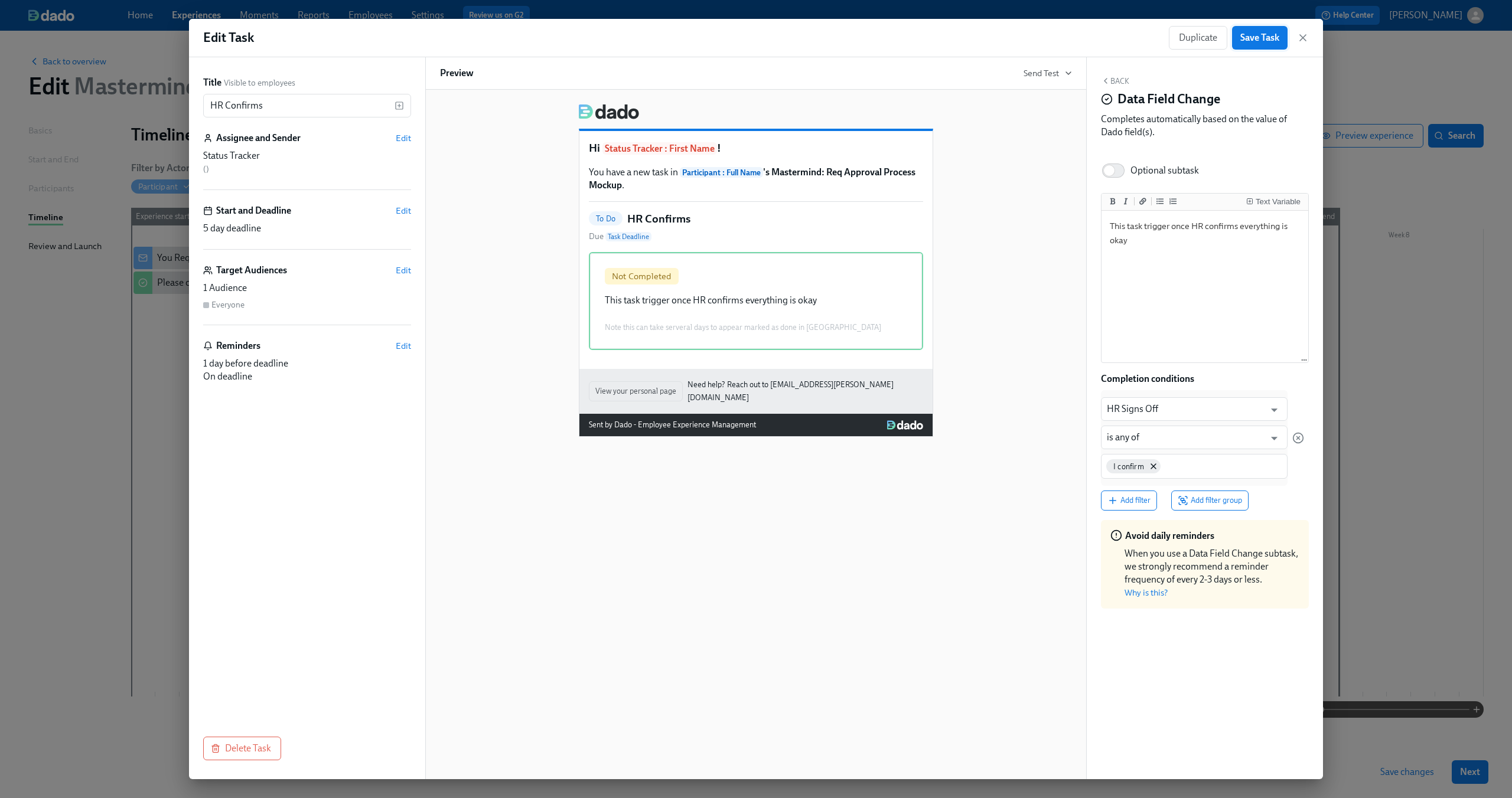
click at [1266, 36] on span "Save Task" at bounding box center [1260, 38] width 39 height 12
click at [1118, 75] on div "Back Data Field Change Completes automatically based on the value of Dado field…" at bounding box center [1205, 419] width 236 height 722
click at [1115, 82] on button "Back" at bounding box center [1115, 81] width 28 height 9
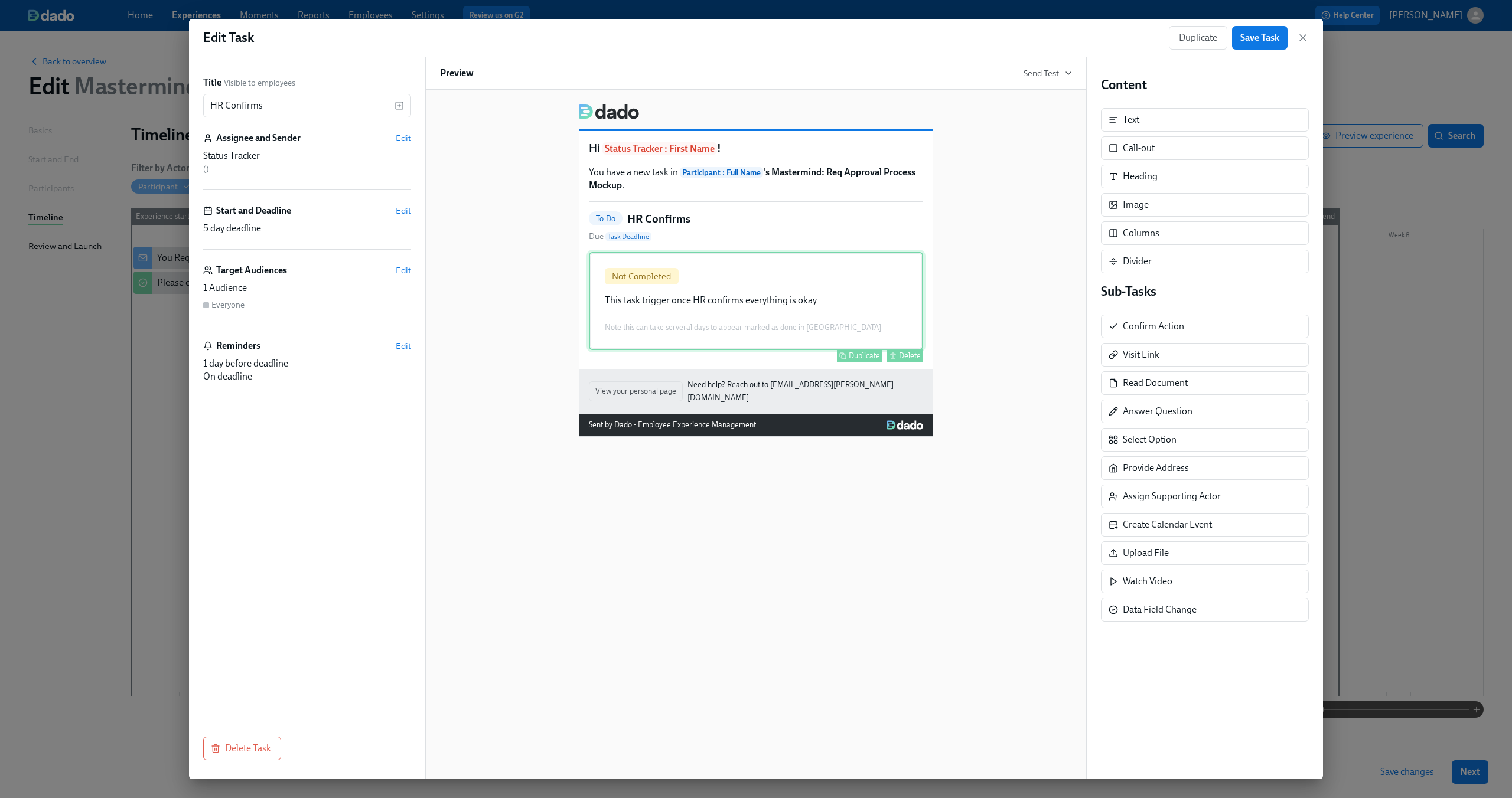
click at [826, 274] on div "Not Completed This task trigger once HR confirms everything is okay Note this c…" at bounding box center [756, 301] width 334 height 98
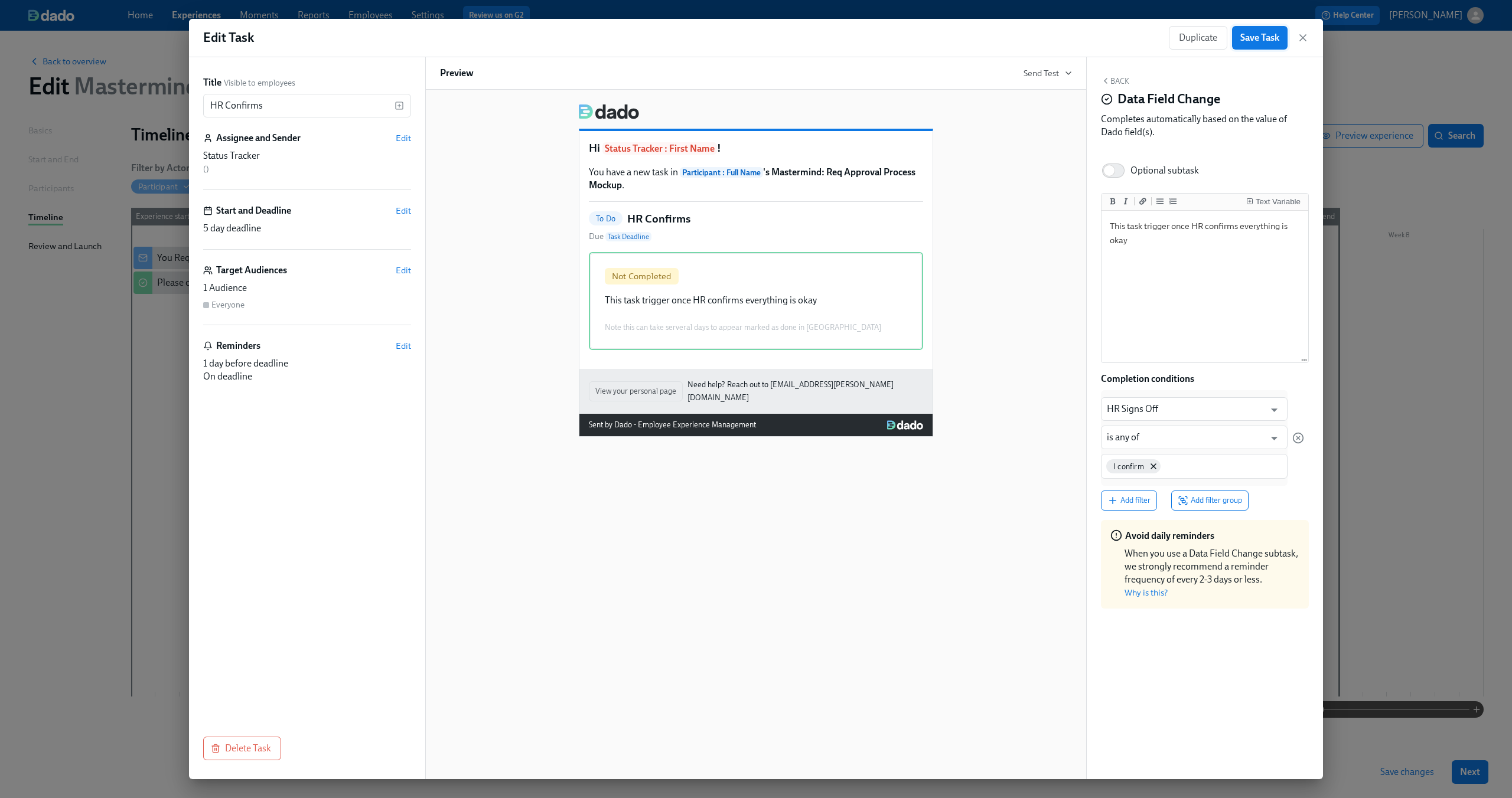
click at [1264, 41] on span "Save Task" at bounding box center [1260, 38] width 39 height 12
click at [403, 208] on span "Edit" at bounding box center [403, 211] width 15 height 12
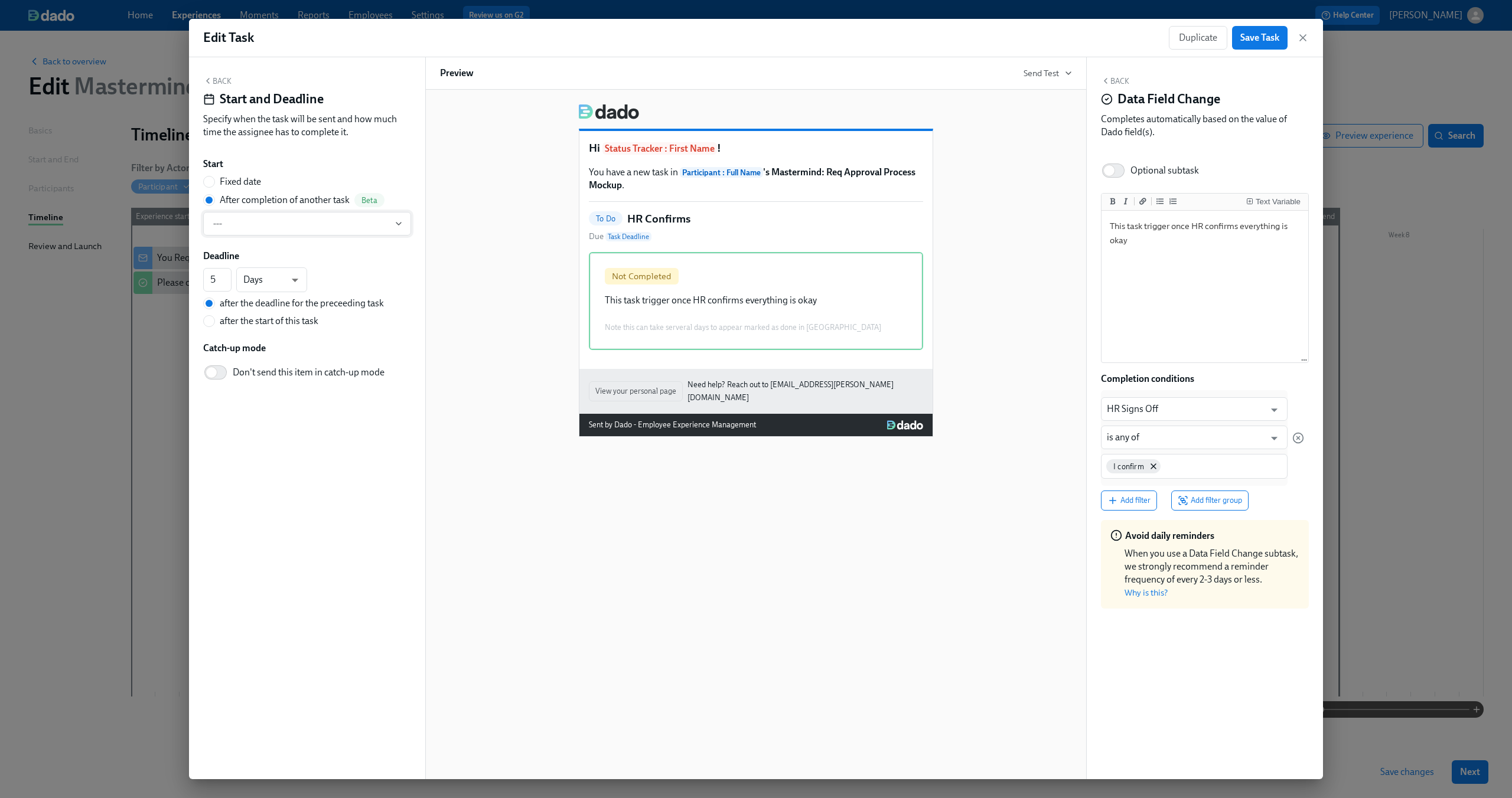
click at [397, 223] on icon "button" at bounding box center [399, 224] width 9 height 9
click at [397, 223] on div at bounding box center [756, 399] width 1512 height 798
click at [466, 250] on div "Hi Status Tracker : First Name ! You have a new task in Participant : Full Name…" at bounding box center [756, 266] width 632 height 342
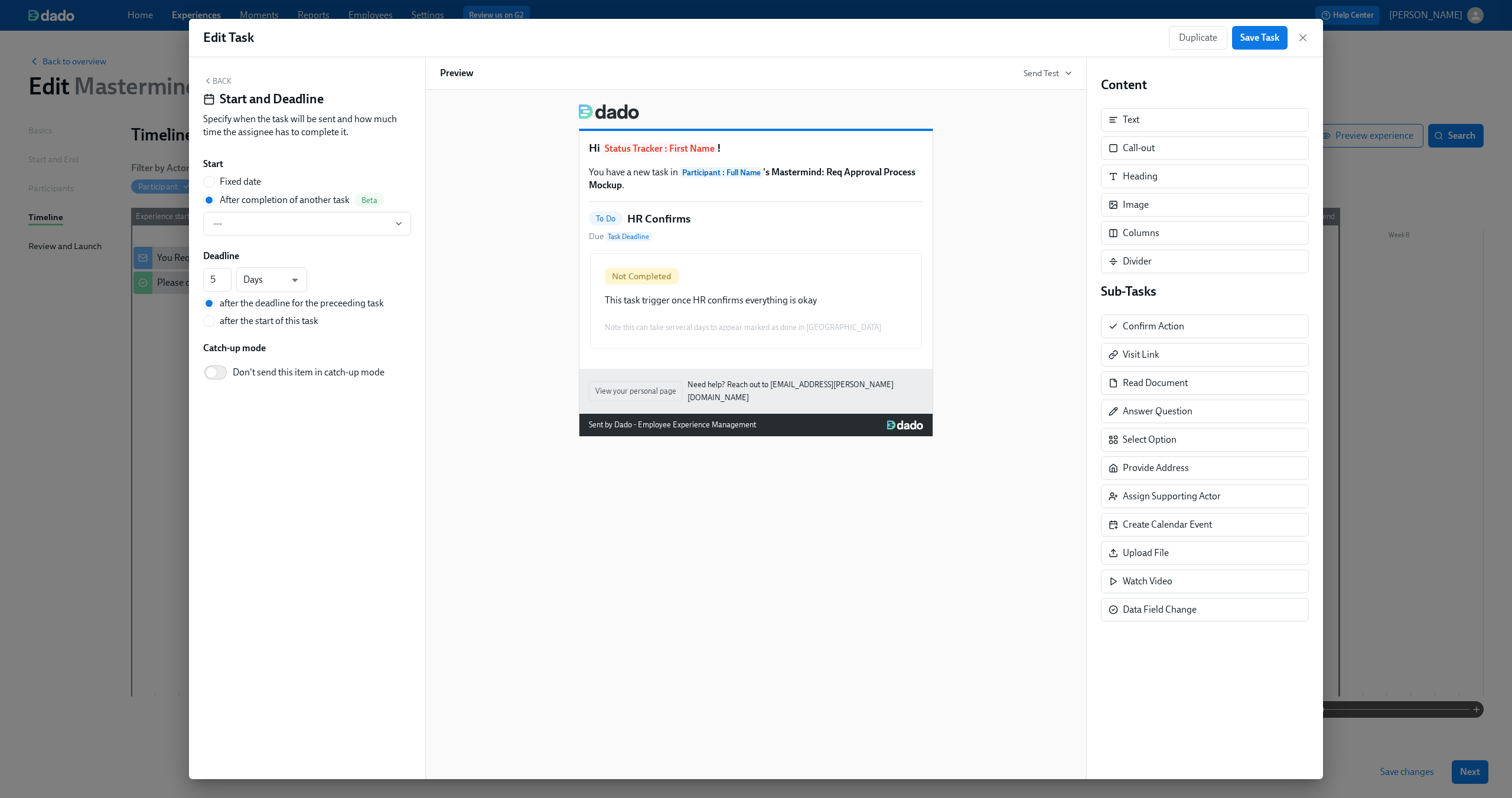
click at [260, 181] on span "Fixed date" at bounding box center [240, 182] width 41 height 13
click at [214, 181] on input "Fixed date" at bounding box center [209, 182] width 11 height 11
radio input "true"
radio input "false"
click at [1253, 39] on span "Save Task" at bounding box center [1260, 38] width 39 height 12
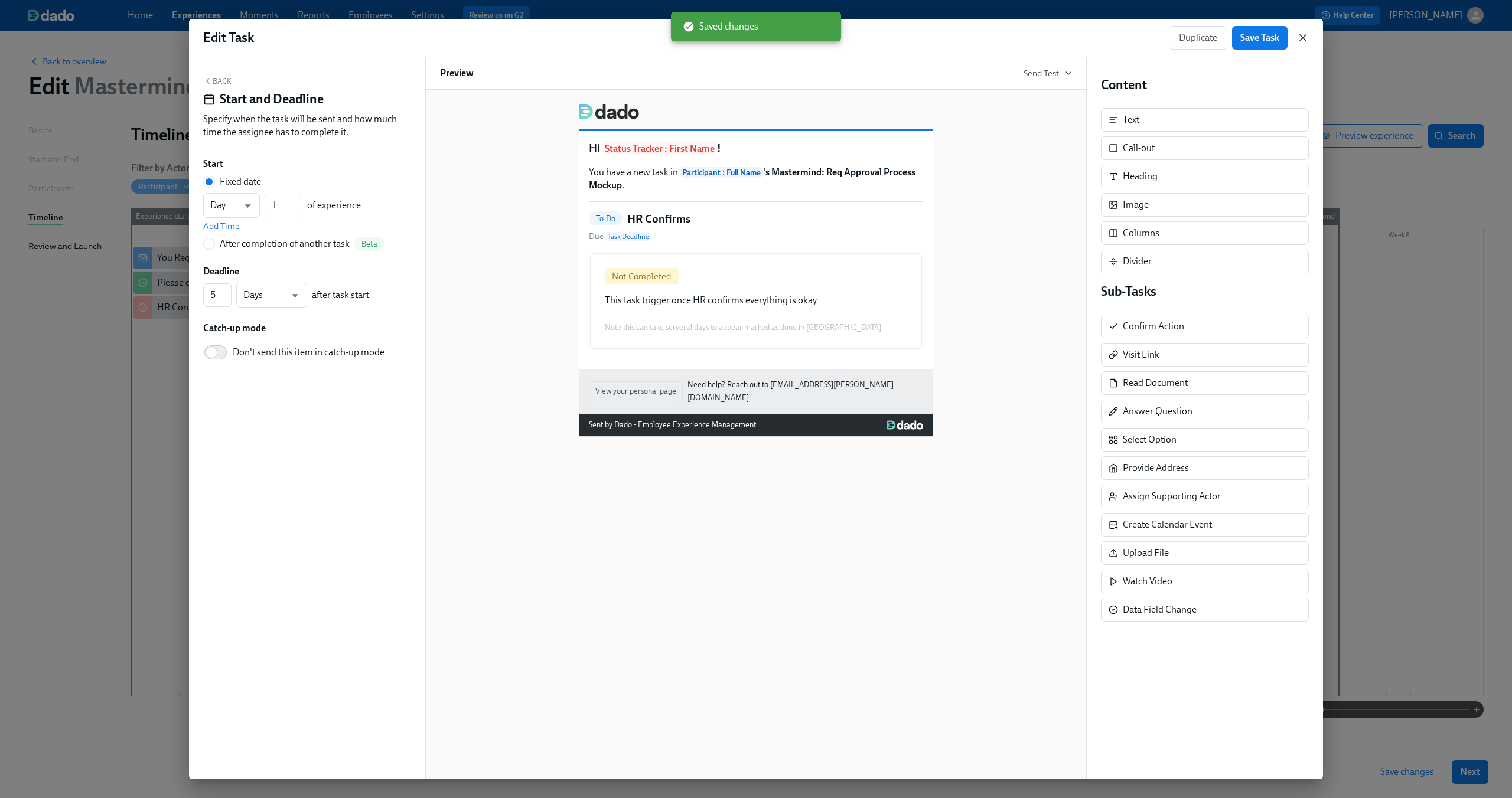
click at [1302, 43] on icon "button" at bounding box center [1303, 38] width 12 height 12
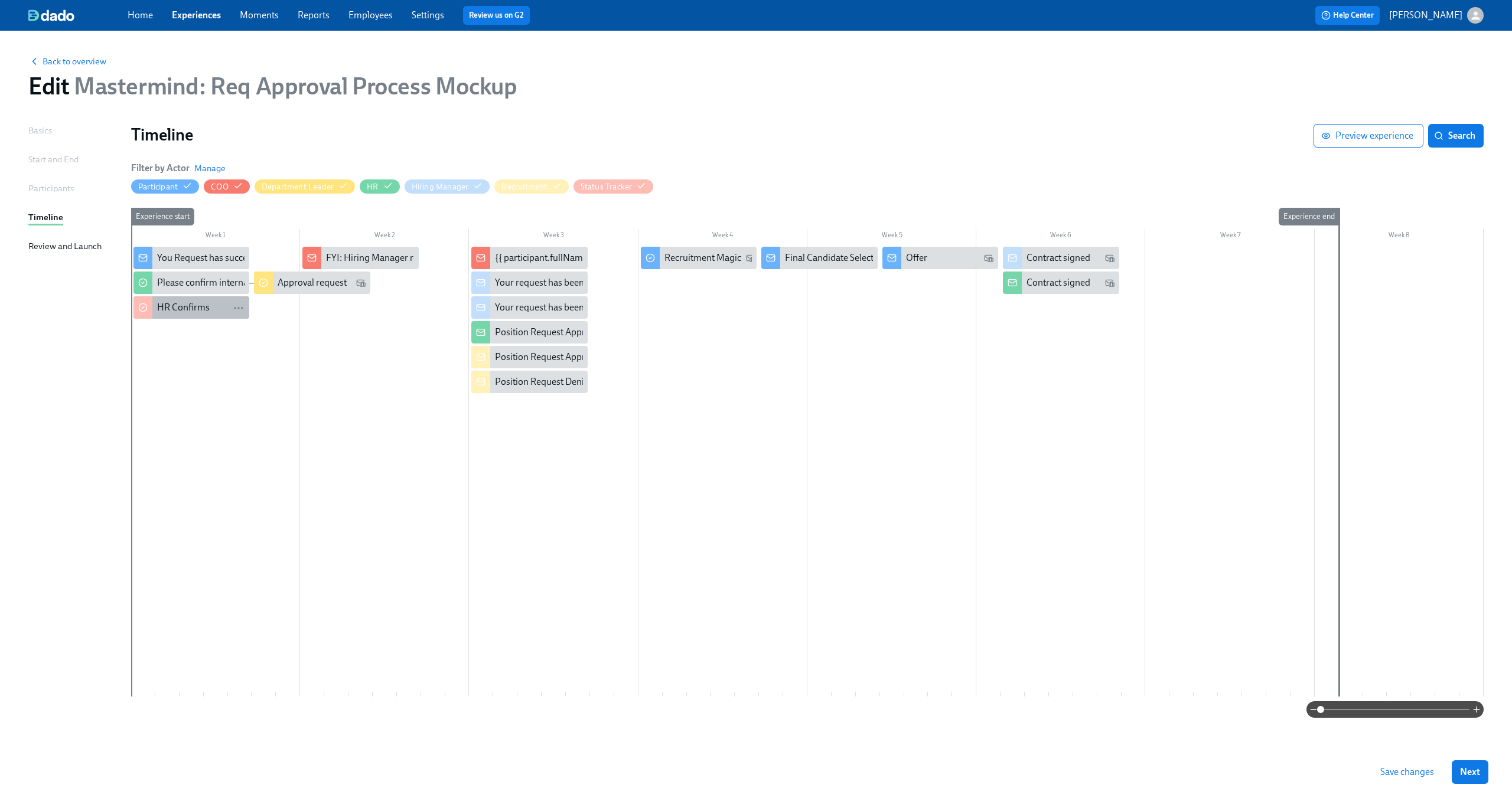
click at [208, 306] on div "HR Confirms" at bounding box center [183, 308] width 53 height 13
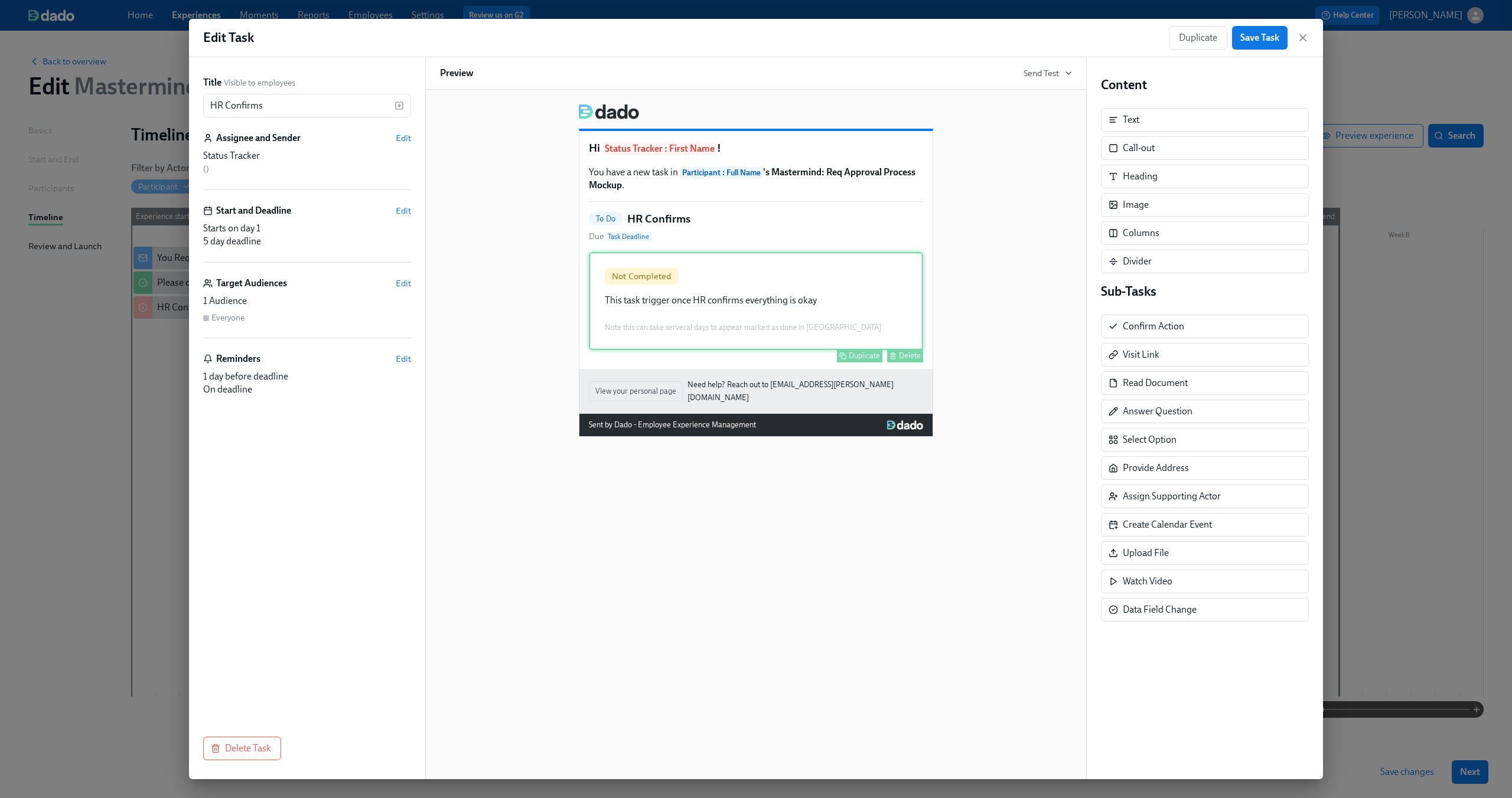
click at [884, 311] on div "Not Completed This task trigger once HR confirms everything is okay Note this c…" at bounding box center [756, 301] width 334 height 98
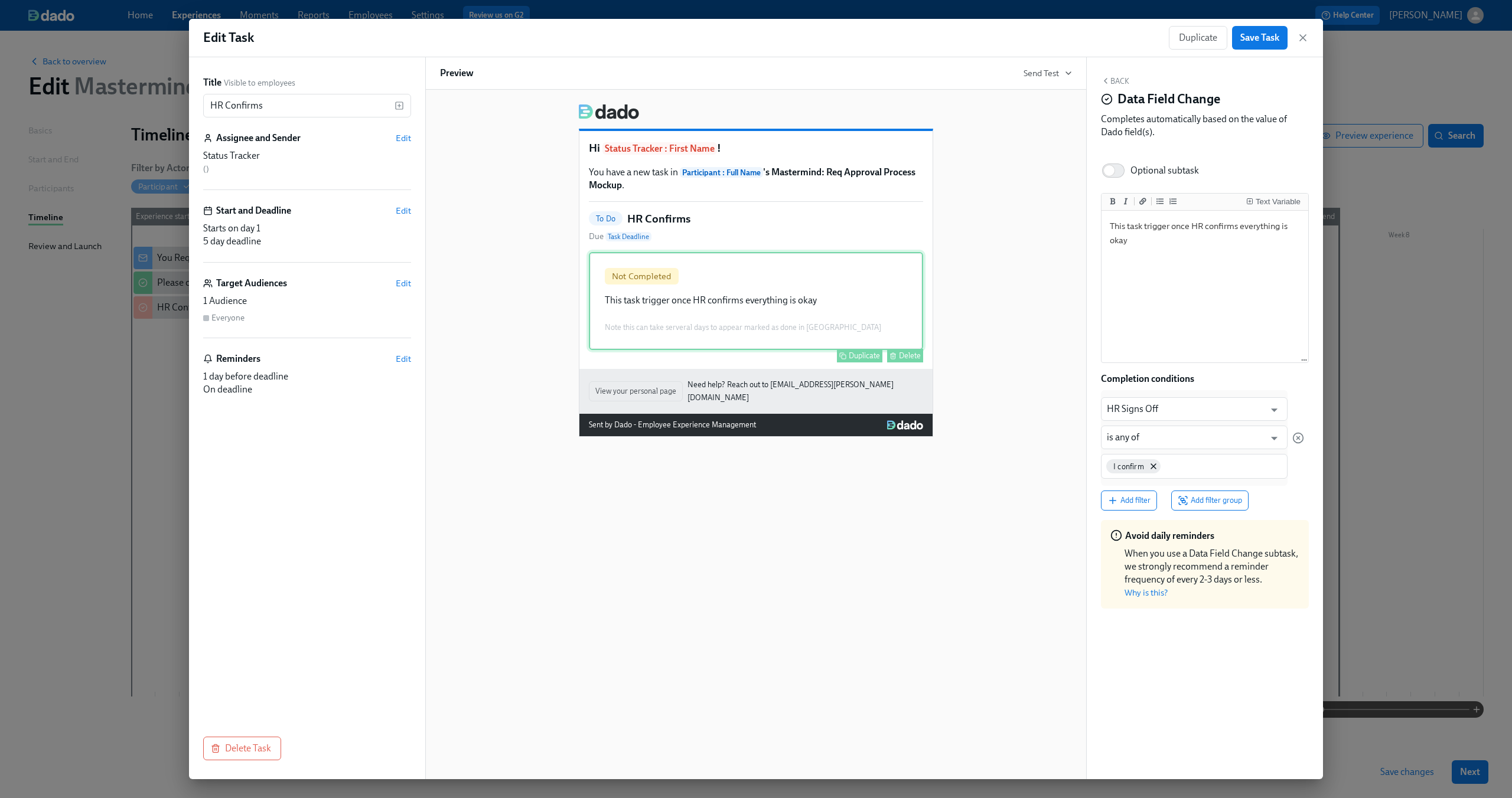
click at [884, 311] on div "Not Completed This task trigger once HR confirms everything is okay Note this c…" at bounding box center [756, 301] width 334 height 98
click at [1298, 35] on icon "button" at bounding box center [1303, 38] width 12 height 12
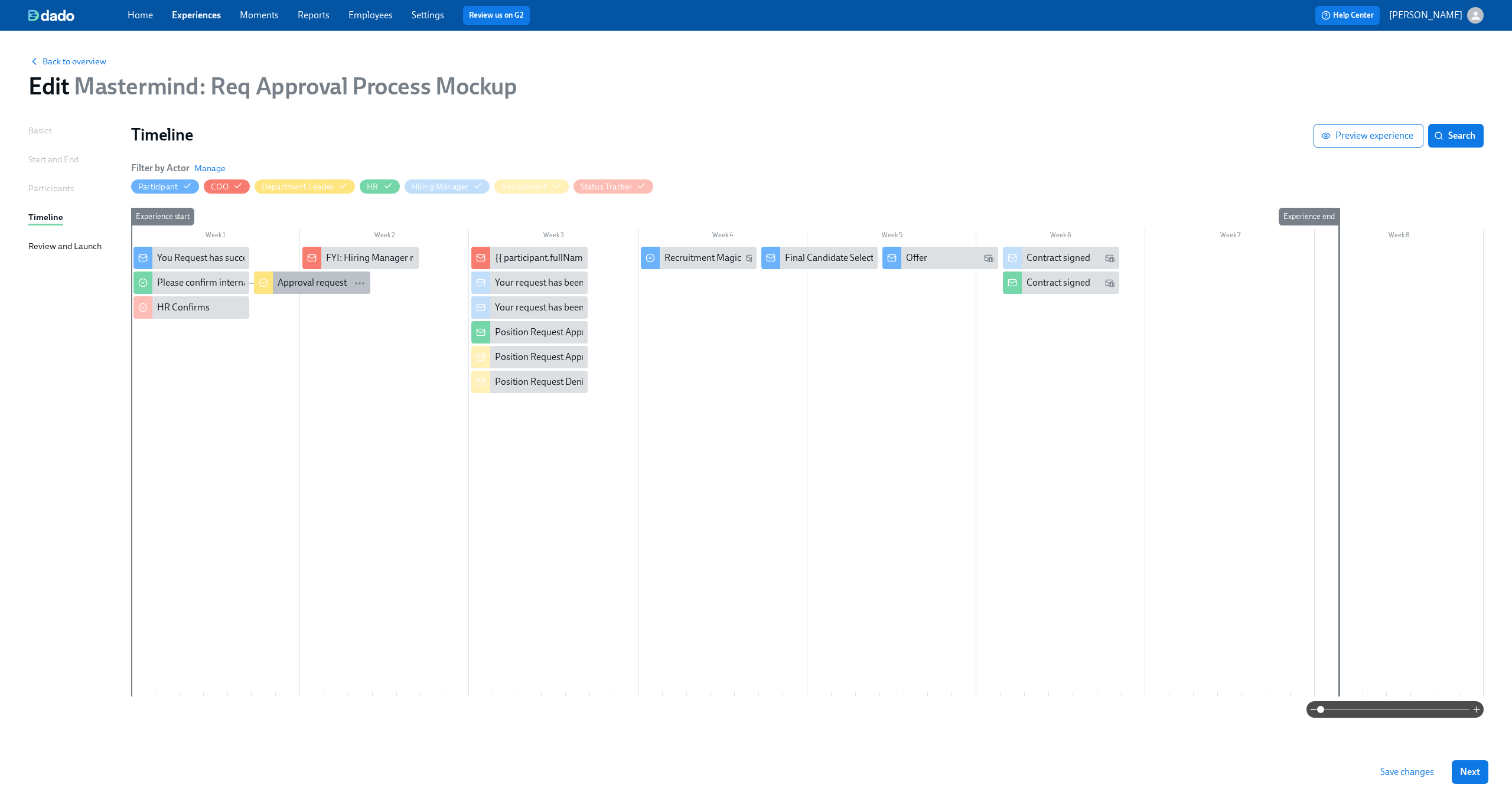
click at [320, 282] on div "Approval request" at bounding box center [312, 283] width 69 height 13
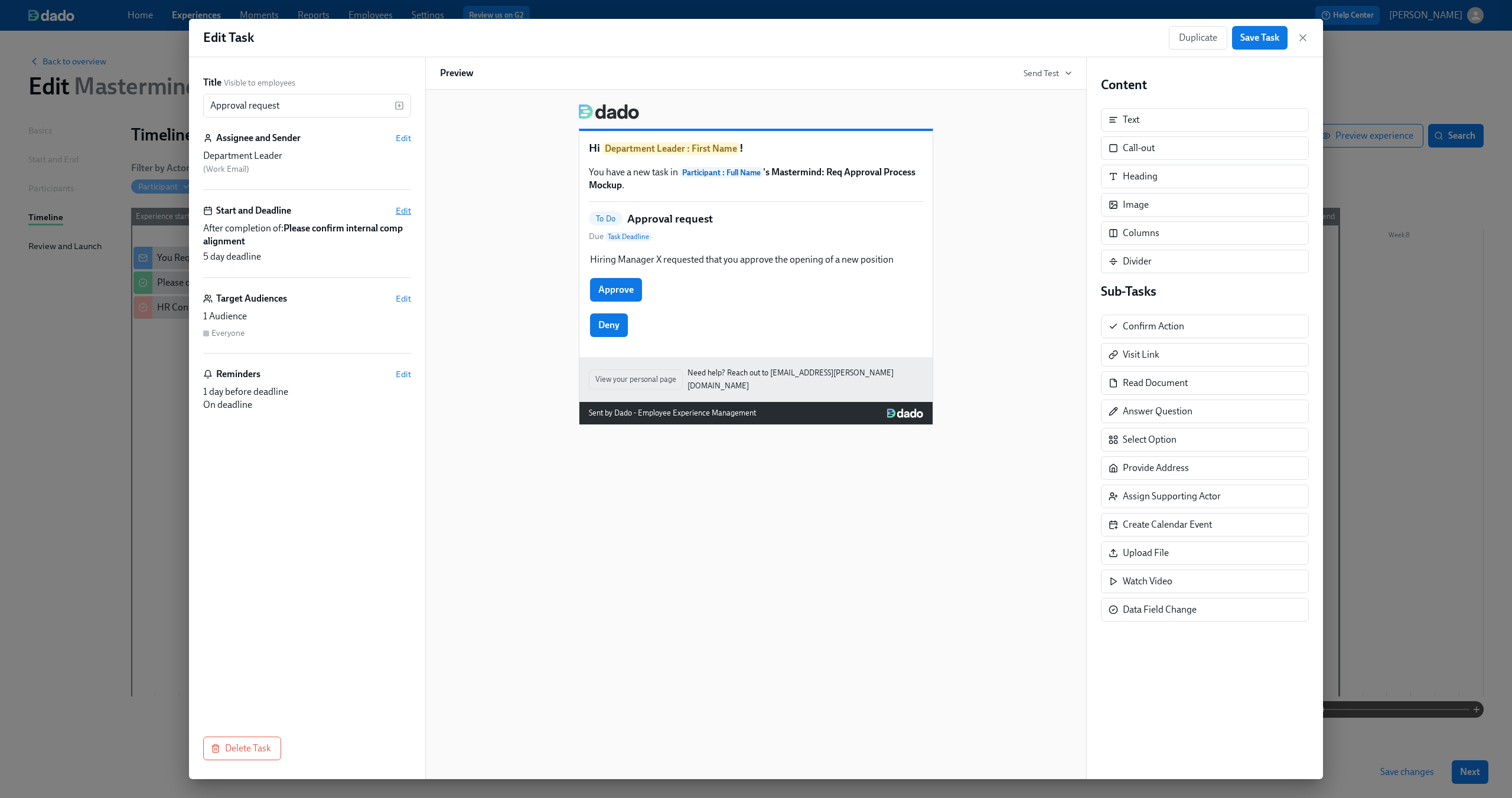
click at [405, 215] on span "Edit" at bounding box center [403, 211] width 15 height 12
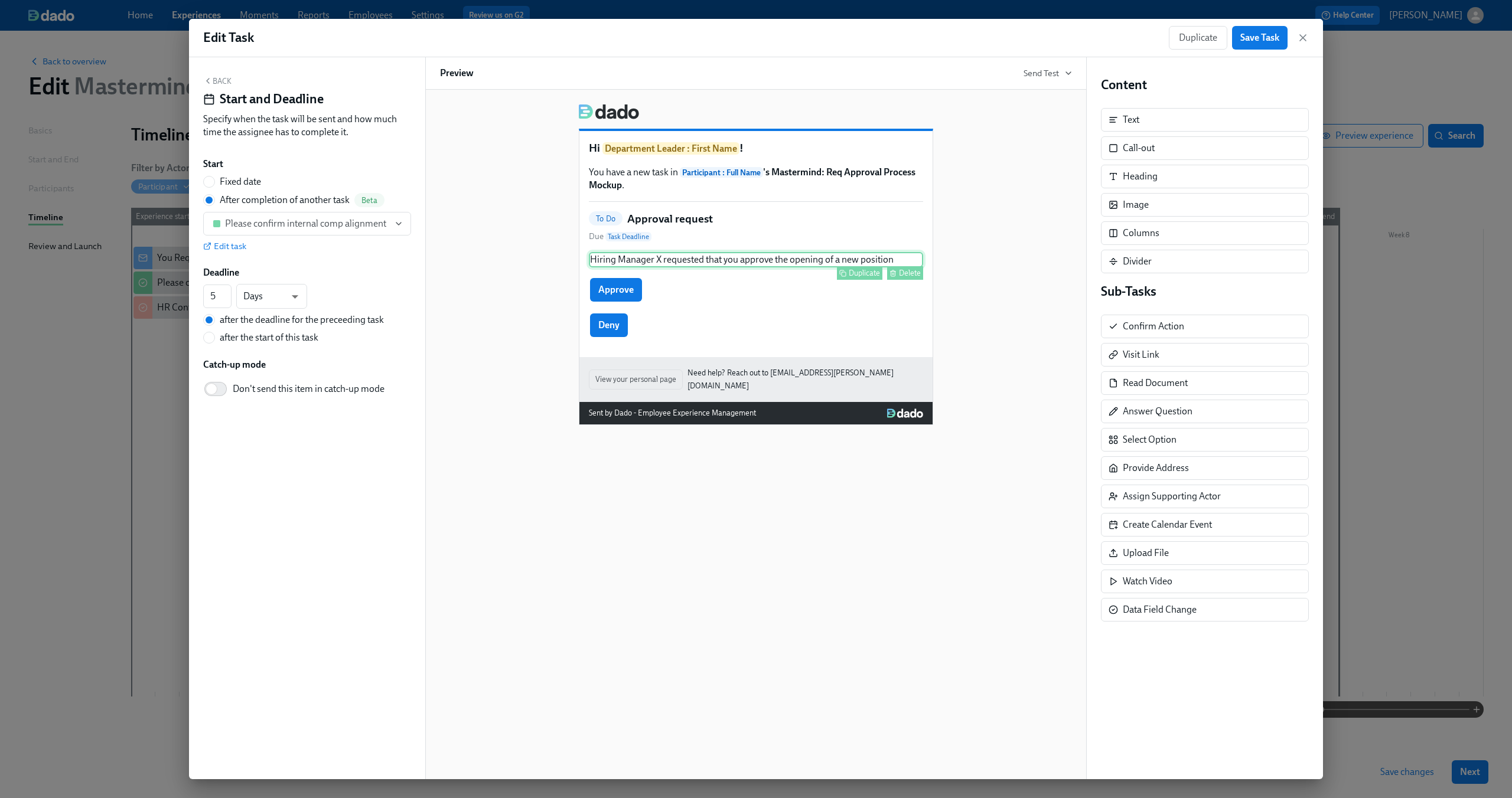
click at [759, 256] on div "Hiring Manager X requested that you approve the opening of a new position Dupli…" at bounding box center [756, 260] width 334 height 15
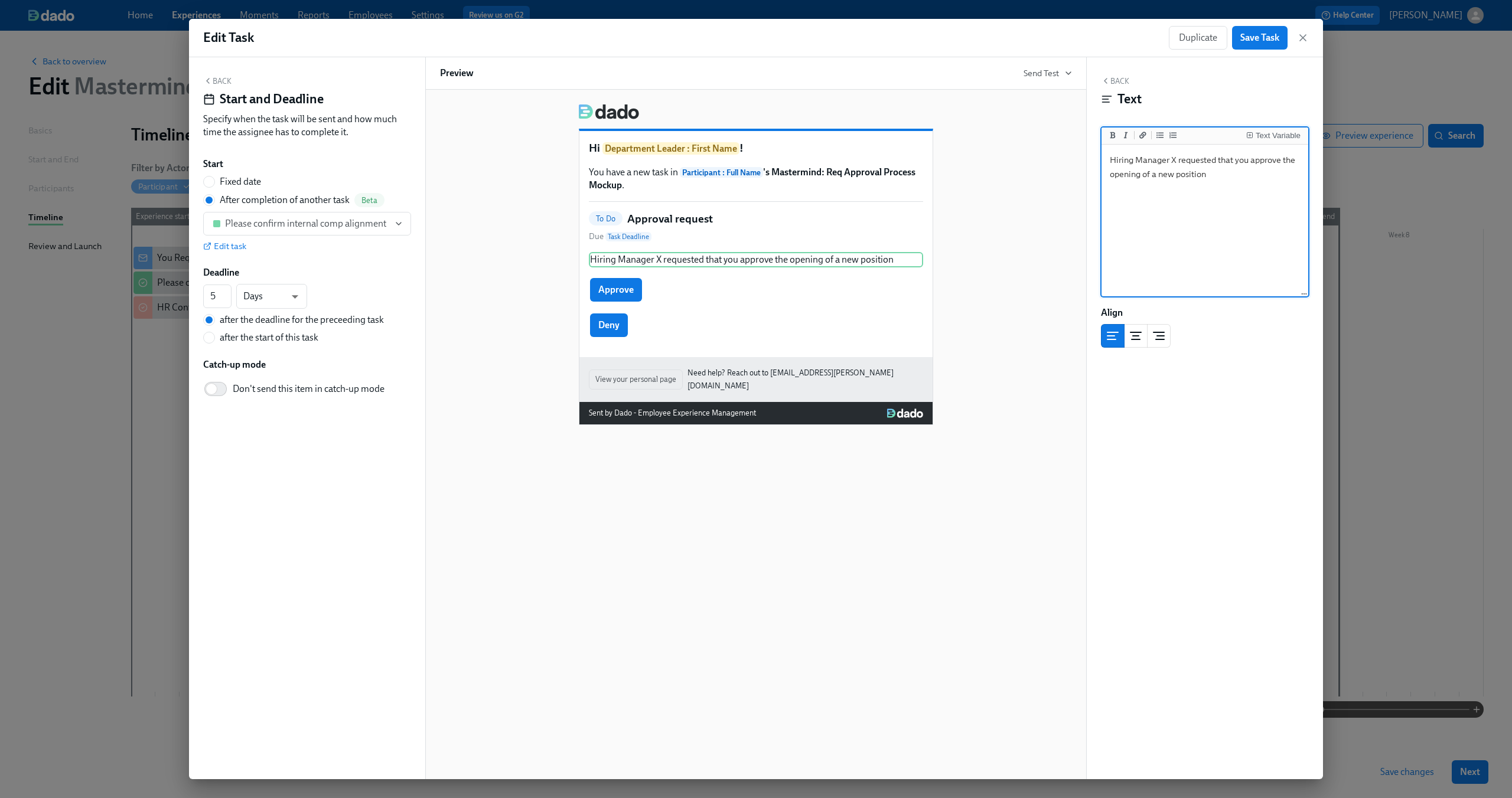
click at [228, 91] on h4 "Start and Deadline" at bounding box center [271, 99] width 104 height 18
click at [226, 86] on button "Back" at bounding box center [217, 81] width 28 height 9
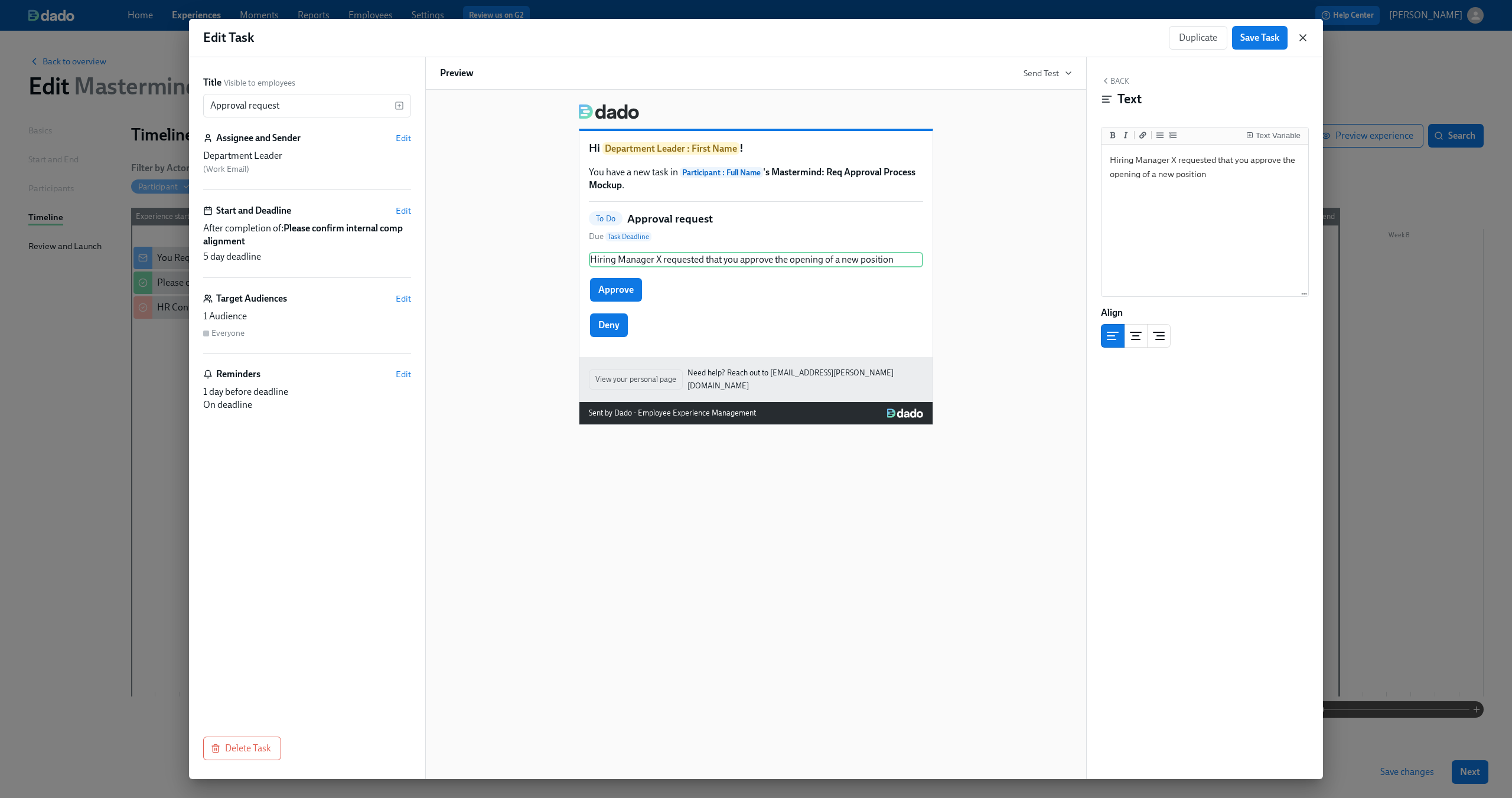
click at [1299, 40] on icon "button" at bounding box center [1303, 38] width 12 height 12
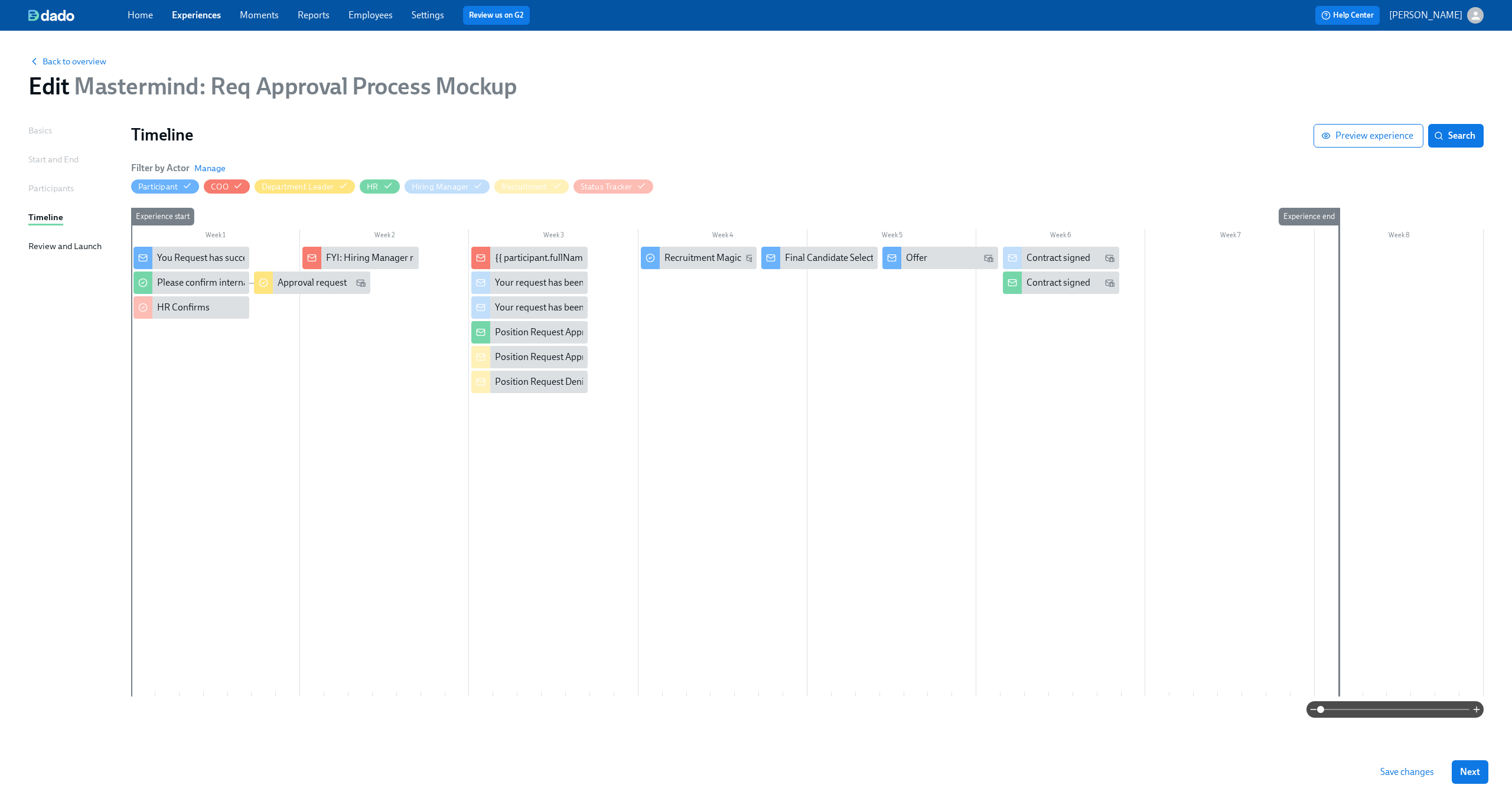
click at [1399, 771] on span "Save changes" at bounding box center [1407, 772] width 54 height 12
click at [165, 306] on div "HR Confirms" at bounding box center [183, 308] width 53 height 13
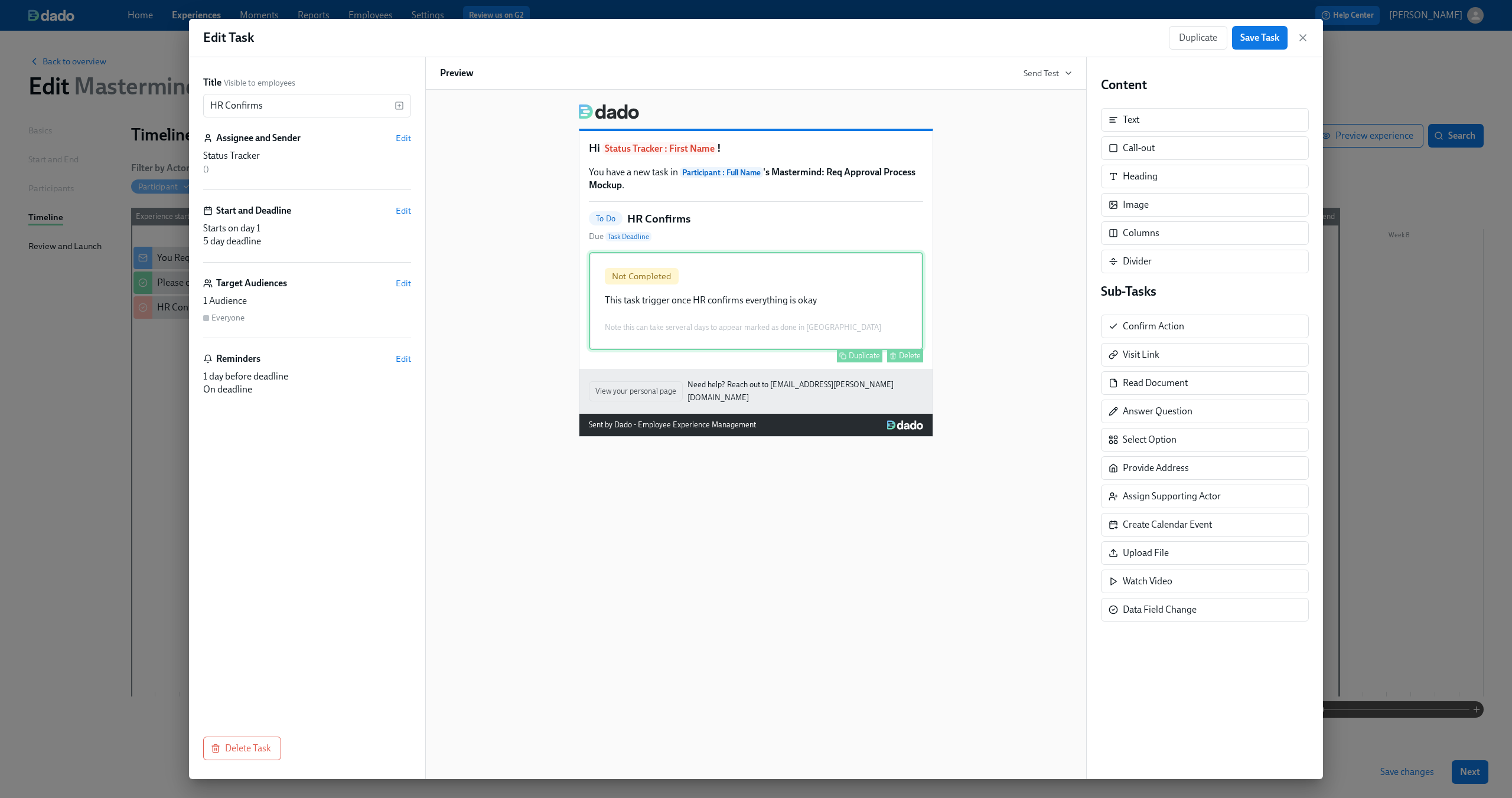
click at [675, 304] on div "Not Completed This task trigger once HR confirms everything is okay Note this c…" at bounding box center [756, 301] width 334 height 98
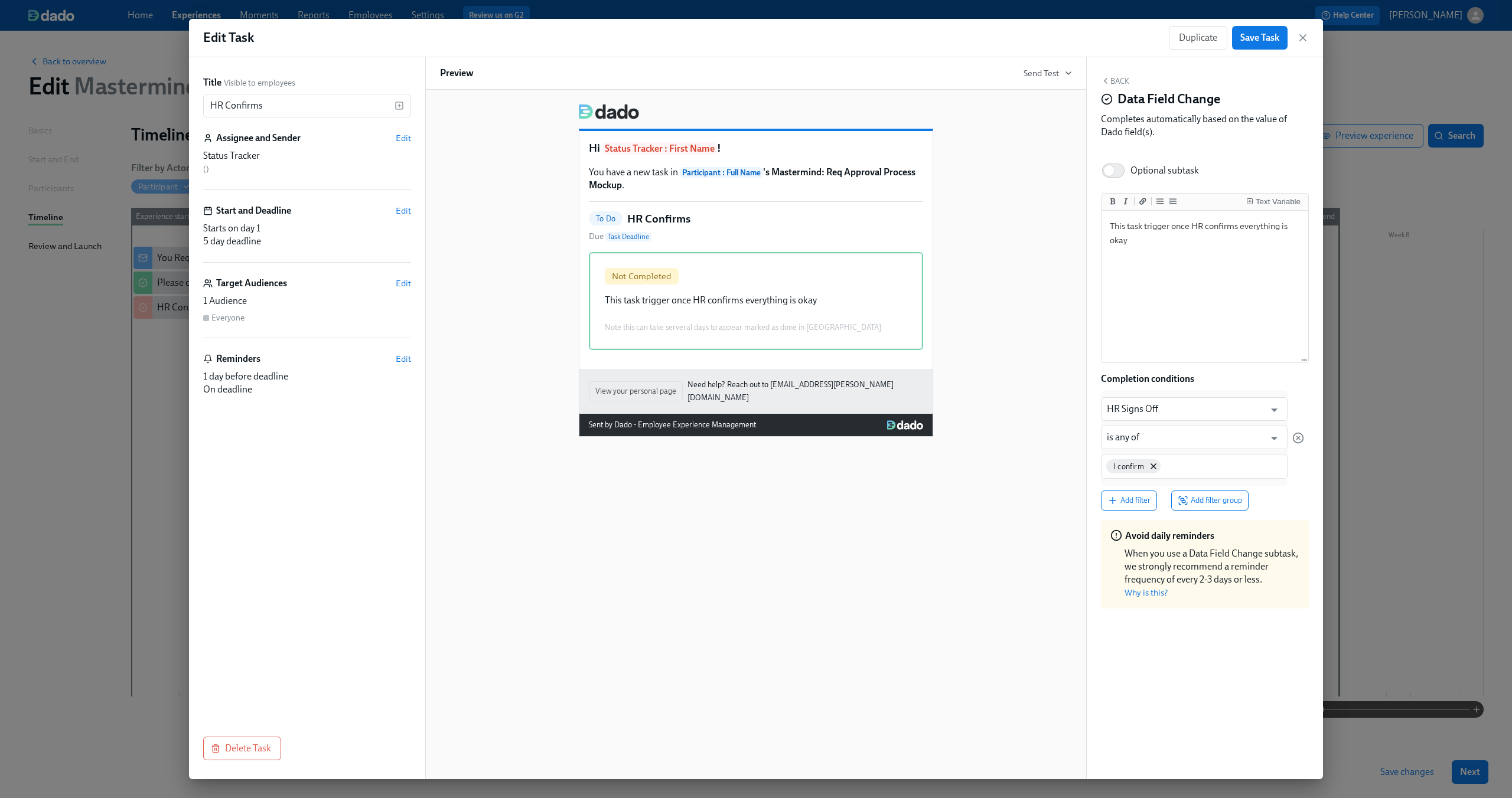
click at [1116, 86] on button "Back" at bounding box center [1115, 81] width 28 height 9
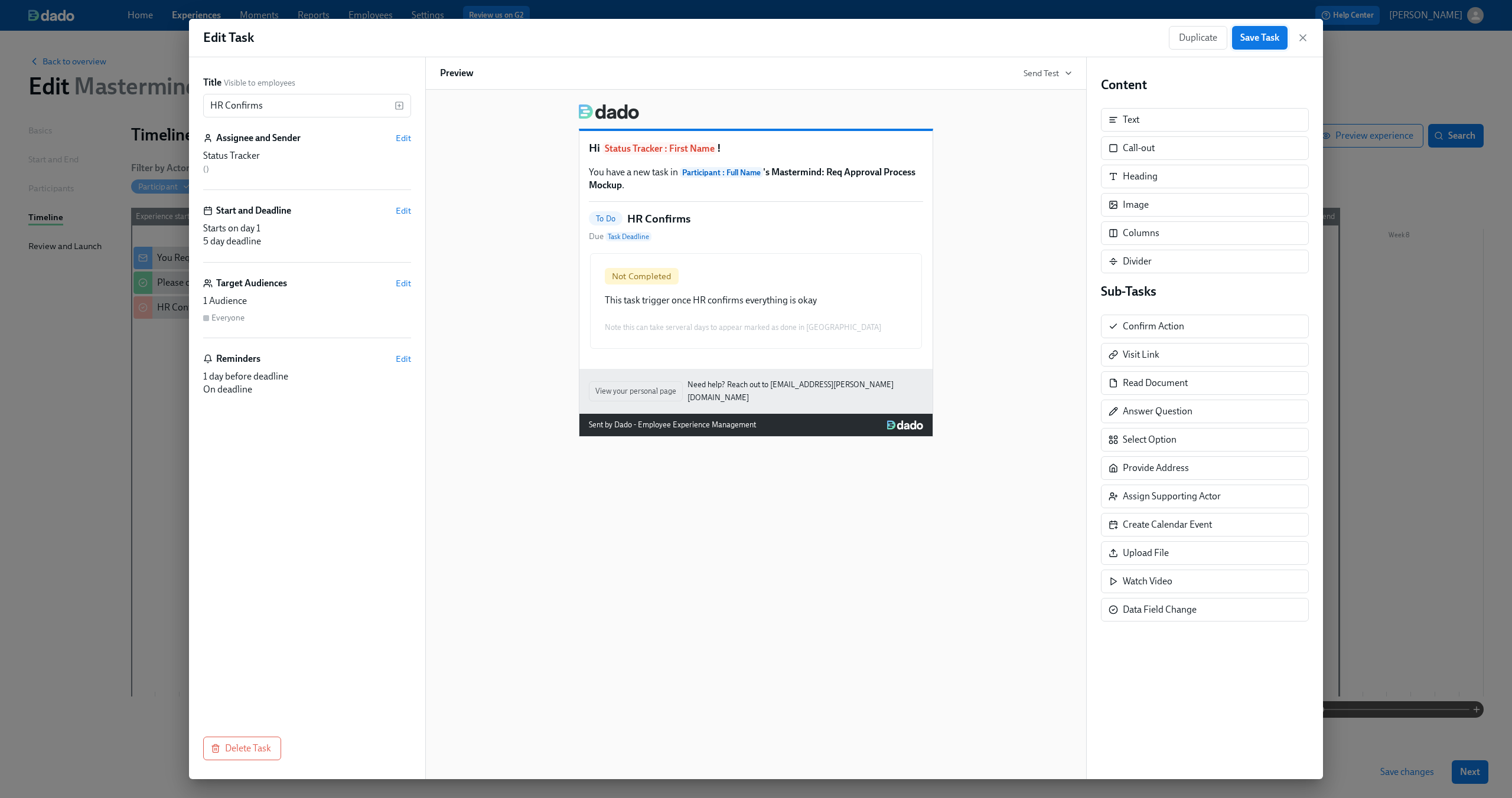
click at [1257, 49] on button "Save Task" at bounding box center [1260, 38] width 56 height 24
click at [1302, 38] on icon "button" at bounding box center [1303, 38] width 6 height 6
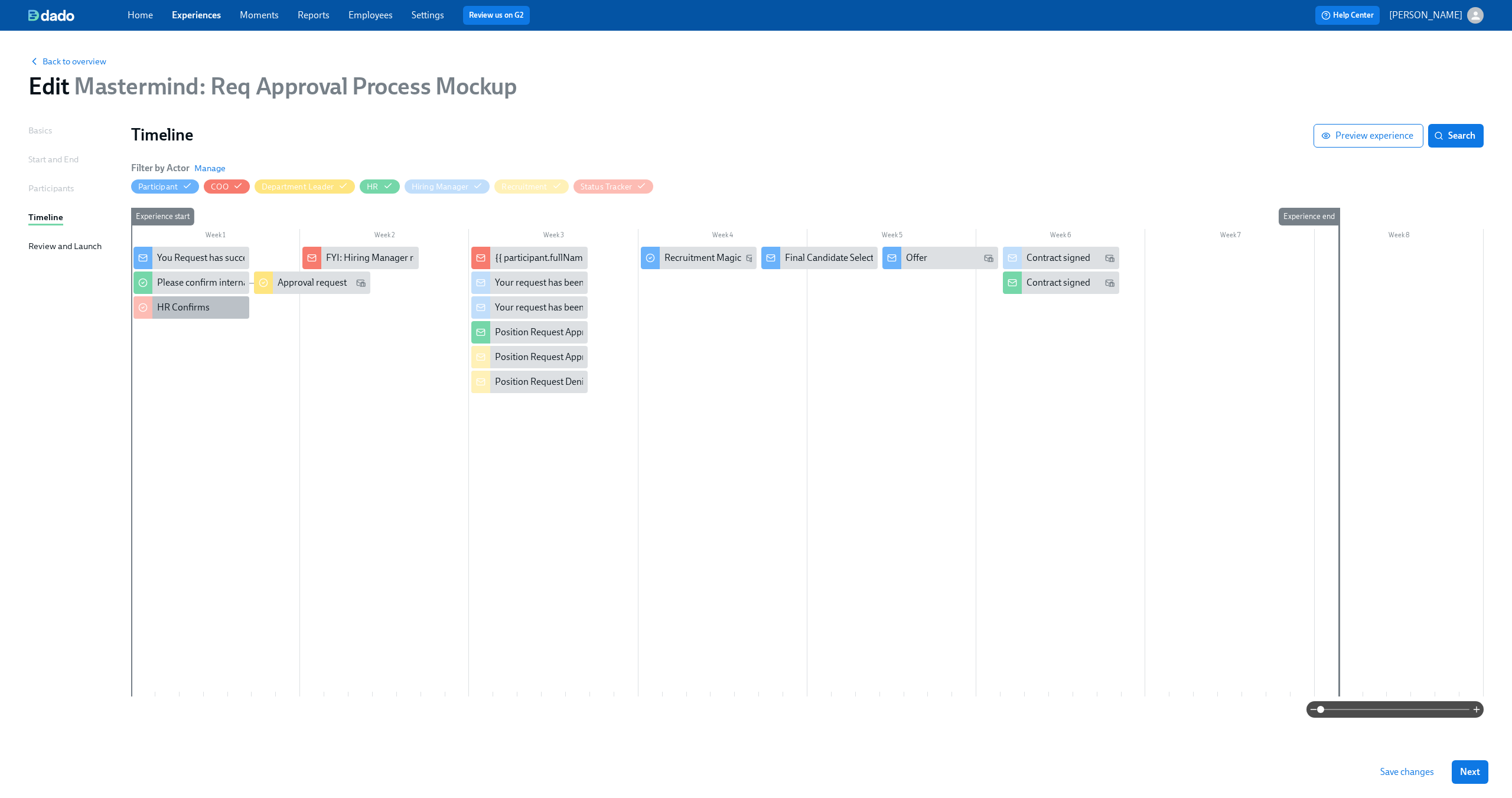
click at [232, 300] on div "HR Confirms" at bounding box center [191, 308] width 115 height 22
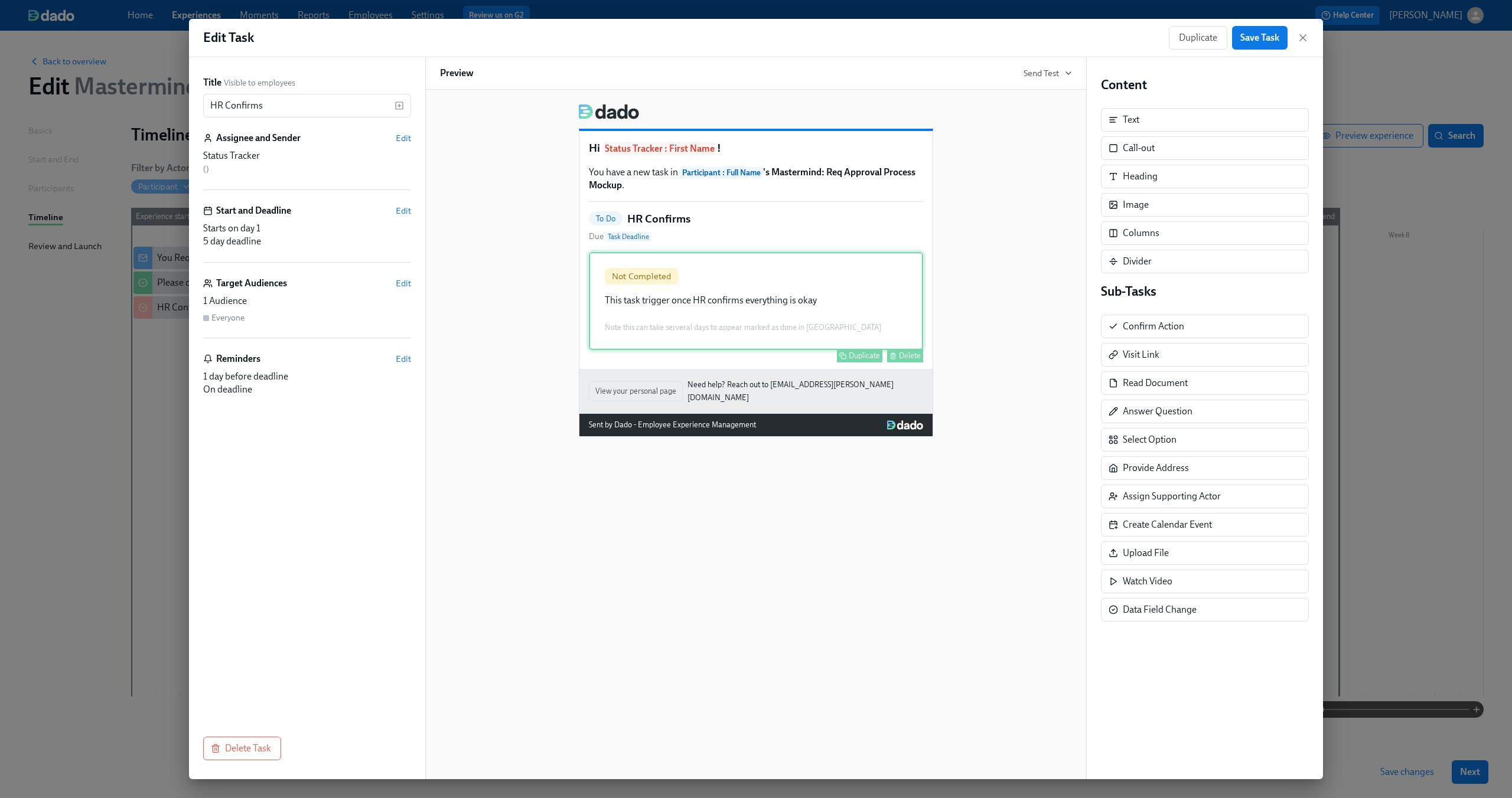
click at [703, 301] on div "Not Completed This task trigger once HR confirms everything is okay Note this c…" at bounding box center [756, 301] width 334 height 98
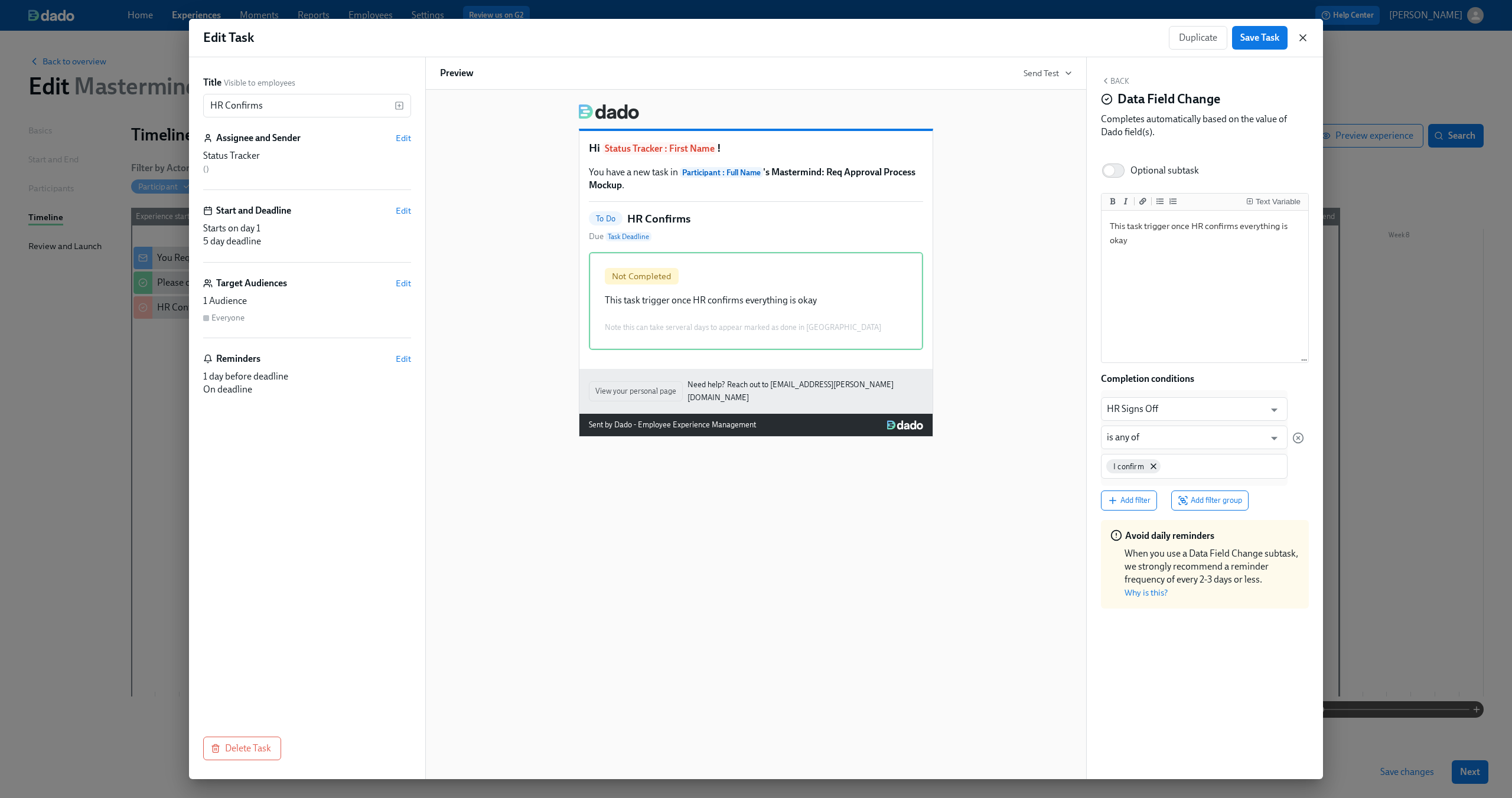
click at [1300, 40] on icon "button" at bounding box center [1303, 38] width 6 height 6
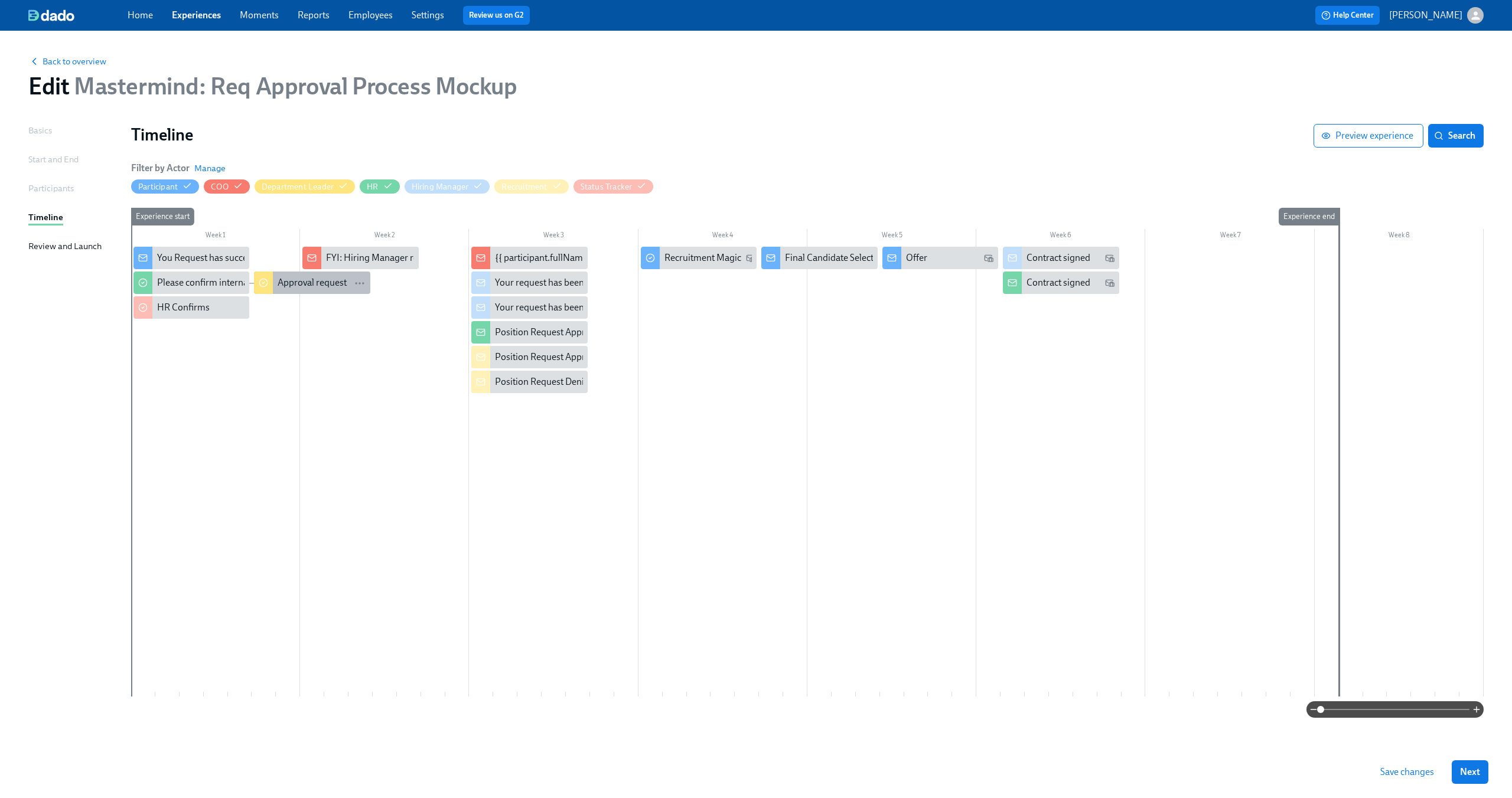
click at [289, 282] on div "Approval request" at bounding box center [312, 283] width 69 height 13
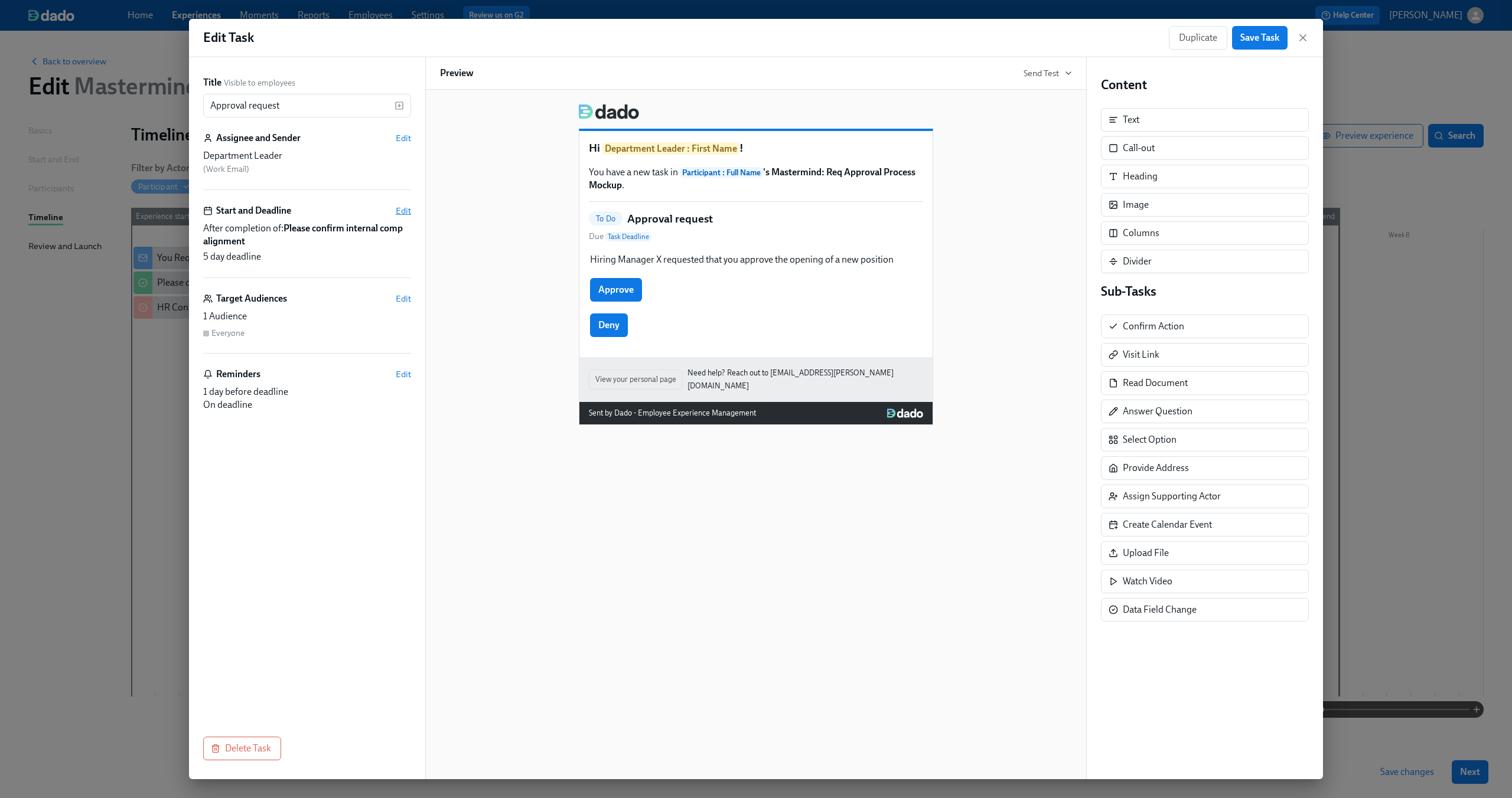
click at [406, 210] on span "Edit" at bounding box center [403, 211] width 15 height 12
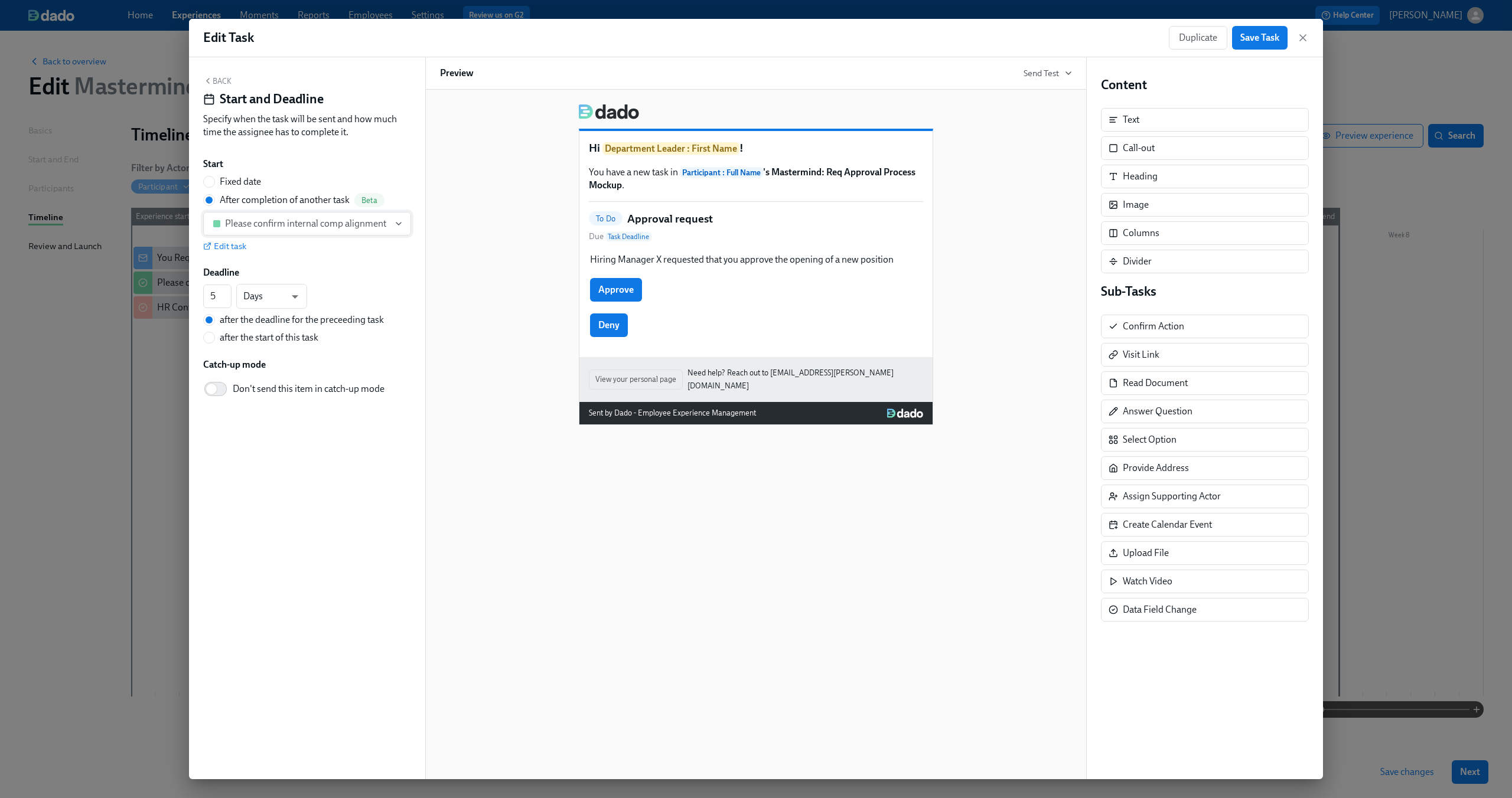
click at [403, 225] on button "Please confirm internal comp alignment" at bounding box center [307, 224] width 208 height 24
click at [403, 225] on div at bounding box center [756, 399] width 1512 height 798
click at [1019, 220] on div "Hi Department Leader : First Name ! You have a new task in Participant : Full N…" at bounding box center [756, 260] width 632 height 330
drag, startPoint x: 1258, startPoint y: 46, endPoint x: 1282, endPoint y: 73, distance: 36.1
click at [1282, 73] on div "Edit Task Duplicate Save Task Back Start and Deadline Specify when the task wil…" at bounding box center [756, 399] width 1134 height 760
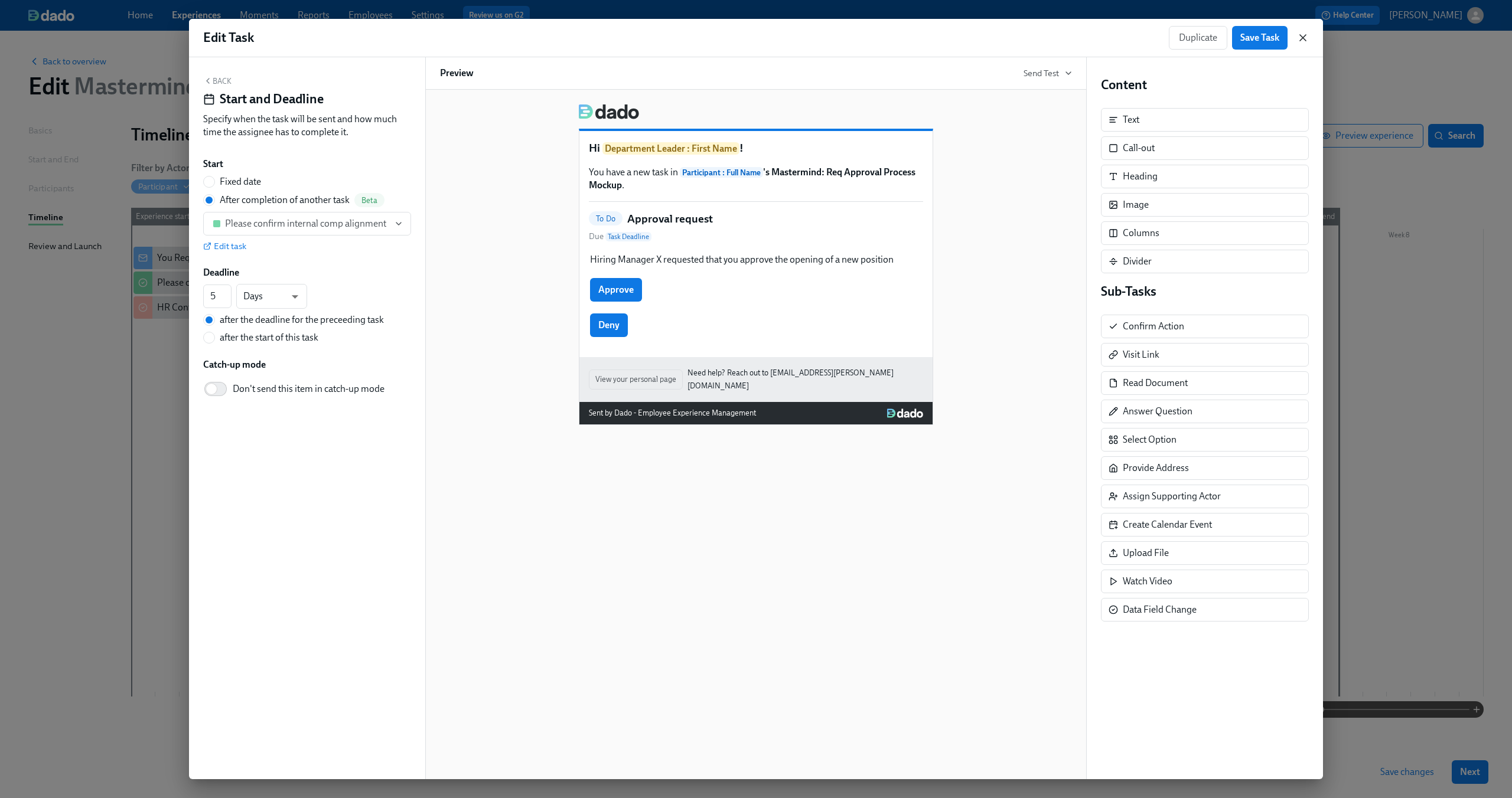
click at [1302, 39] on icon "button" at bounding box center [1303, 38] width 12 height 12
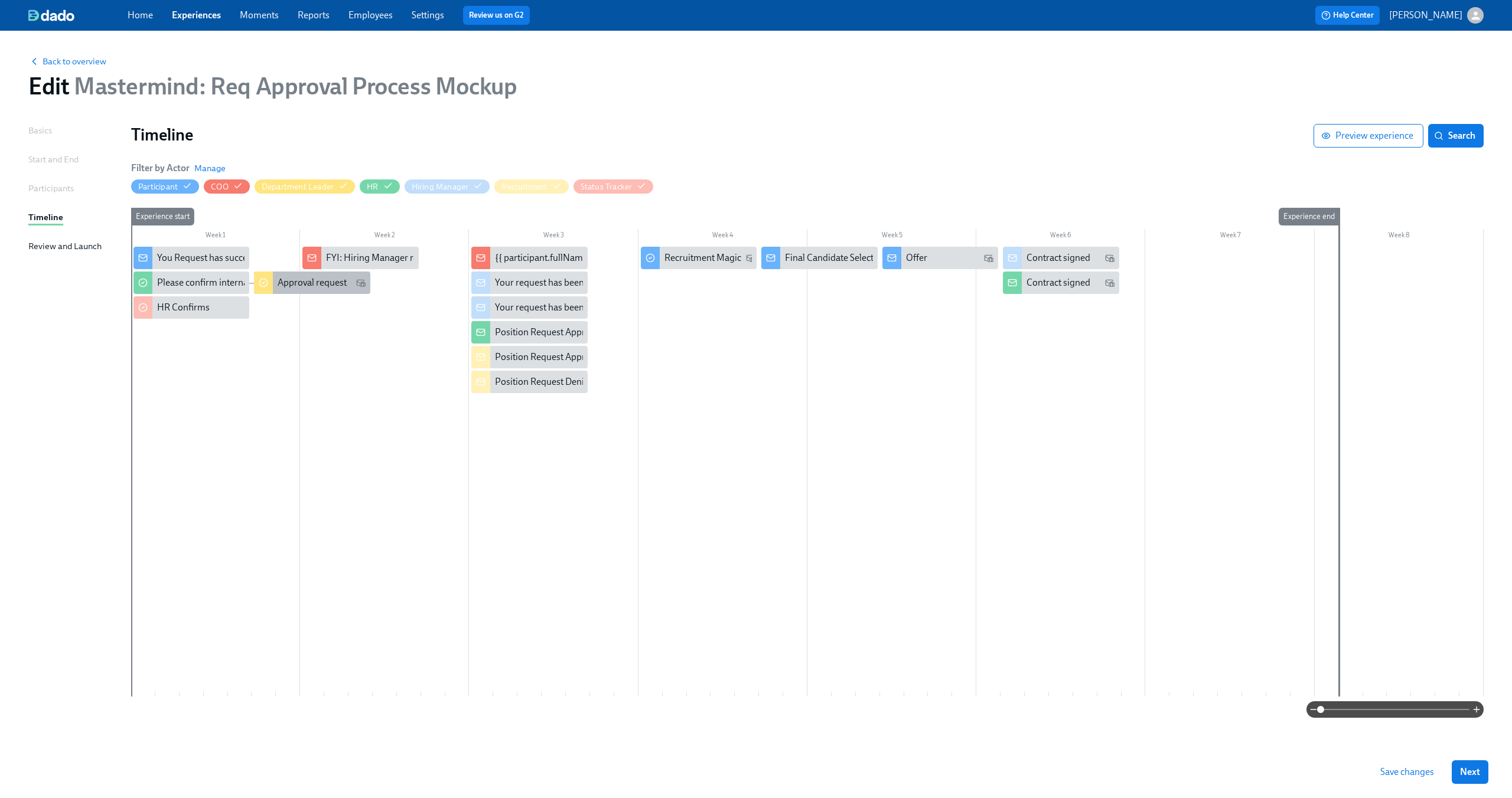
click at [349, 292] on div "Approval request" at bounding box center [312, 283] width 115 height 22
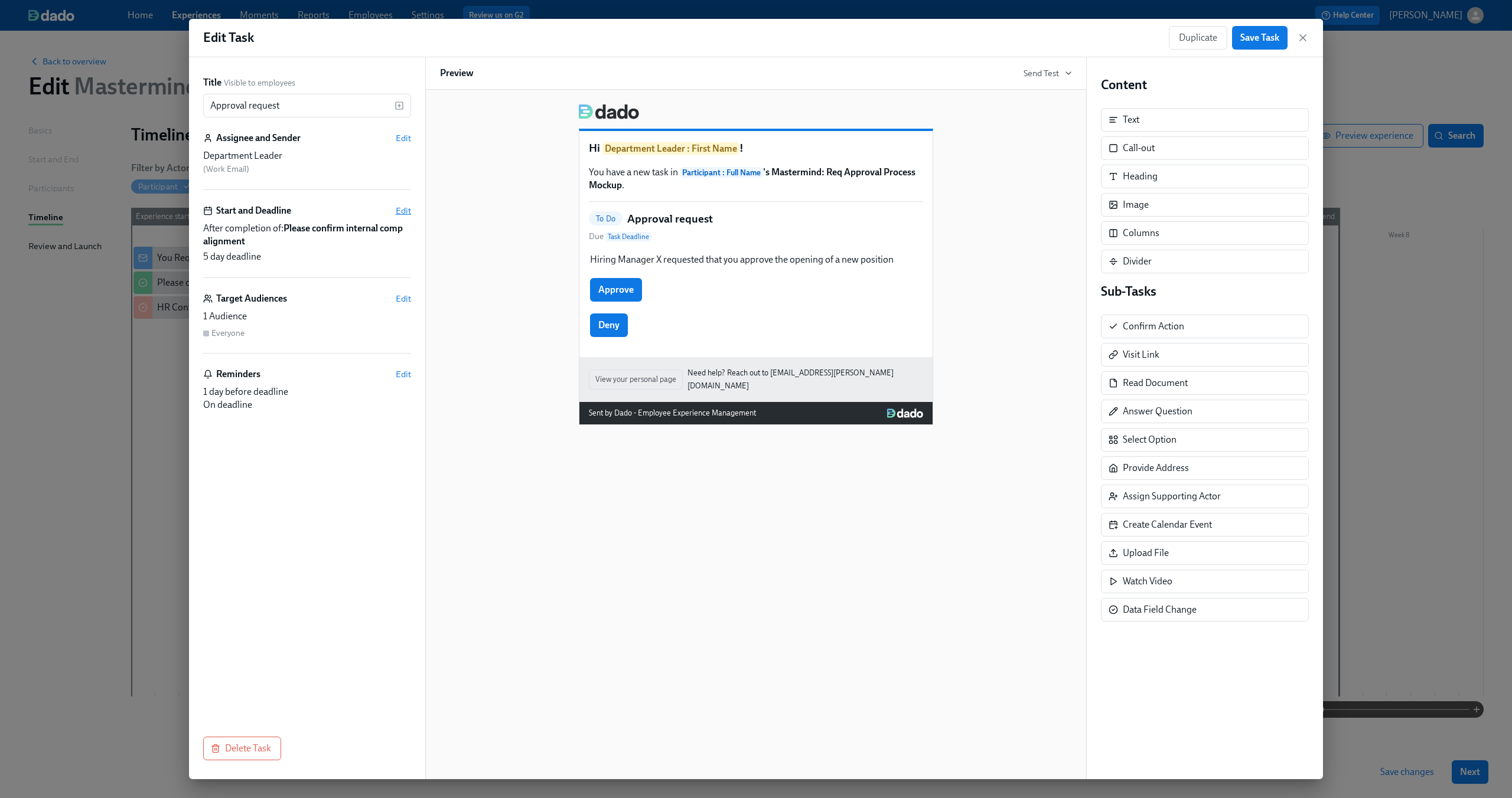
click at [402, 210] on span "Edit" at bounding box center [403, 211] width 15 height 12
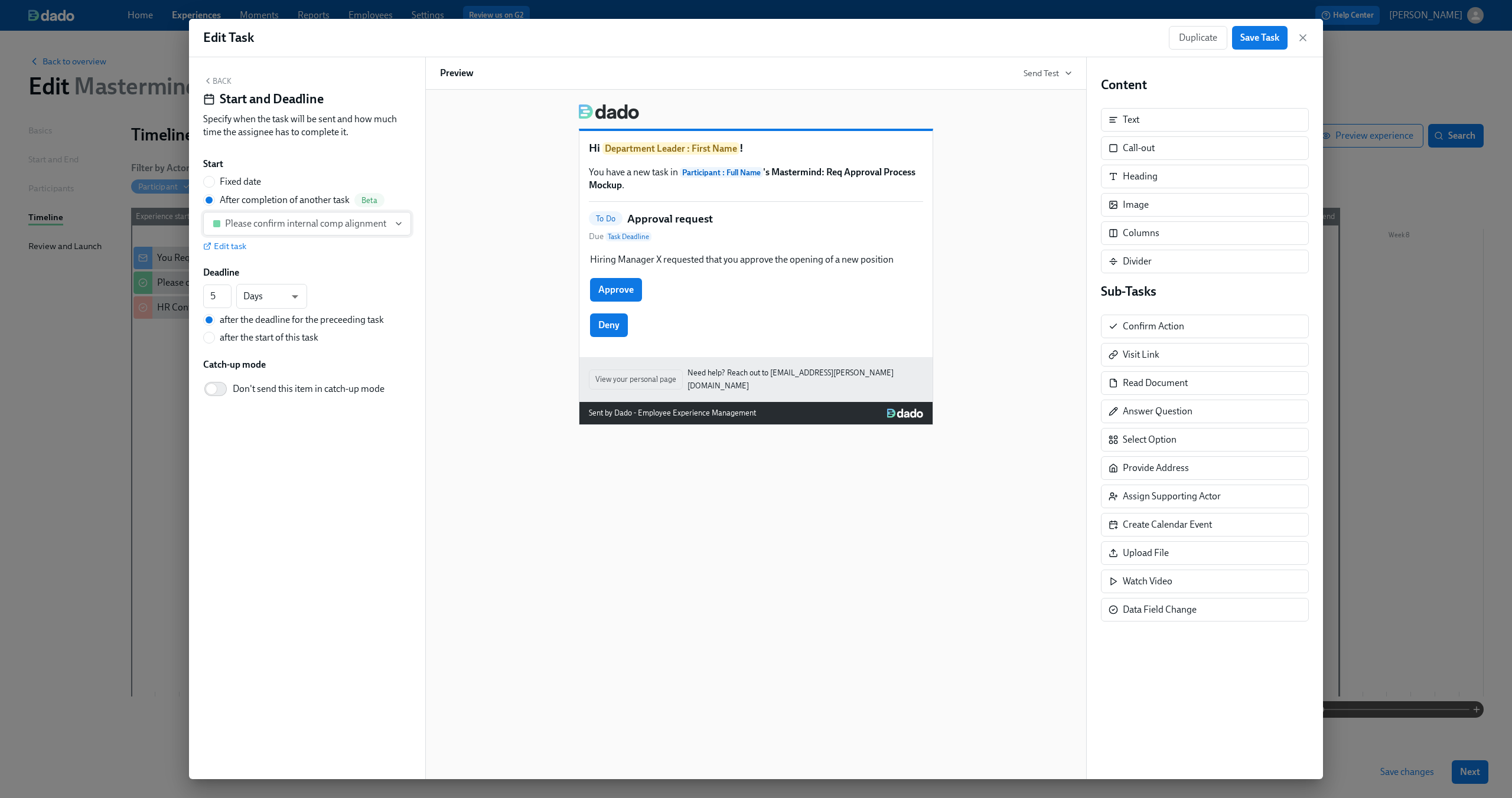
click at [393, 230] on button "Please confirm internal comp alignment" at bounding box center [307, 224] width 208 height 24
type input "trigger"
click at [522, 342] on div at bounding box center [756, 399] width 1512 height 798
click at [383, 223] on div "Please confirm internal comp alignment" at bounding box center [306, 224] width 161 height 12
click at [366, 258] on input "trigger" at bounding box center [307, 255] width 156 height 24
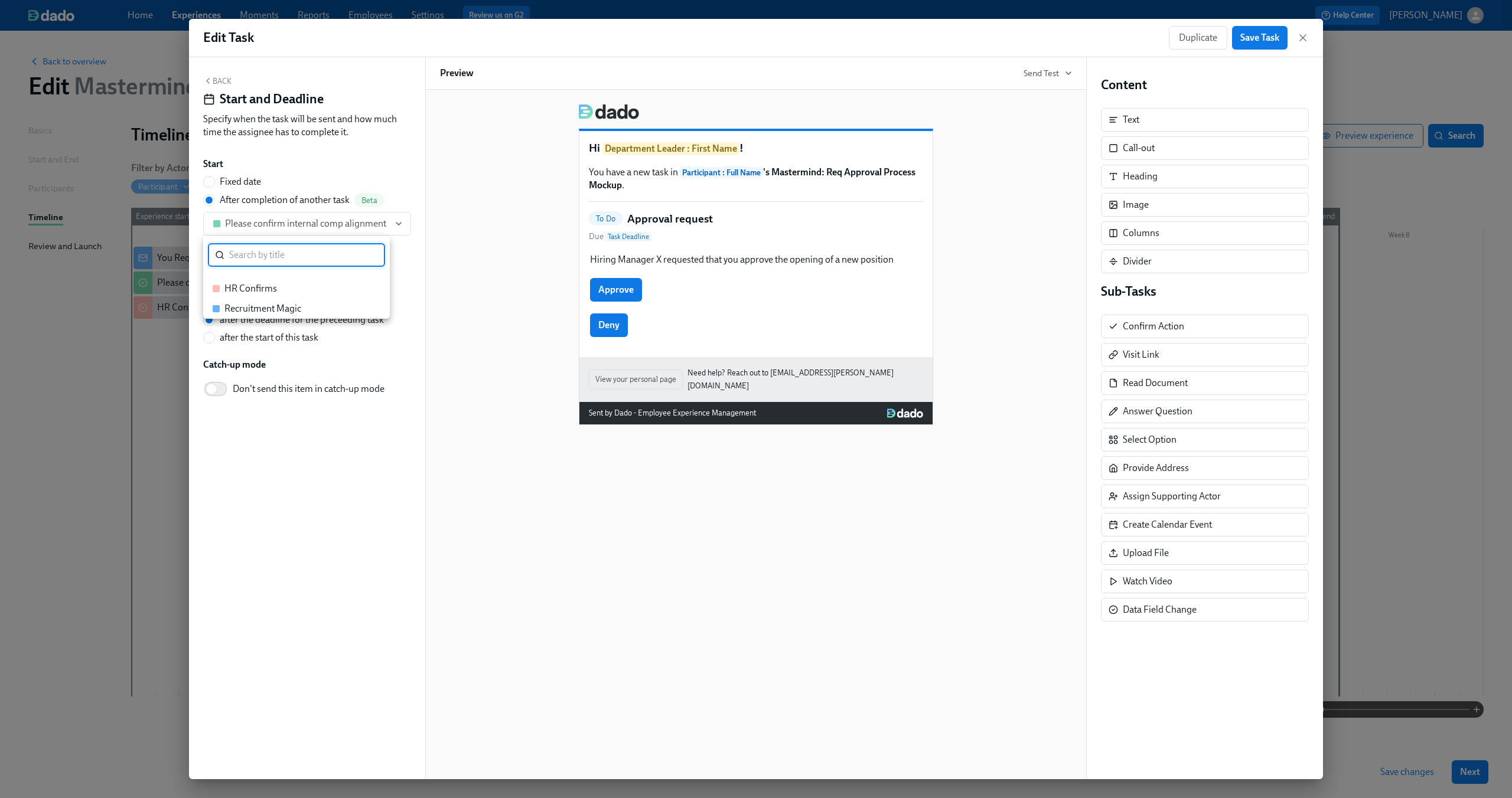
click at [336, 285] on div "HR Confirms" at bounding box center [290, 289] width 156 height 13
click at [451, 233] on div "Hi Department Leader : First Name ! You have a new task in Participant : Full N…" at bounding box center [756, 260] width 632 height 330
click at [1270, 38] on span "Save Task" at bounding box center [1260, 38] width 39 height 12
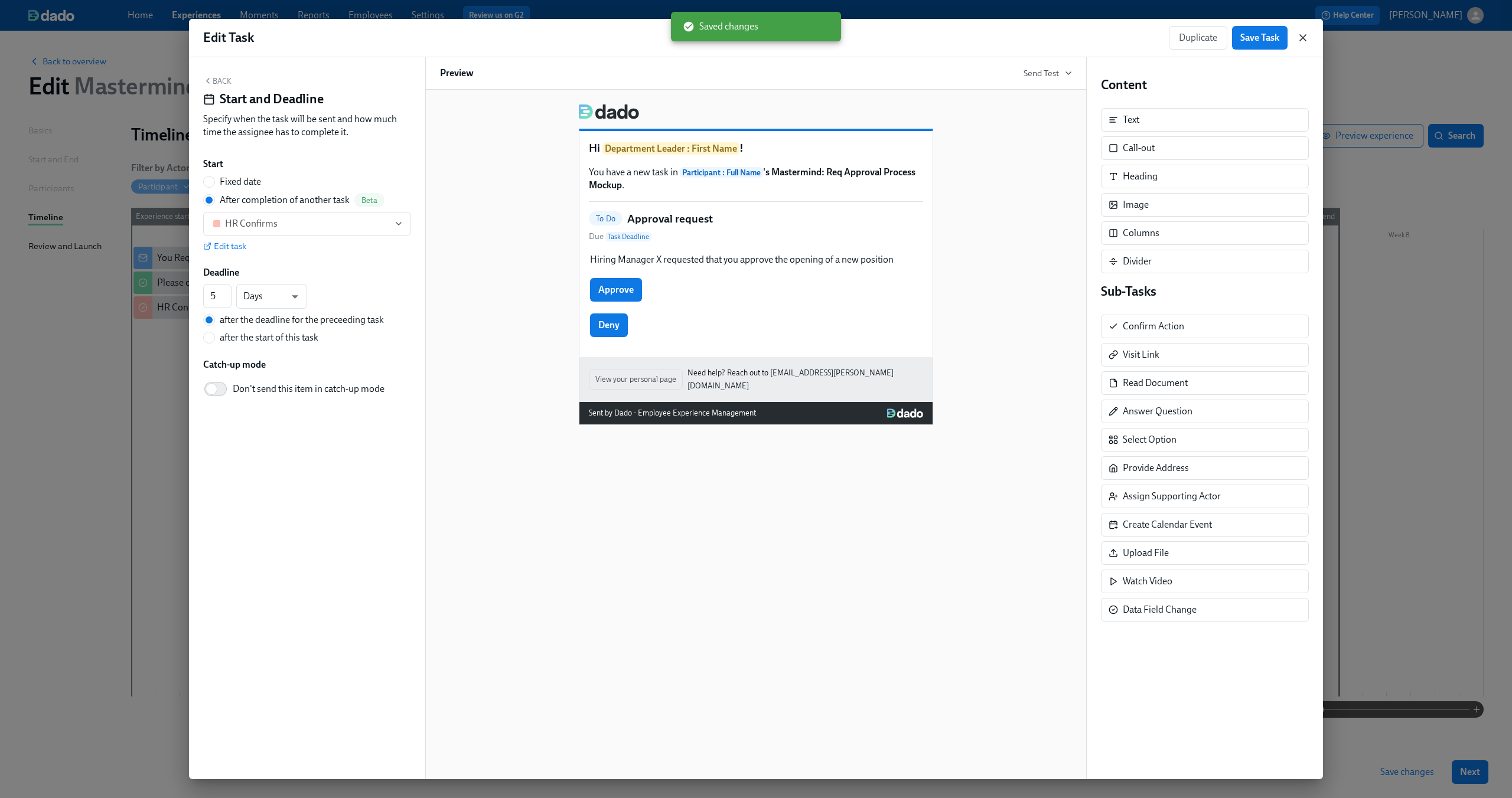
click at [1304, 42] on icon "button" at bounding box center [1303, 38] width 12 height 12
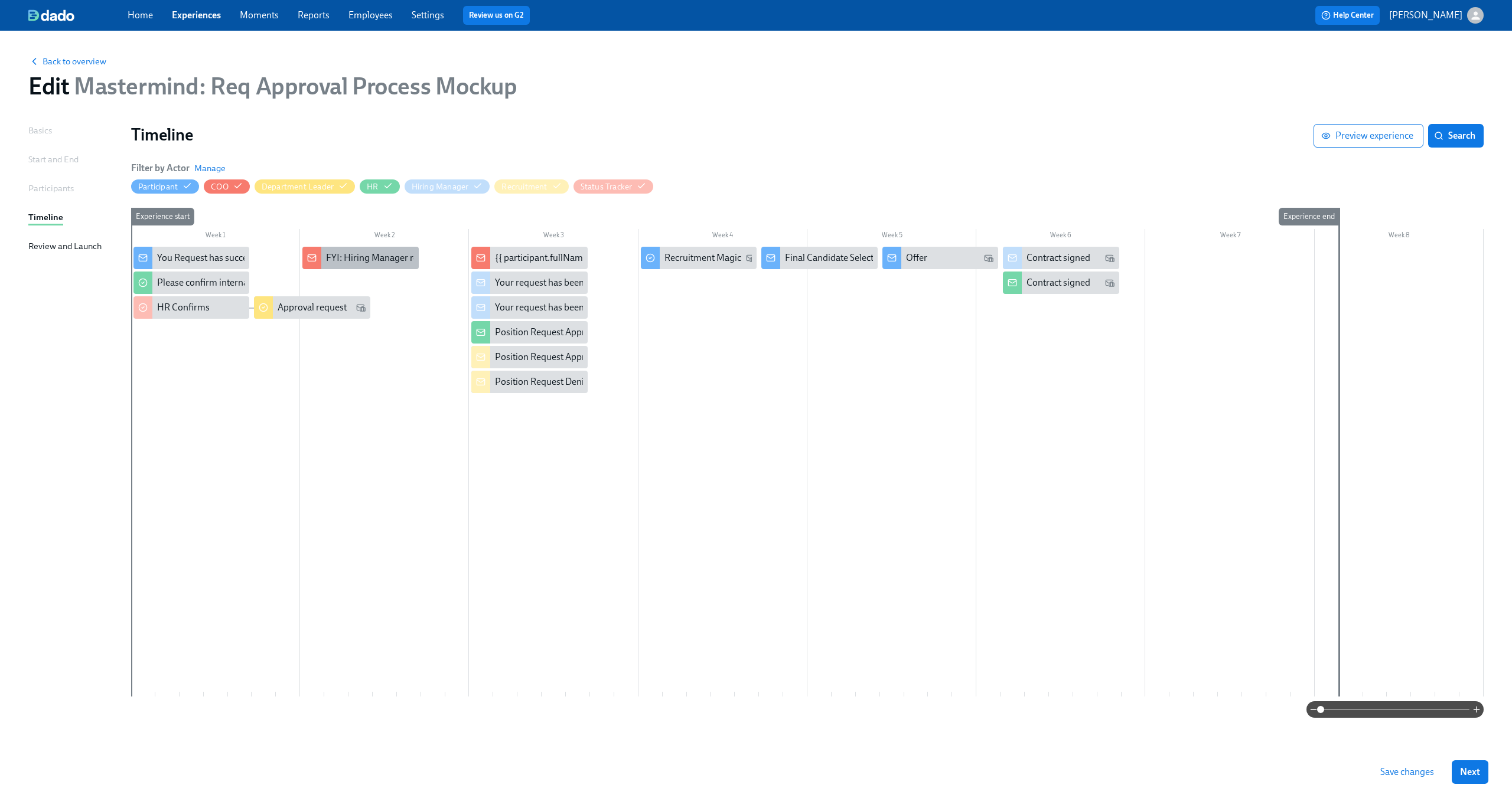
click at [345, 263] on div "FYI: Hiring Manager requested the opening of position X" at bounding box center [439, 258] width 227 height 13
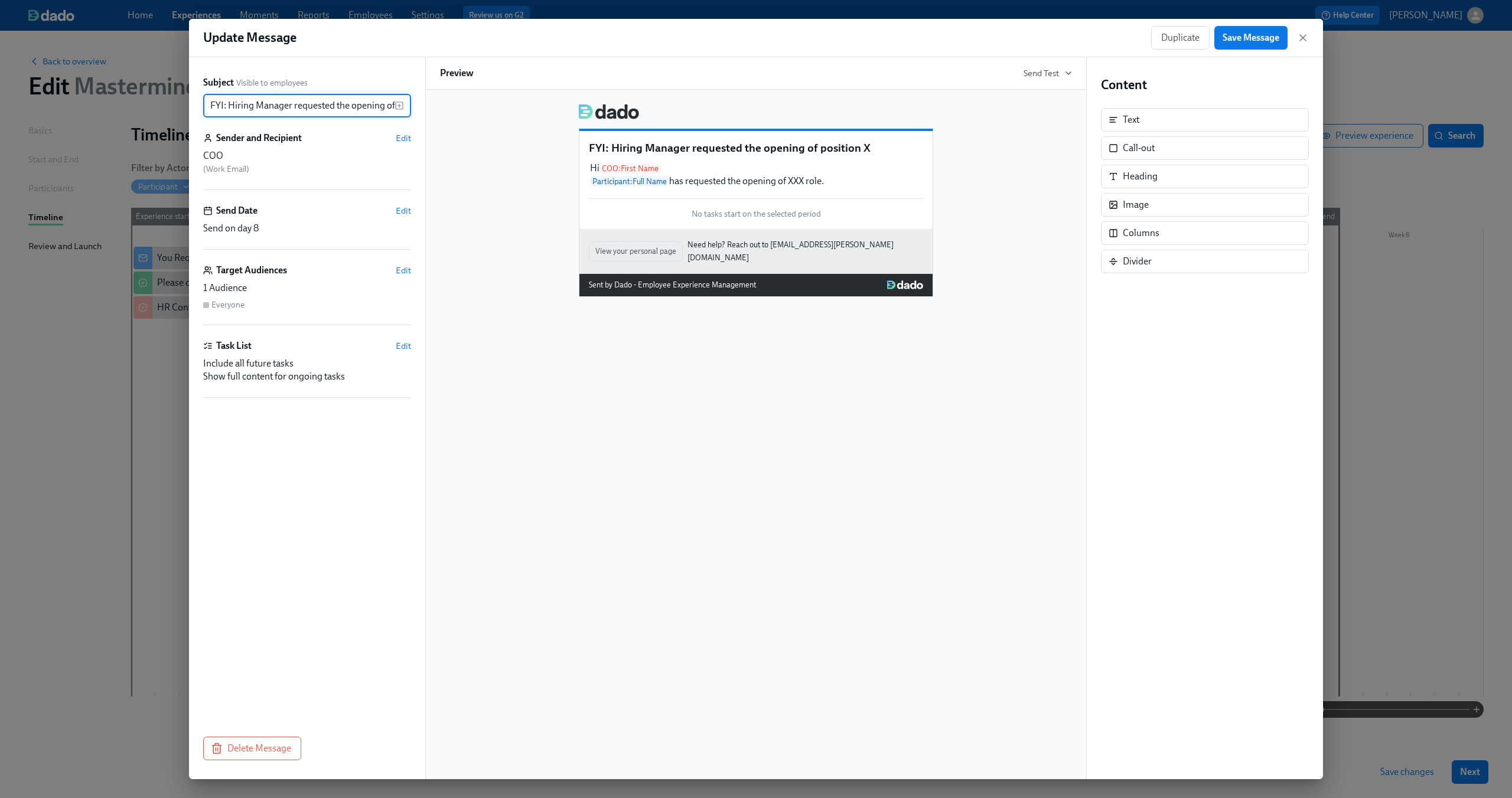
scroll to position [0, 41]
click at [398, 207] on span "Edit" at bounding box center [403, 211] width 15 height 12
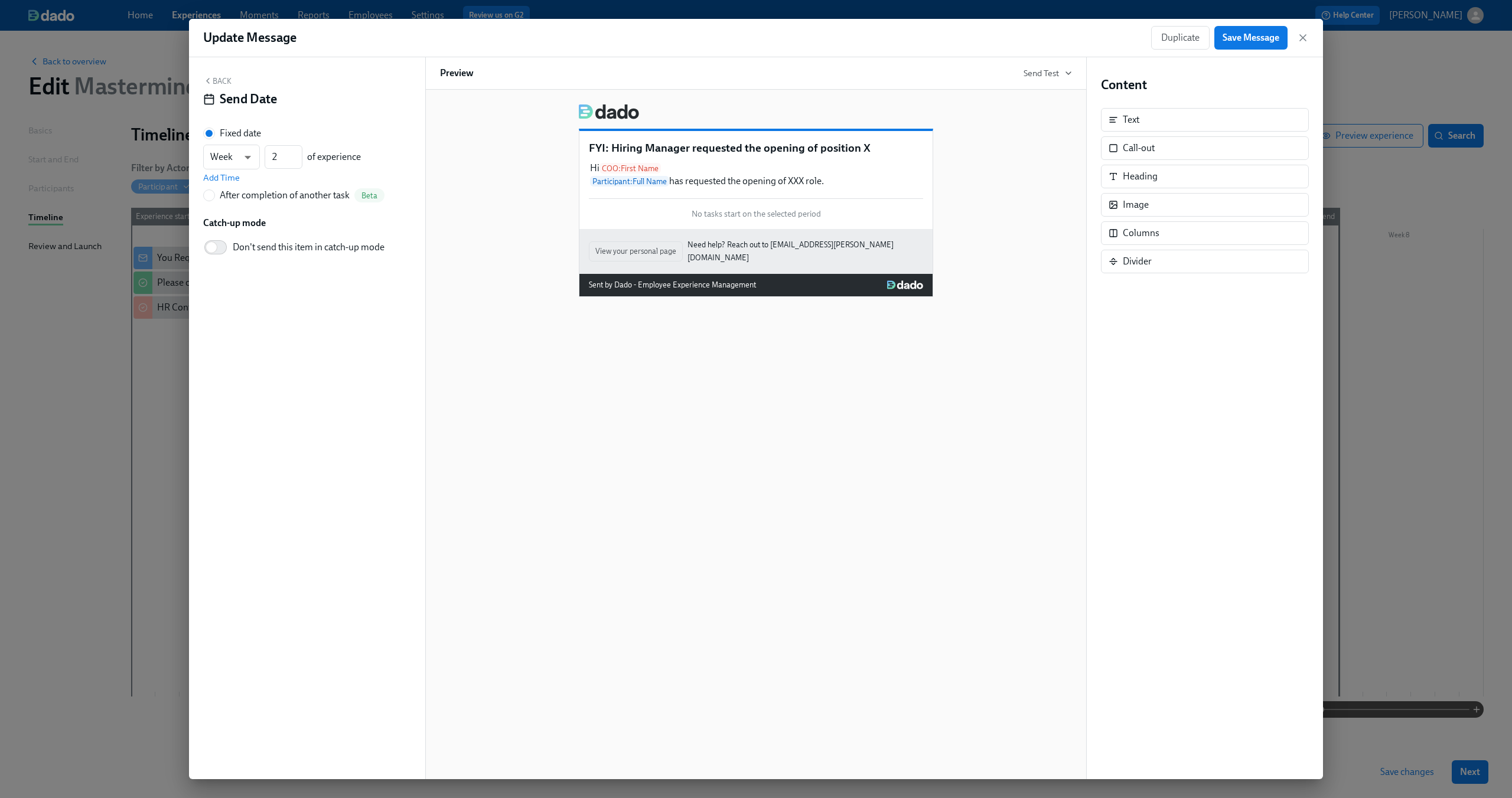
click at [240, 196] on div "After completion of another task" at bounding box center [284, 195] width 130 height 13
click at [214, 196] on input "After completion of another task Beta" at bounding box center [209, 195] width 11 height 11
radio input "true"
radio input "false"
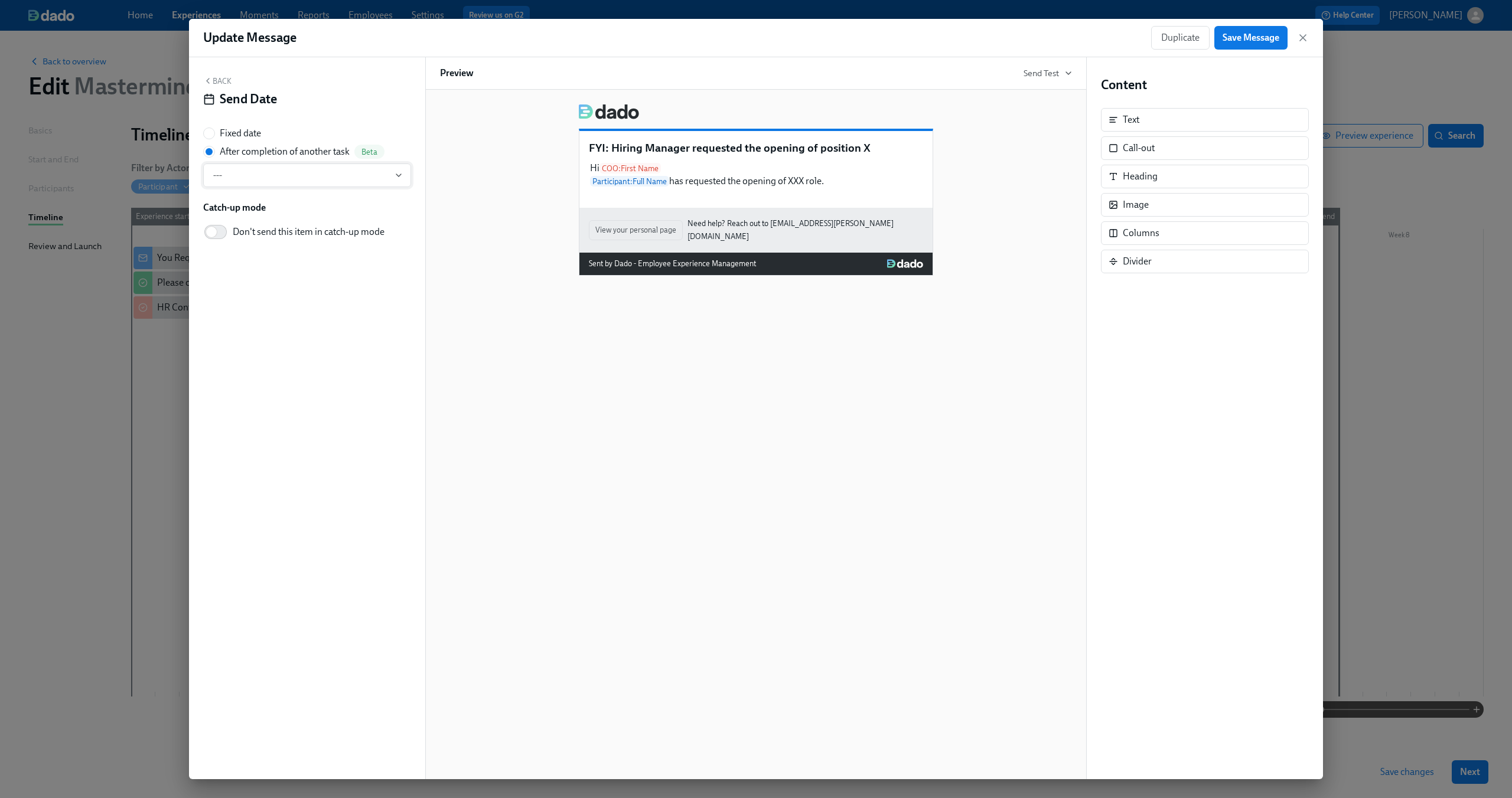
click at [280, 182] on button "---" at bounding box center [307, 175] width 208 height 24
click at [263, 256] on div "HR Confirms" at bounding box center [251, 260] width 53 height 13
click at [1247, 48] on button "Save Message" at bounding box center [1251, 38] width 73 height 24
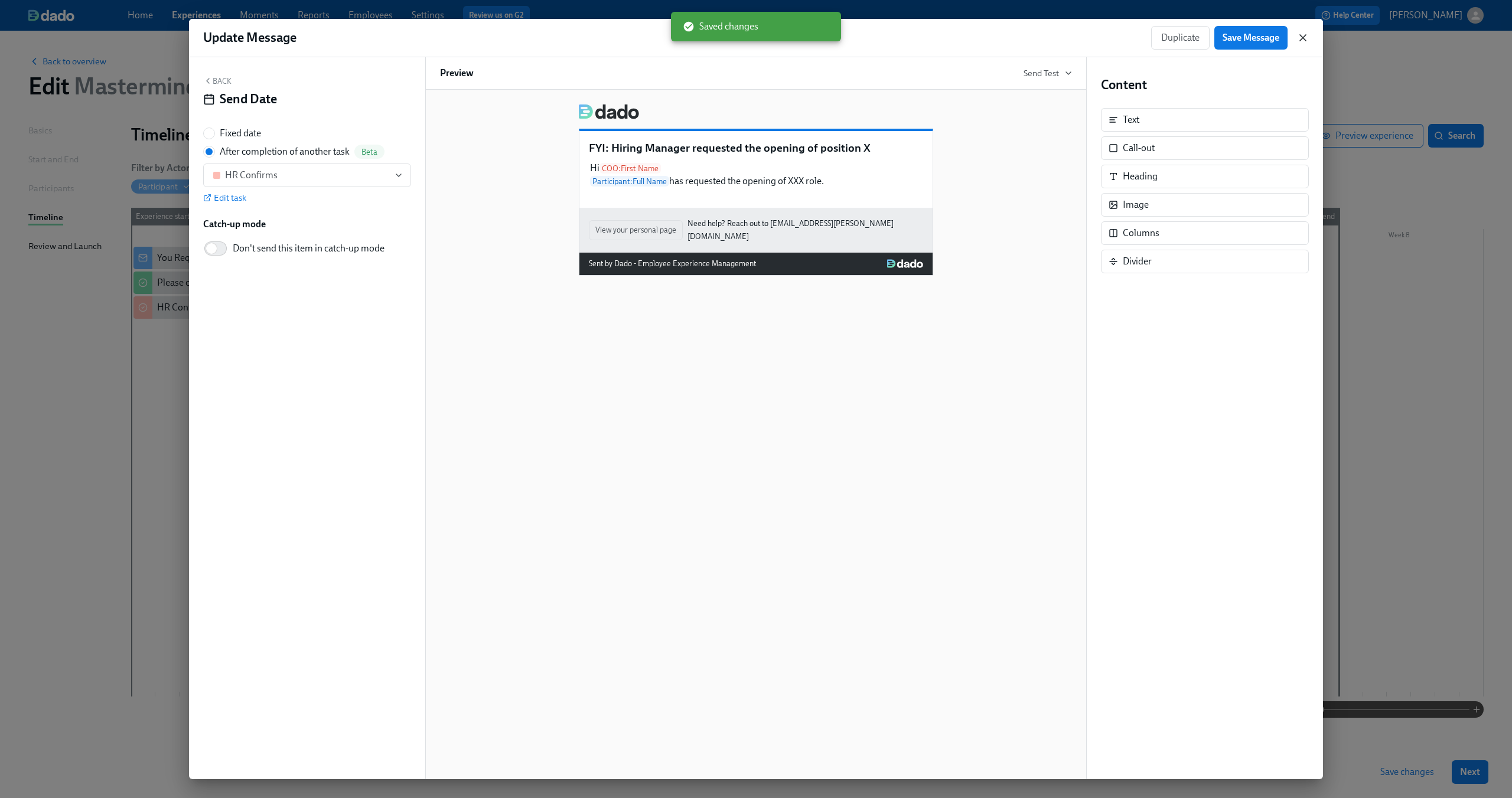
click at [1298, 36] on icon "button" at bounding box center [1303, 38] width 12 height 12
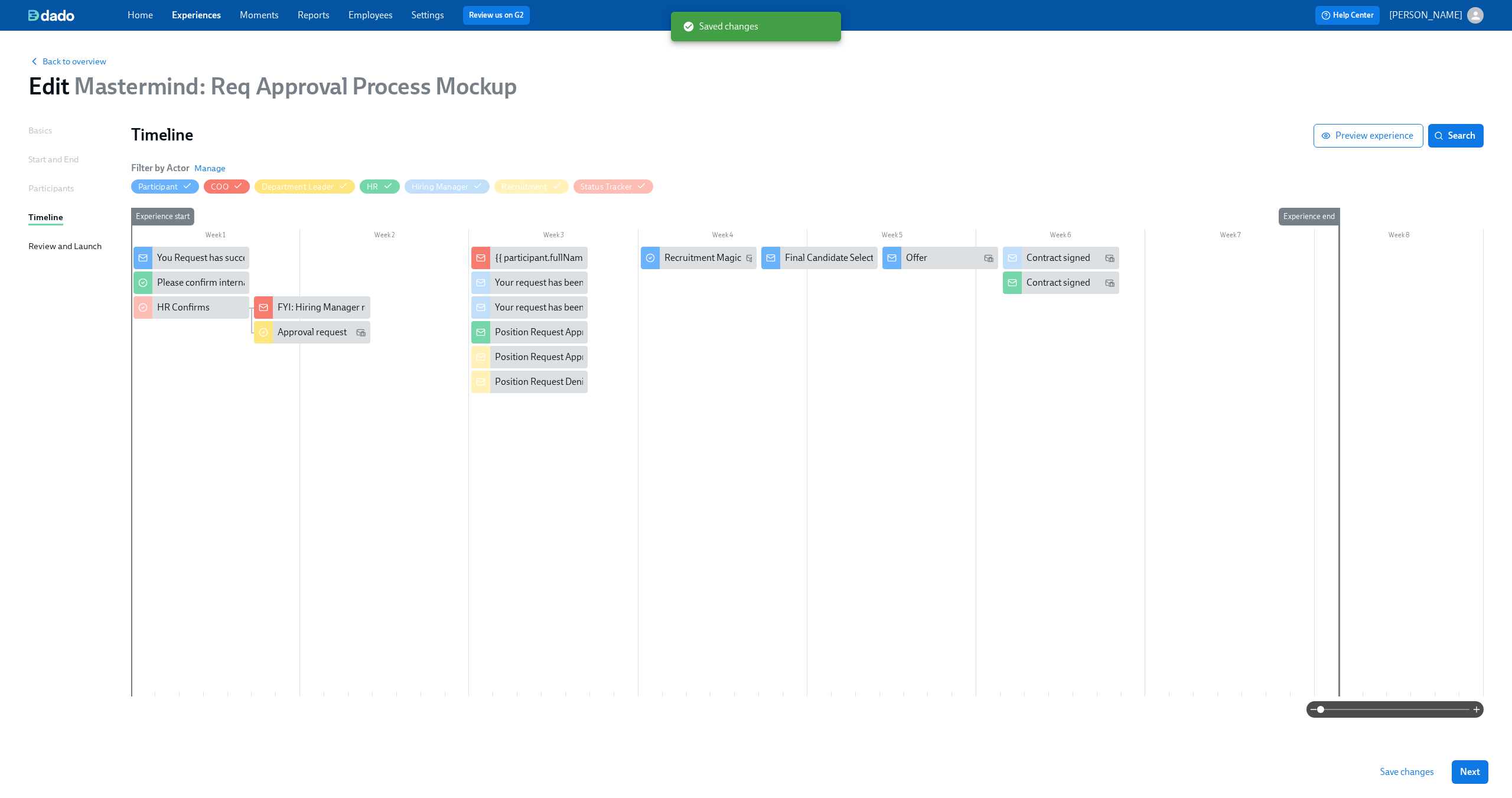
click at [730, 469] on div at bounding box center [807, 472] width 1352 height 450
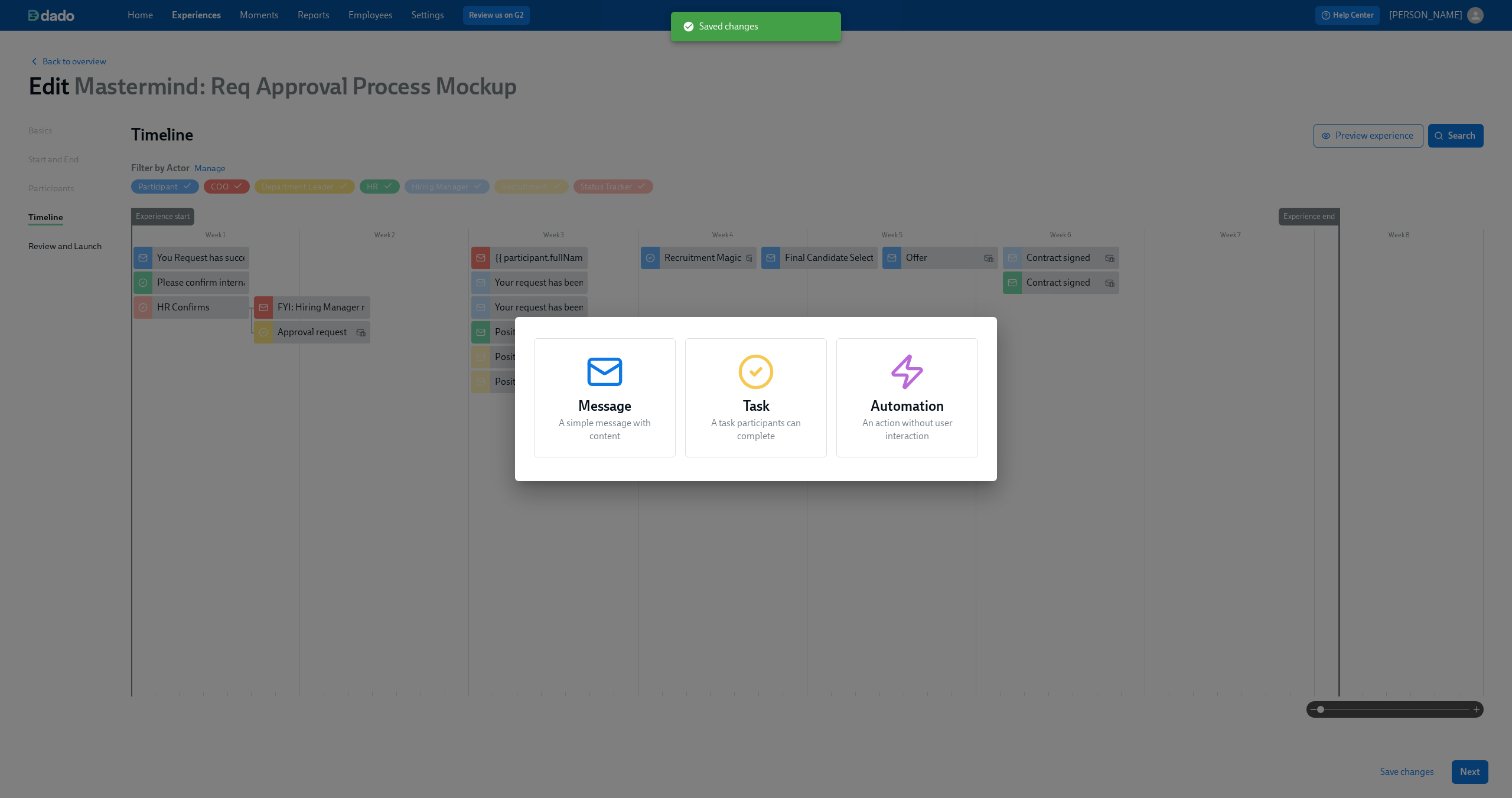
click at [491, 462] on div "Message A simple message with content Task A task participants can complete Aut…" at bounding box center [756, 399] width 1512 height 798
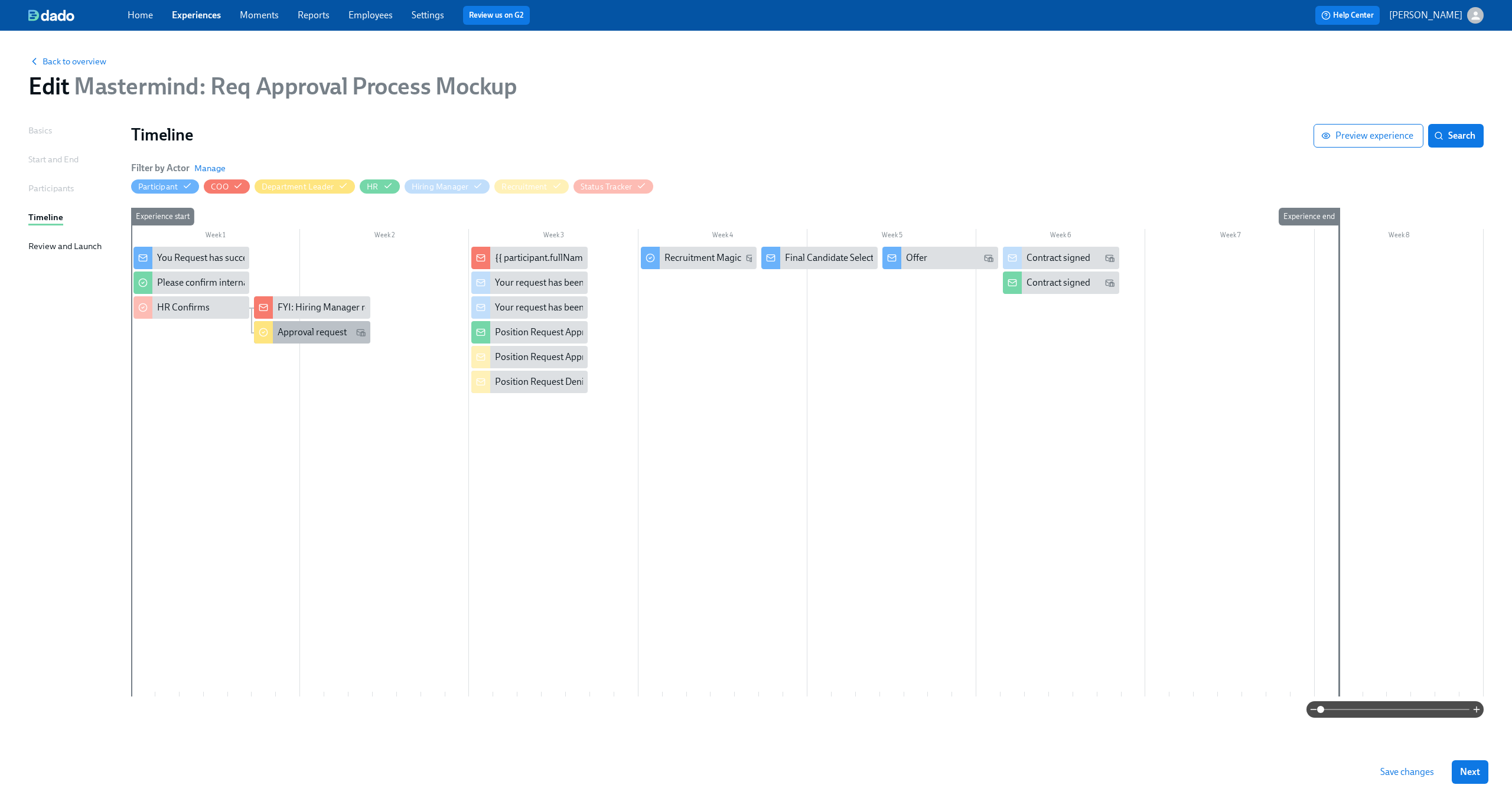
click at [329, 332] on div "Approval request" at bounding box center [312, 332] width 69 height 13
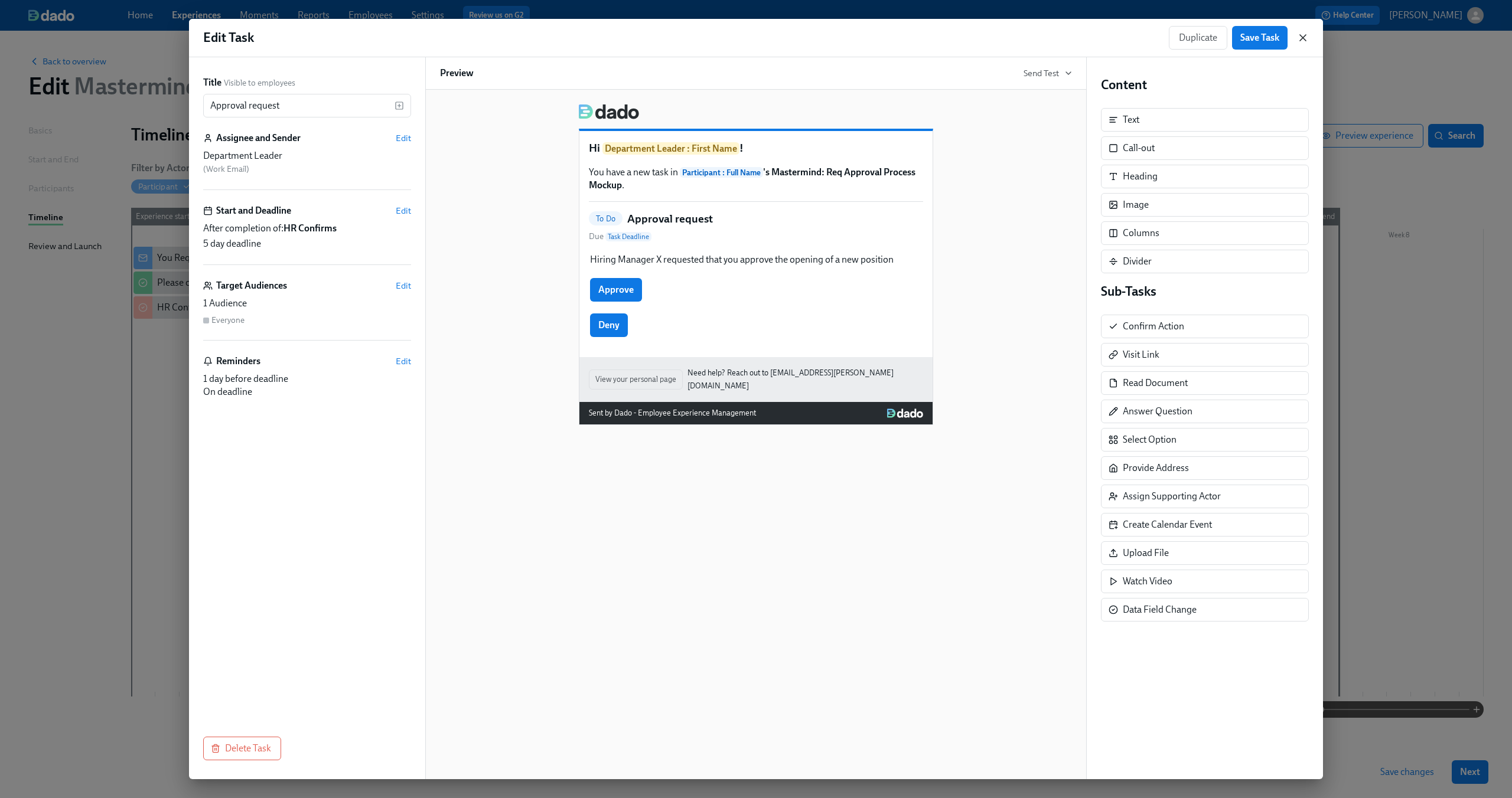
click at [1306, 43] on icon "button" at bounding box center [1303, 38] width 12 height 12
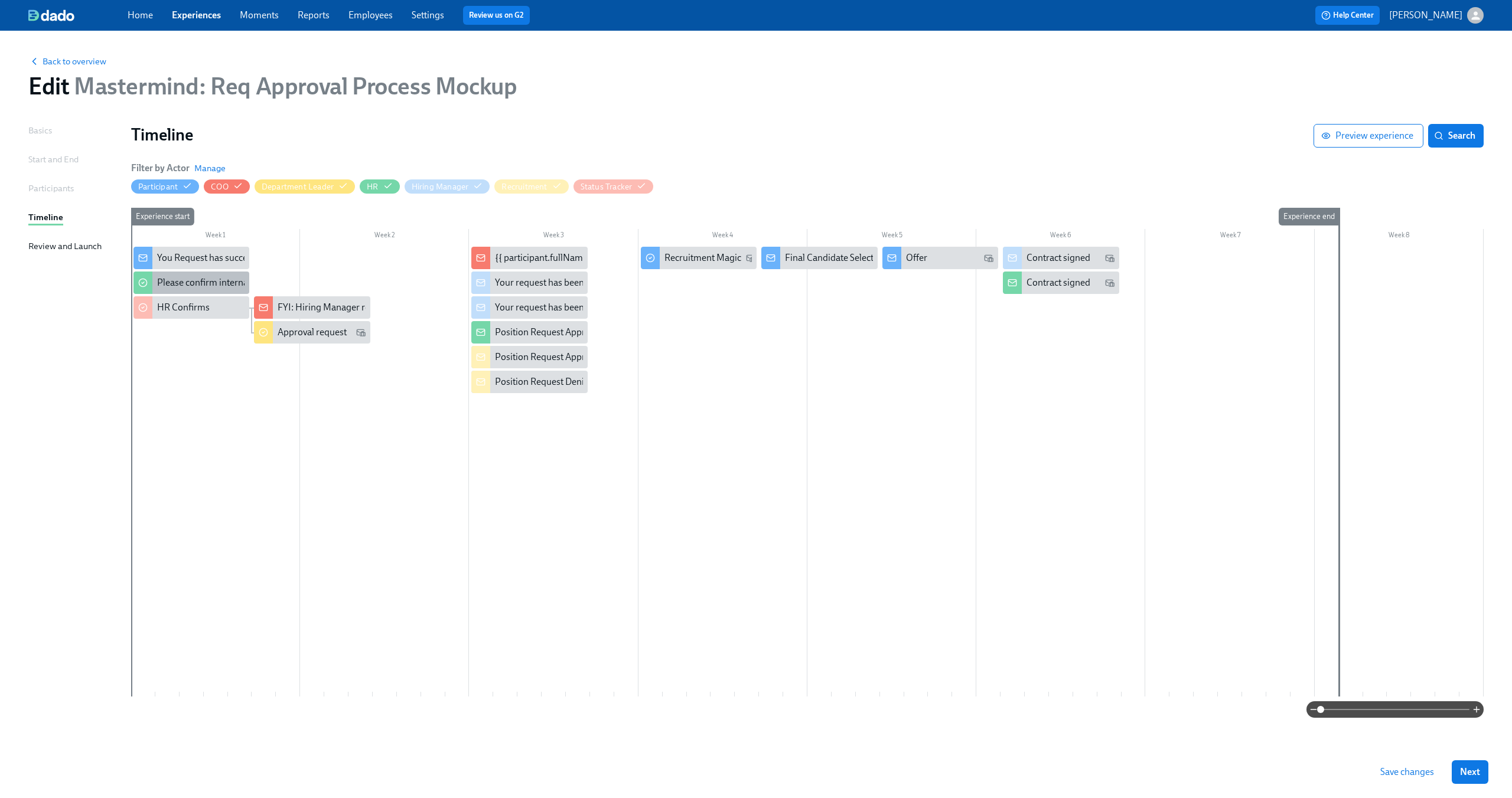
click at [210, 289] on div "Please confirm internal comp alignment" at bounding box center [191, 283] width 115 height 22
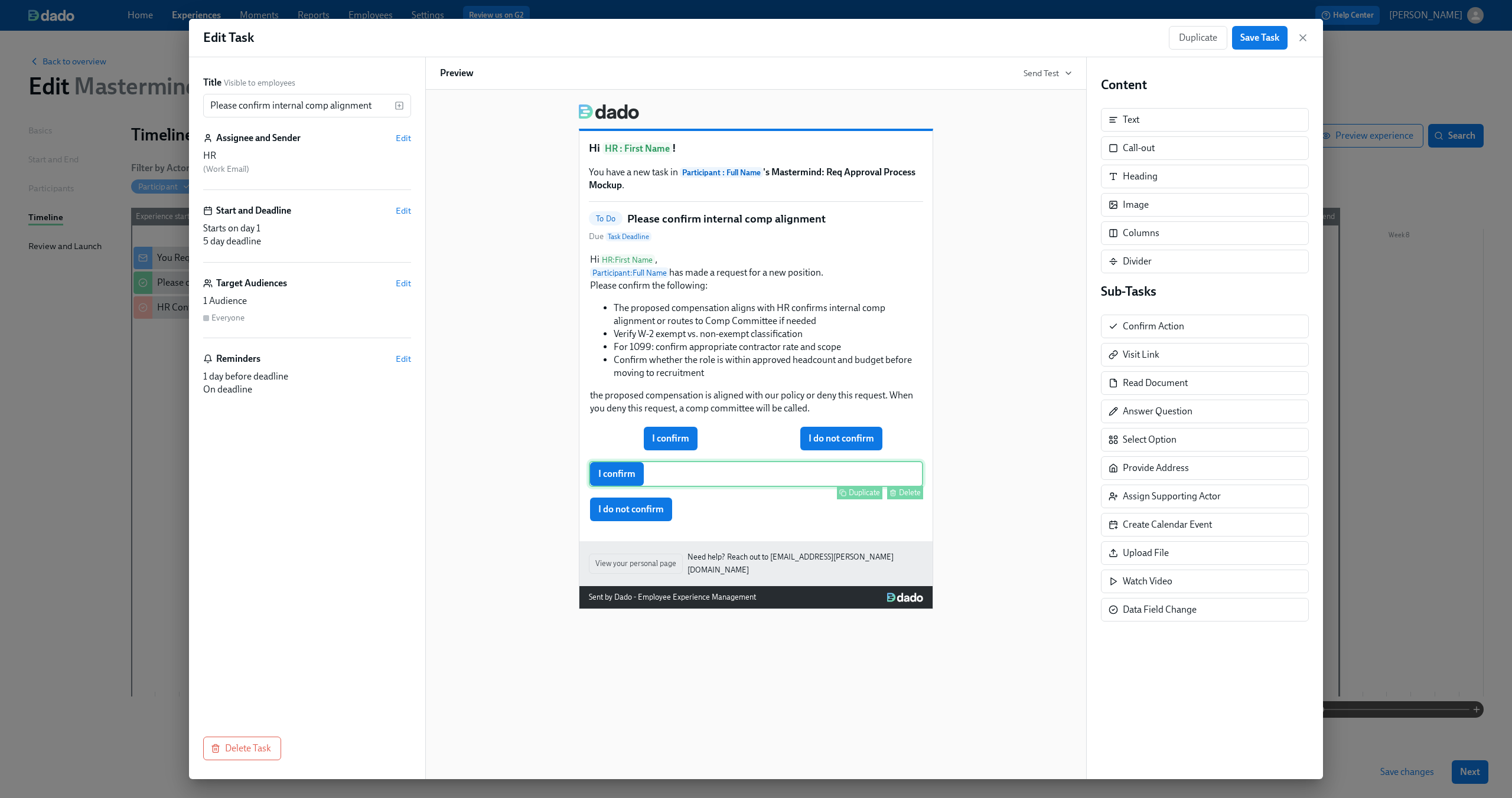
click at [768, 488] on div "Duplicate Delete" at bounding box center [757, 493] width 332 height 14
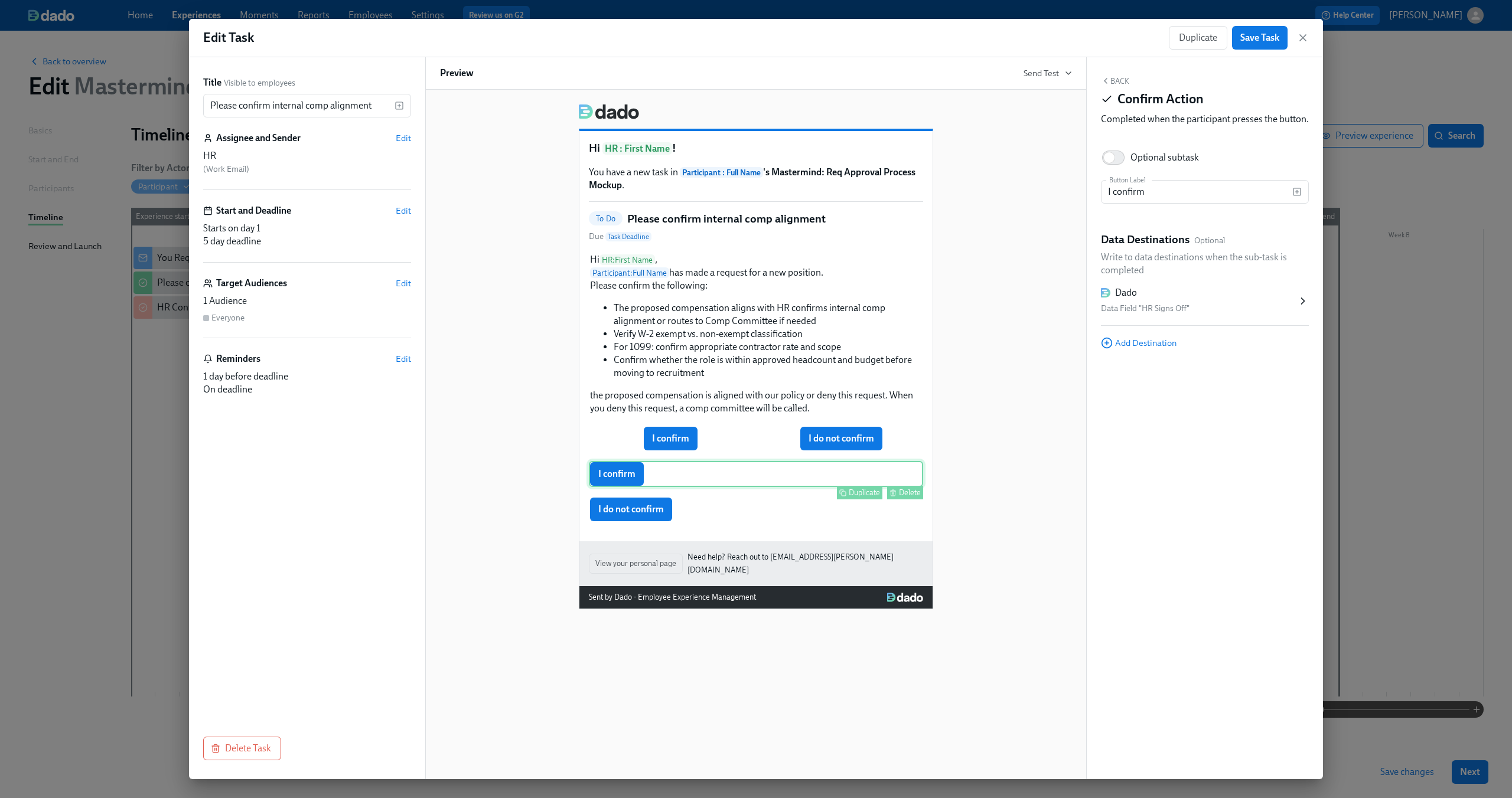
click at [905, 493] on div "Delete" at bounding box center [910, 493] width 22 height 9
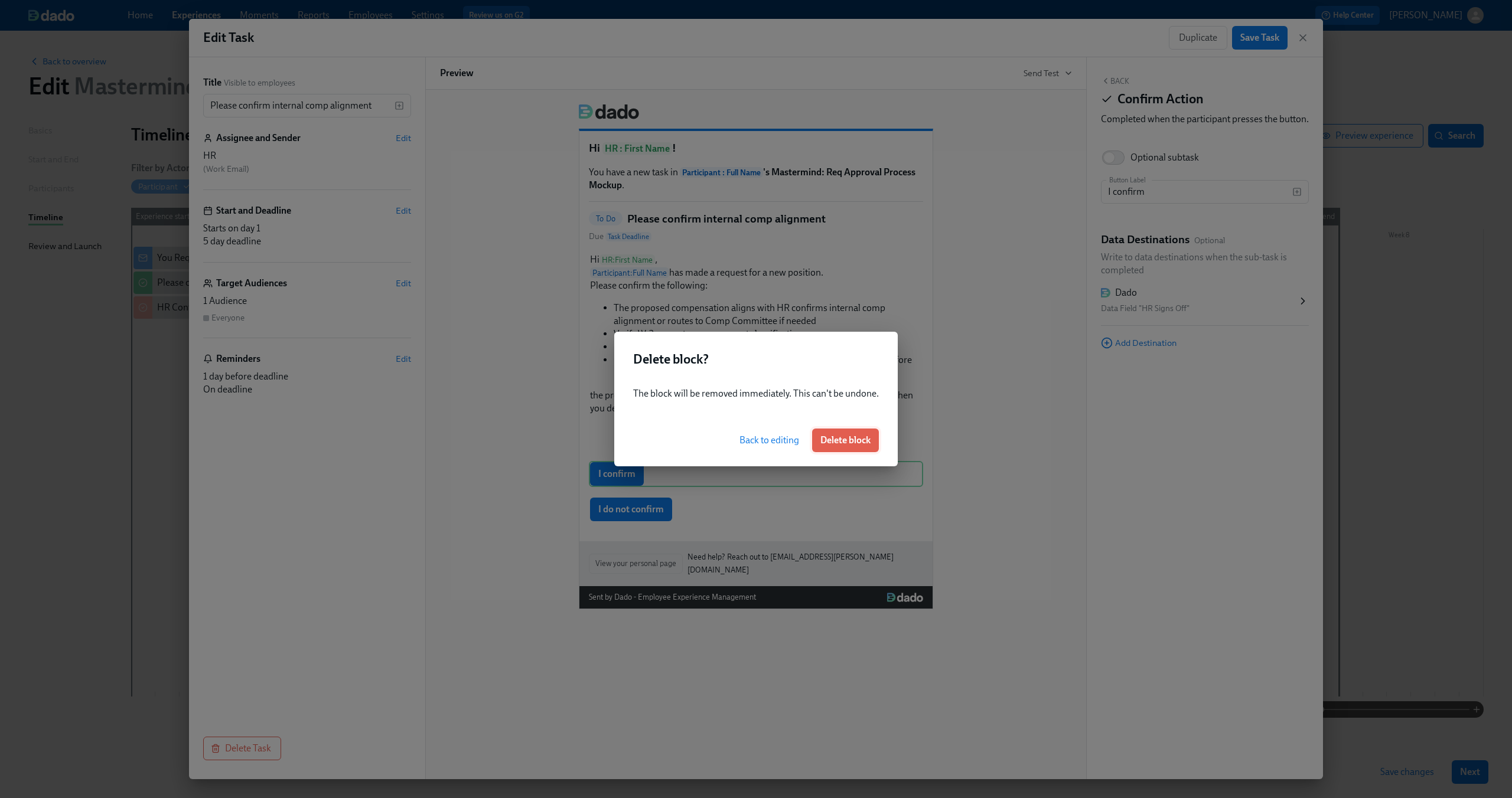
click at [871, 449] on button "Delete block" at bounding box center [845, 440] width 67 height 24
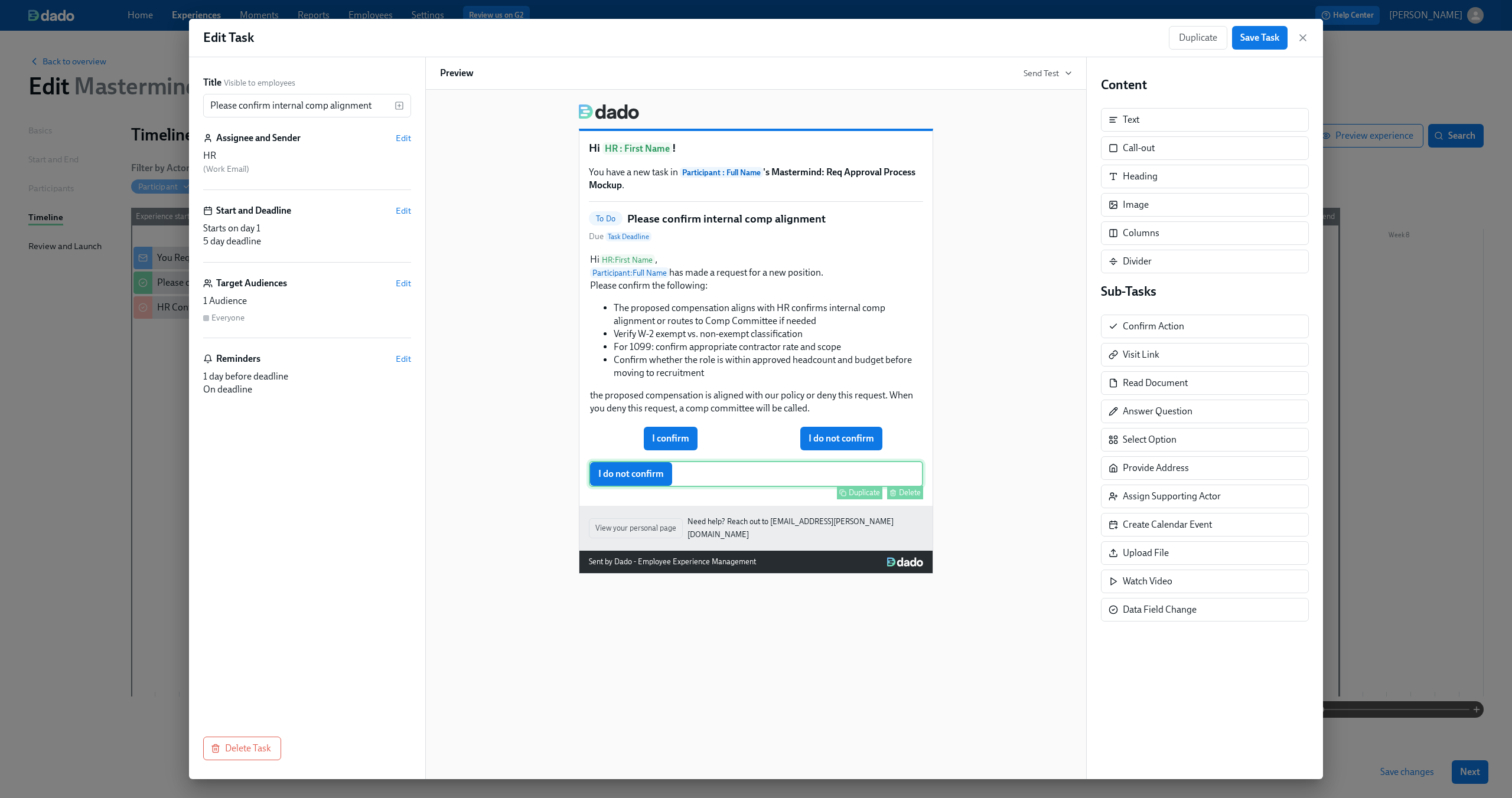
click at [897, 480] on div "I do not confirm Duplicate Delete" at bounding box center [756, 474] width 334 height 26
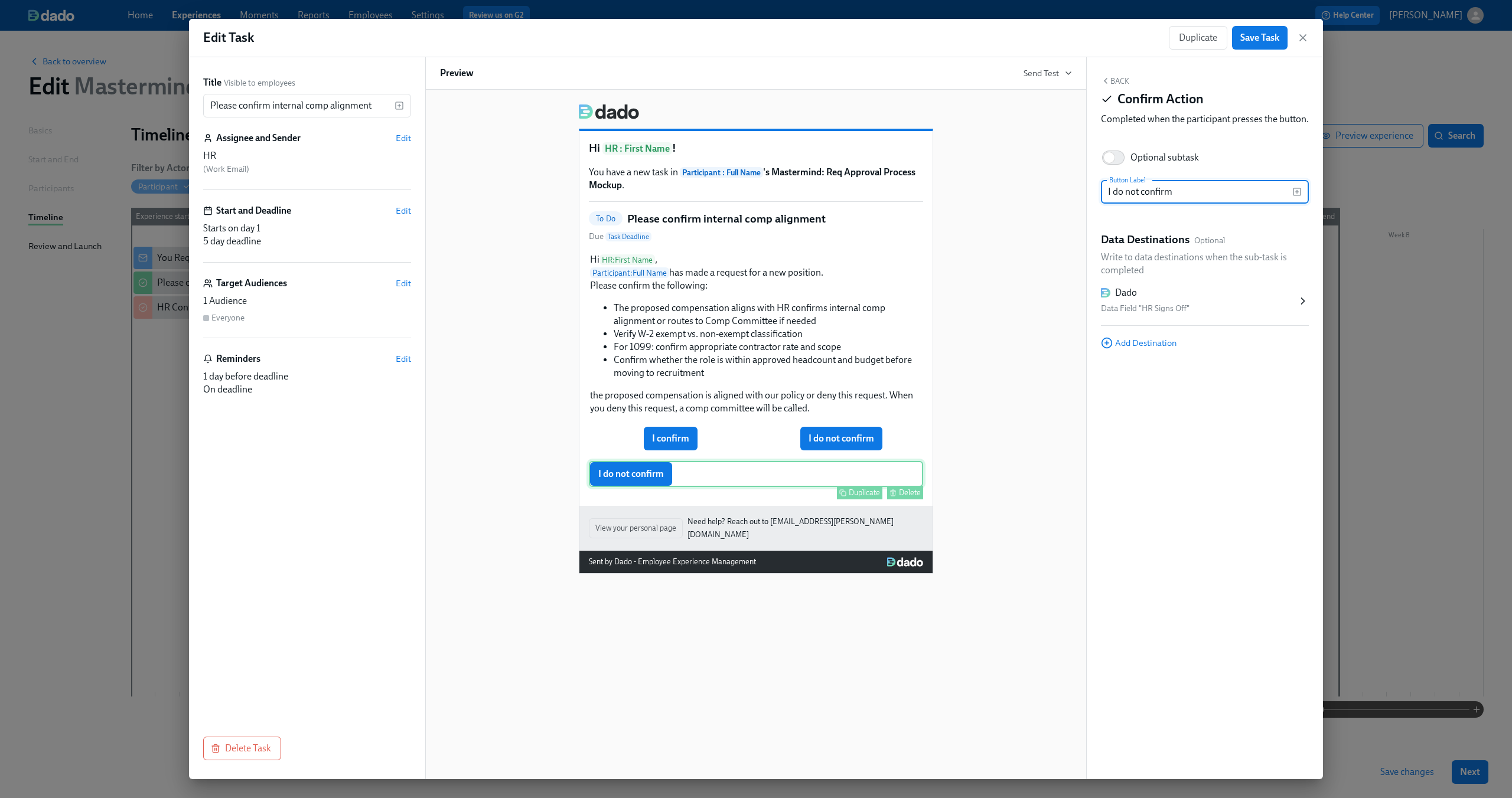
click at [906, 492] on div "Delete" at bounding box center [910, 493] width 22 height 9
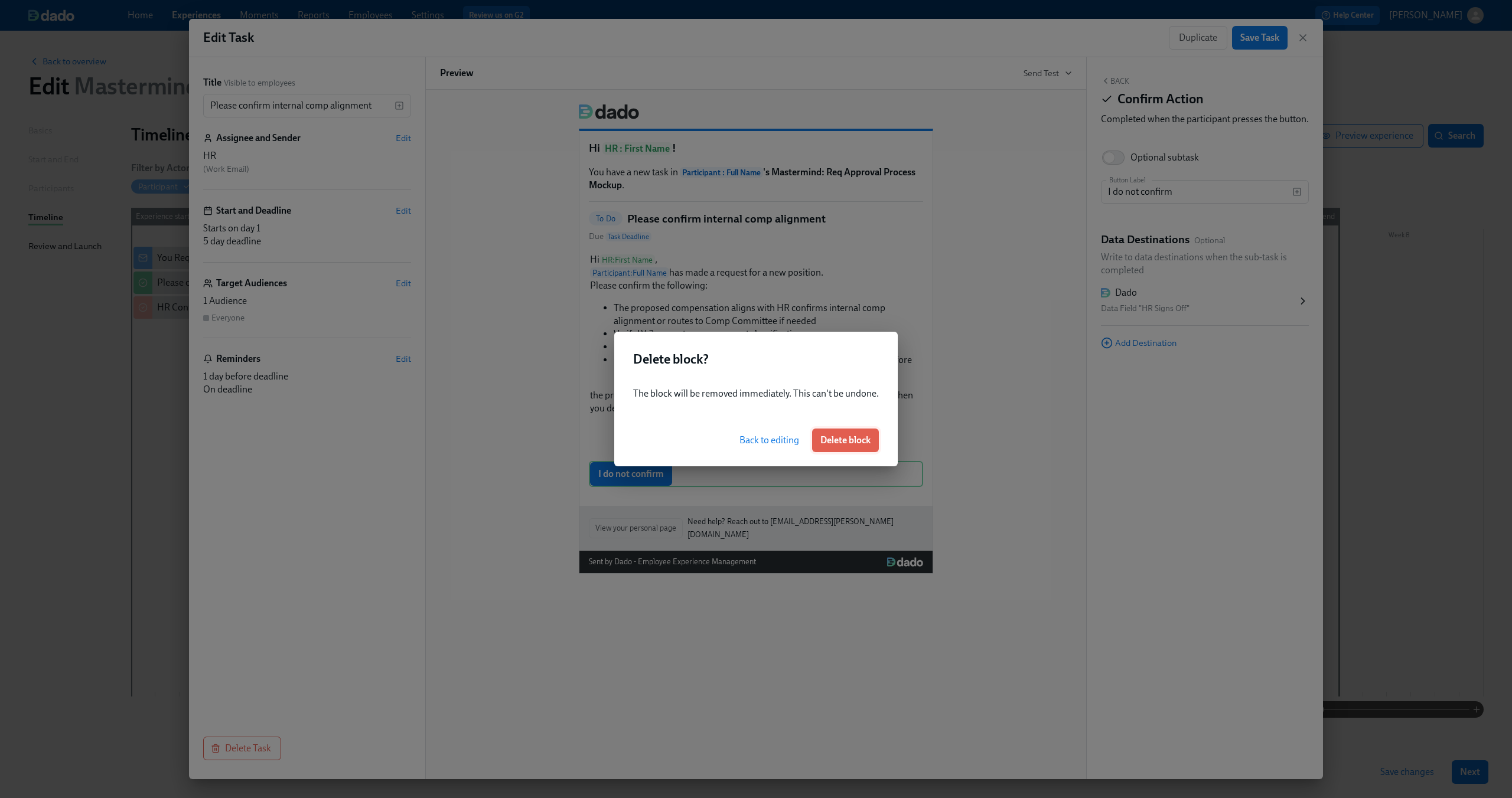
click at [859, 446] on button "Delete block" at bounding box center [845, 440] width 67 height 24
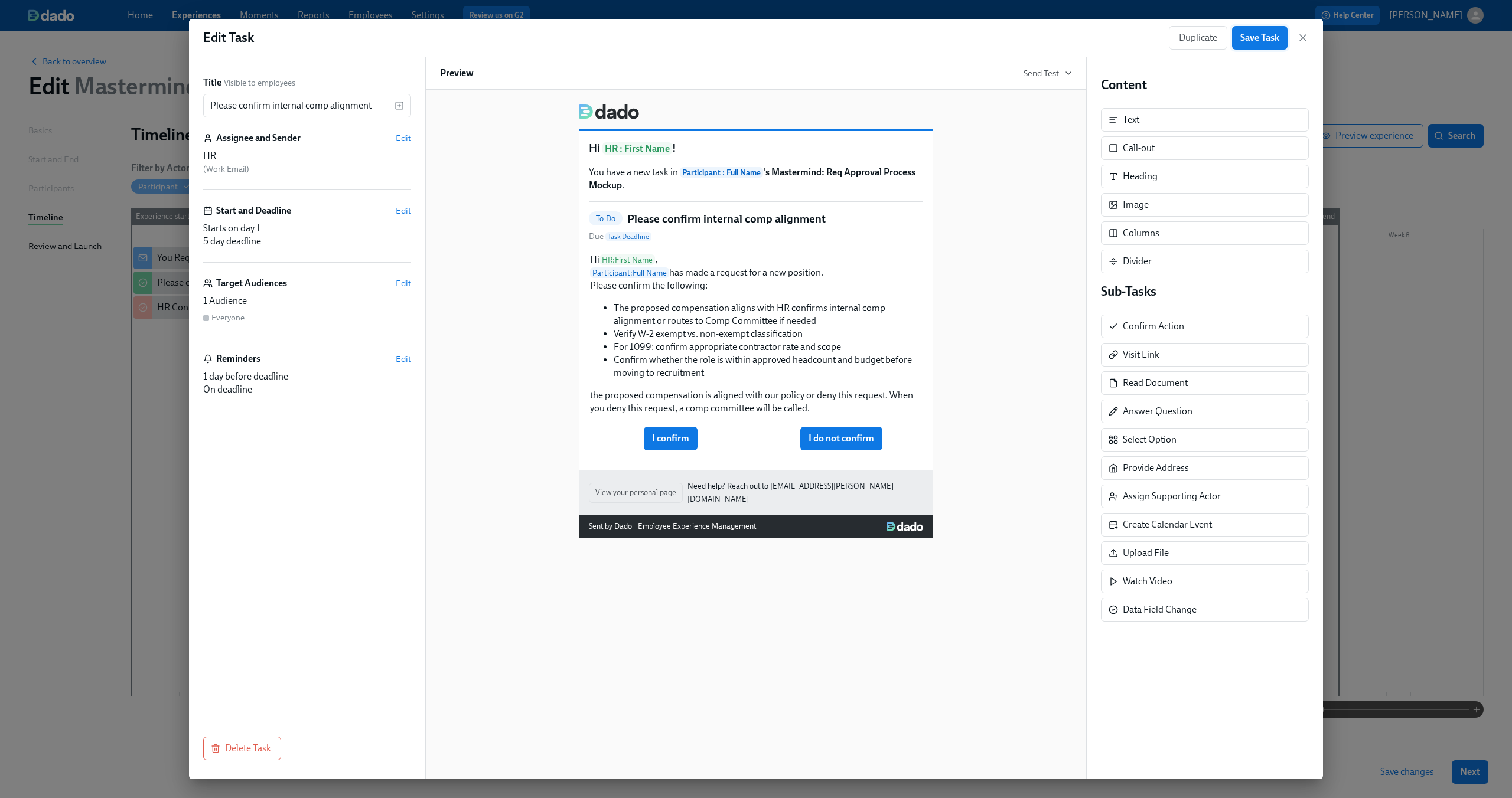
click at [1261, 42] on span "Save Task" at bounding box center [1260, 38] width 39 height 12
click at [1308, 42] on icon "button" at bounding box center [1303, 38] width 12 height 12
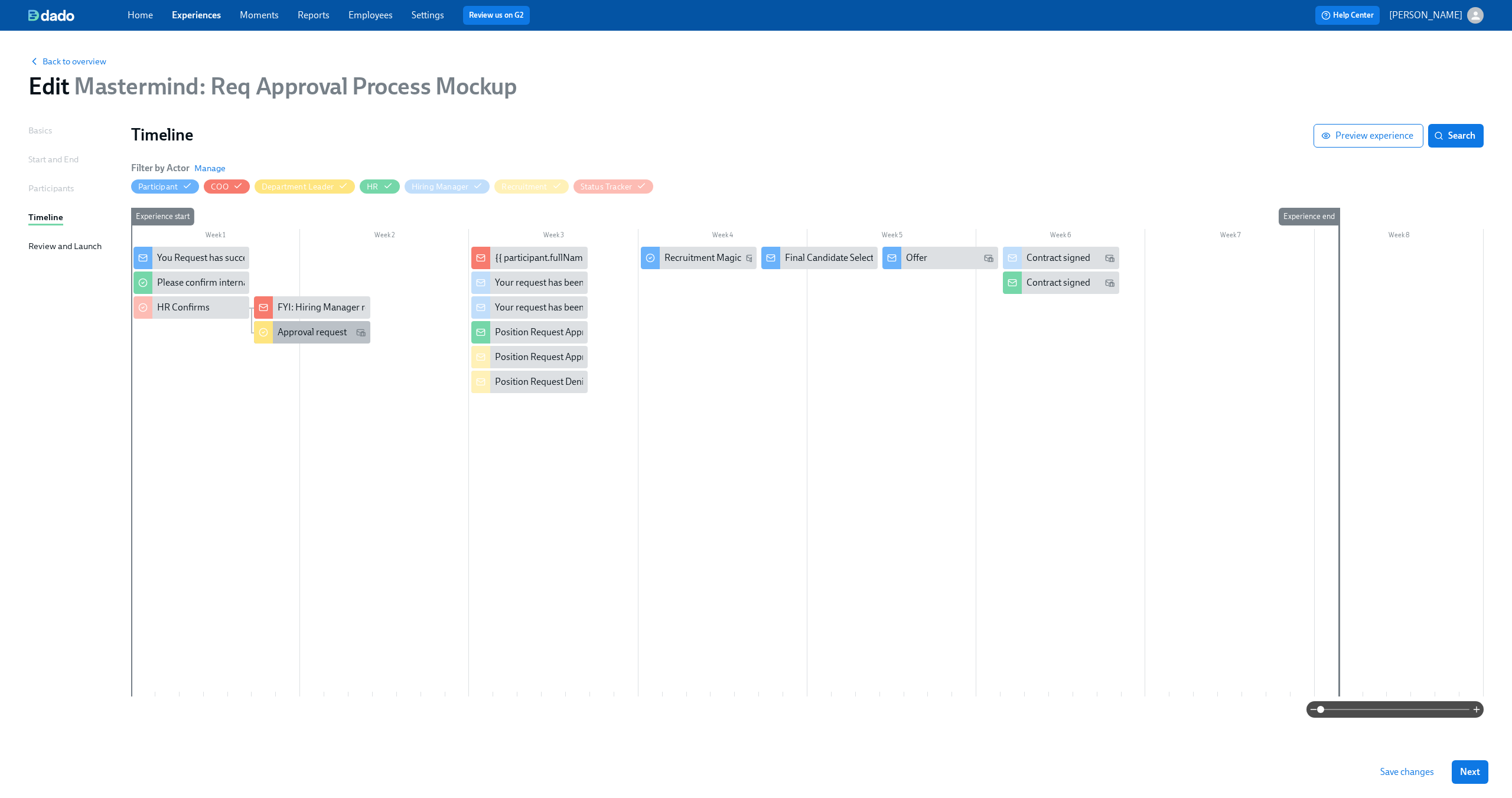
click at [314, 332] on div "Approval request" at bounding box center [312, 332] width 69 height 13
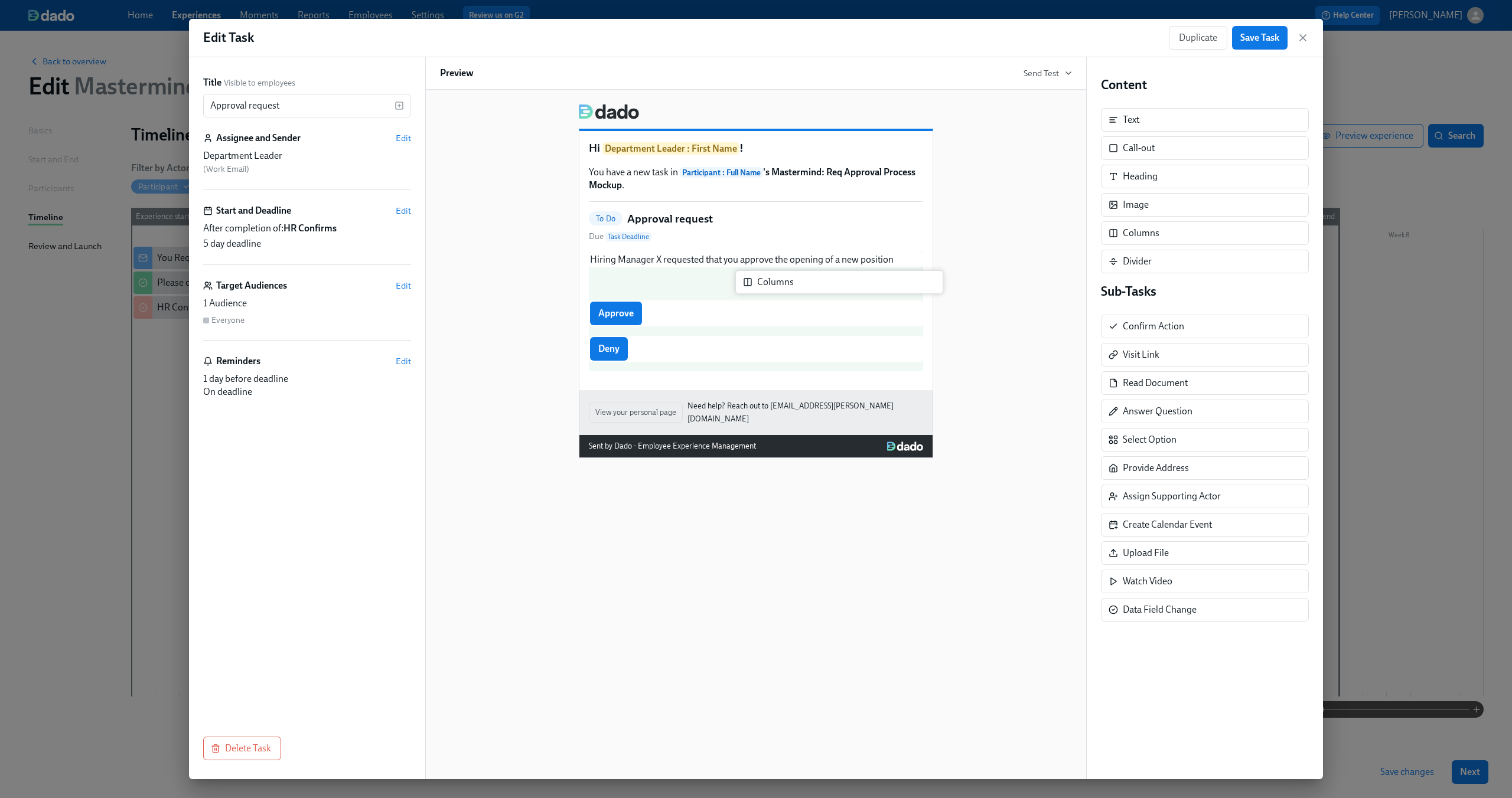
drag, startPoint x: 1150, startPoint y: 236, endPoint x: 779, endPoint y: 286, distance: 374.4
click at [779, 286] on div "Title Visible to employees Approval request ​ Assignee and Sender Edit Departme…" at bounding box center [756, 419] width 1134 height 722
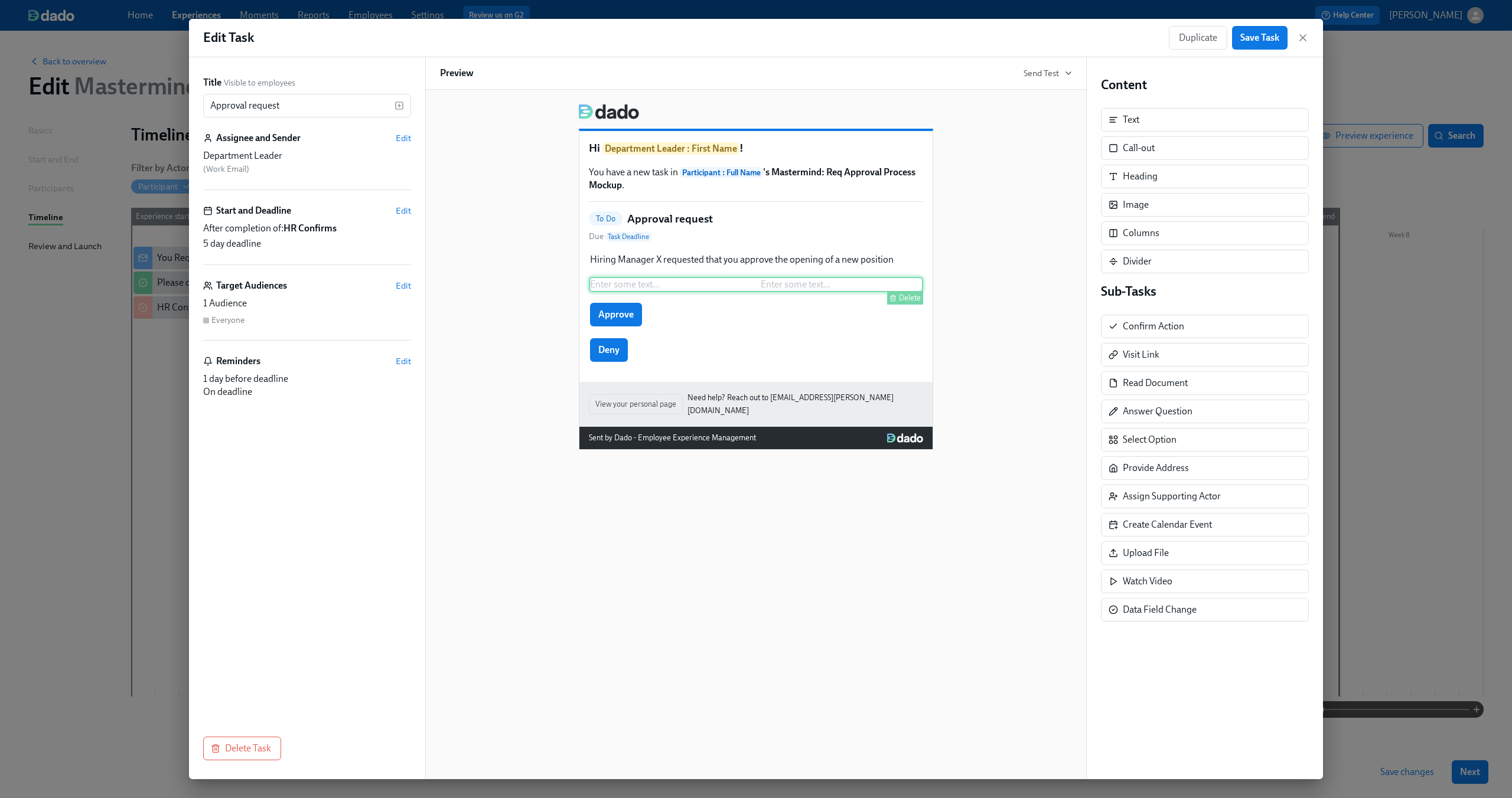
click at [667, 292] on div "Delete" at bounding box center [757, 298] width 332 height 14
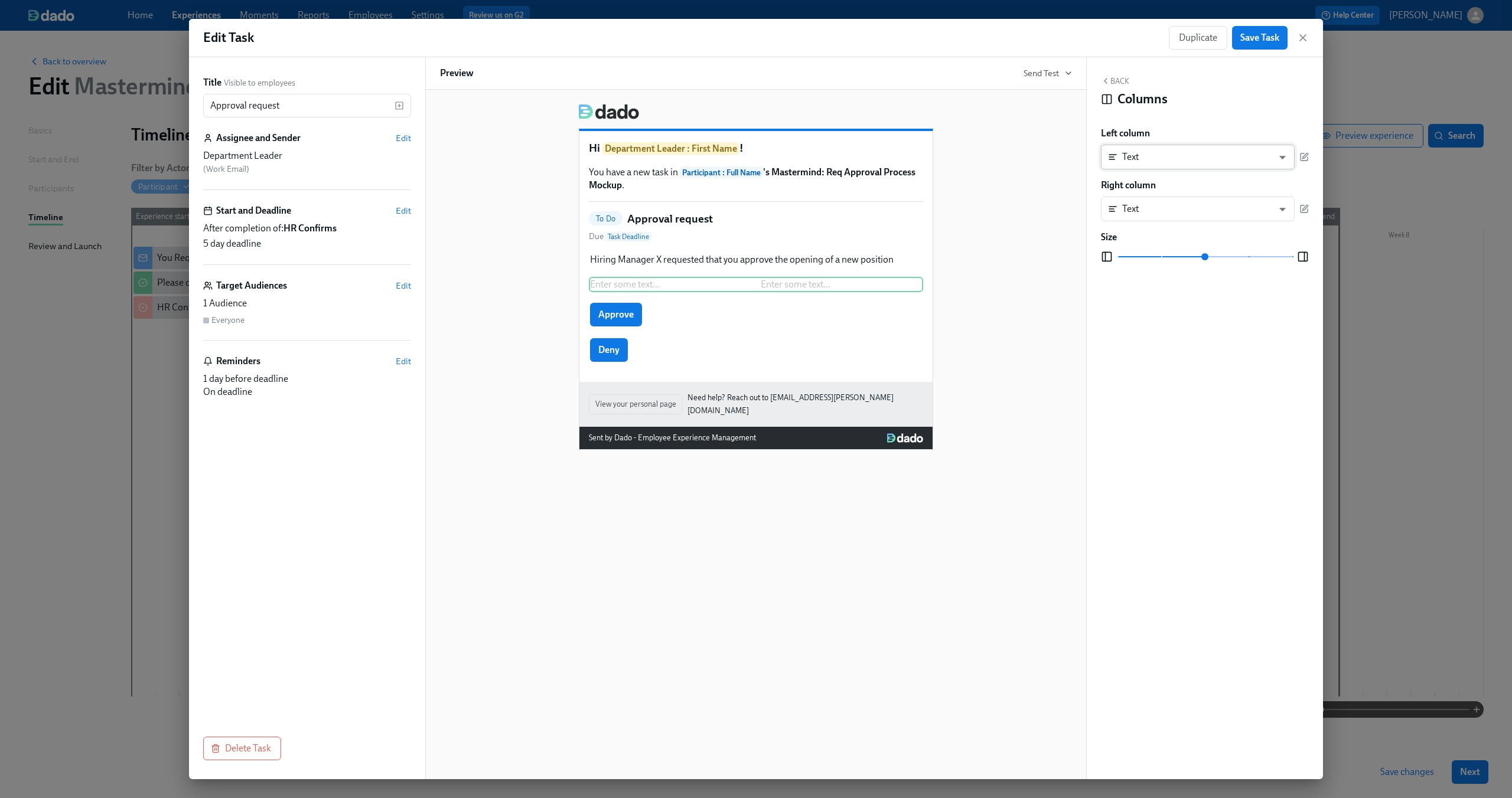
click at [1283, 159] on body "Home Experiences Moments Reports Employees Settings Review us on G2 Help Center…" at bounding box center [756, 399] width 1512 height 798
click at [1232, 257] on li "Confirm Action" at bounding box center [1198, 258] width 194 height 20
type input "CONFIRM"
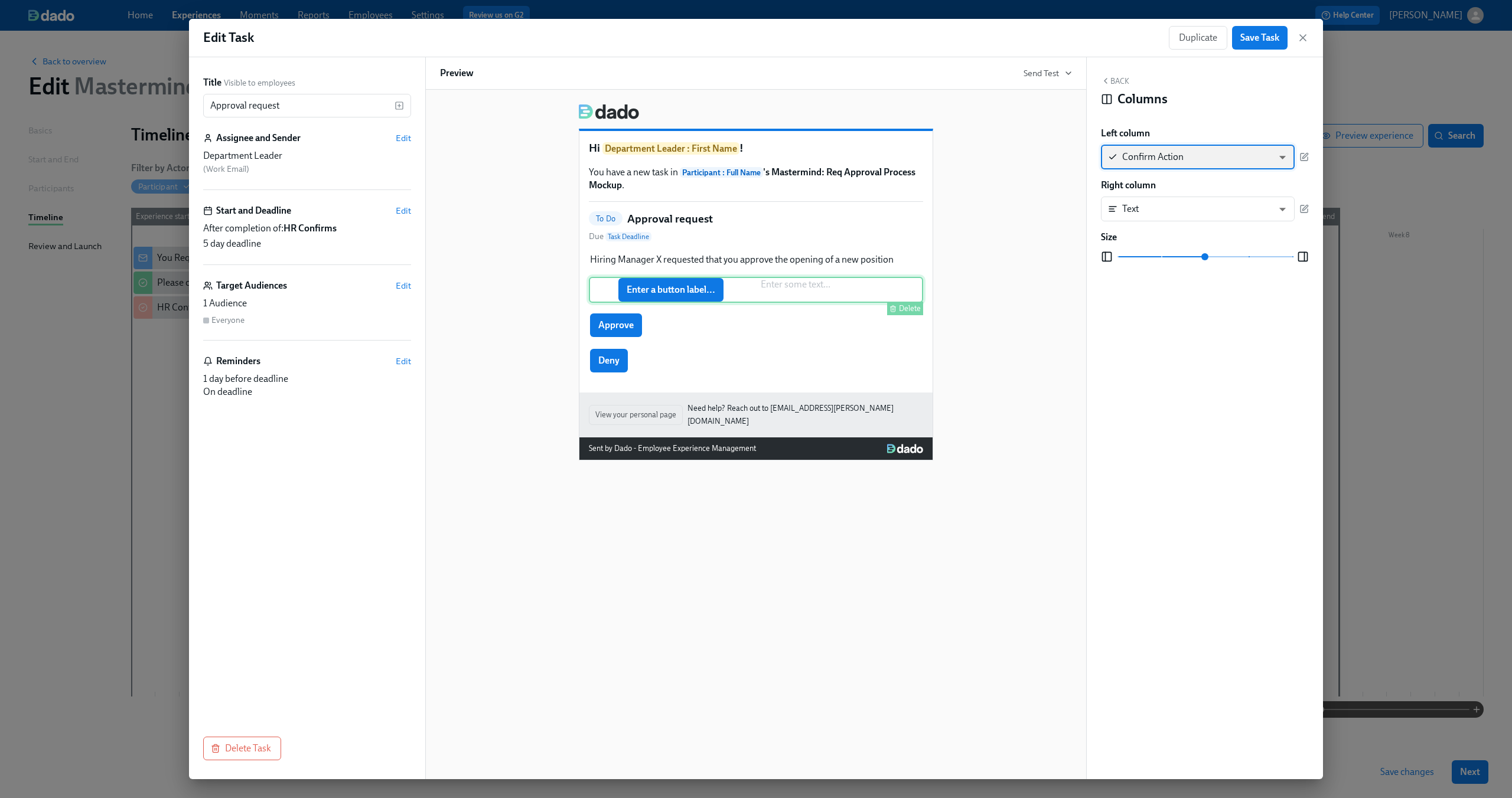
click at [807, 292] on div "Enter a button label... Enter some text ... [GEOGRAPHIC_DATA]" at bounding box center [756, 290] width 334 height 26
click at [1282, 205] on body "Home Experiences Moments Reports Employees Settings Review us on G2 Help Center…" at bounding box center [756, 399] width 1512 height 798
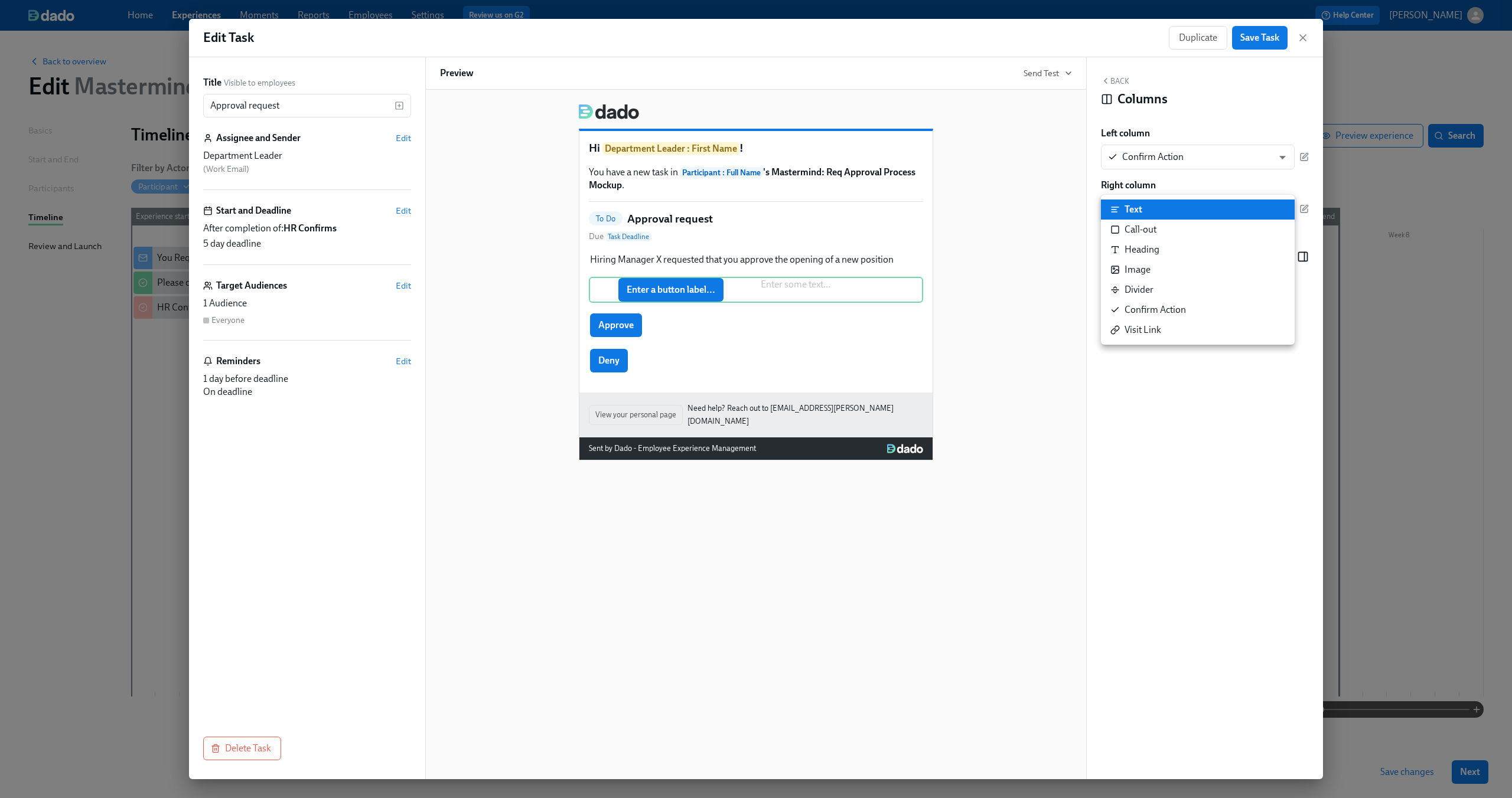
click at [1209, 308] on li "Confirm Action" at bounding box center [1198, 310] width 194 height 20
type input "CONFIRM"
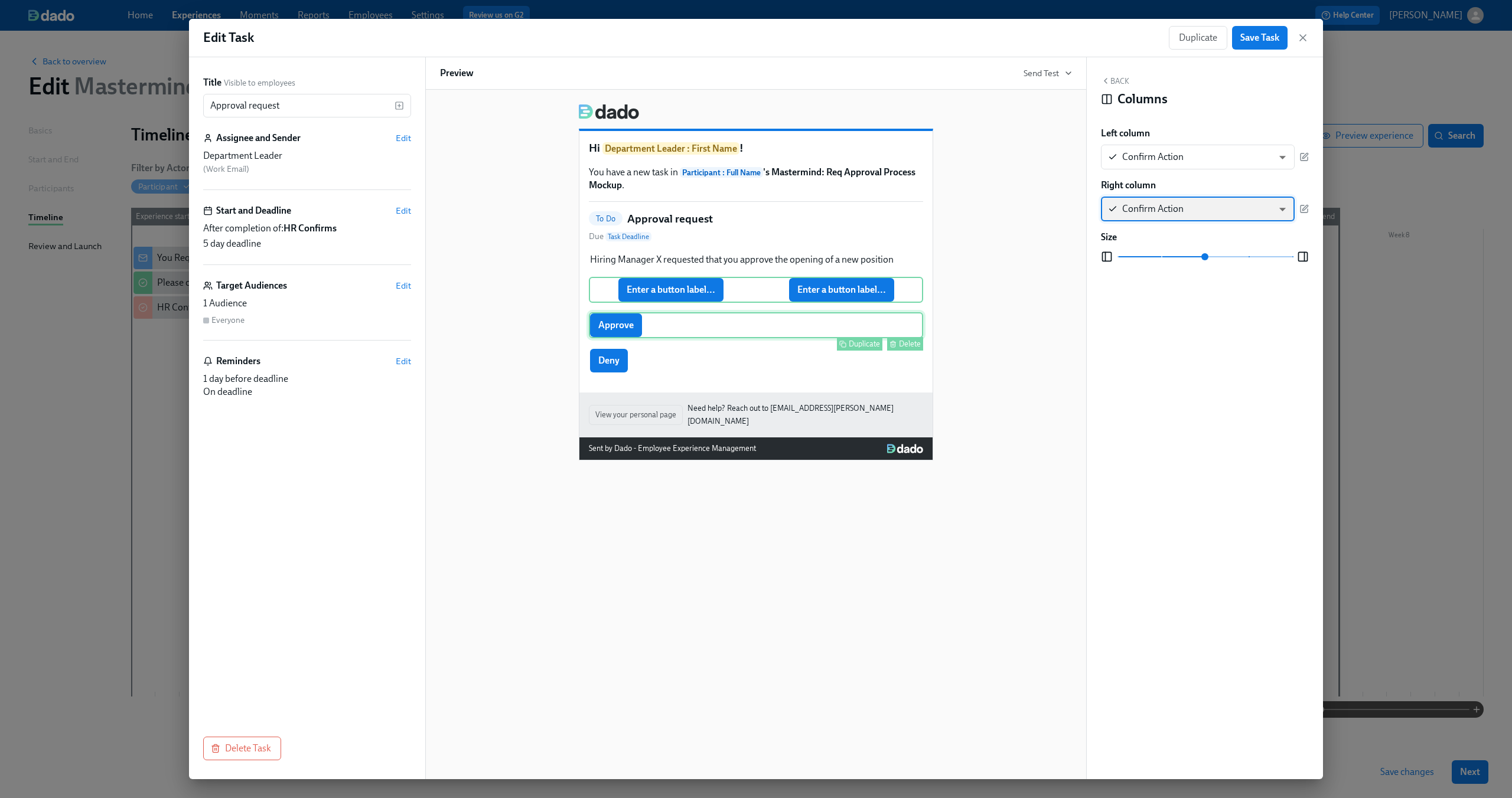
click at [621, 329] on div "Approve Duplicate Delete" at bounding box center [756, 325] width 334 height 26
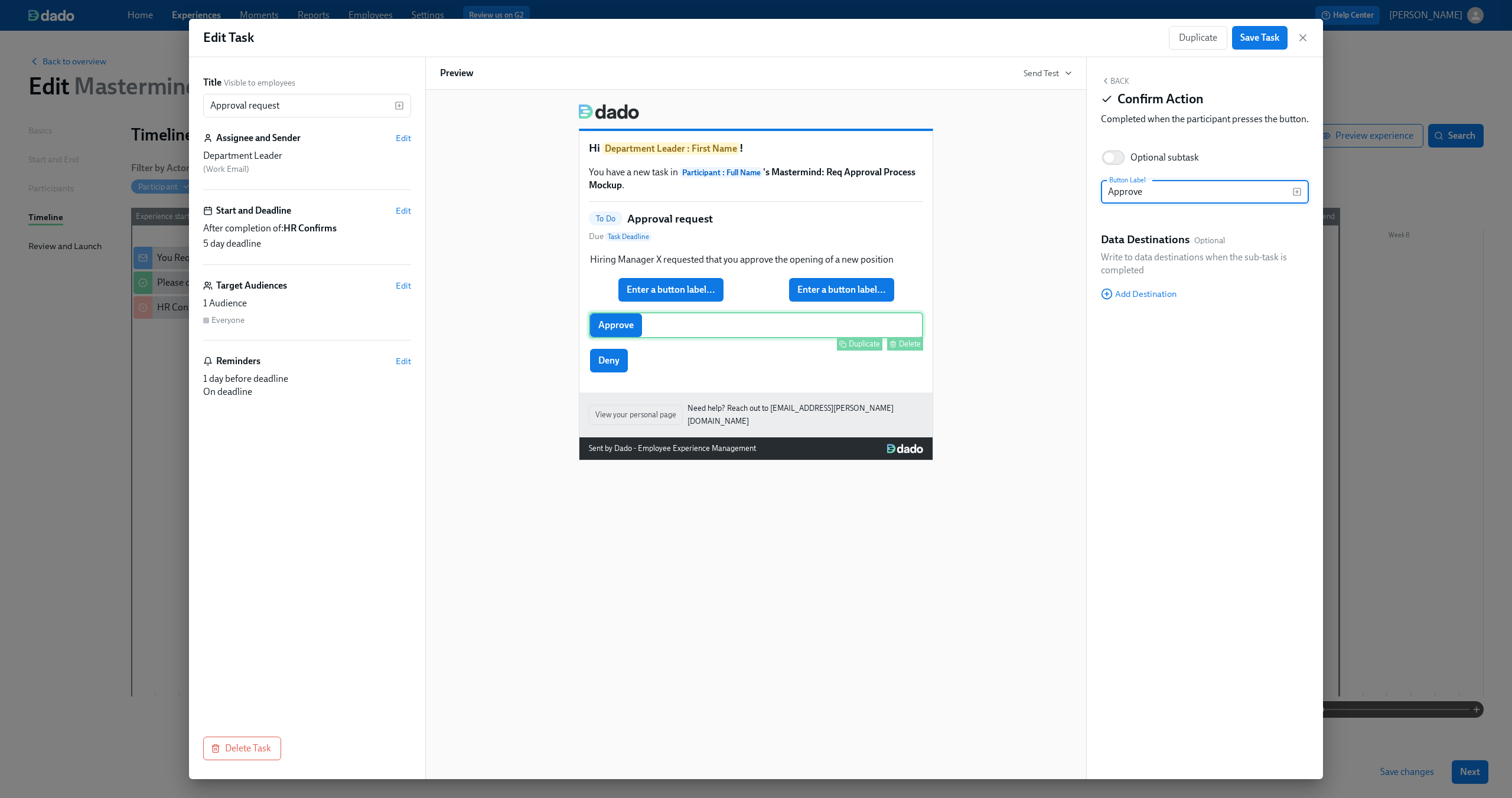
click at [898, 345] on button "Delete" at bounding box center [905, 343] width 36 height 14
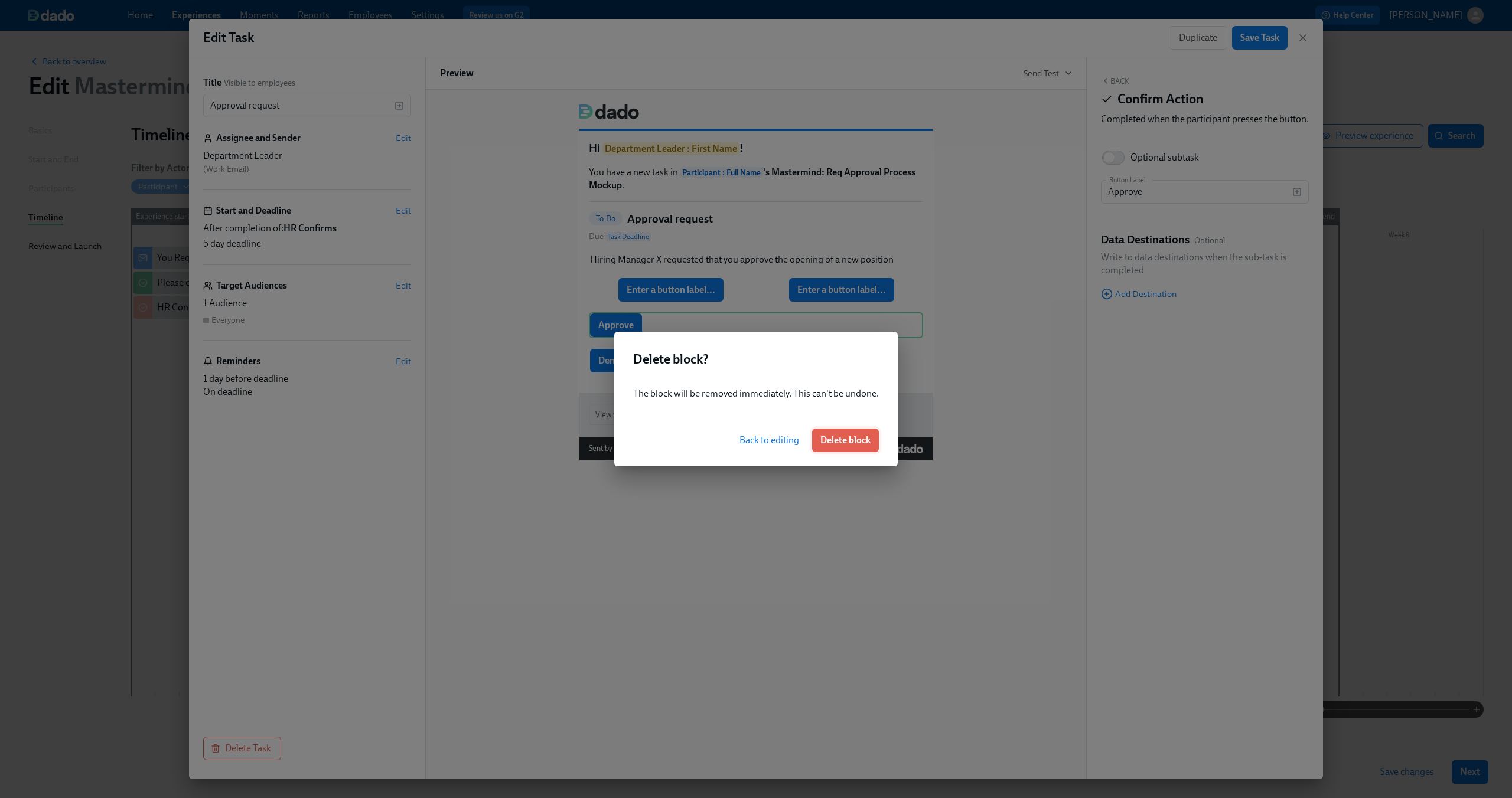
click at [838, 449] on button "Delete block" at bounding box center [845, 440] width 67 height 24
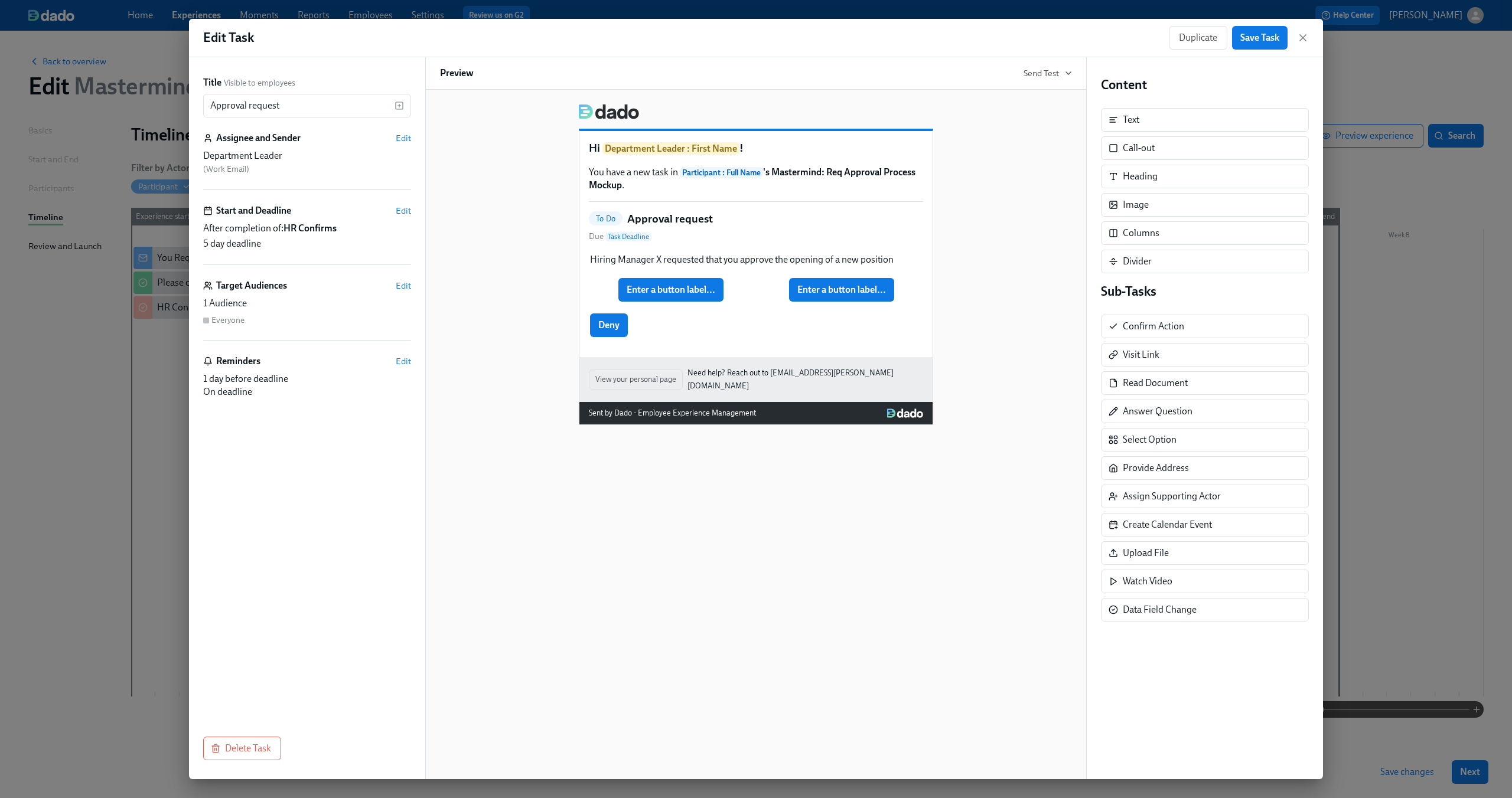
click at [811, 339] on div "Hi Department Leader : First Name ! You have a new task in Participant : Full N…" at bounding box center [756, 244] width 353 height 226
click at [813, 326] on div "Deny Duplicate Delete" at bounding box center [756, 325] width 334 height 26
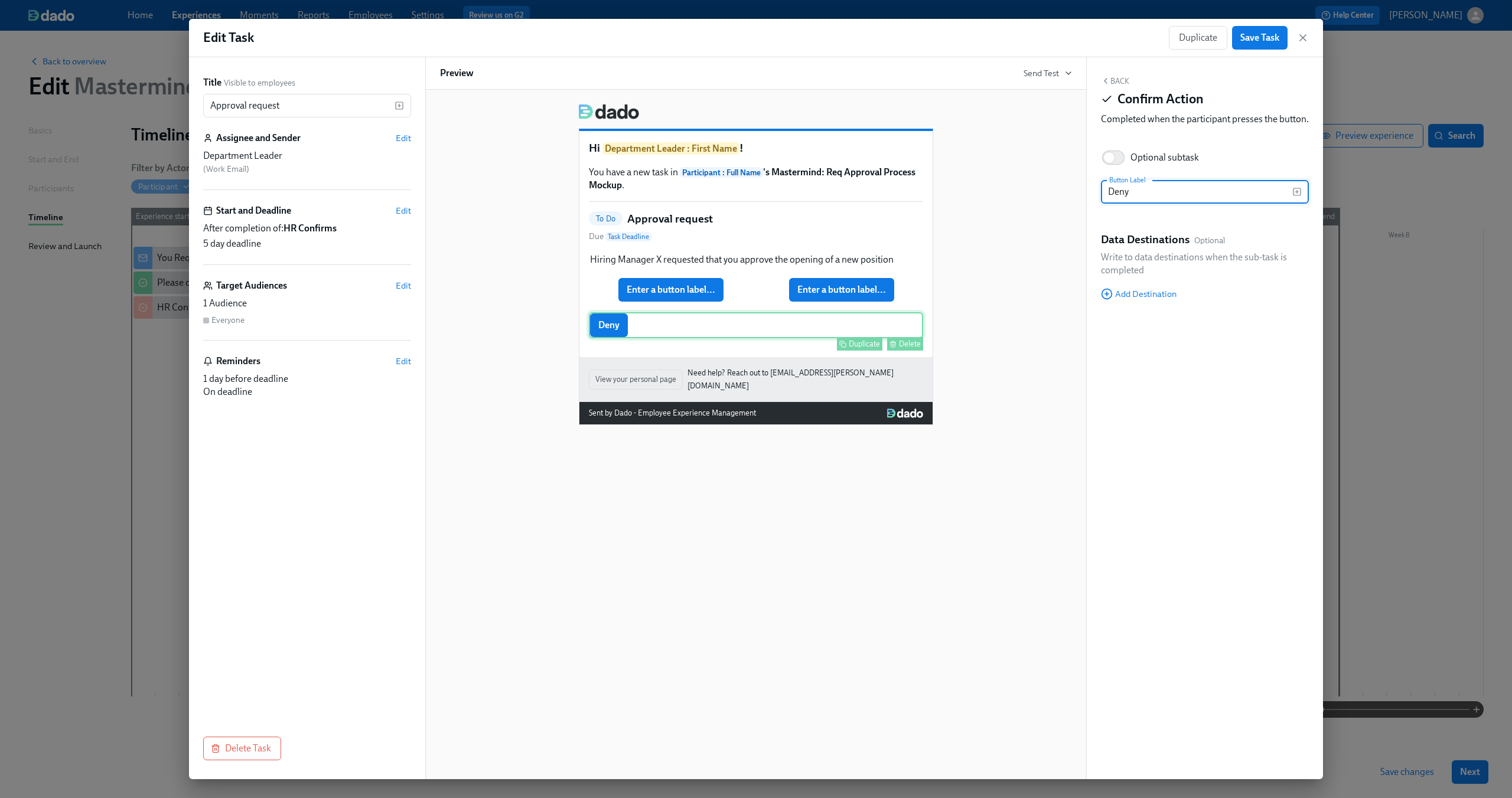
click at [917, 348] on div "Delete" at bounding box center [910, 343] width 22 height 9
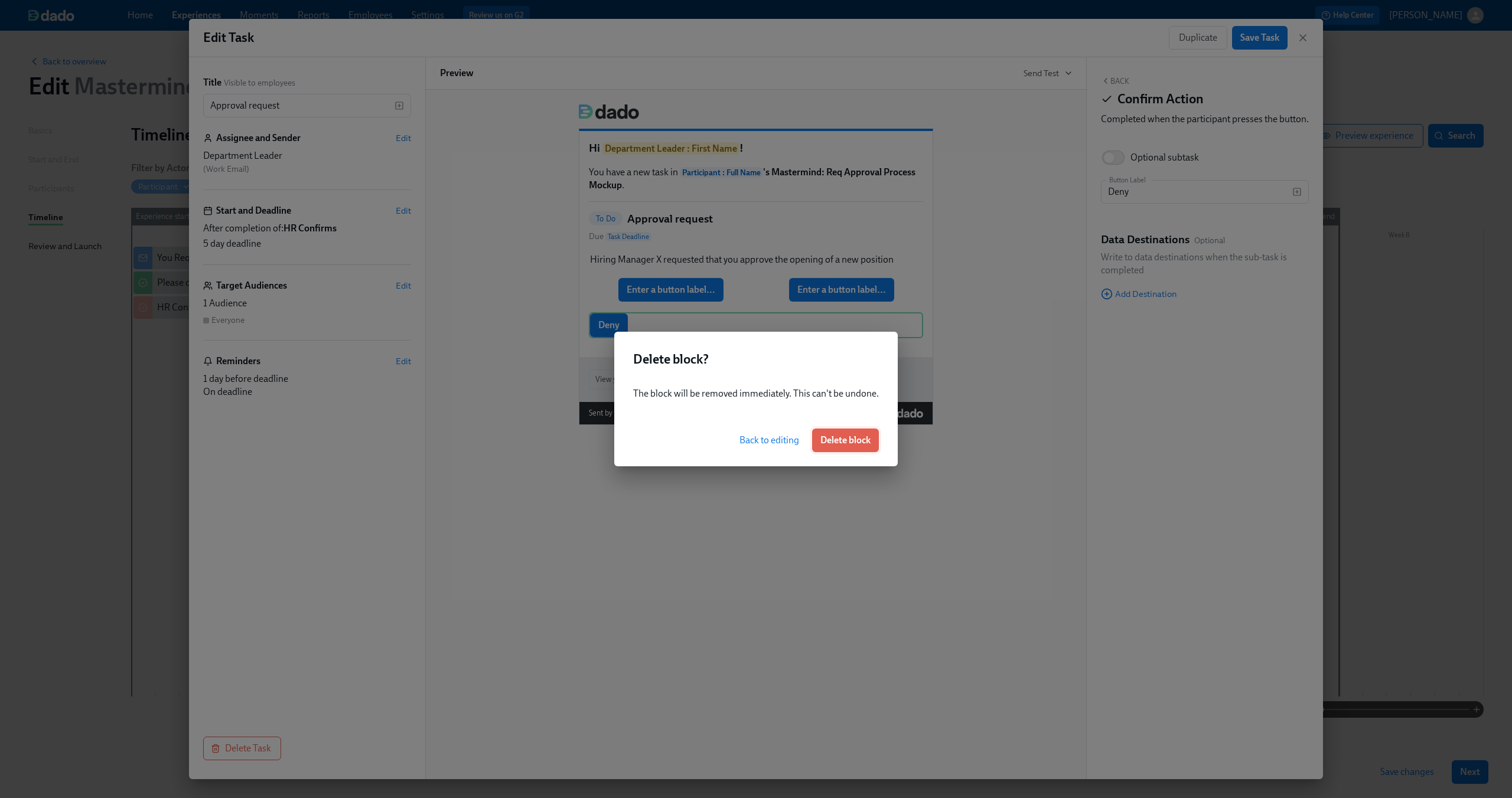
click at [842, 440] on span "Delete block" at bounding box center [845, 440] width 50 height 12
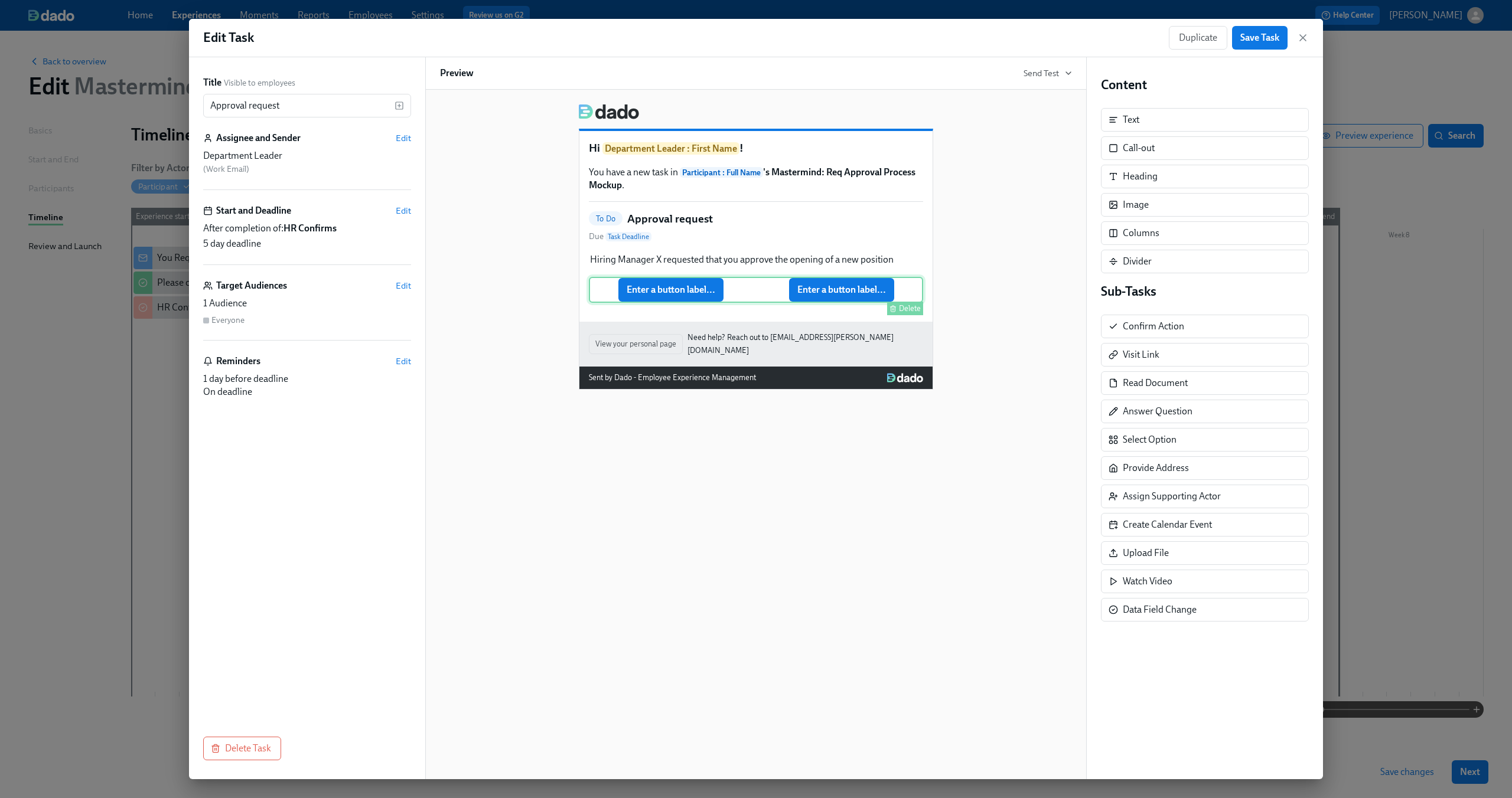
click at [673, 297] on div "Enter a button label... Enter a button label... [GEOGRAPHIC_DATA]" at bounding box center [756, 290] width 334 height 26
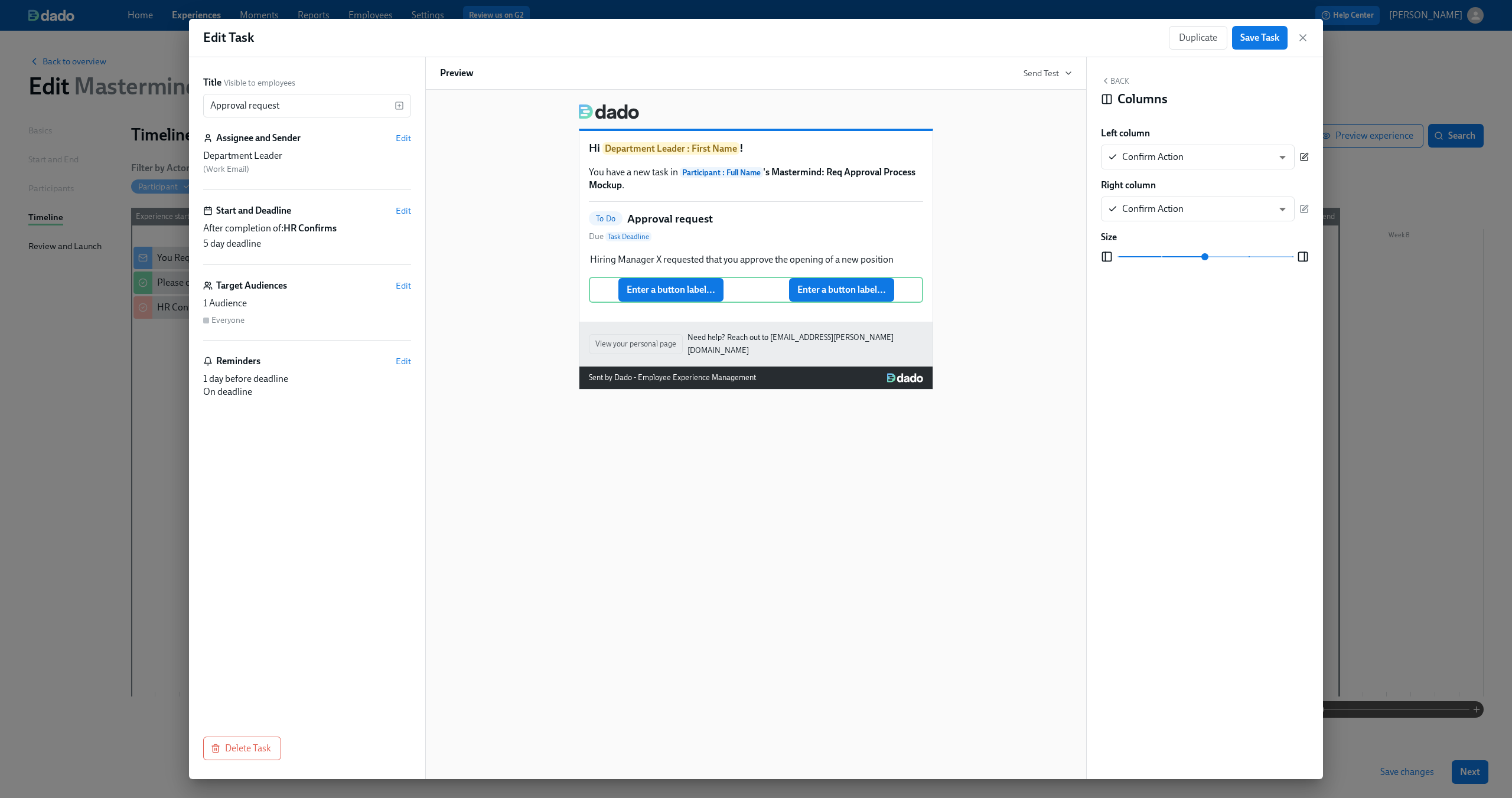
click at [1306, 156] on icon "button" at bounding box center [1304, 157] width 9 height 9
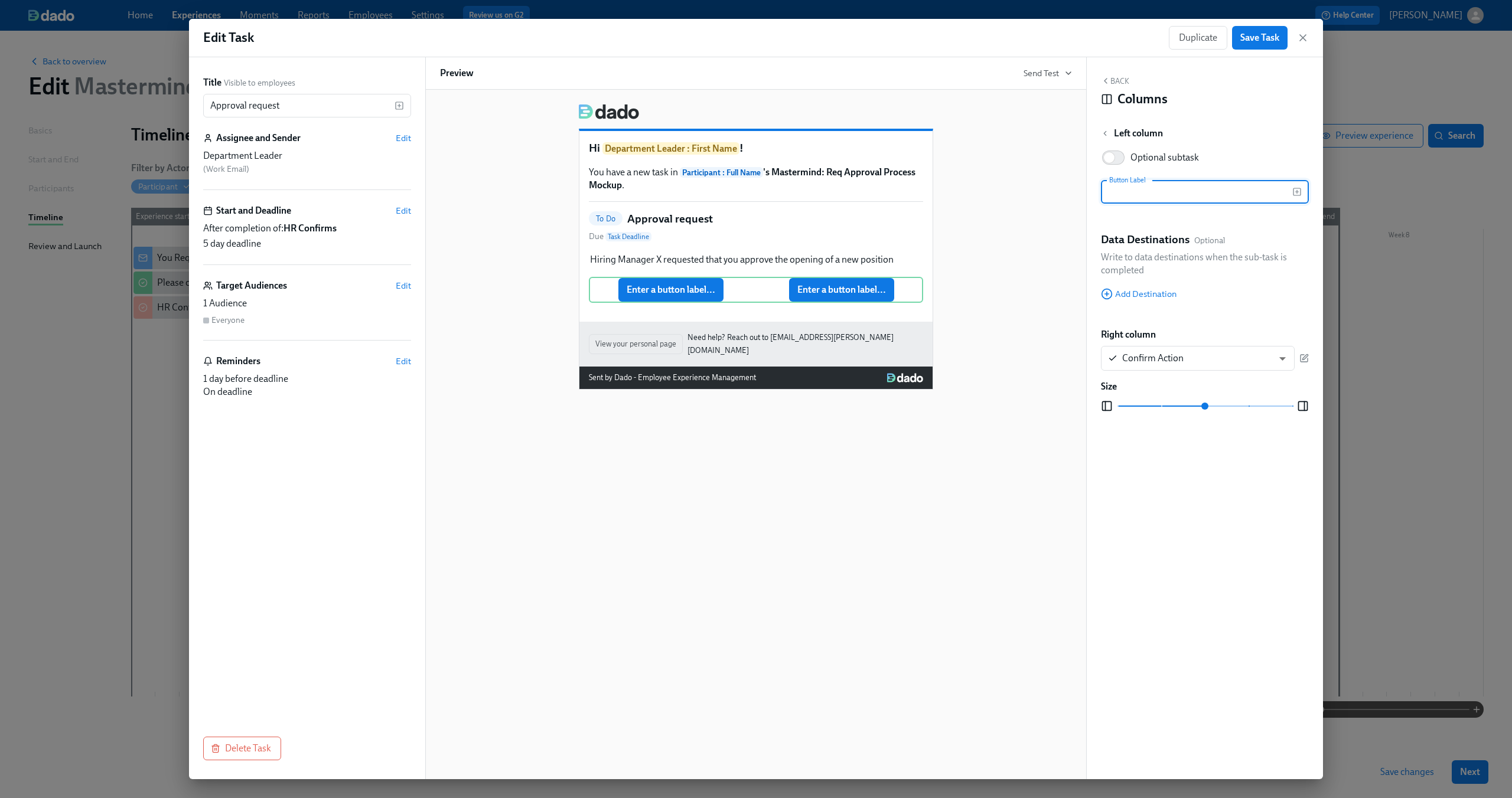
click at [1149, 199] on input "text" at bounding box center [1196, 192] width 191 height 24
click at [856, 287] on div "I Approve Enter a button label... [GEOGRAPHIC_DATA]" at bounding box center [756, 290] width 334 height 26
type input "I Approve"
click at [1105, 80] on icon "button" at bounding box center [1106, 81] width 9 height 9
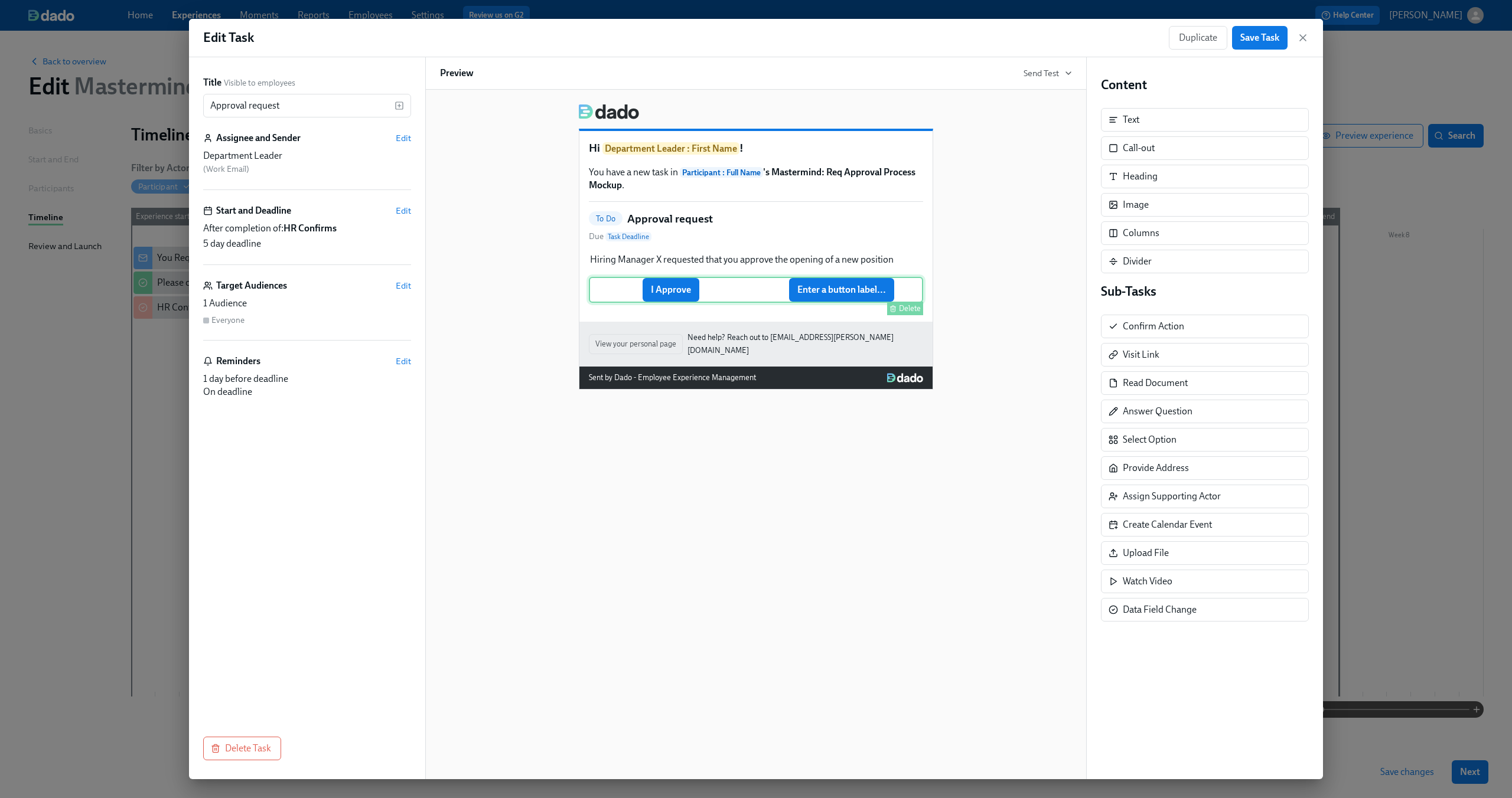
click at [846, 291] on div "I Approve Enter a button label... [GEOGRAPHIC_DATA]" at bounding box center [756, 290] width 334 height 26
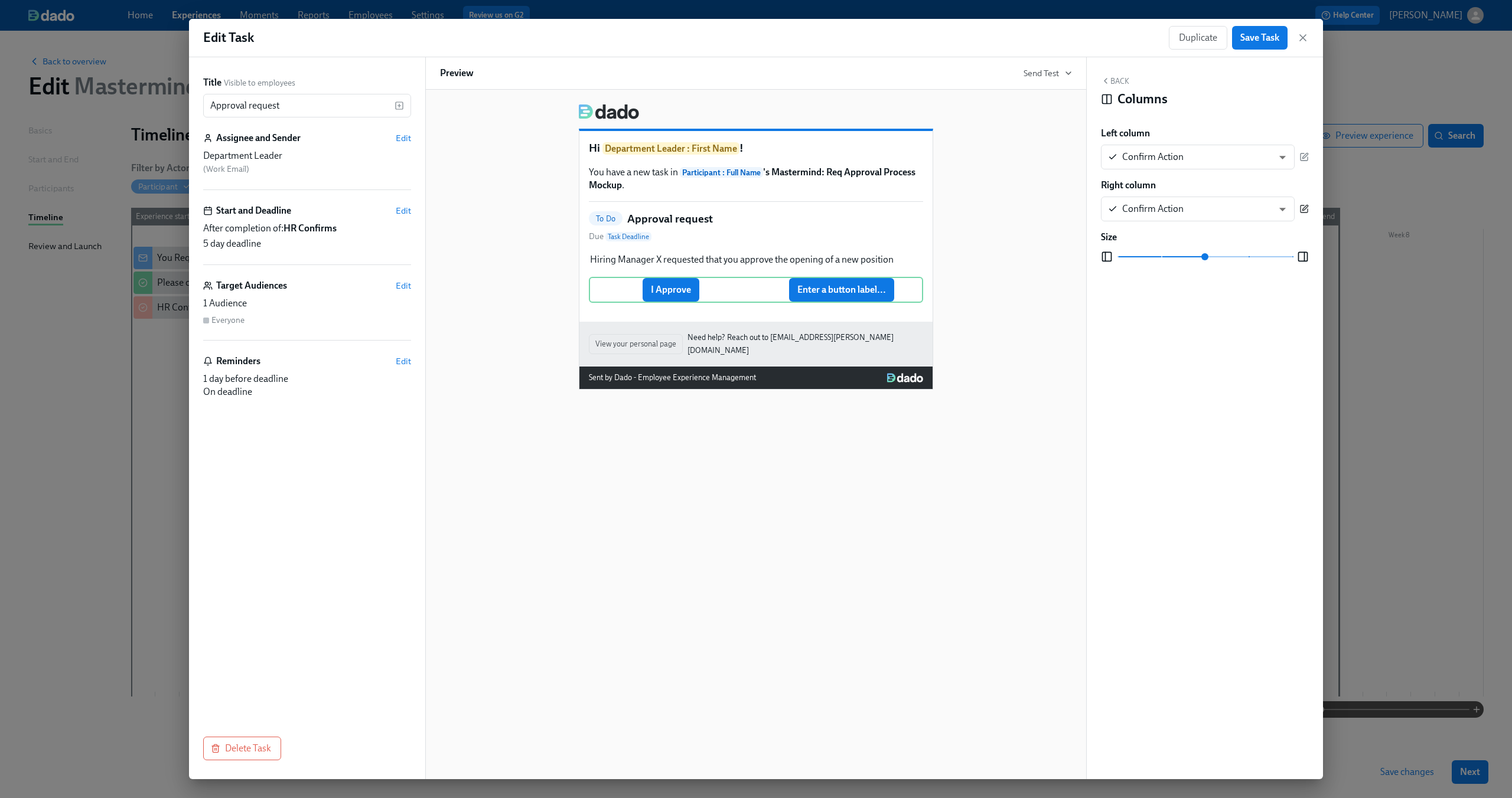
click at [1301, 206] on icon "button" at bounding box center [1304, 209] width 7 height 7
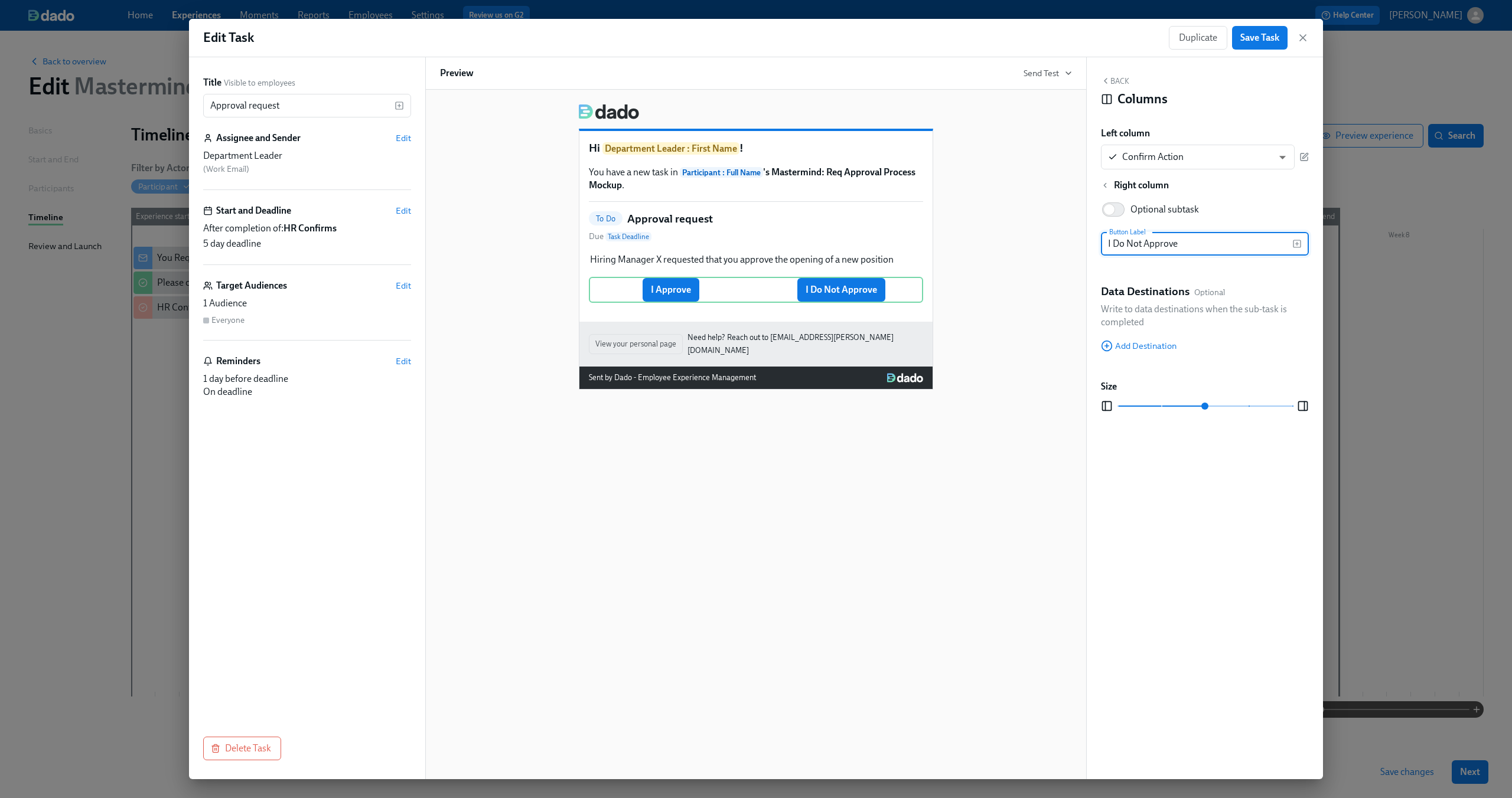
type input "I Do Not Approve"
click at [1011, 307] on div "Hi Department Leader : First Name ! You have a new task in Participant : Full N…" at bounding box center [756, 242] width 632 height 295
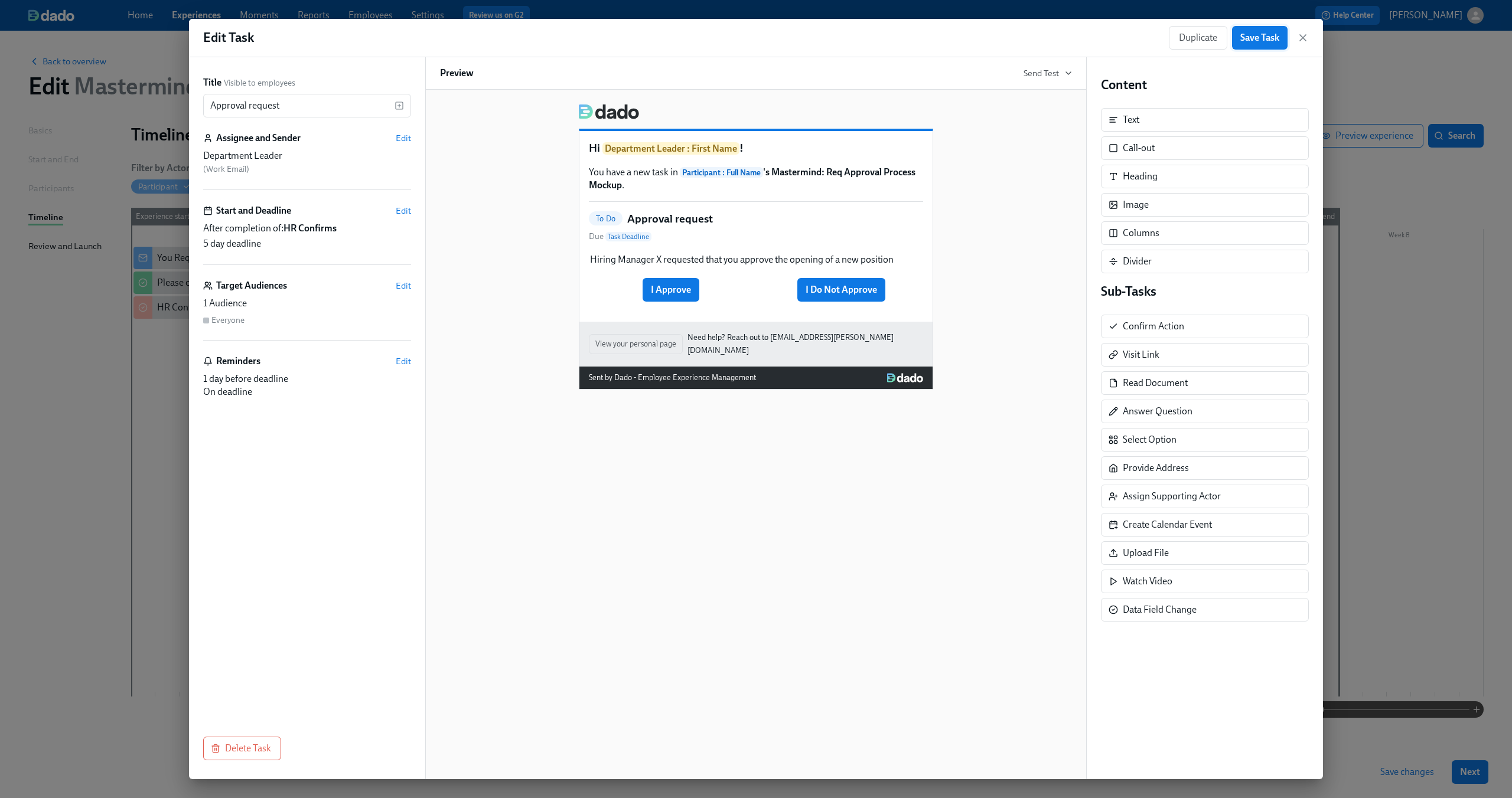
click at [1265, 38] on span "Save Task" at bounding box center [1260, 38] width 39 height 12
click at [1303, 37] on icon "button" at bounding box center [1303, 38] width 6 height 6
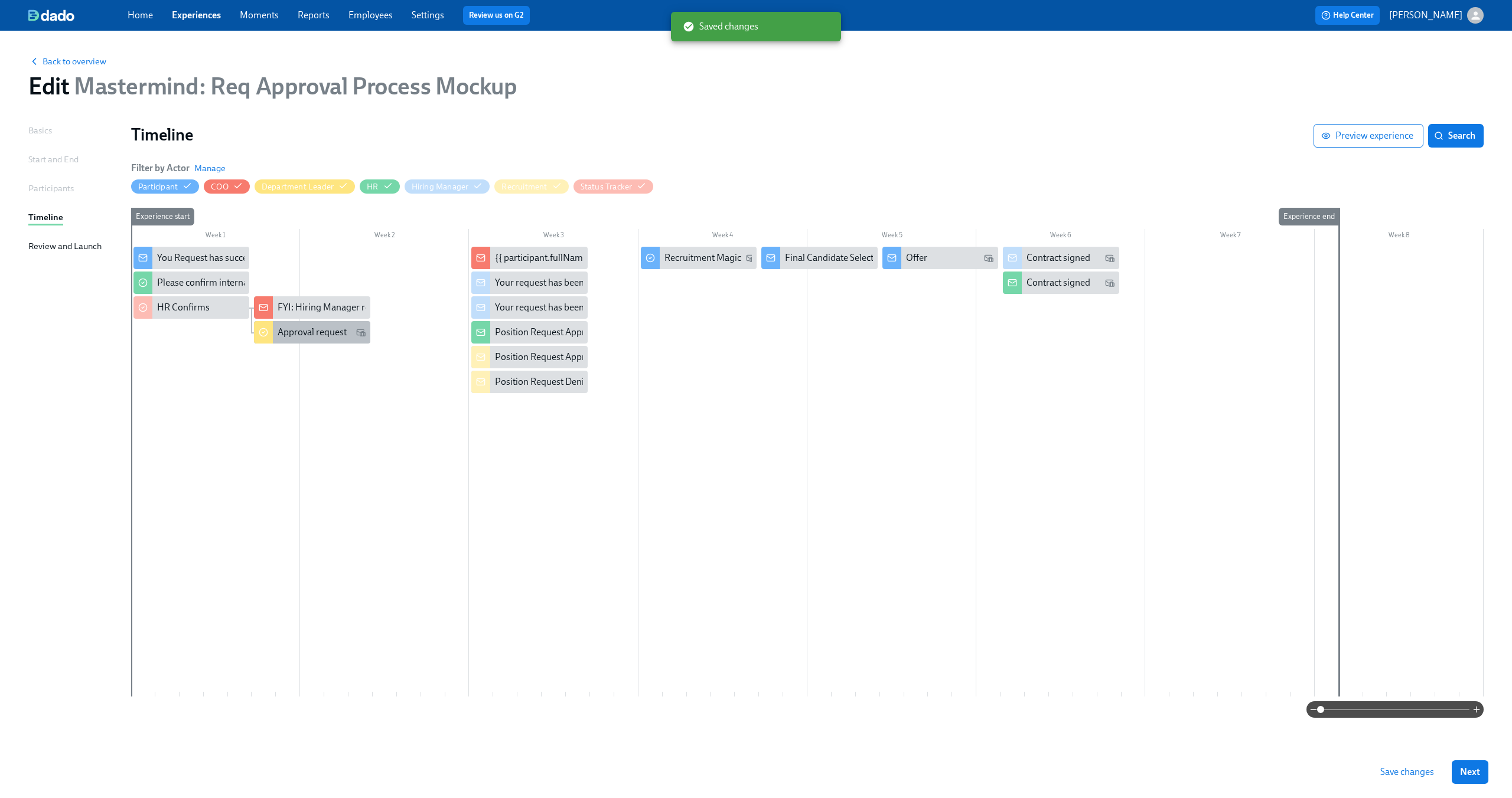
click at [338, 327] on div "Approval request" at bounding box center [312, 332] width 69 height 13
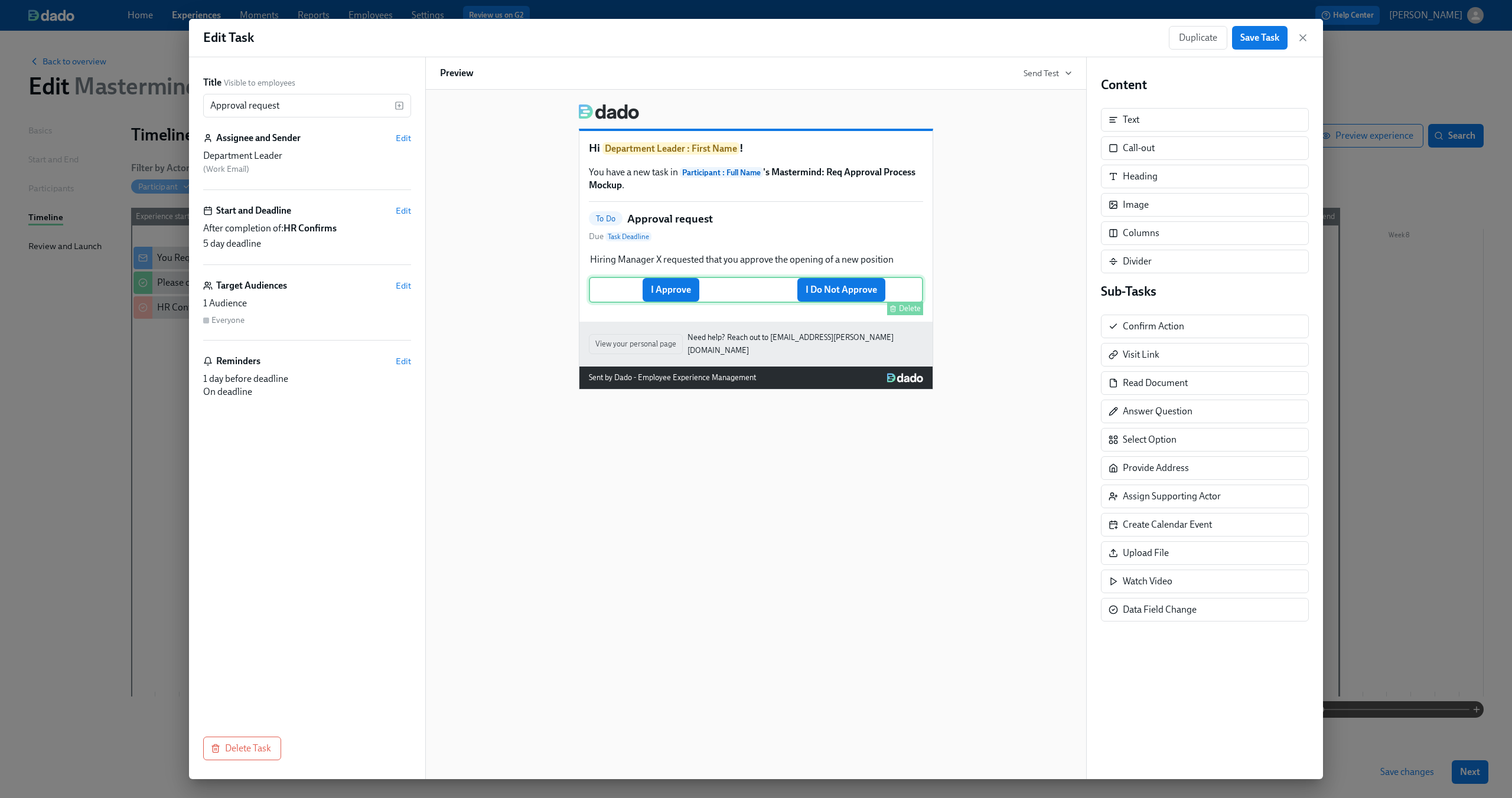
click at [661, 295] on div "I Approve I Do Not Approve Delete" at bounding box center [756, 290] width 334 height 26
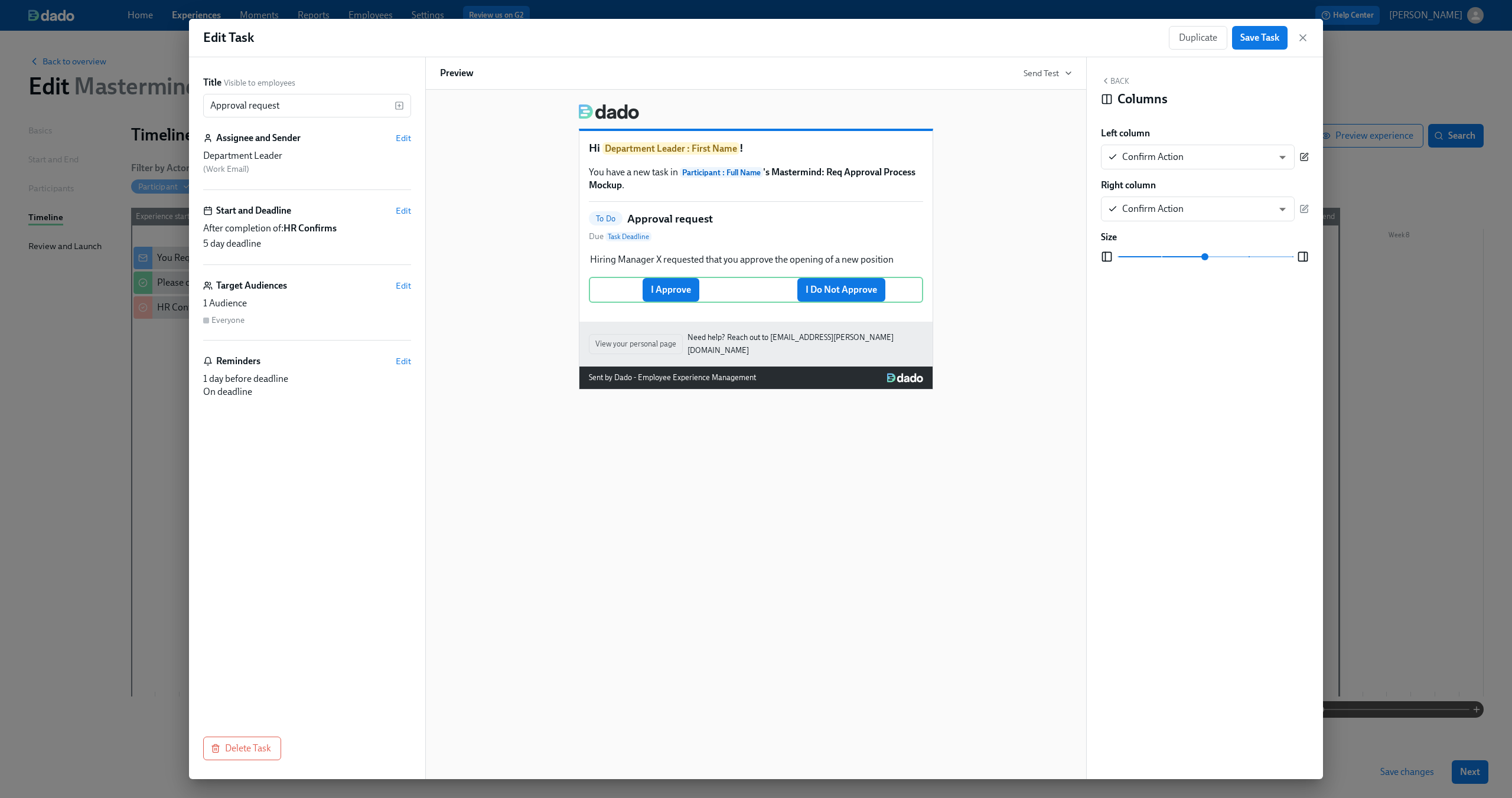
click at [1306, 160] on icon "button" at bounding box center [1304, 157] width 9 height 9
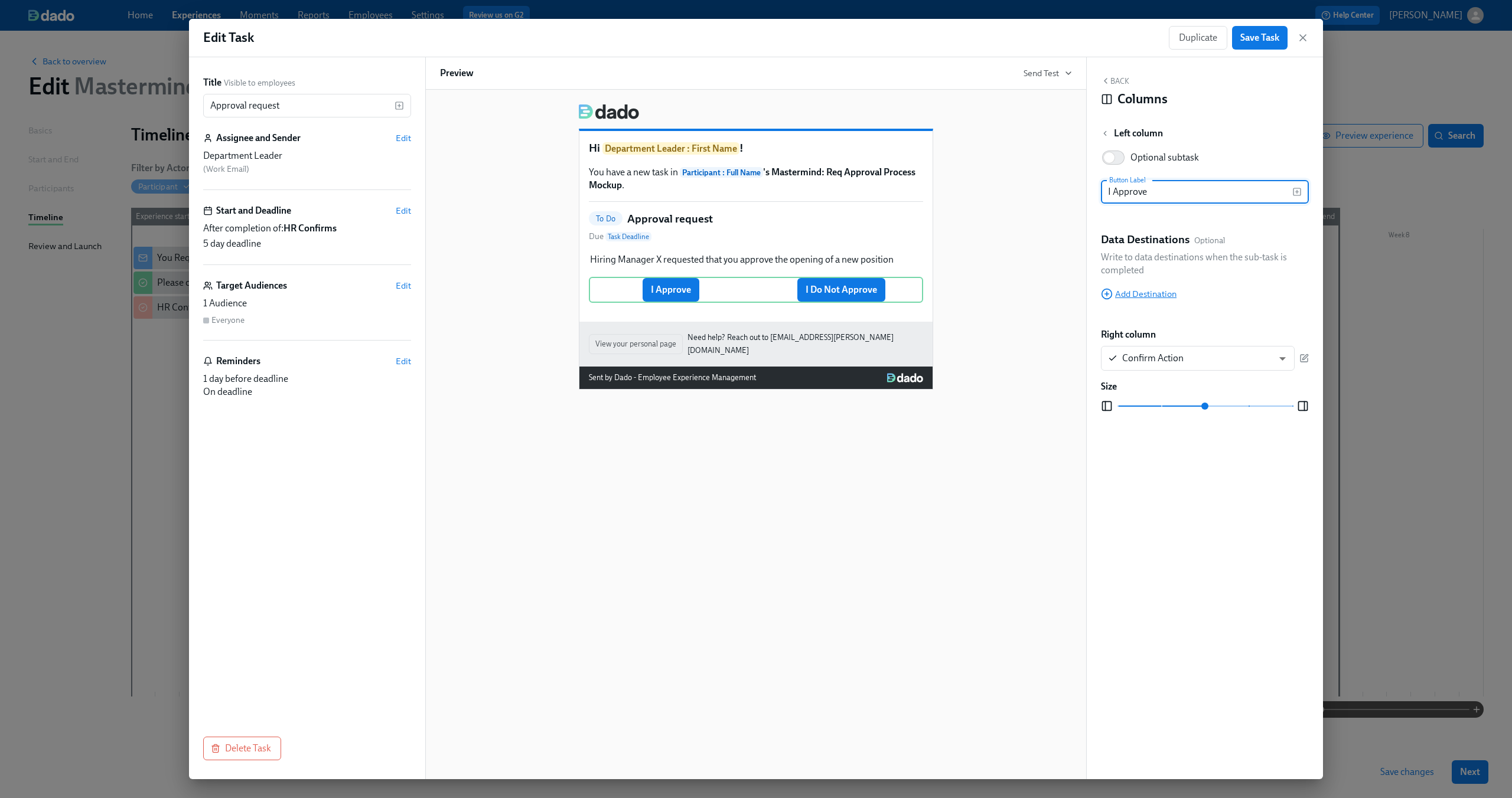
click at [1125, 292] on span "Add Destination" at bounding box center [1139, 294] width 76 height 12
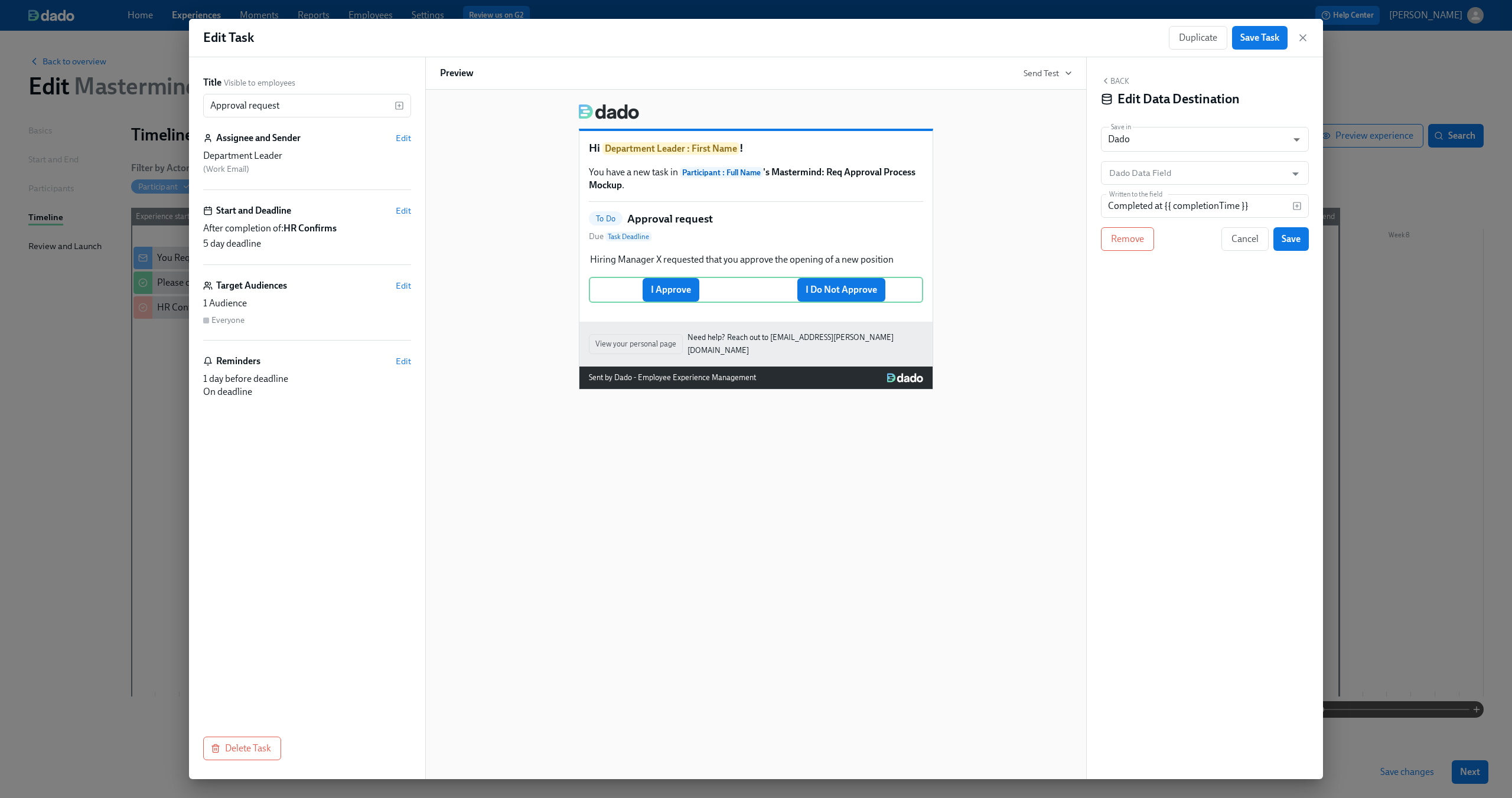
click at [1112, 82] on button "Back" at bounding box center [1115, 81] width 28 height 9
click at [666, 298] on div "I Approve I Do Not Approve Delete" at bounding box center [756, 290] width 334 height 26
click at [1305, 159] on icon "button" at bounding box center [1304, 157] width 9 height 9
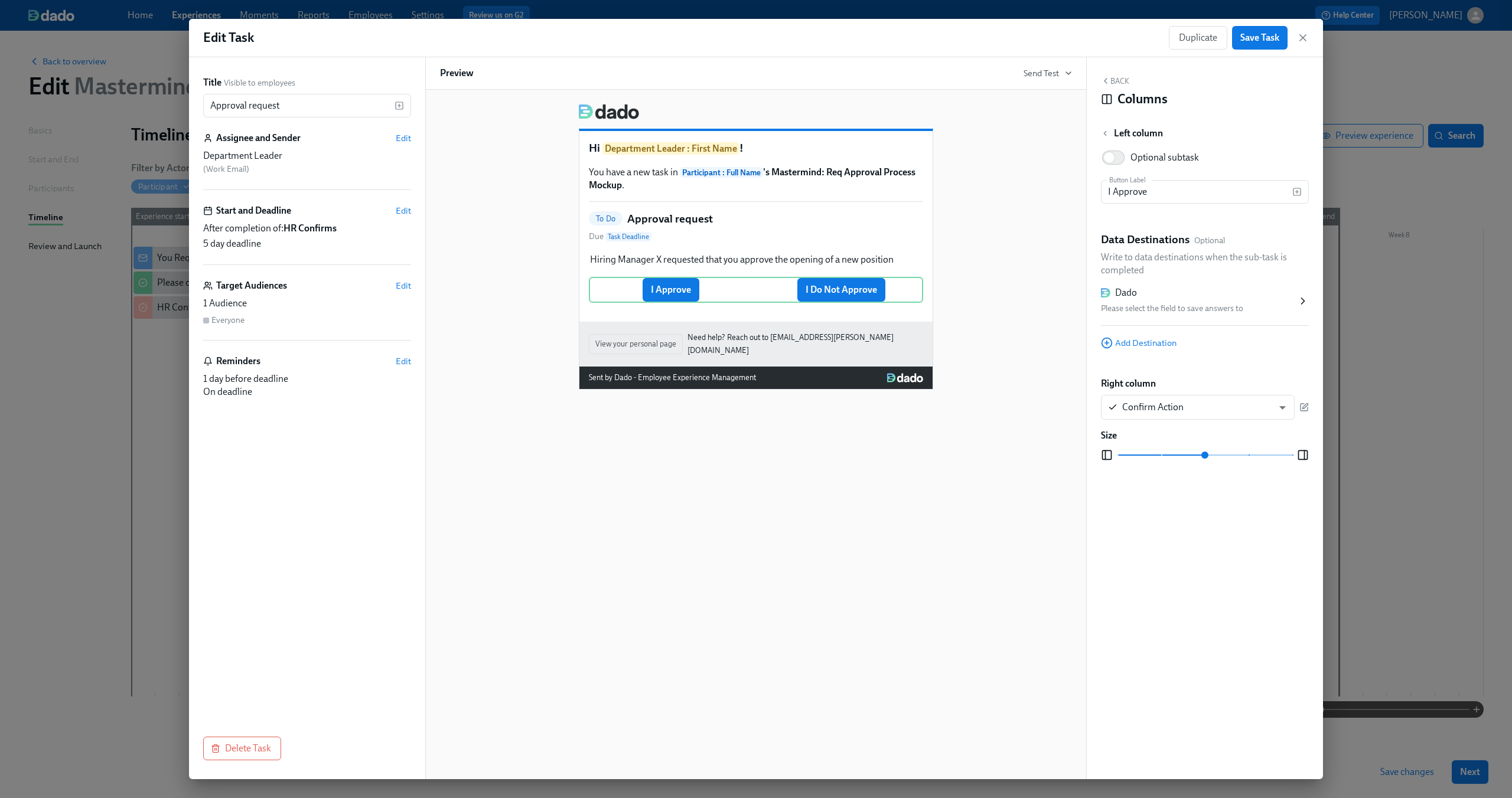
click at [1237, 312] on div "Please select the field to save answers to" at bounding box center [1199, 309] width 196 height 14
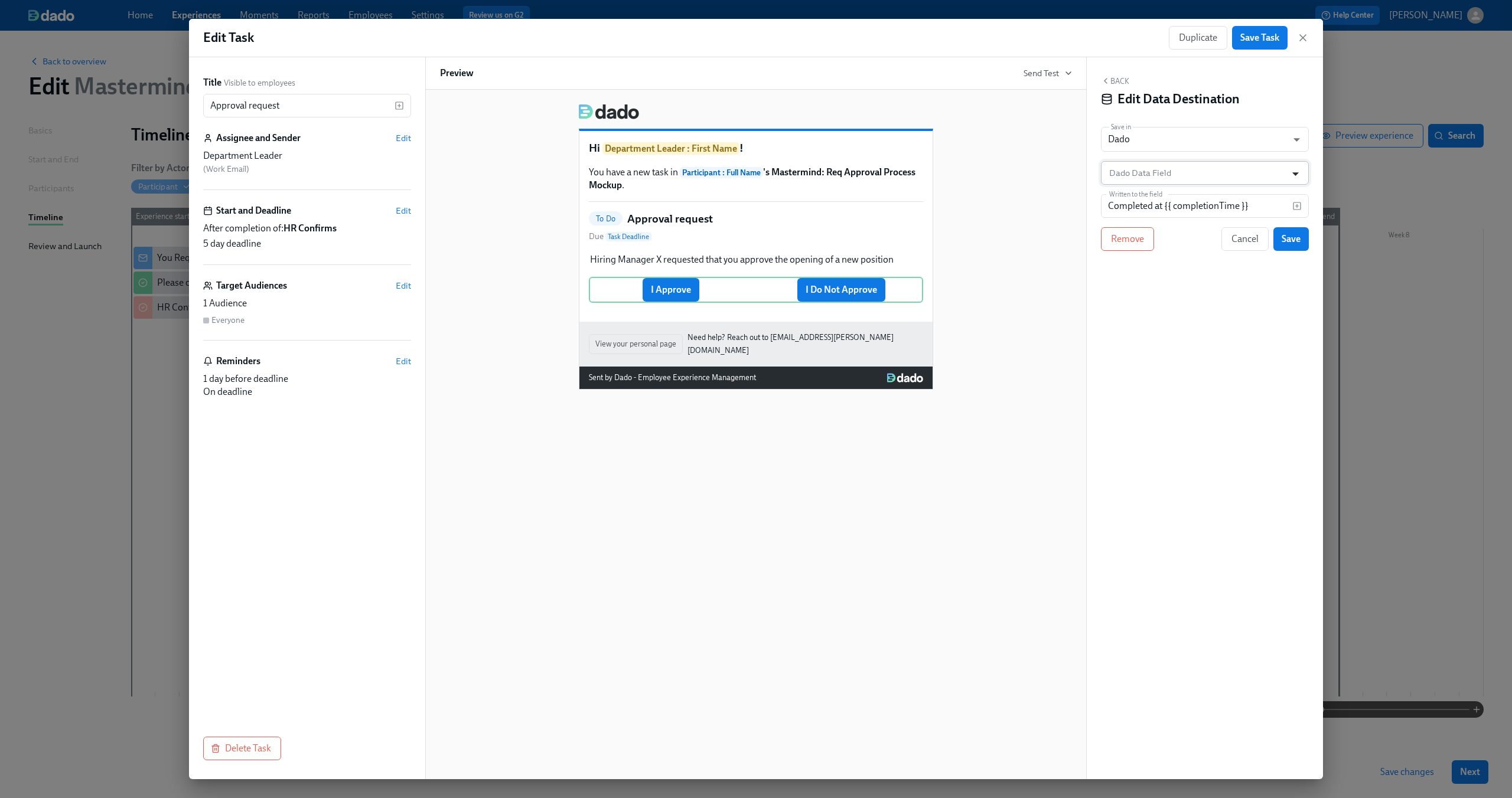
click at [1301, 170] on icon "Open" at bounding box center [1295, 173] width 16 height 16
click at [1291, 116] on div "Back Edit Data Destination Save in Dado USER_PROFILE ​ Dado Data Field Dado Dat…" at bounding box center [1205, 419] width 236 height 722
click at [1296, 171] on icon "Open" at bounding box center [1295, 173] width 16 height 16
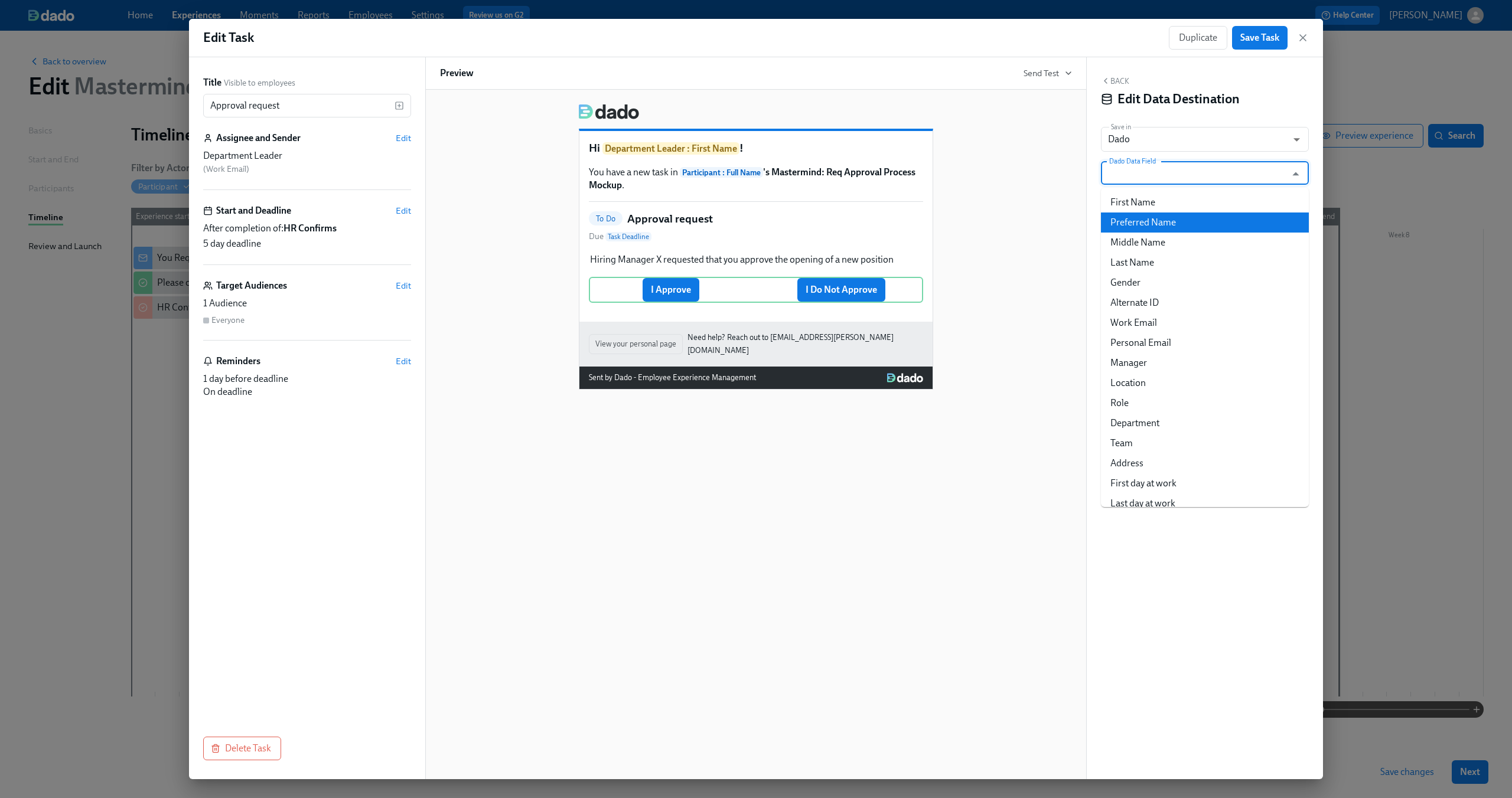
click at [1050, 216] on div "Hi Department Leader : First Name ! You have a new task in Participant : Full N…" at bounding box center [756, 242] width 632 height 295
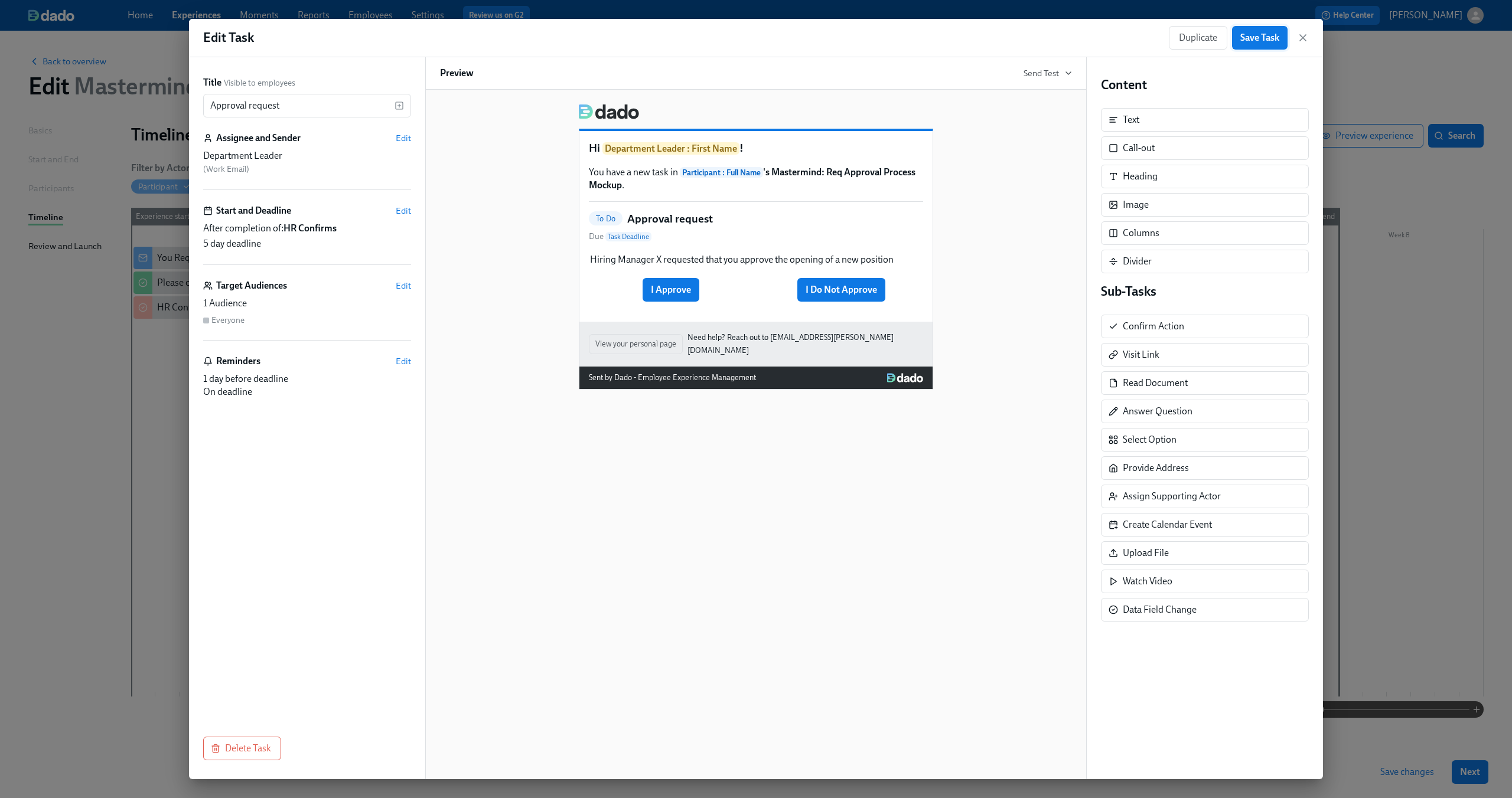
click at [1254, 38] on span "Save Task" at bounding box center [1260, 38] width 39 height 12
click at [1077, 164] on div "Hi Department Leader : First Name ! You have a new task in Participant : Full N…" at bounding box center [756, 435] width 662 height 690
click at [1046, 163] on div "Hi Department Leader : First Name ! You have a new task in Participant : Full N…" at bounding box center [756, 242] width 632 height 295
click at [1256, 41] on span "Save Task" at bounding box center [1260, 38] width 39 height 12
click at [1051, 126] on div "Hi Department Leader : First Name ! You have a new task in Participant : Full N…" at bounding box center [756, 242] width 632 height 295
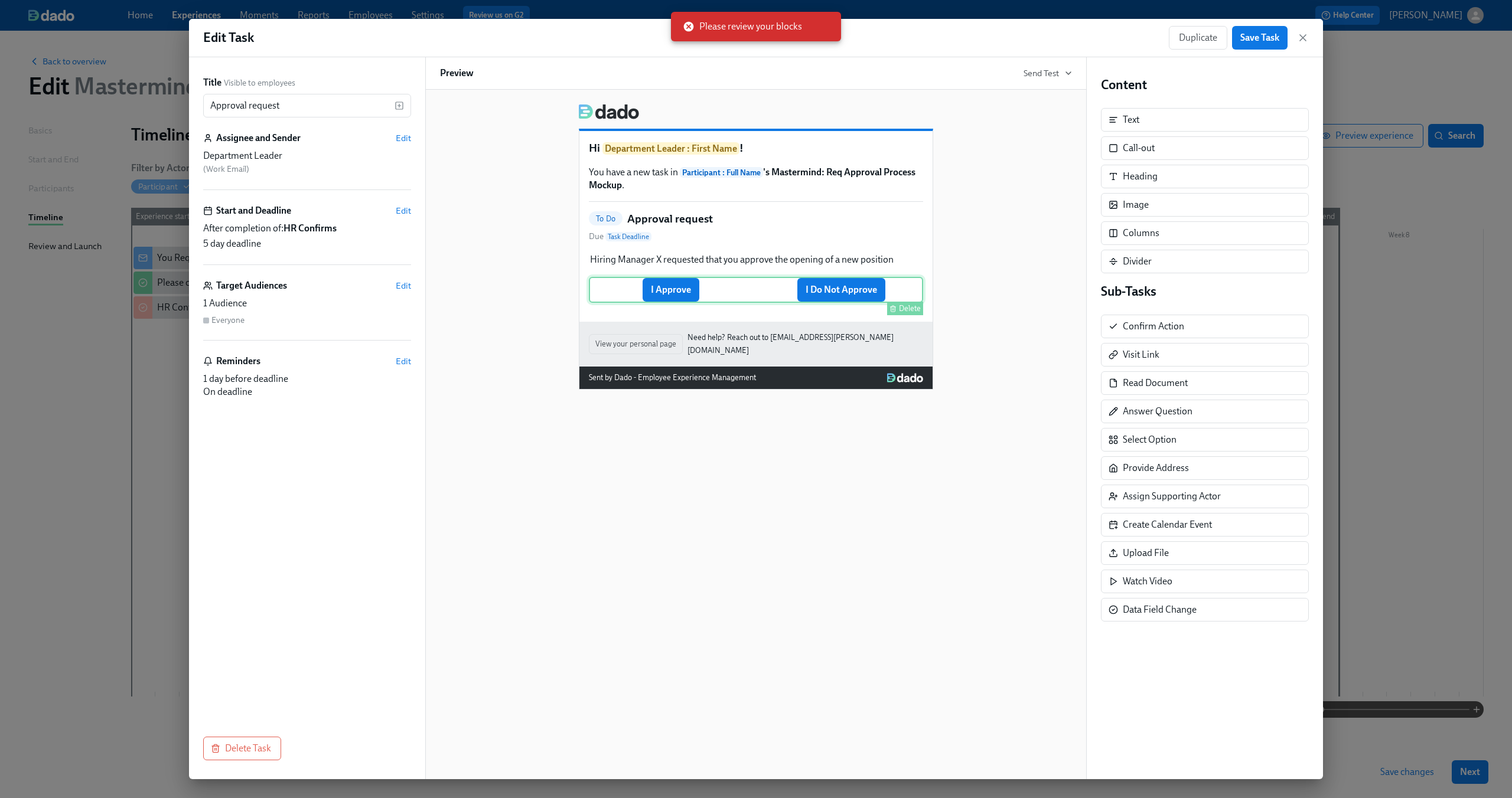
click at [878, 295] on div "I Approve I Do Not Approve Delete" at bounding box center [756, 290] width 334 height 26
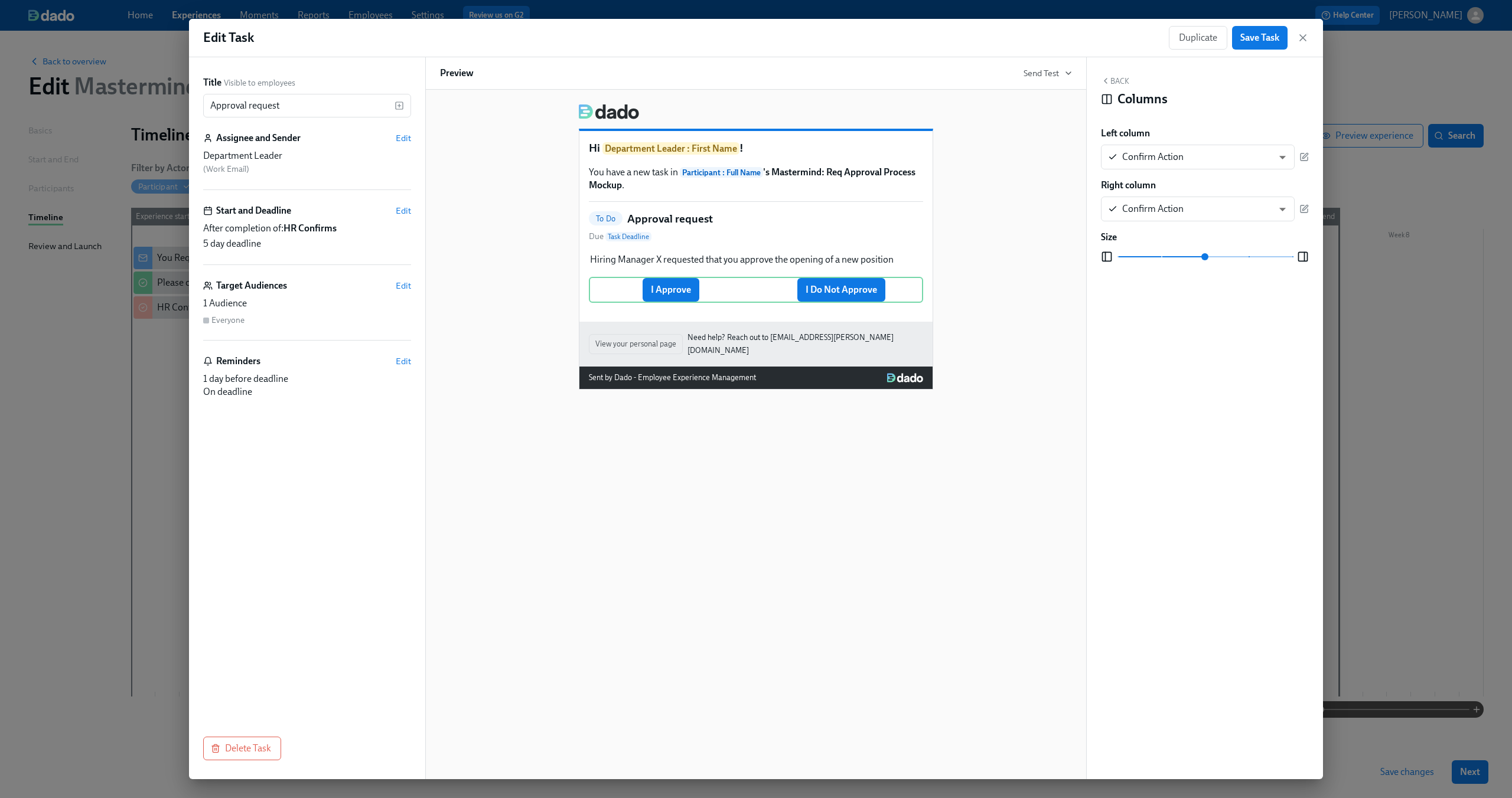
click at [488, 227] on div "Hi Department Leader : First Name ! You have a new task in Participant : Full N…" at bounding box center [756, 242] width 632 height 295
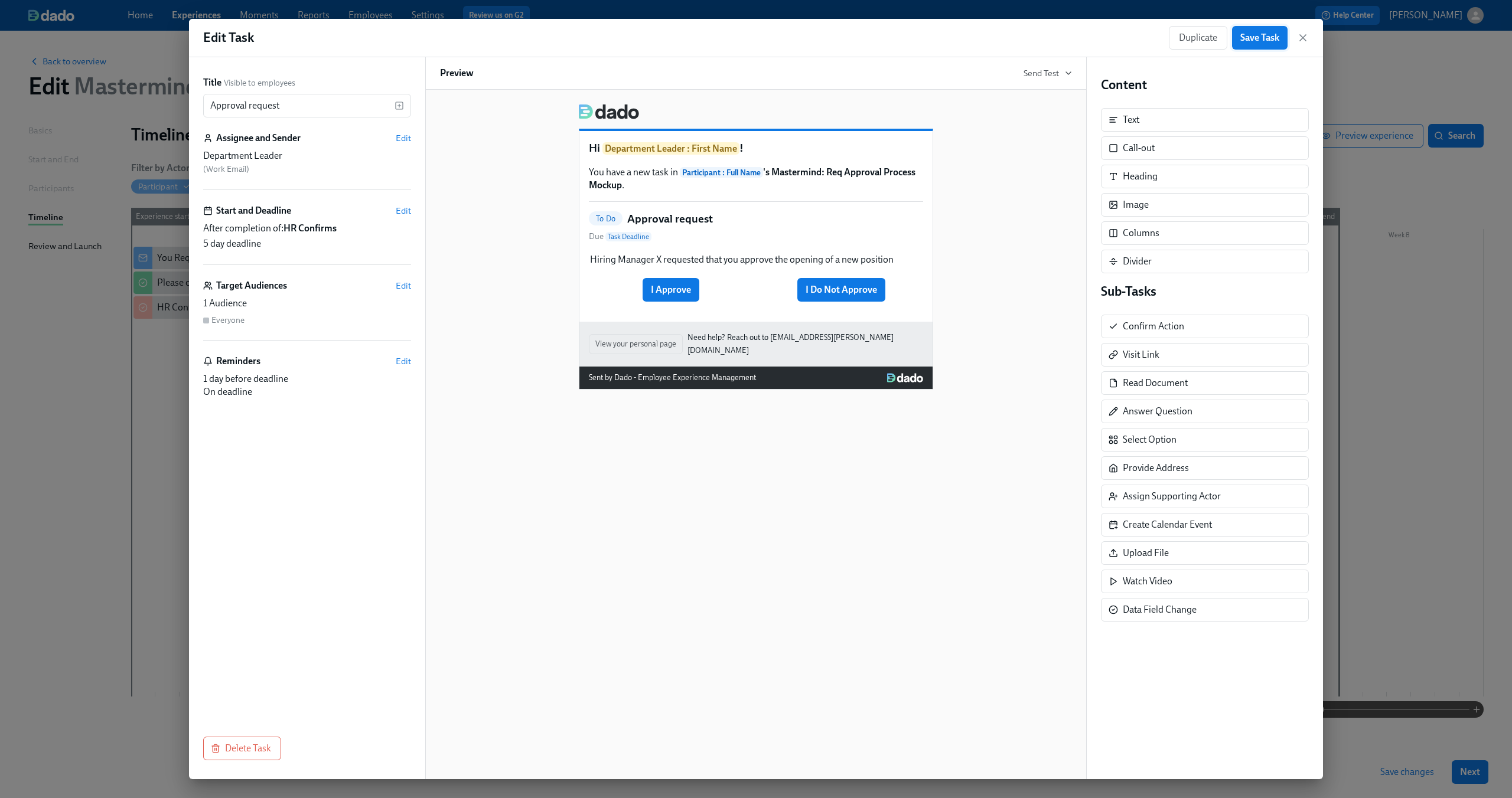
click at [1270, 37] on span "Save Task" at bounding box center [1260, 38] width 39 height 12
click at [814, 277] on div "Hiring Manager X requested that you approve the opening of a new position Dupli…" at bounding box center [756, 278] width 334 height 51
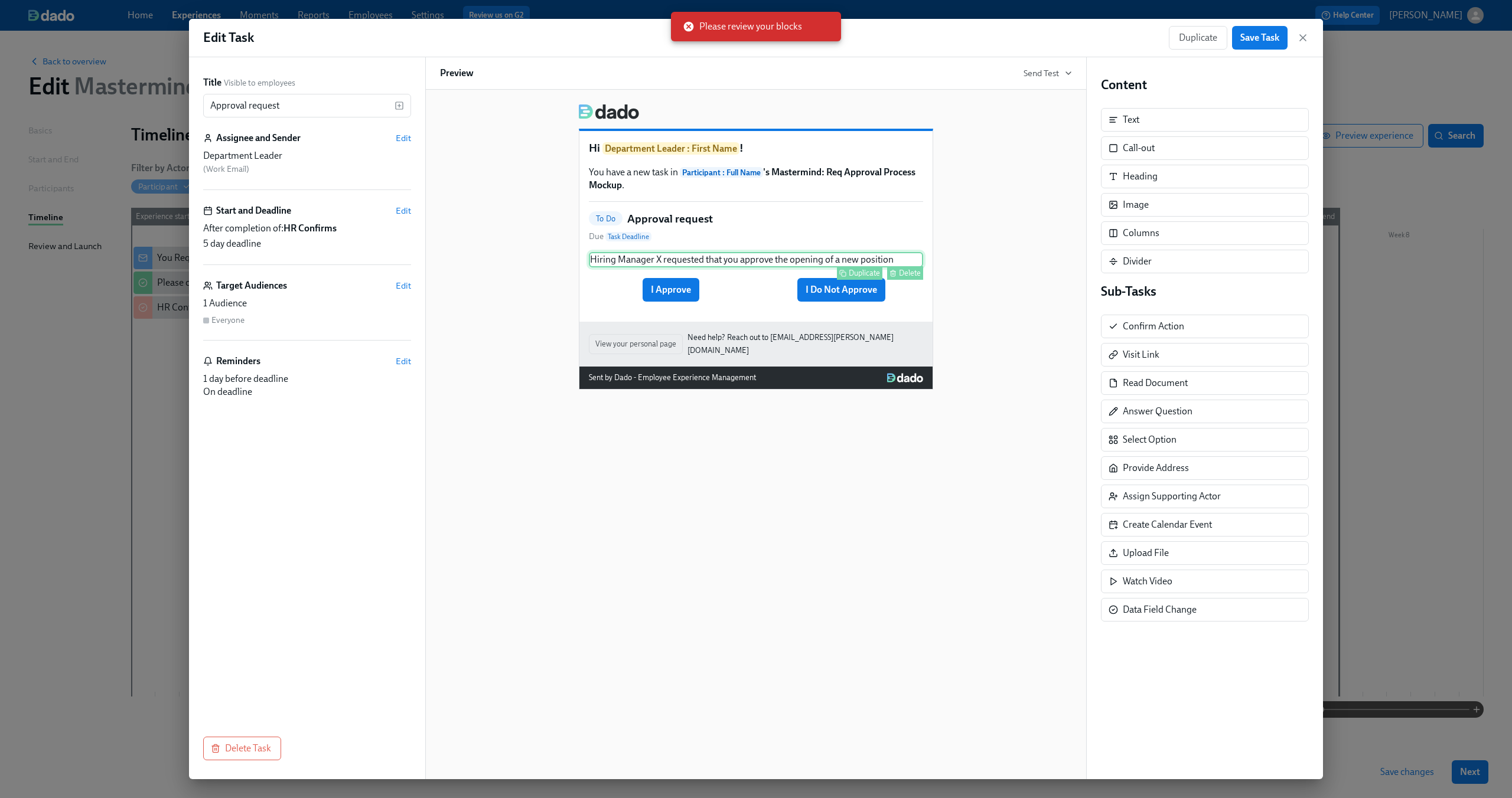
click at [803, 255] on div "Hiring Manager X requested that you approve the opening of a new position Dupli…" at bounding box center [756, 260] width 334 height 15
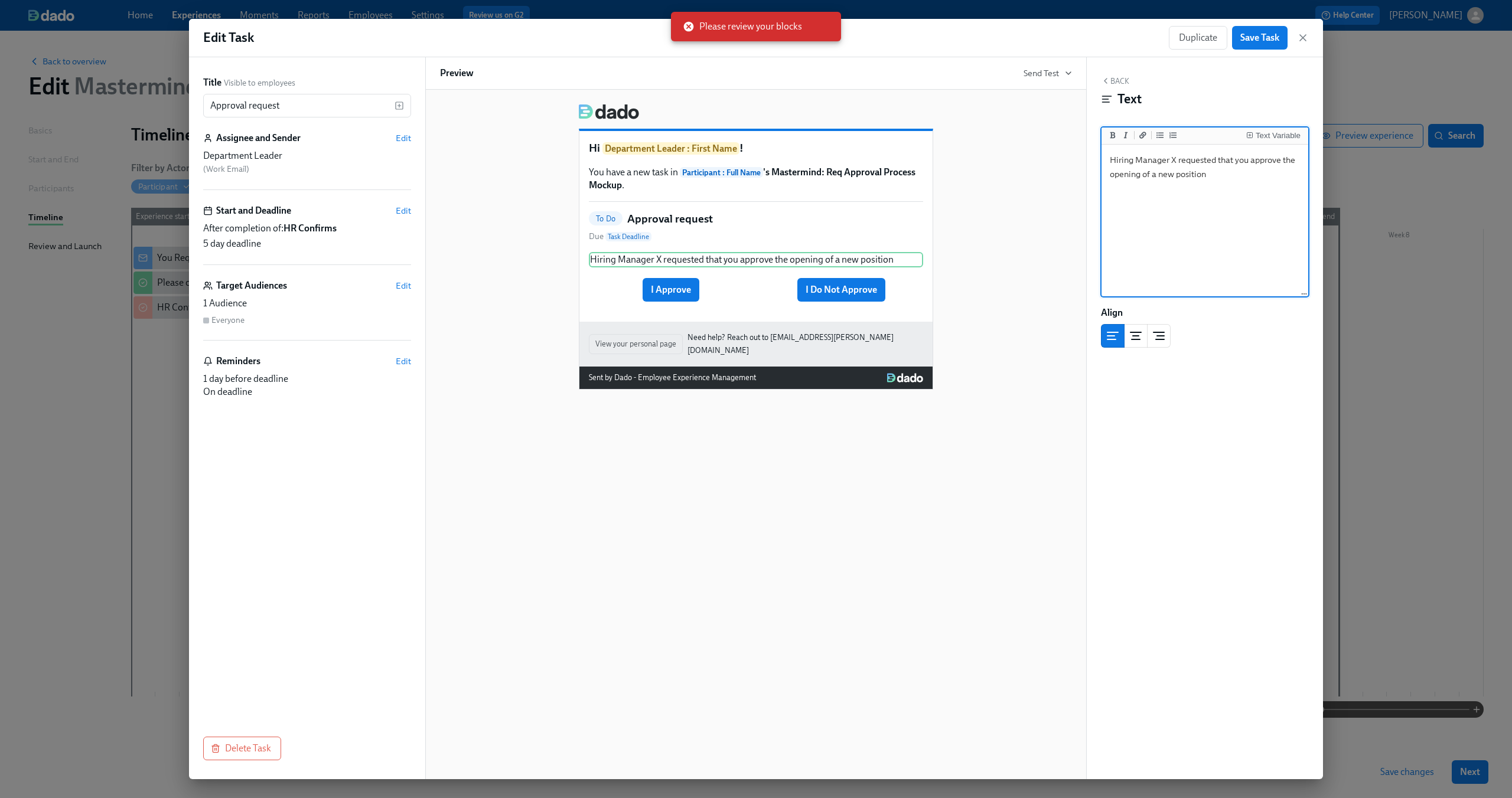
click at [786, 226] on div "To Do Approval request Due Task Deadline" at bounding box center [756, 227] width 334 height 32
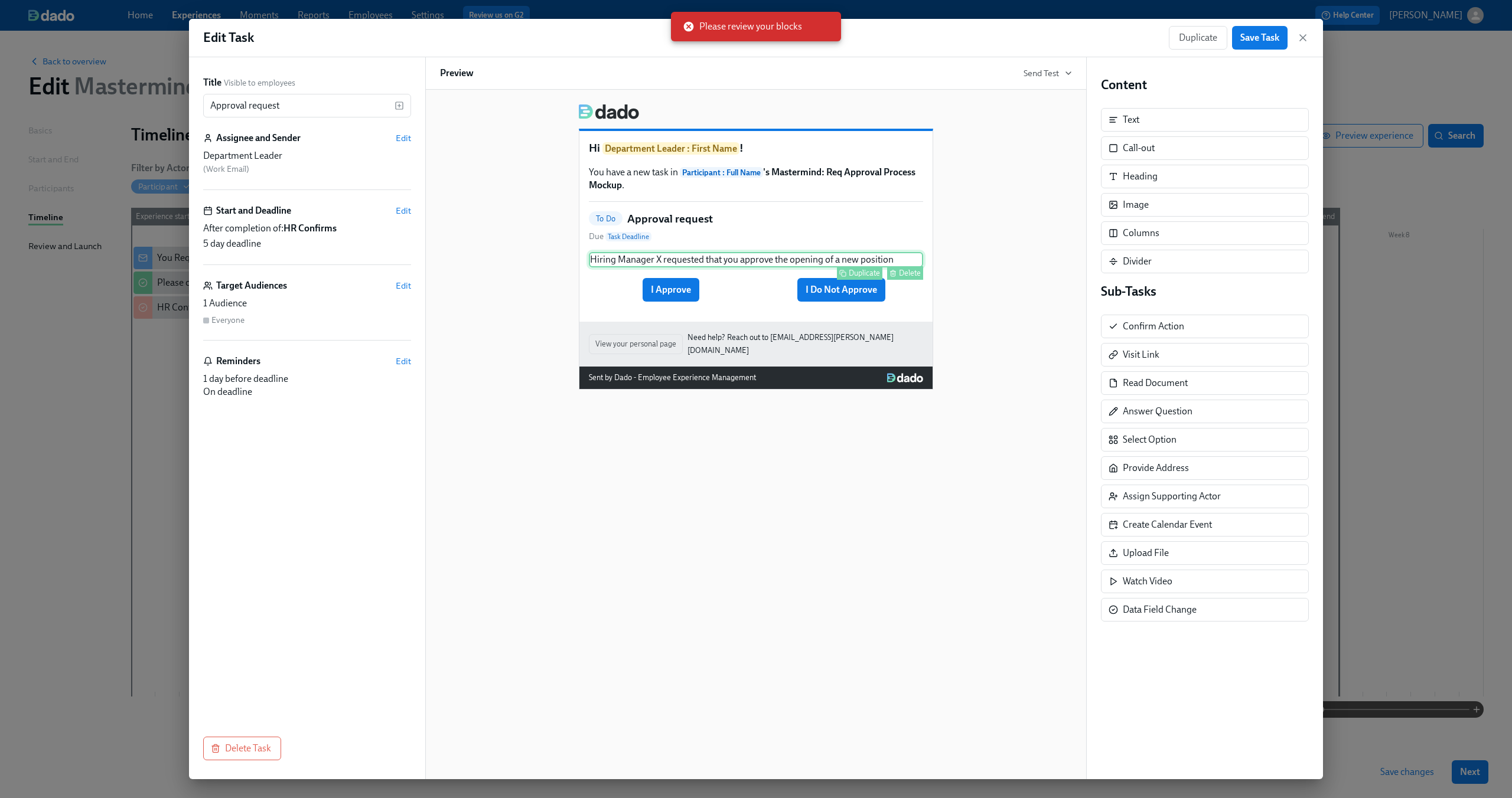
click at [768, 264] on div "Hiring Manager X requested that you approve the opening of a new position Dupli…" at bounding box center [756, 260] width 334 height 15
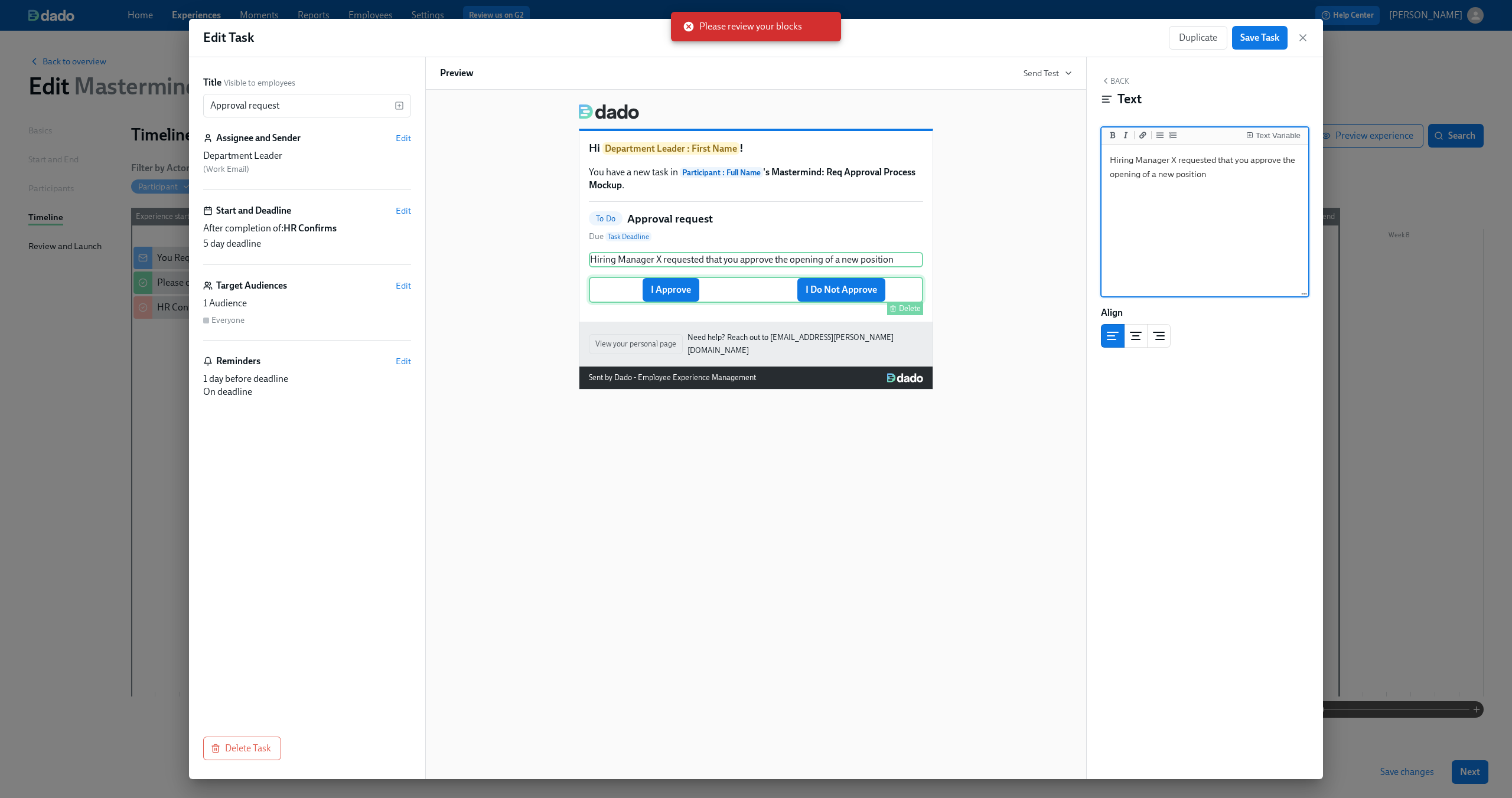
click at [685, 297] on div "I Approve I Do Not Approve Delete" at bounding box center [756, 290] width 334 height 26
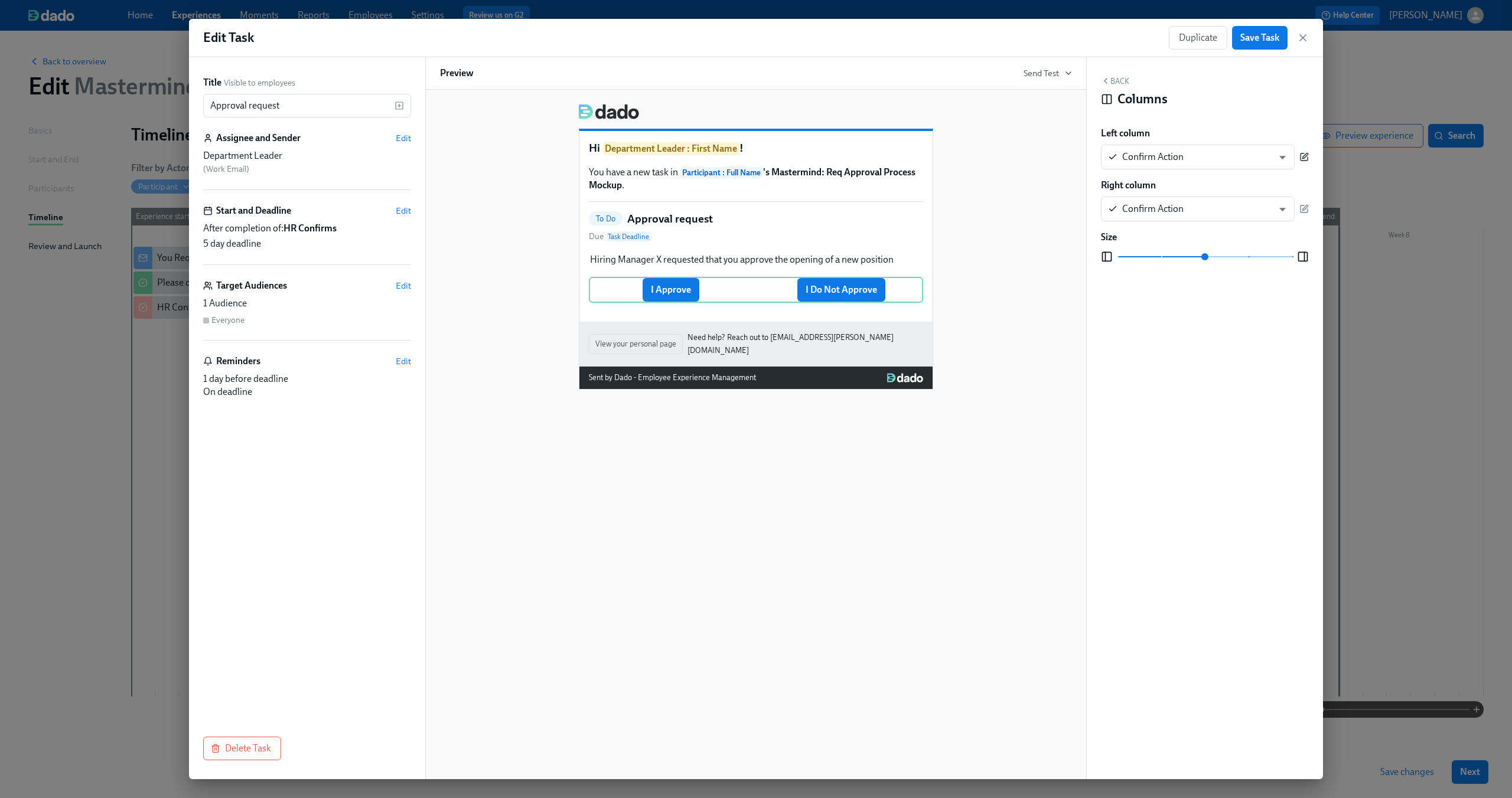
click at [1306, 154] on icon "button" at bounding box center [1305, 156] width 5 height 5
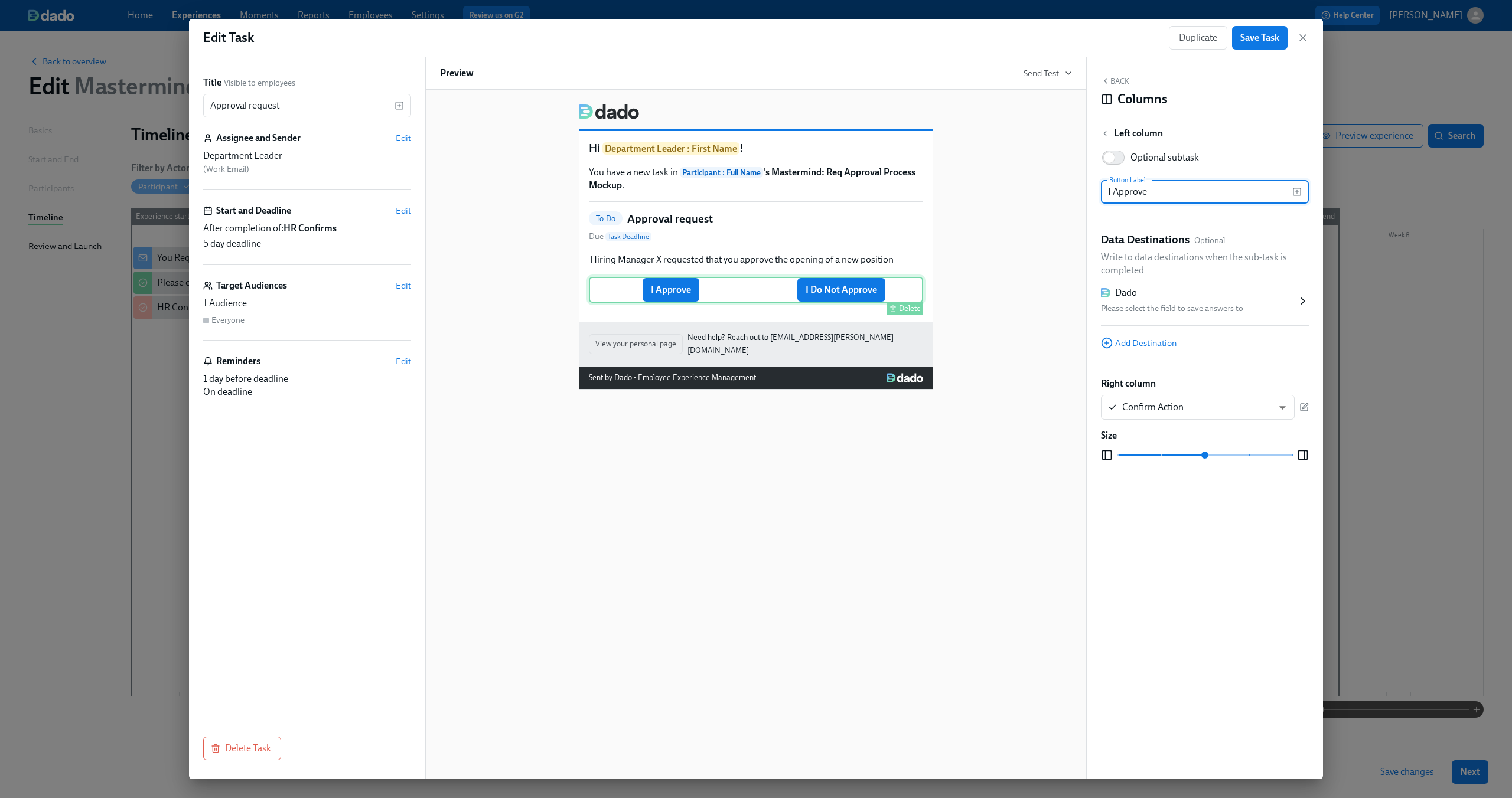
click at [818, 289] on div "I Approve I Do Not Approve Delete" at bounding box center [756, 290] width 334 height 26
click at [1123, 75] on div "Back Columns Left column Optional subtask Button Label I Approve Button Label D…" at bounding box center [1205, 419] width 236 height 722
click at [1123, 78] on button "Back" at bounding box center [1115, 81] width 28 height 9
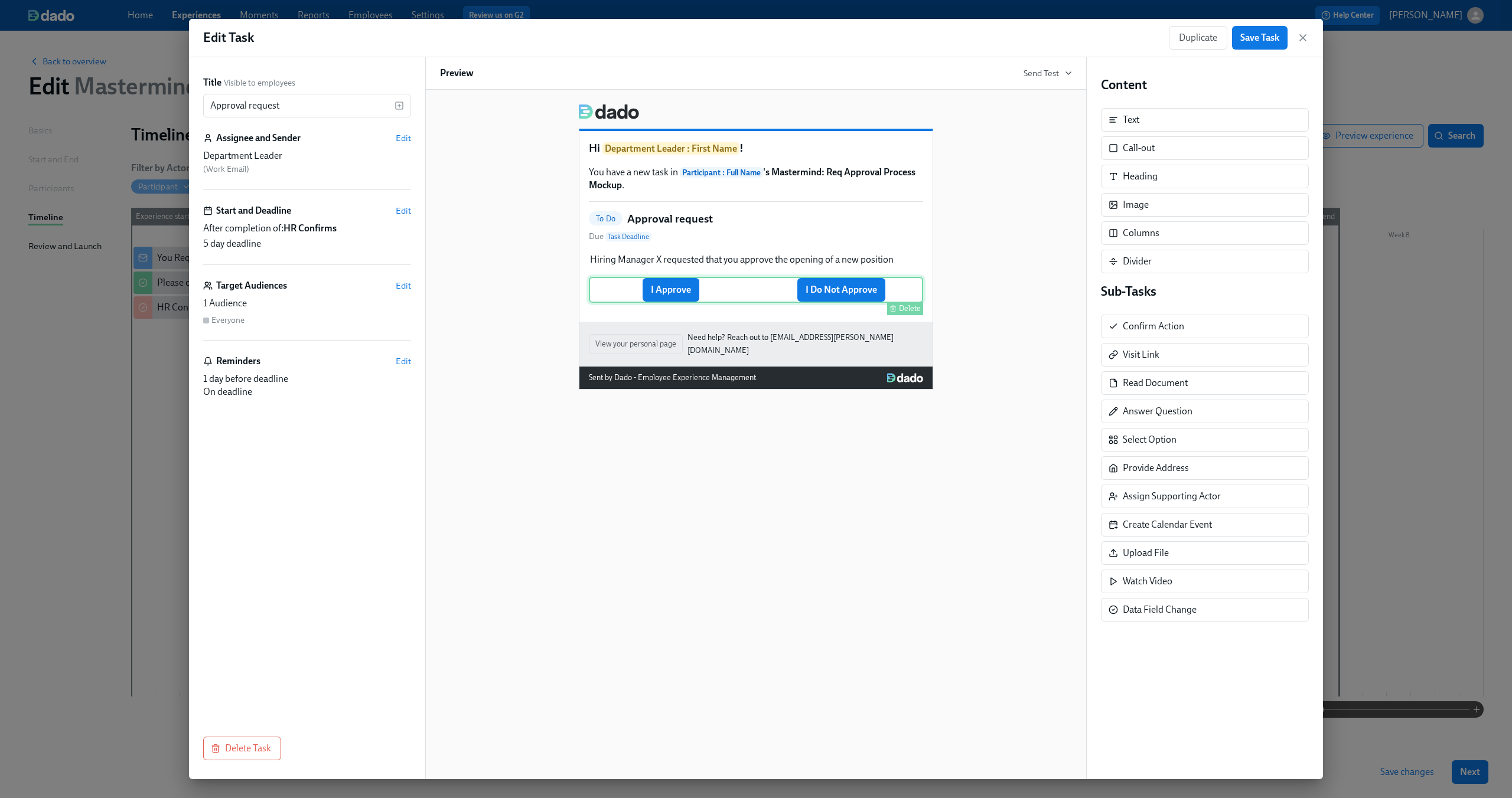
click at [868, 310] on div "Delete" at bounding box center [757, 308] width 332 height 14
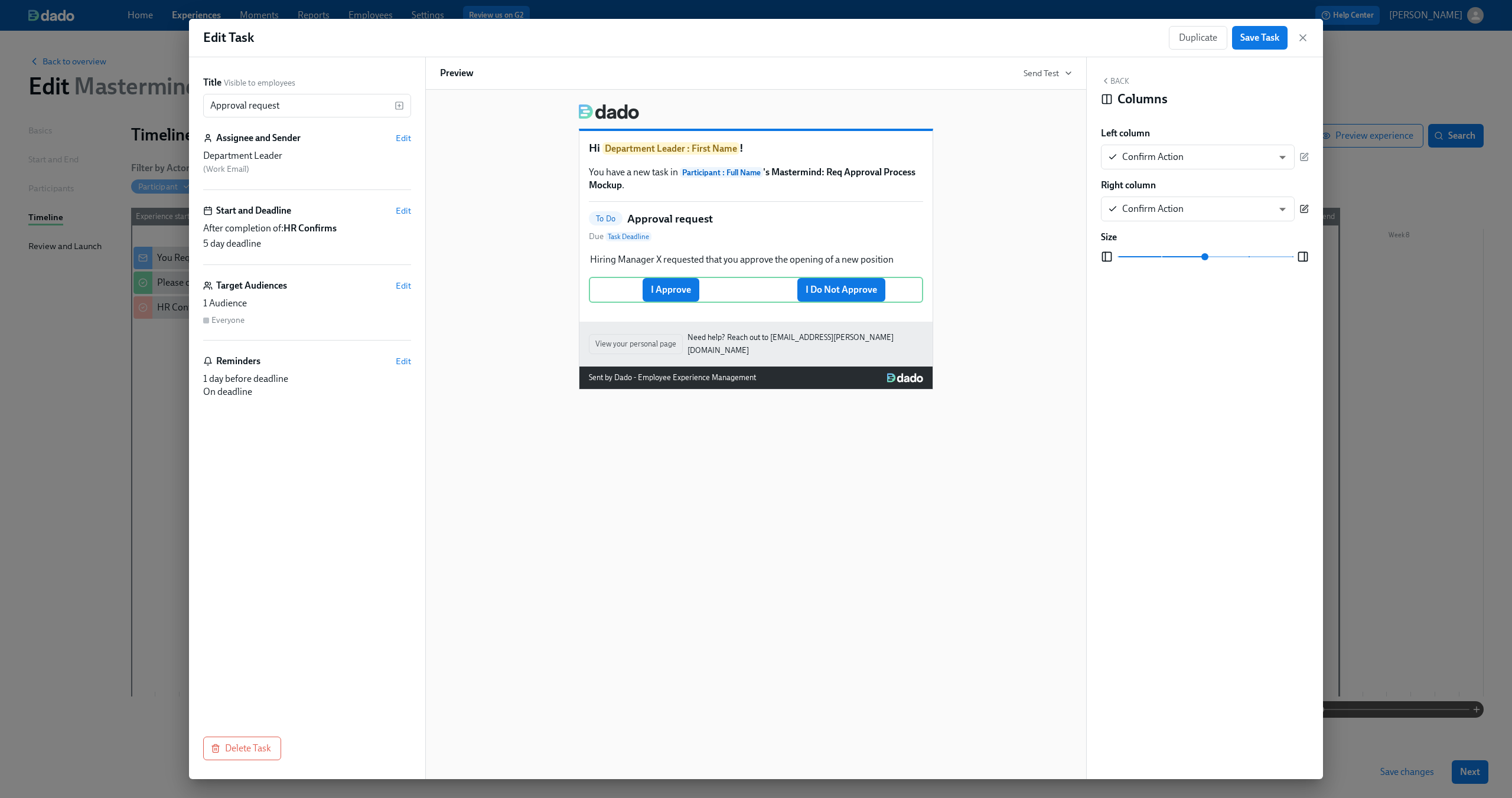
click at [1305, 203] on button "button" at bounding box center [1304, 209] width 9 height 25
click at [990, 463] on div "Hi Department Leader : First Name ! You have a new task in Participant : Full N…" at bounding box center [756, 435] width 662 height 690
click at [1267, 46] on button "Save Task" at bounding box center [1260, 38] width 56 height 24
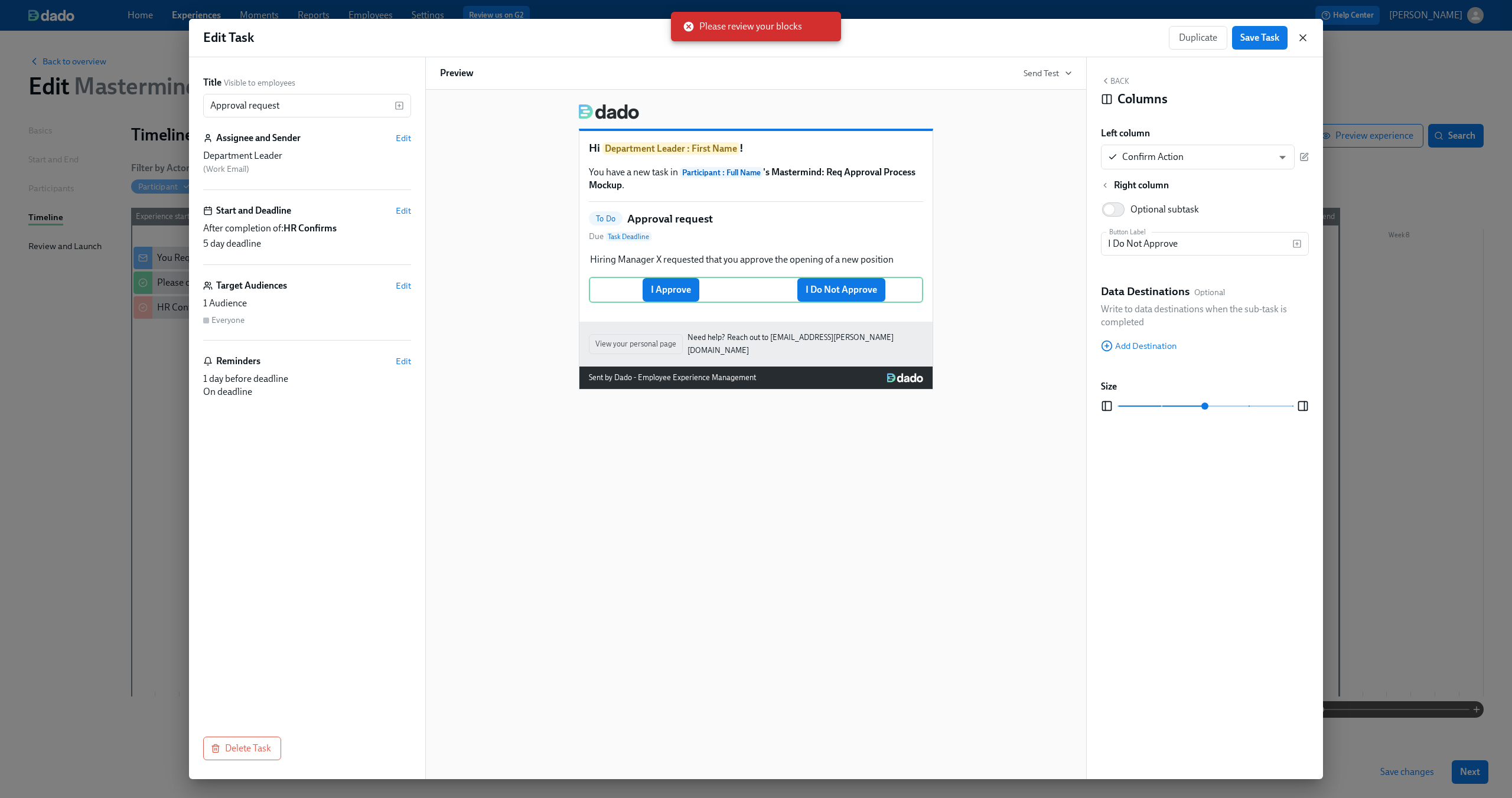
click at [1304, 43] on icon "button" at bounding box center [1303, 38] width 12 height 12
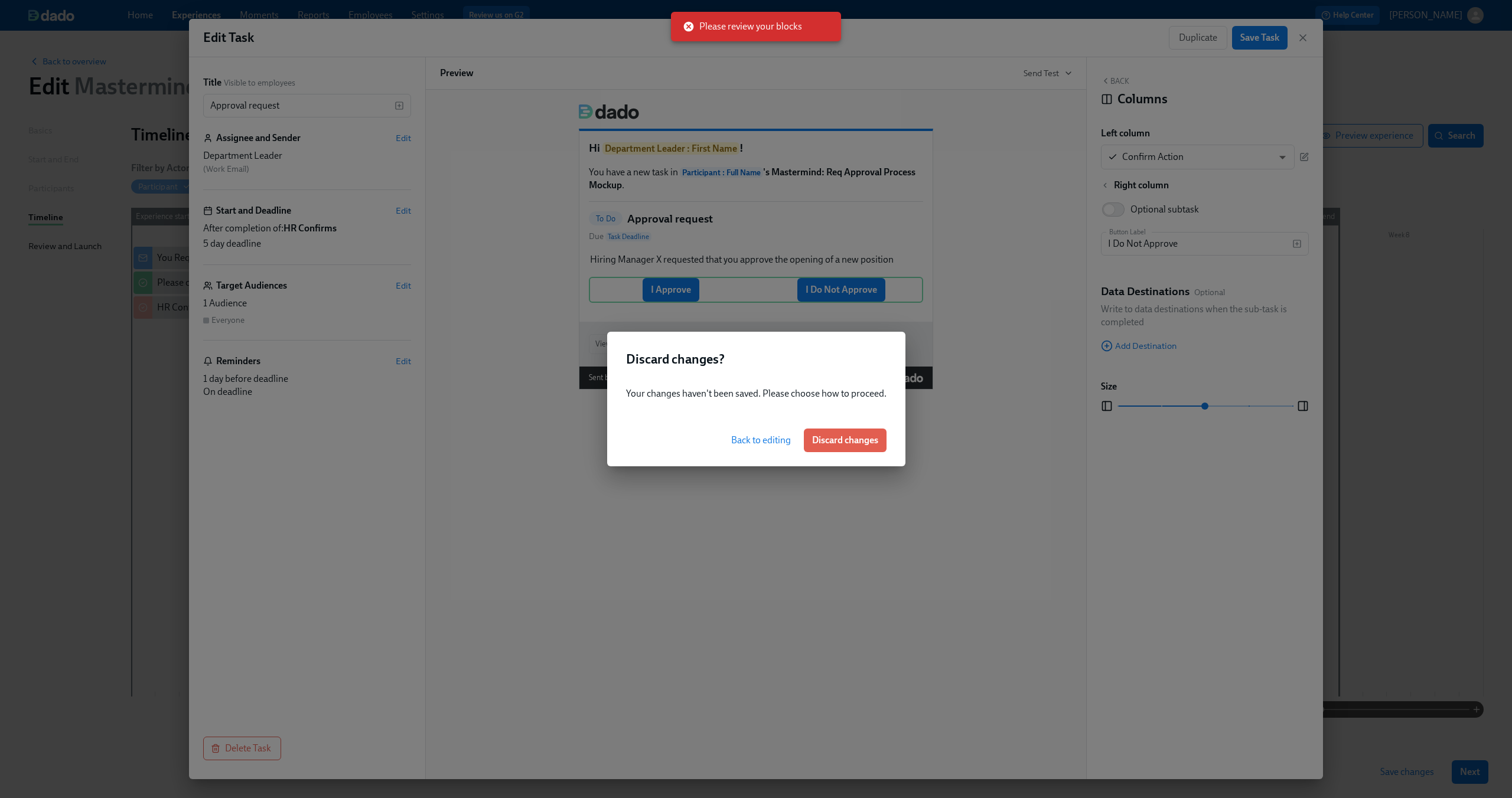
click at [830, 455] on div "Back to editing Discard changes" at bounding box center [756, 440] width 298 height 52
click at [829, 439] on span "Discard changes" at bounding box center [845, 440] width 66 height 12
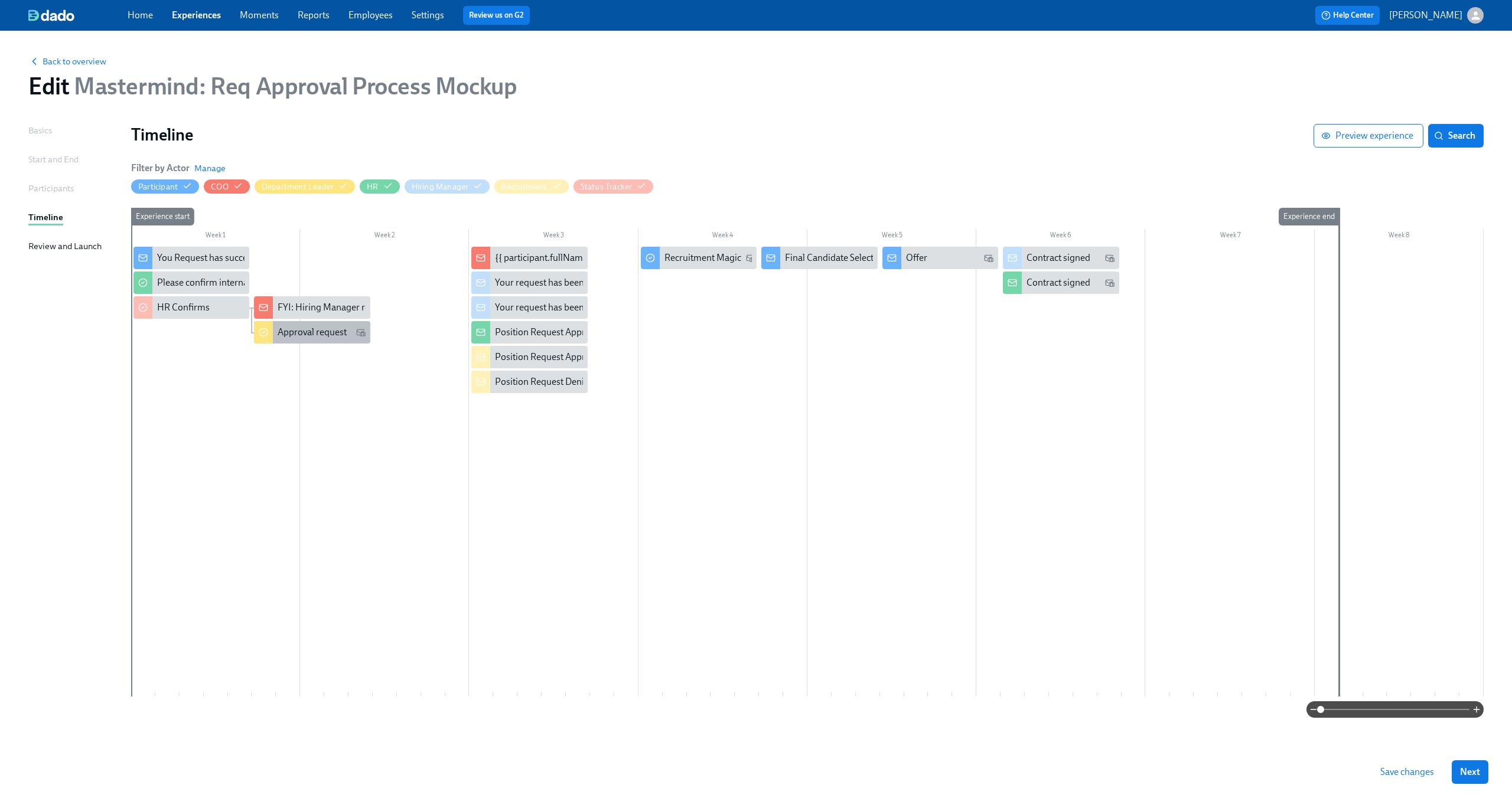
click at [321, 330] on div "Approval request" at bounding box center [312, 332] width 69 height 13
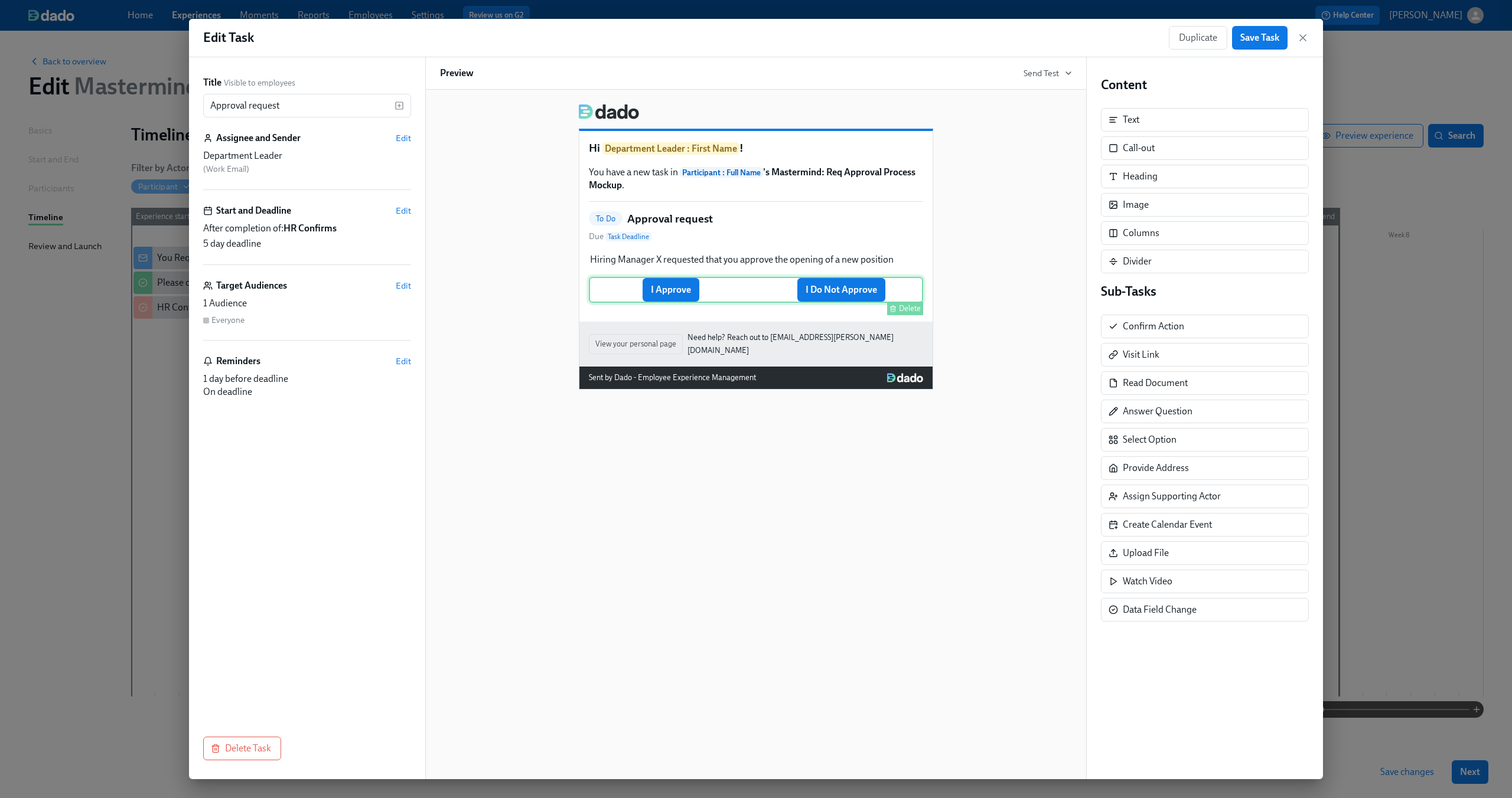
click at [695, 287] on div "I Approve I Do Not Approve Delete" at bounding box center [756, 290] width 334 height 26
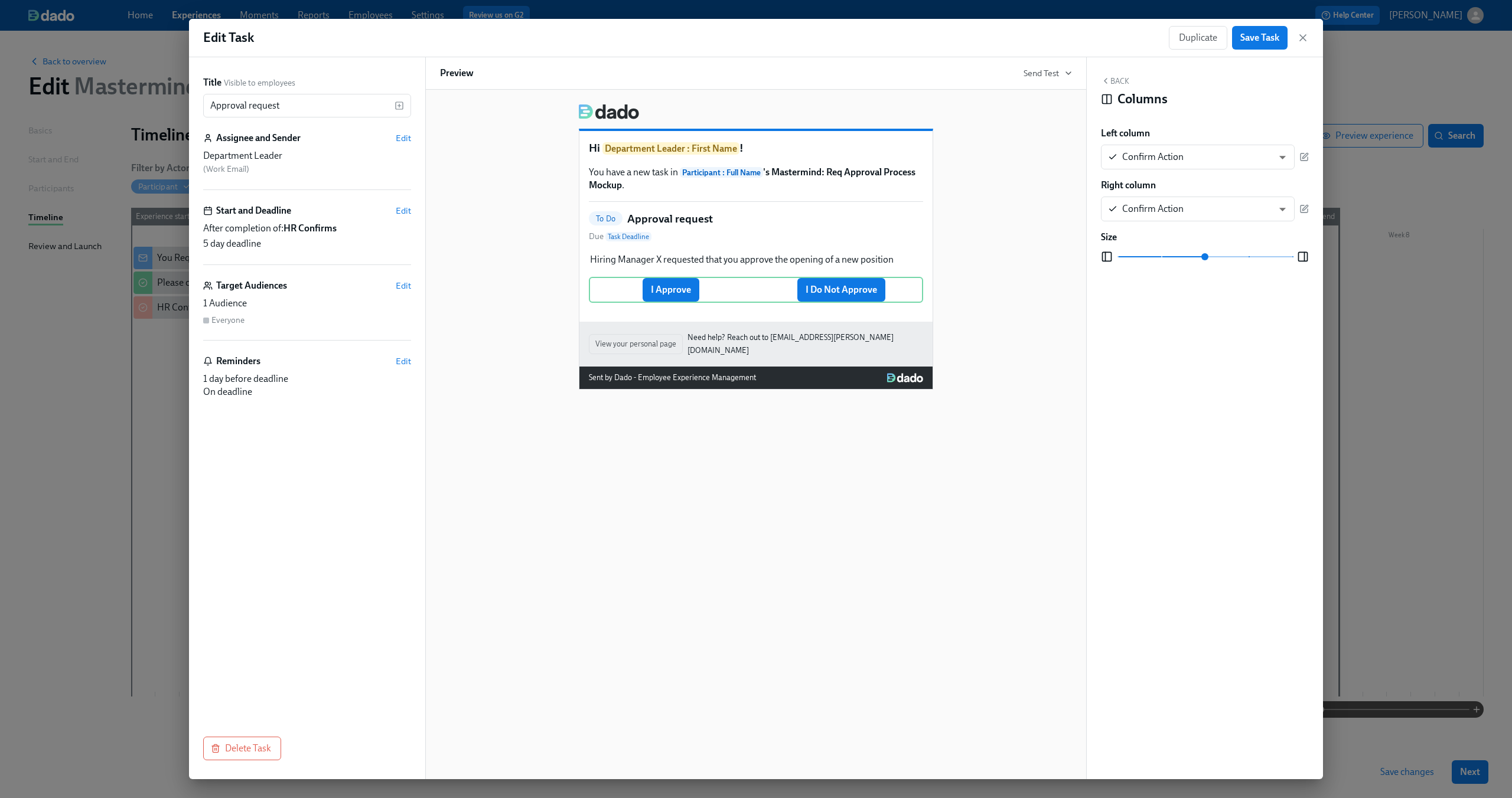
click at [789, 572] on div "Hi Department Leader : First Name ! You have a new task in Participant : Full N…" at bounding box center [756, 435] width 662 height 690
click at [1301, 35] on icon "button" at bounding box center [1303, 38] width 12 height 12
